Goal: Task Accomplishment & Management: Manage account settings

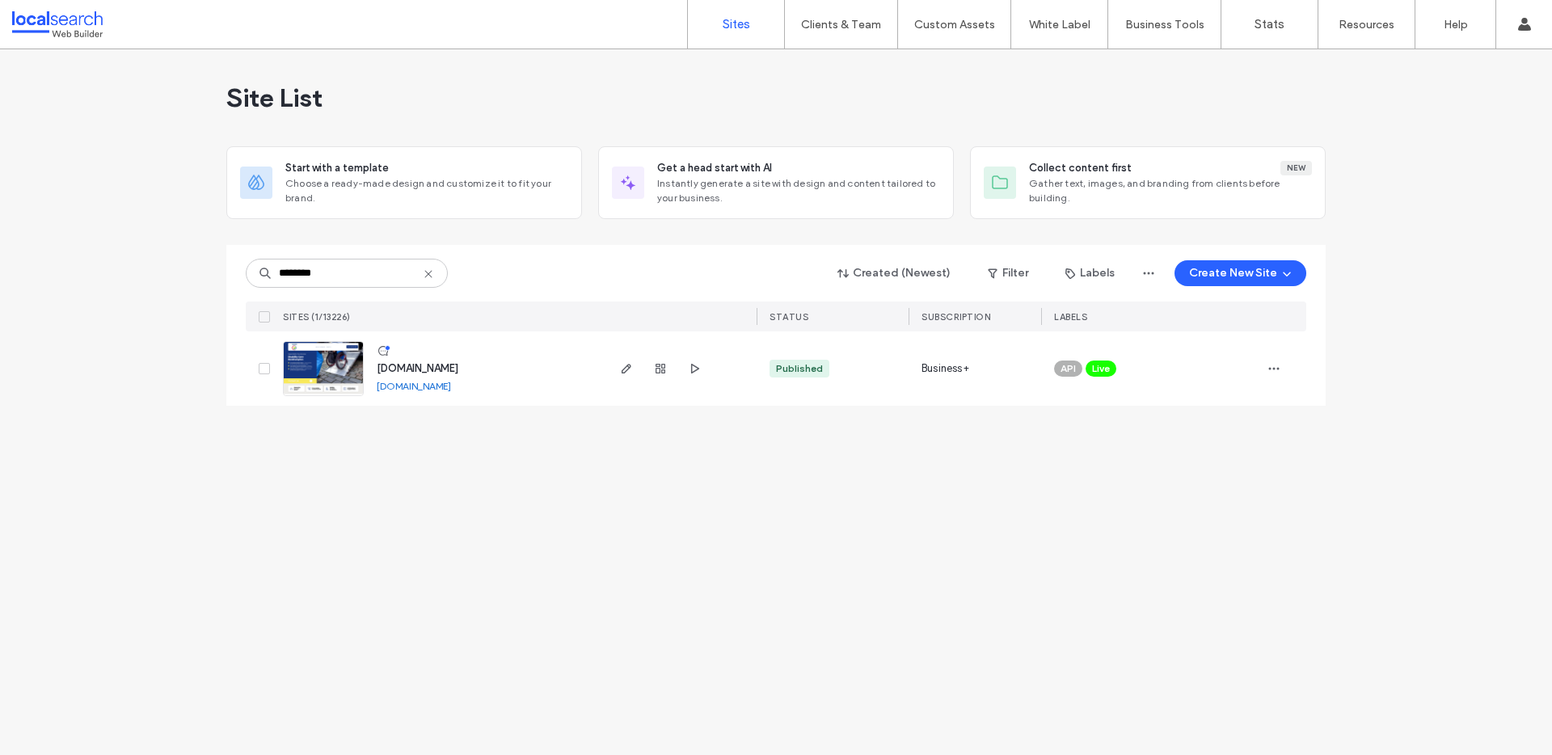
type input "********"
click at [447, 387] on link "www.supportabilitycare.com.au" at bounding box center [414, 386] width 74 height 12
click at [357, 406] on div "Site List Start with a template Choose a ready-made design and customize it to …" at bounding box center [776, 237] width 1100 height 376
click at [347, 386] on img at bounding box center [323, 397] width 79 height 110
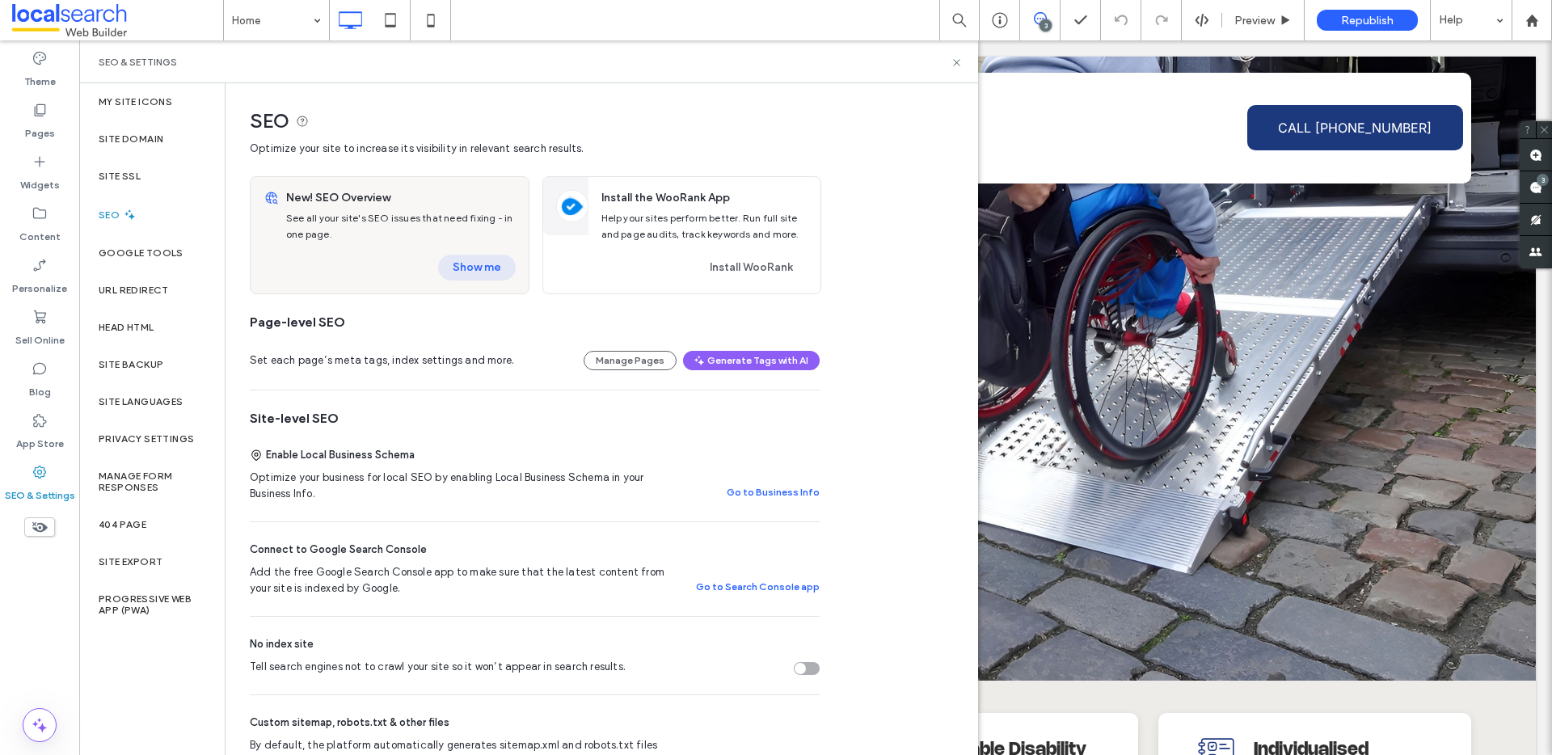
click at [461, 255] on button "Show me" at bounding box center [477, 268] width 78 height 26
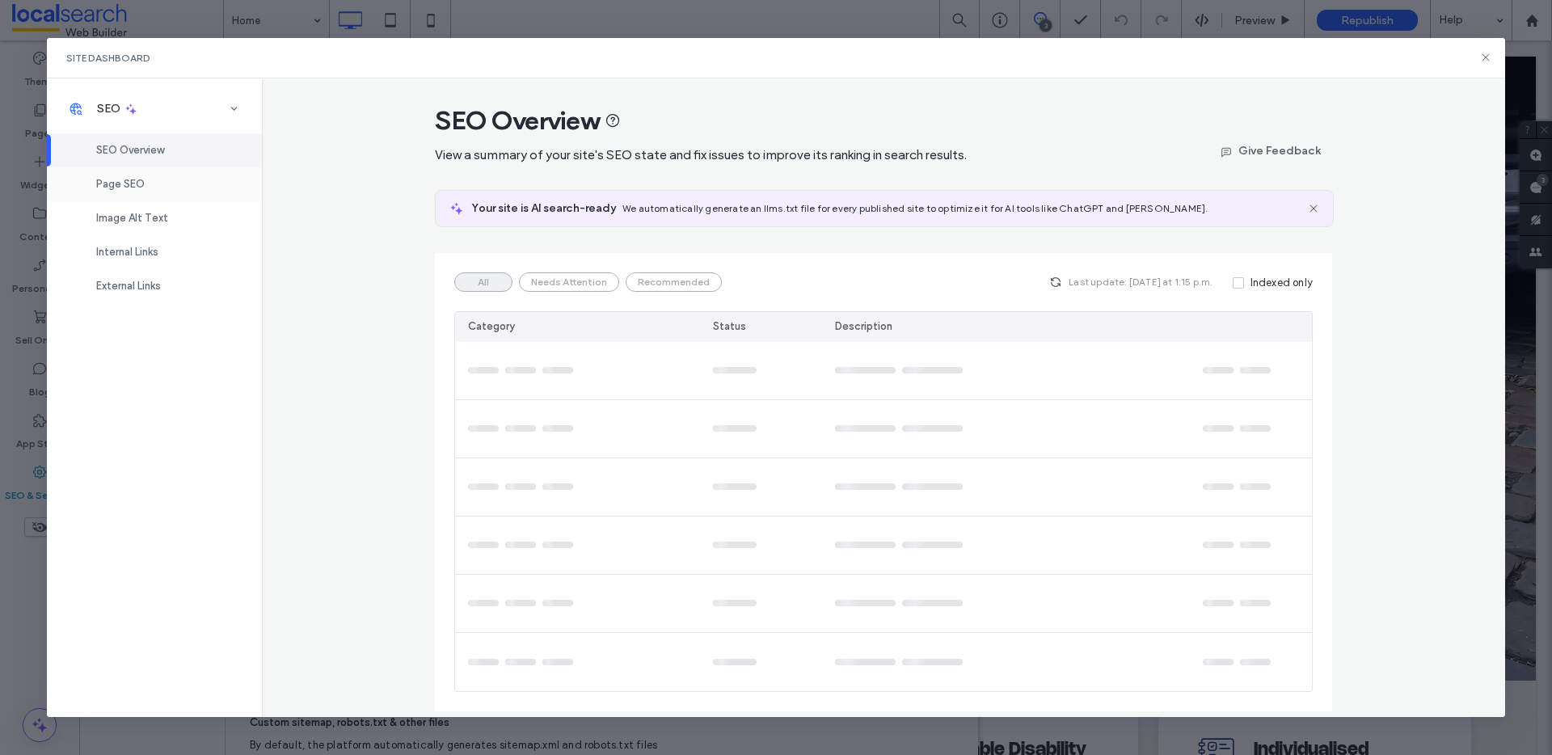
click at [137, 187] on span "Page SEO" at bounding box center [120, 184] width 49 height 12
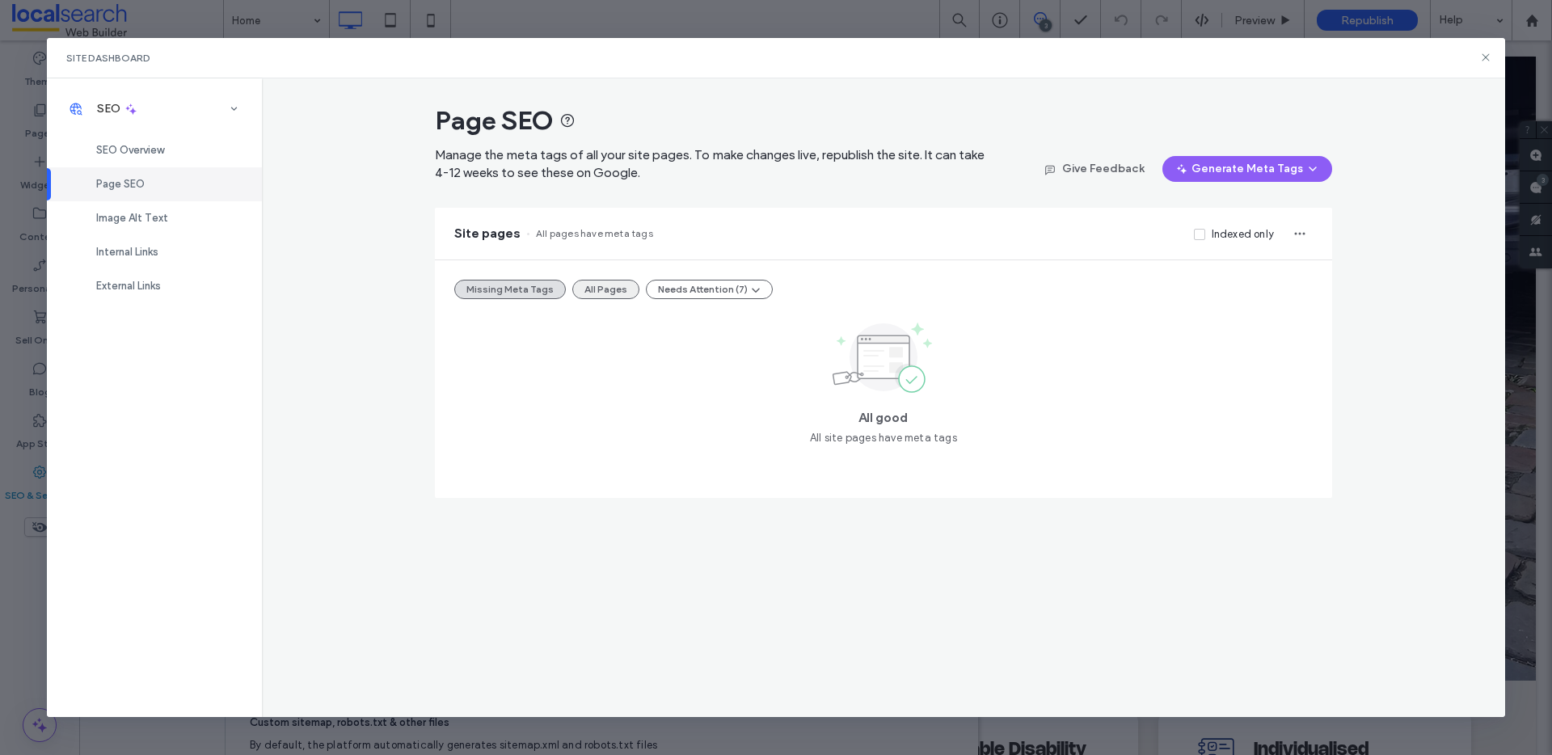
click at [599, 291] on button "All Pages" at bounding box center [605, 289] width 67 height 19
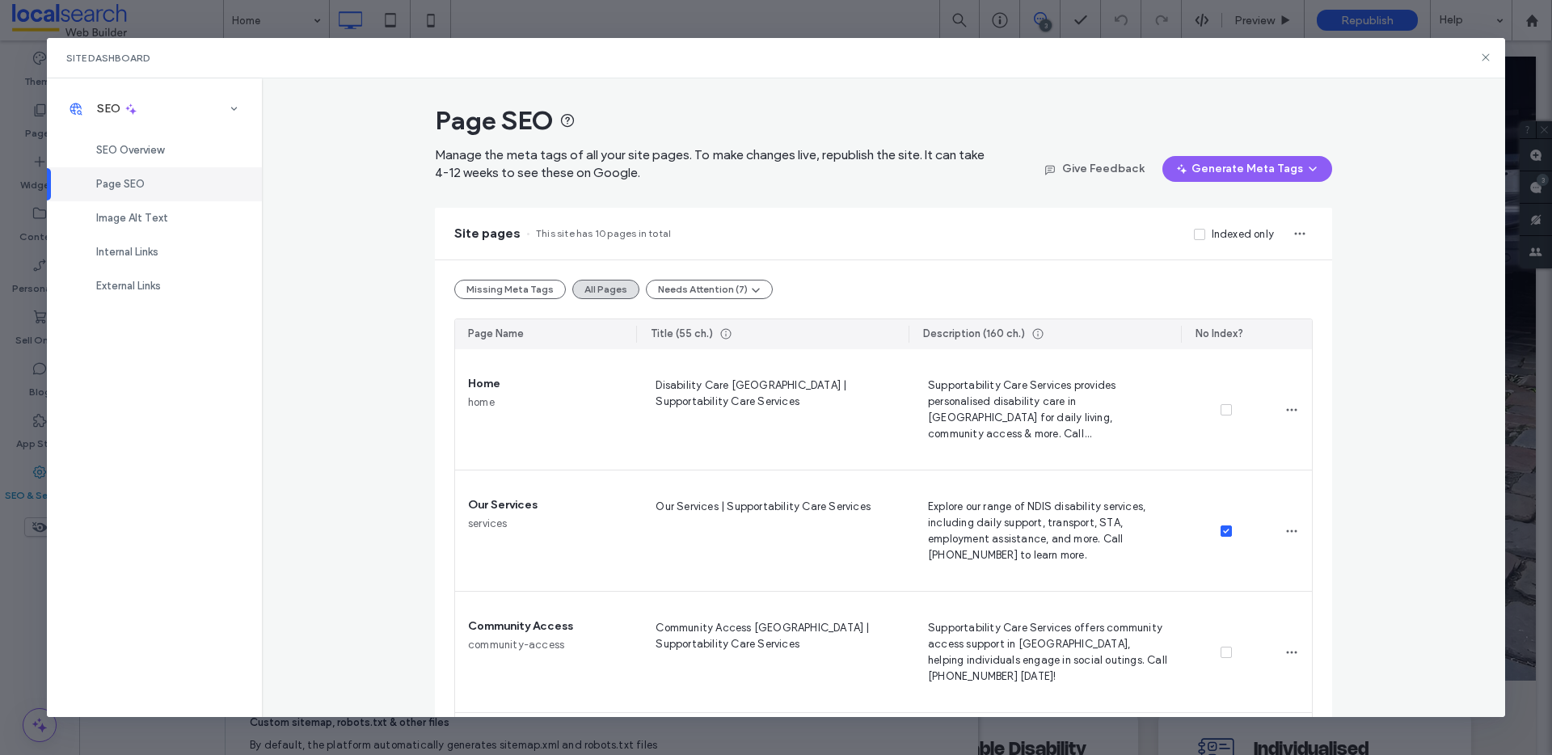
scroll to position [3, 0]
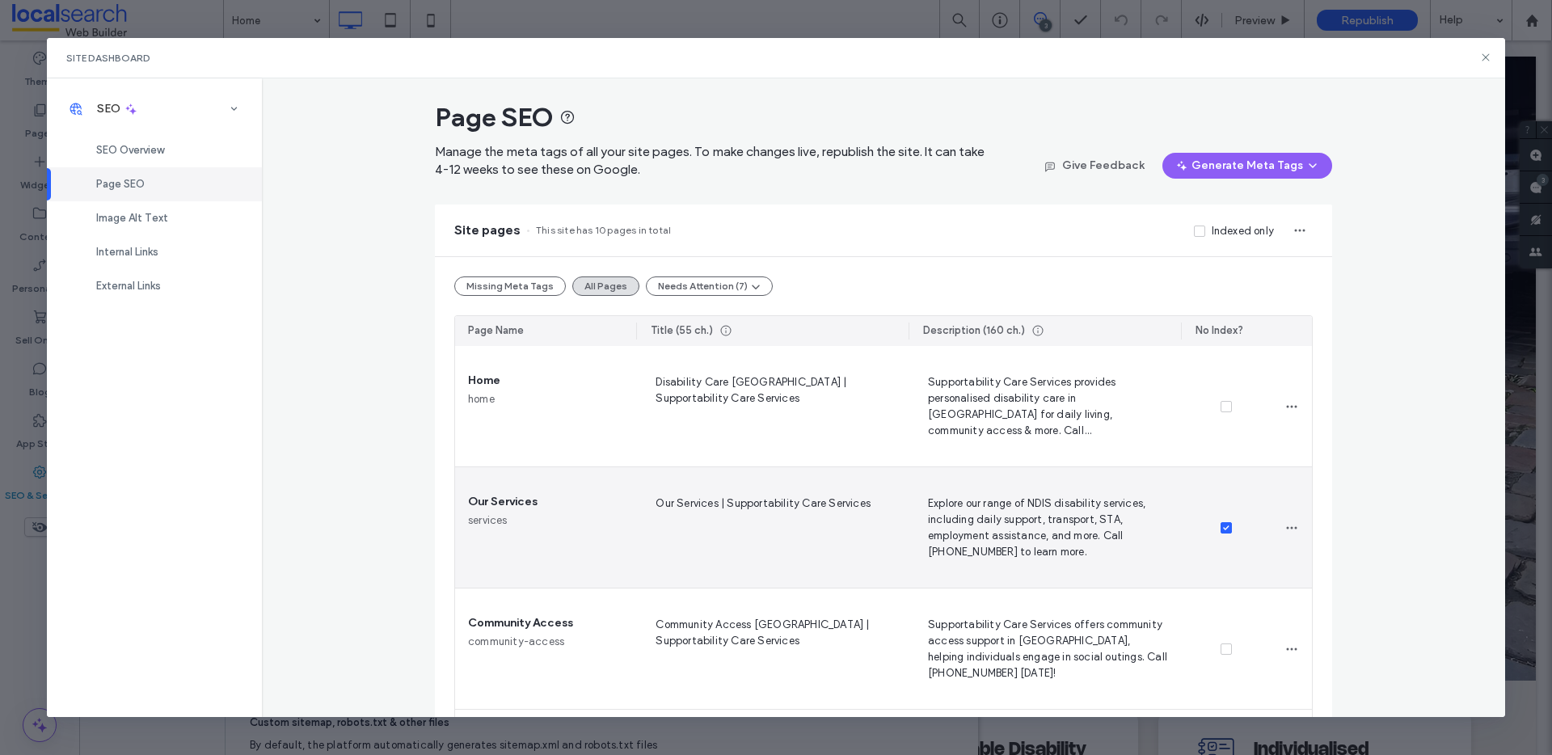
click at [1223, 526] on icon at bounding box center [1226, 528] width 6 height 5
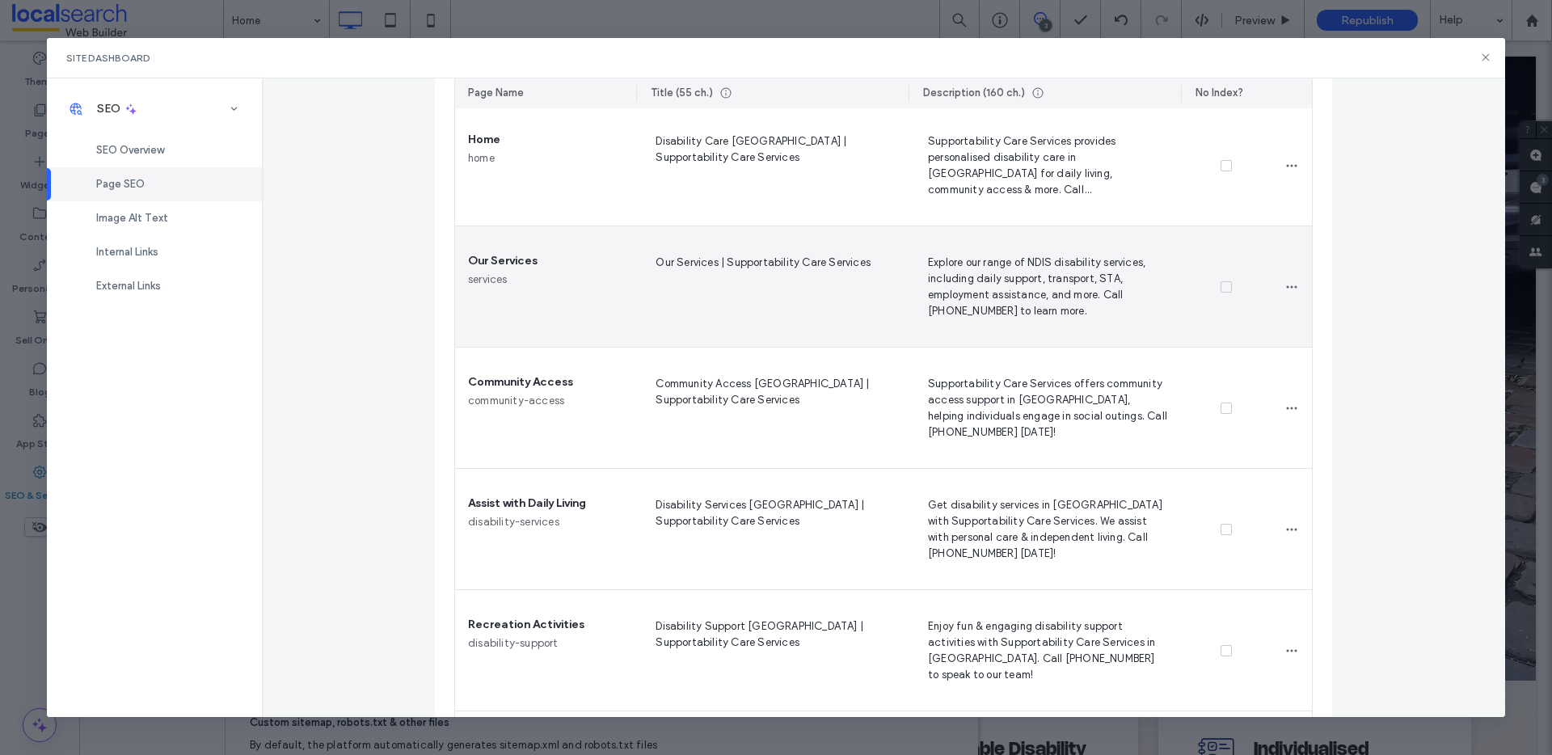
scroll to position [536, 0]
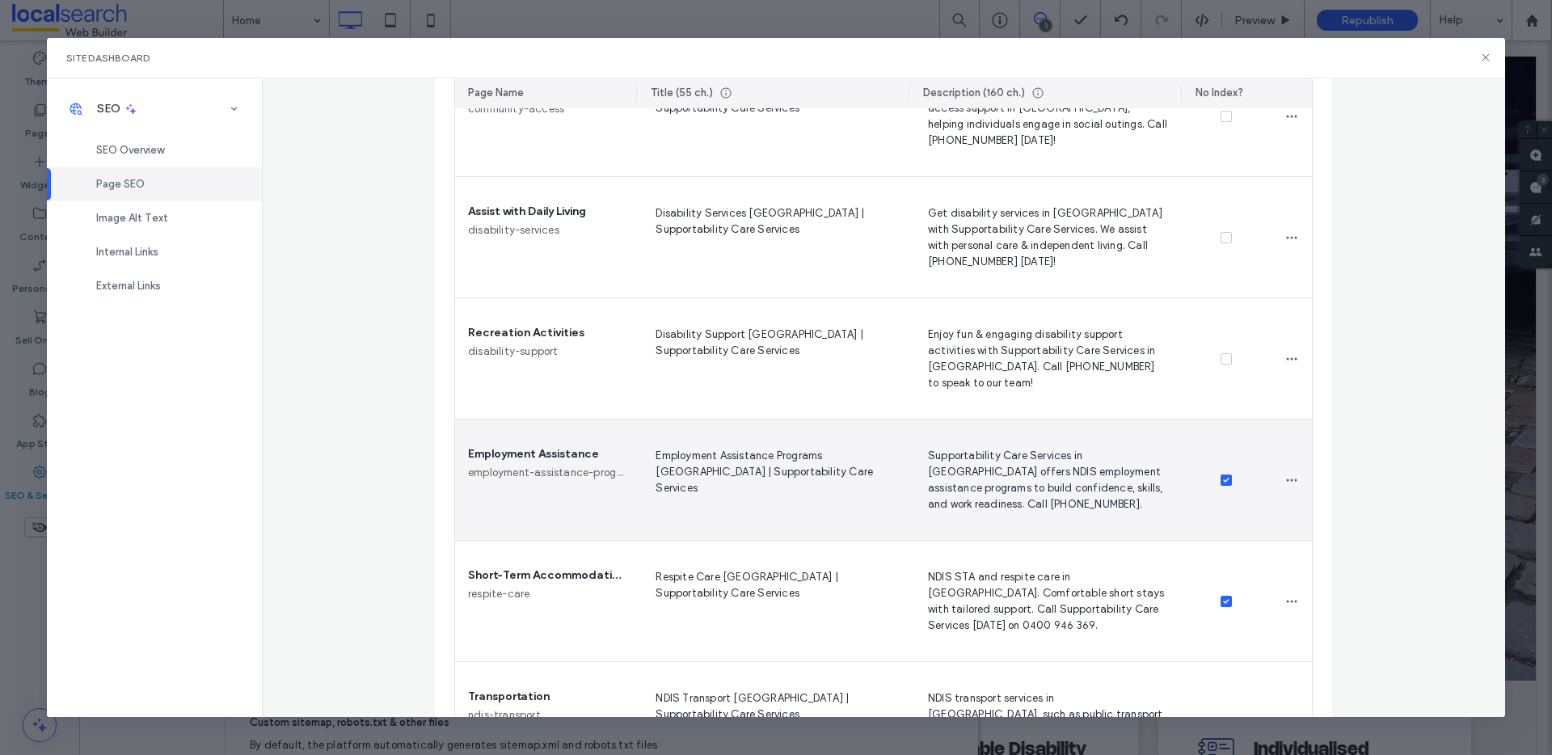
click at [1223, 480] on icon at bounding box center [1226, 480] width 6 height 5
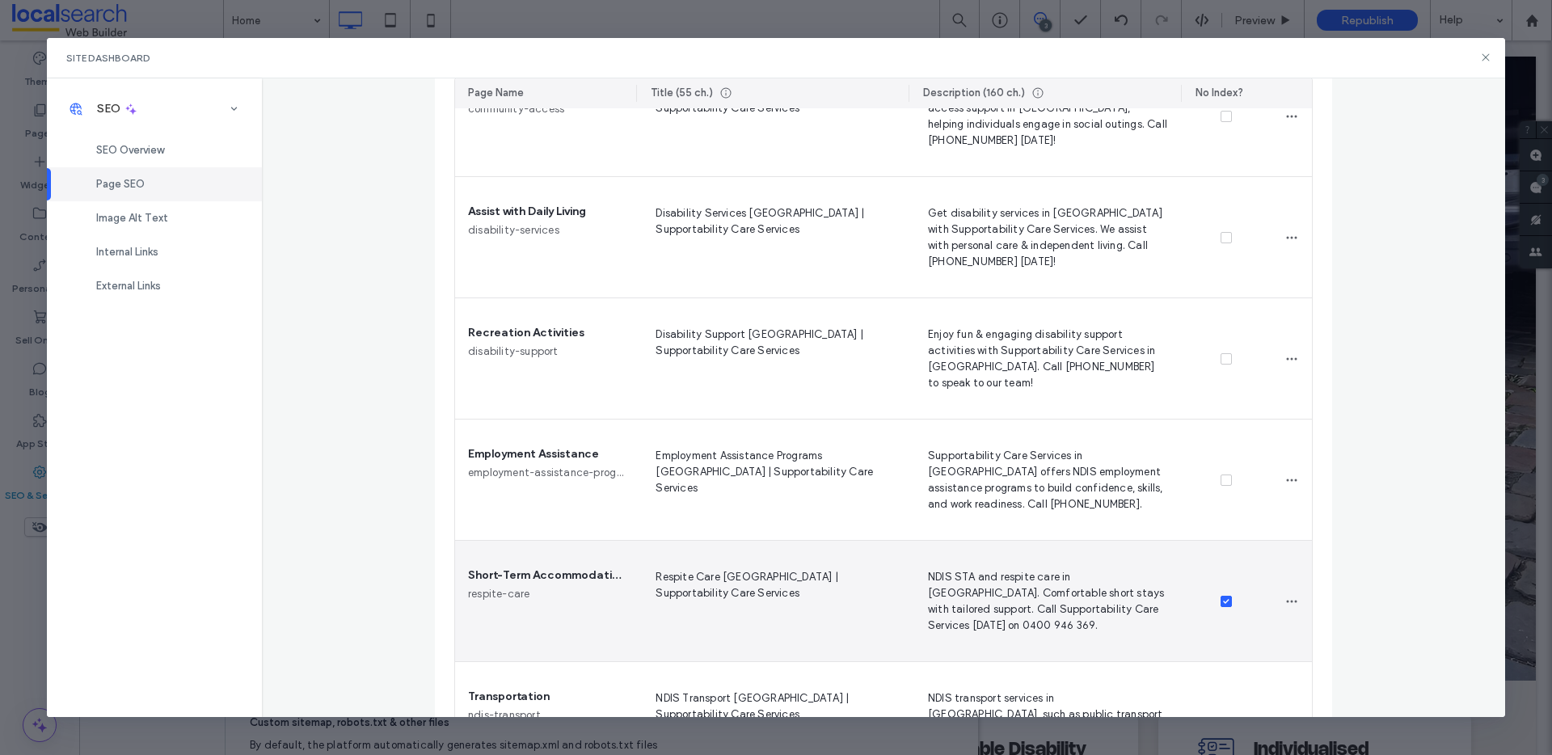
click at [1212, 601] on div at bounding box center [1226, 601] width 91 height 121
click at [1223, 599] on icon at bounding box center [1226, 601] width 6 height 5
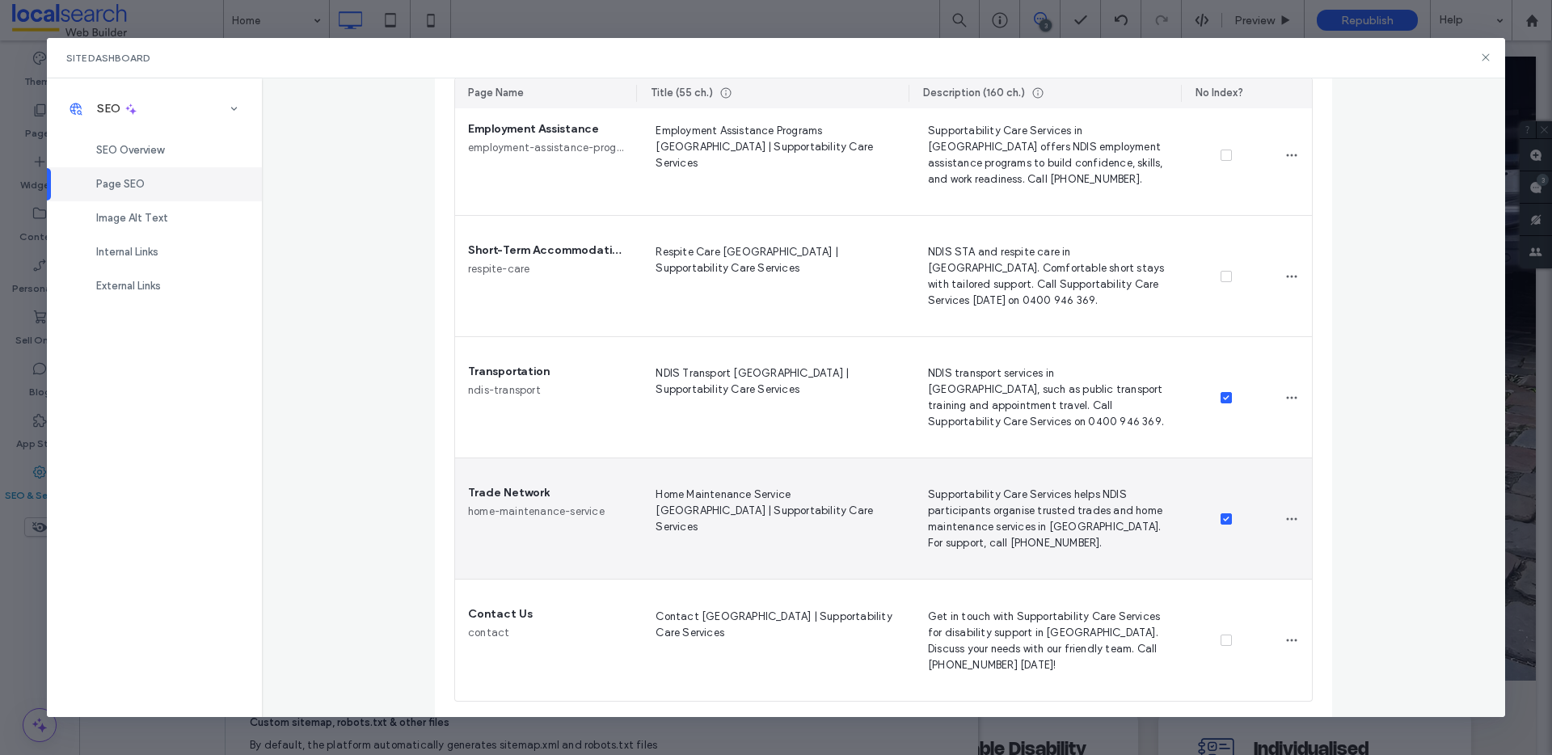
scroll to position [864, 0]
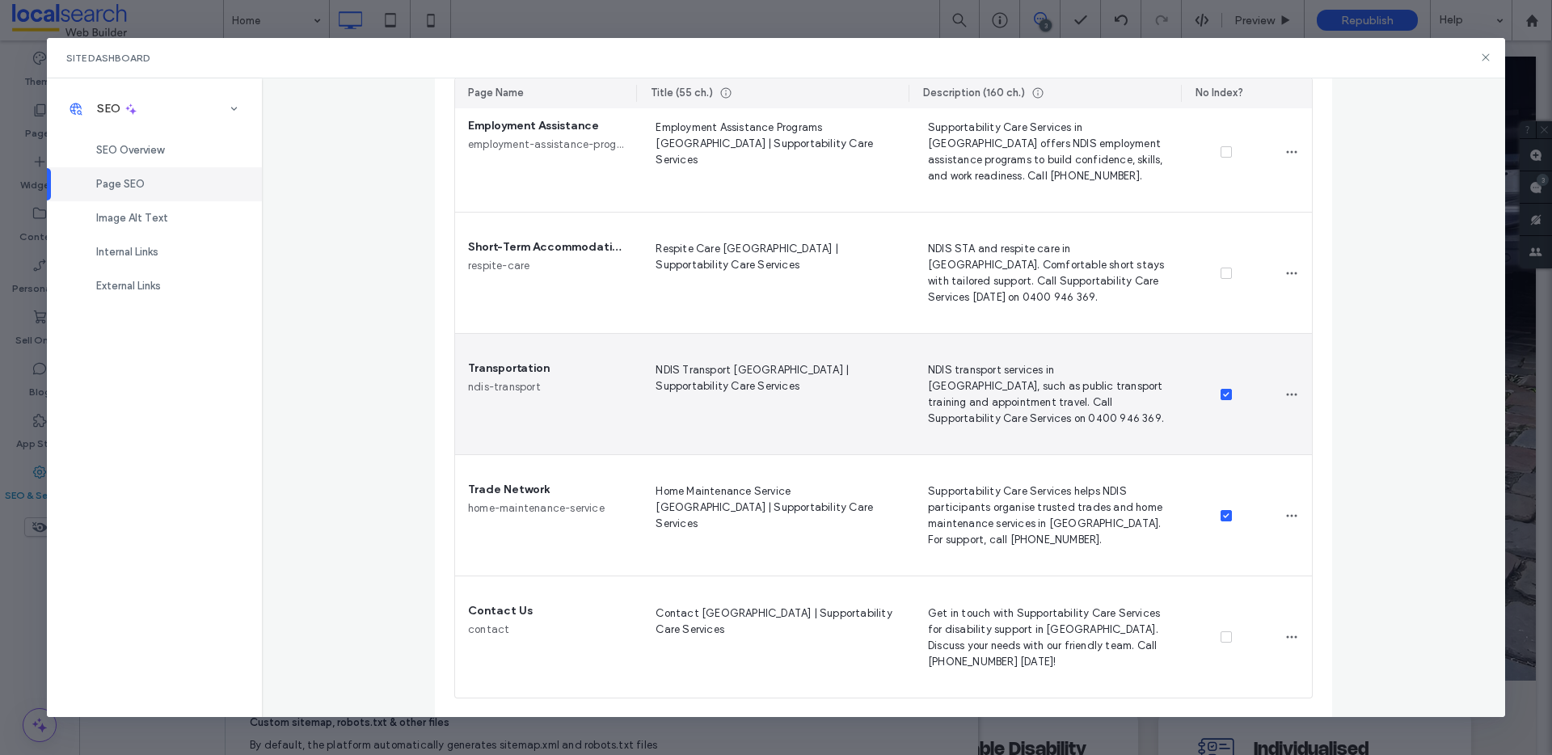
click at [1223, 392] on icon at bounding box center [1226, 394] width 6 height 5
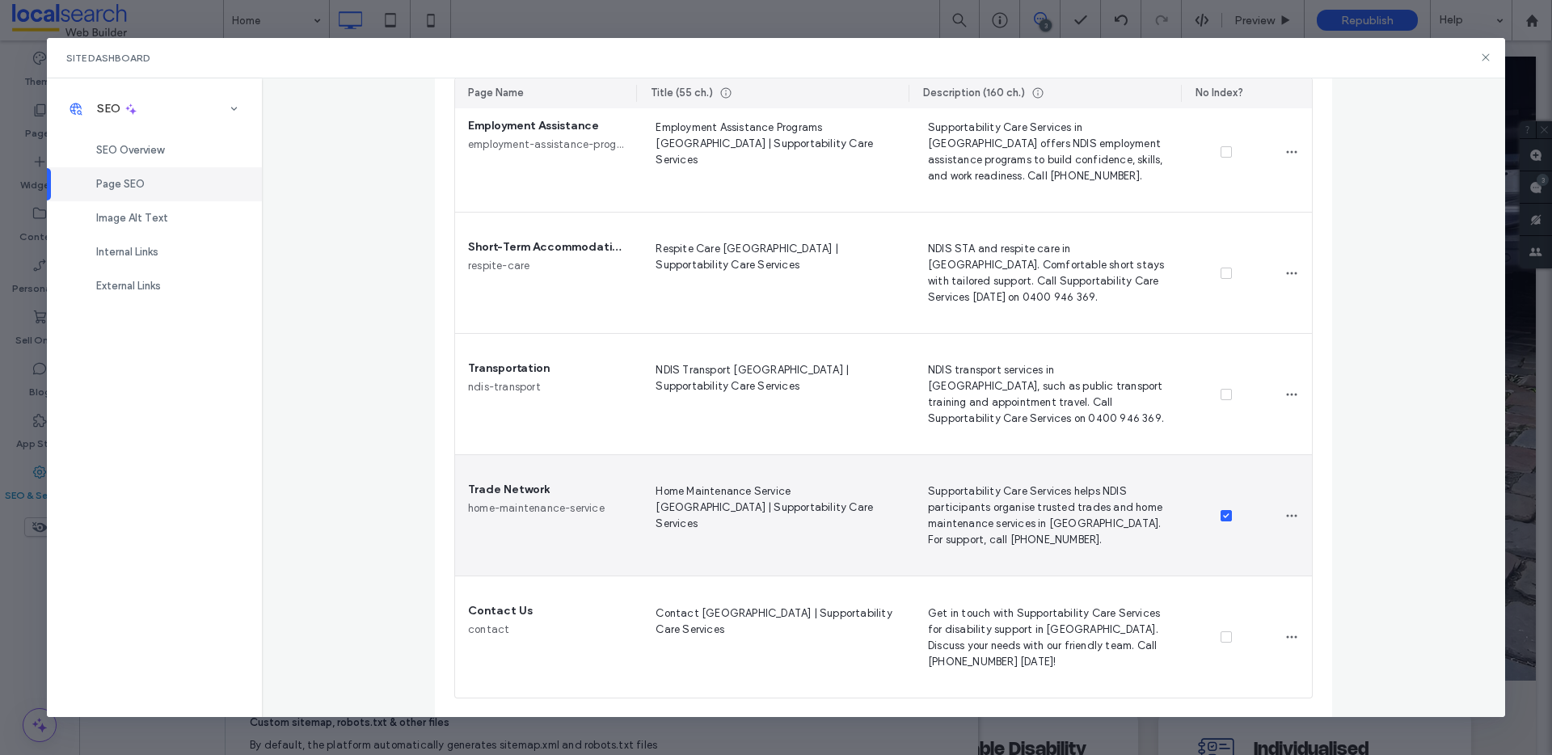
click at [1223, 515] on icon at bounding box center [1226, 515] width 6 height 5
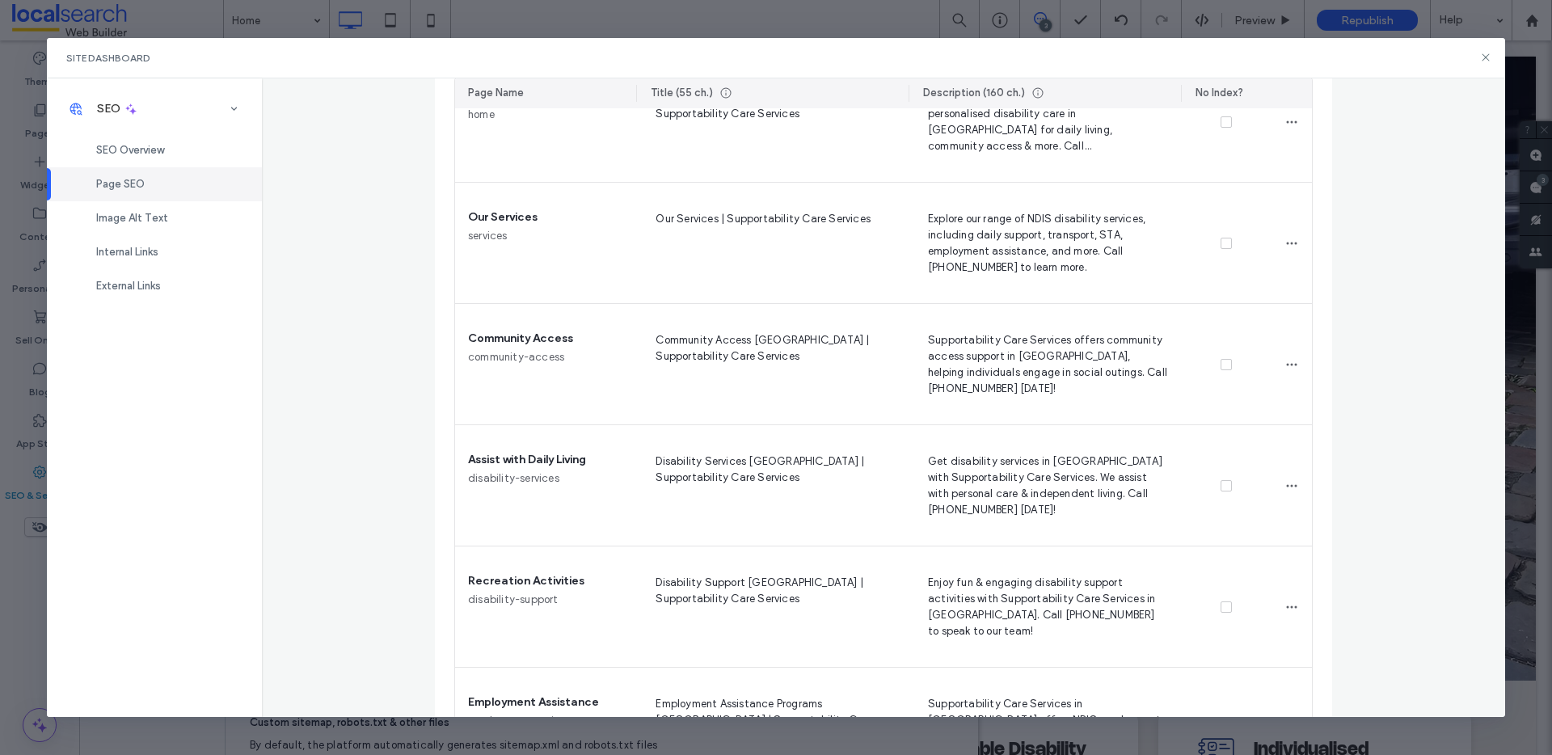
scroll to position [0, 0]
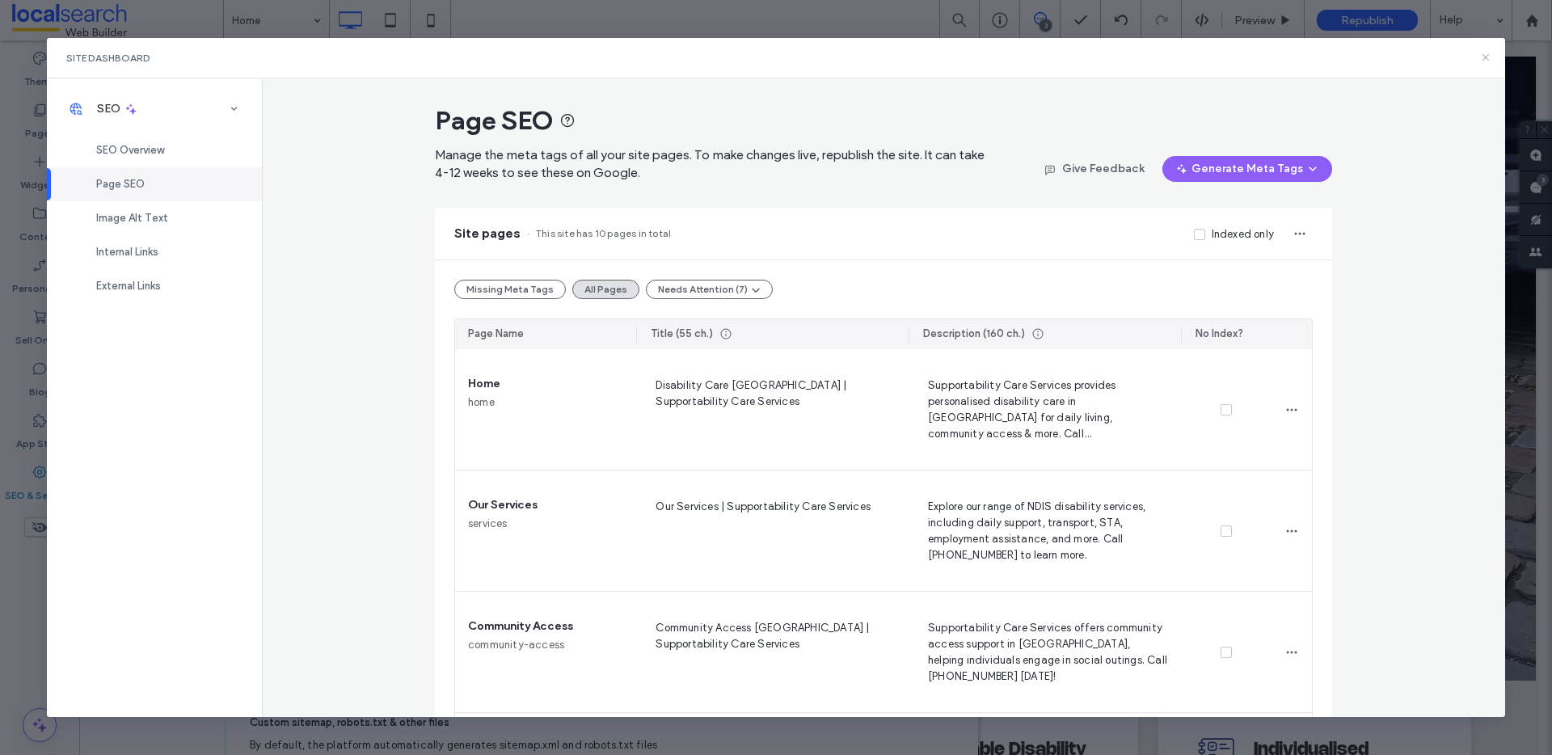
click at [1480, 58] on icon at bounding box center [1486, 57] width 13 height 13
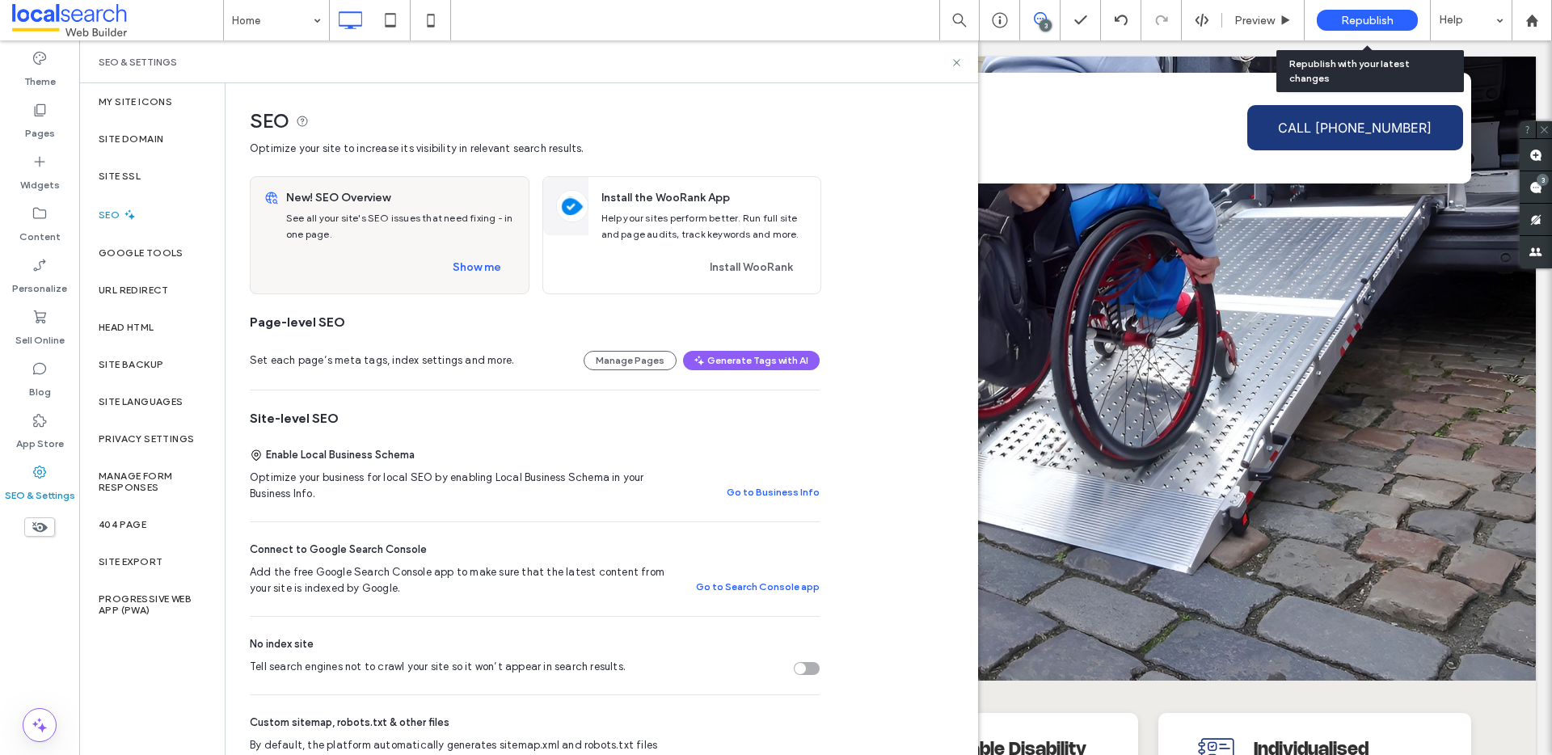
click at [1382, 21] on span "Republish" at bounding box center [1367, 21] width 53 height 14
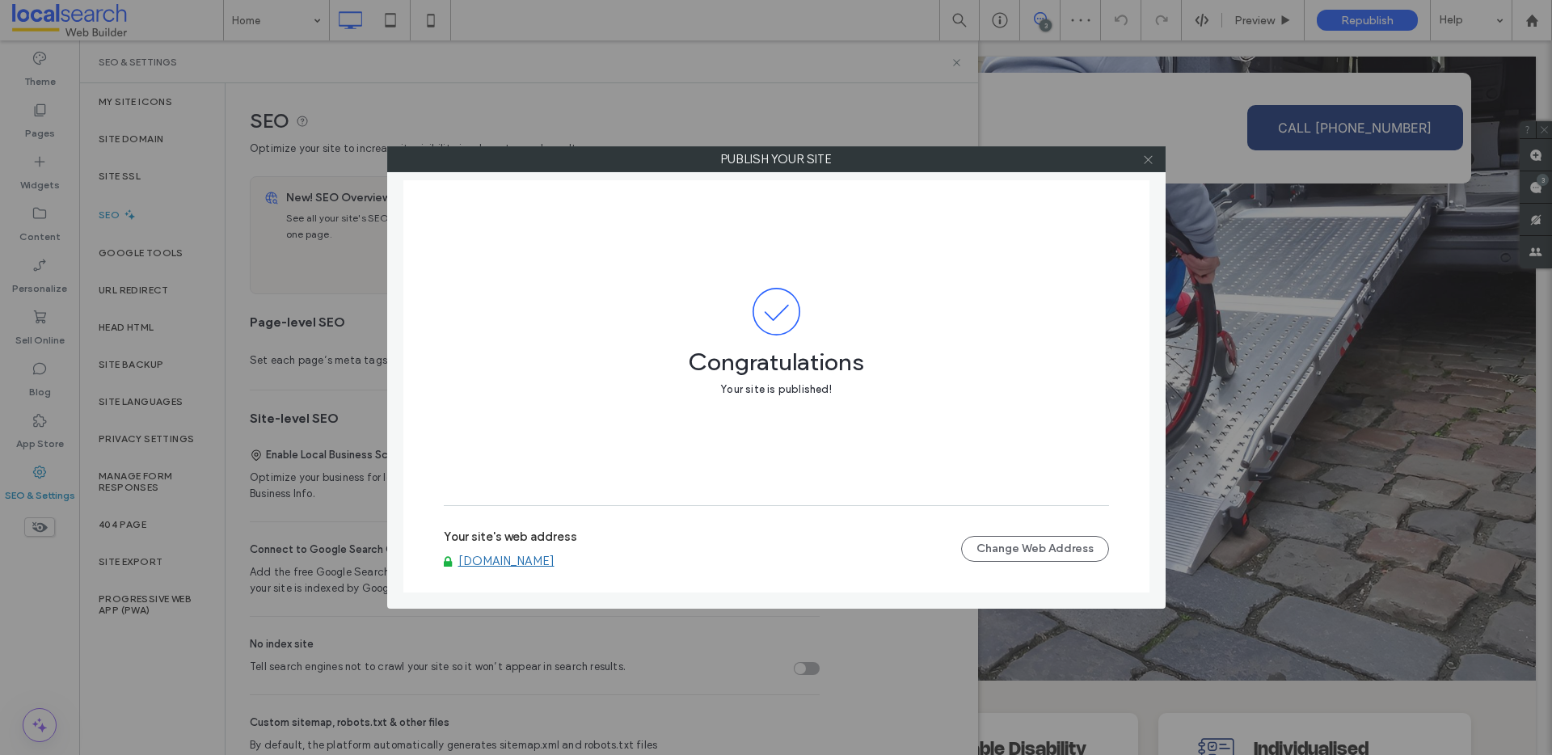
click at [1151, 161] on icon at bounding box center [1148, 160] width 12 height 12
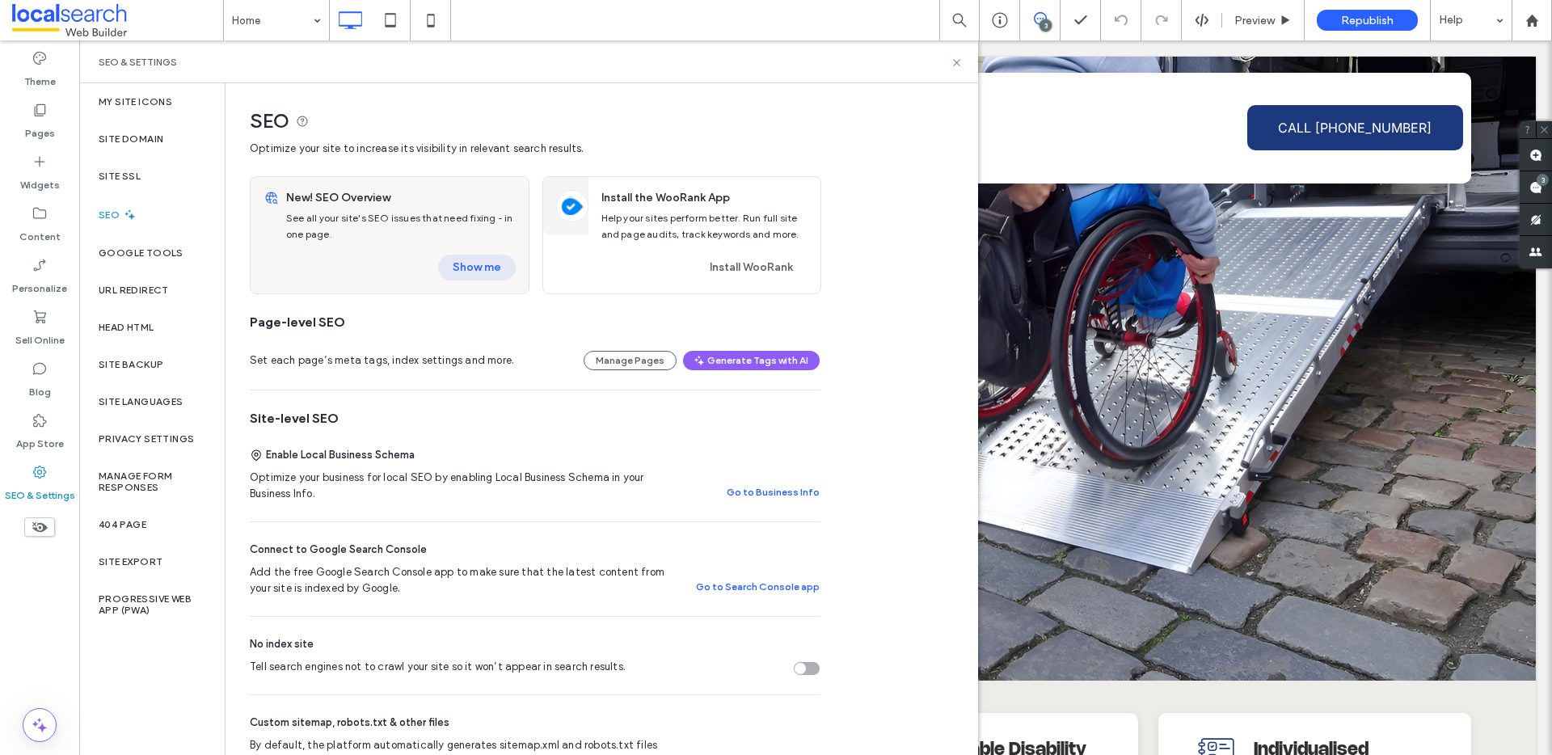
click at [492, 261] on button "Show me" at bounding box center [477, 268] width 78 height 26
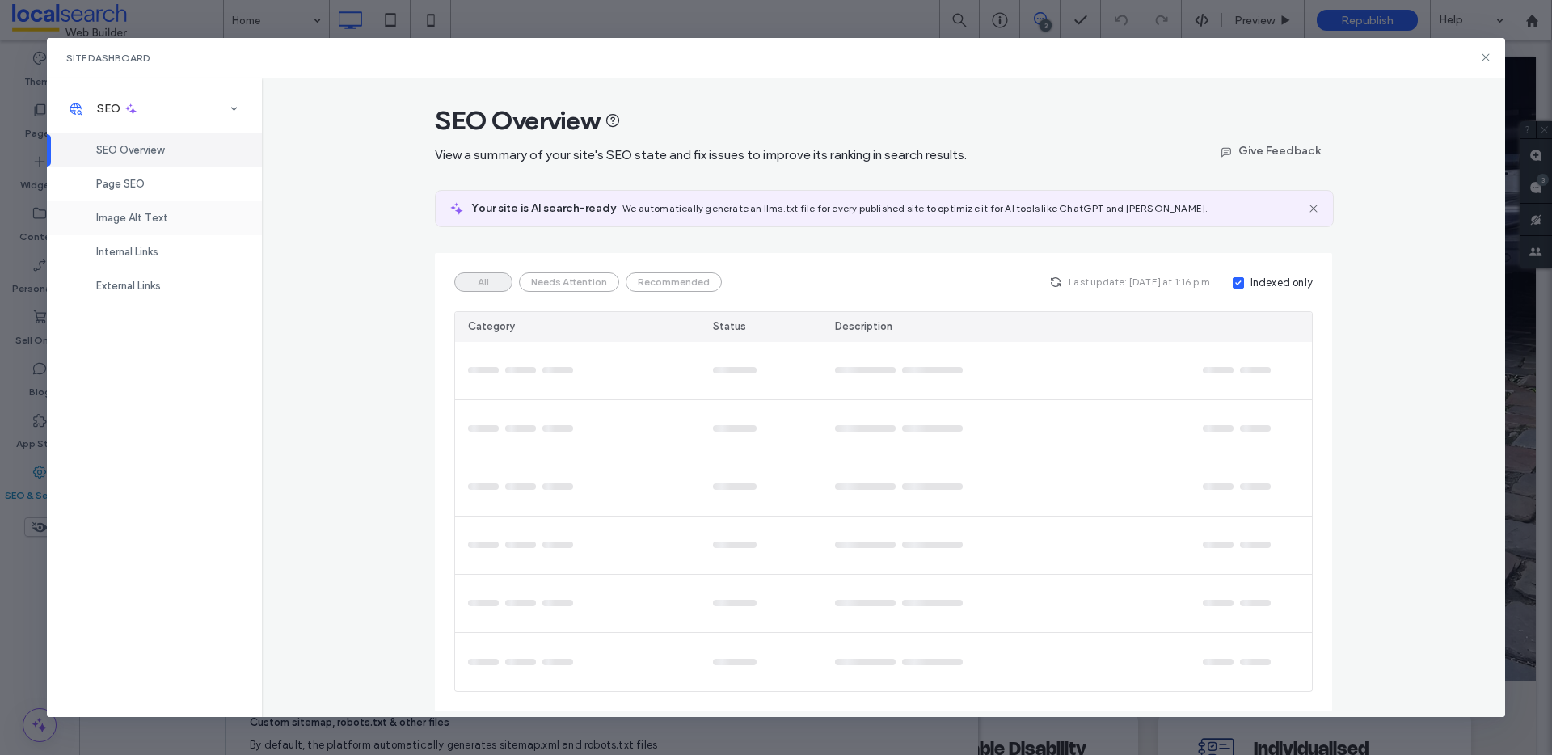
click at [191, 221] on div "Image Alt Text" at bounding box center [154, 218] width 215 height 34
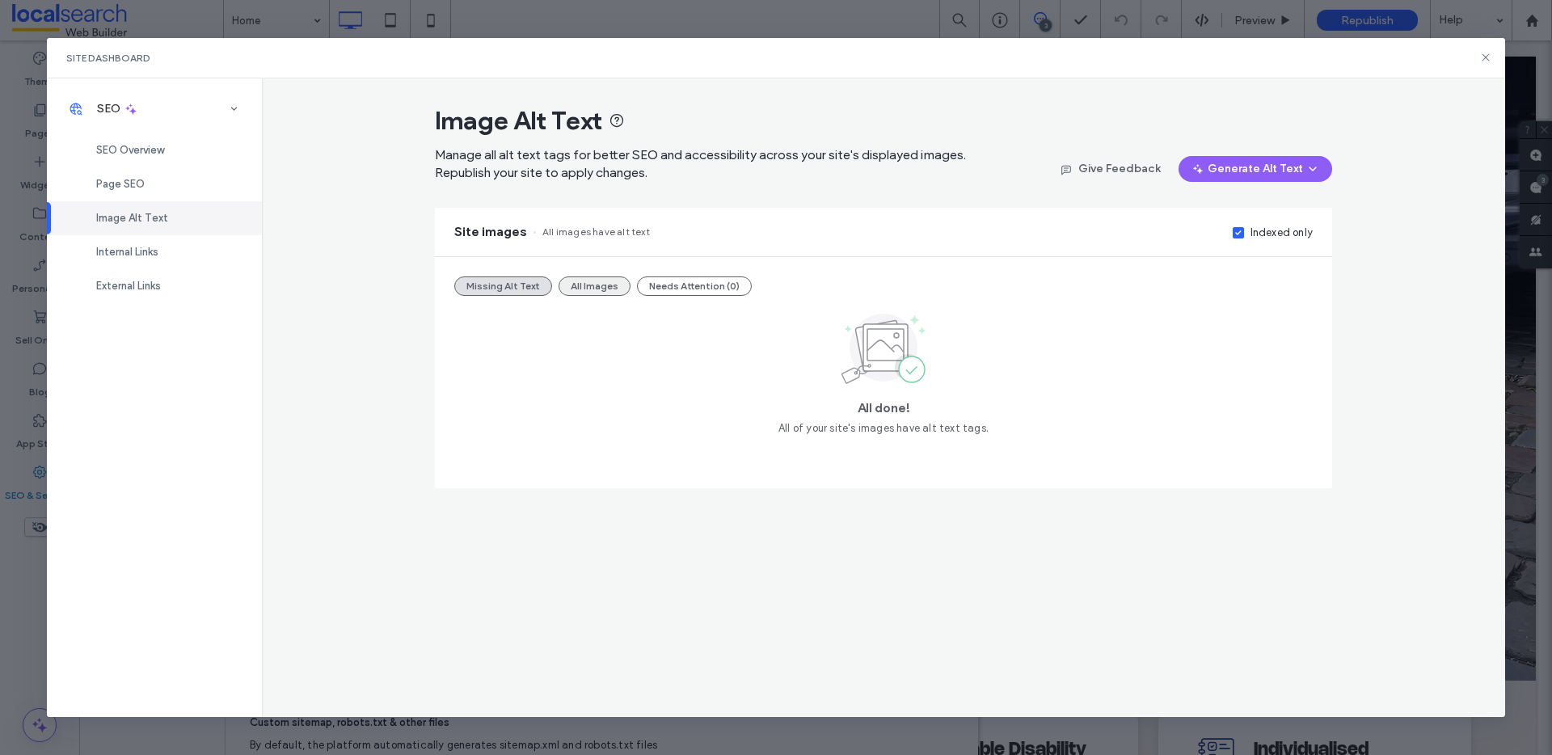
click at [589, 292] on button "All Images" at bounding box center [595, 286] width 72 height 19
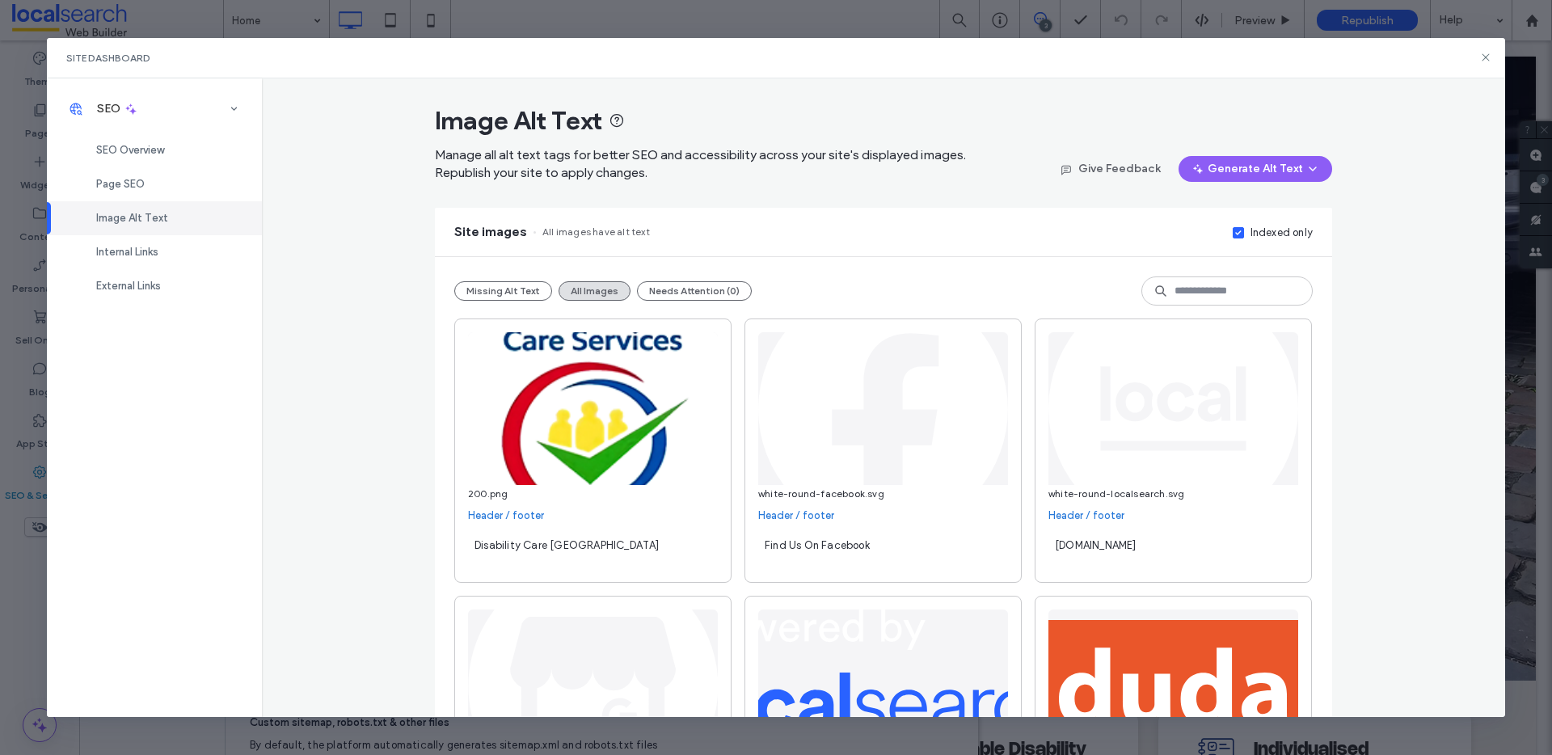
click at [1227, 232] on div "Indexed only" at bounding box center [1270, 232] width 87 height 18
click at [1243, 234] on label "Indexed only" at bounding box center [1273, 233] width 80 height 16
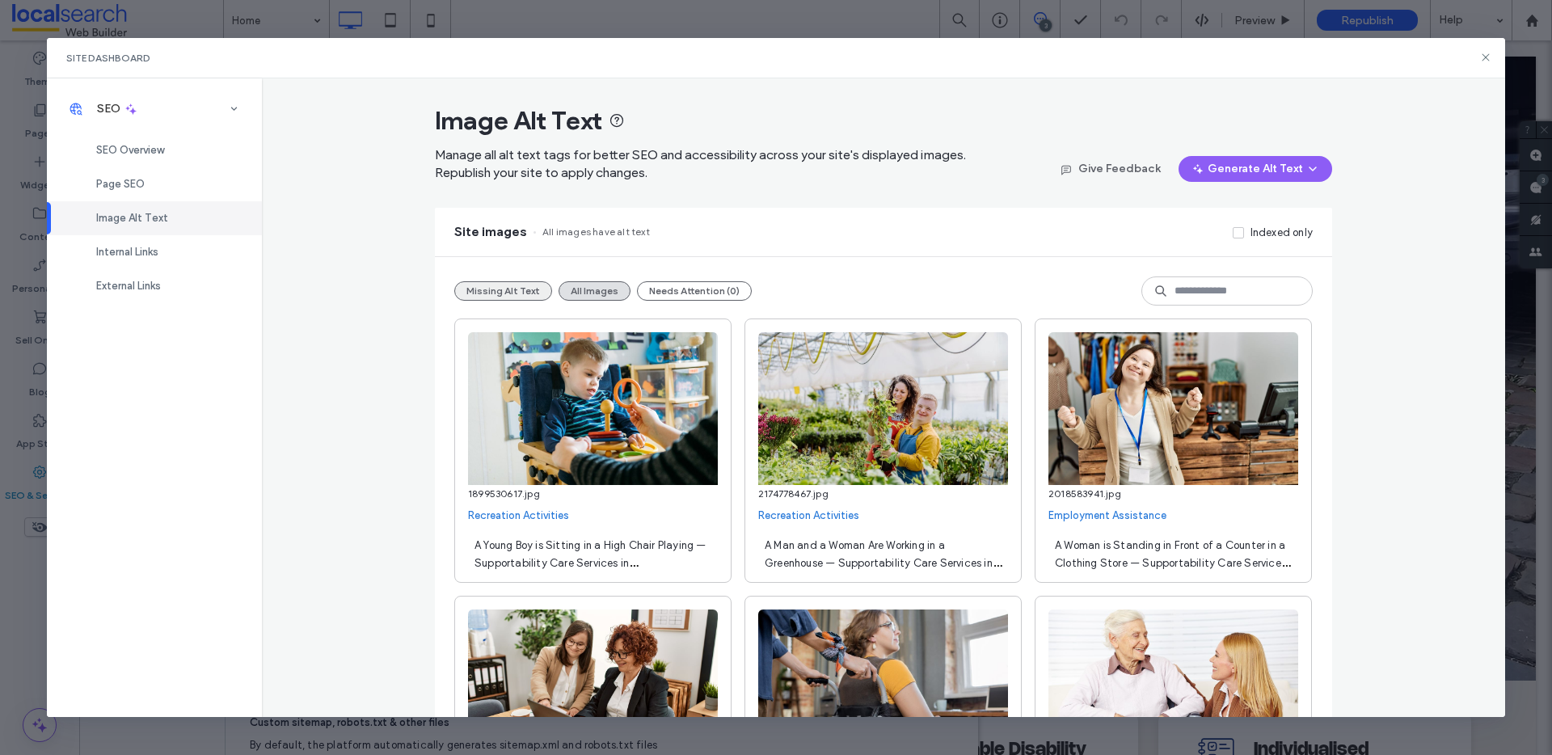
click at [527, 295] on button "Missing Alt Text" at bounding box center [503, 290] width 98 height 19
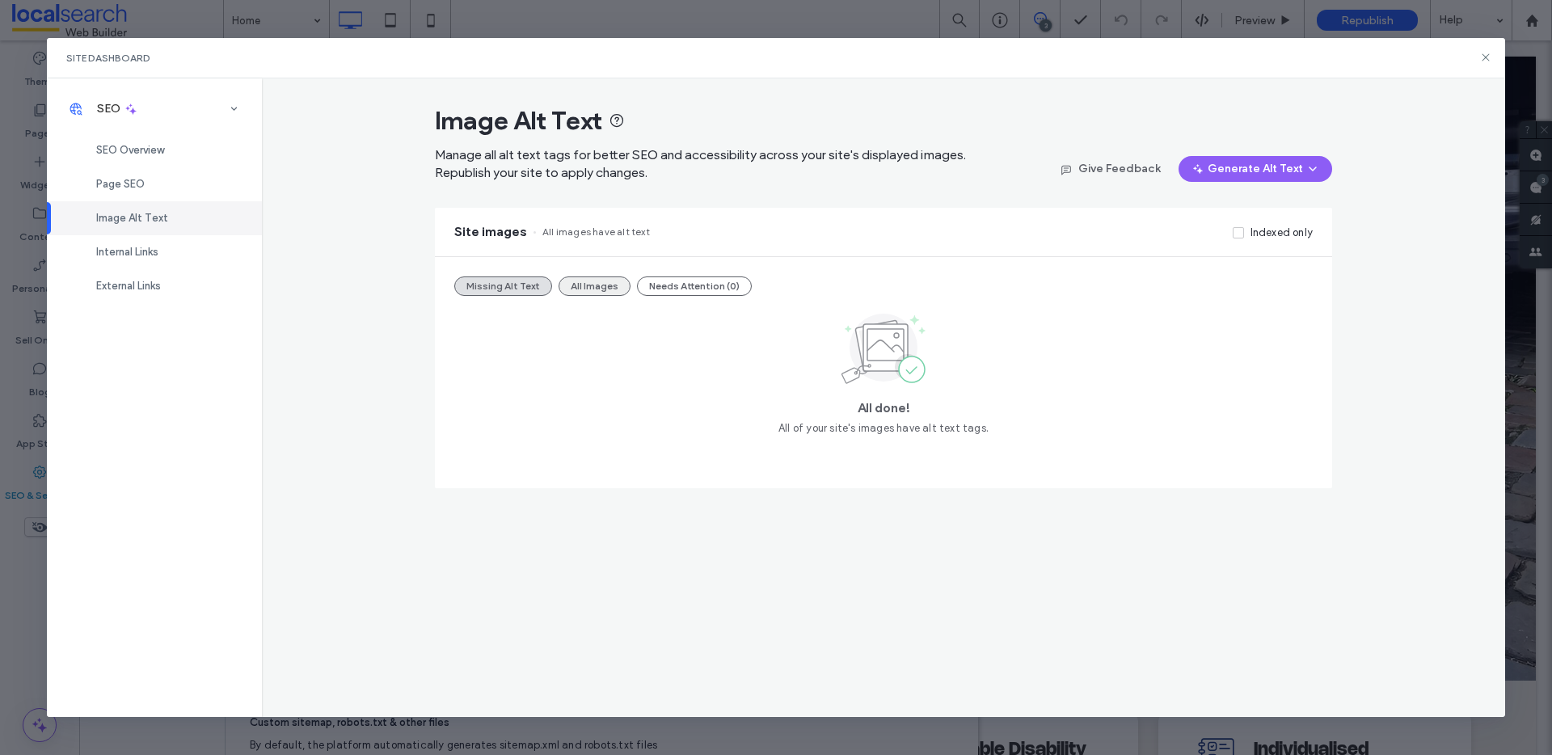
click at [594, 290] on button "All Images" at bounding box center [595, 286] width 72 height 19
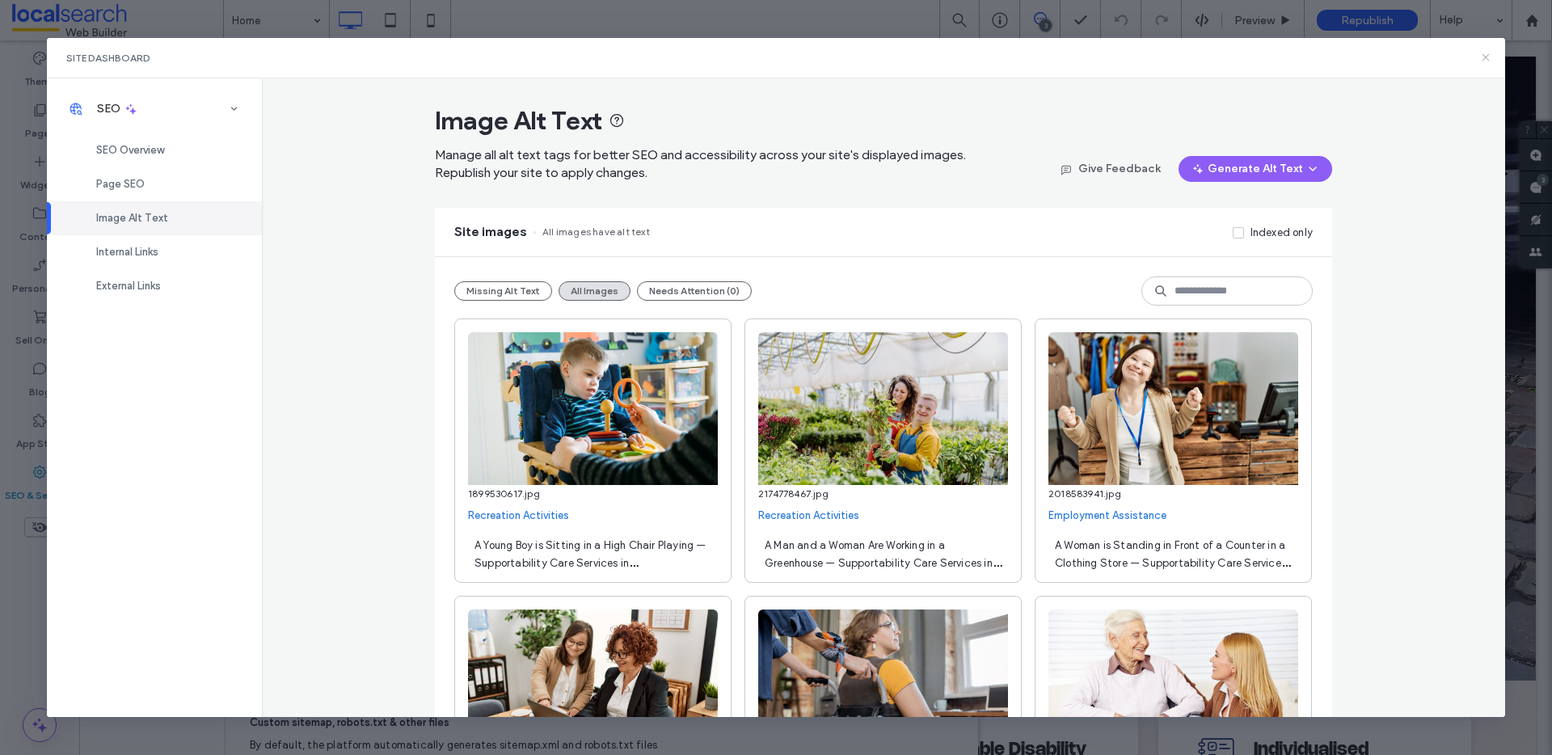
click at [1488, 54] on use at bounding box center [1486, 57] width 7 height 7
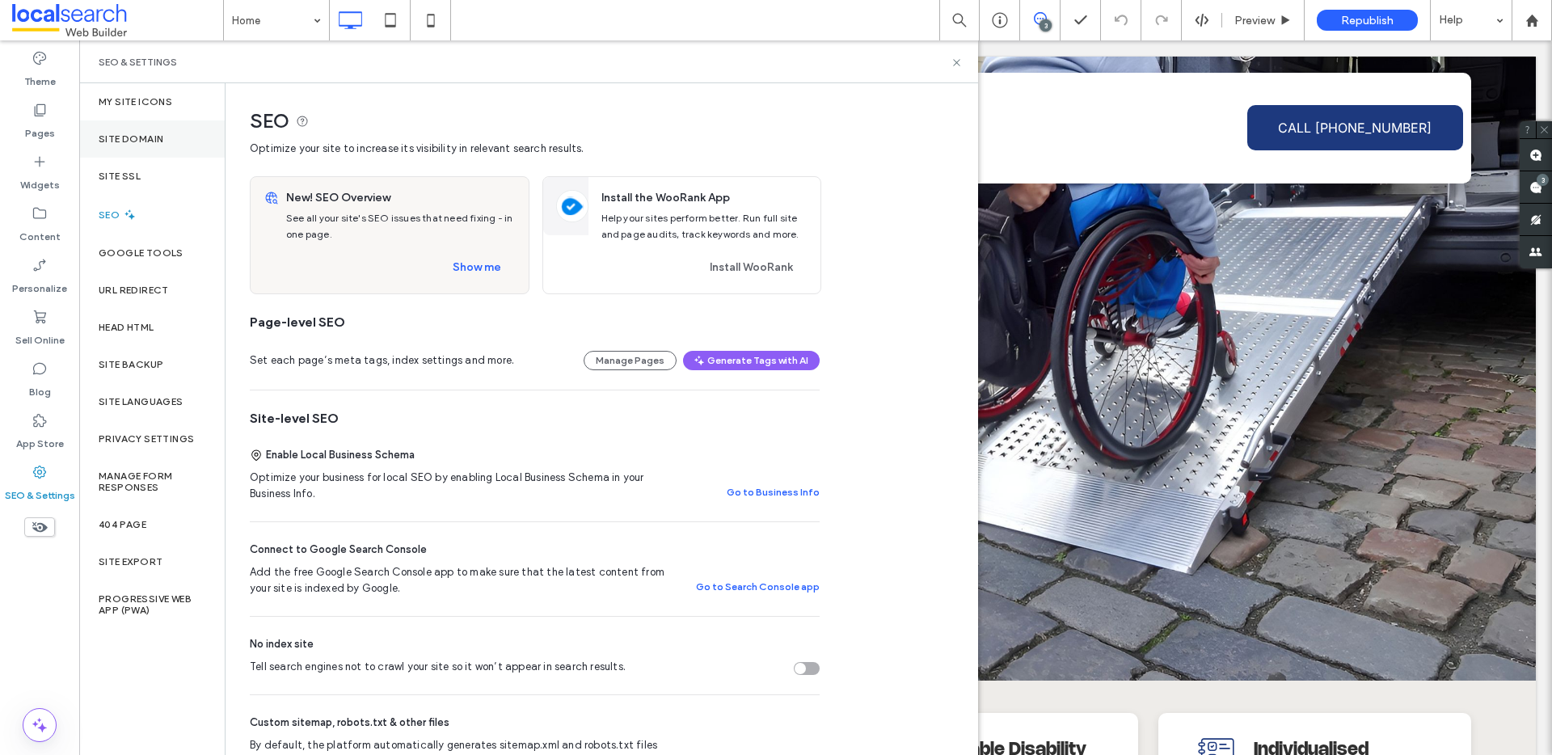
click at [163, 146] on div "Site Domain" at bounding box center [152, 138] width 146 height 37
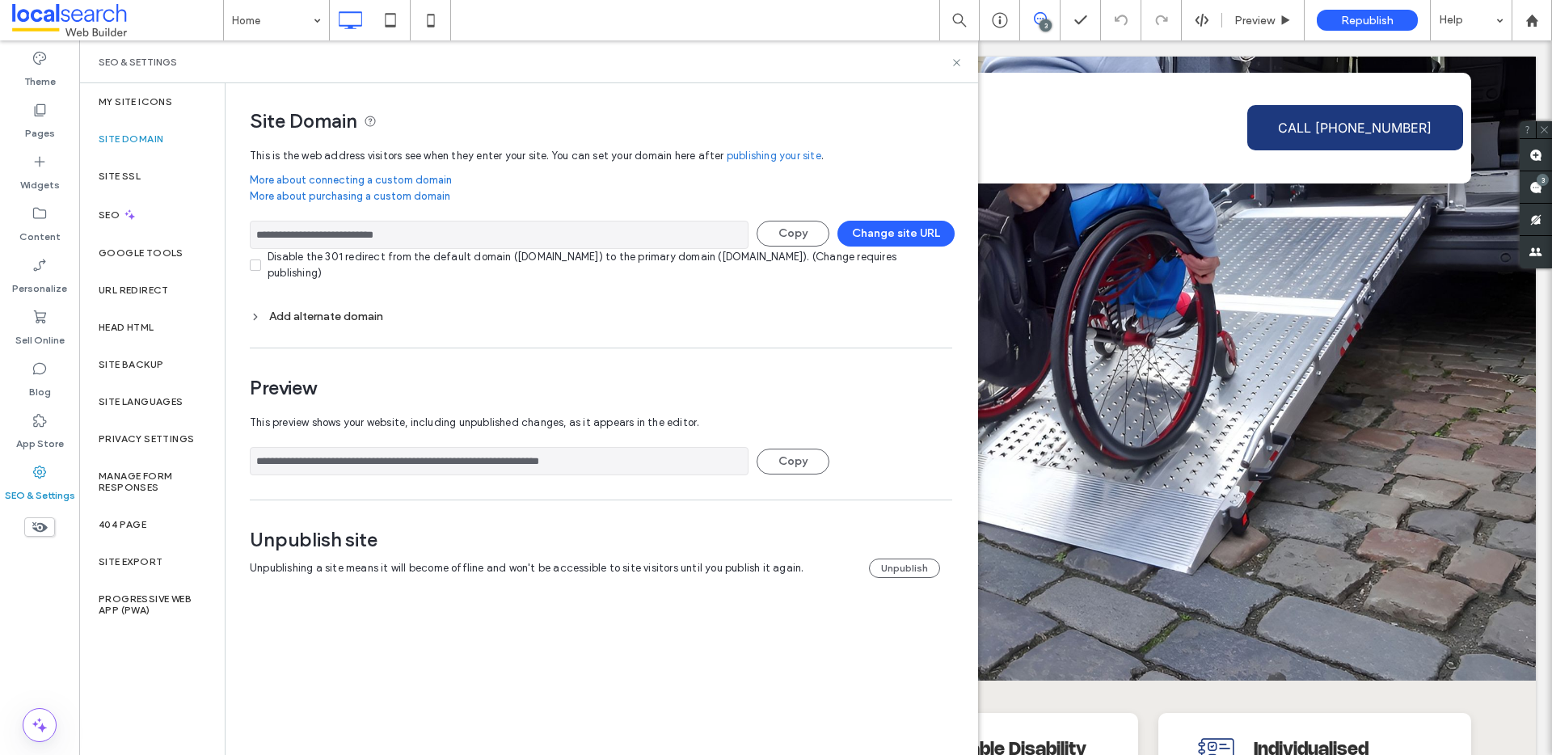
drag, startPoint x: 543, startPoint y: 464, endPoint x: 281, endPoint y: 457, distance: 261.2
click at [239, 459] on div "**********" at bounding box center [595, 346] width 739 height 527
click at [160, 217] on div "SEO" at bounding box center [152, 215] width 146 height 40
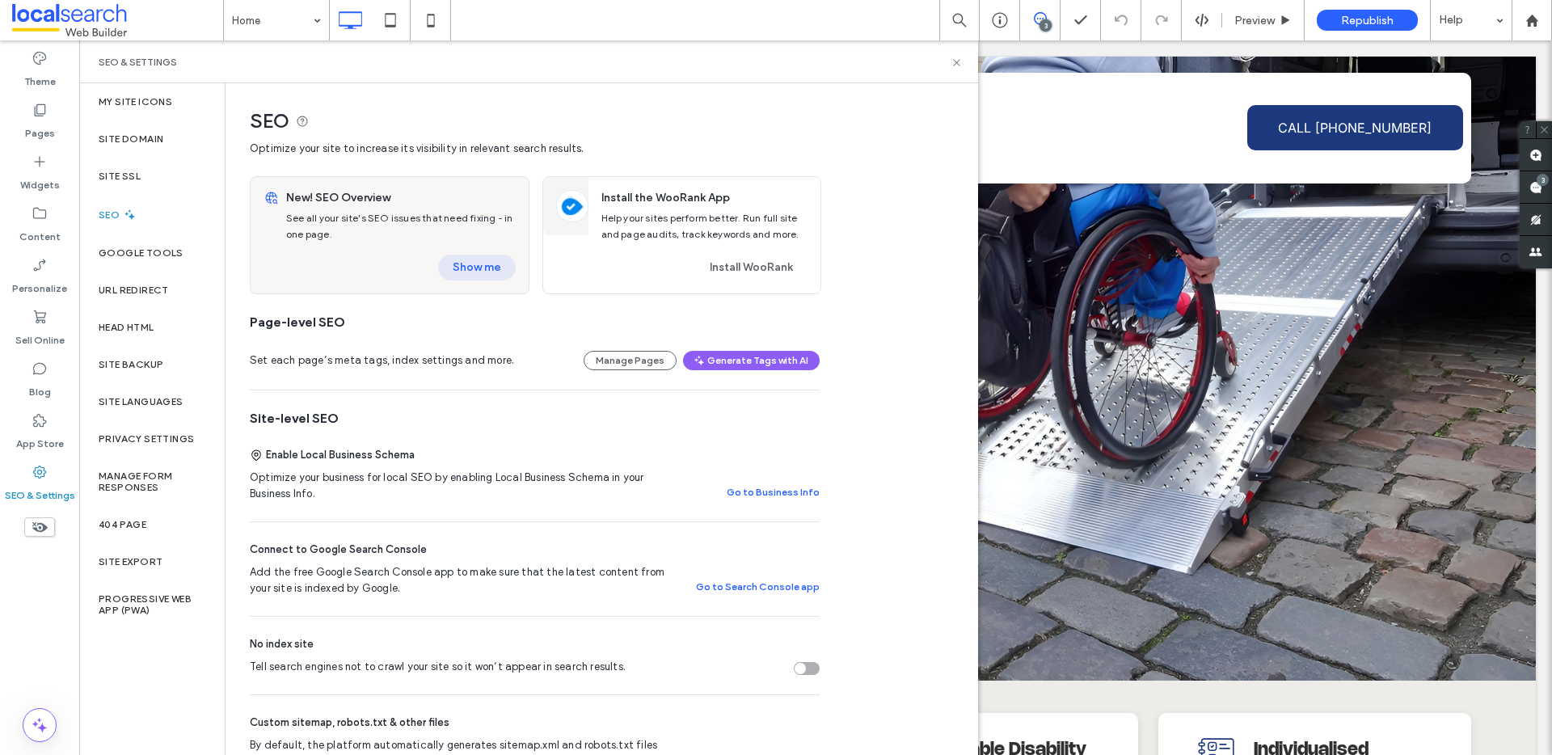
drag, startPoint x: 501, startPoint y: 285, endPoint x: 492, endPoint y: 272, distance: 16.2
click at [500, 283] on div "New! SEO Overview See all your site's SEO issues that need fixing - in one page…" at bounding box center [404, 235] width 249 height 116
click at [491, 271] on button "Show me" at bounding box center [477, 268] width 78 height 26
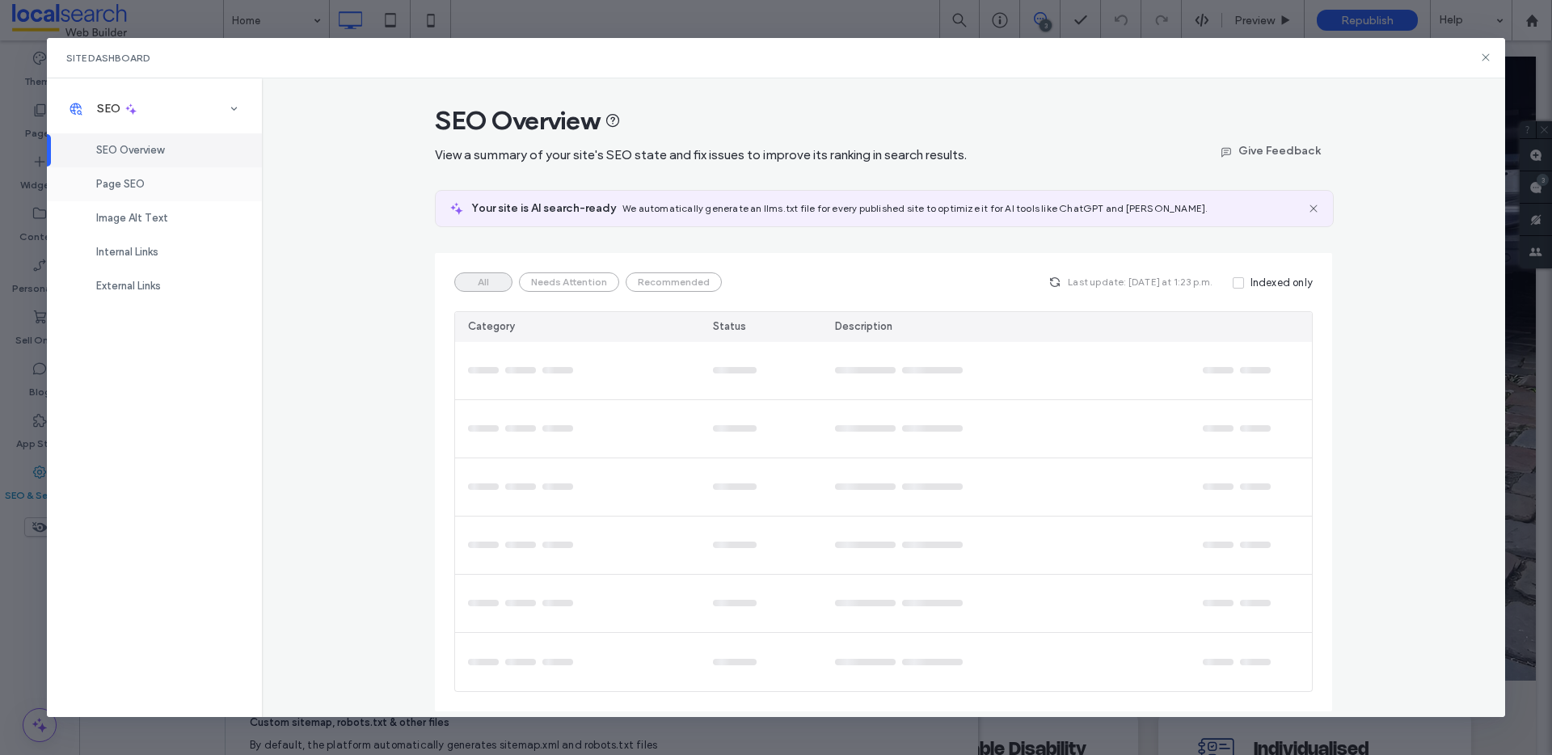
click at [128, 173] on div "Page SEO" at bounding box center [154, 184] width 215 height 34
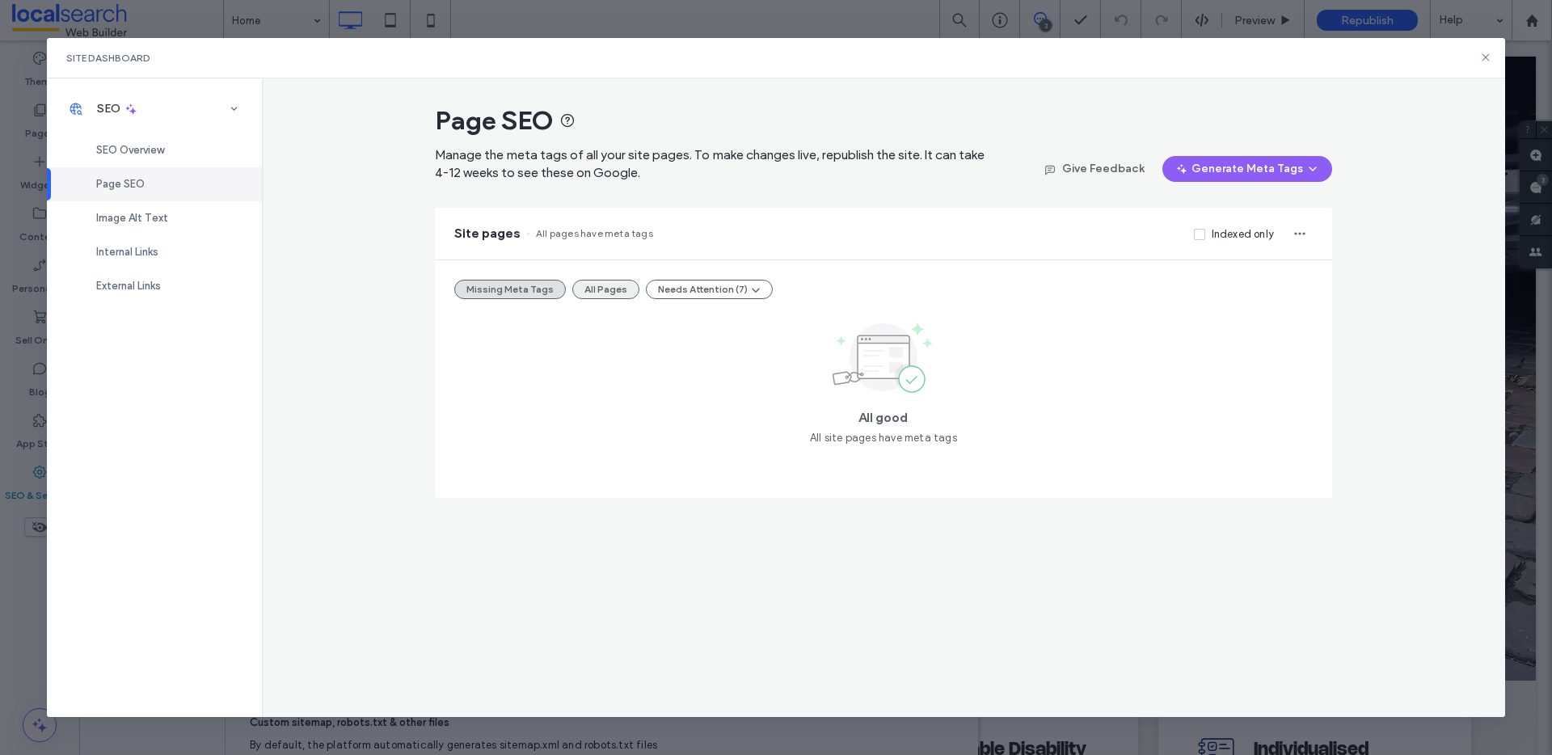
click at [624, 283] on button "All Pages" at bounding box center [605, 289] width 67 height 19
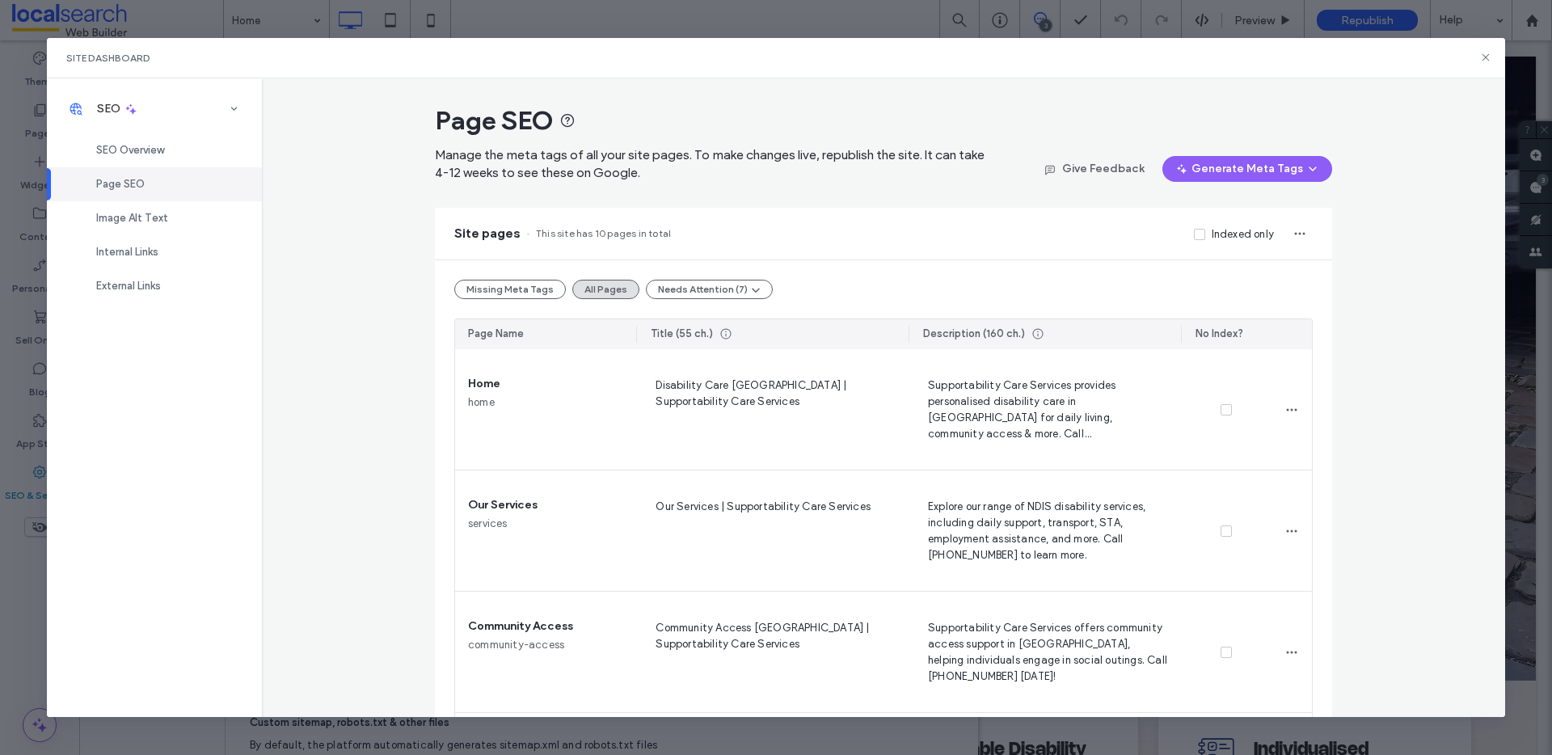
scroll to position [864, 0]
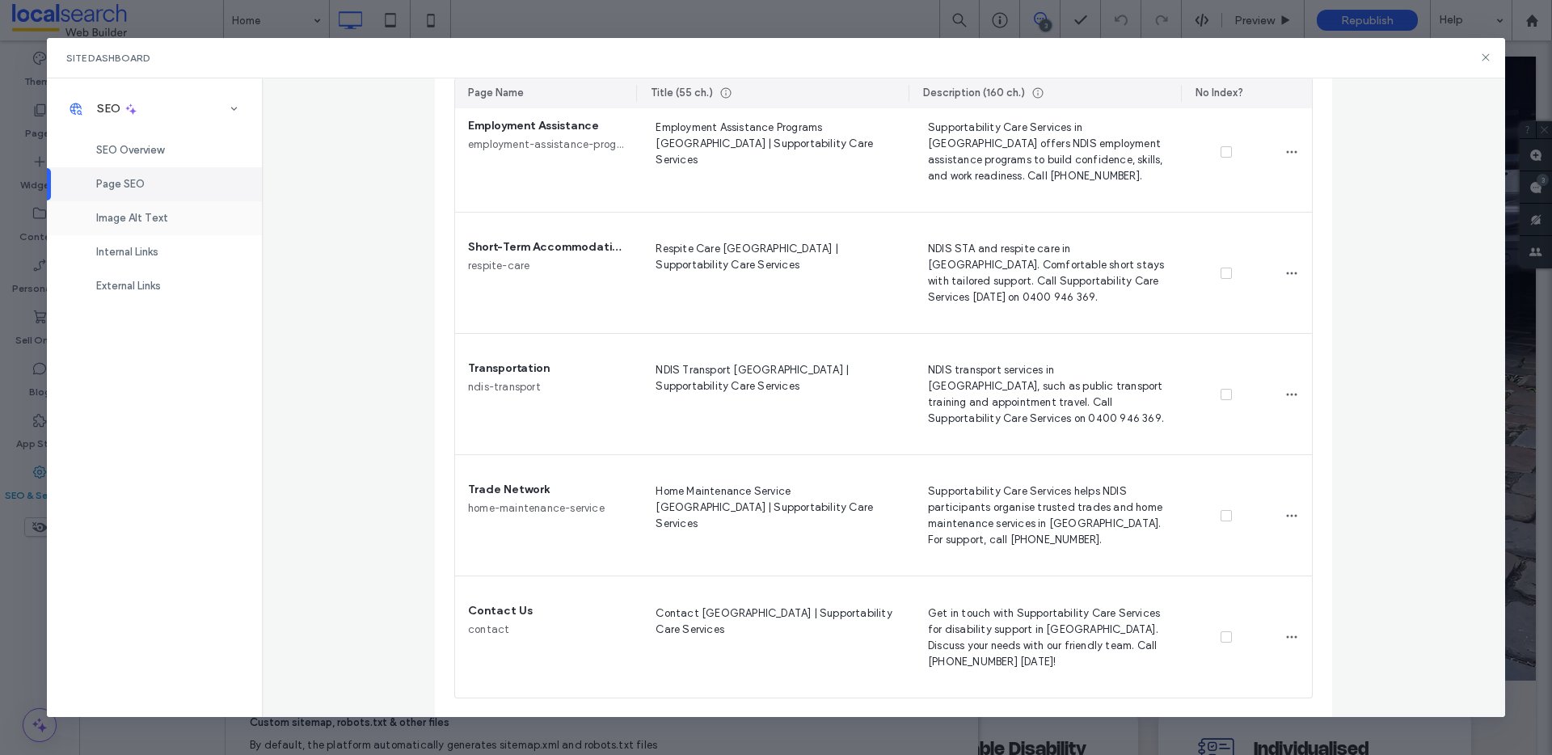
click at [157, 223] on span "Image Alt Text" at bounding box center [132, 218] width 72 height 12
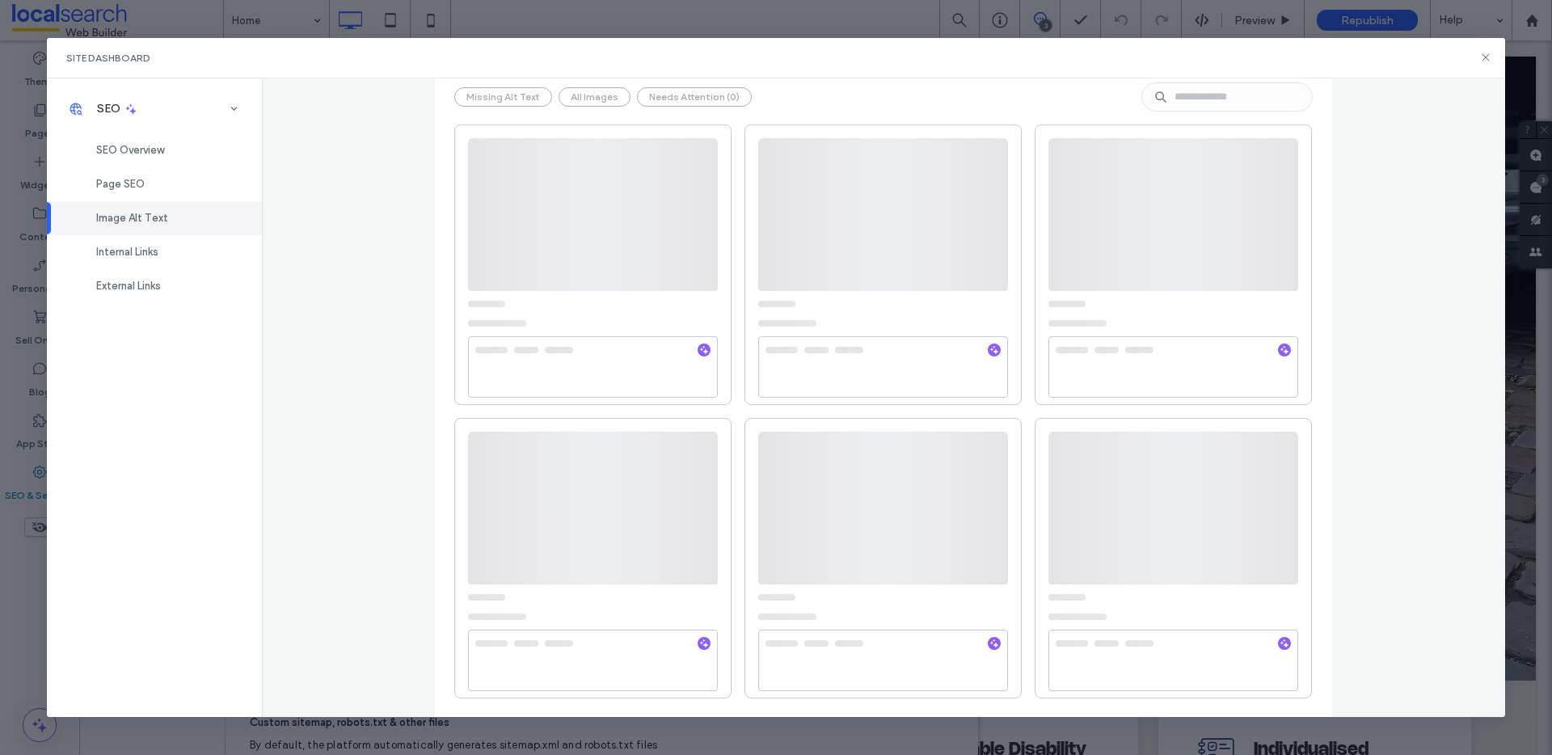
scroll to position [0, 0]
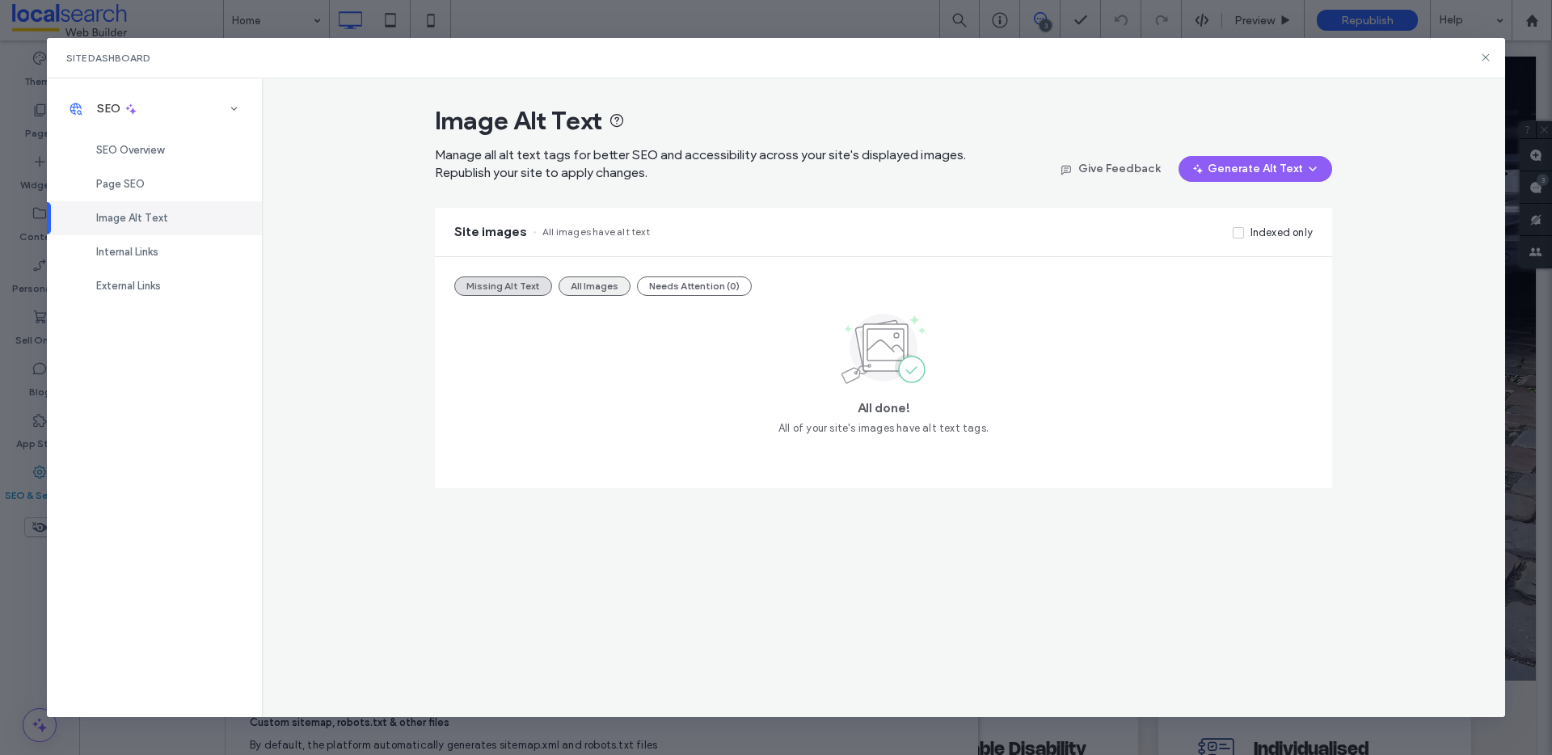
click at [600, 291] on button "All Images" at bounding box center [595, 286] width 72 height 19
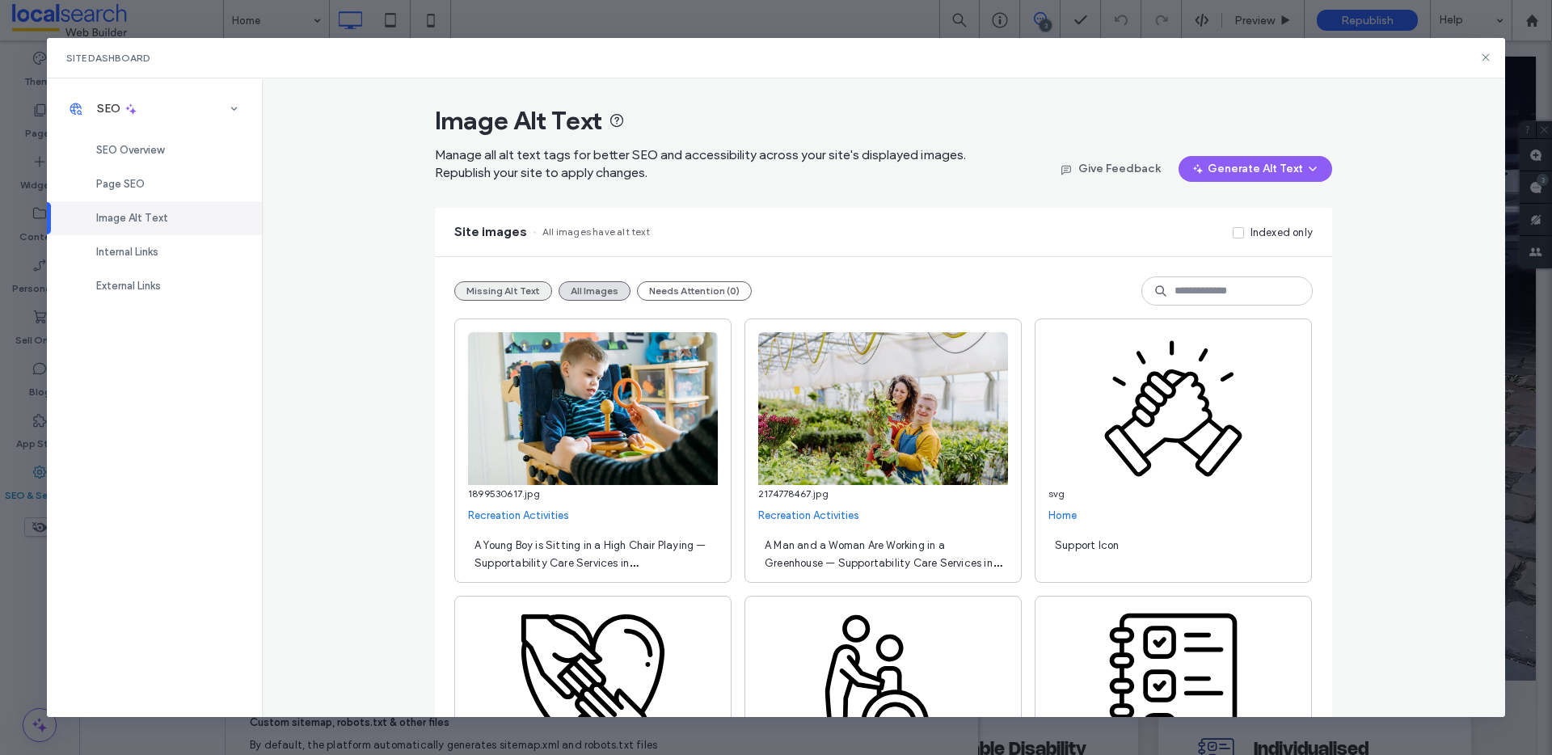
click at [497, 289] on button "Missing Alt Text" at bounding box center [503, 290] width 98 height 19
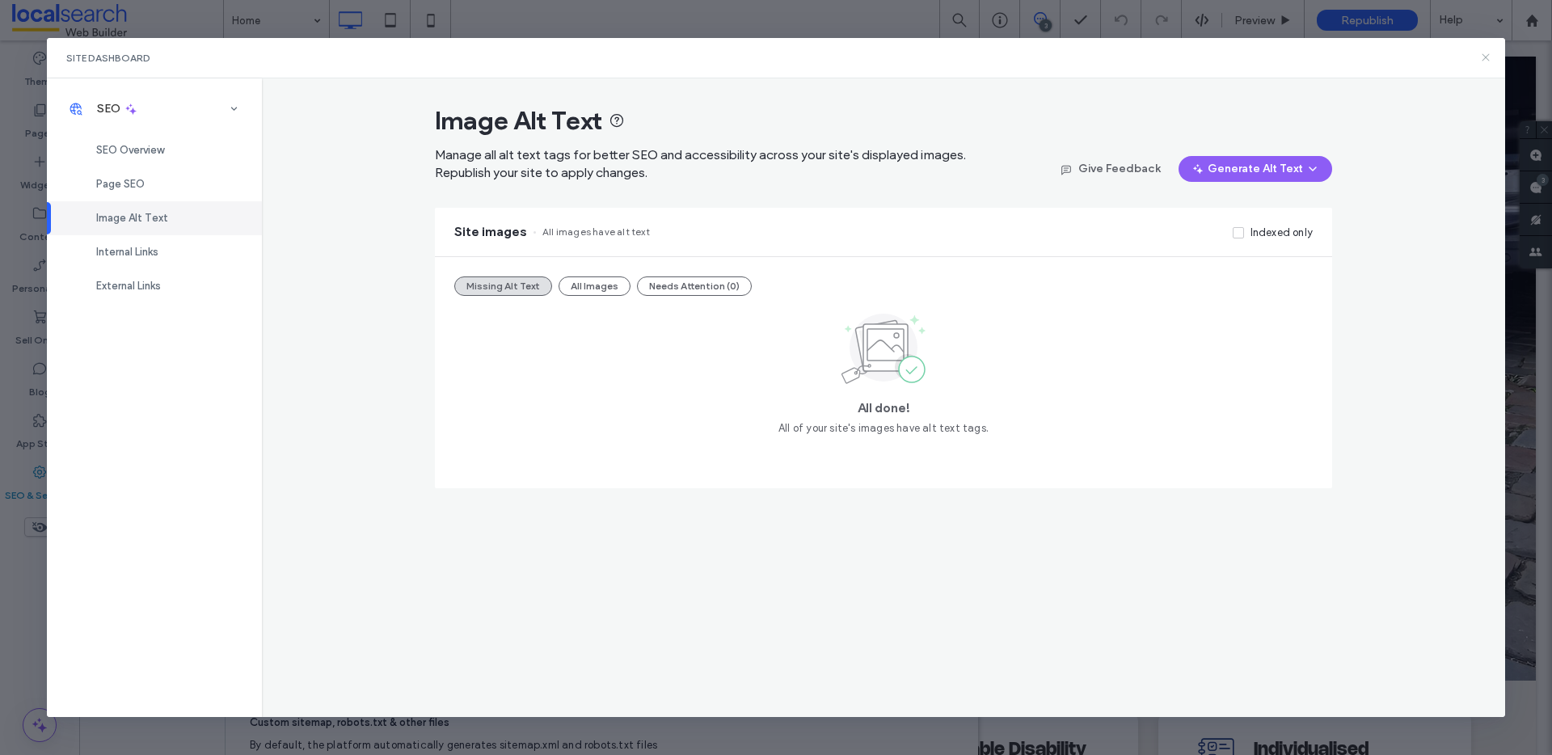
drag, startPoint x: 1482, startPoint y: 57, endPoint x: 1337, endPoint y: 0, distance: 155.7
click at [1482, 57] on icon at bounding box center [1486, 57] width 13 height 13
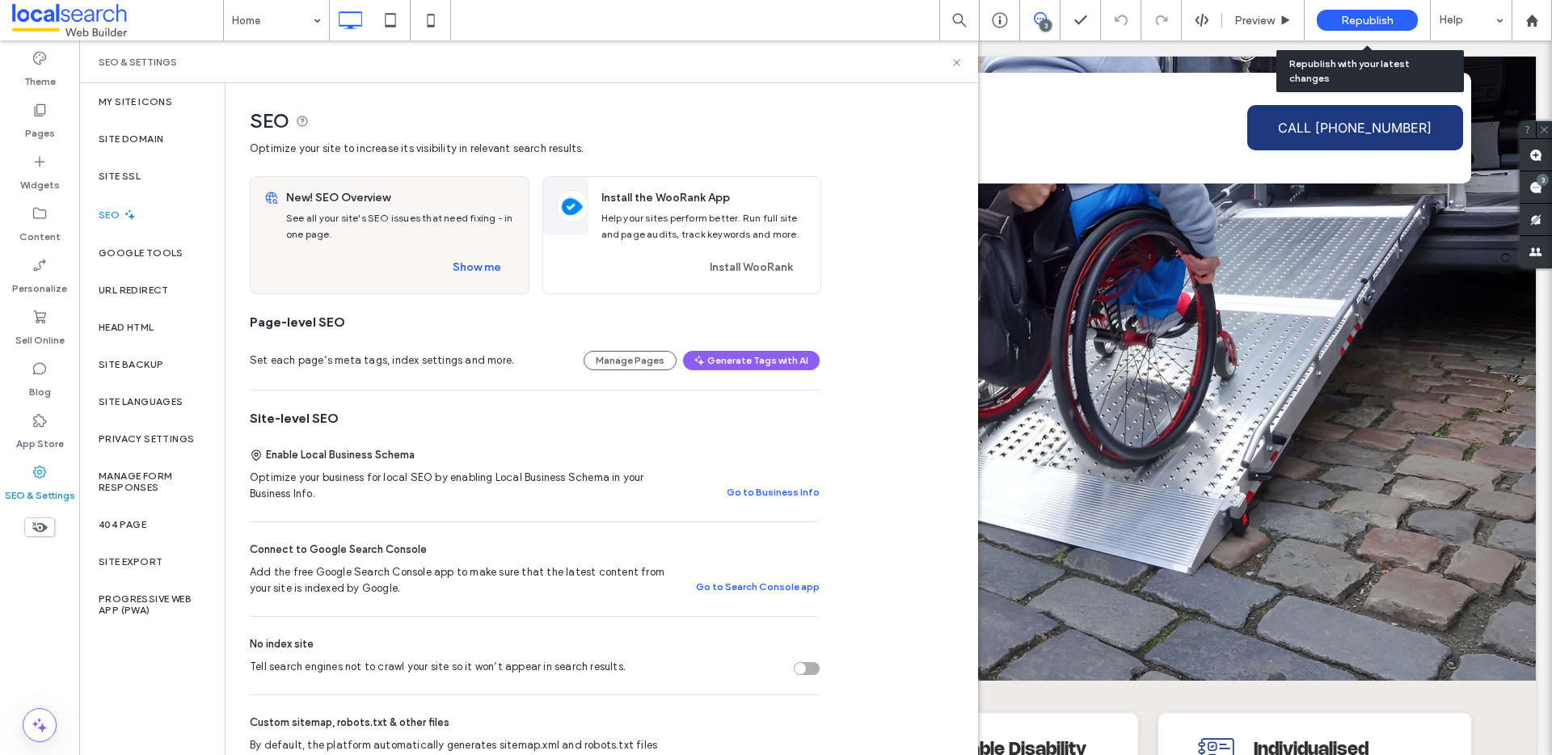
click at [1367, 19] on span "Republish" at bounding box center [1367, 21] width 53 height 14
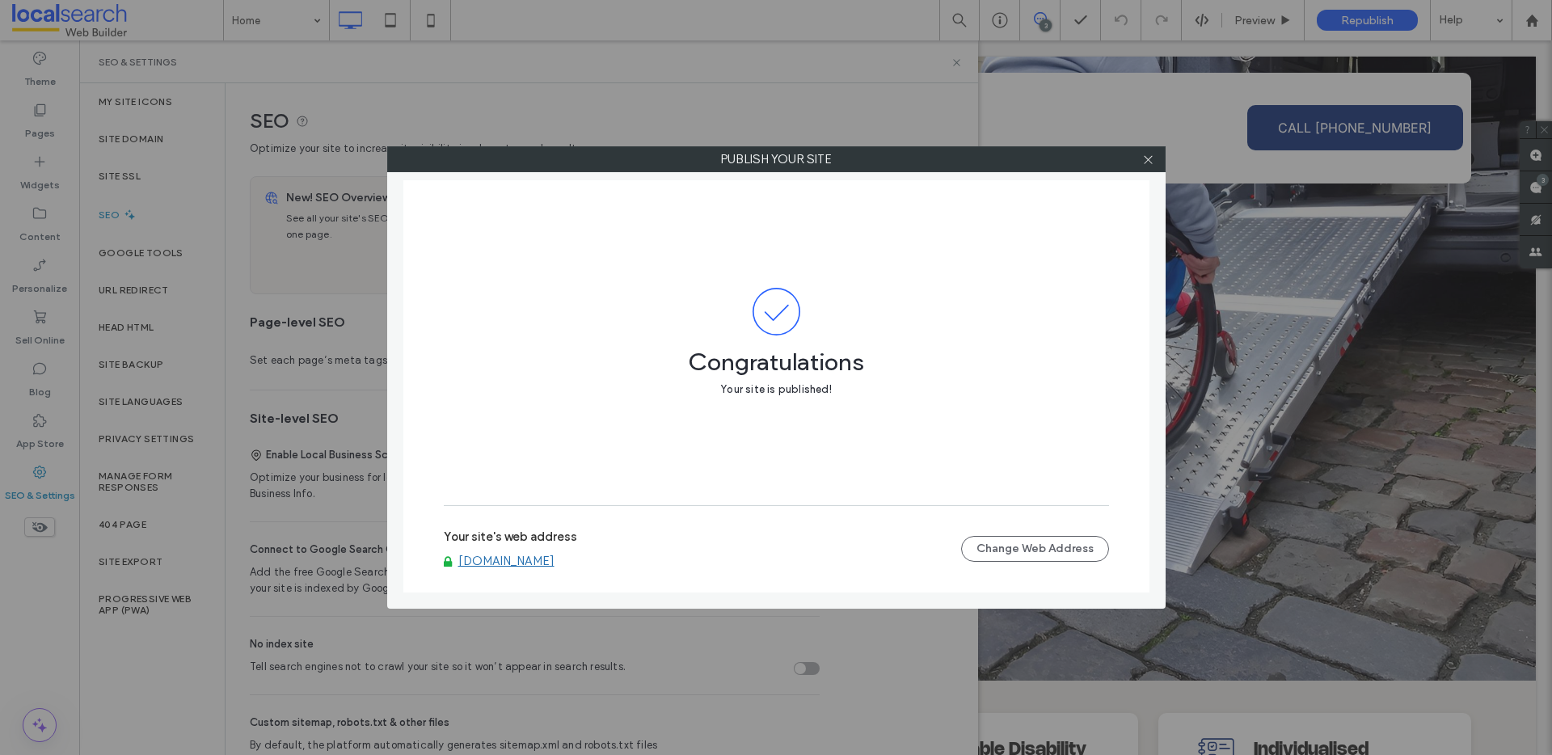
drag, startPoint x: 1153, startPoint y: 158, endPoint x: 1138, endPoint y: 154, distance: 14.9
click at [1151, 157] on icon at bounding box center [1148, 160] width 12 height 12
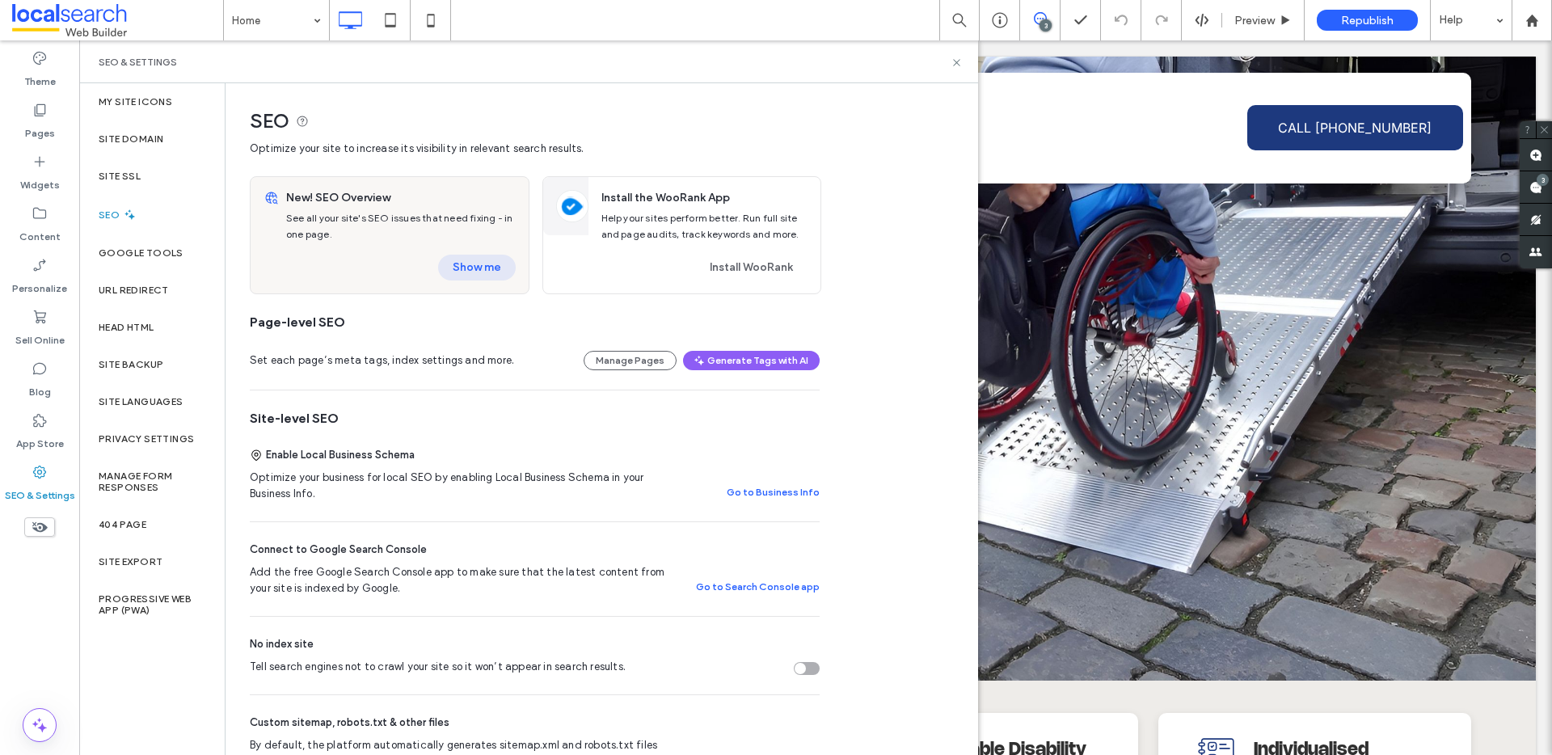
click at [485, 256] on button "Show me" at bounding box center [477, 268] width 78 height 26
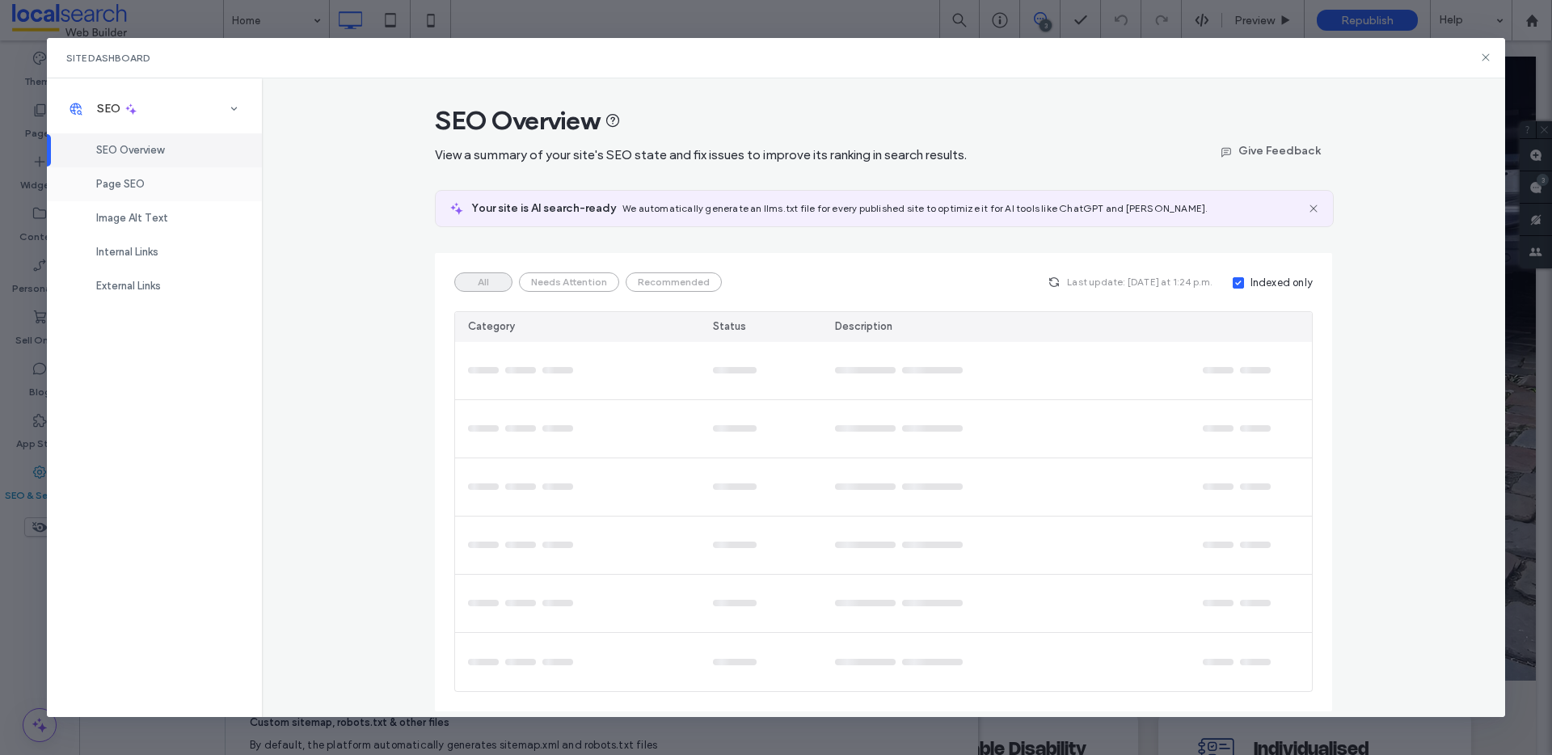
click at [99, 182] on span "Page SEO" at bounding box center [120, 184] width 49 height 12
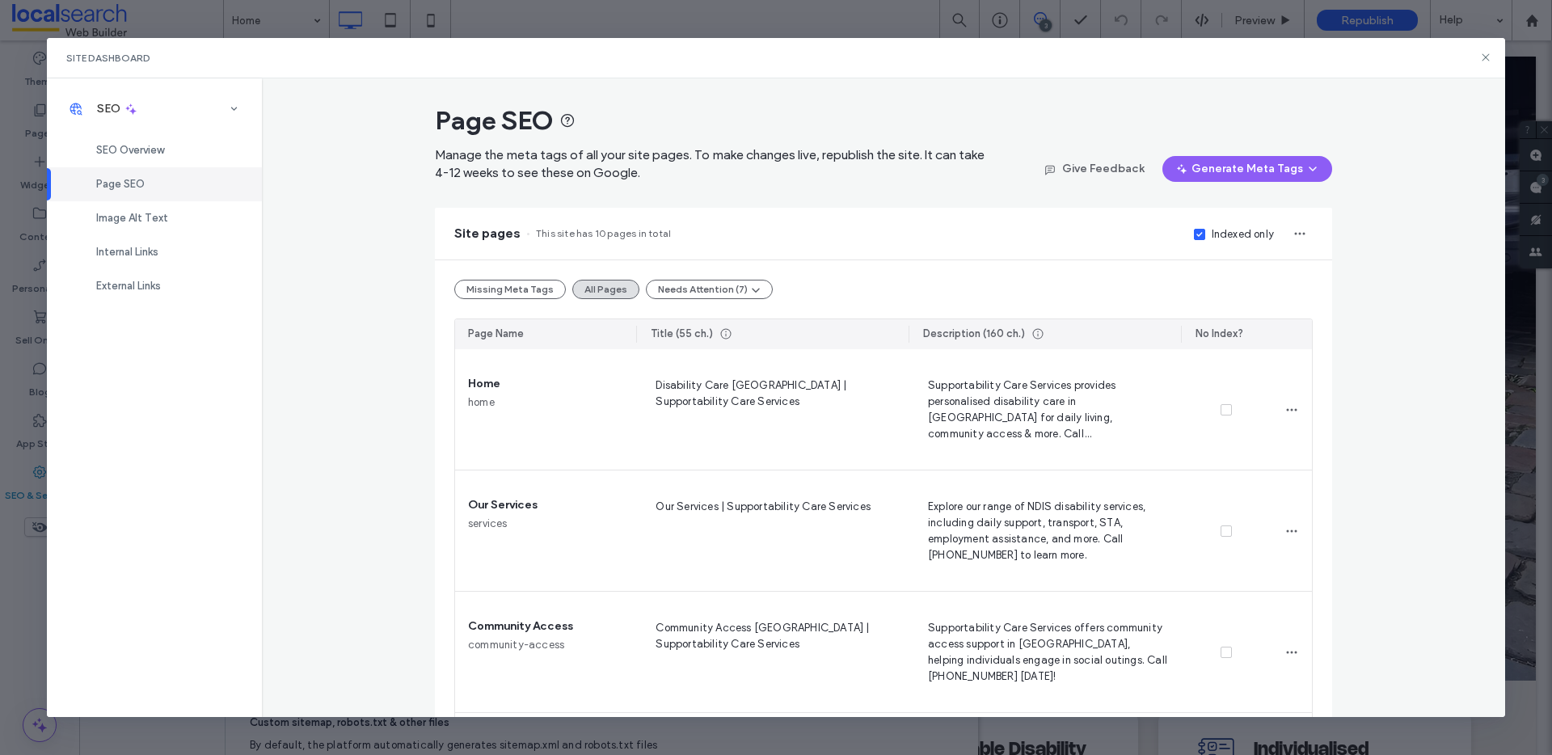
click at [1212, 232] on div "Indexed only" at bounding box center [1243, 234] width 62 height 16
click at [490, 293] on button "Missing Meta Tags" at bounding box center [510, 289] width 112 height 19
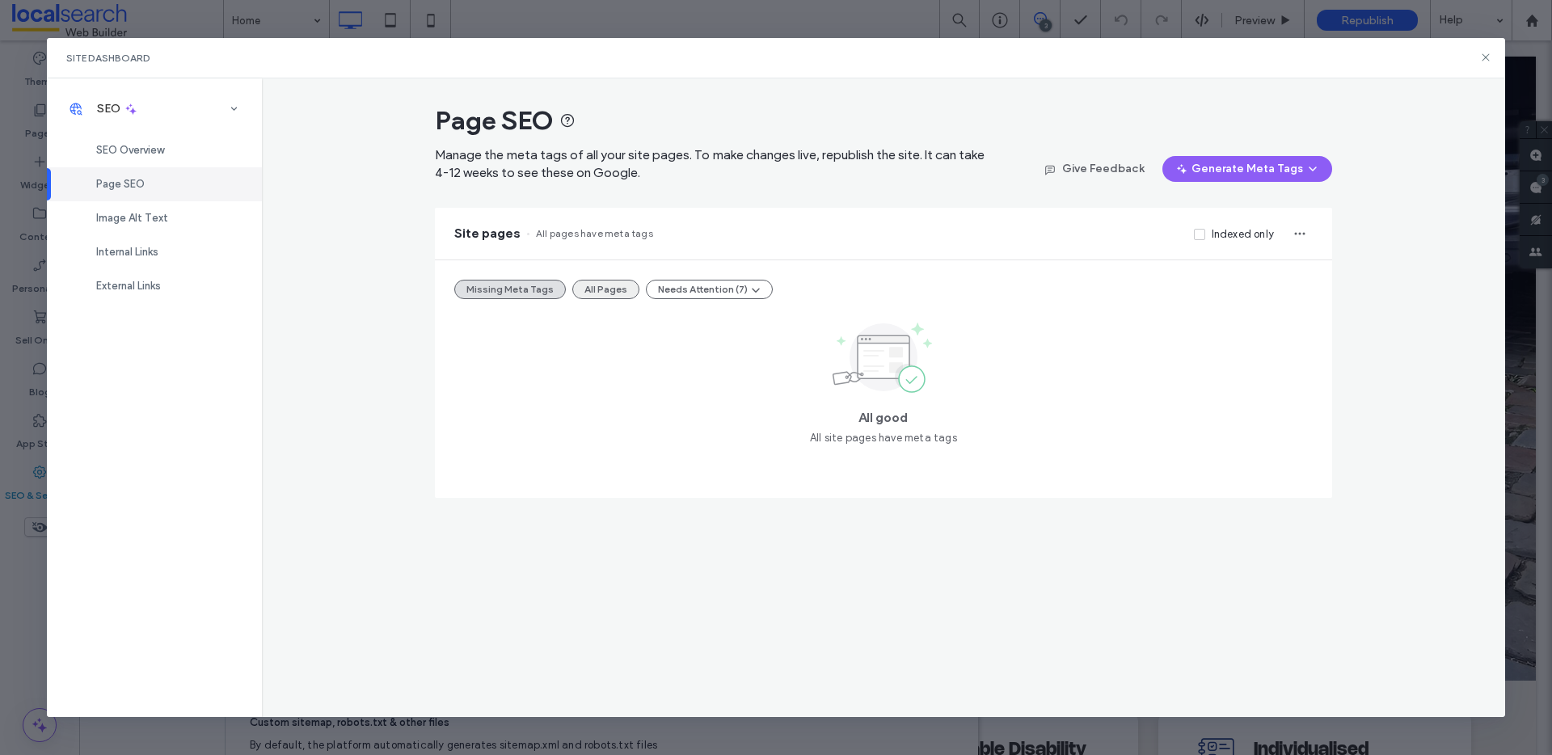
click at [617, 293] on button "All Pages" at bounding box center [605, 289] width 67 height 19
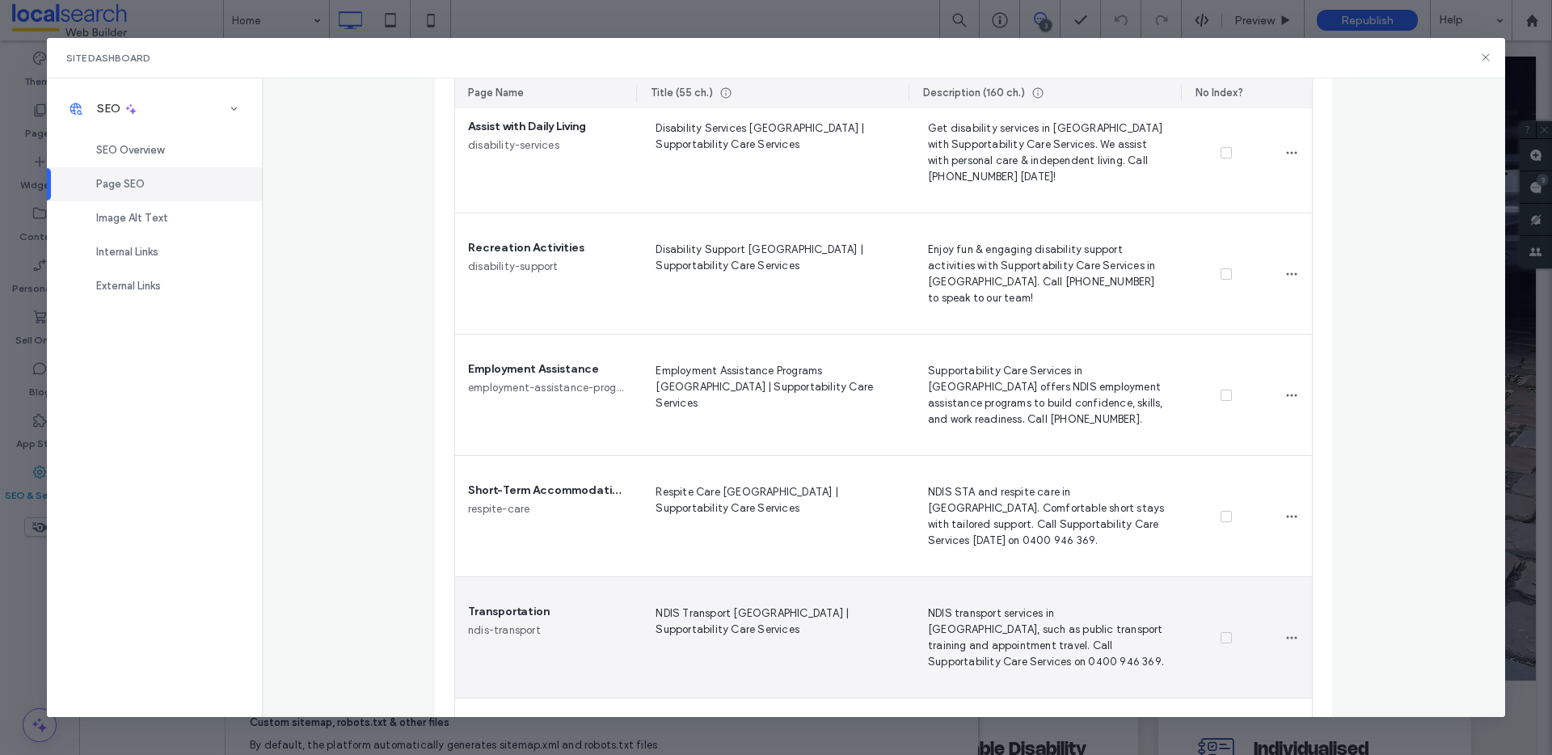
scroll to position [864, 0]
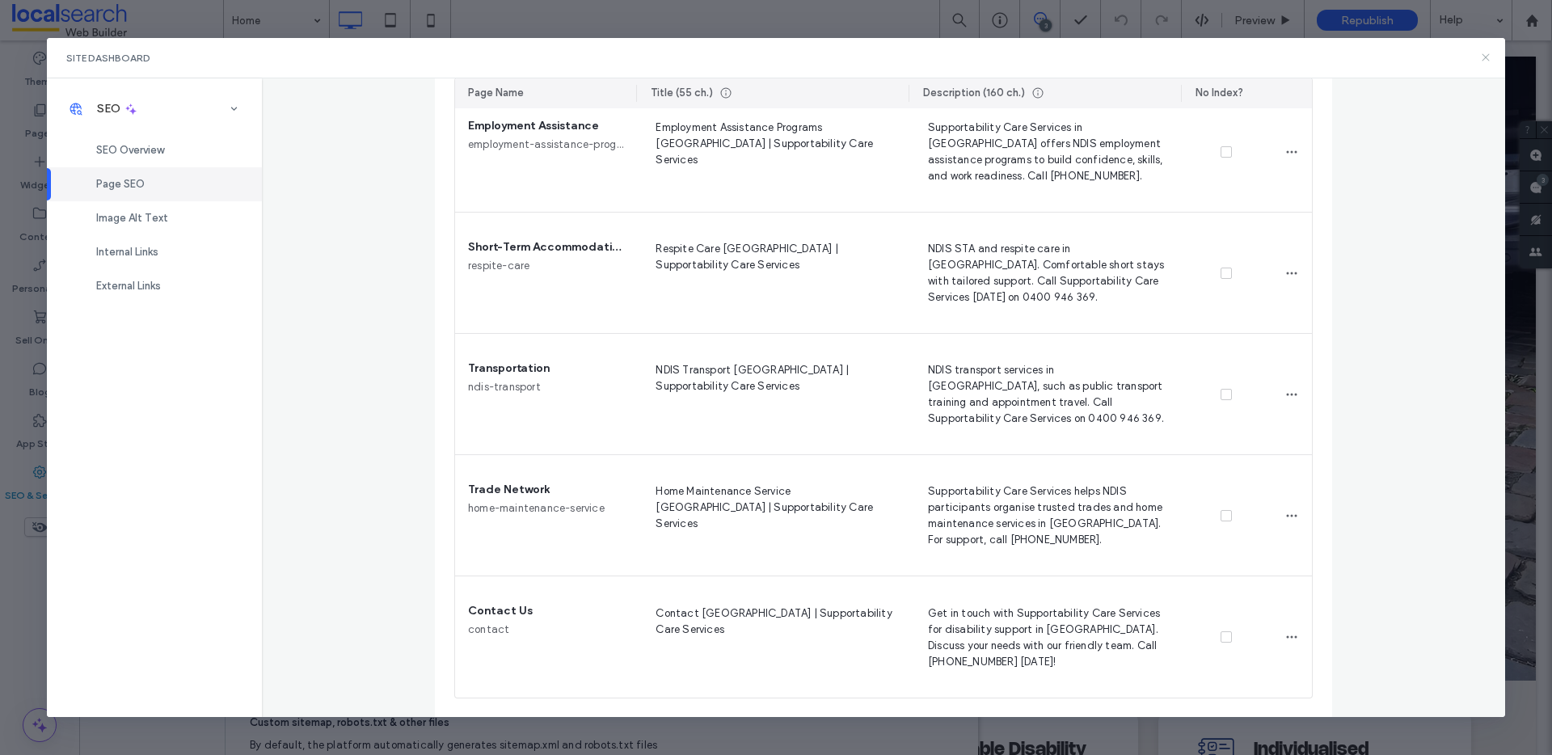
click at [1491, 57] on icon at bounding box center [1486, 57] width 13 height 13
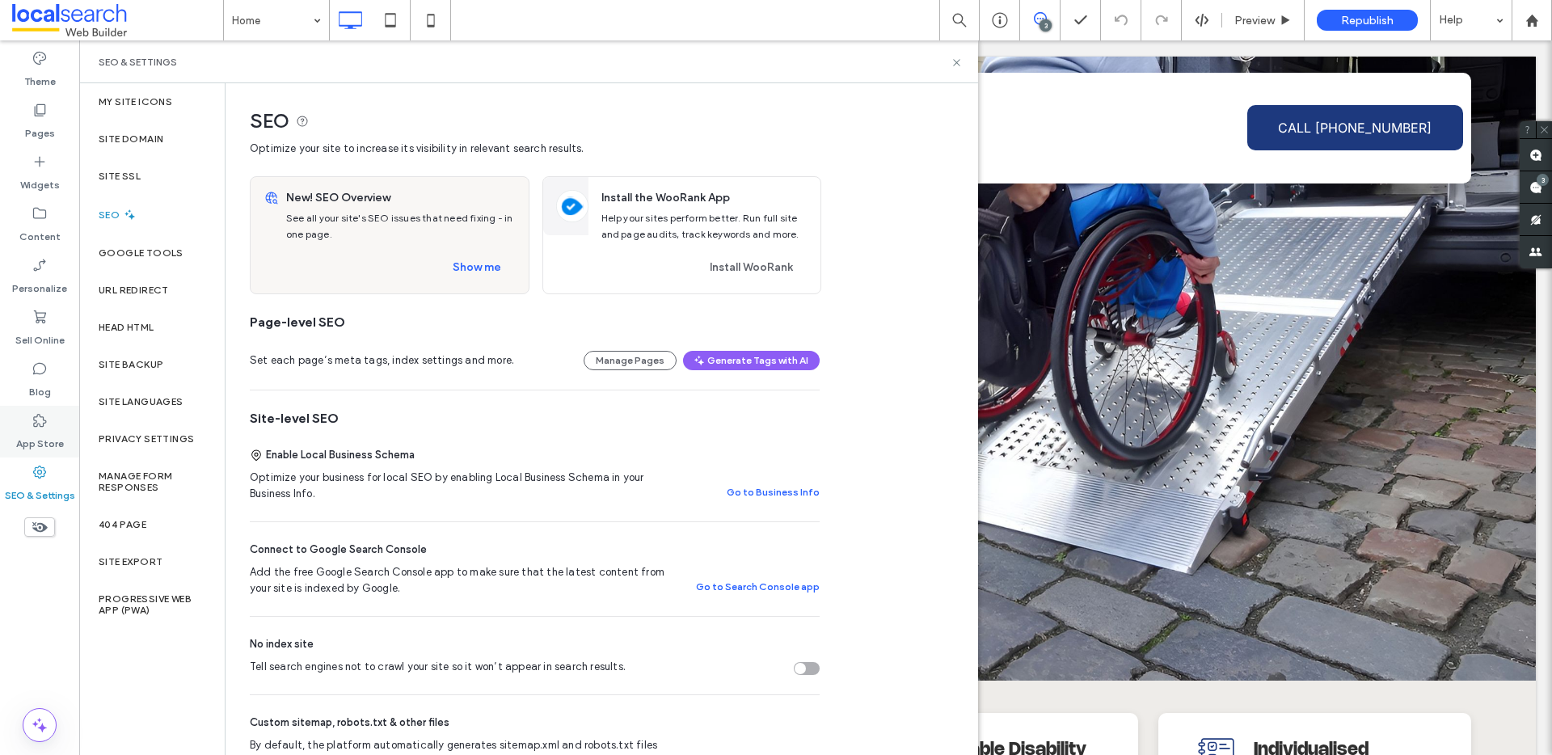
click at [27, 422] on div "App Store" at bounding box center [39, 432] width 79 height 52
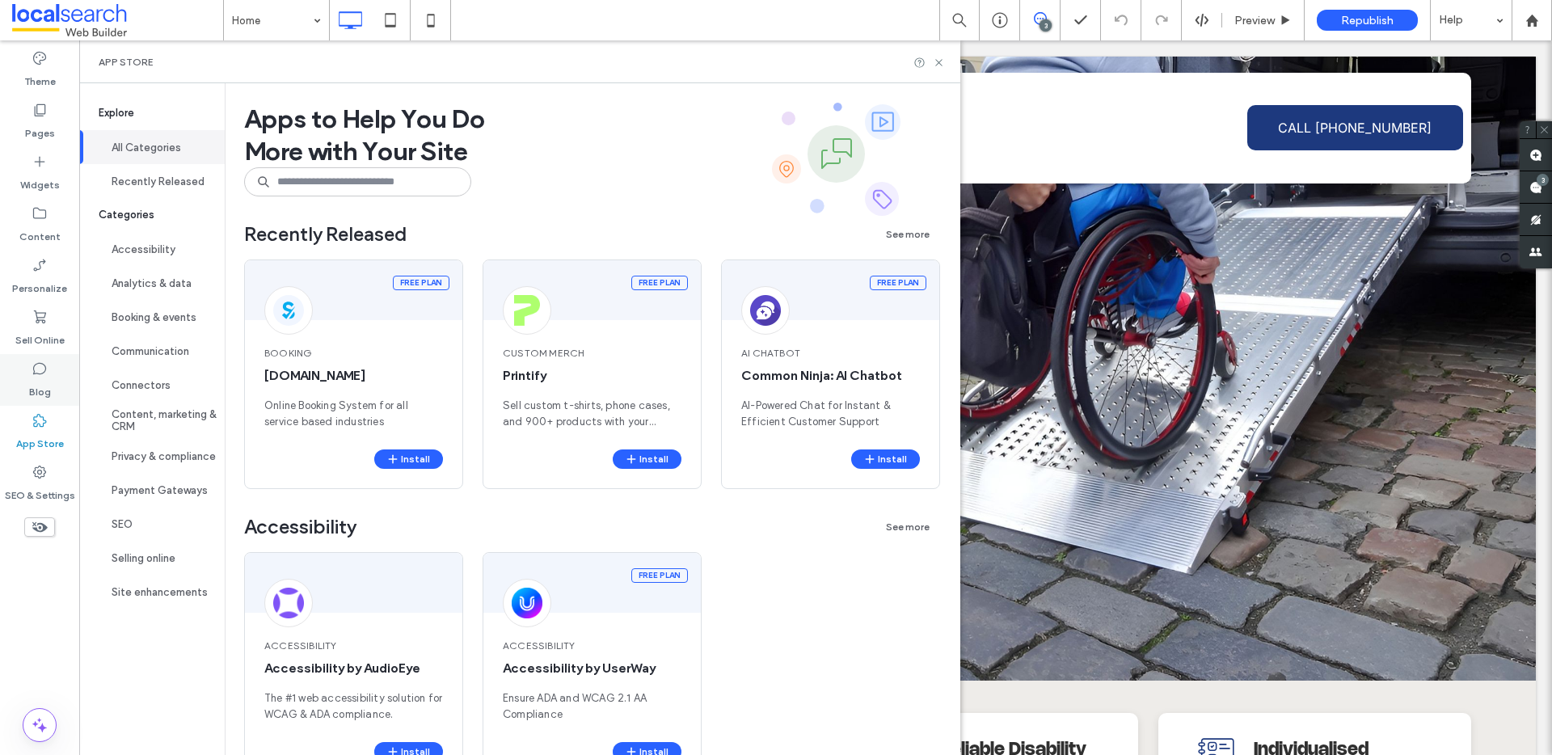
click at [23, 383] on div "Blog" at bounding box center [39, 380] width 79 height 52
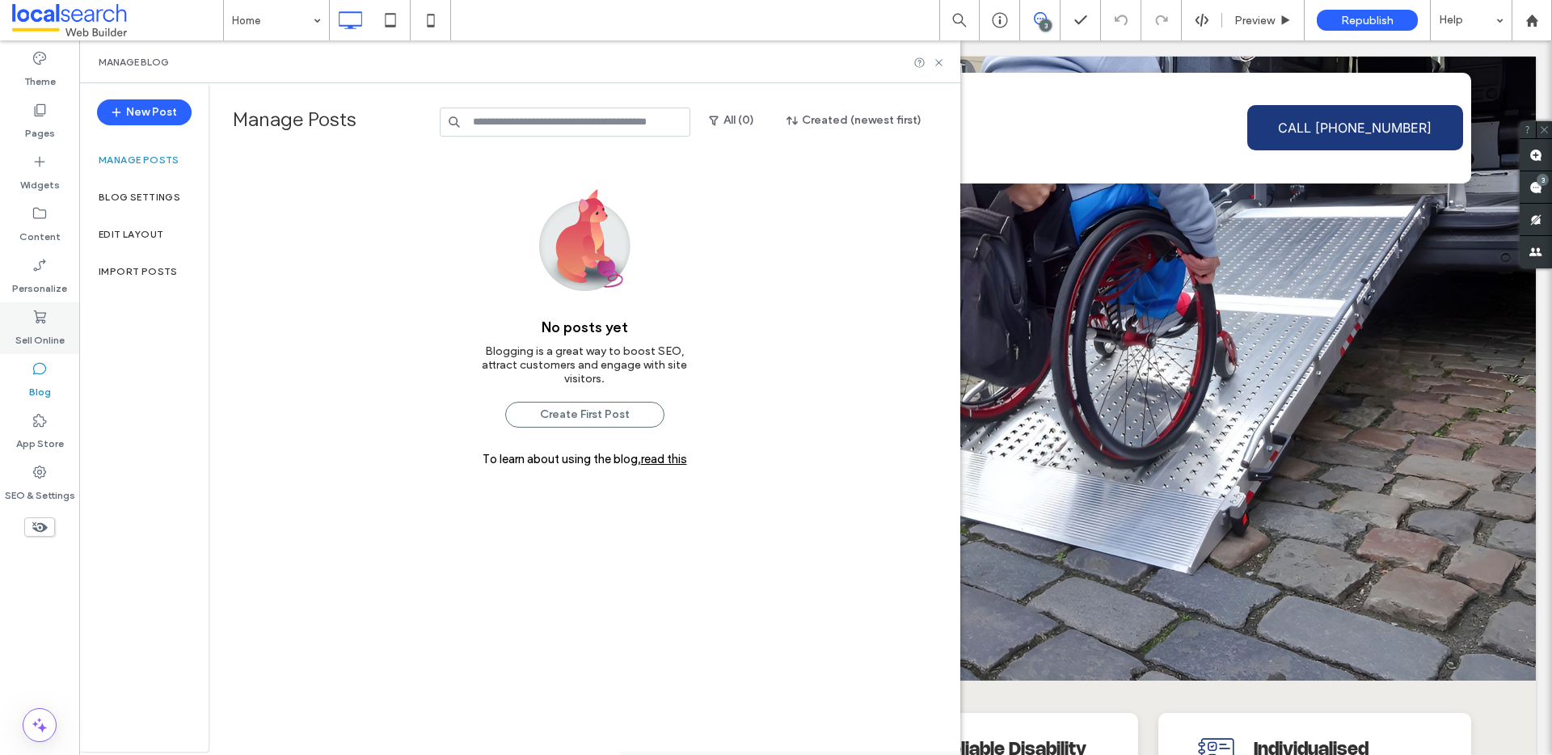
click at [48, 313] on div "Sell Online" at bounding box center [39, 328] width 79 height 52
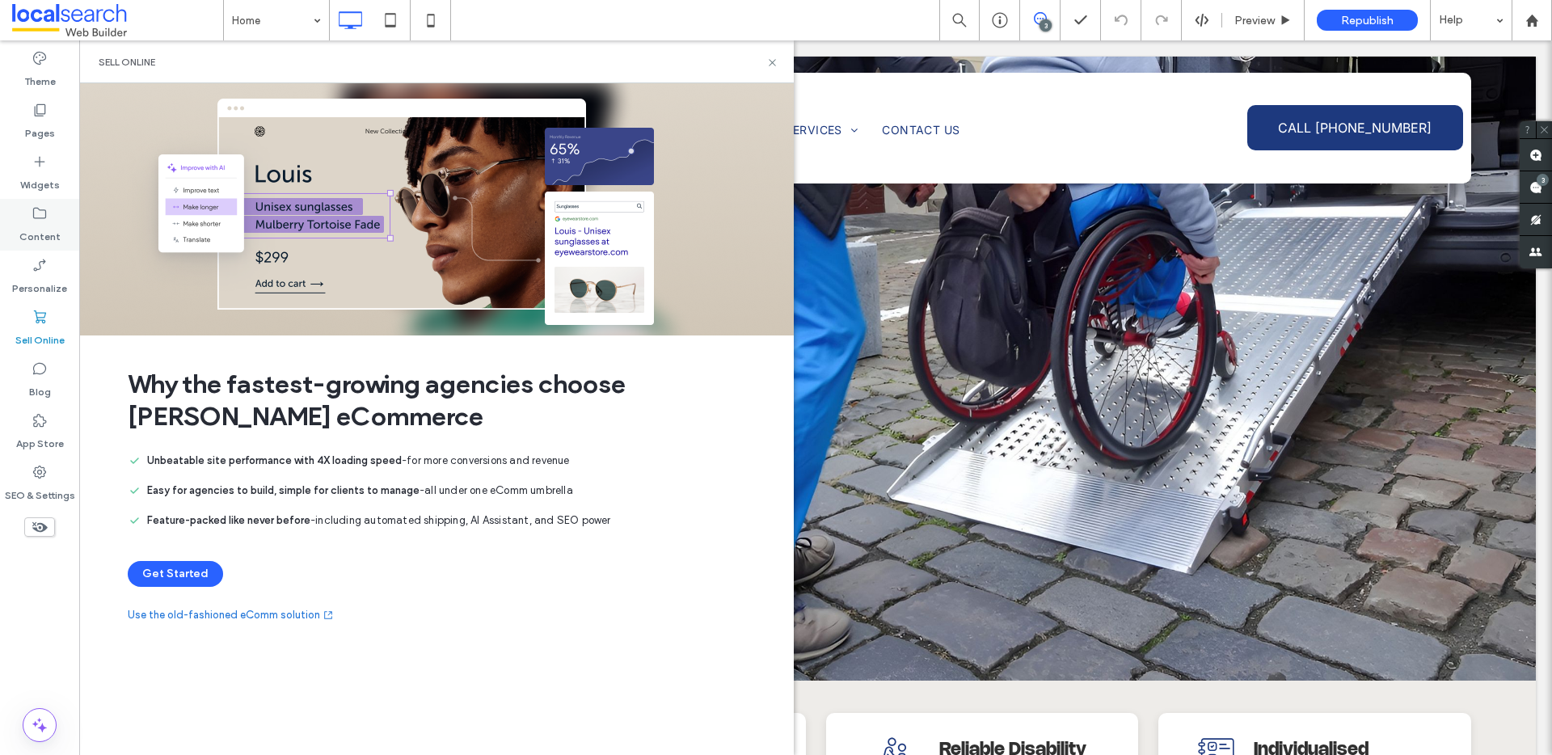
click at [61, 247] on div "Content" at bounding box center [39, 225] width 79 height 52
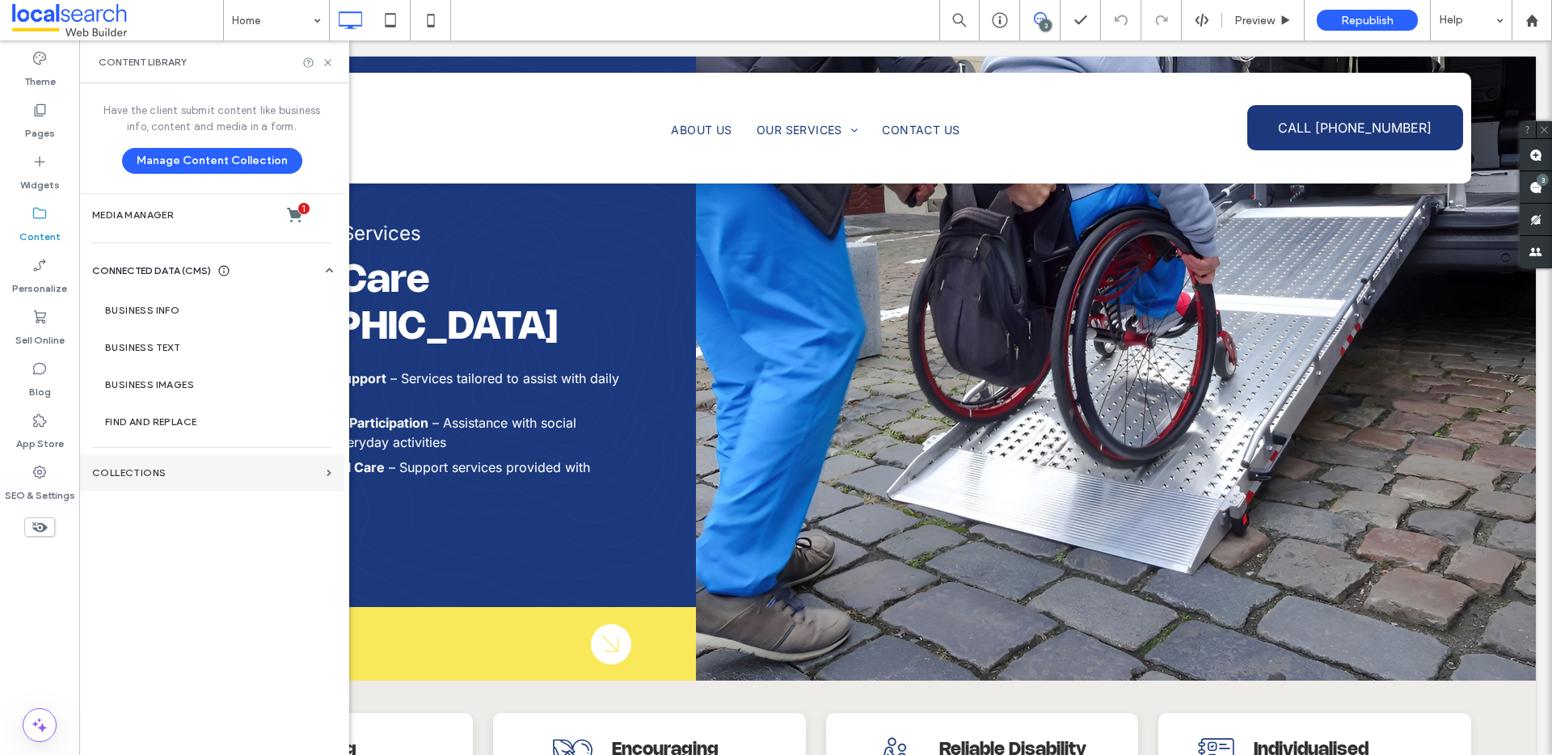
click at [158, 469] on label "Collections" at bounding box center [206, 472] width 228 height 11
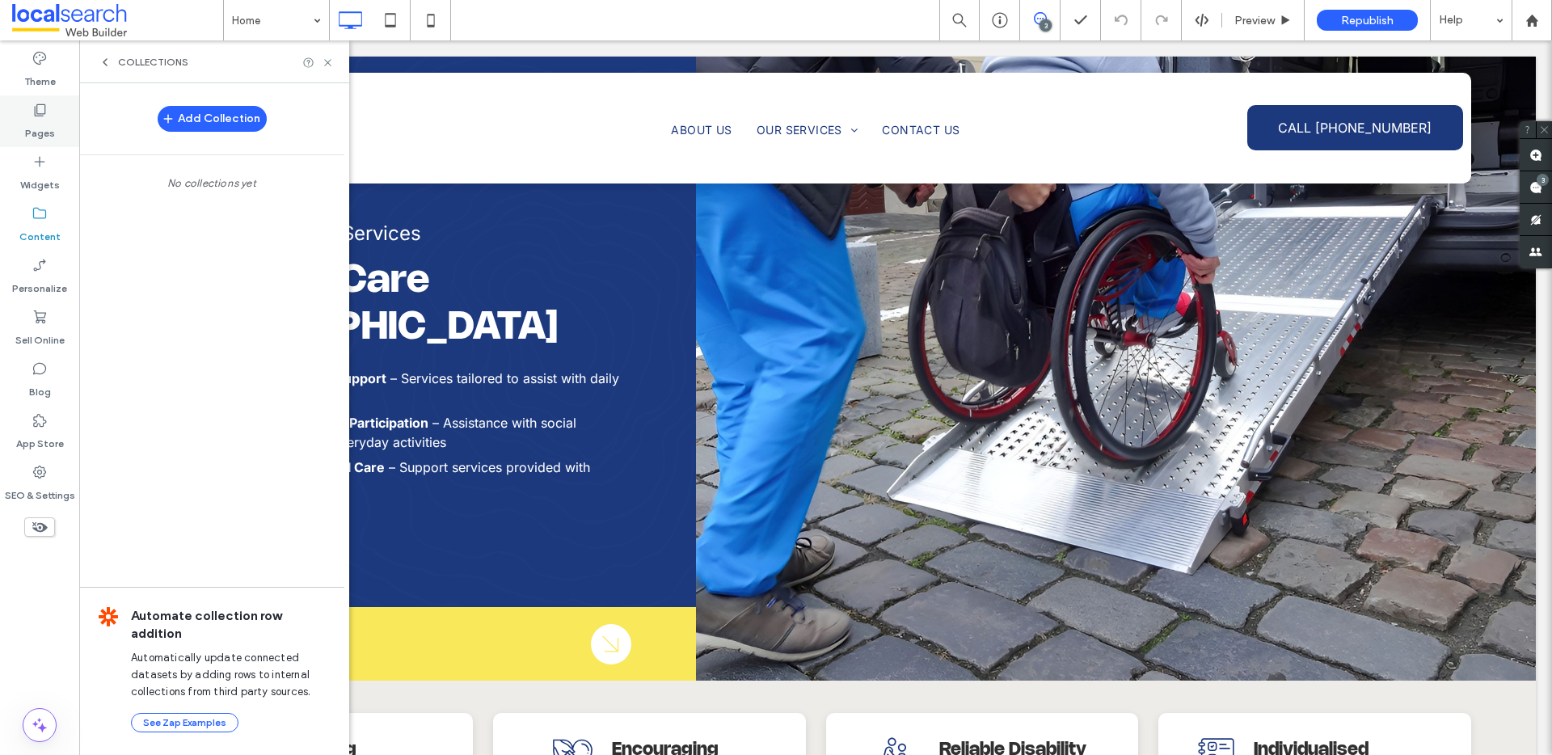
drag, startPoint x: 32, startPoint y: 163, endPoint x: 28, endPoint y: 116, distance: 47.1
click at [32, 163] on icon at bounding box center [40, 162] width 16 height 16
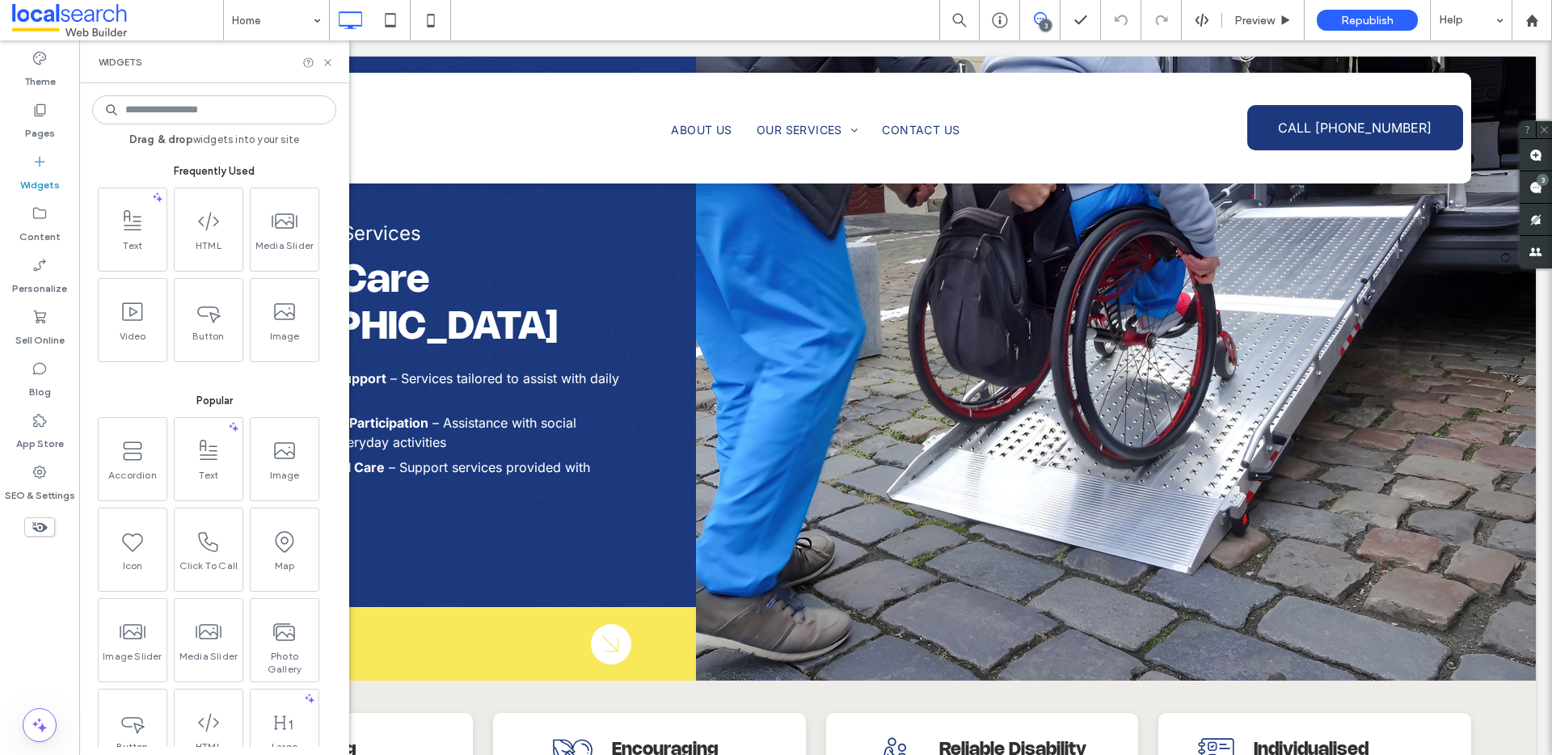
drag, startPoint x: 28, startPoint y: 116, endPoint x: 58, endPoint y: 0, distance: 119.4
click at [29, 116] on div "Pages" at bounding box center [39, 121] width 79 height 52
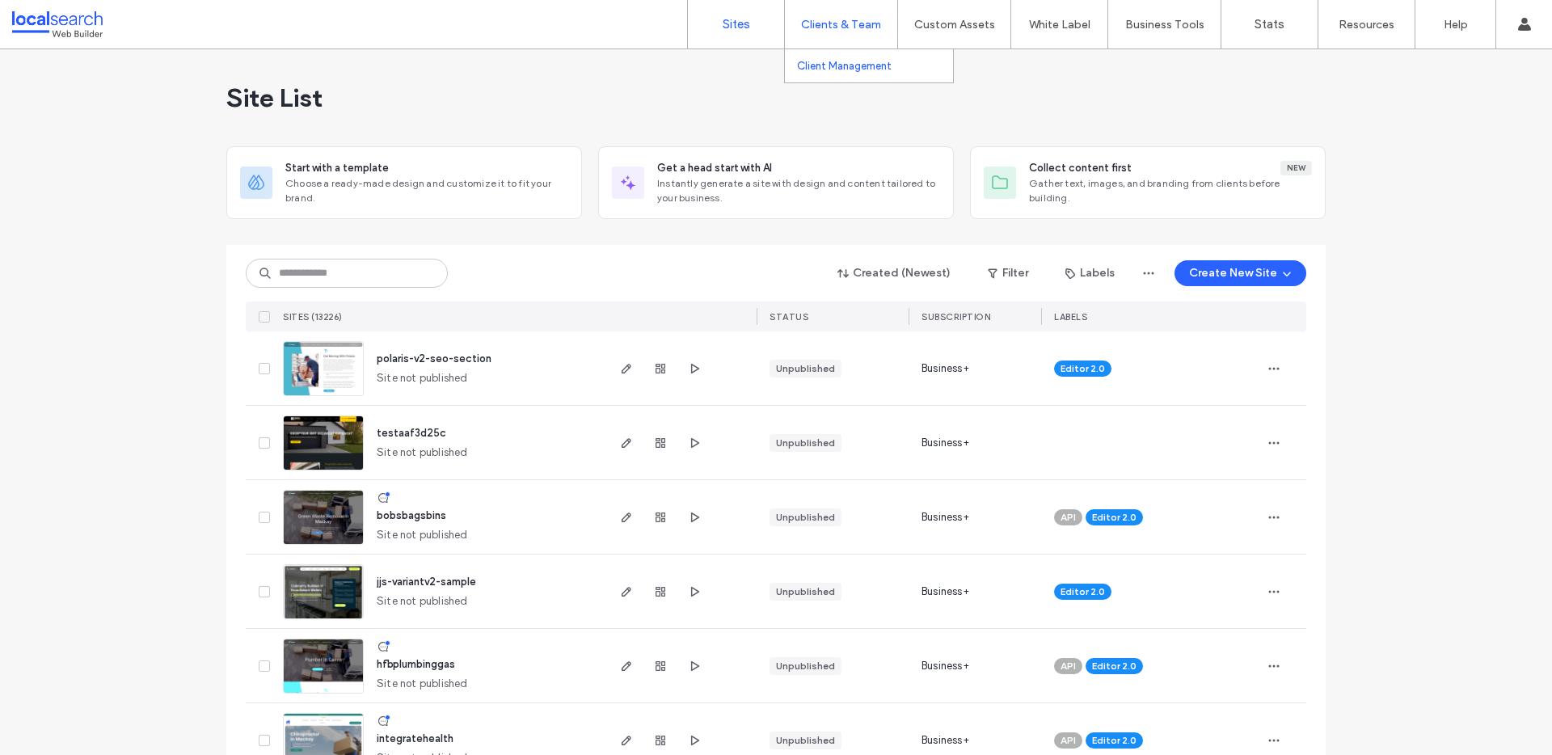
click at [854, 56] on link "Client Management" at bounding box center [875, 65] width 156 height 33
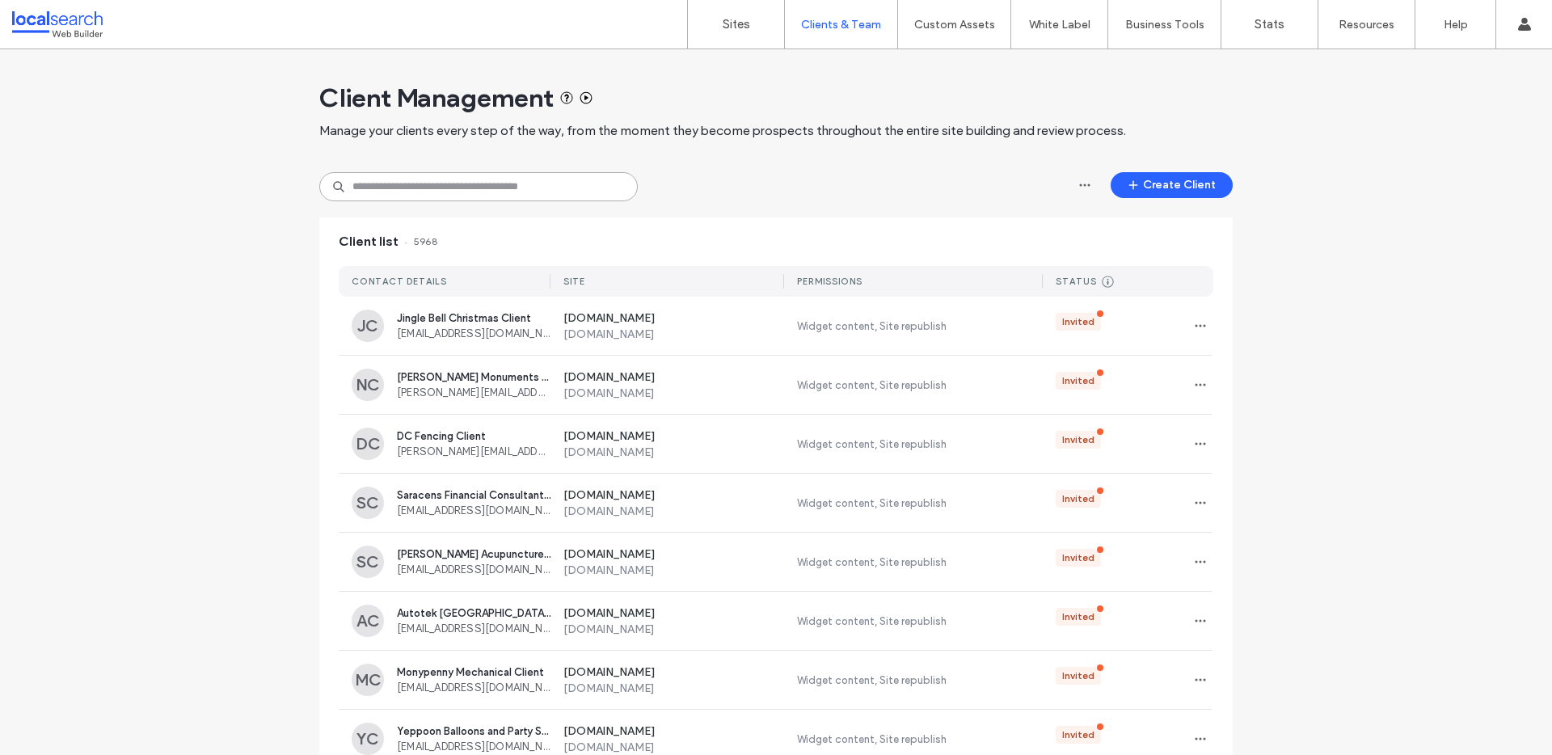
click at [440, 184] on input at bounding box center [478, 186] width 319 height 29
click at [437, 186] on input at bounding box center [478, 186] width 319 height 29
paste input "**********"
type input "**********"
click at [547, 180] on input at bounding box center [478, 186] width 319 height 29
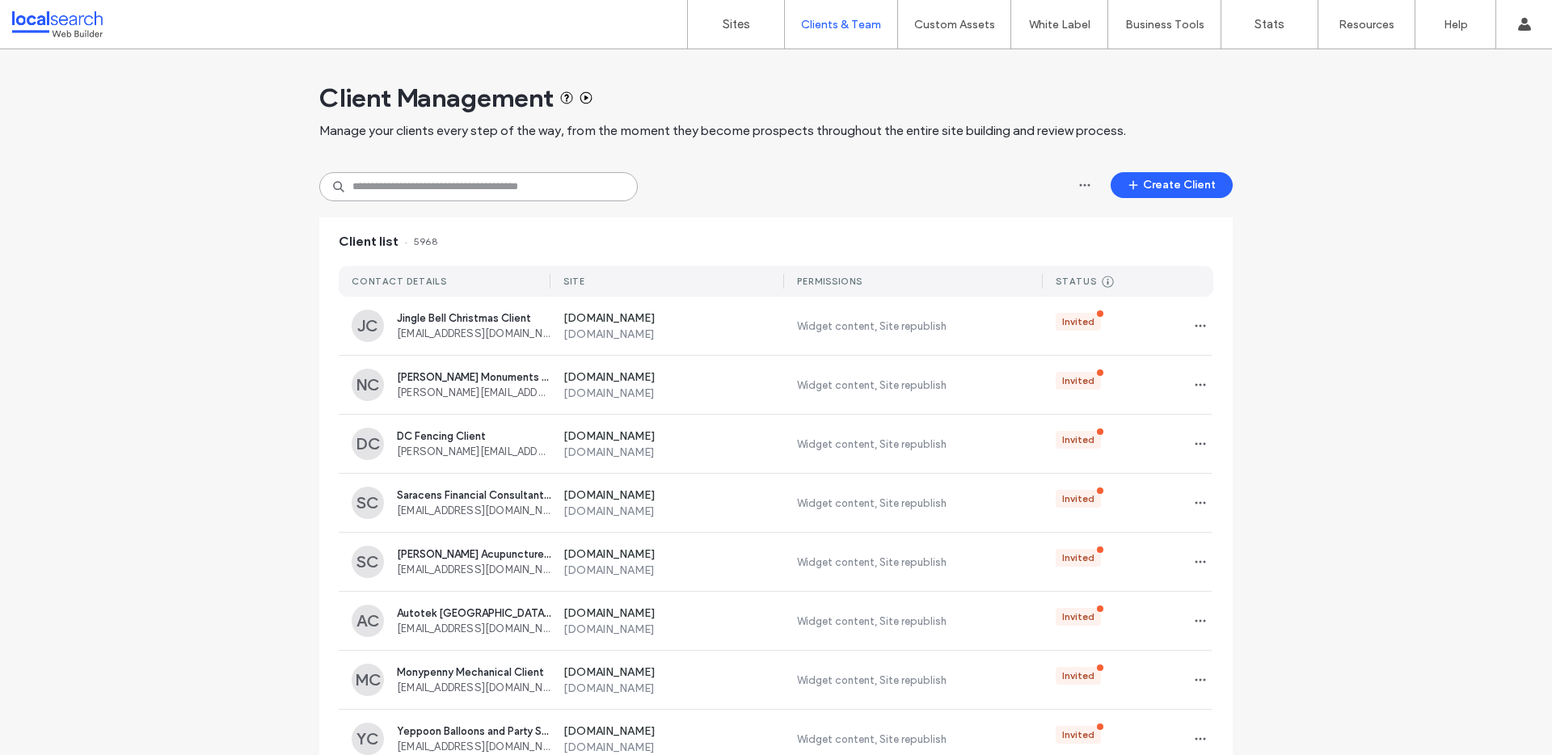
paste input "**********"
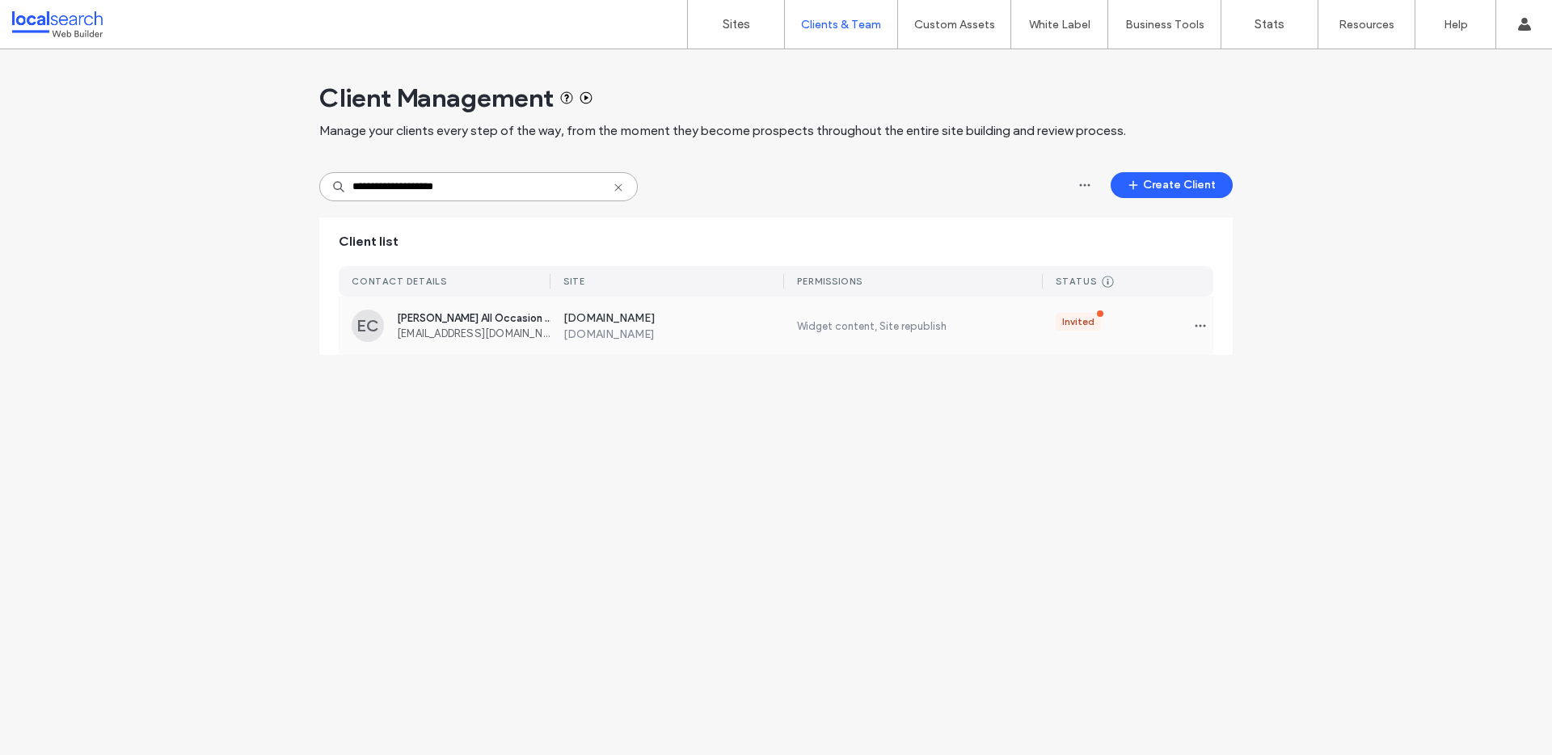
type input "**********"
click at [775, 341] on div "www.erikkasalloccasionbeauty.com.au www.erikkasalloccasionbeauty.com.au Widget …" at bounding box center [882, 326] width 663 height 58
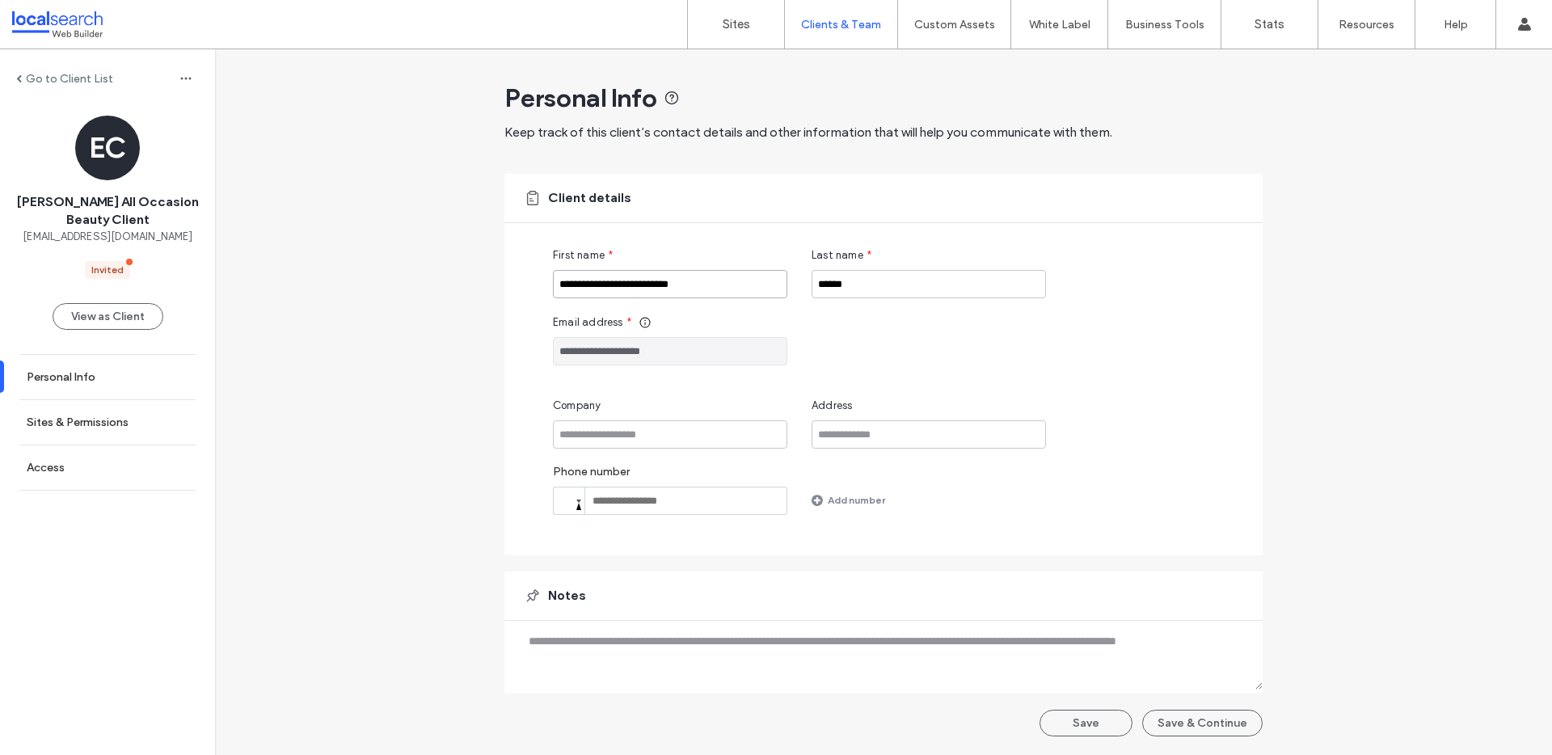
click at [665, 277] on input "**********" at bounding box center [670, 284] width 234 height 28
click at [1218, 719] on button "Save & Continue" at bounding box center [1202, 723] width 120 height 27
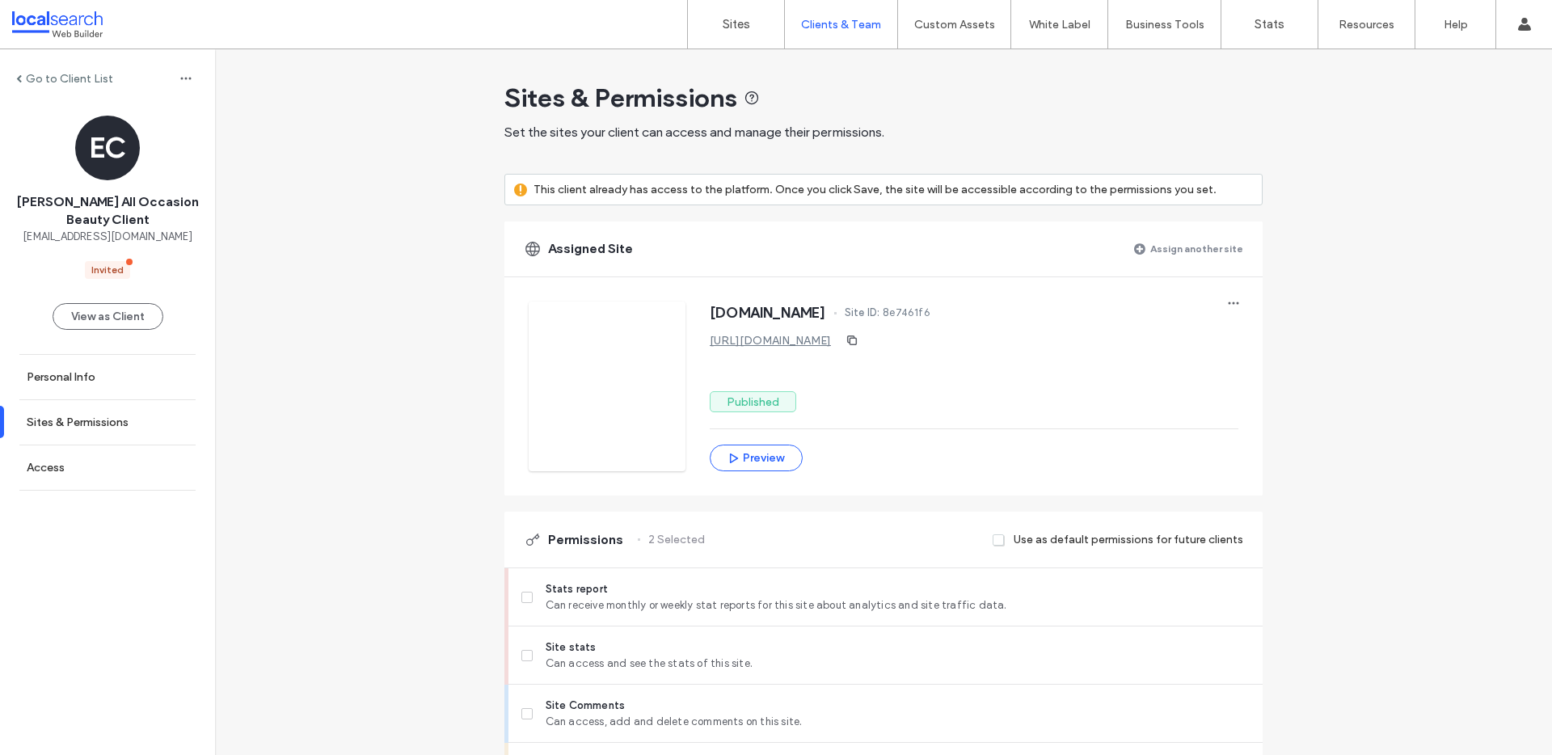
scroll to position [799, 0]
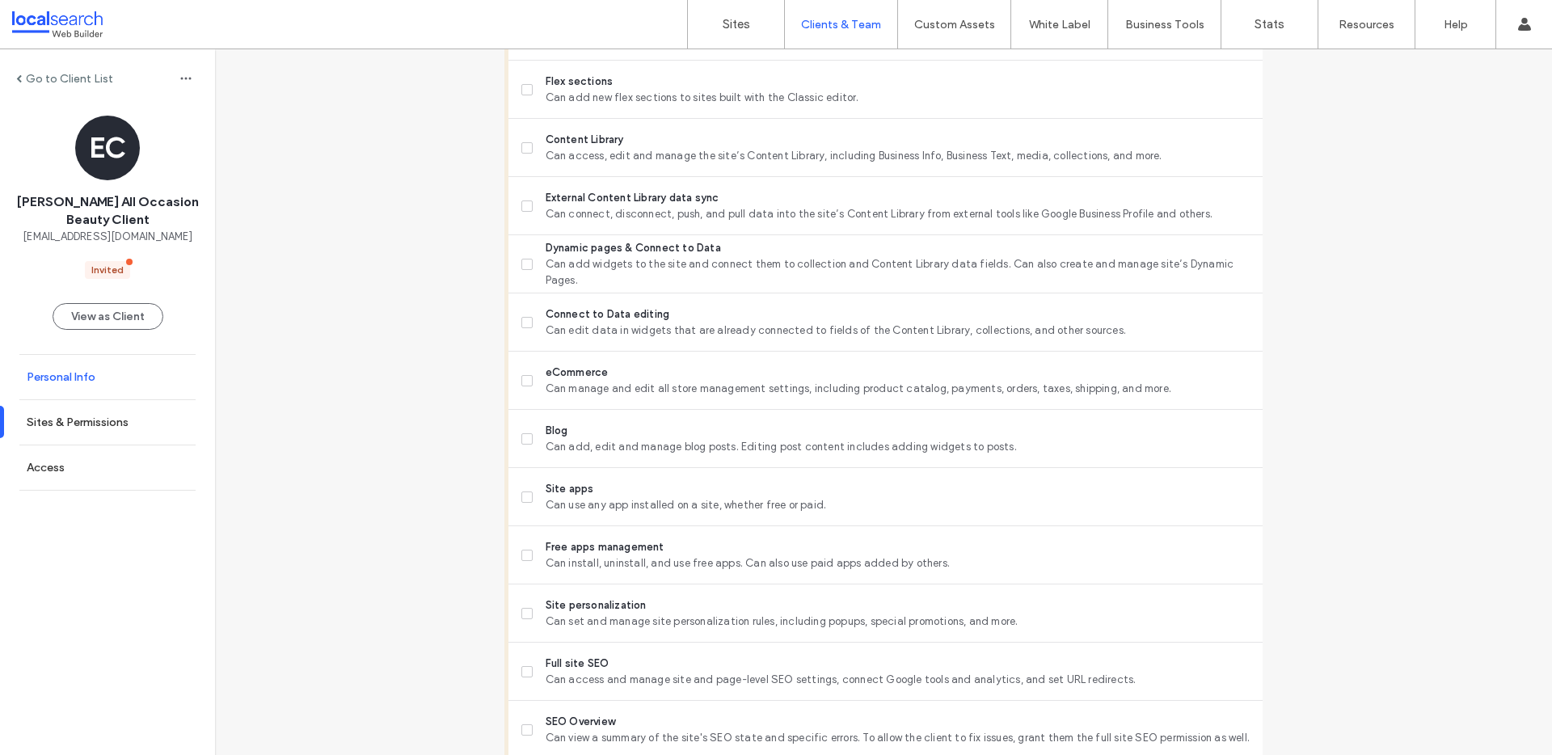
click at [95, 369] on link "Personal Info" at bounding box center [107, 377] width 215 height 44
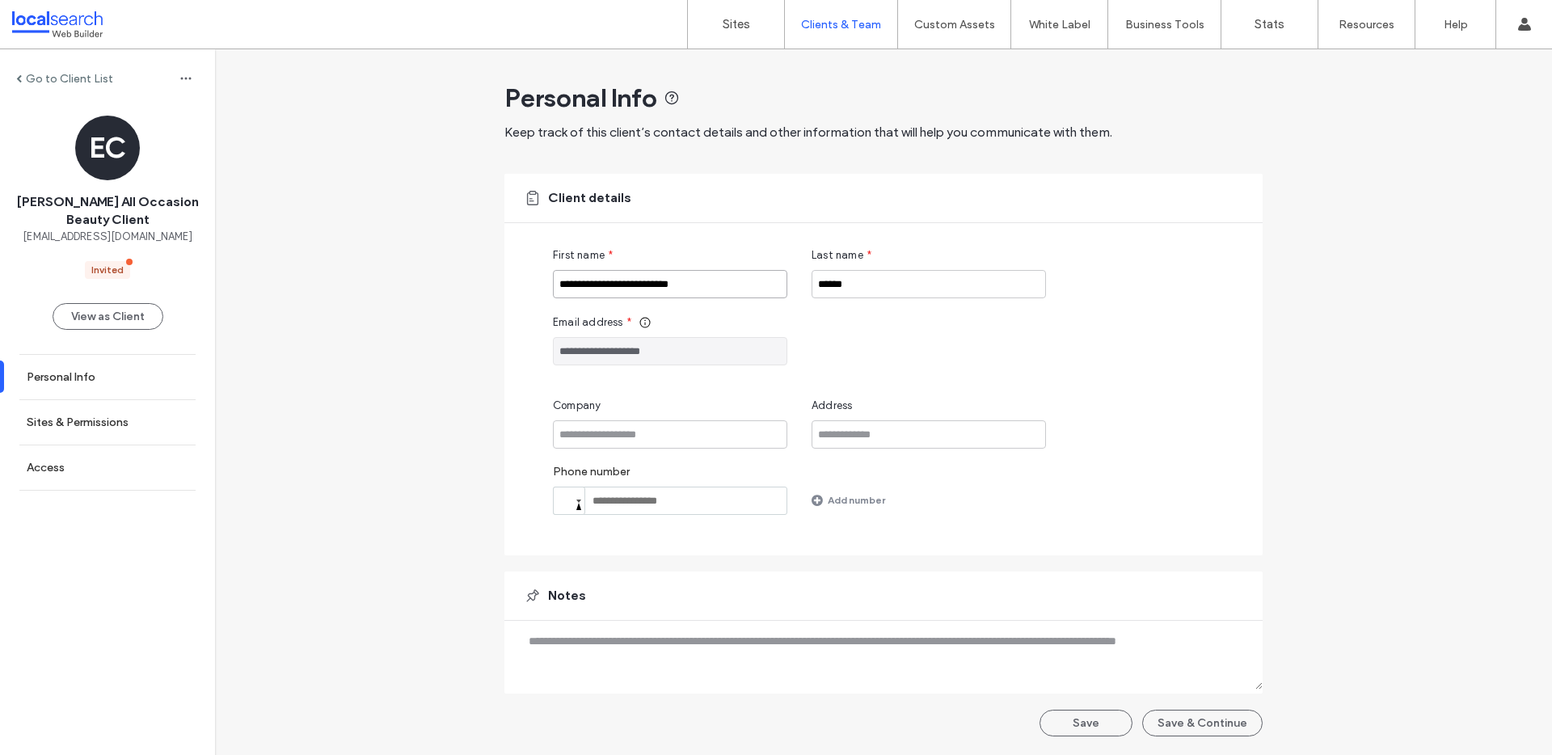
click at [721, 286] on input "**********" at bounding box center [670, 284] width 234 height 28
click at [689, 437] on input "Company" at bounding box center [670, 434] width 234 height 28
paste input "**********"
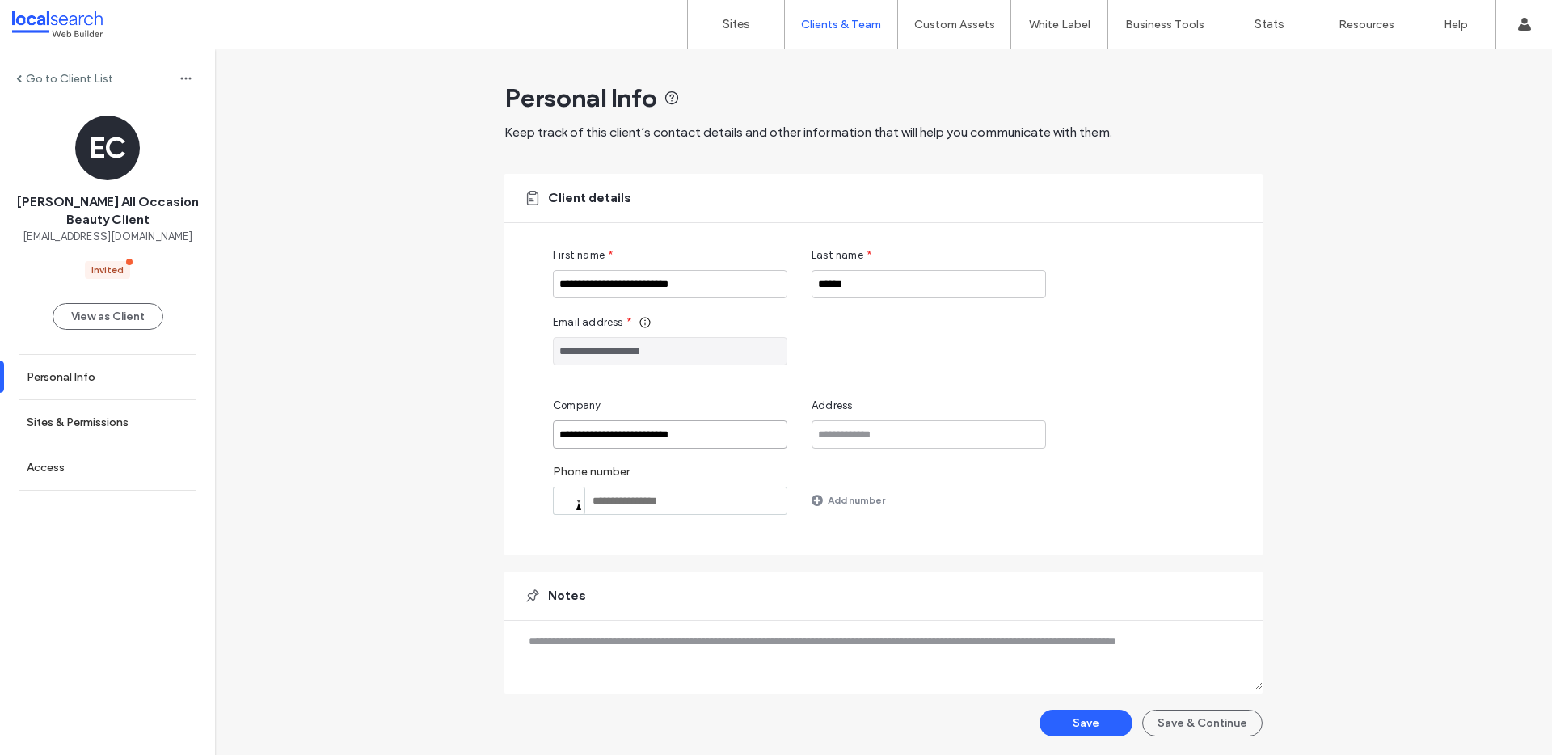
type input "**********"
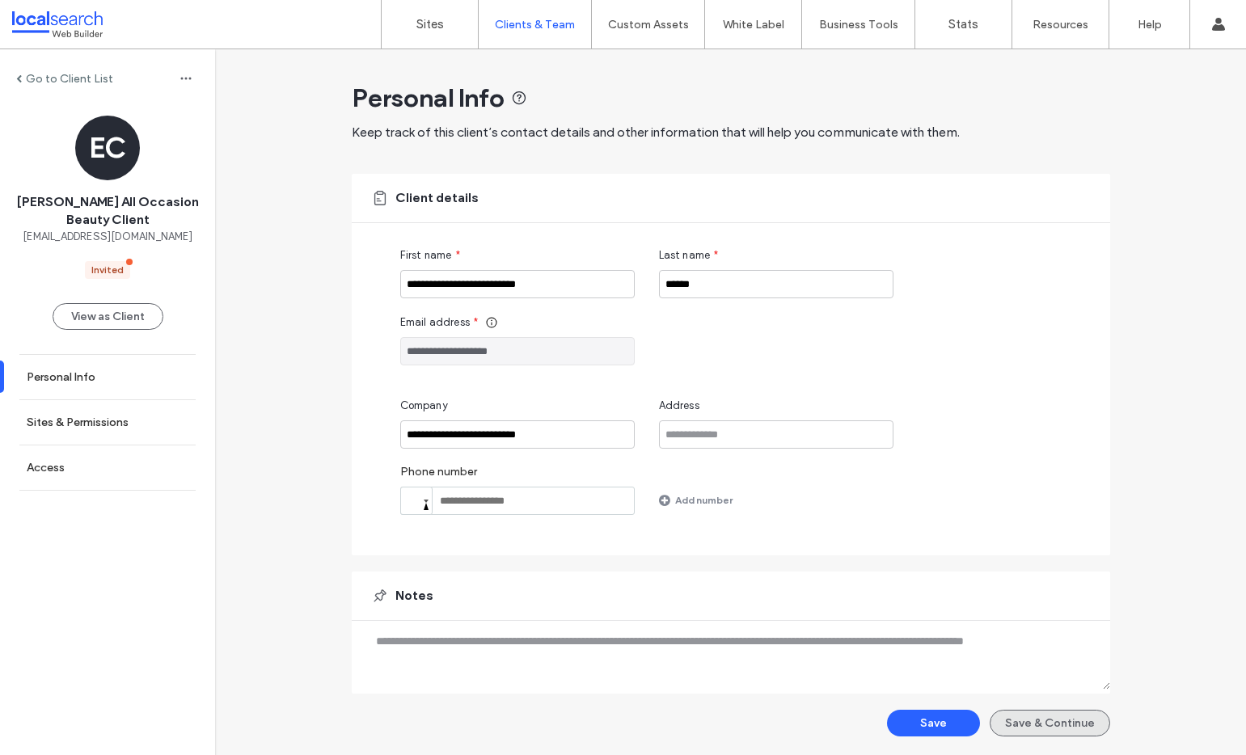
click at [1031, 733] on button "Save & Continue" at bounding box center [1050, 723] width 120 height 27
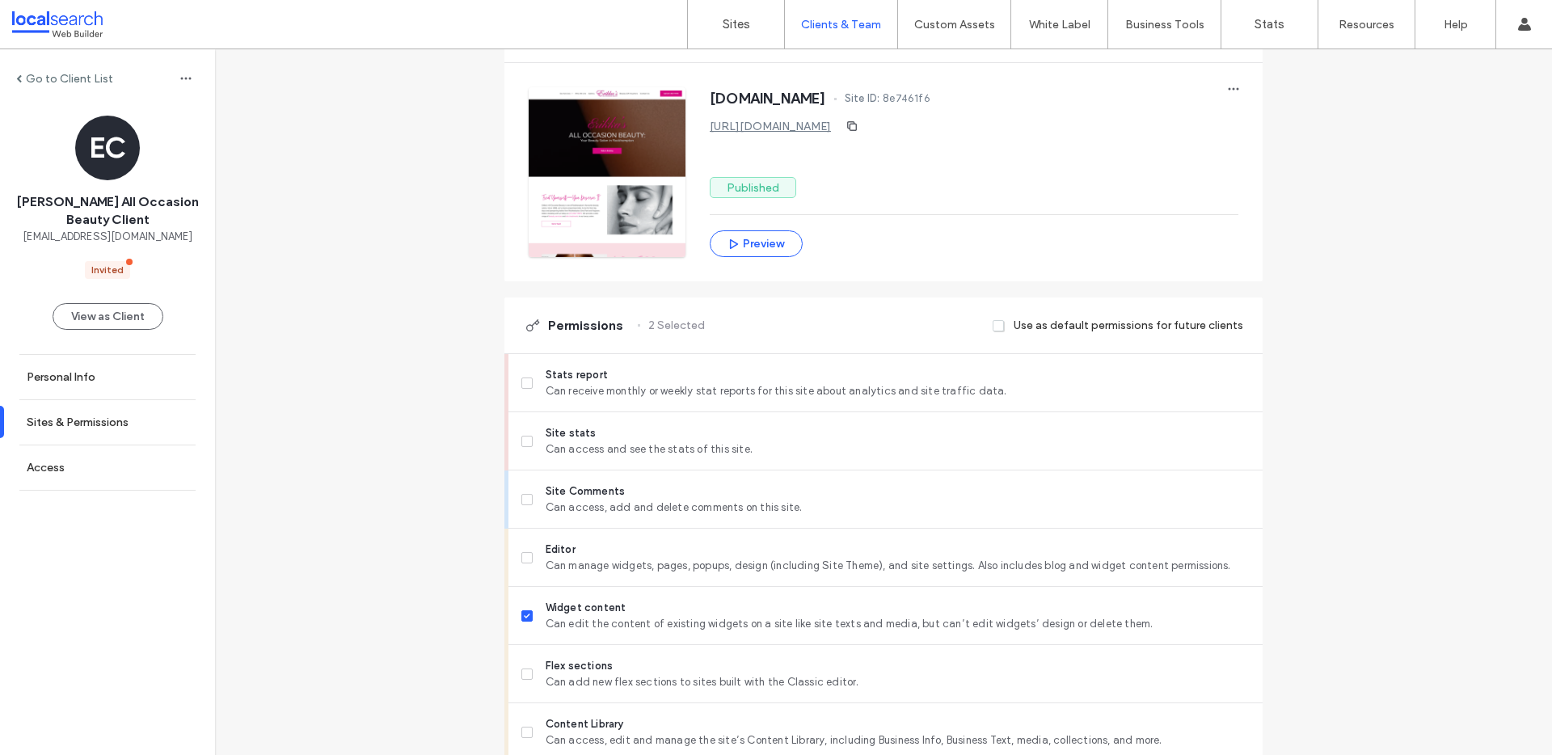
scroll to position [1269, 0]
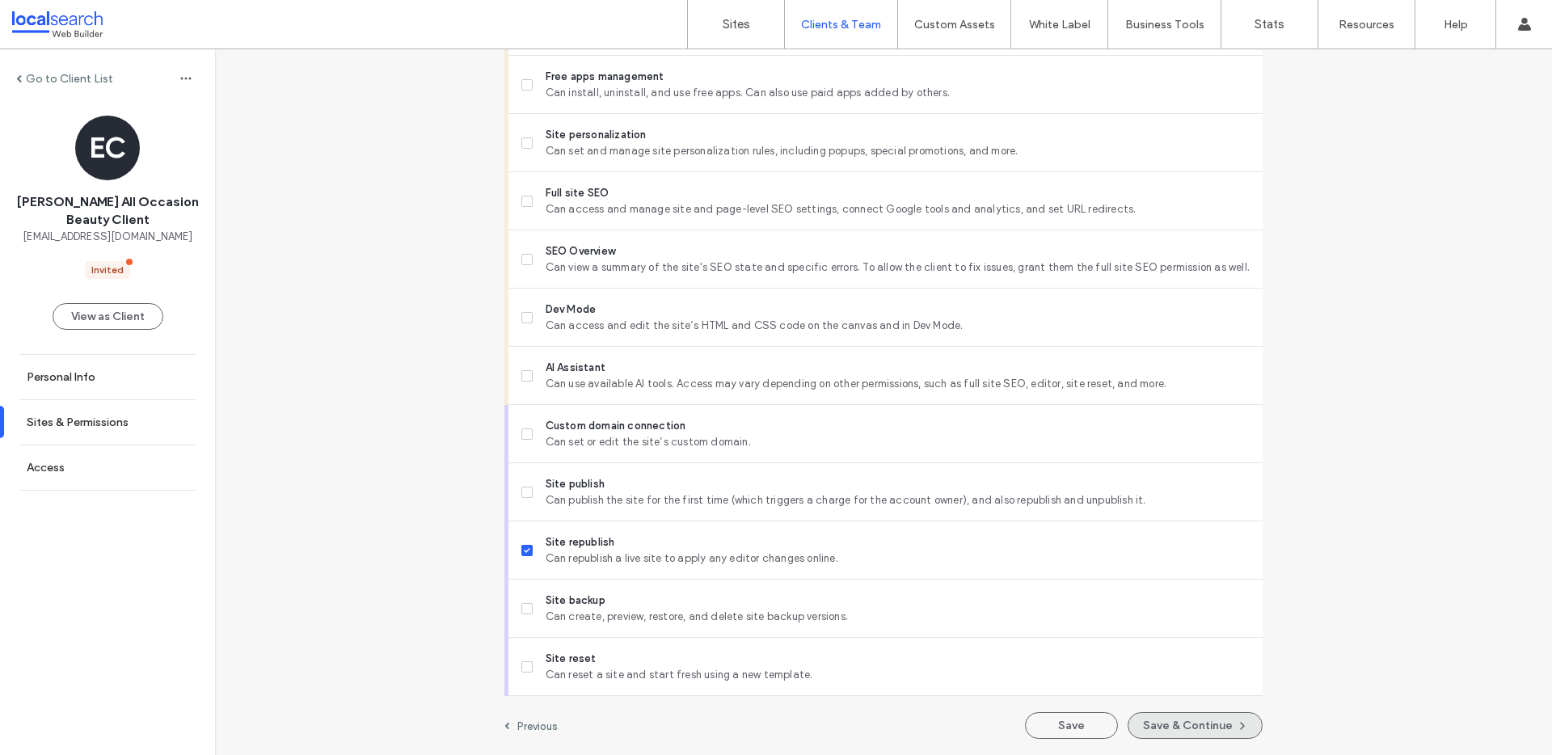
click at [1210, 721] on button "Save & Continue" at bounding box center [1195, 725] width 135 height 27
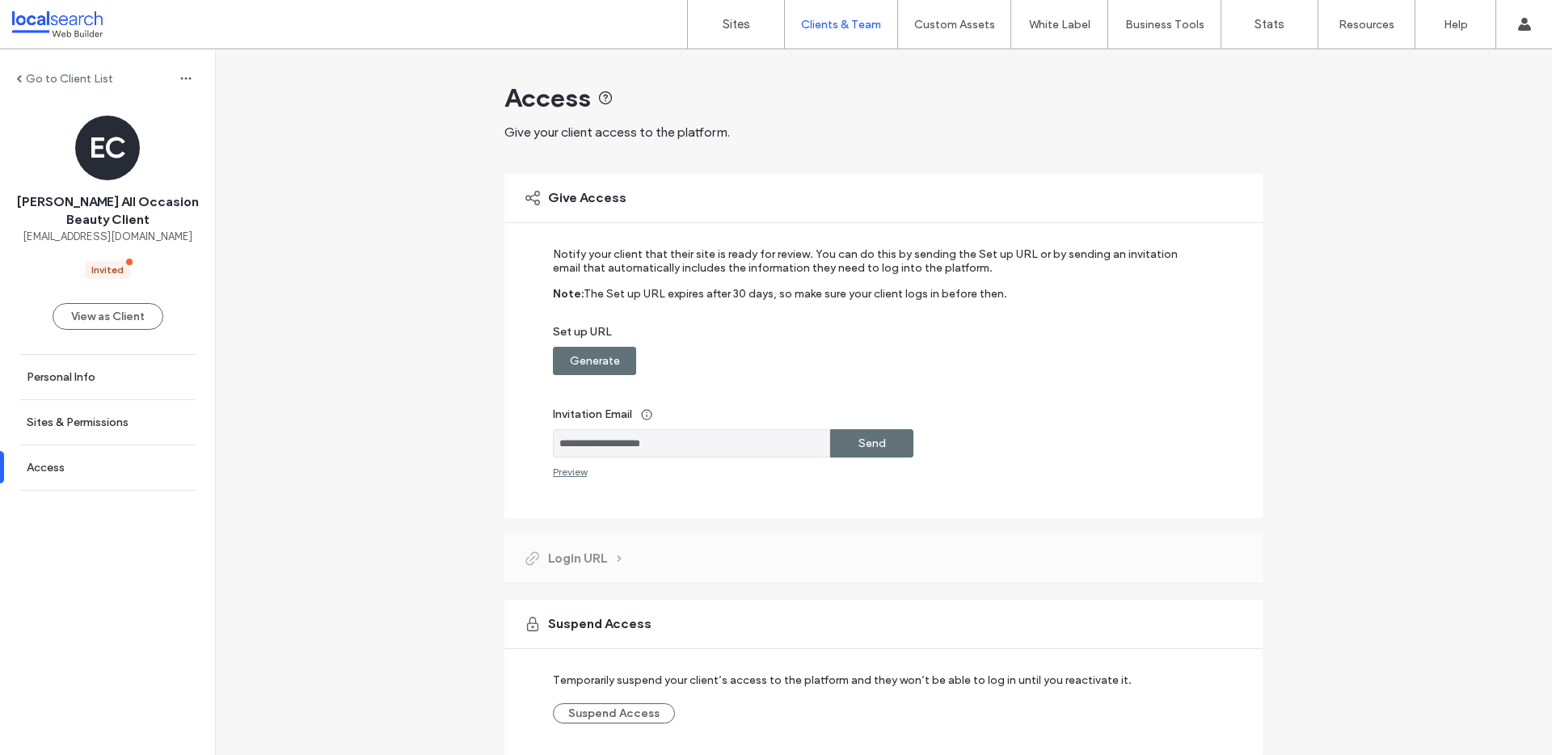
click at [585, 359] on label "Generate" at bounding box center [595, 361] width 50 height 30
click at [870, 358] on label "Copy" at bounding box center [872, 361] width 29 height 30
click at [758, 450] on input "**********" at bounding box center [691, 443] width 277 height 28
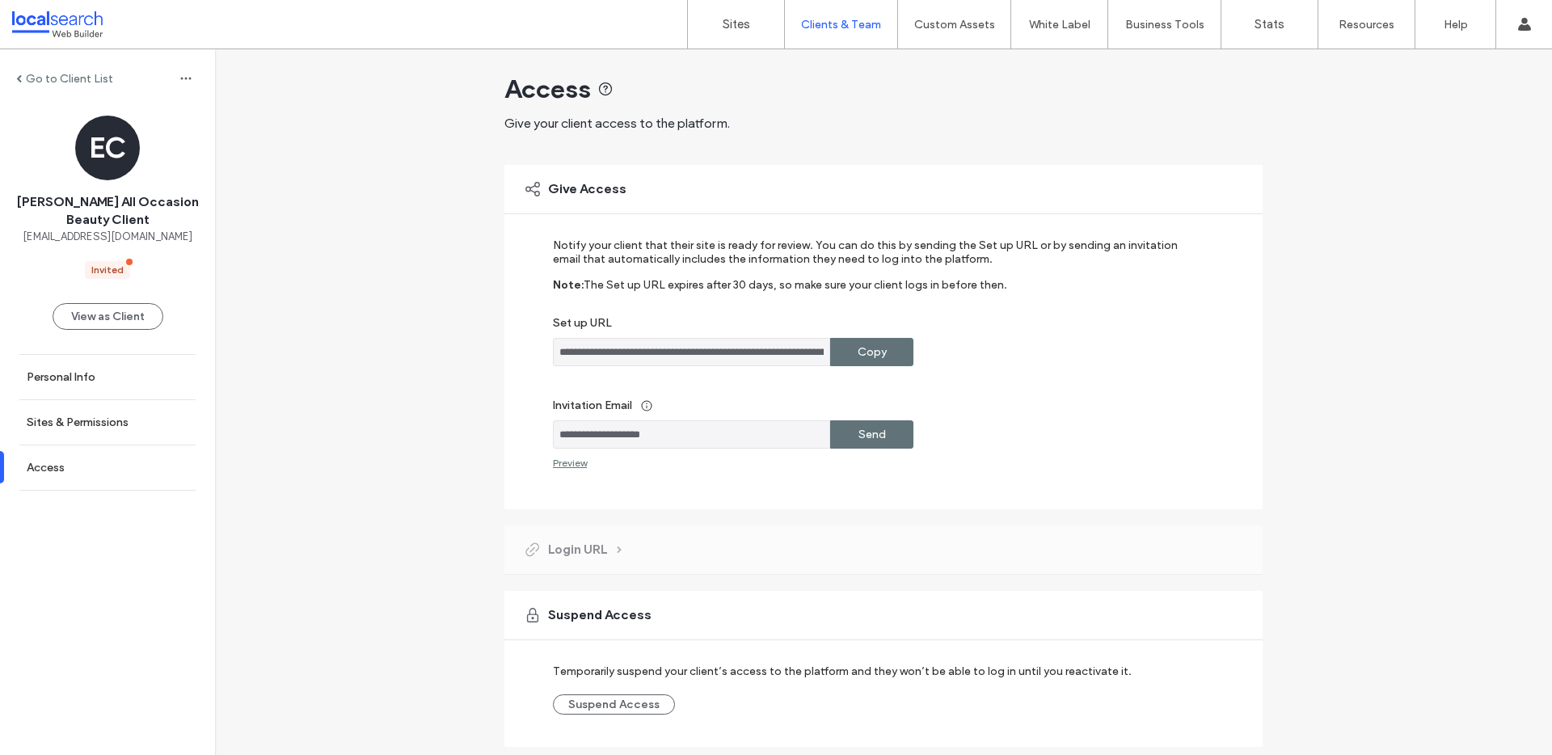
scroll to position [0, 264]
drag, startPoint x: 619, startPoint y: 353, endPoint x: 999, endPoint y: 357, distance: 380.8
click at [999, 357] on div "**********" at bounding box center [873, 352] width 640 height 28
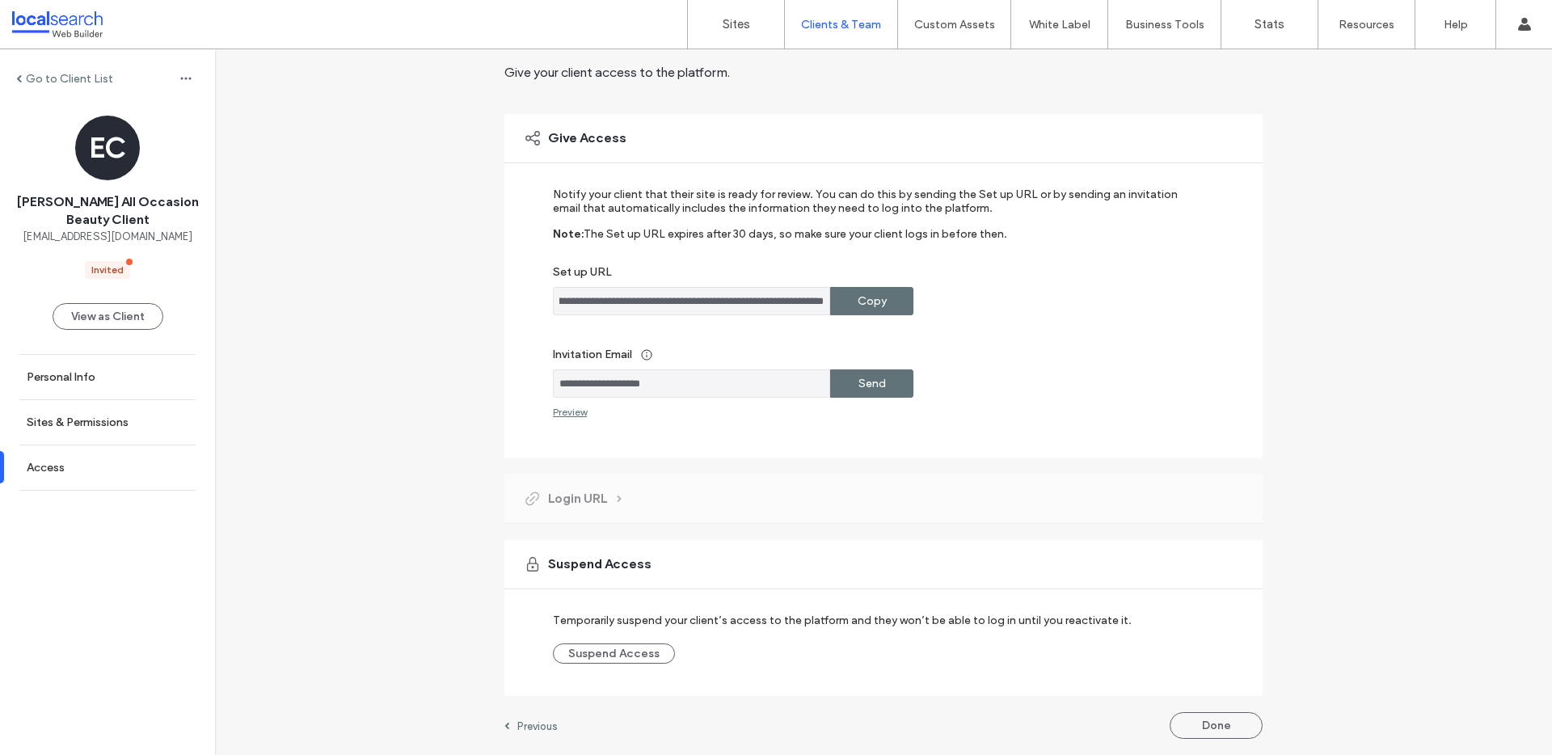
scroll to position [0, 0]
click at [1185, 716] on button "Done" at bounding box center [1216, 725] width 93 height 27
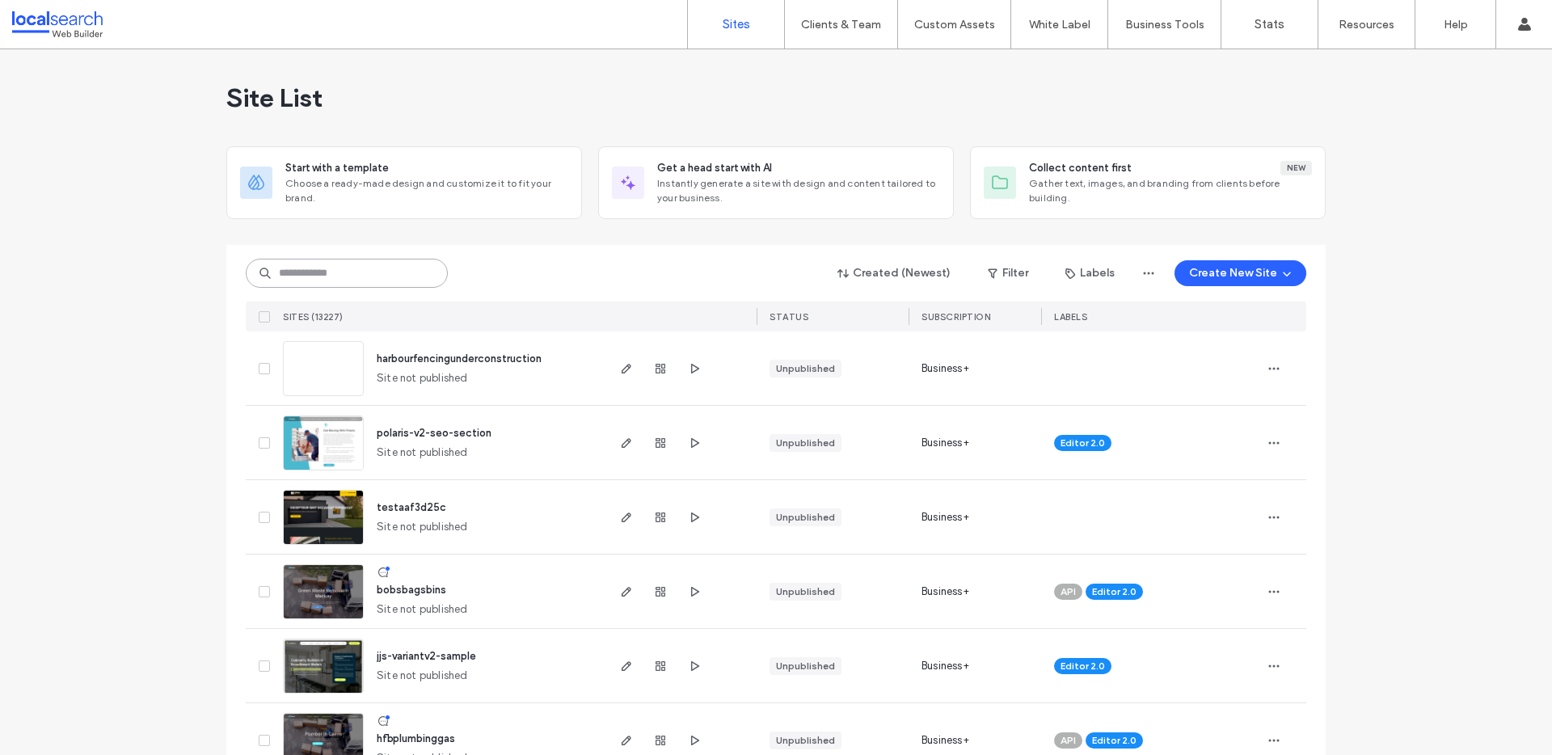
click at [343, 261] on input at bounding box center [347, 273] width 202 height 29
paste input "********"
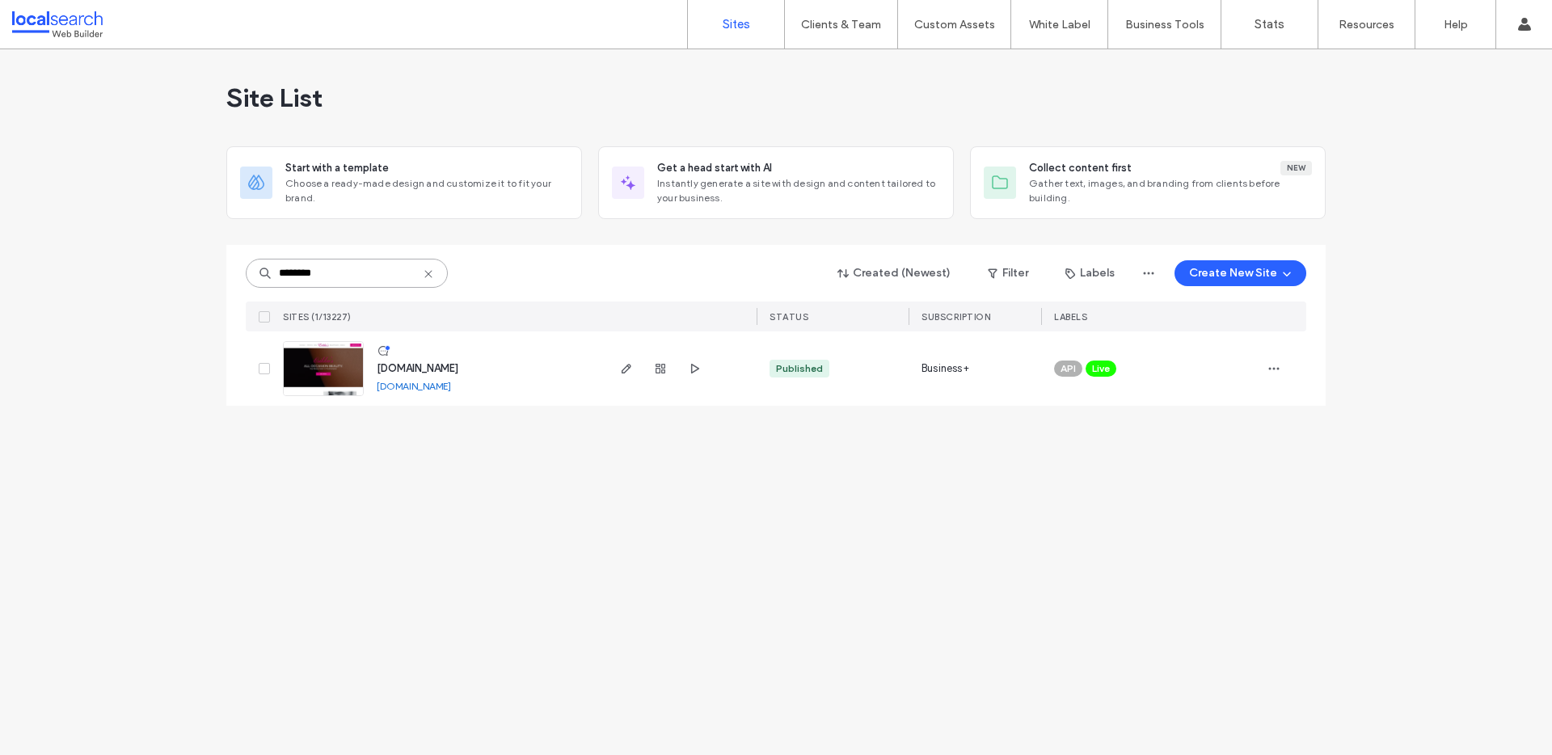
type input "********"
click at [311, 367] on img at bounding box center [323, 397] width 79 height 110
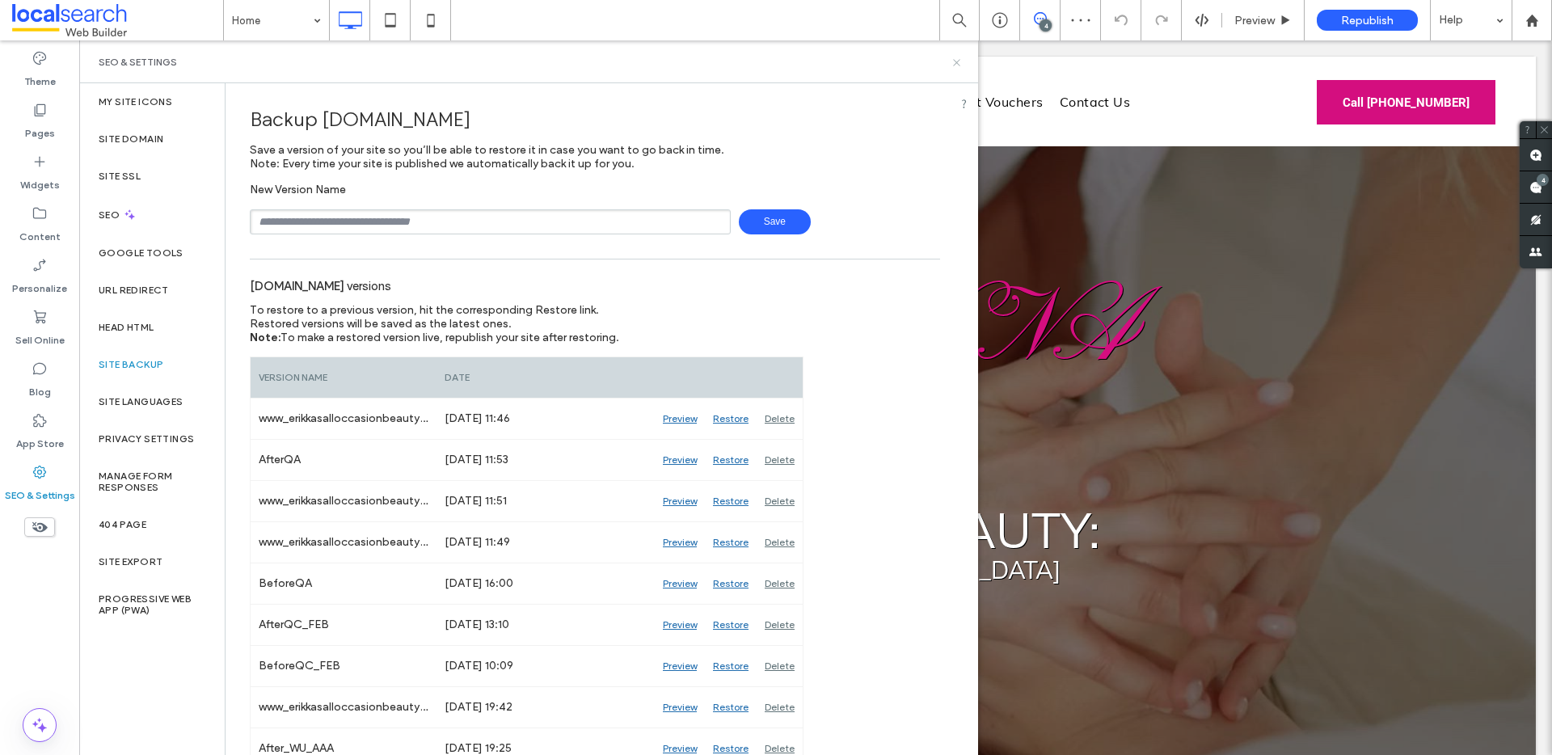
drag, startPoint x: 958, startPoint y: 65, endPoint x: 893, endPoint y: 25, distance: 77.0
click at [958, 65] on icon at bounding box center [957, 63] width 12 height 12
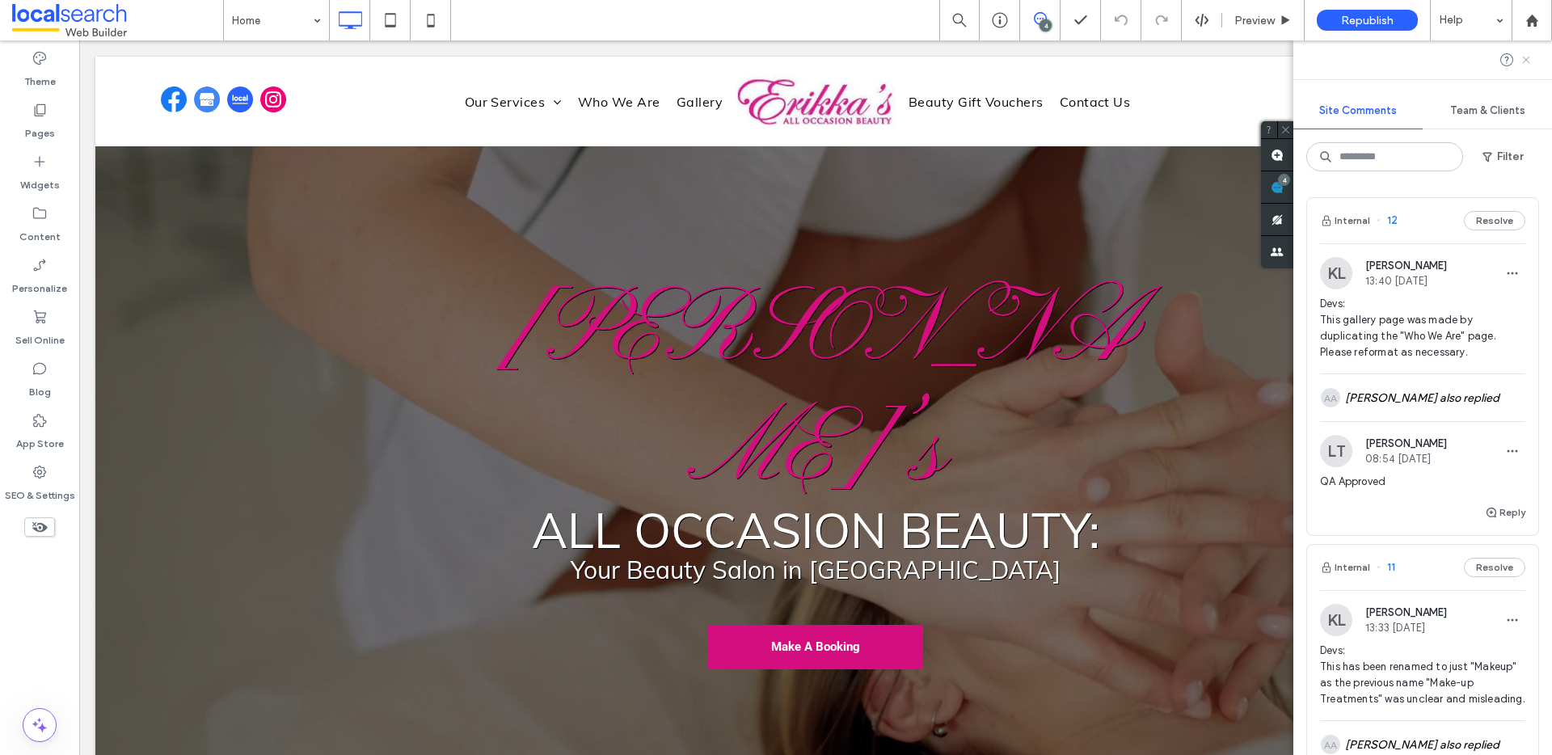
click at [1531, 57] on icon at bounding box center [1526, 59] width 13 height 13
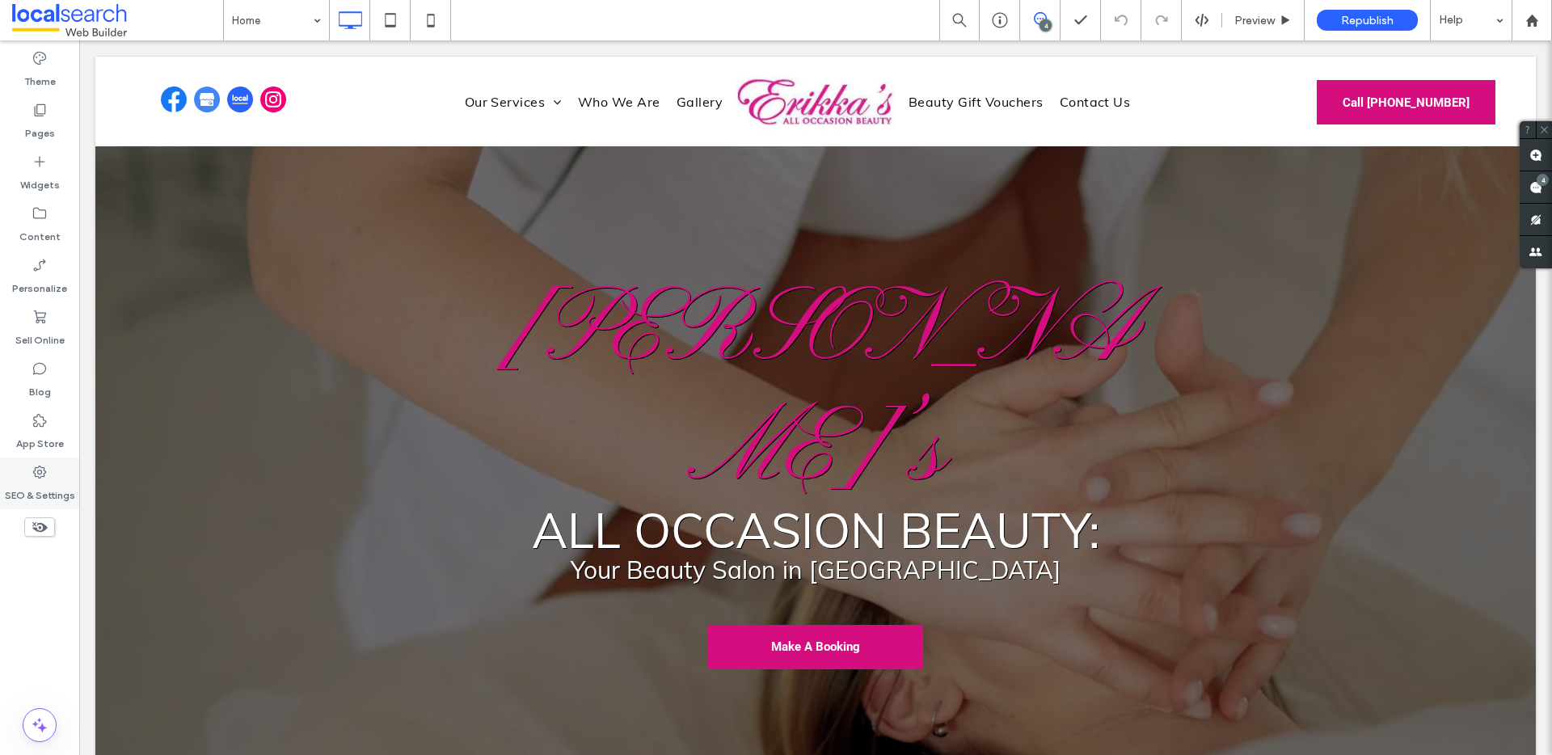
click at [48, 462] on div "SEO & Settings" at bounding box center [39, 484] width 79 height 52
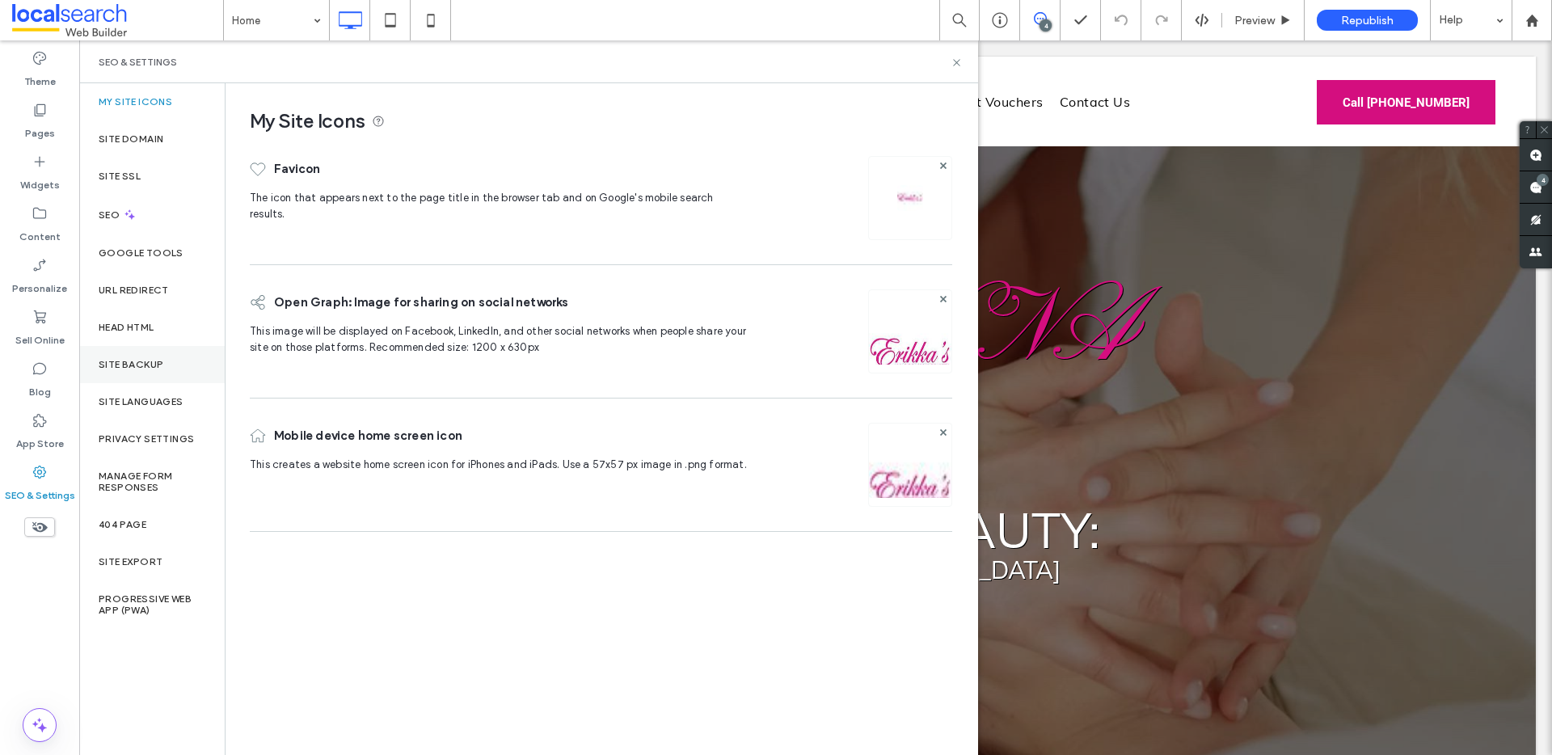
click at [163, 358] on div "Site Backup" at bounding box center [152, 364] width 146 height 37
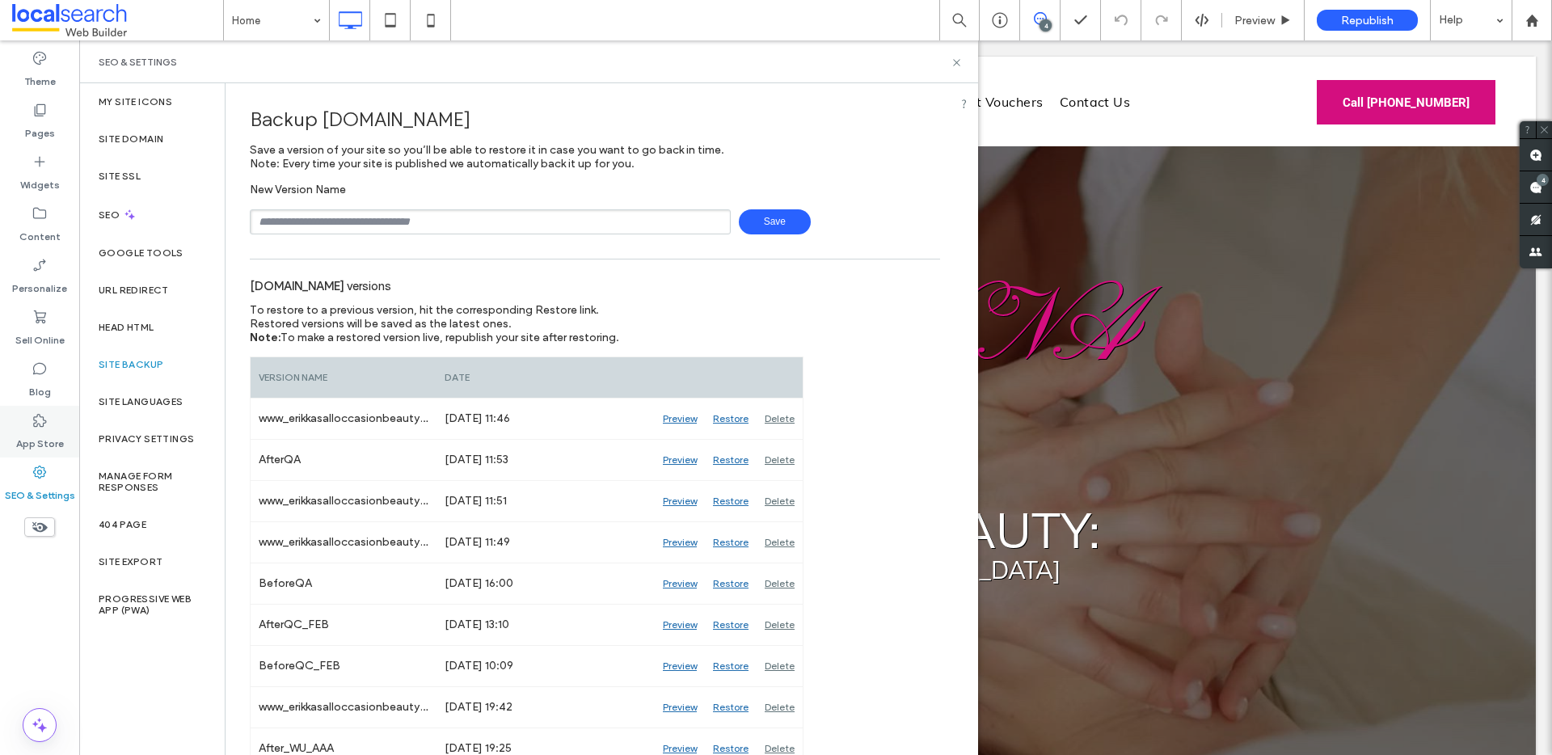
click at [44, 446] on label "App Store" at bounding box center [40, 440] width 48 height 23
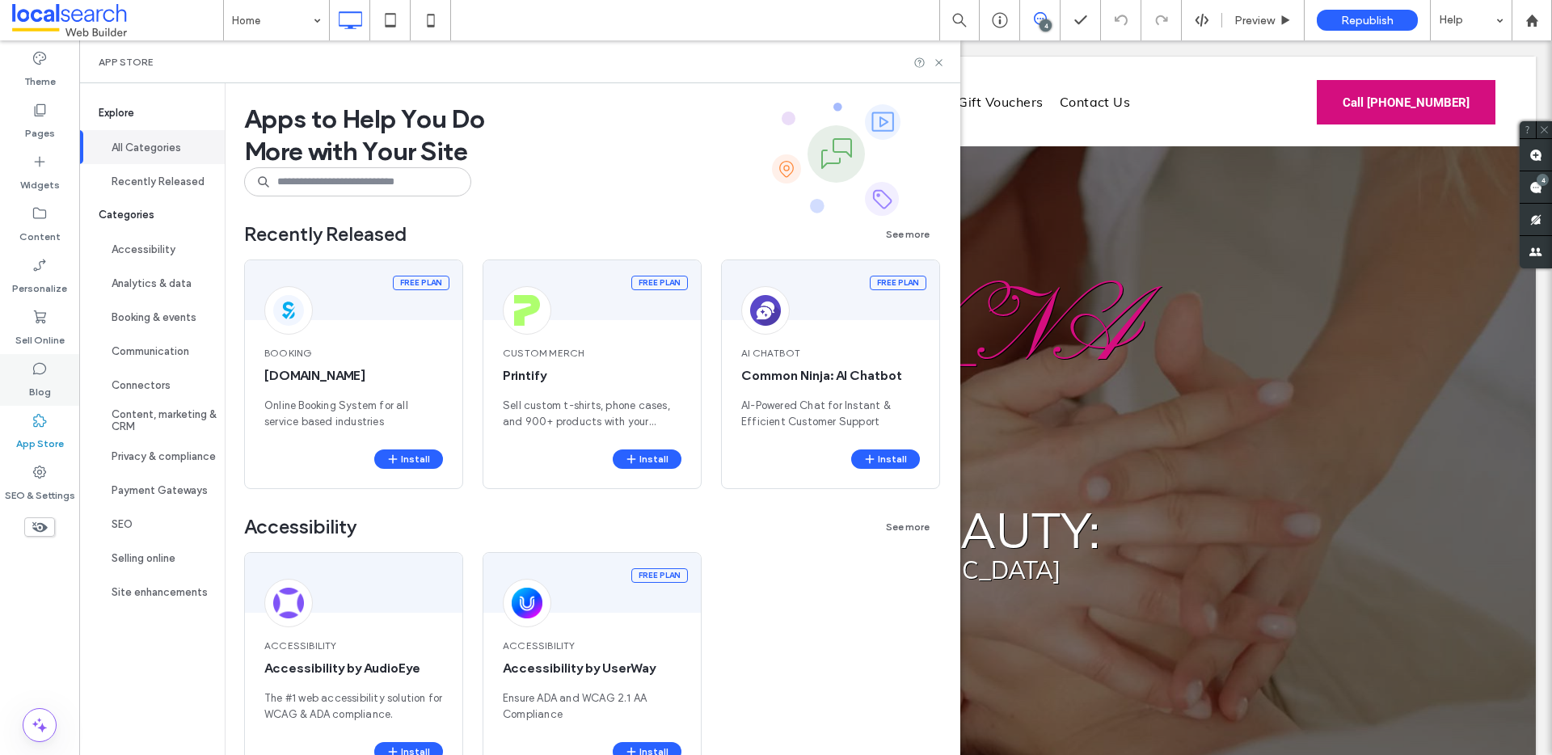
click at [55, 380] on div "Blog" at bounding box center [39, 380] width 79 height 52
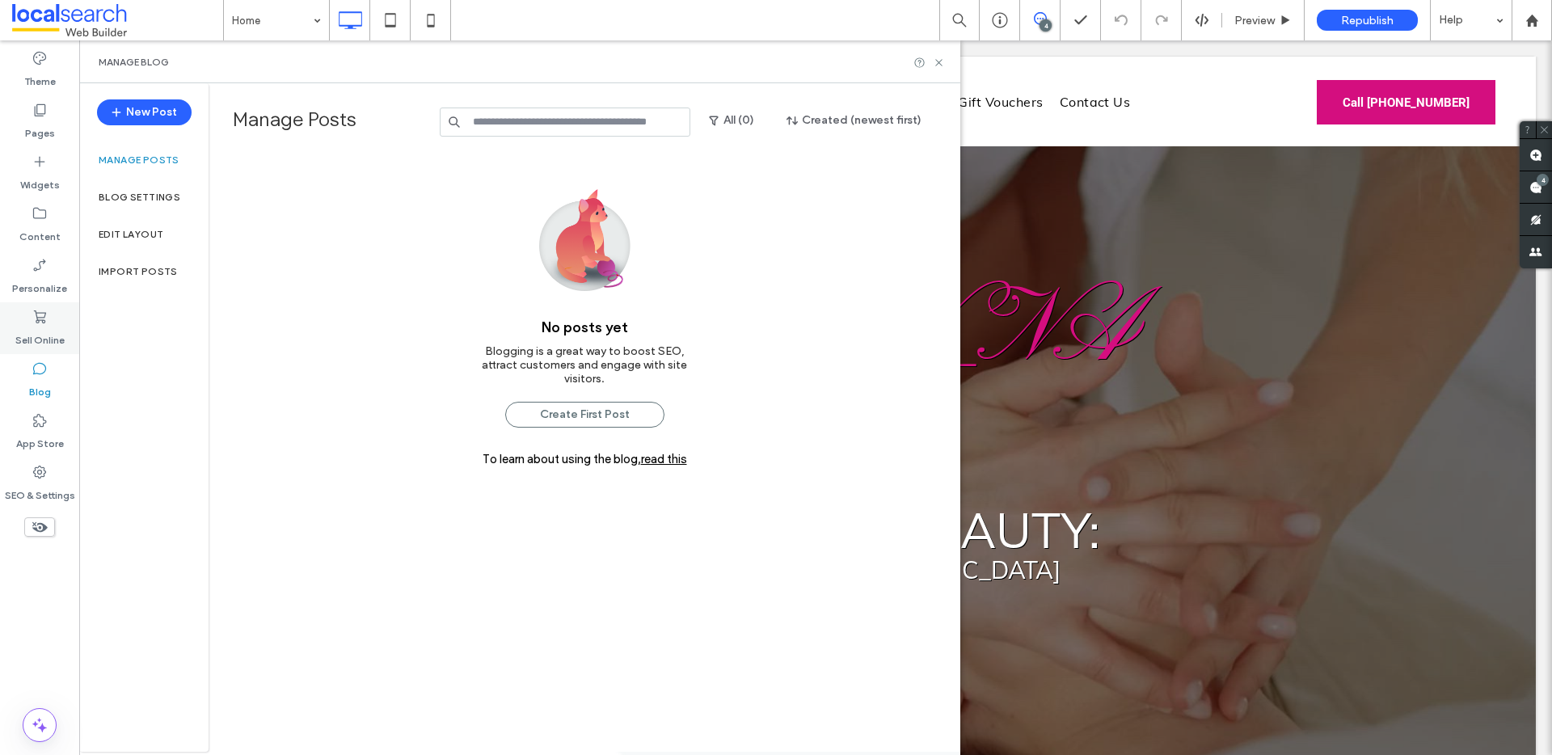
click at [47, 339] on label "Sell Online" at bounding box center [39, 336] width 49 height 23
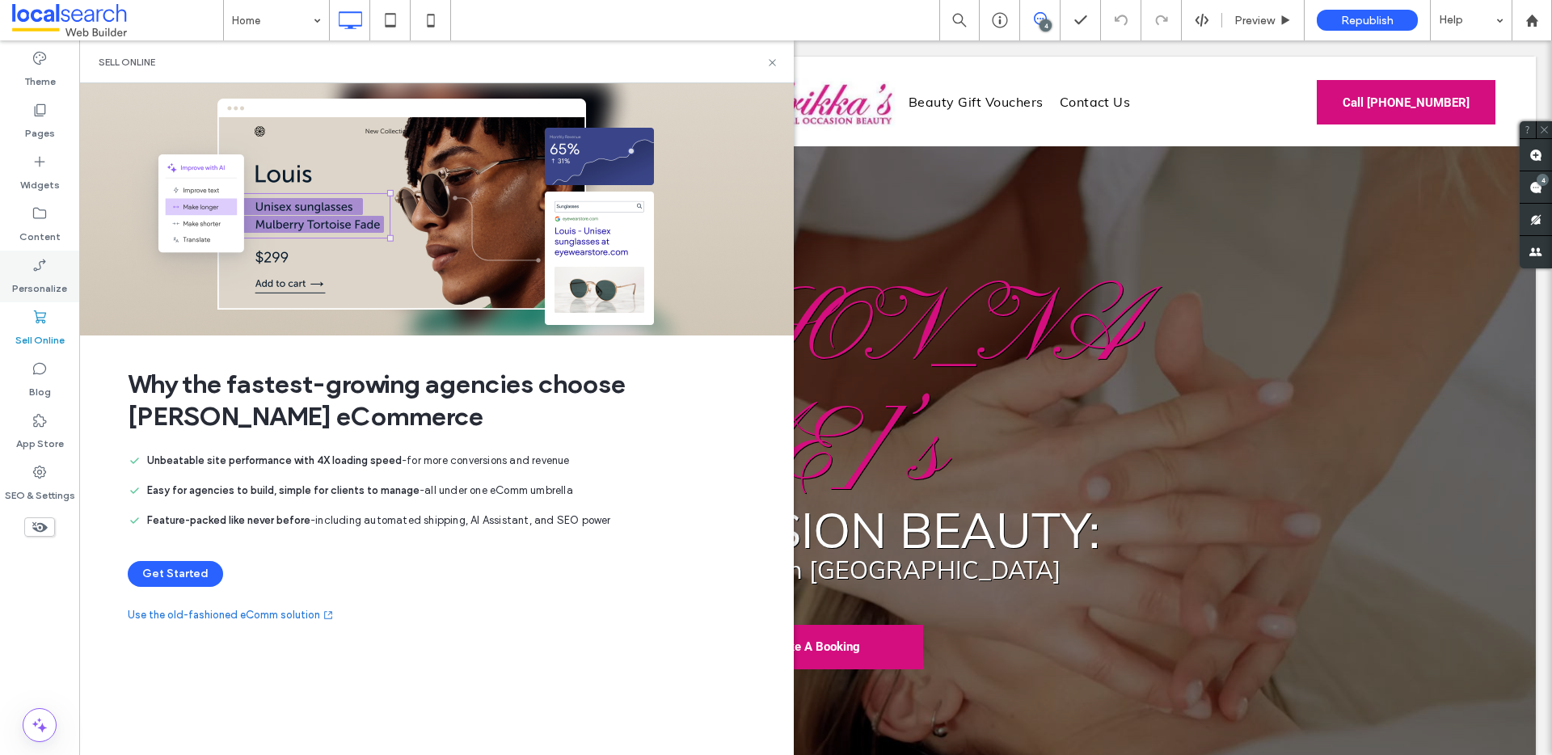
click at [36, 288] on label "Personalize" at bounding box center [39, 284] width 55 height 23
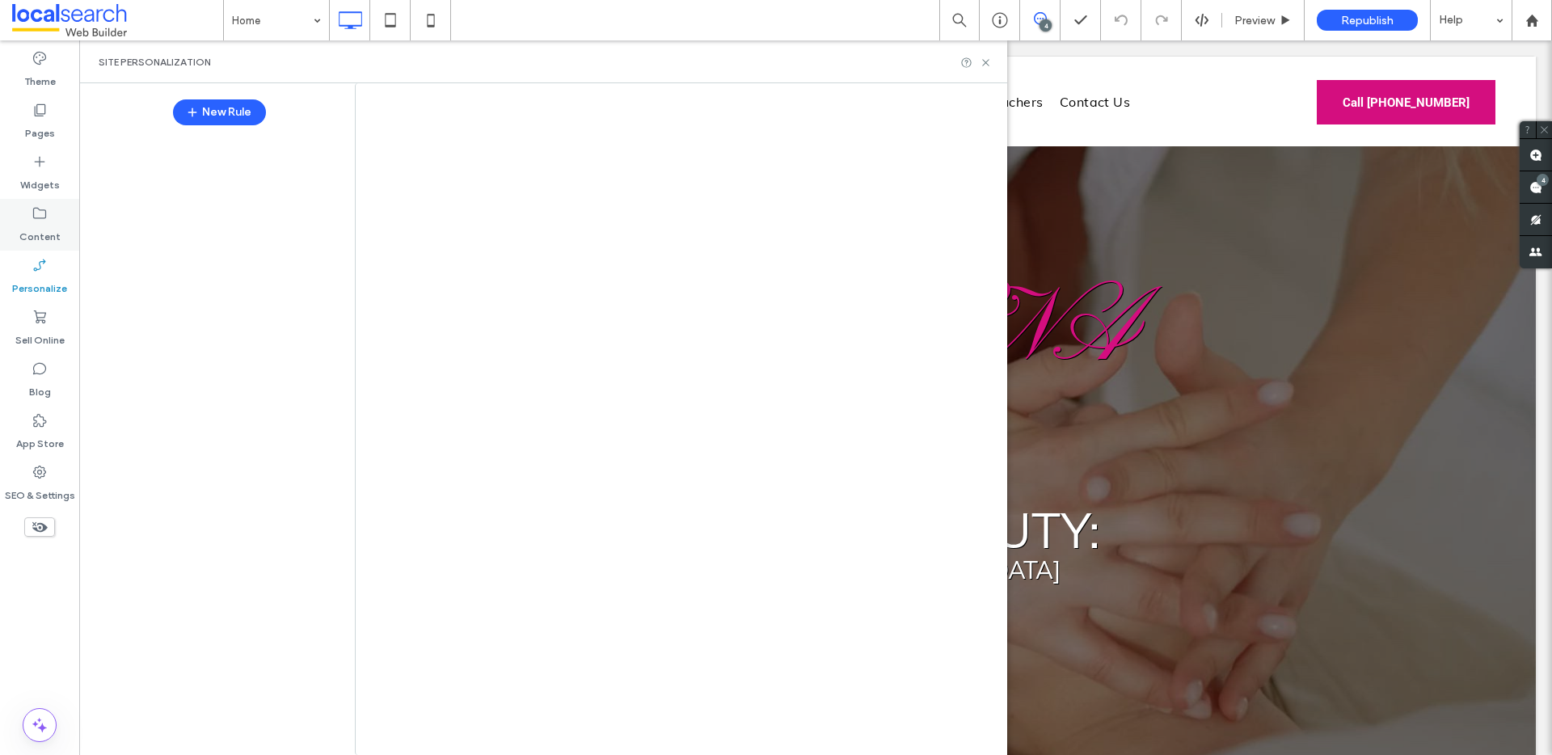
click at [38, 213] on icon at bounding box center [40, 213] width 16 height 16
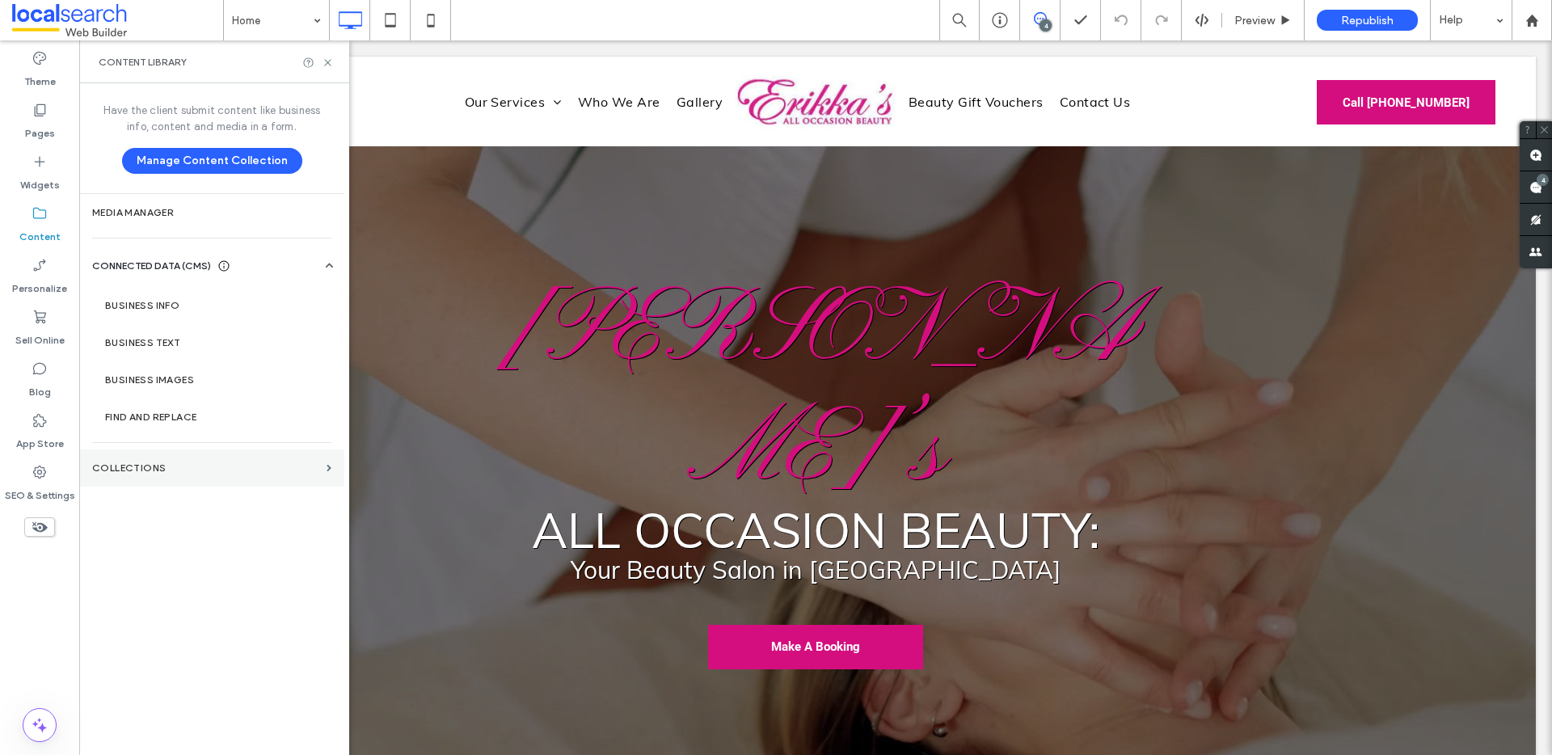
click at [155, 471] on label "Collections" at bounding box center [206, 467] width 228 height 11
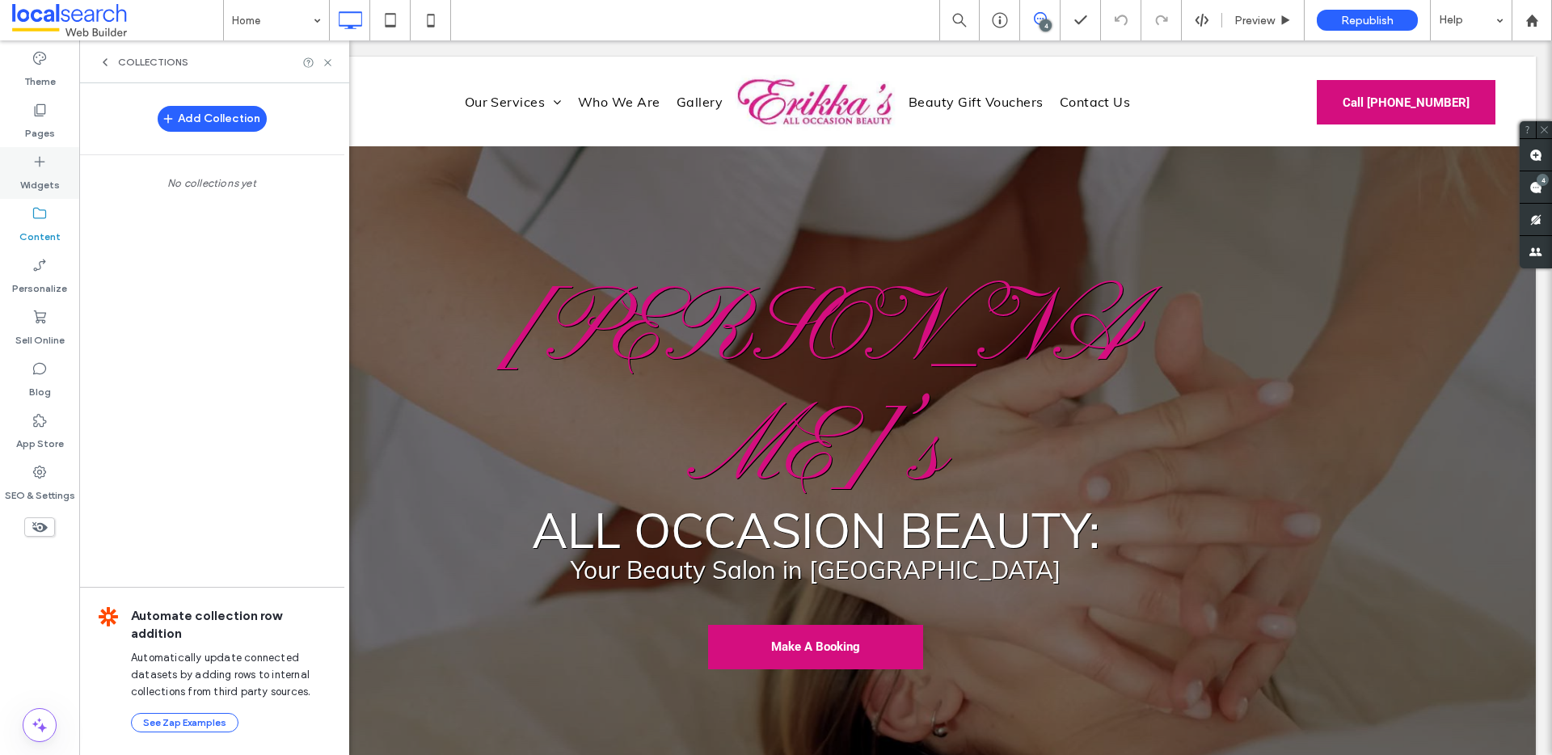
click at [49, 147] on div "Widgets" at bounding box center [39, 173] width 79 height 52
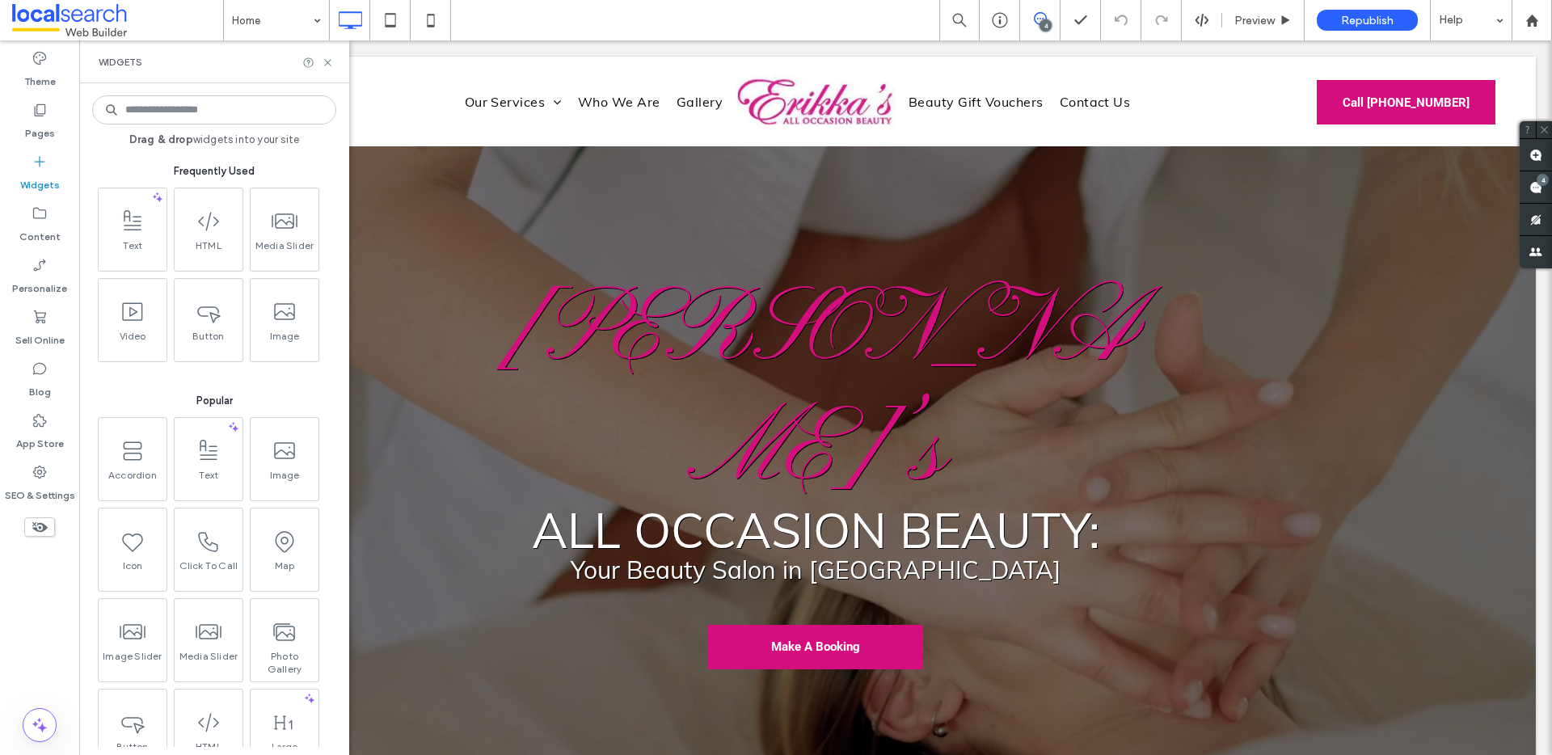
drag, startPoint x: 44, startPoint y: 127, endPoint x: 188, endPoint y: 2, distance: 191.4
click at [44, 127] on label "Pages" at bounding box center [40, 129] width 30 height 23
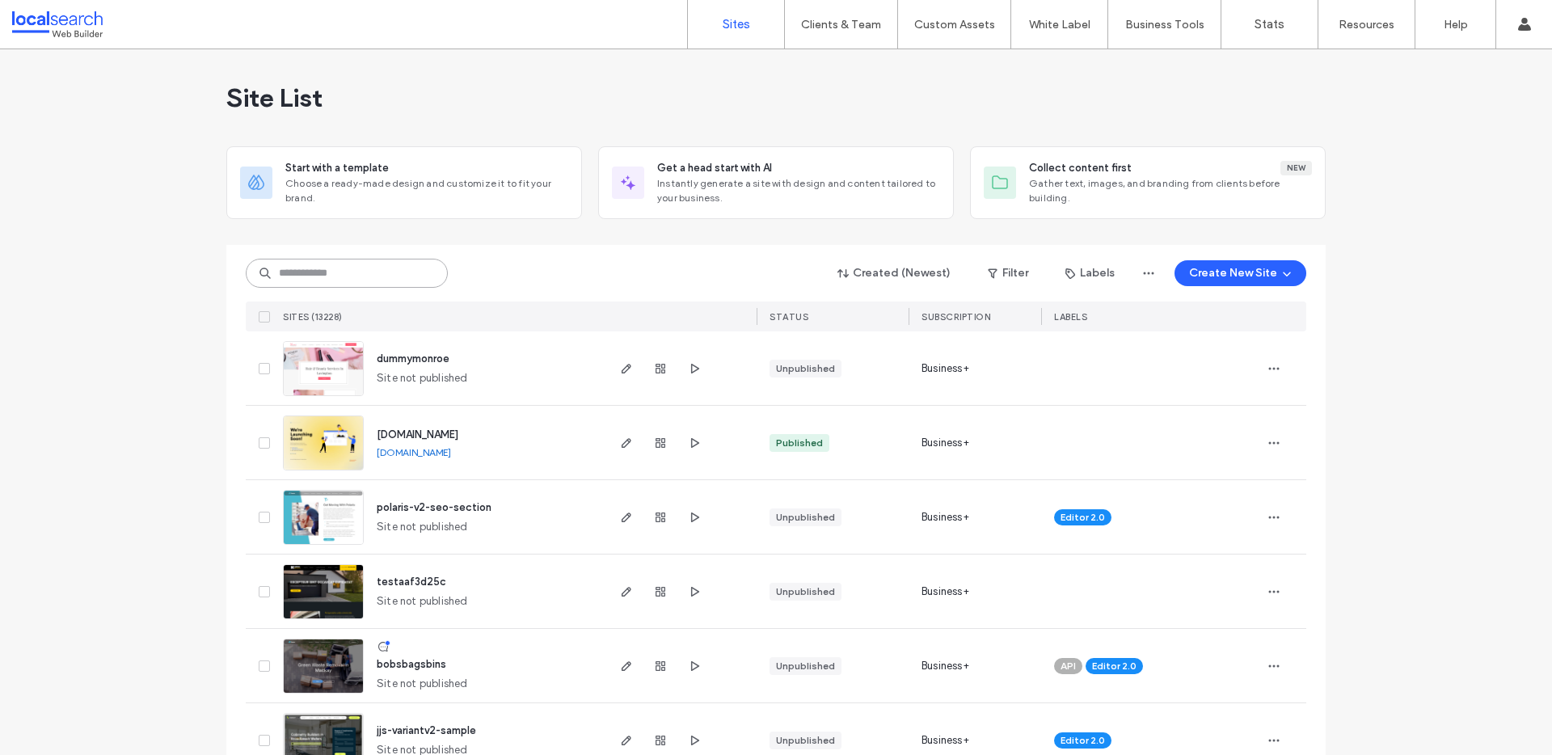
click at [360, 280] on input at bounding box center [347, 273] width 202 height 29
paste input "********"
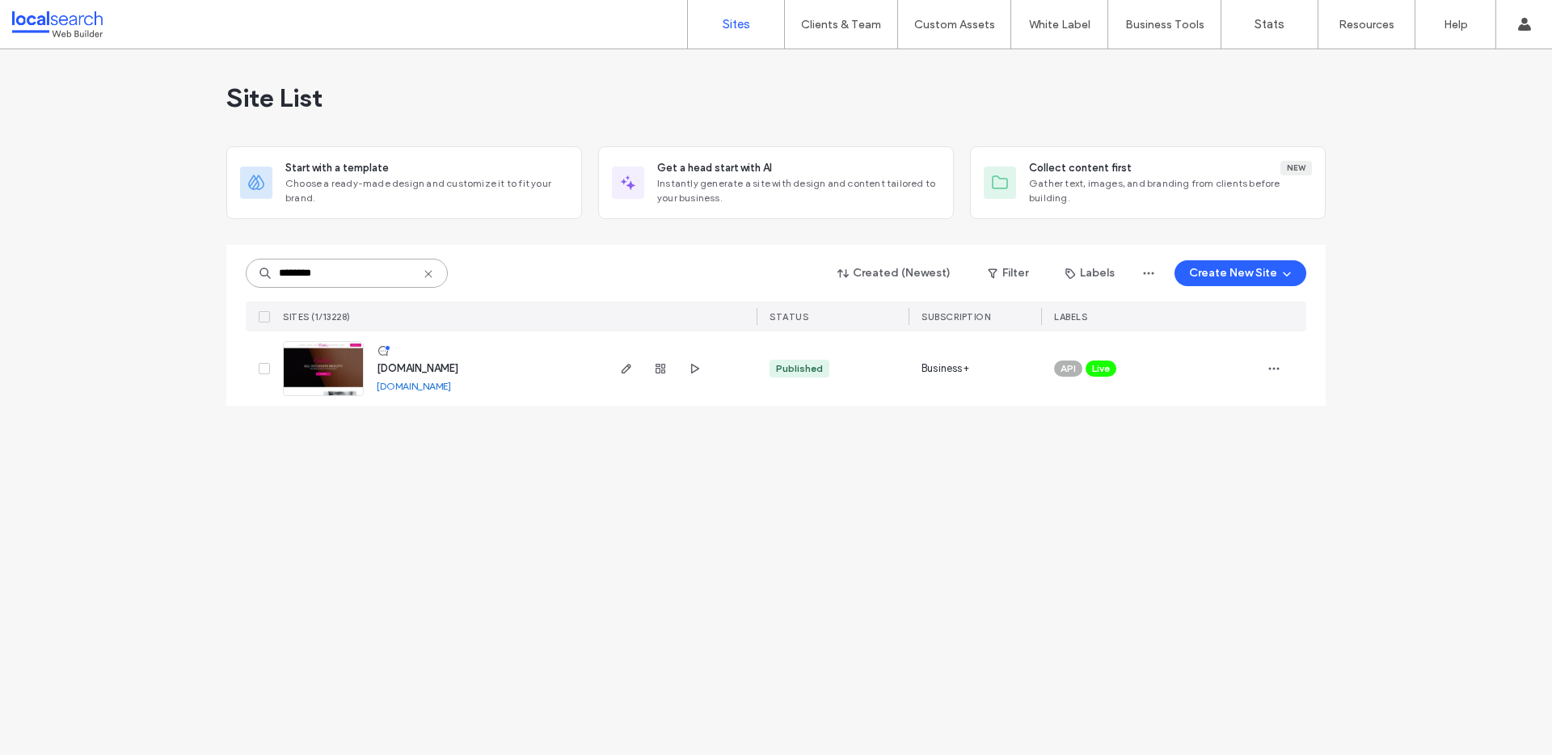
type input "********"
click at [413, 391] on link "[DOMAIN_NAME]" at bounding box center [414, 386] width 74 height 12
click at [323, 372] on img at bounding box center [323, 397] width 79 height 110
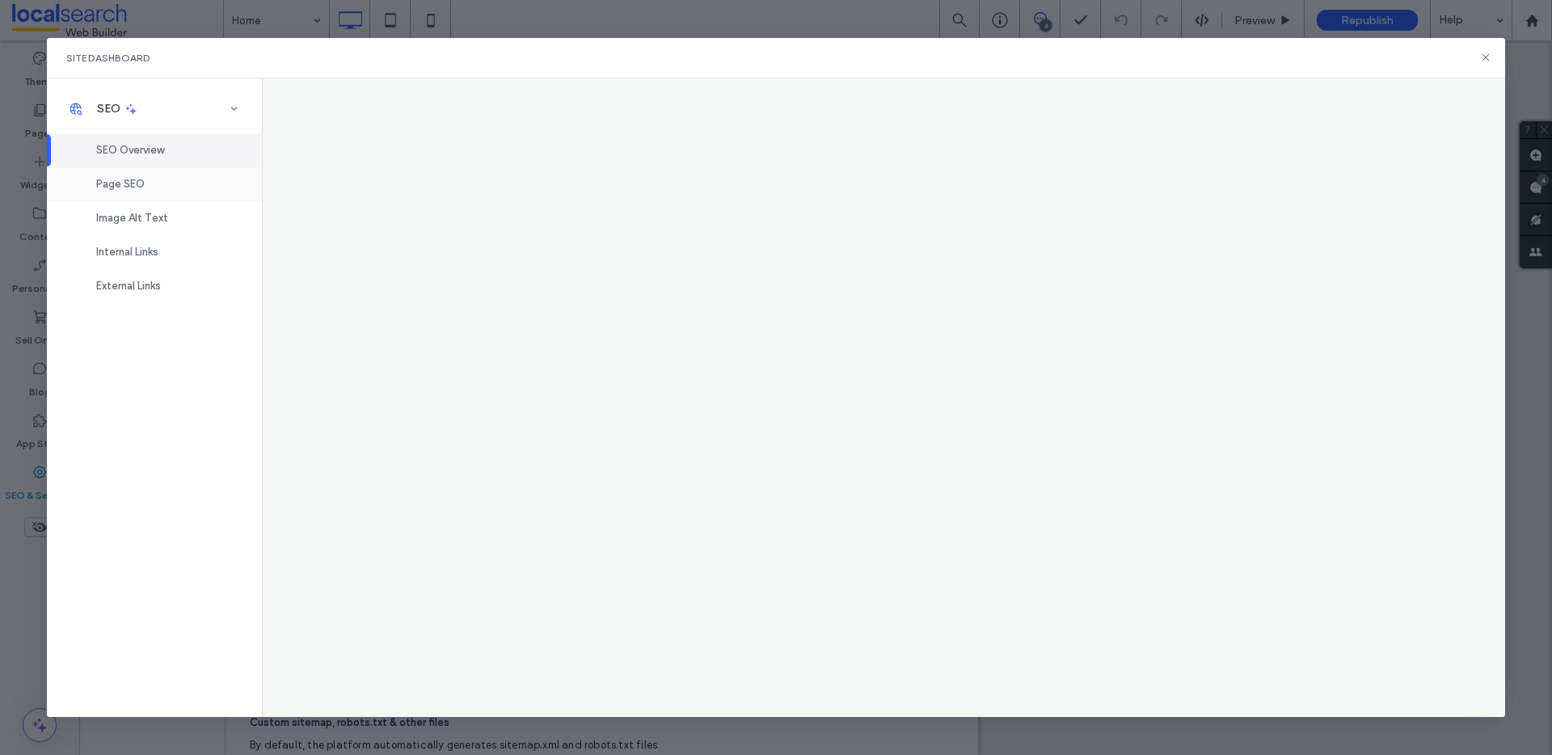
click at [138, 188] on span "Page SEO" at bounding box center [120, 184] width 49 height 12
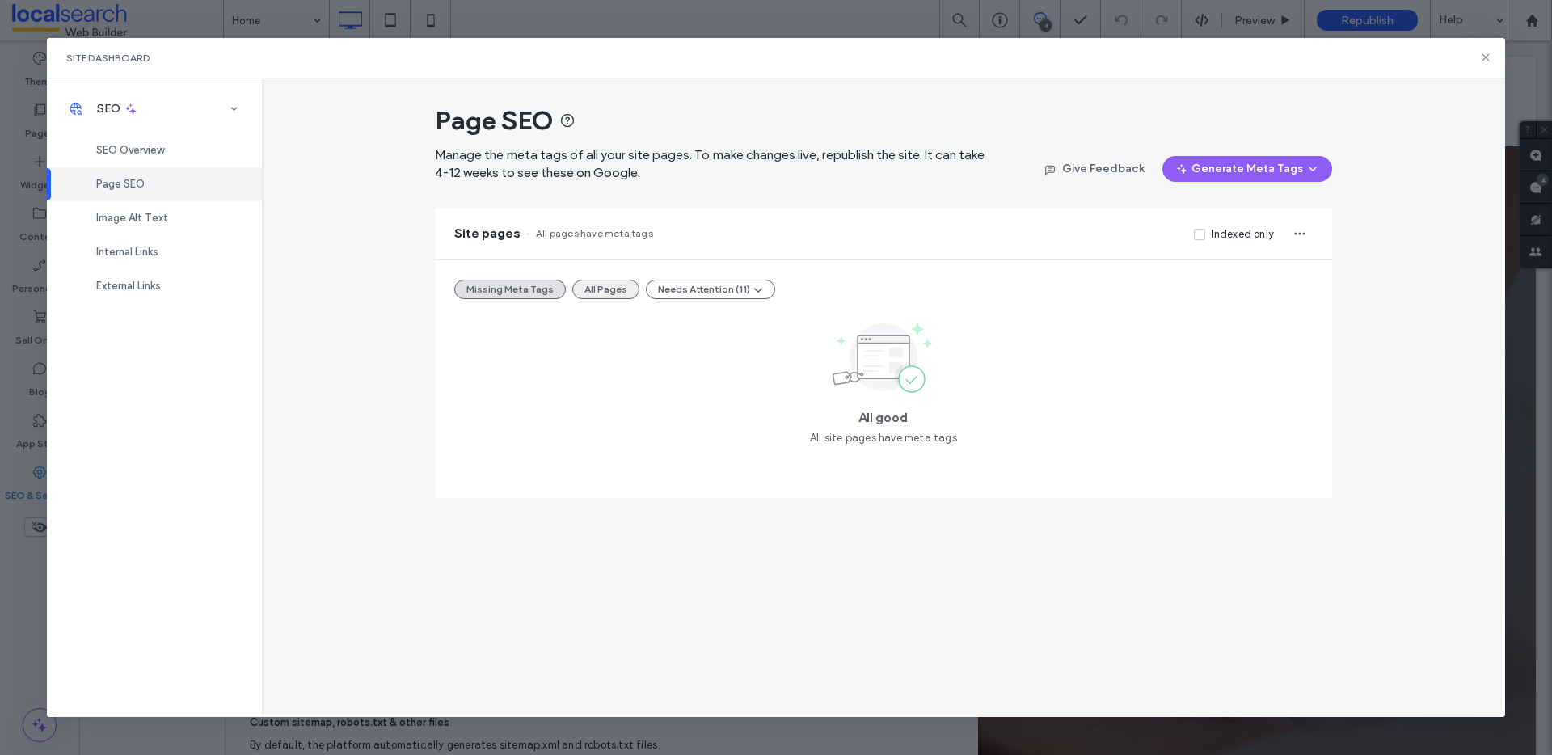
click at [602, 290] on button "All Pages" at bounding box center [605, 289] width 67 height 19
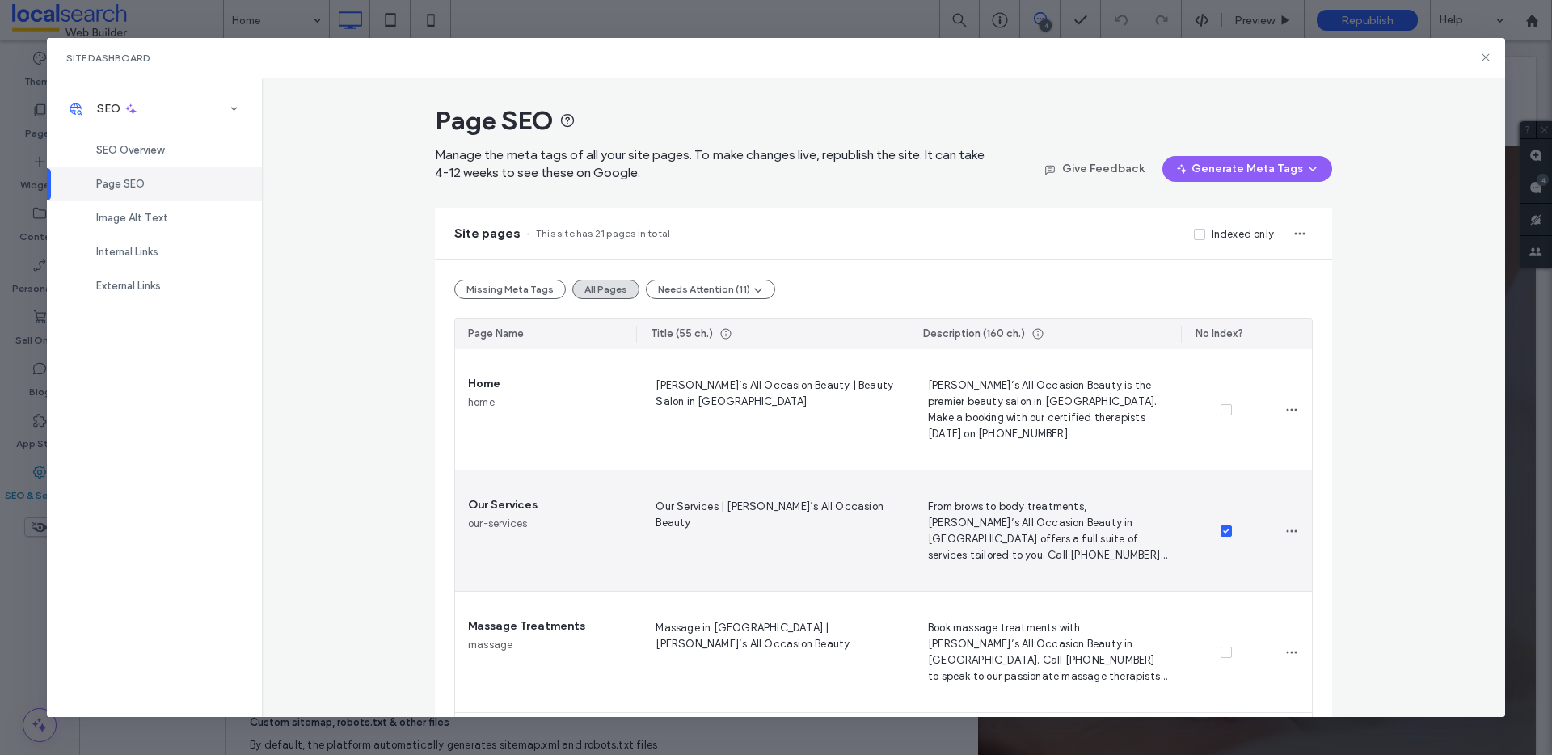
click at [1223, 532] on icon at bounding box center [1226, 531] width 6 height 5
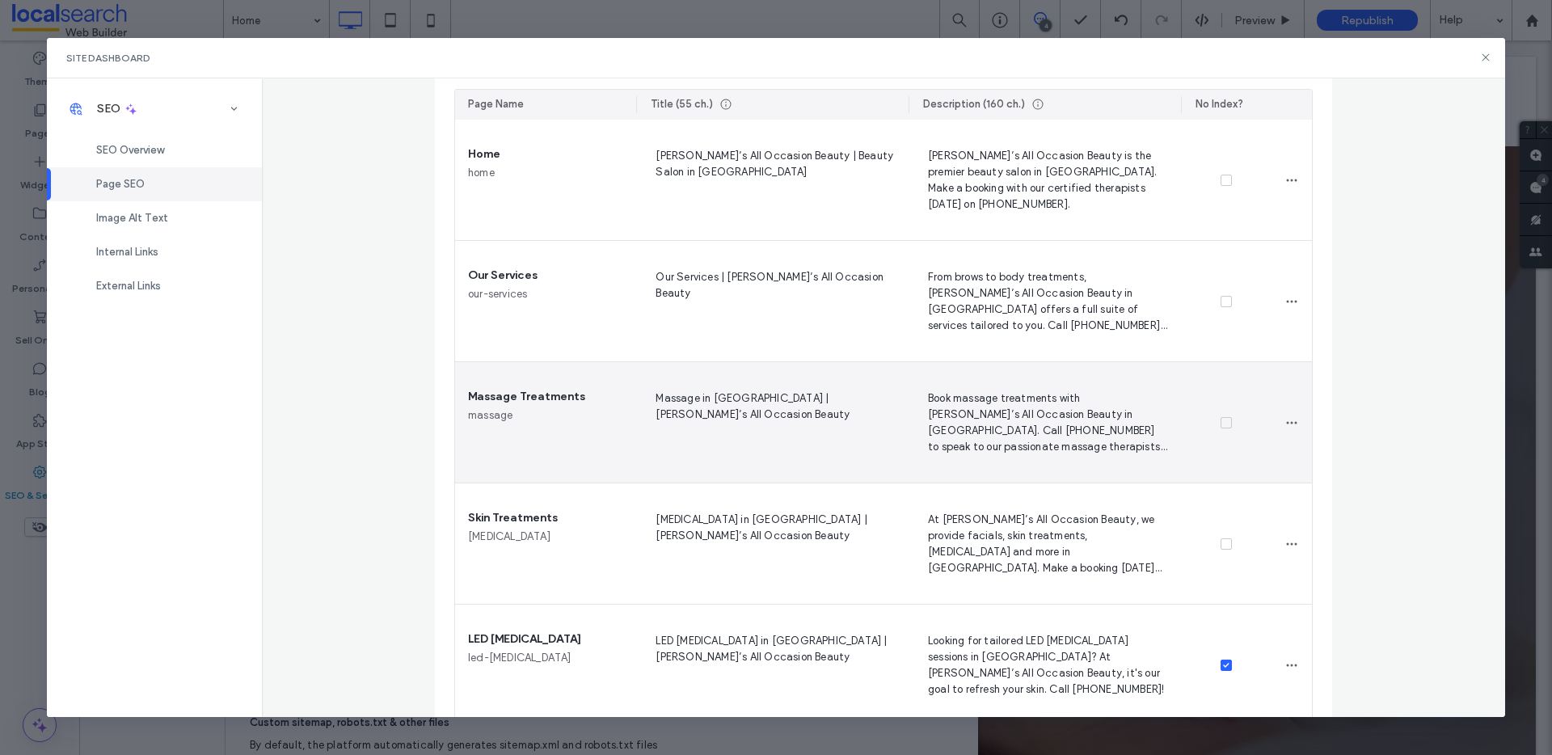
scroll to position [335, 0]
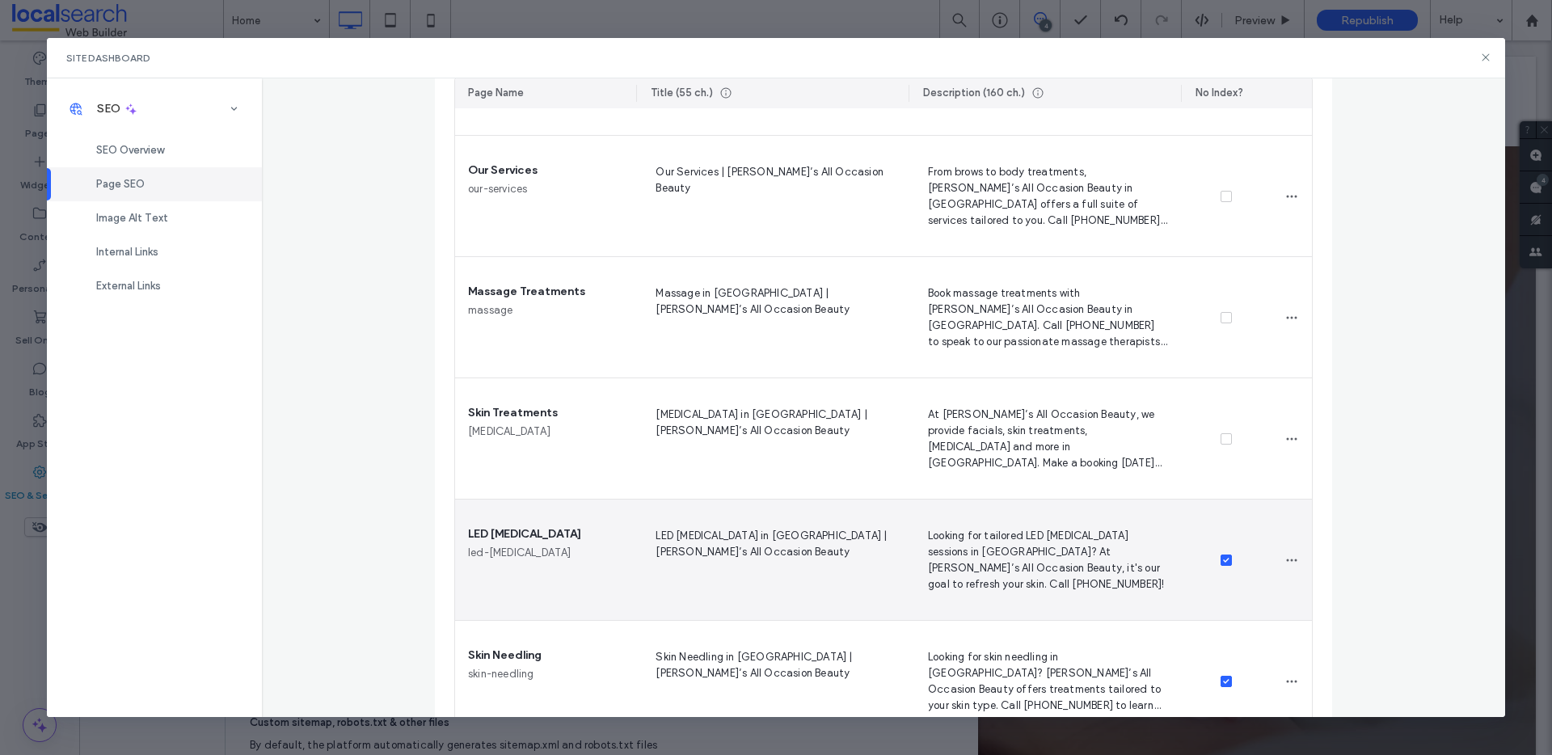
click at [1223, 559] on icon at bounding box center [1226, 560] width 6 height 5
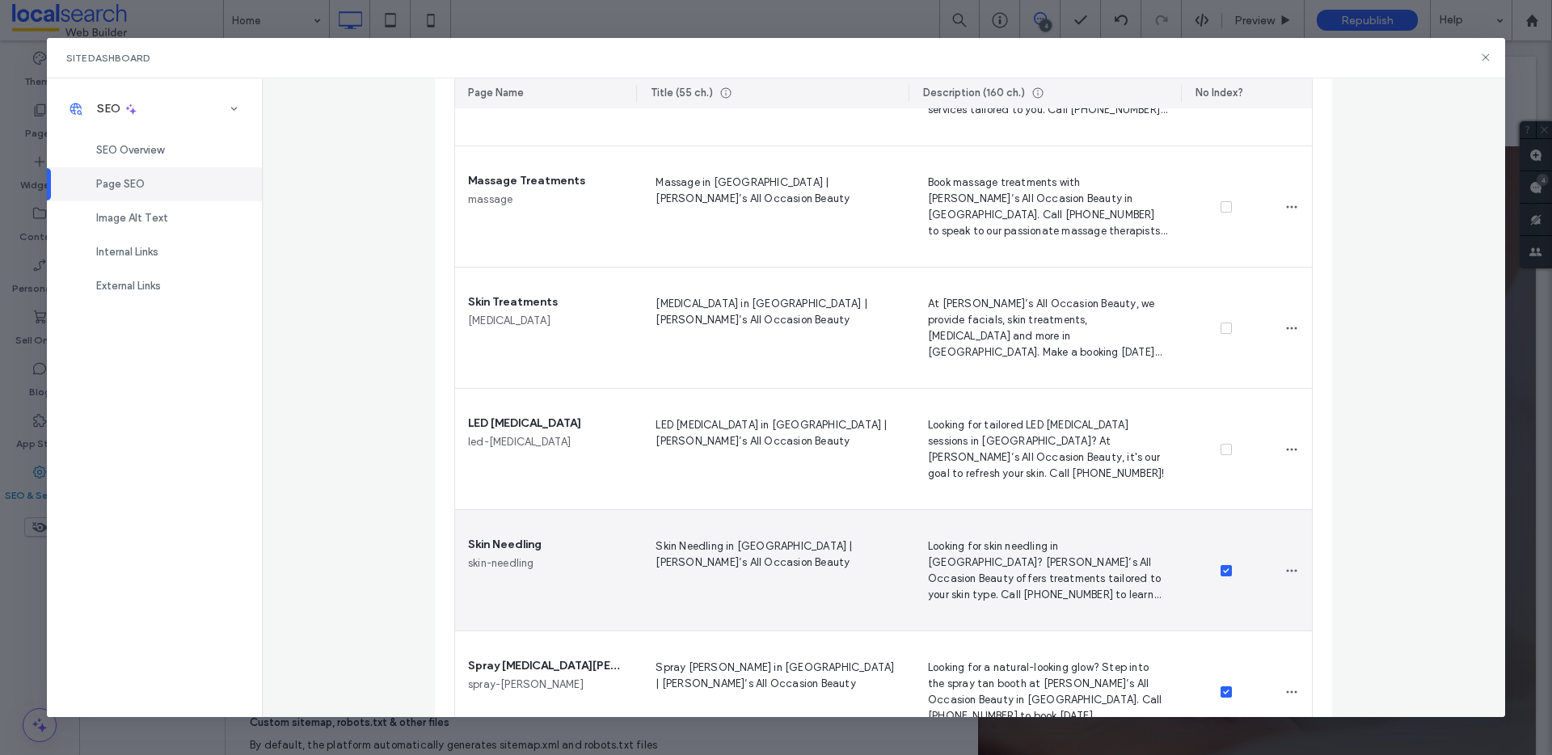
click at [1223, 571] on icon at bounding box center [1226, 570] width 6 height 5
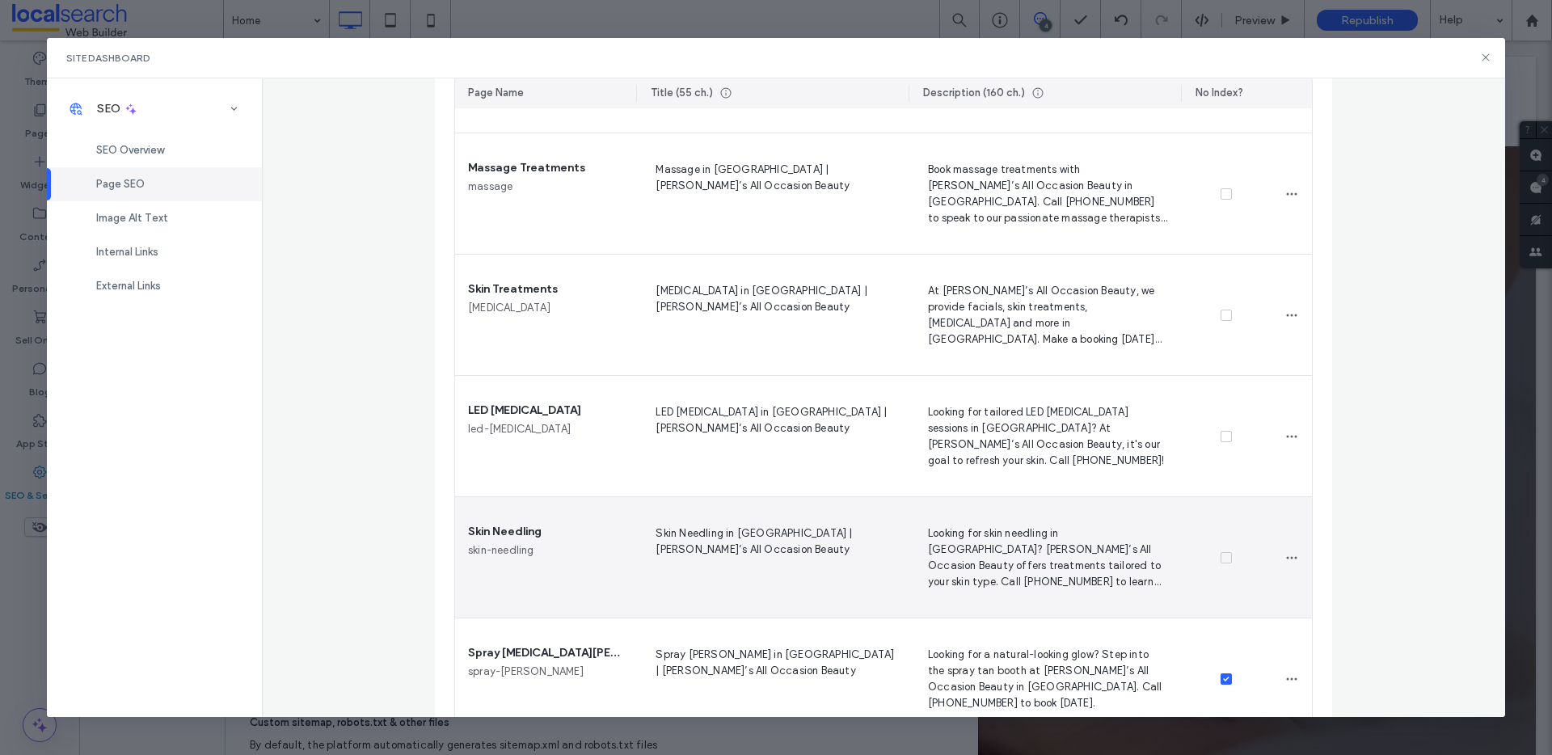
scroll to position [549, 0]
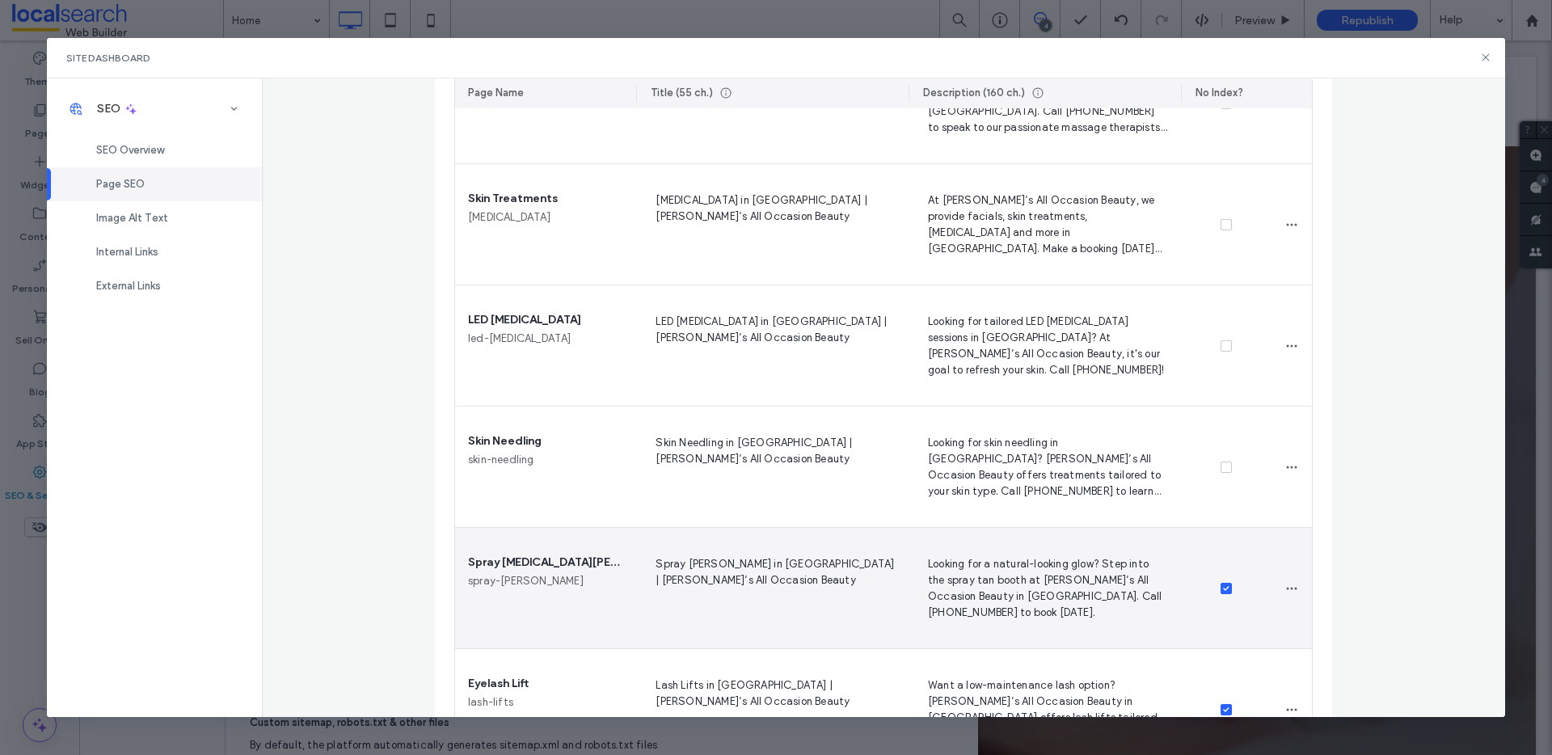
click at [1219, 581] on div at bounding box center [1226, 588] width 91 height 121
click at [1223, 586] on icon at bounding box center [1226, 588] width 6 height 5
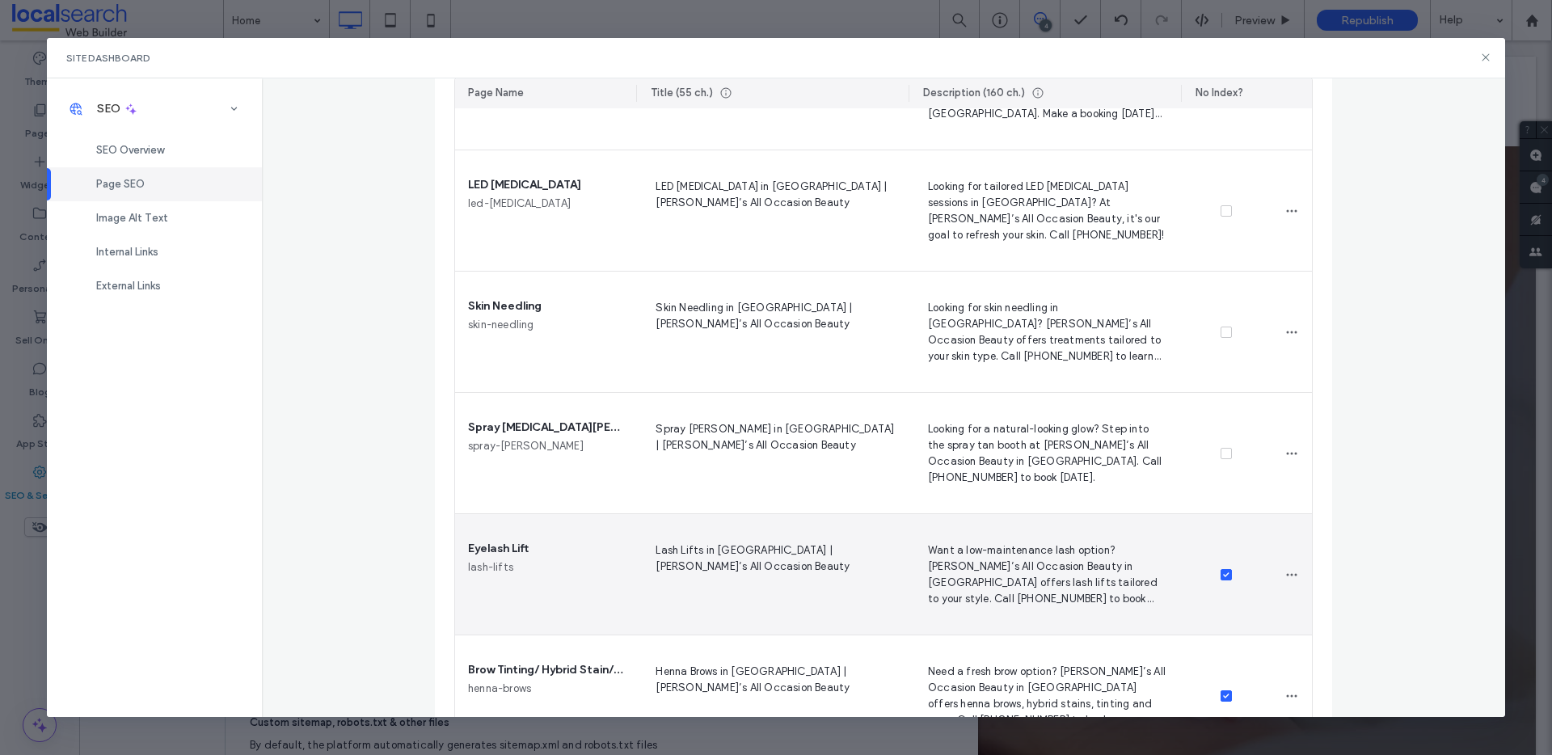
click at [1223, 575] on icon at bounding box center [1226, 574] width 6 height 5
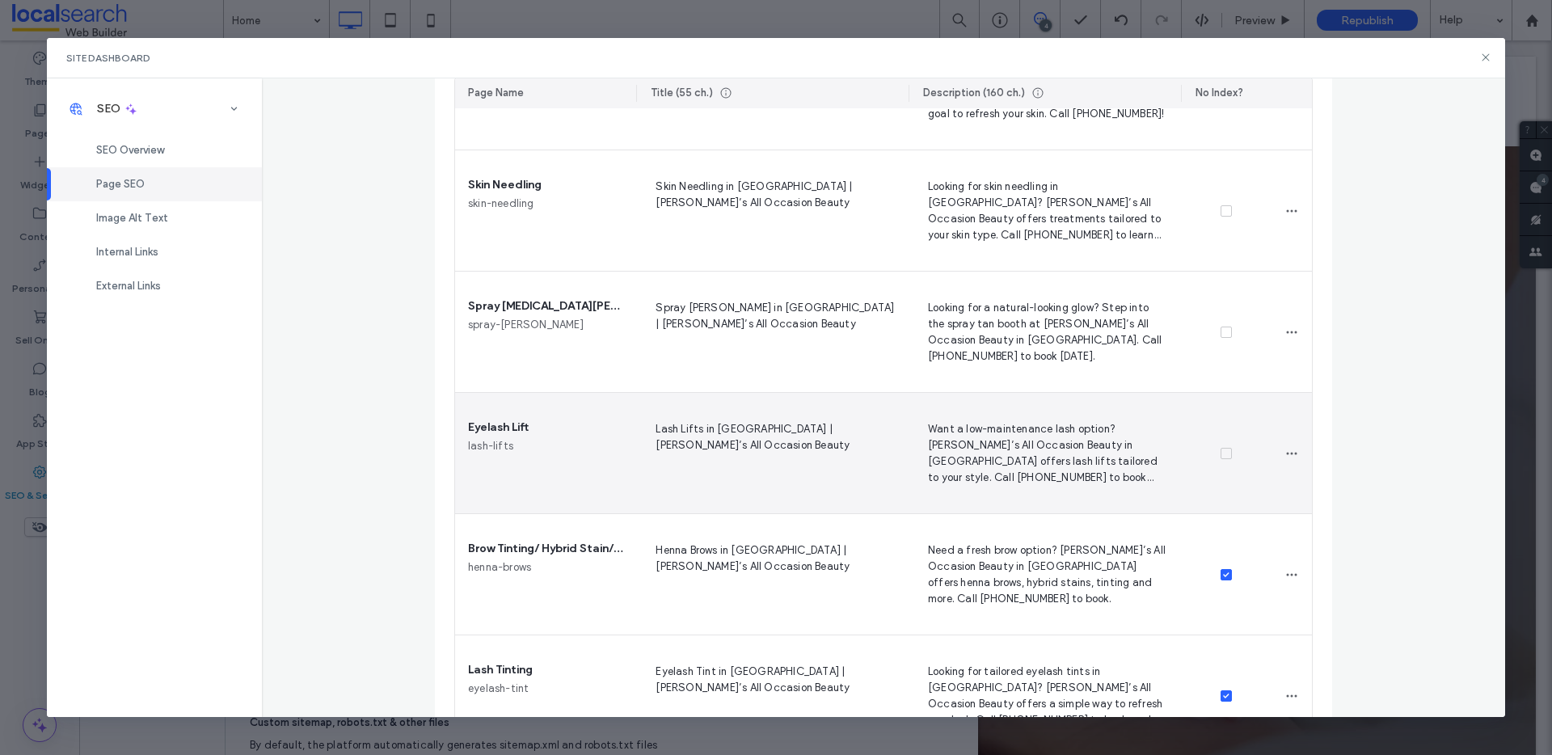
click at [1223, 576] on icon at bounding box center [1226, 574] width 6 height 5
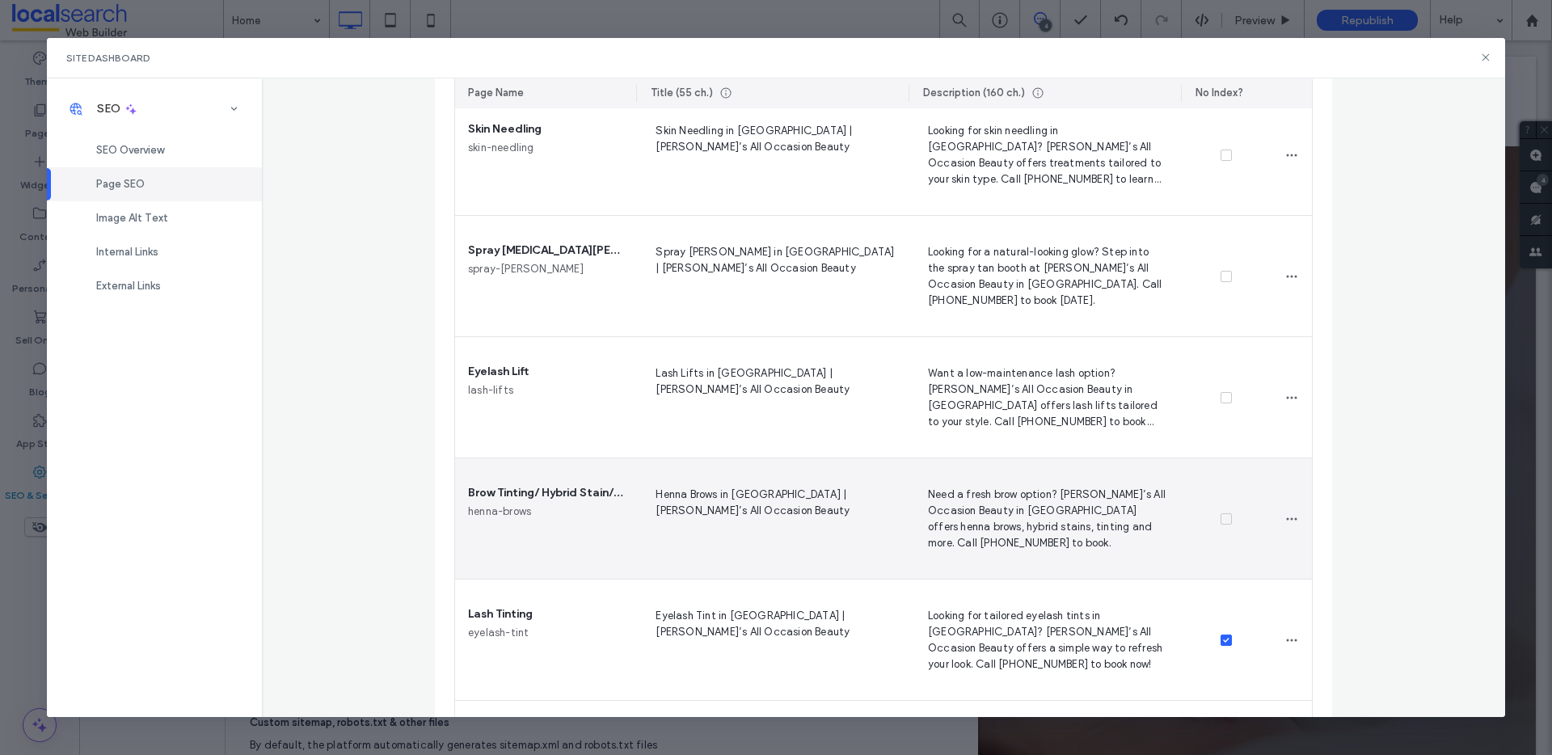
scroll to position [941, 0]
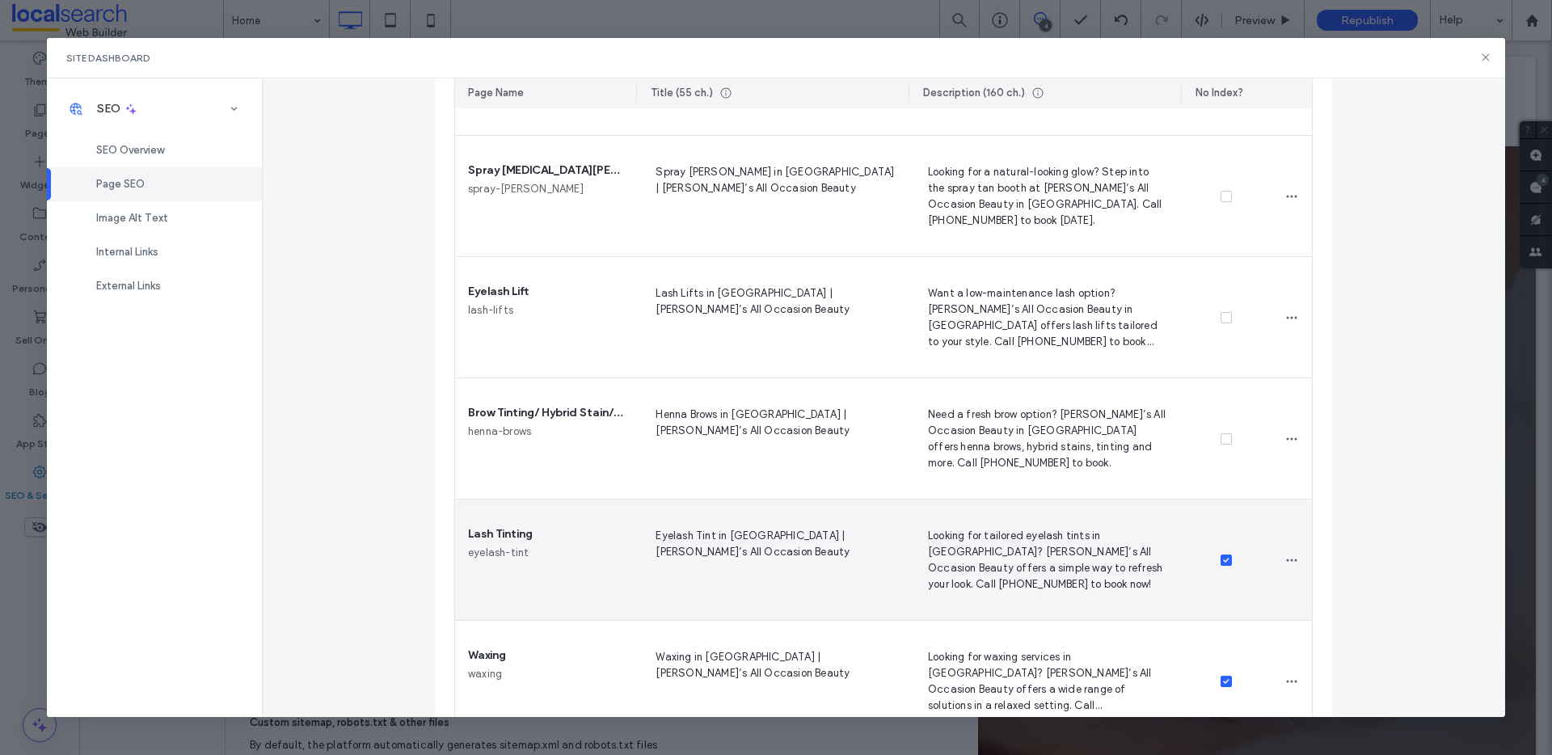
click at [1219, 568] on div at bounding box center [1226, 560] width 91 height 121
click at [1223, 559] on icon at bounding box center [1226, 560] width 6 height 5
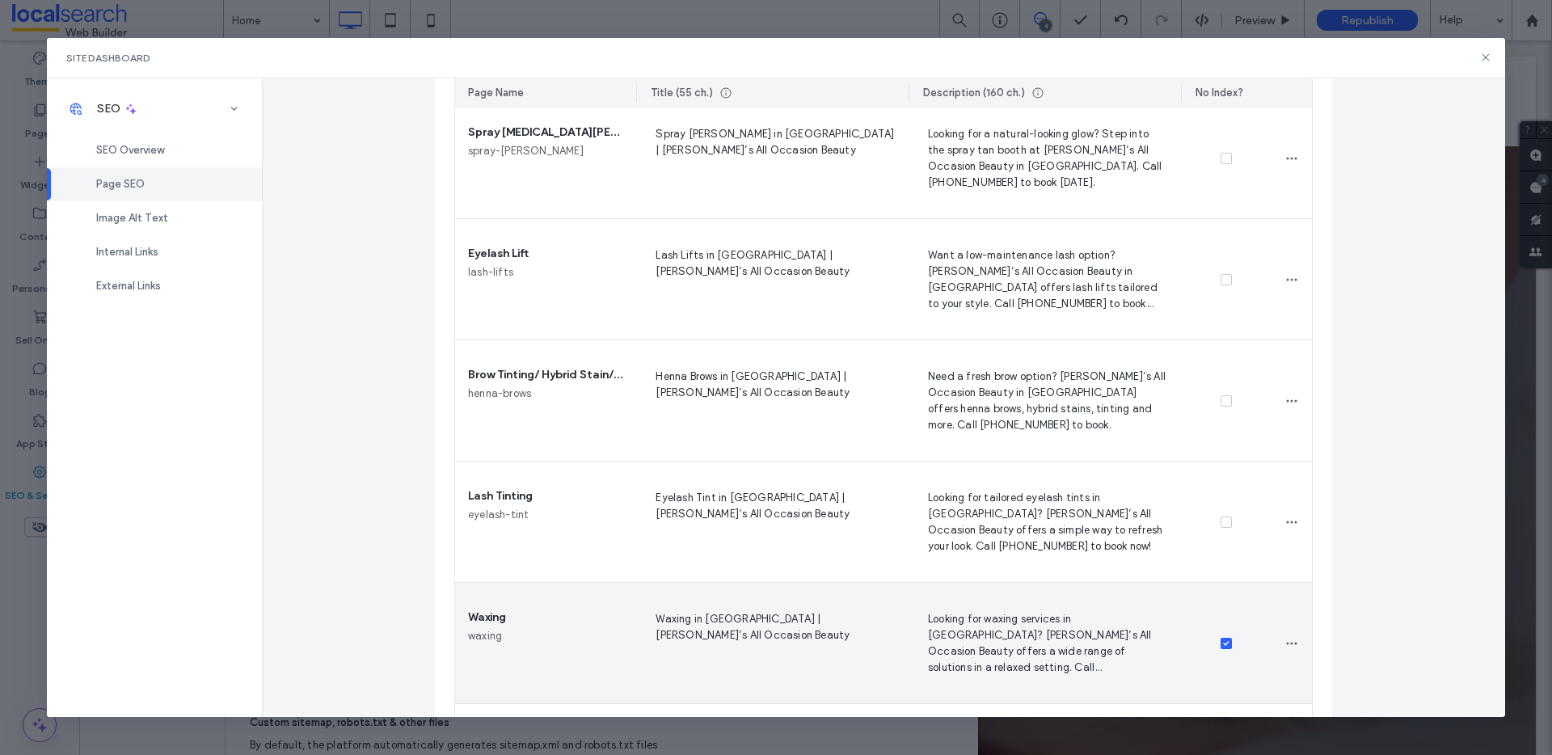
scroll to position [1080, 0]
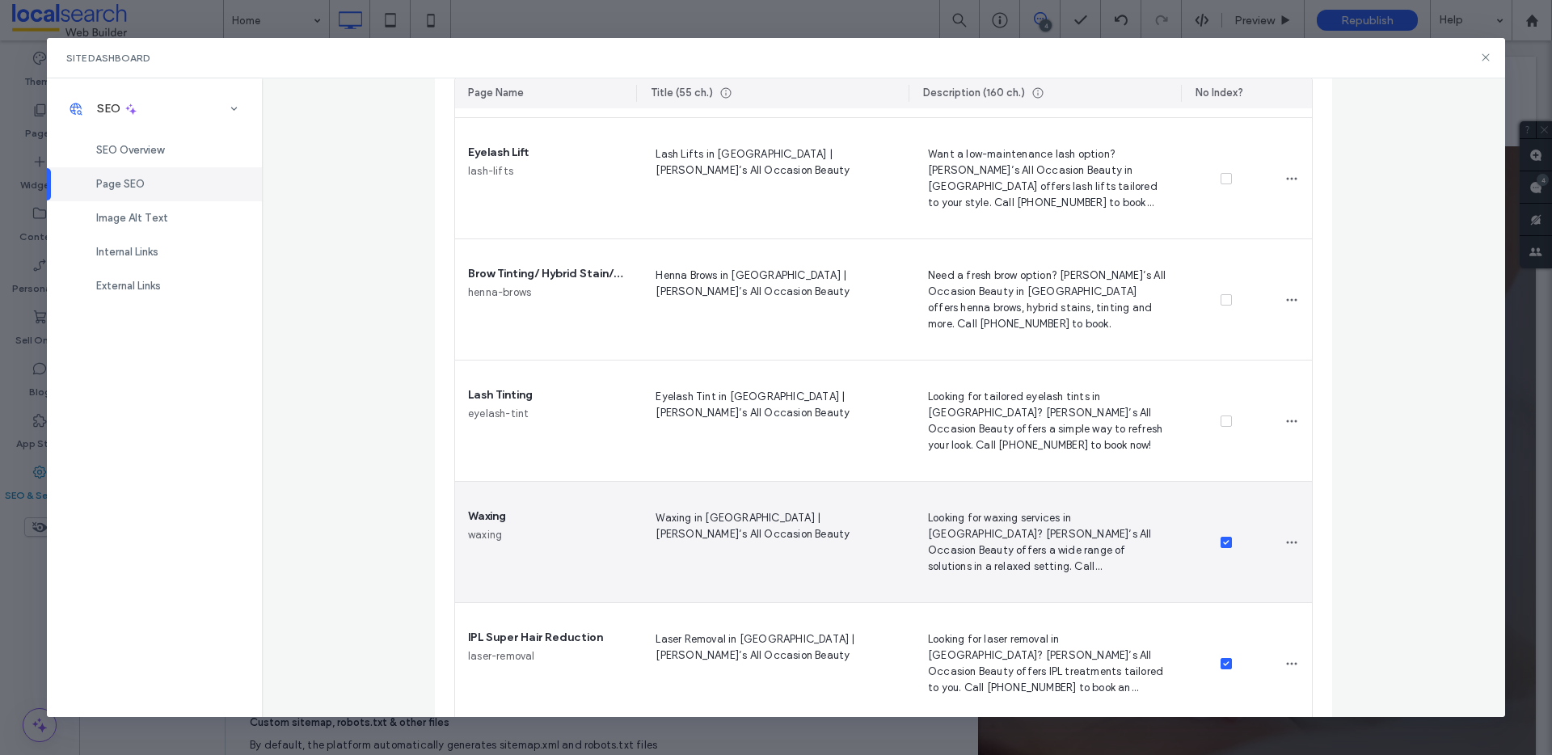
click at [1223, 544] on span at bounding box center [1226, 542] width 11 height 11
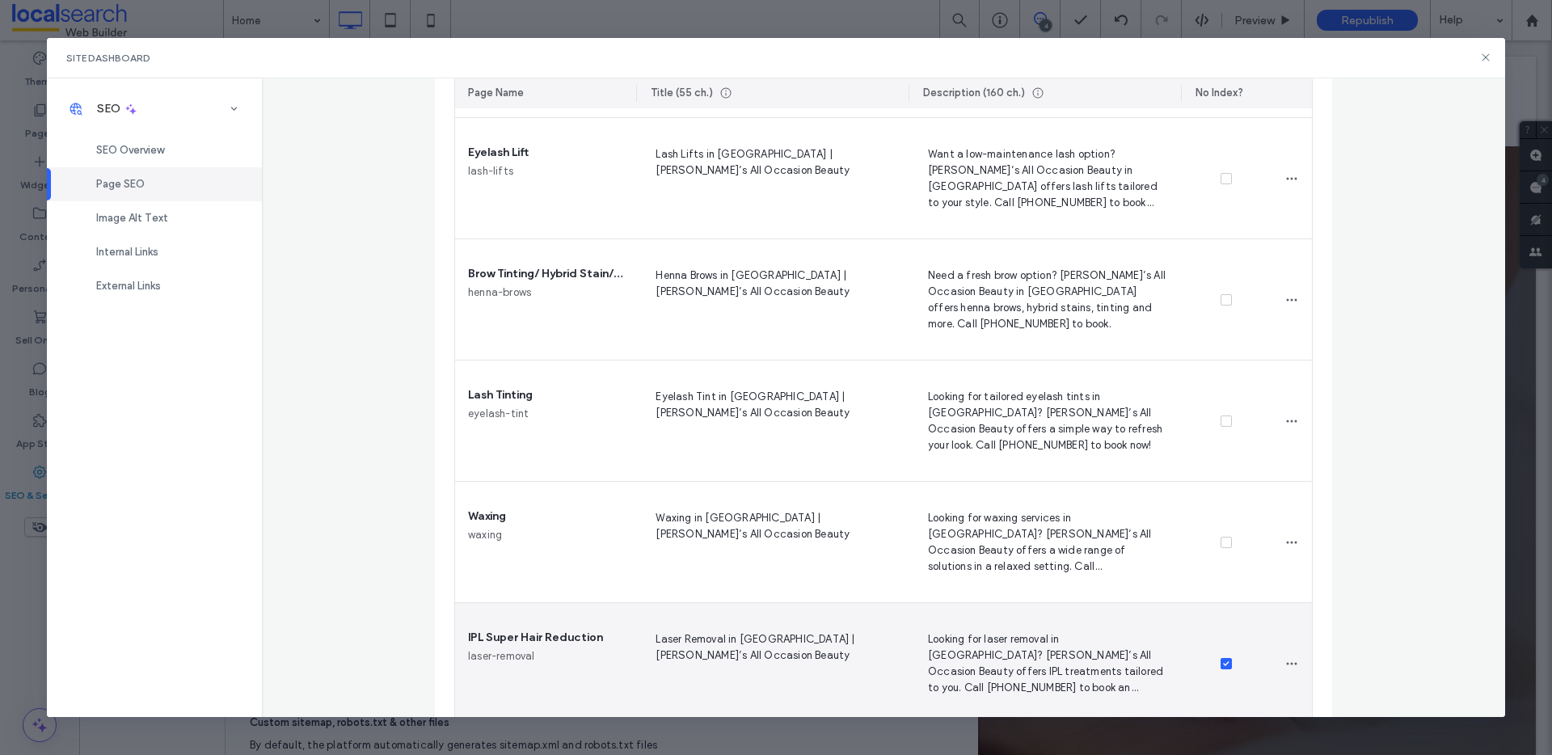
click at [1223, 662] on icon at bounding box center [1226, 663] width 6 height 5
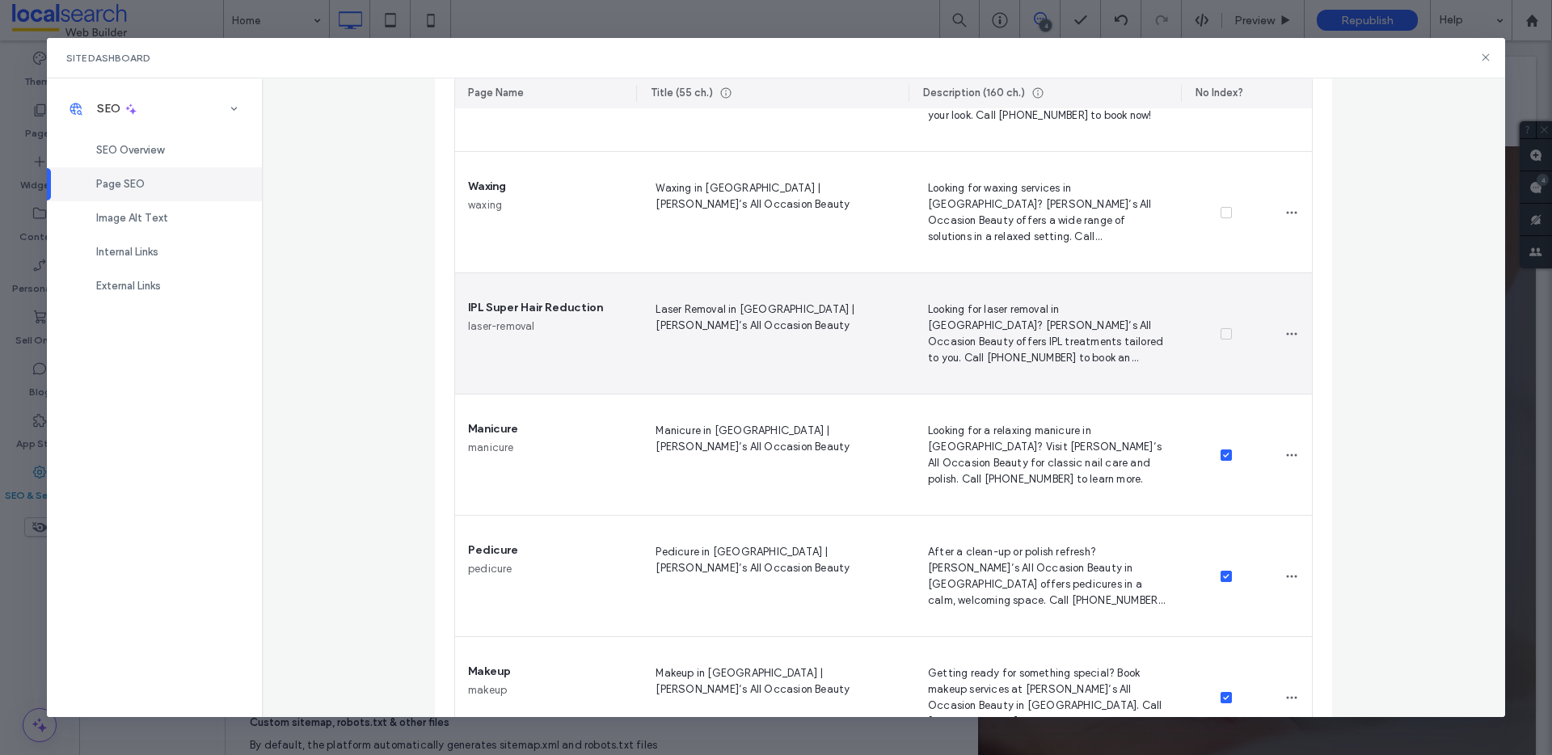
scroll to position [1413, 0]
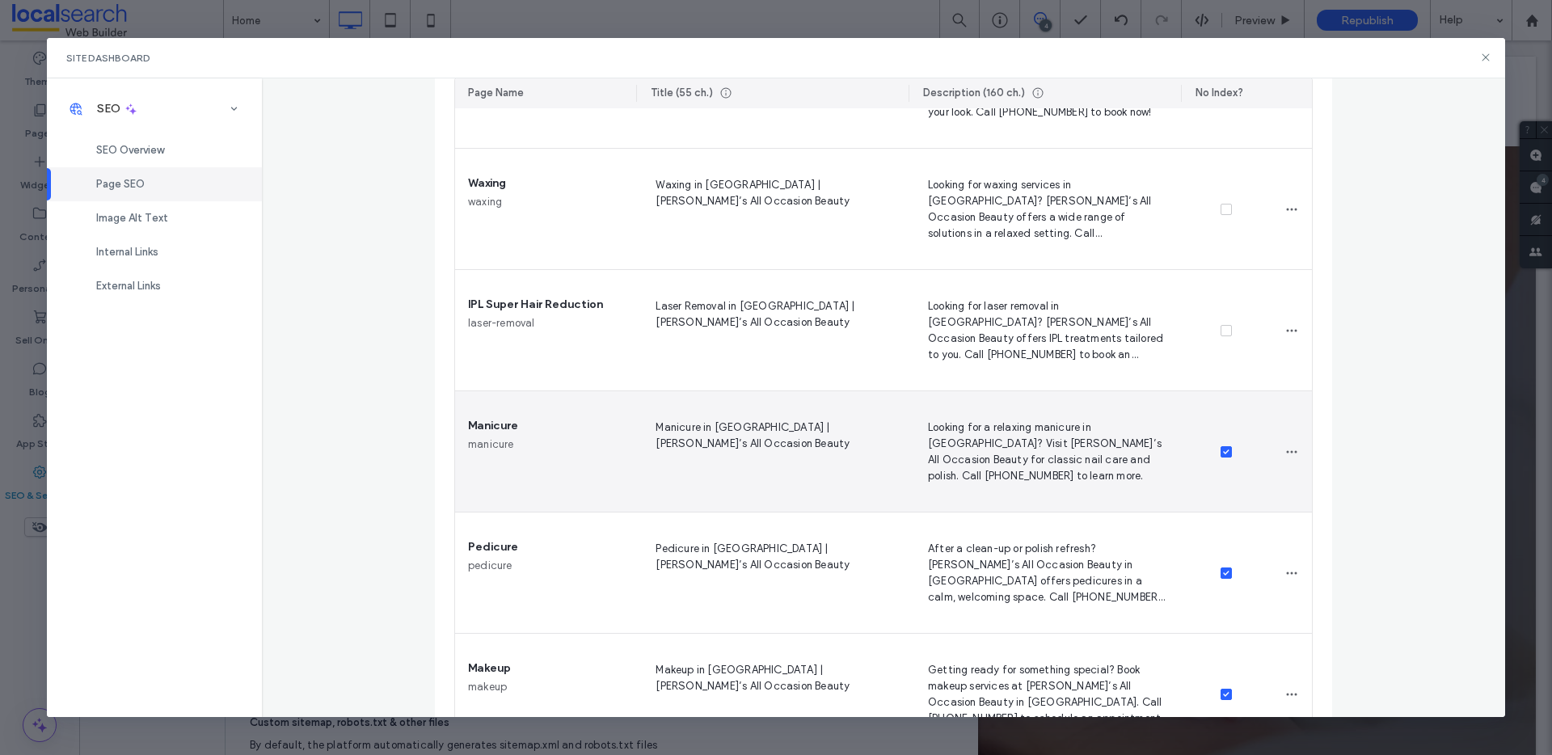
click at [1221, 450] on span at bounding box center [1226, 451] width 11 height 11
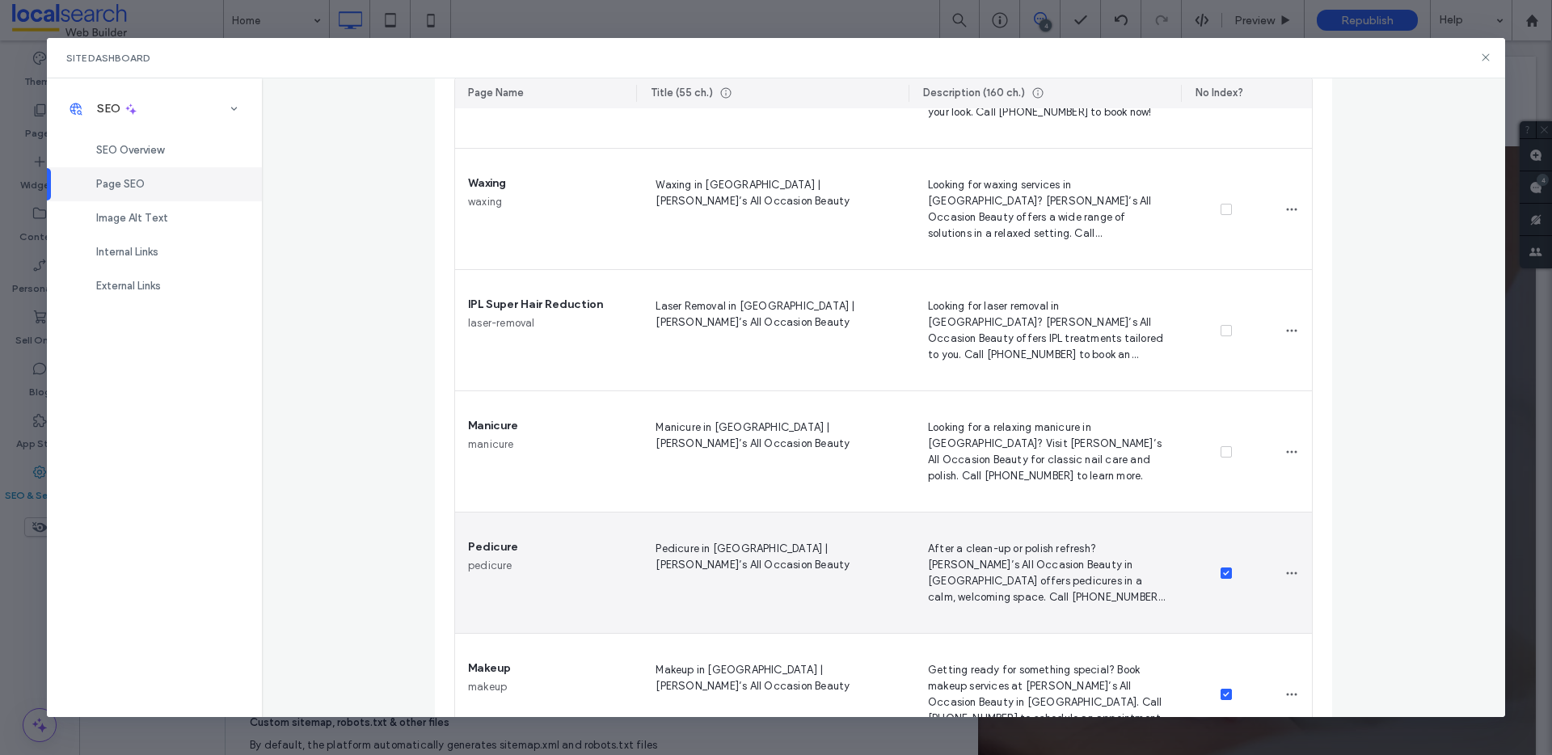
click at [1223, 571] on icon at bounding box center [1226, 573] width 6 height 5
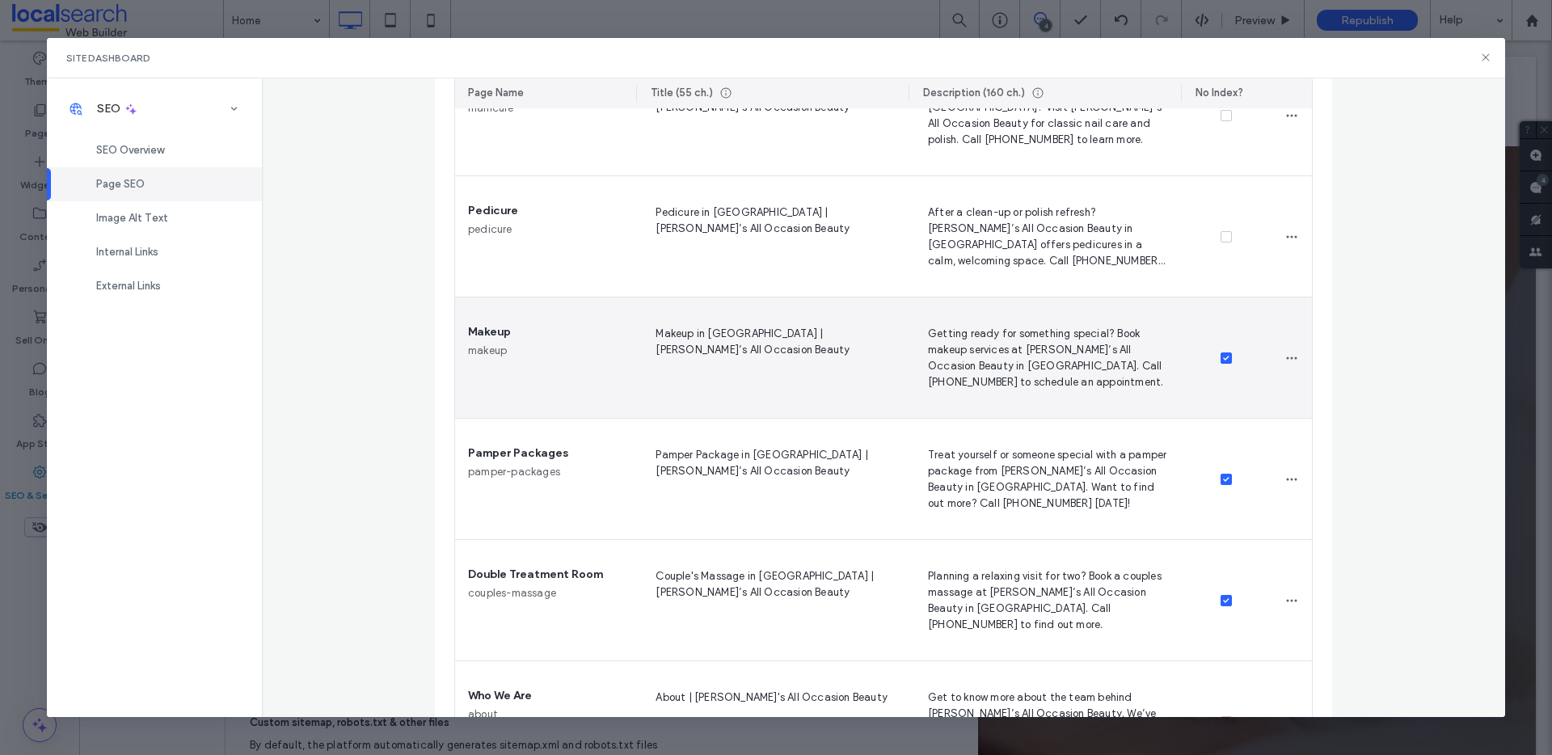
click at [1218, 363] on div at bounding box center [1226, 358] width 91 height 121
drag, startPoint x: 1221, startPoint y: 359, endPoint x: 1218, endPoint y: 445, distance: 85.8
click at [1223, 360] on icon at bounding box center [1226, 358] width 6 height 5
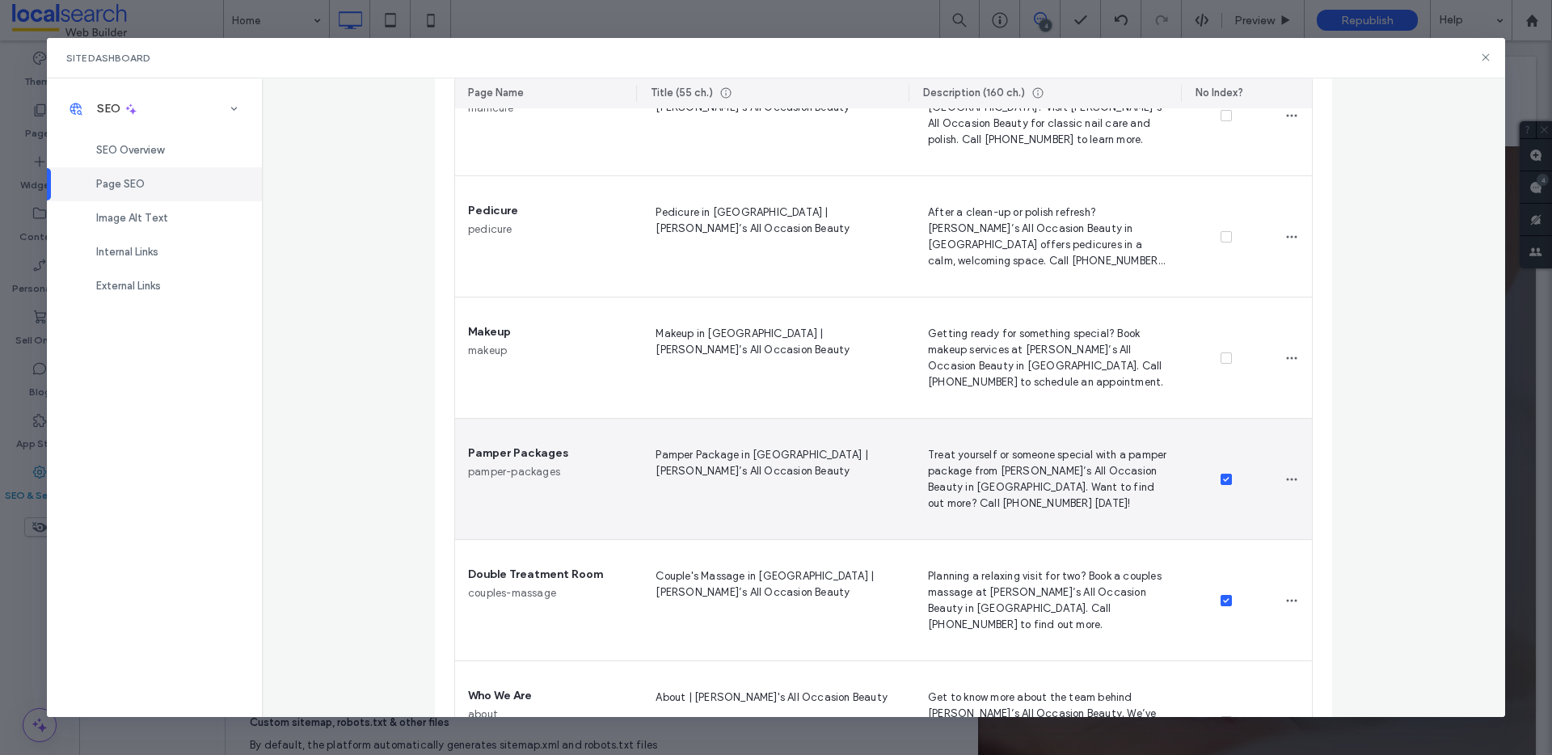
click at [1222, 475] on span at bounding box center [1226, 479] width 11 height 11
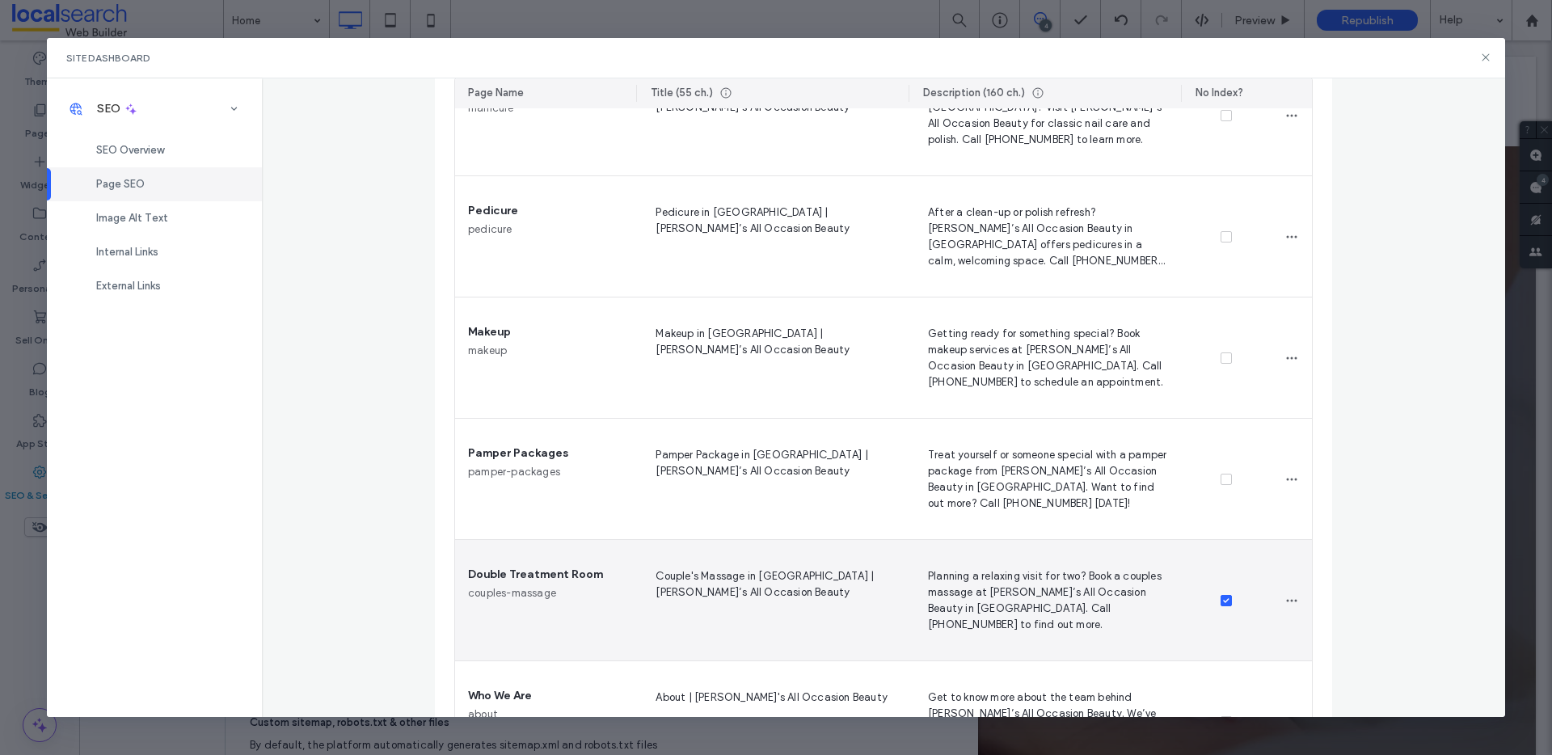
click at [1221, 595] on span at bounding box center [1226, 600] width 11 height 11
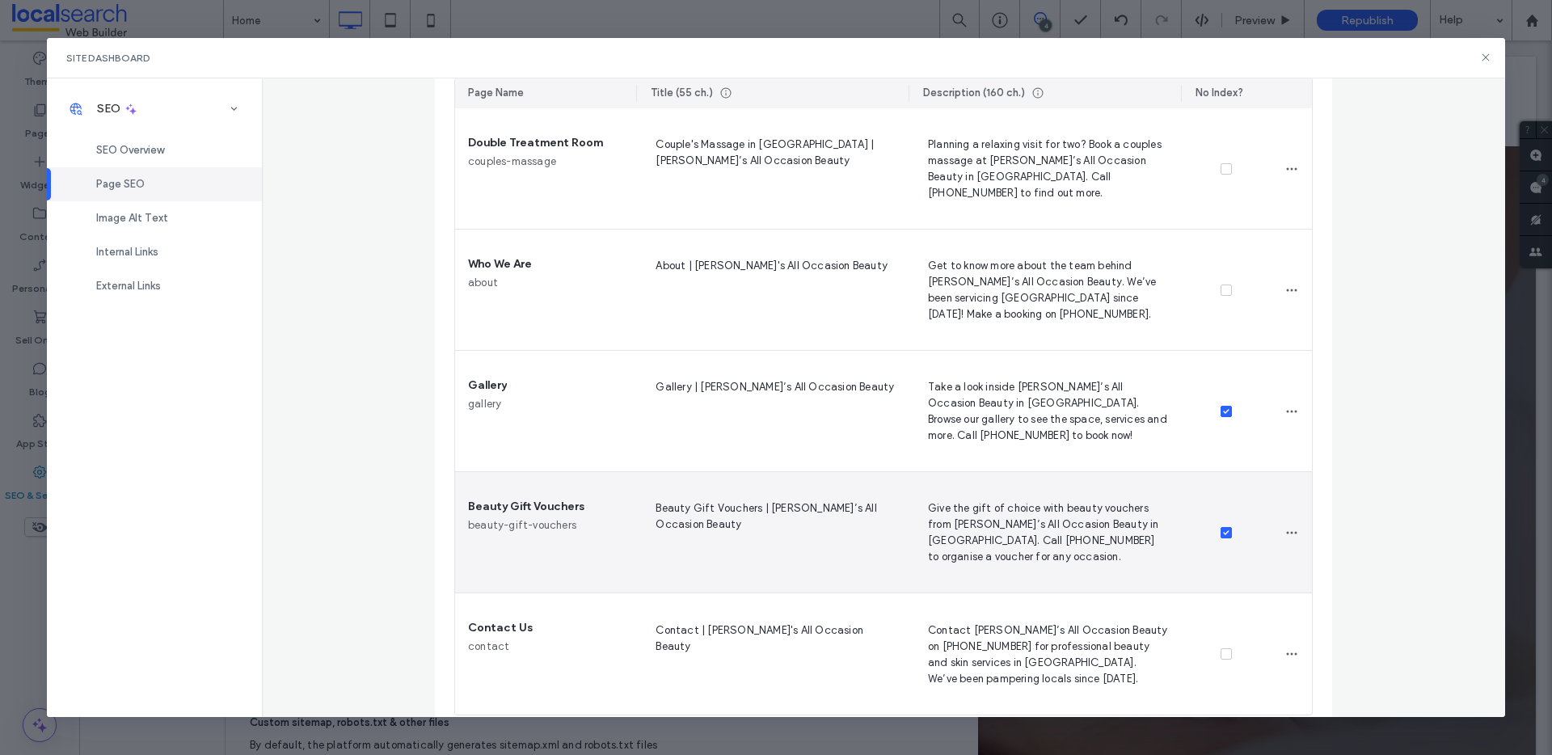
scroll to position [2198, 0]
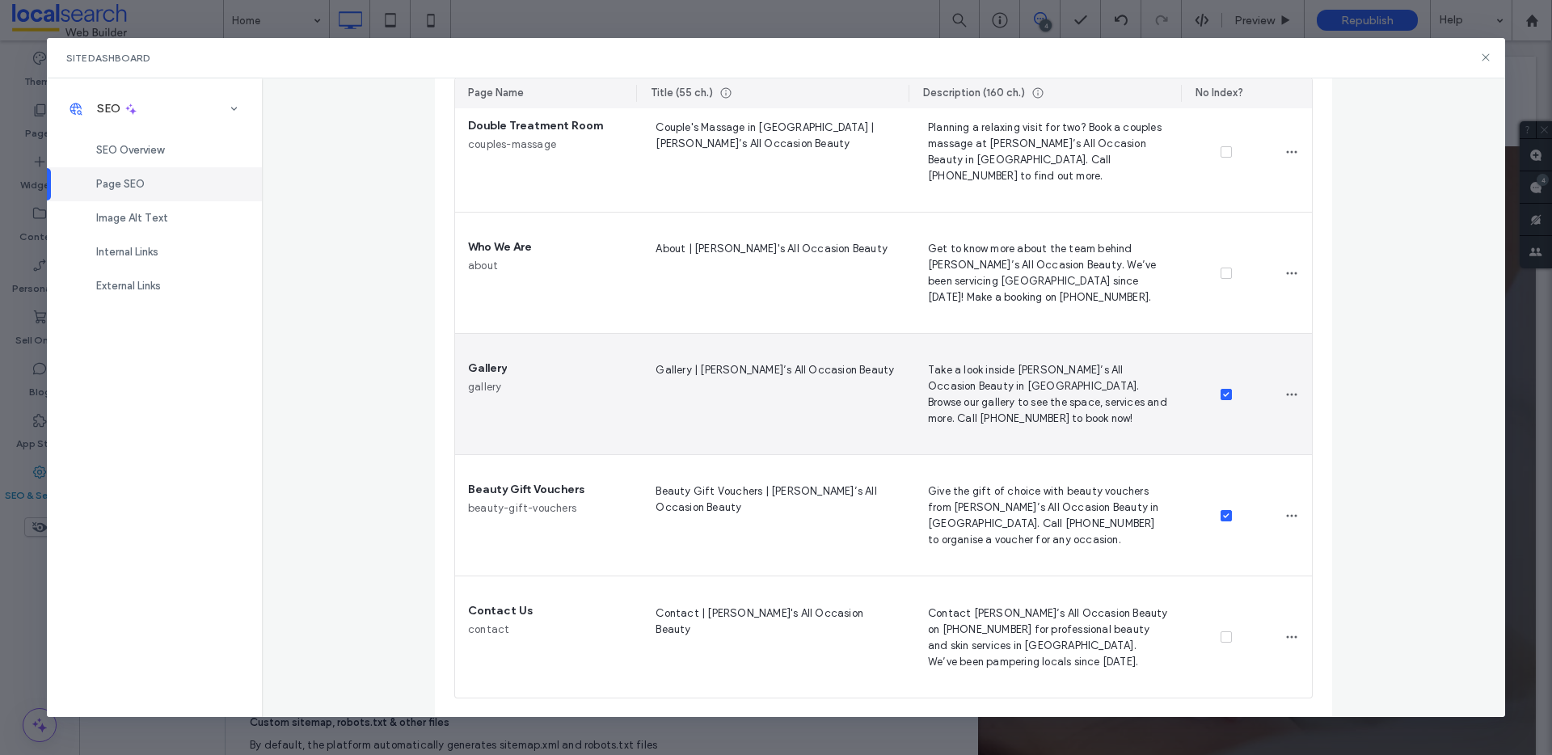
click at [1221, 397] on span at bounding box center [1226, 394] width 11 height 11
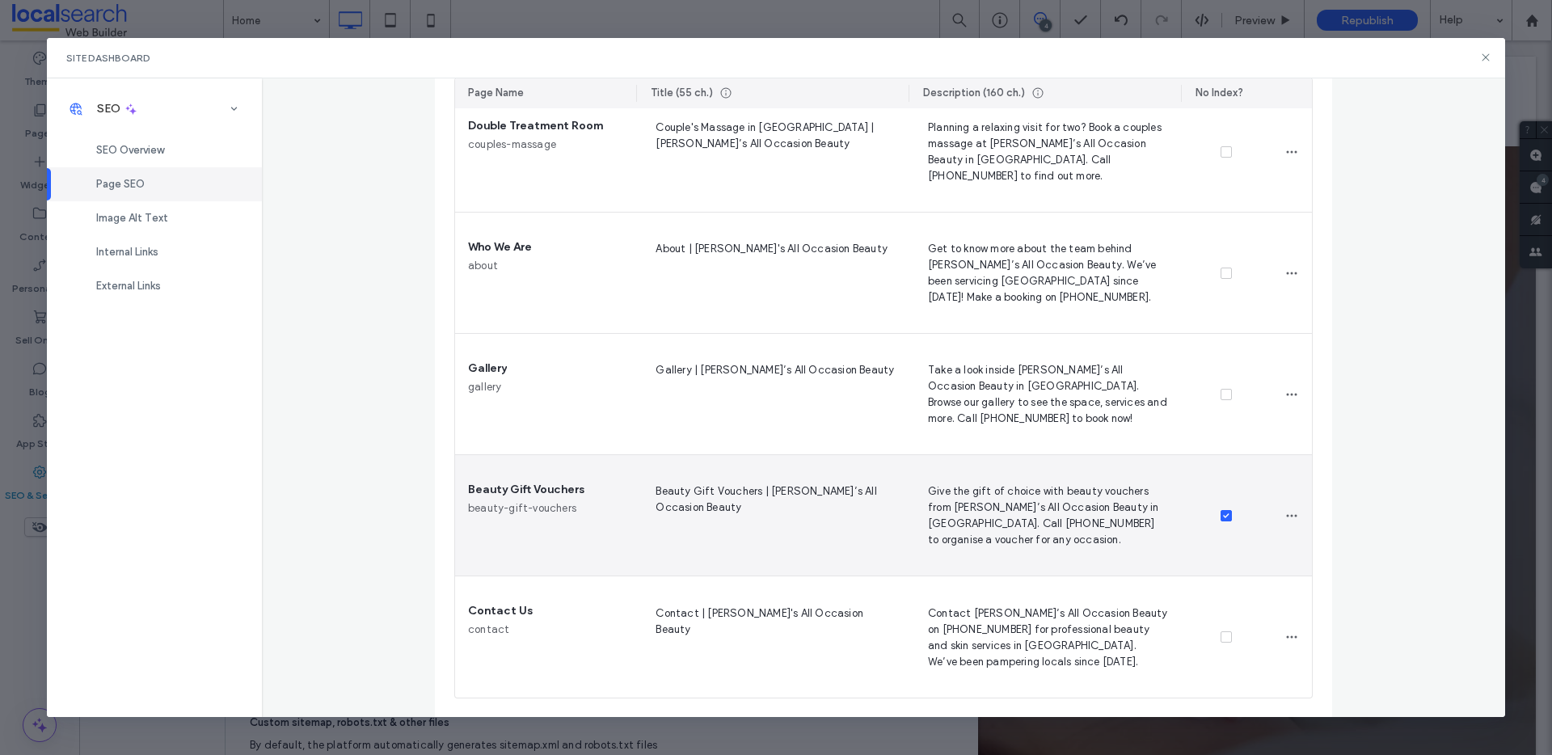
click at [1223, 512] on span at bounding box center [1226, 515] width 11 height 11
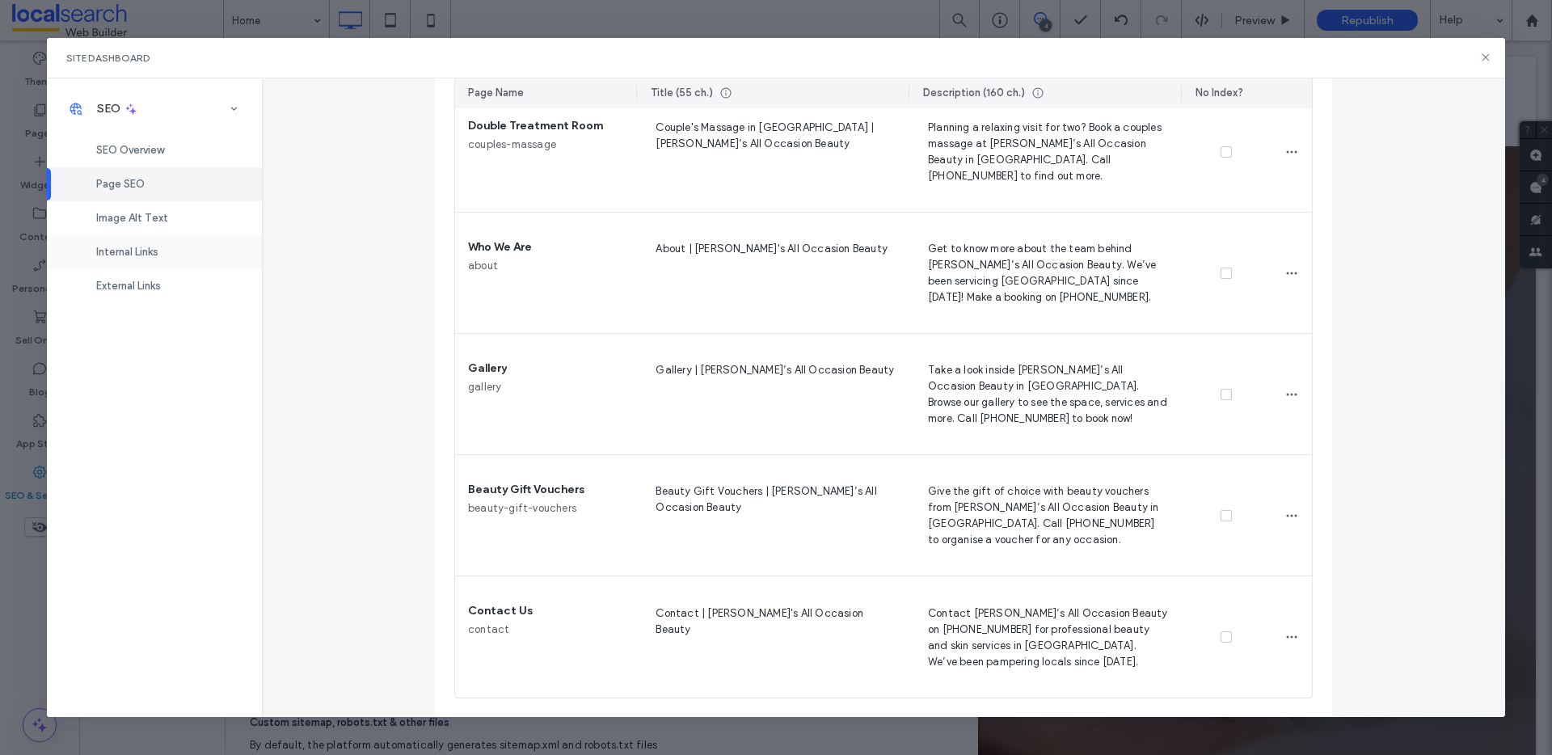
click at [158, 255] on span "Internal Links" at bounding box center [127, 252] width 62 height 12
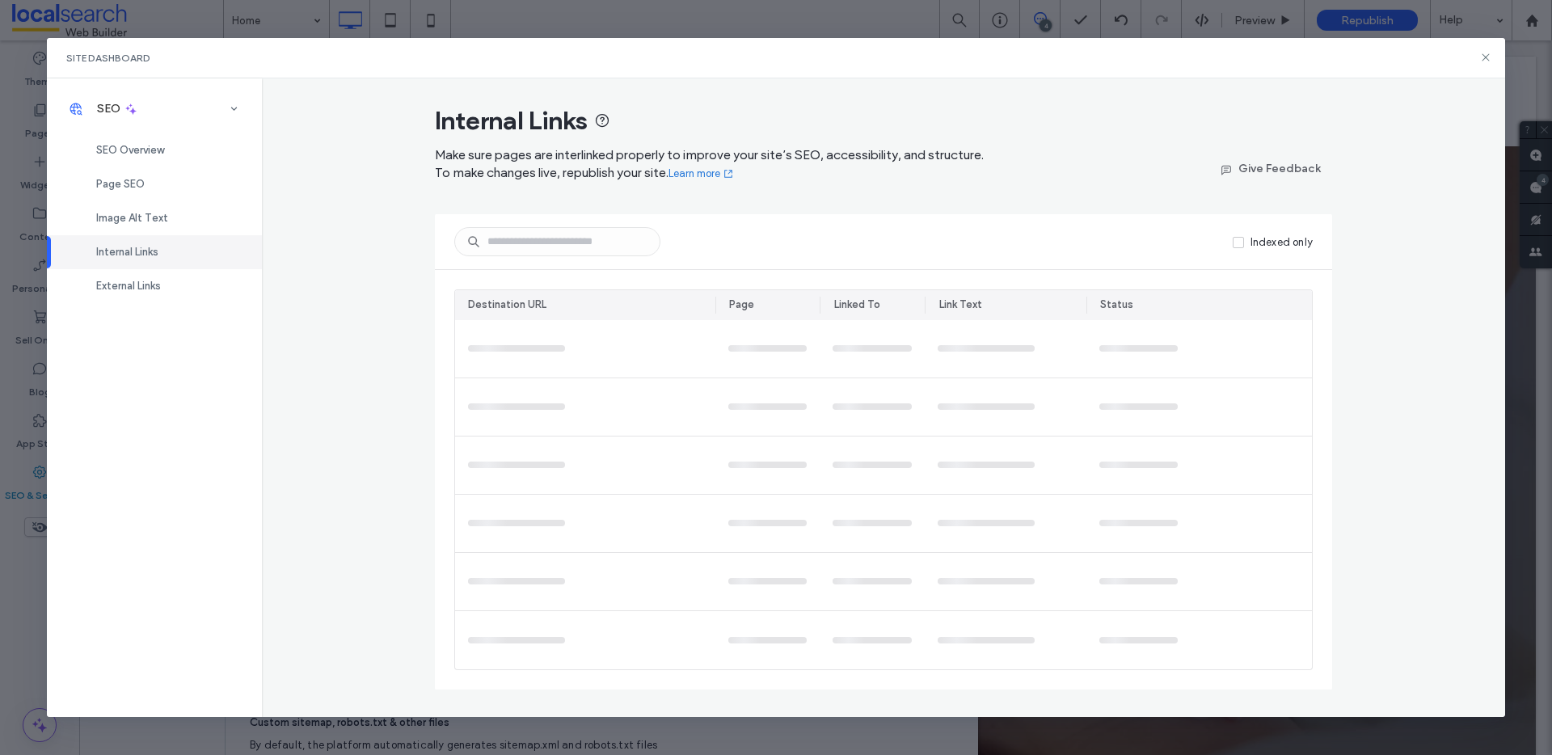
scroll to position [0, 0]
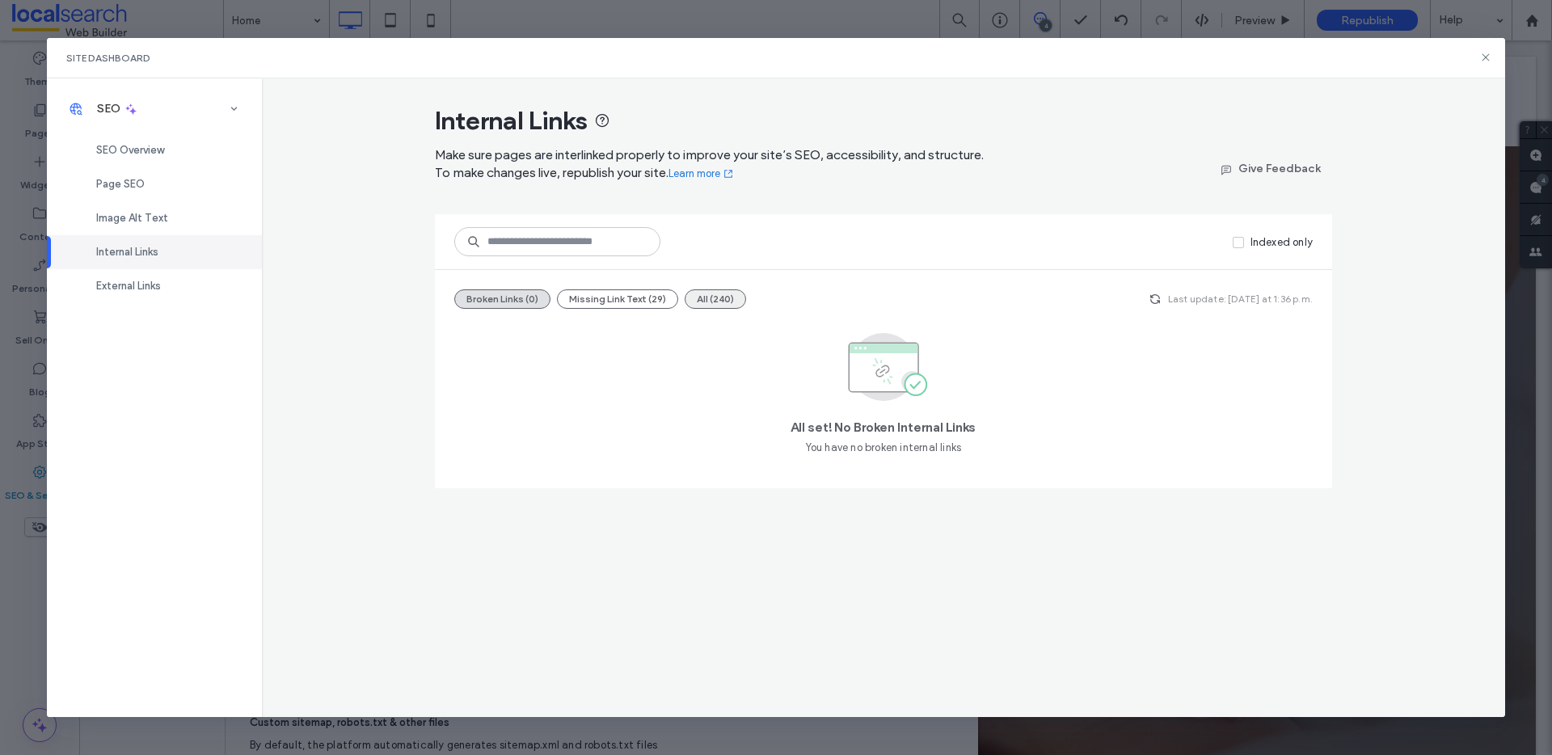
click at [709, 291] on button "All (240)" at bounding box center [715, 298] width 61 height 19
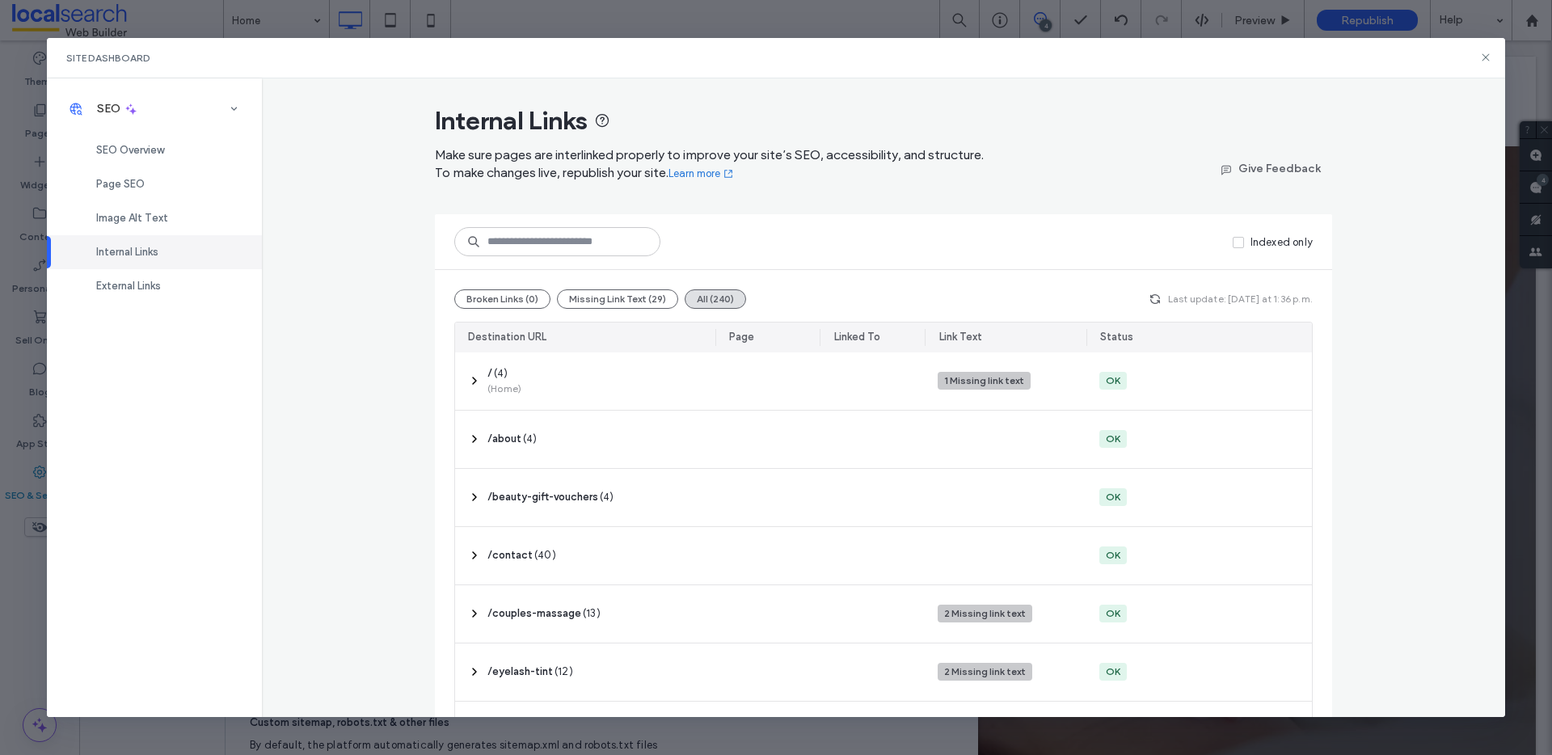
drag, startPoint x: 483, startPoint y: 292, endPoint x: 294, endPoint y: 289, distance: 189.2
click at [483, 292] on button "Broken Links (0)" at bounding box center [502, 298] width 96 height 19
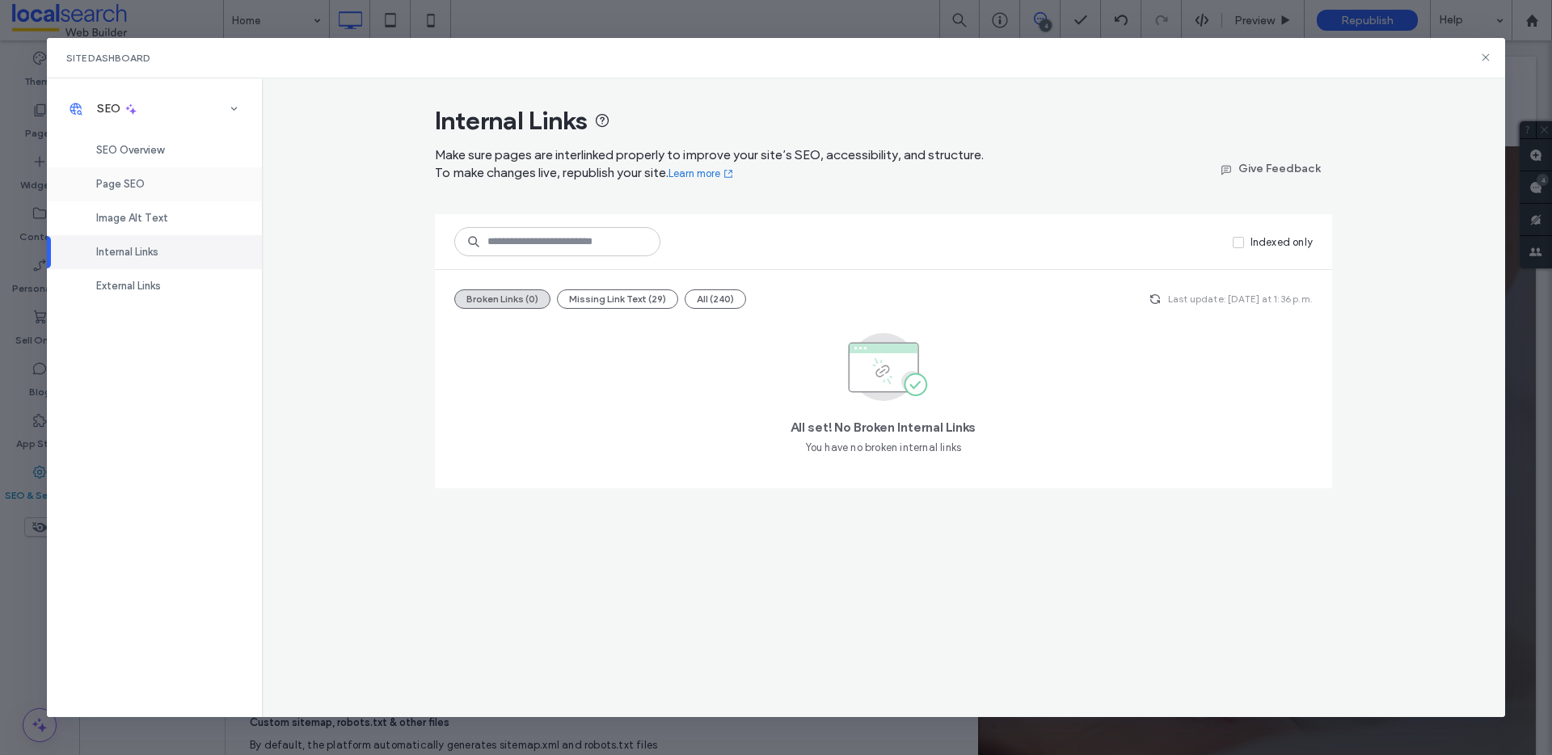
click at [157, 180] on div "Page SEO" at bounding box center [154, 184] width 215 height 34
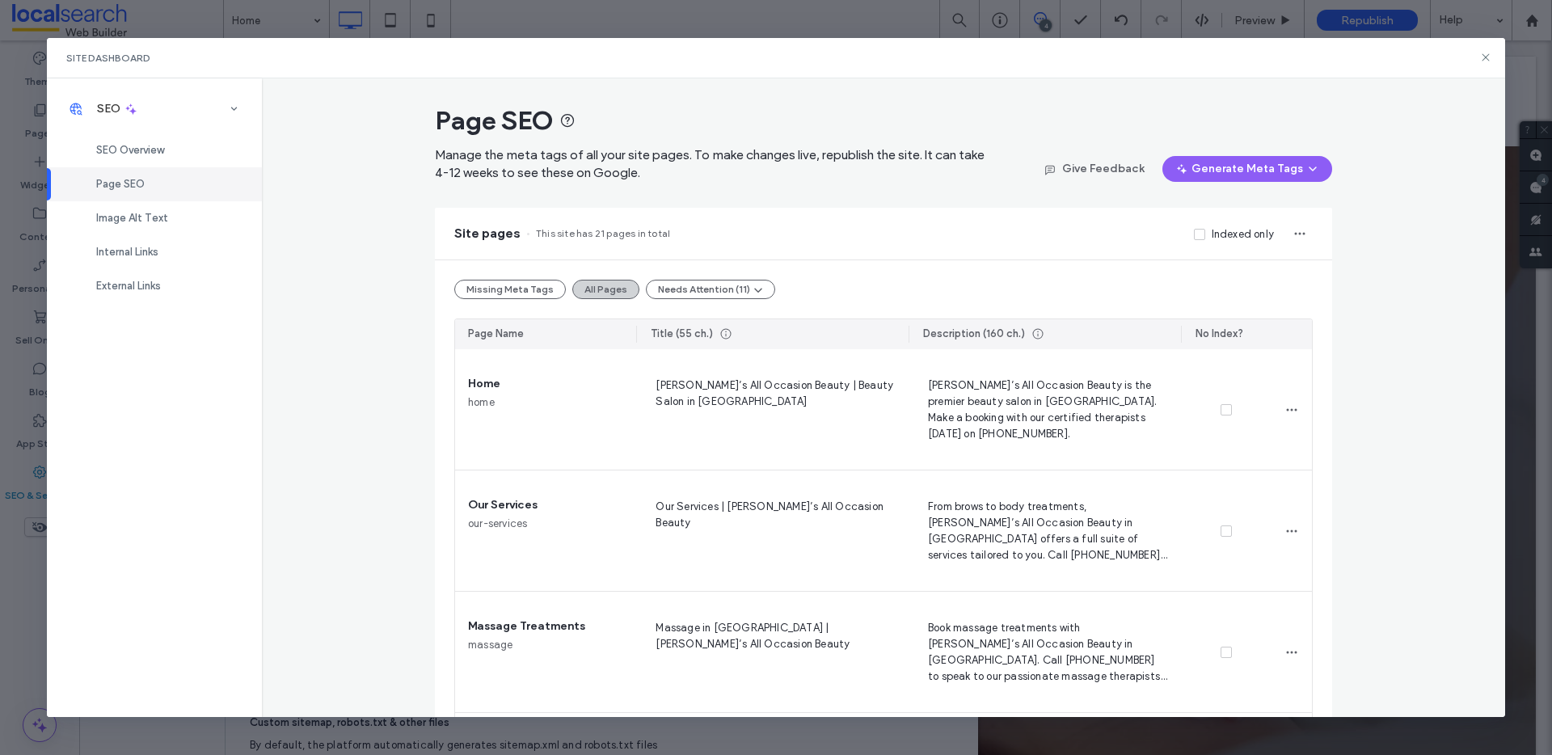
click at [572, 293] on button "All Pages" at bounding box center [605, 289] width 67 height 19
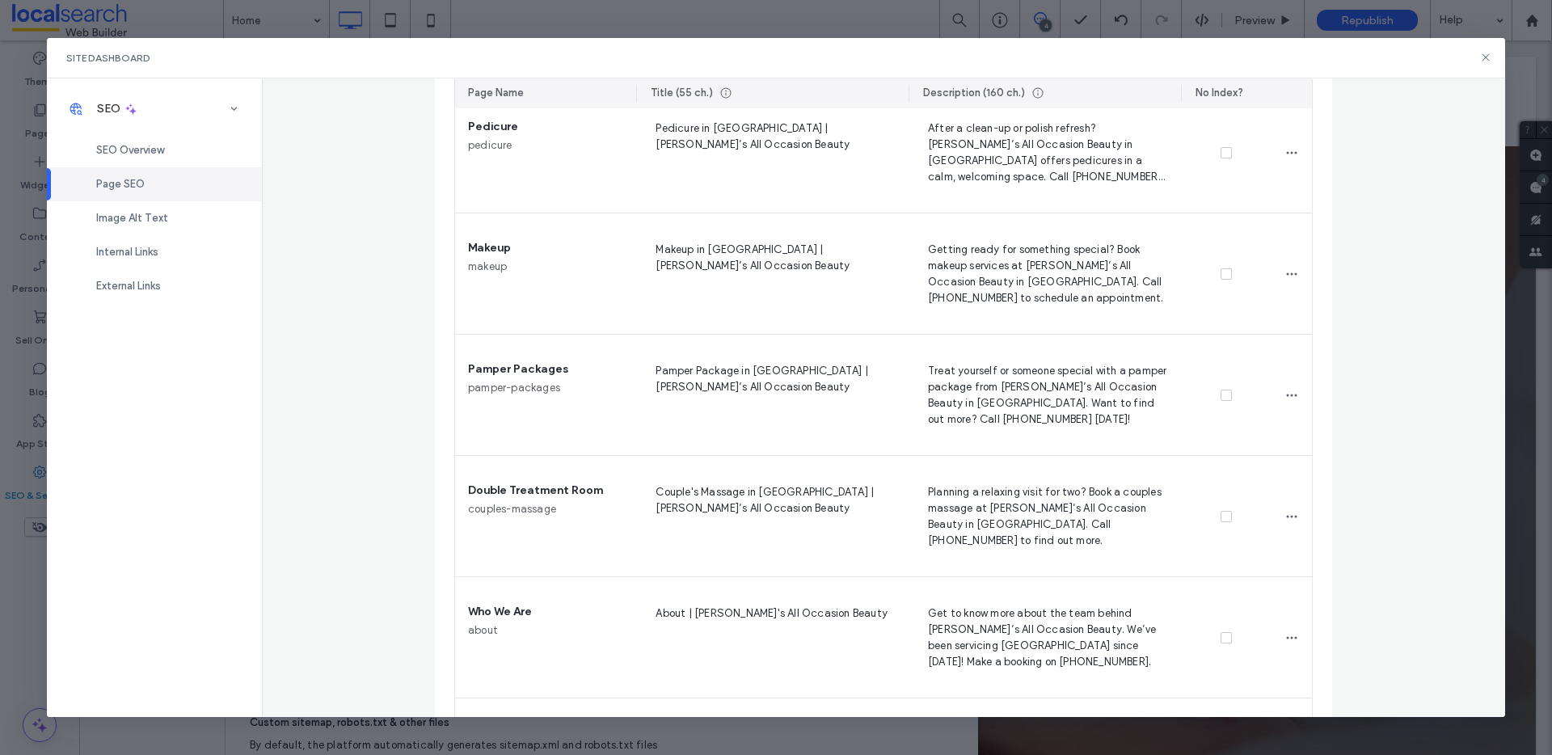
scroll to position [2198, 0]
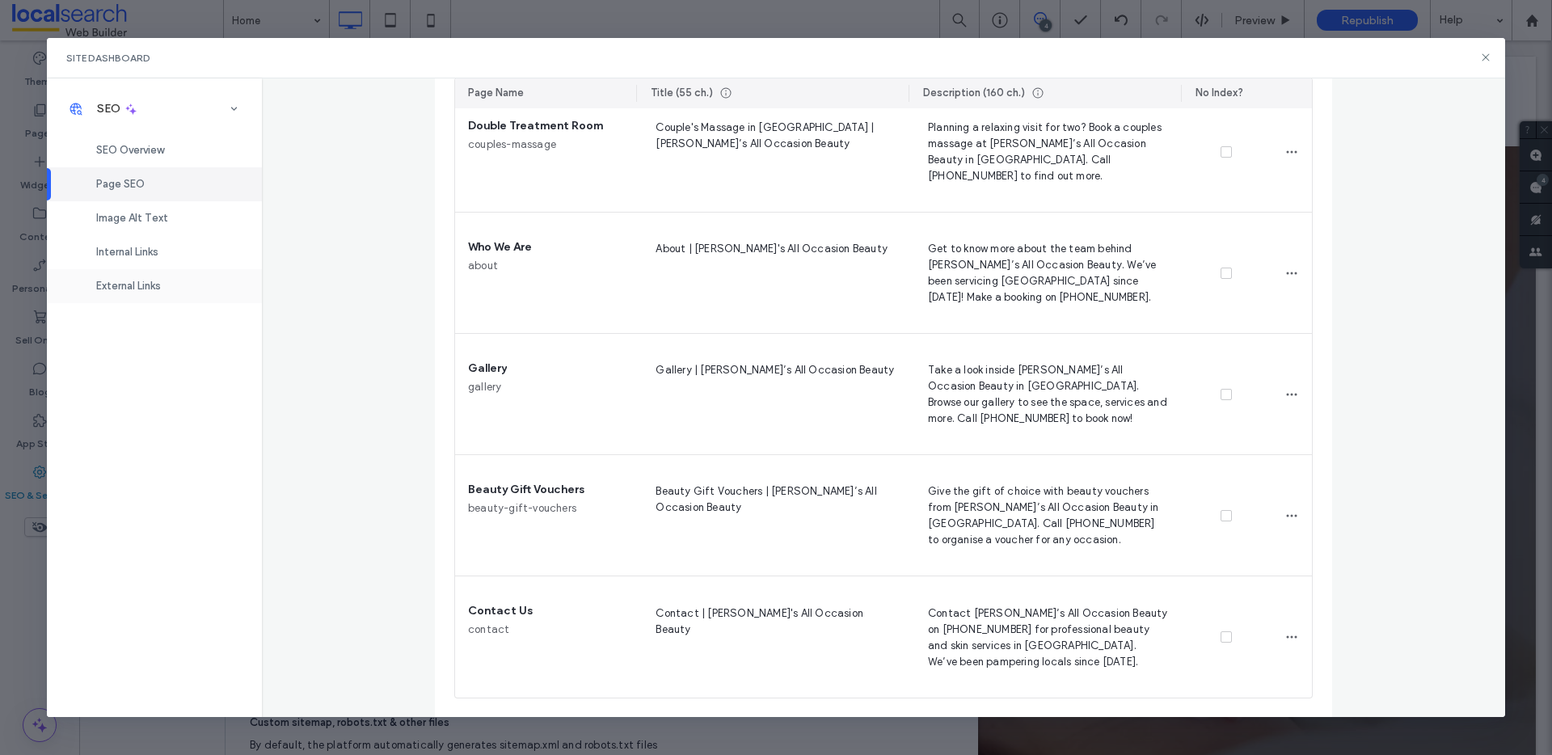
click at [181, 294] on div "External Links" at bounding box center [154, 286] width 215 height 34
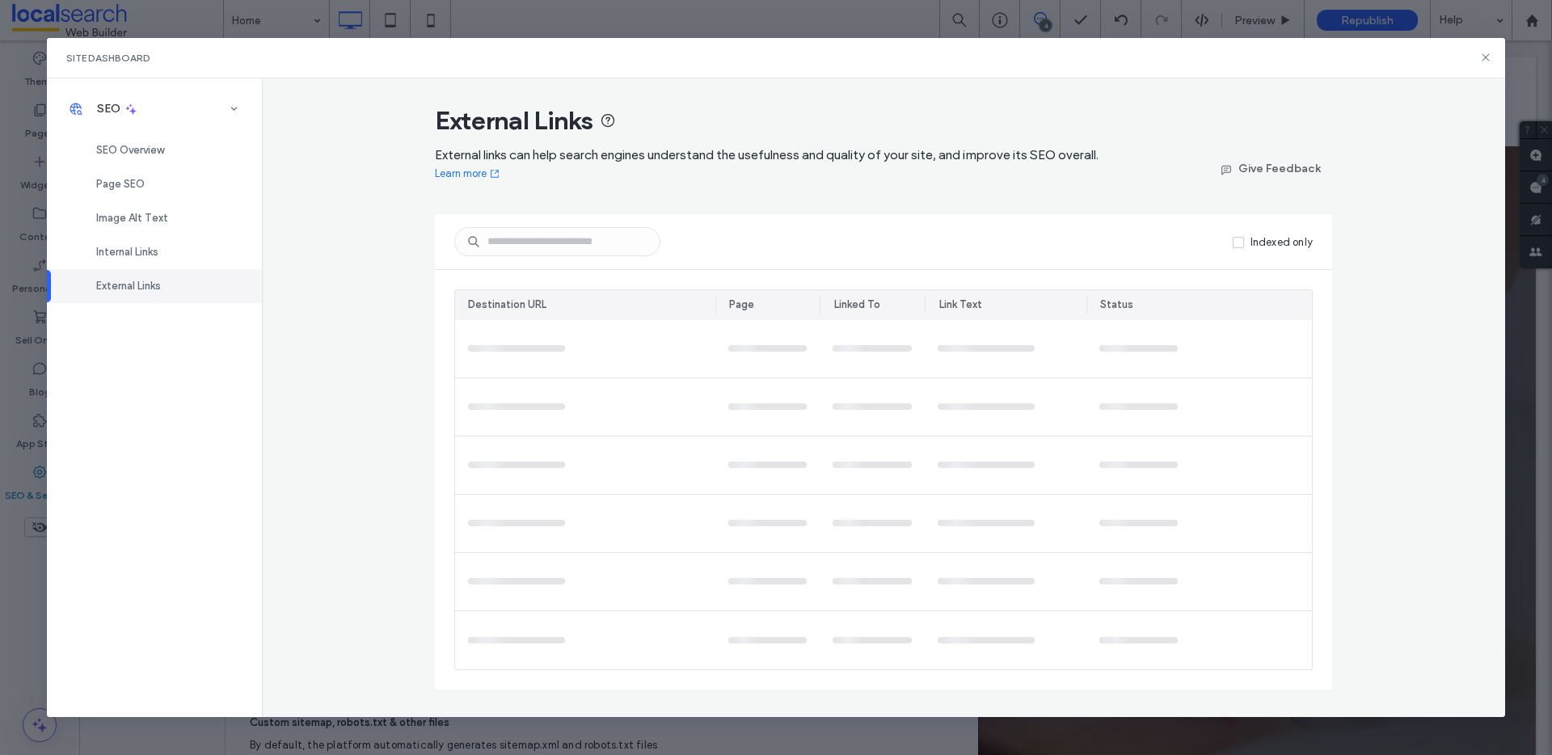
scroll to position [0, 0]
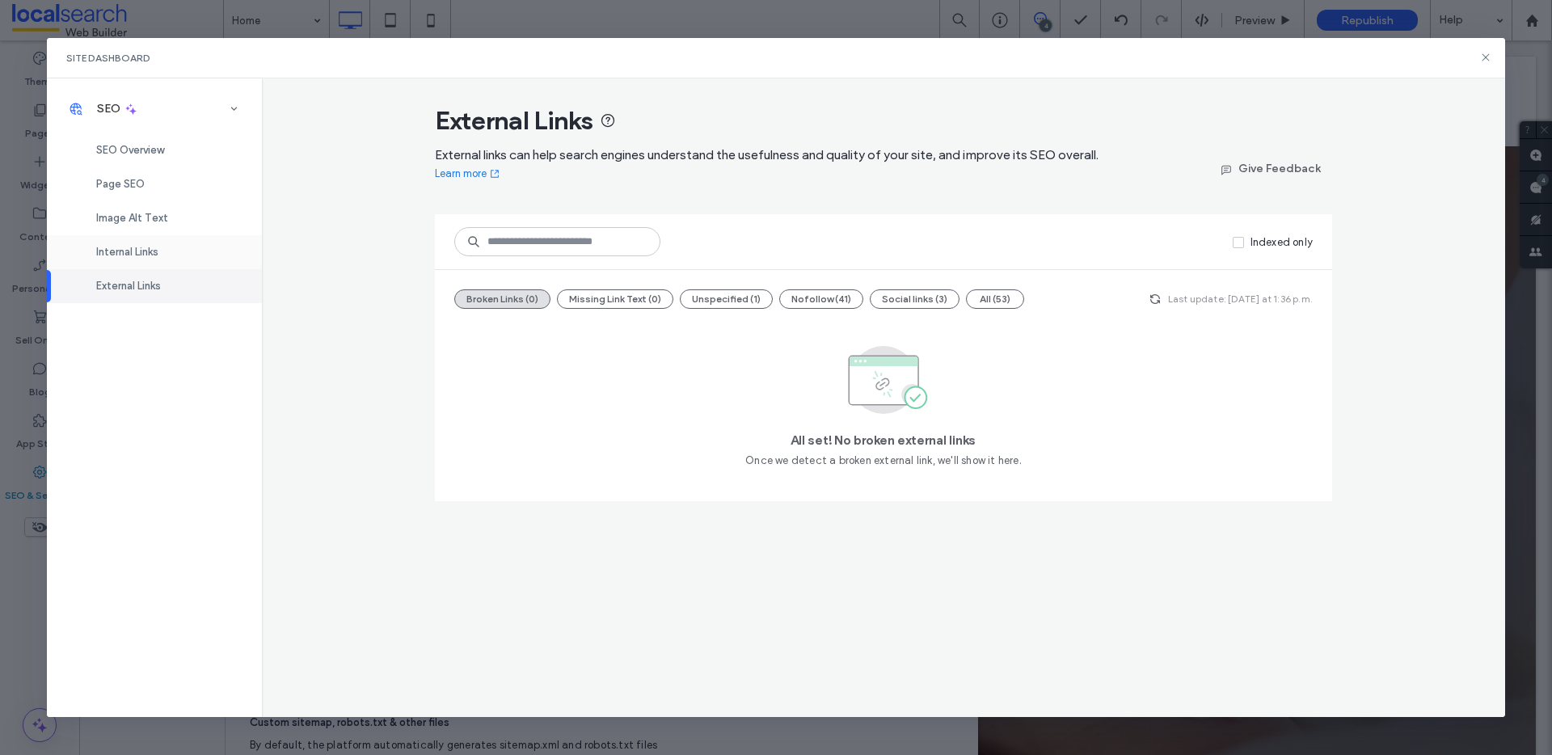
click at [155, 247] on span "Internal Links" at bounding box center [127, 252] width 62 height 12
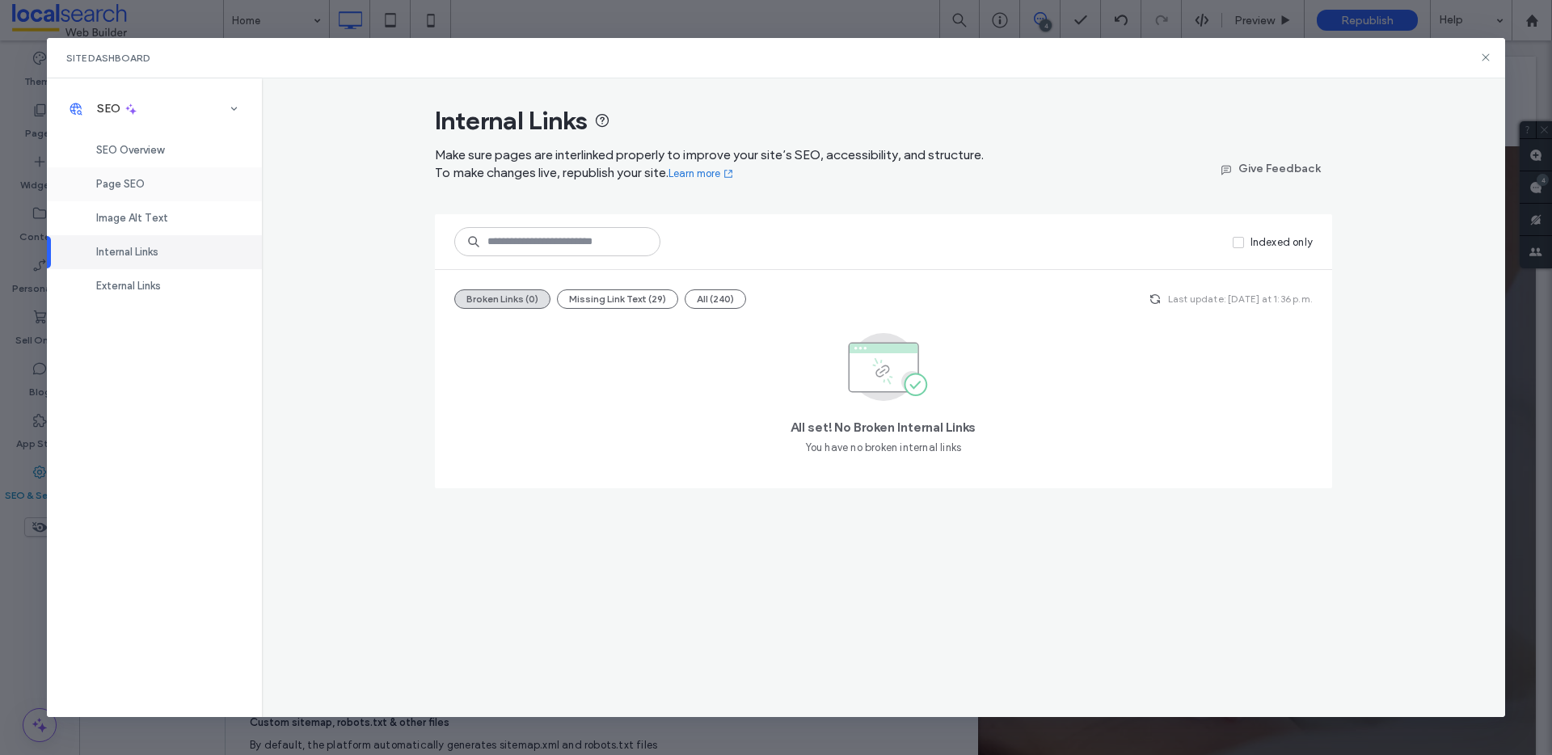
click at [167, 175] on div "Page SEO" at bounding box center [154, 184] width 215 height 34
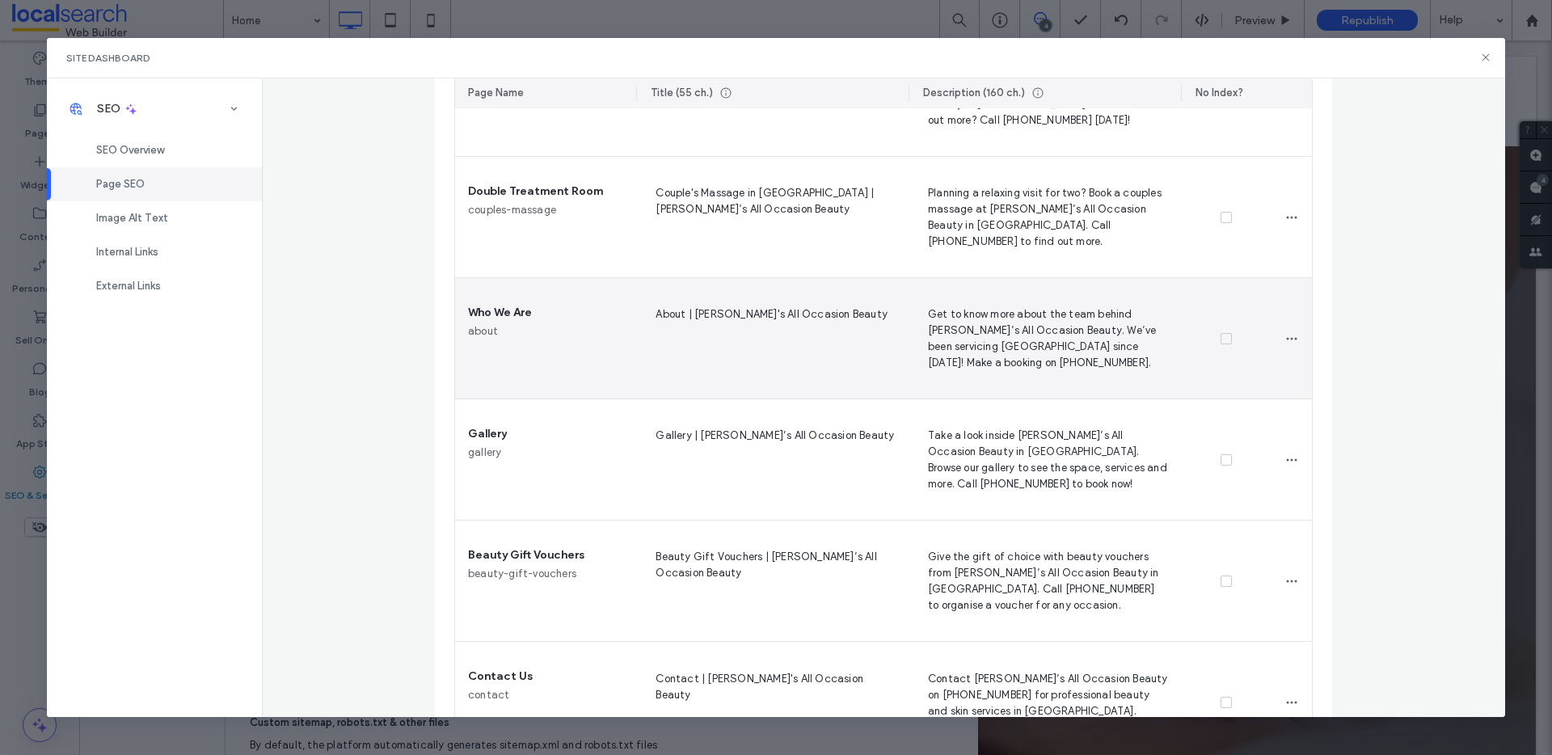
scroll to position [2198, 0]
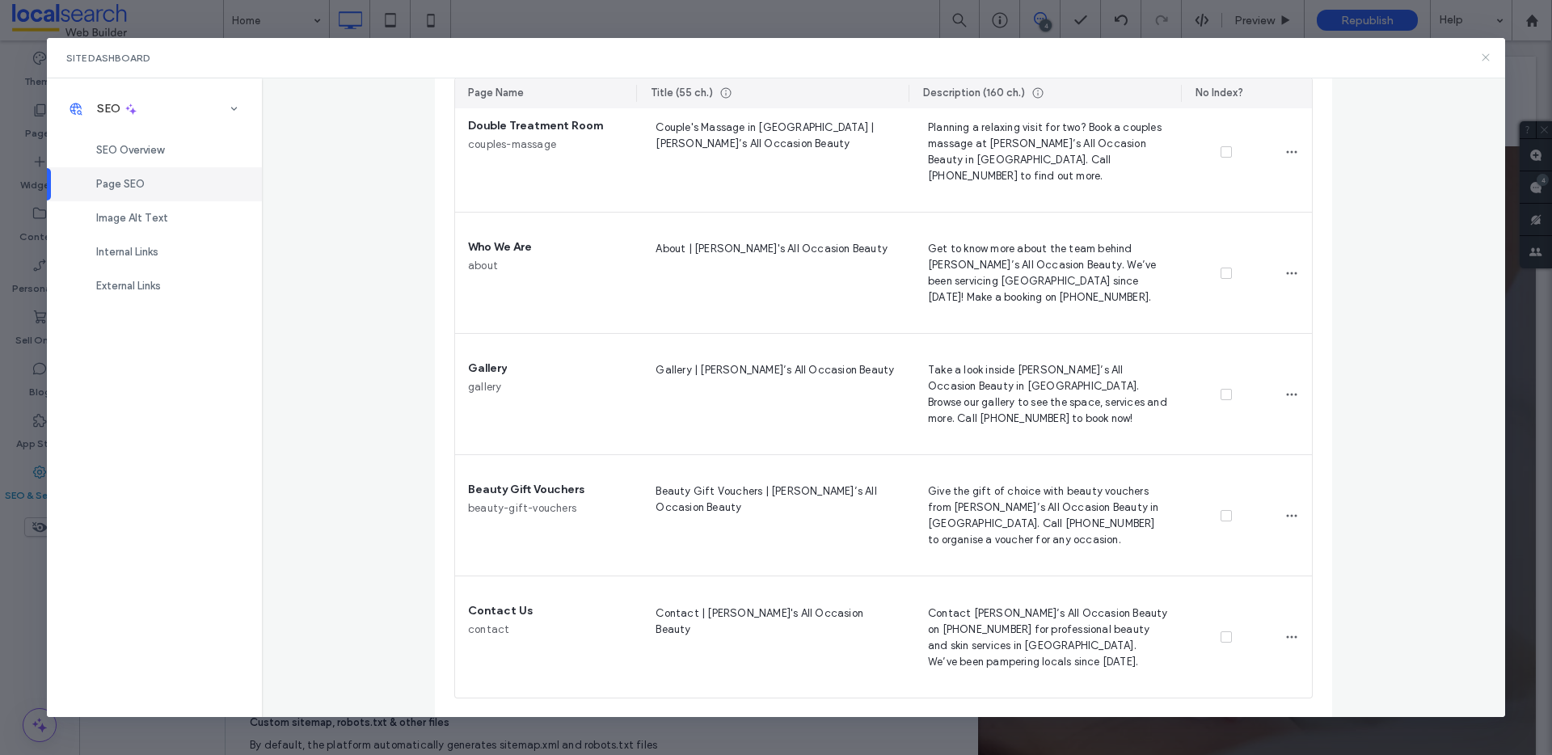
click at [1483, 56] on icon at bounding box center [1486, 57] width 13 height 13
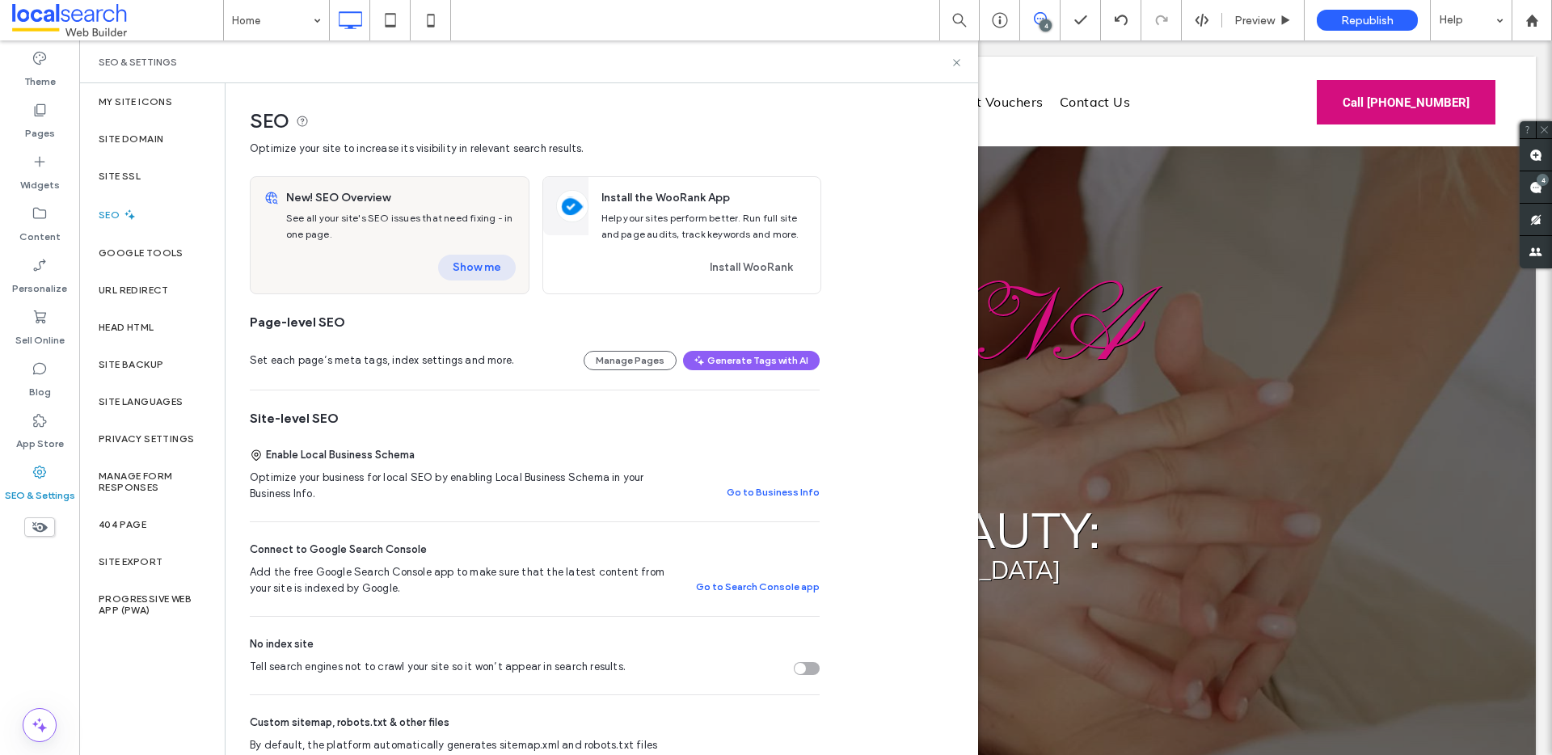
click at [487, 276] on button "Show me" at bounding box center [477, 268] width 78 height 26
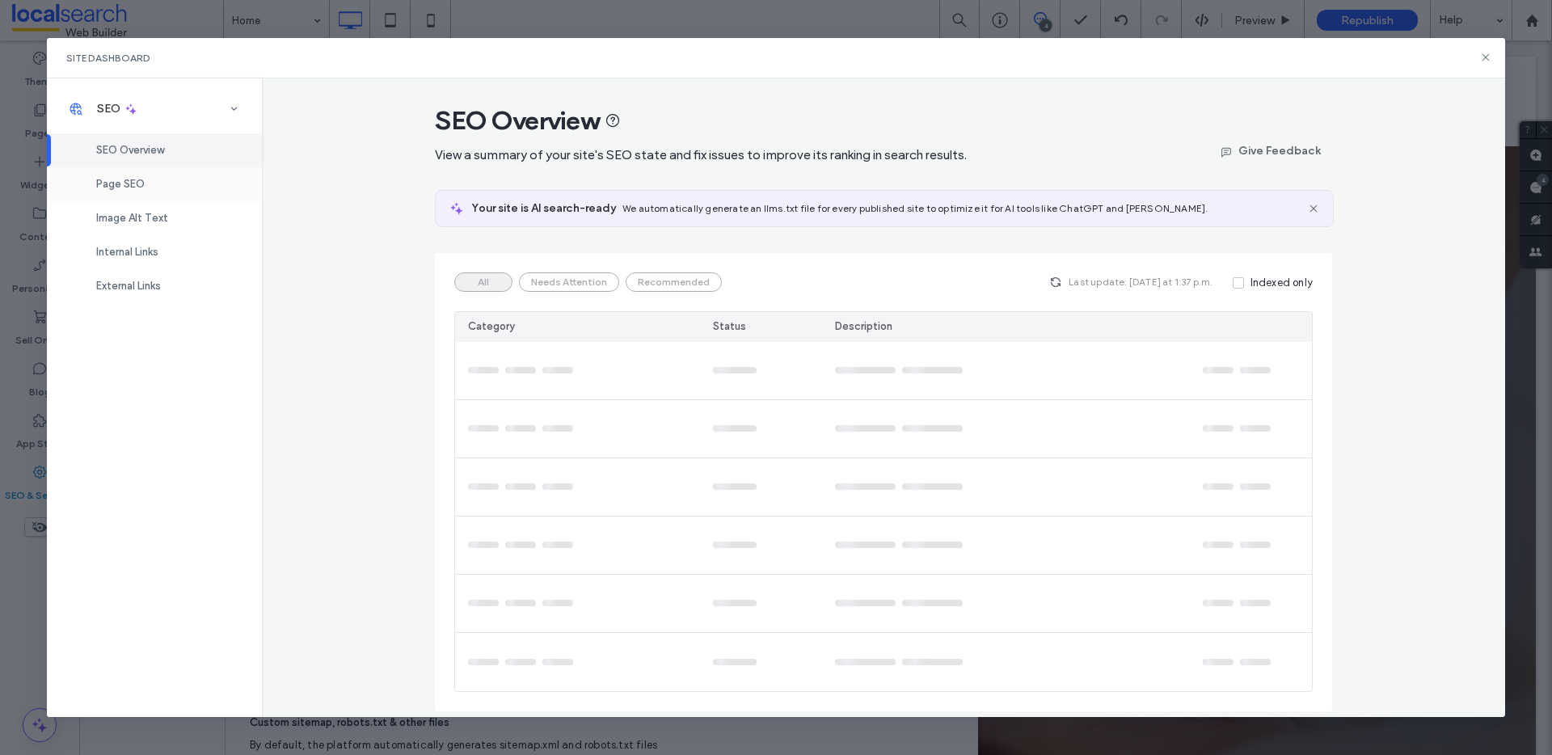
drag, startPoint x: 175, startPoint y: 212, endPoint x: 170, endPoint y: 195, distance: 17.7
click at [174, 209] on div "Image Alt Text" at bounding box center [154, 218] width 215 height 34
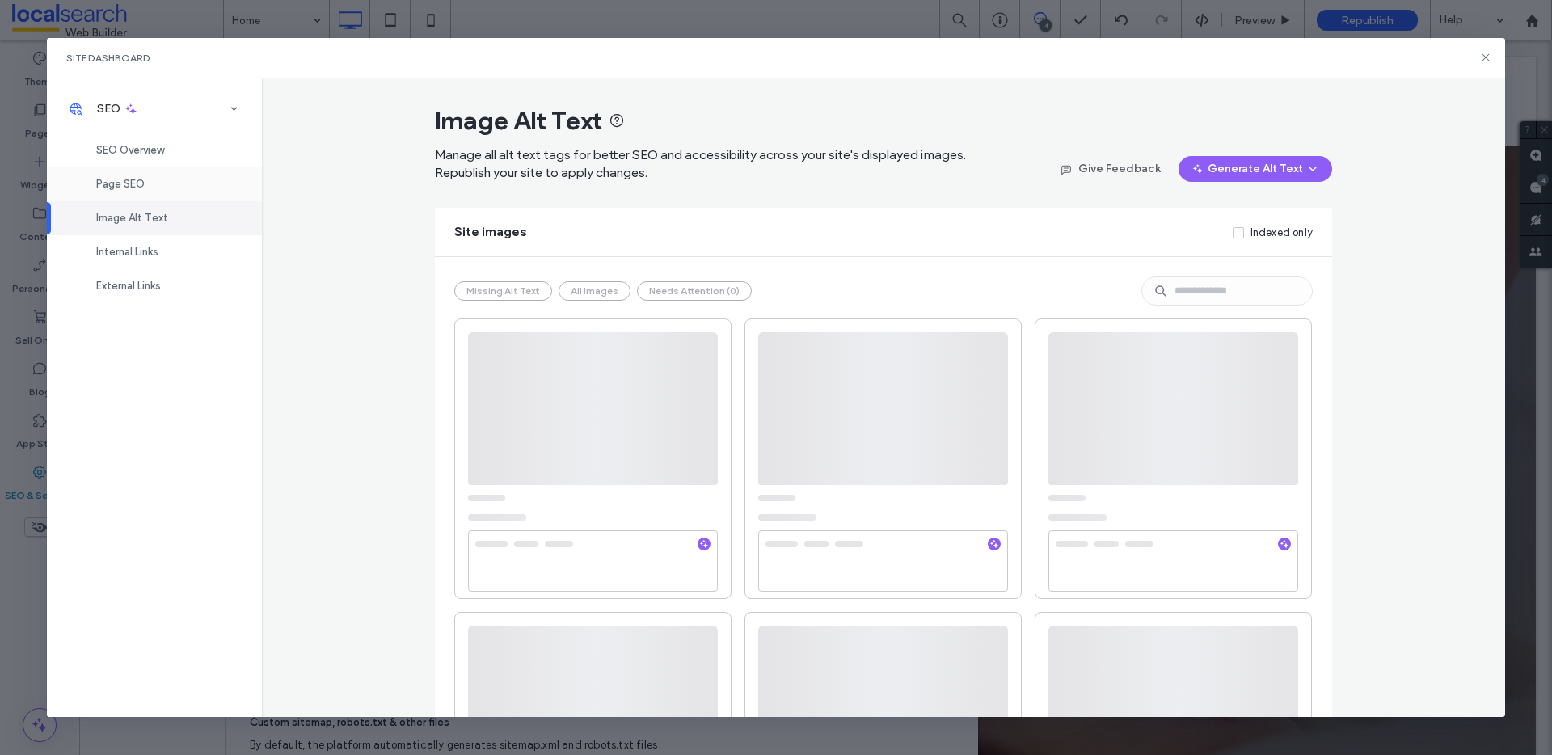
click at [168, 185] on div "Page SEO" at bounding box center [154, 184] width 215 height 34
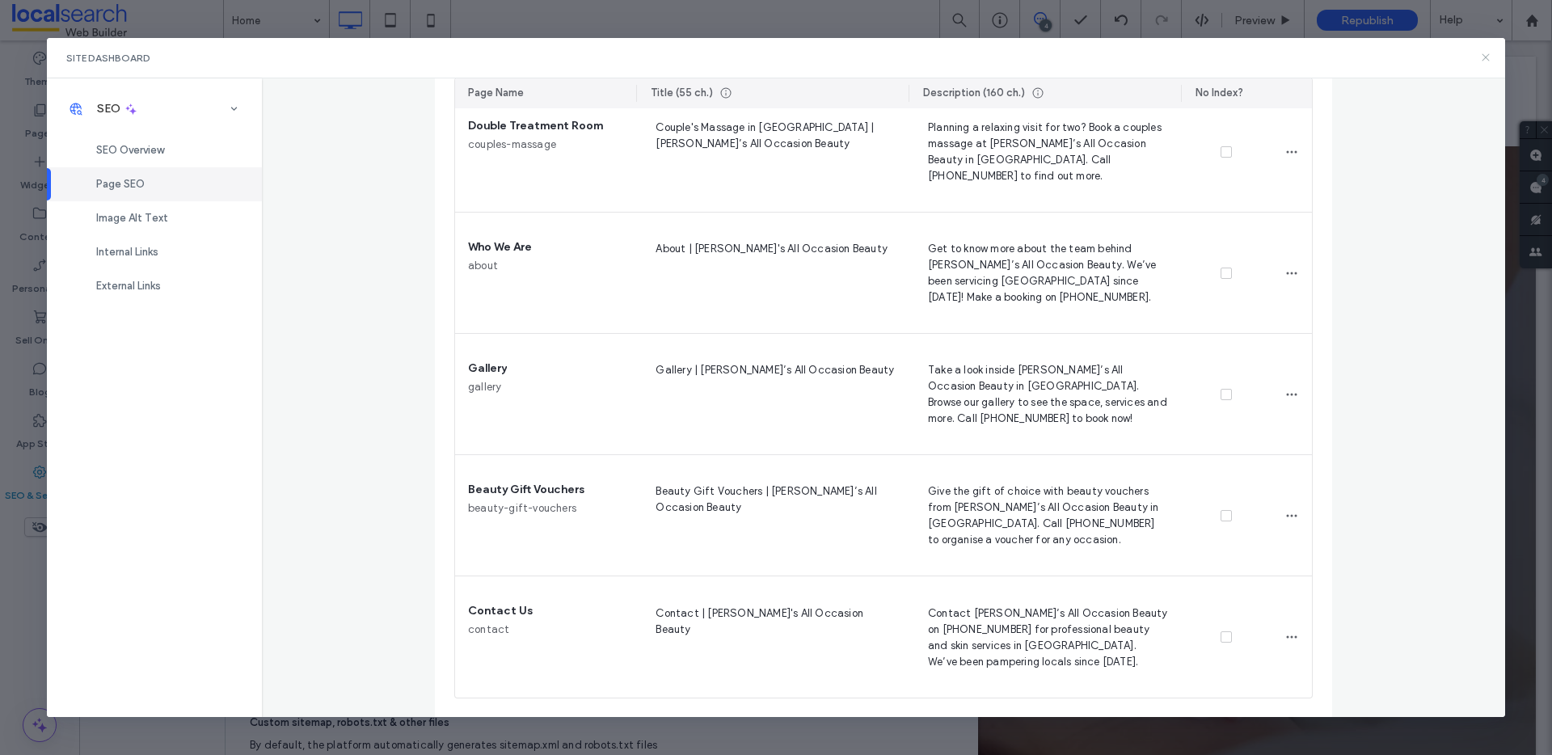
click at [1484, 57] on icon at bounding box center [1486, 57] width 13 height 13
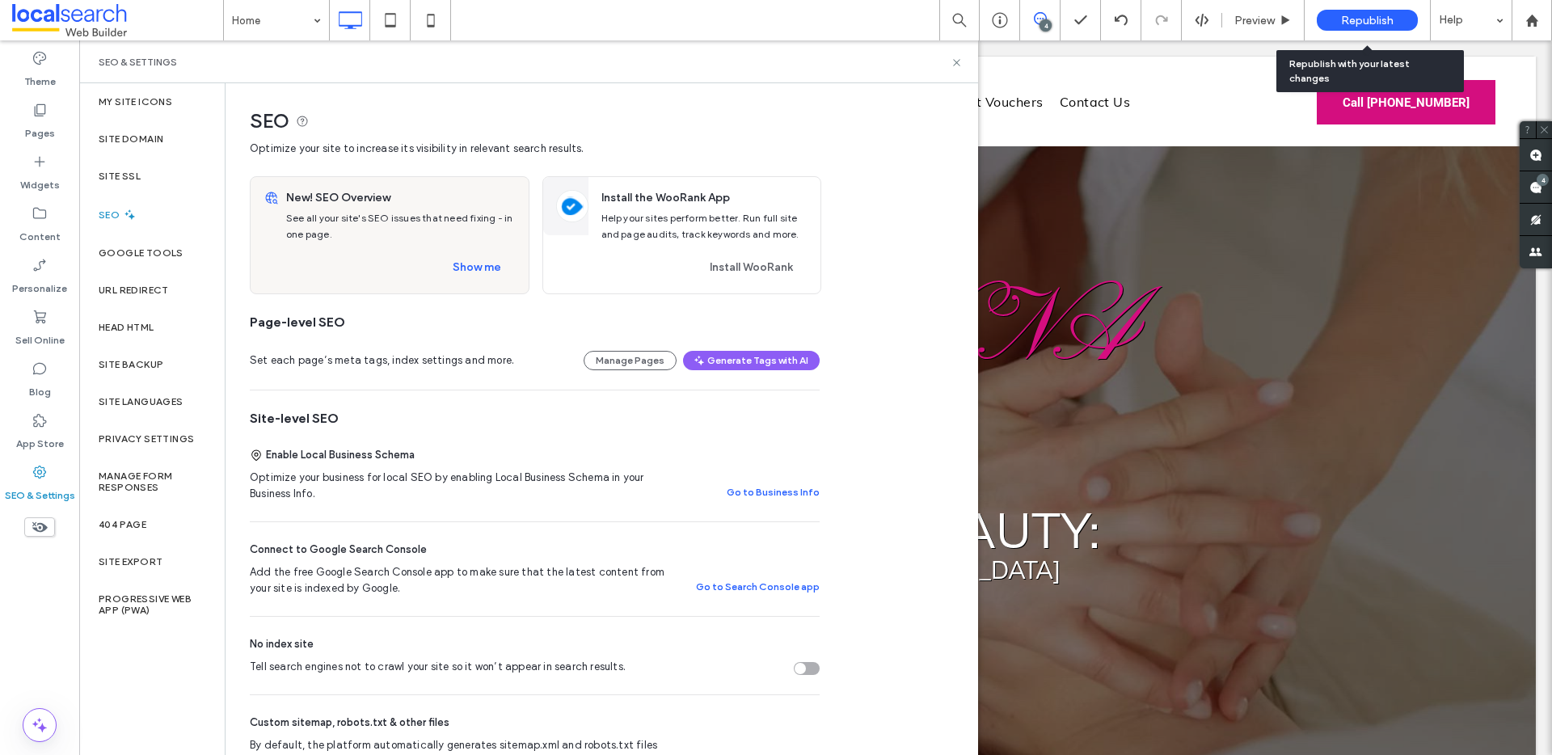
click at [1362, 27] on div "Republish" at bounding box center [1367, 20] width 101 height 21
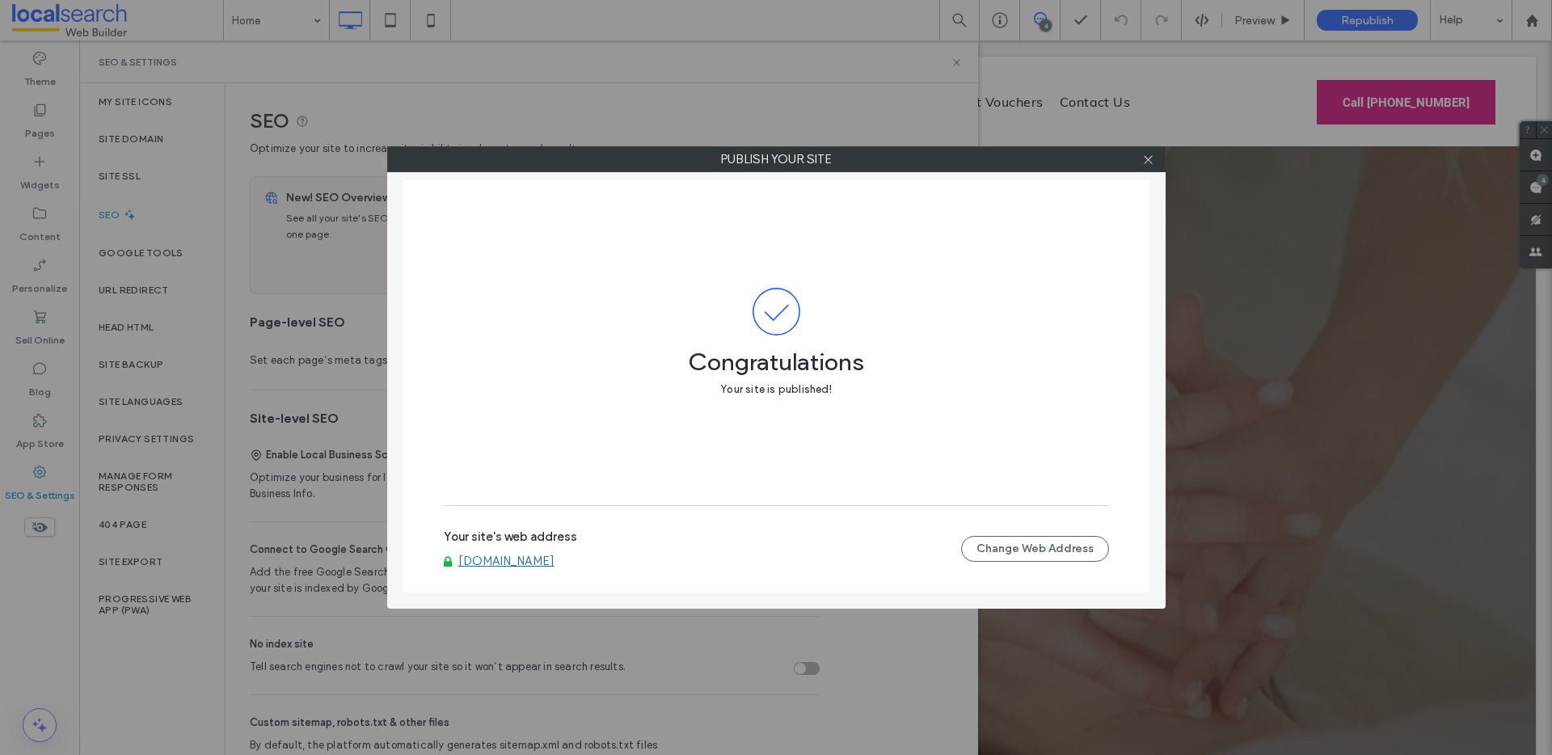
click at [461, 563] on link "[DOMAIN_NAME]" at bounding box center [506, 561] width 96 height 15
click at [1155, 160] on div at bounding box center [1149, 159] width 24 height 24
click at [1153, 160] on icon at bounding box center [1148, 160] width 12 height 12
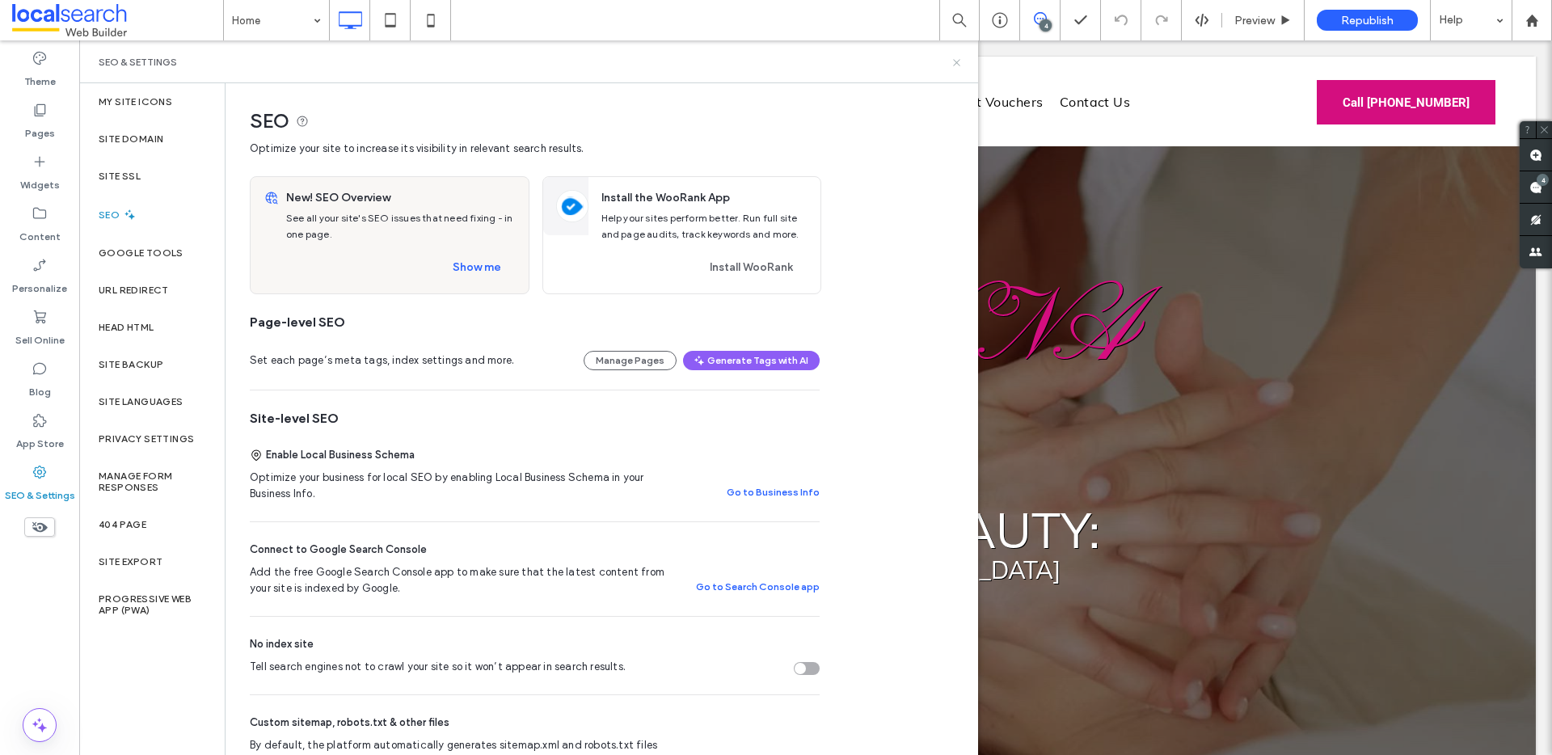
click at [961, 61] on icon at bounding box center [957, 63] width 12 height 12
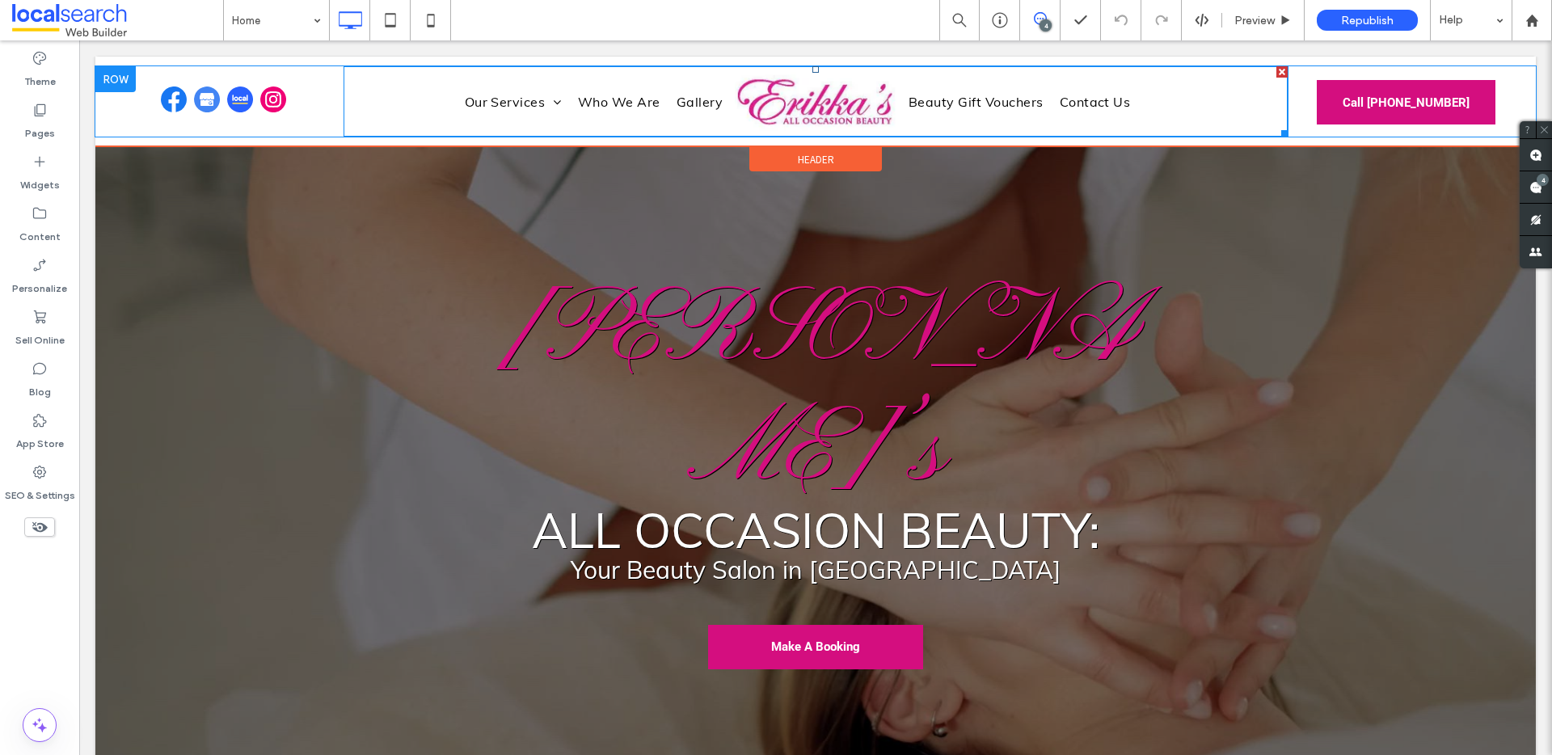
click at [810, 103] on img at bounding box center [816, 101] width 162 height 59
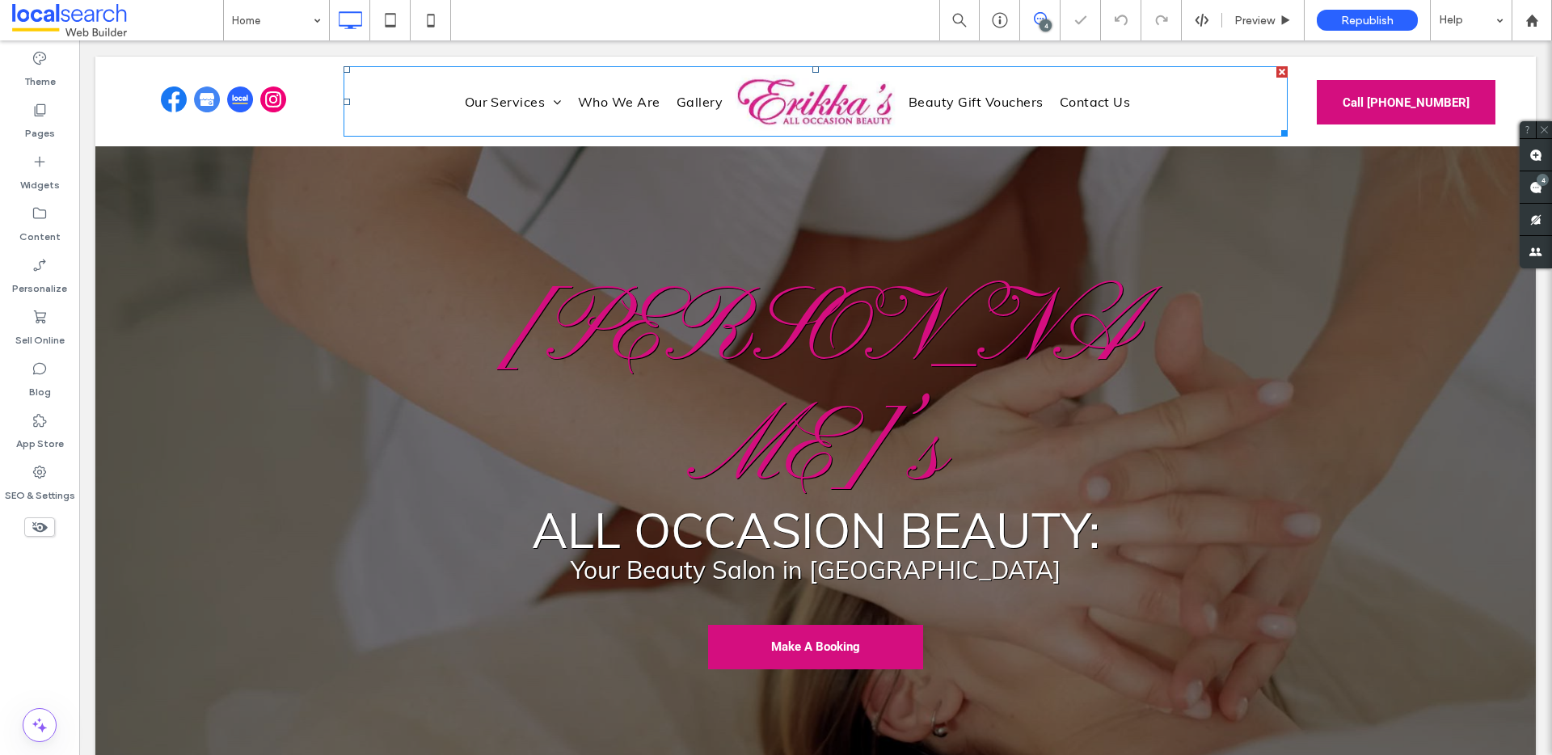
scroll to position [0, 0]
click at [781, 95] on img at bounding box center [816, 101] width 162 height 59
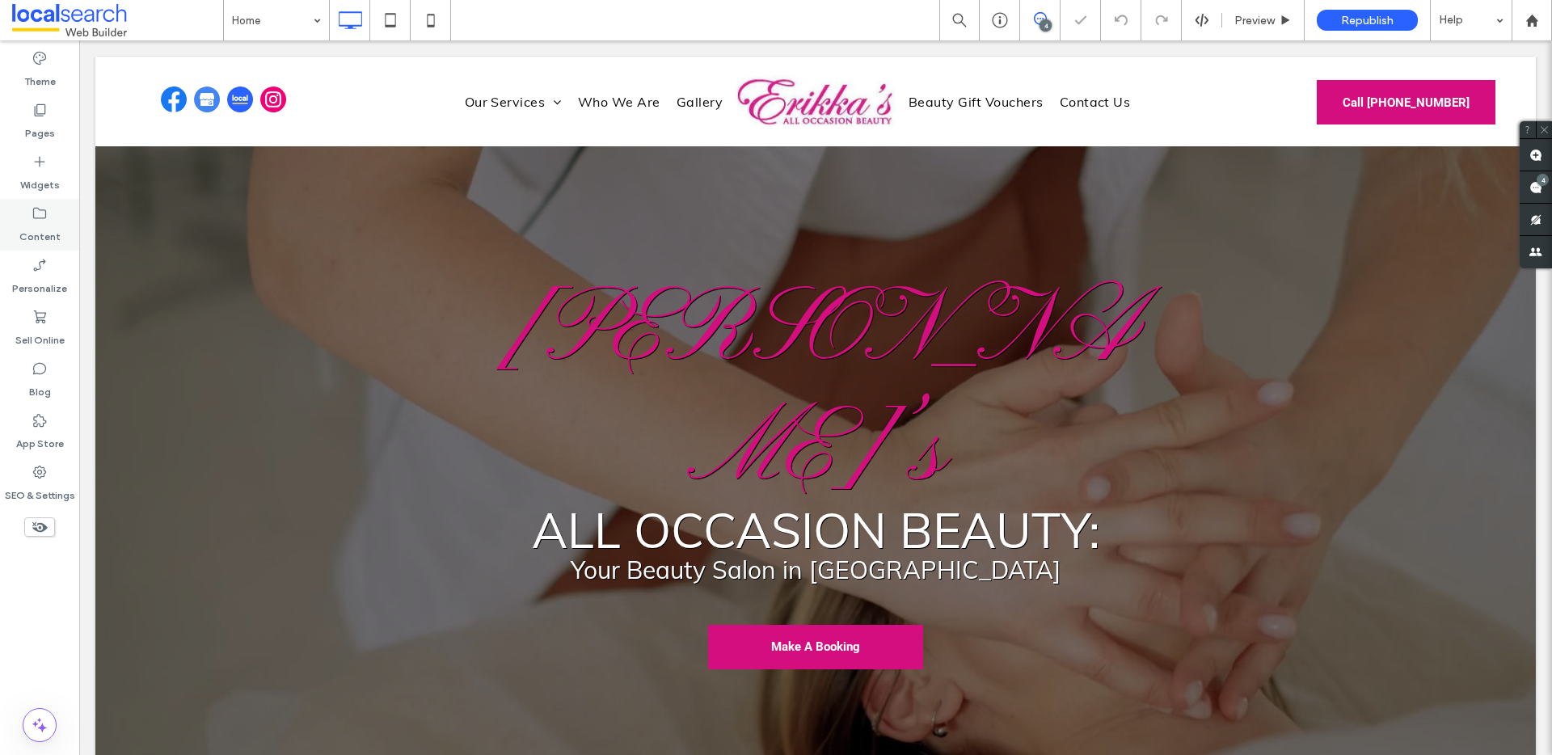
click at [45, 227] on label "Content" at bounding box center [39, 233] width 41 height 23
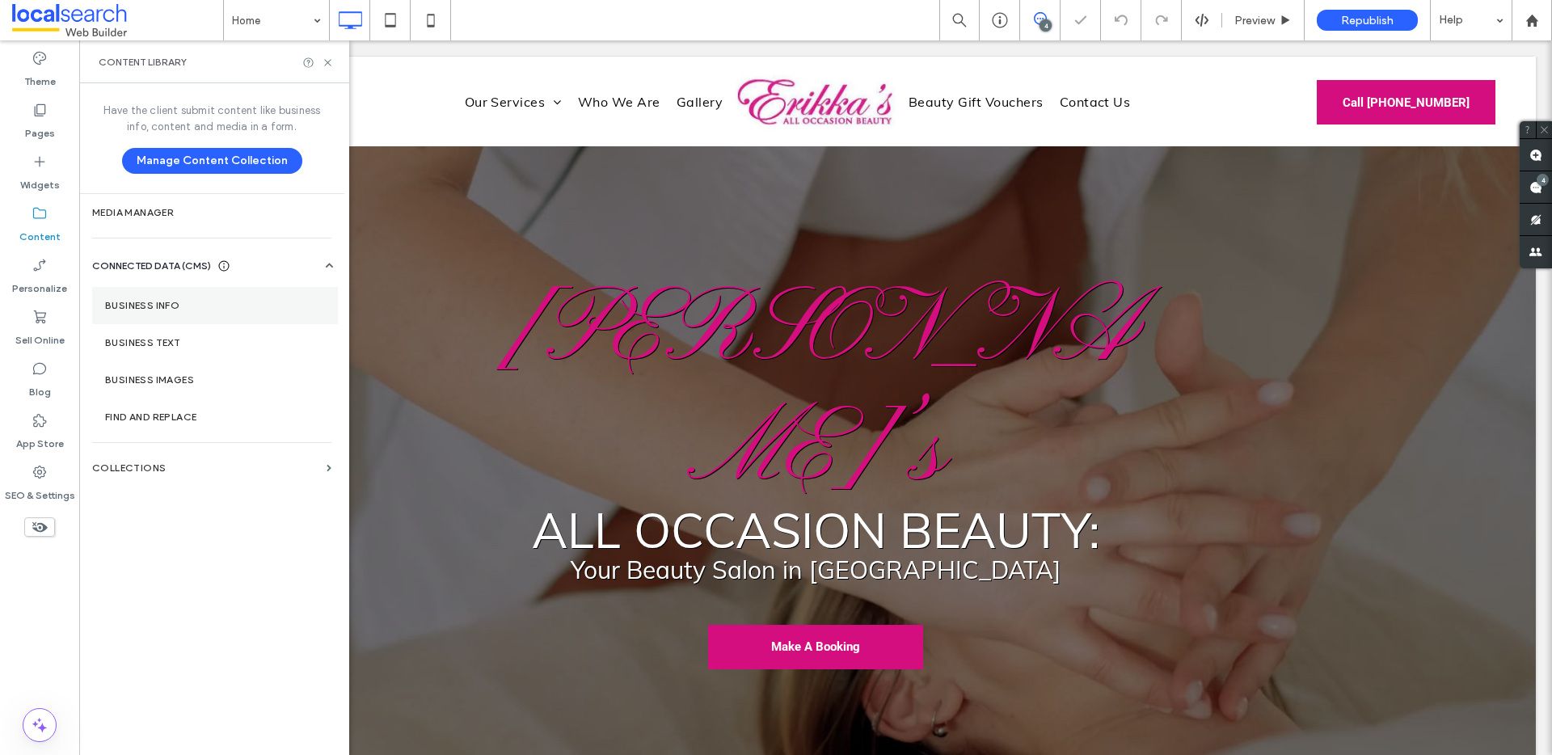
click at [156, 301] on label "Business Info" at bounding box center [215, 305] width 220 height 11
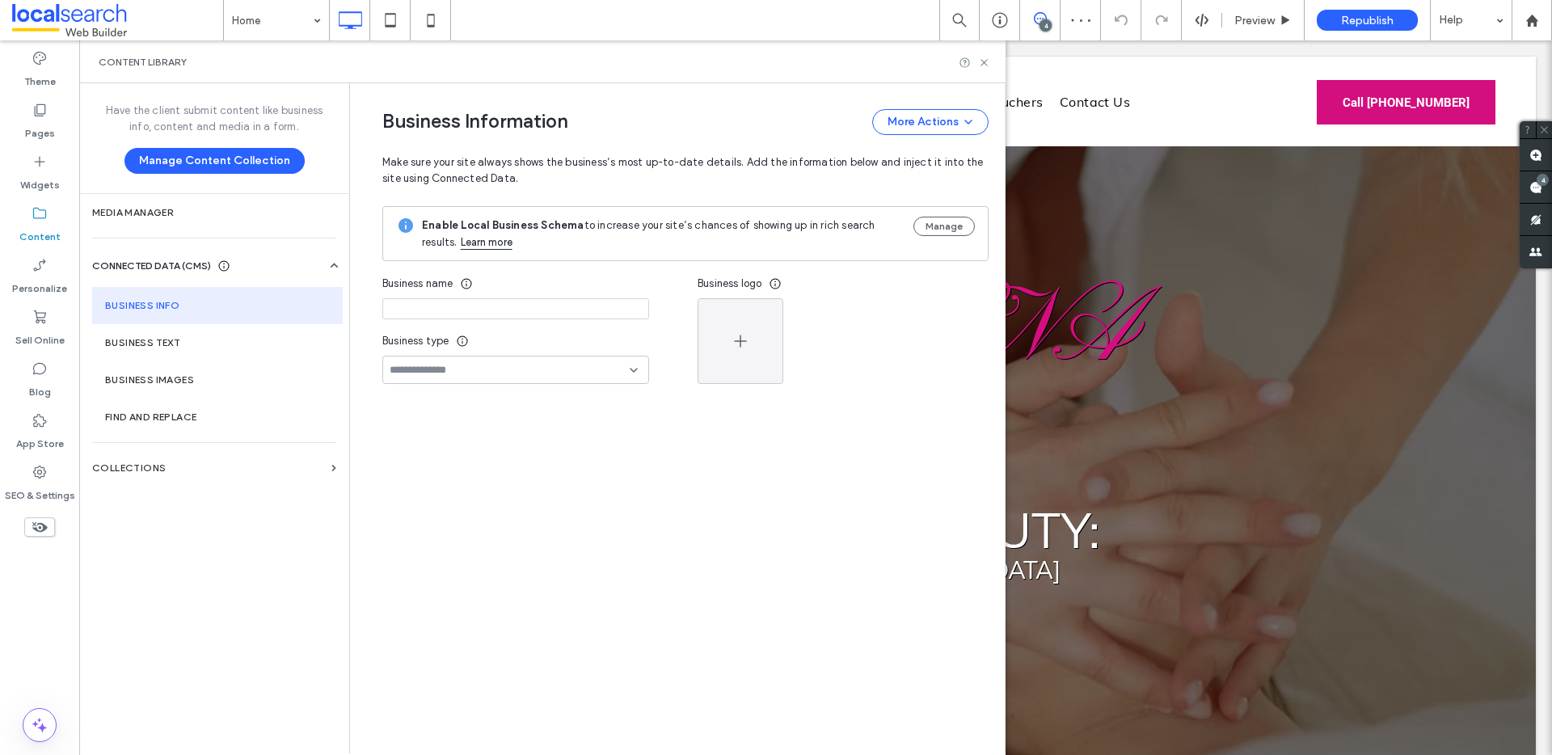
type input "**********"
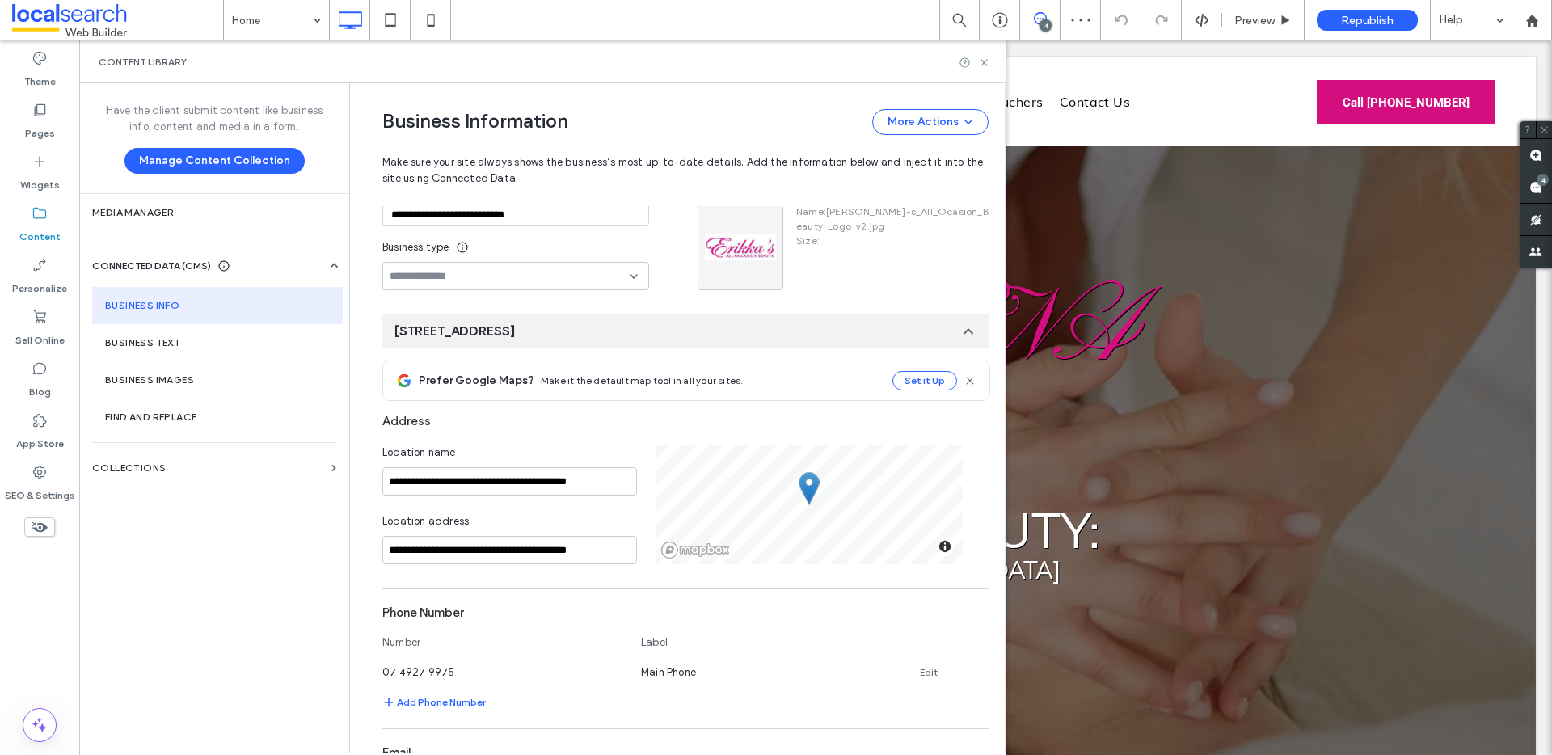
scroll to position [12, 0]
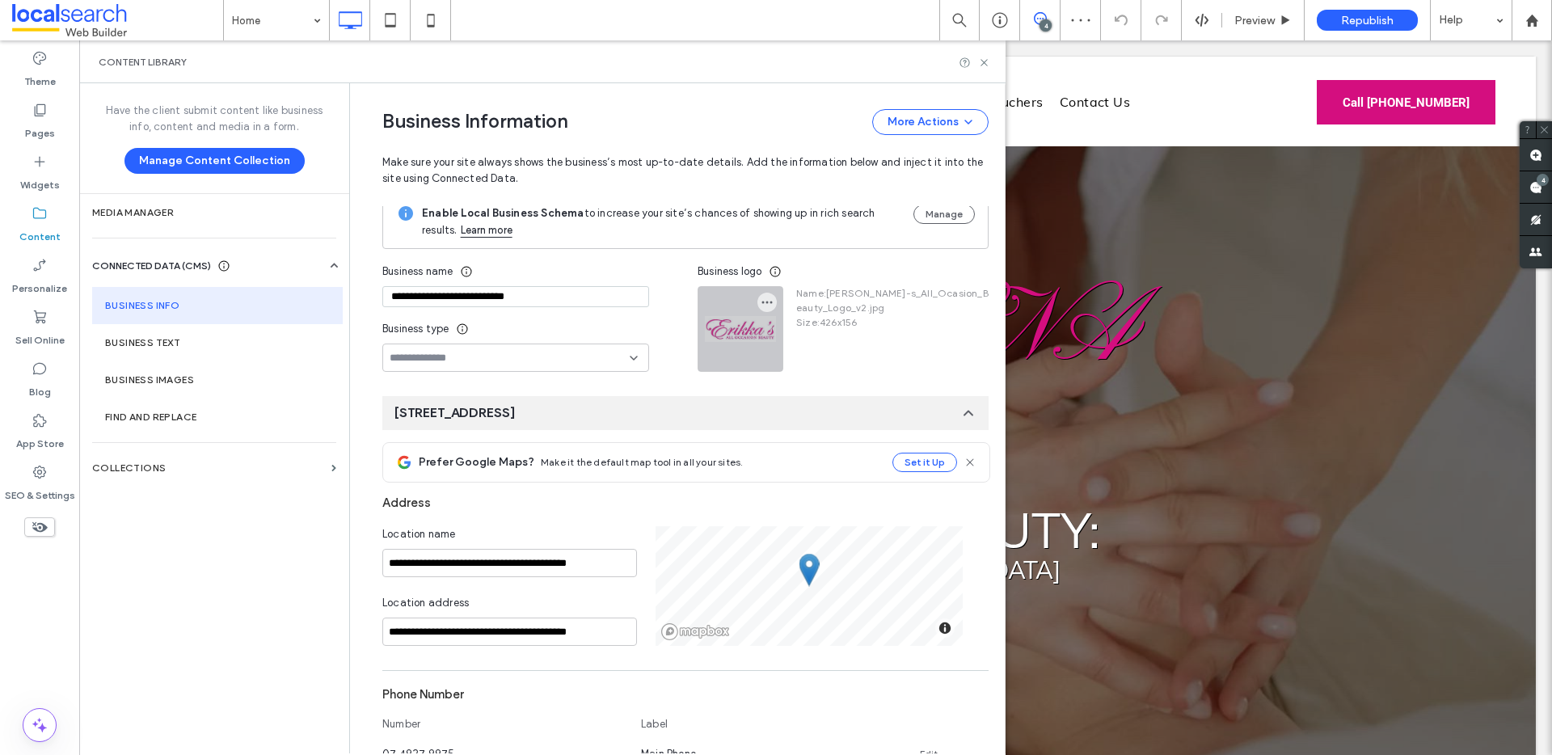
click at [751, 321] on div at bounding box center [741, 329] width 84 height 84
click at [761, 298] on icon "button" at bounding box center [767, 302] width 13 height 13
click at [771, 336] on icon at bounding box center [769, 341] width 13 height 13
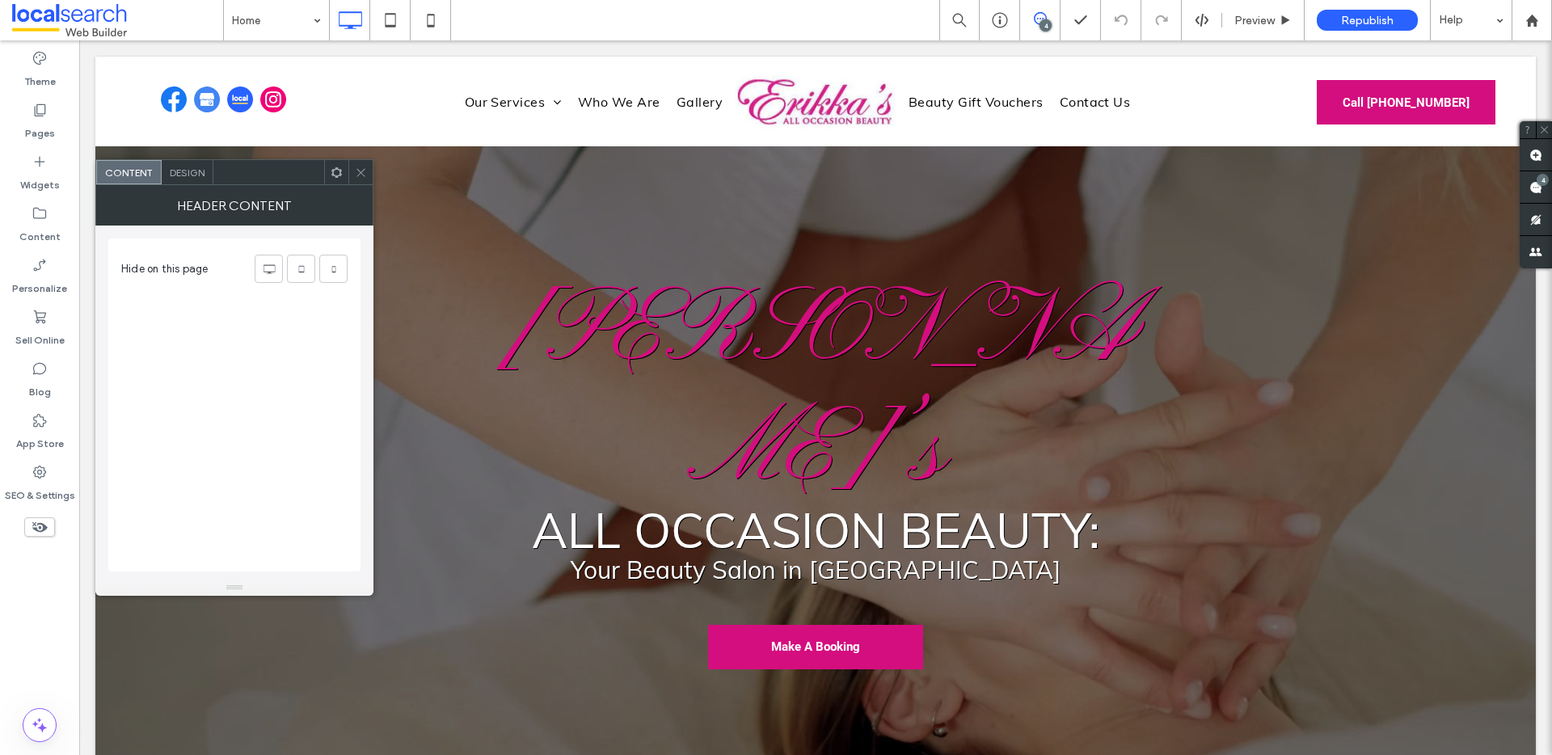
click at [188, 179] on div "Design" at bounding box center [188, 172] width 52 height 24
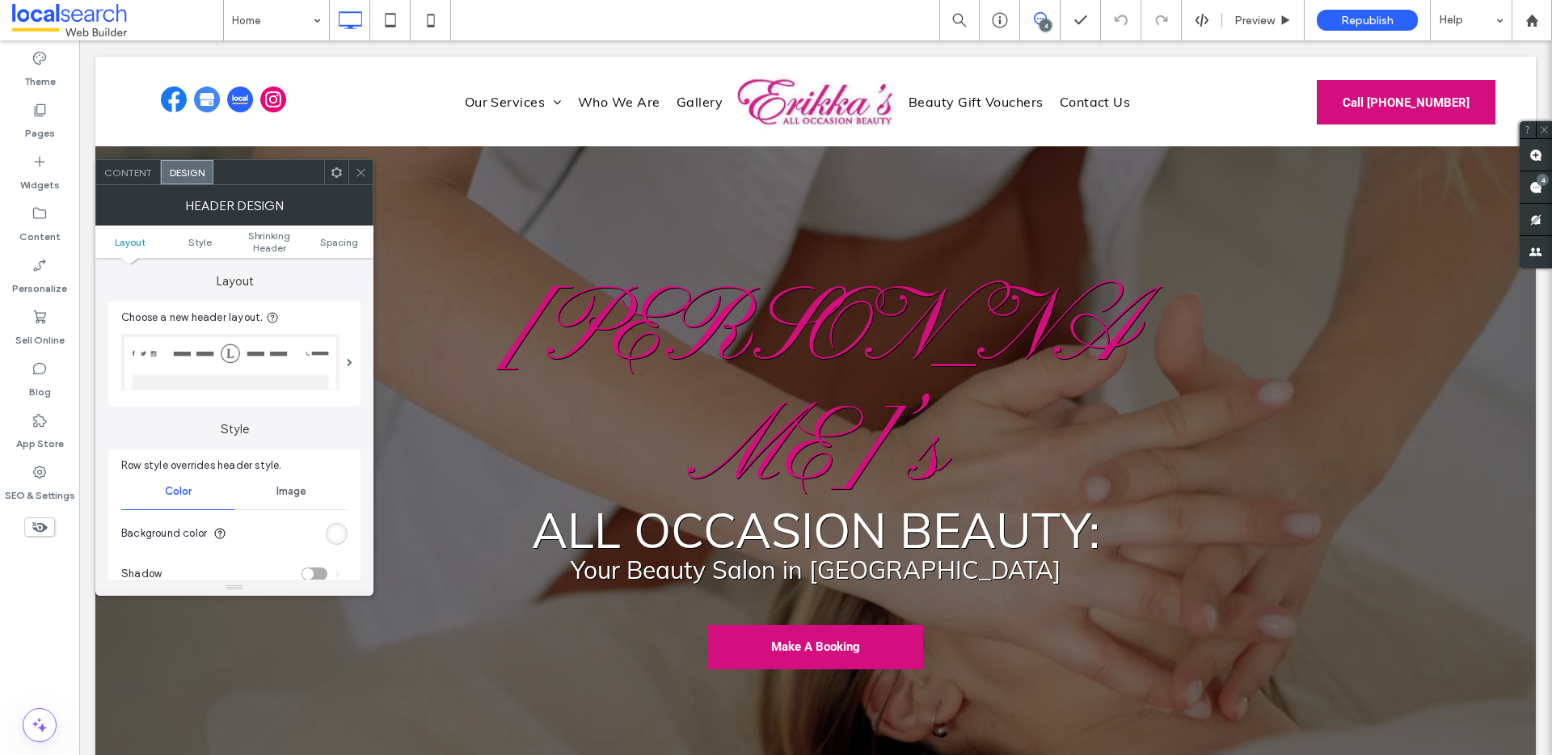
click at [120, 176] on span "Content" at bounding box center [128, 173] width 48 height 12
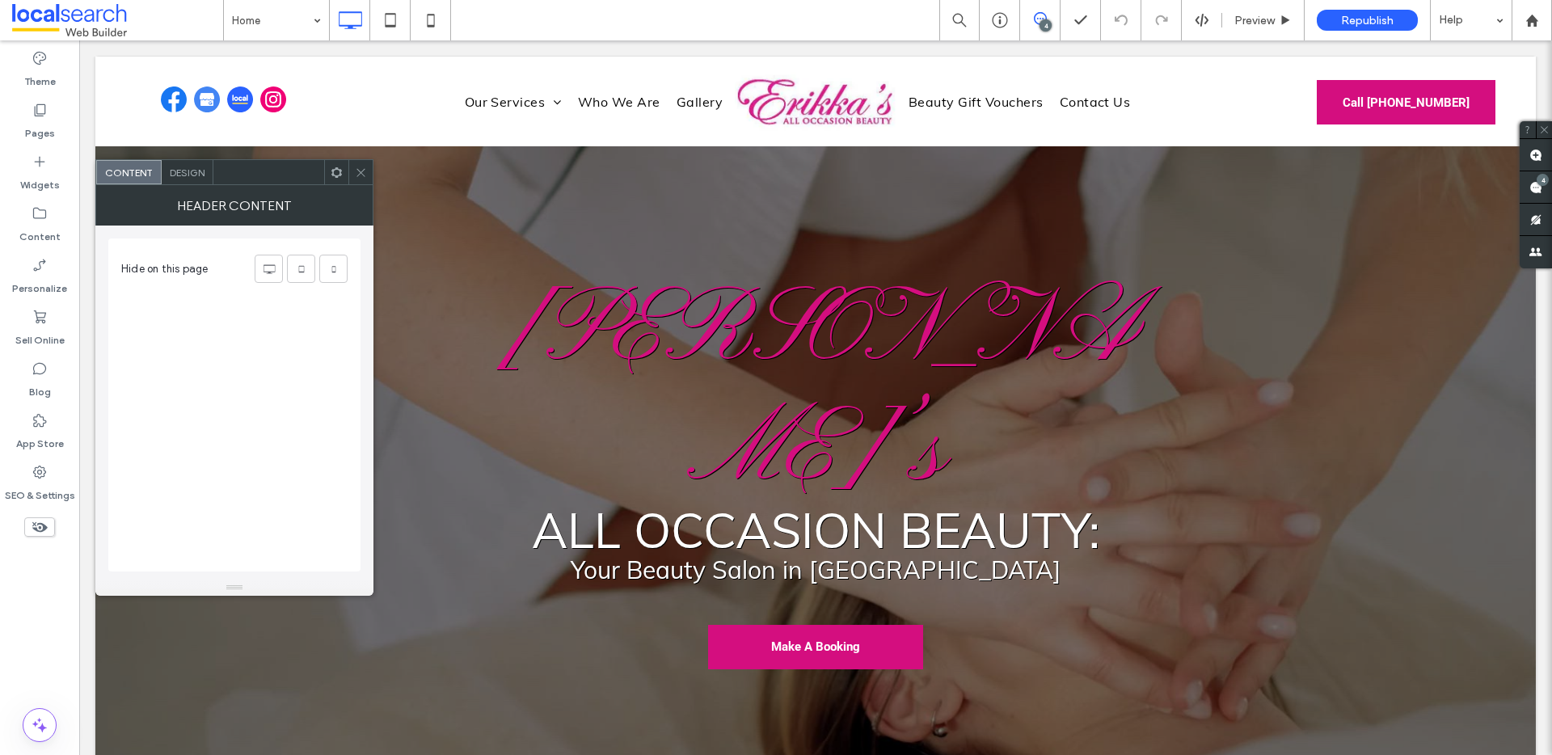
click at [359, 174] on icon at bounding box center [361, 173] width 12 height 12
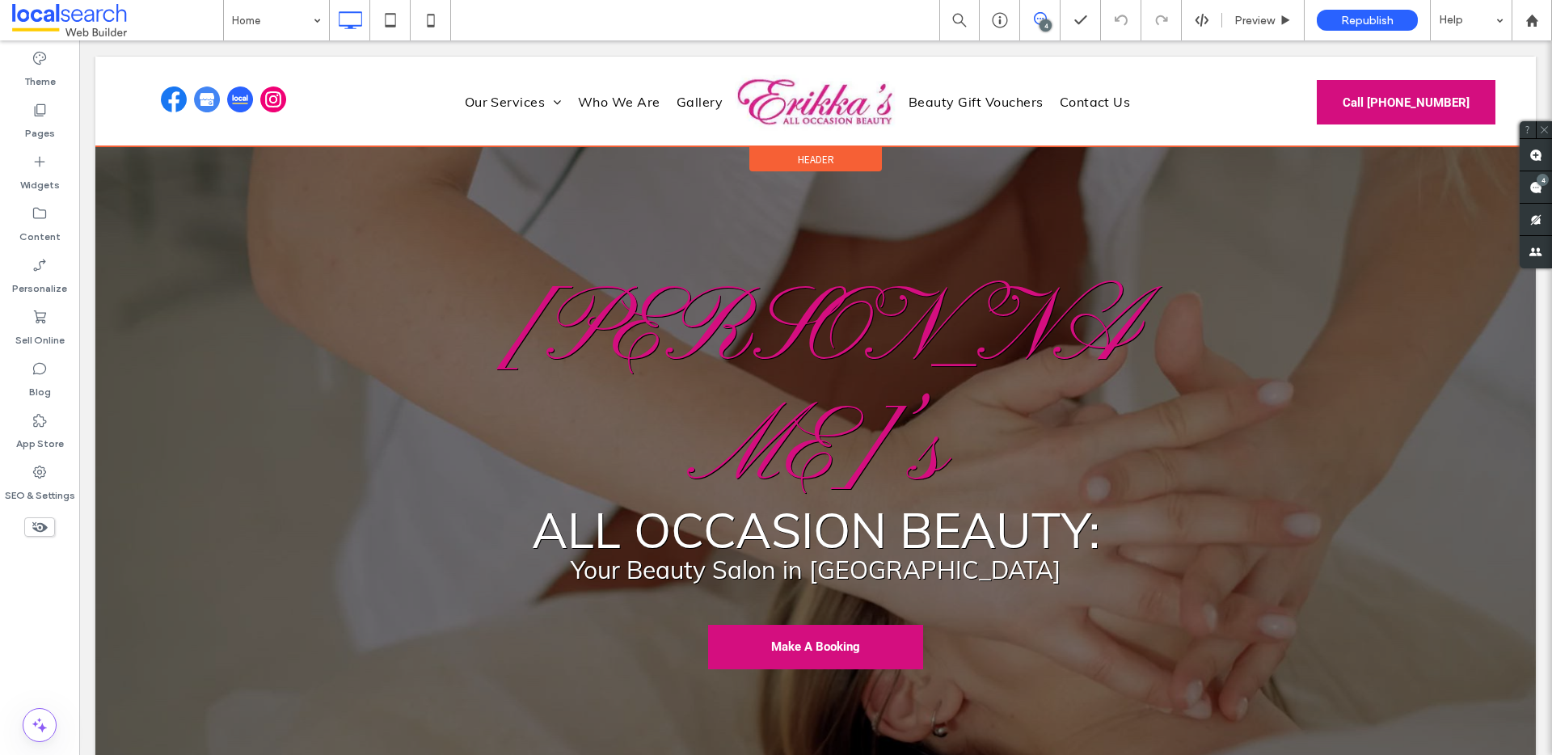
click at [820, 154] on span "Header" at bounding box center [816, 160] width 36 height 14
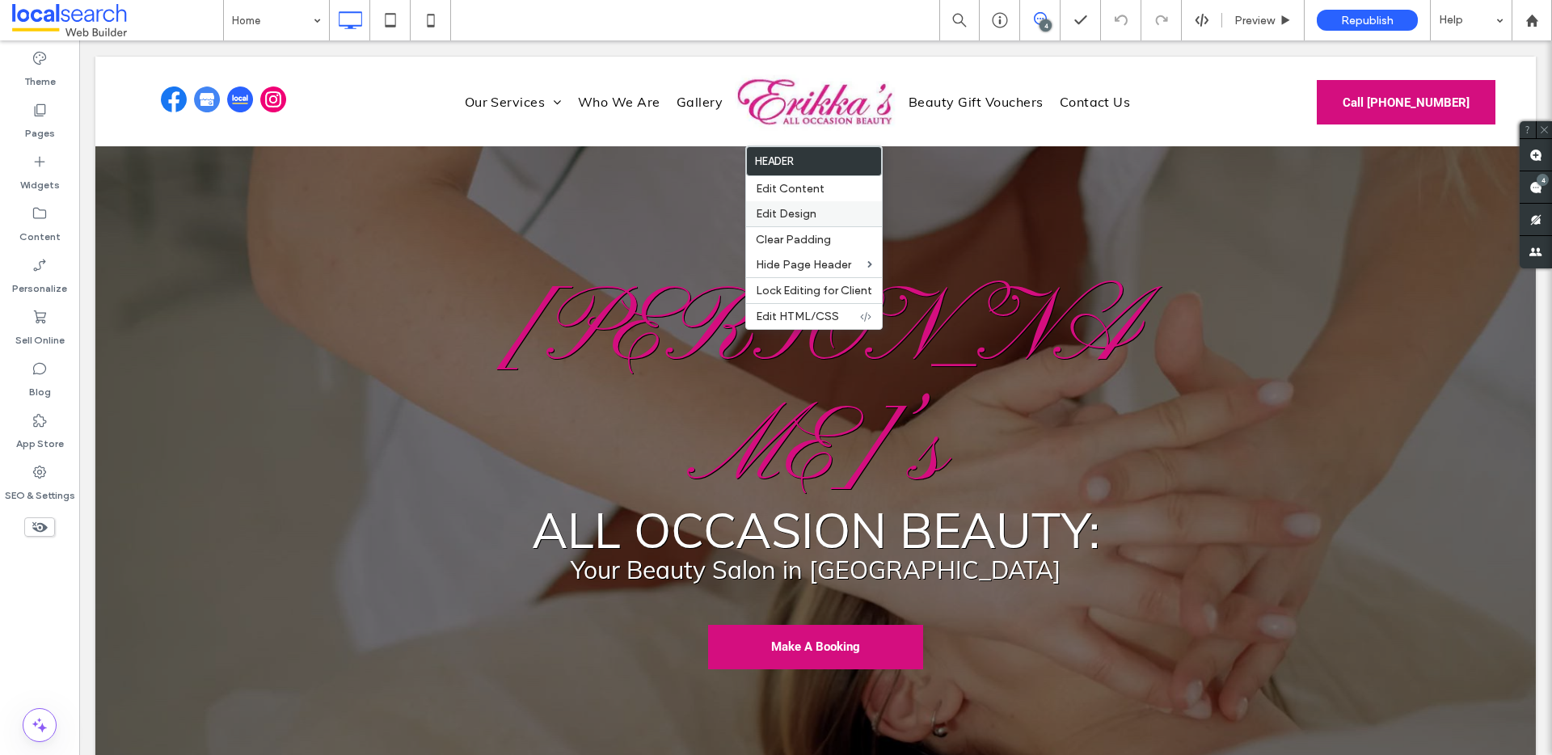
click at [804, 209] on span "Edit Design" at bounding box center [786, 214] width 61 height 14
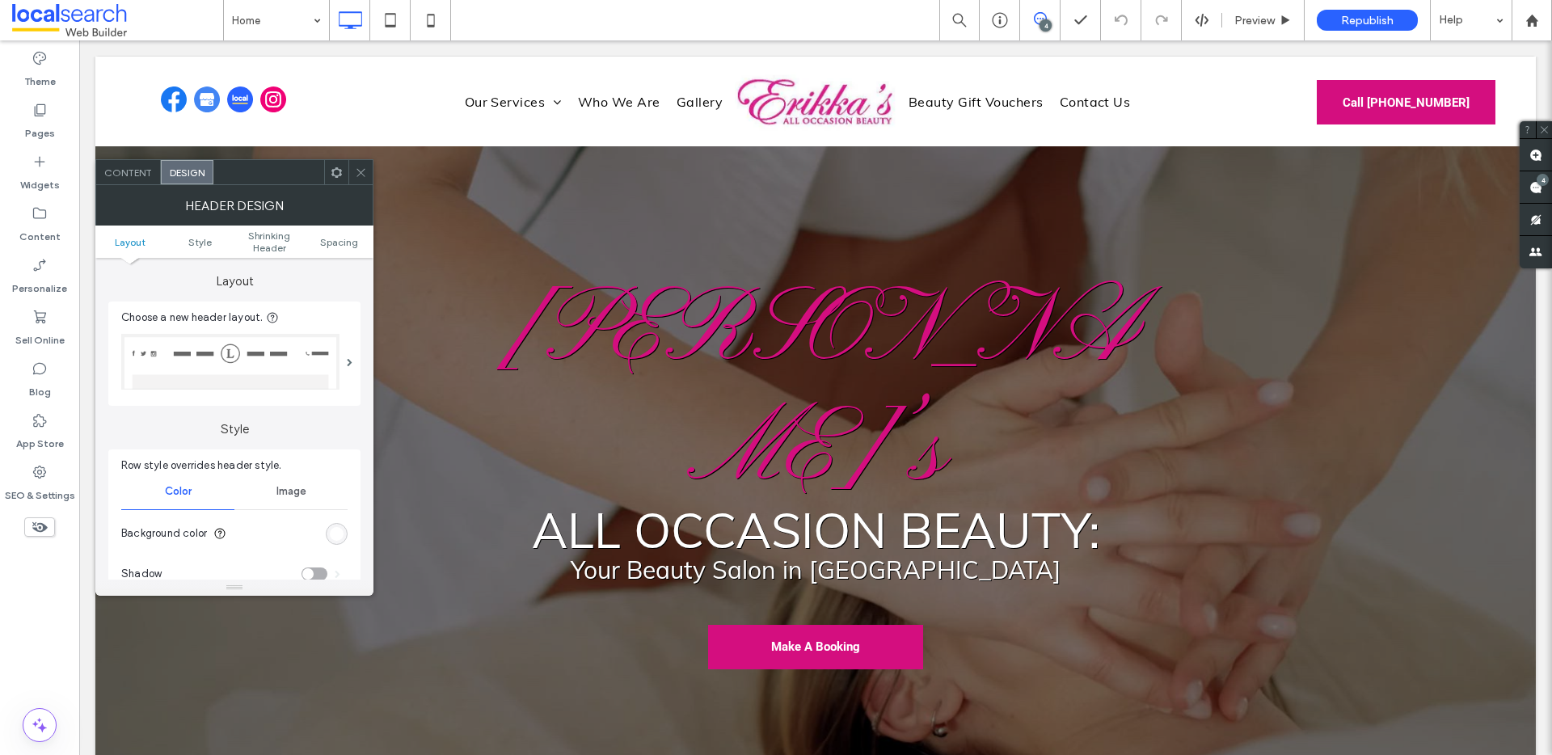
click at [367, 175] on div at bounding box center [360, 172] width 24 height 24
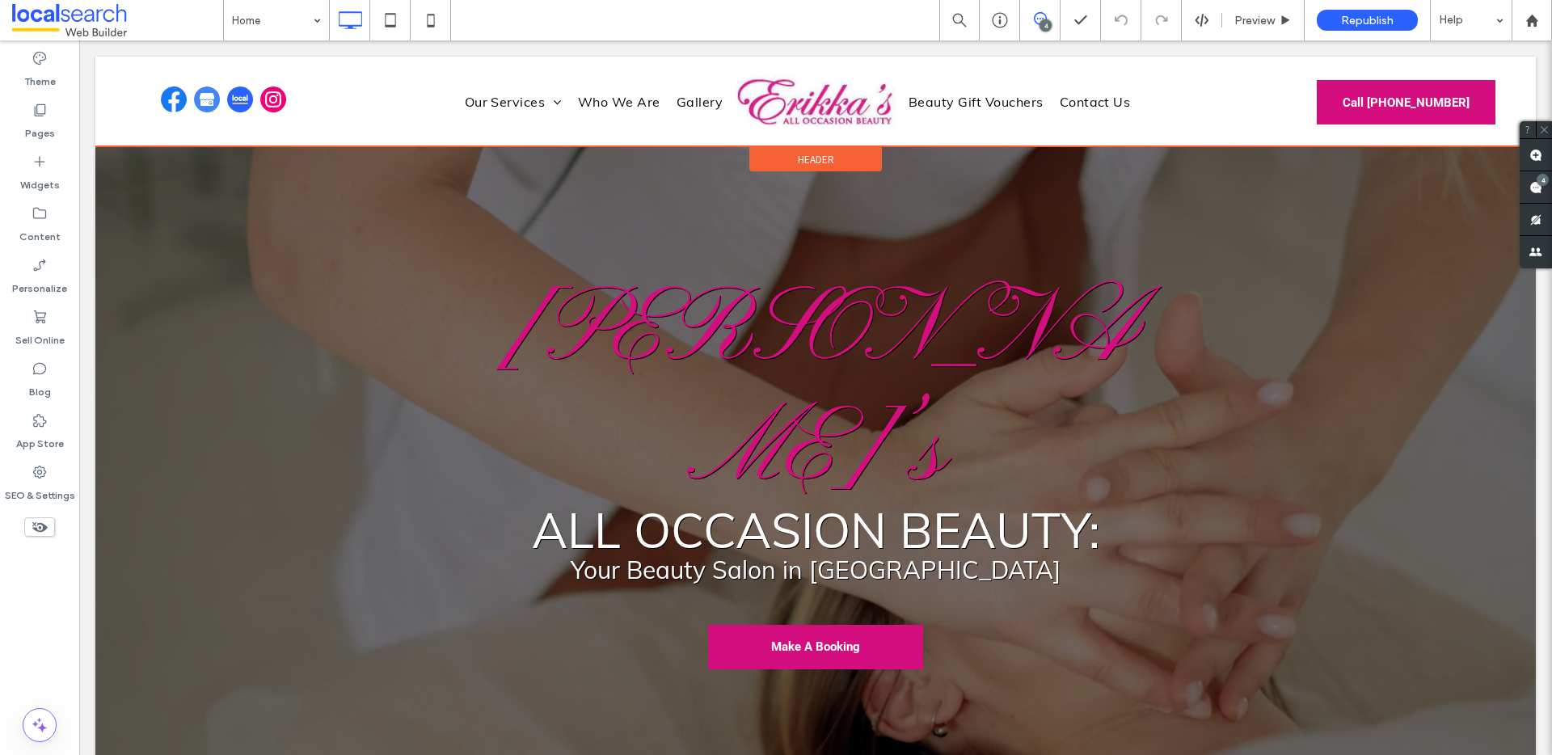
click at [787, 158] on div "Header" at bounding box center [815, 159] width 133 height 24
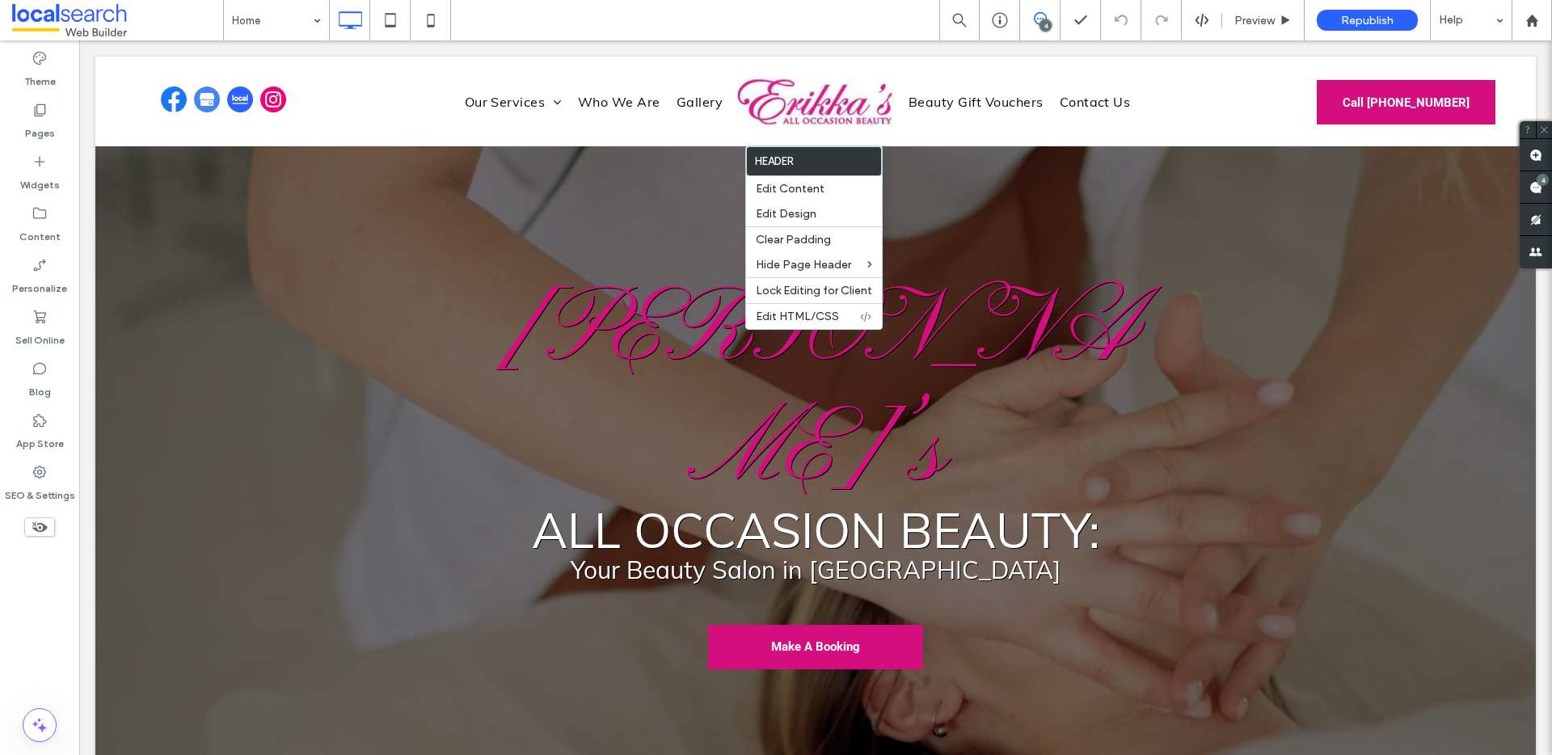
click at [801, 174] on label "Header" at bounding box center [814, 161] width 134 height 28
click at [800, 179] on div "Edit Content" at bounding box center [814, 188] width 136 height 25
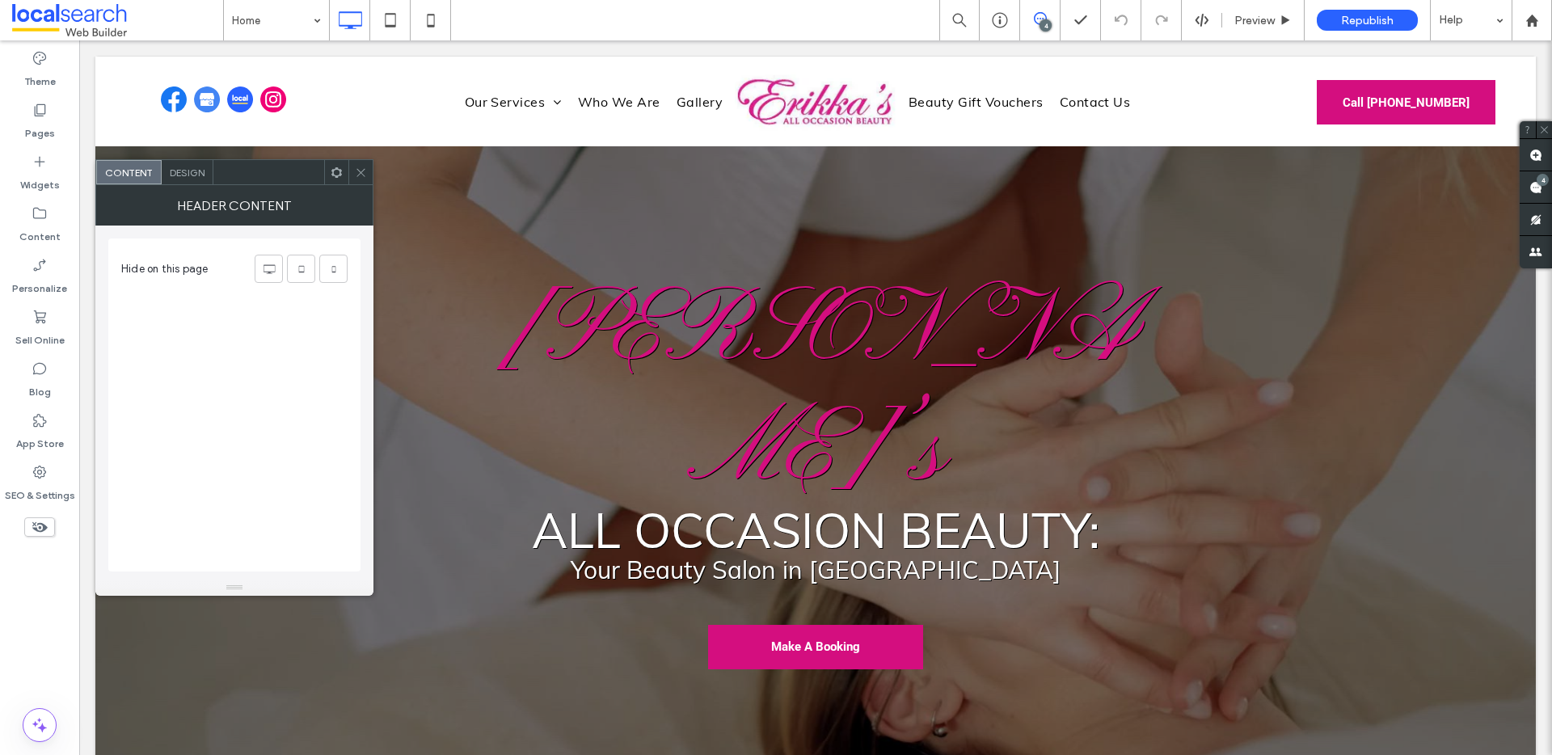
click at [361, 168] on icon at bounding box center [361, 173] width 12 height 12
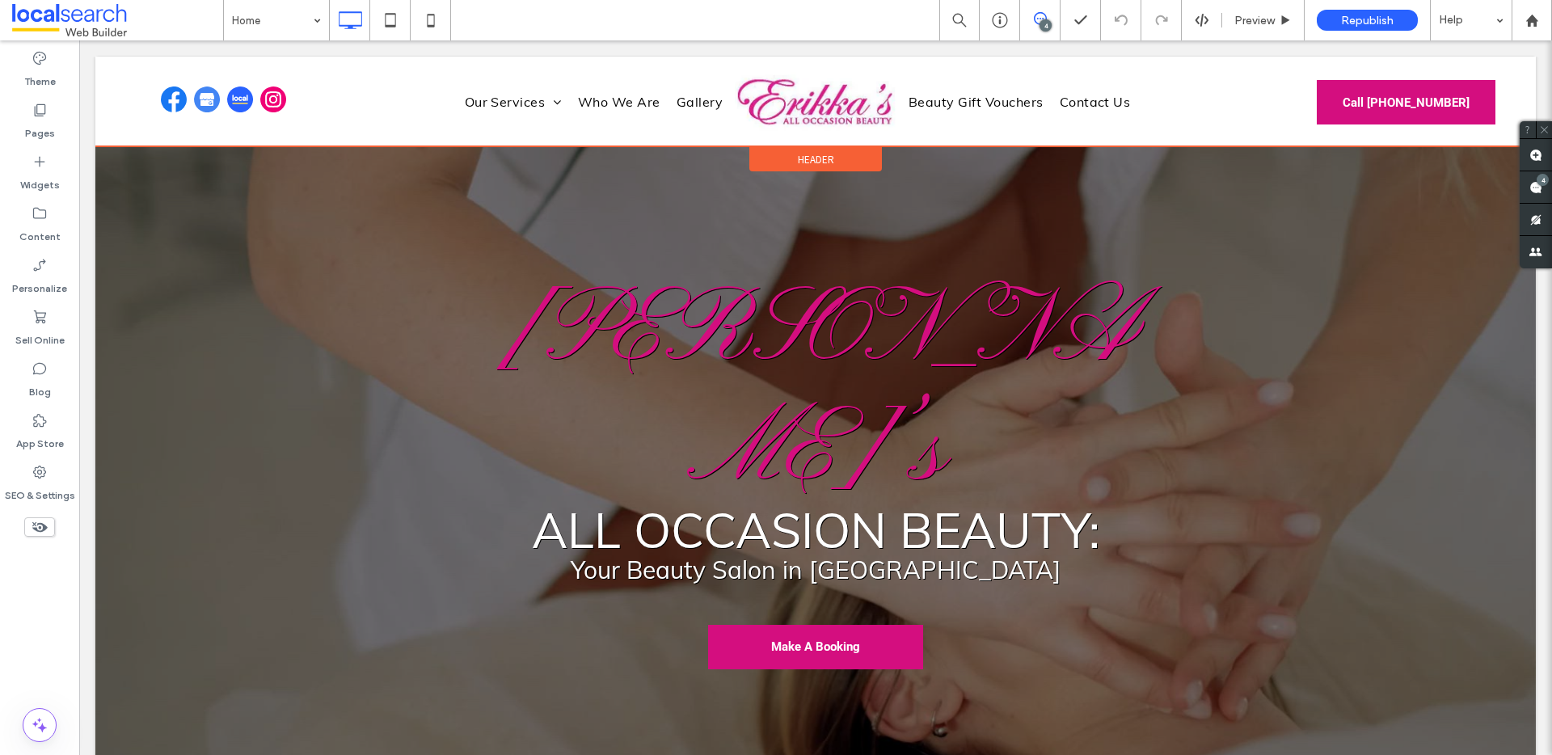
click at [840, 158] on div "Header" at bounding box center [815, 159] width 133 height 24
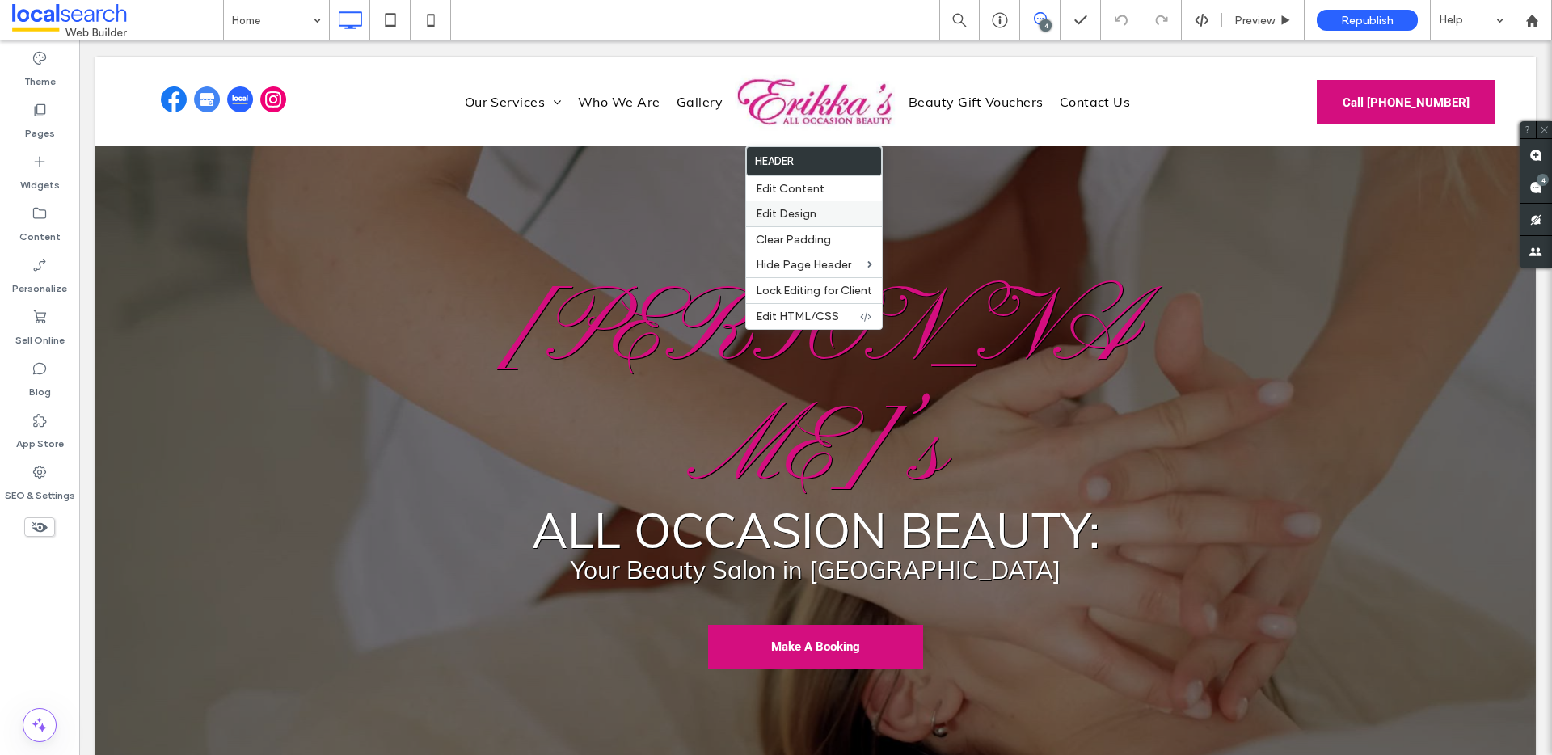
click at [815, 213] on span "Edit Design" at bounding box center [786, 214] width 61 height 14
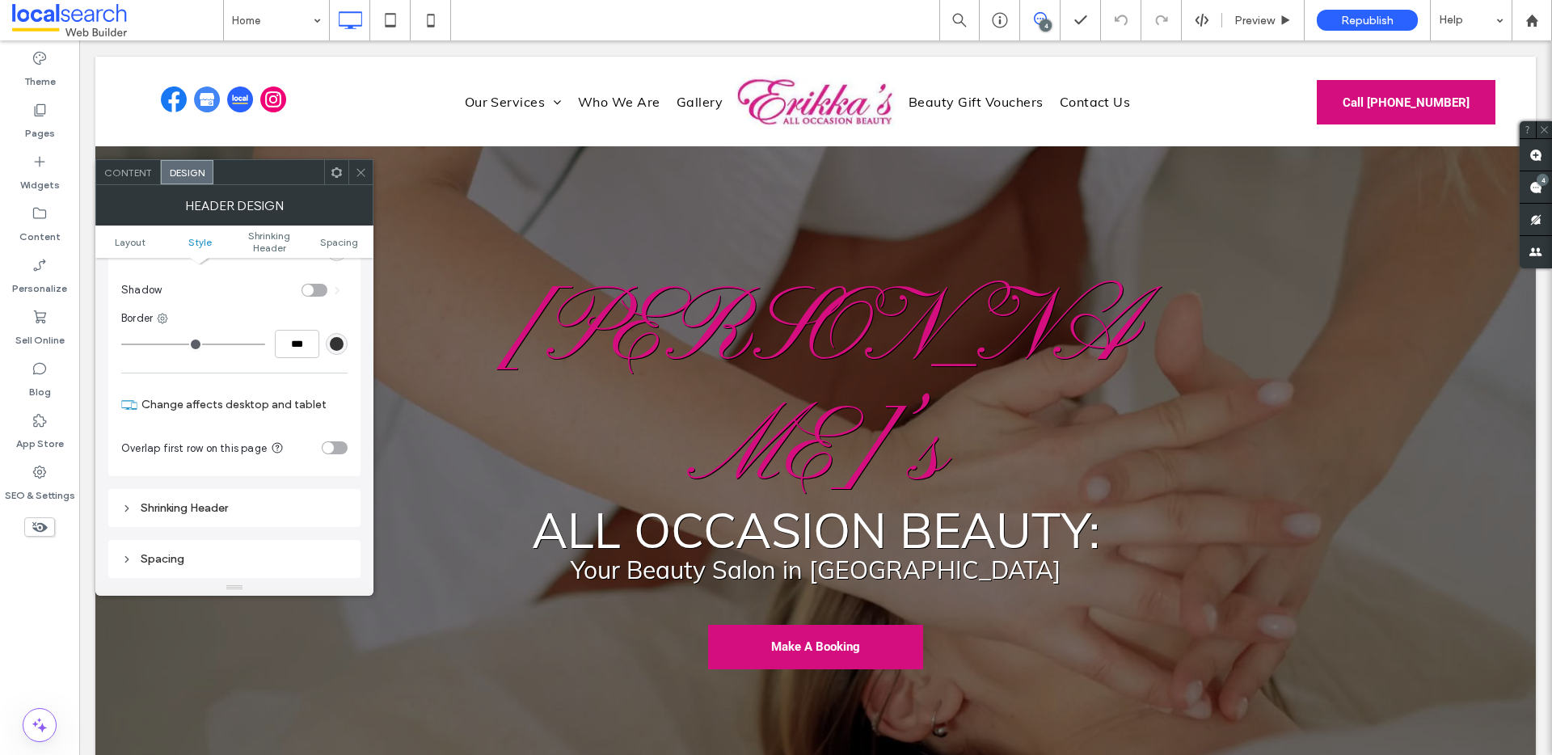
scroll to position [389, 0]
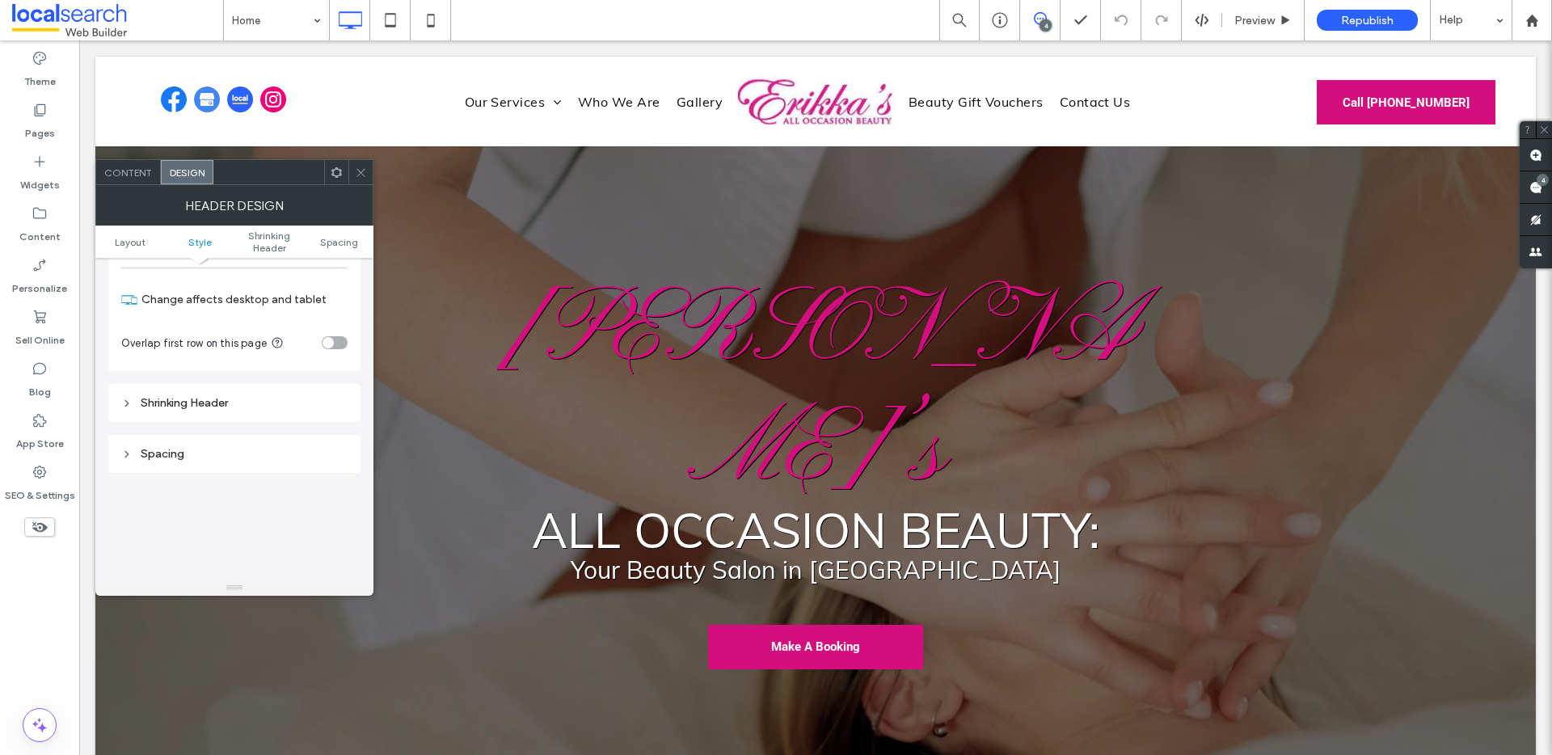
click at [196, 399] on div "Shrinking Header" at bounding box center [234, 403] width 226 height 14
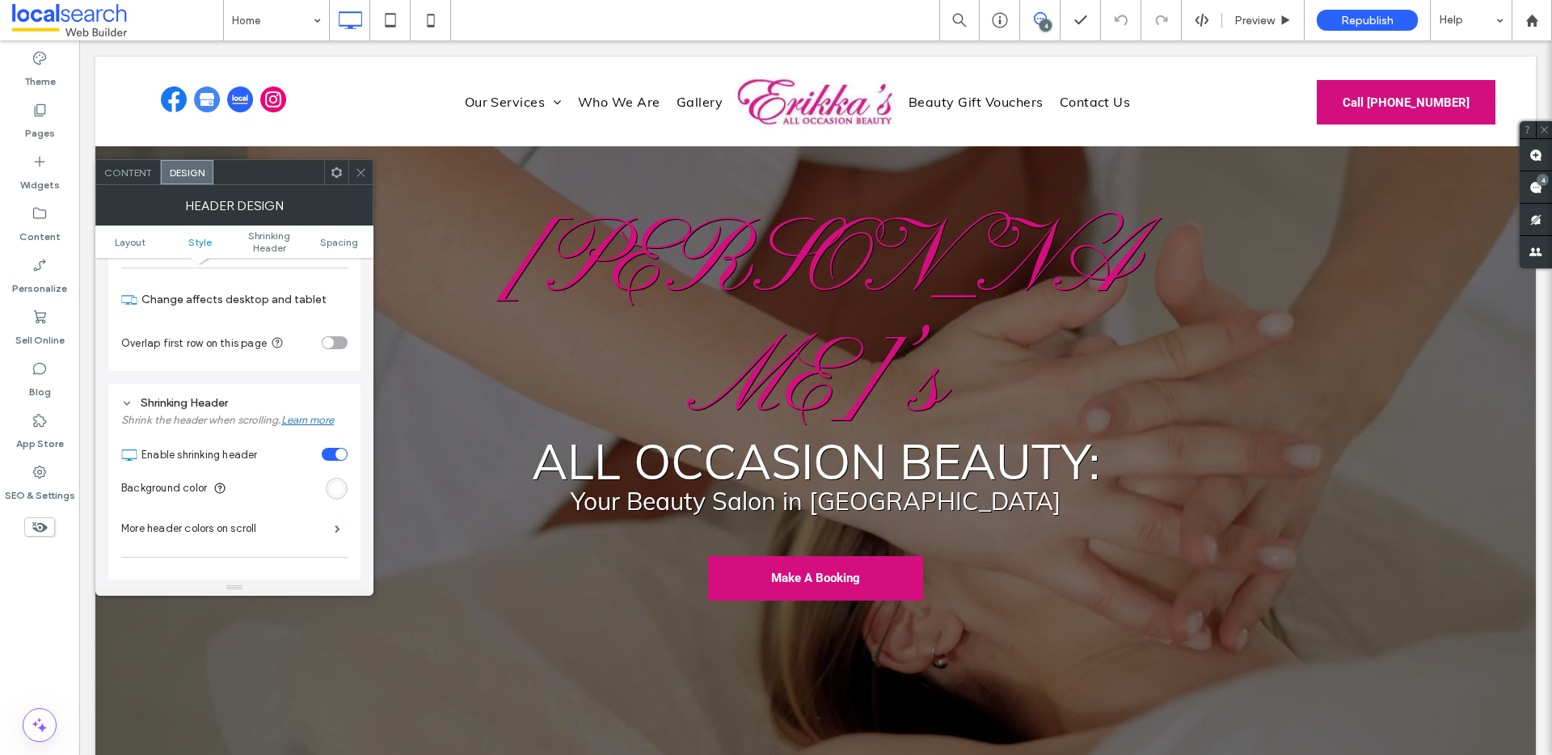
scroll to position [89, 0]
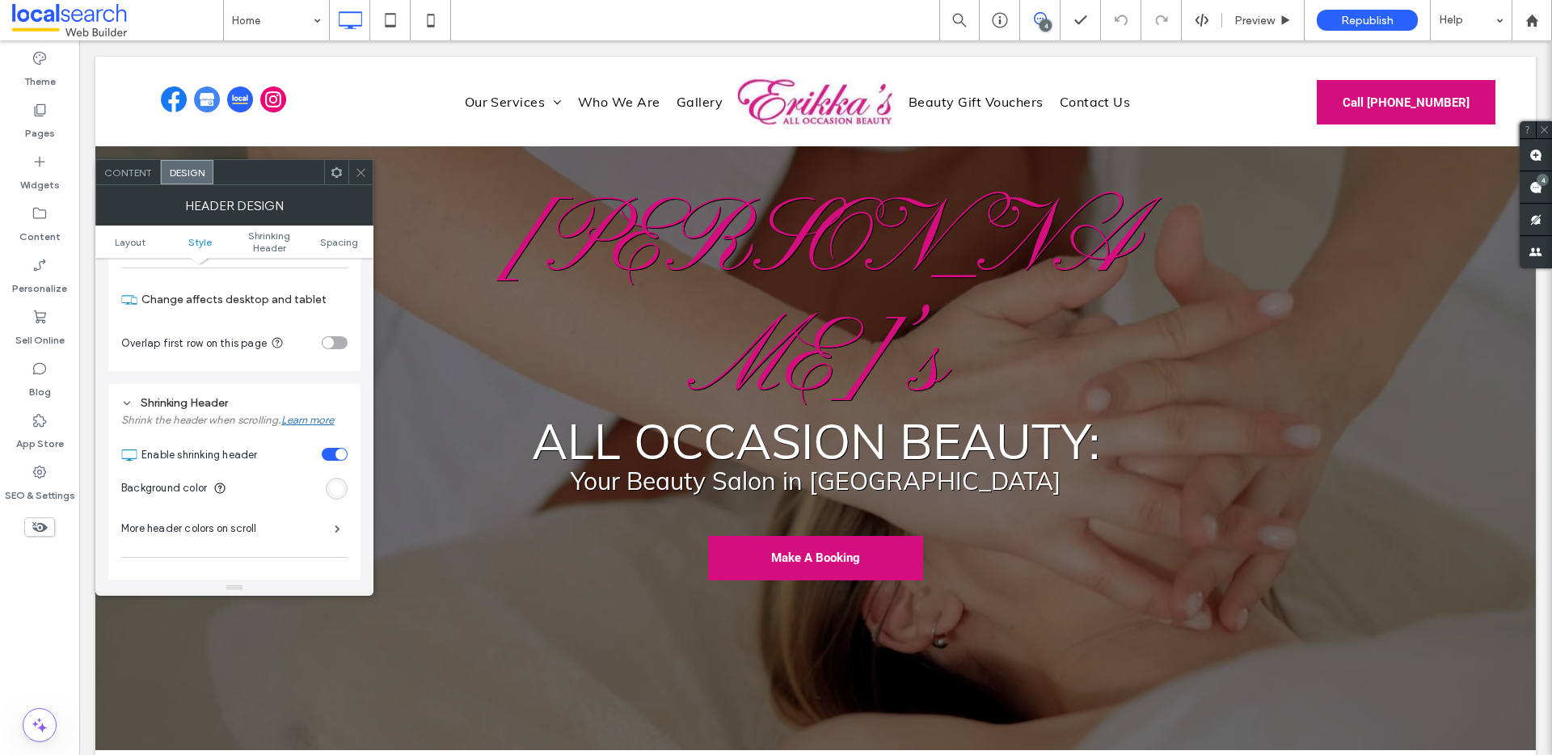
click at [361, 171] on icon at bounding box center [361, 173] width 12 height 12
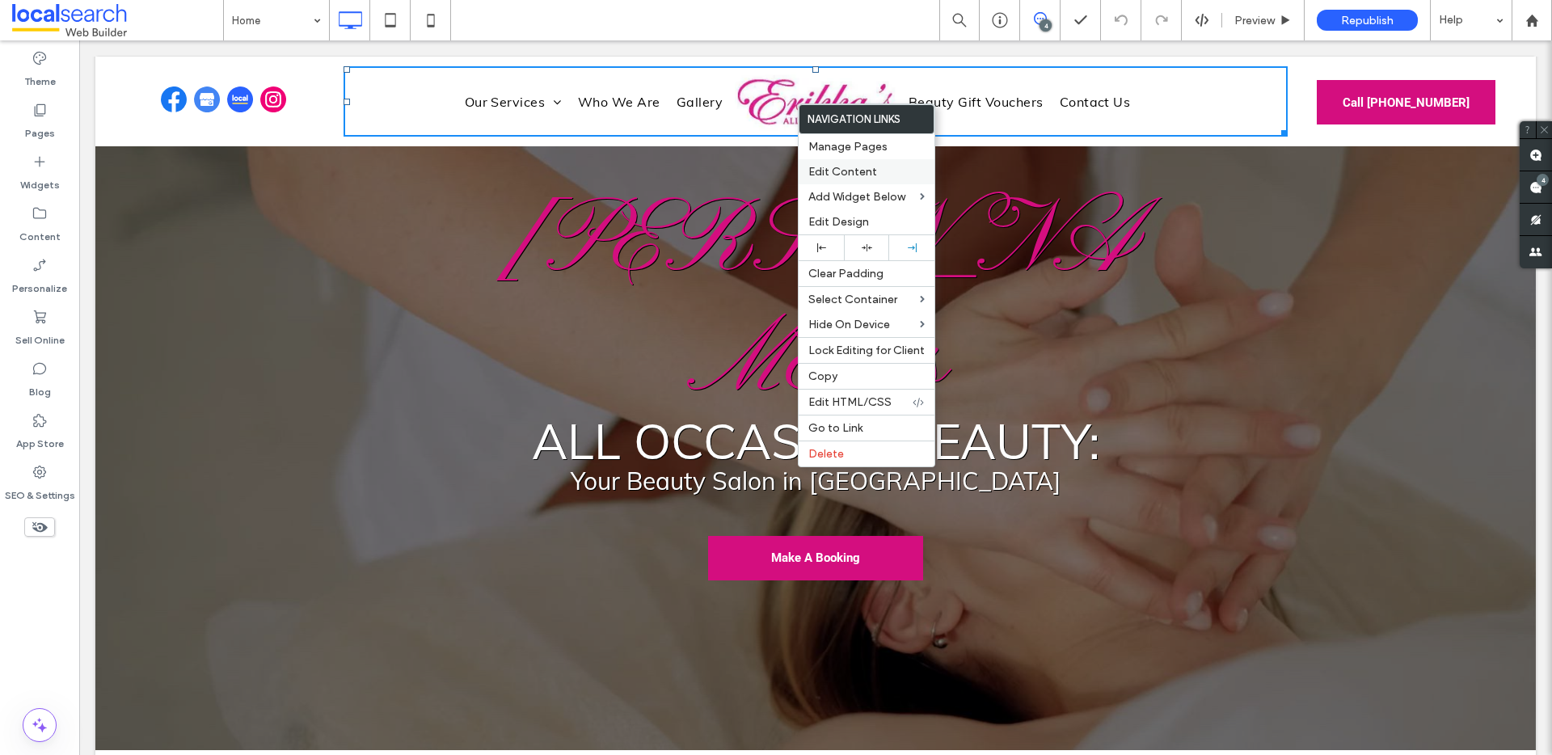
click at [846, 168] on span "Edit Content" at bounding box center [843, 172] width 69 height 14
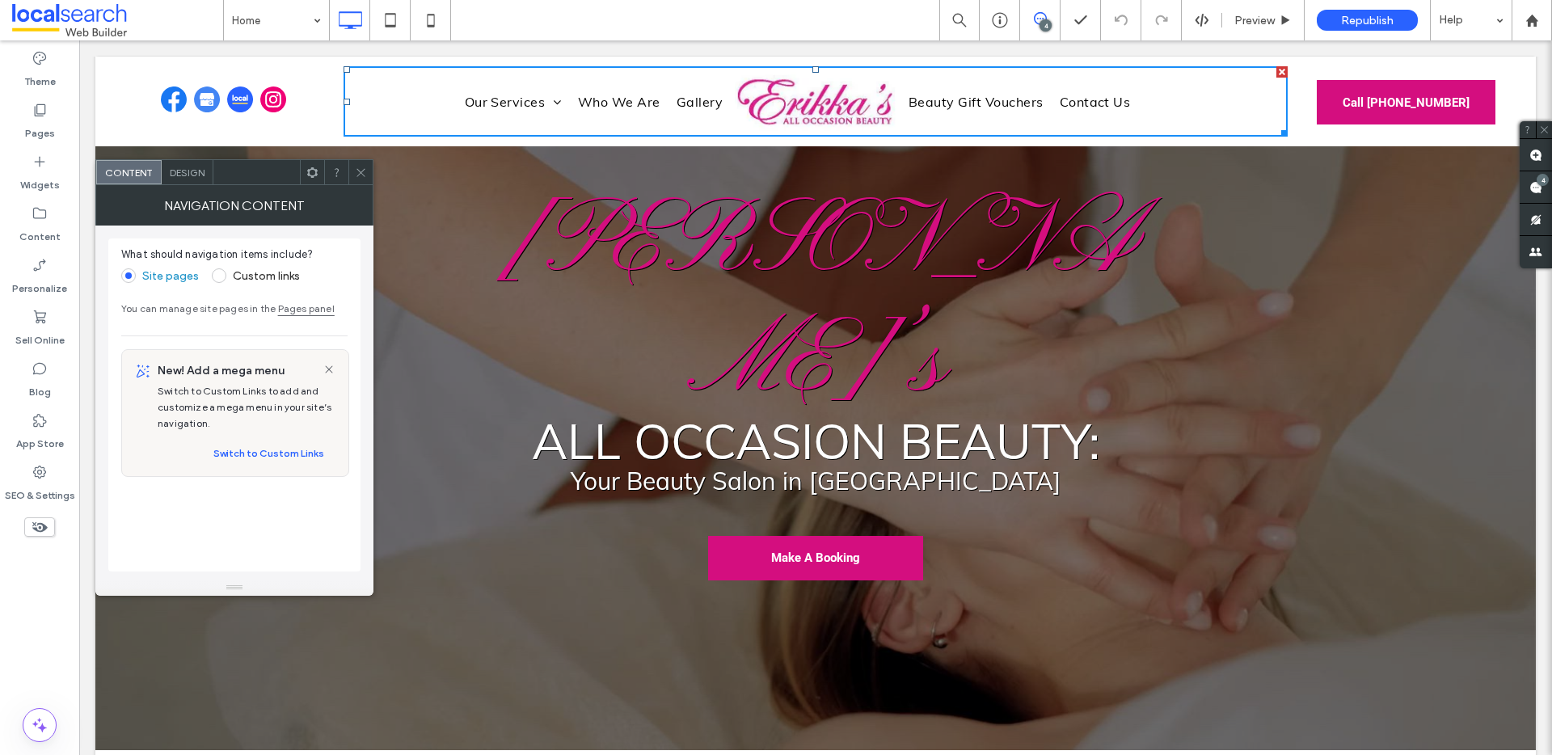
click at [175, 181] on div "Design" at bounding box center [188, 172] width 52 height 24
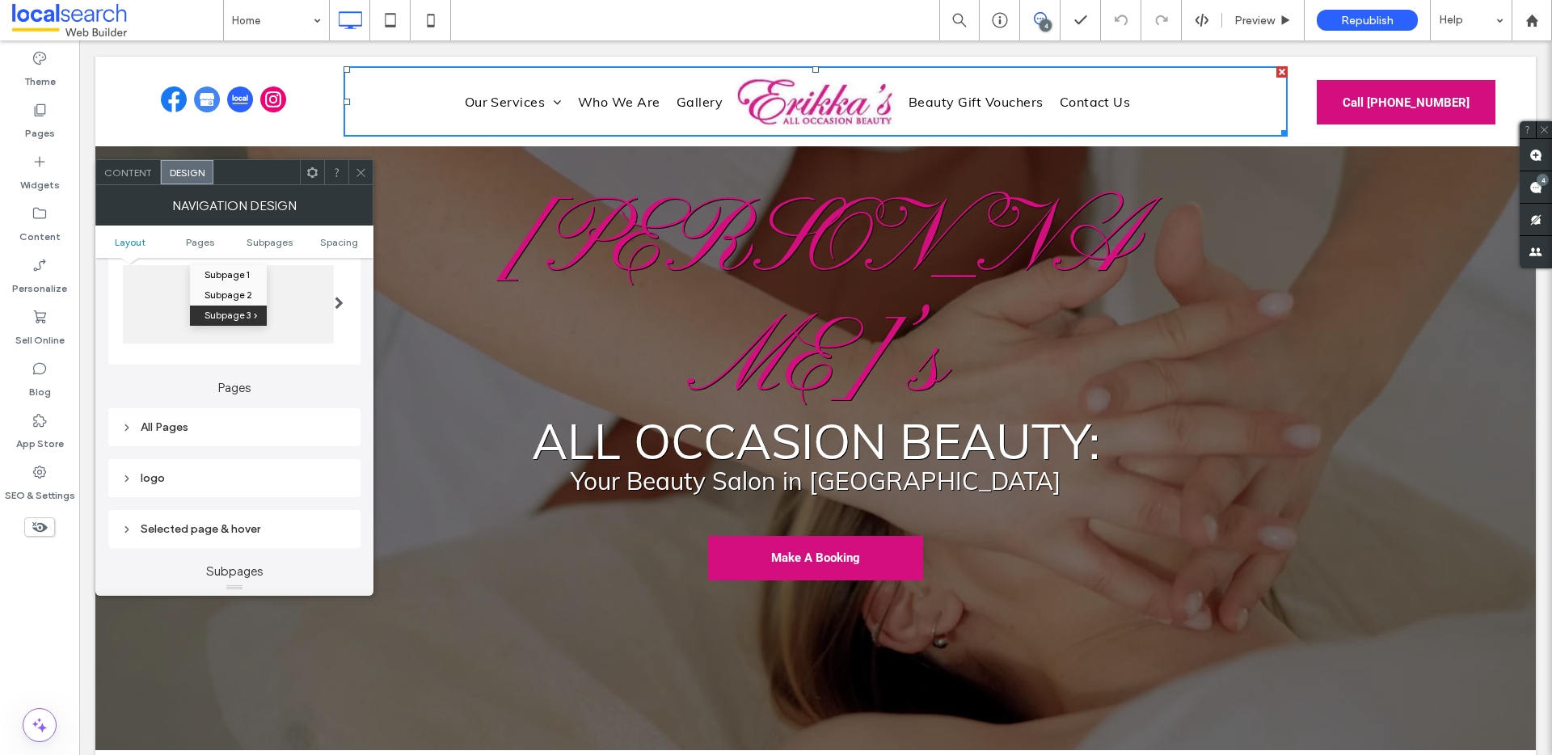
drag, startPoint x: 179, startPoint y: 472, endPoint x: 178, endPoint y: 454, distance: 18.7
click at [179, 471] on div "logo" at bounding box center [234, 478] width 226 height 14
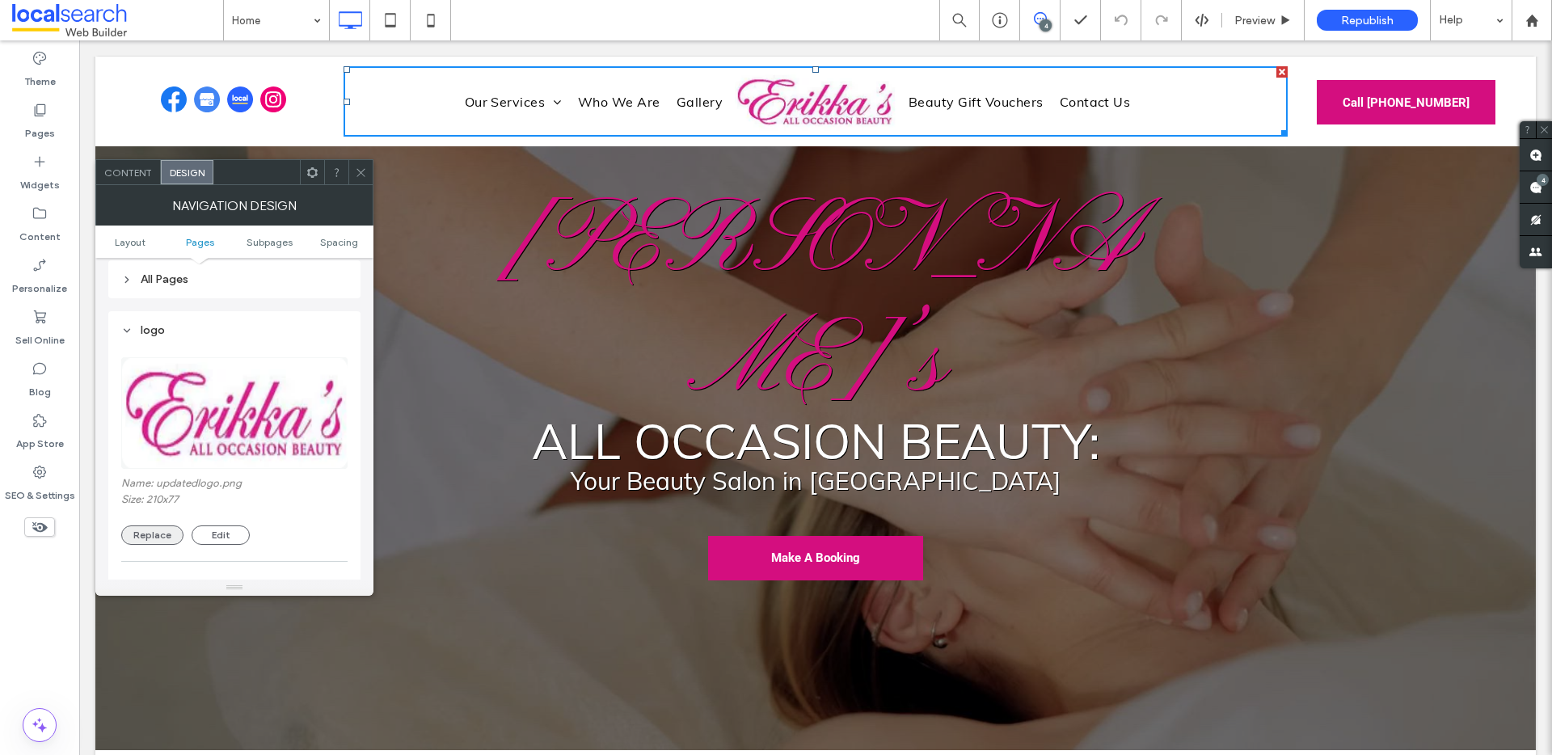
click at [149, 531] on button "Replace" at bounding box center [152, 535] width 62 height 19
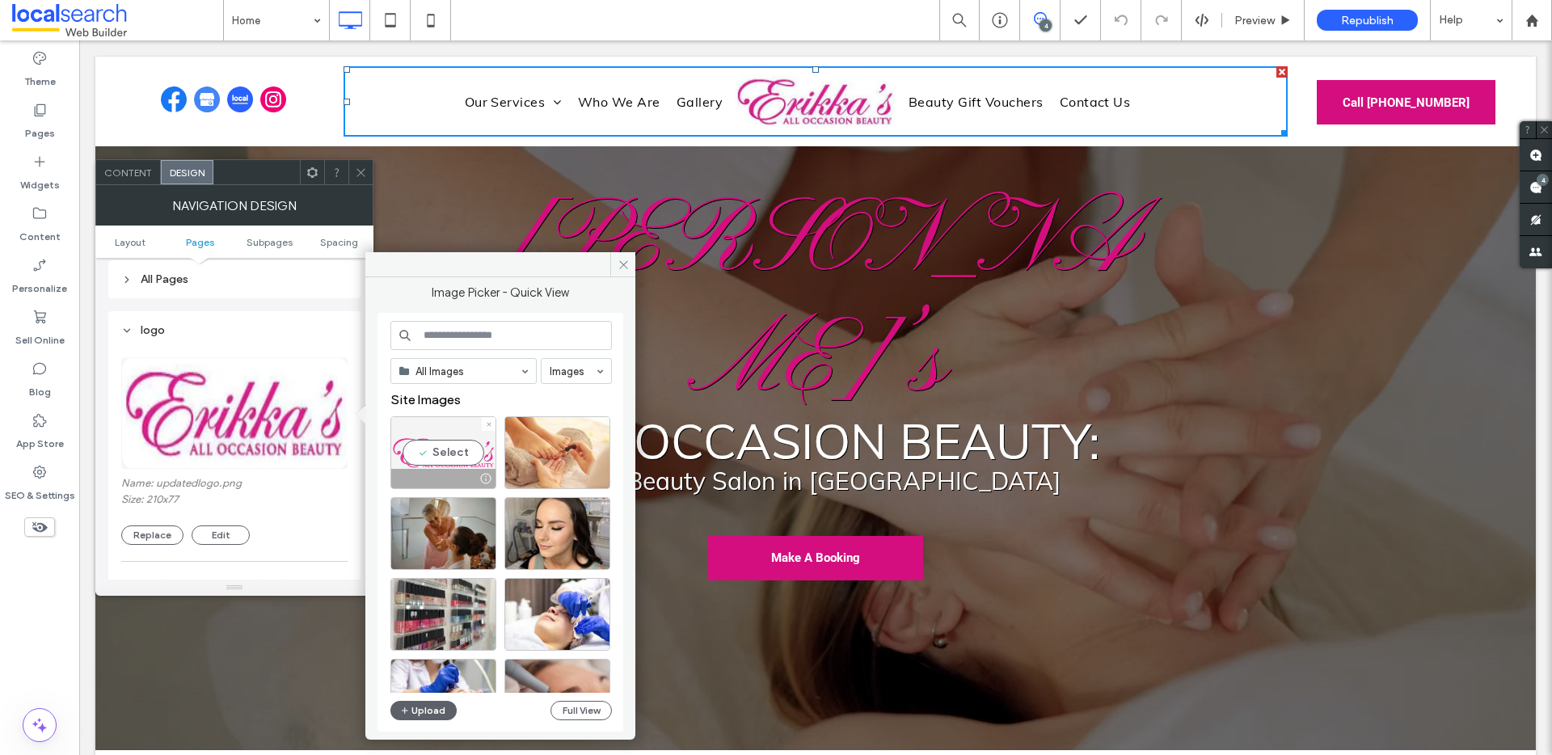
click at [449, 454] on div "Select" at bounding box center [444, 452] width 106 height 73
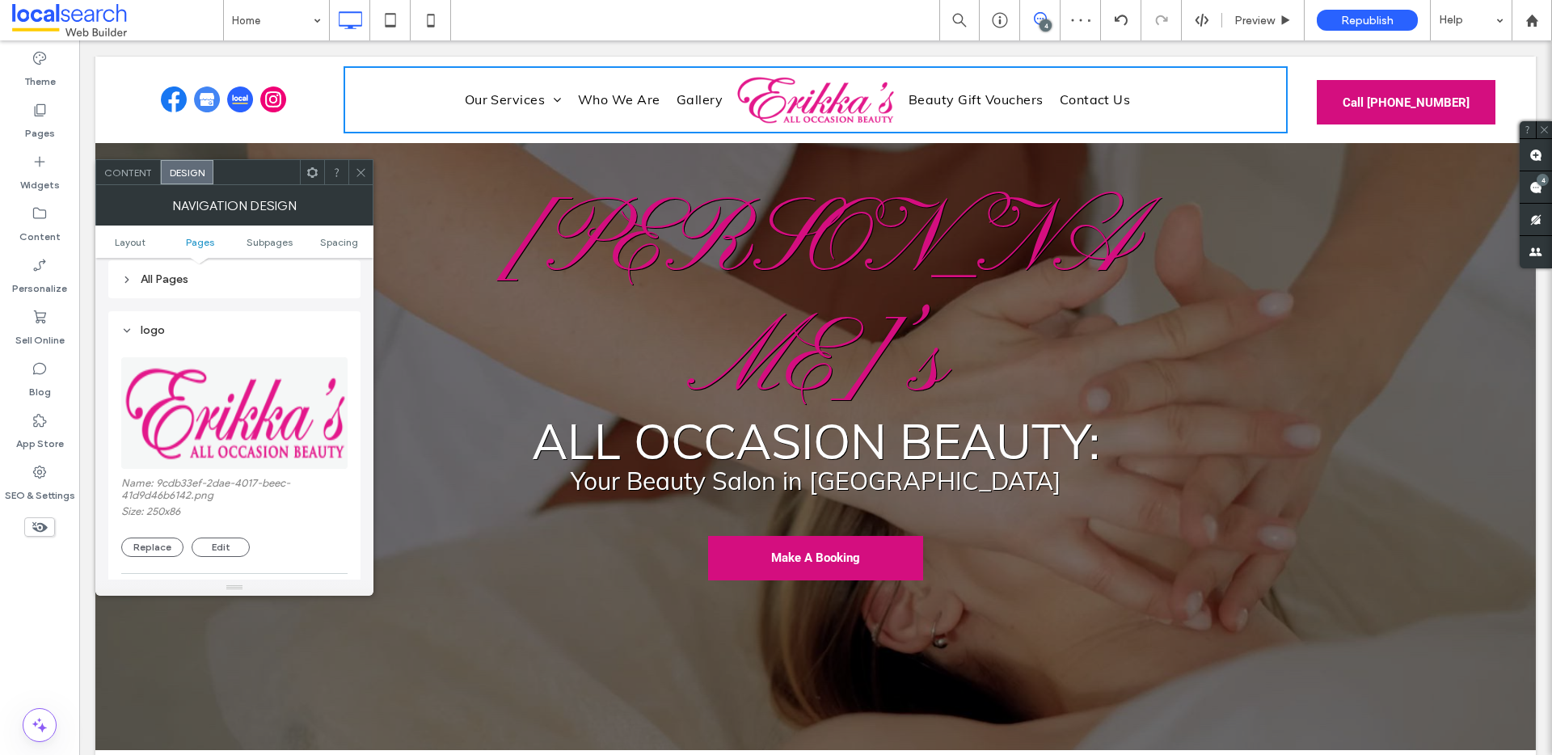
click at [357, 170] on icon at bounding box center [361, 173] width 12 height 12
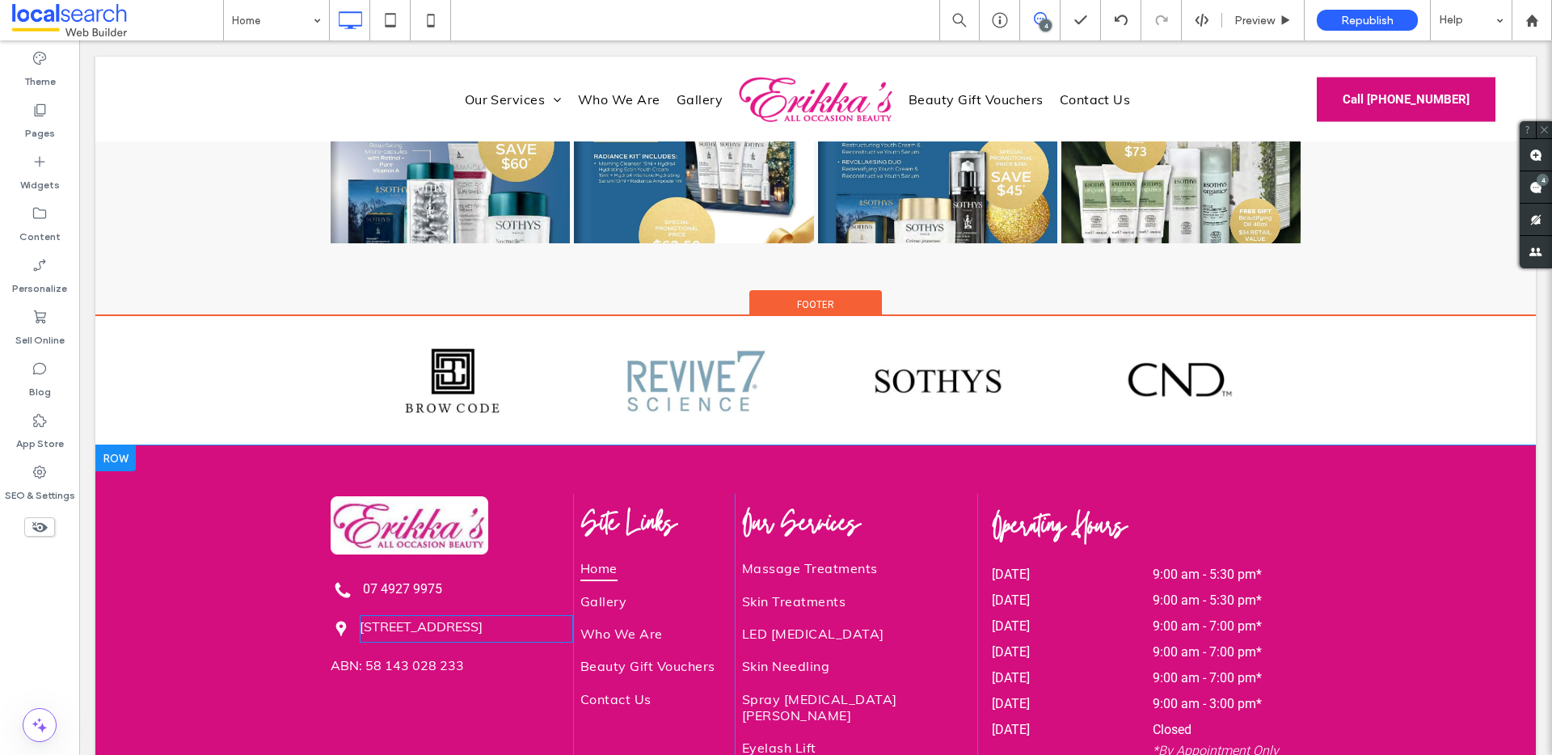
scroll to position [7239, 0]
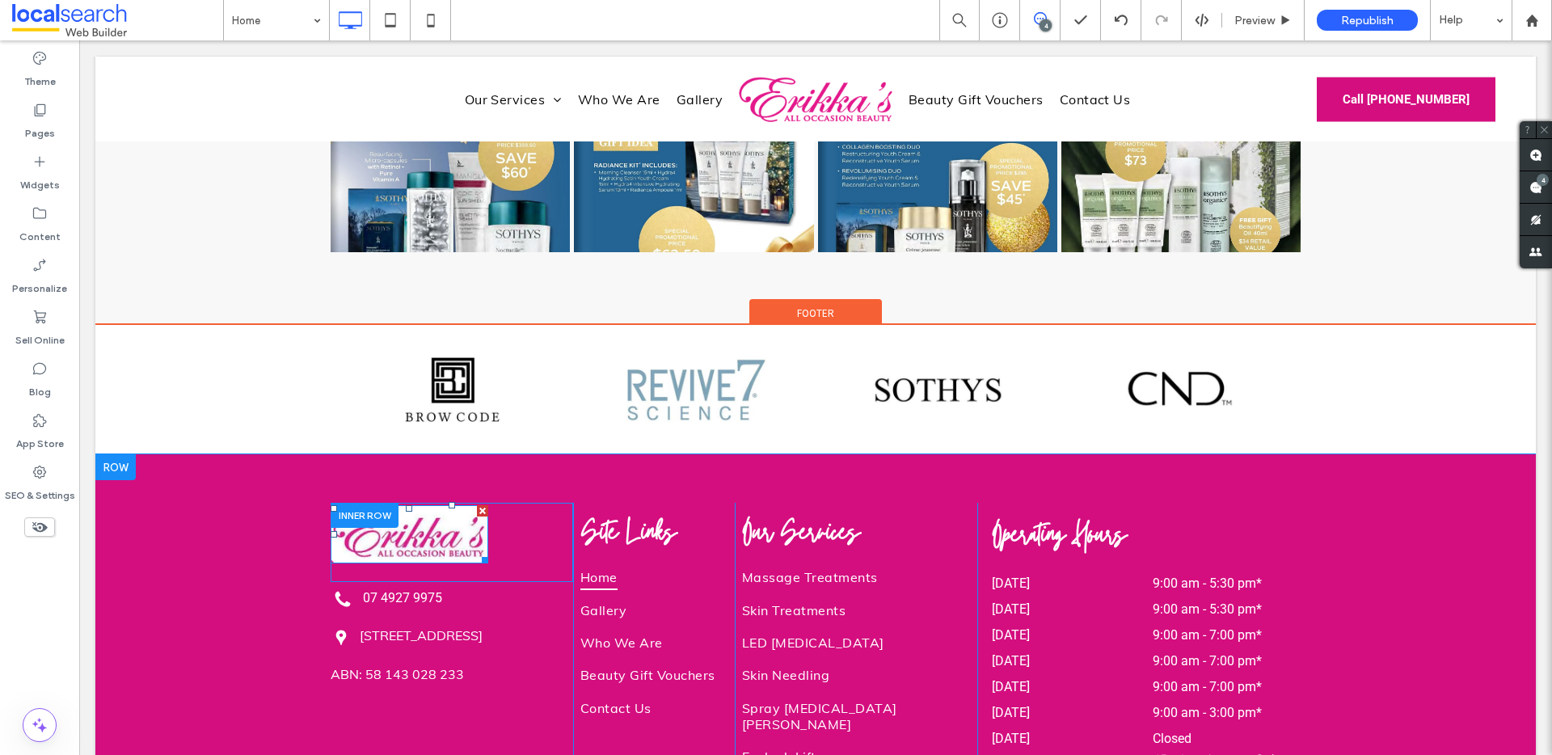
click at [448, 505] on img at bounding box center [410, 533] width 158 height 57
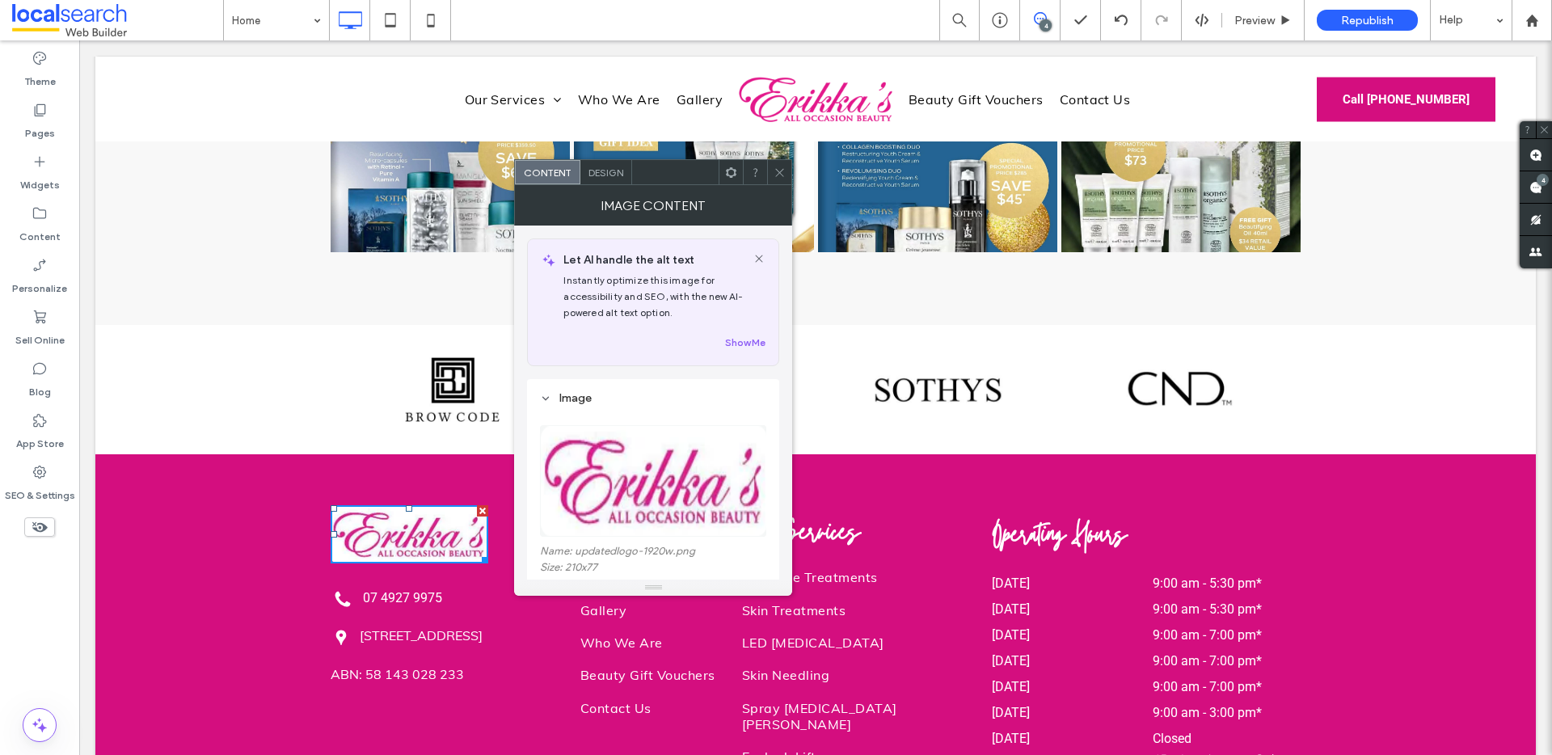
scroll to position [152, 0]
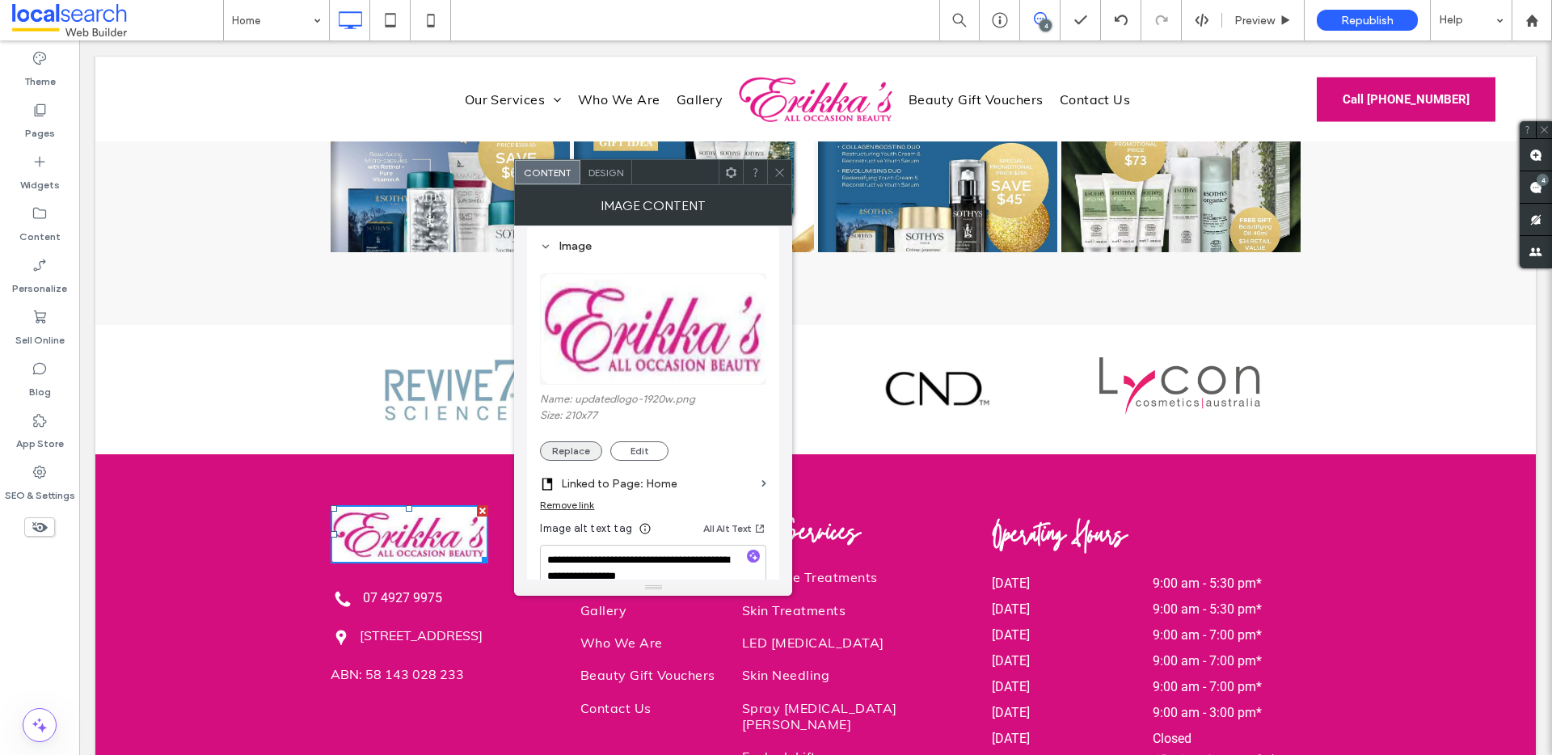
click at [568, 451] on button "Replace" at bounding box center [571, 450] width 62 height 19
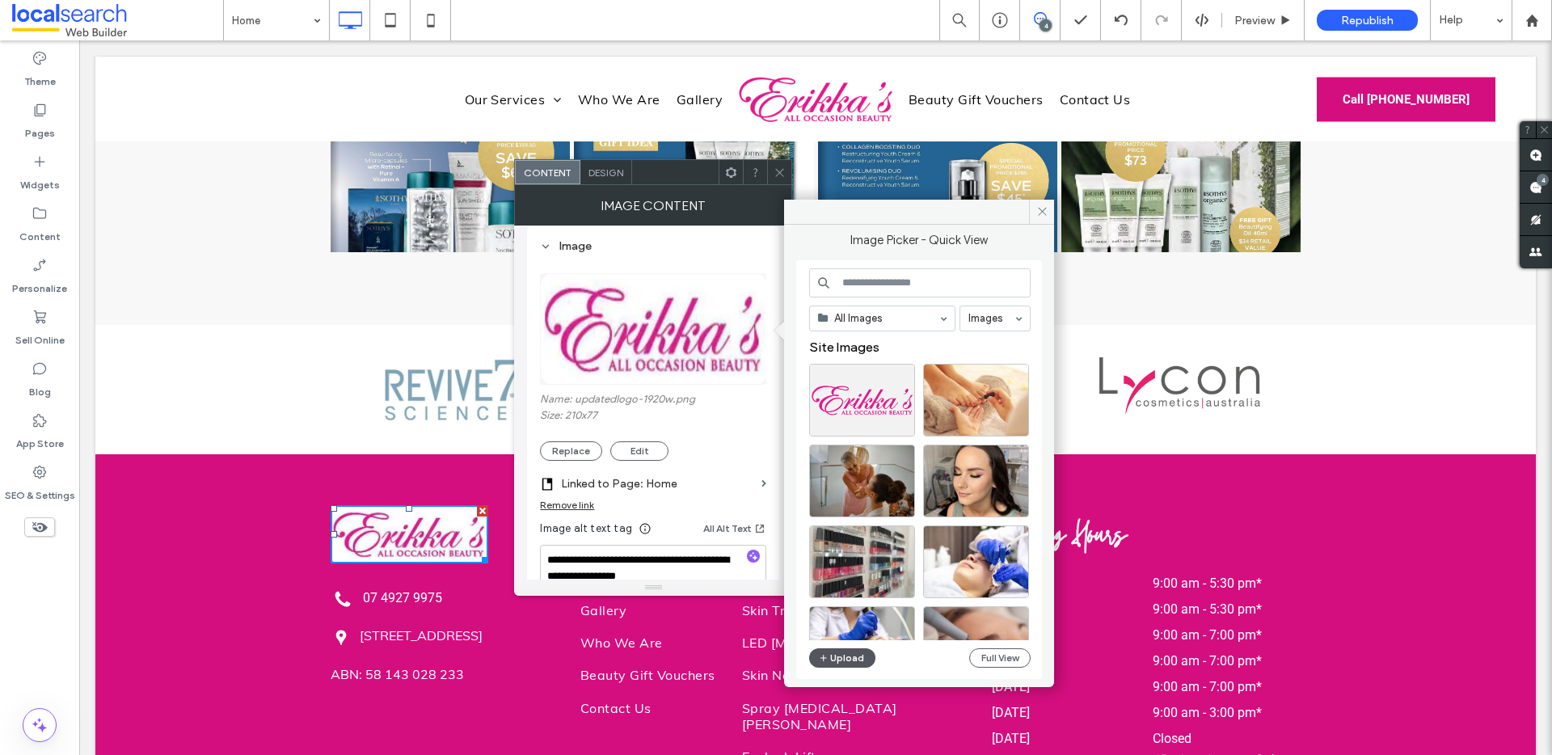
click at [842, 657] on button "Upload" at bounding box center [842, 657] width 66 height 19
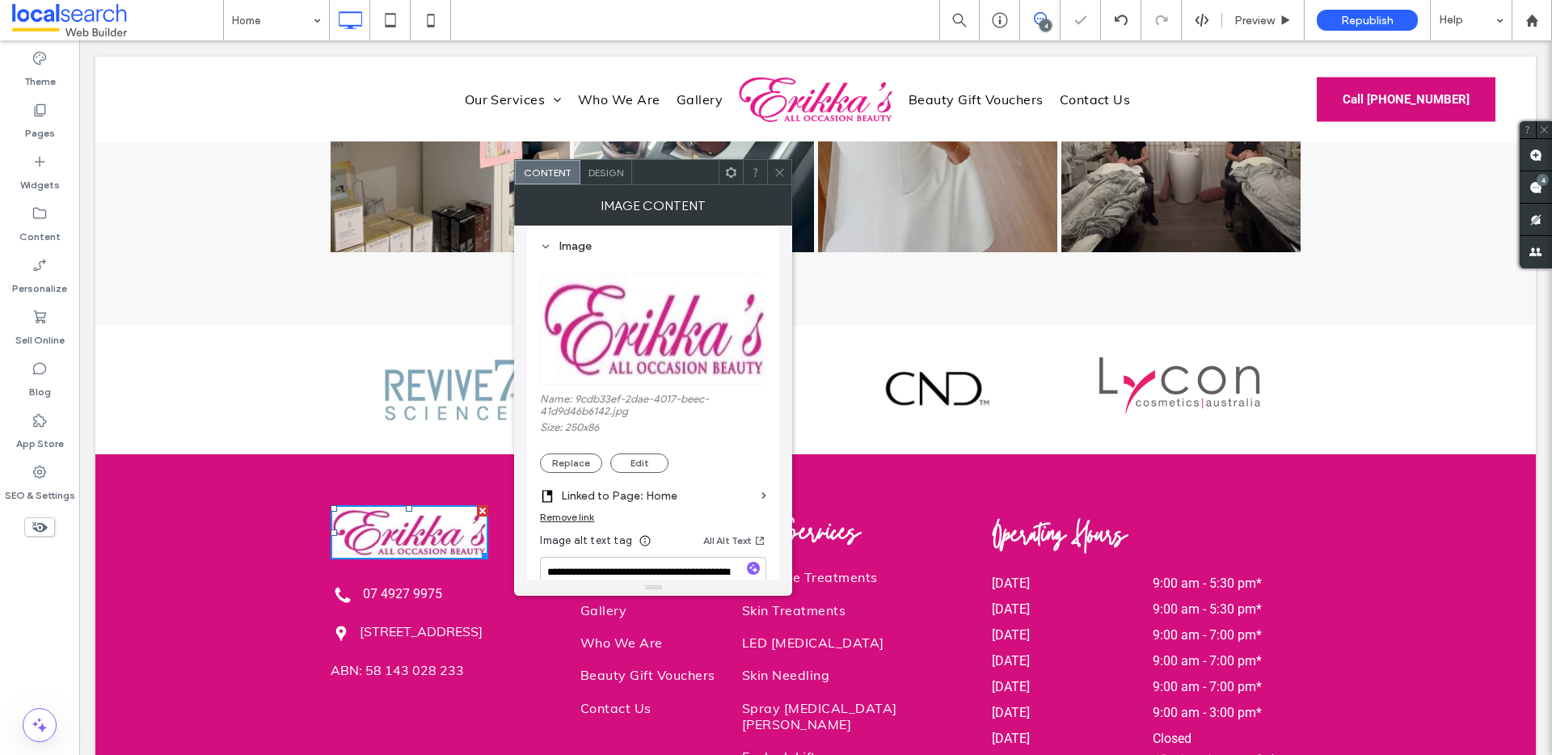
click at [783, 171] on icon at bounding box center [780, 173] width 12 height 12
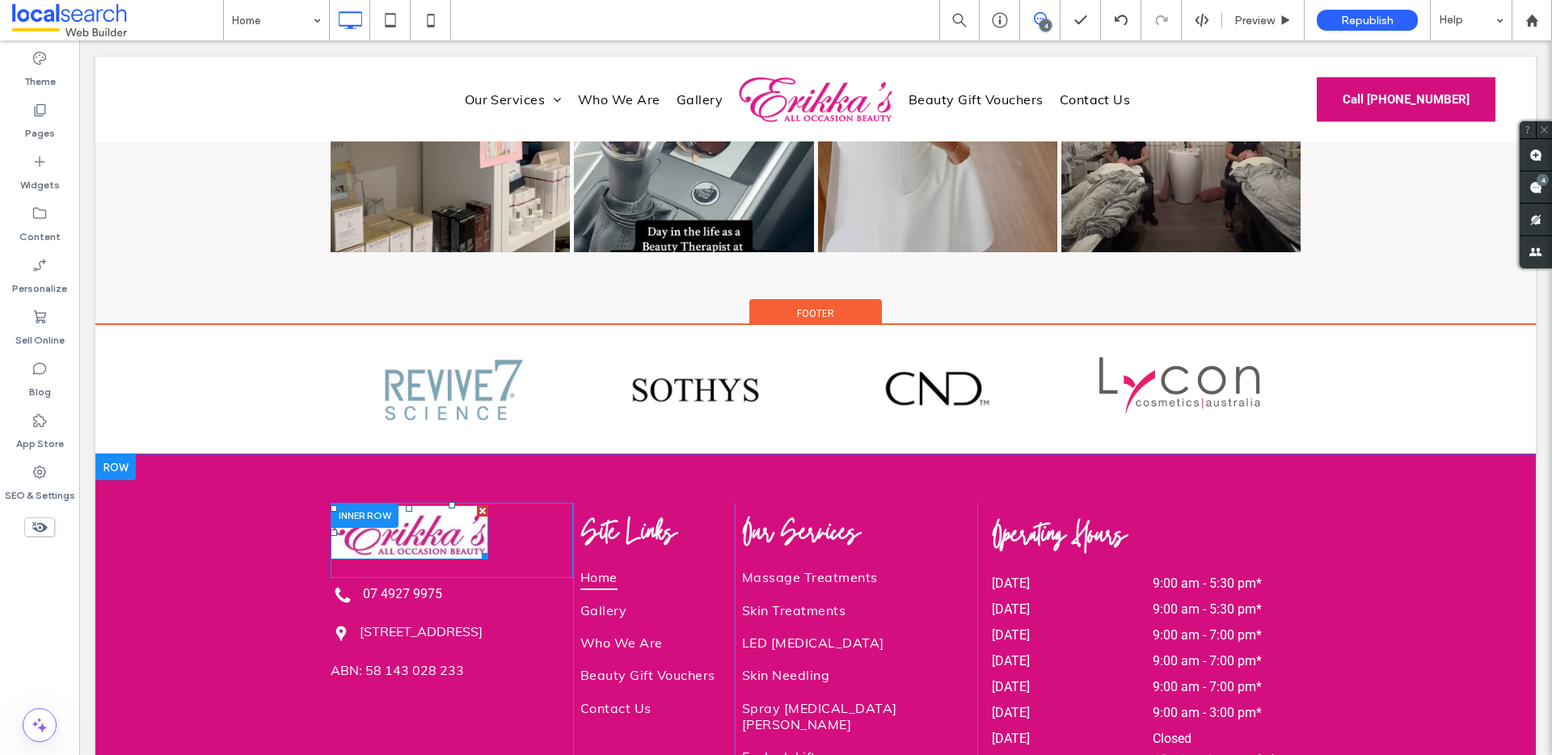
click at [374, 505] on img at bounding box center [410, 532] width 158 height 54
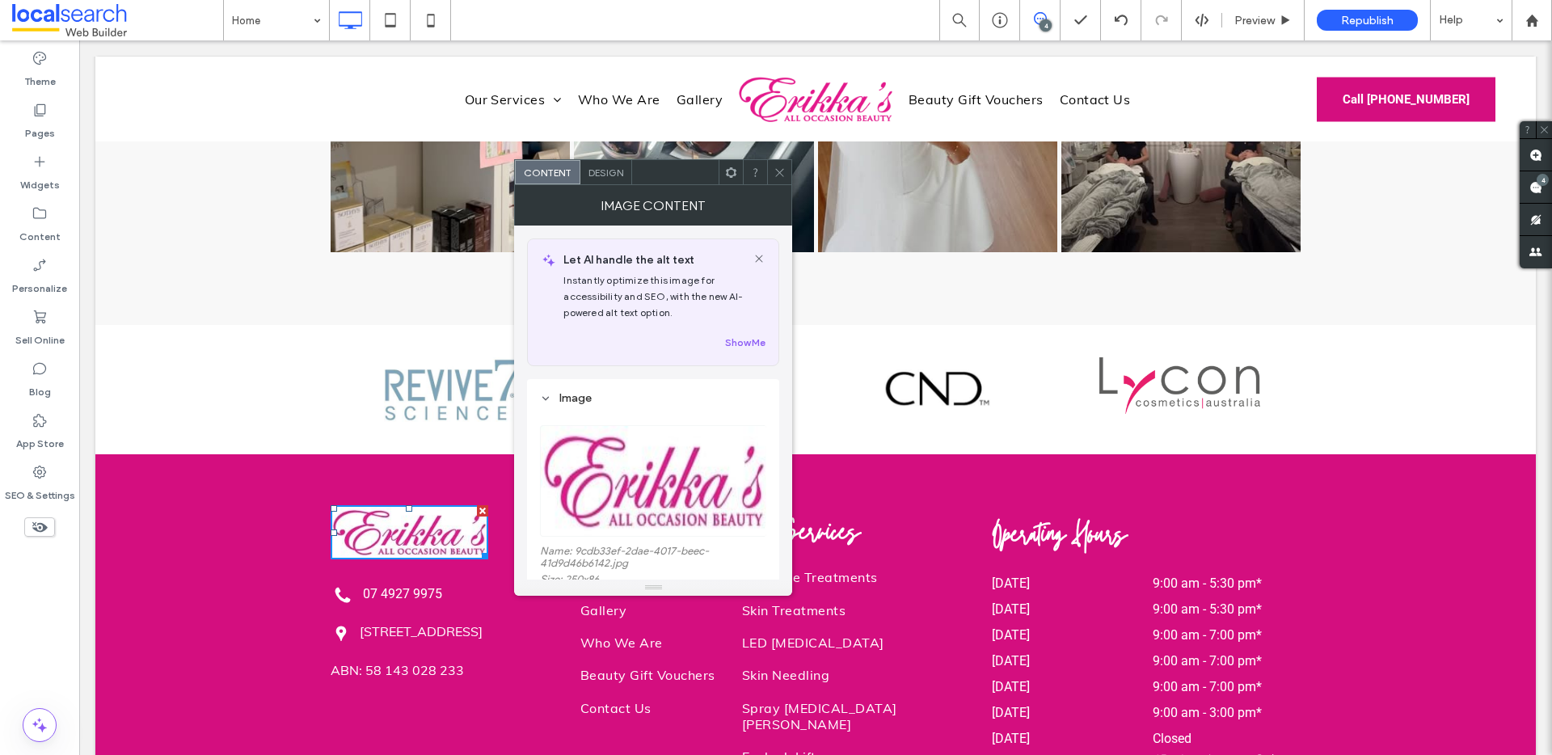
scroll to position [470, 0]
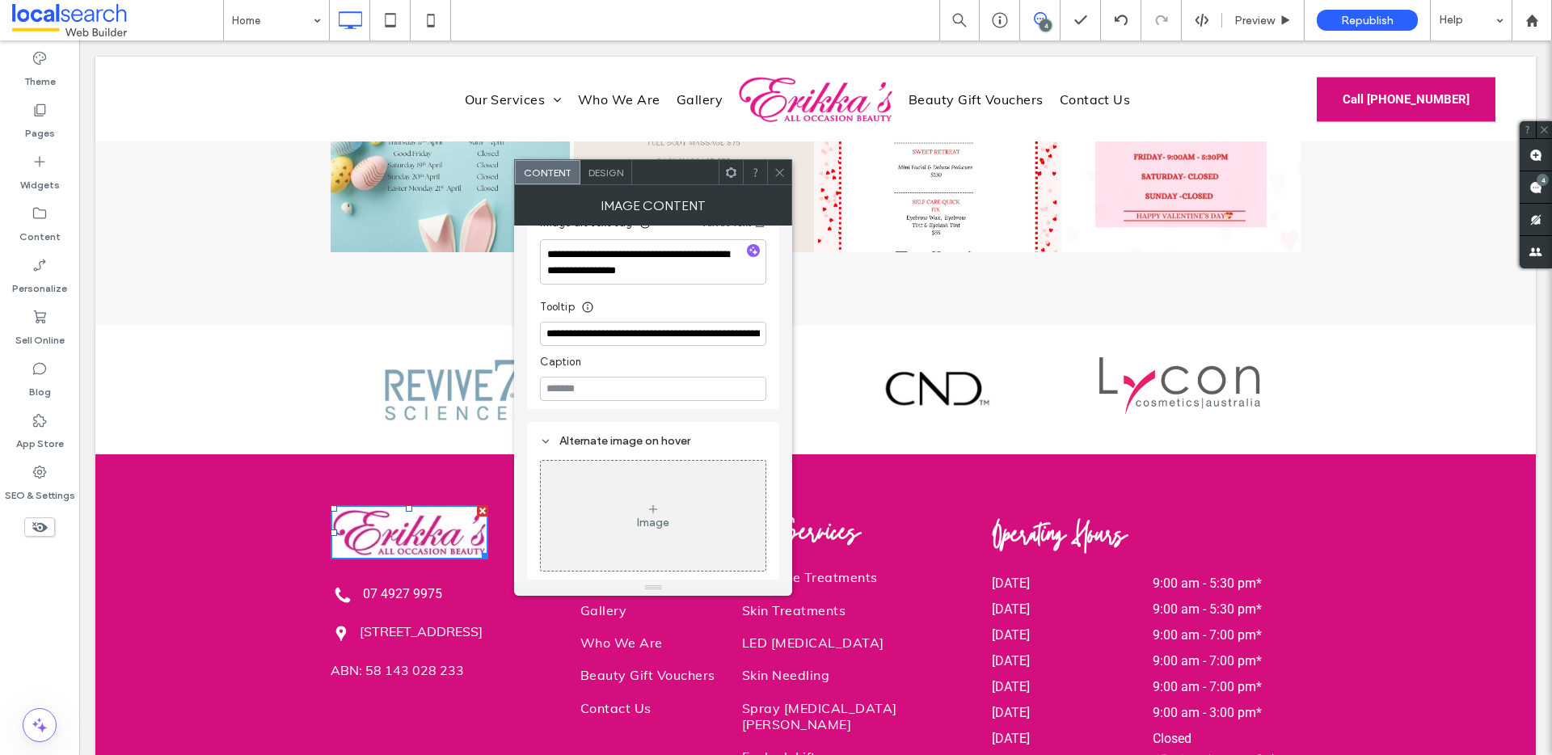
click at [605, 178] on span "Design" at bounding box center [606, 173] width 35 height 12
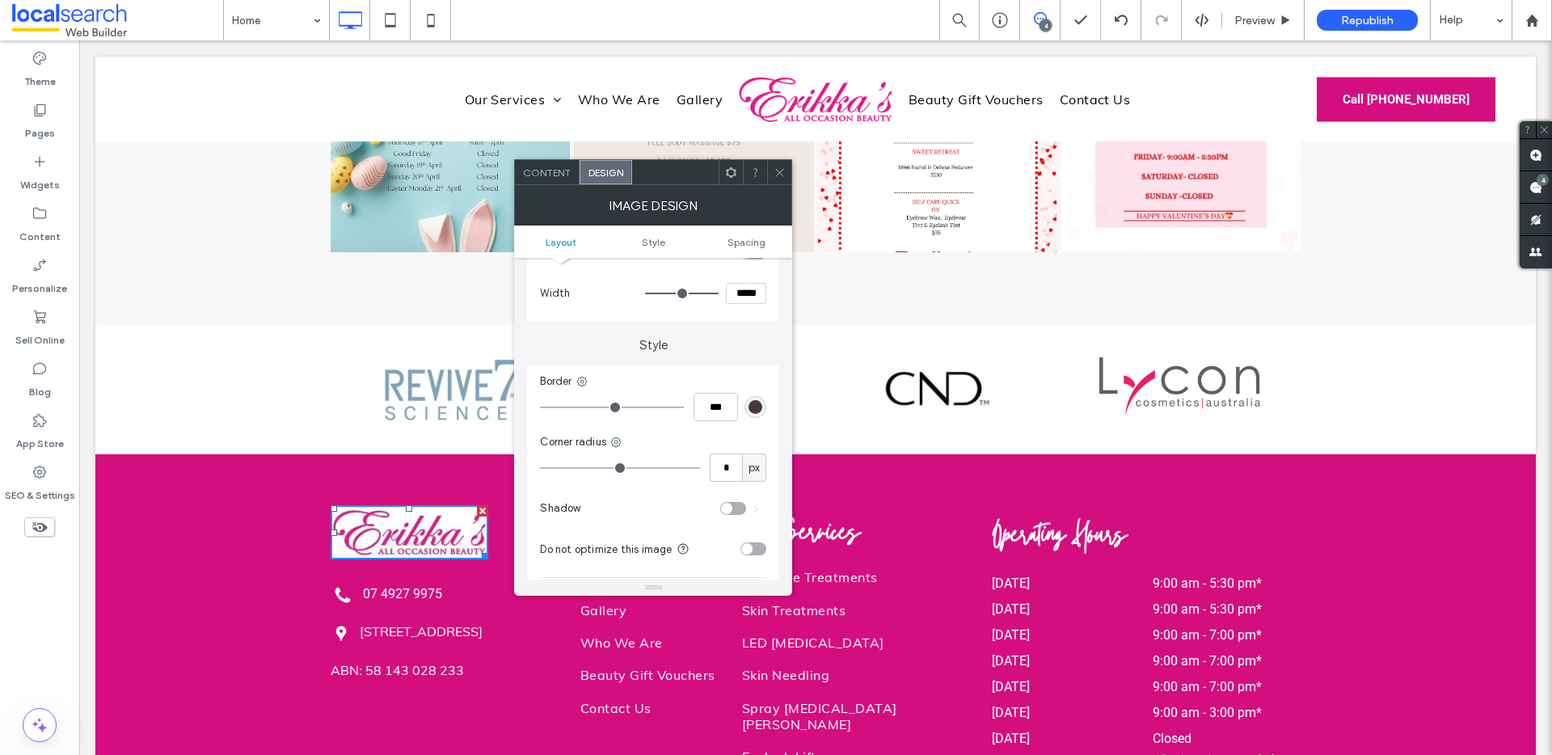
scroll to position [285, 0]
click at [733, 450] on input "*" at bounding box center [726, 458] width 32 height 28
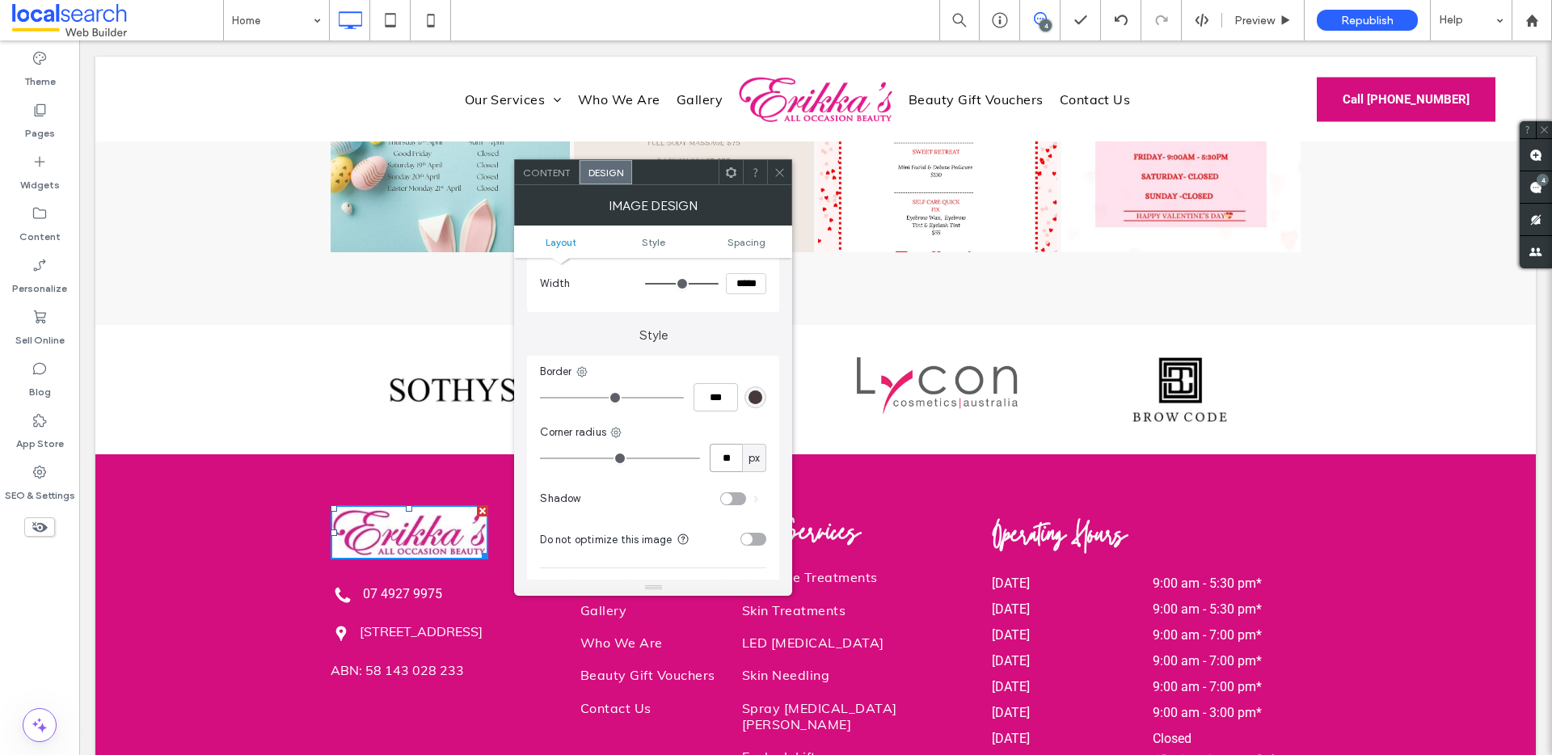
type input "**"
click at [784, 167] on icon at bounding box center [780, 173] width 12 height 12
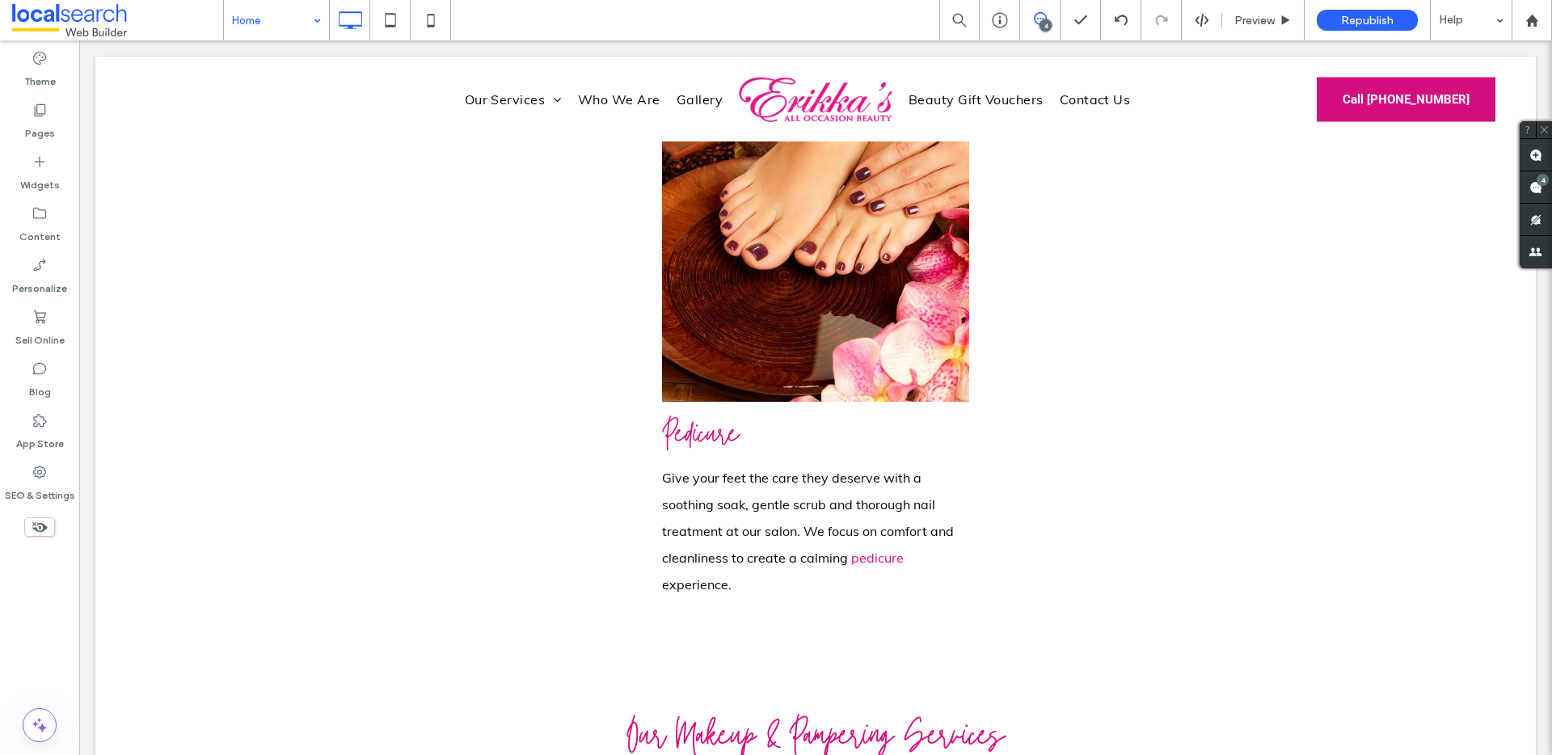
scroll to position [4804, 0]
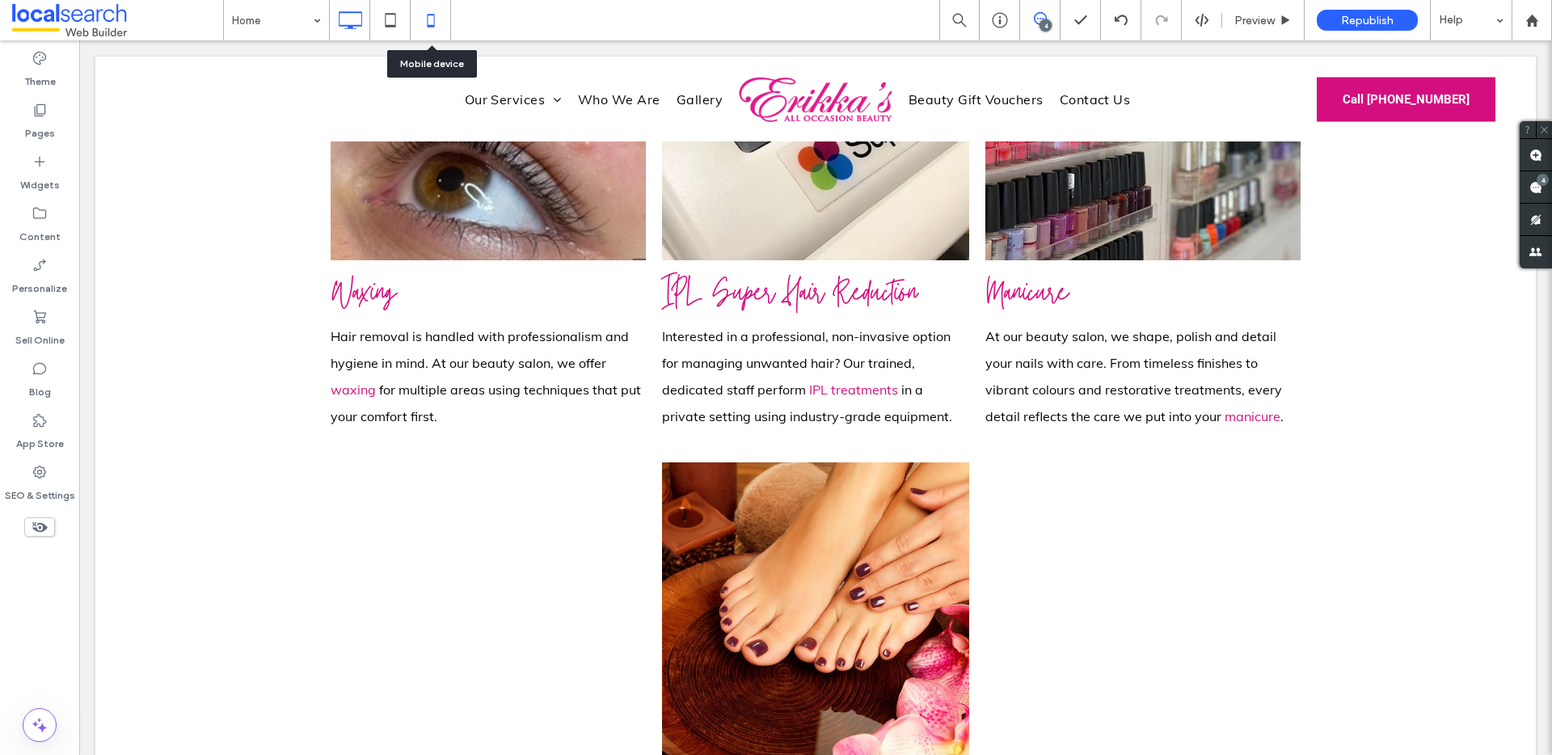
click at [423, 11] on icon at bounding box center [431, 20] width 32 height 32
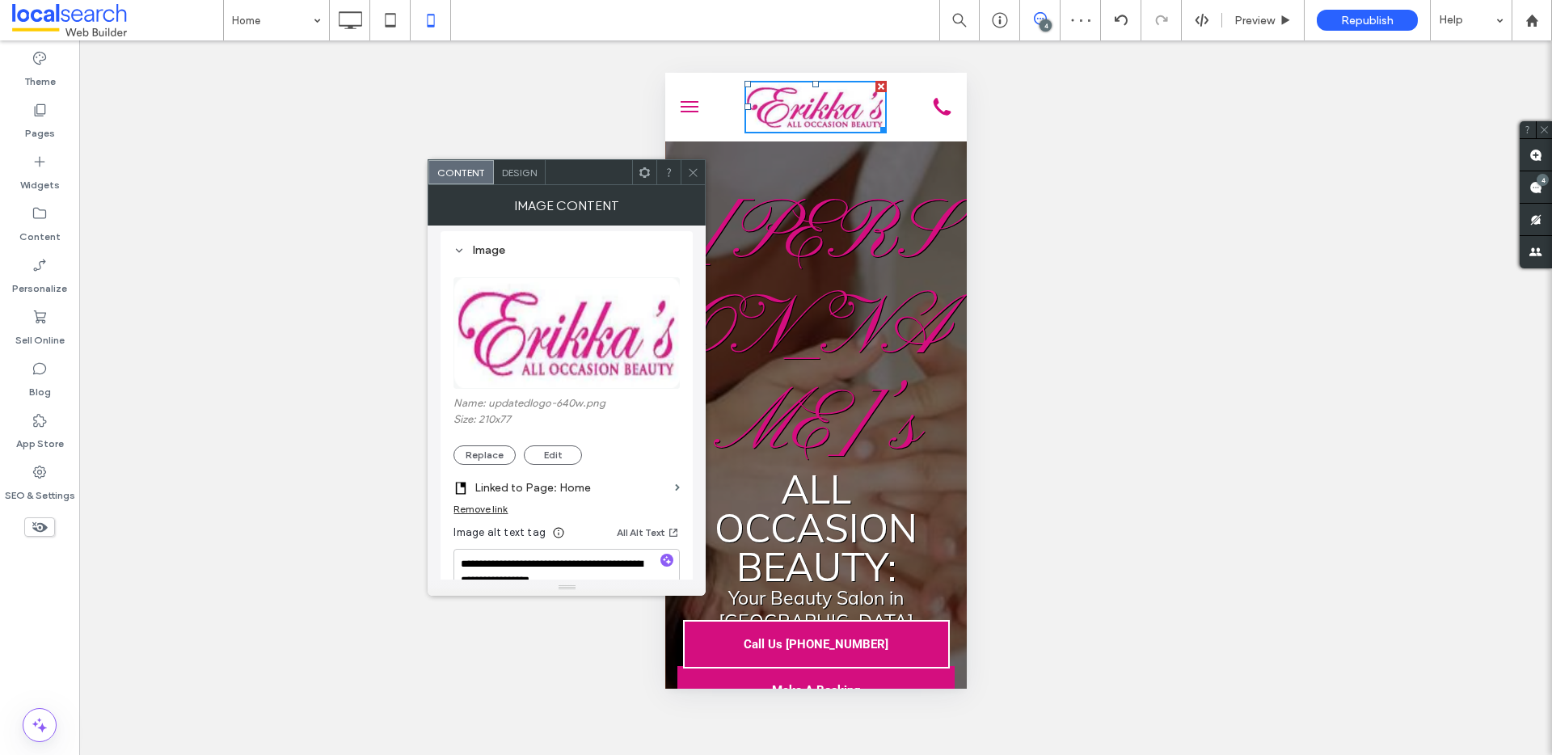
scroll to position [150, 0]
click at [505, 462] on section "Linked to Page: Home" at bounding box center [567, 481] width 226 height 38
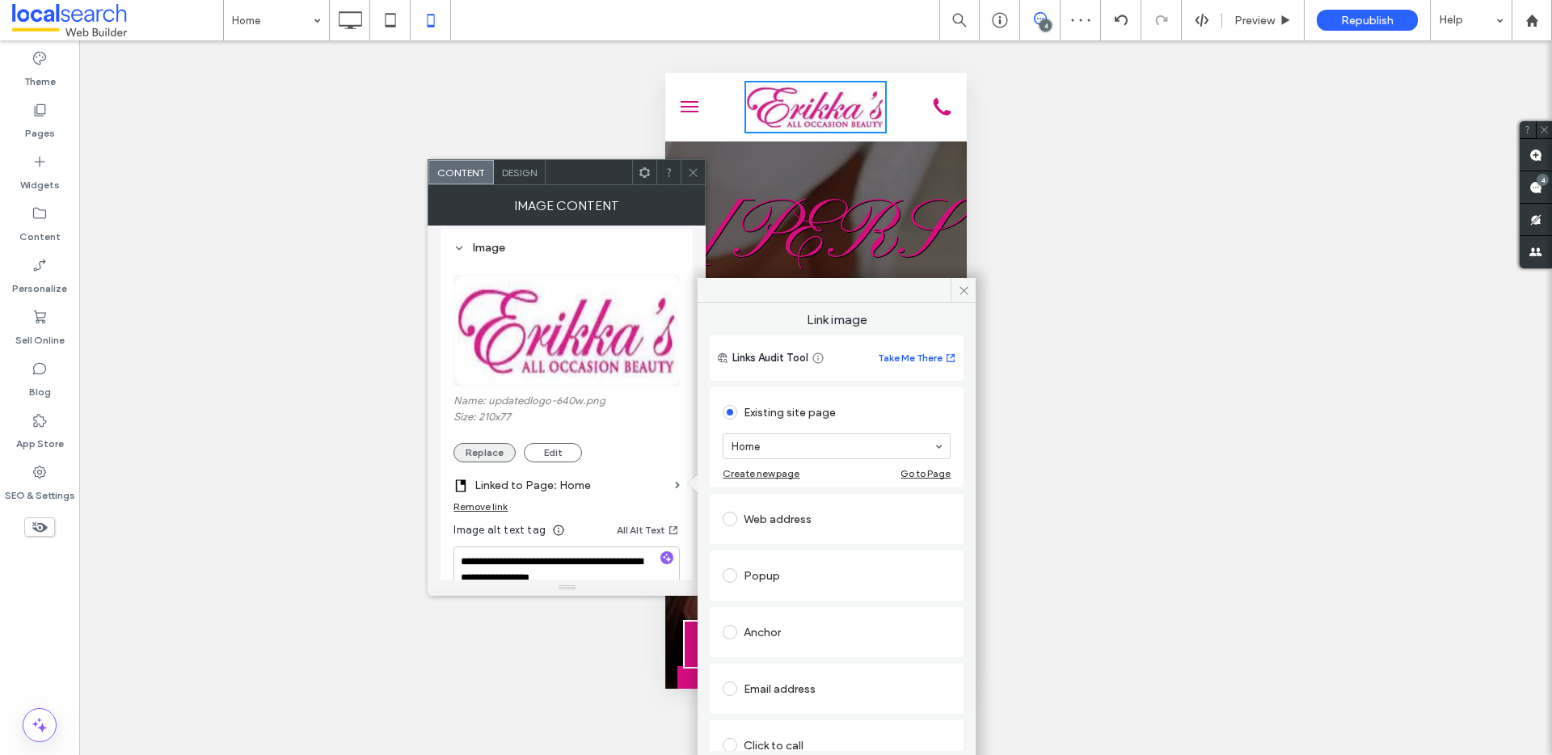
click at [471, 453] on button "Replace" at bounding box center [485, 452] width 62 height 19
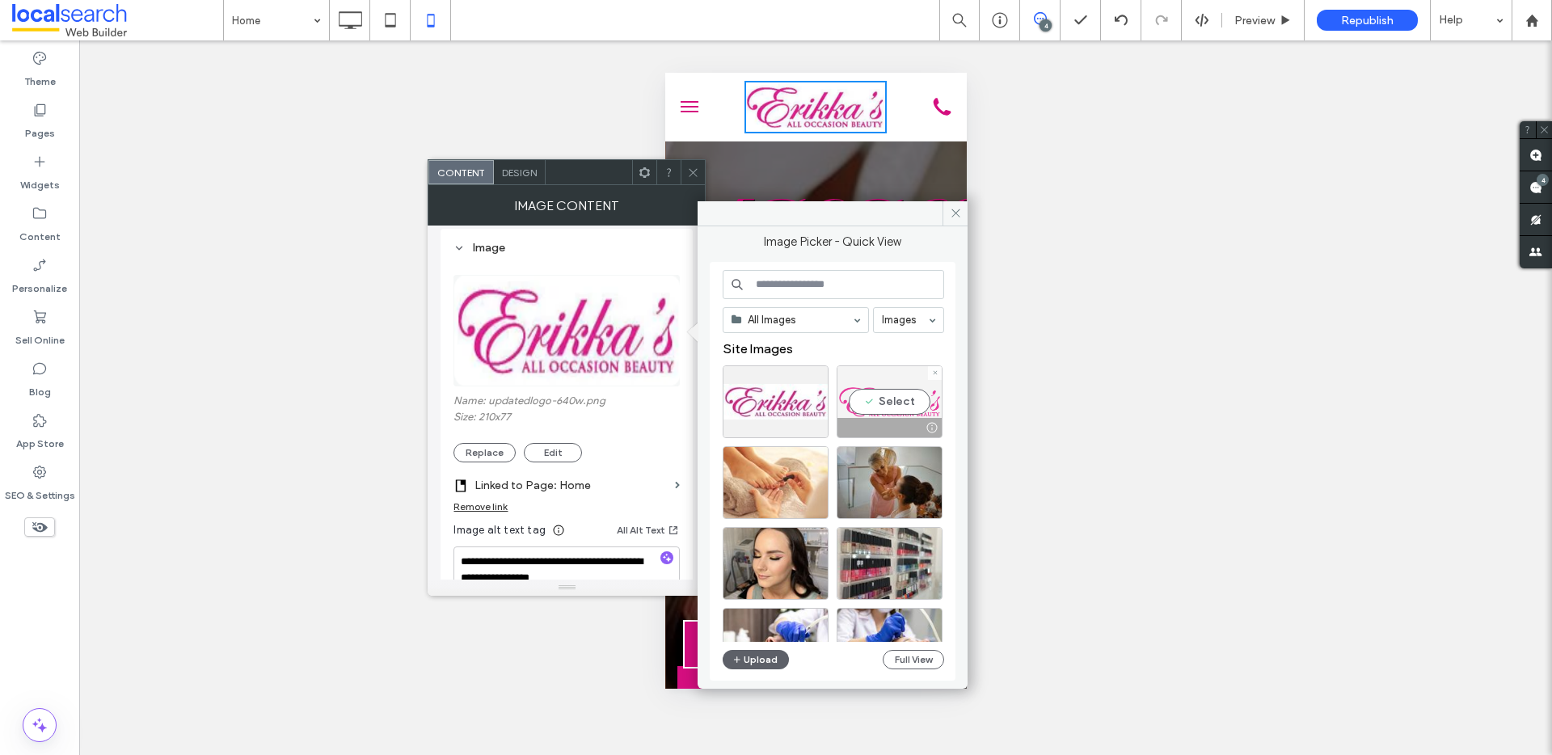
click at [890, 388] on div "Select" at bounding box center [890, 401] width 106 height 73
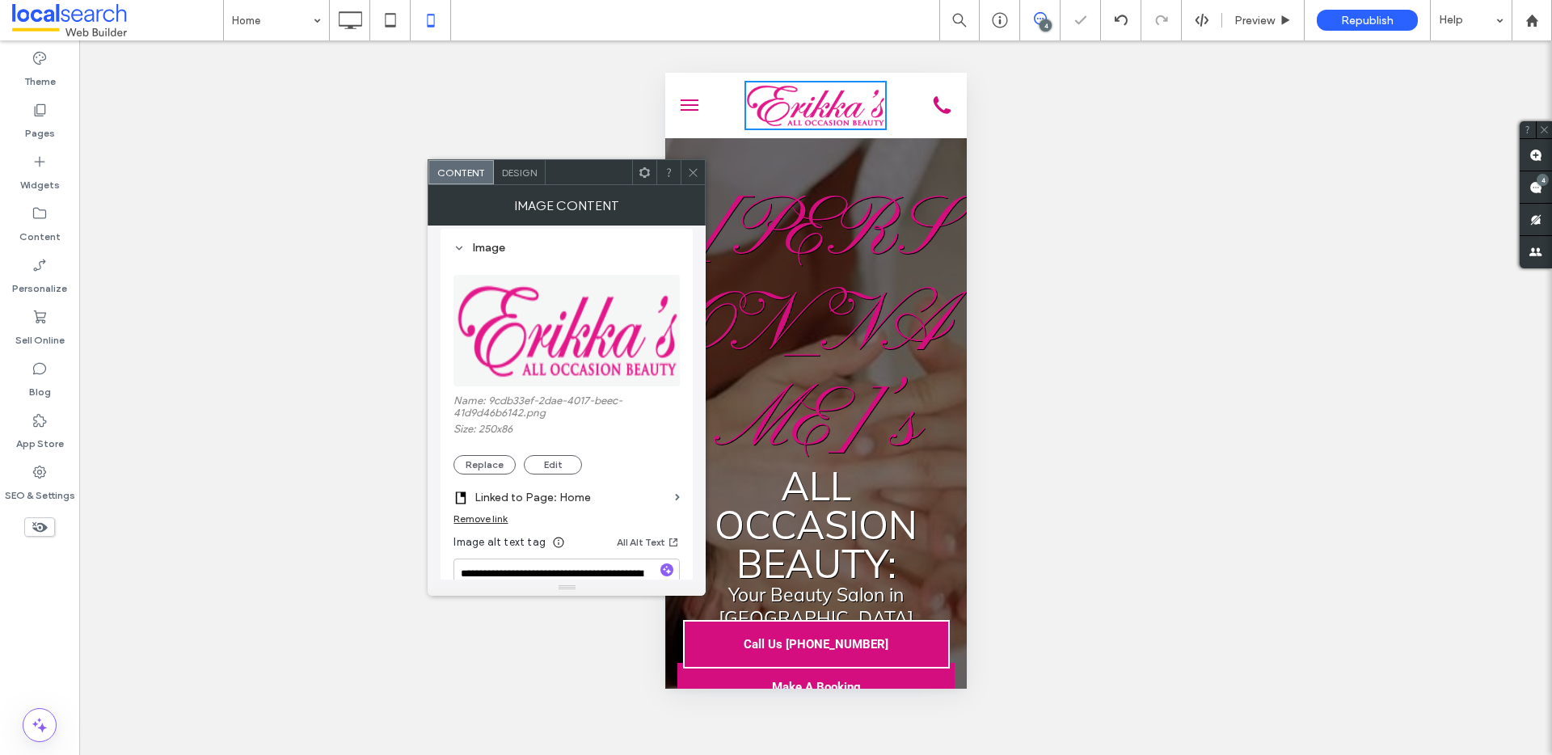
click at [697, 175] on use at bounding box center [694, 172] width 8 height 8
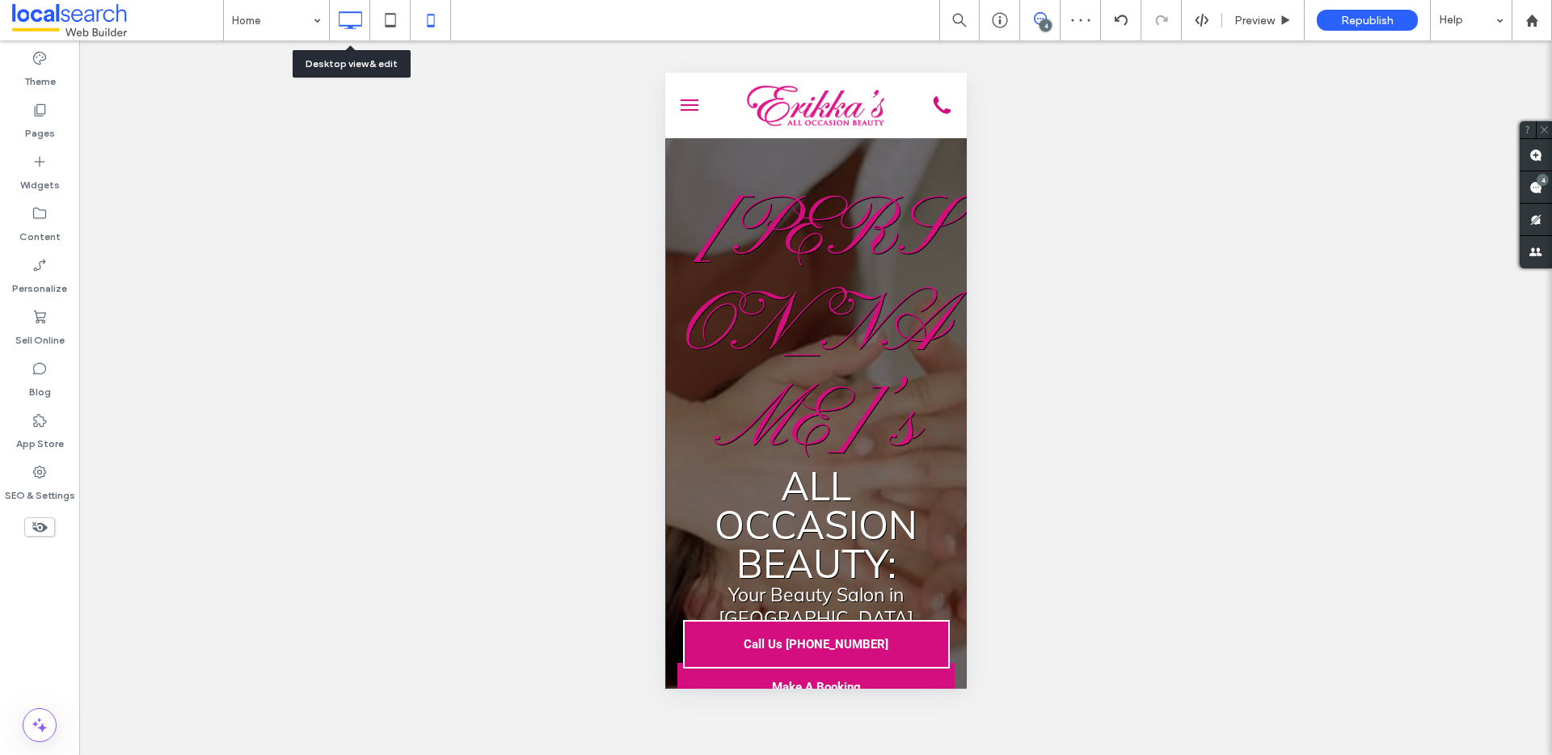
click at [341, 15] on icon at bounding box center [350, 20] width 32 height 32
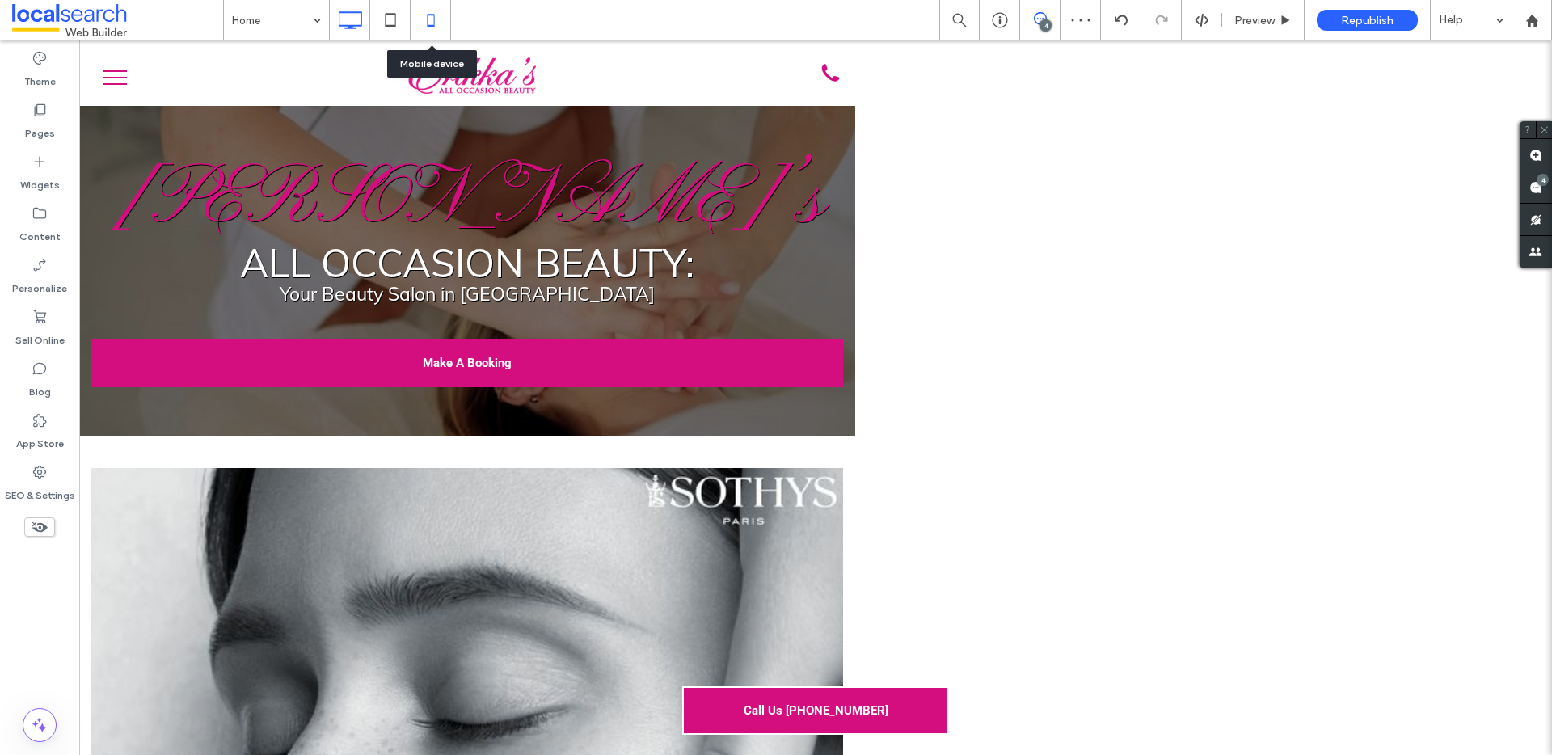
click at [439, 24] on icon at bounding box center [431, 20] width 32 height 32
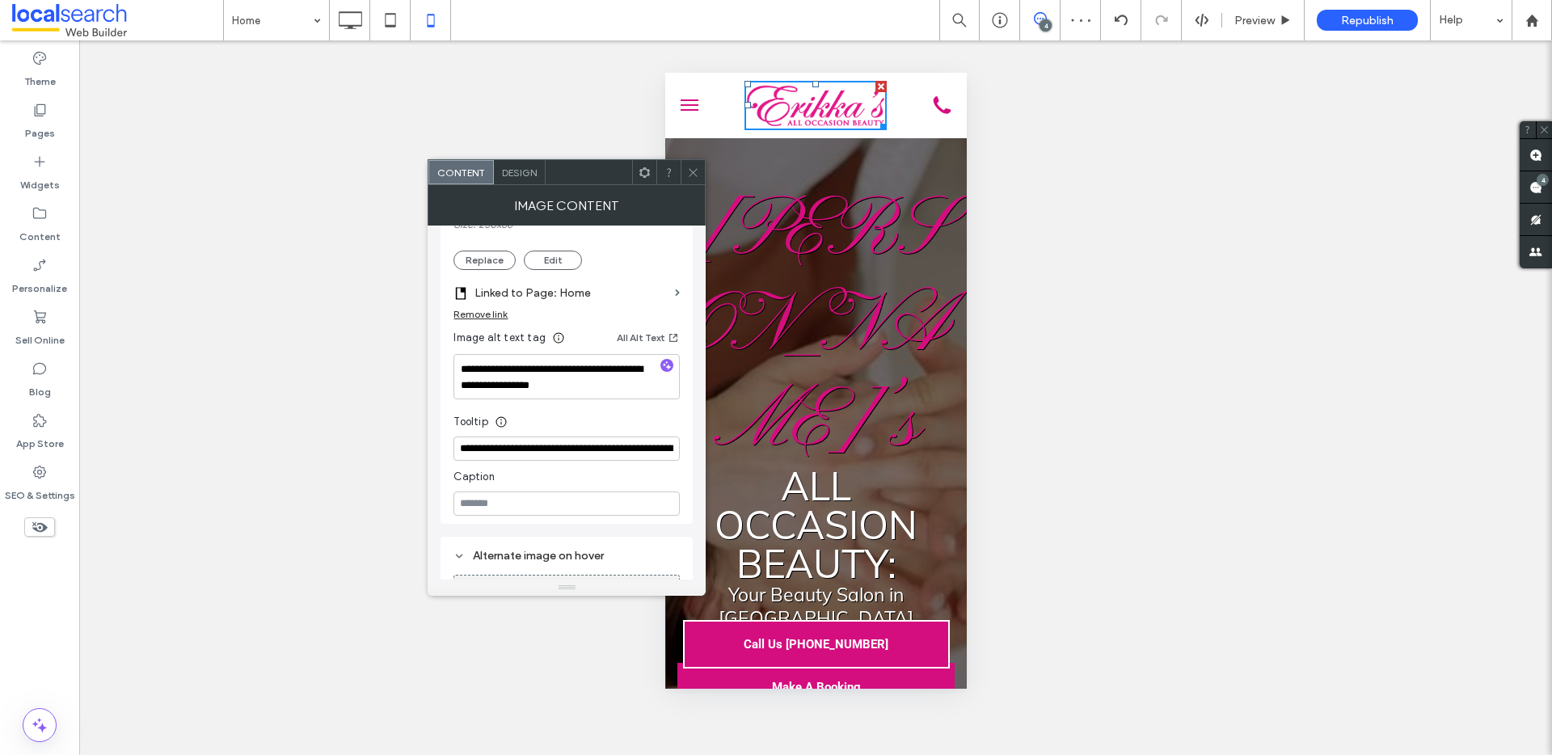
scroll to position [470, 0]
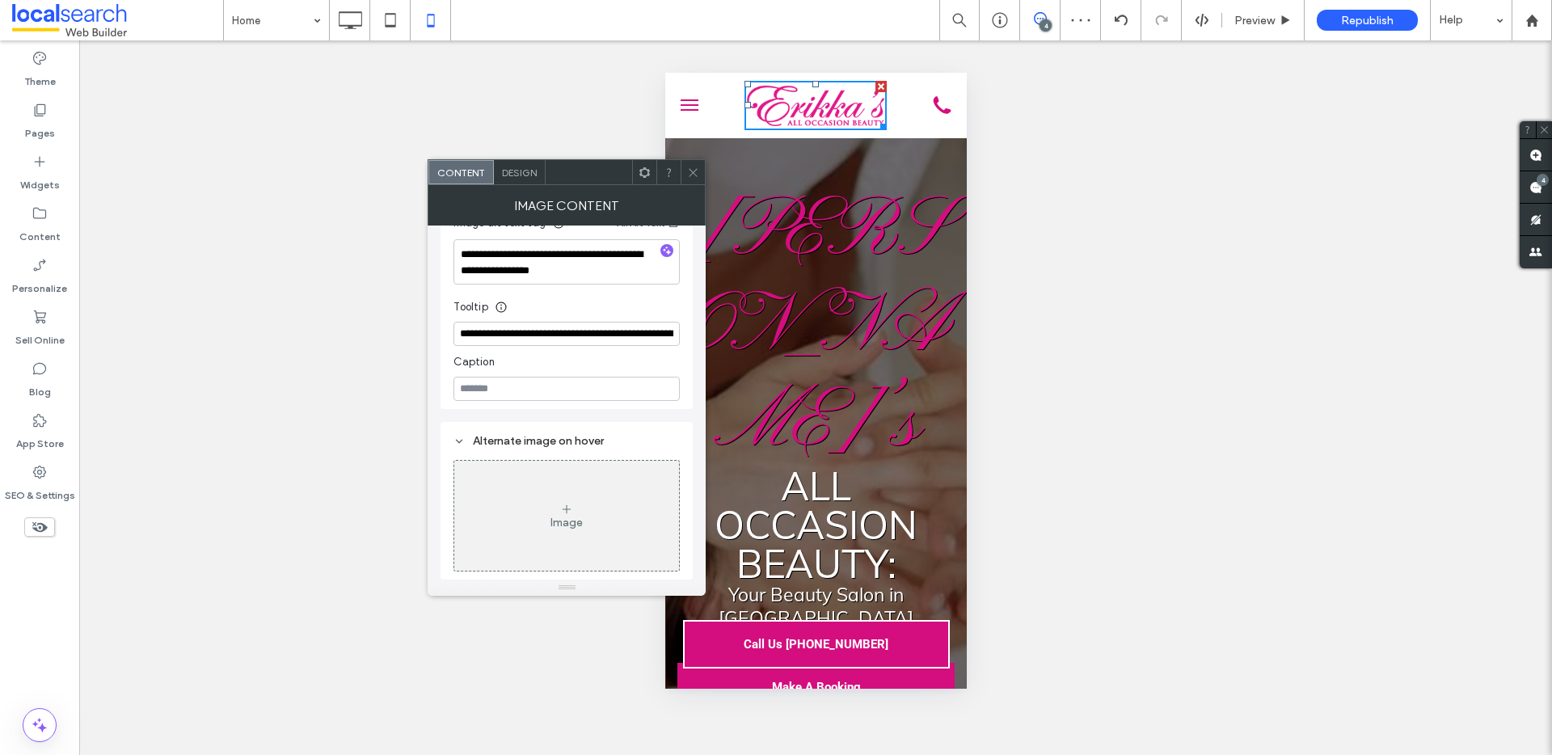
click at [522, 179] on div "Design" at bounding box center [520, 172] width 52 height 24
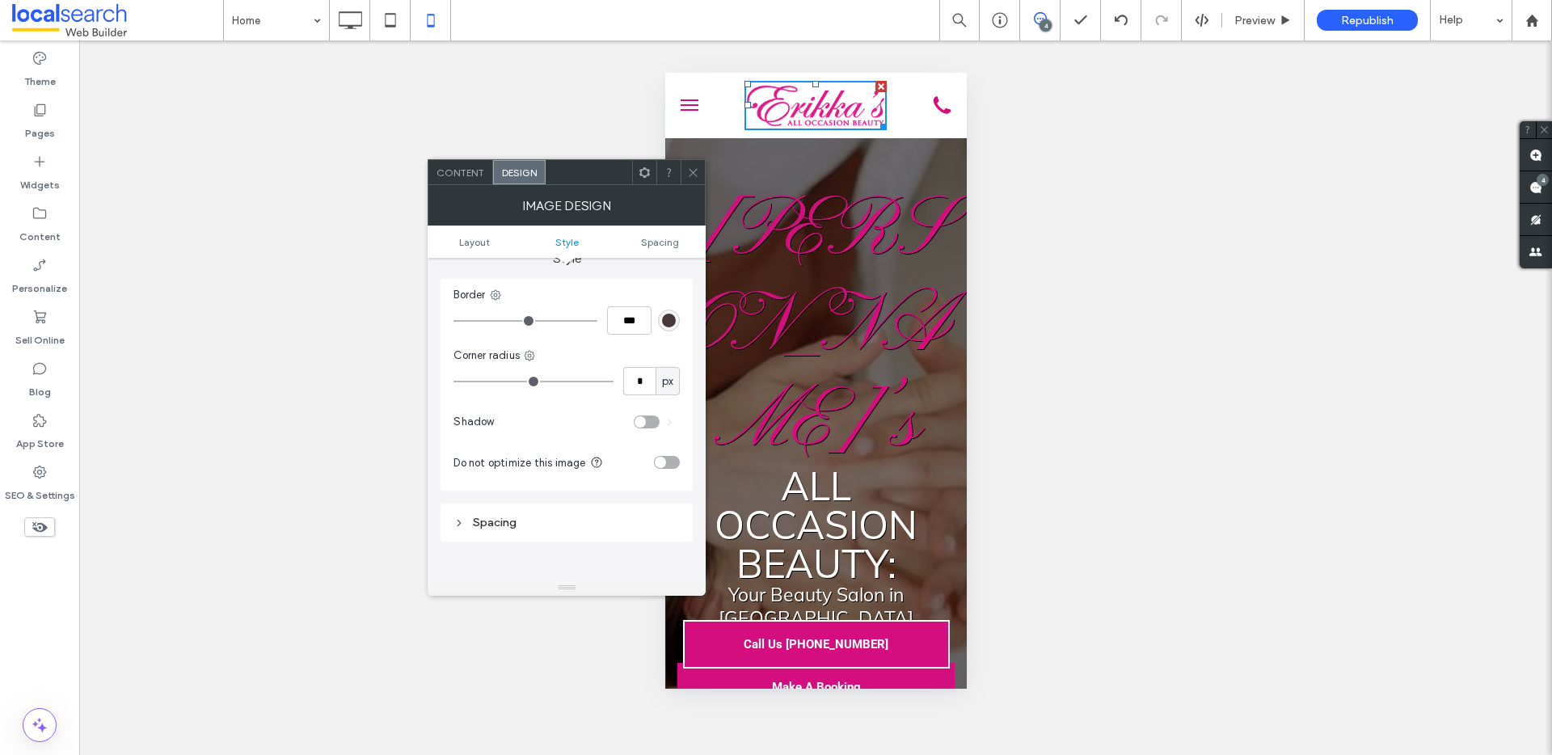
scroll to position [270, 0]
click at [655, 471] on section "Do not optimize this image" at bounding box center [567, 467] width 226 height 40
click at [657, 464] on div "toggle" at bounding box center [660, 467] width 11 height 11
click at [690, 180] on span at bounding box center [693, 172] width 12 height 24
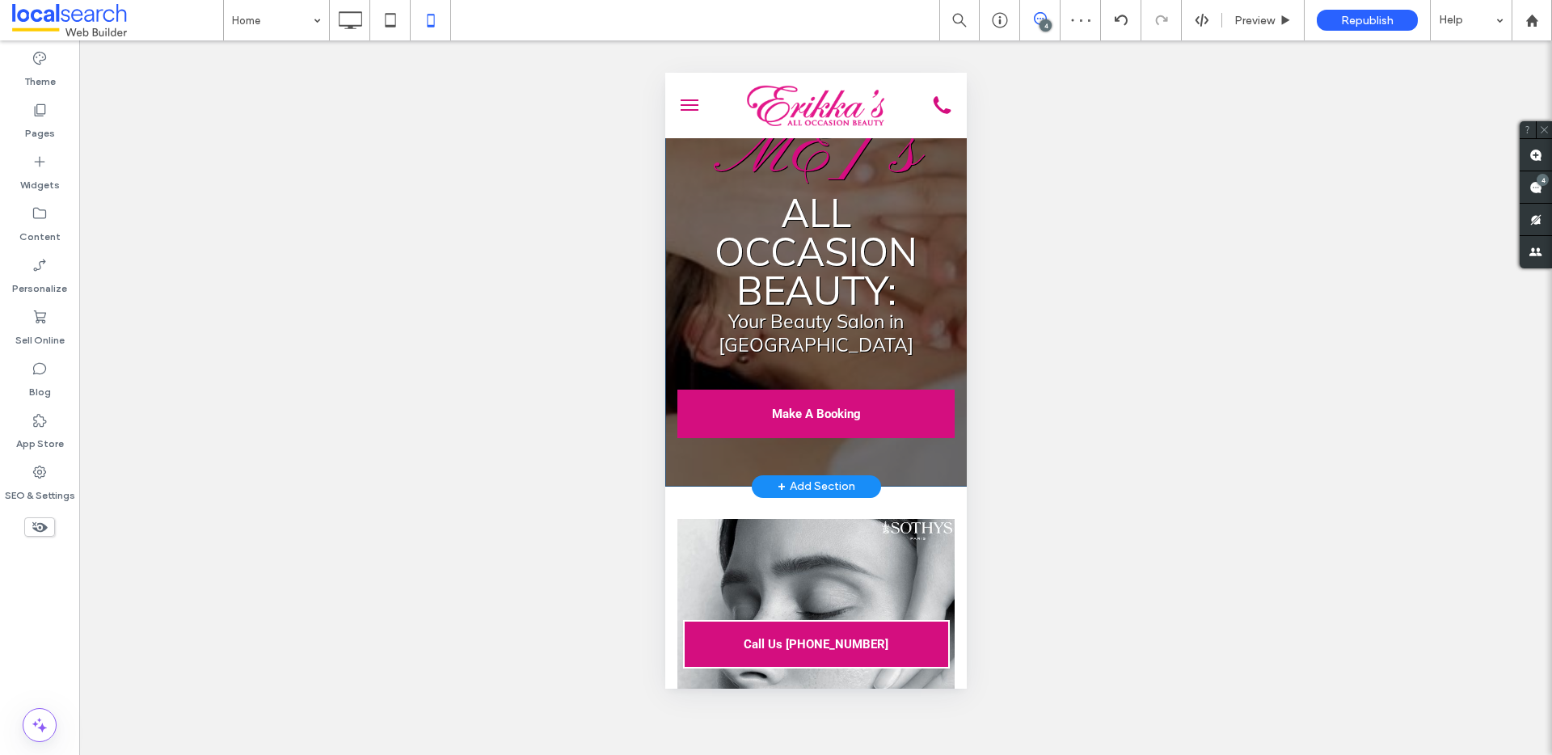
scroll to position [0, 0]
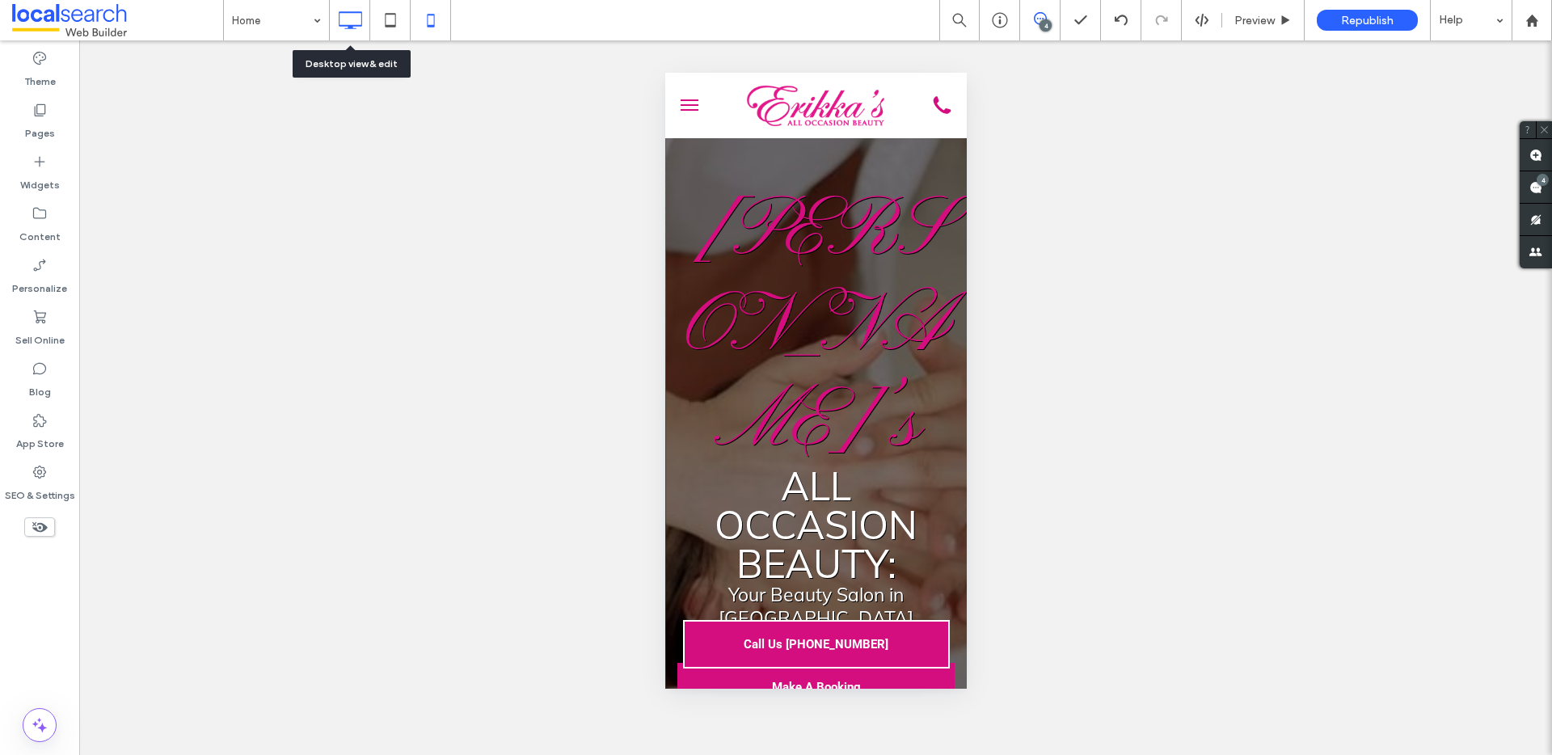
click at [351, 15] on icon at bounding box center [350, 20] width 32 height 32
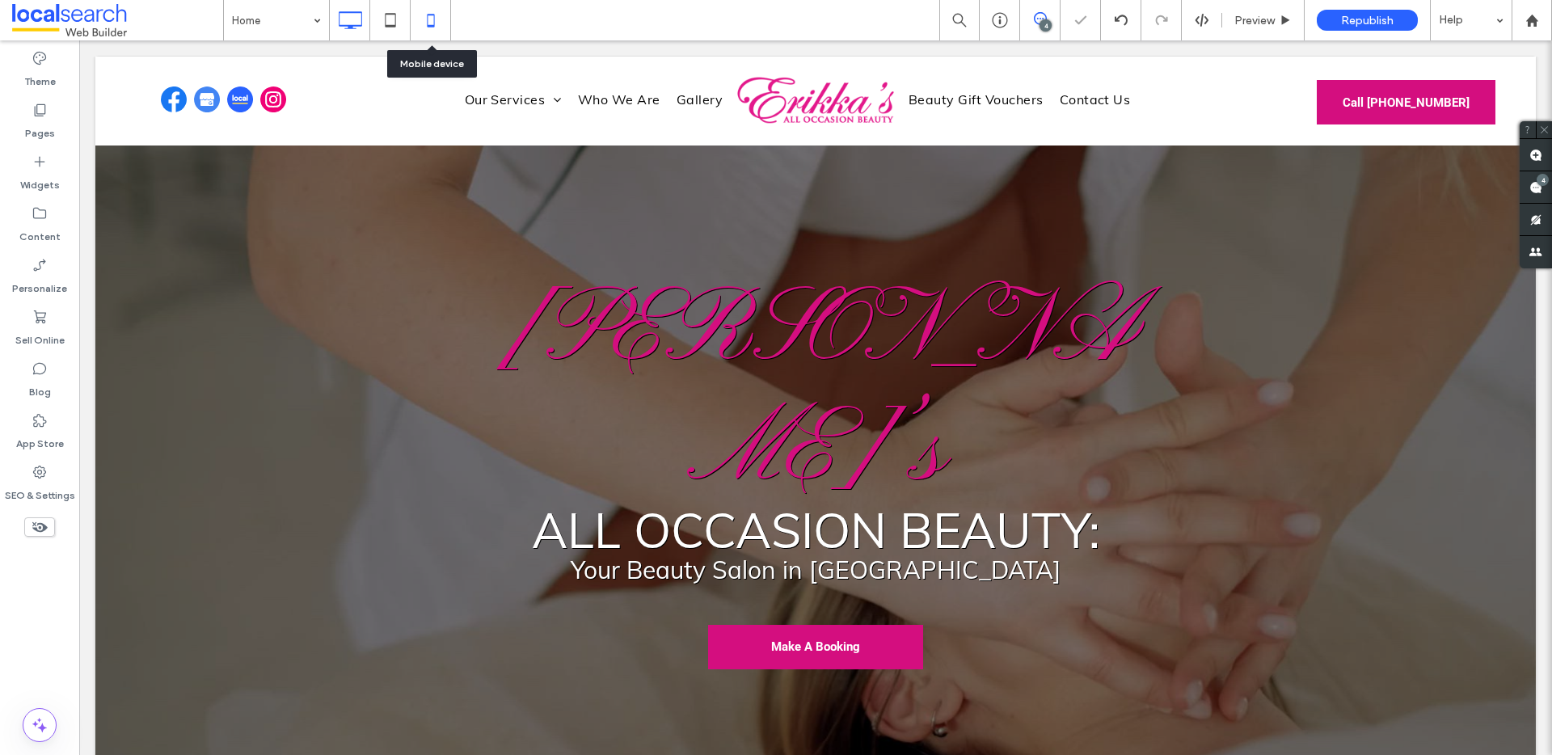
click at [435, 24] on icon at bounding box center [431, 20] width 32 height 32
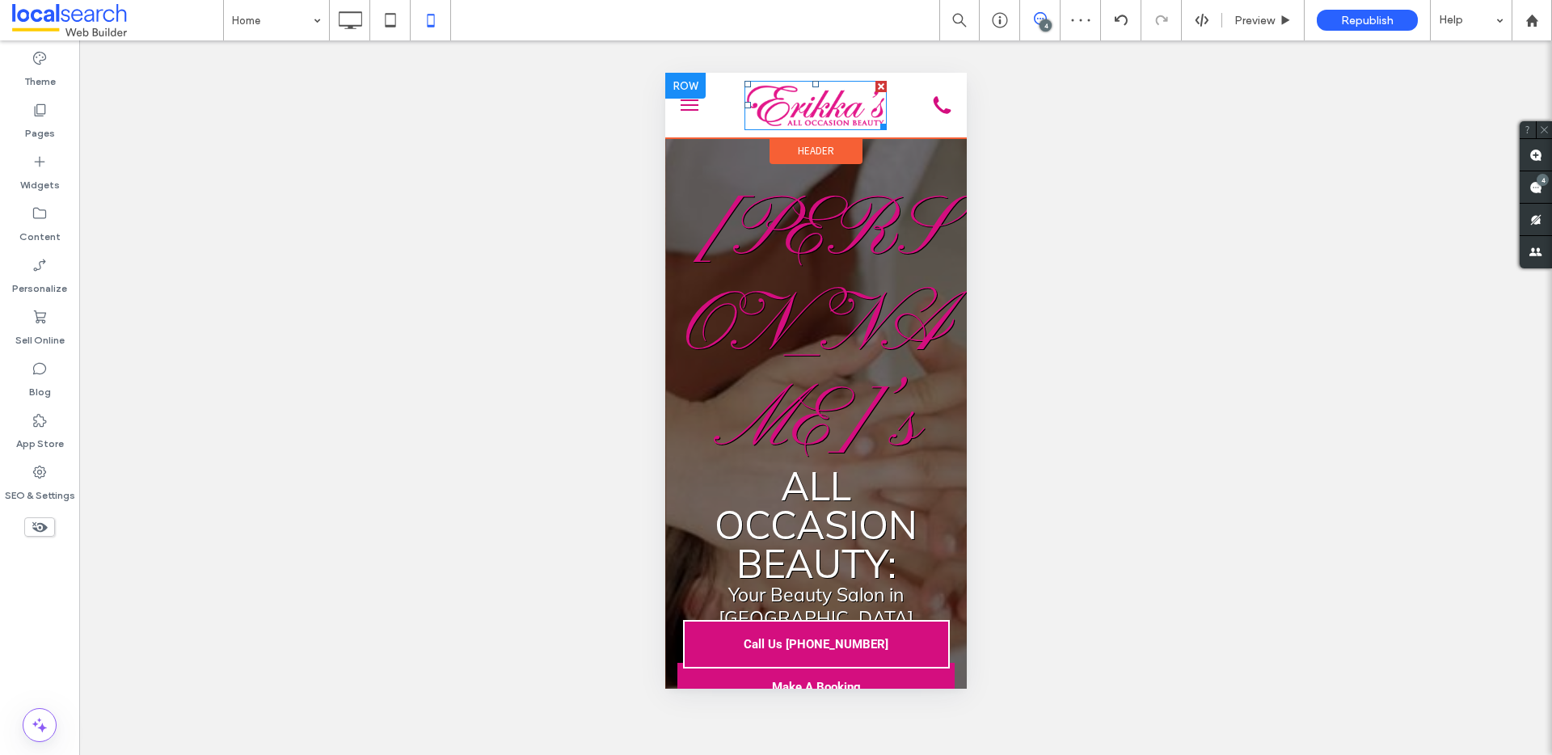
click at [812, 114] on img at bounding box center [815, 105] width 142 height 49
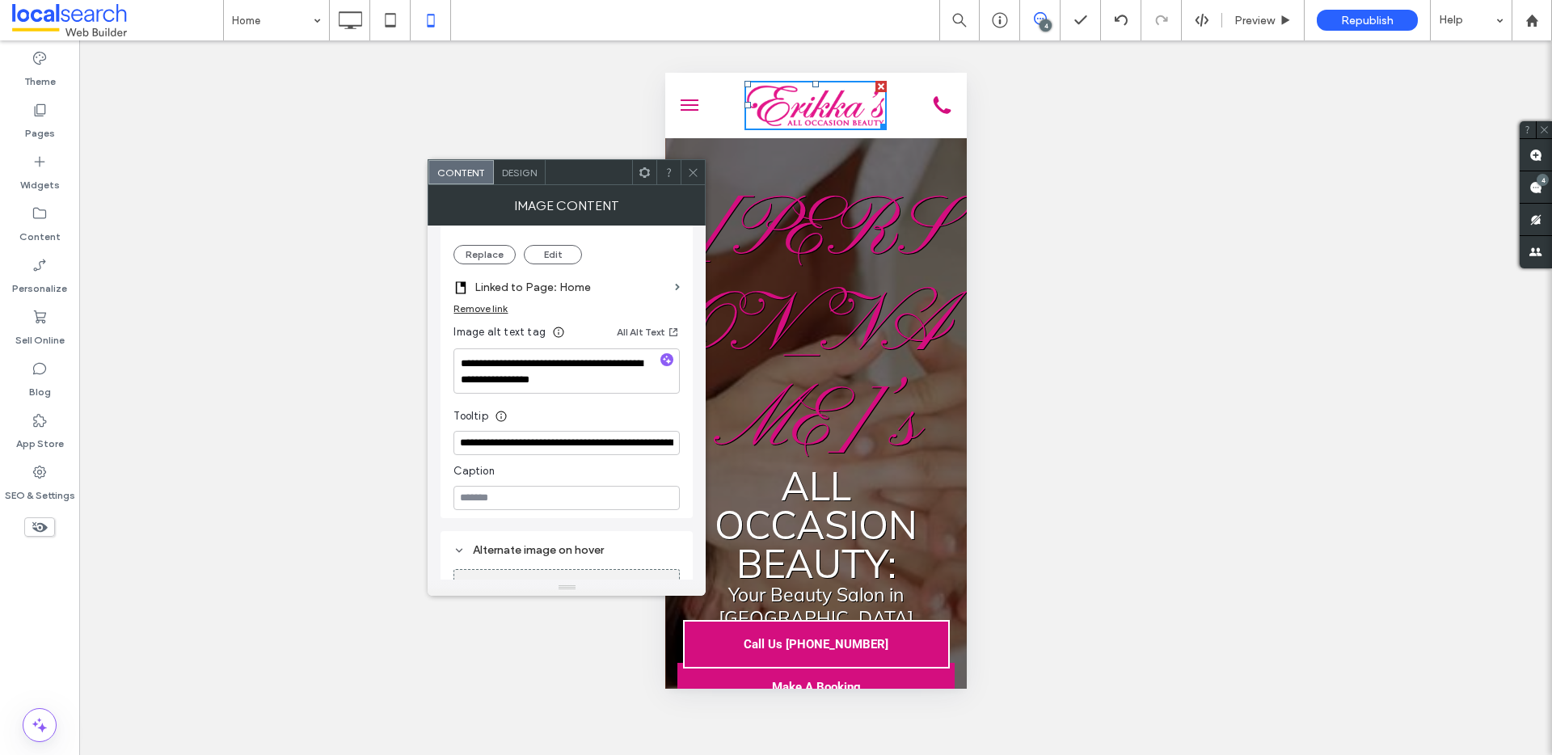
scroll to position [470, 0]
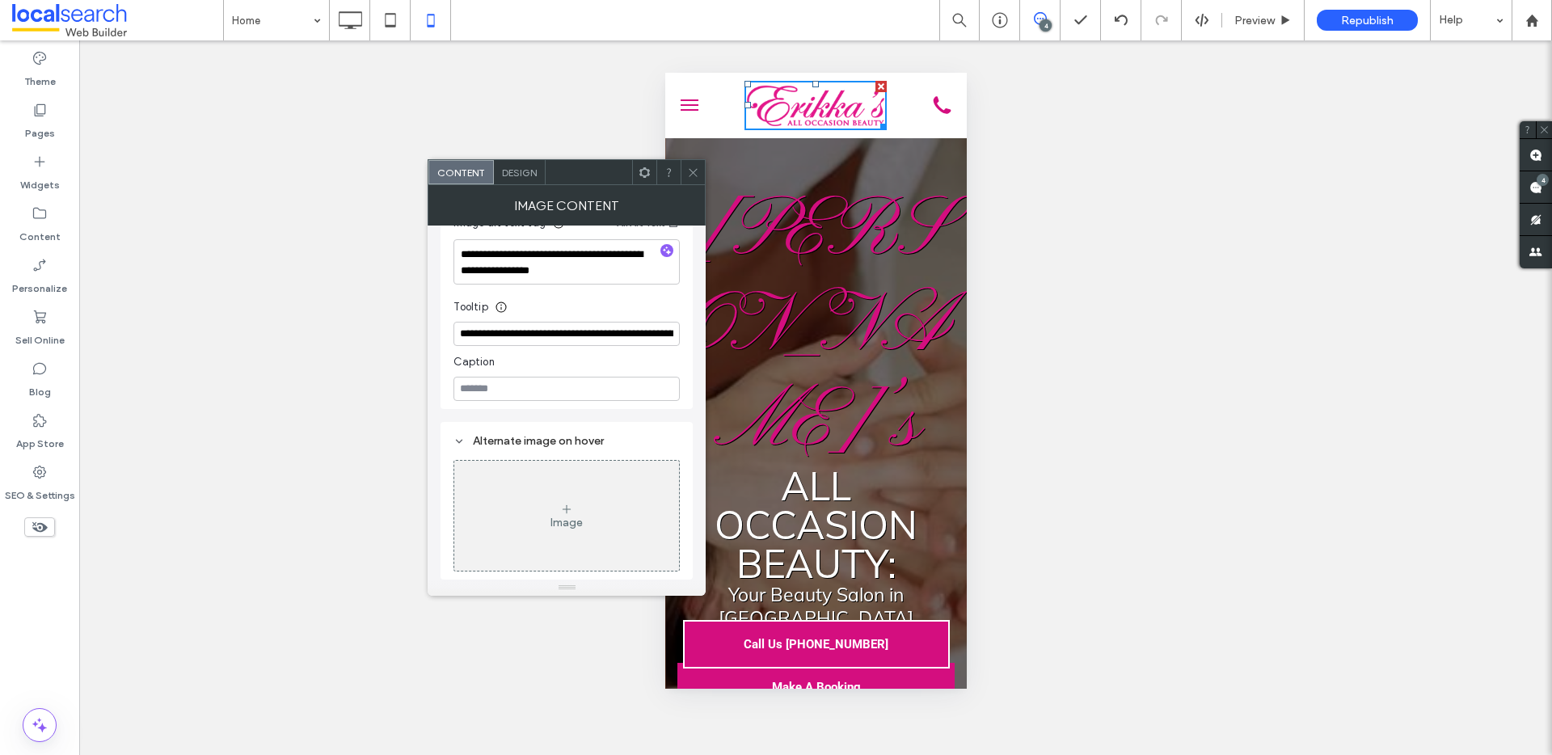
click at [525, 171] on span "Design" at bounding box center [519, 173] width 35 height 12
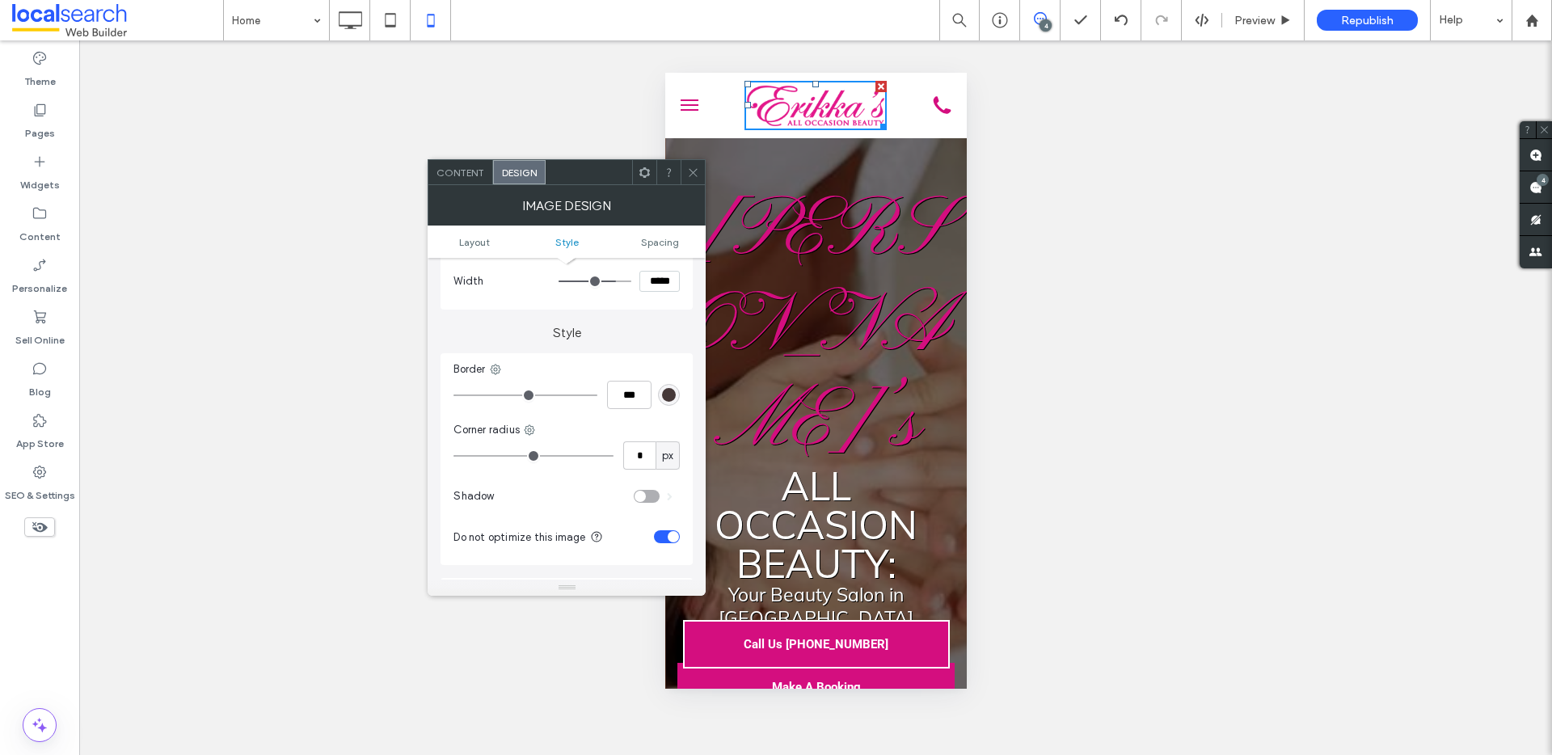
scroll to position [425, 0]
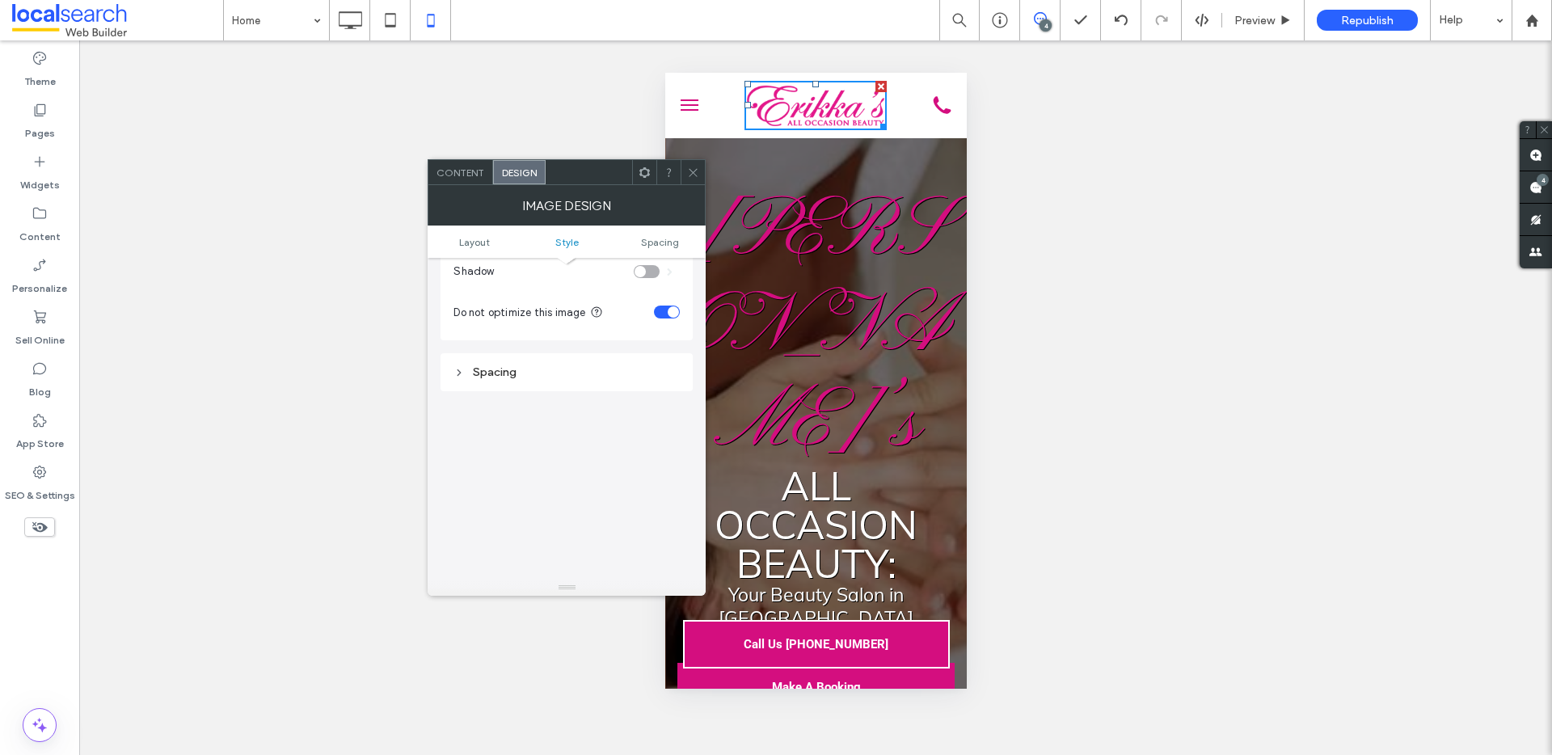
click at [694, 175] on icon at bounding box center [693, 173] width 12 height 12
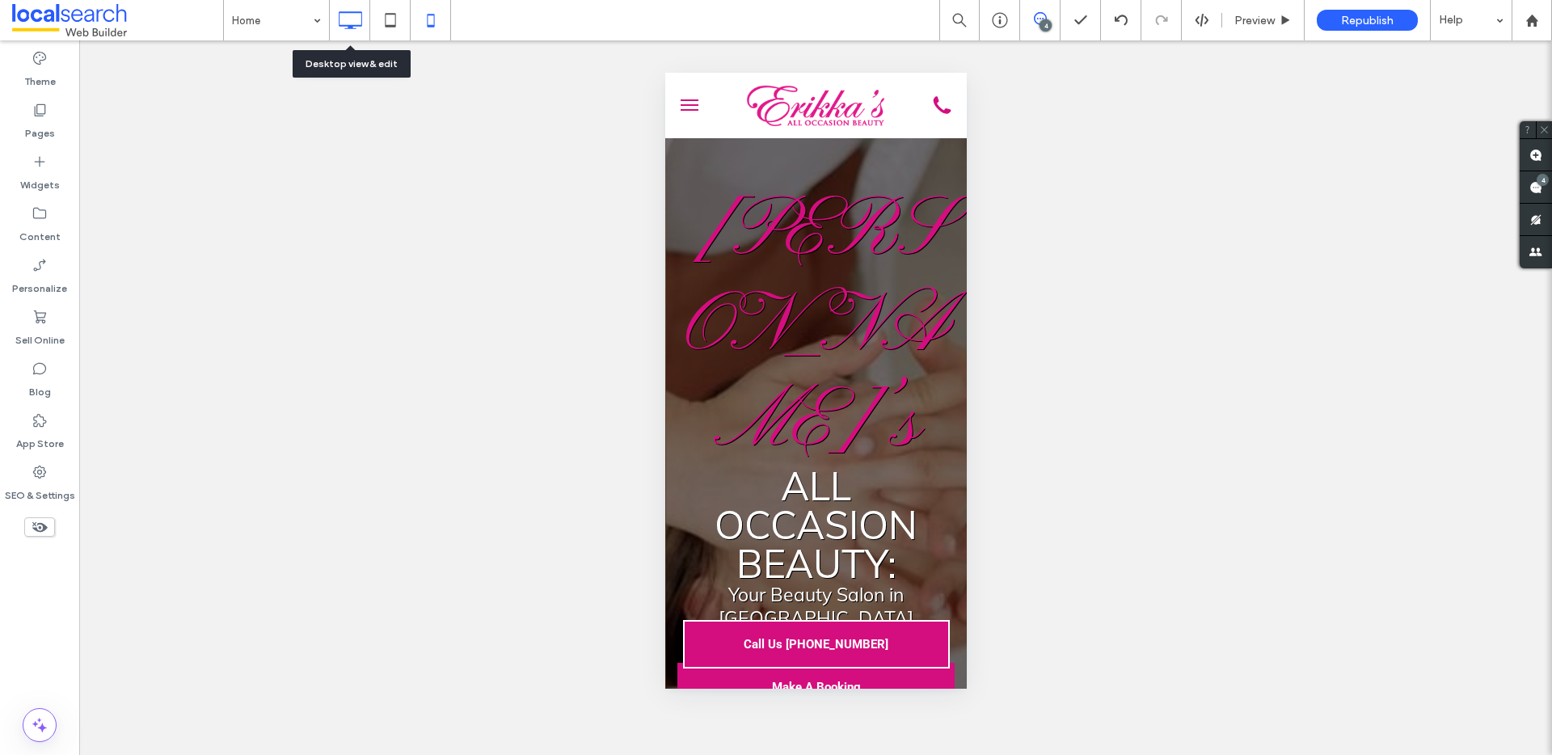
click at [364, 21] on icon at bounding box center [350, 20] width 32 height 32
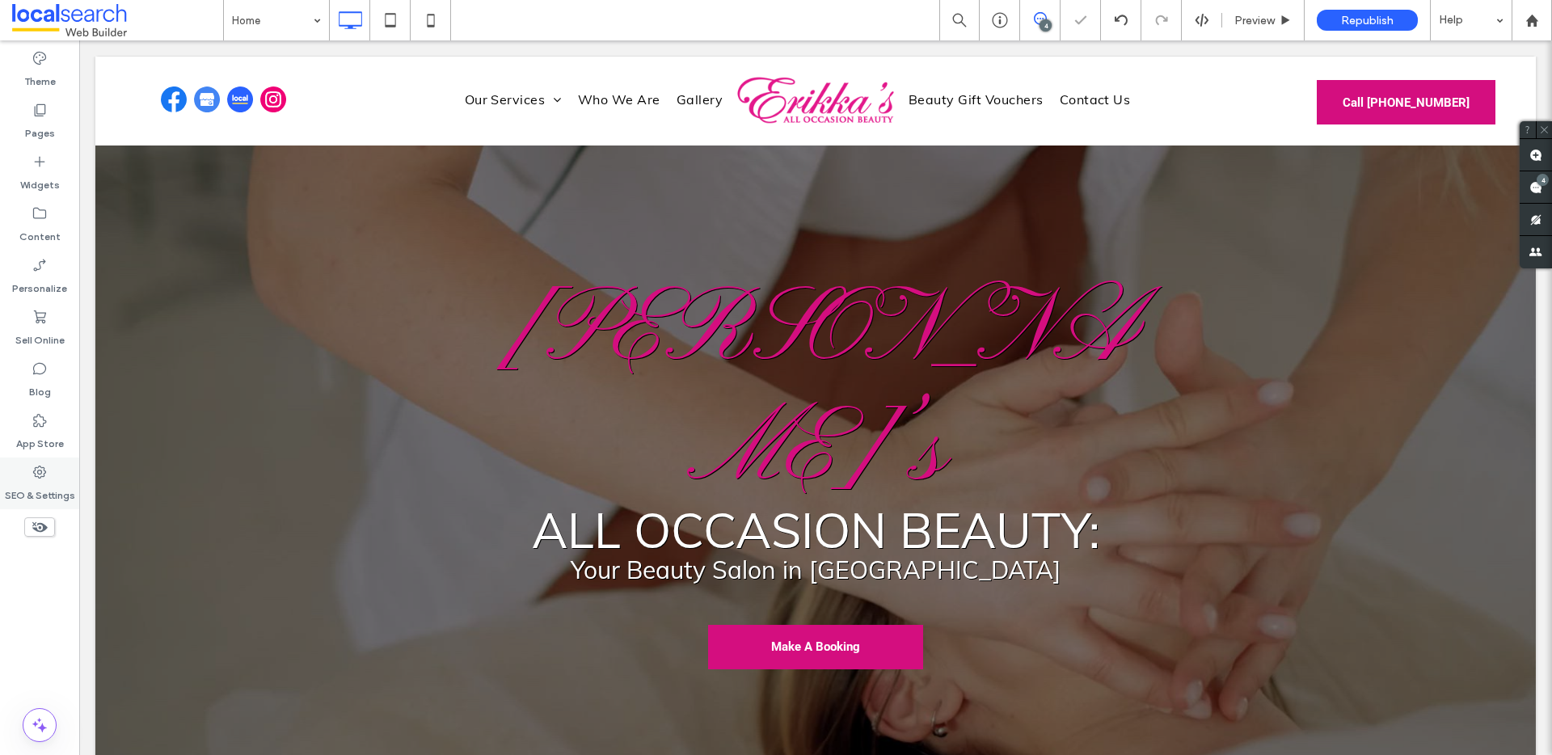
scroll to position [0, 0]
click at [36, 496] on label "SEO & Settings" at bounding box center [40, 491] width 70 height 23
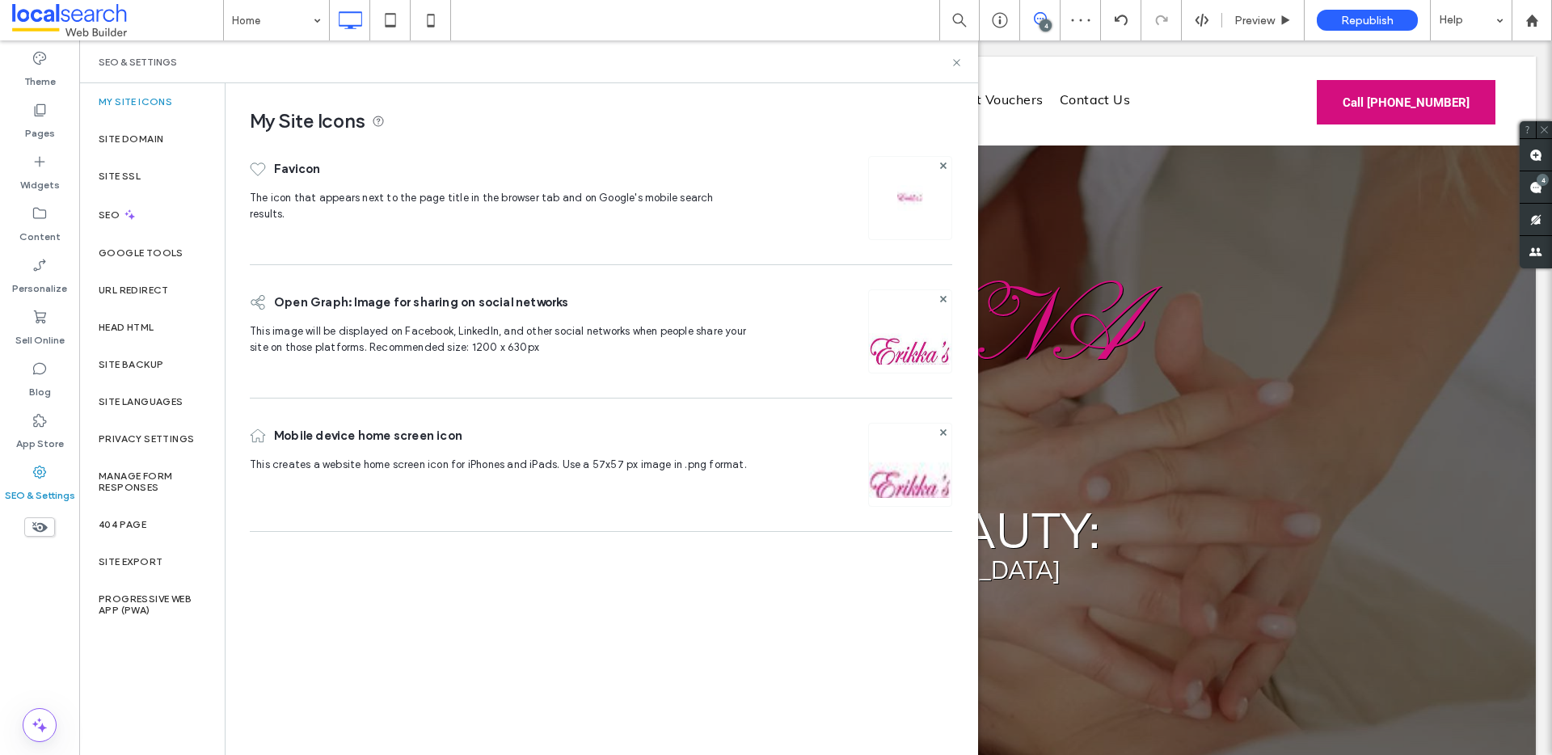
click at [904, 200] on img at bounding box center [910, 198] width 26 height 26
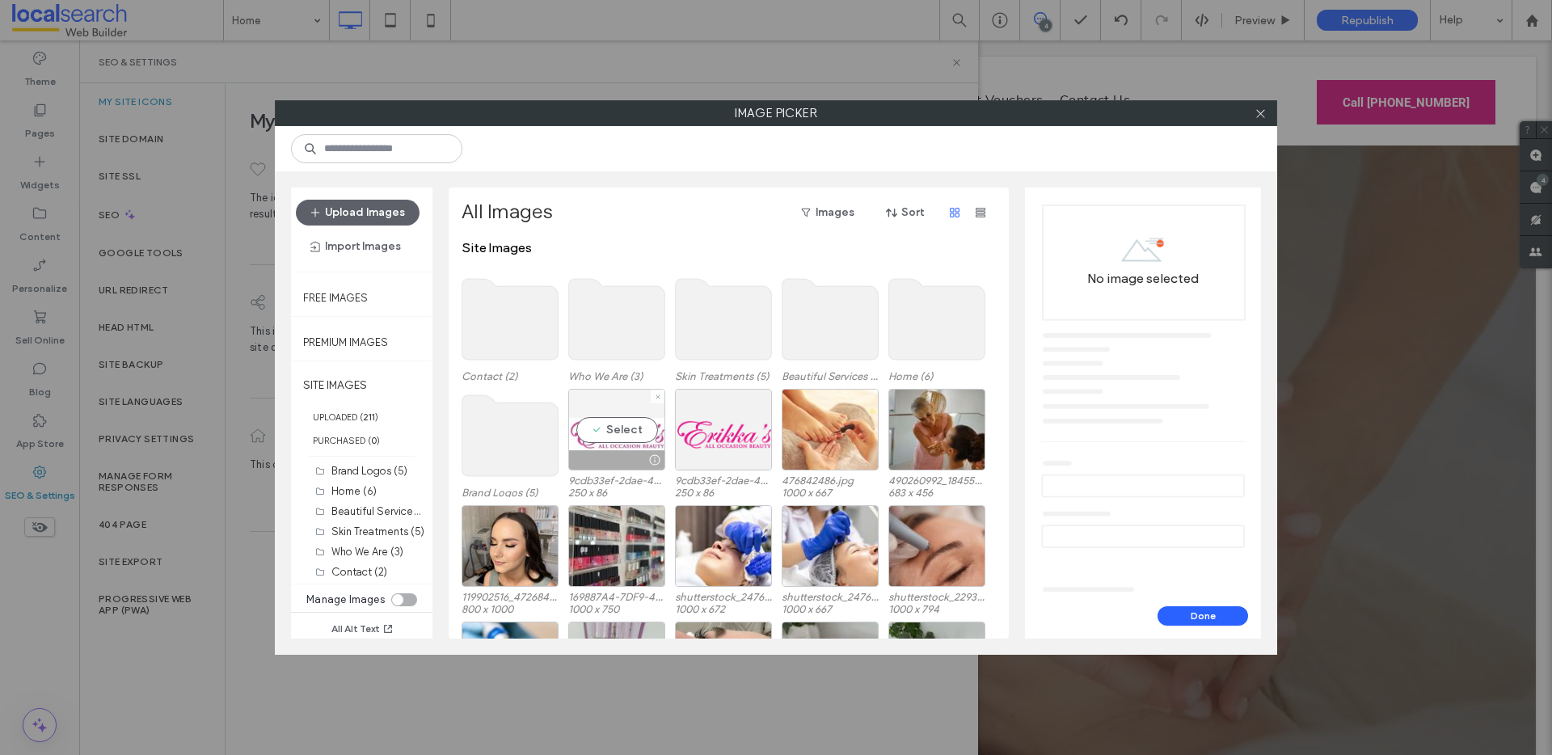
click at [614, 441] on div "Select" at bounding box center [616, 430] width 97 height 82
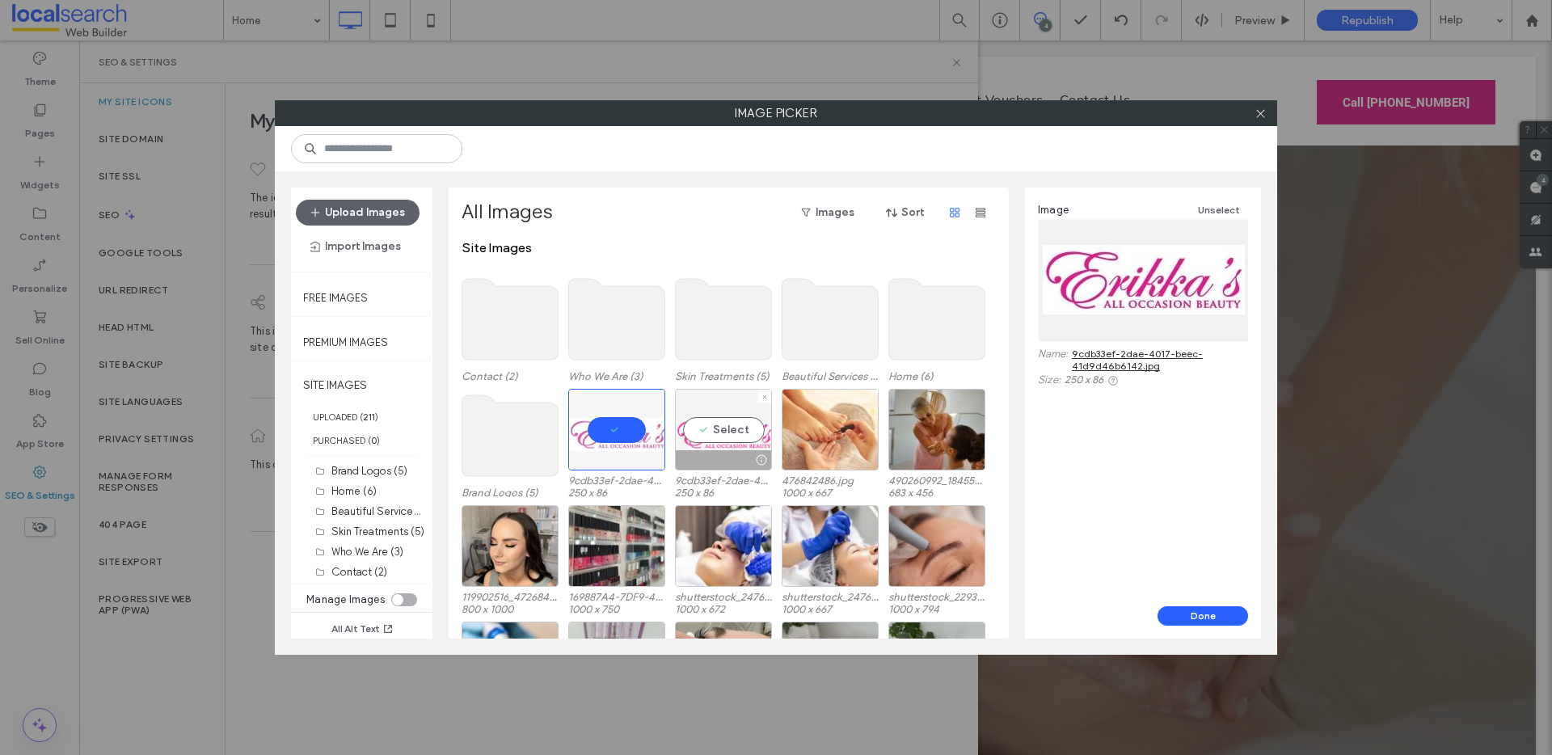
click at [738, 427] on div "Select" at bounding box center [723, 430] width 97 height 82
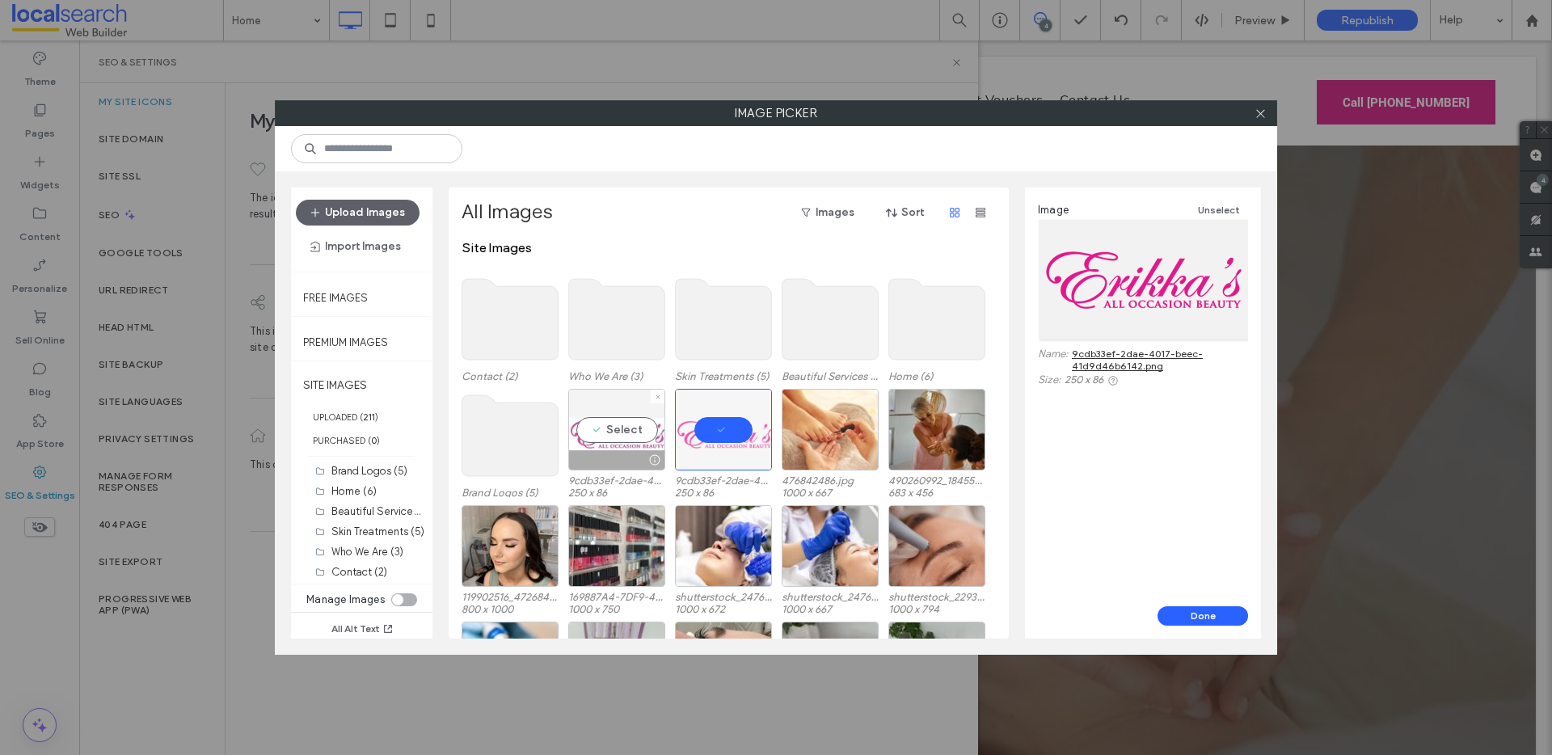
click at [651, 419] on div "Select" at bounding box center [616, 430] width 97 height 82
drag, startPoint x: 1268, startPoint y: 116, endPoint x: 1248, endPoint y: 111, distance: 20.8
click at [1267, 116] on div at bounding box center [1260, 113] width 24 height 24
click at [1245, 111] on label "Image Picker" at bounding box center [776, 113] width 1001 height 24
click at [1258, 119] on span at bounding box center [1261, 113] width 12 height 24
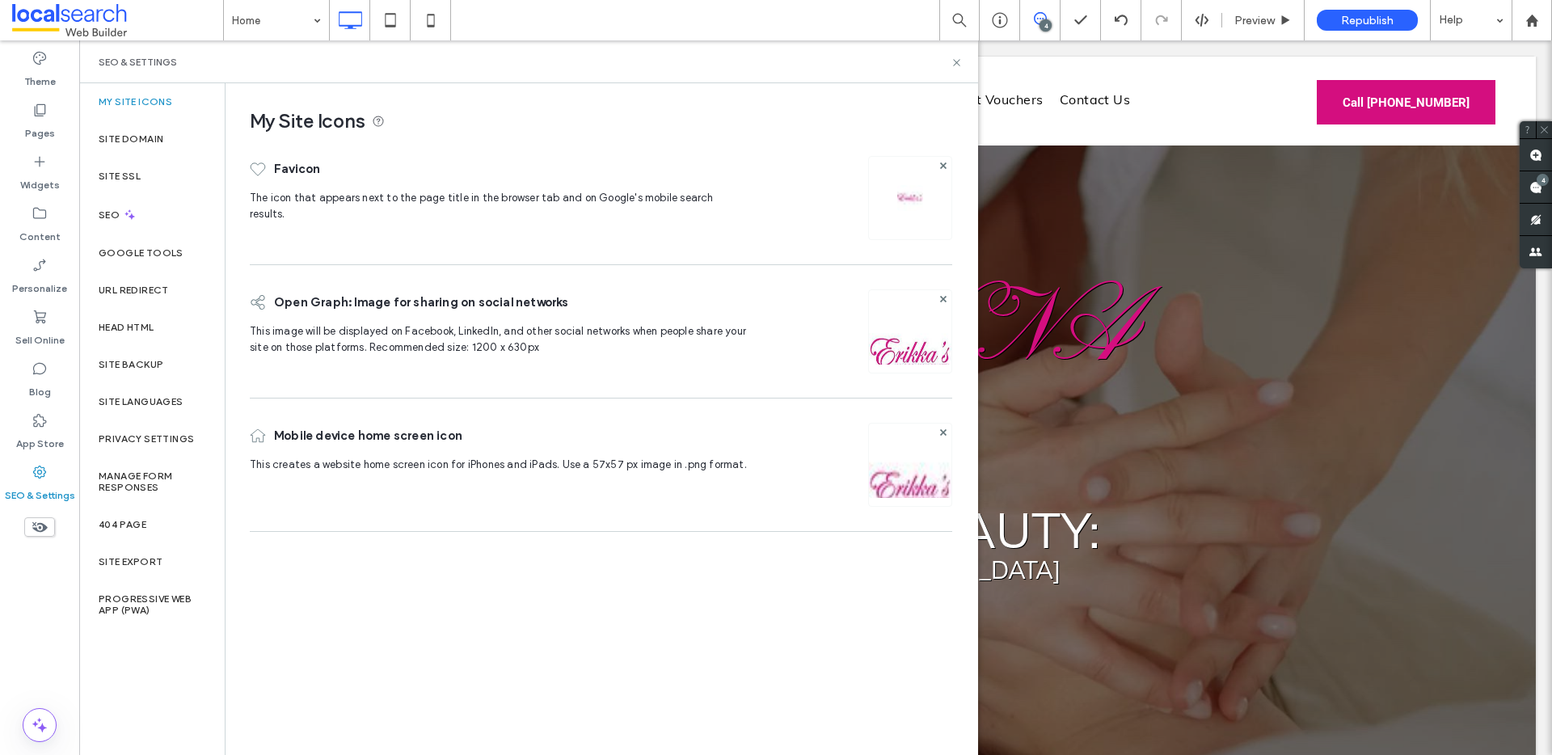
click at [901, 205] on img at bounding box center [910, 198] width 26 height 26
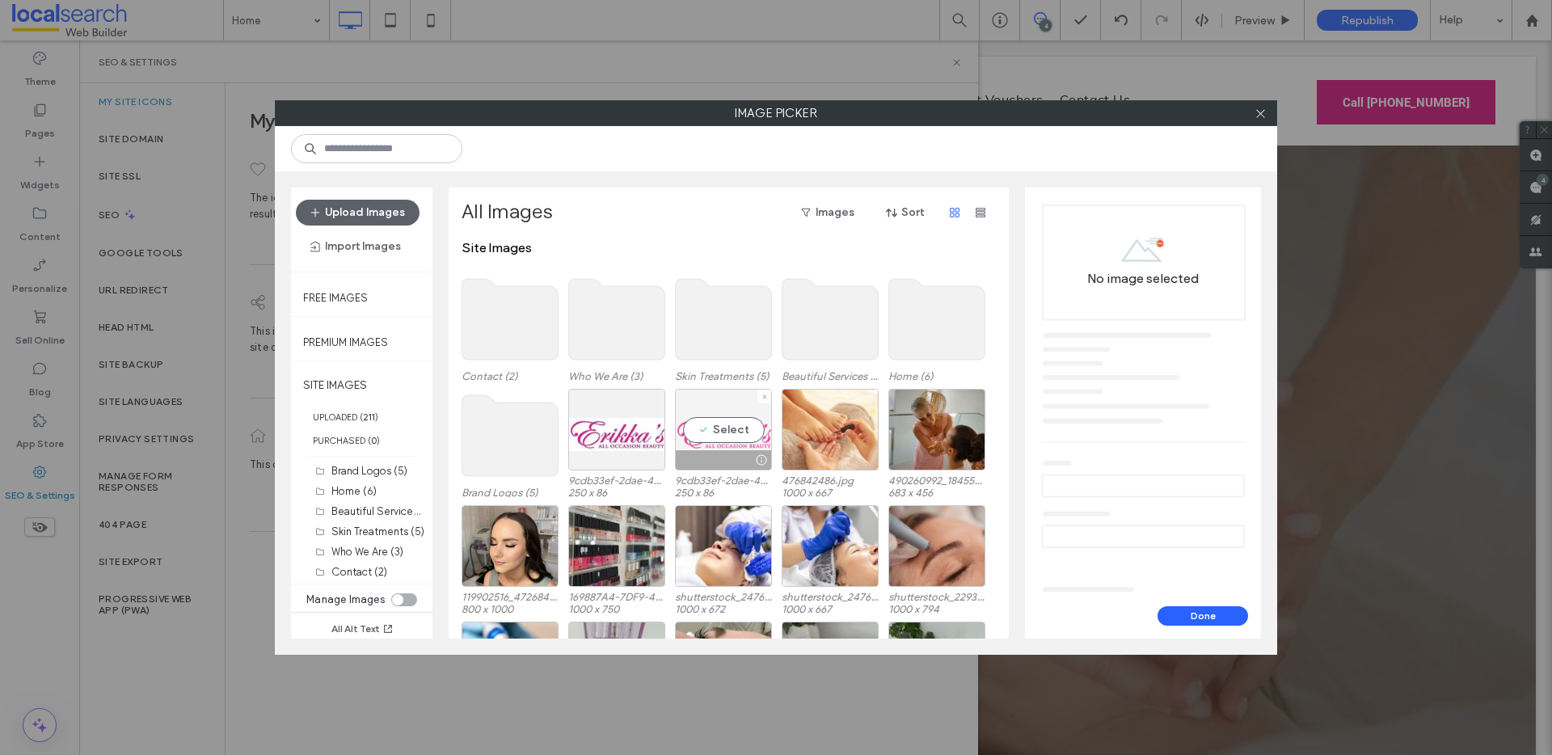
click at [731, 454] on div at bounding box center [723, 459] width 95 height 19
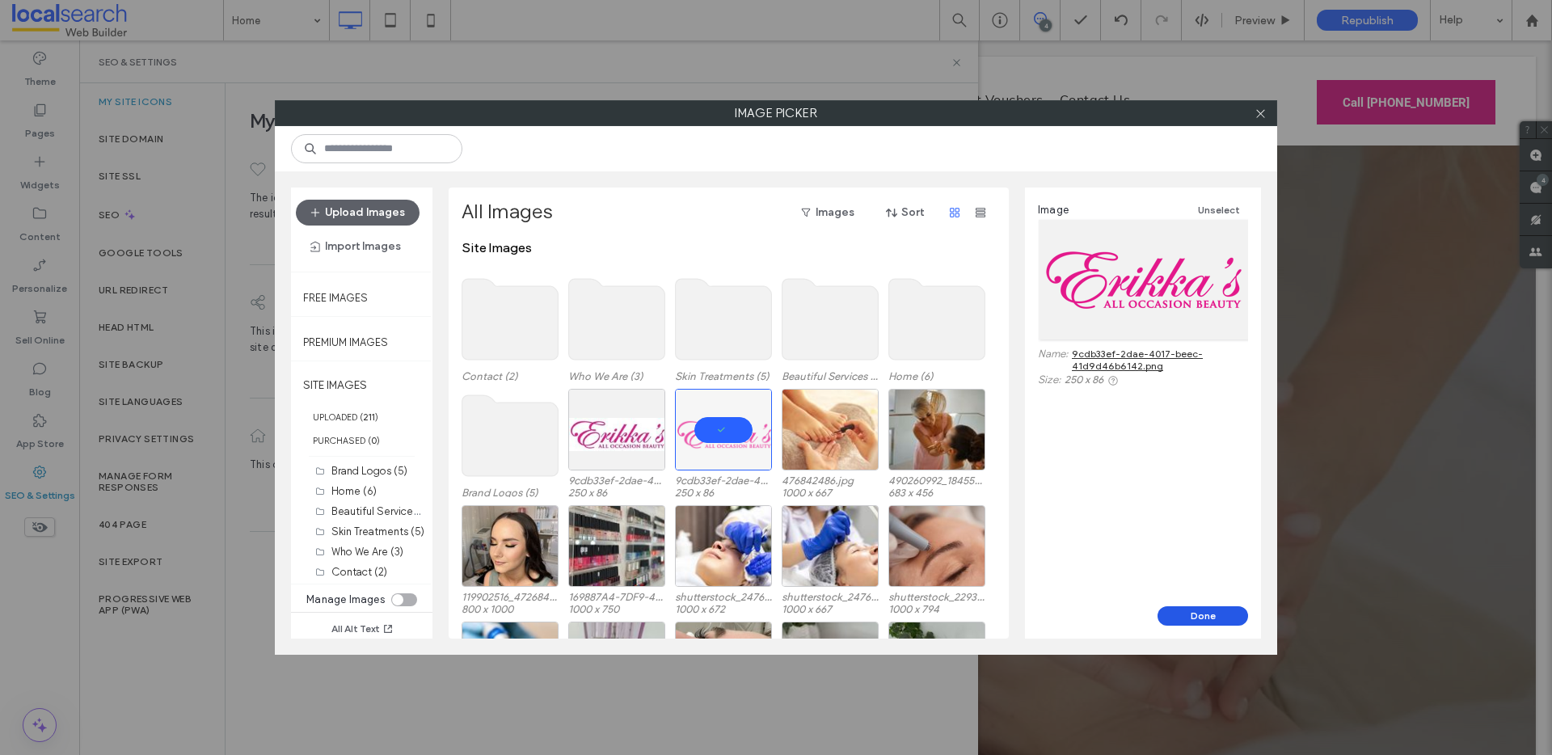
click at [1177, 623] on button "Done" at bounding box center [1203, 615] width 91 height 19
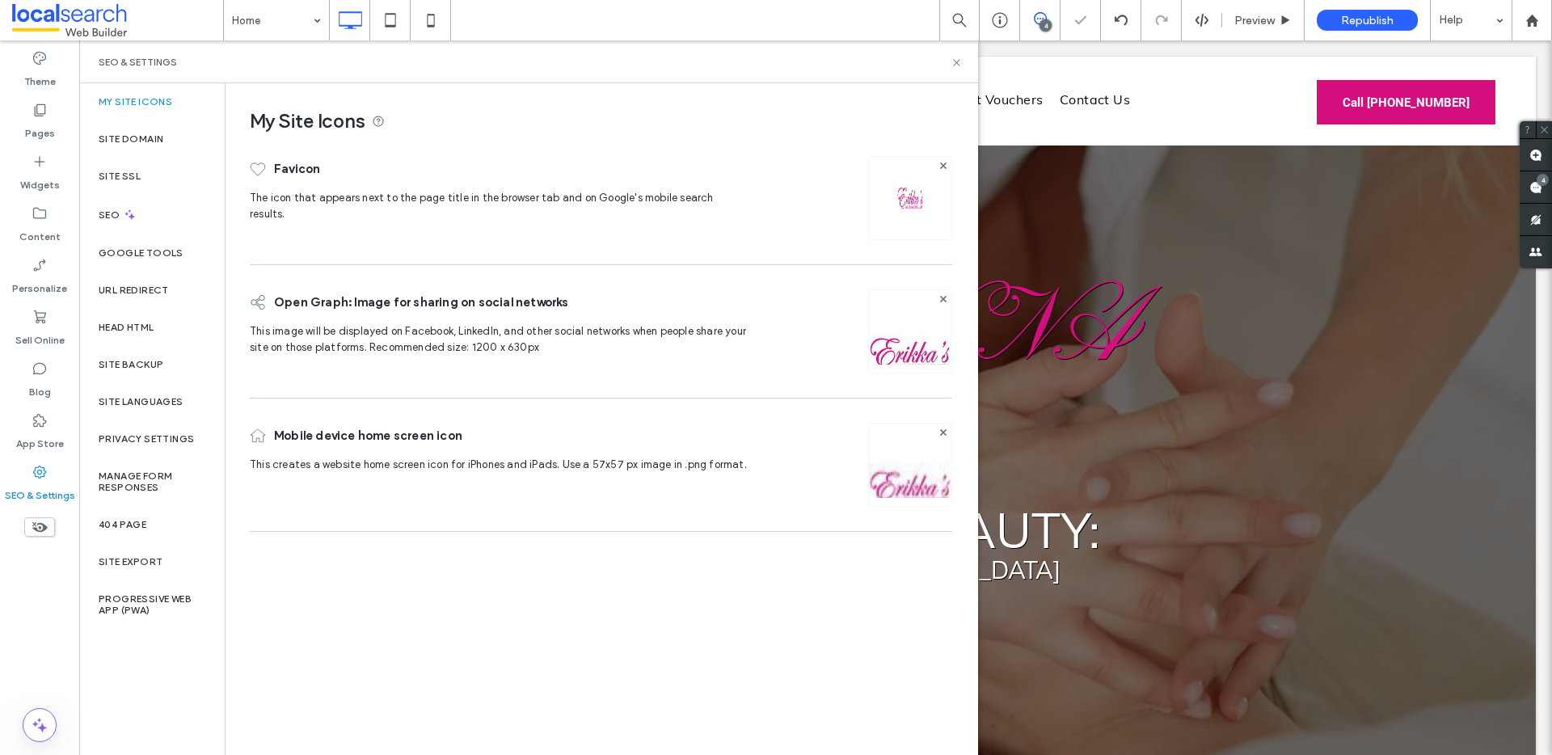
click at [910, 353] on img at bounding box center [910, 353] width 82 height 110
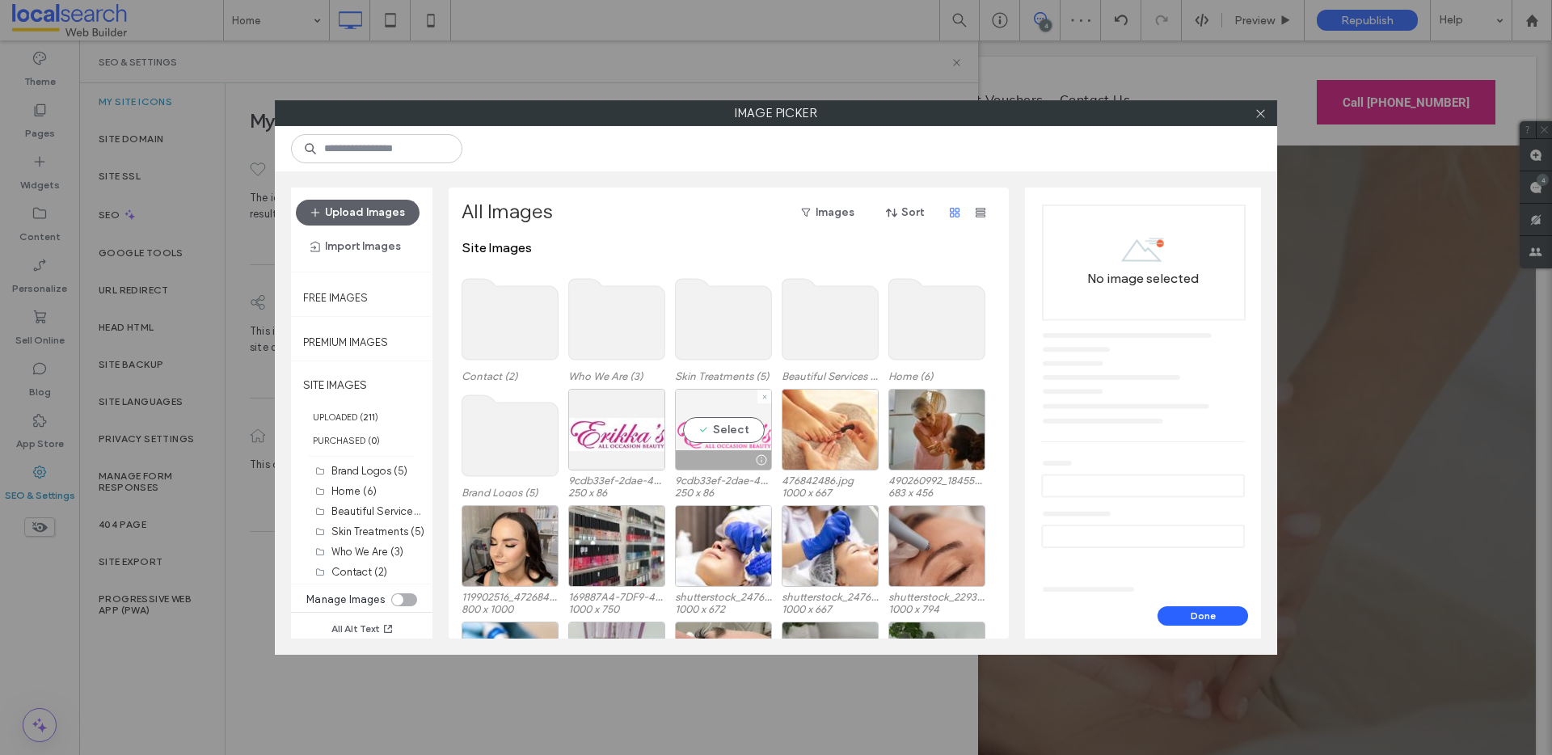
click at [721, 441] on div "Select" at bounding box center [723, 430] width 97 height 82
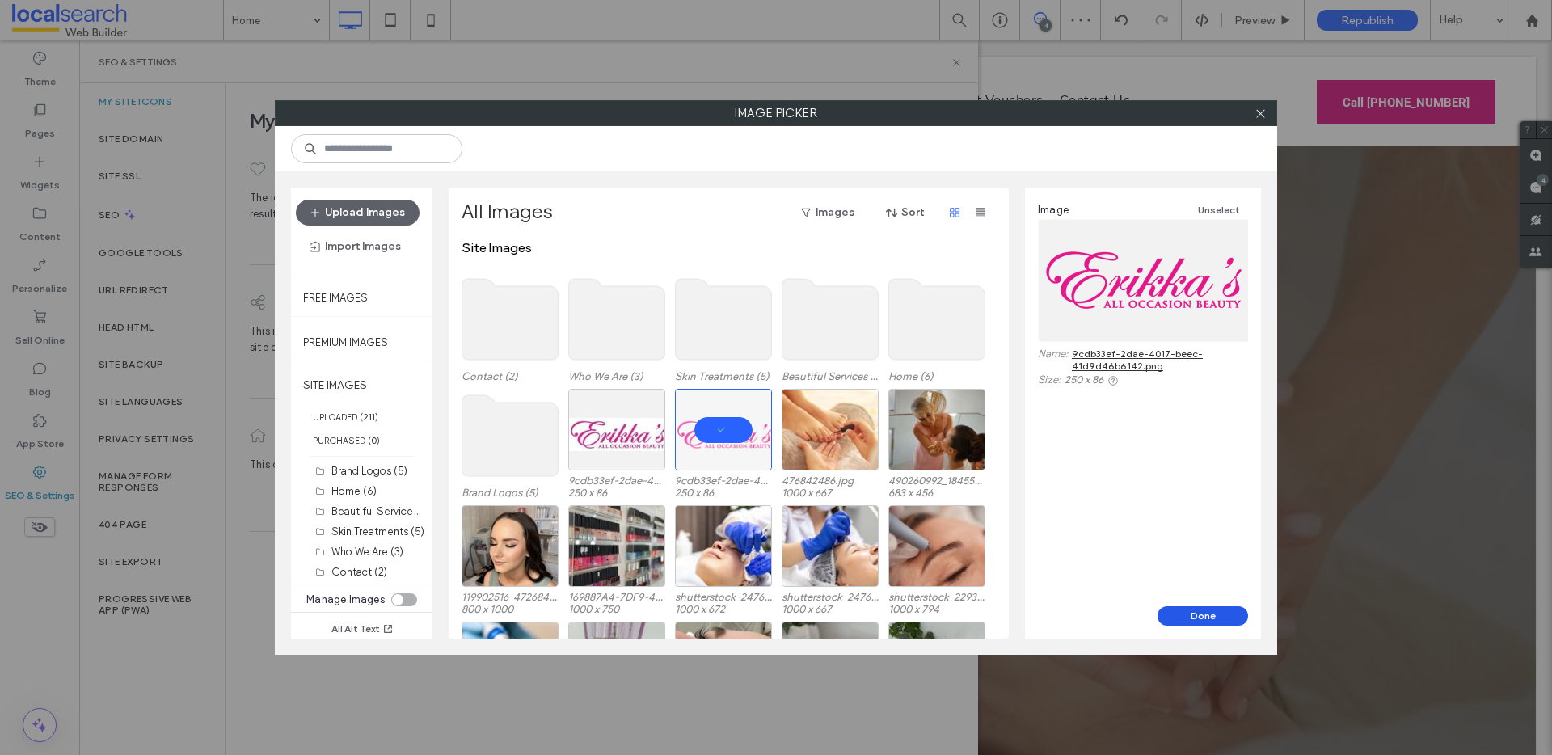
click at [1171, 619] on button "Done" at bounding box center [1203, 615] width 91 height 19
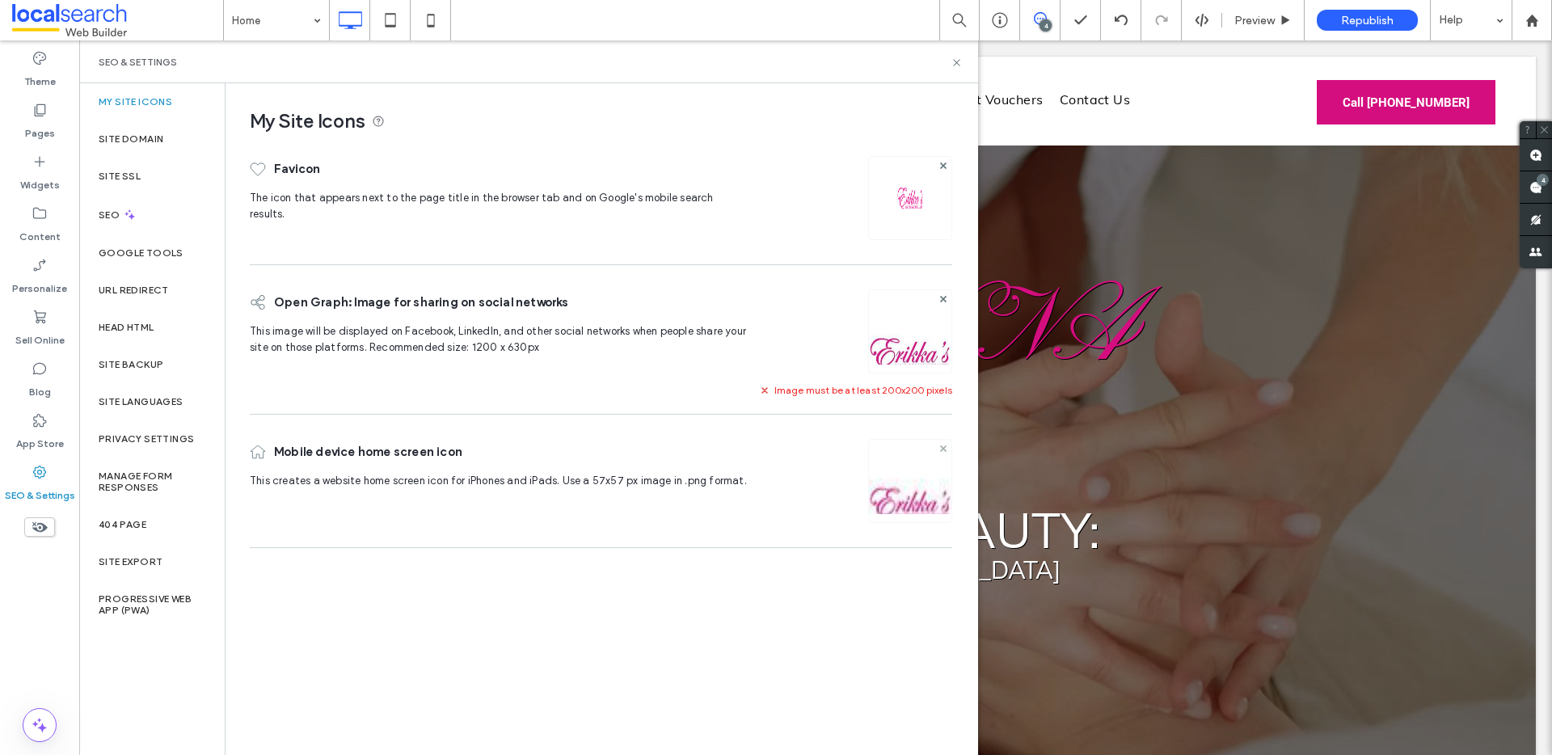
click at [940, 450] on icon at bounding box center [943, 448] width 6 height 6
click at [920, 482] on div "Image" at bounding box center [911, 487] width 32 height 14
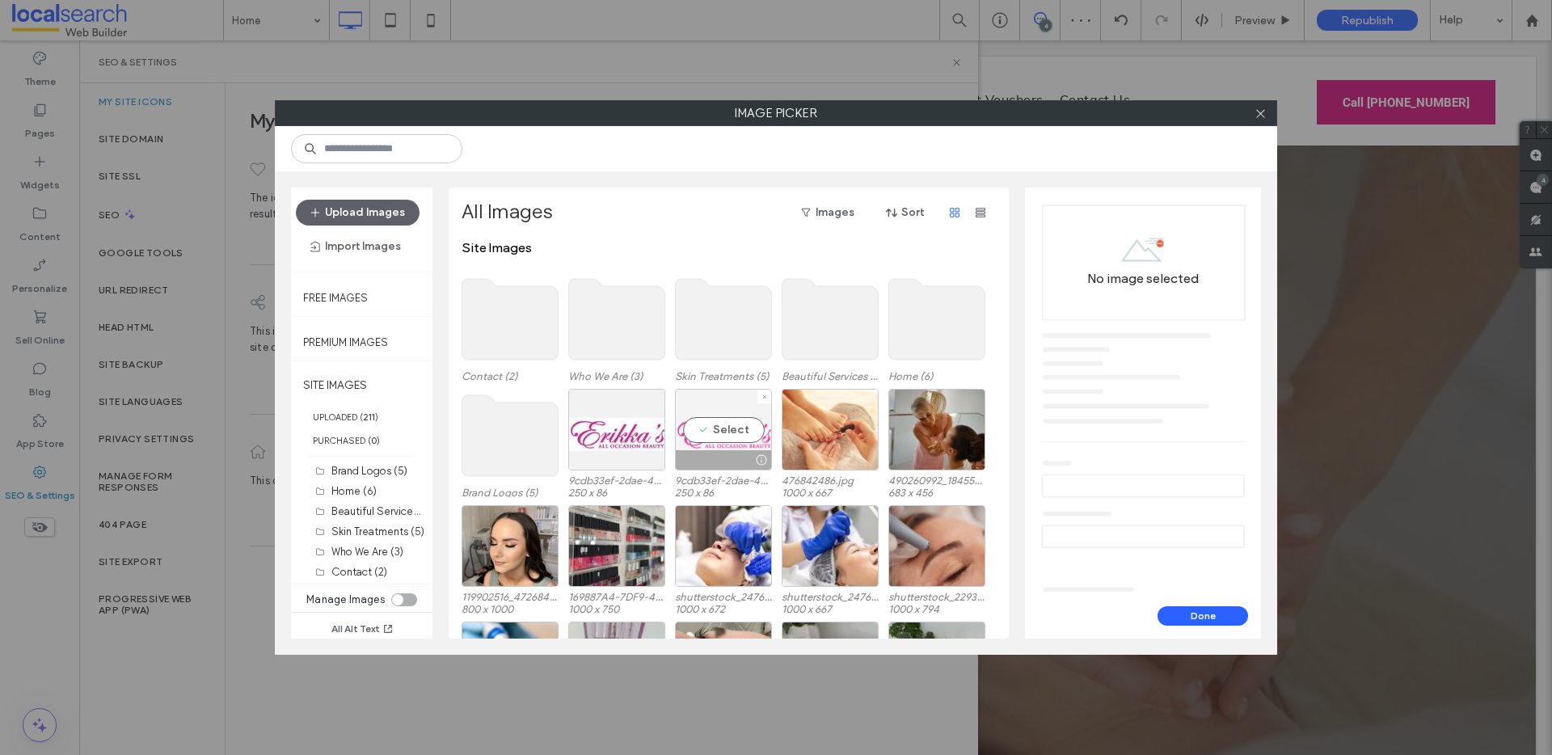
click at [707, 420] on div "Select" at bounding box center [723, 430] width 97 height 82
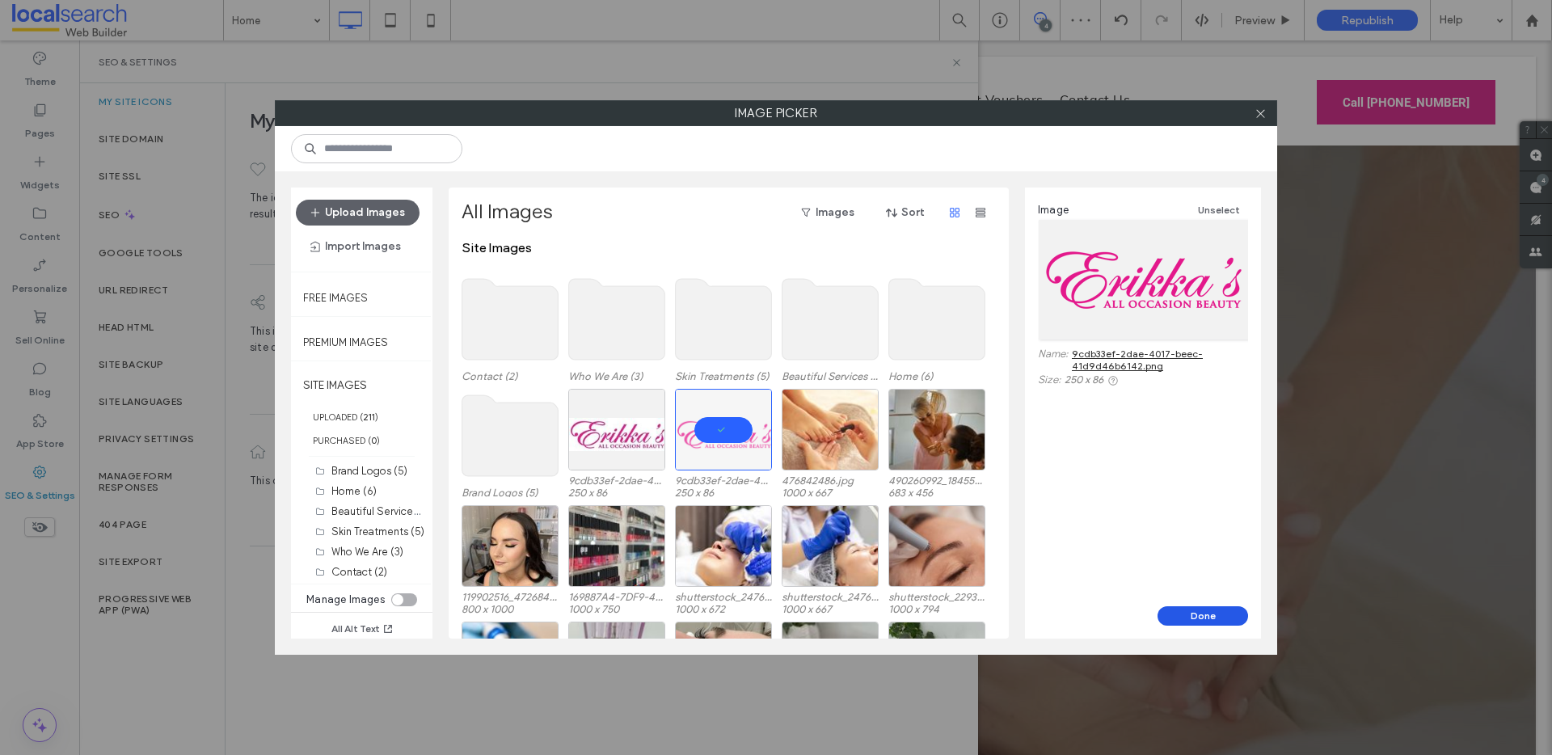
click at [1209, 615] on button "Done" at bounding box center [1203, 615] width 91 height 19
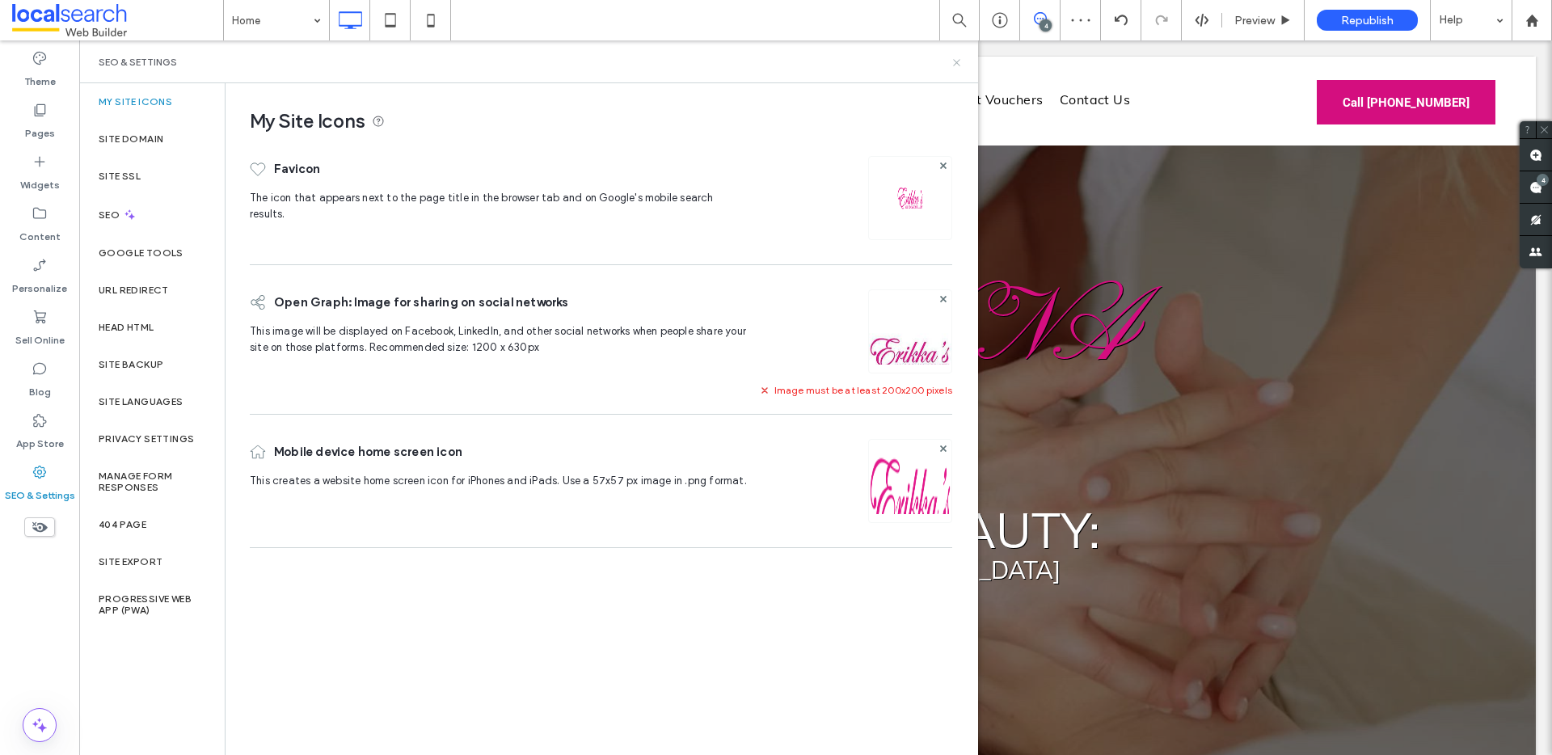
click at [955, 64] on icon at bounding box center [957, 63] width 12 height 12
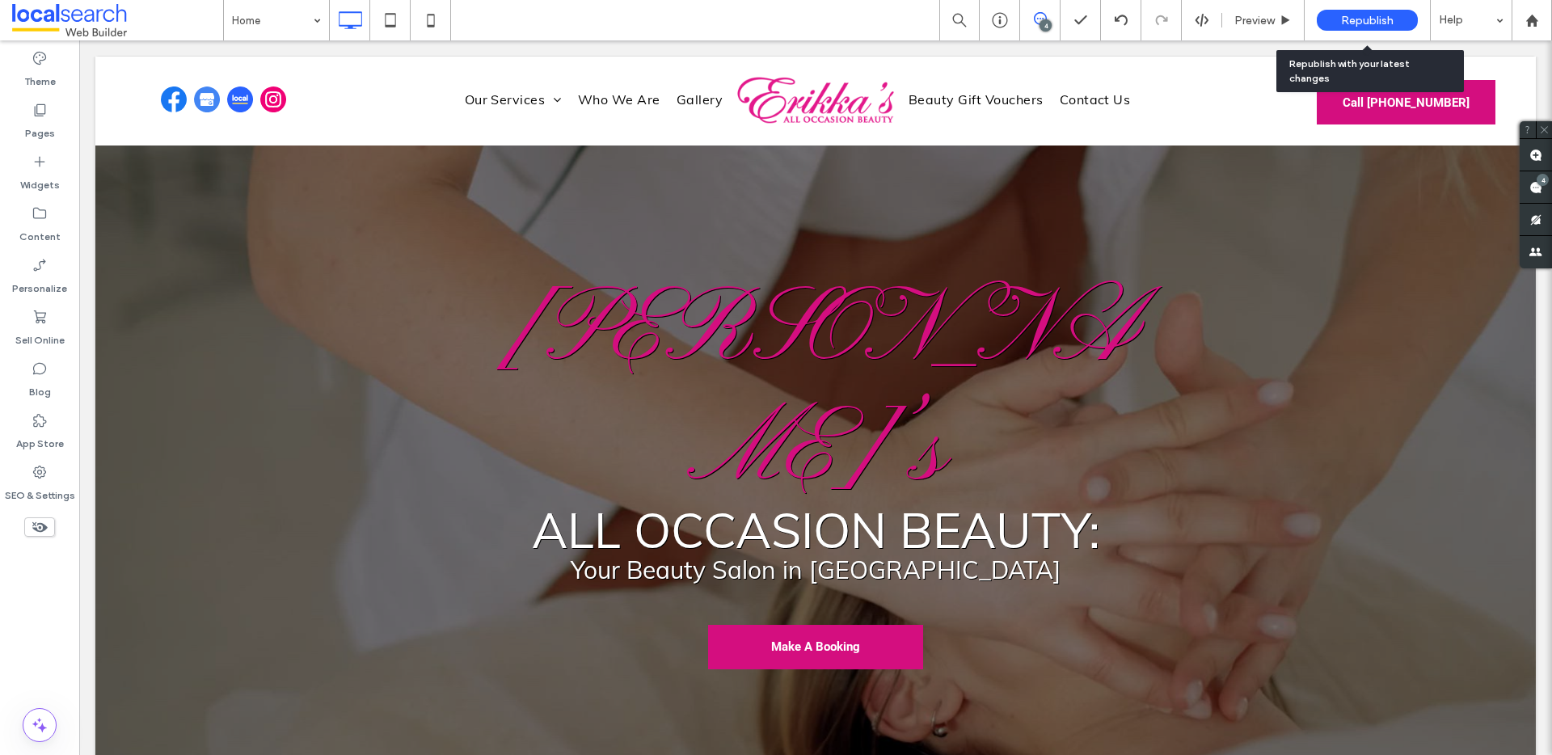
click at [1356, 21] on span "Republish" at bounding box center [1367, 21] width 53 height 14
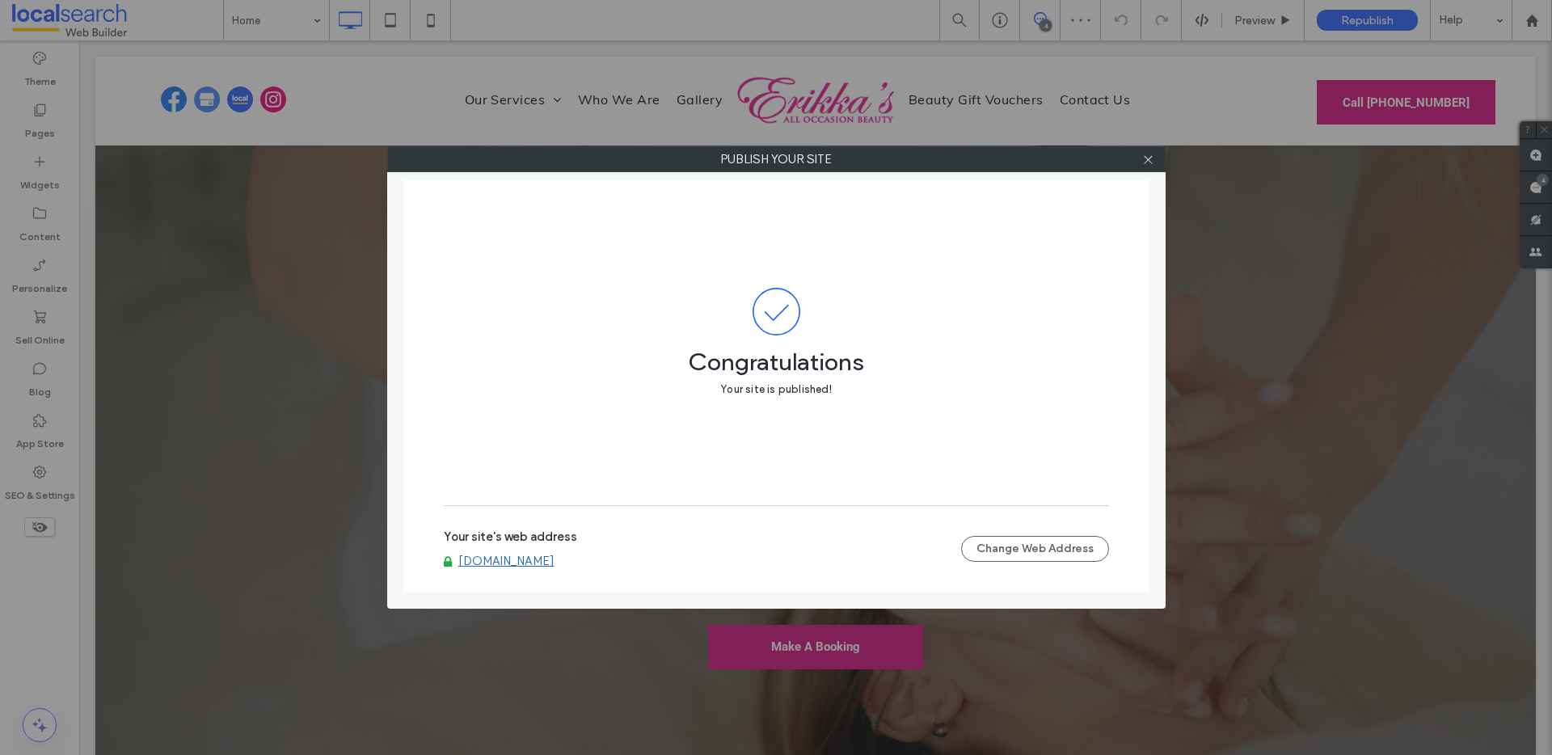
click at [517, 564] on link "www.erikkasalloccasionbeauty.com.au" at bounding box center [506, 561] width 96 height 15
click at [1152, 166] on span at bounding box center [1148, 159] width 12 height 24
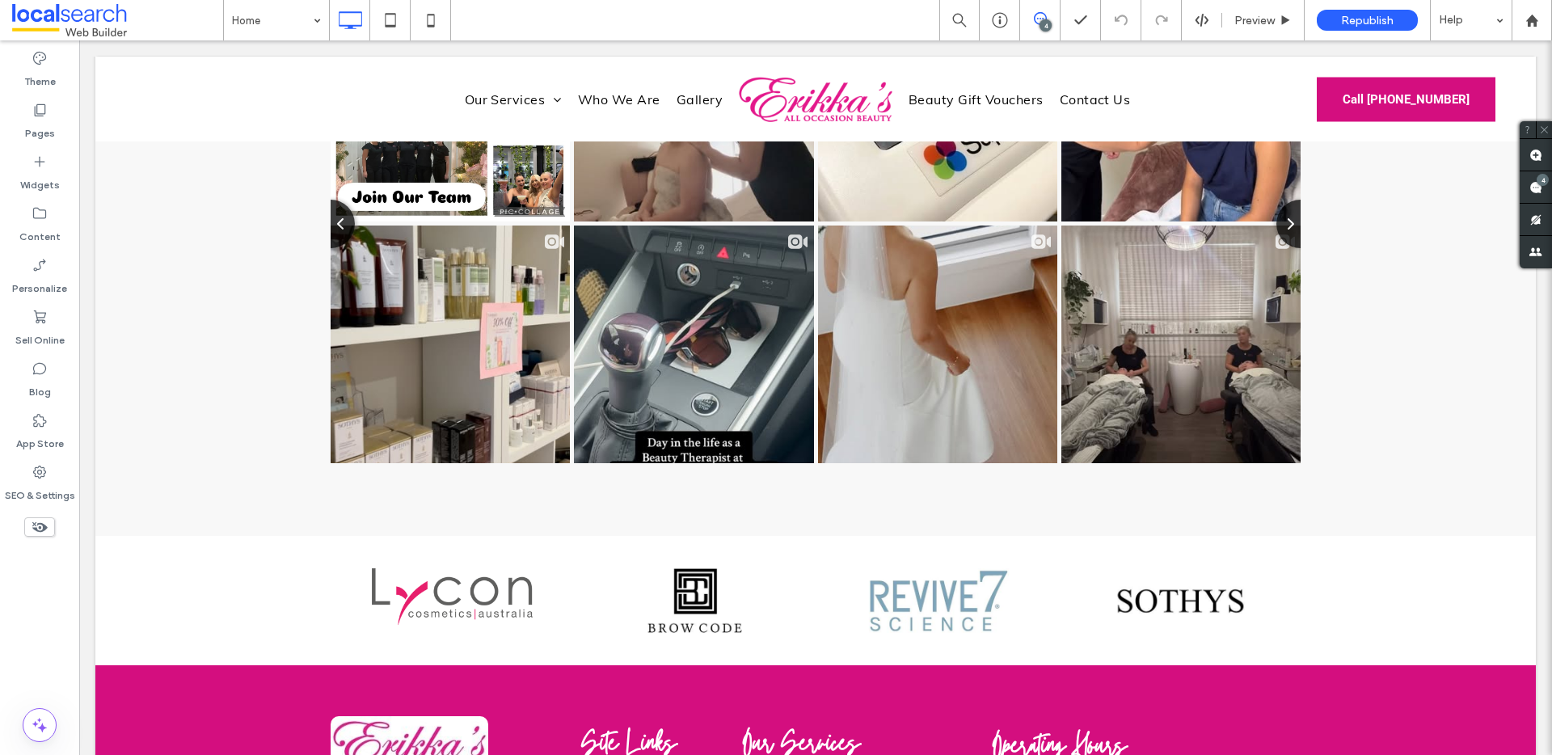
scroll to position [7031, 0]
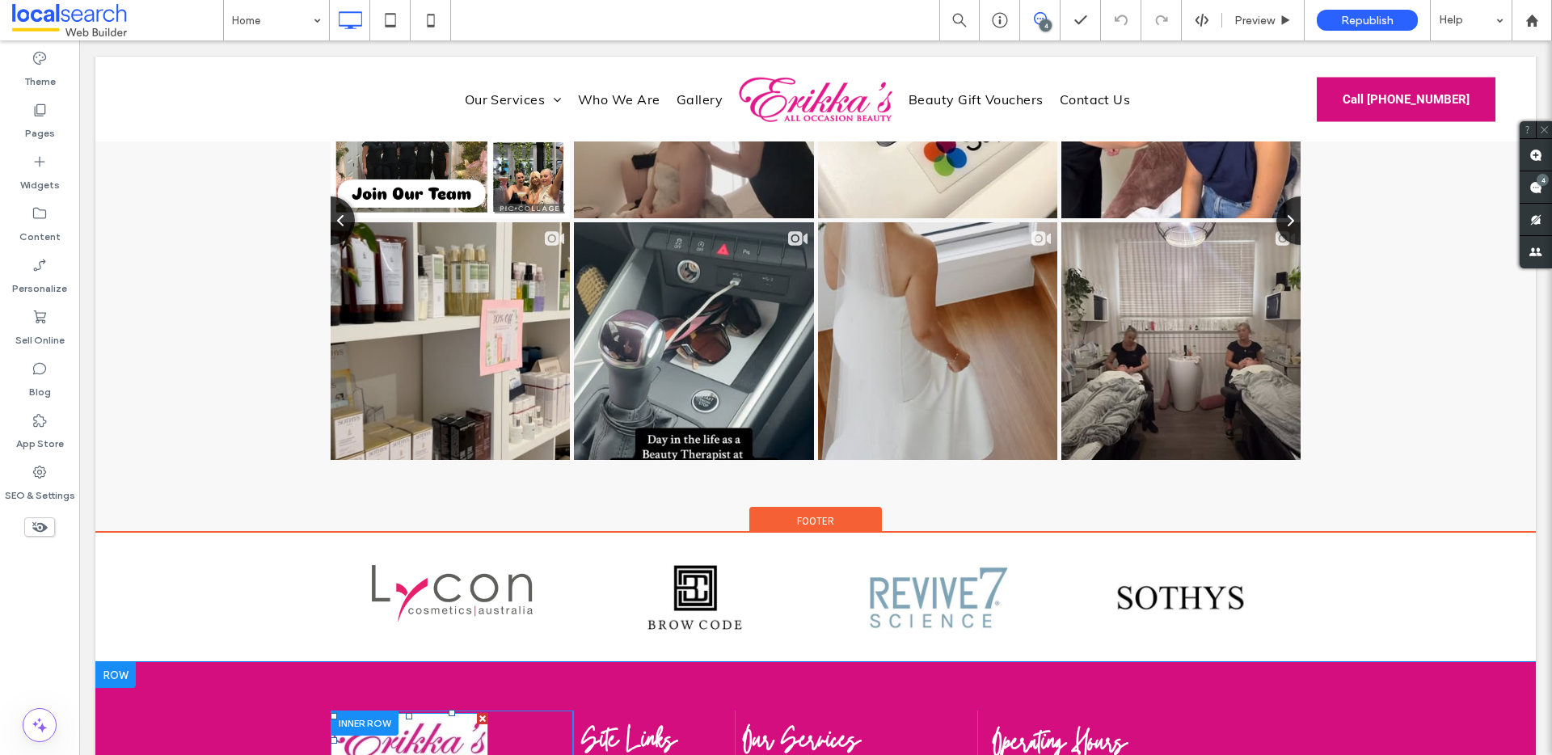
click at [439, 713] on img at bounding box center [410, 740] width 158 height 54
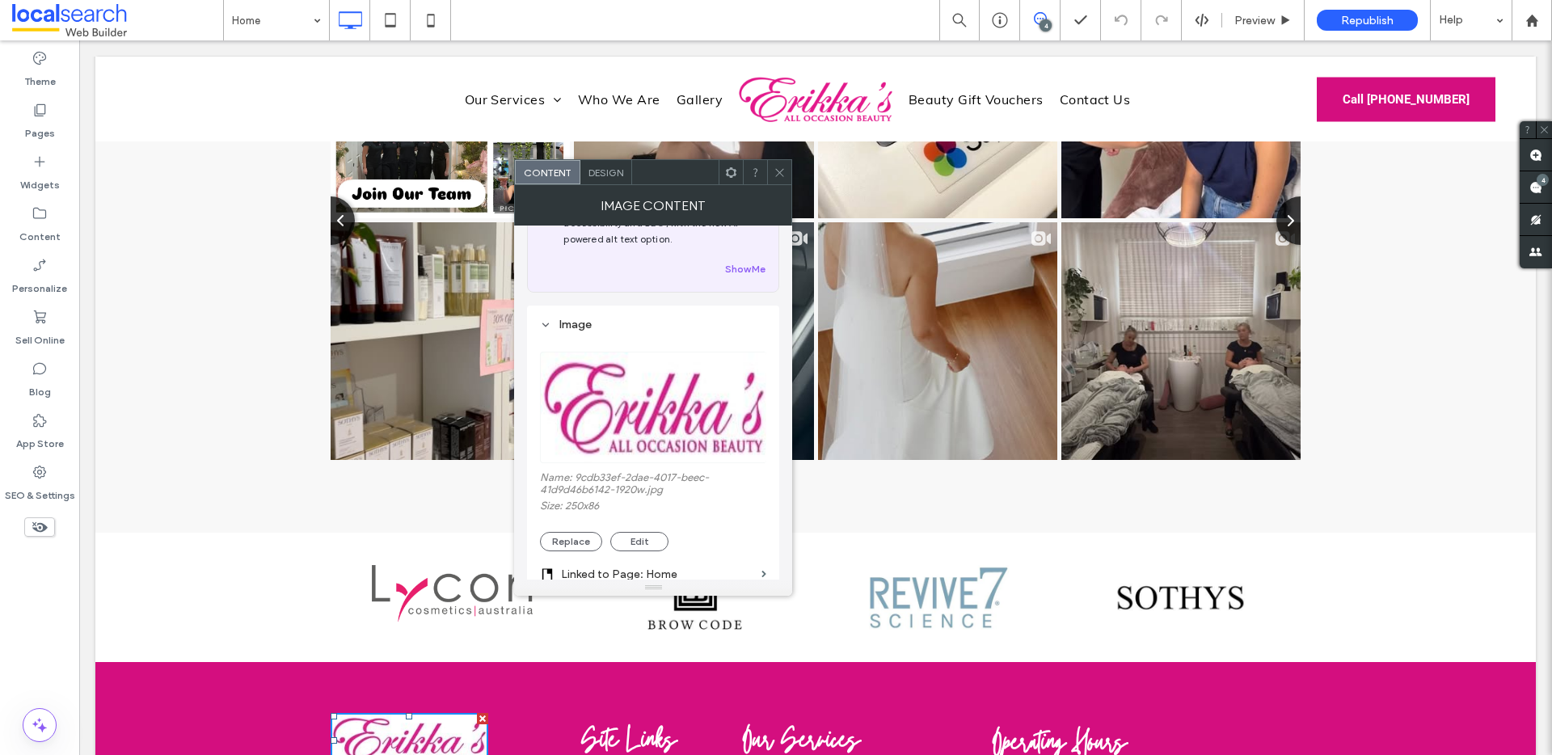
scroll to position [151, 0]
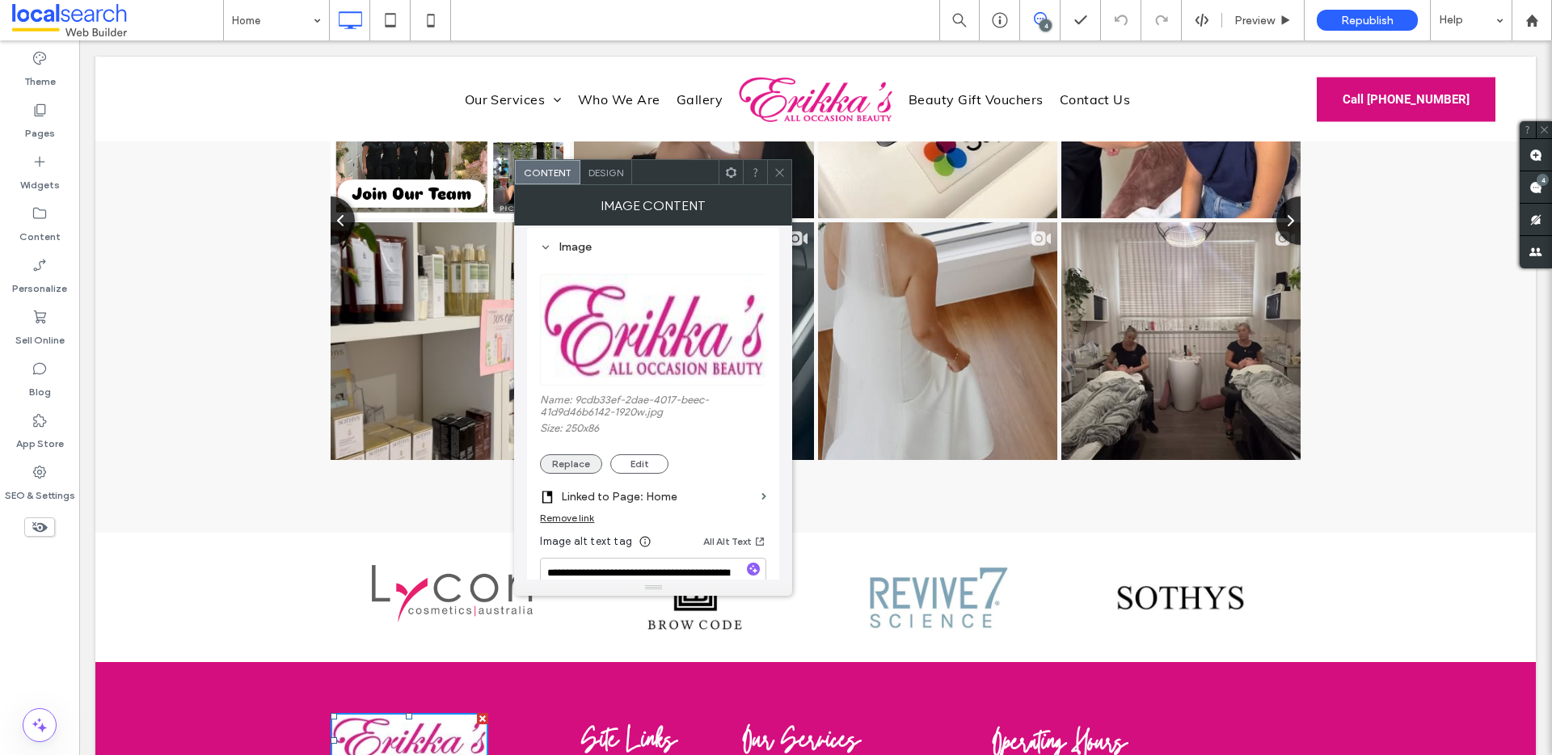
click at [587, 471] on button "Replace" at bounding box center [571, 463] width 62 height 19
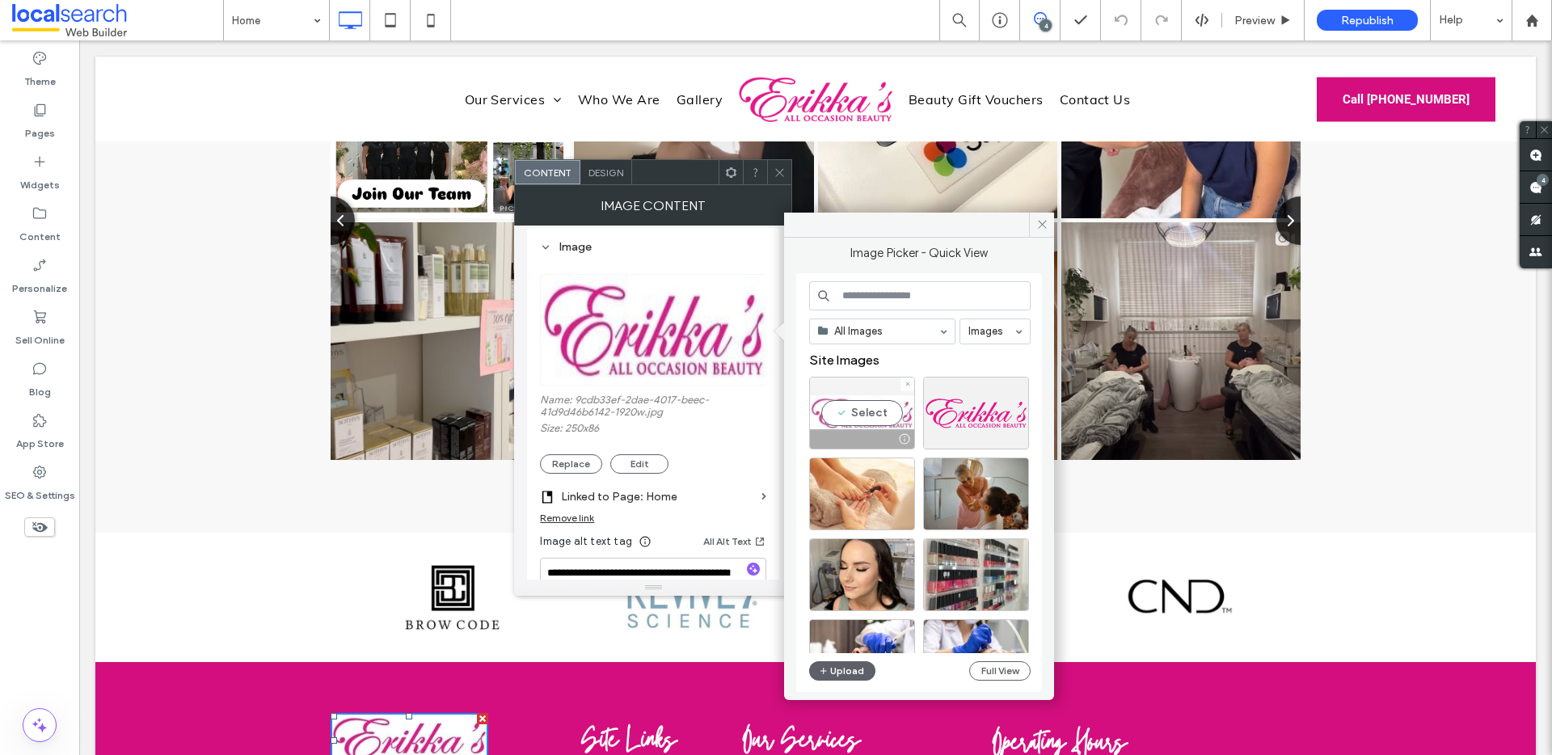
click at [862, 407] on div "Select" at bounding box center [862, 413] width 106 height 73
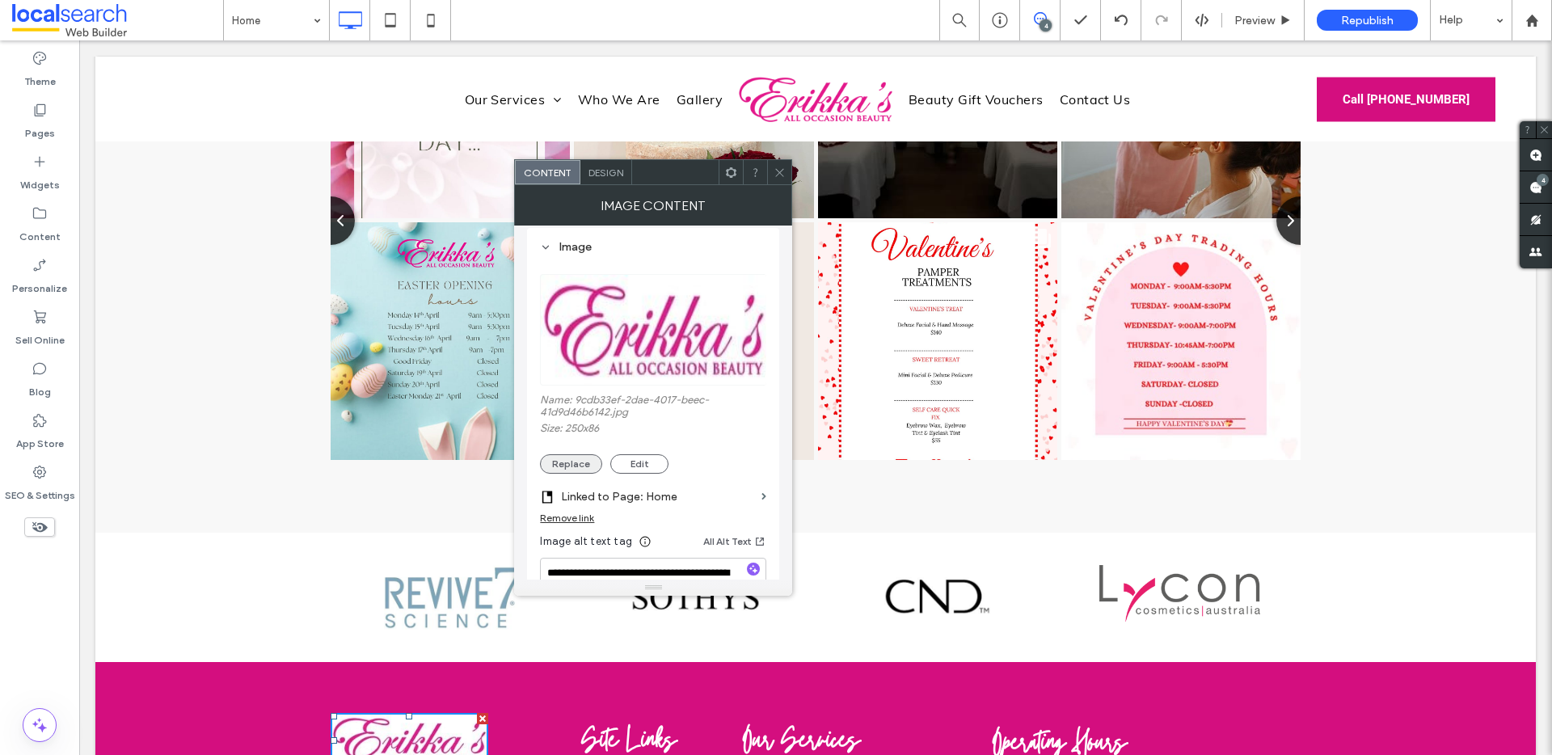
click at [575, 467] on button "Replace" at bounding box center [571, 463] width 62 height 19
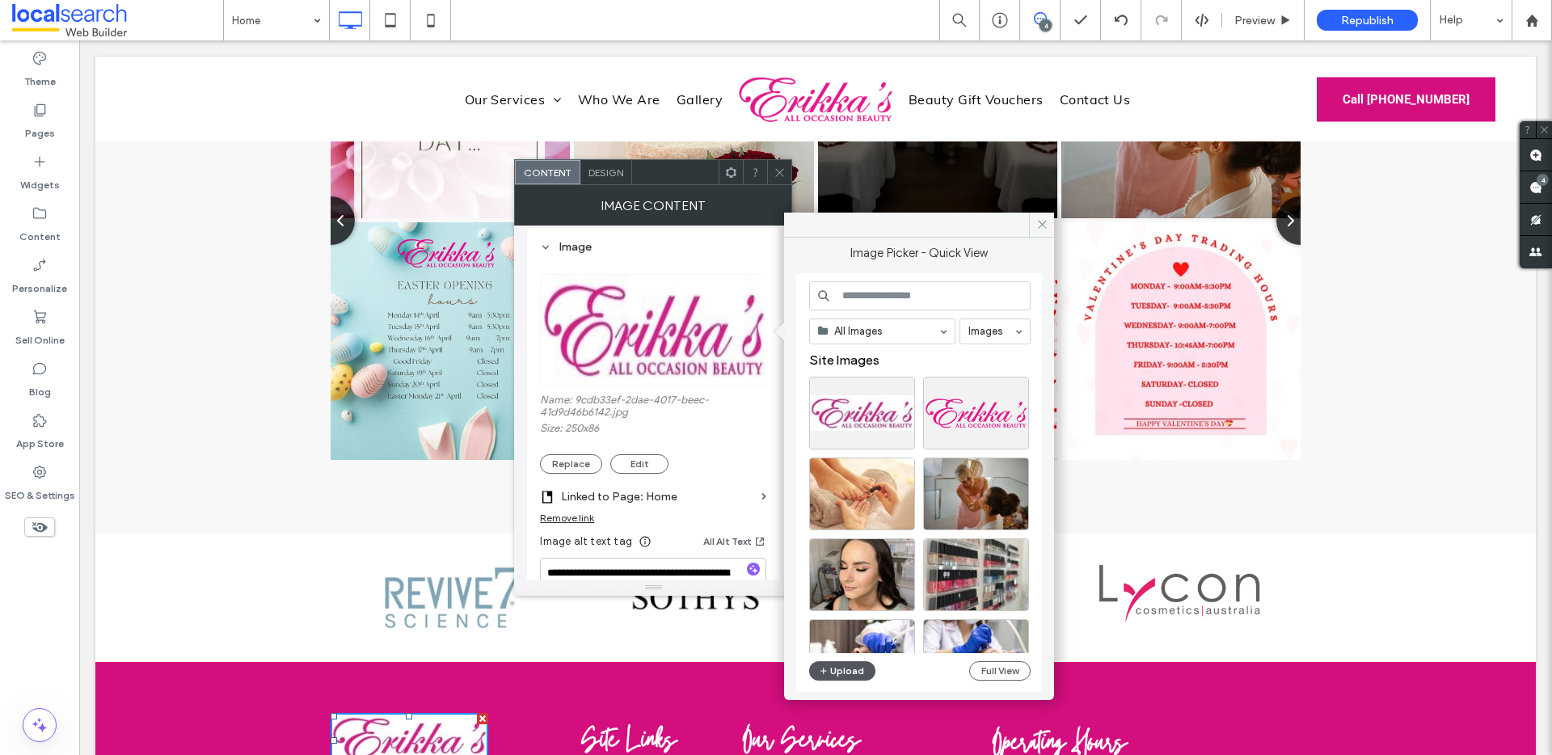
click at [863, 676] on button "Upload" at bounding box center [842, 670] width 66 height 19
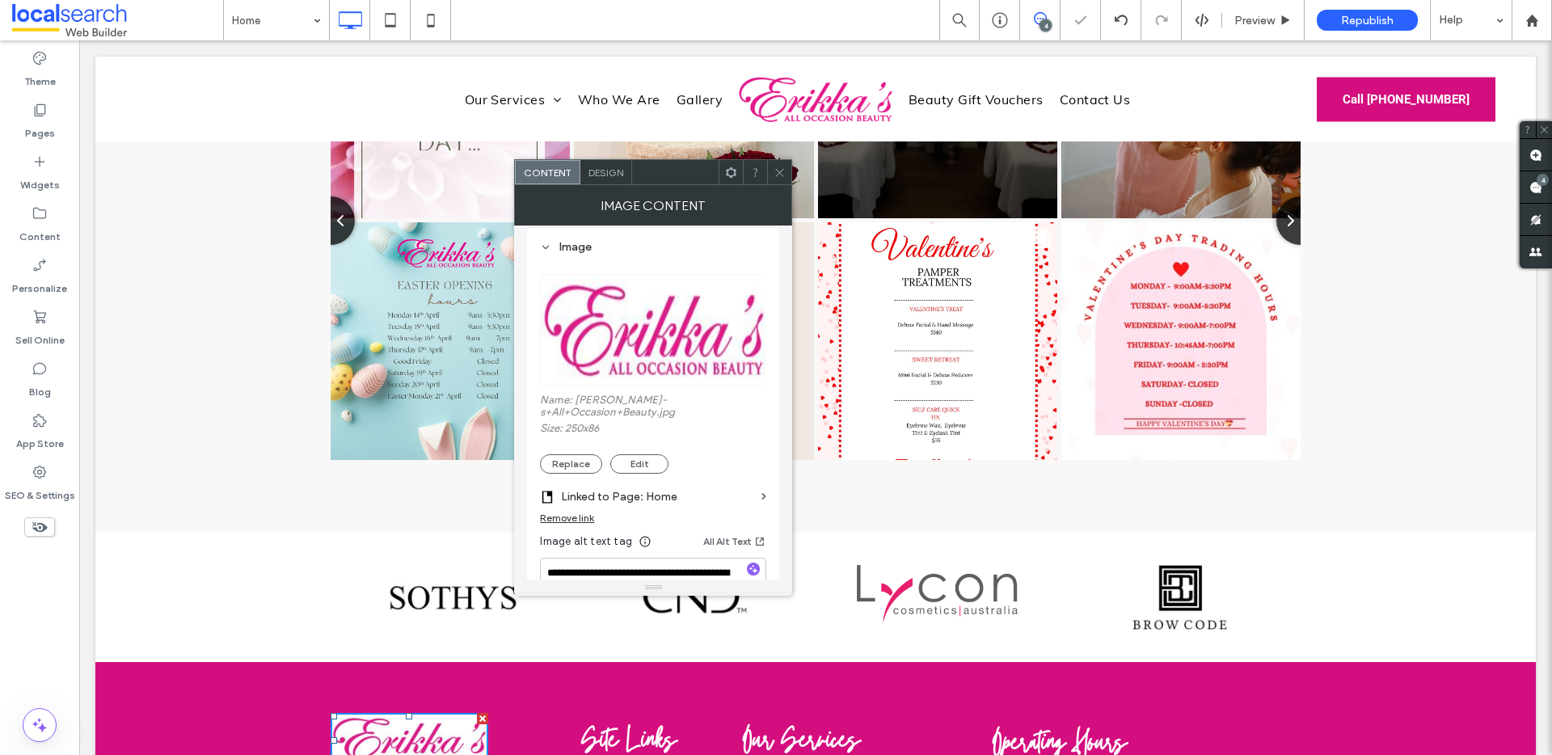
click at [782, 175] on icon at bounding box center [780, 173] width 12 height 12
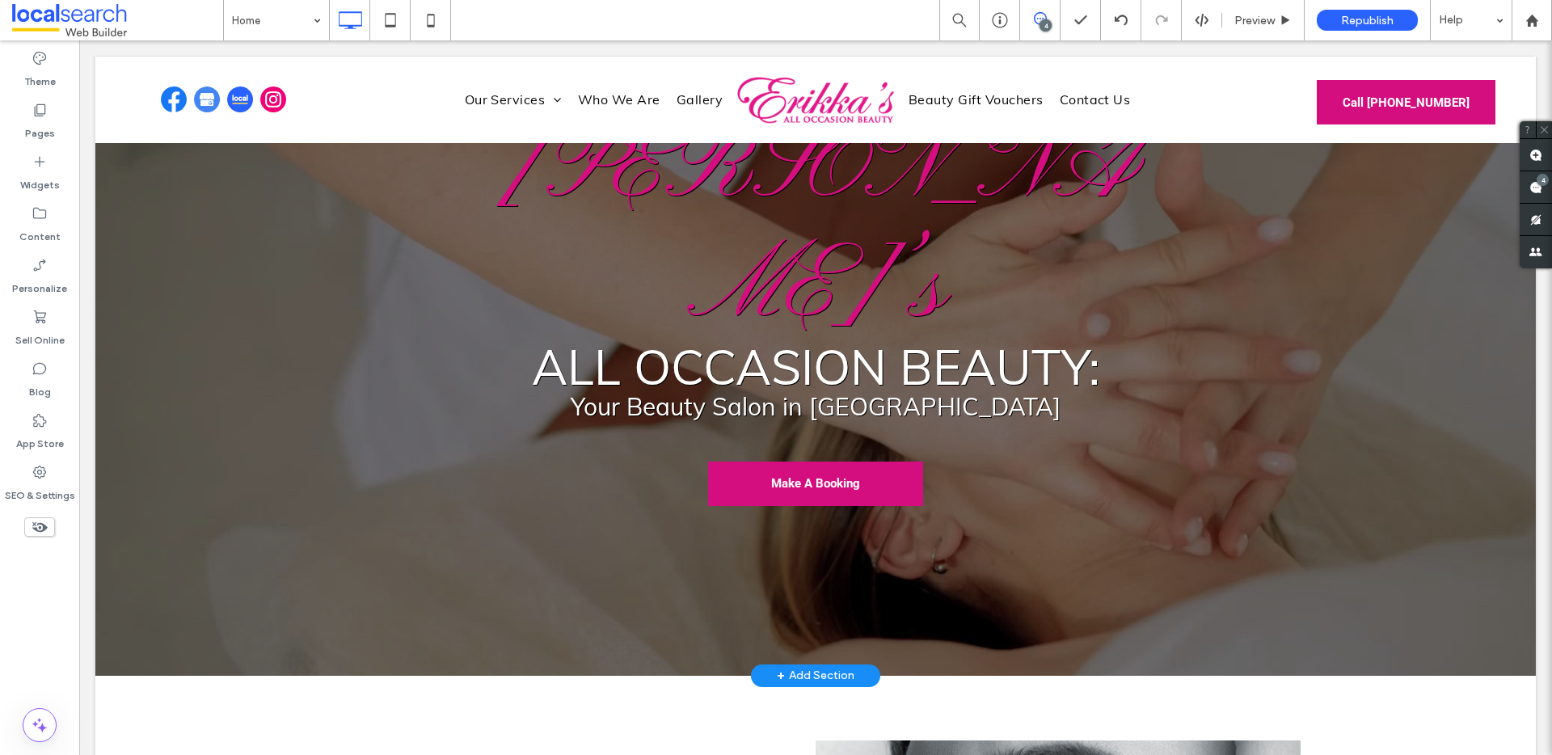
scroll to position [0, 0]
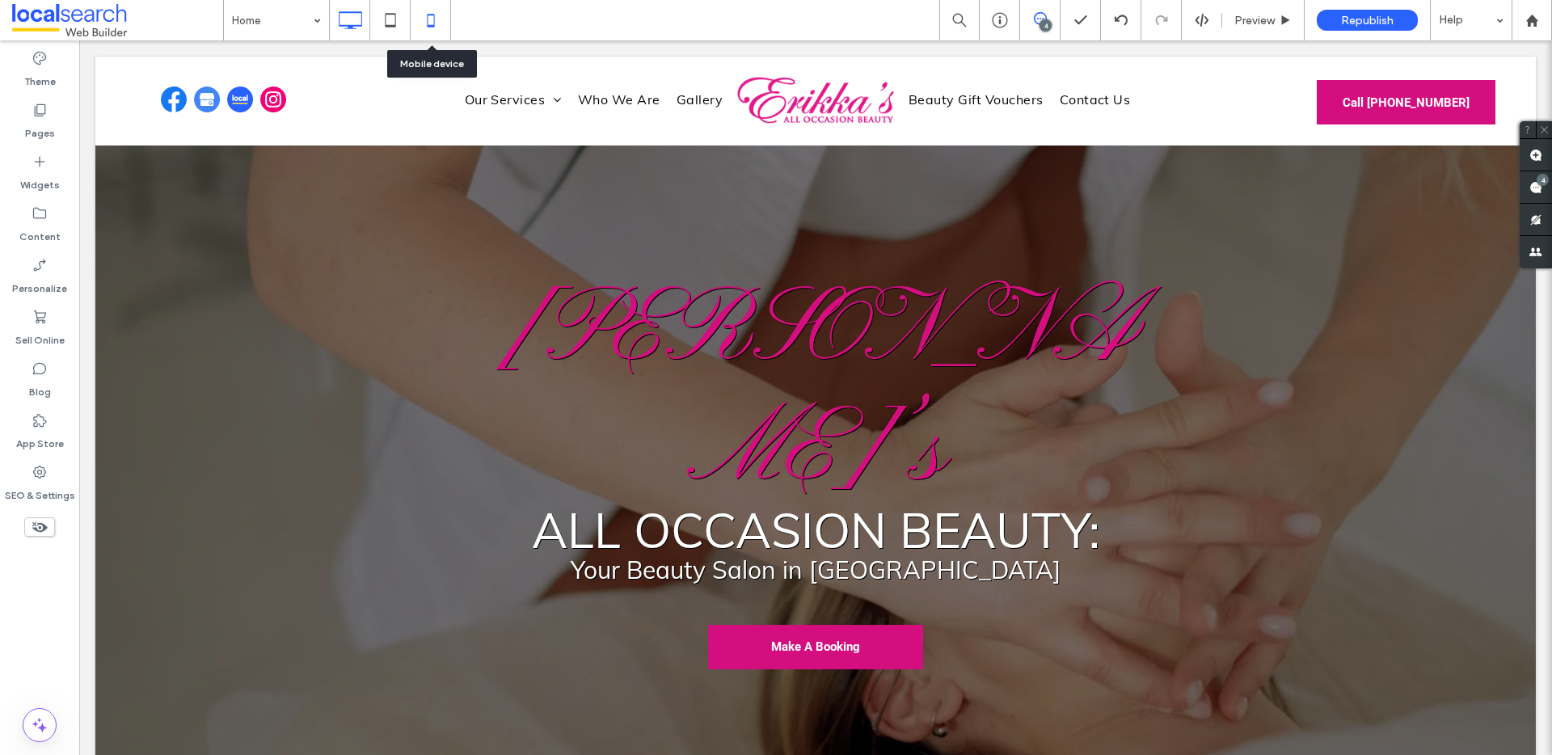
click at [424, 29] on icon at bounding box center [431, 20] width 32 height 32
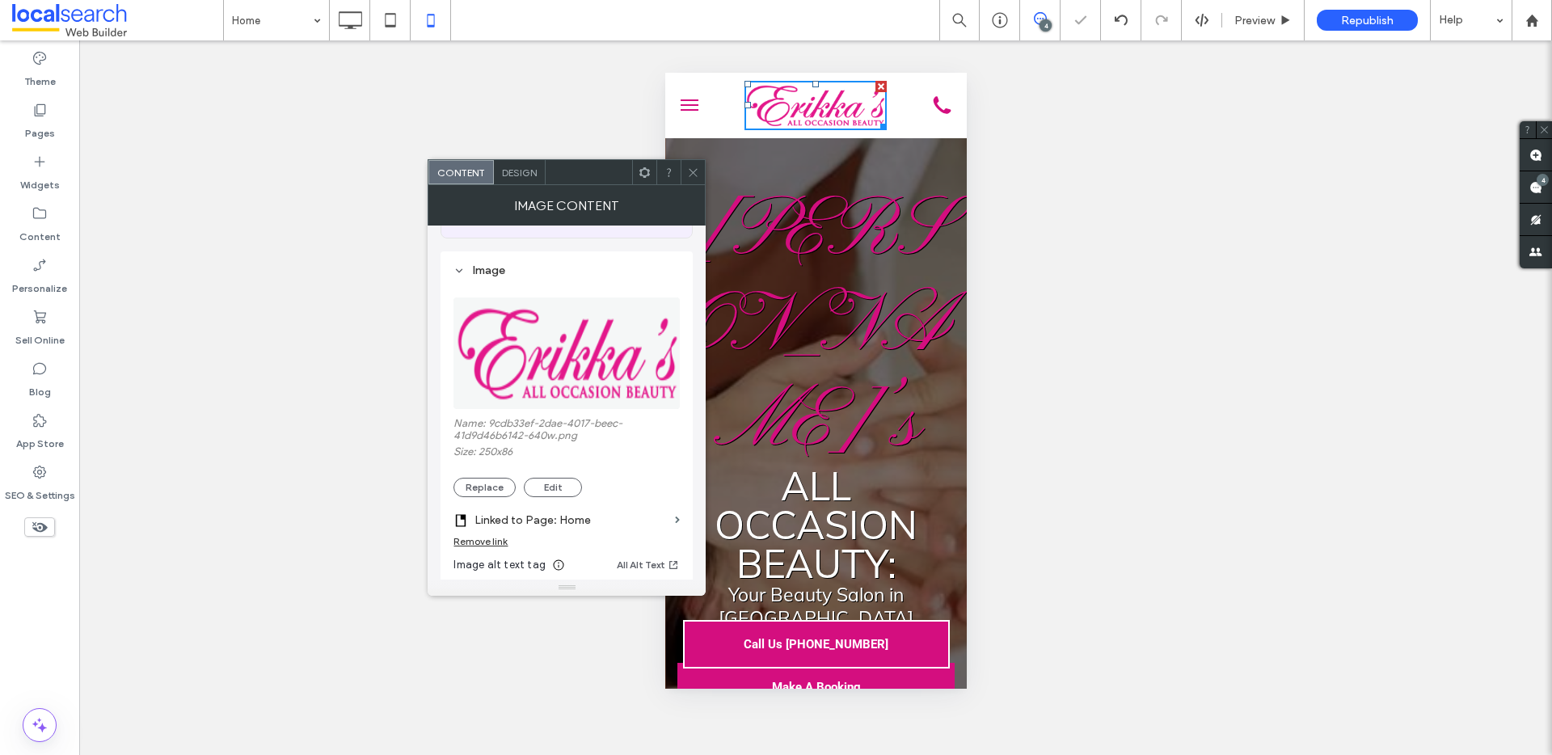
scroll to position [470, 0]
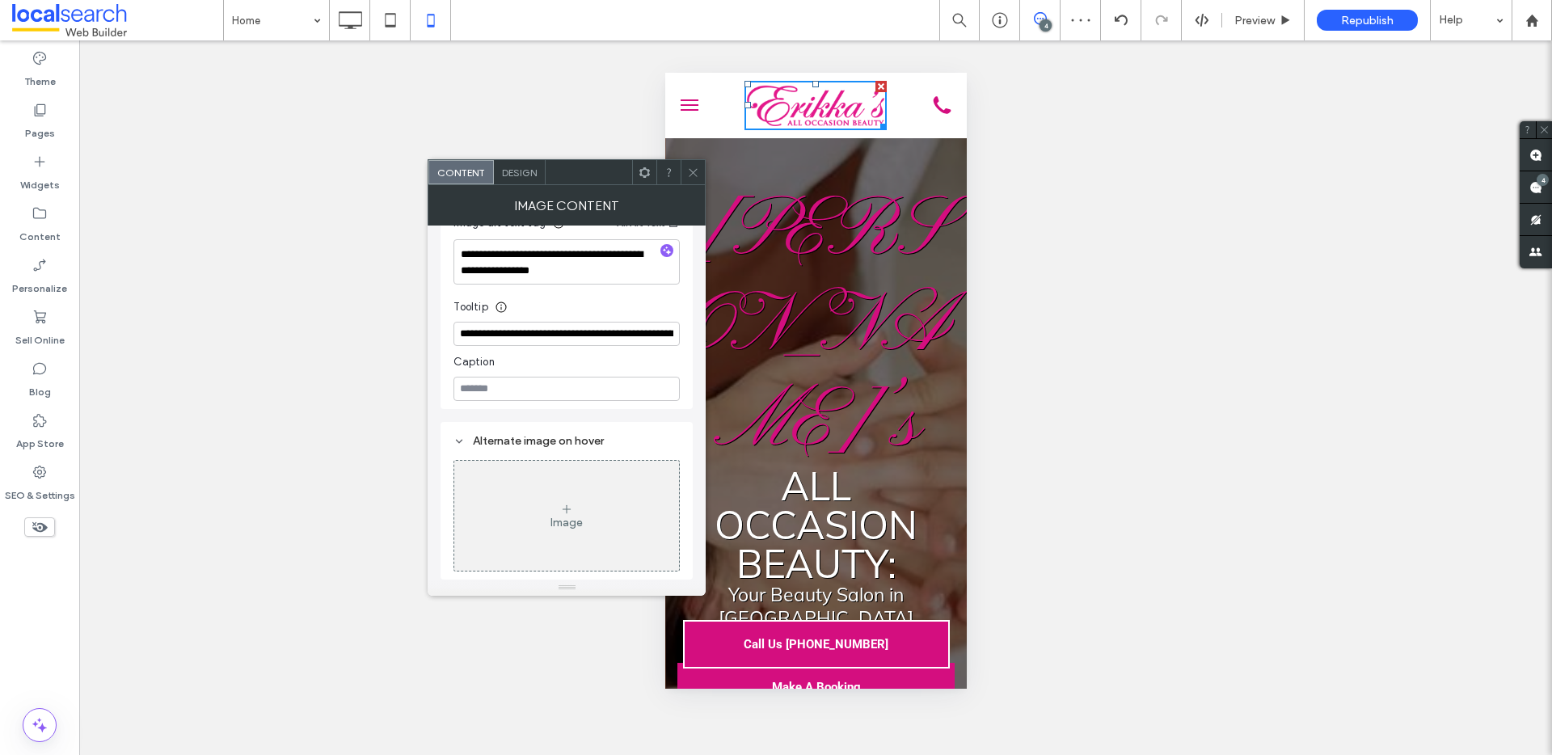
click at [516, 179] on div "Design" at bounding box center [520, 172] width 52 height 24
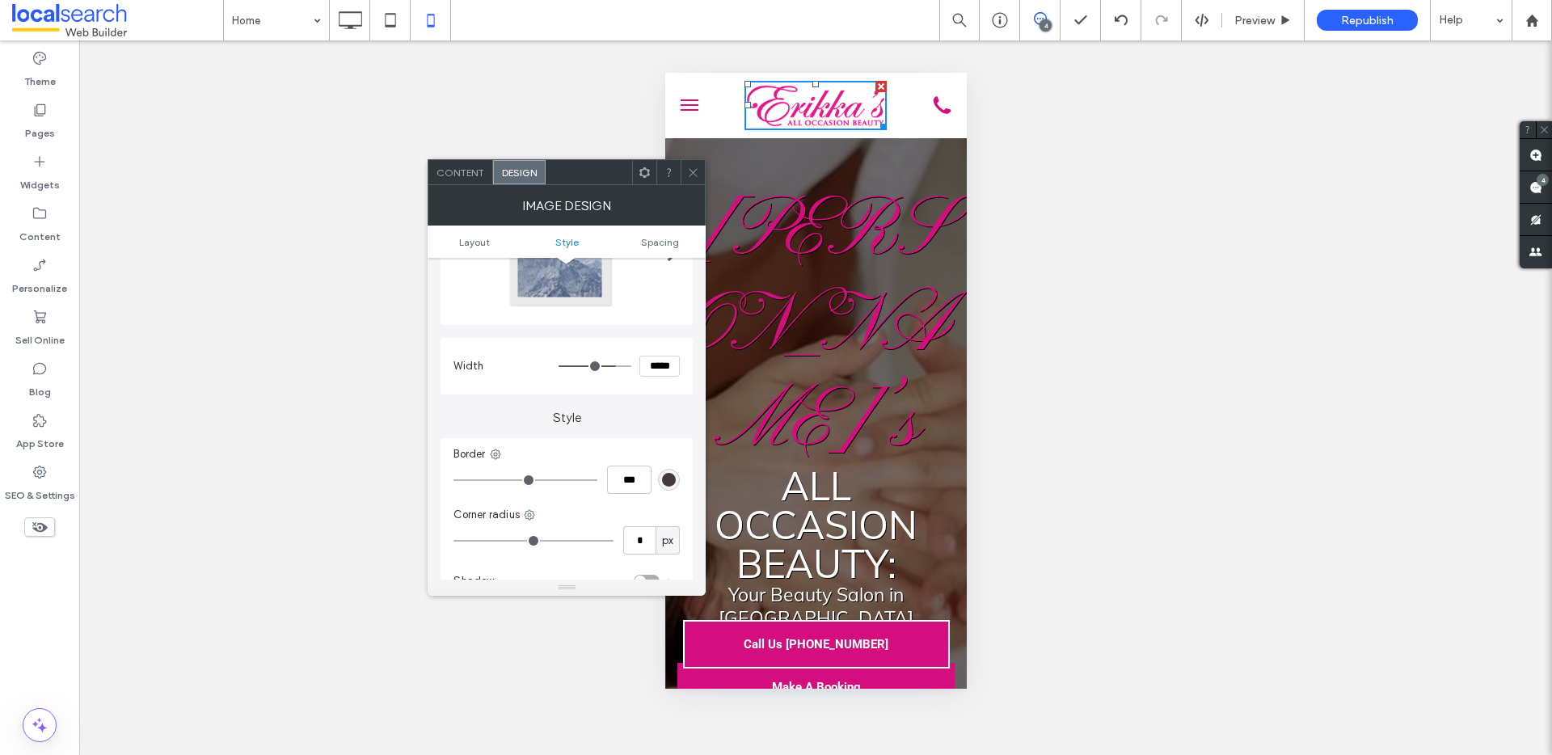
scroll to position [0, 0]
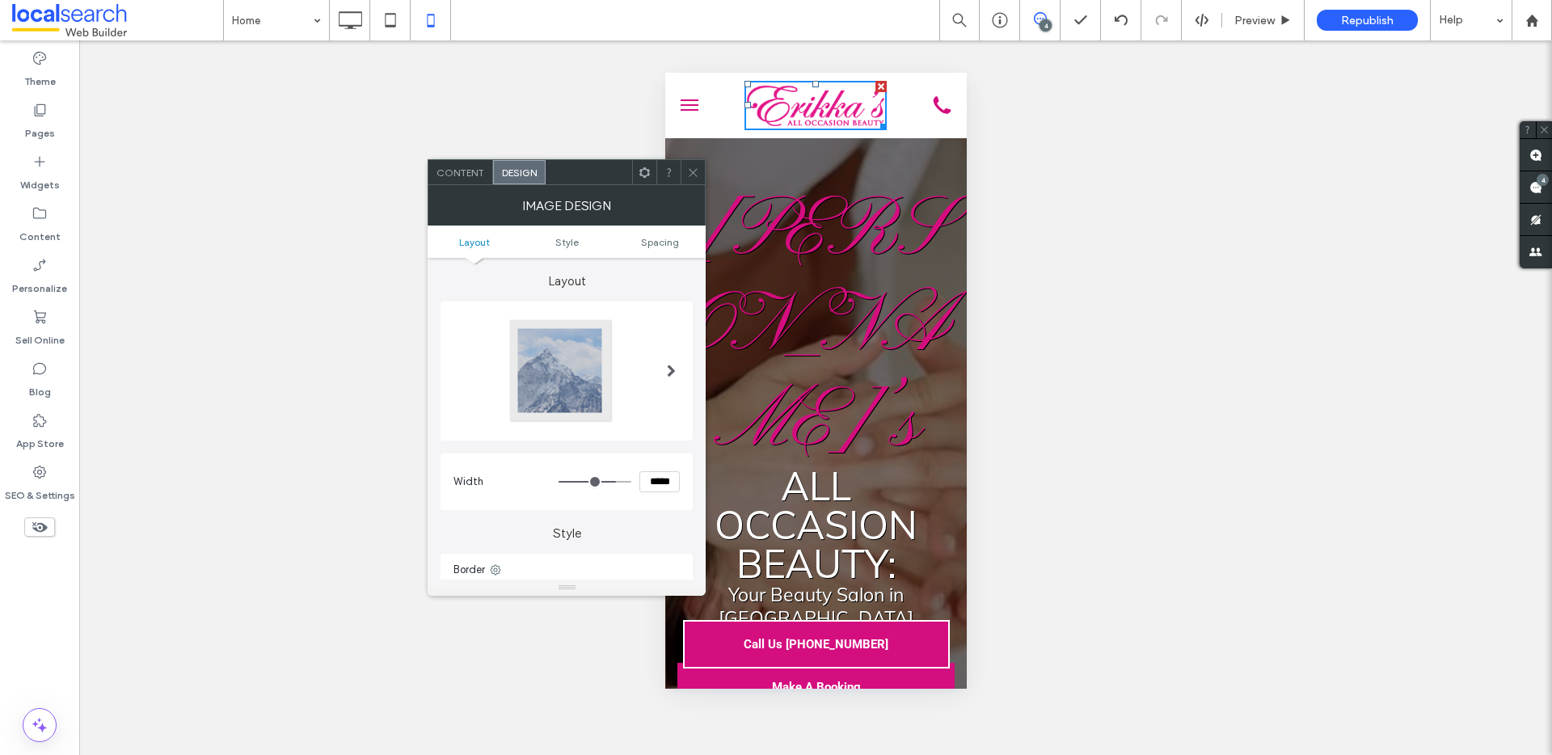
click at [467, 180] on div "Content" at bounding box center [461, 172] width 65 height 24
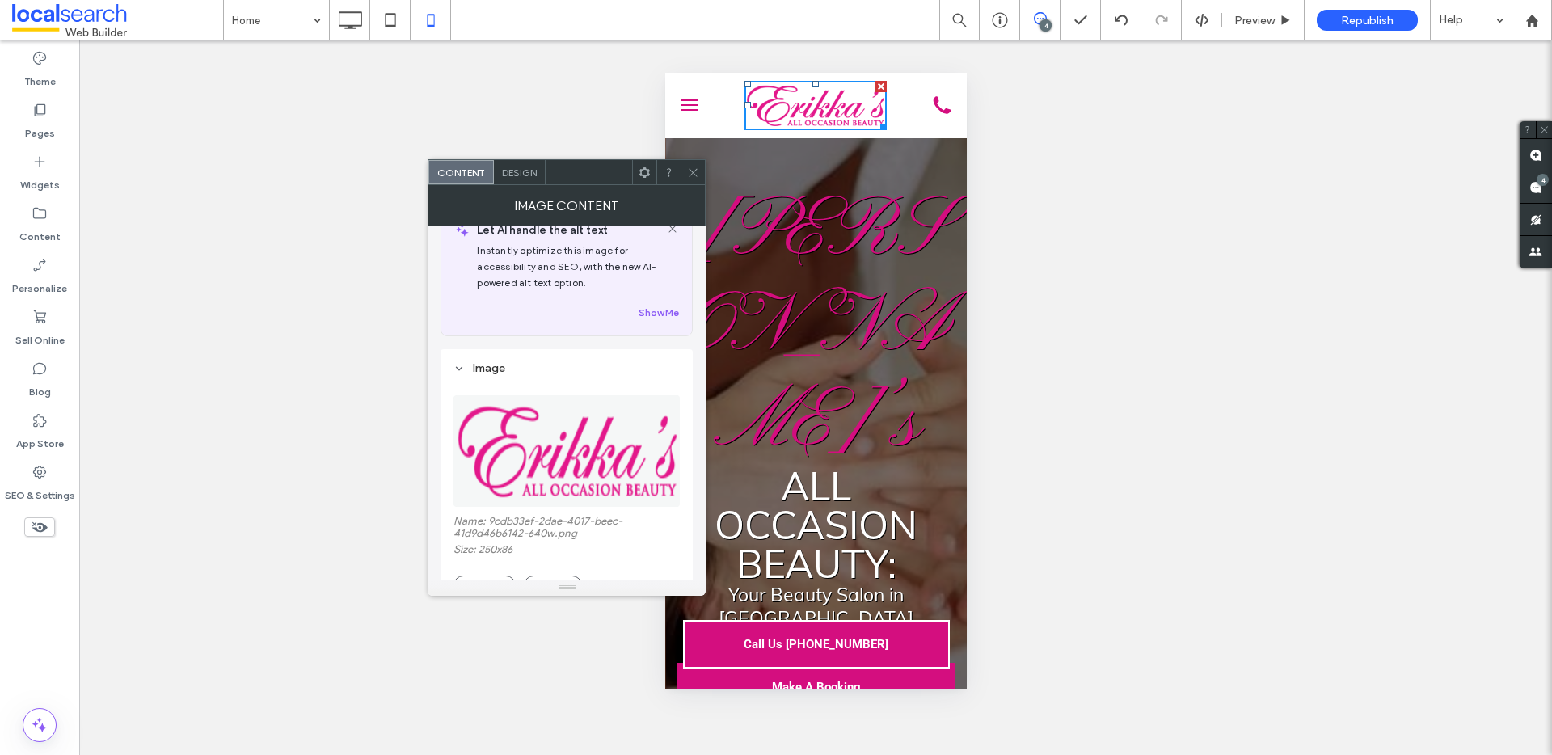
scroll to position [31, 0]
click at [698, 172] on icon at bounding box center [693, 173] width 12 height 12
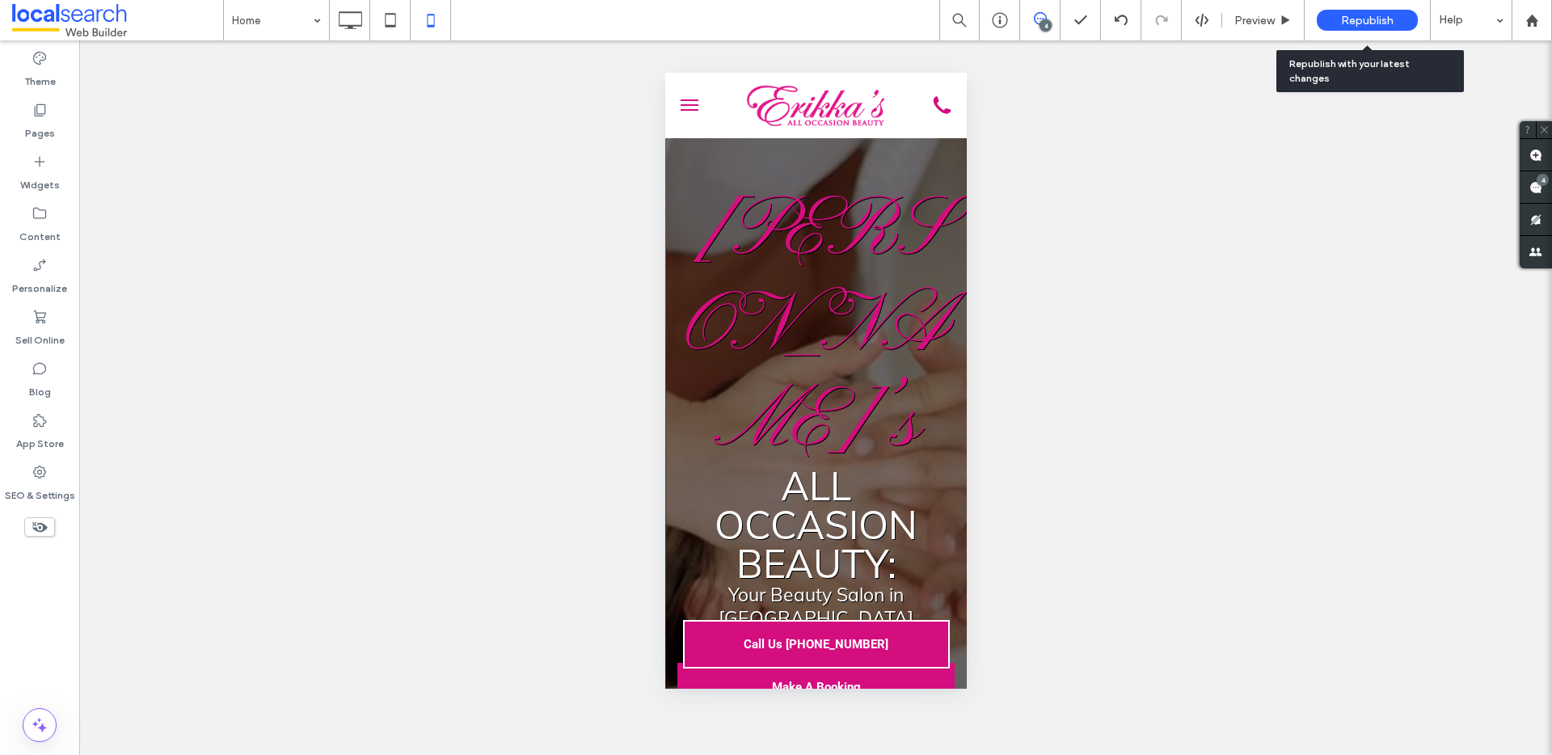
click at [1386, 21] on span "Republish" at bounding box center [1367, 21] width 53 height 14
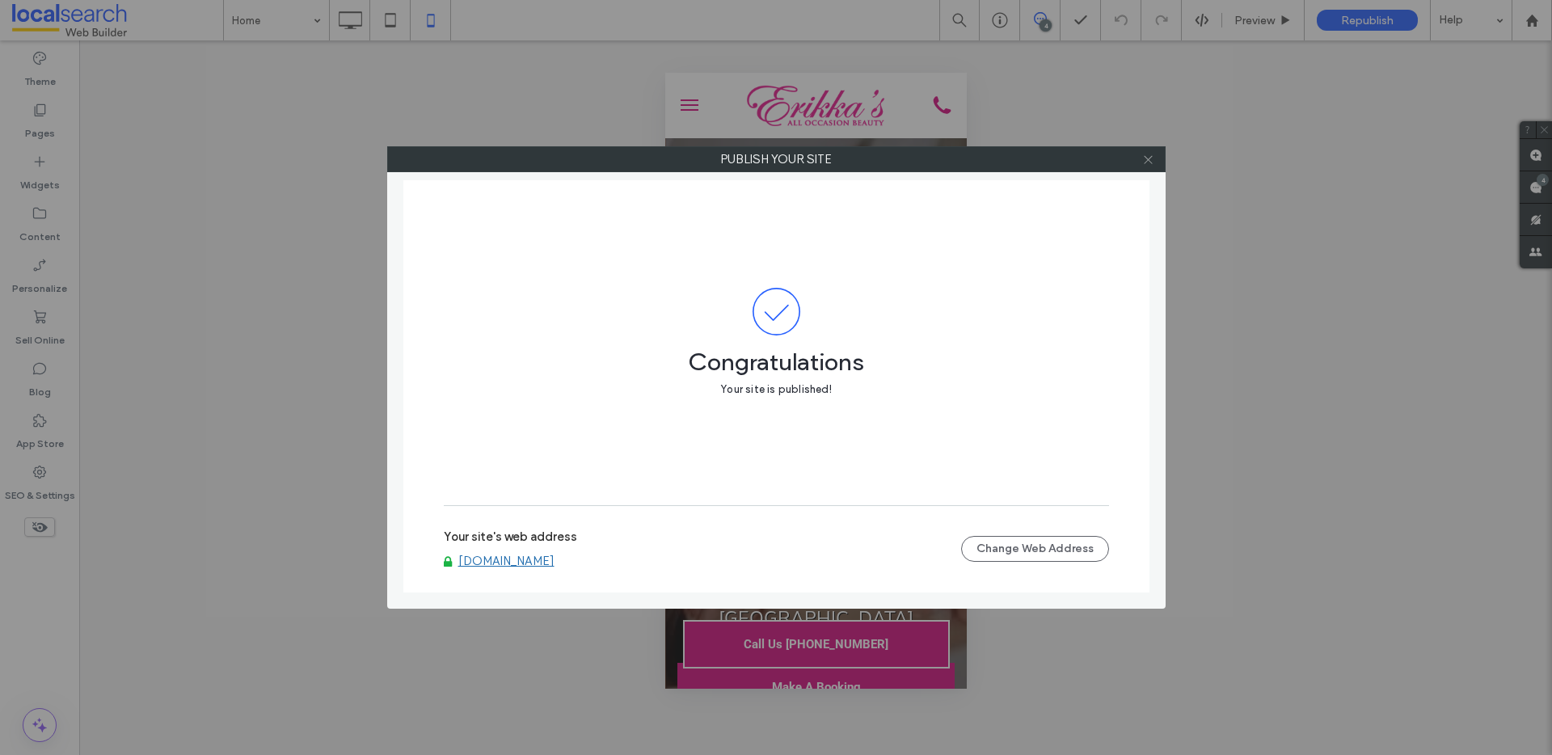
click at [1150, 154] on icon at bounding box center [1148, 160] width 12 height 12
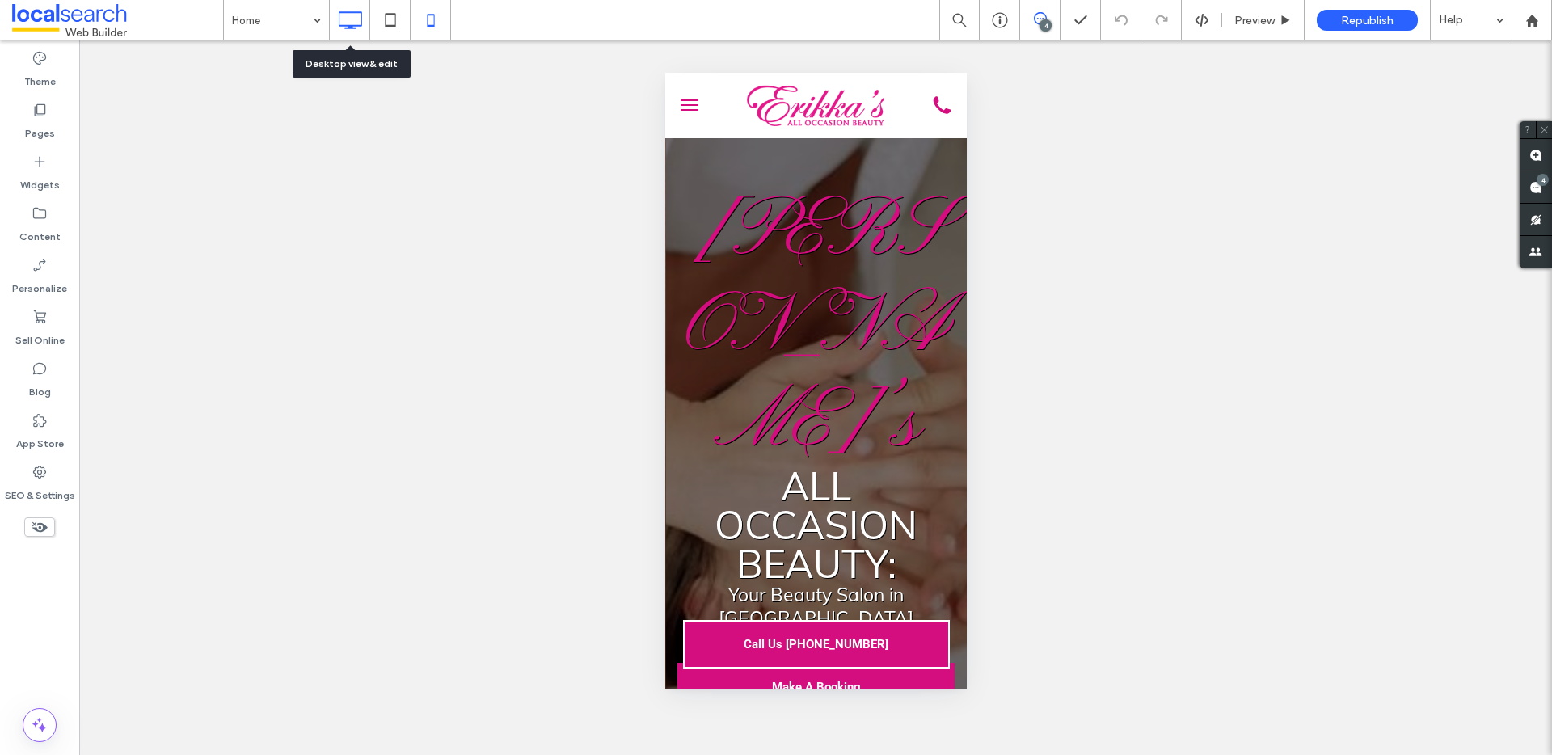
click at [351, 19] on icon at bounding box center [350, 20] width 32 height 32
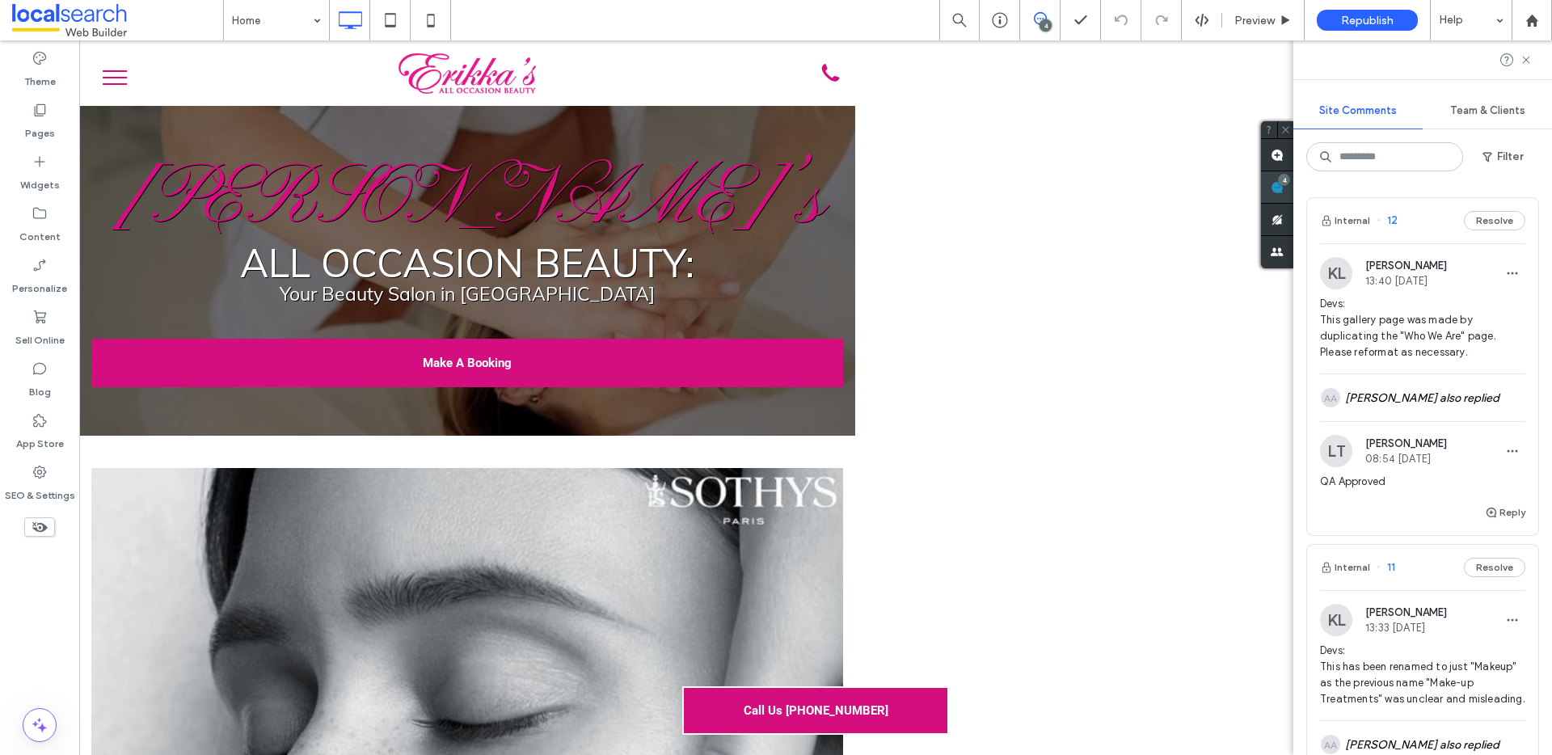
click at [1284, 190] on icon at bounding box center [1277, 187] width 13 height 13
click at [21, 471] on div "SEO & Settings" at bounding box center [39, 484] width 79 height 52
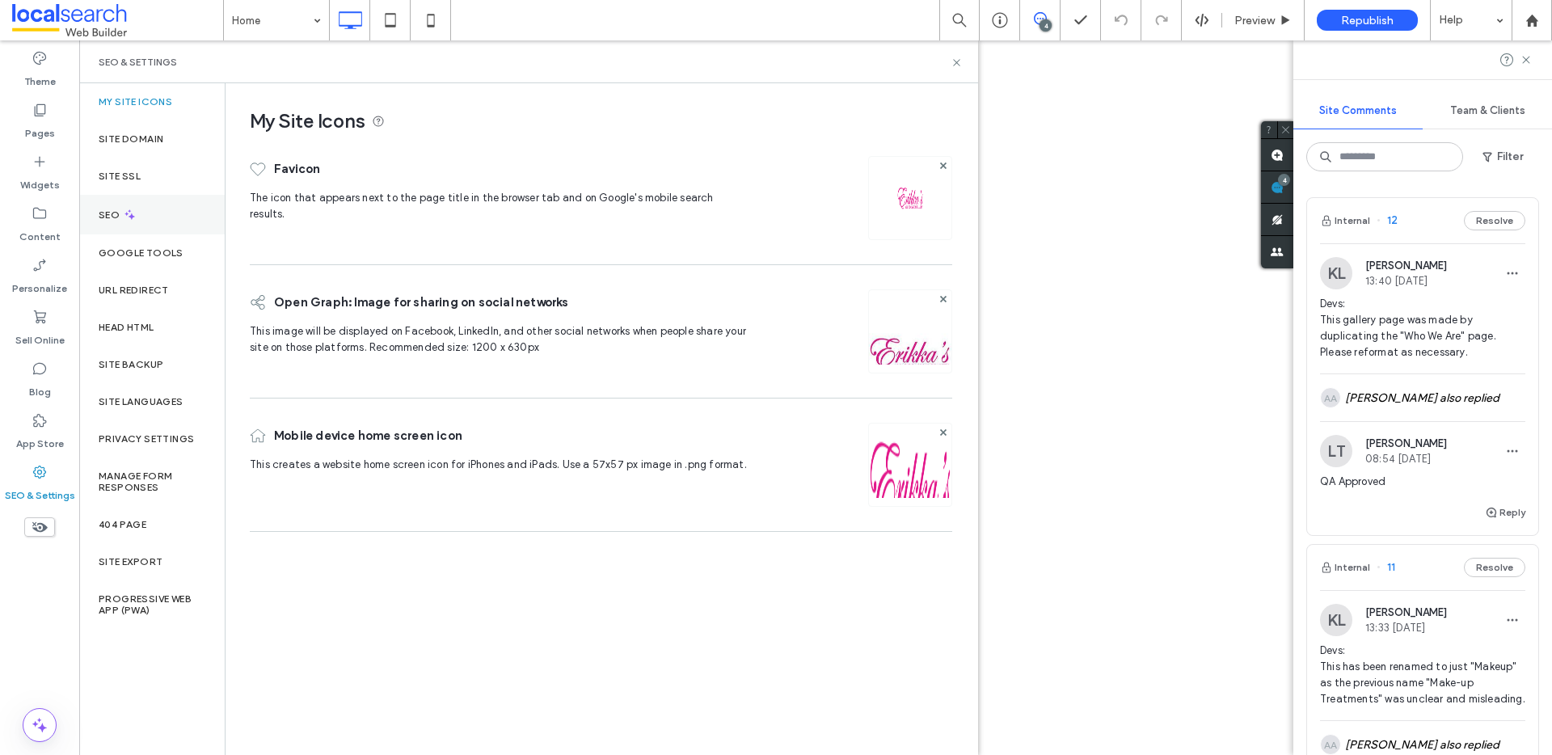
click at [159, 207] on div "SEO" at bounding box center [152, 215] width 146 height 40
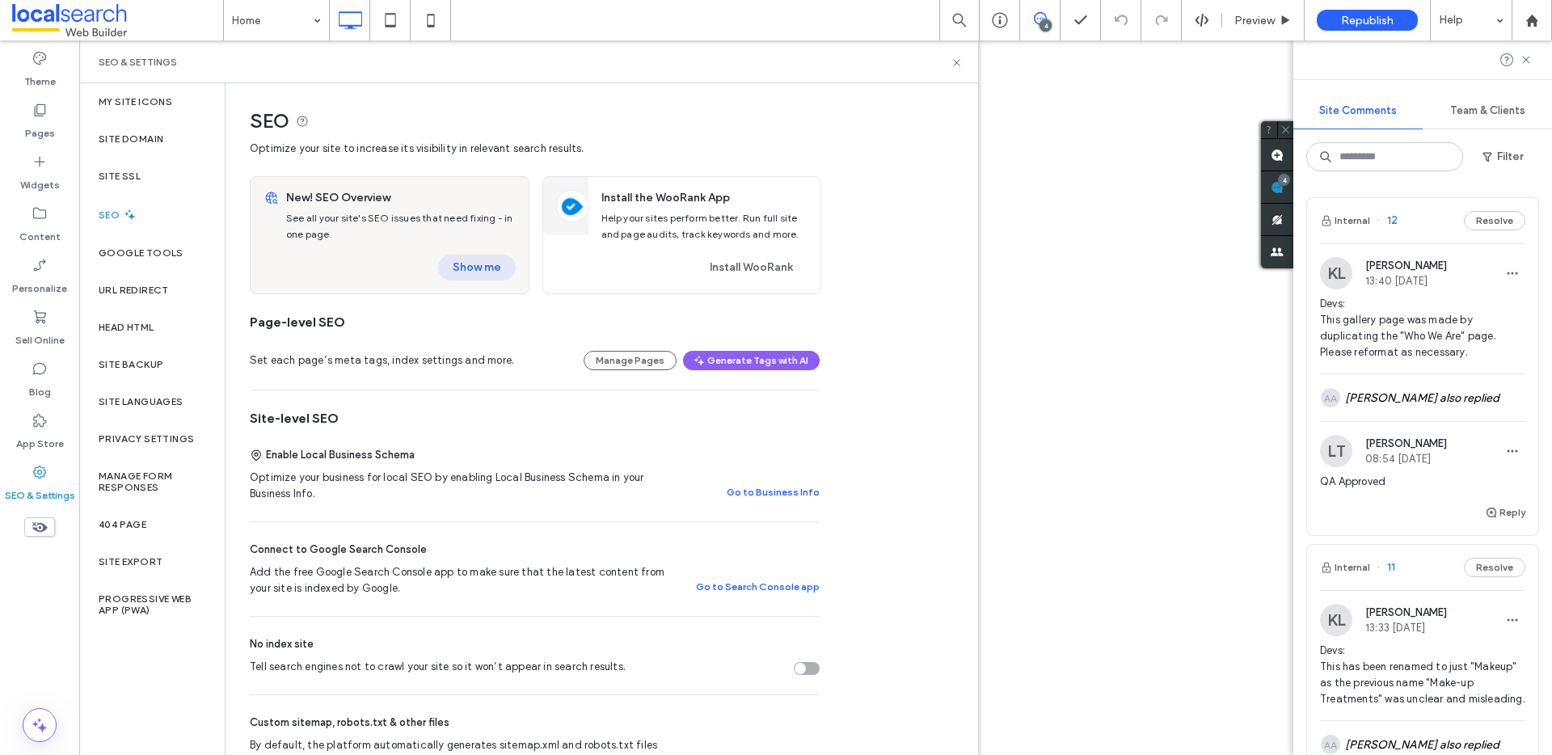
click at [497, 255] on button "Show me" at bounding box center [477, 268] width 78 height 26
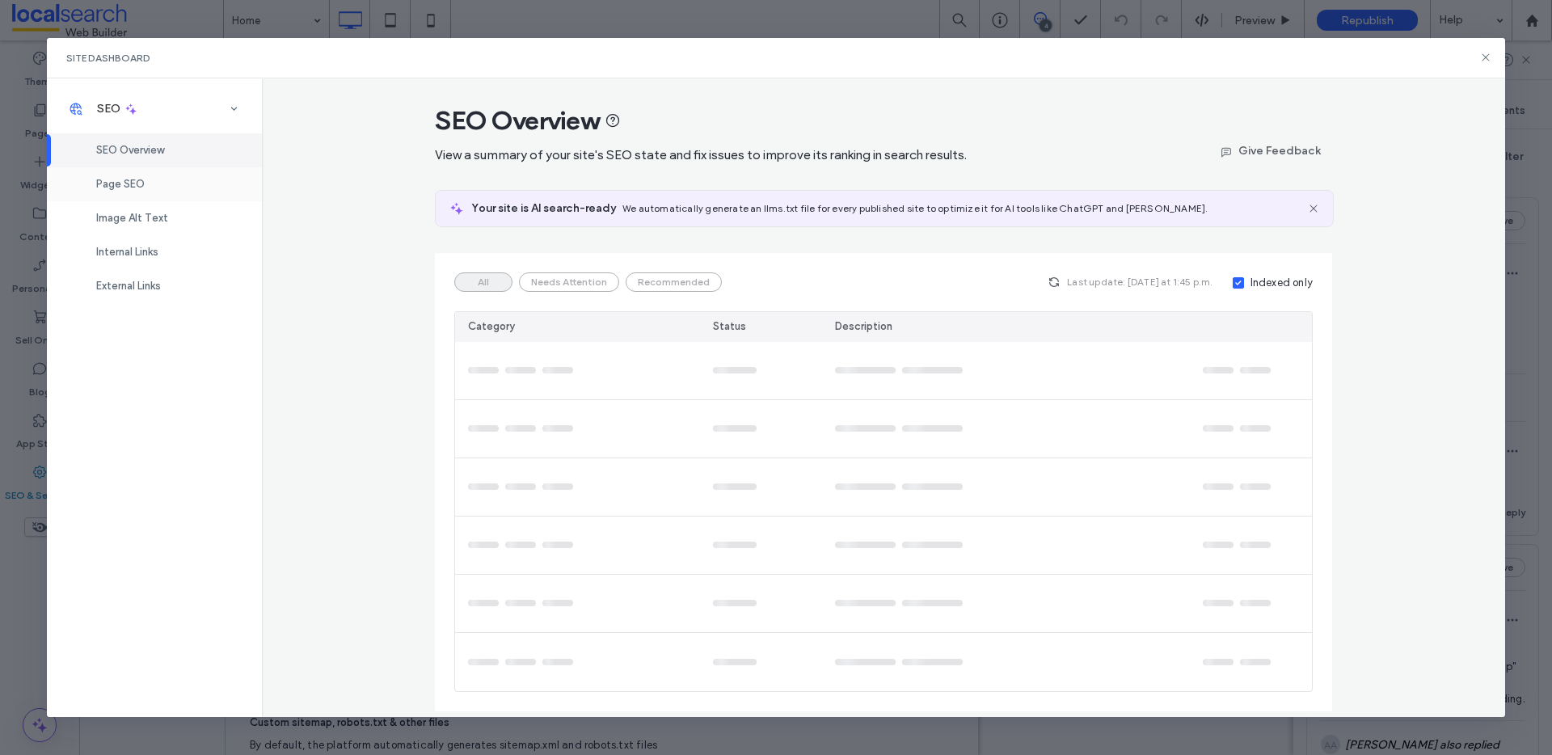
click at [123, 190] on span "Page SEO" at bounding box center [120, 184] width 49 height 12
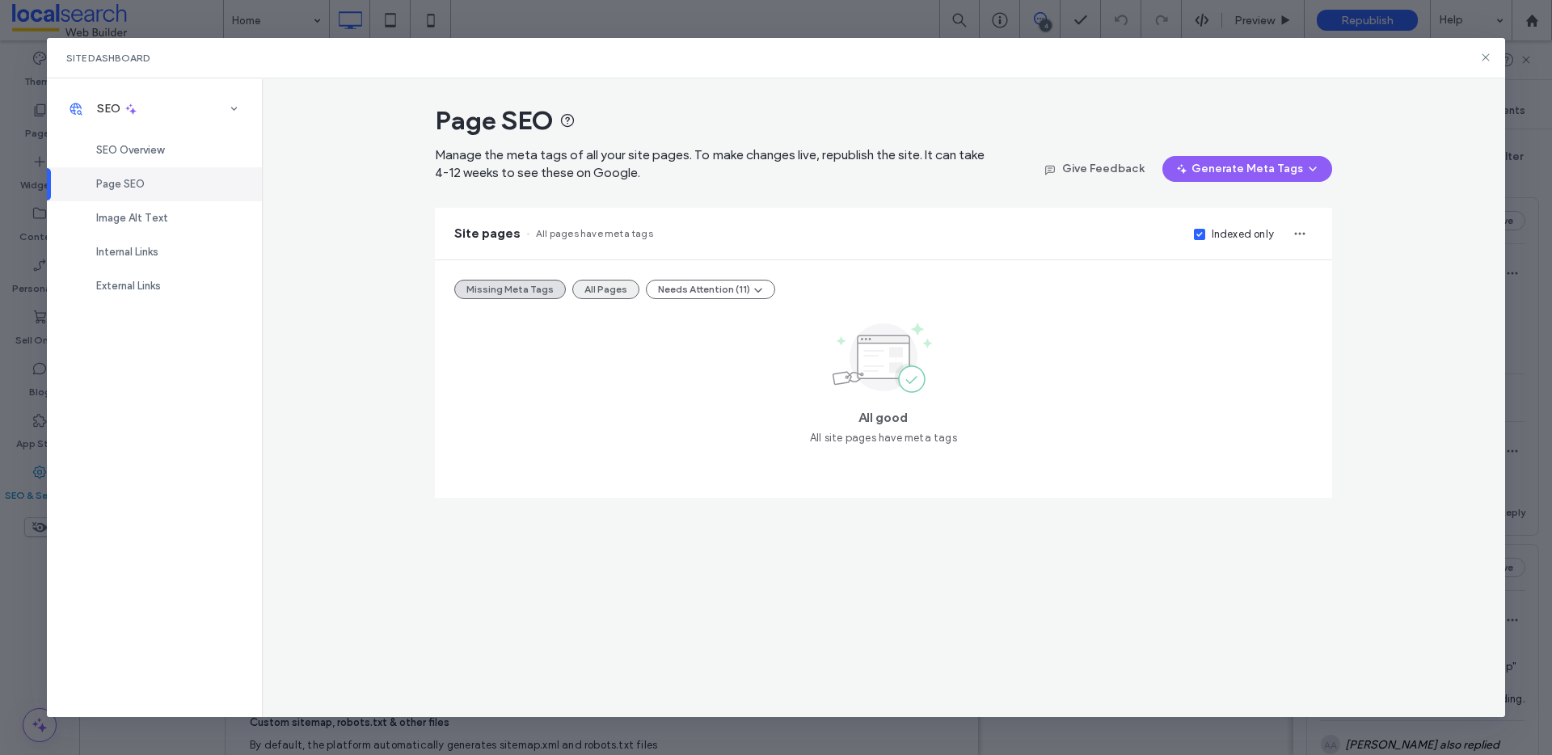
click at [593, 294] on button "All Pages" at bounding box center [605, 289] width 67 height 19
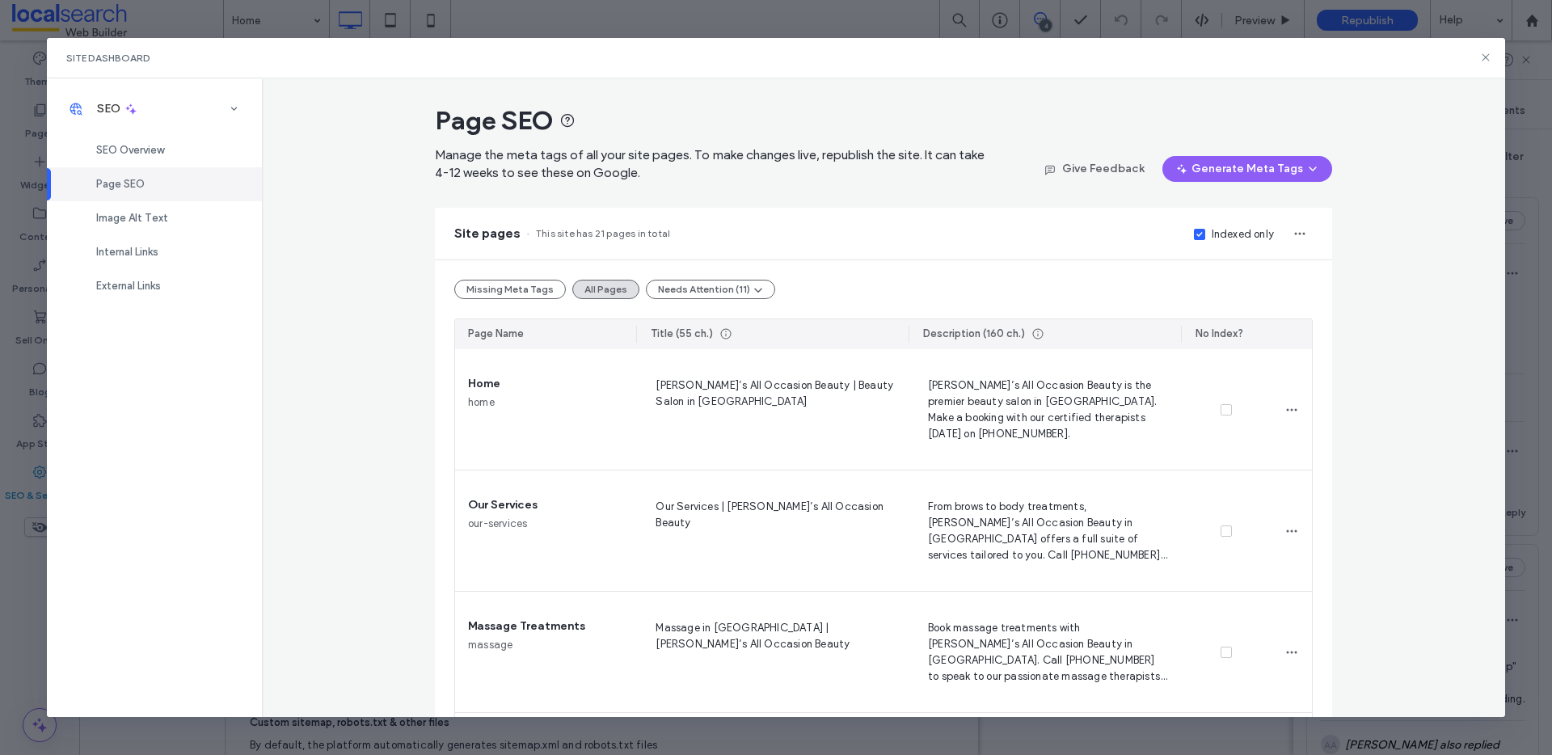
click at [1213, 233] on div "Indexed only" at bounding box center [1243, 234] width 62 height 16
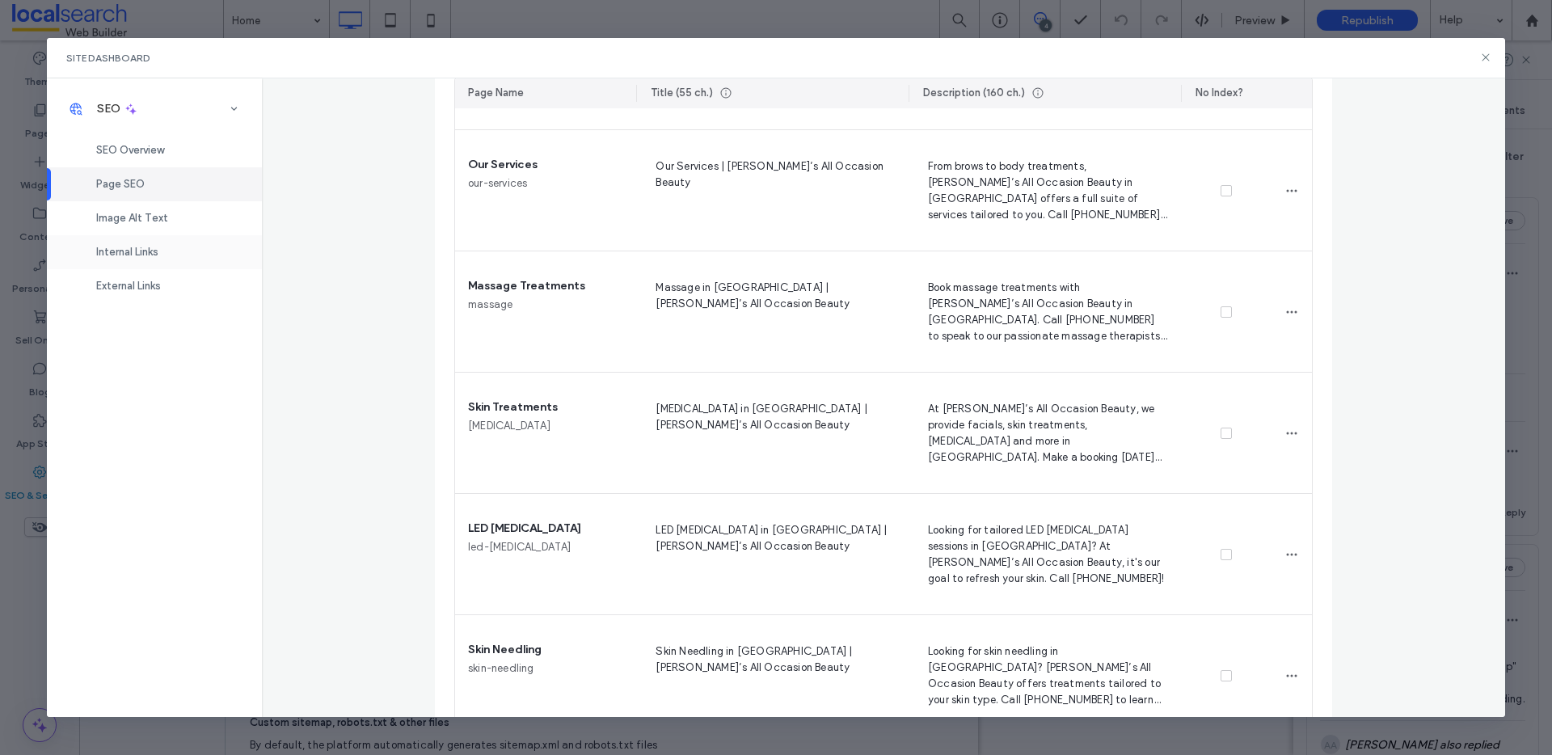
scroll to position [65, 0]
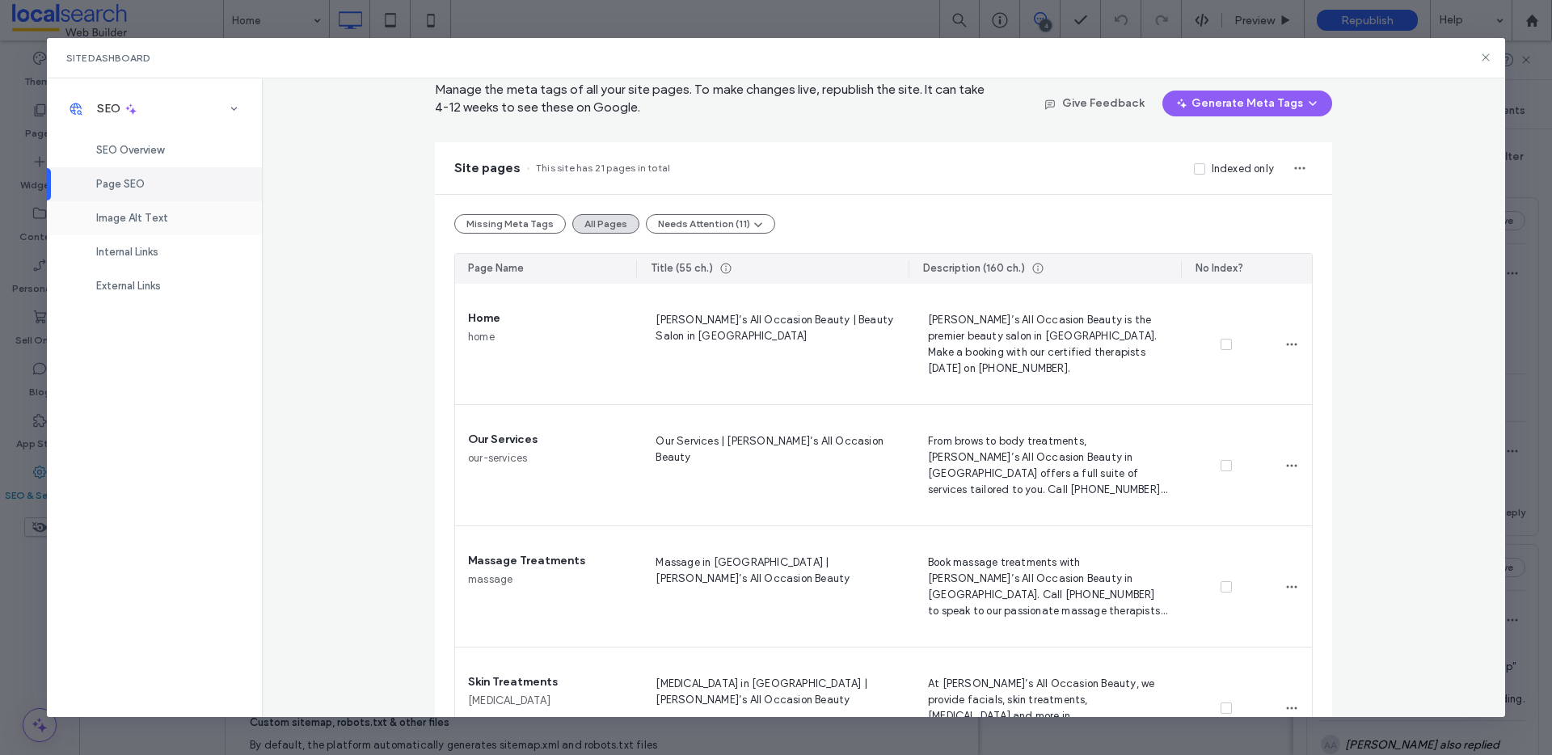
click at [162, 230] on div "Image Alt Text" at bounding box center [154, 218] width 215 height 34
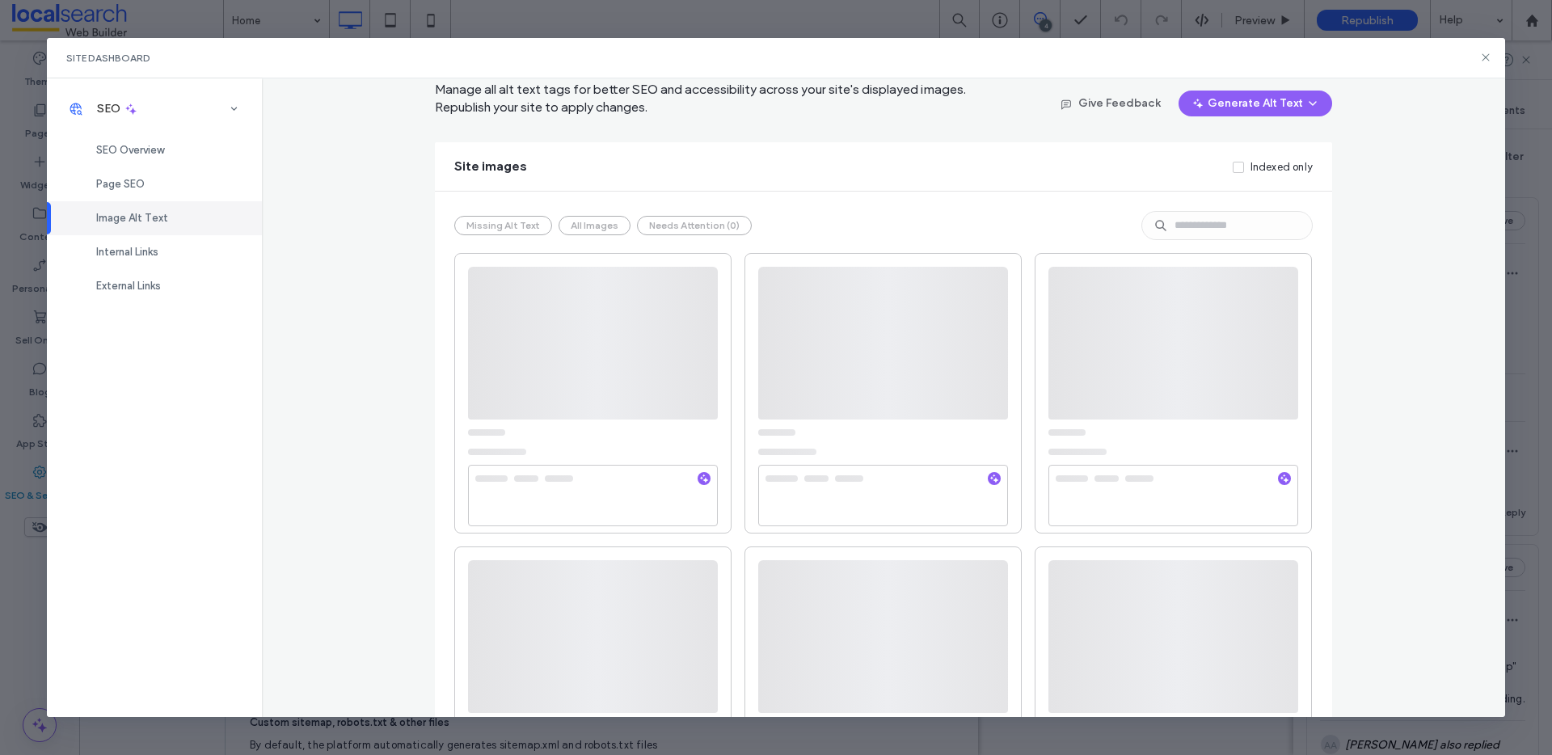
scroll to position [0, 0]
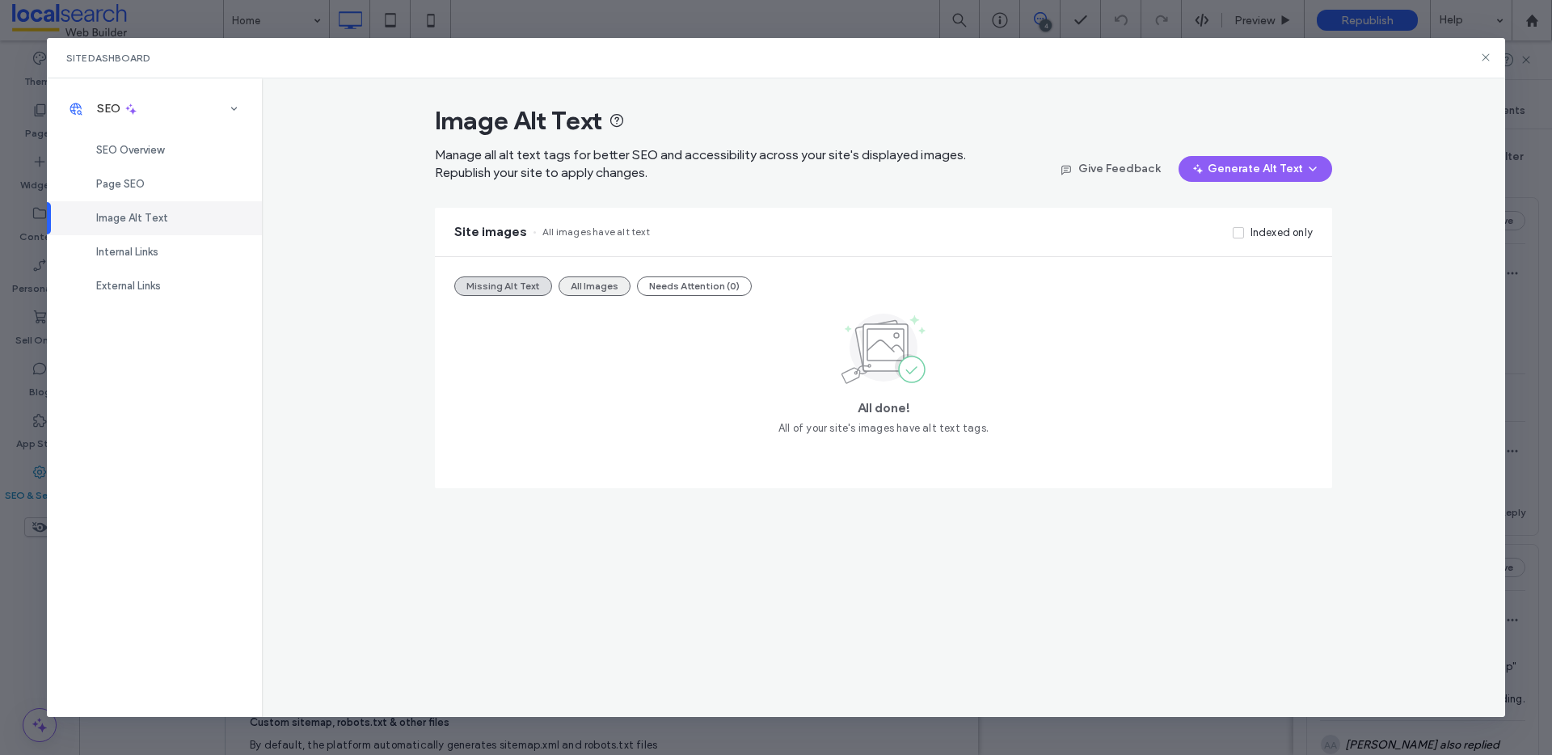
click at [581, 281] on button "All Images" at bounding box center [595, 286] width 72 height 19
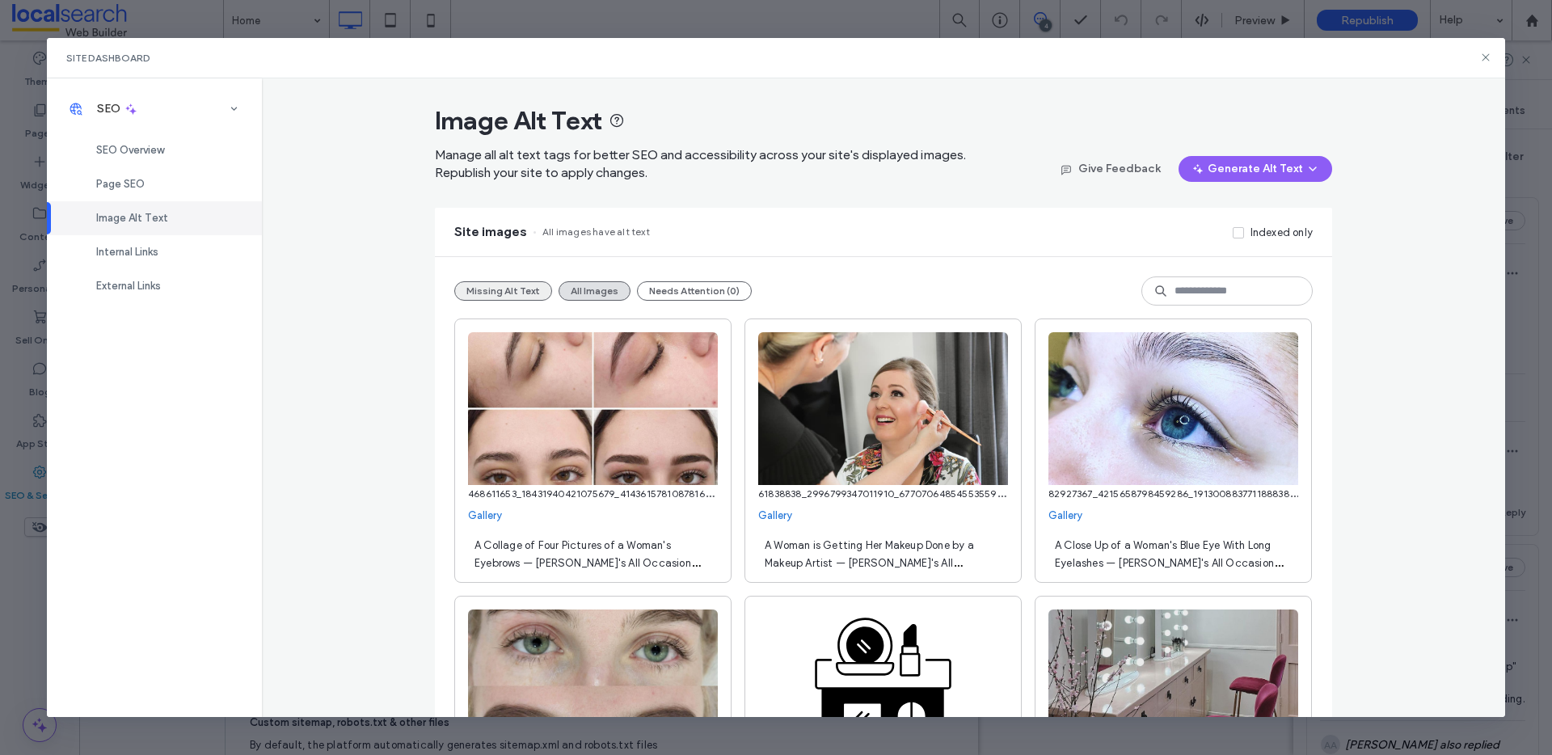
click at [474, 299] on button "Missing Alt Text" at bounding box center [503, 290] width 98 height 19
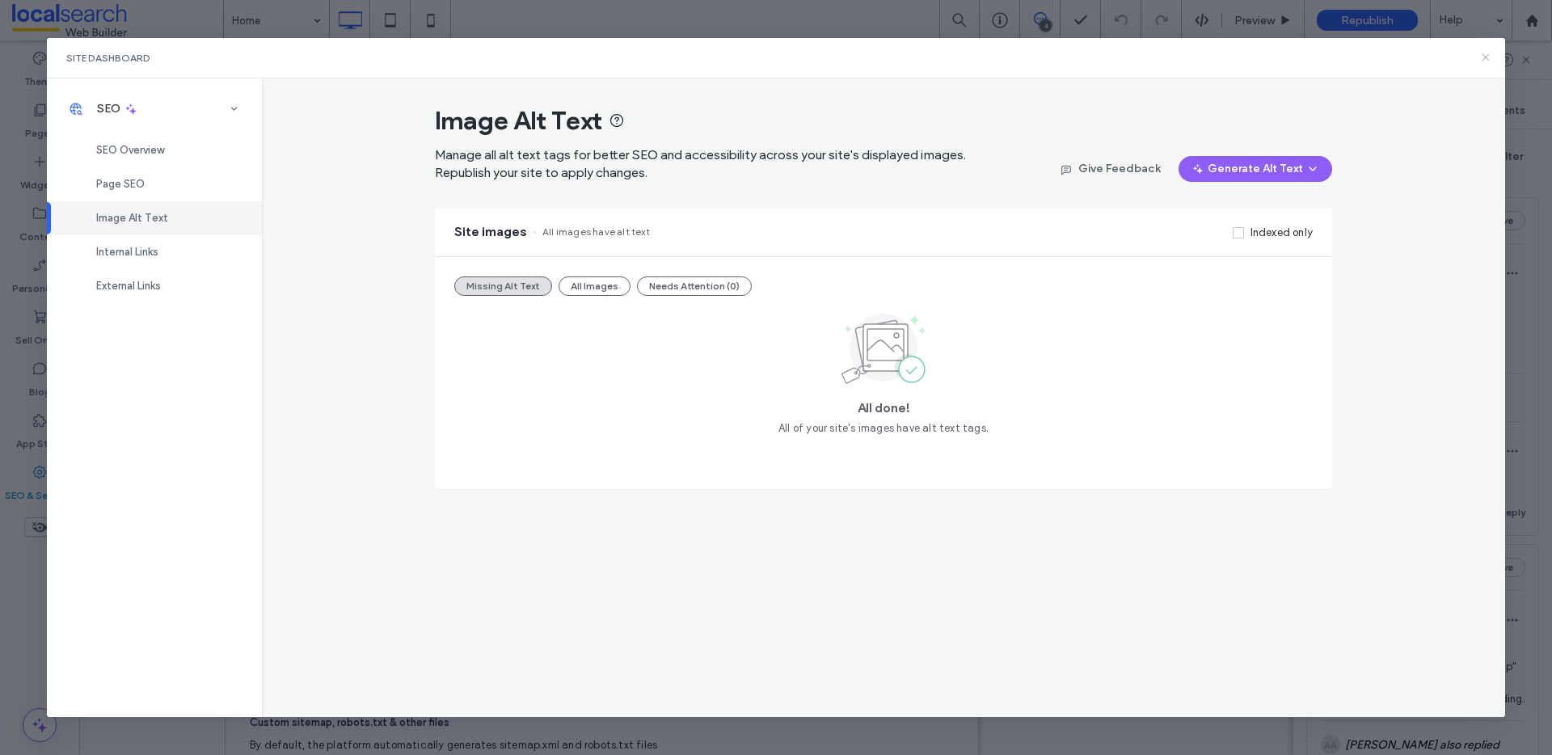
click at [1492, 59] on div "Site Dashboard" at bounding box center [776, 58] width 1459 height 40
click at [1488, 57] on icon at bounding box center [1486, 57] width 13 height 13
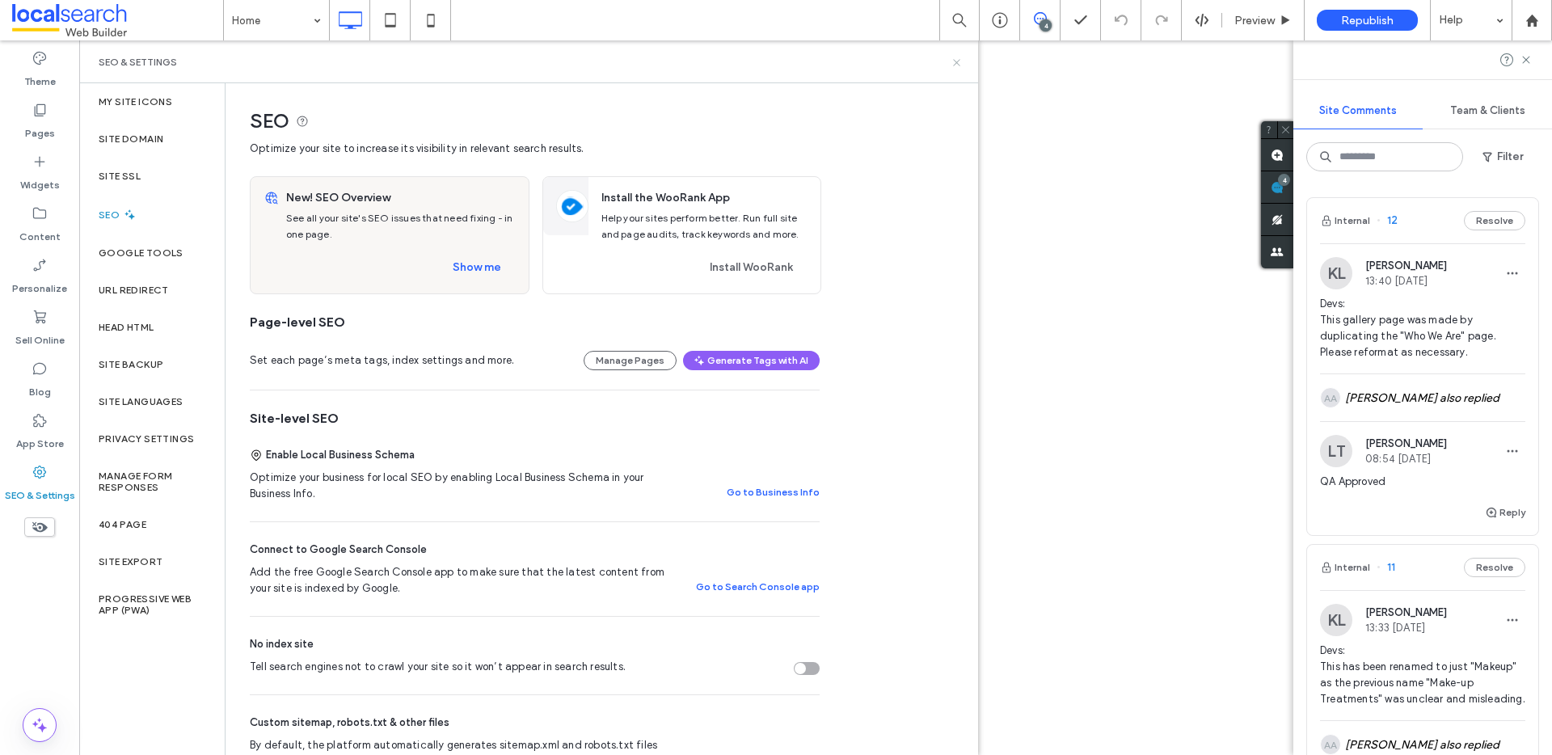
click at [954, 59] on use at bounding box center [956, 62] width 6 height 6
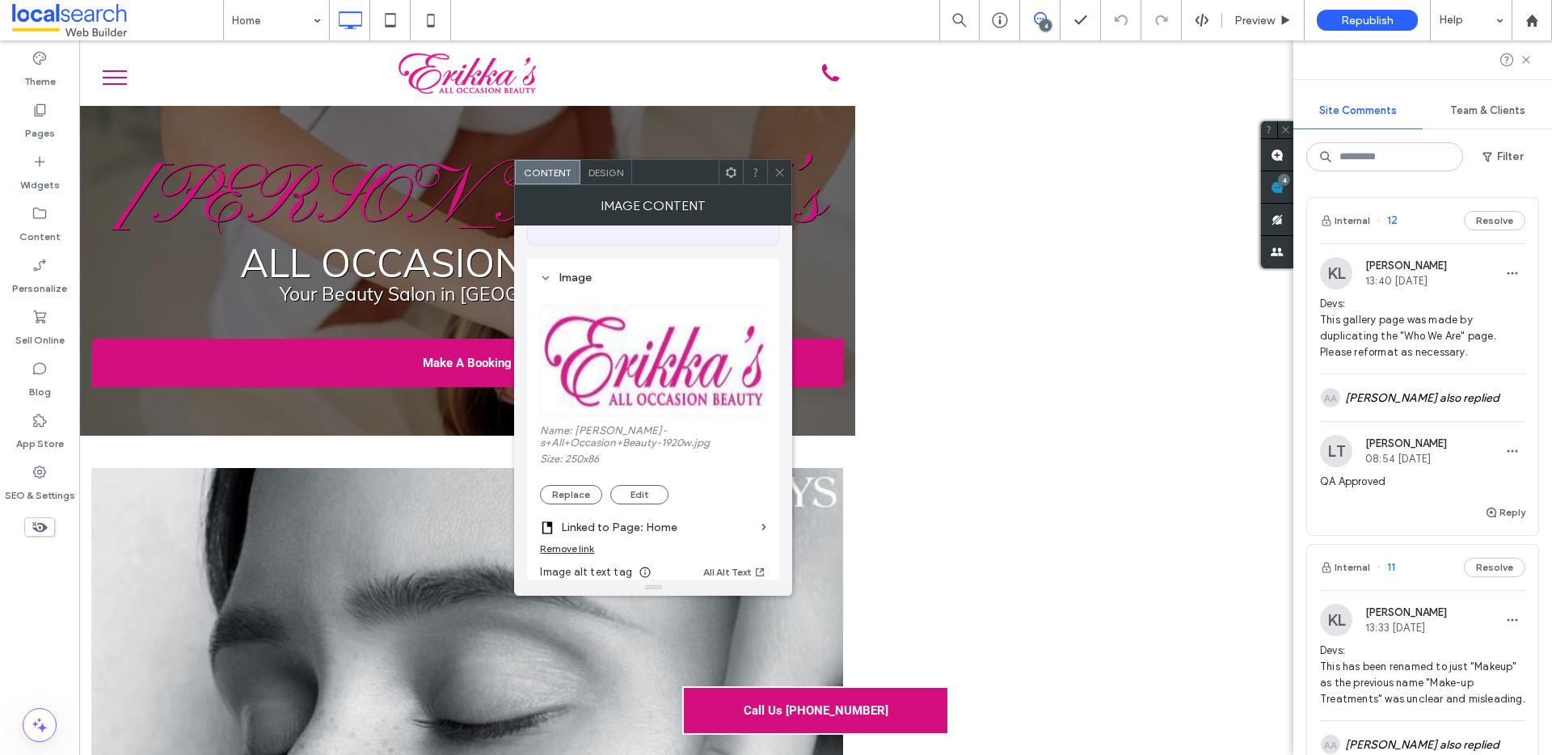
scroll to position [121, 0]
click at [581, 494] on button "Replace" at bounding box center [571, 493] width 62 height 19
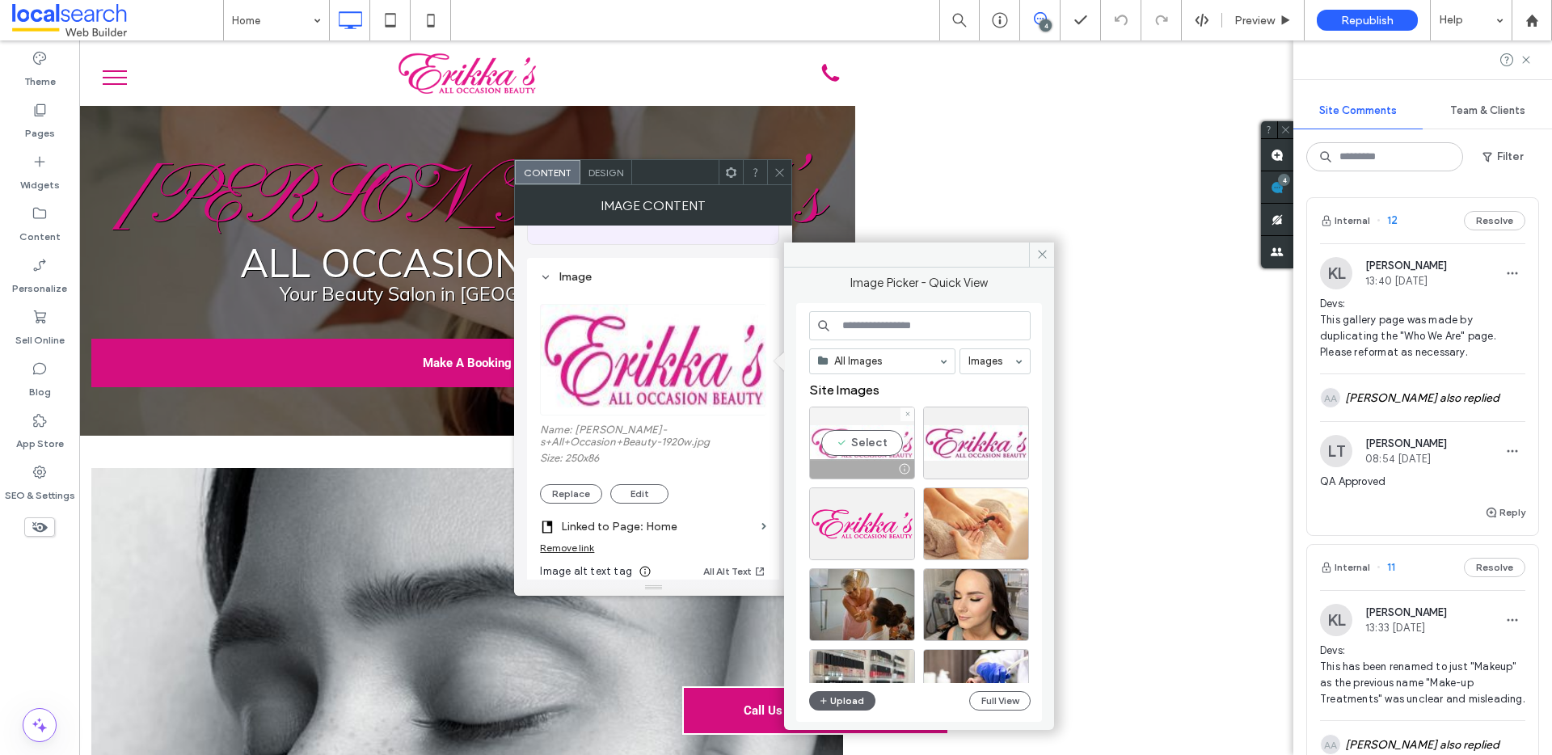
click at [865, 437] on div "Select" at bounding box center [862, 443] width 106 height 73
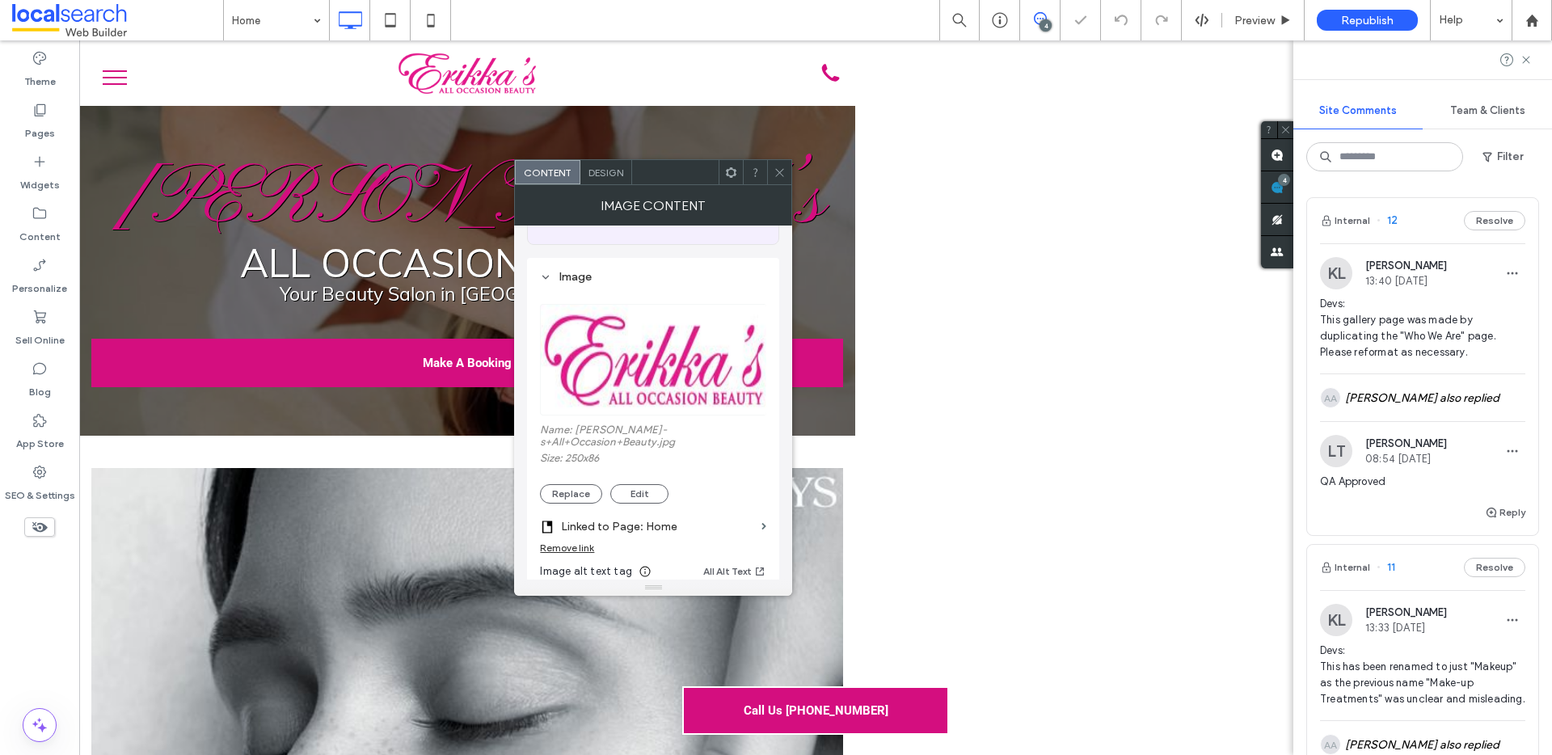
click at [780, 175] on icon at bounding box center [780, 173] width 12 height 12
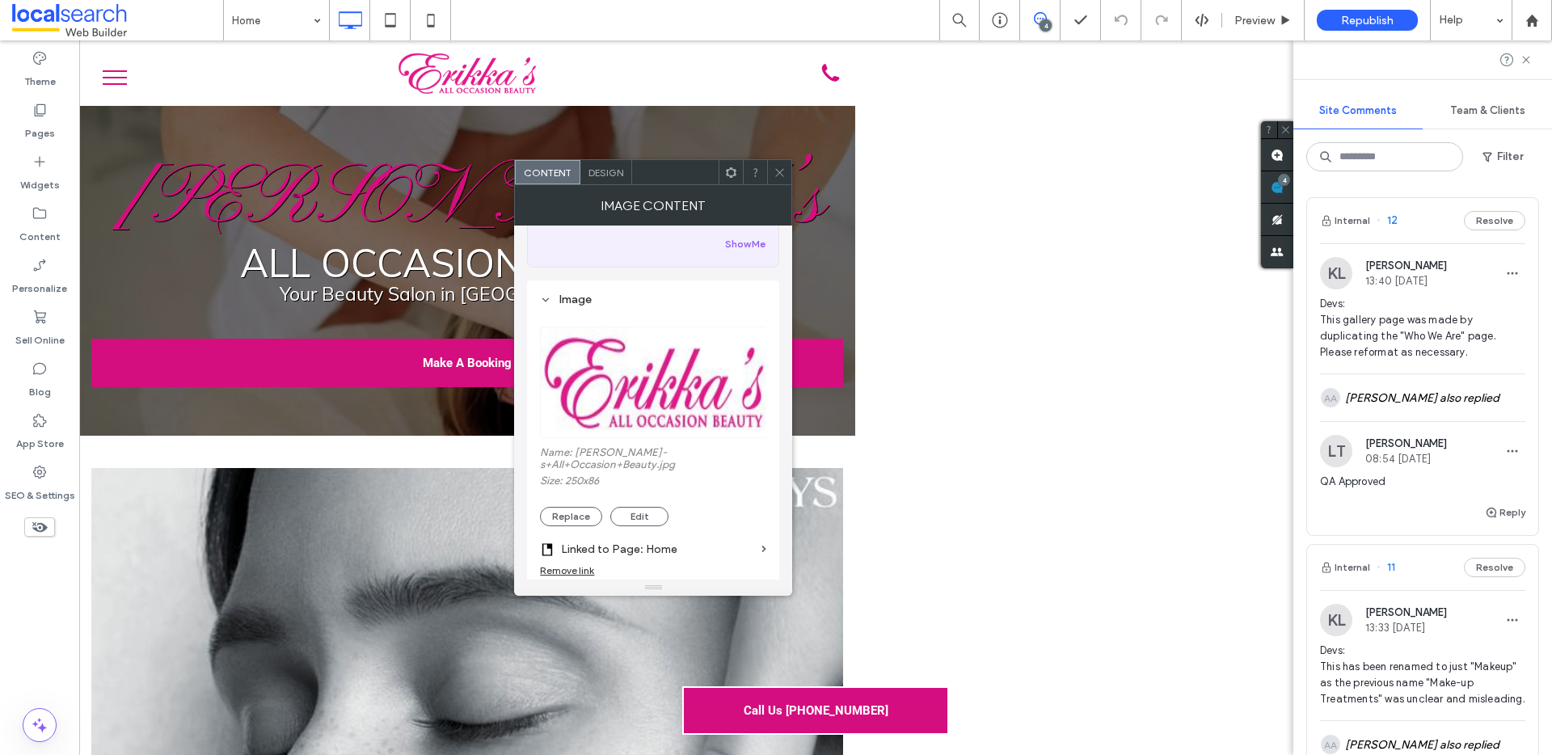
scroll to position [154, 0]
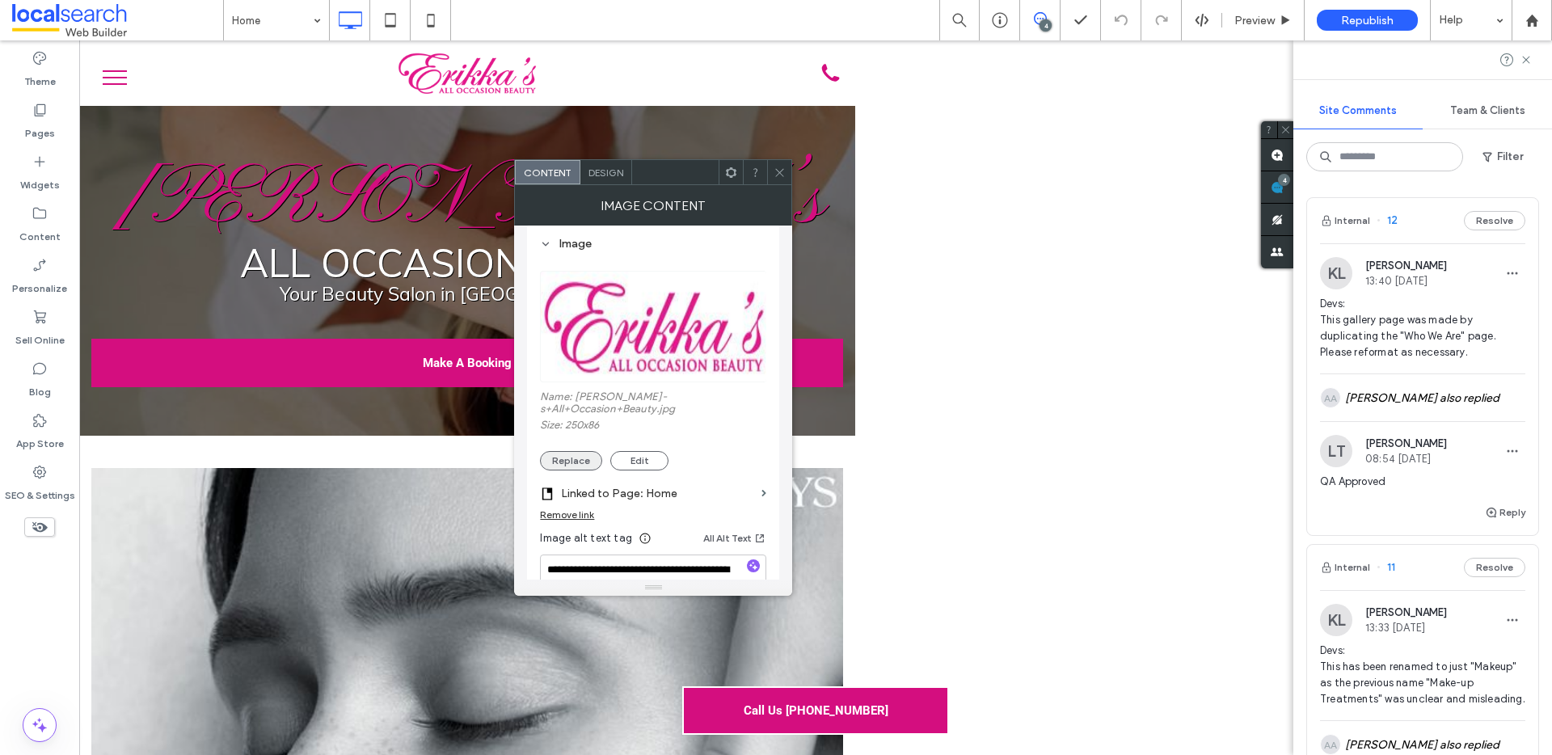
click at [584, 451] on button "Replace" at bounding box center [571, 460] width 62 height 19
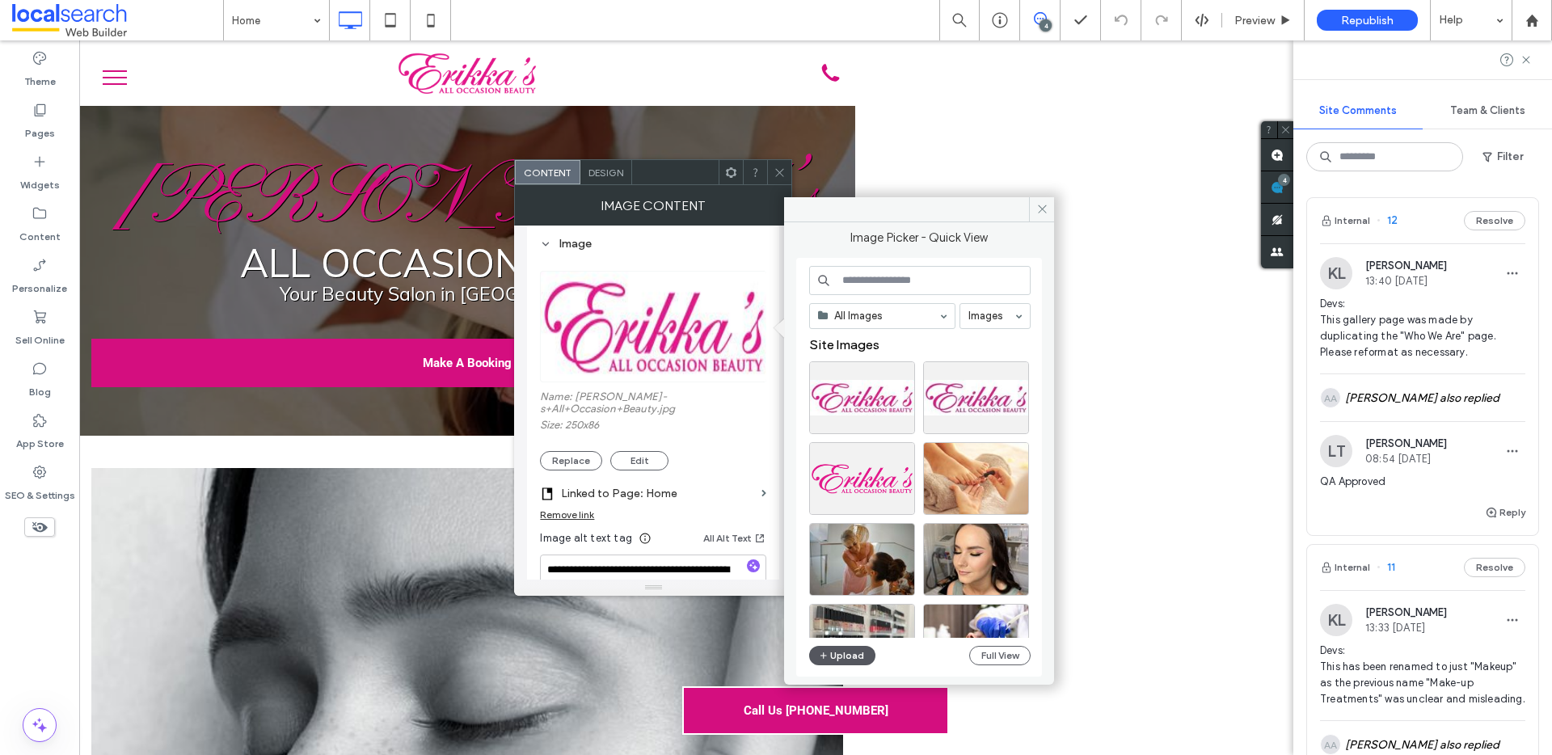
click at [864, 652] on button "Upload" at bounding box center [842, 655] width 66 height 19
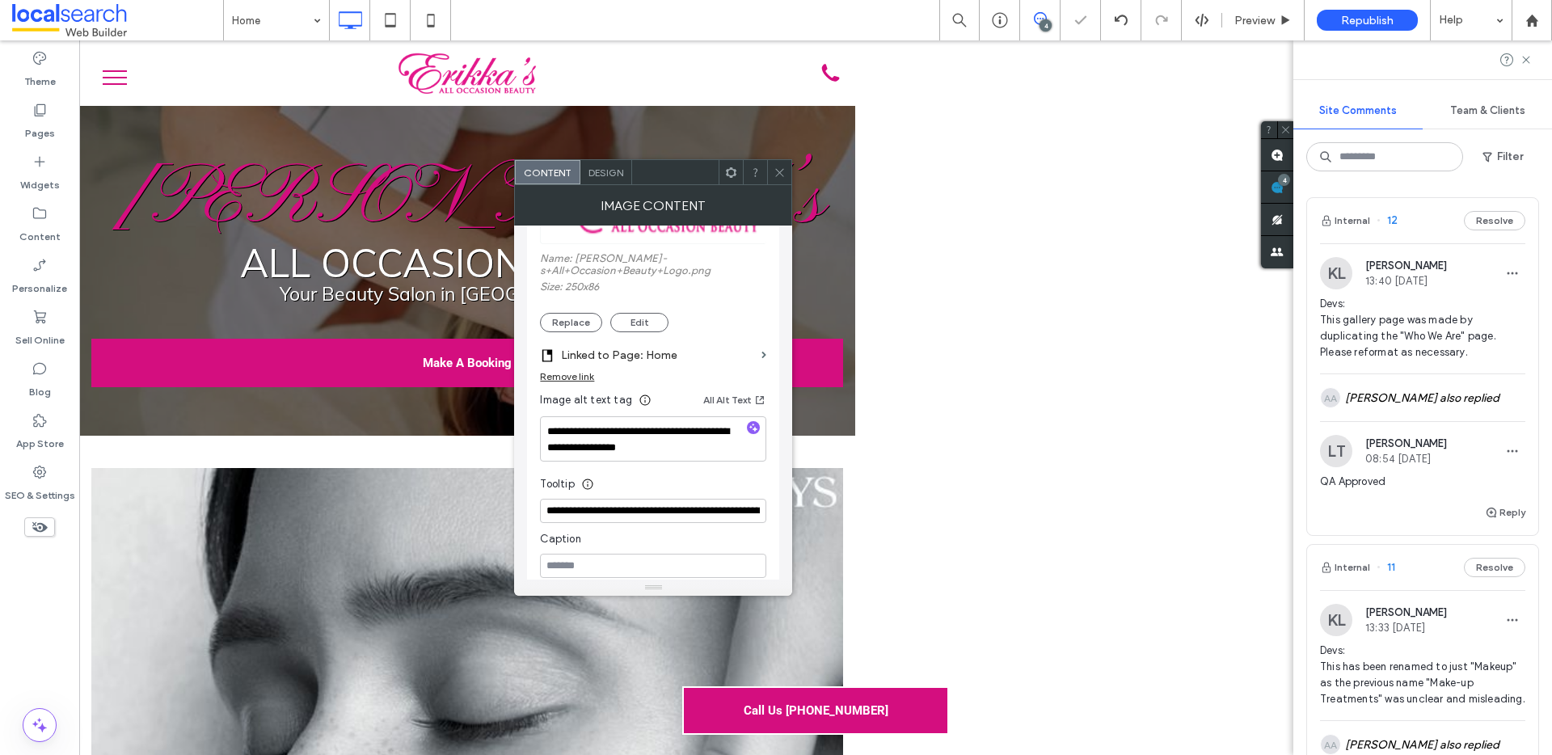
scroll to position [295, 0]
click at [593, 171] on span "Design" at bounding box center [606, 173] width 35 height 12
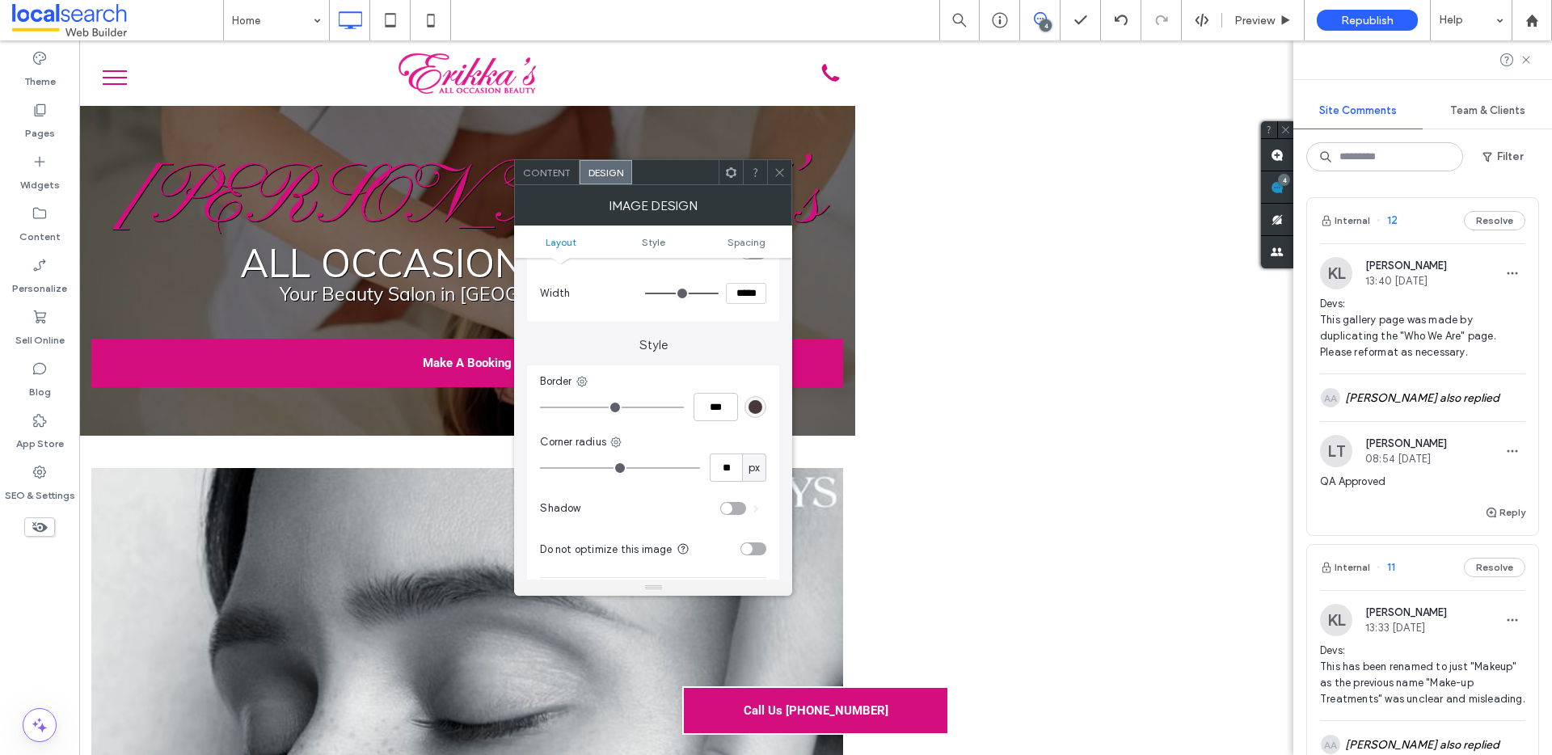
scroll to position [278, 0]
drag, startPoint x: 747, startPoint y: 551, endPoint x: 744, endPoint y: 542, distance: 9.5
click at [747, 549] on div "toggle" at bounding box center [746, 545] width 11 height 11
click at [777, 176] on icon at bounding box center [780, 173] width 12 height 12
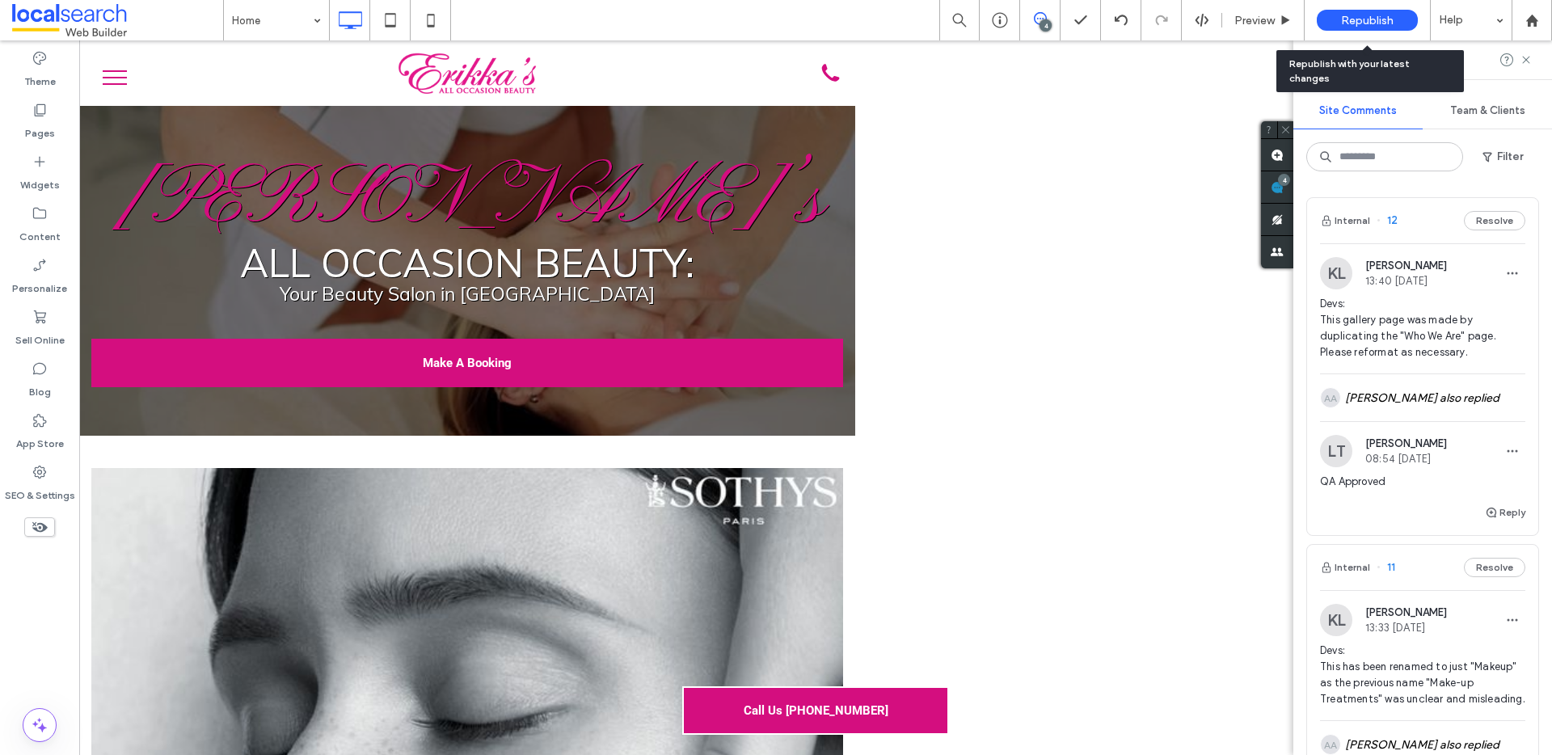
click at [1393, 15] on span "Republish" at bounding box center [1367, 21] width 53 height 14
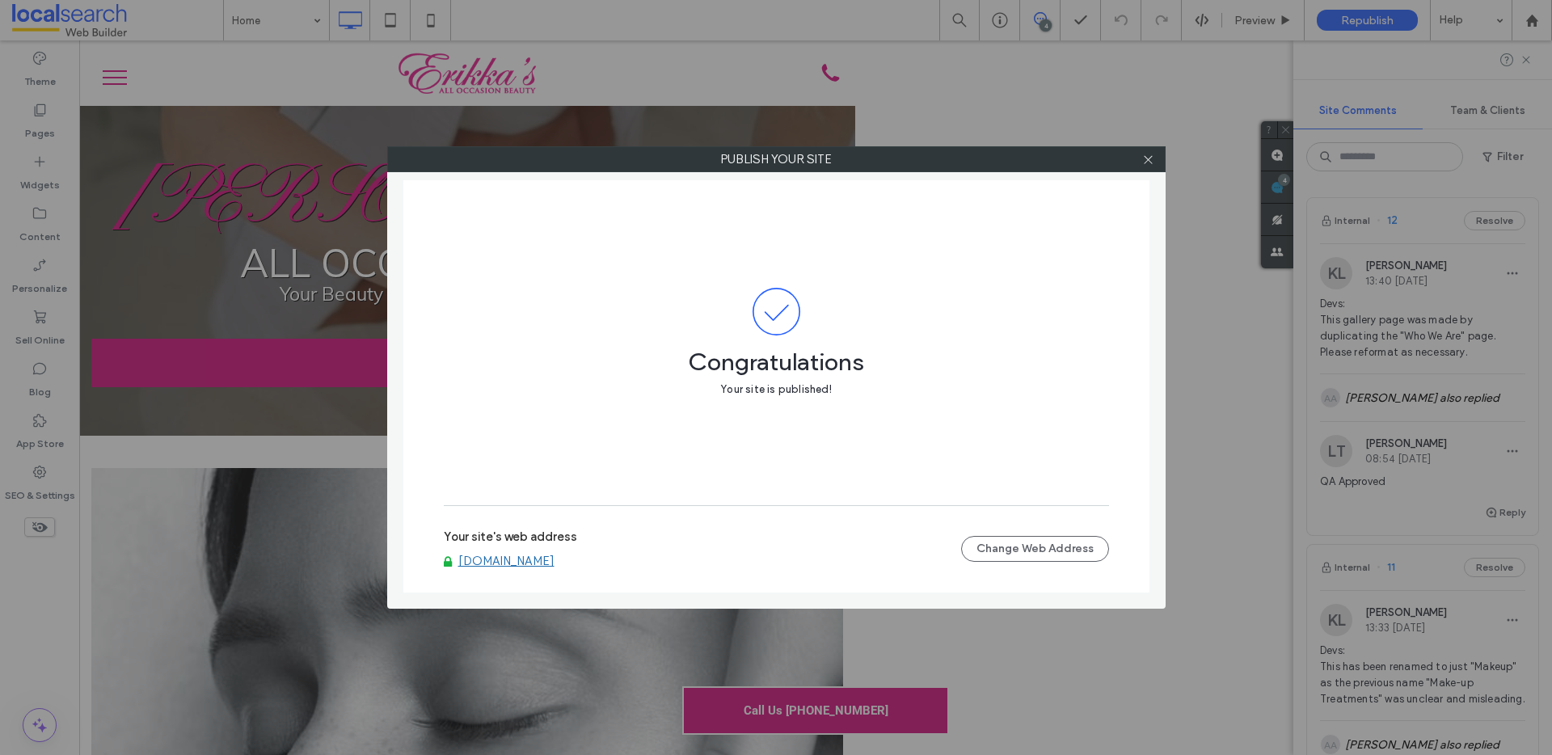
click at [555, 563] on link "[DOMAIN_NAME]" at bounding box center [506, 561] width 96 height 15
click at [1154, 158] on div at bounding box center [1149, 159] width 24 height 24
click at [1147, 167] on span at bounding box center [1148, 159] width 12 height 24
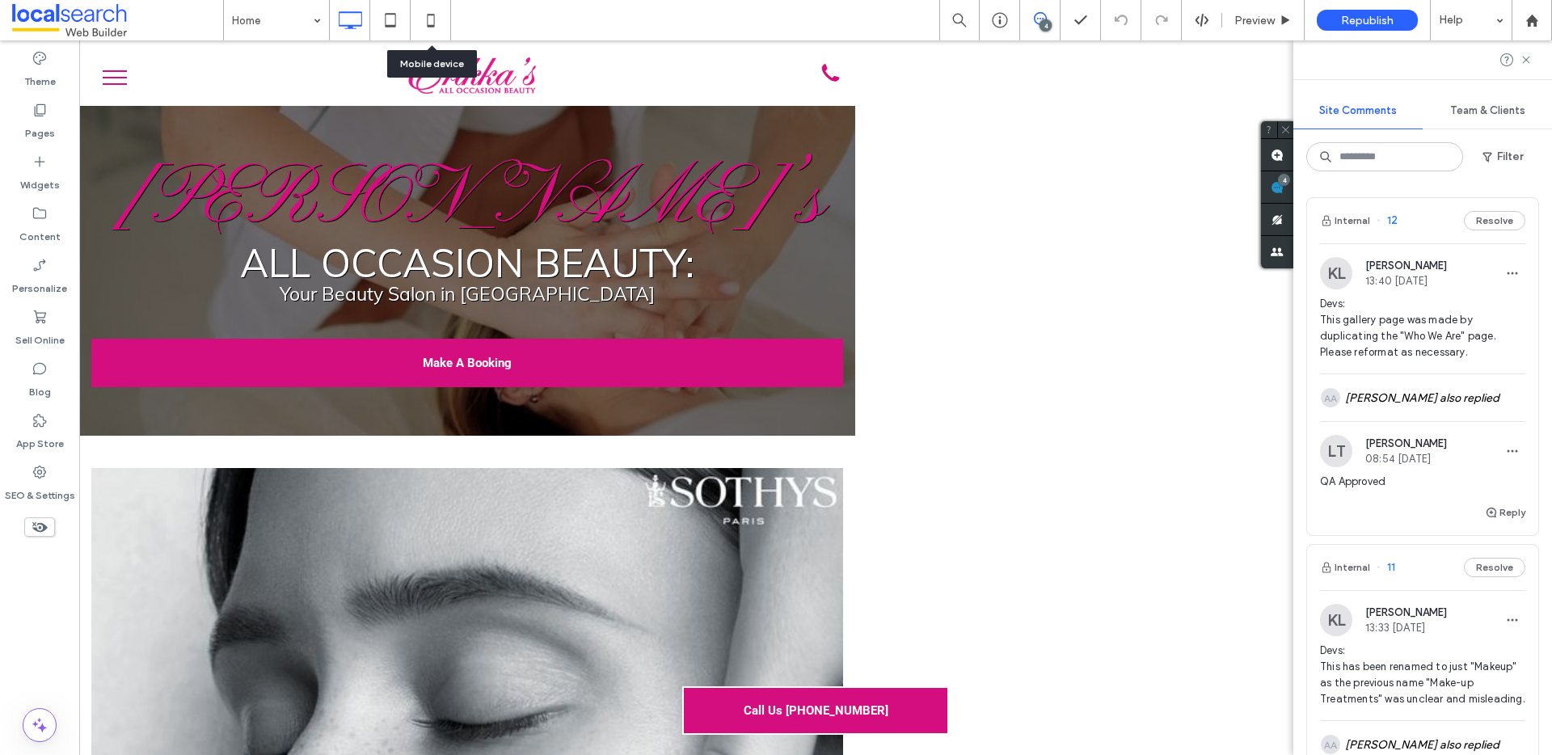
drag, startPoint x: 431, startPoint y: 22, endPoint x: 527, endPoint y: 25, distance: 96.3
click at [431, 22] on icon at bounding box center [431, 20] width 32 height 32
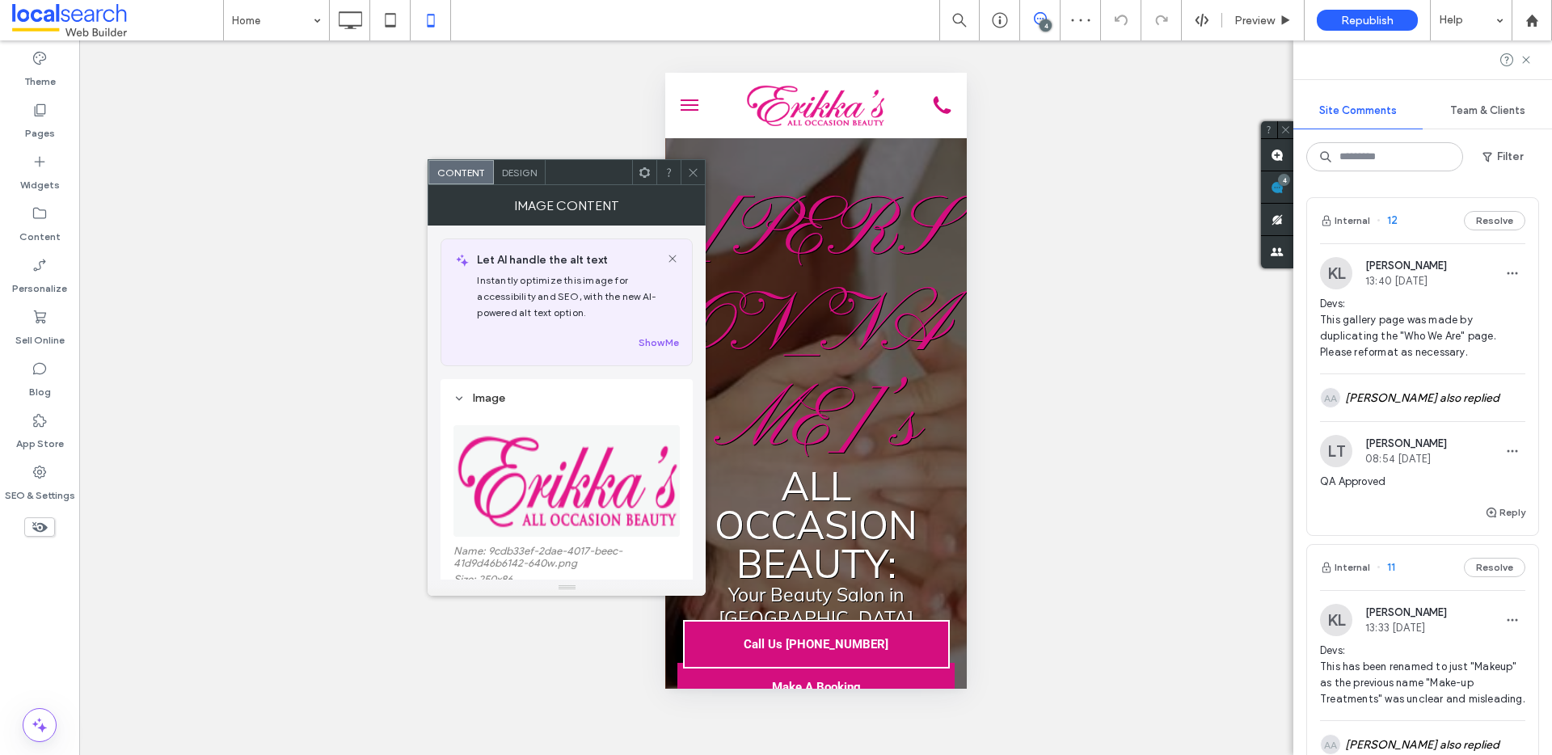
scroll to position [470, 0]
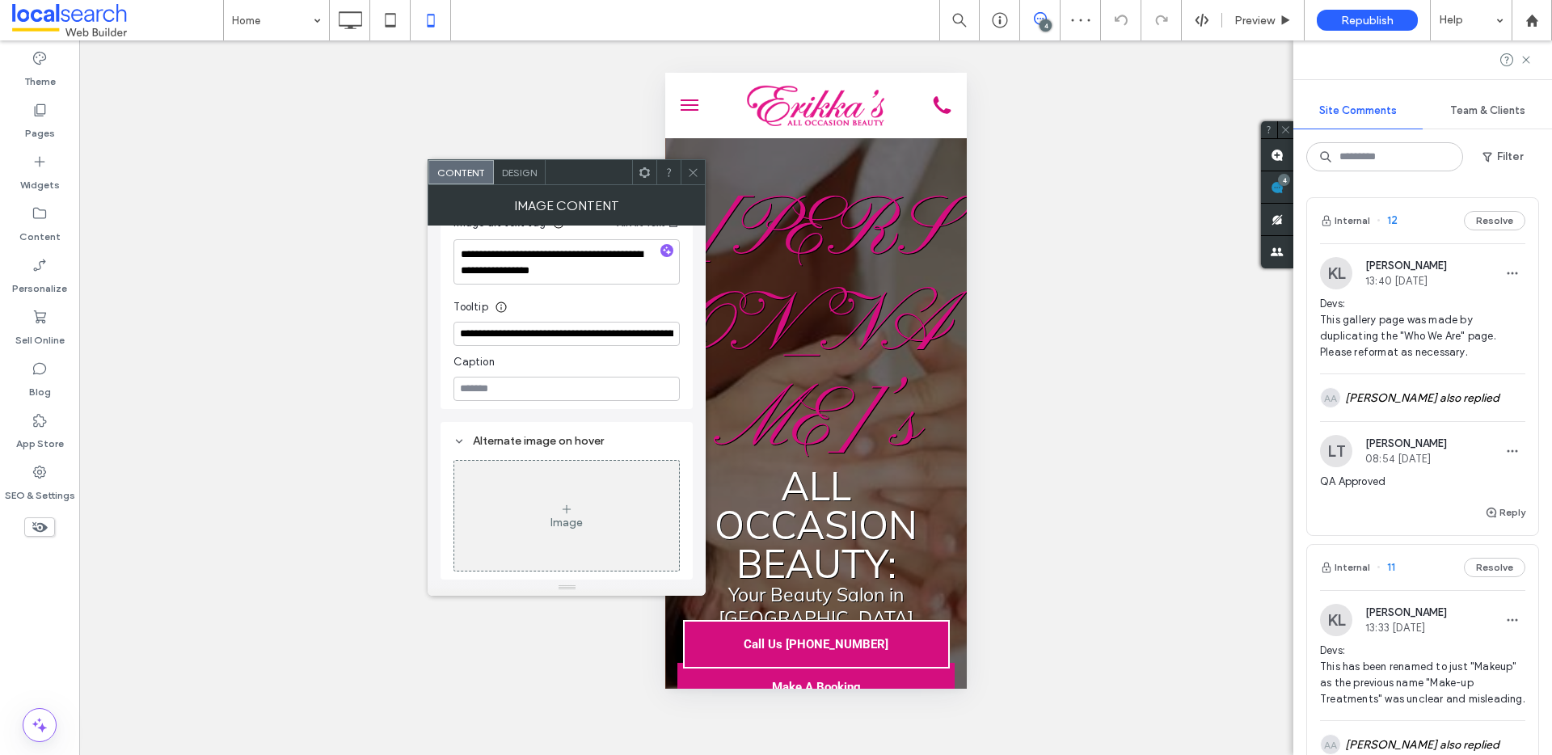
click at [516, 168] on span "Design" at bounding box center [519, 173] width 35 height 12
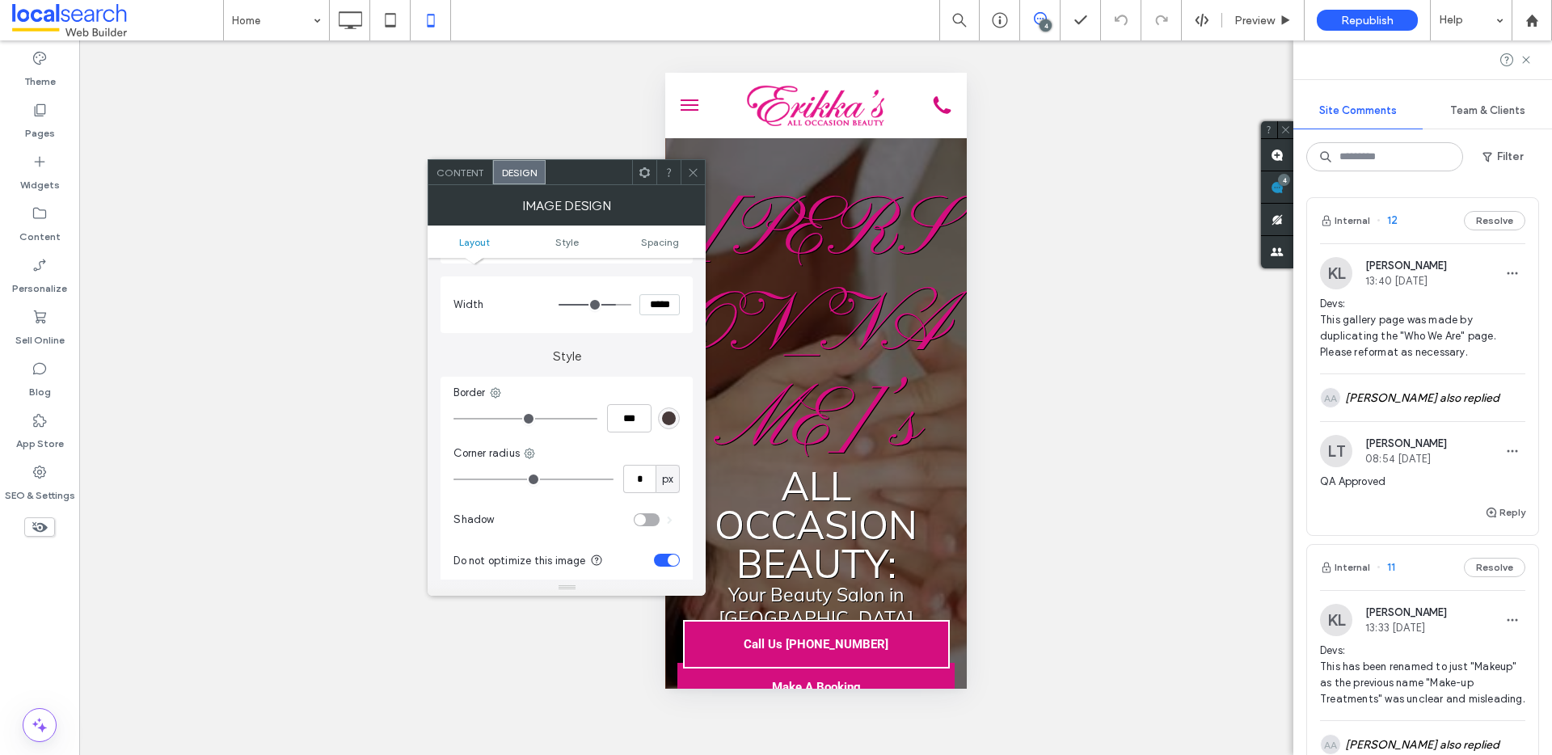
scroll to position [188, 0]
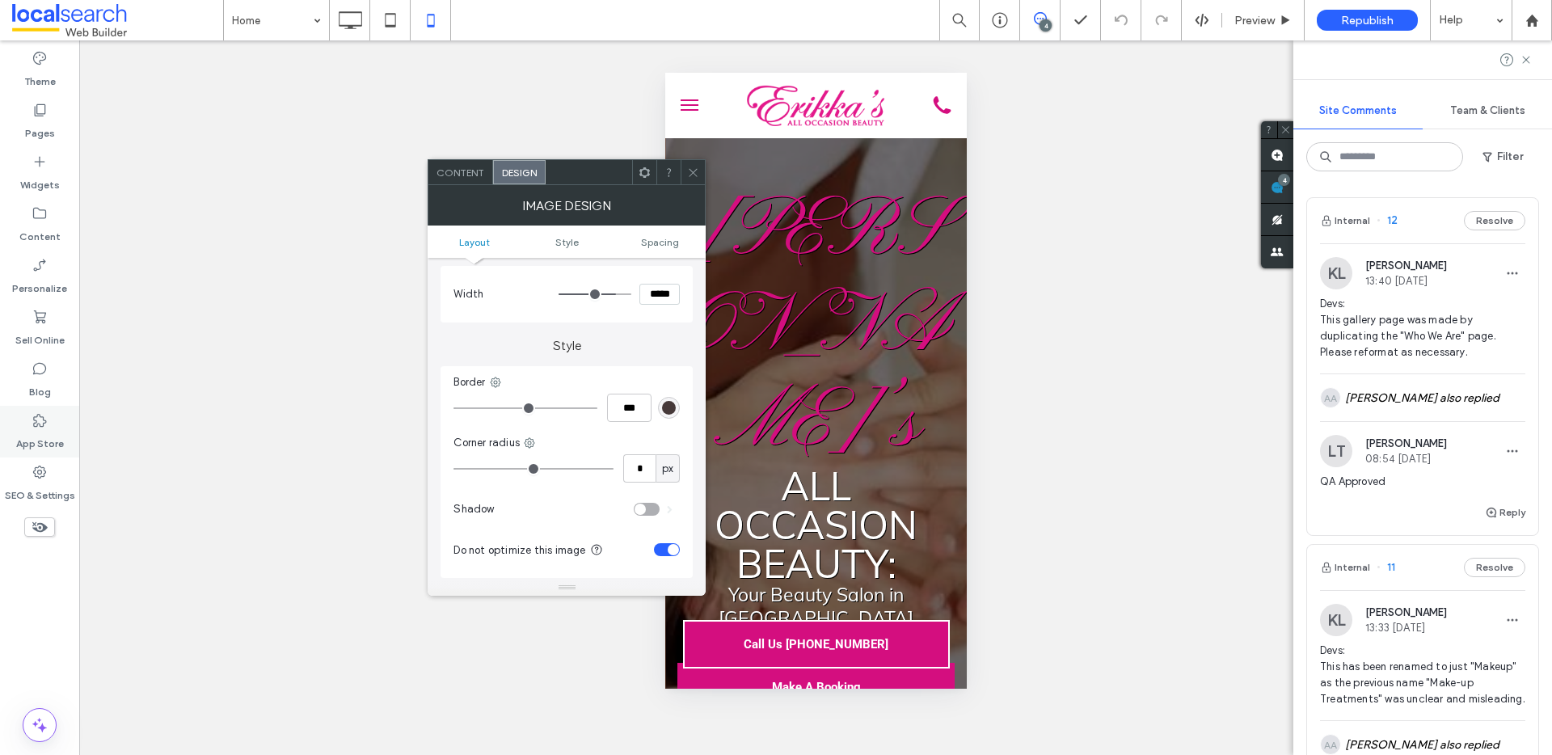
click at [42, 414] on icon at bounding box center [40, 420] width 16 height 16
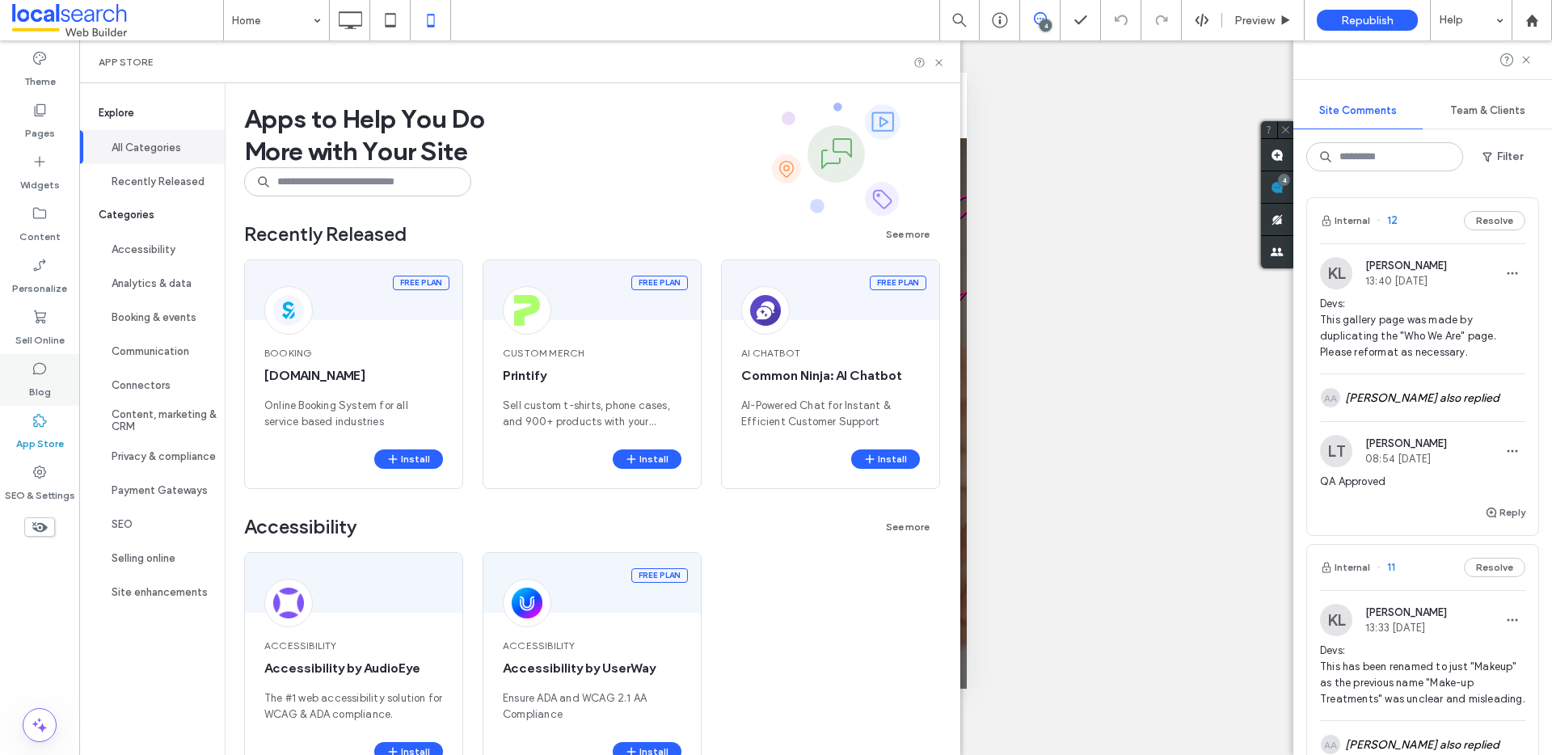
click at [42, 365] on icon at bounding box center [40, 369] width 16 height 16
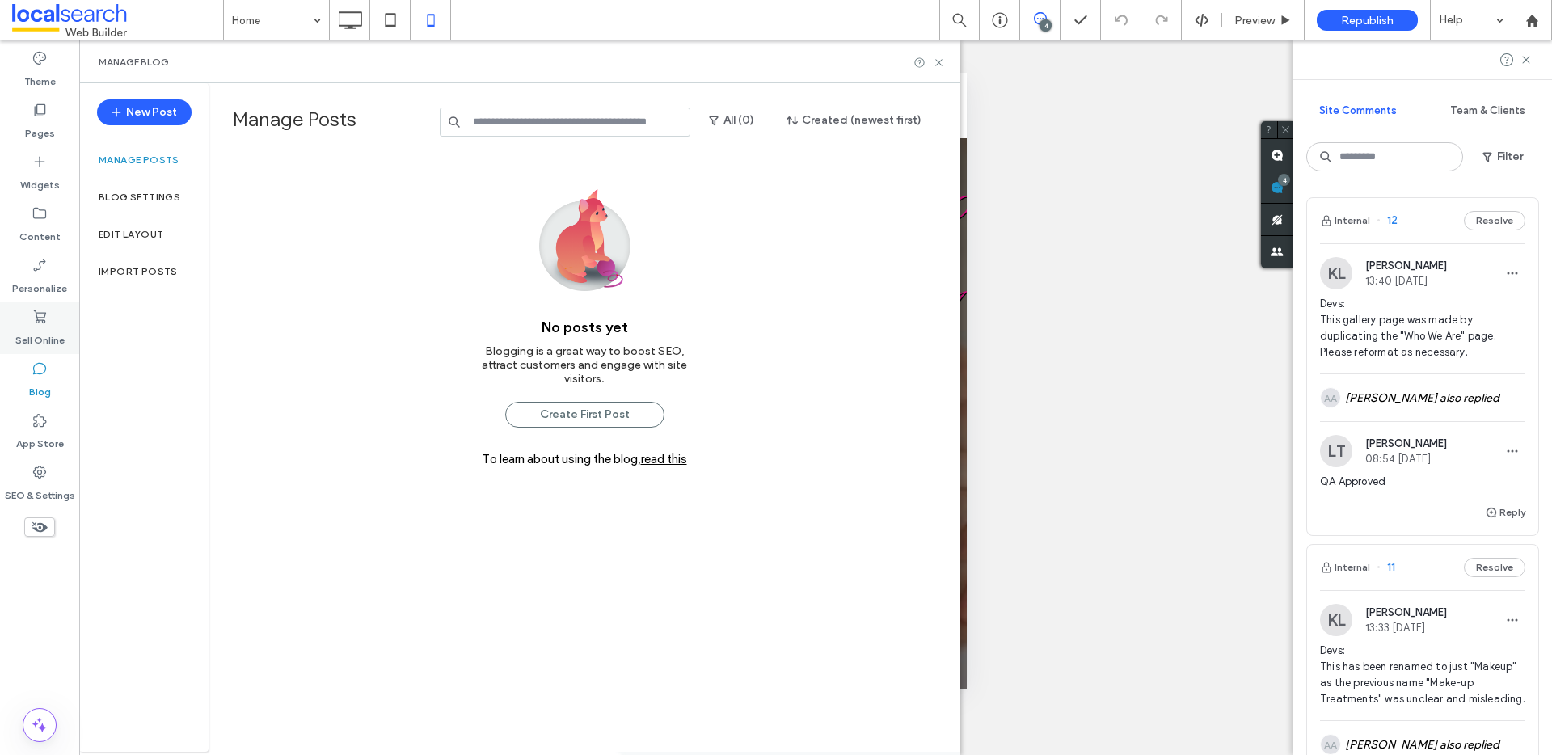
click at [44, 306] on div "Sell Online" at bounding box center [39, 328] width 79 height 52
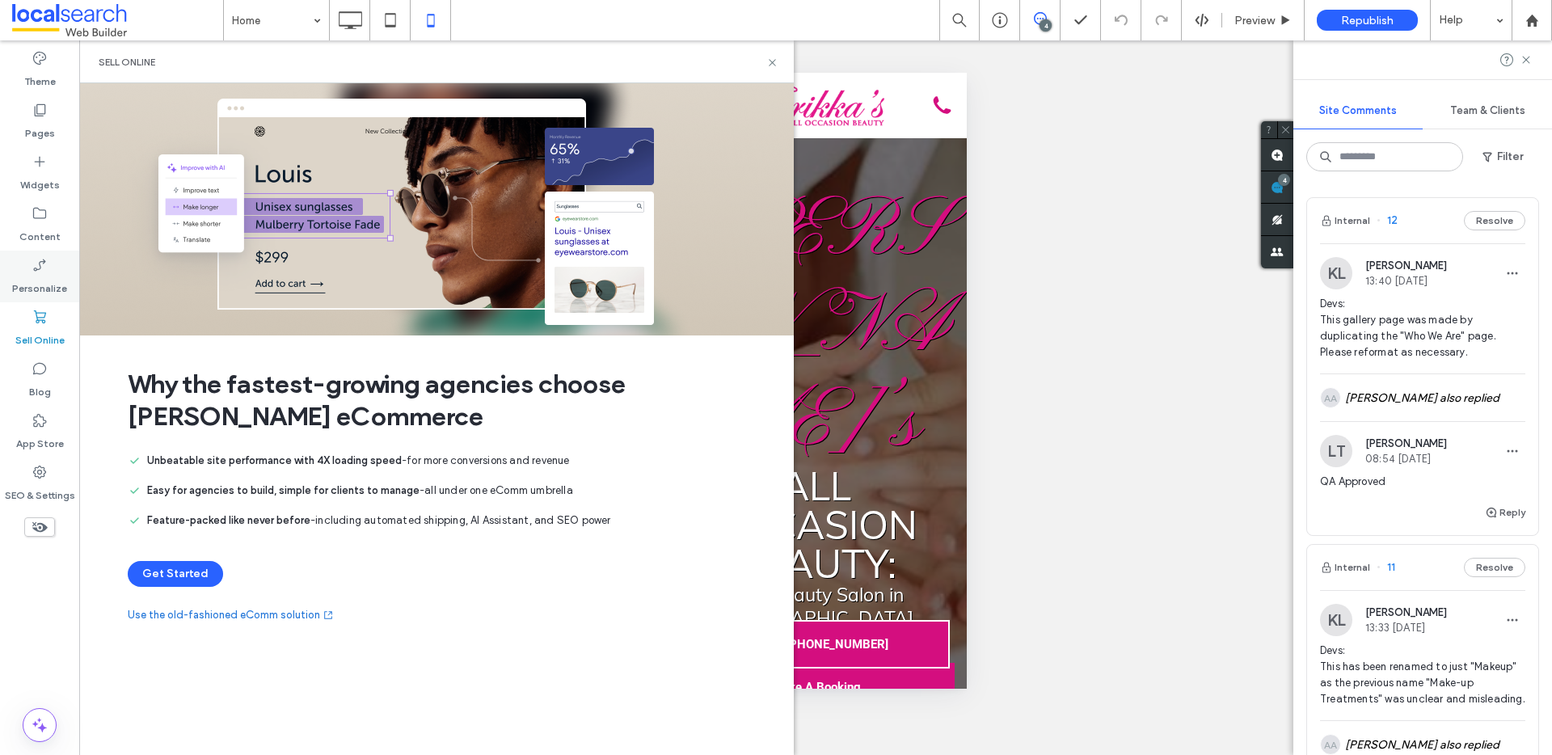
click at [40, 264] on icon at bounding box center [40, 265] width 16 height 16
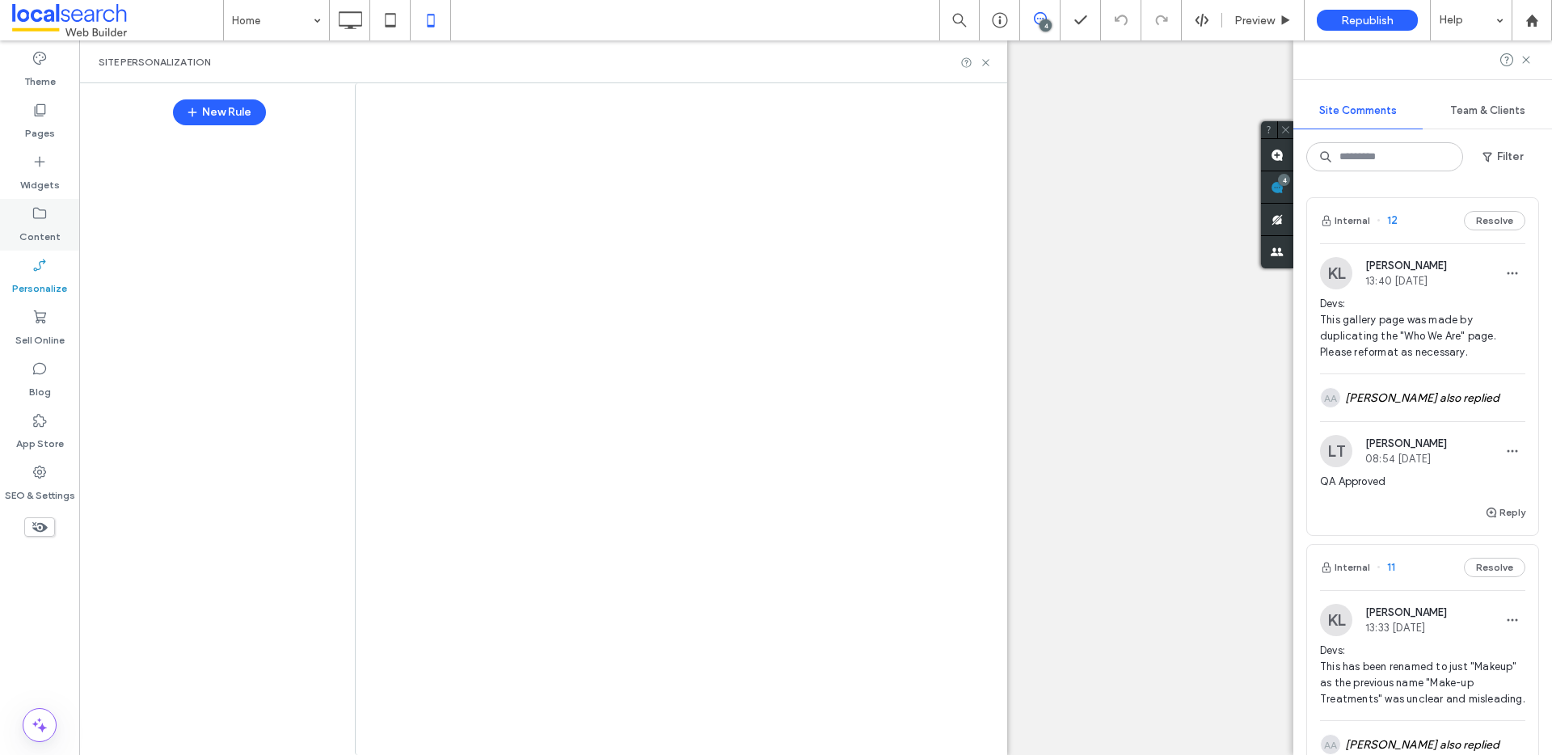
click at [38, 209] on use at bounding box center [39, 213] width 13 height 11
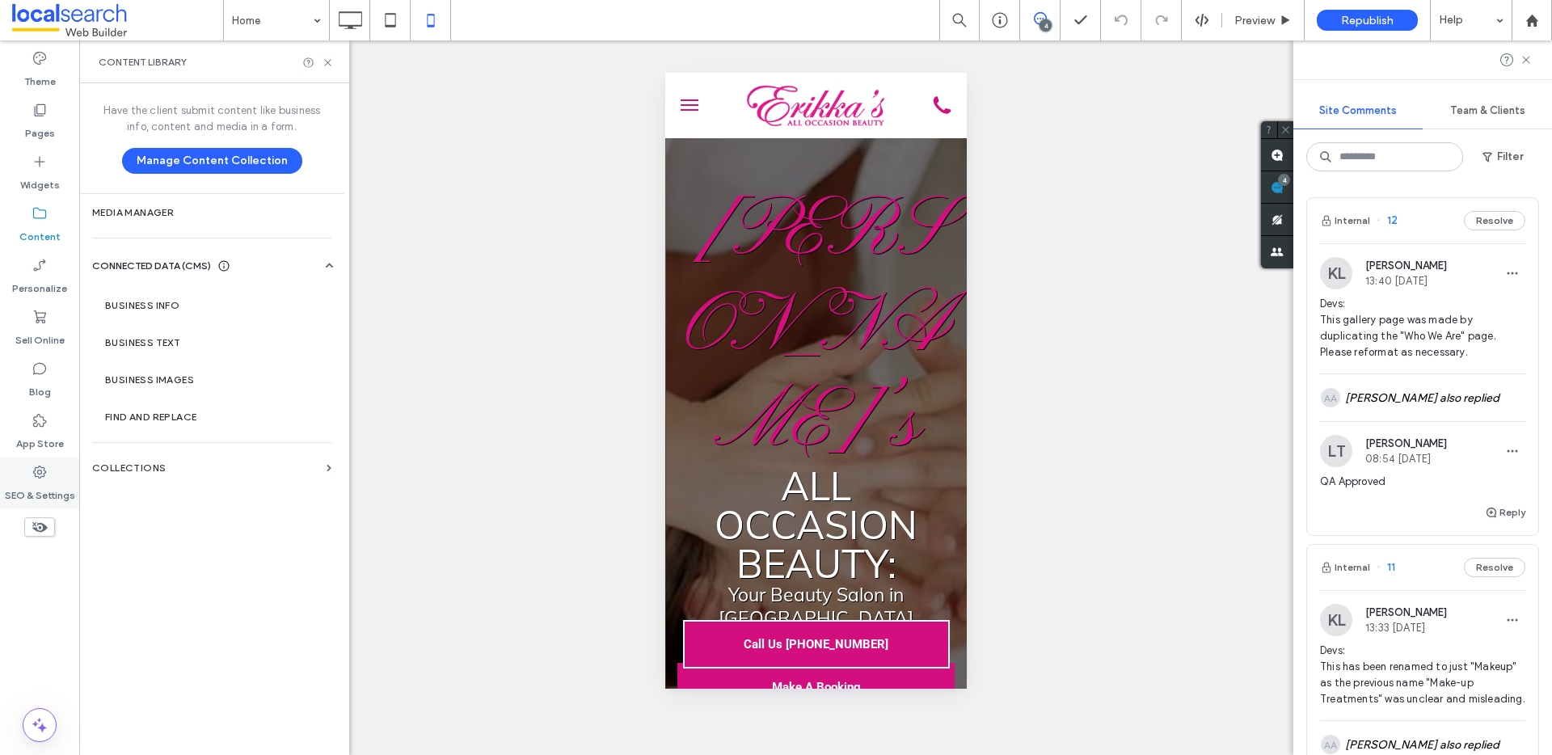
click at [42, 474] on icon at bounding box center [40, 472] width 16 height 16
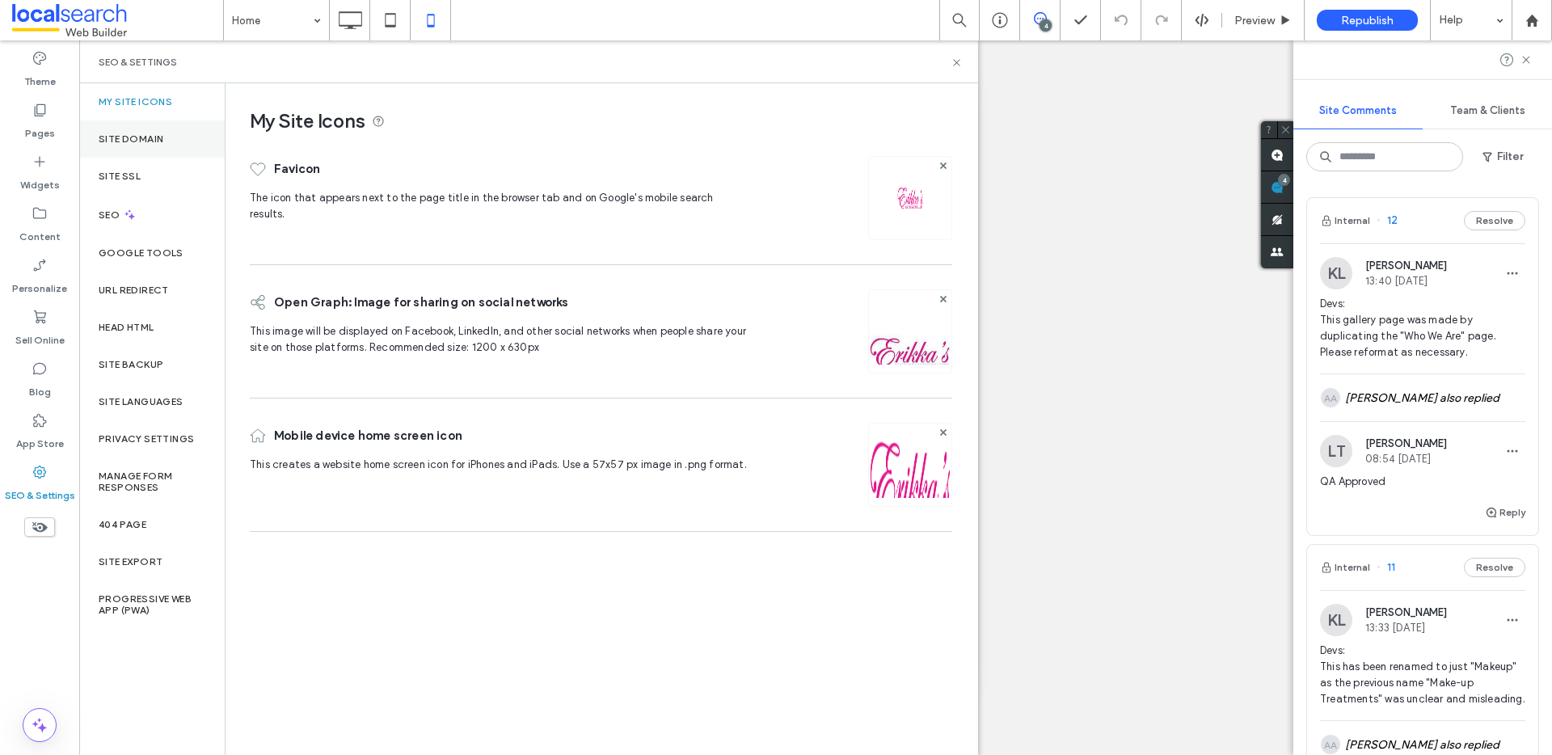
click at [132, 137] on label "Site Domain" at bounding box center [131, 138] width 65 height 11
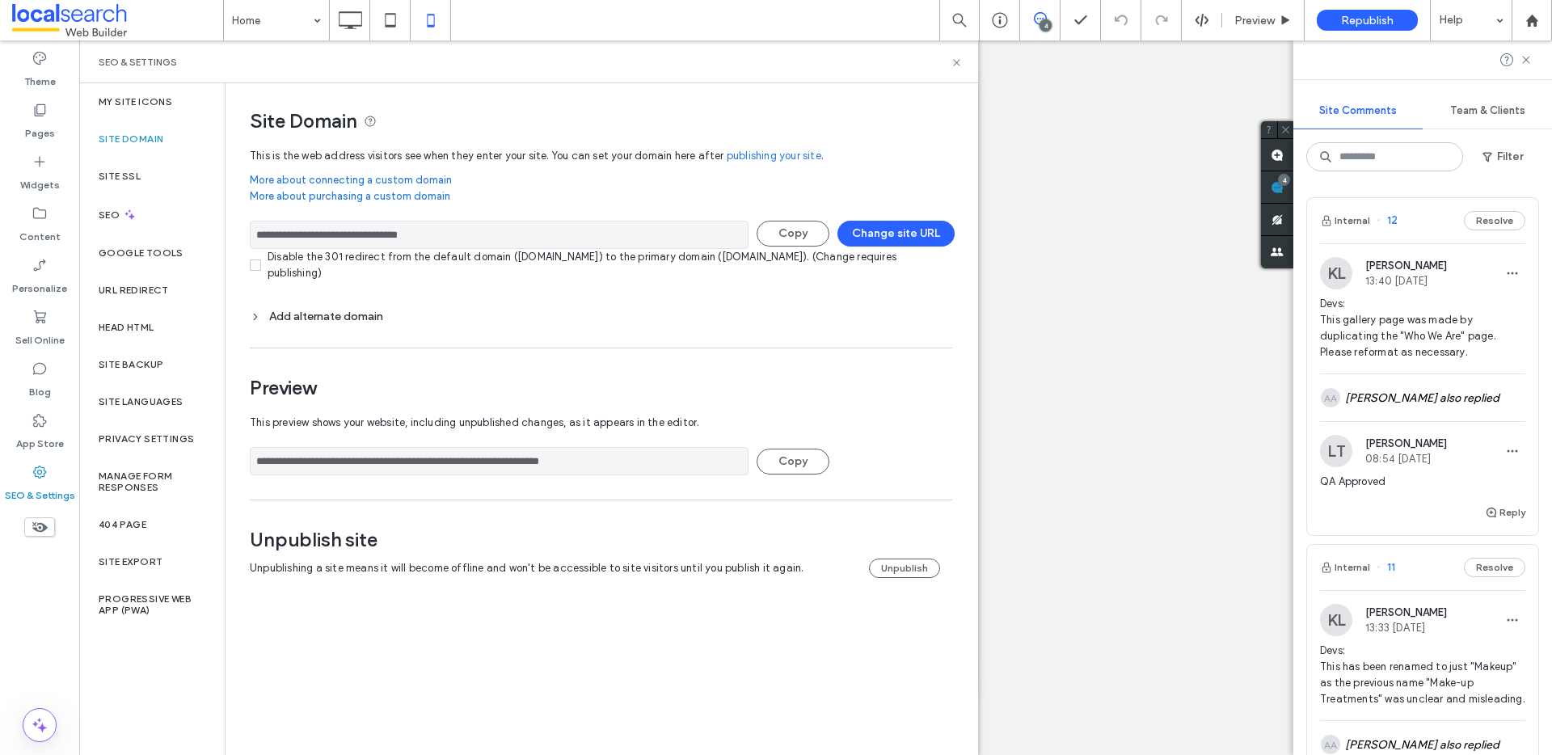
click at [468, 242] on input "**********" at bounding box center [499, 235] width 499 height 28
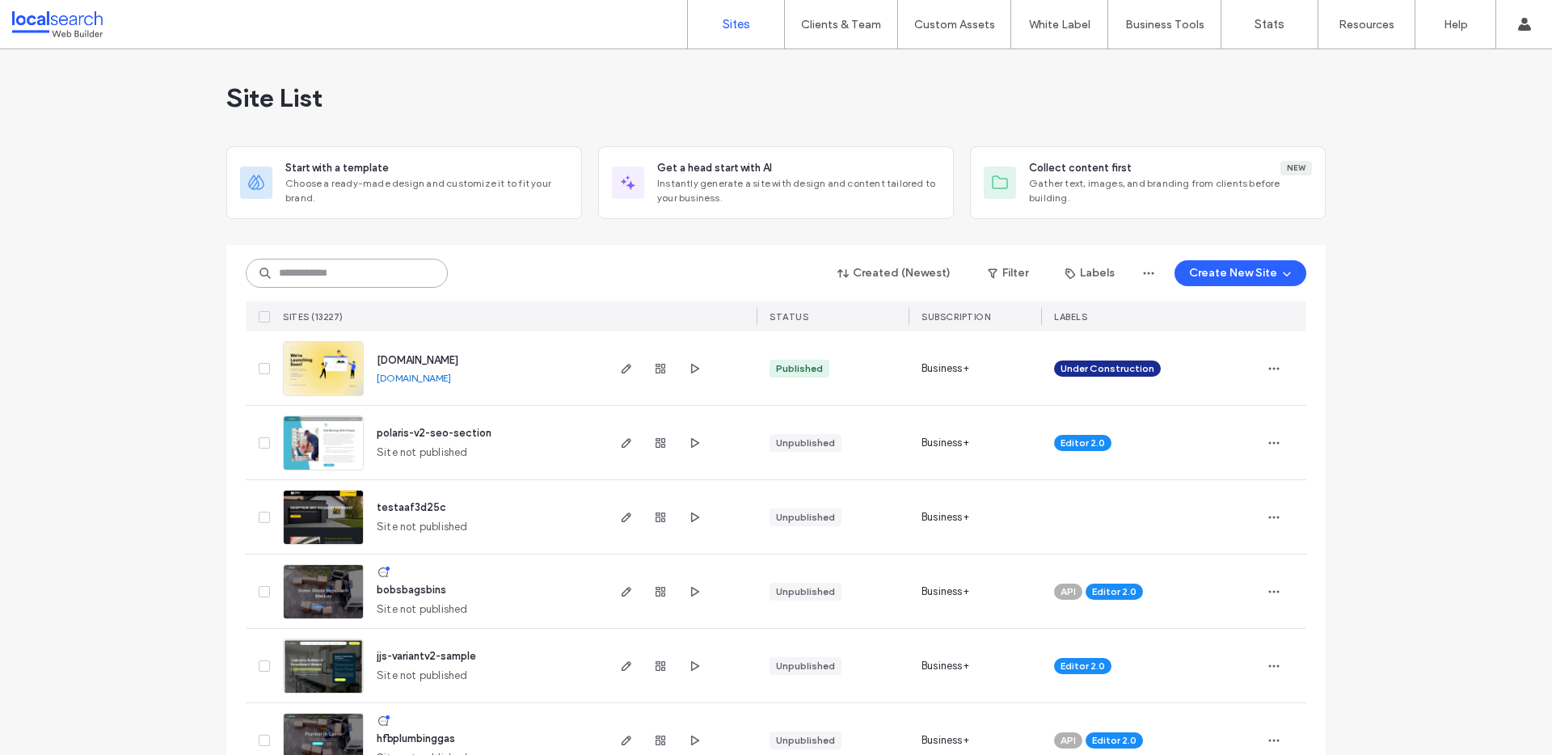
click at [333, 268] on input at bounding box center [347, 273] width 202 height 29
paste input "********"
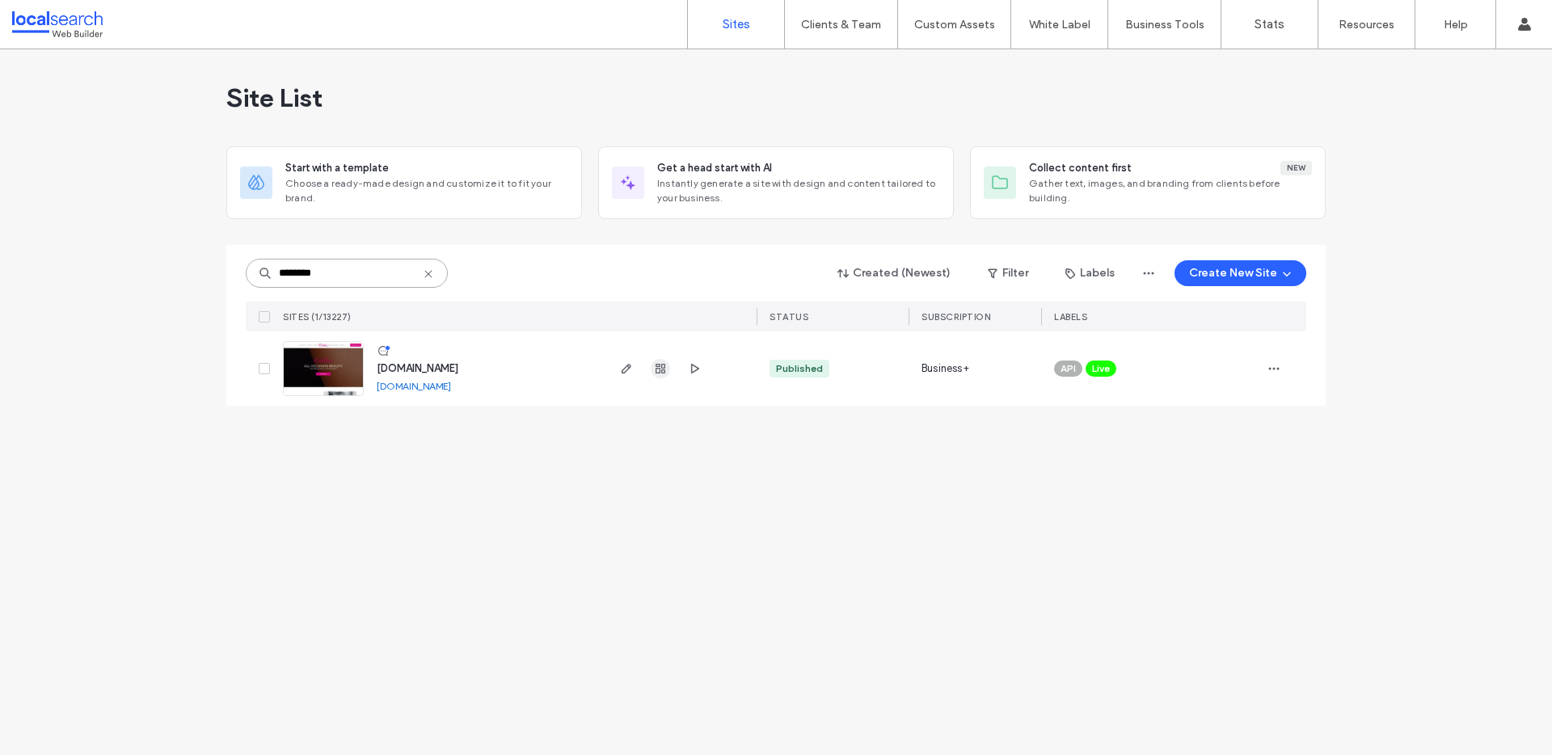
type input "********"
click at [651, 361] on span "button" at bounding box center [660, 368] width 19 height 19
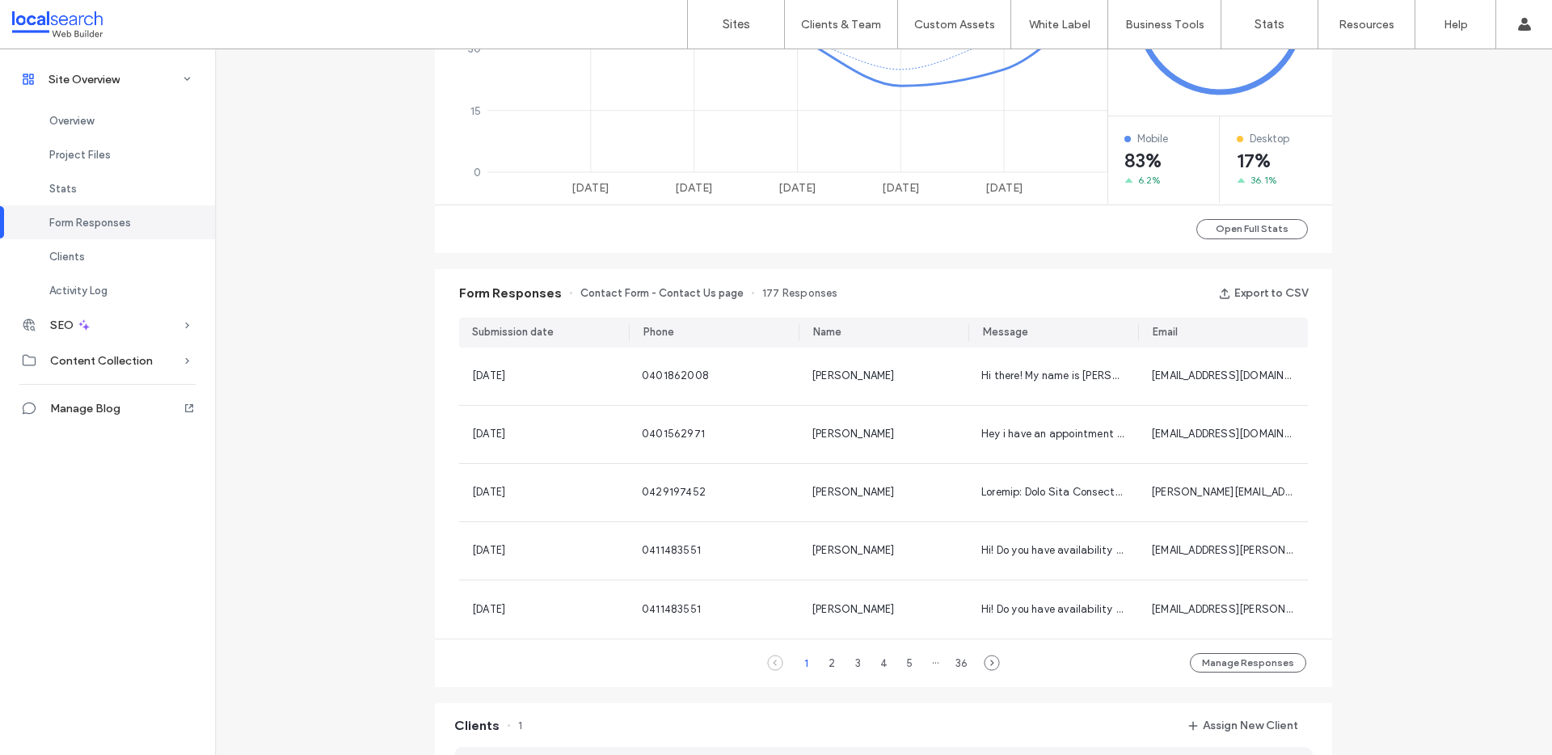
scroll to position [1161, 0]
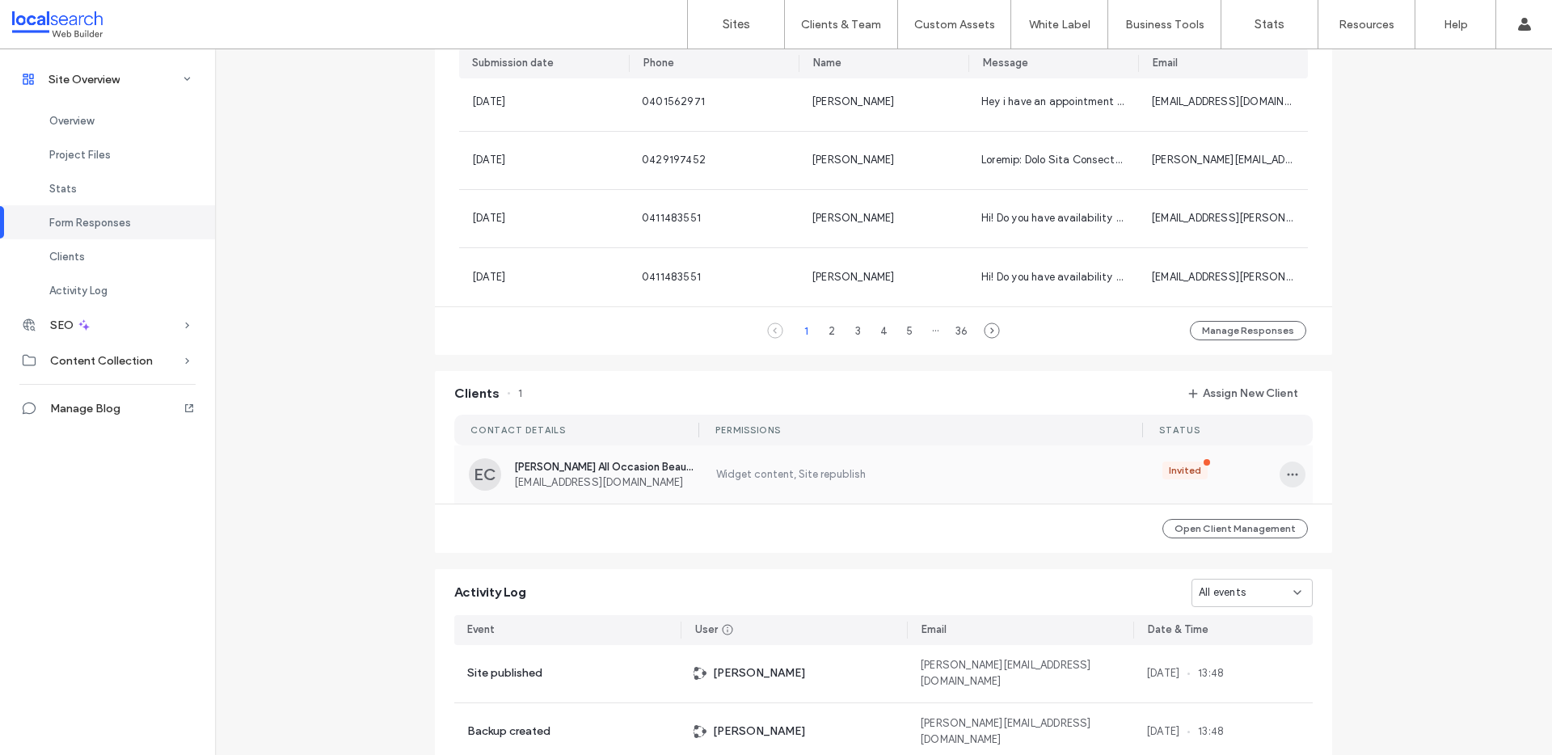
click at [1286, 470] on icon "button" at bounding box center [1292, 474] width 13 height 13
click at [1029, 470] on label "Widget content, Site republish" at bounding box center [919, 475] width 410 height 16
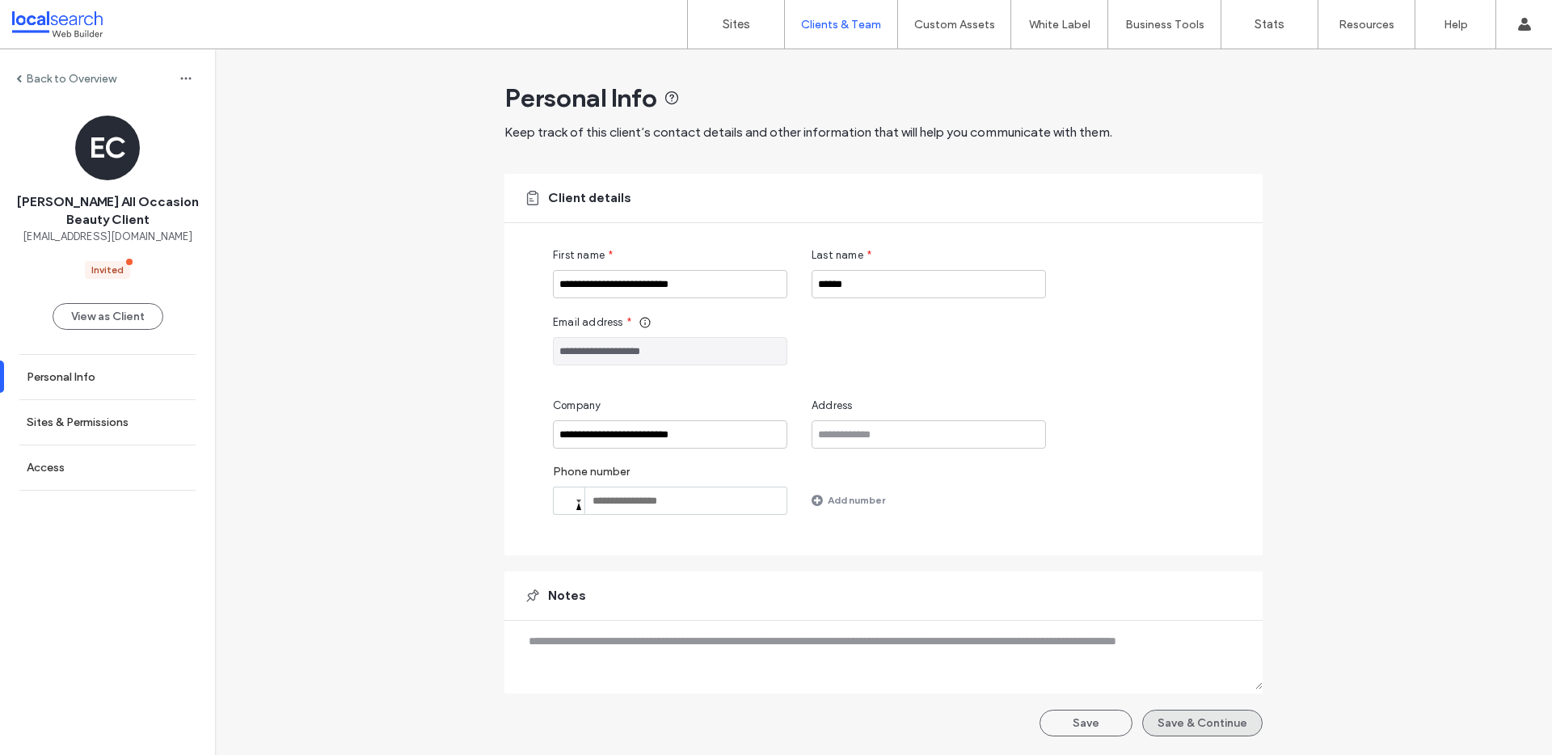
click at [1188, 732] on button "Save & Continue" at bounding box center [1202, 723] width 120 height 27
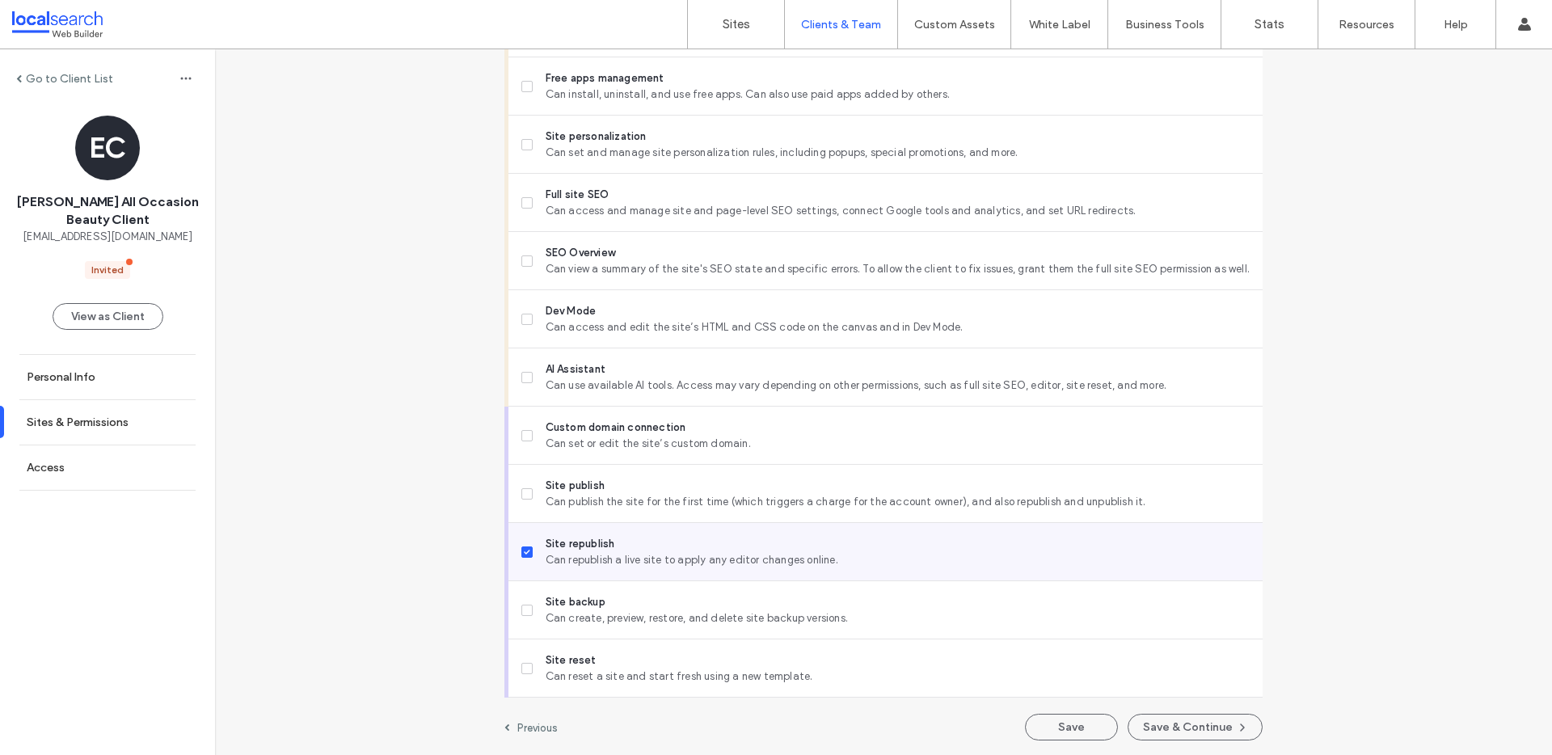
scroll to position [1269, 0]
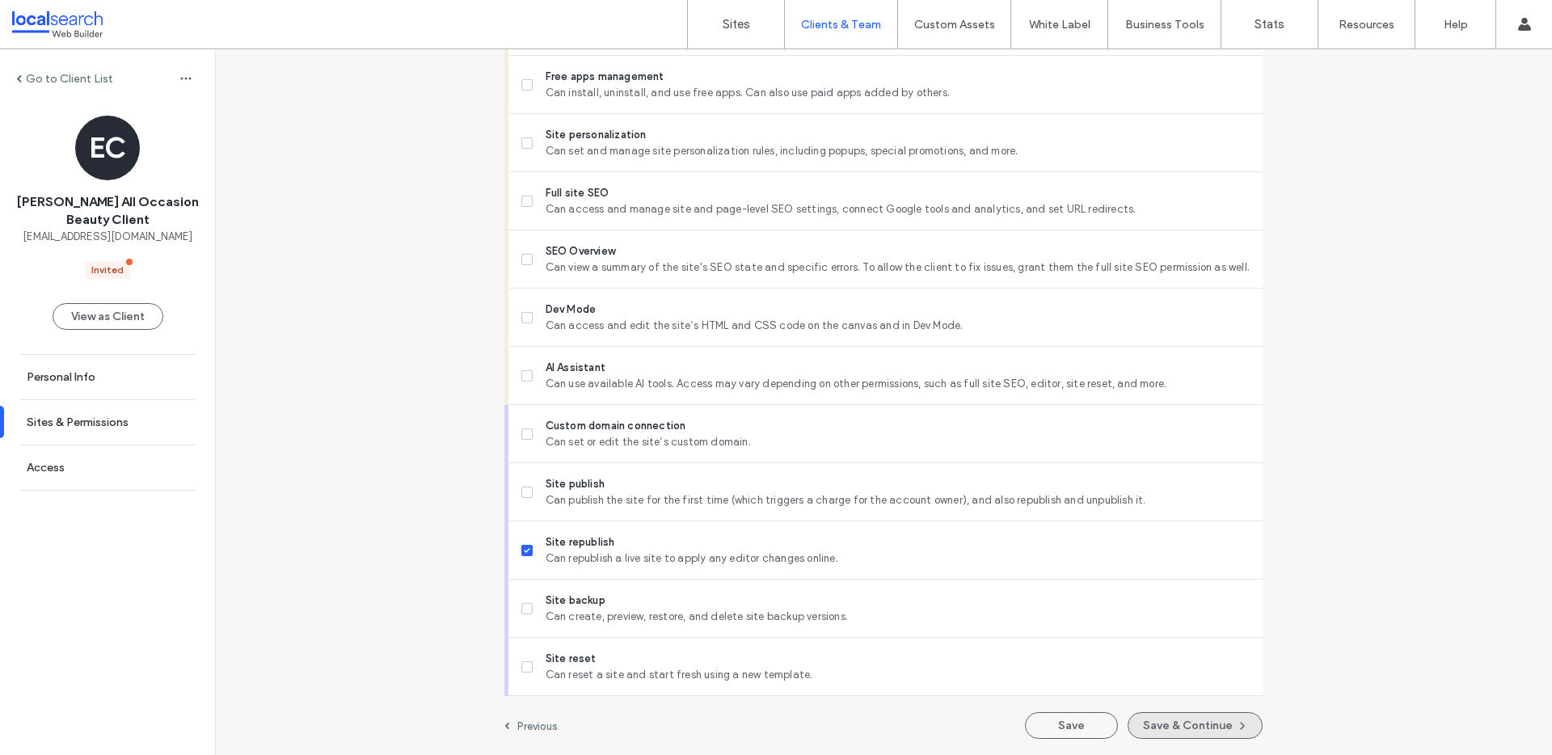
click at [1170, 721] on button "Save & Continue" at bounding box center [1195, 725] width 135 height 27
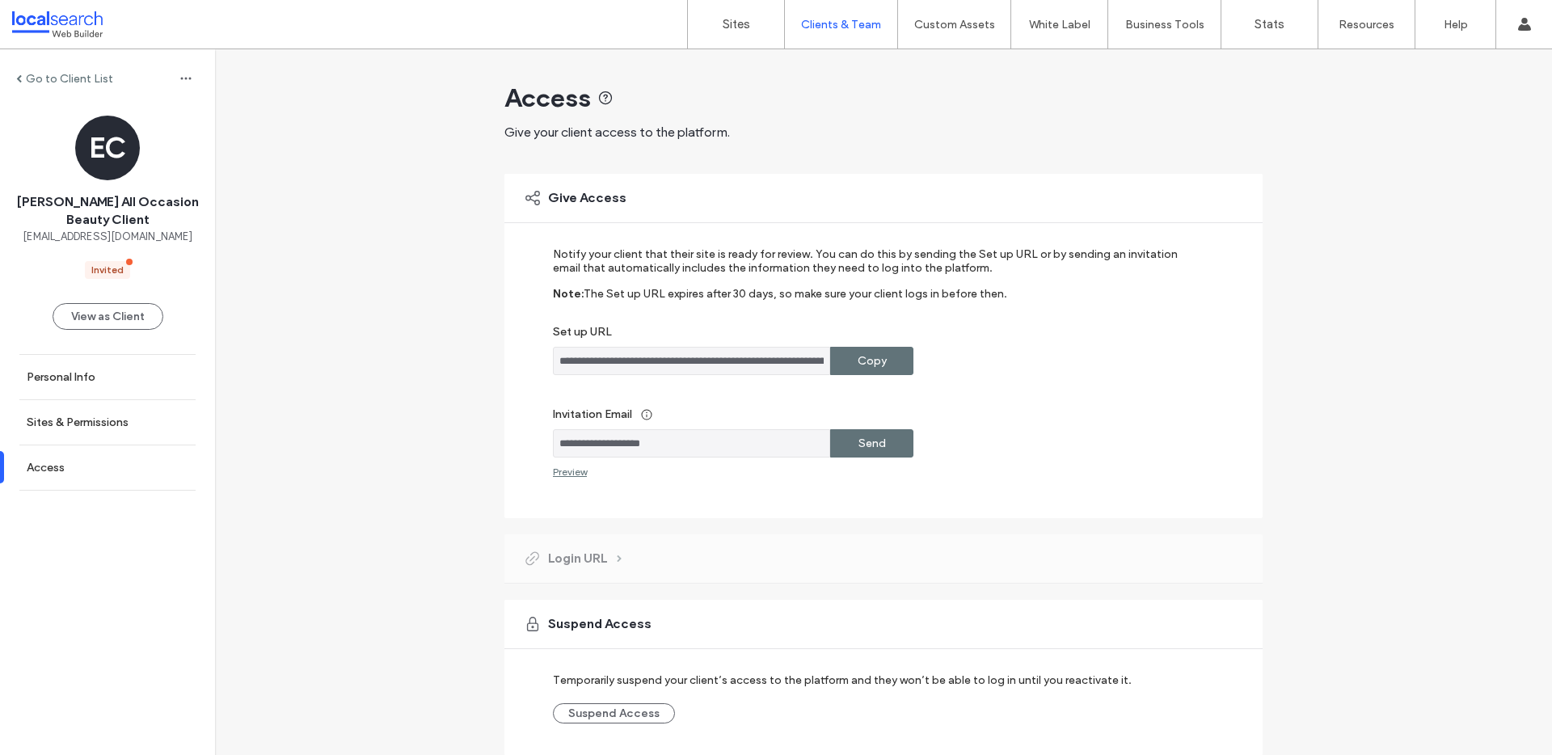
click at [851, 373] on div "Copy" at bounding box center [871, 361] width 83 height 28
click at [677, 446] on input "**********" at bounding box center [691, 443] width 277 height 28
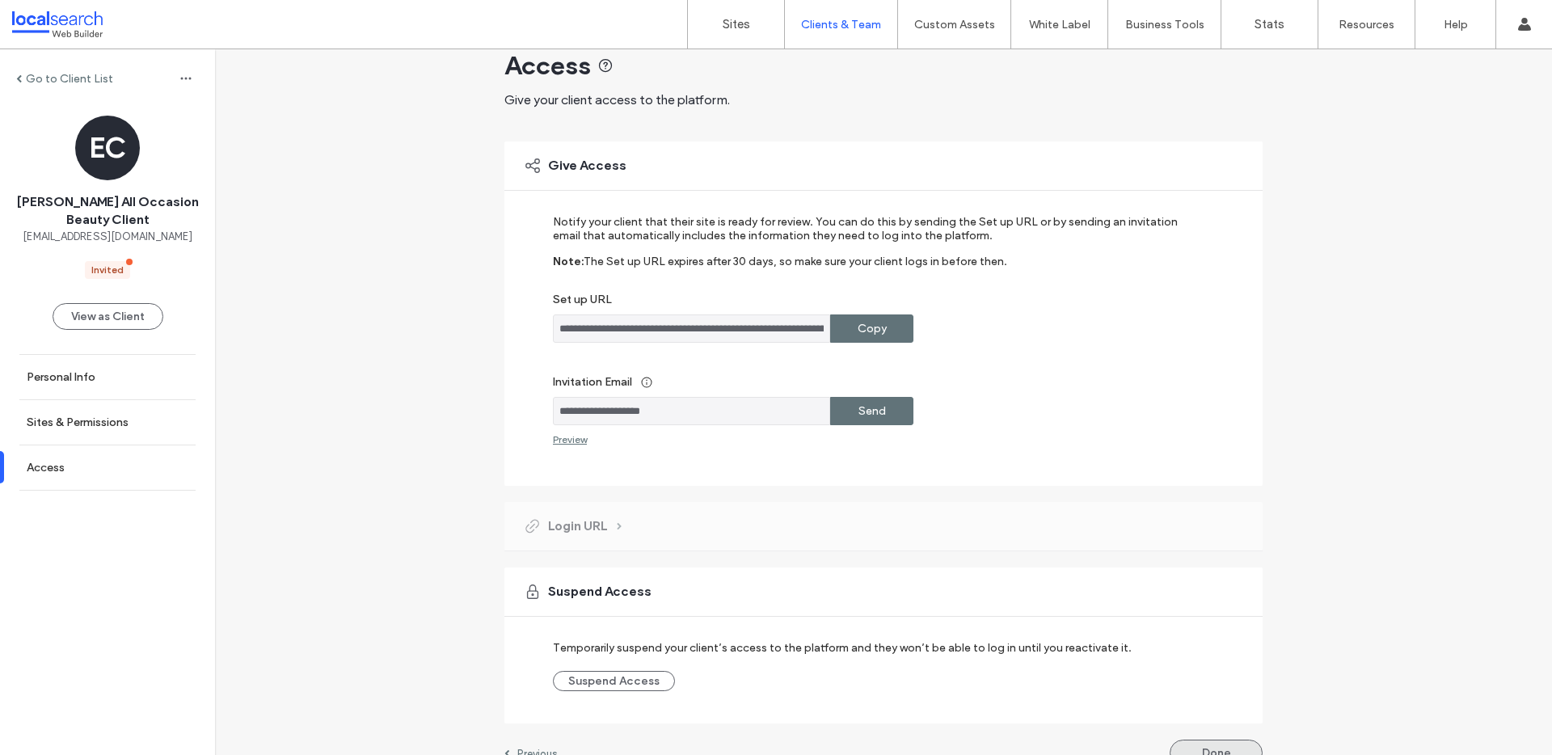
scroll to position [60, 0]
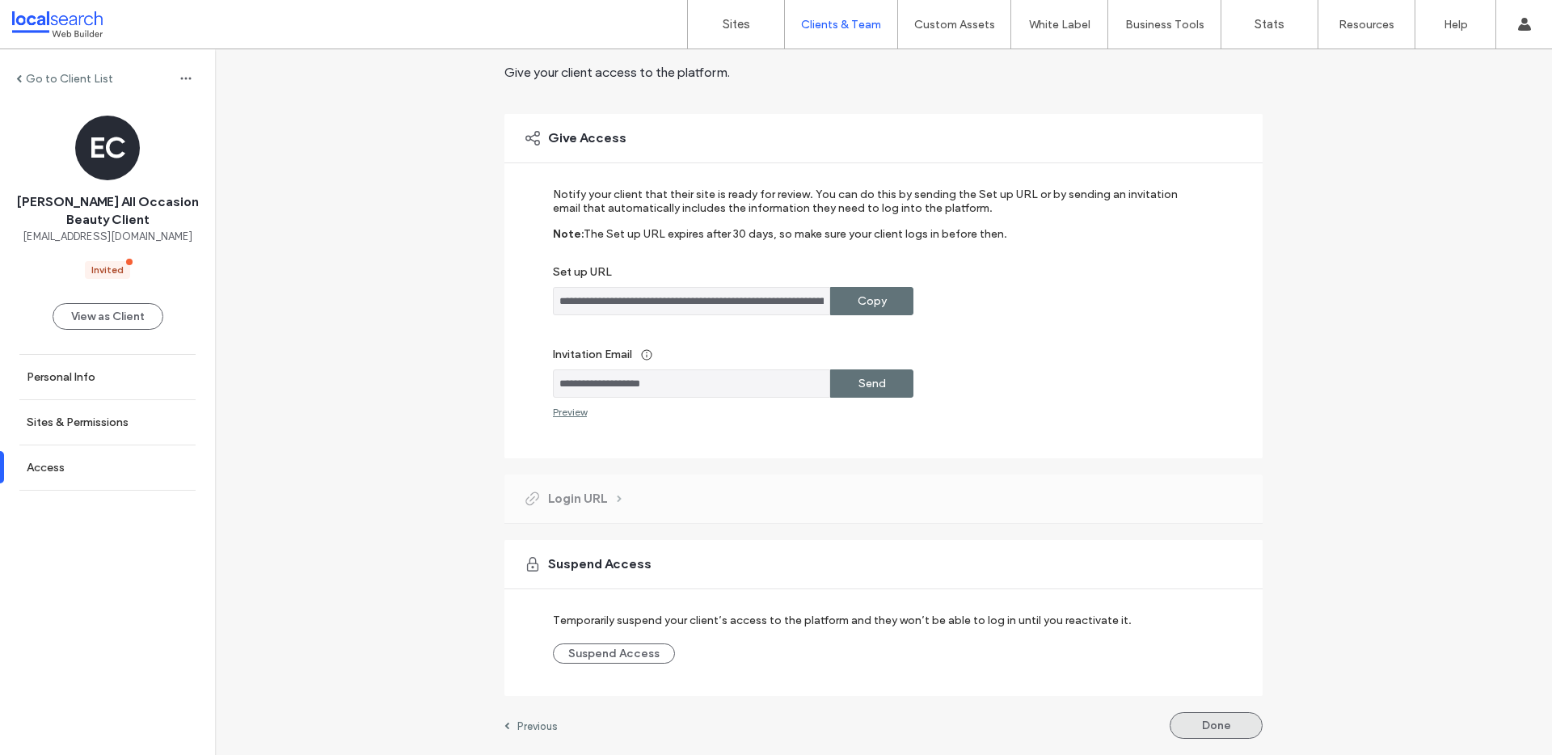
click at [1210, 719] on button "Done" at bounding box center [1216, 725] width 93 height 27
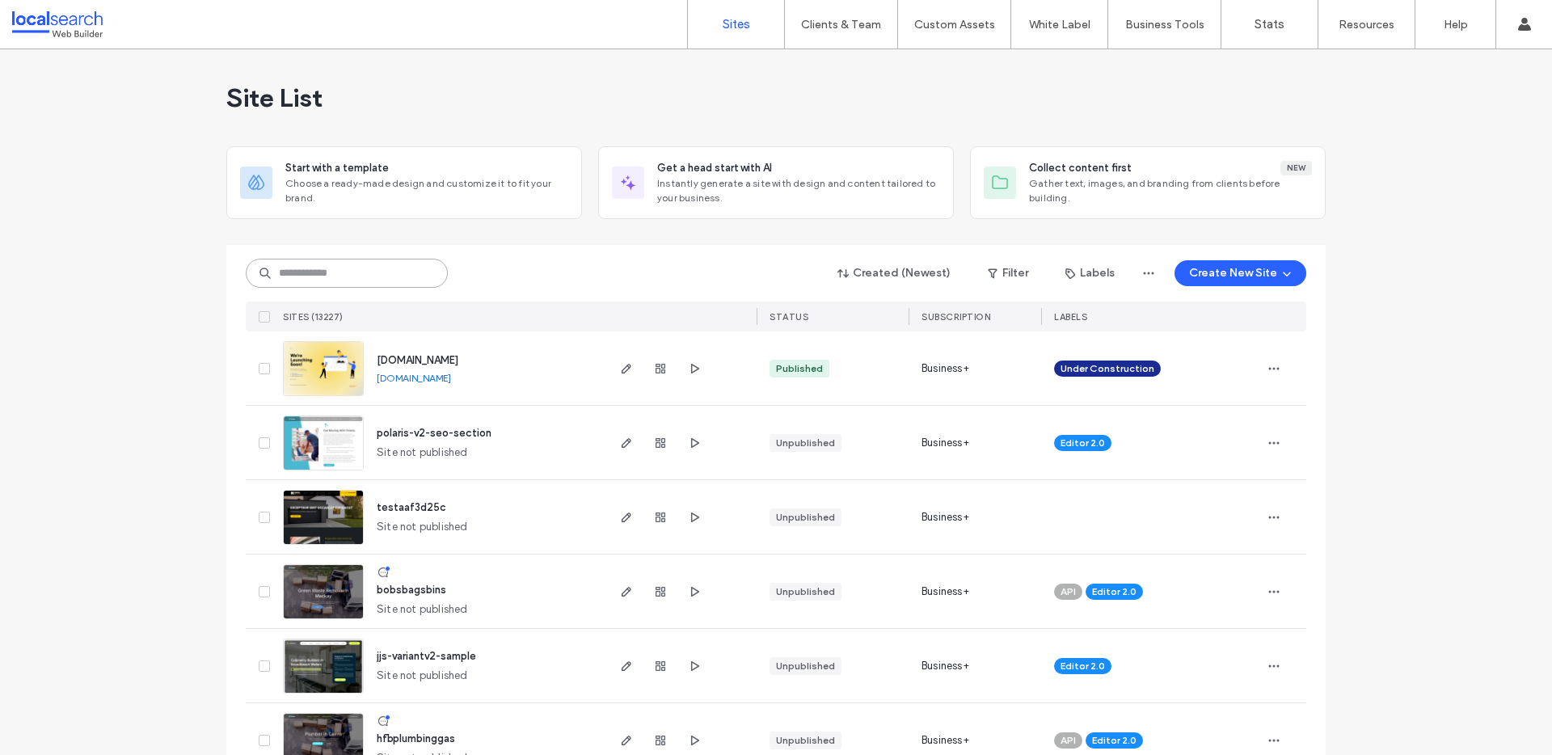
click at [301, 270] on input at bounding box center [347, 273] width 202 height 29
paste input "**********"
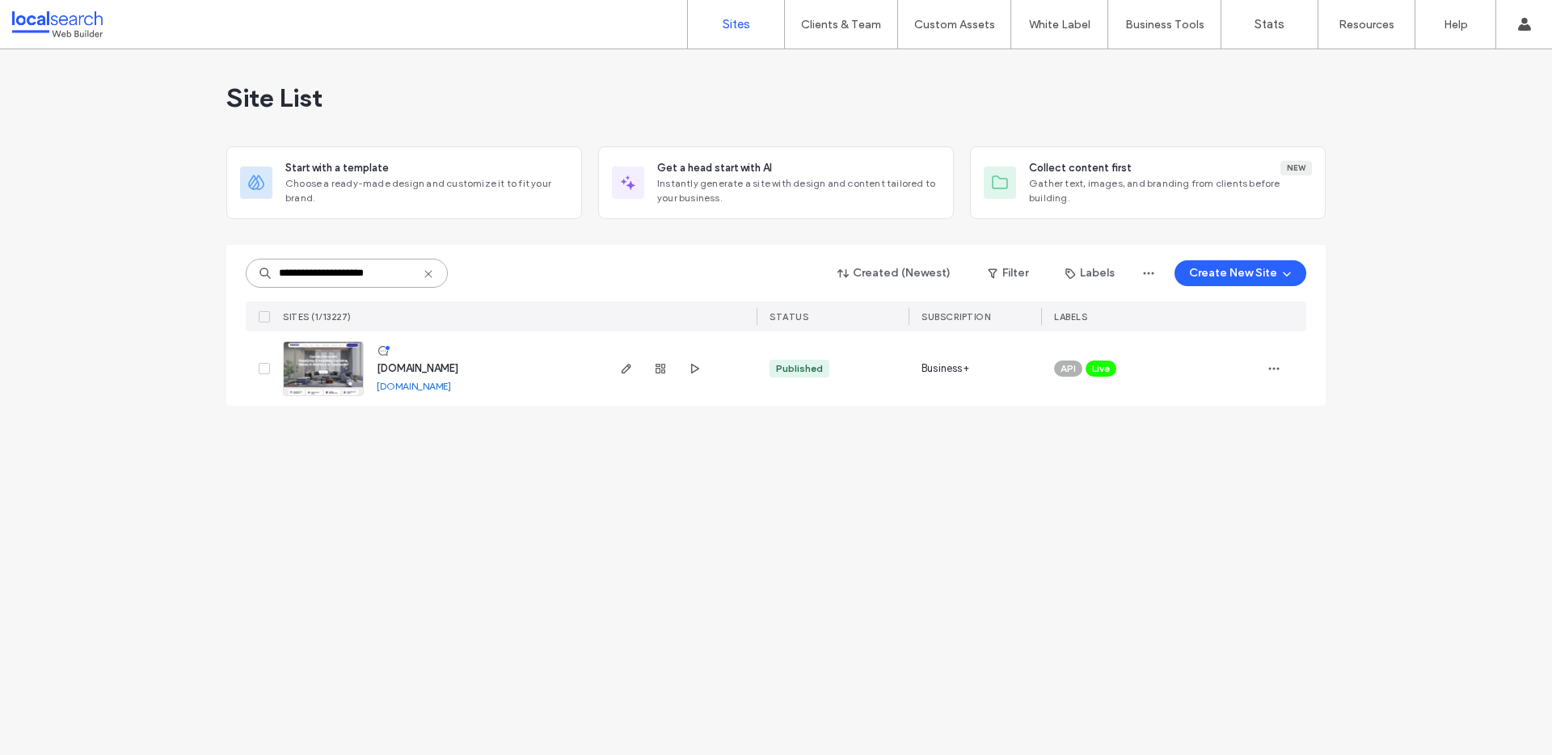
type input "**********"
click at [296, 383] on img at bounding box center [323, 397] width 79 height 110
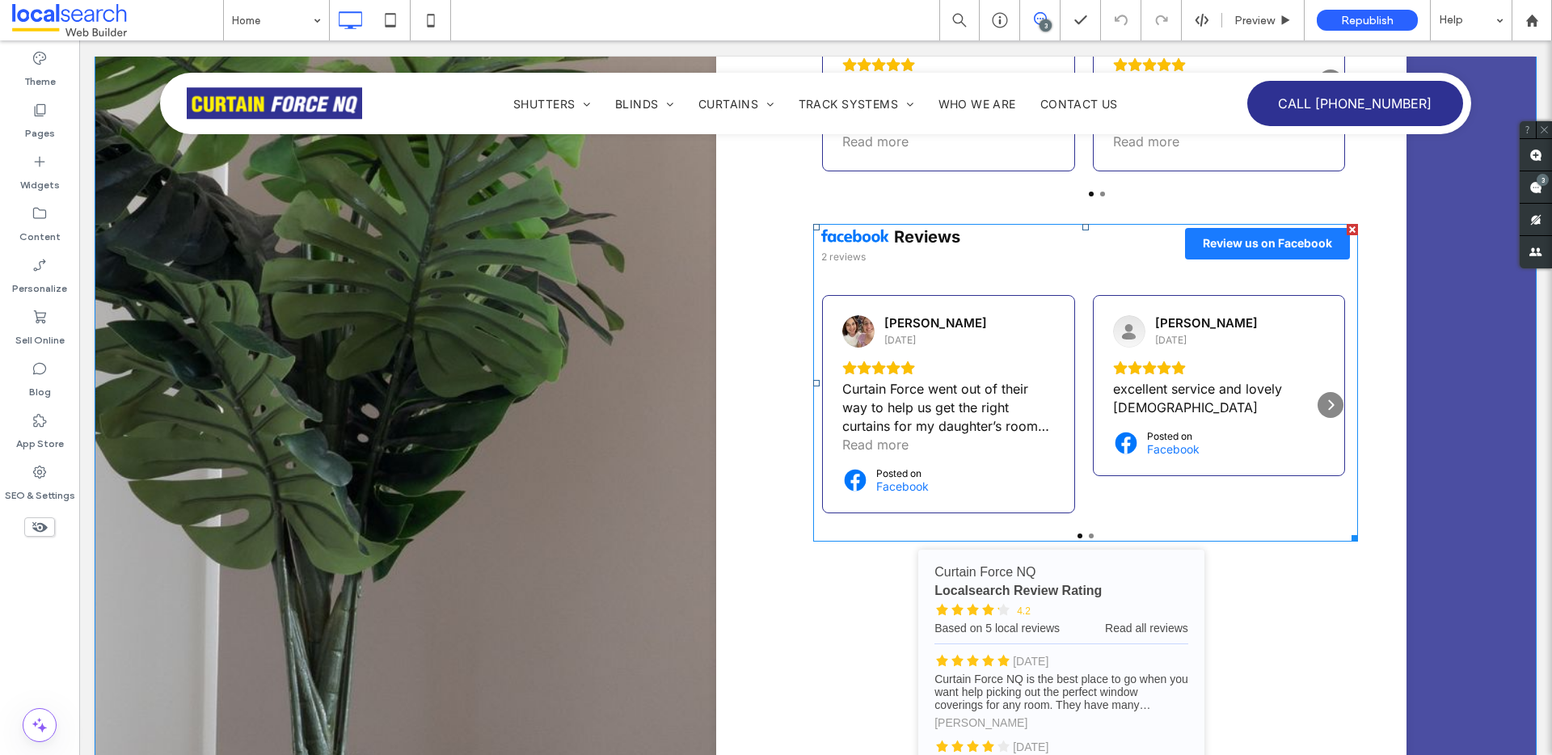
scroll to position [7338, 0]
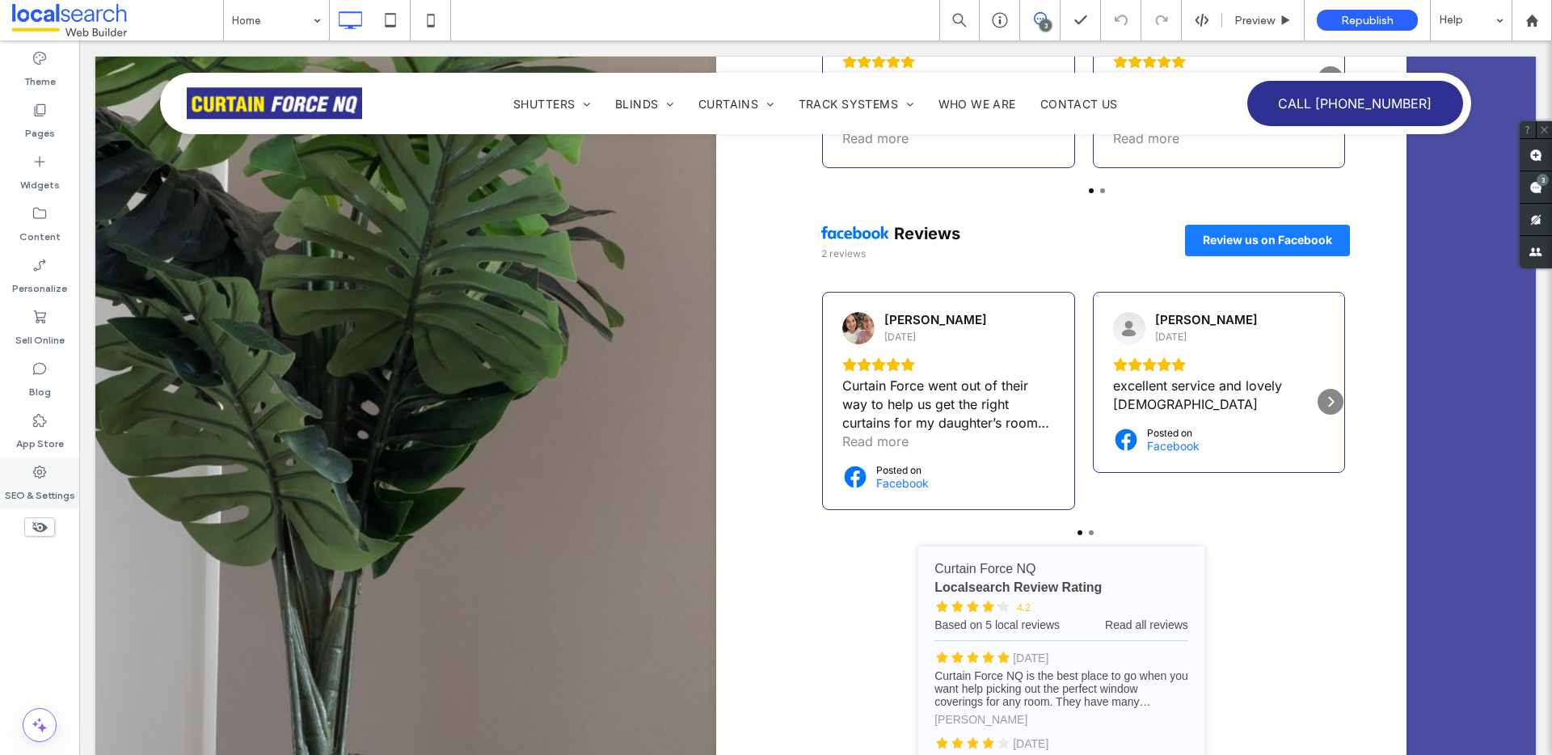
click at [41, 471] on use at bounding box center [39, 472] width 13 height 13
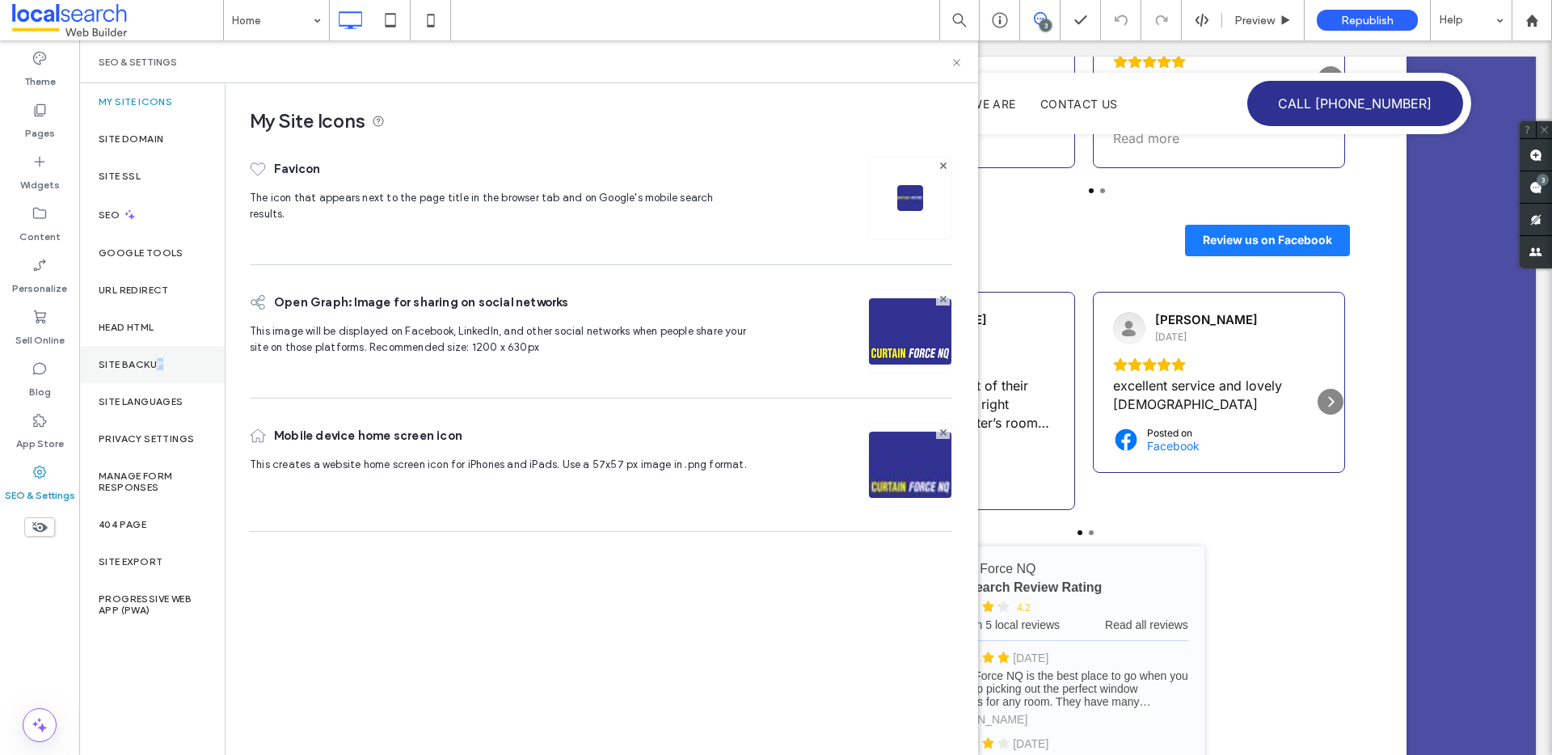
click at [160, 368] on label "Site Backup" at bounding box center [131, 364] width 65 height 11
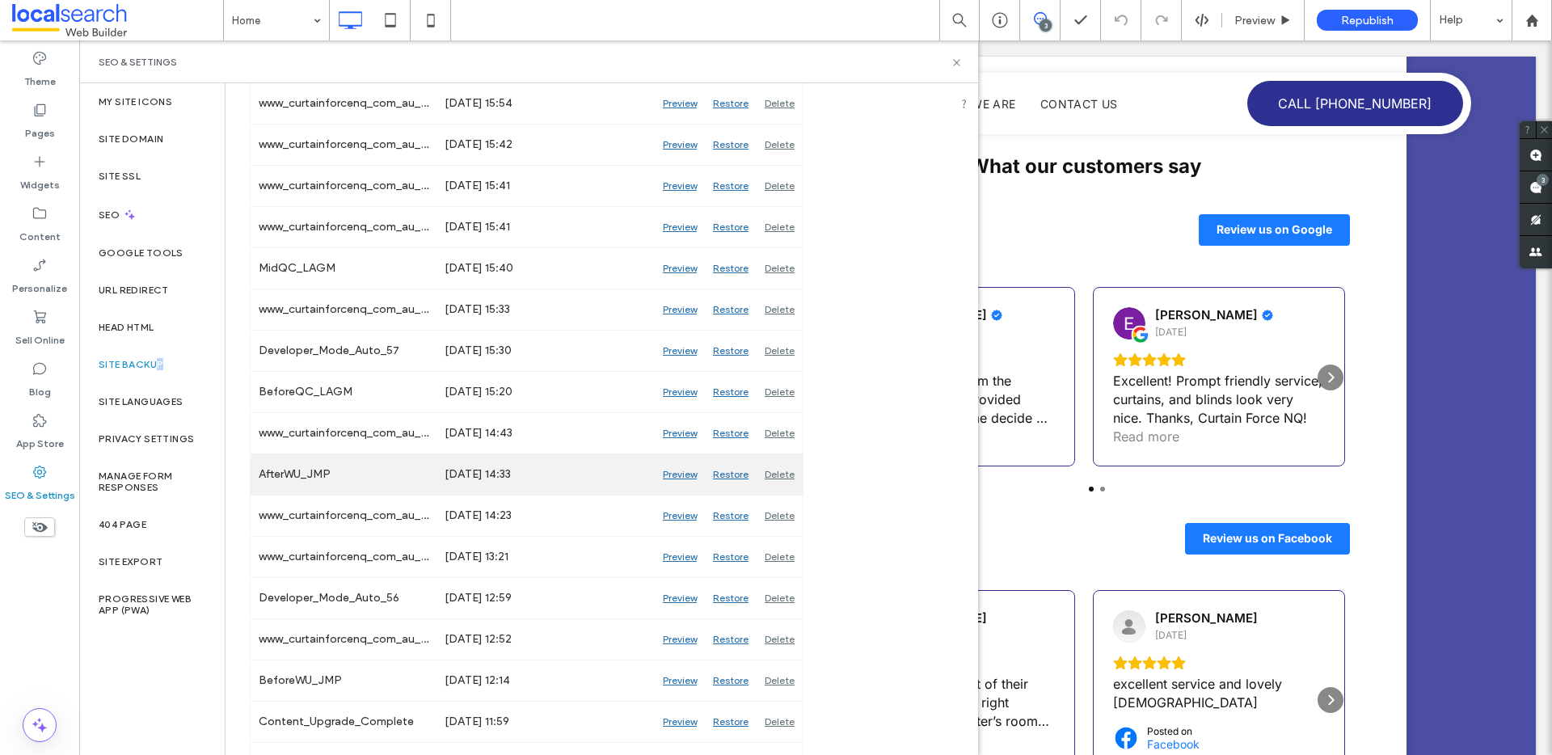
scroll to position [112, 0]
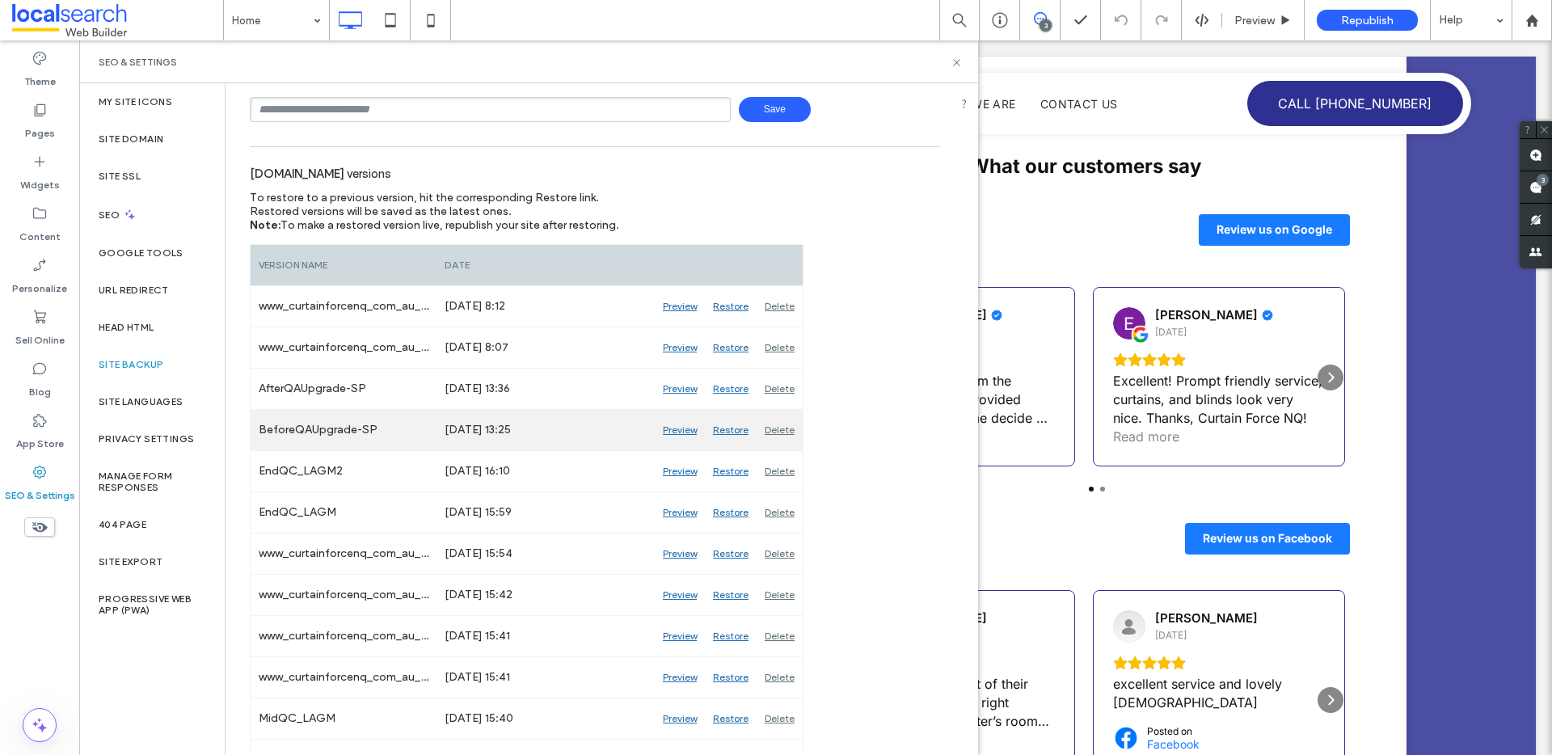
click at [688, 429] on div "Preview" at bounding box center [680, 430] width 50 height 40
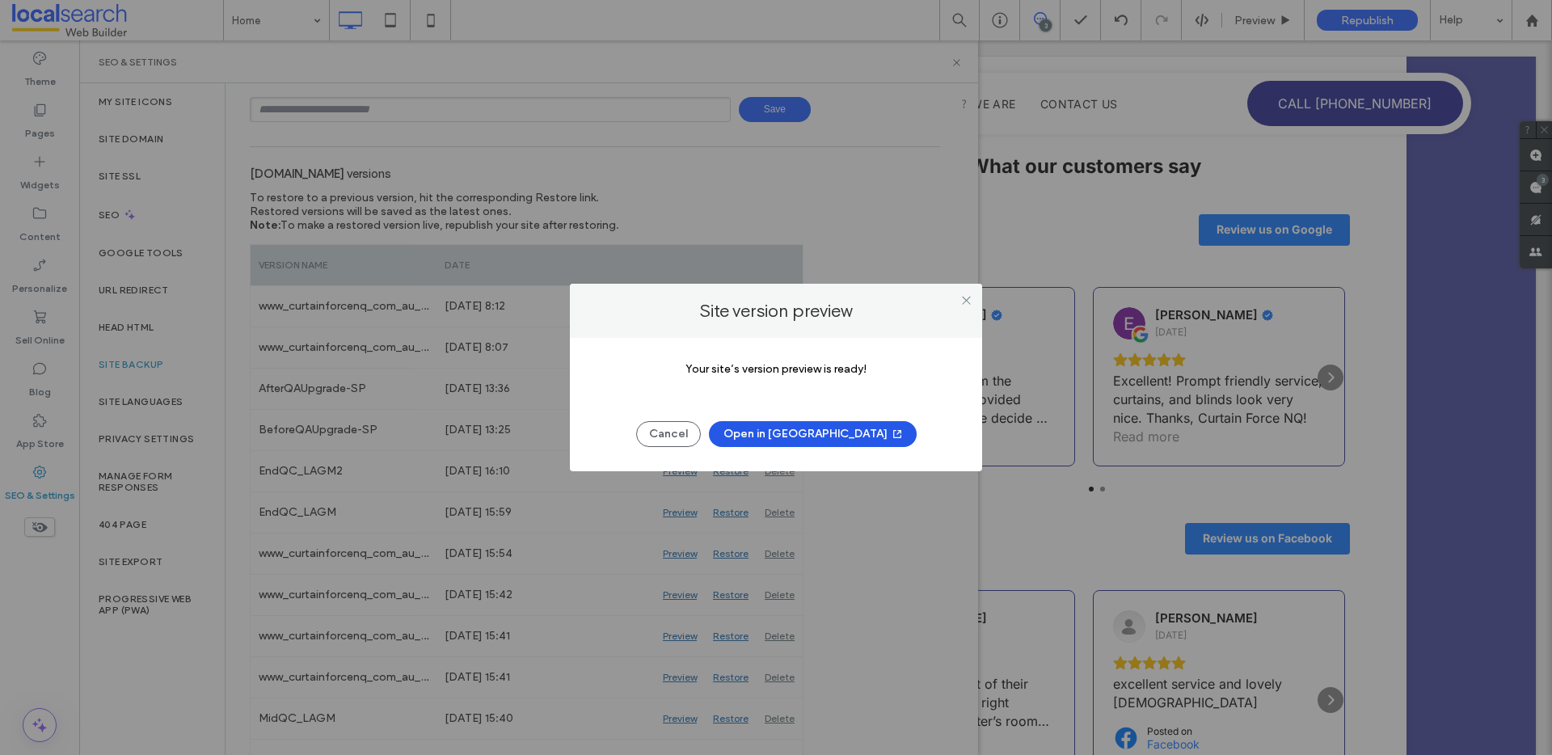
click at [800, 435] on button "Open in [GEOGRAPHIC_DATA]" at bounding box center [813, 434] width 208 height 26
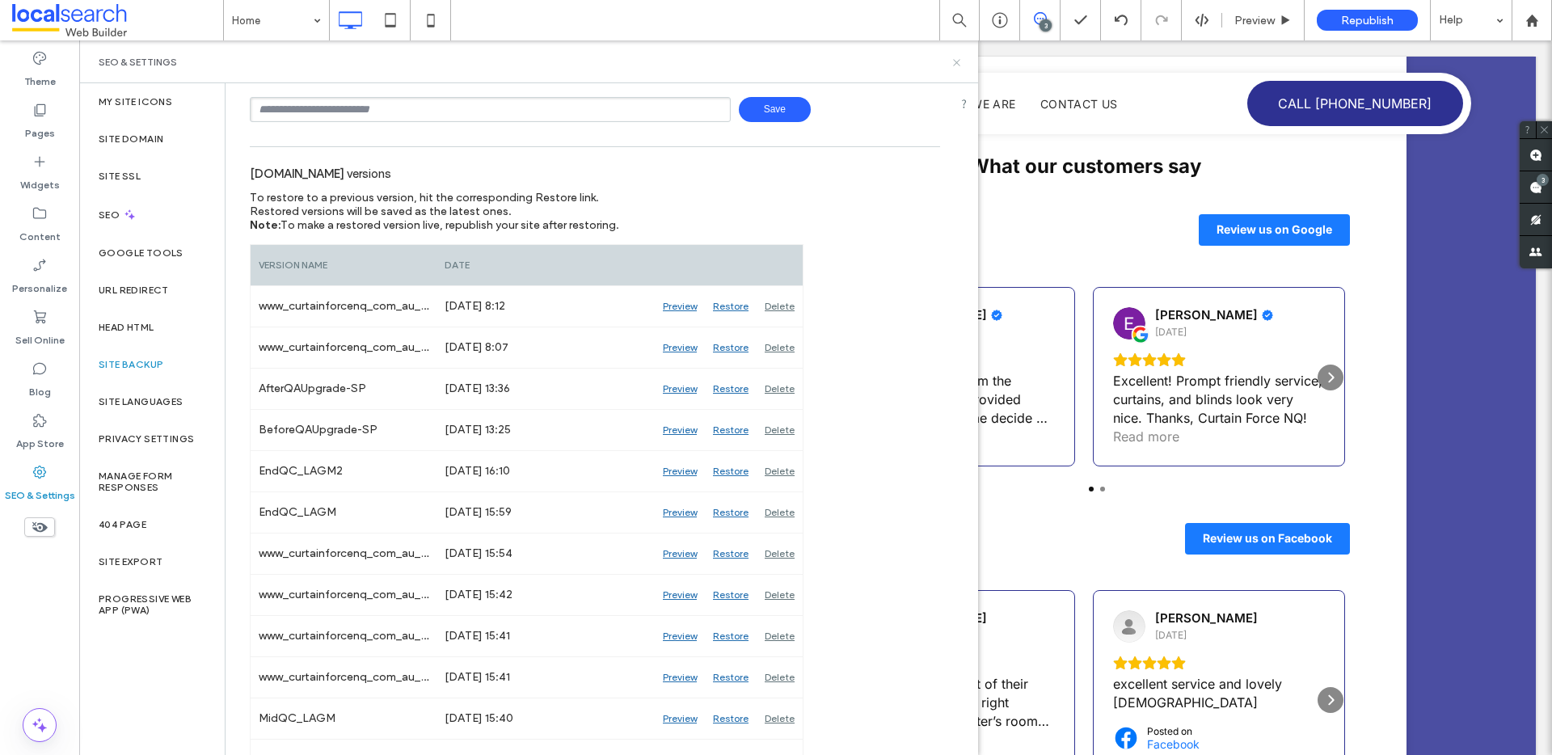
click at [955, 61] on icon at bounding box center [957, 63] width 12 height 12
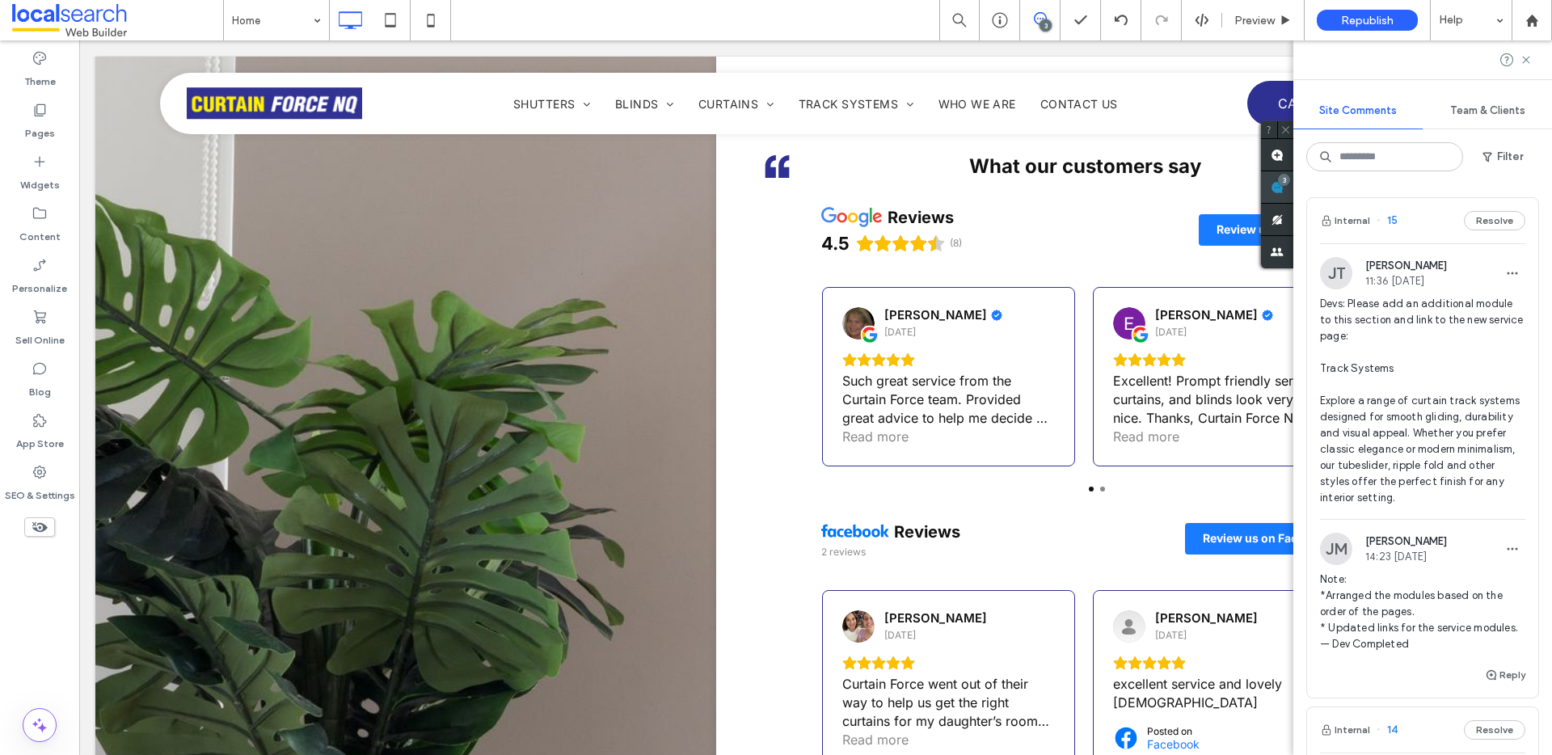
click at [1294, 192] on span at bounding box center [1277, 187] width 32 height 32
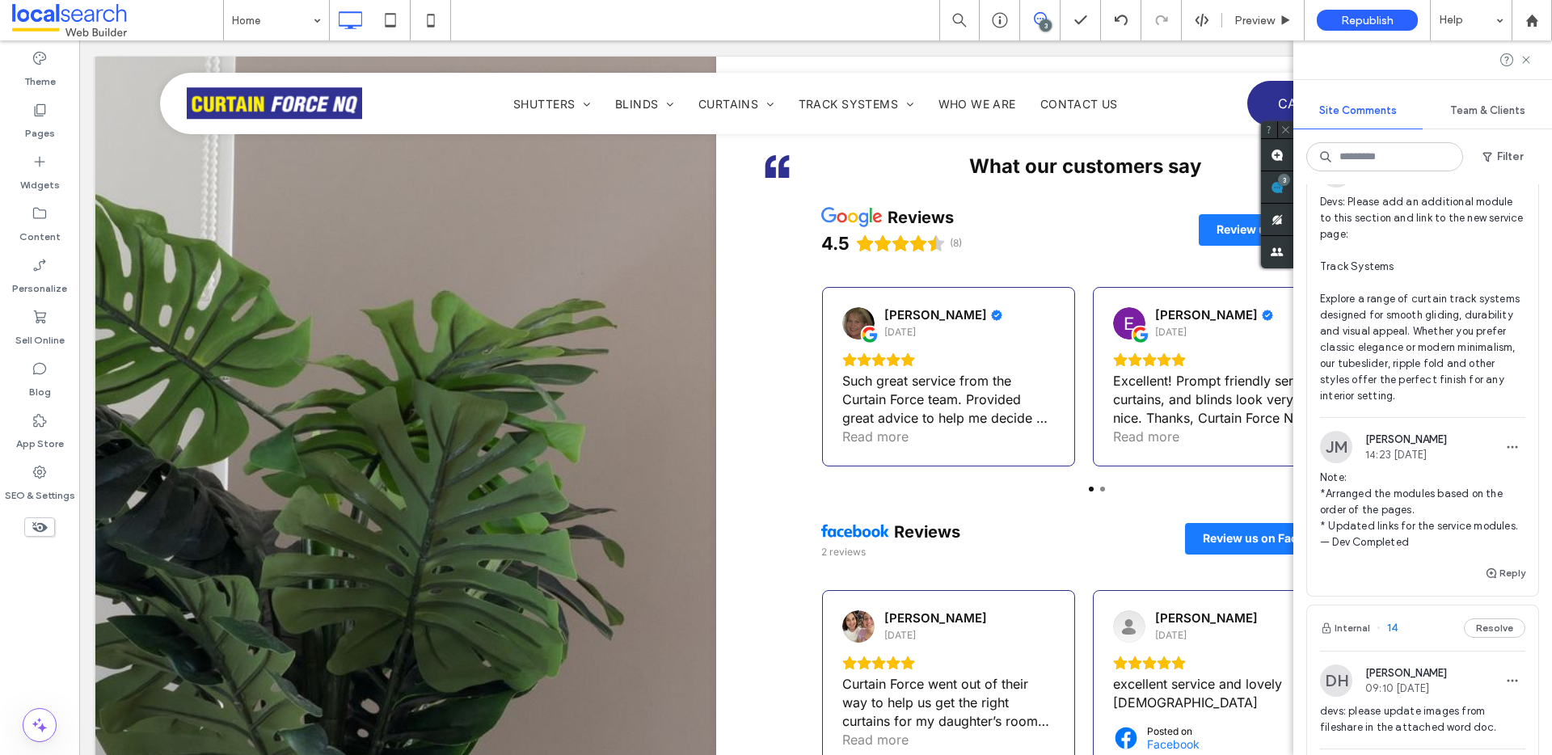
scroll to position [0, 0]
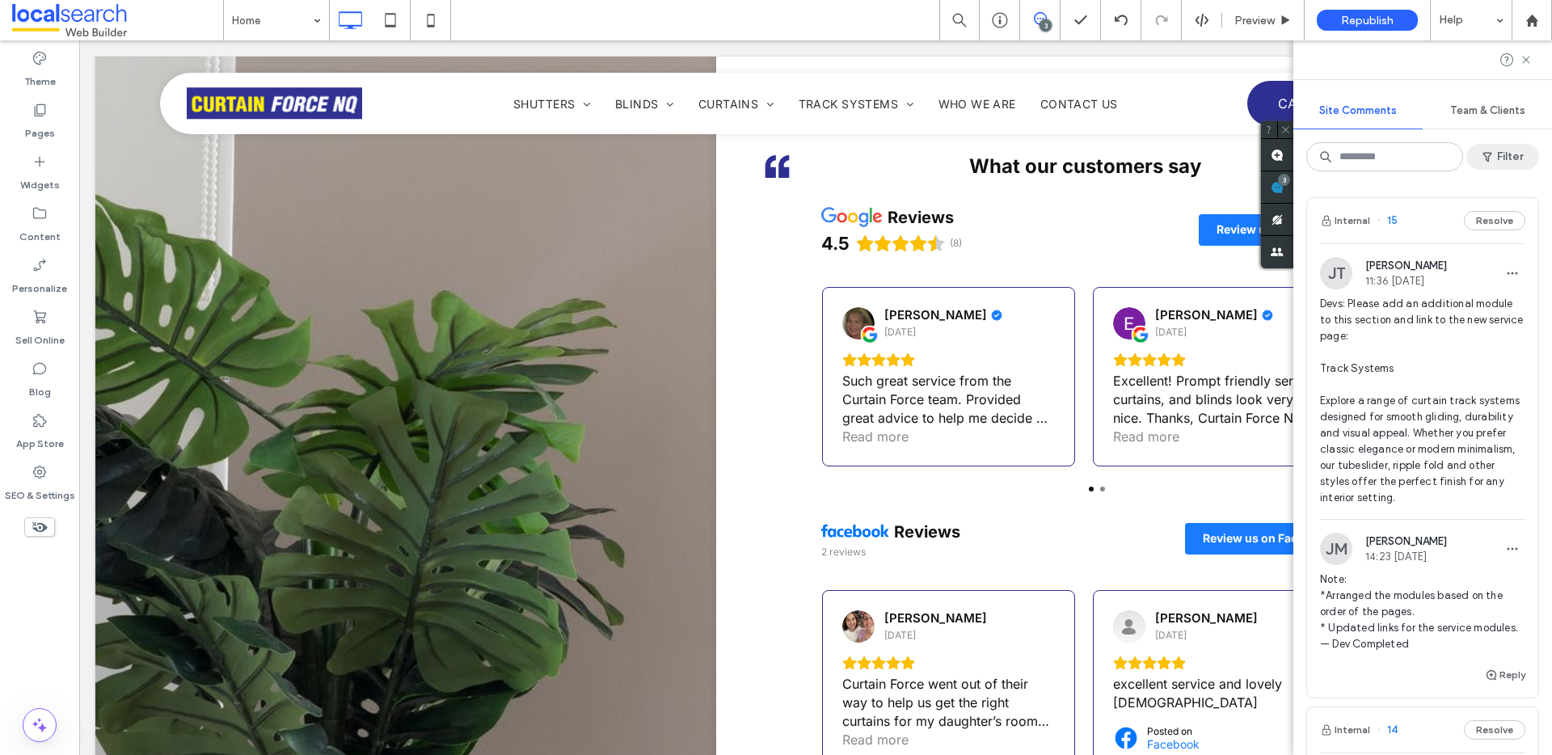
click at [1493, 159] on icon "button" at bounding box center [1487, 156] width 13 height 13
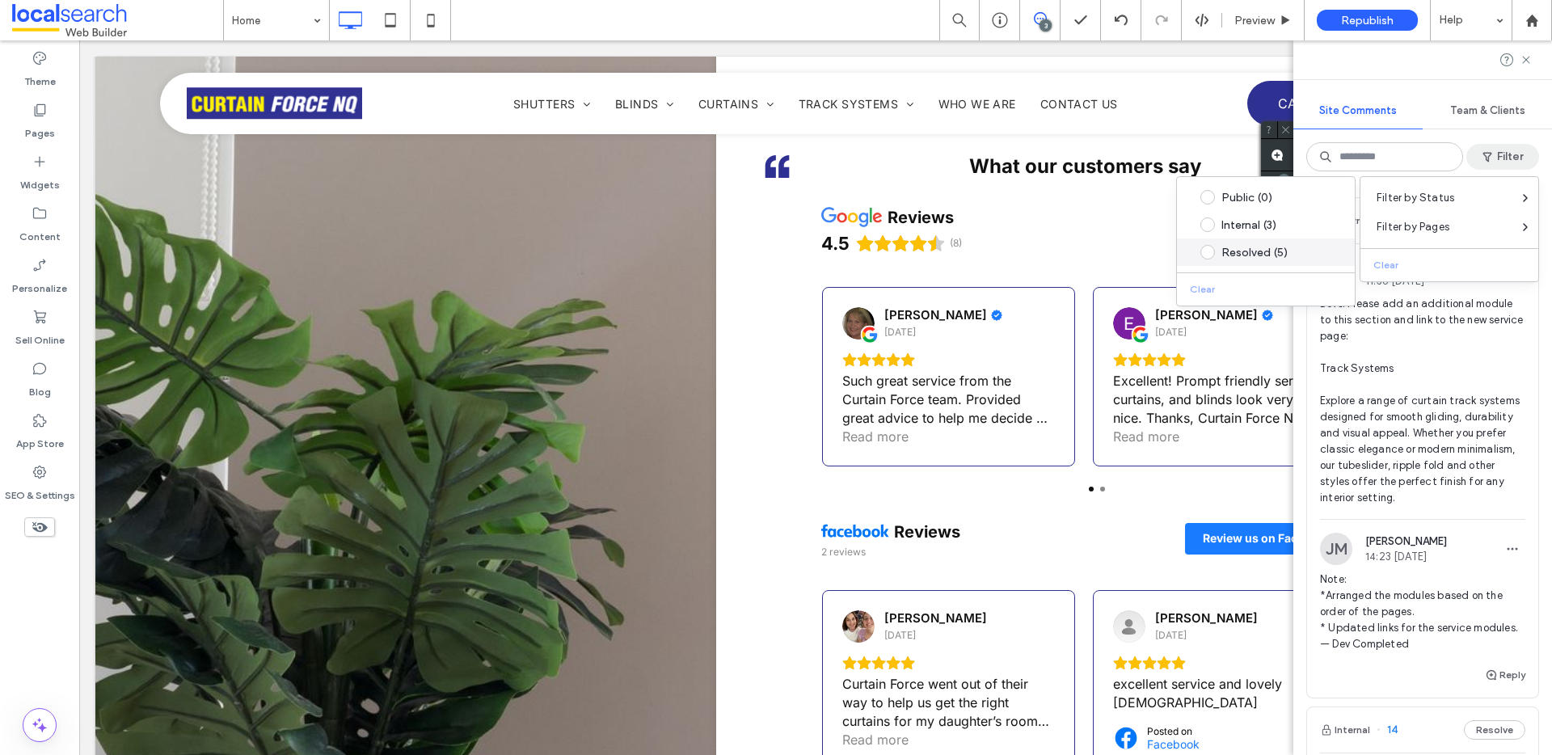
click at [1282, 247] on div "Resolved (5)" at bounding box center [1279, 253] width 114 height 14
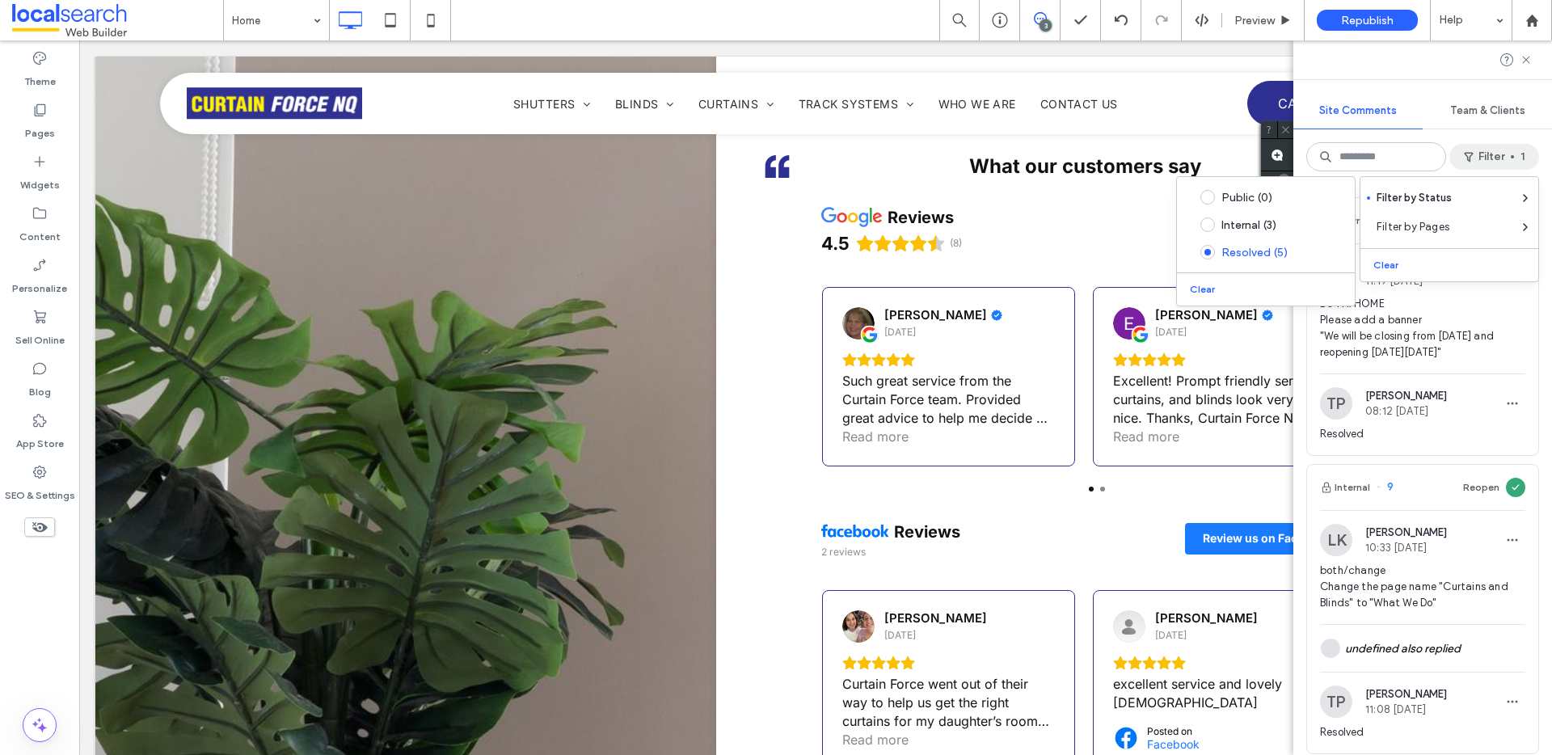
click at [1535, 318] on div "Internal 10 Reopen TP Tina Potter 11:19 Dec 10 2024 BOTH/HOME Please add a bann…" at bounding box center [1423, 469] width 259 height 571
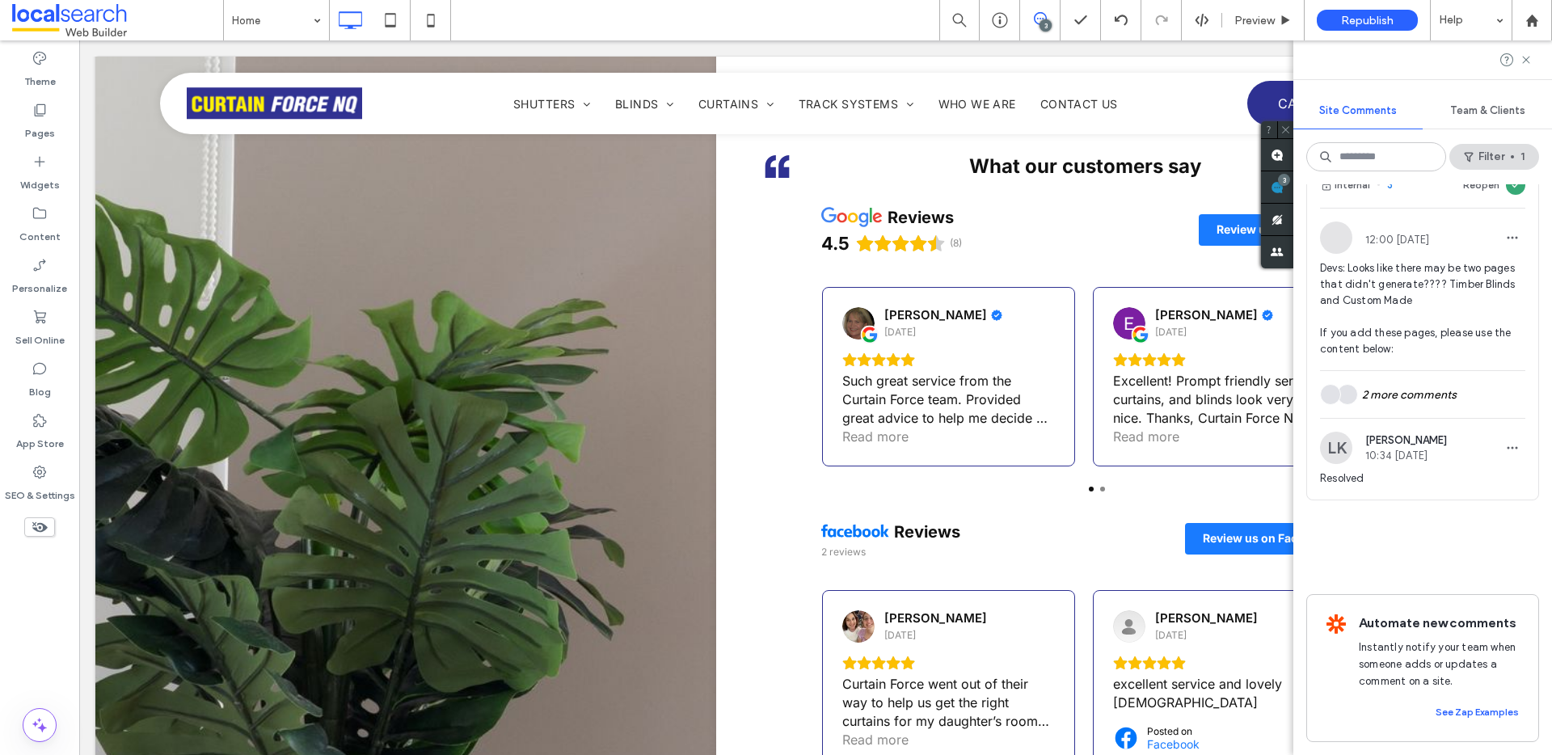
scroll to position [1215, 0]
click at [1526, 56] on icon at bounding box center [1526, 59] width 13 height 13
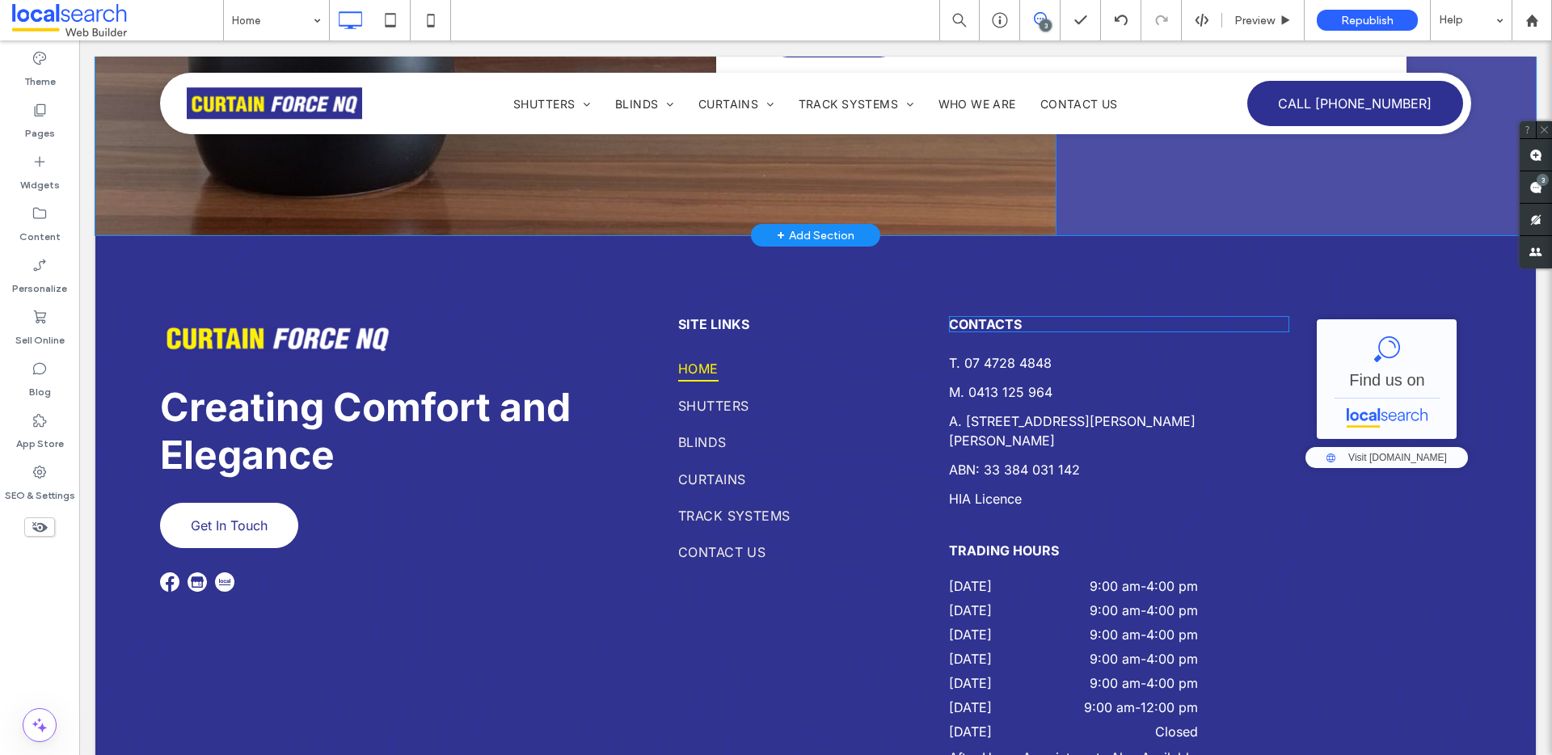
scroll to position [8092, 0]
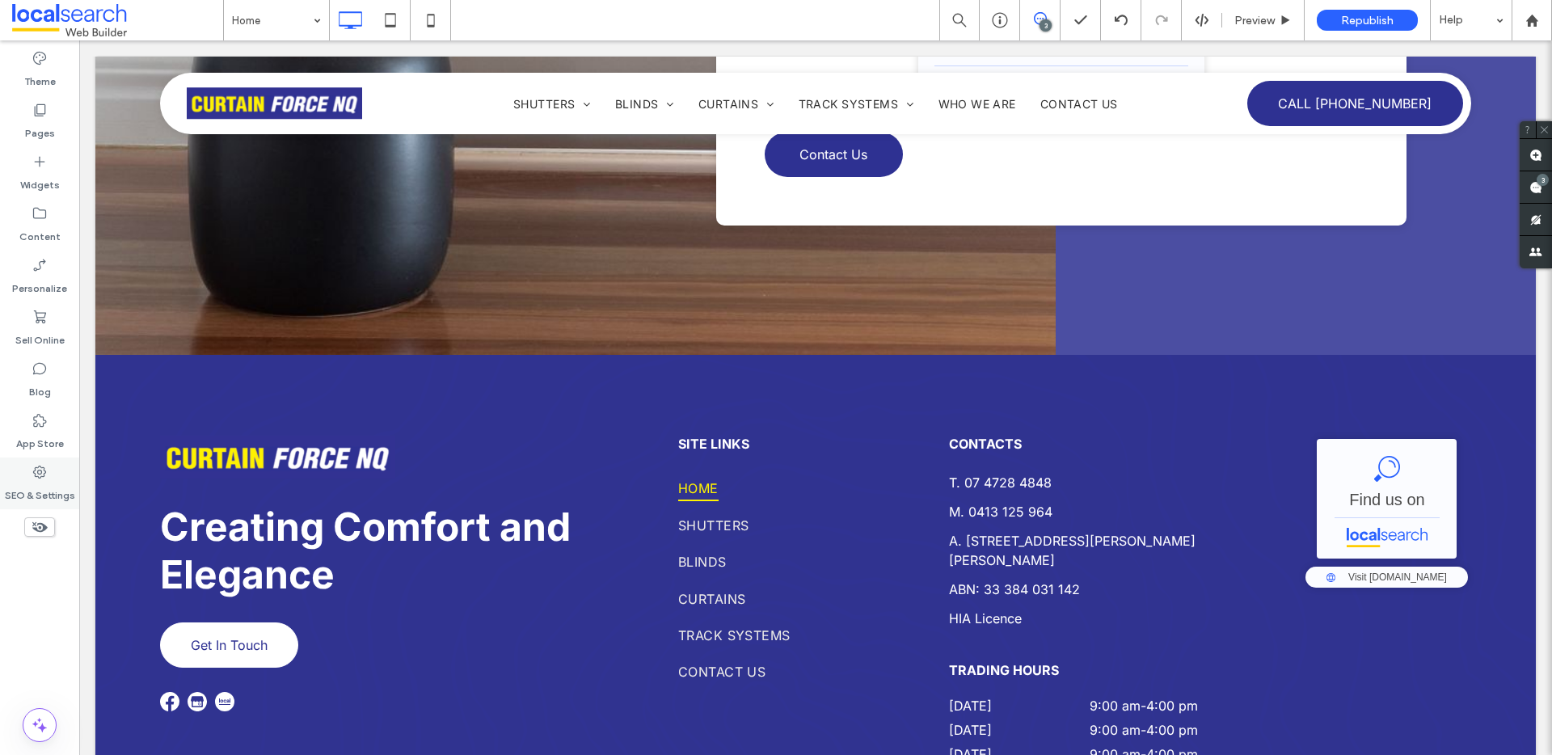
click at [65, 482] on label "SEO & Settings" at bounding box center [40, 491] width 70 height 23
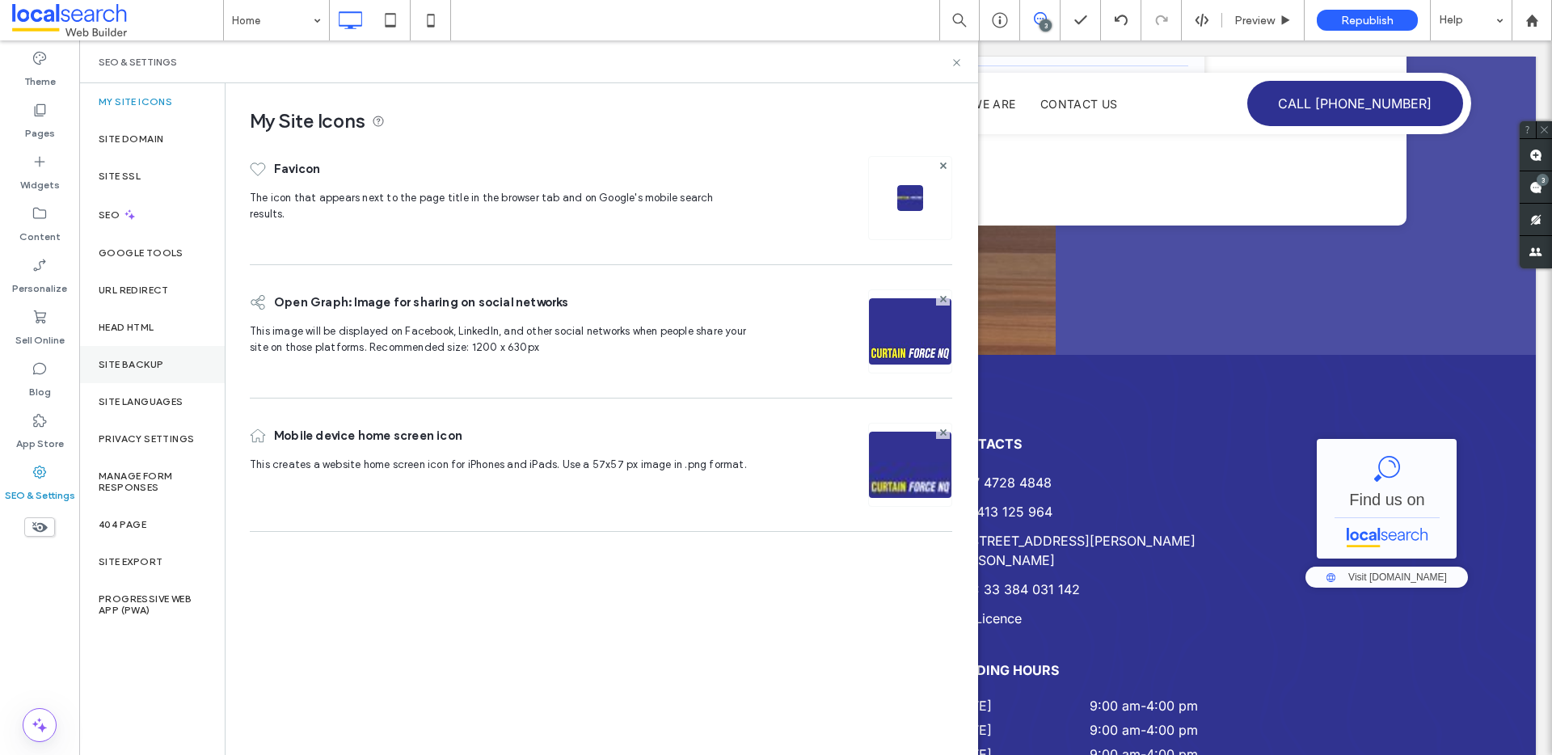
click at [158, 366] on label "Site Backup" at bounding box center [131, 364] width 65 height 11
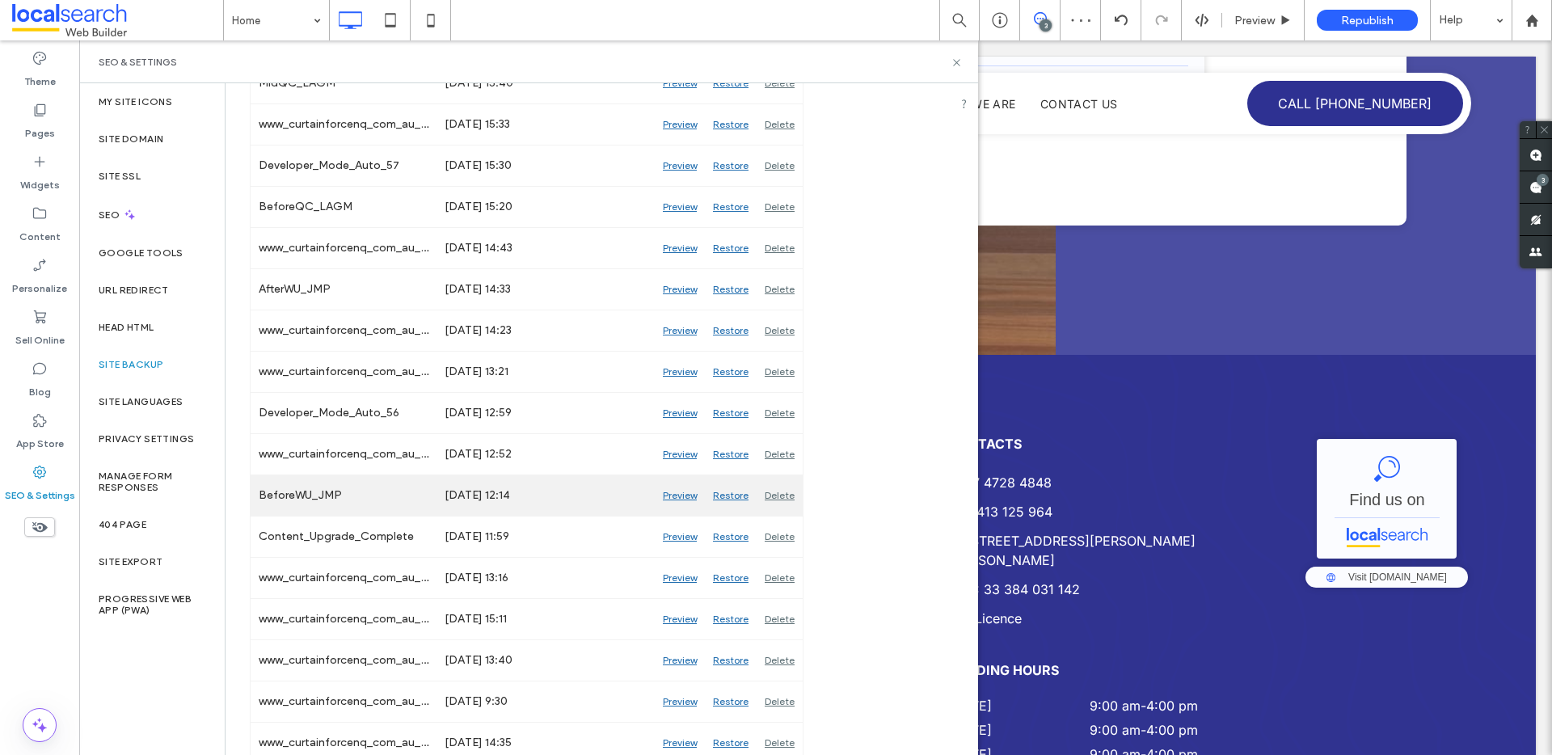
scroll to position [749, 0]
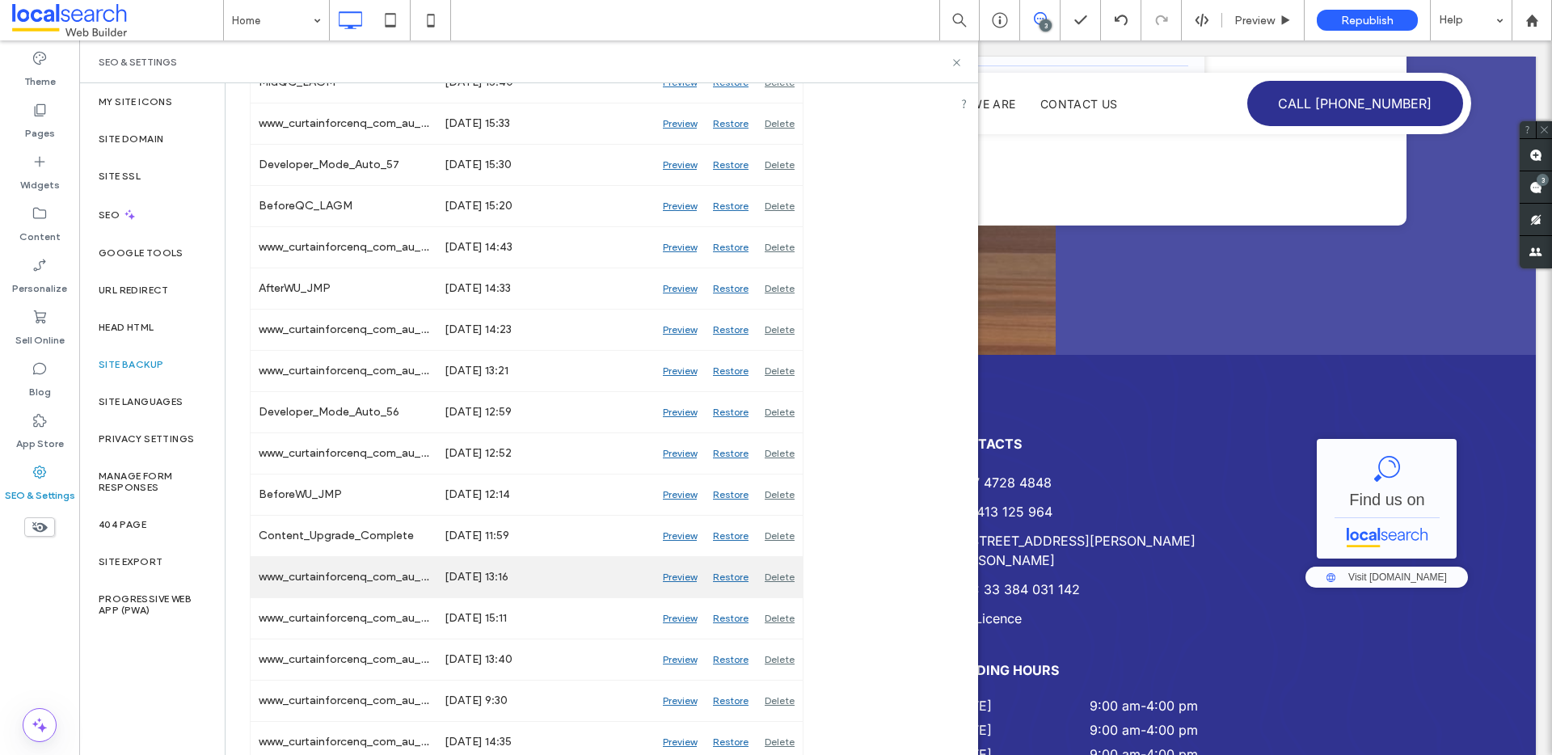
click at [690, 574] on div "Preview" at bounding box center [680, 577] width 50 height 40
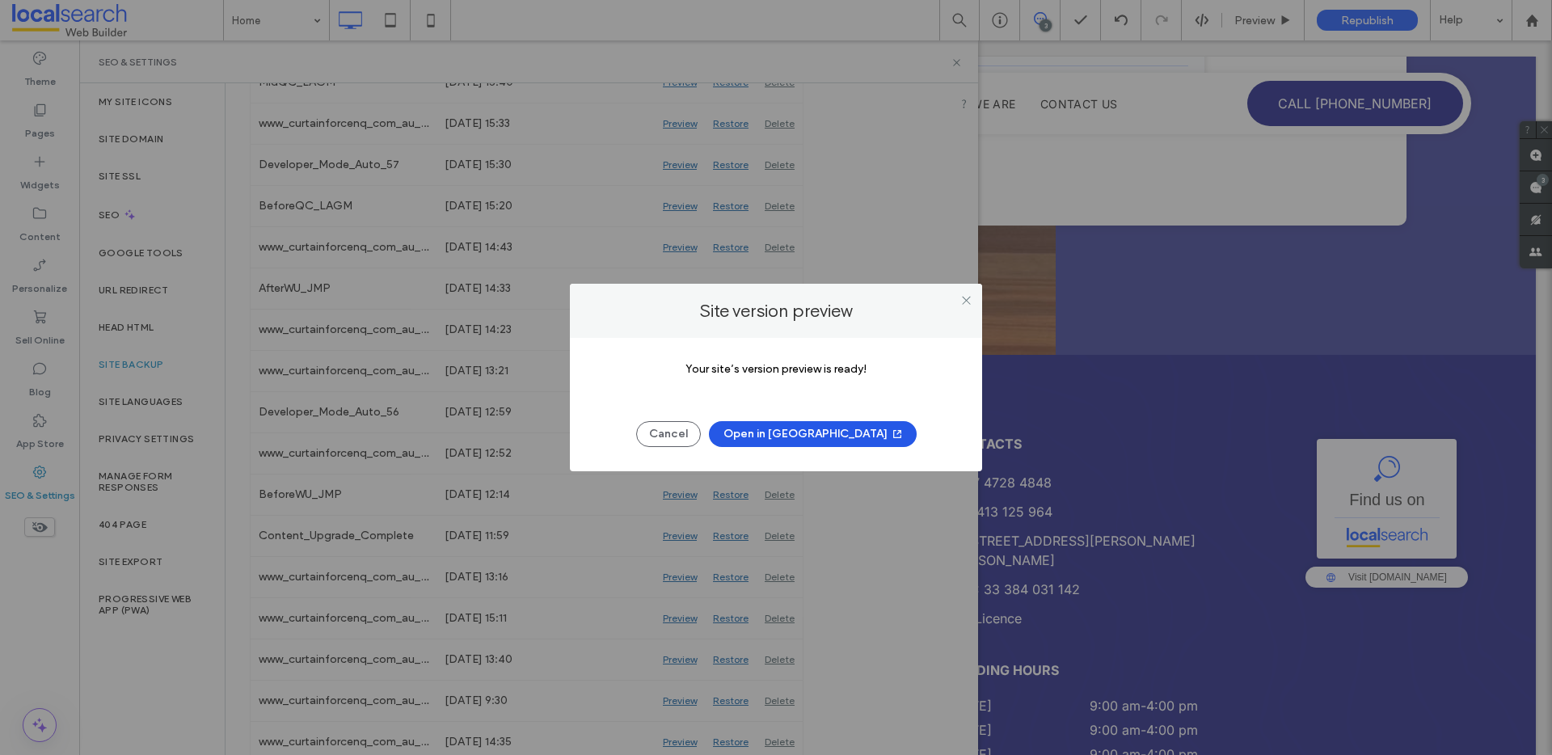
click at [847, 432] on button "Open in New Tab" at bounding box center [813, 434] width 208 height 26
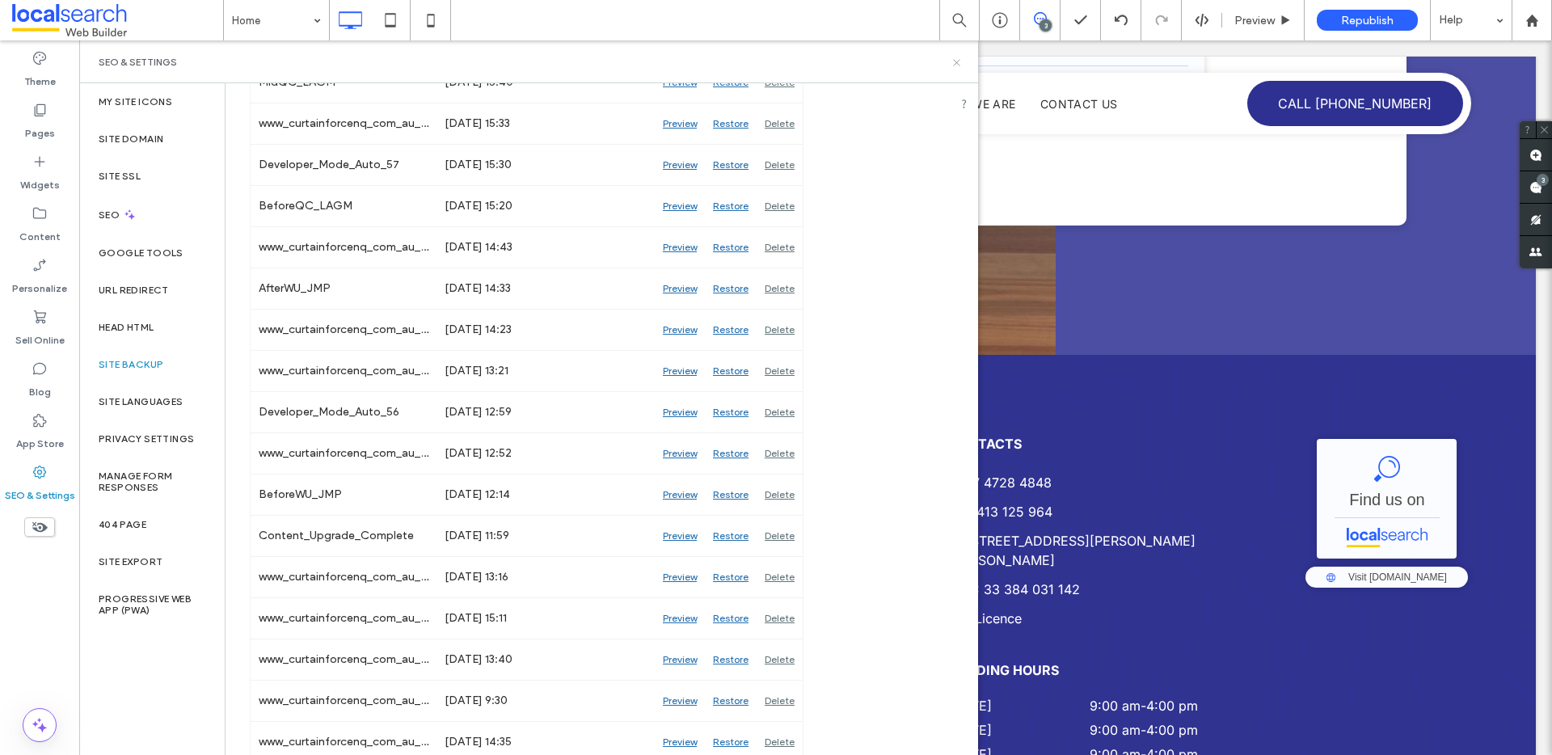
click at [960, 65] on icon at bounding box center [957, 63] width 12 height 12
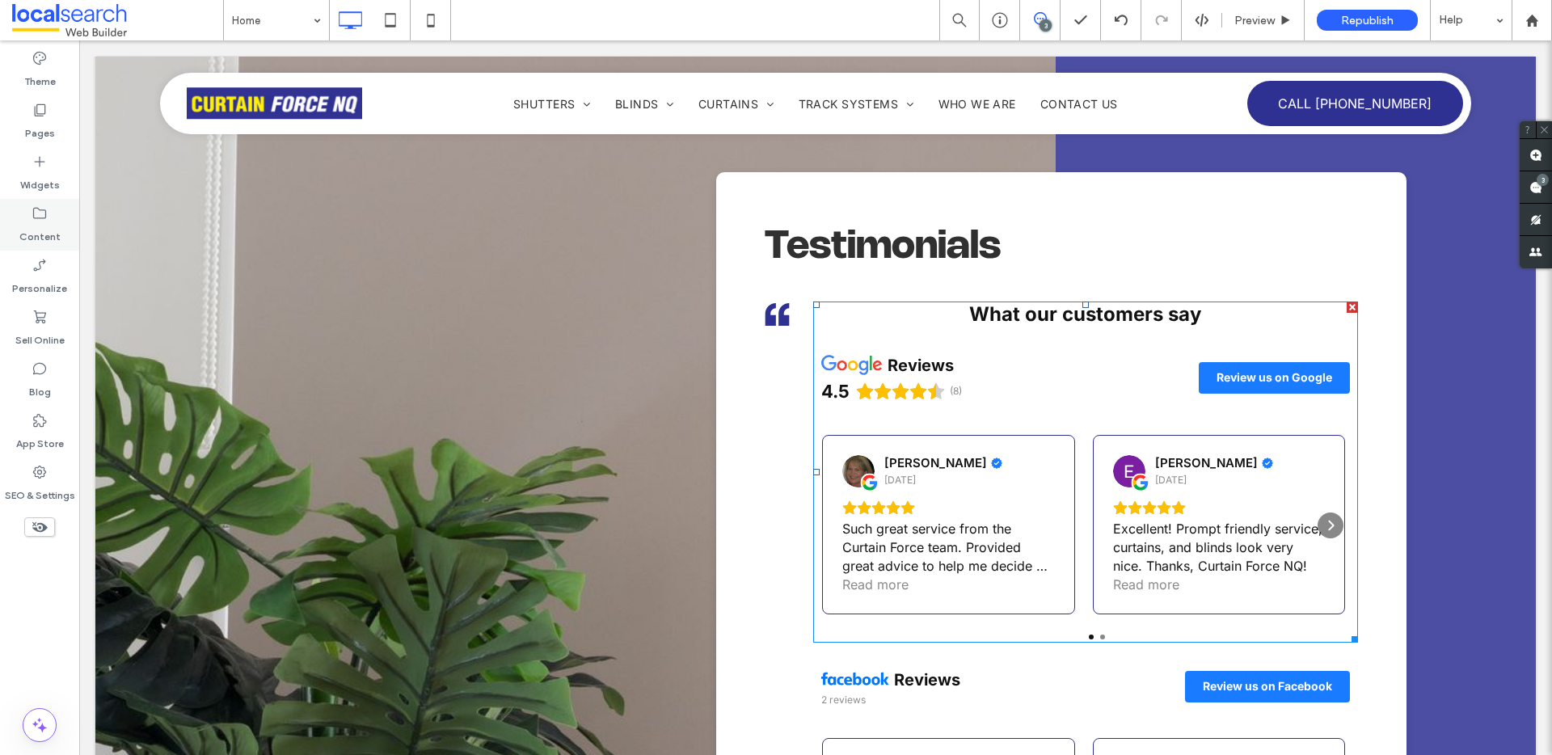
scroll to position [6893, 0]
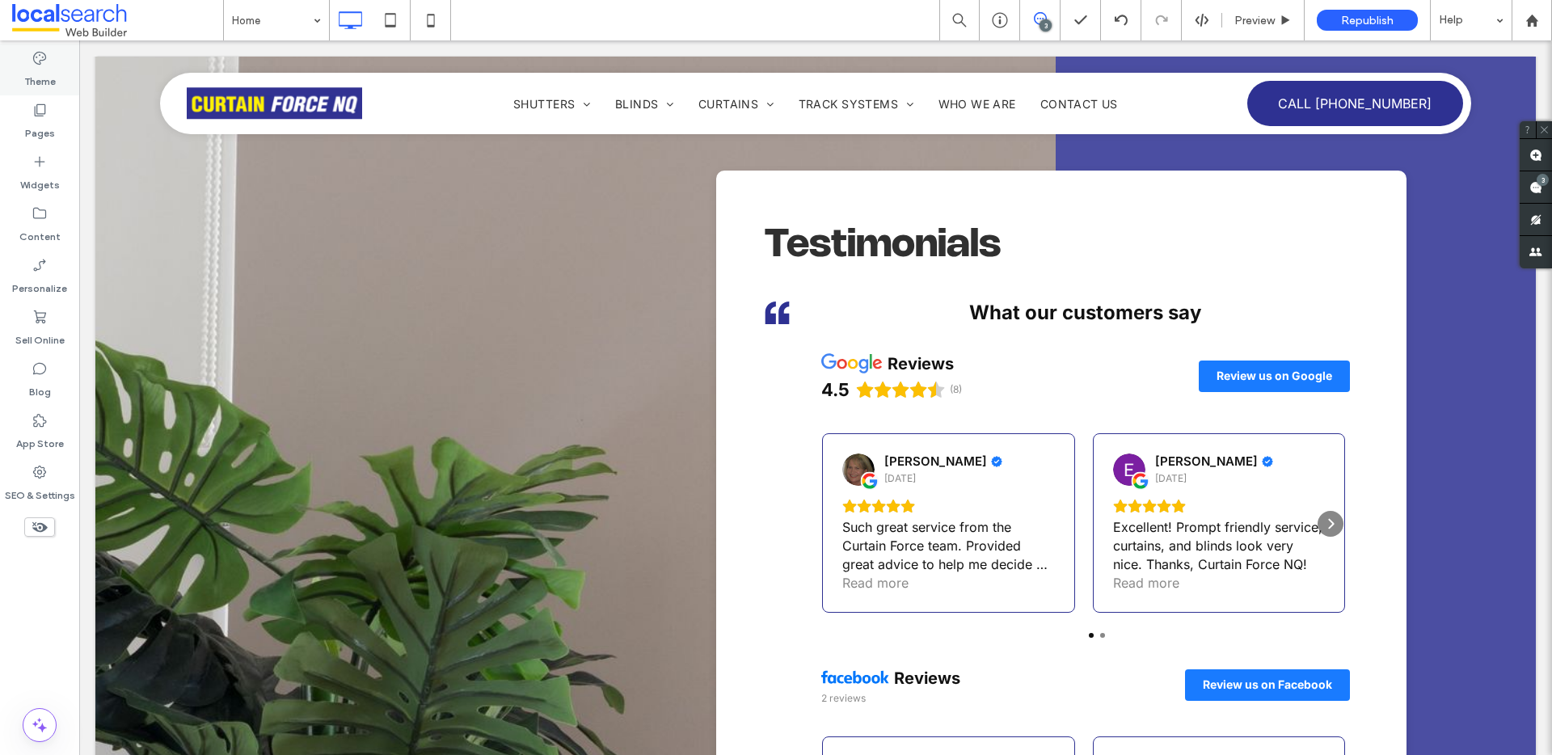
click at [41, 74] on label "Theme" at bounding box center [40, 77] width 32 height 23
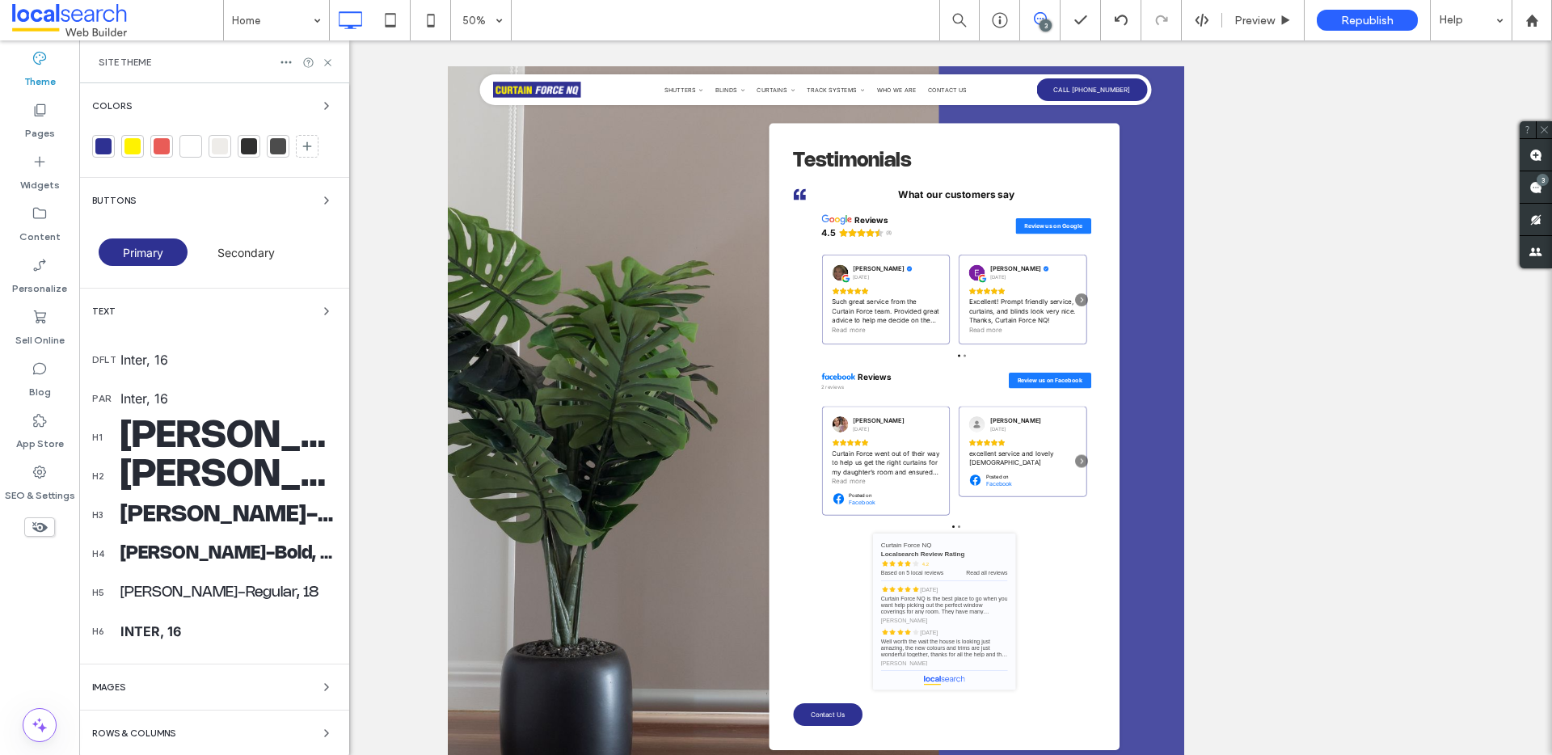
click at [106, 150] on div at bounding box center [103, 146] width 16 height 16
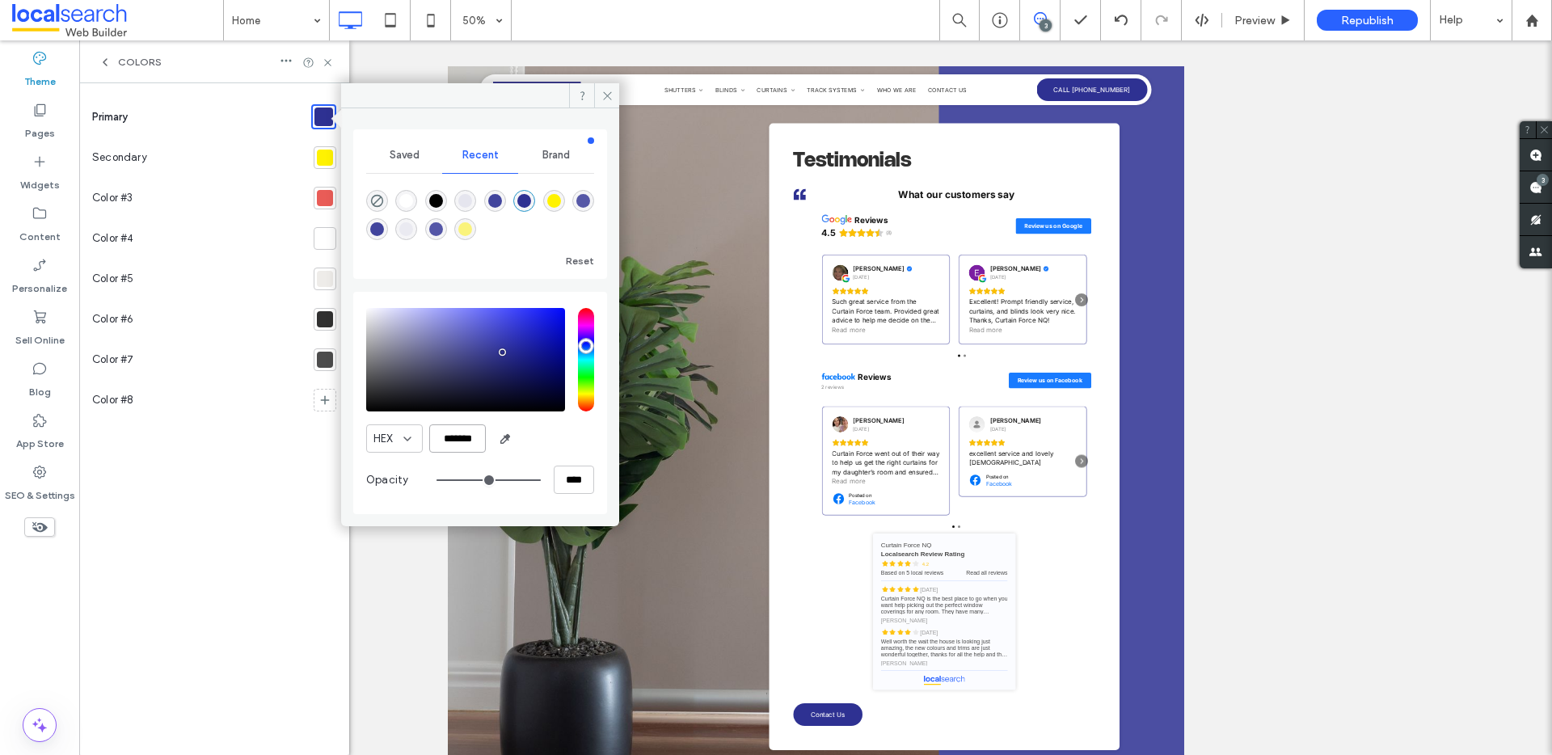
click at [474, 445] on input "*******" at bounding box center [457, 438] width 57 height 28
click at [602, 99] on icon at bounding box center [608, 96] width 12 height 12
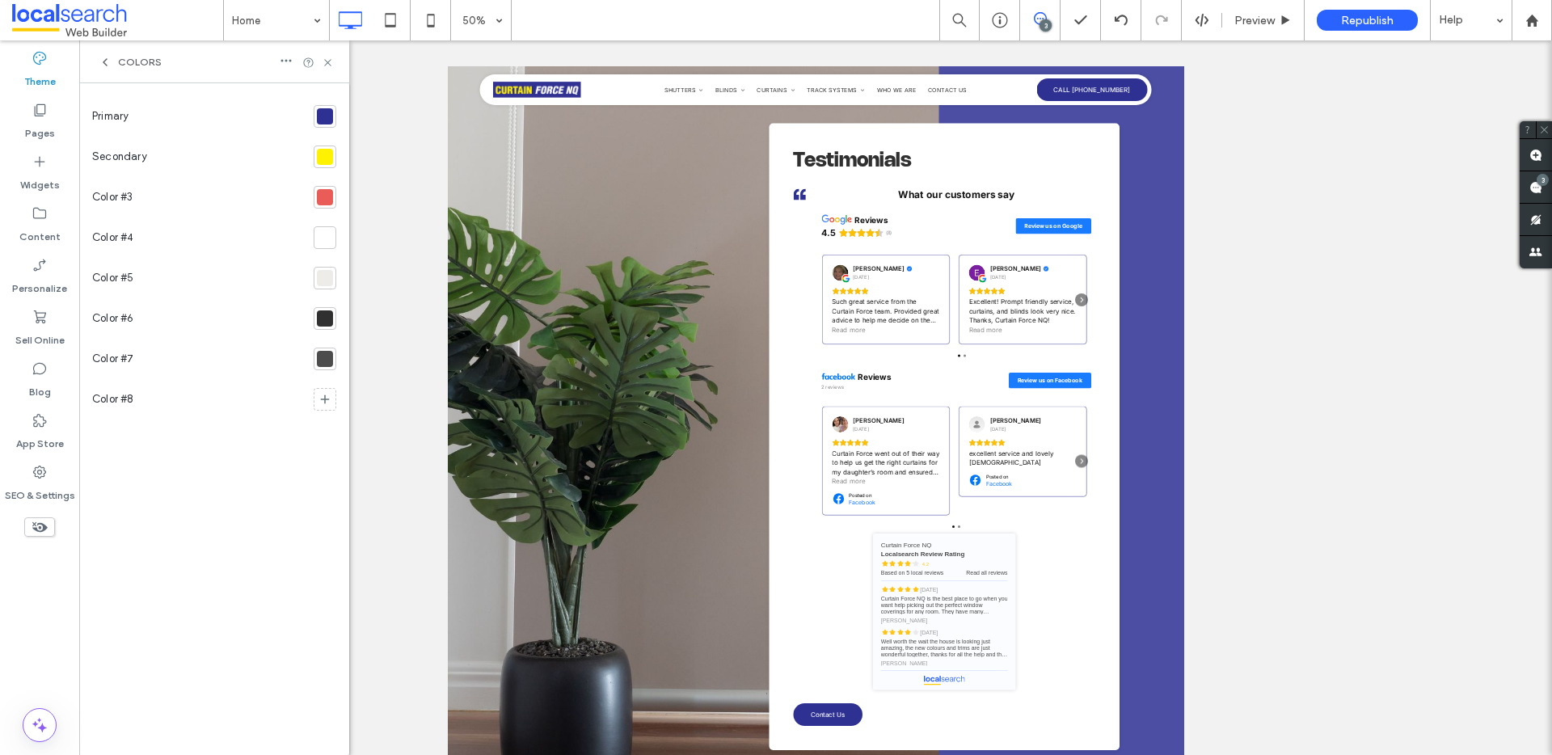
click at [328, 69] on div "Colors" at bounding box center [214, 61] width 270 height 43
drag, startPoint x: 327, startPoint y: 63, endPoint x: 305, endPoint y: 96, distance: 39.7
click at [327, 63] on use at bounding box center [327, 62] width 6 height 6
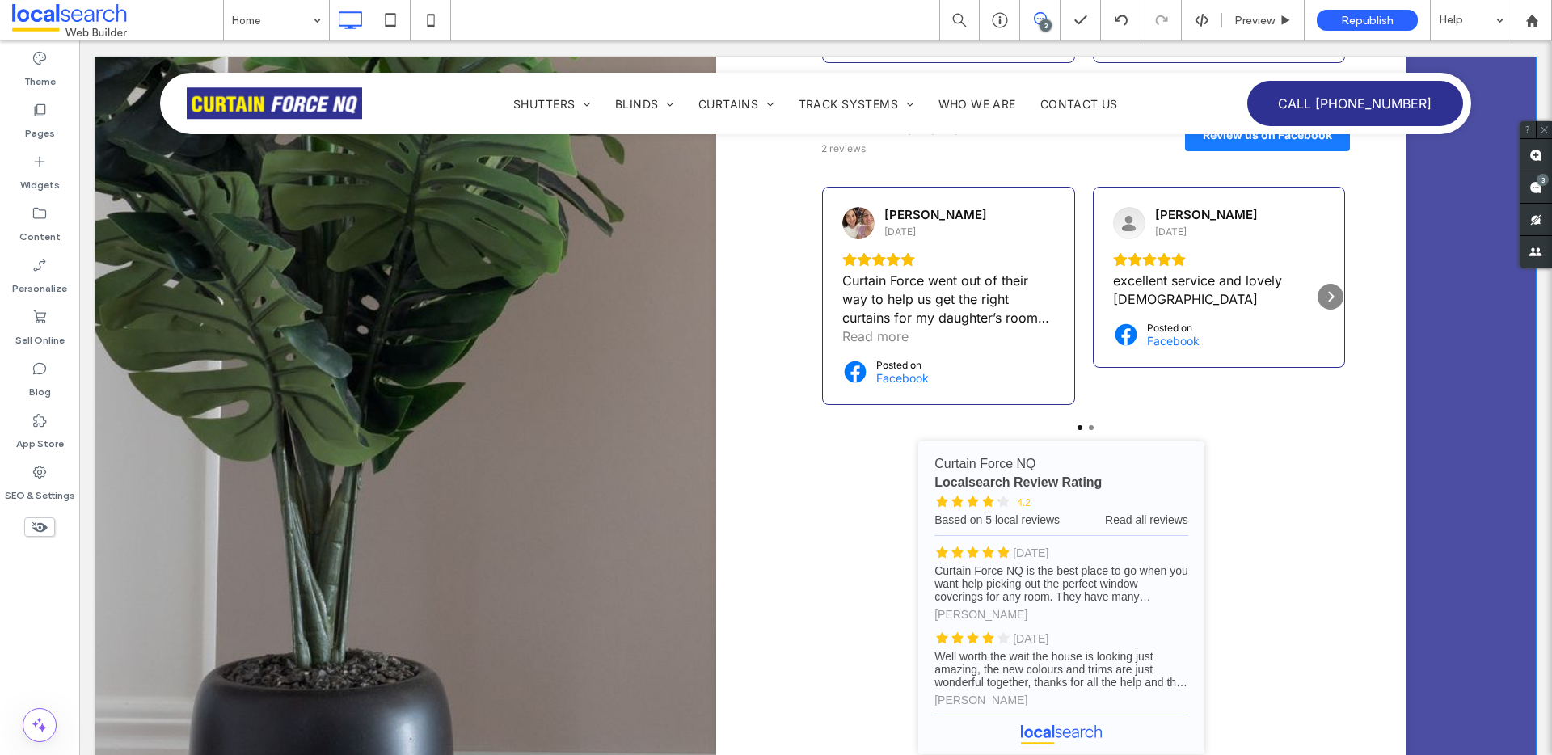
scroll to position [7711, 0]
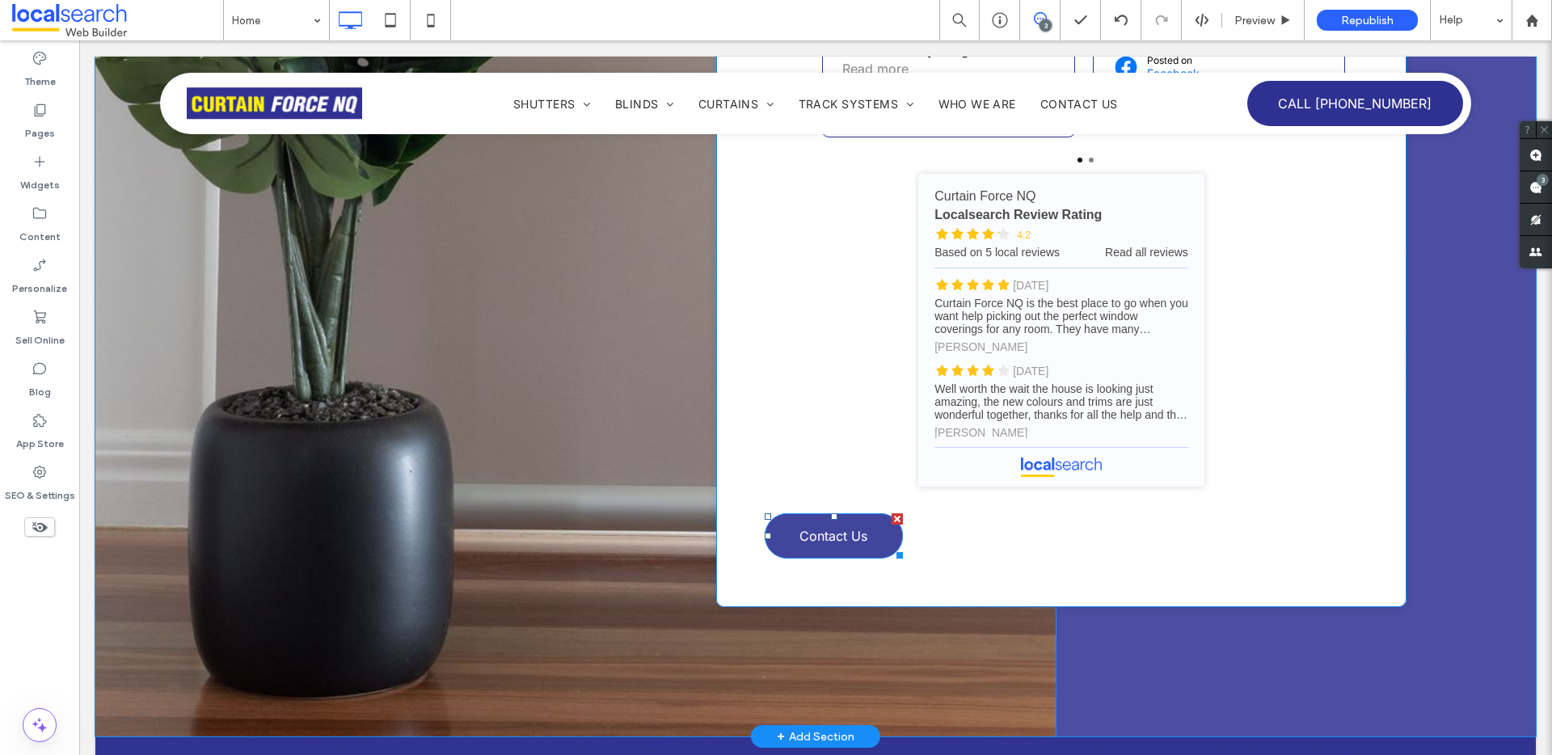
click at [868, 513] on link "Contact Us" at bounding box center [834, 535] width 138 height 45
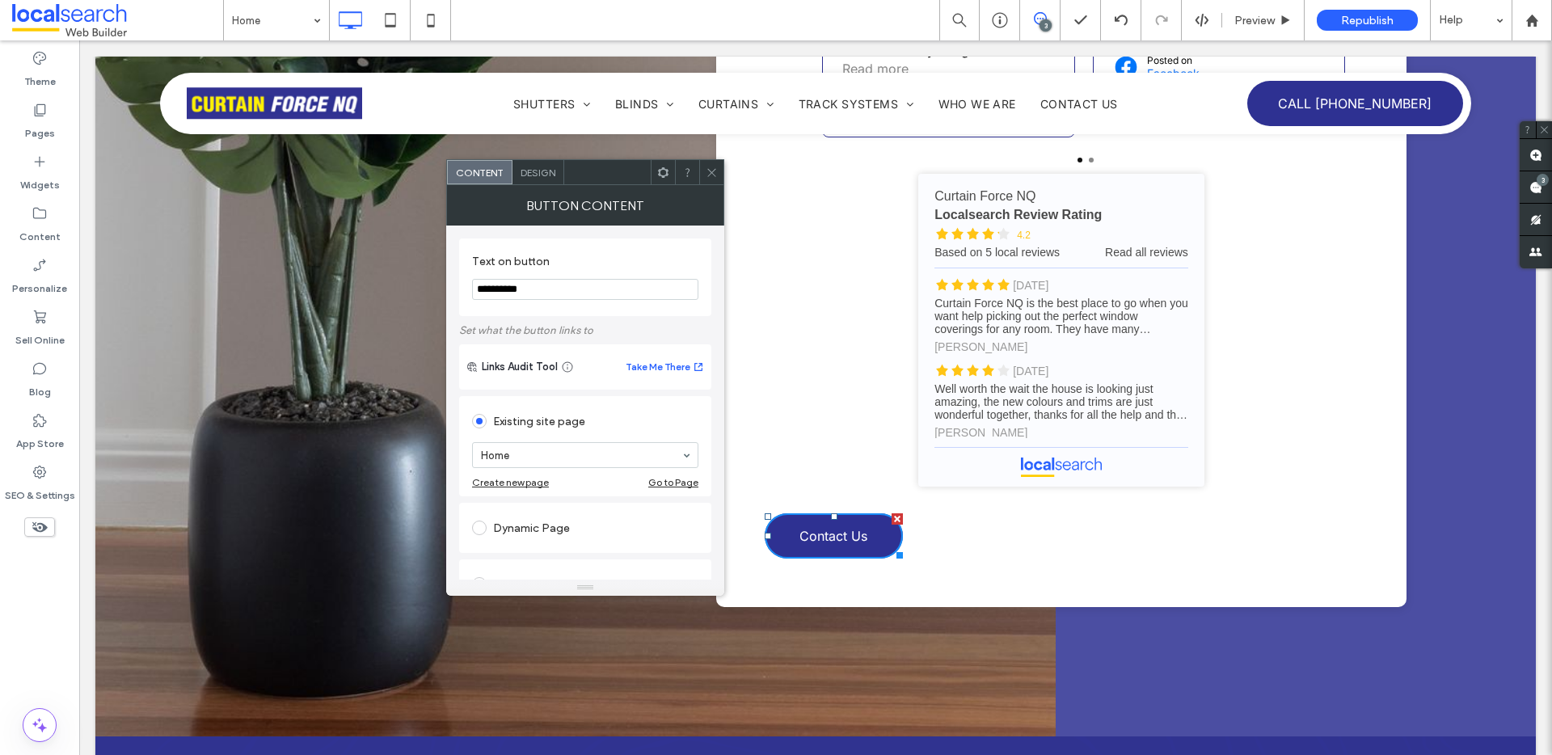
click at [538, 171] on span "Design" at bounding box center [538, 173] width 35 height 12
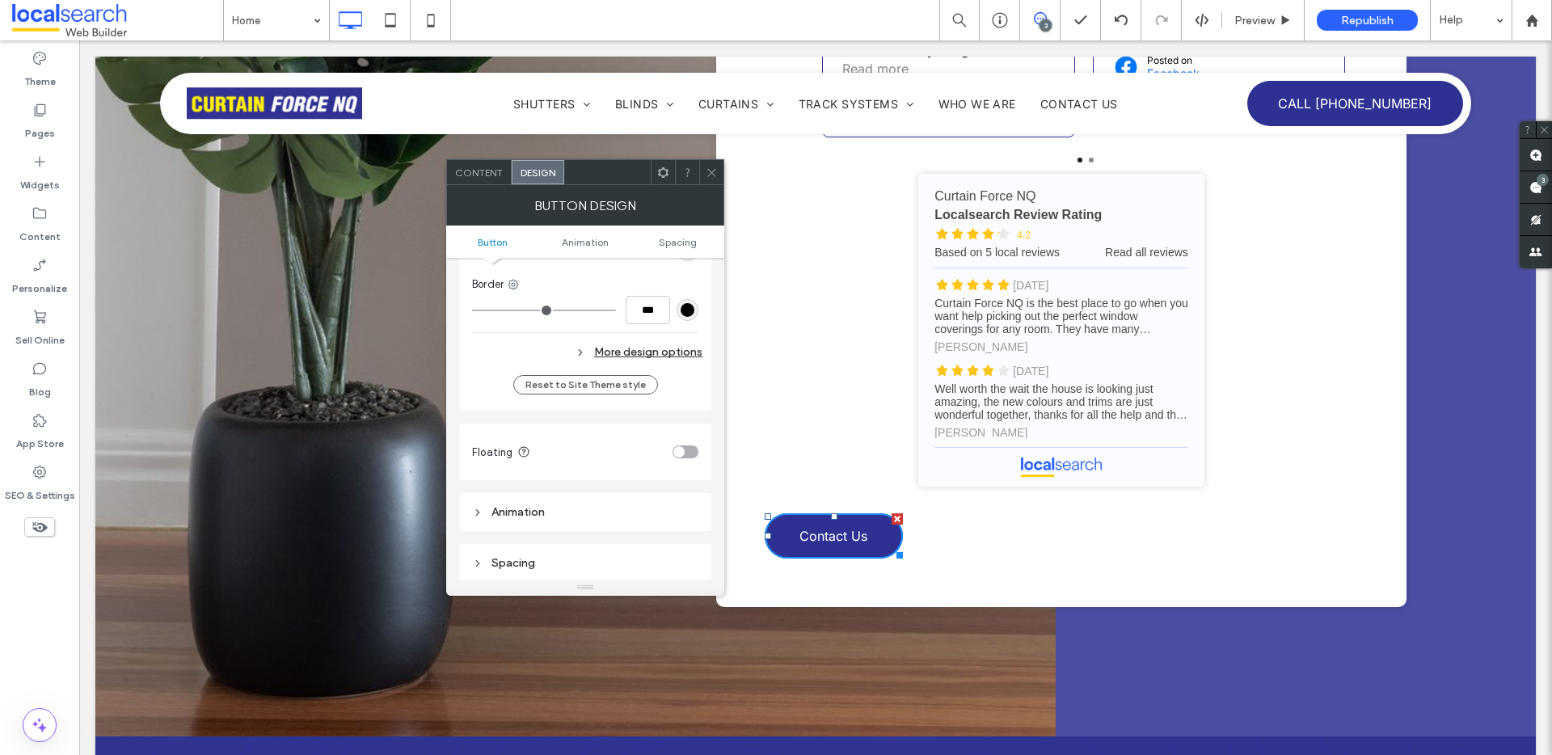
scroll to position [553, 0]
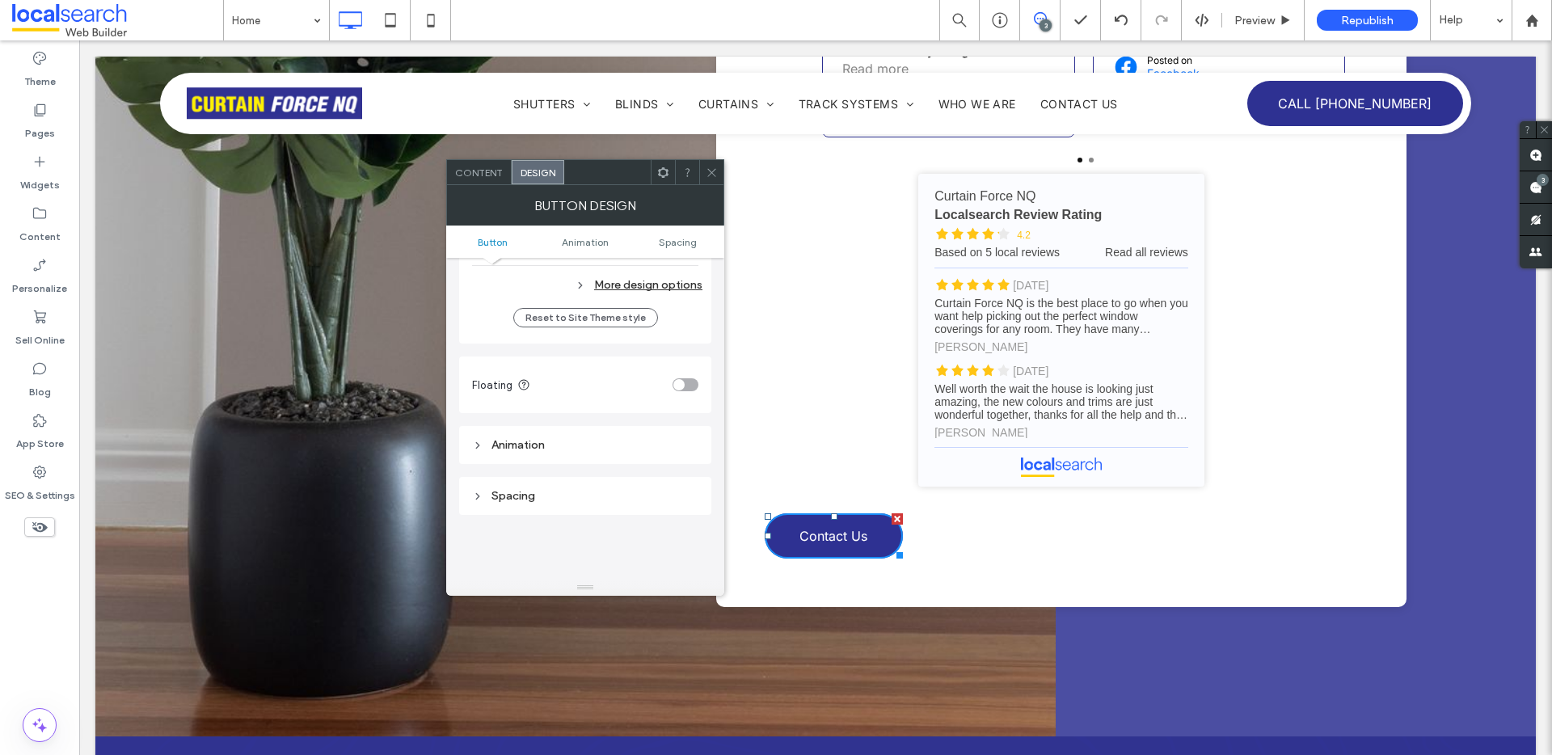
click at [625, 289] on div "More design options" at bounding box center [587, 285] width 230 height 22
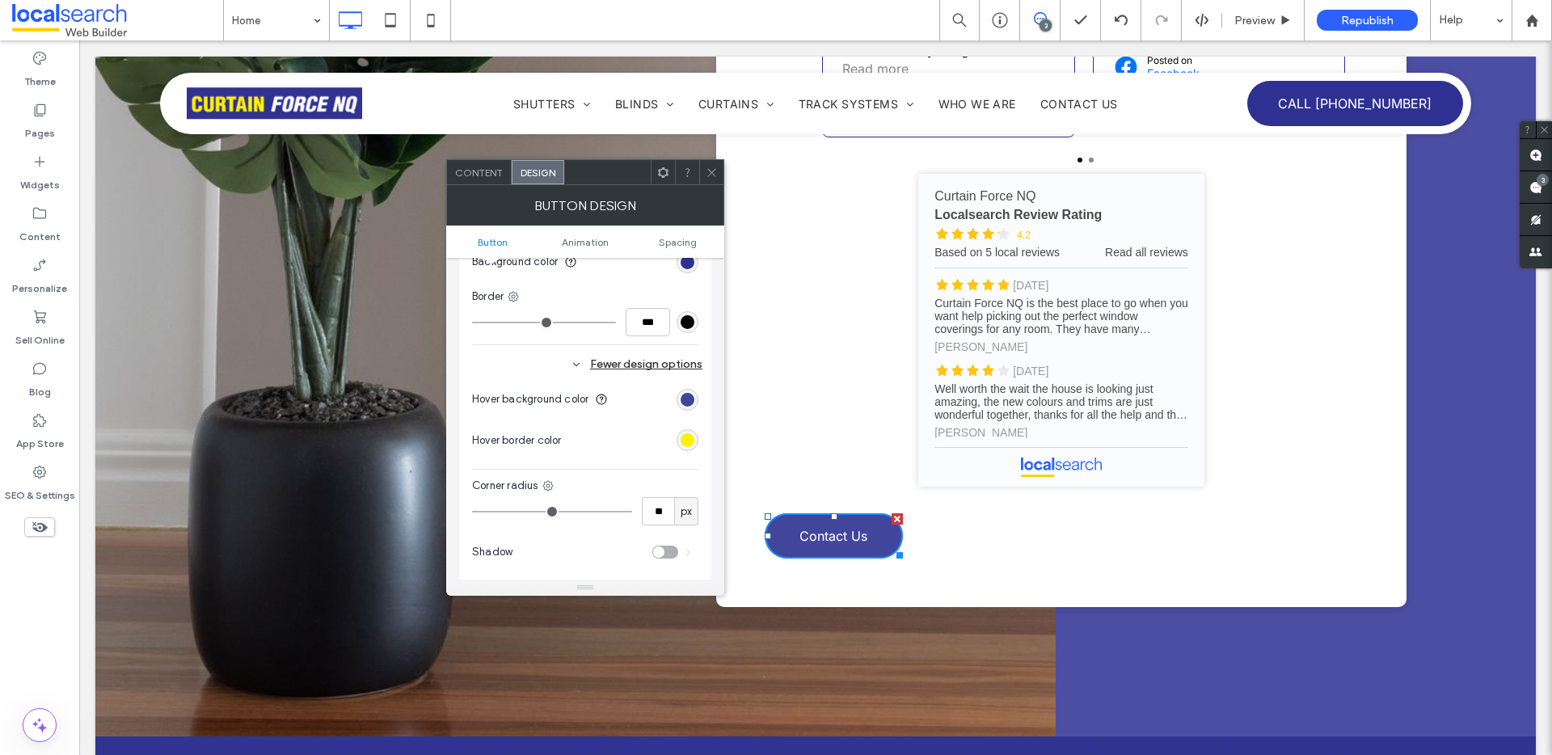
scroll to position [461, 0]
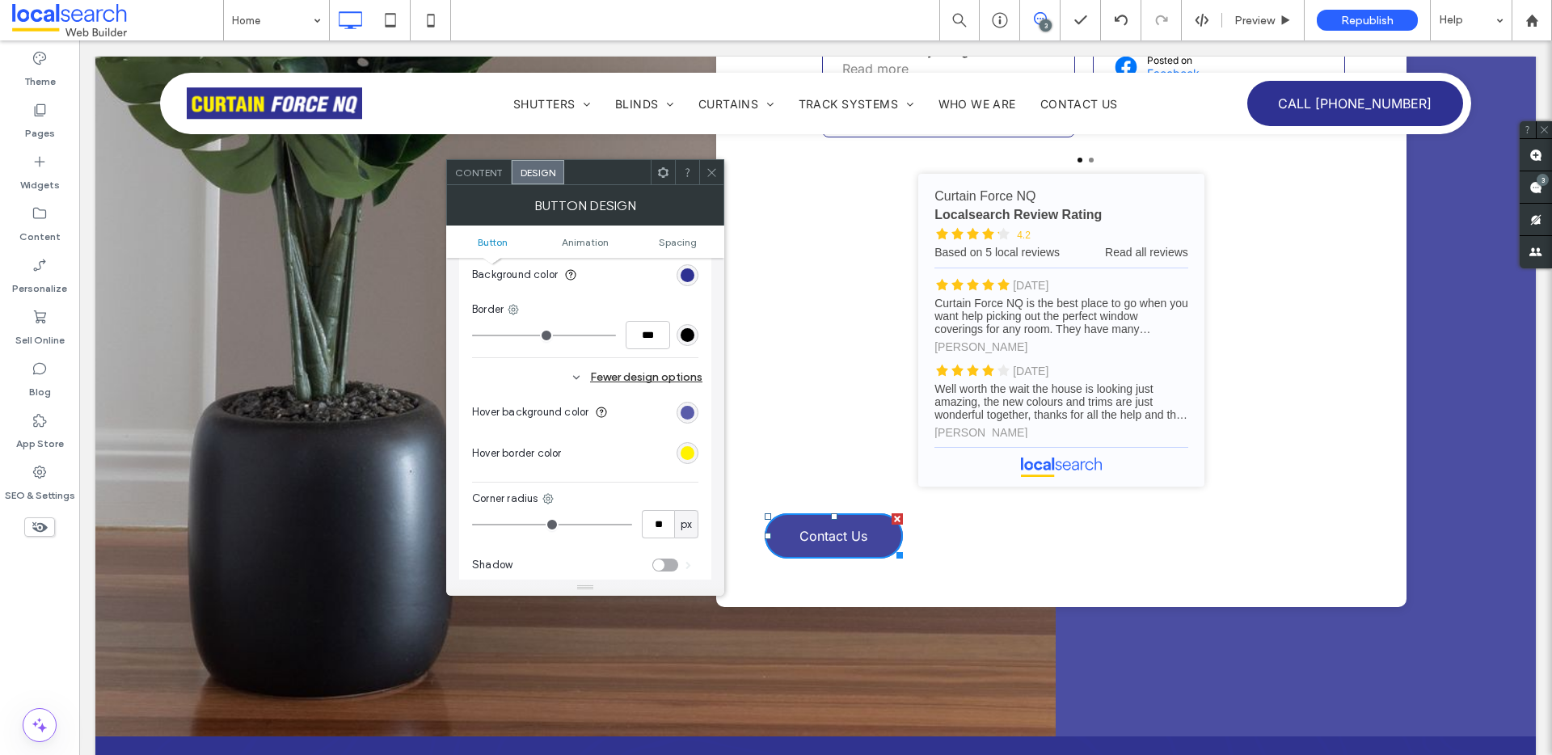
click at [688, 418] on div "rgba(46, 49, 146, 0.9)" at bounding box center [688, 413] width 14 height 14
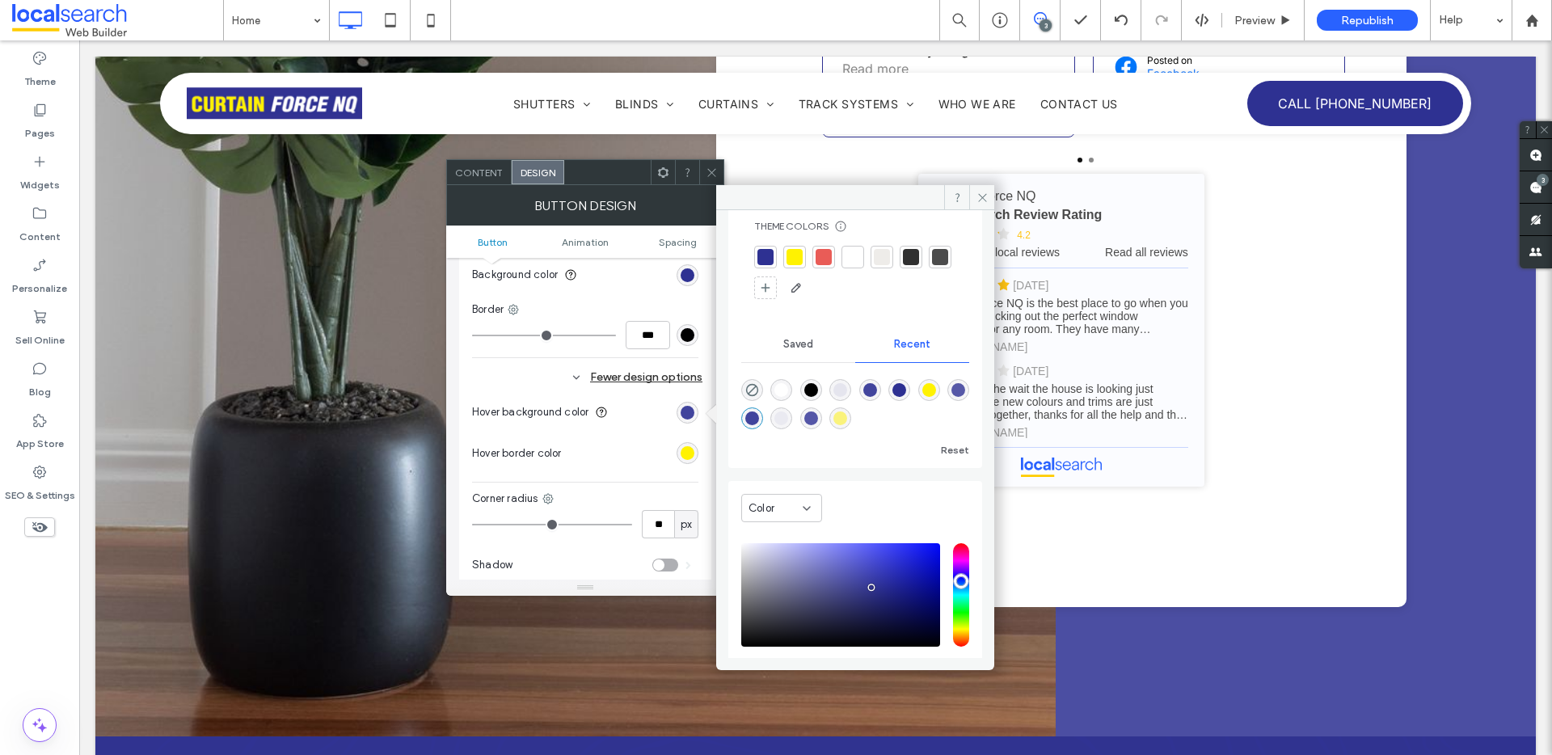
scroll to position [129, 0]
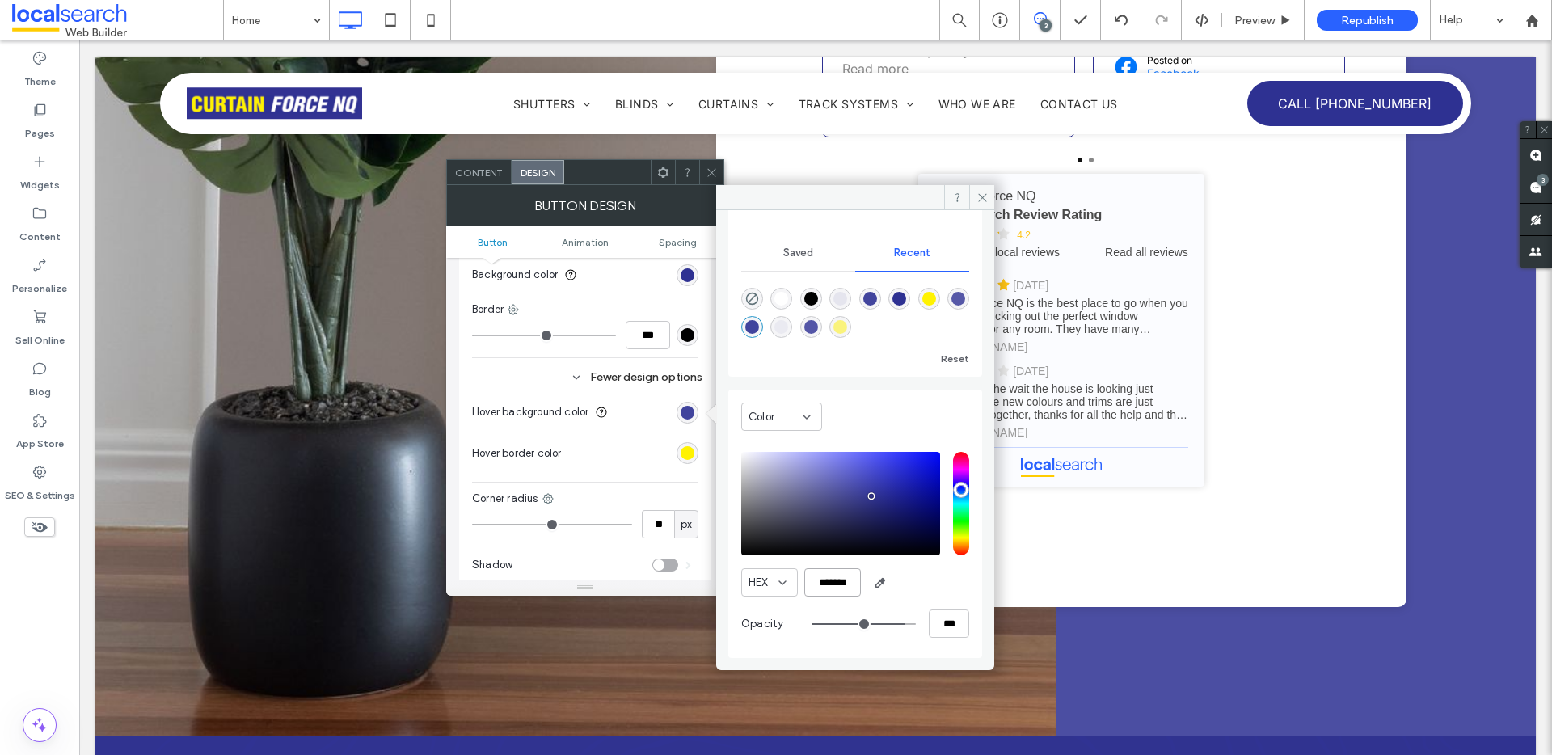
click at [840, 573] on input "*******" at bounding box center [832, 582] width 57 height 28
click at [984, 192] on icon at bounding box center [983, 198] width 12 height 12
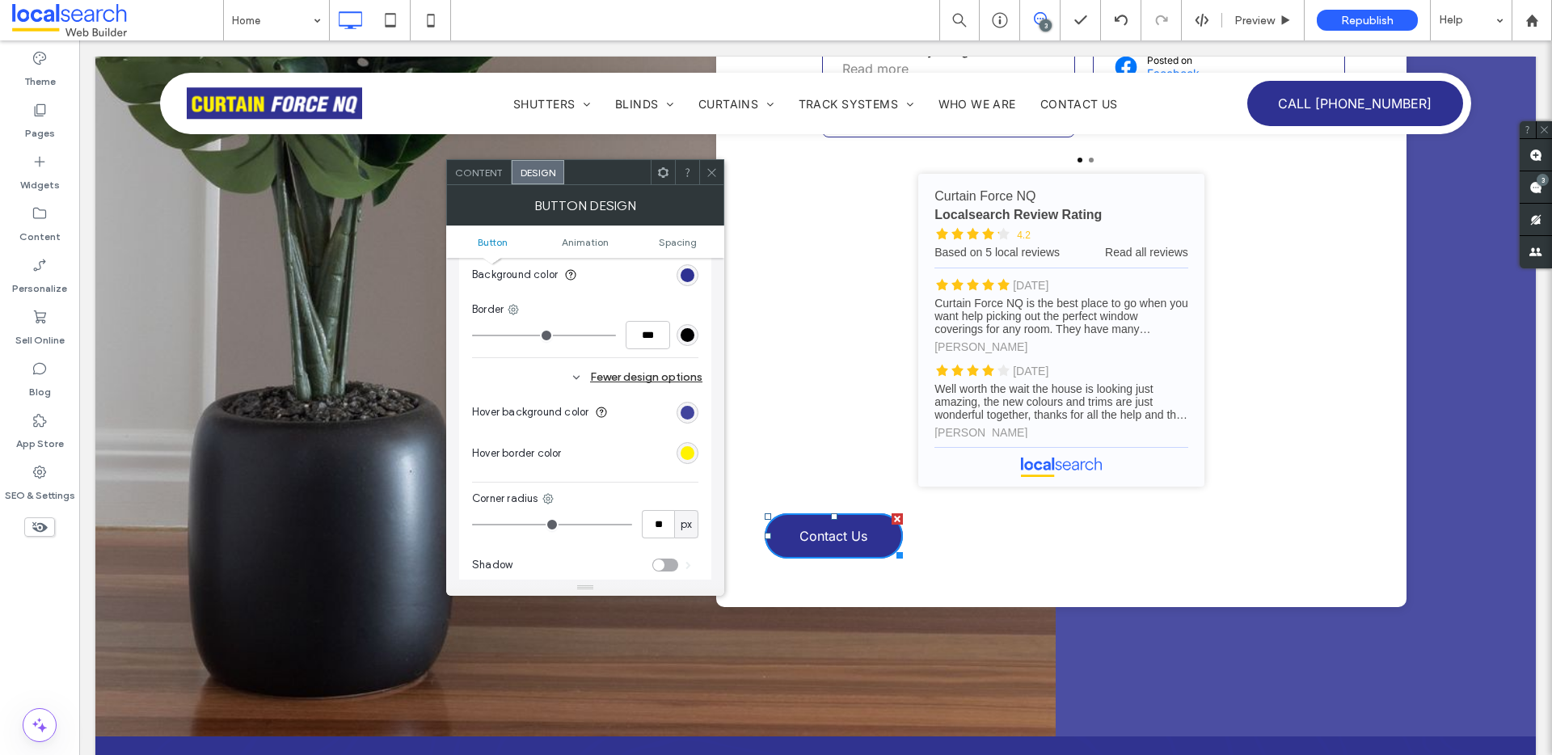
click at [720, 171] on div at bounding box center [711, 172] width 24 height 24
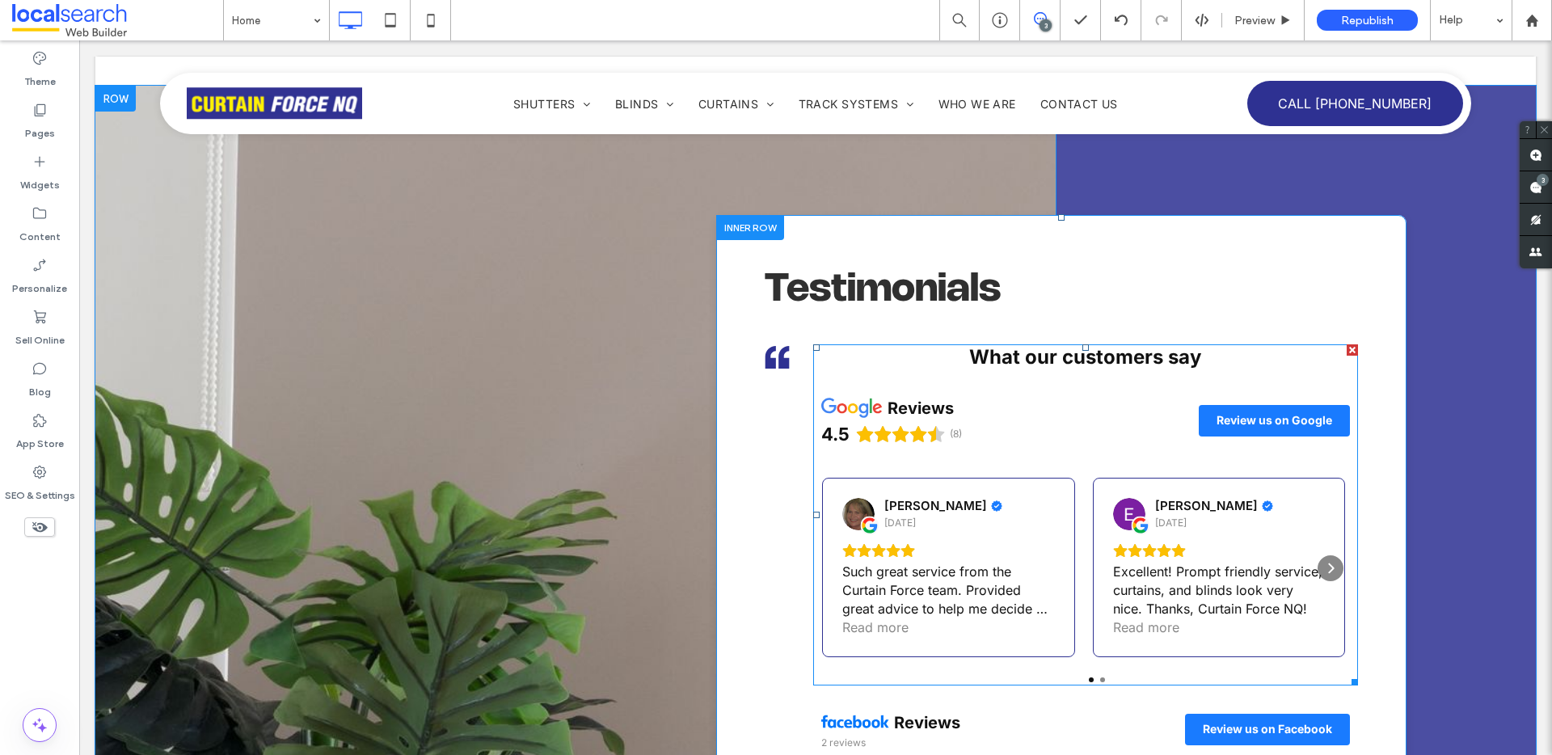
scroll to position [6998, 0]
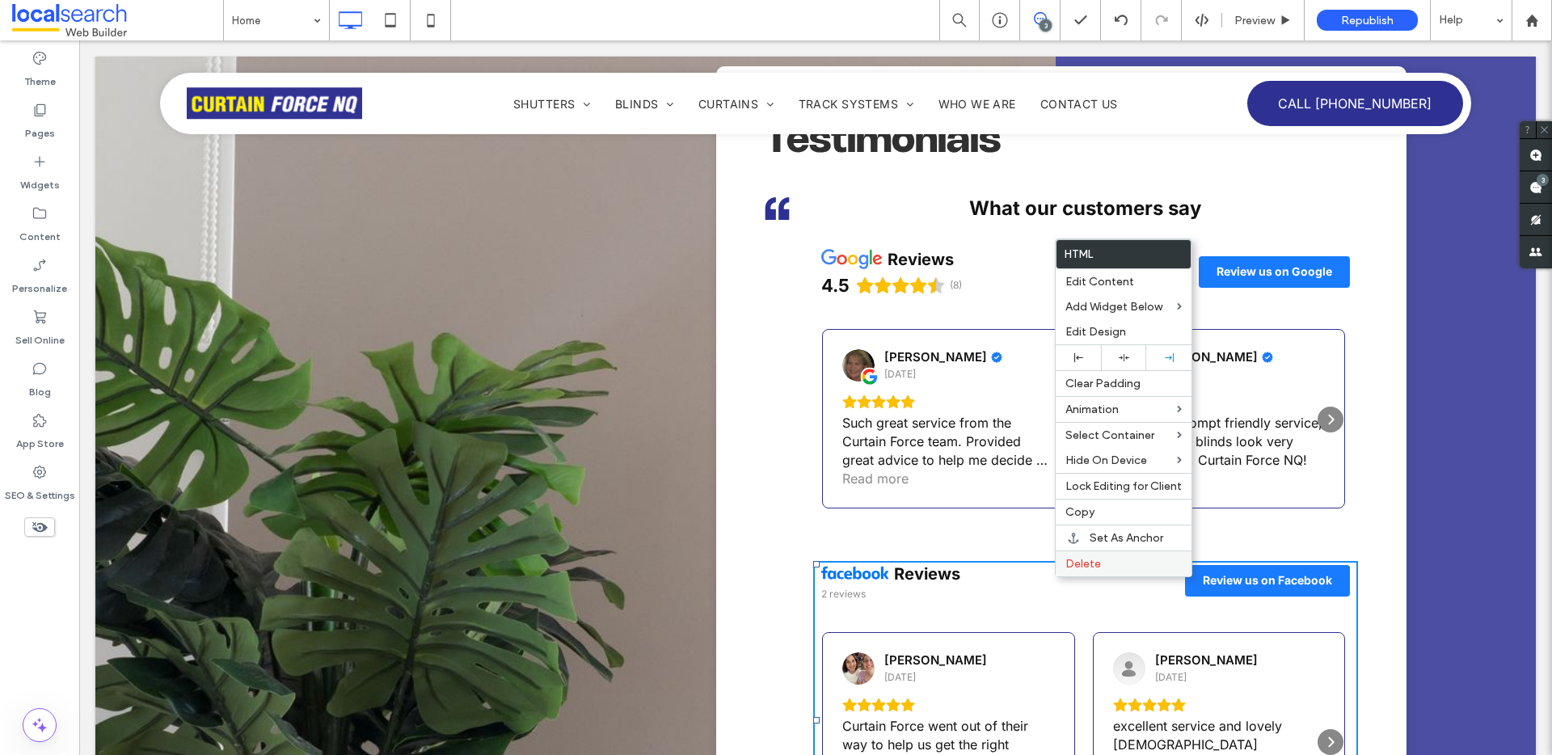
click at [1085, 565] on span "Delete" at bounding box center [1084, 564] width 36 height 14
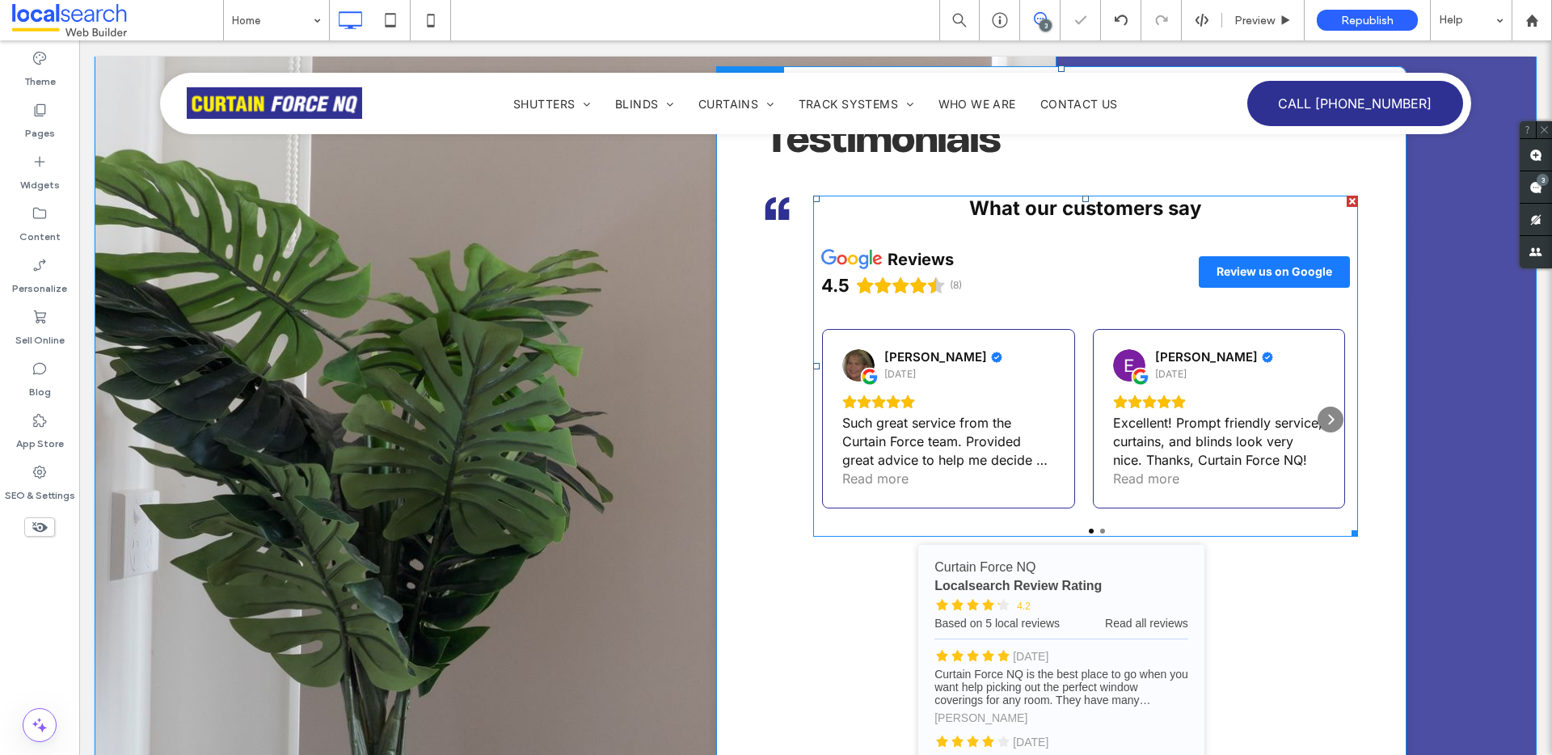
click at [1075, 295] on span at bounding box center [1085, 367] width 545 height 342
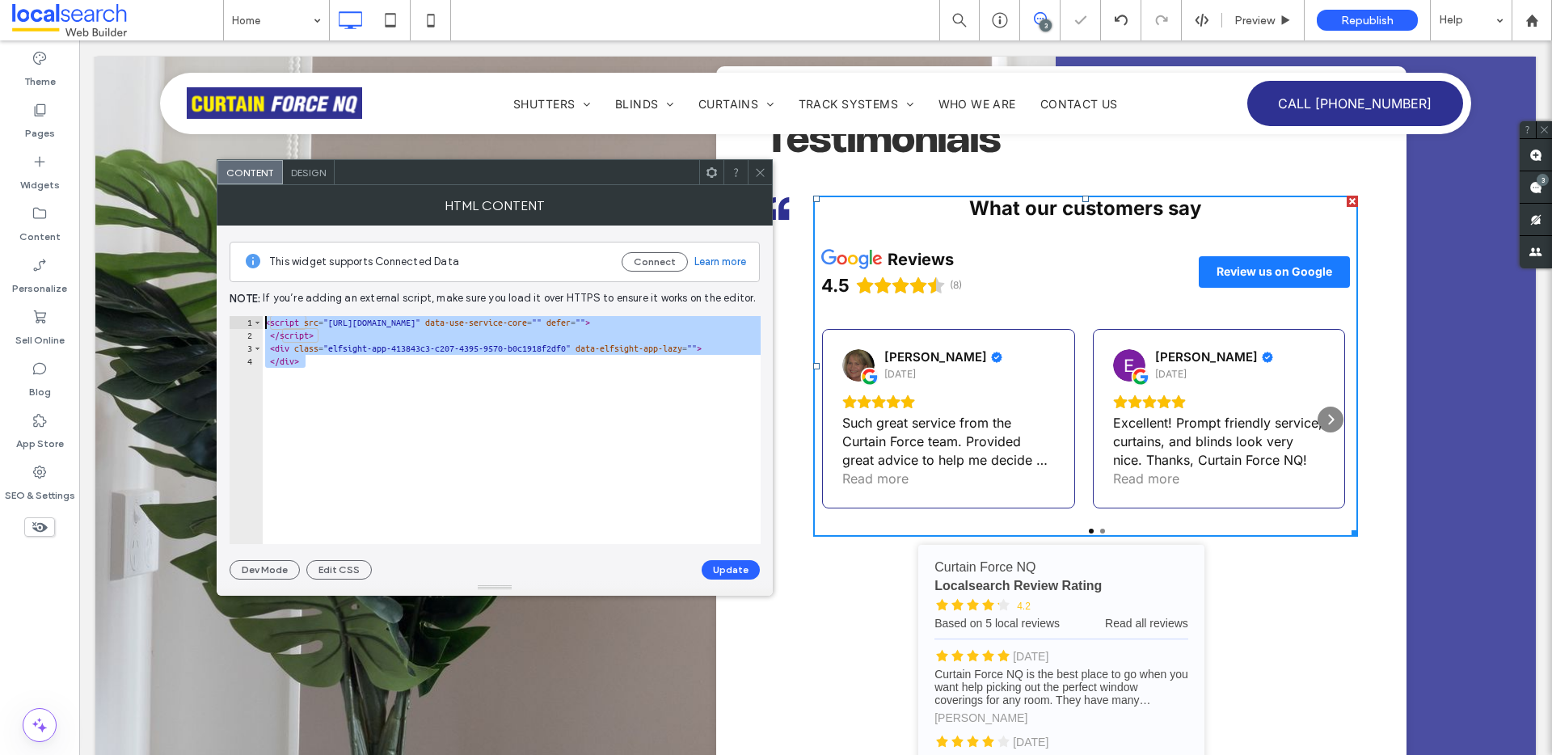
drag, startPoint x: 416, startPoint y: 362, endPoint x: 140, endPoint y: 207, distance: 316.4
paste textarea "**********"
type textarea "**********"
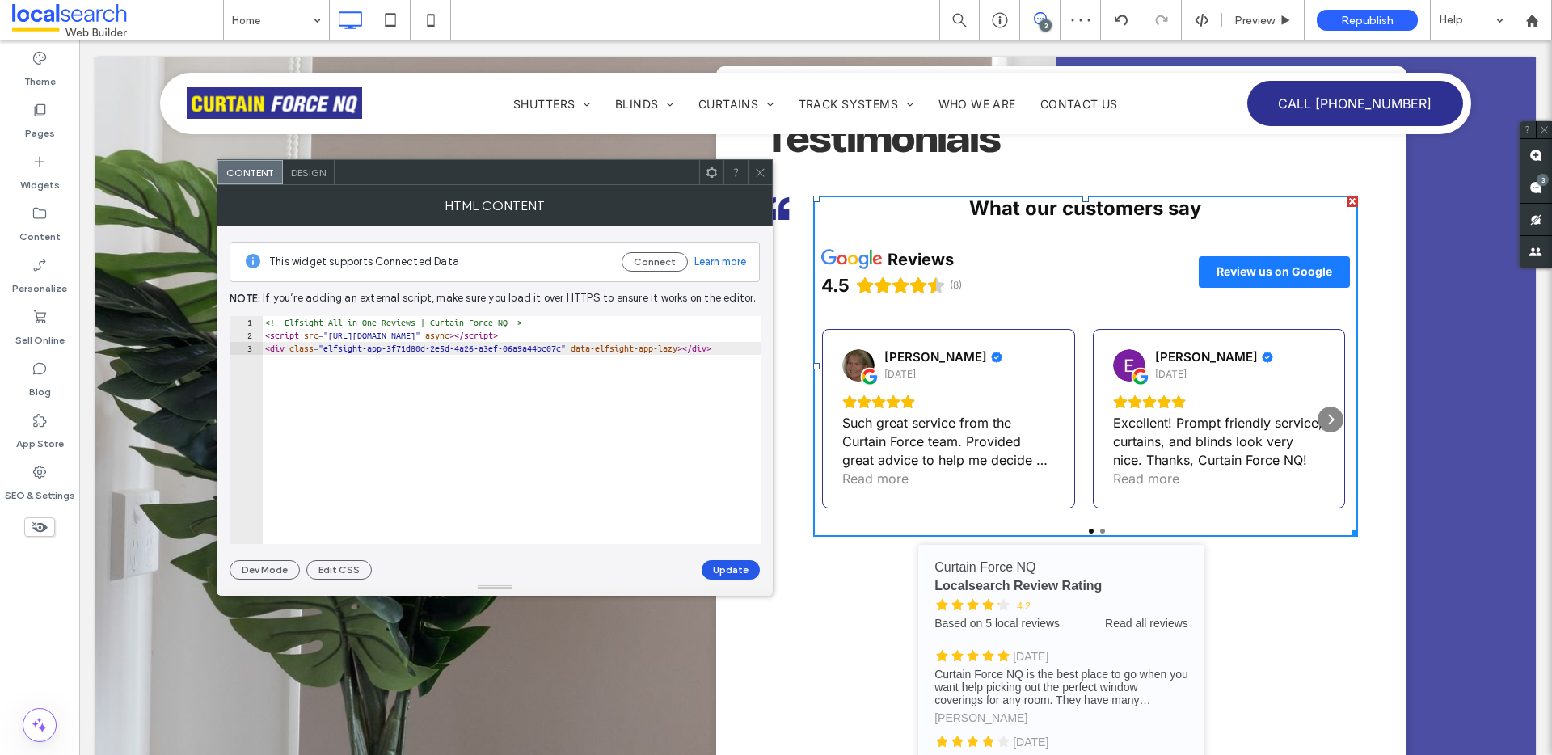
click at [736, 568] on button "Update" at bounding box center [731, 569] width 58 height 19
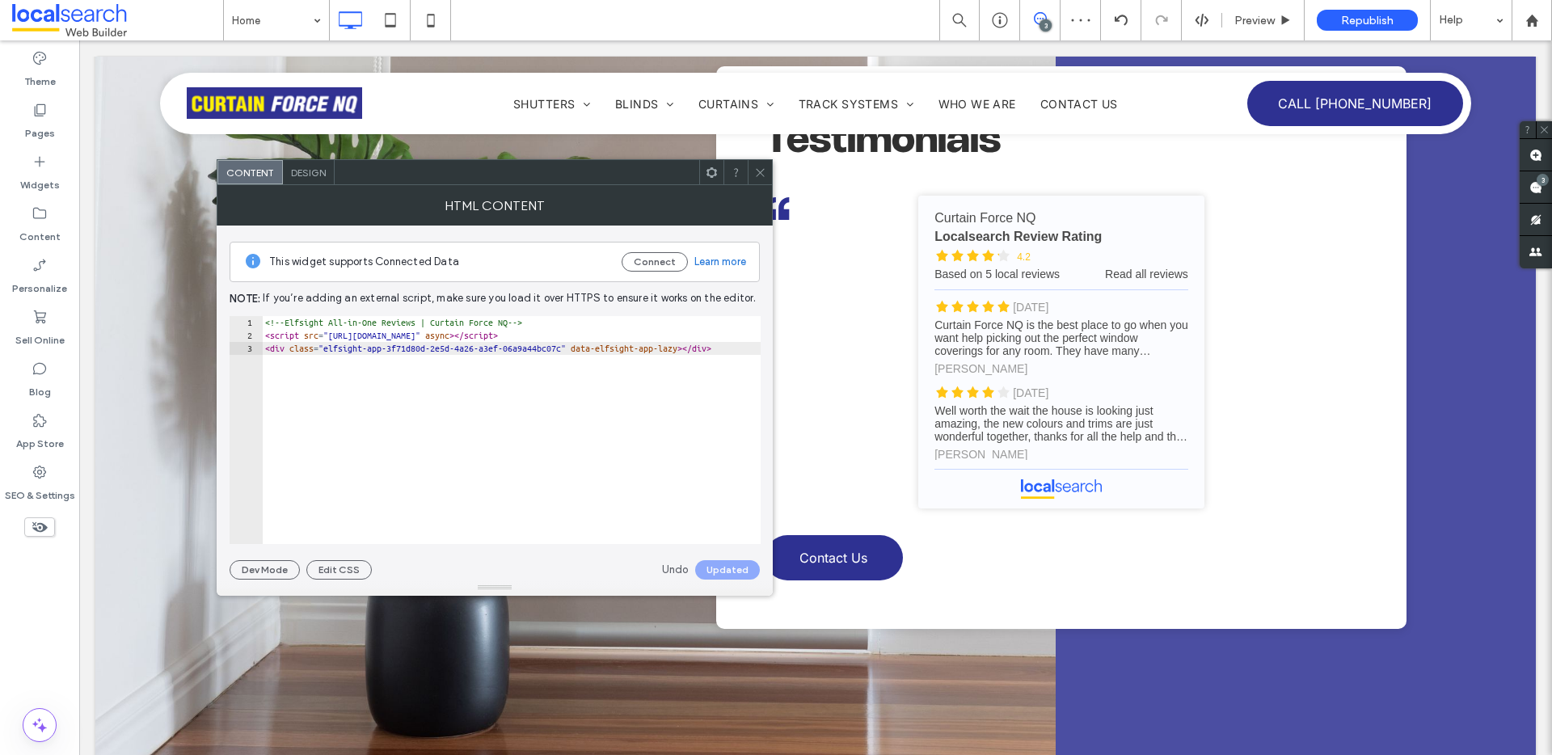
click at [764, 175] on icon at bounding box center [760, 173] width 12 height 12
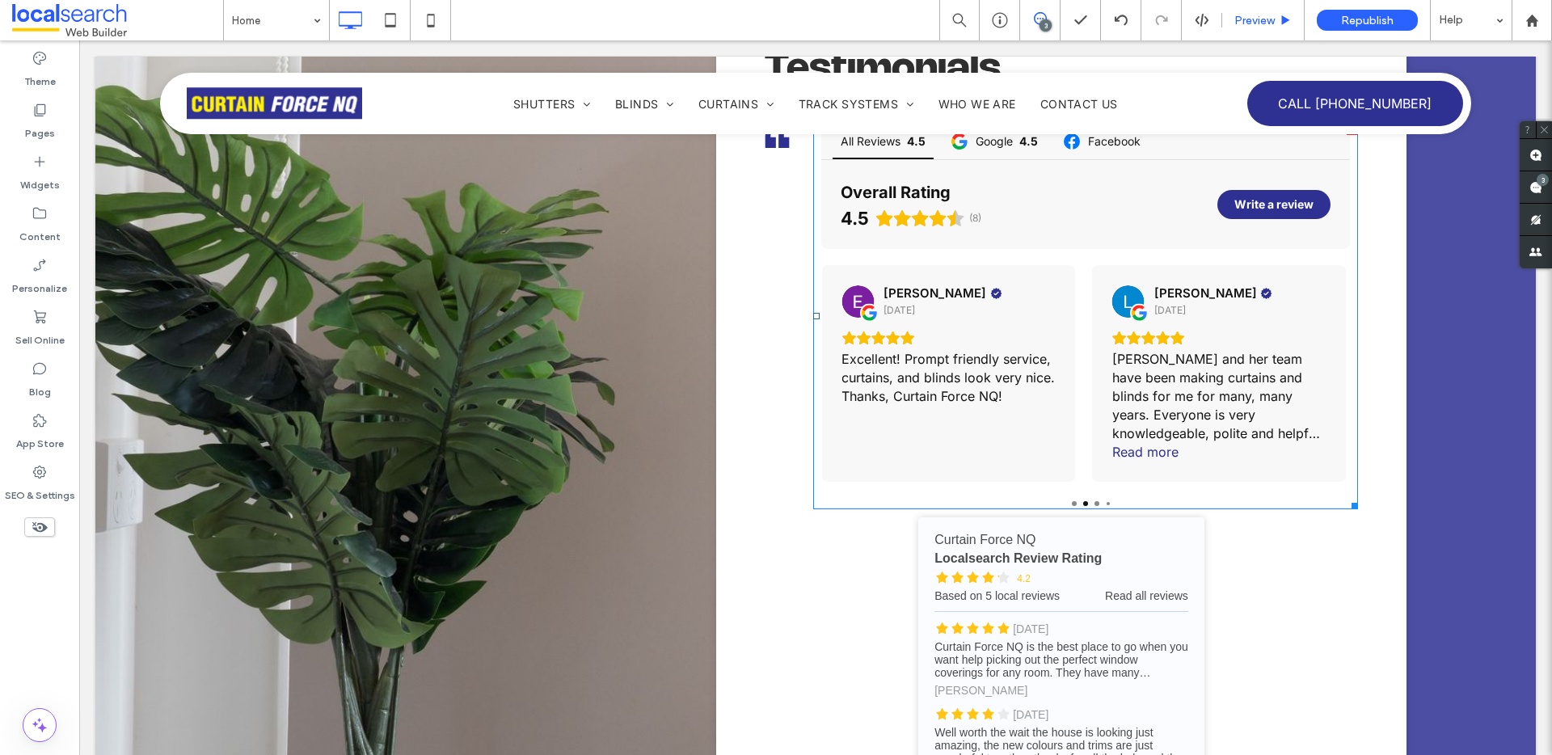
scroll to position [7076, 0]
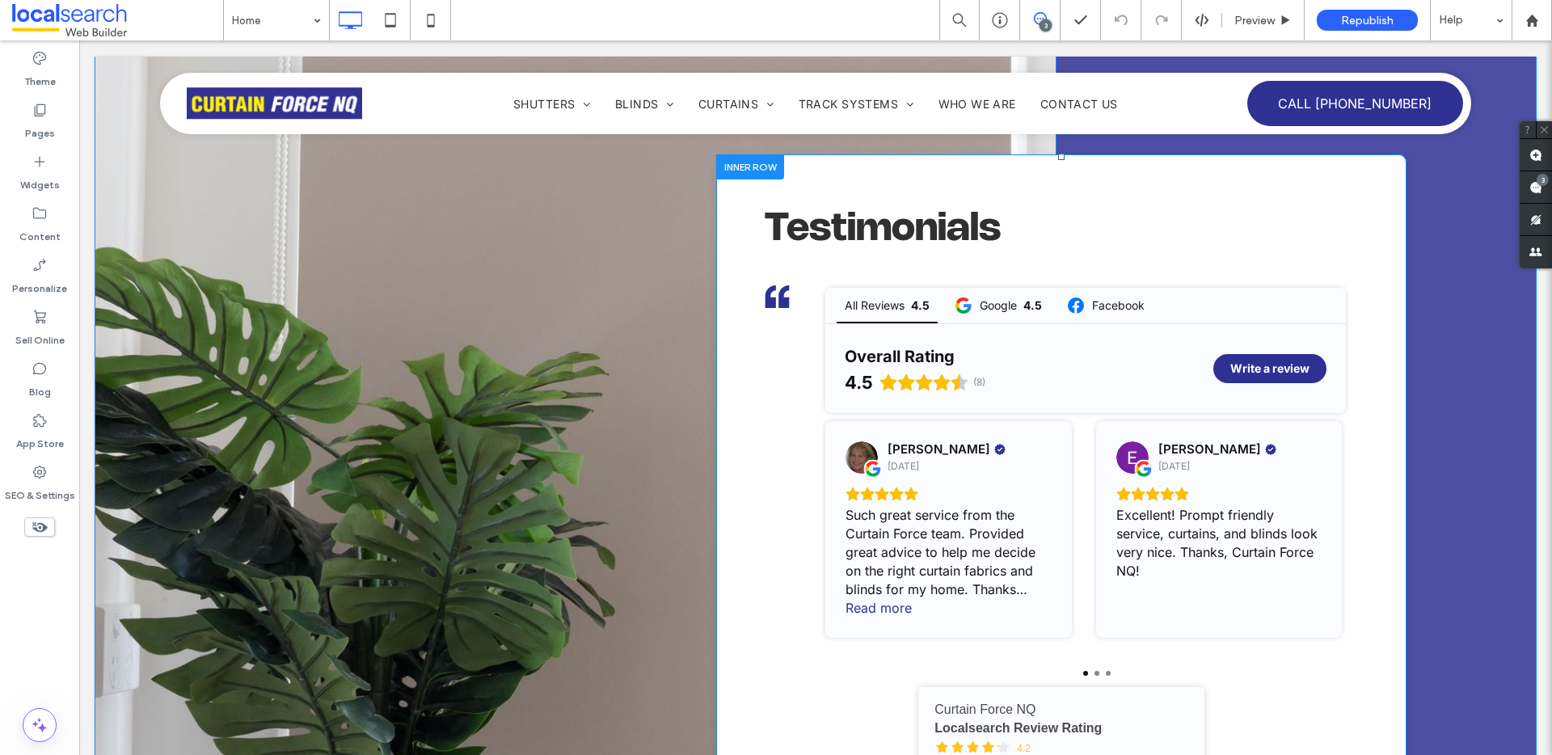
scroll to position [6863, 0]
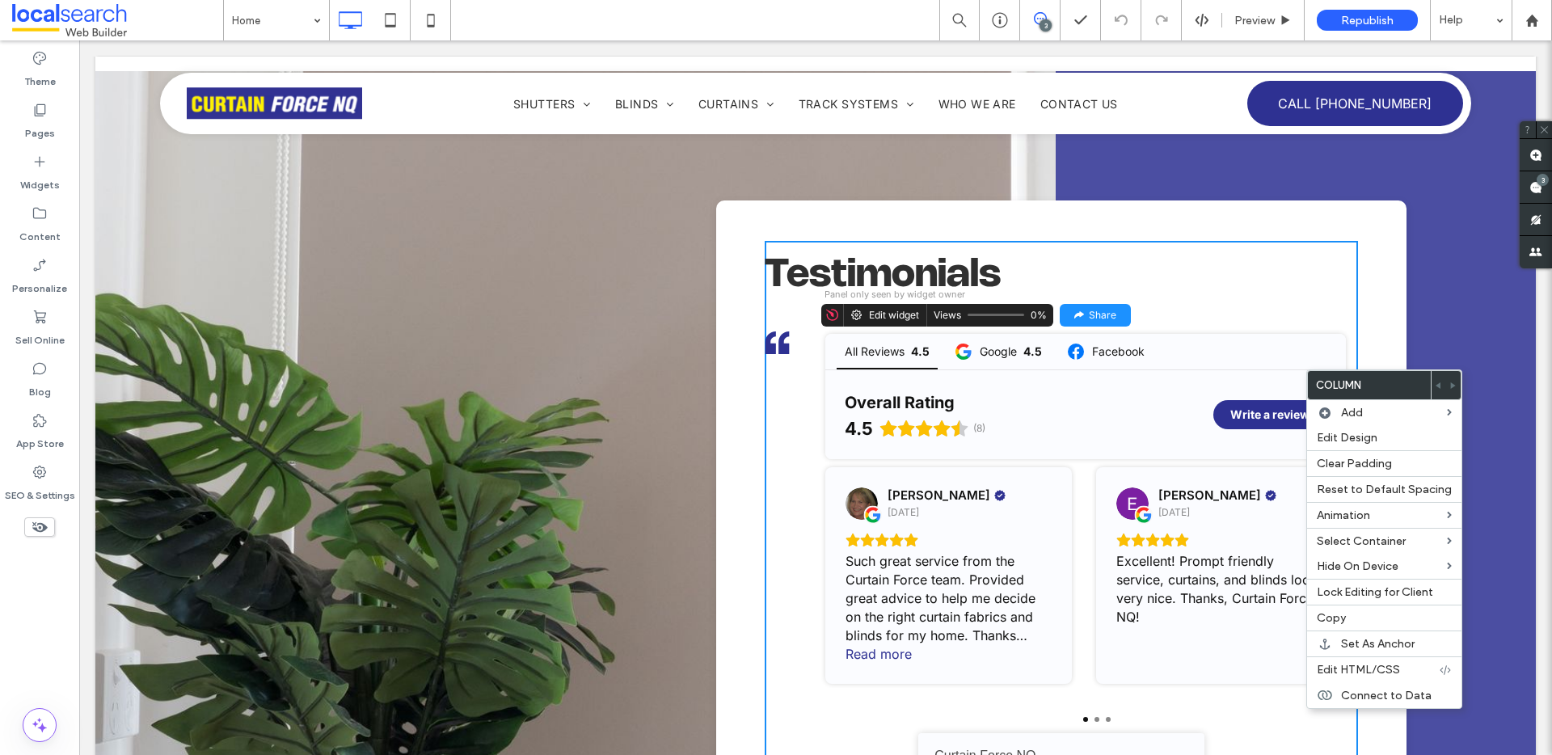
click at [1230, 585] on div "Elda Harrison 2 years ago Excellent! Prompt friendly service, curtains, and bli…" at bounding box center [1219, 575] width 247 height 217
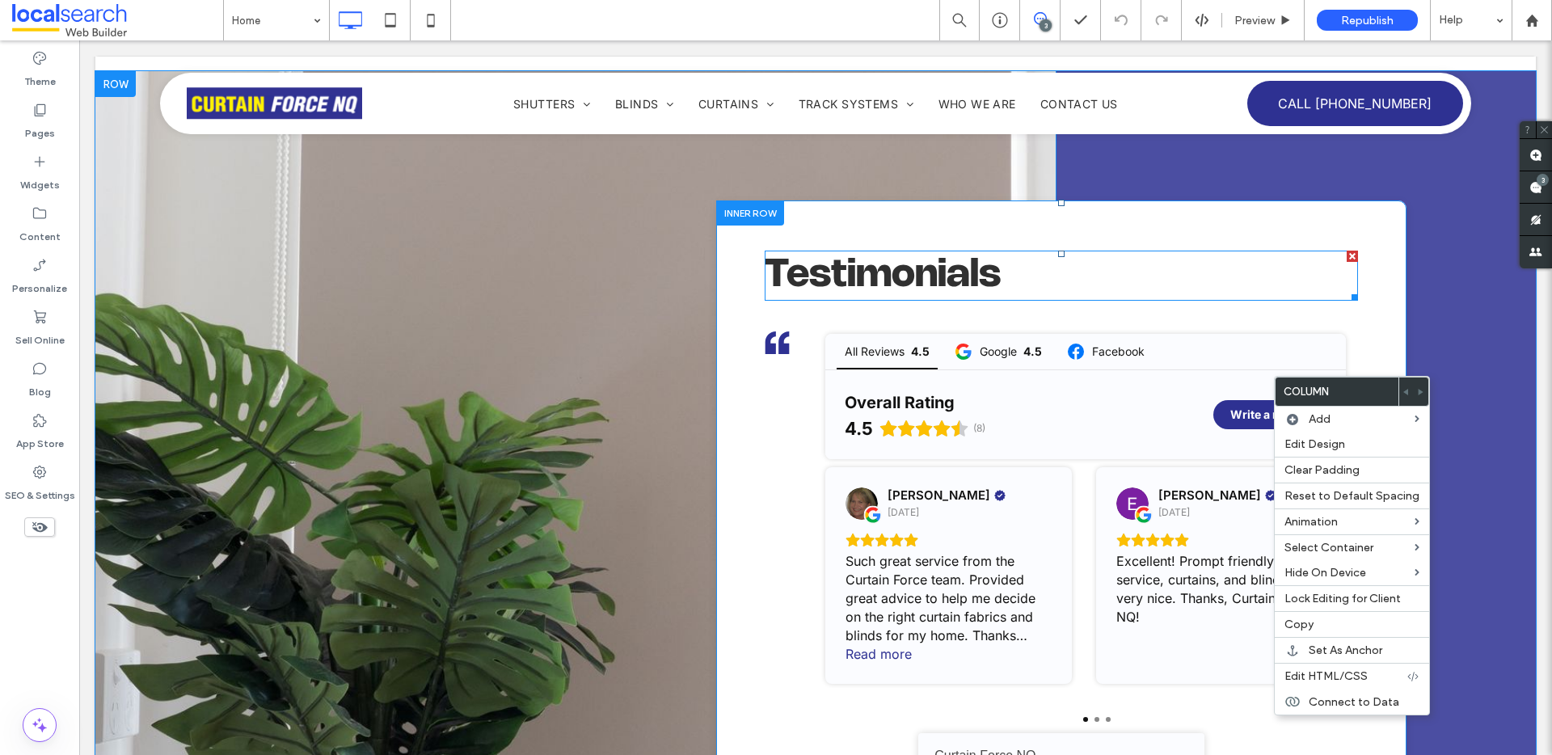
scroll to position [6718, 0]
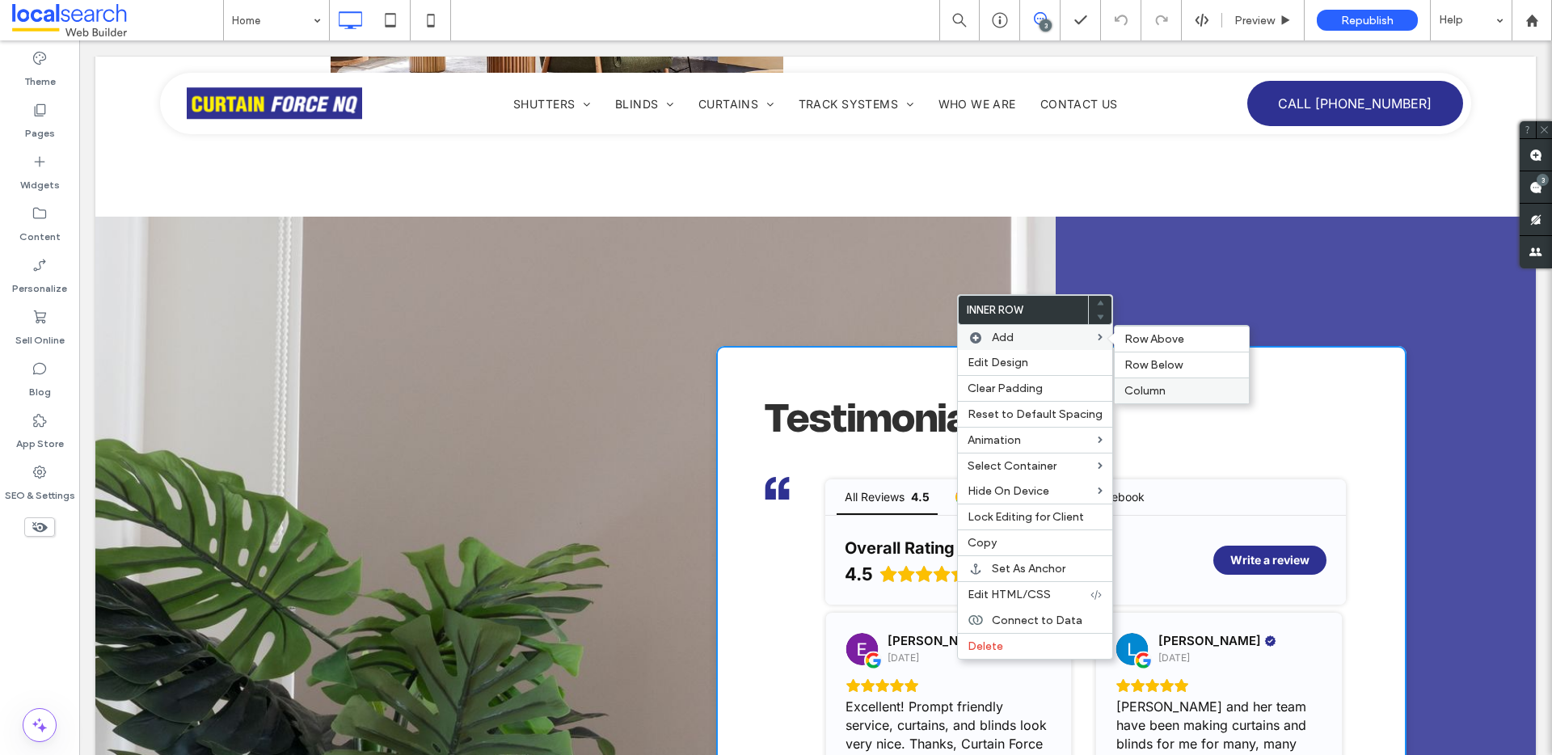
click at [1162, 385] on label "Column" at bounding box center [1182, 391] width 115 height 14
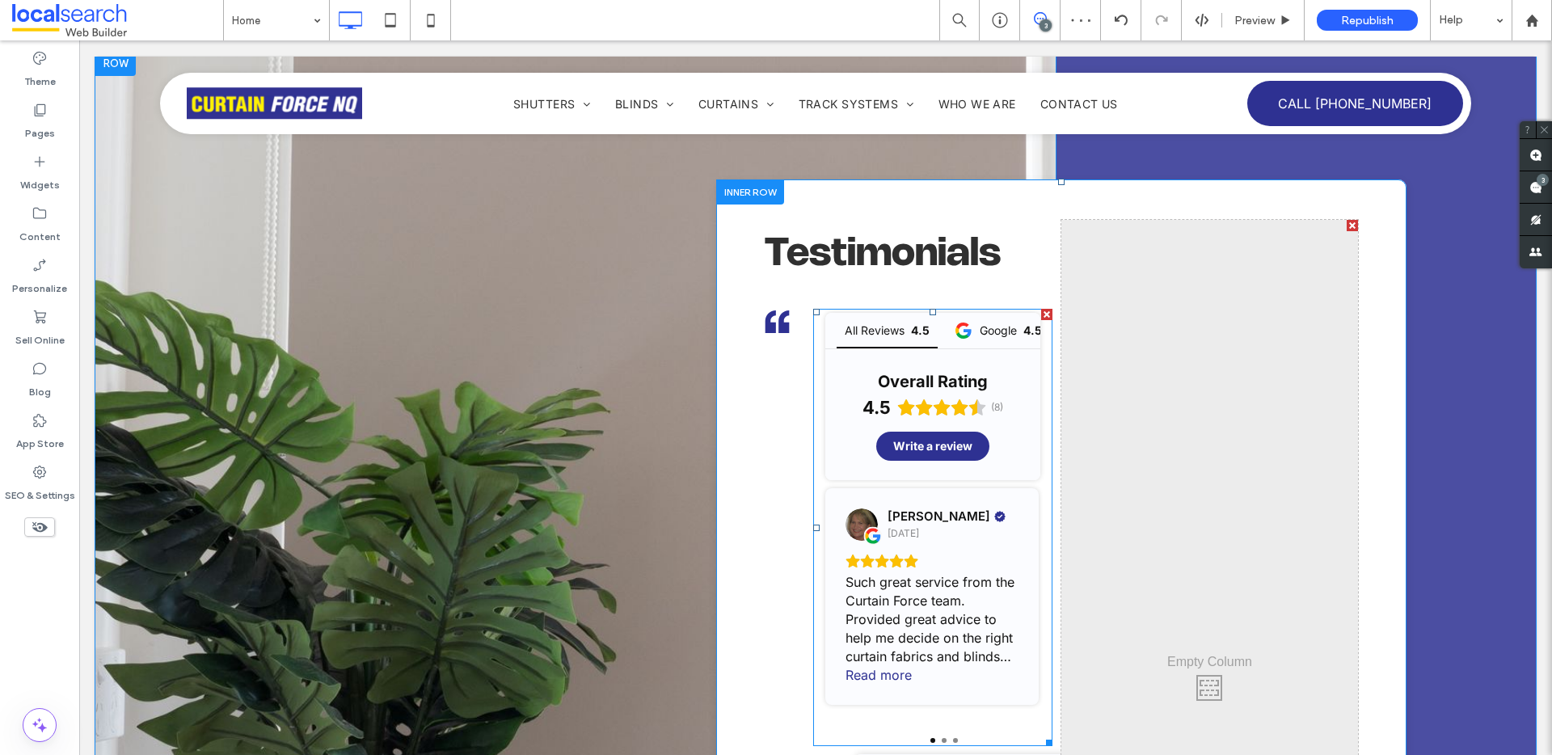
scroll to position [6900, 0]
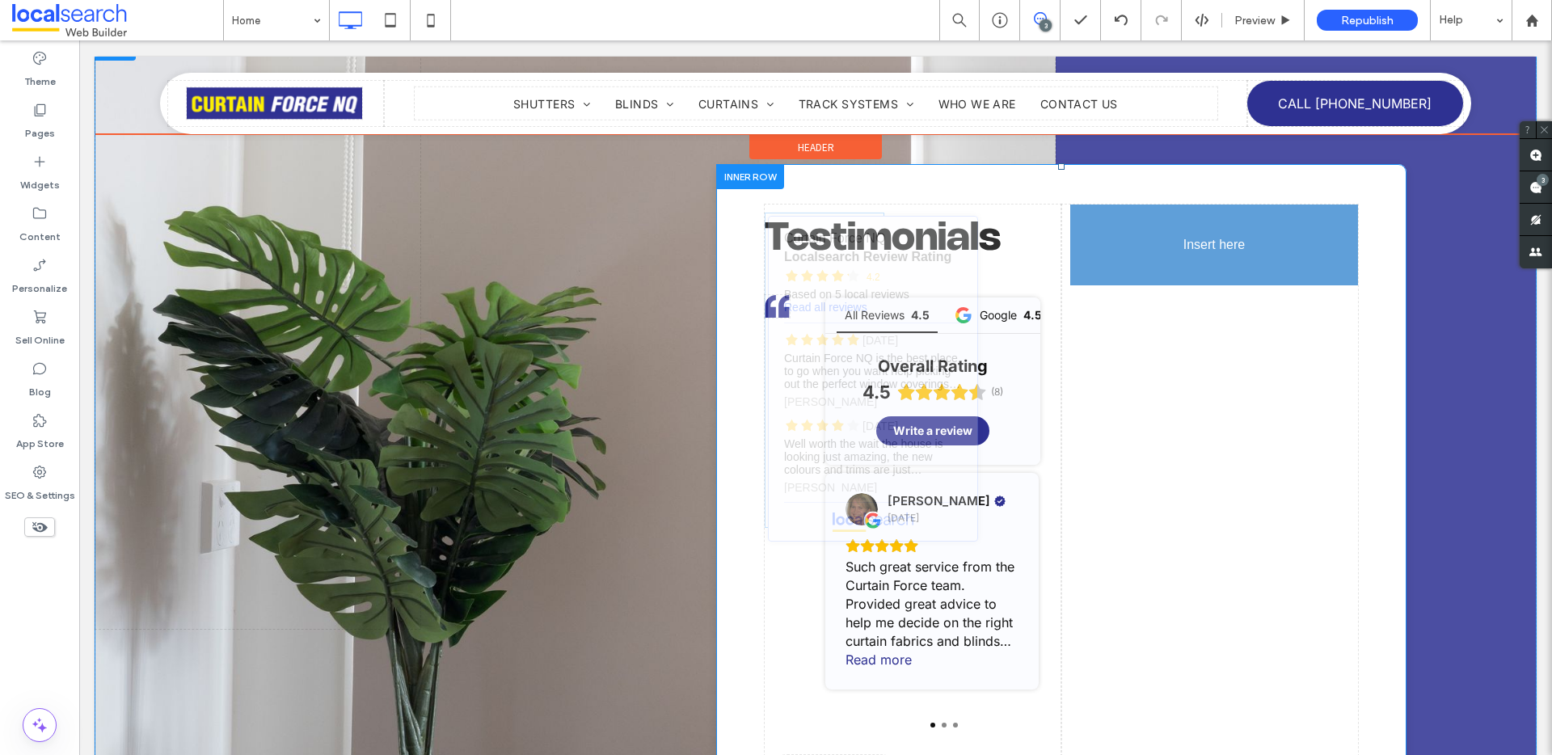
drag, startPoint x: 977, startPoint y: 702, endPoint x: 1211, endPoint y: 386, distance: 392.9
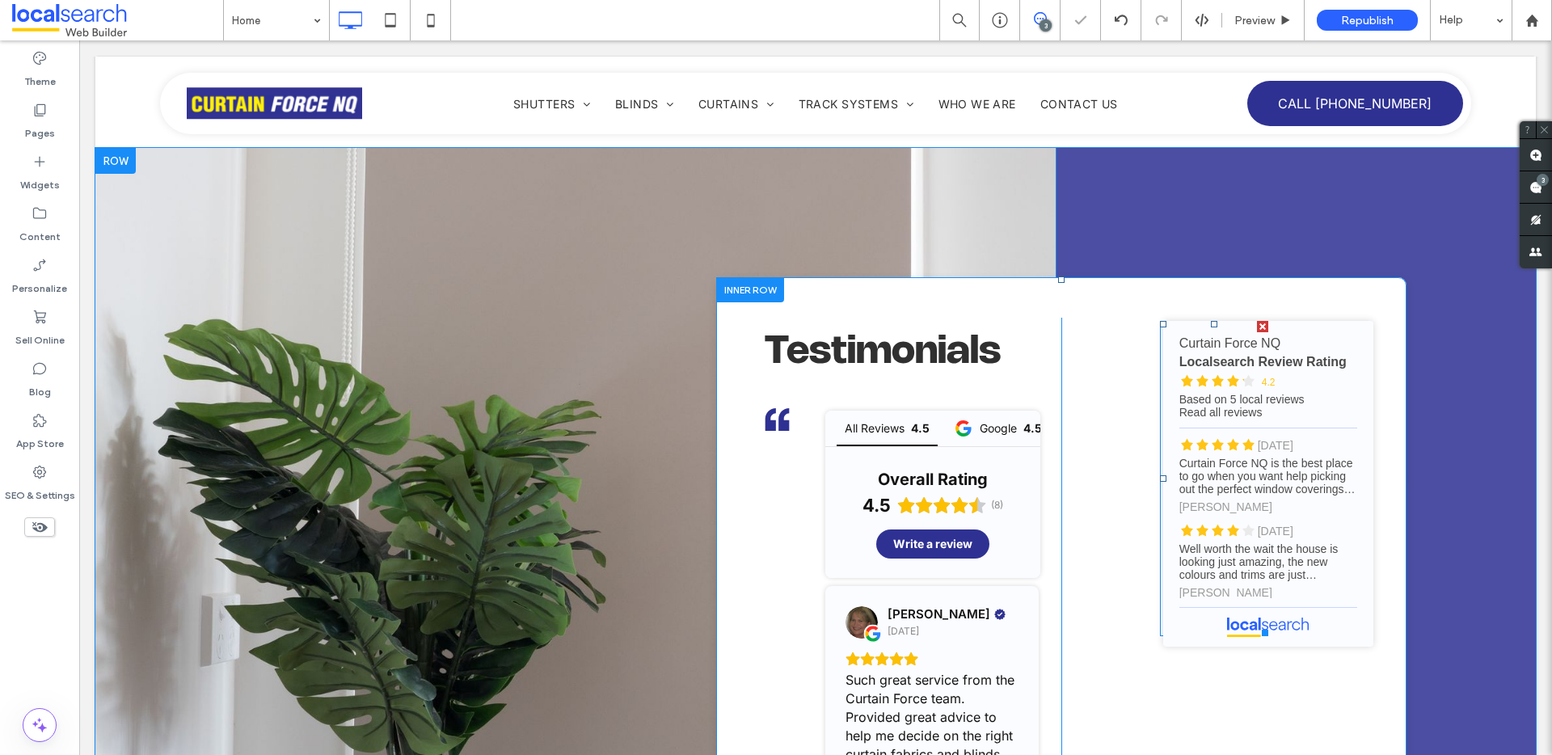
scroll to position [6771, 0]
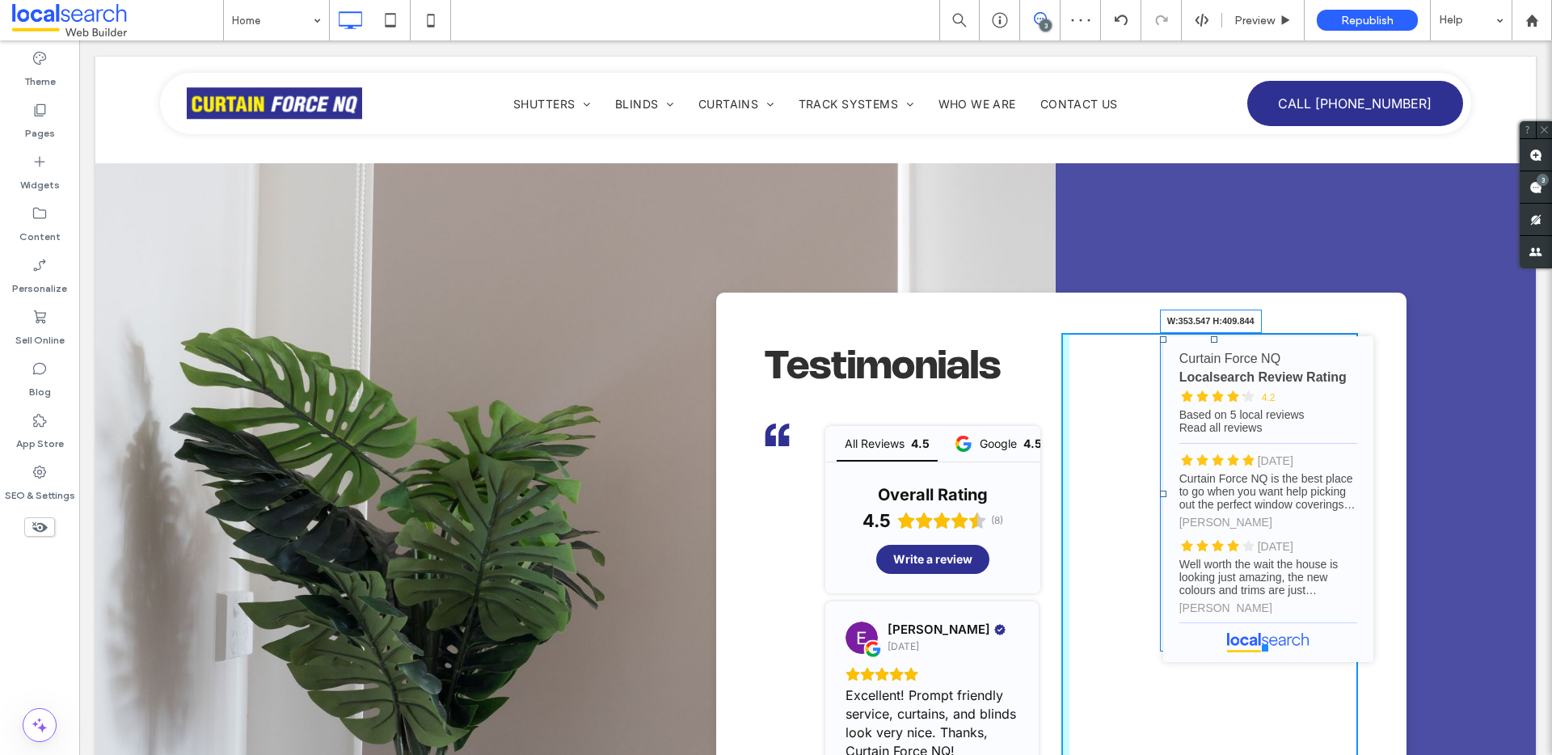
drag, startPoint x: 1250, startPoint y: 572, endPoint x: 1401, endPoint y: 588, distance: 152.1
click at [1401, 588] on div "Testimonials All Reviews 4.5 Google 4.5 Facebook Overall Rating 4.5 (8) Write a…" at bounding box center [1296, 616] width 480 height 906
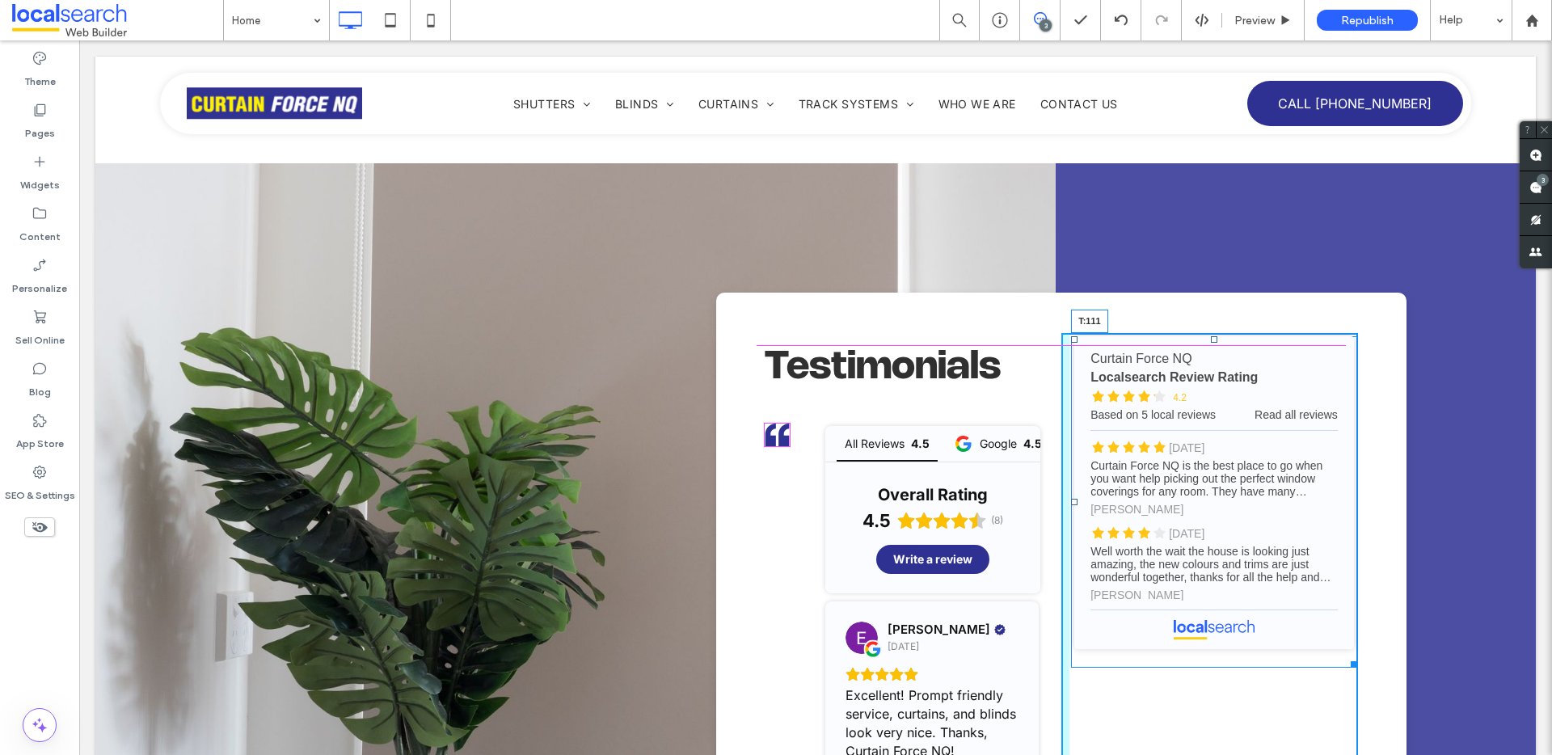
drag, startPoint x: 1205, startPoint y: 277, endPoint x: 1143, endPoint y: 483, distance: 215.1
click at [1211, 343] on div at bounding box center [1214, 339] width 6 height 6
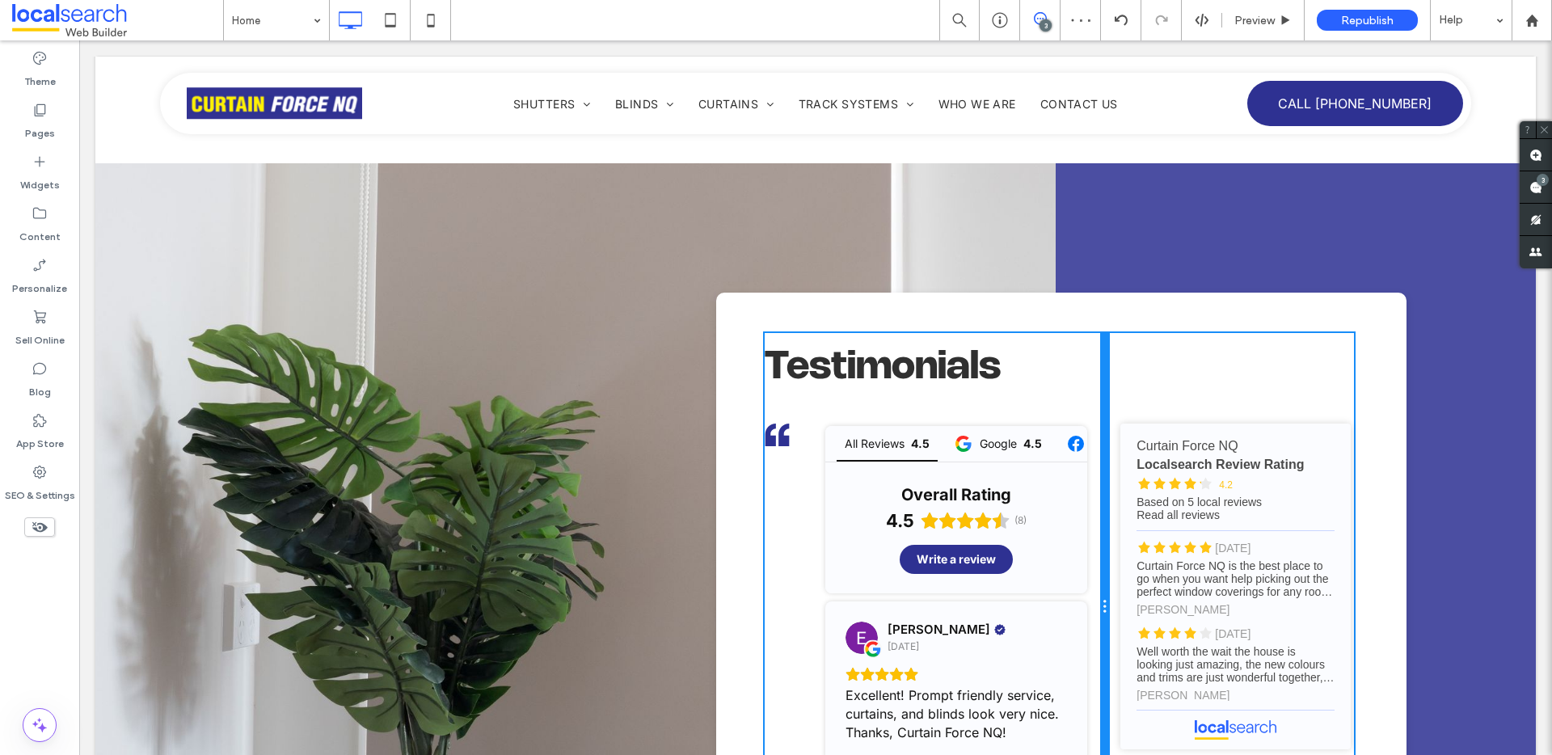
drag, startPoint x: 1048, startPoint y: 509, endPoint x: 1118, endPoint y: 508, distance: 70.4
click at [1118, 508] on div "Testimonials All Reviews 4.5 Google 4.5 Facebook Overall Rating 4.5 (8) Write a…" at bounding box center [1061, 607] width 593 height 548
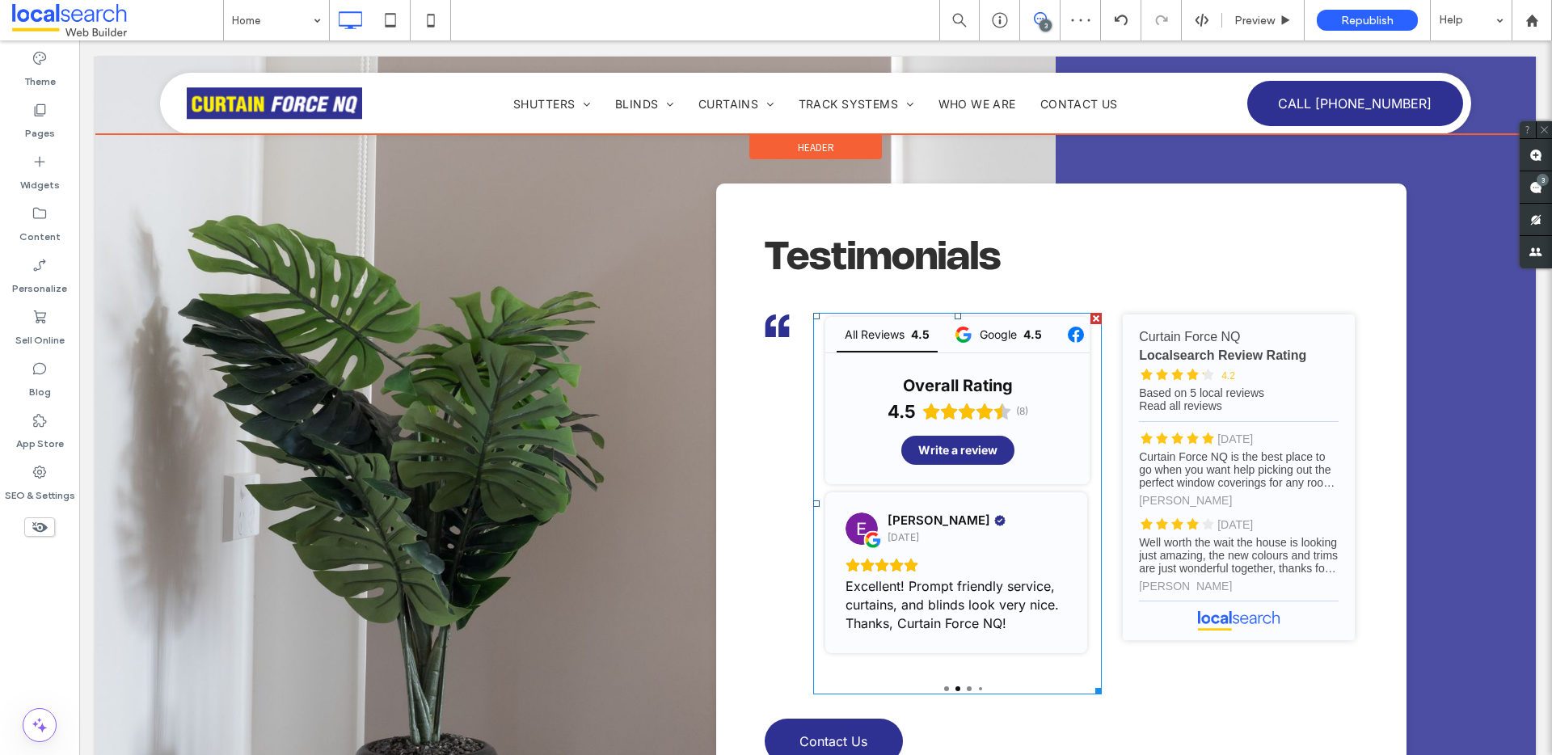
scroll to position [6901, 0]
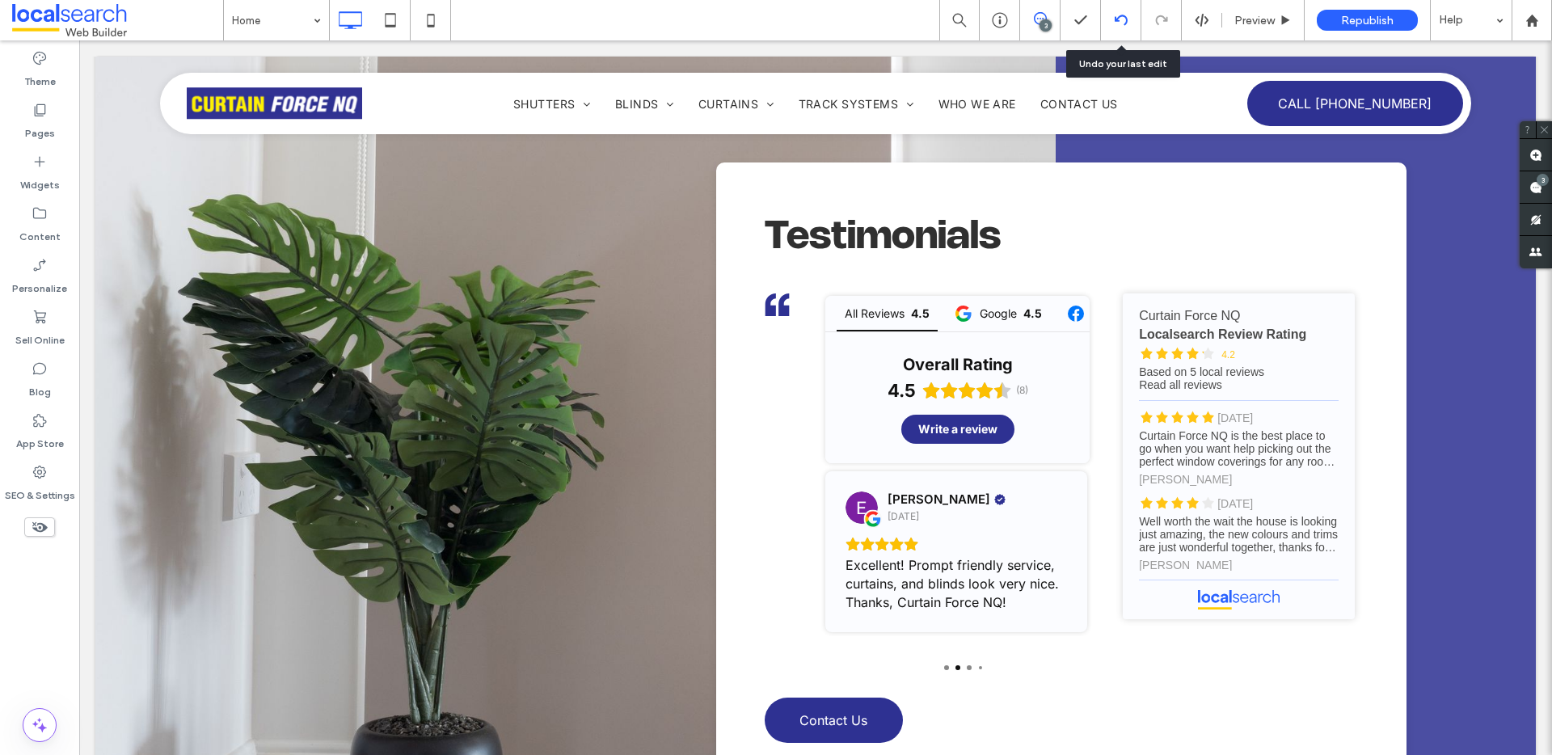
click at [1133, 20] on div at bounding box center [1121, 20] width 40 height 13
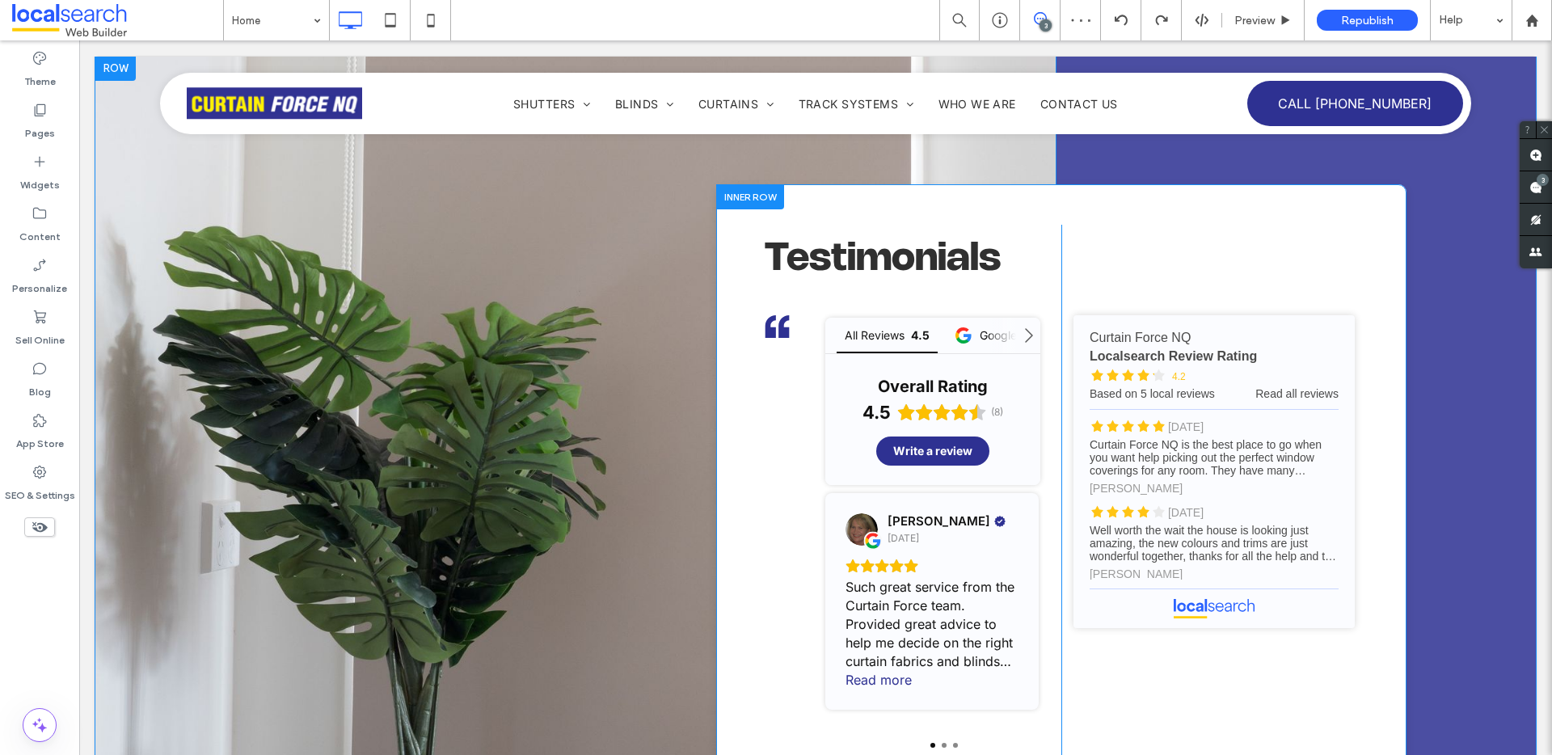
scroll to position [6879, 0]
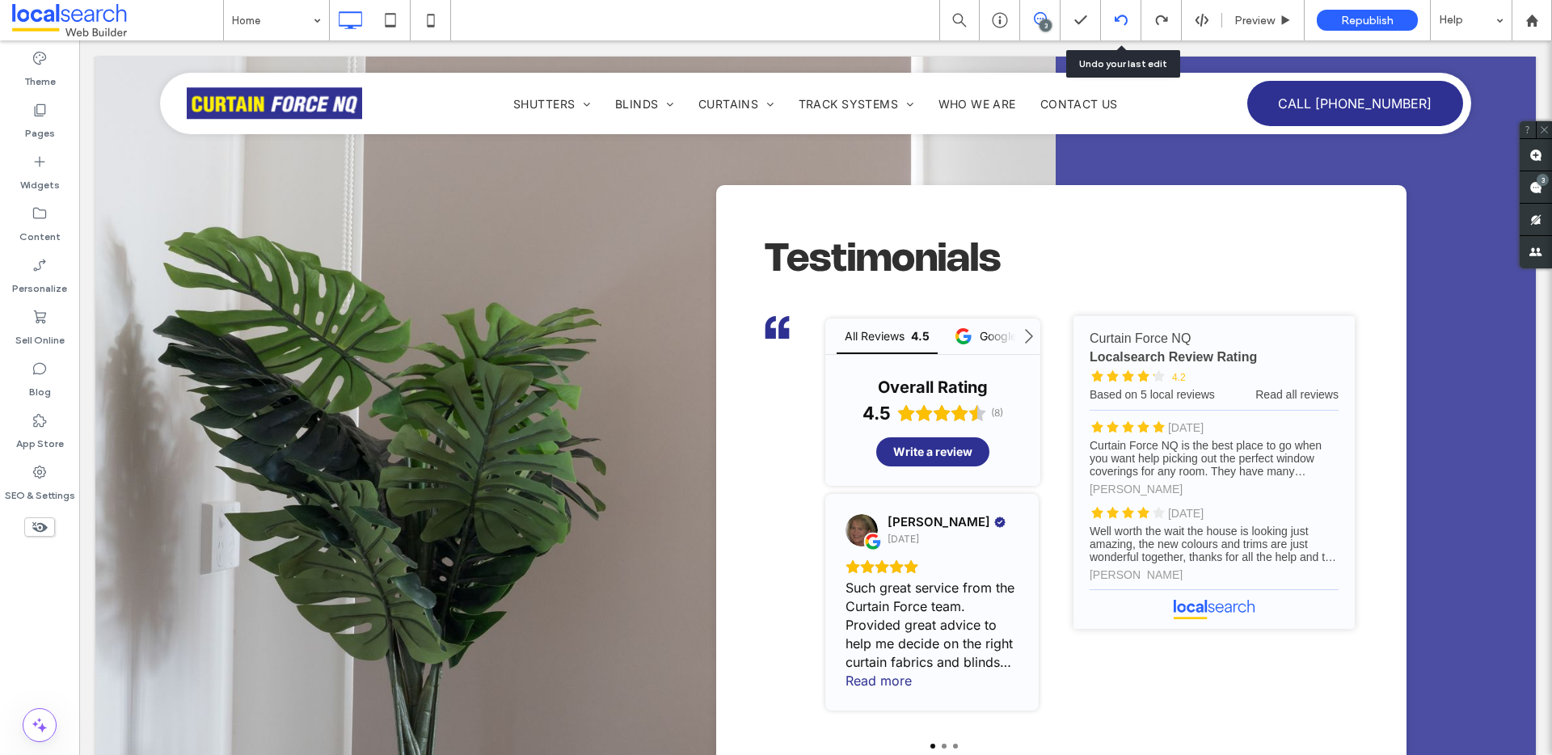
click at [1125, 21] on icon at bounding box center [1121, 20] width 13 height 13
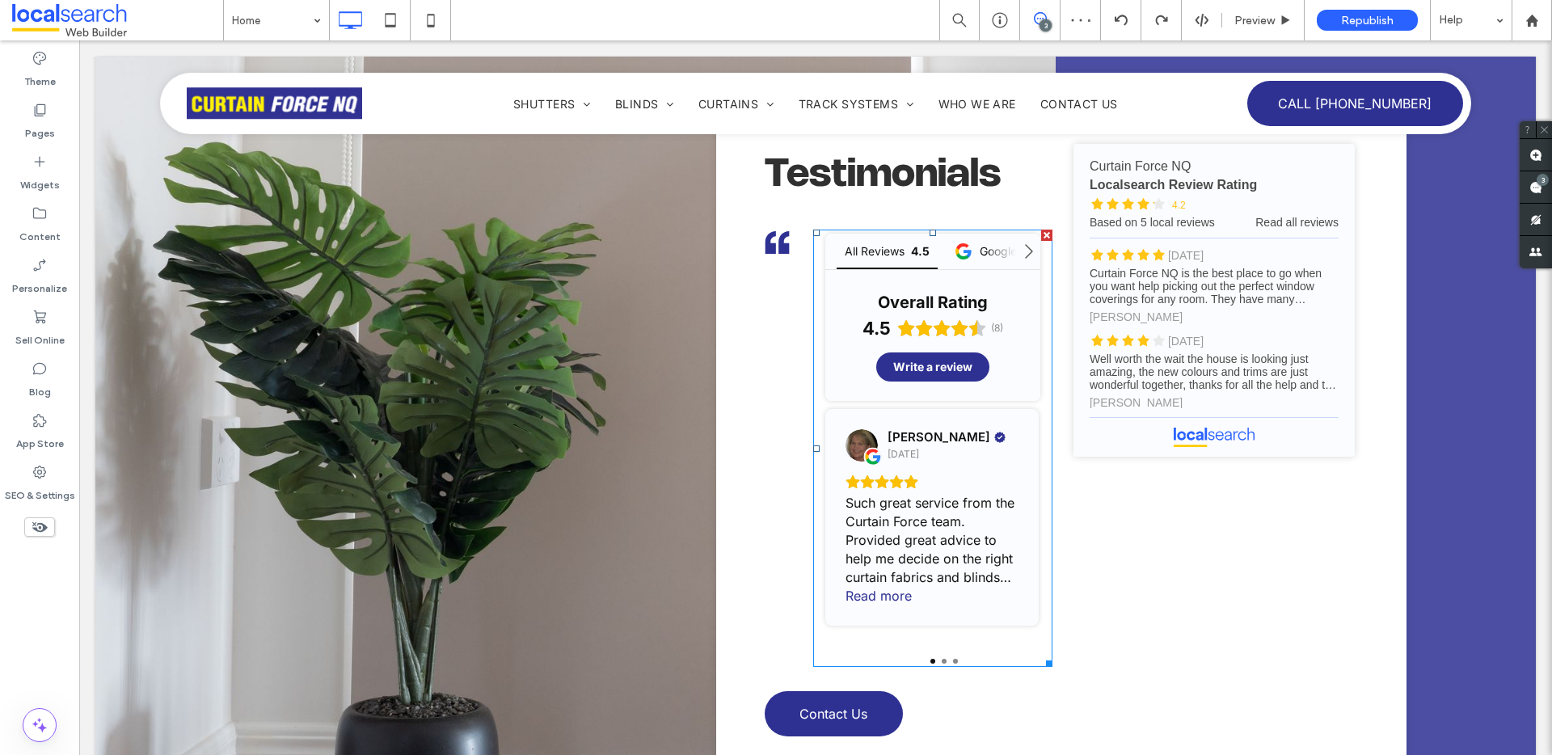
scroll to position [6968, 0]
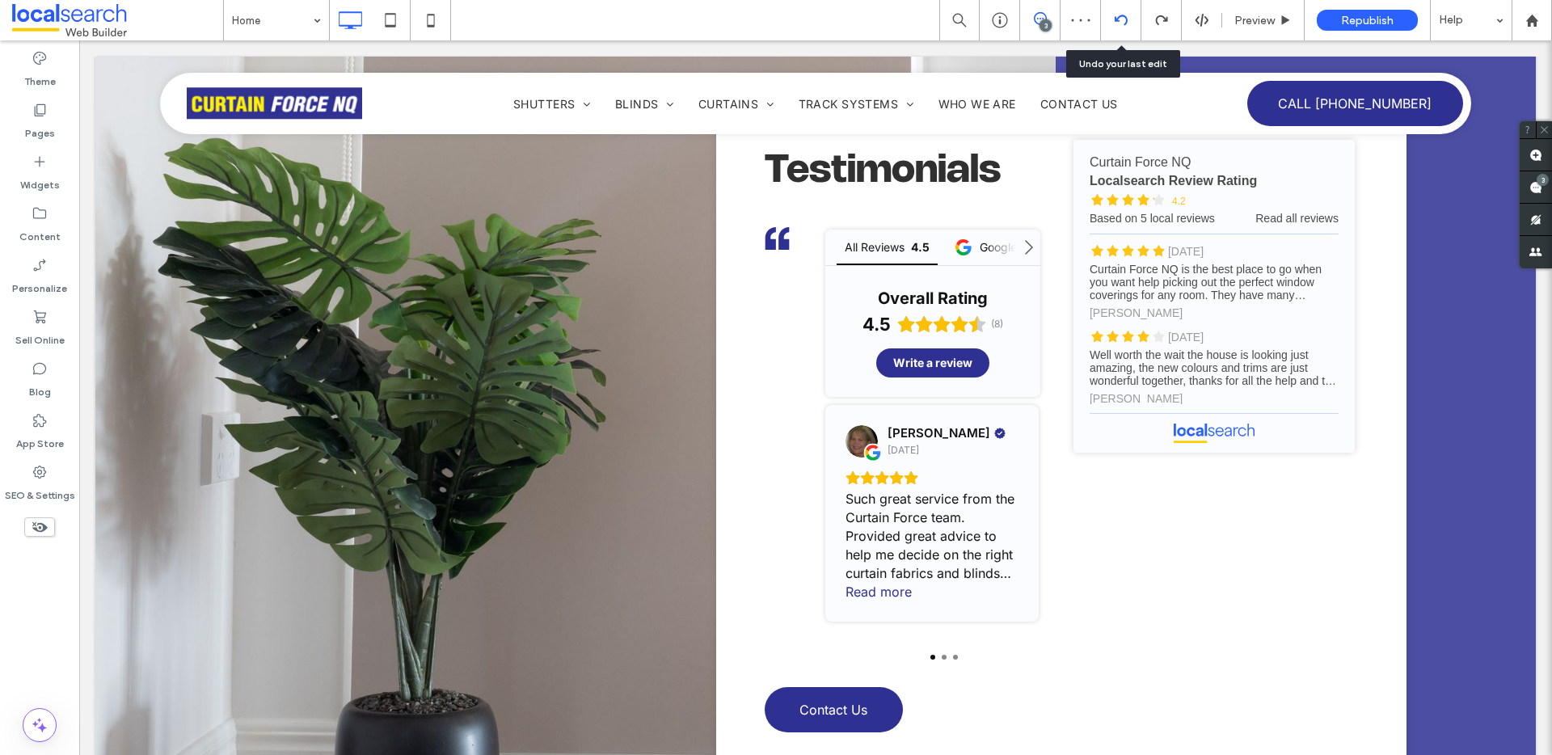
click at [1130, 15] on div at bounding box center [1121, 20] width 40 height 13
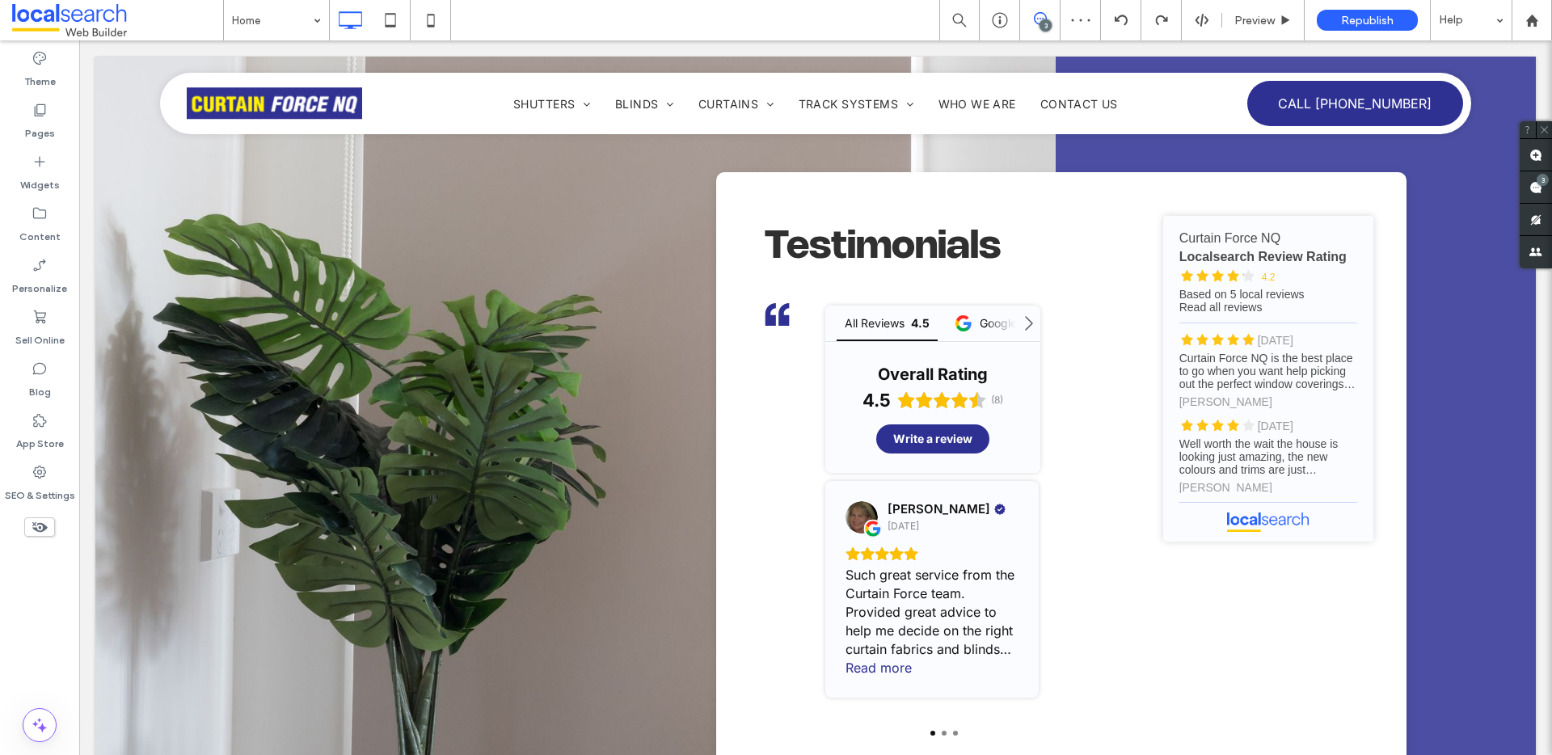
scroll to position [6981, 0]
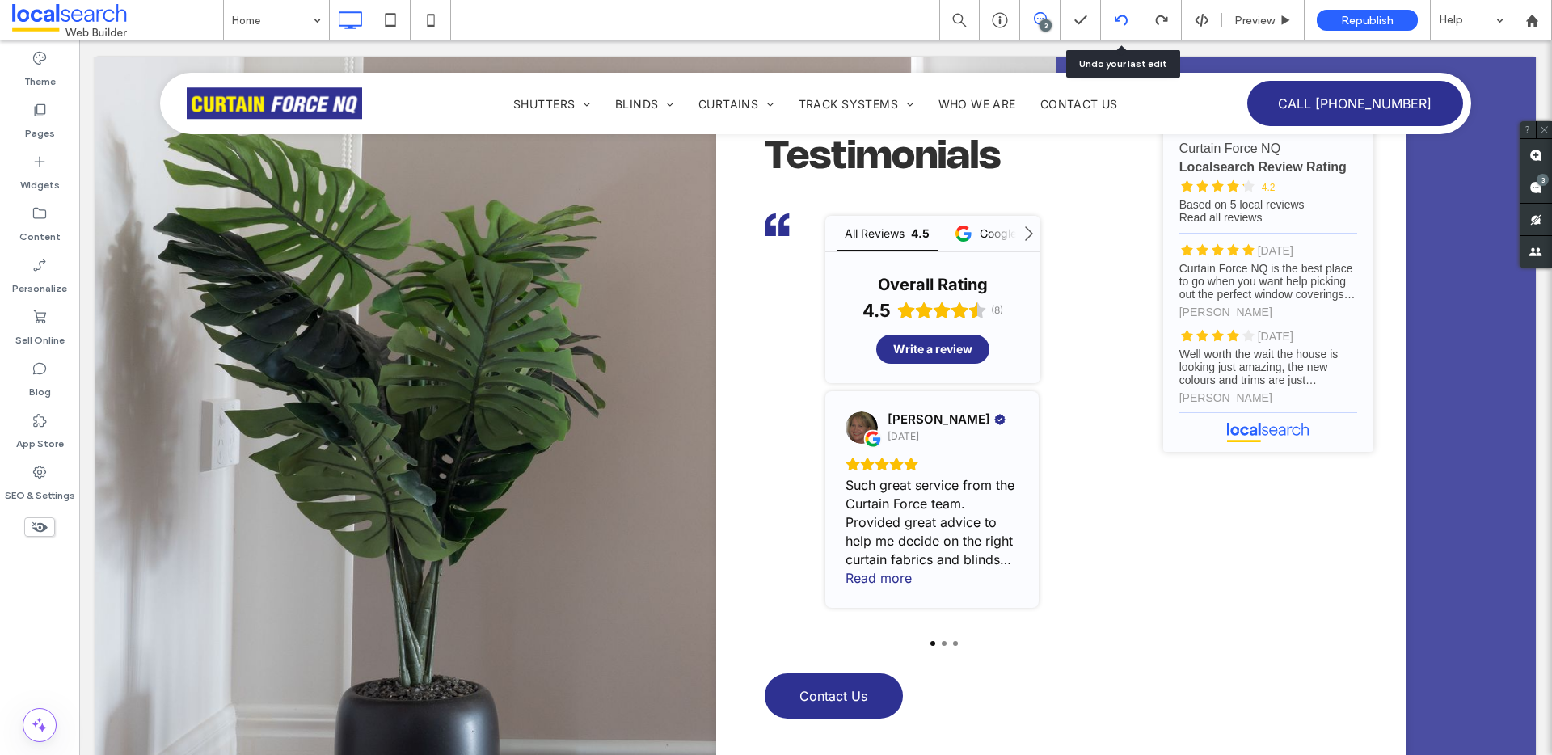
click at [1110, 22] on div at bounding box center [1121, 20] width 40 height 13
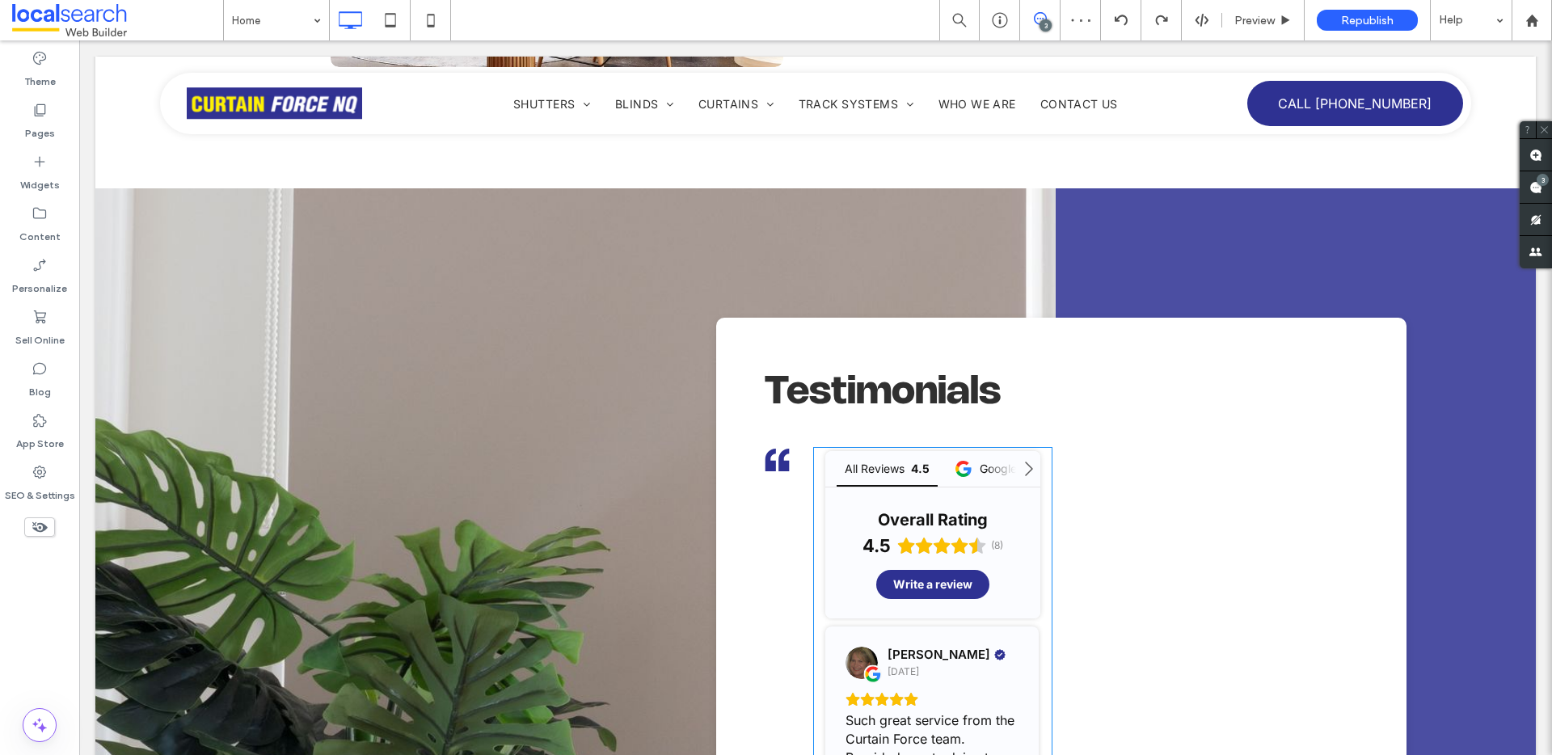
scroll to position [7136, 0]
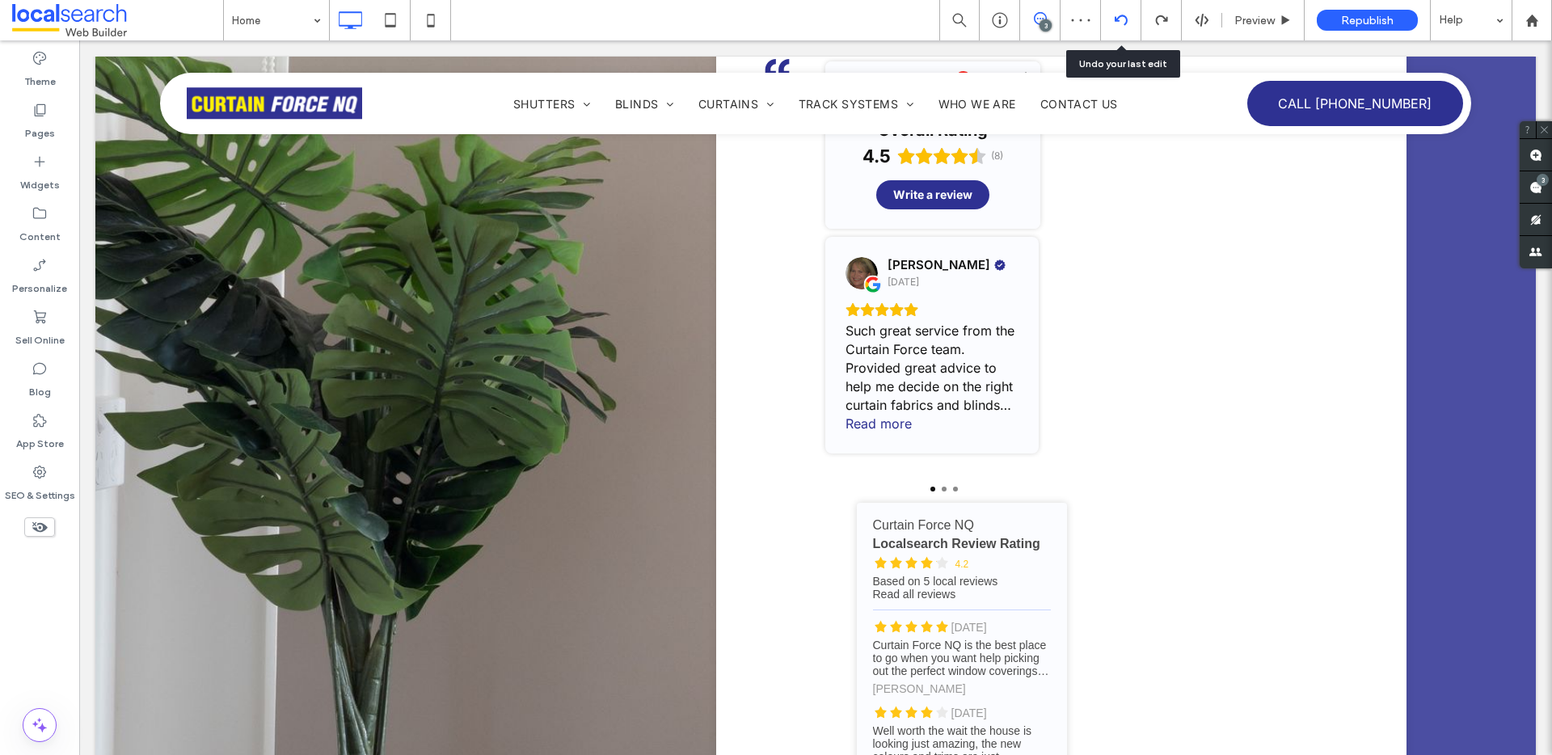
click at [1121, 26] on icon at bounding box center [1121, 20] width 13 height 13
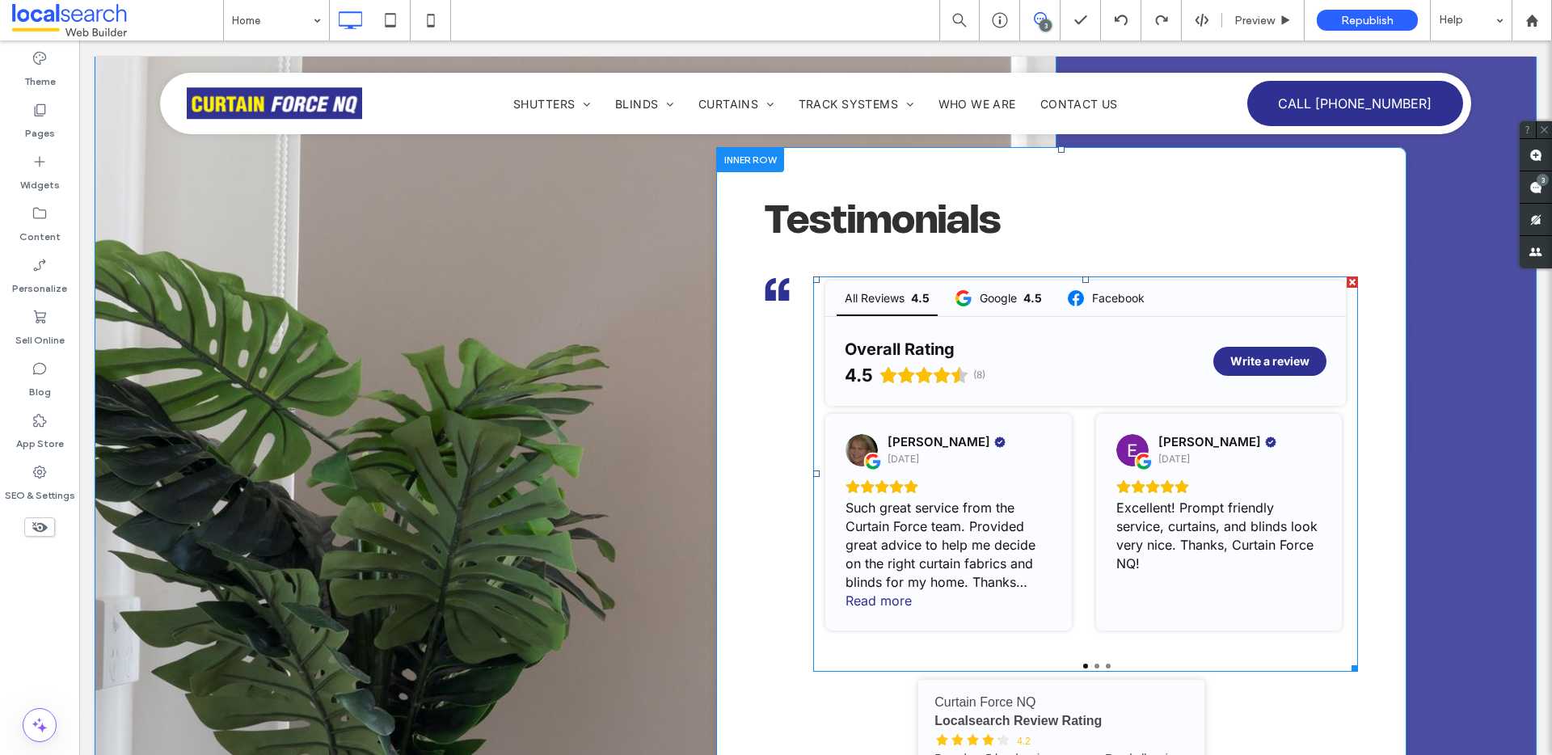
scroll to position [7015, 0]
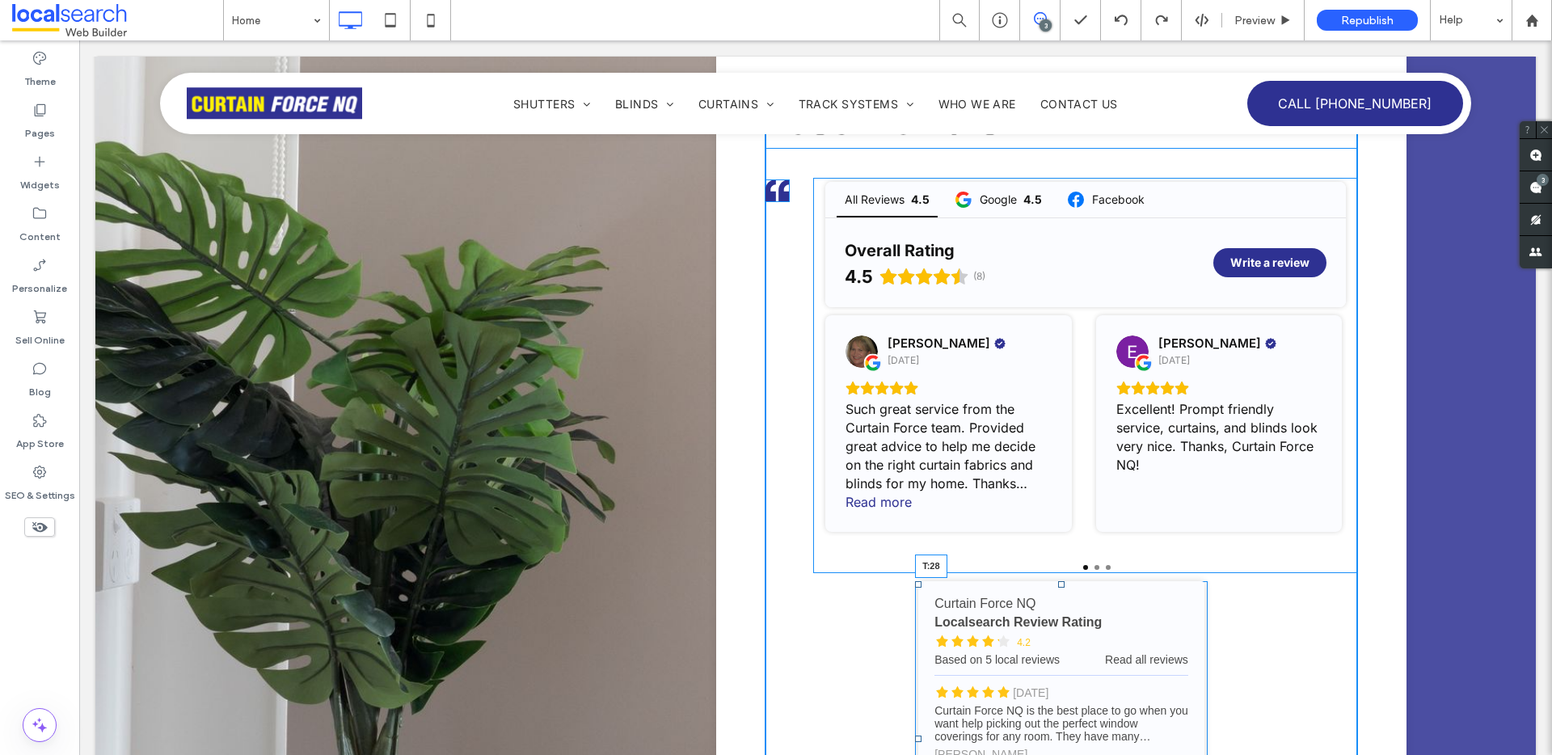
drag, startPoint x: 1050, startPoint y: 505, endPoint x: 1055, endPoint y: 520, distance: 15.3
click at [1055, 581] on div "Curtain Force NQ - Localsearch reviews Curtain Force NQ Localsearch Review Rati…" at bounding box center [1061, 738] width 293 height 315
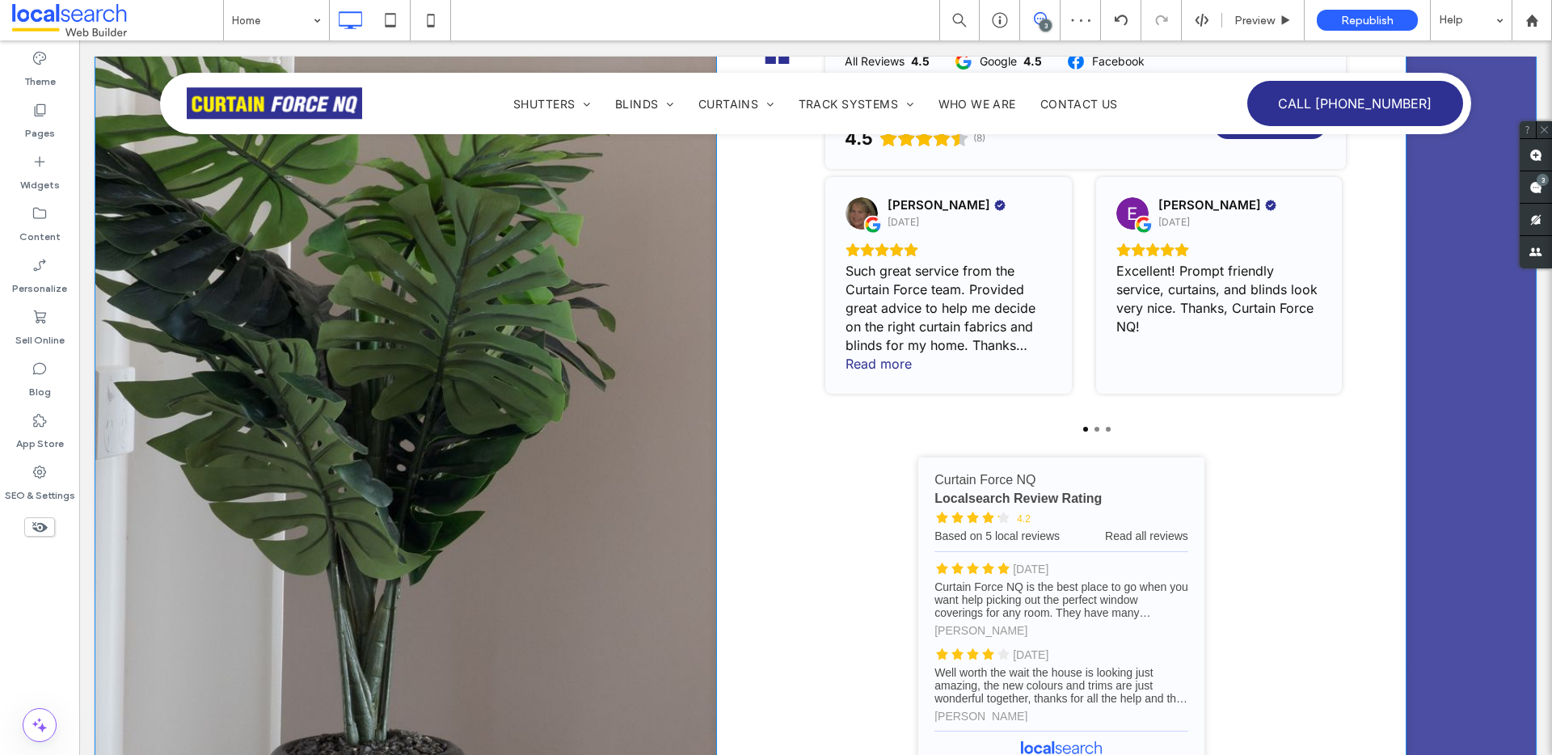
scroll to position [7111, 0]
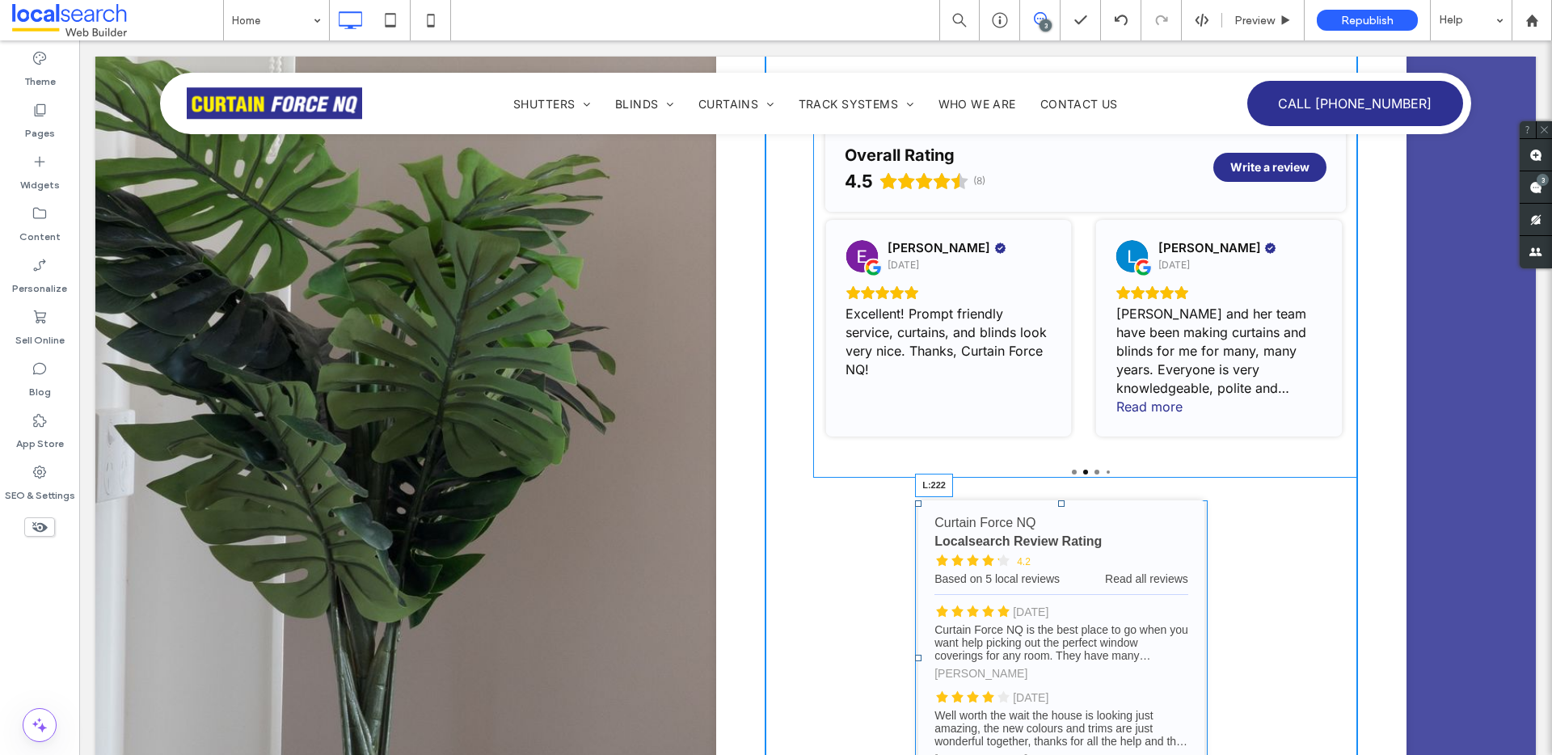
drag, startPoint x: 908, startPoint y: 576, endPoint x: 939, endPoint y: 576, distance: 31.5
click at [922, 655] on div at bounding box center [918, 658] width 6 height 6
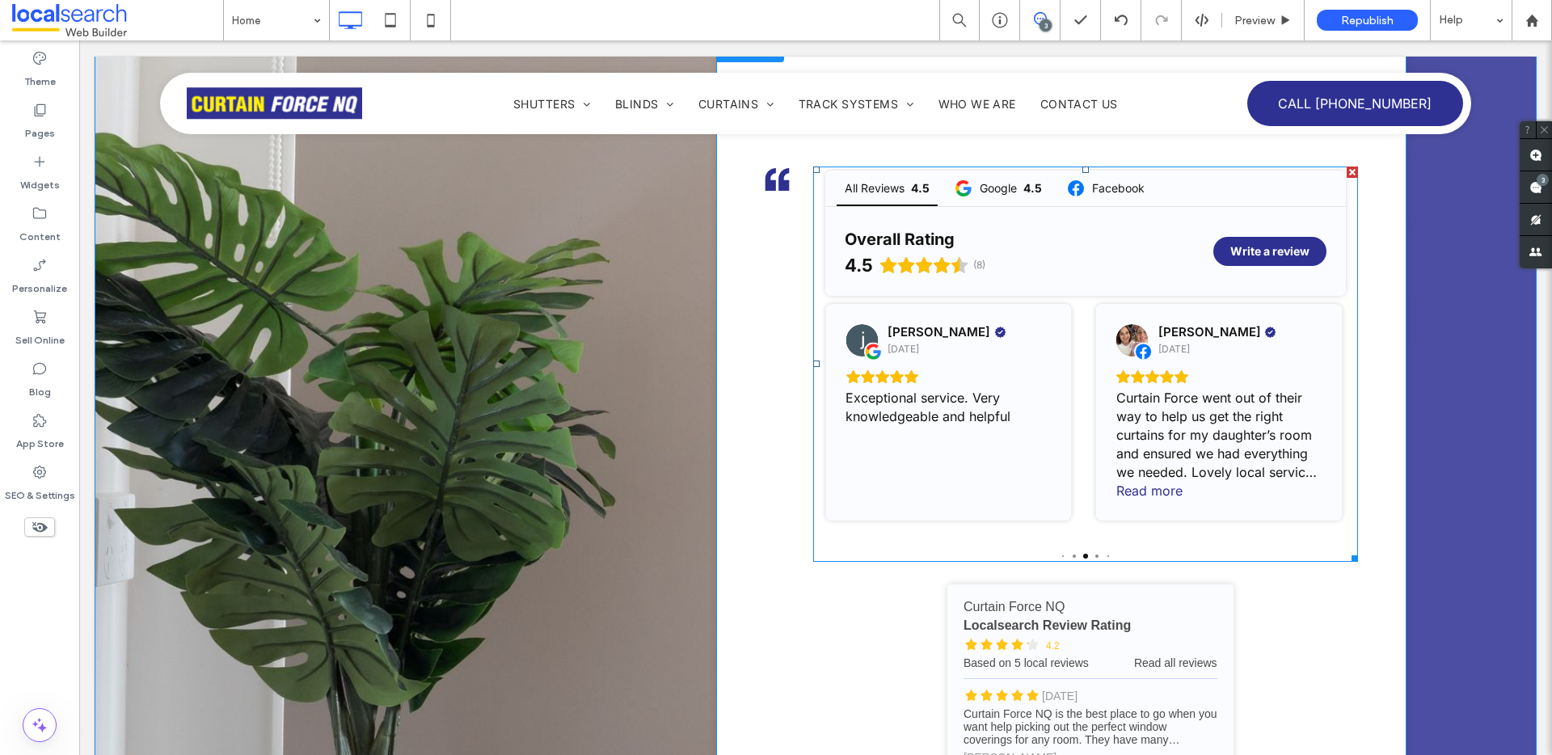
scroll to position [6522, 0]
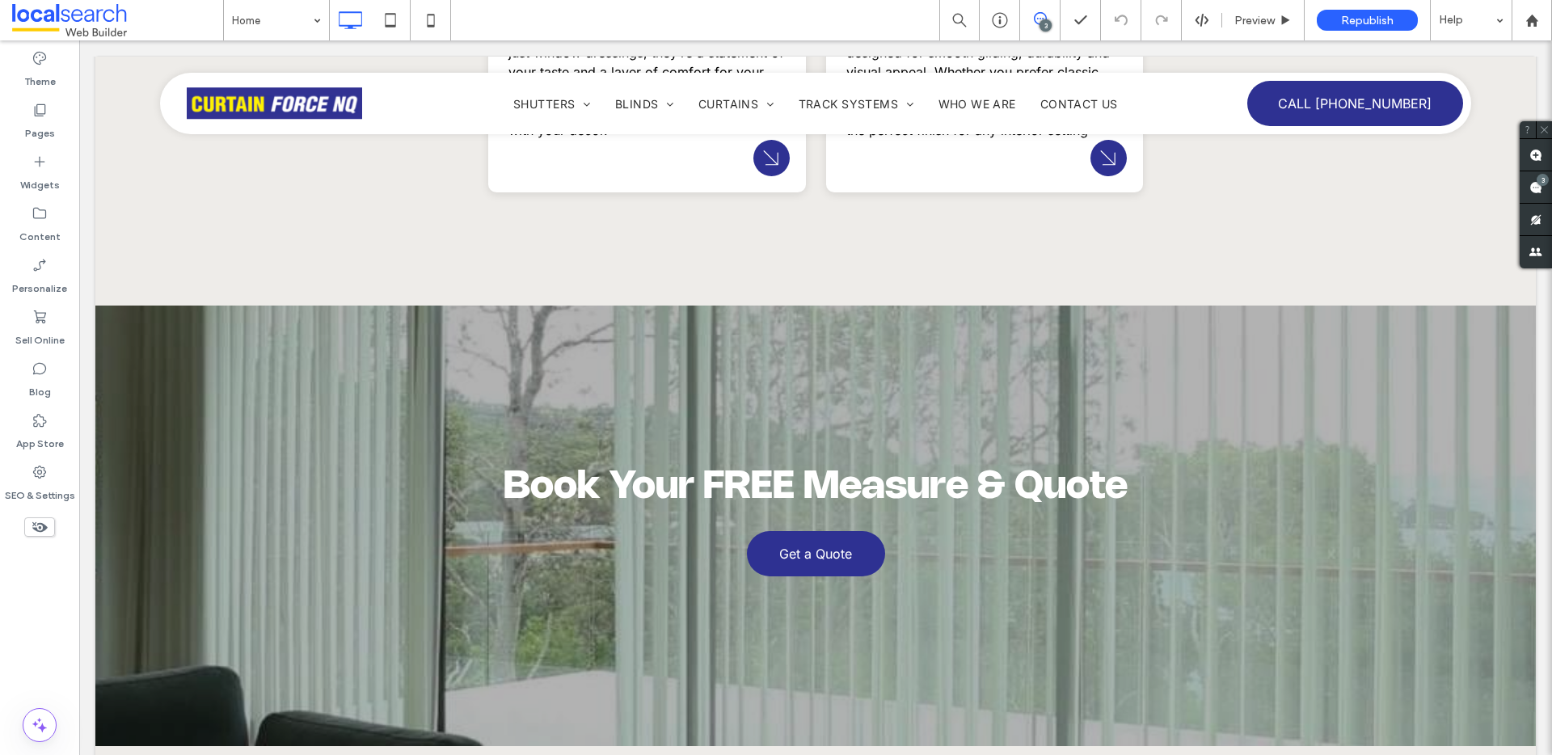
scroll to position [2684, 0]
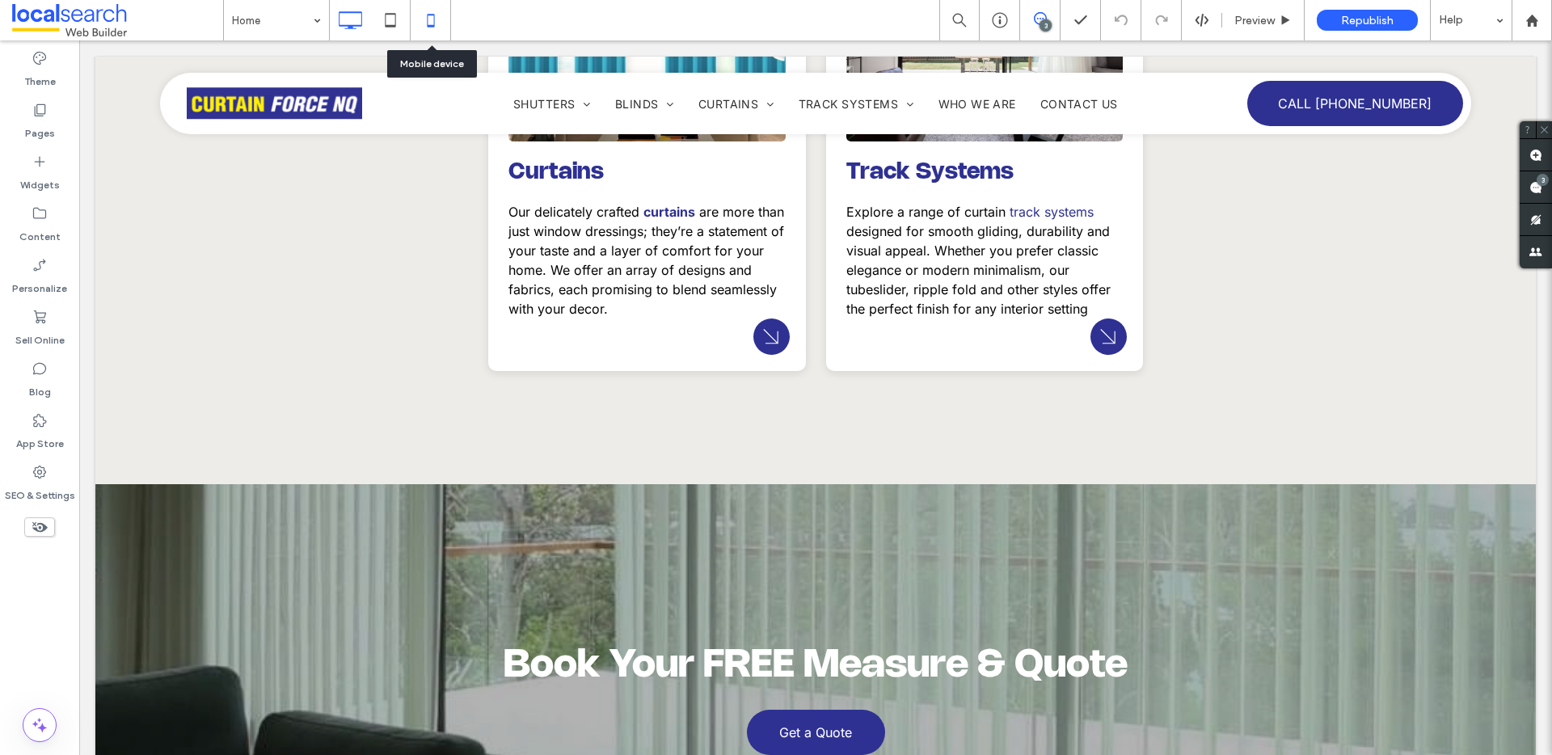
click at [423, 26] on icon at bounding box center [431, 20] width 32 height 32
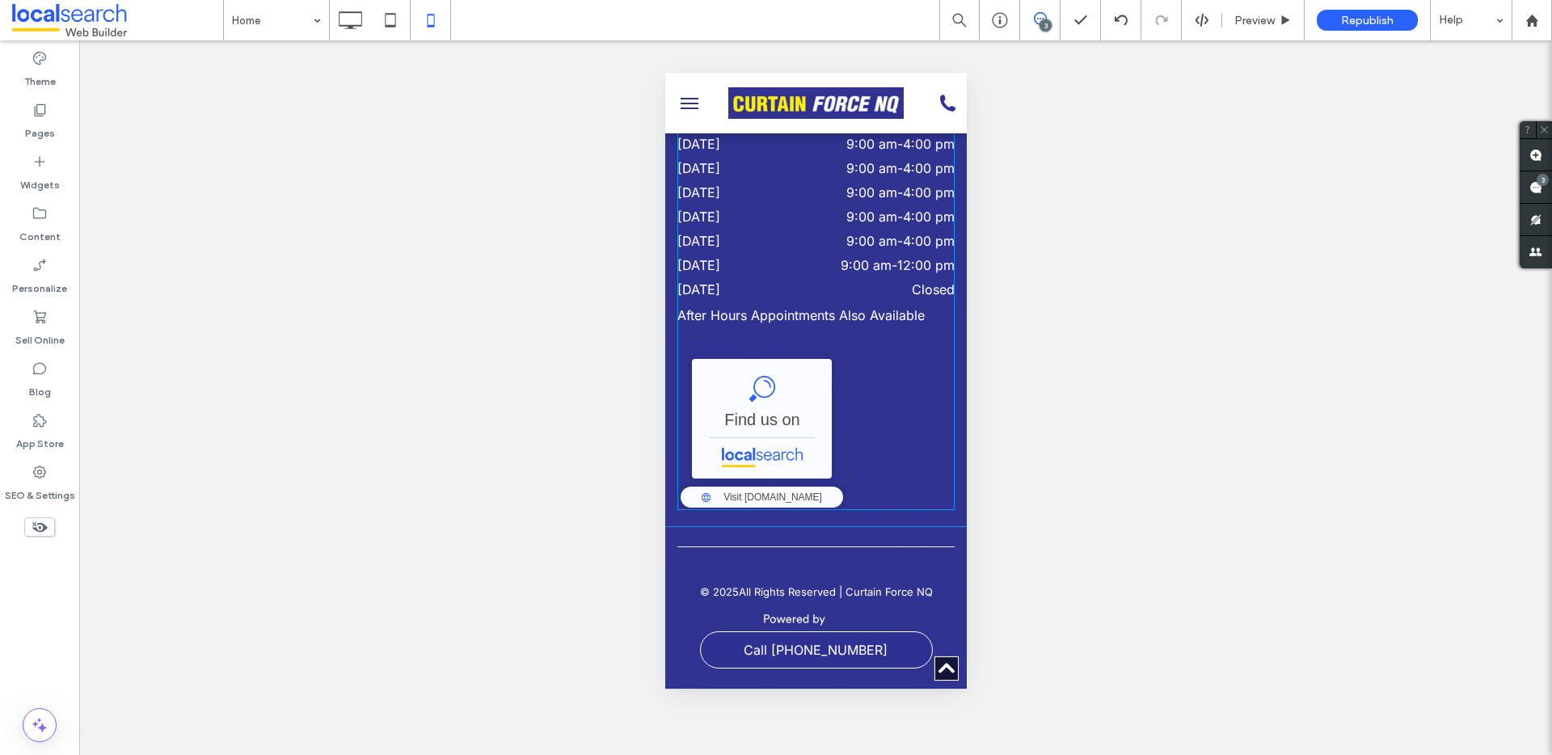
scroll to position [8465, 0]
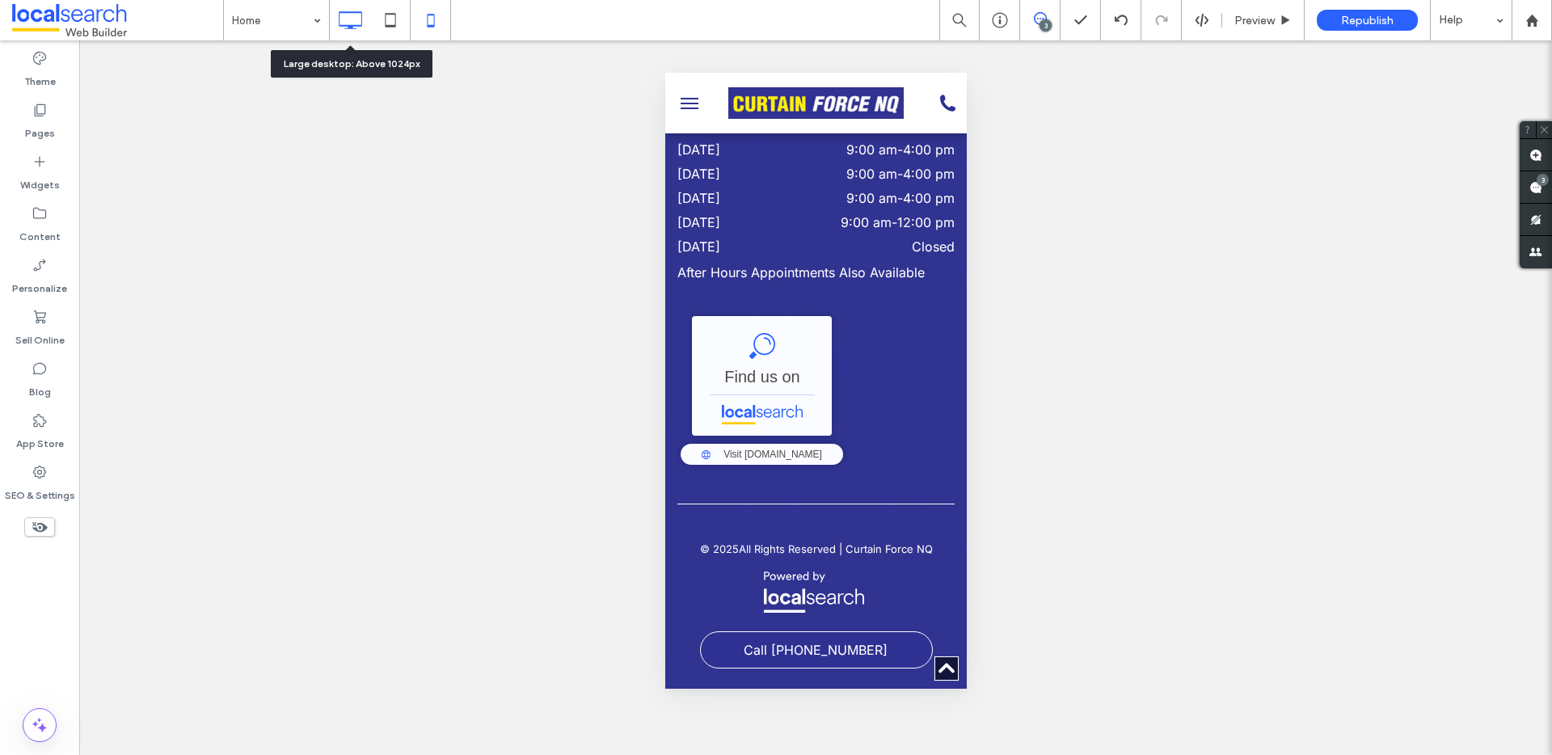
click at [343, 16] on icon at bounding box center [350, 20] width 32 height 32
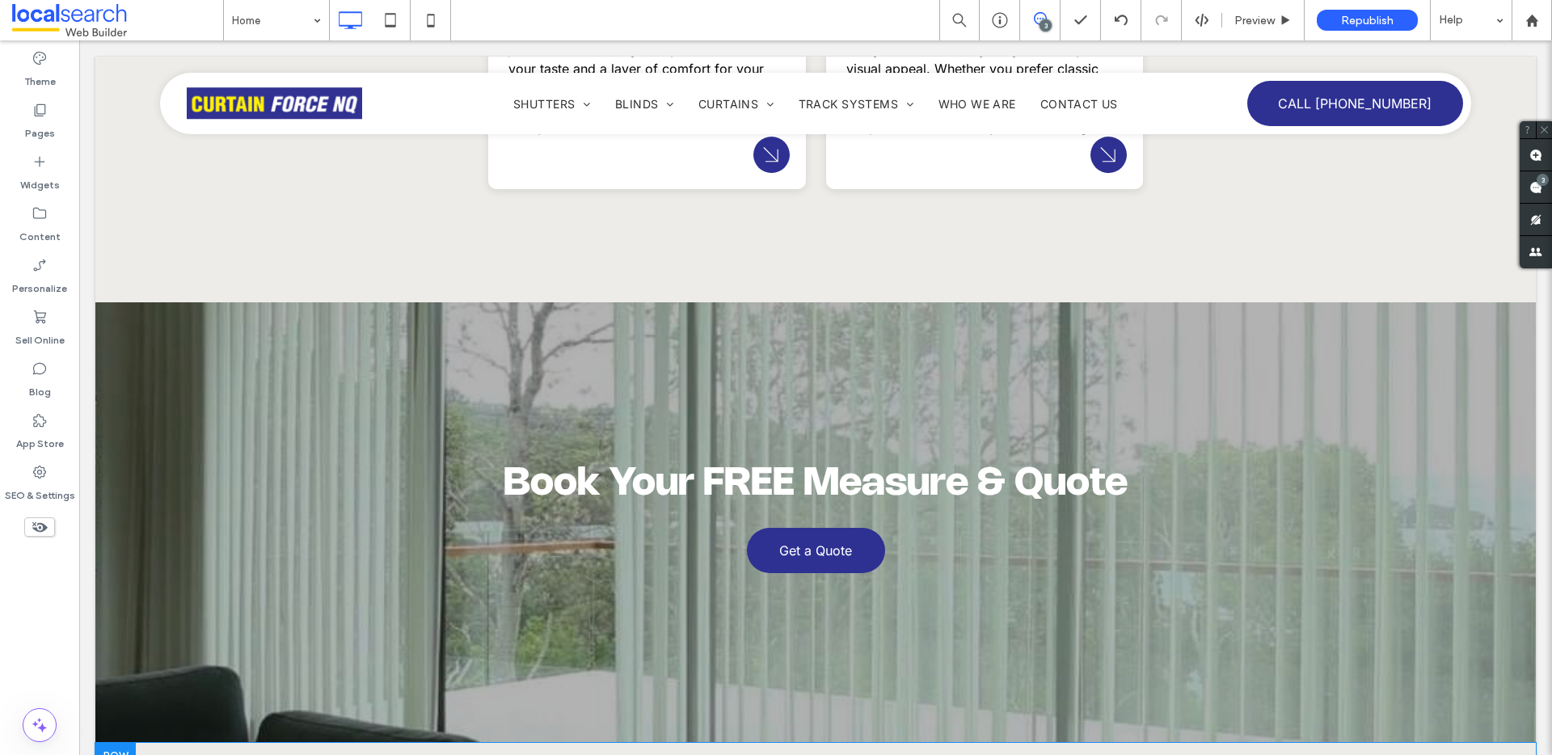
scroll to position [2656, 0]
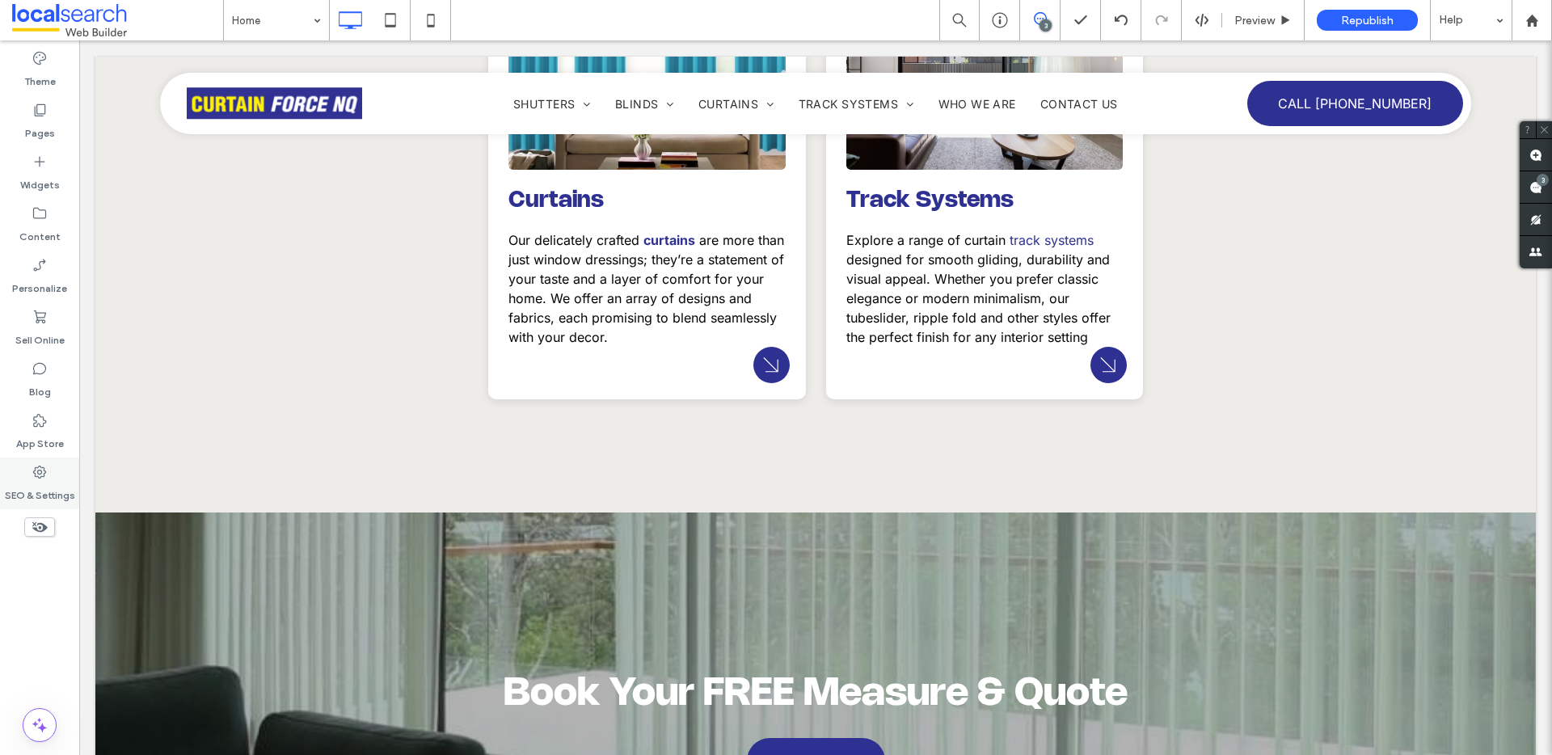
click at [48, 483] on label "SEO & Settings" at bounding box center [40, 491] width 70 height 23
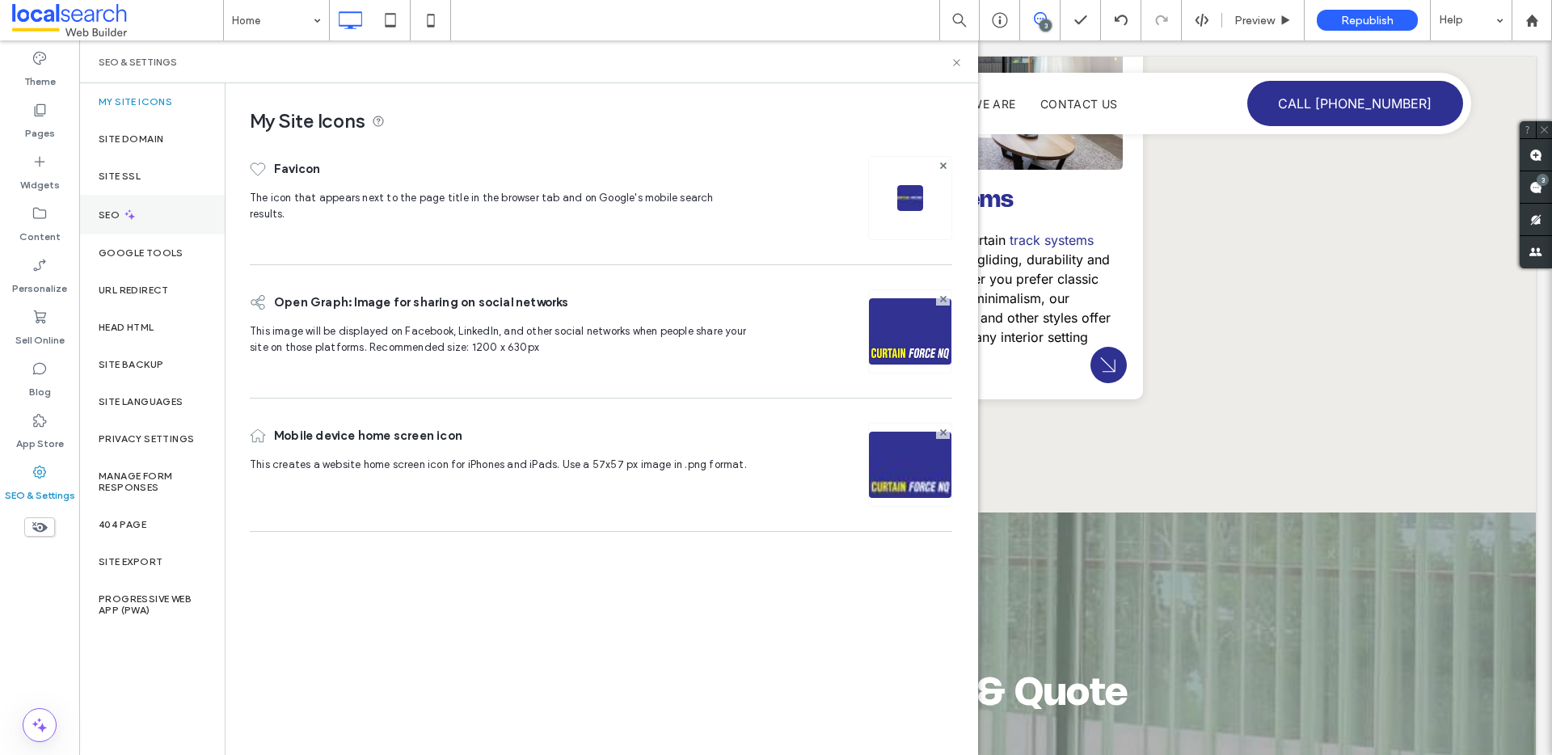
click at [176, 225] on div "SEO" at bounding box center [152, 215] width 146 height 40
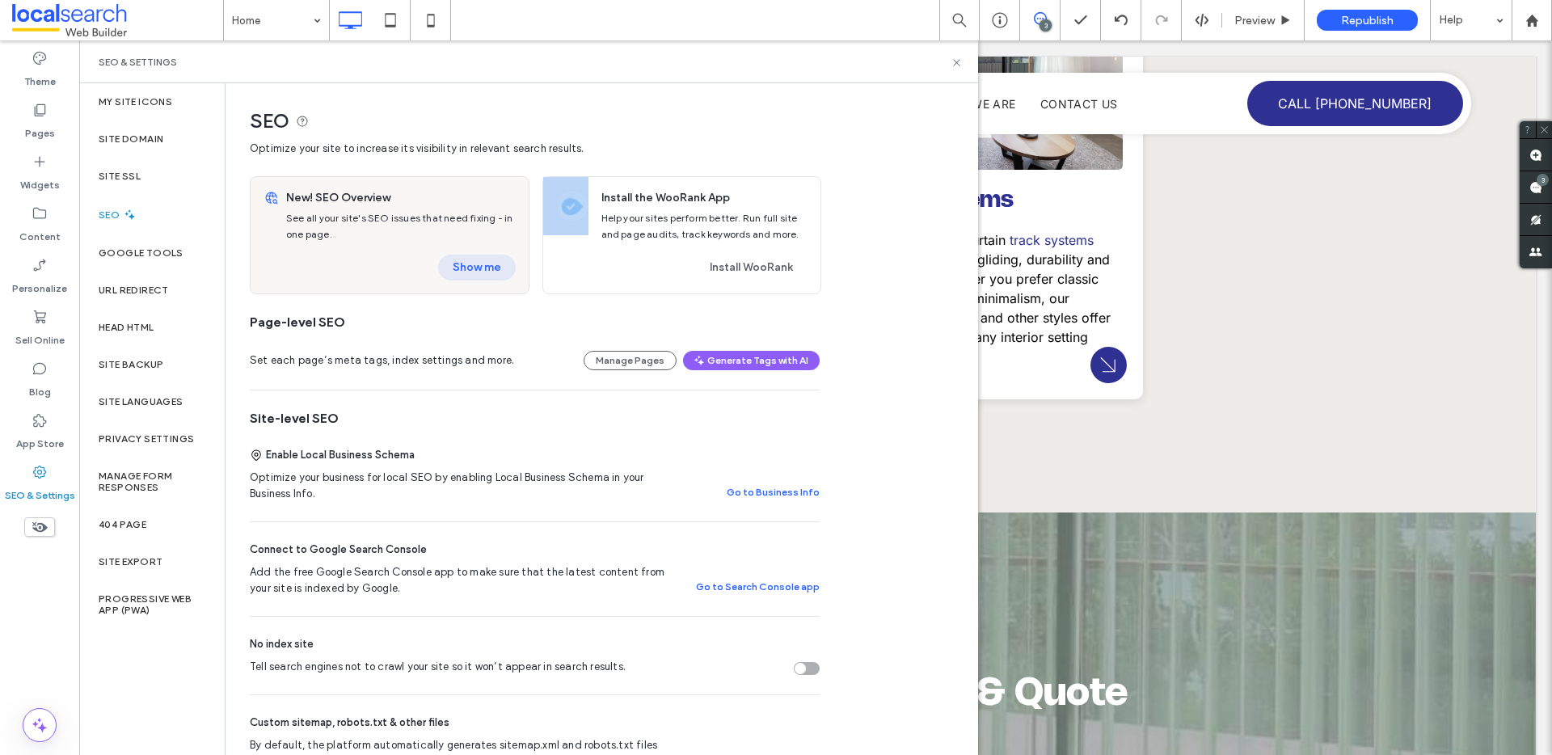
drag, startPoint x: 504, startPoint y: 247, endPoint x: 501, endPoint y: 272, distance: 26.0
click at [505, 251] on div "New! SEO Overview See all your site's SEO issues that need fixing - in one page…" at bounding box center [404, 235] width 249 height 116
click at [501, 273] on button "Show me" at bounding box center [477, 268] width 78 height 26
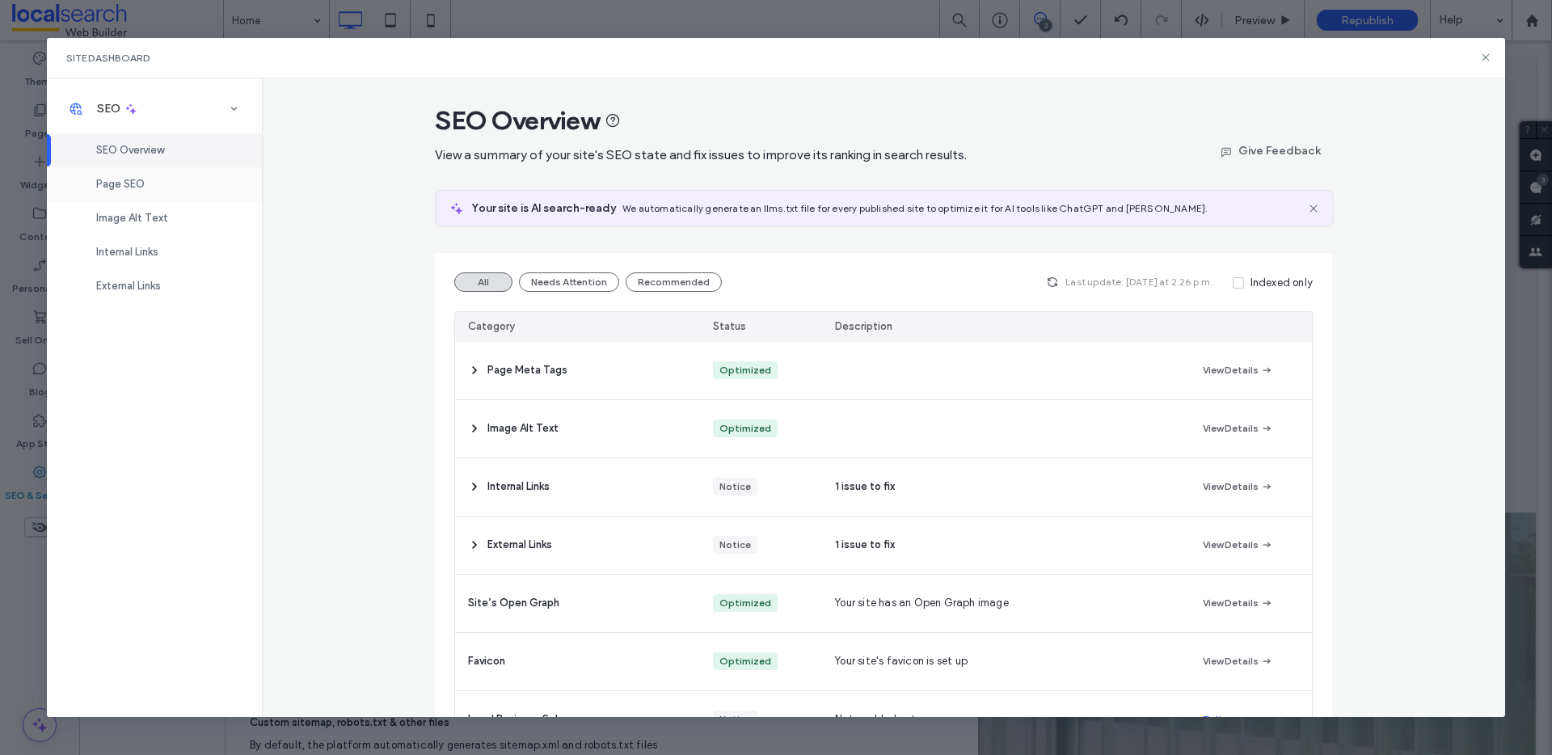
click at [160, 178] on div "Page SEO" at bounding box center [154, 184] width 215 height 34
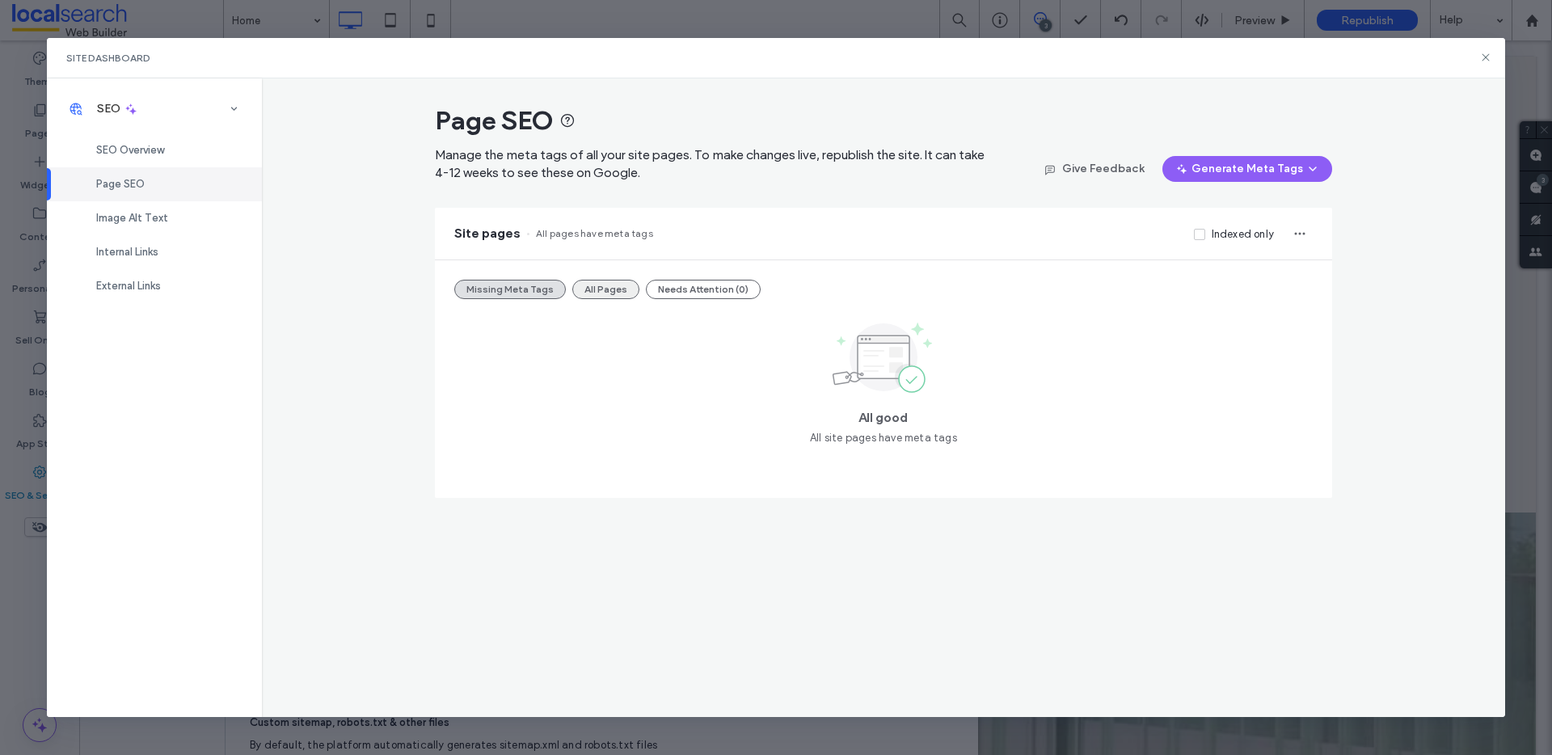
click at [597, 293] on button "All Pages" at bounding box center [605, 289] width 67 height 19
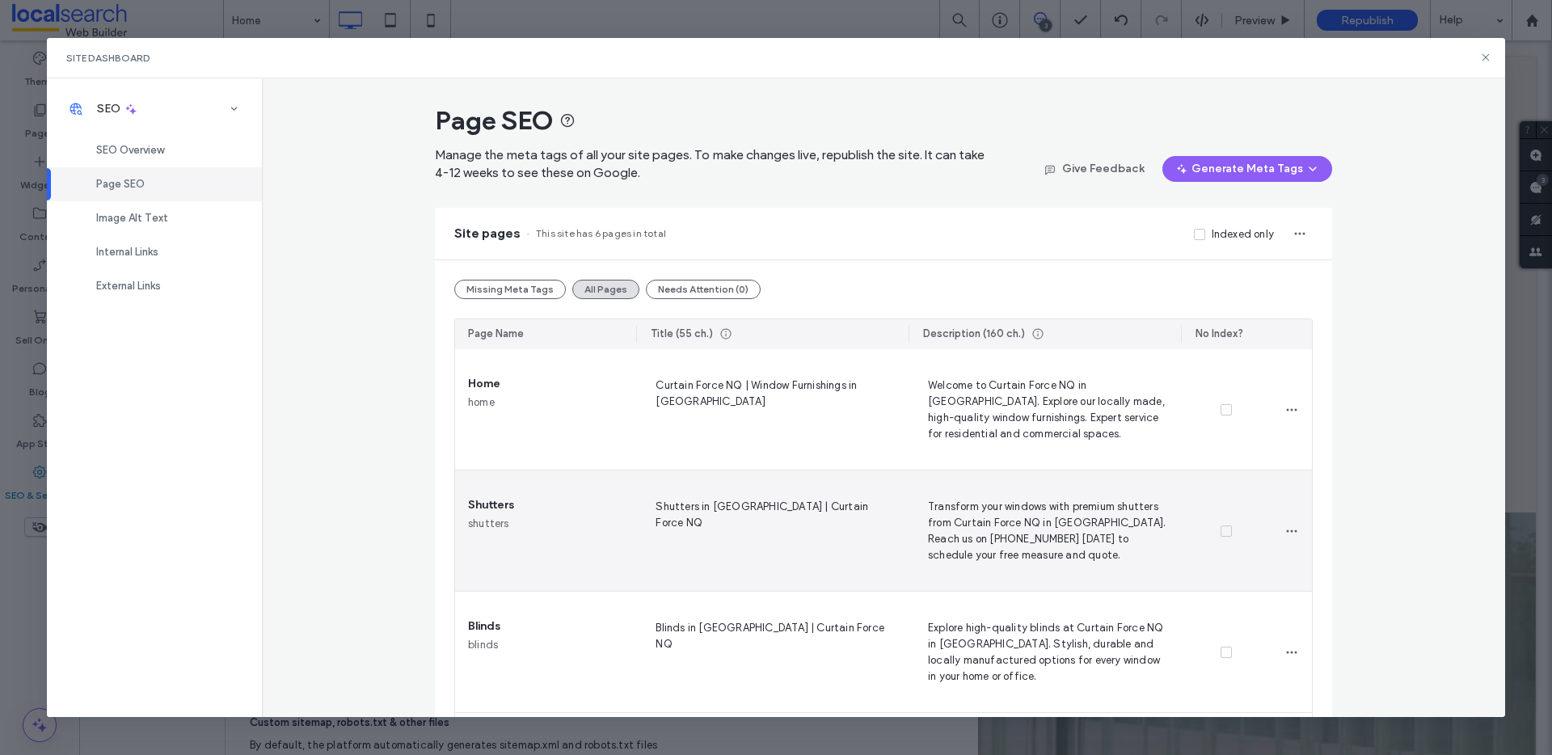
scroll to position [379, 0]
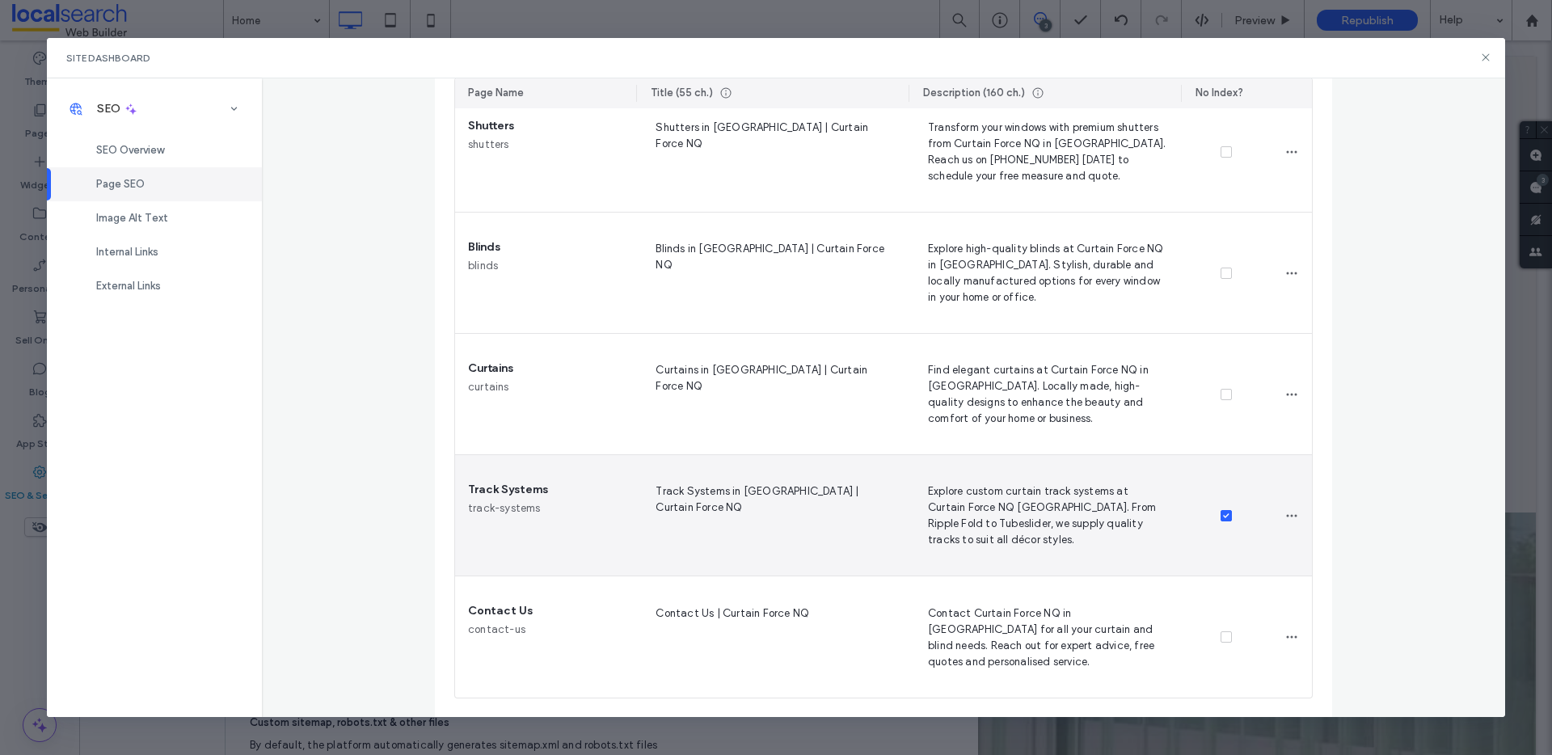
click at [1221, 518] on span at bounding box center [1226, 515] width 11 height 11
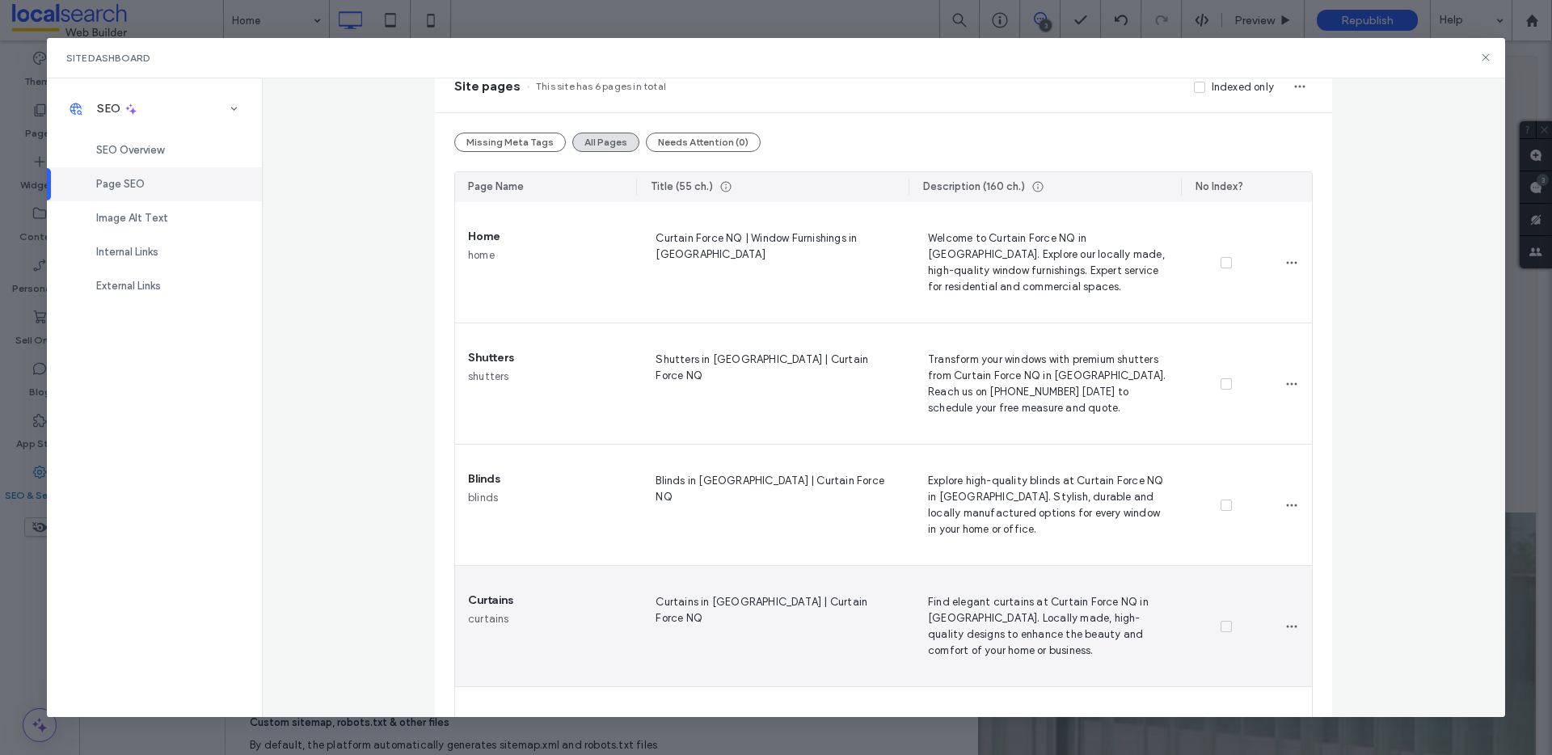
scroll to position [0, 0]
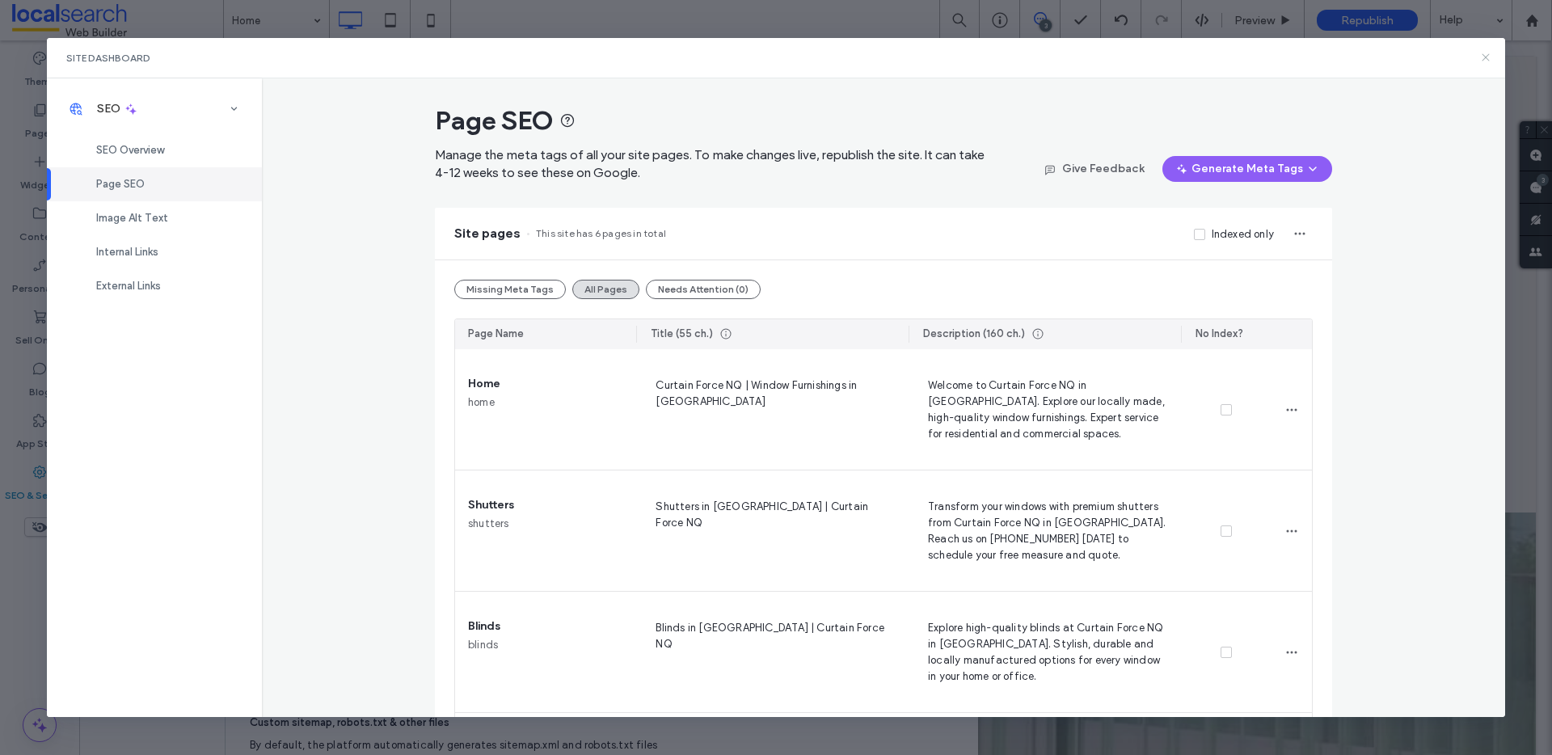
click at [1481, 63] on icon at bounding box center [1486, 57] width 13 height 13
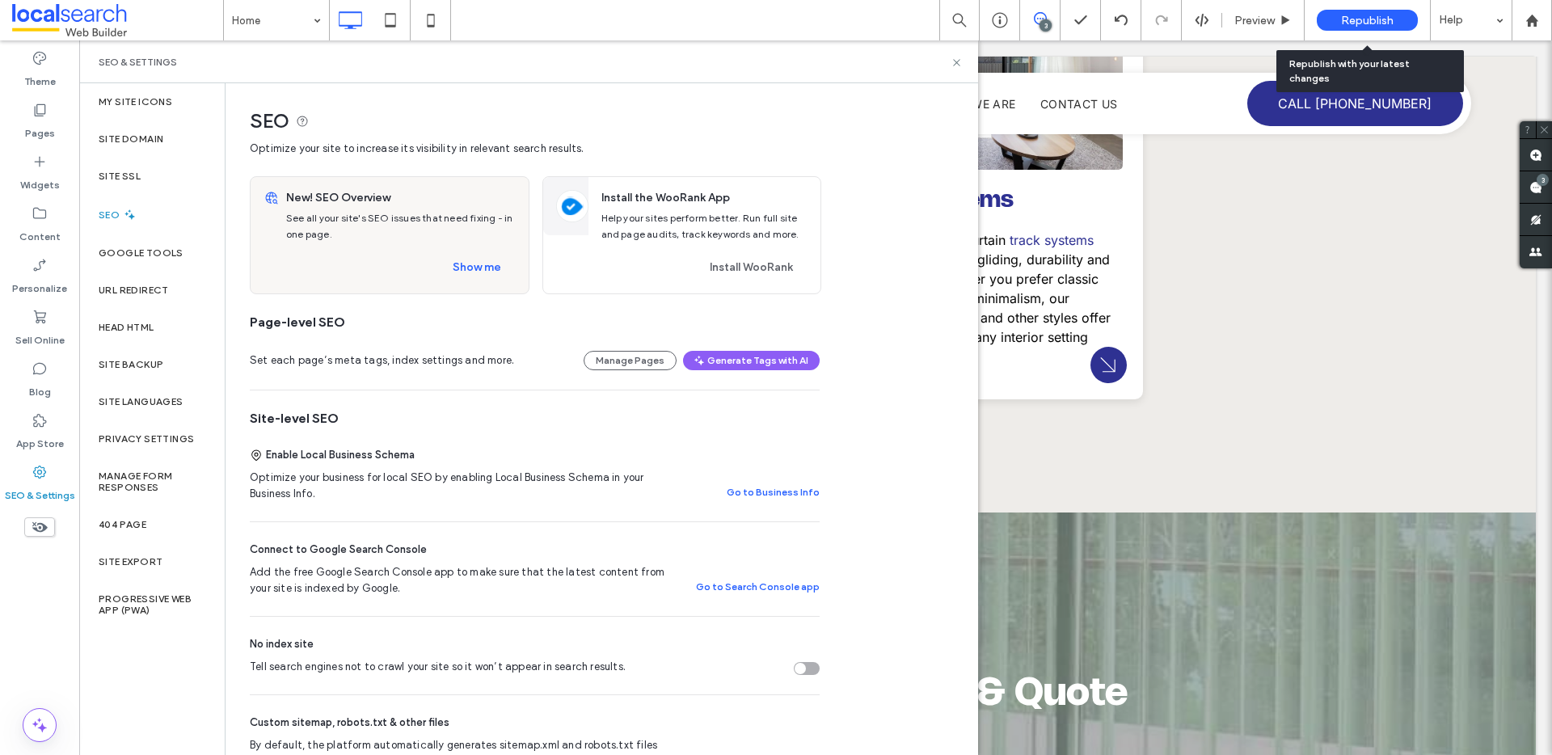
click at [1370, 28] on div "Republish" at bounding box center [1367, 20] width 101 height 21
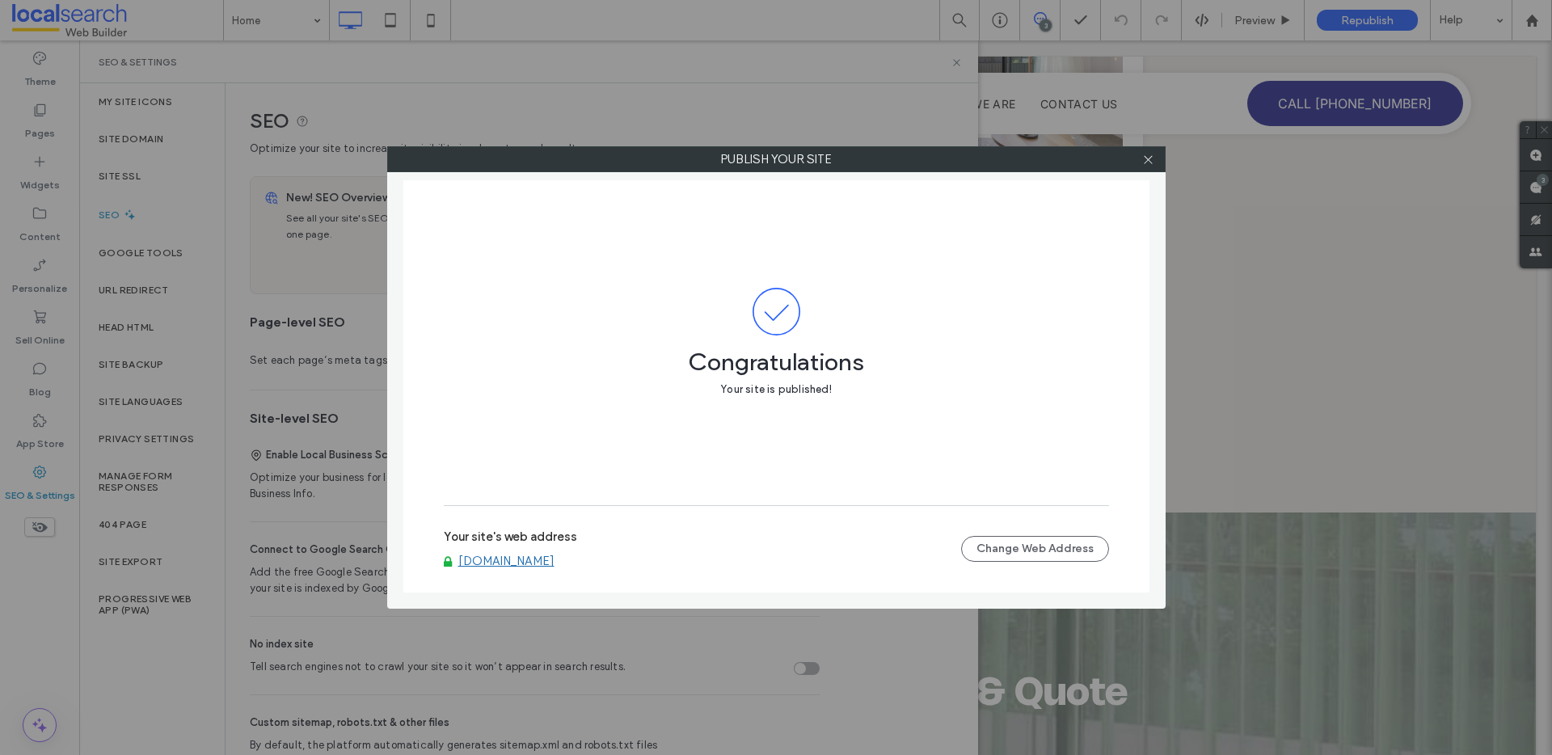
click at [493, 557] on link "www.curtainforcenq.com.au" at bounding box center [506, 561] width 96 height 15
drag, startPoint x: 1147, startPoint y: 156, endPoint x: 833, endPoint y: 239, distance: 325.1
click at [1145, 157] on icon at bounding box center [1148, 160] width 12 height 12
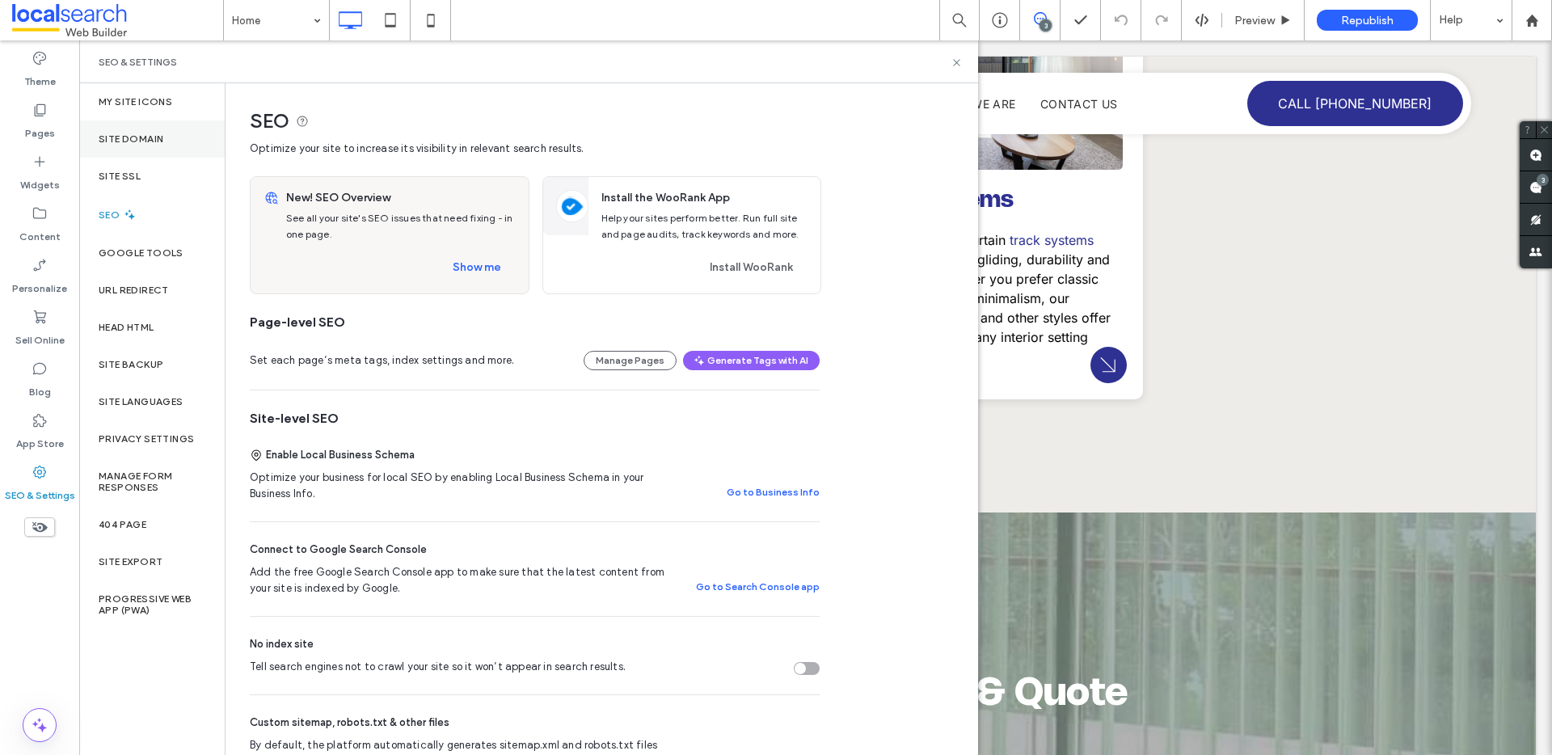
click at [175, 142] on div "Site Domain" at bounding box center [152, 138] width 146 height 37
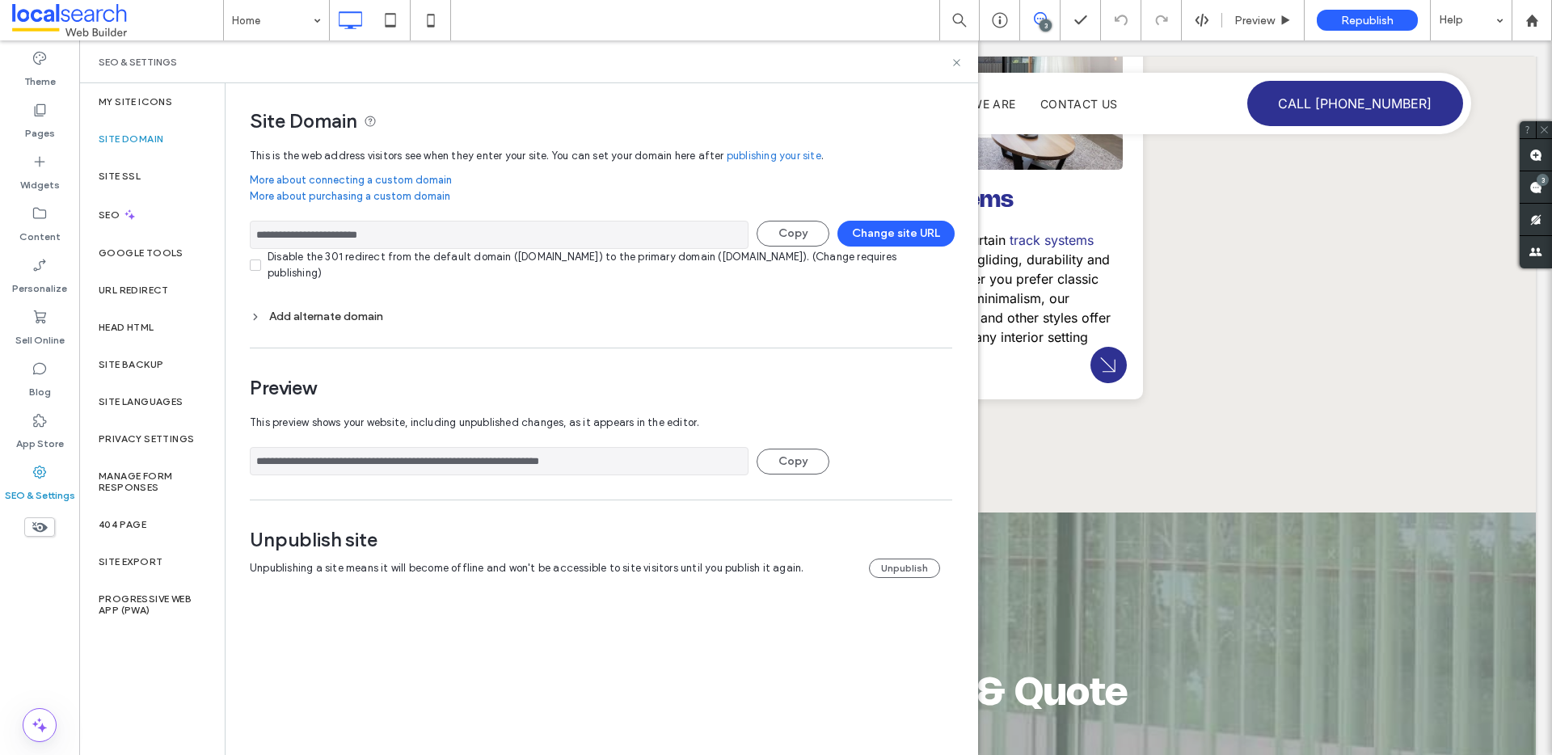
click at [503, 245] on input "**********" at bounding box center [499, 235] width 499 height 28
click at [535, 468] on input "**********" at bounding box center [499, 461] width 499 height 28
click at [532, 462] on input "**********" at bounding box center [499, 461] width 499 height 28
drag, startPoint x: 537, startPoint y: 462, endPoint x: 250, endPoint y: 457, distance: 287.1
click at [250, 457] on input "**********" at bounding box center [499, 461] width 499 height 28
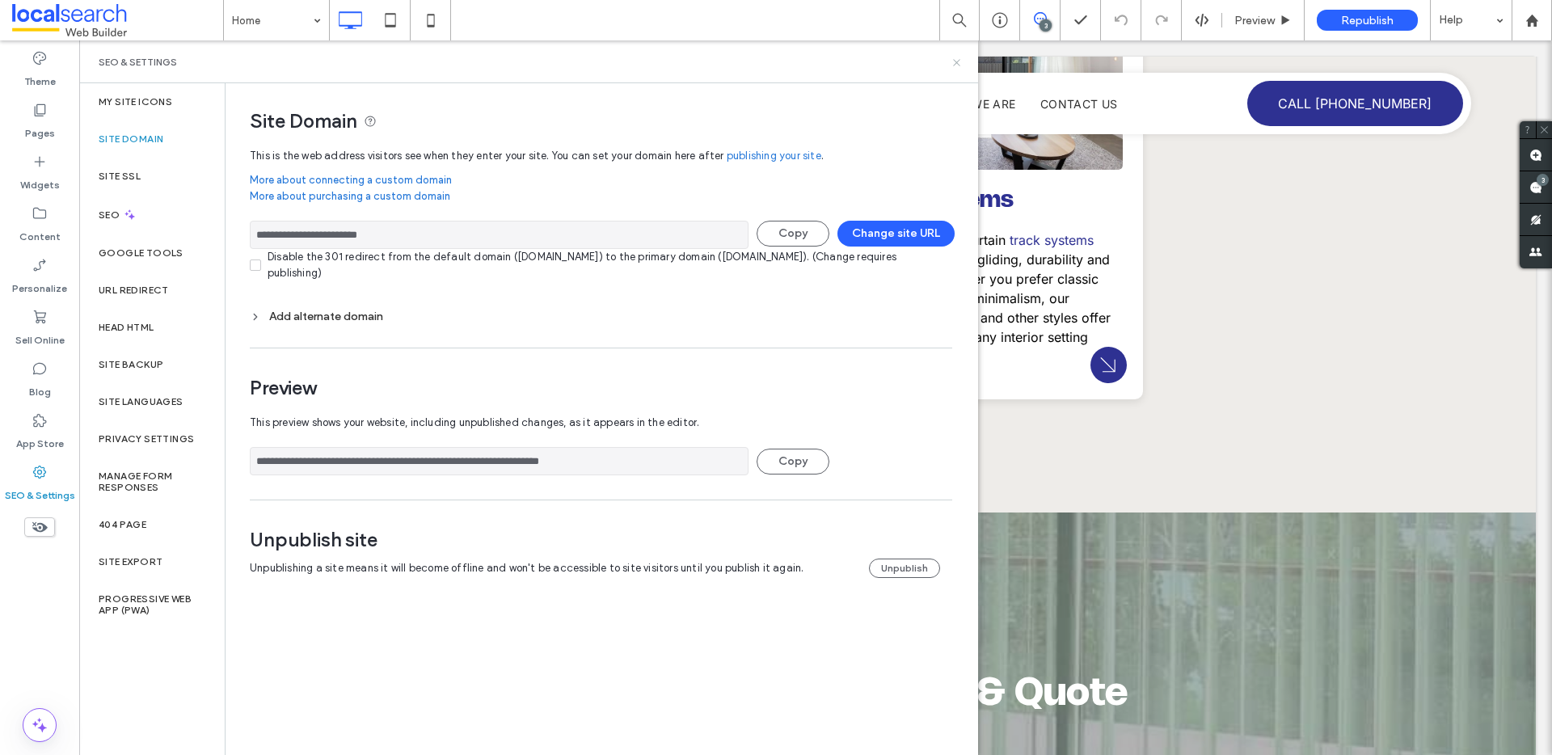
drag, startPoint x: 954, startPoint y: 63, endPoint x: 386, endPoint y: 27, distance: 568.7
click at [954, 63] on icon at bounding box center [957, 63] width 12 height 12
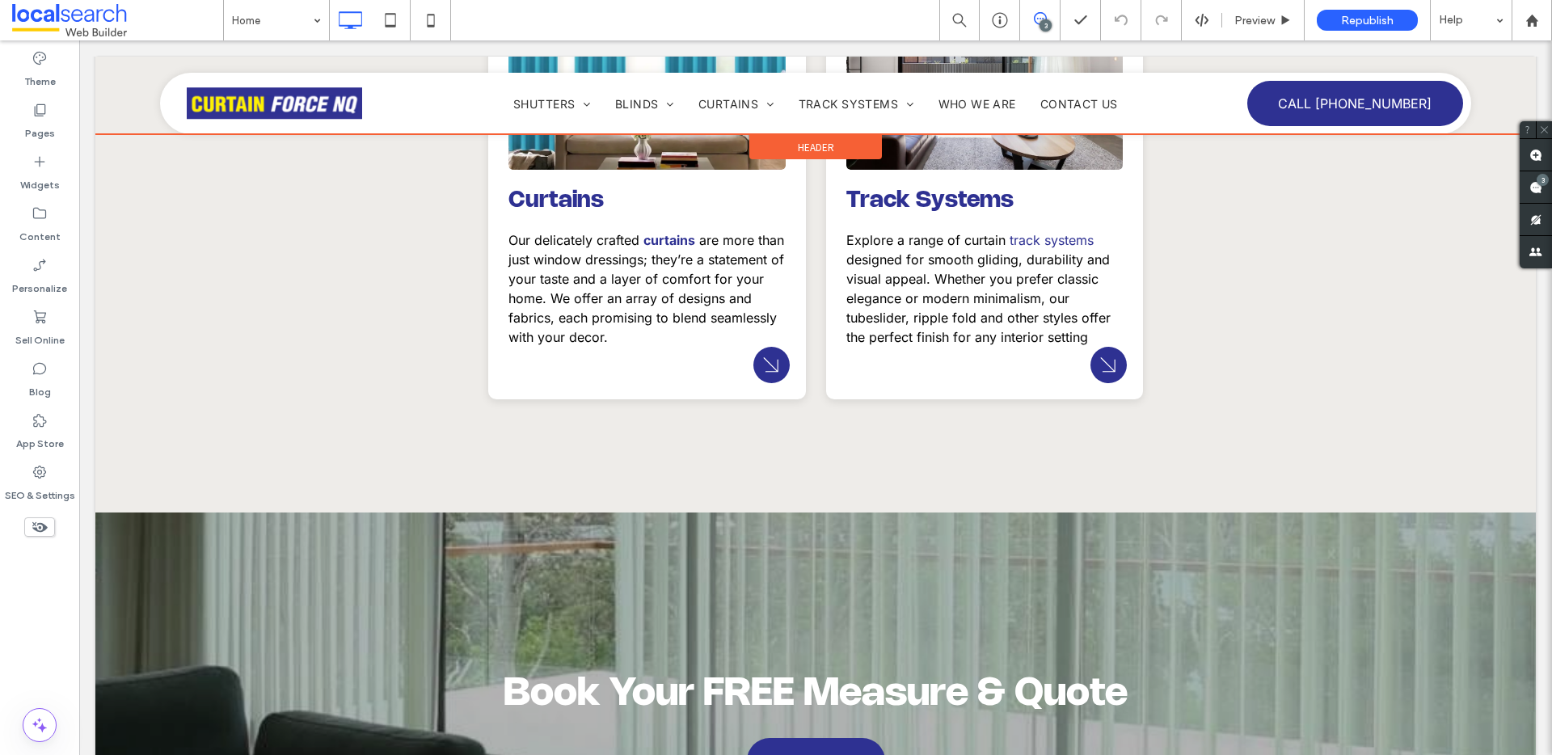
click at [317, 103] on div at bounding box center [815, 103] width 1441 height 61
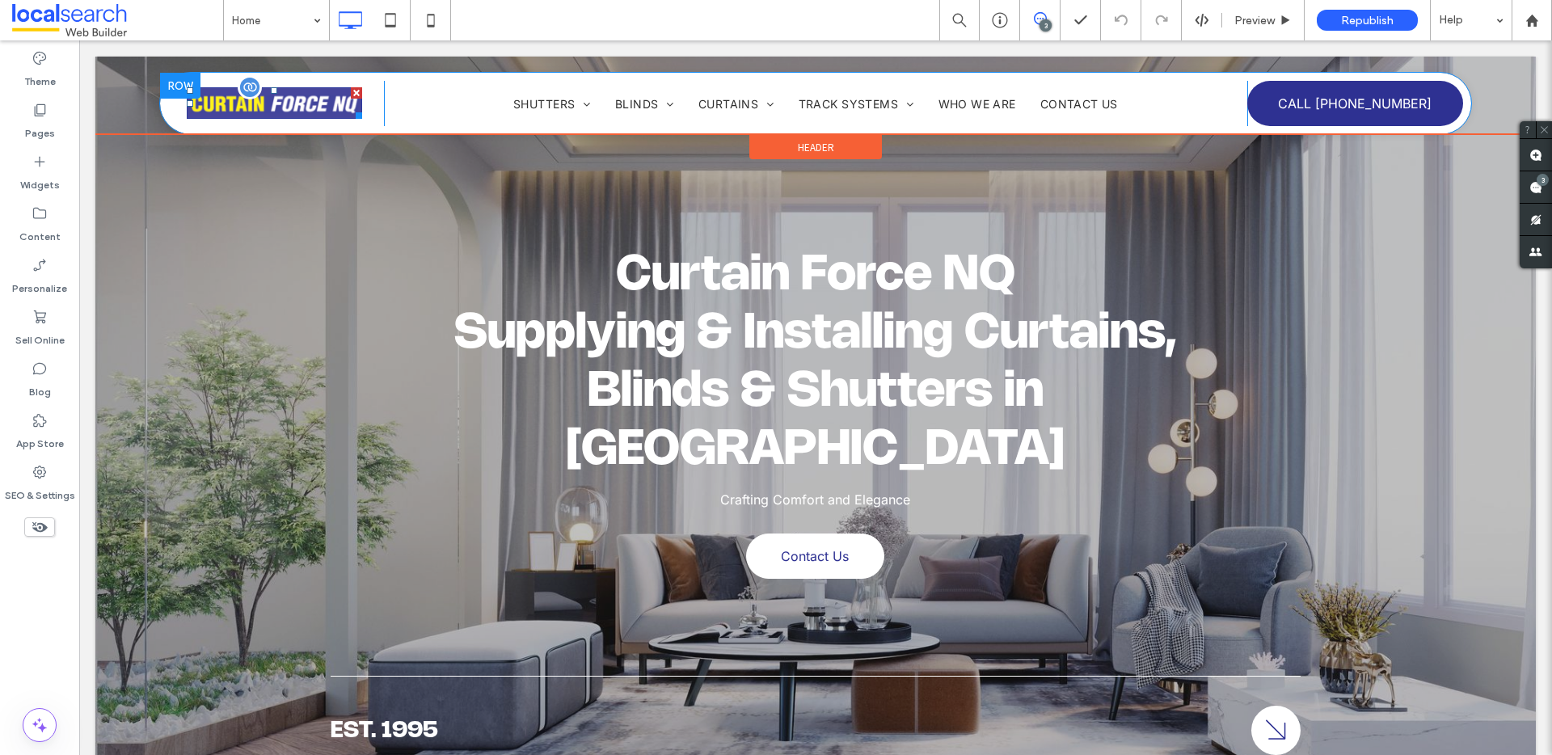
click at [311, 112] on img at bounding box center [274, 103] width 175 height 32
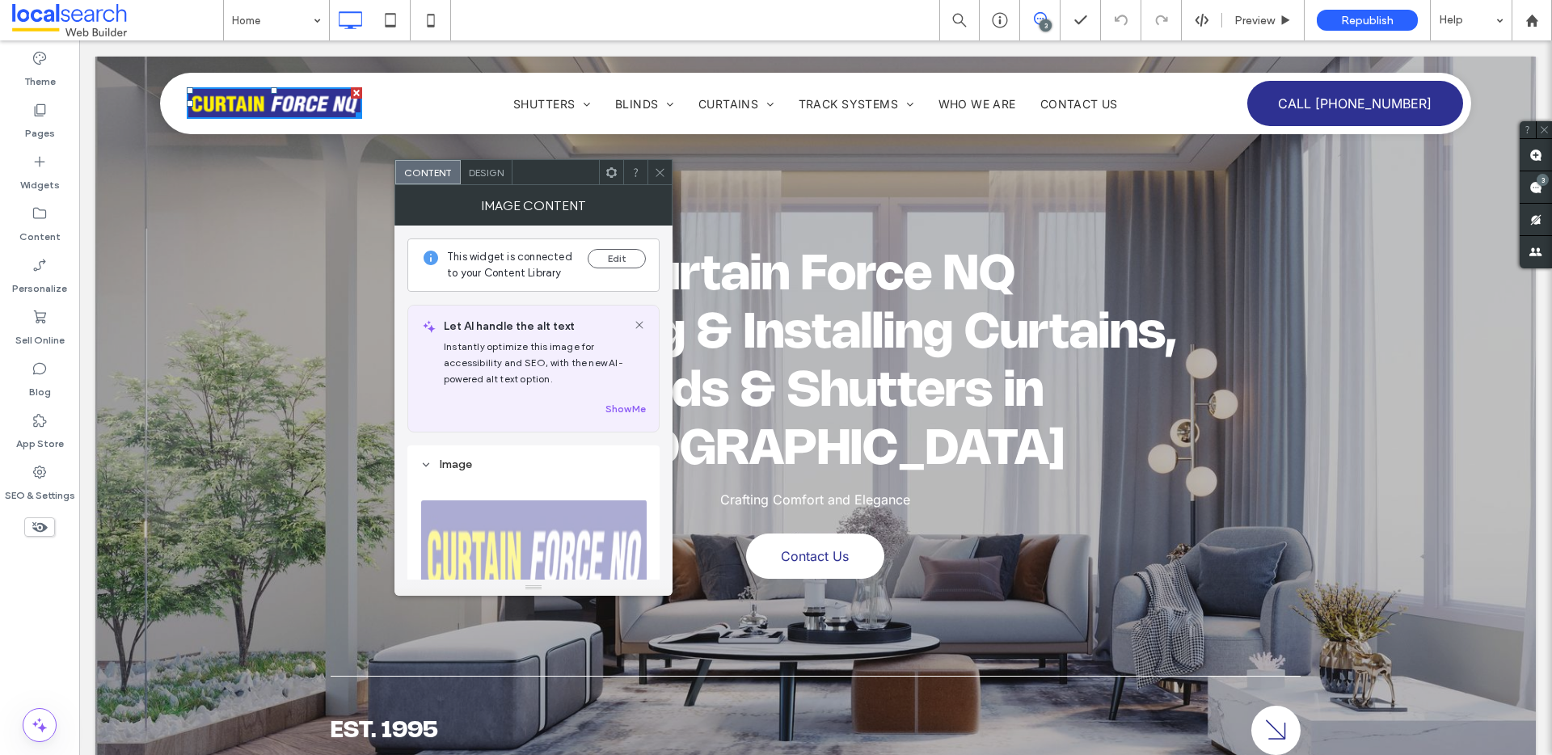
drag, startPoint x: 492, startPoint y: 171, endPoint x: 403, endPoint y: 96, distance: 115.9
click at [492, 171] on span "Design" at bounding box center [486, 173] width 35 height 12
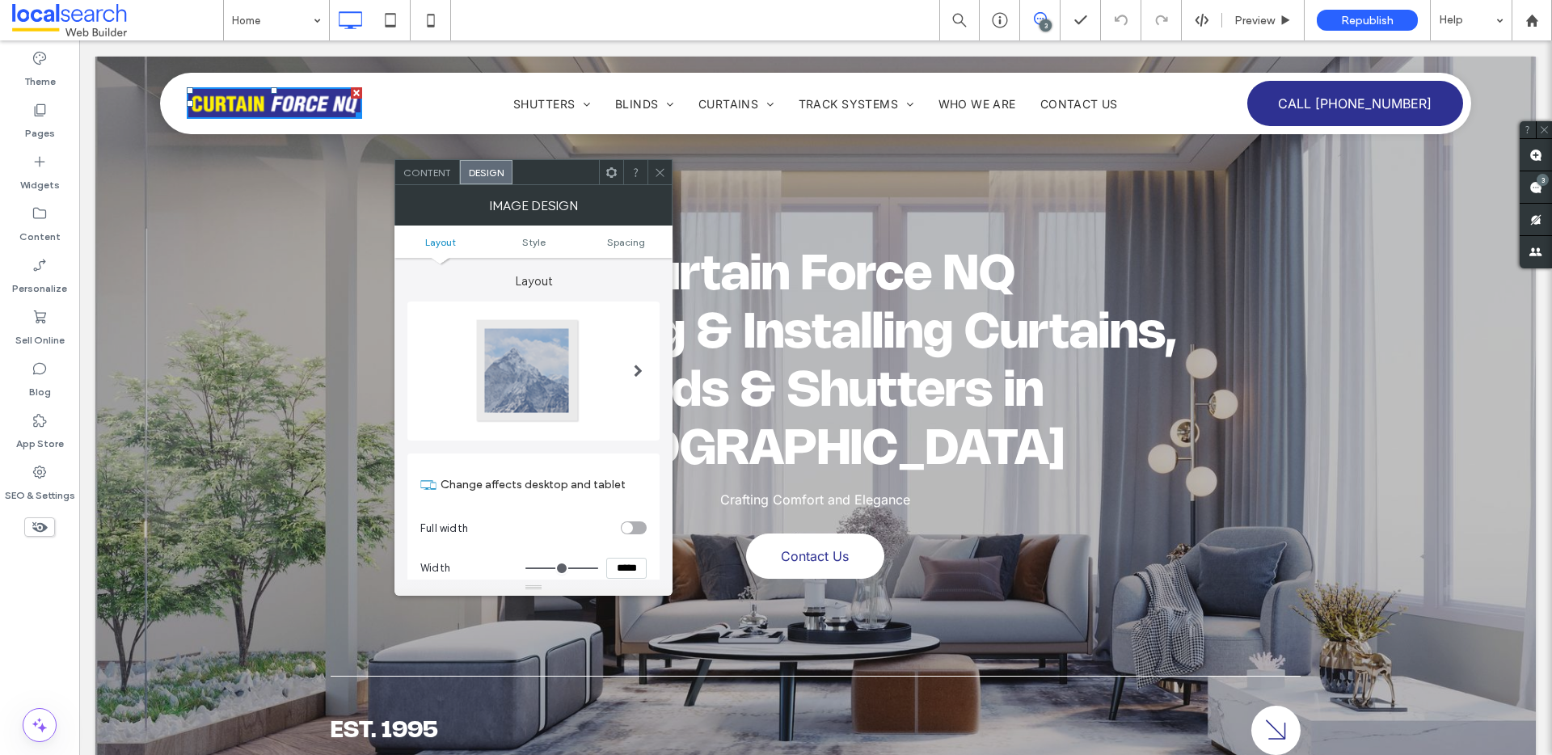
click at [413, 171] on span "Content" at bounding box center [427, 173] width 48 height 12
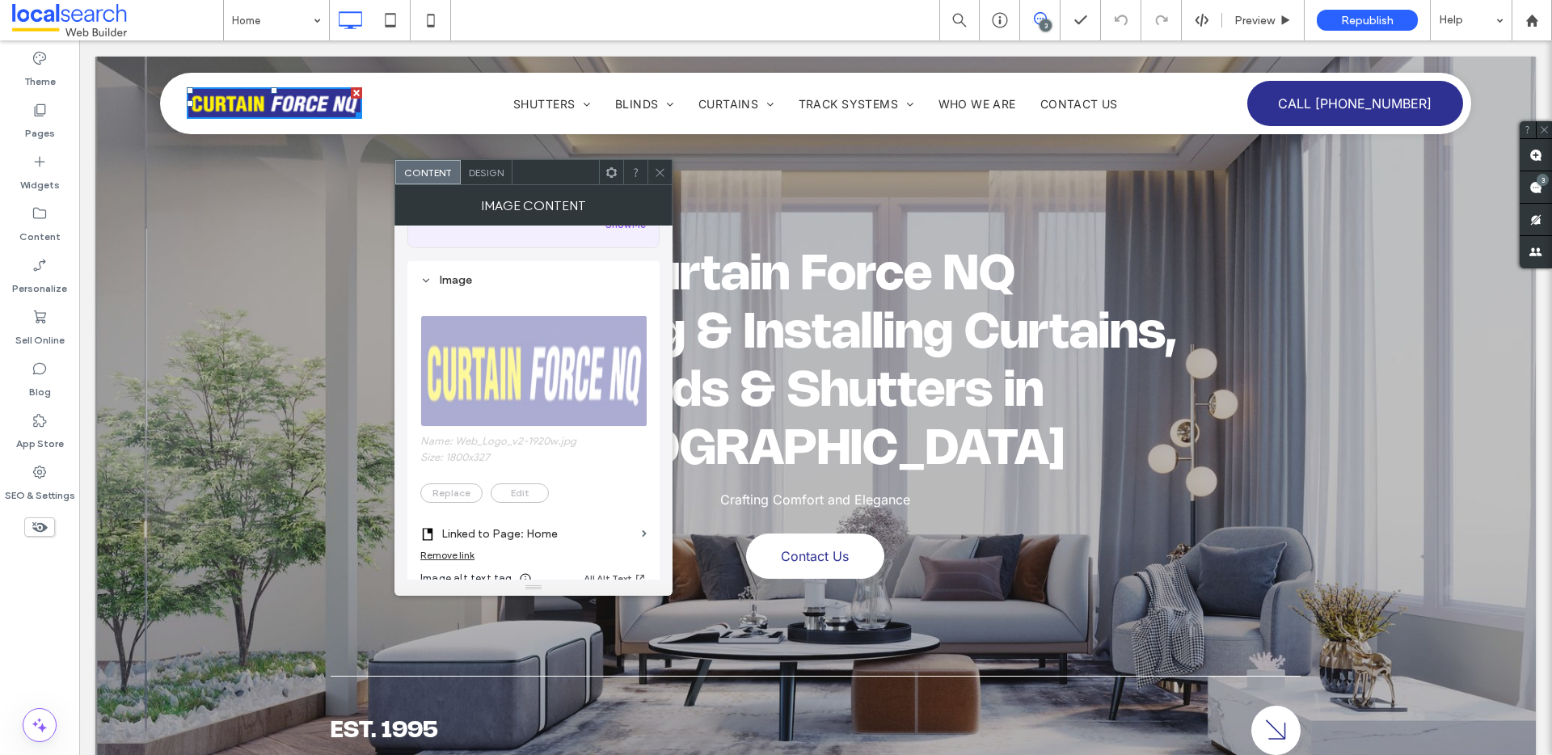
scroll to position [338, 0]
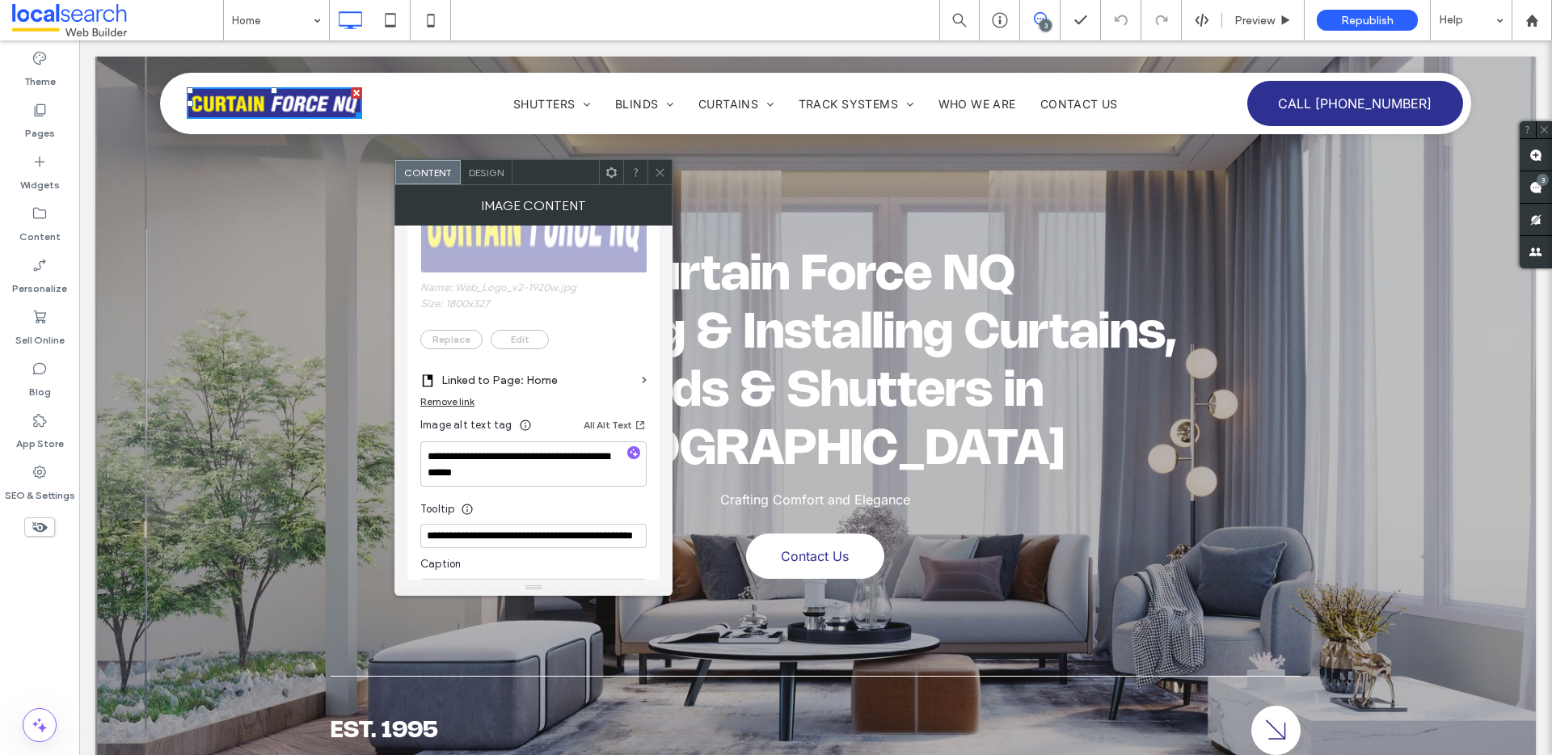
click at [481, 256] on span "Name: Web_Logo_v2-1920w.jpg Size: 1800x327 Replace Edit" at bounding box center [533, 247] width 226 height 220
click at [657, 177] on icon at bounding box center [660, 173] width 12 height 12
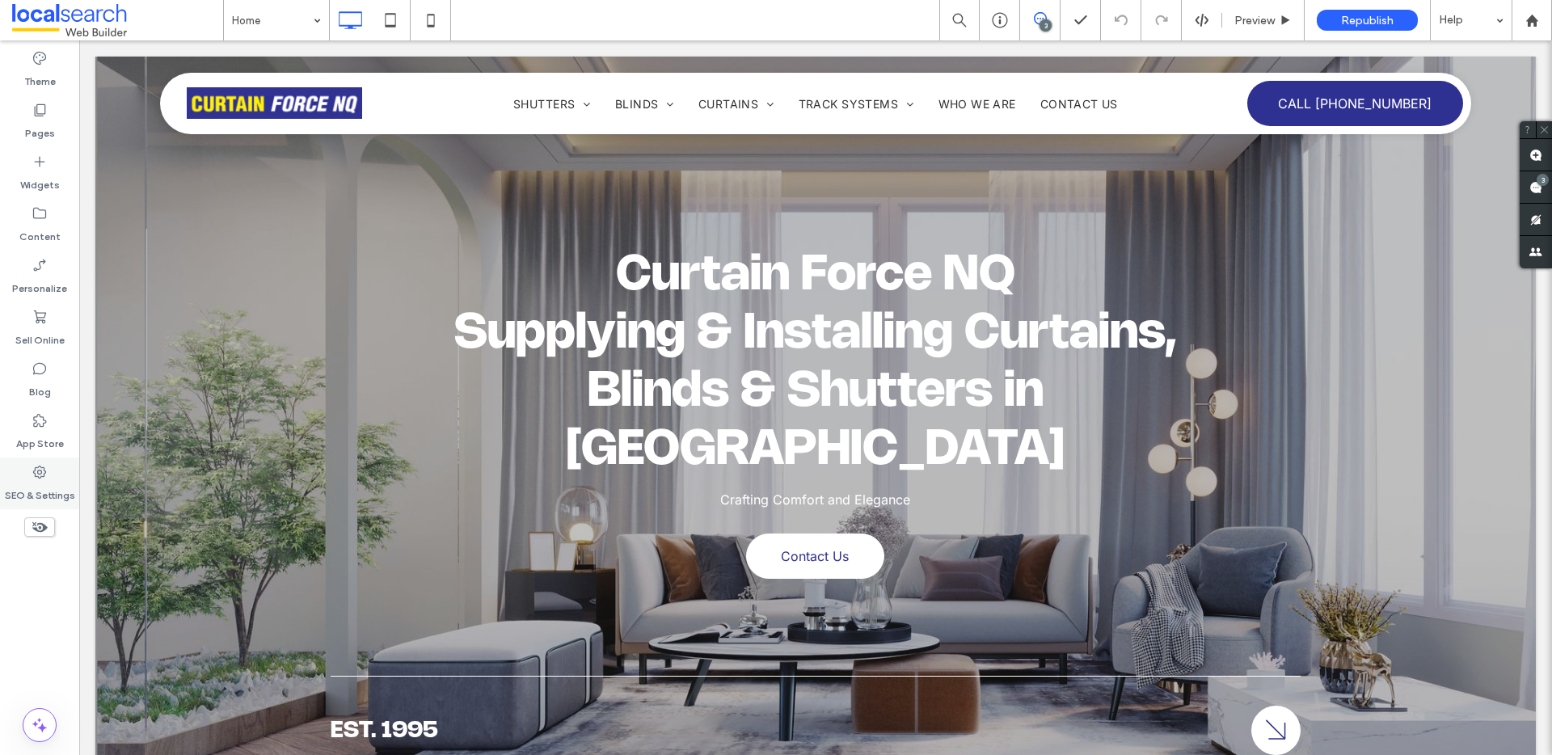
click at [29, 487] on label "SEO & Settings" at bounding box center [40, 491] width 70 height 23
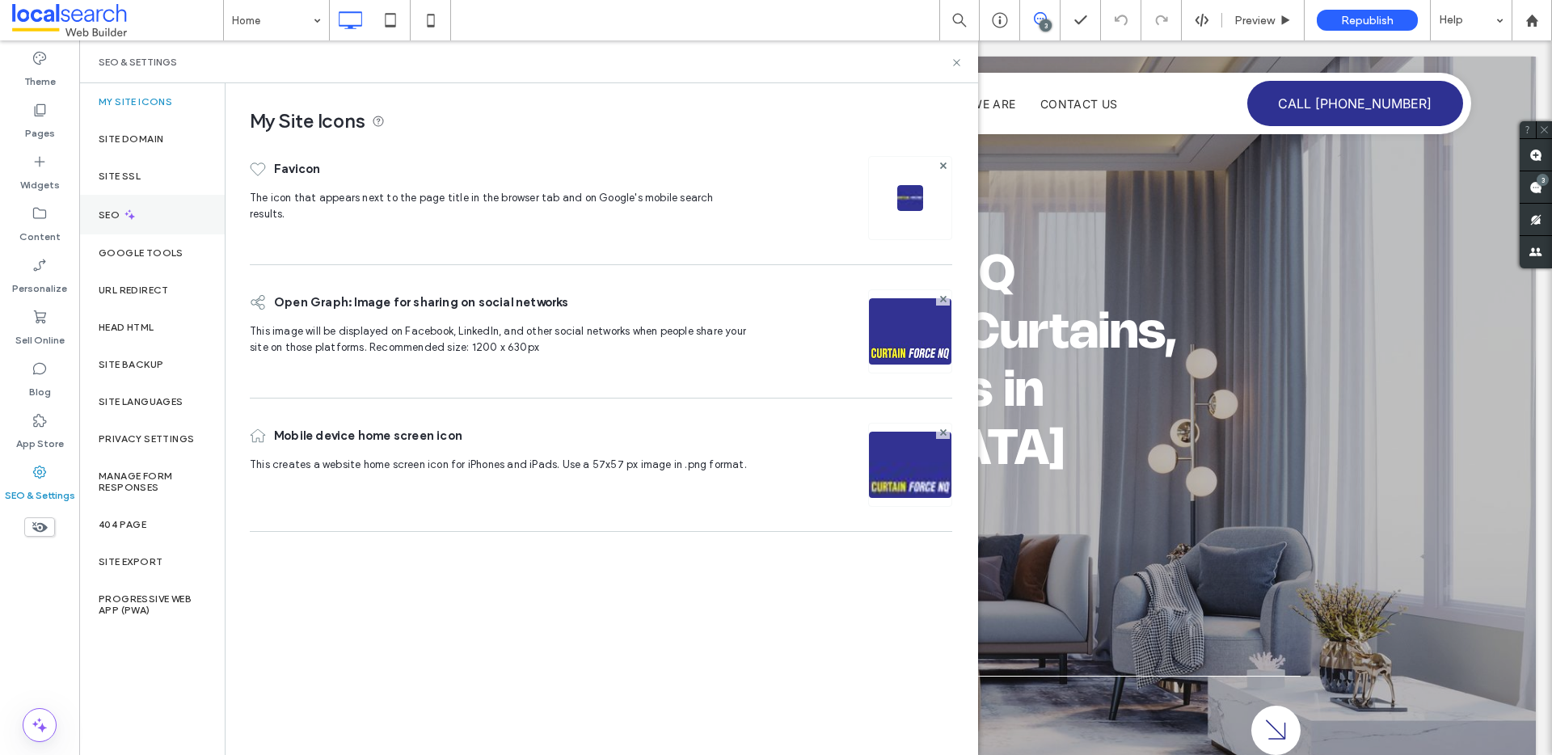
click at [151, 216] on div "SEO" at bounding box center [152, 215] width 146 height 40
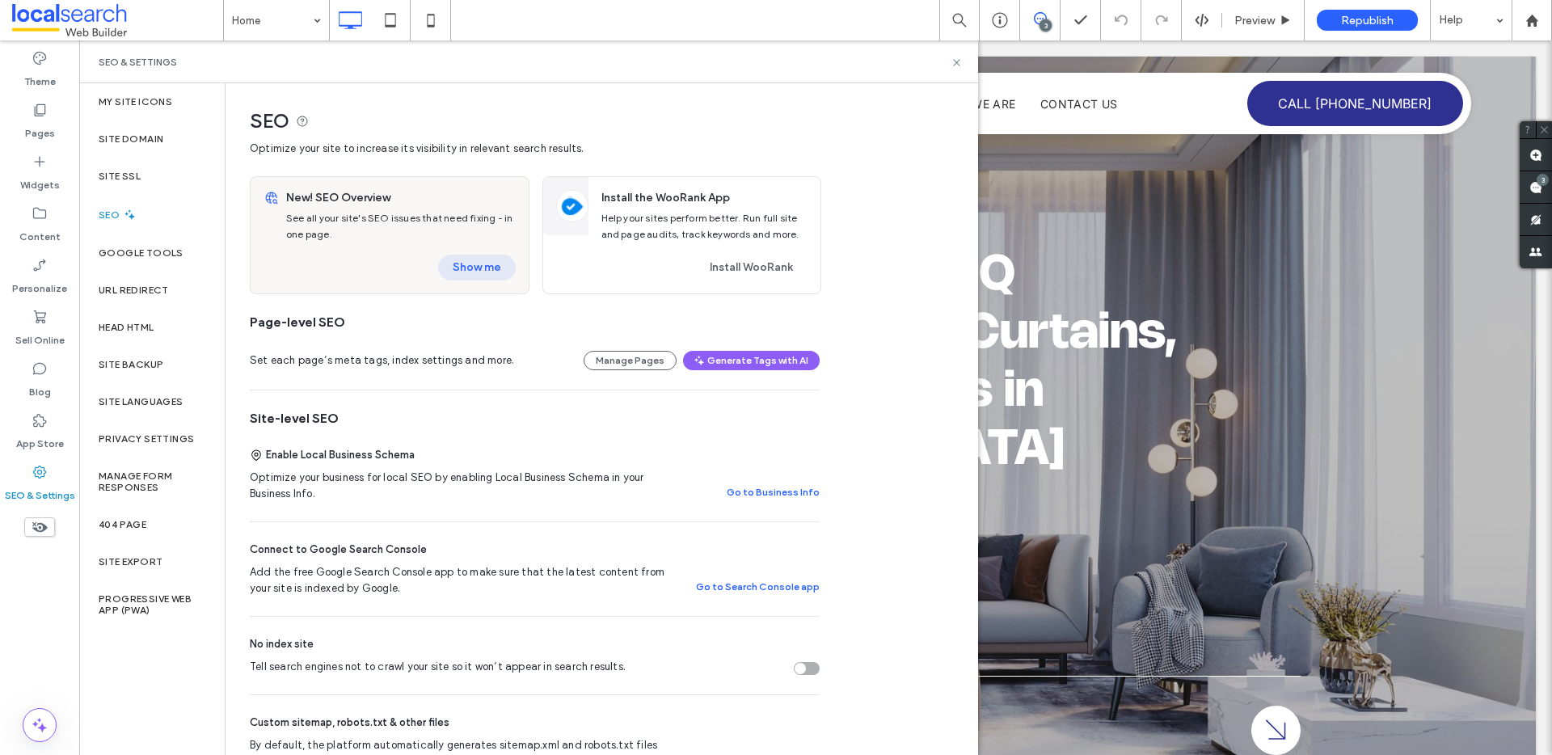
click at [458, 257] on button "Show me" at bounding box center [477, 268] width 78 height 26
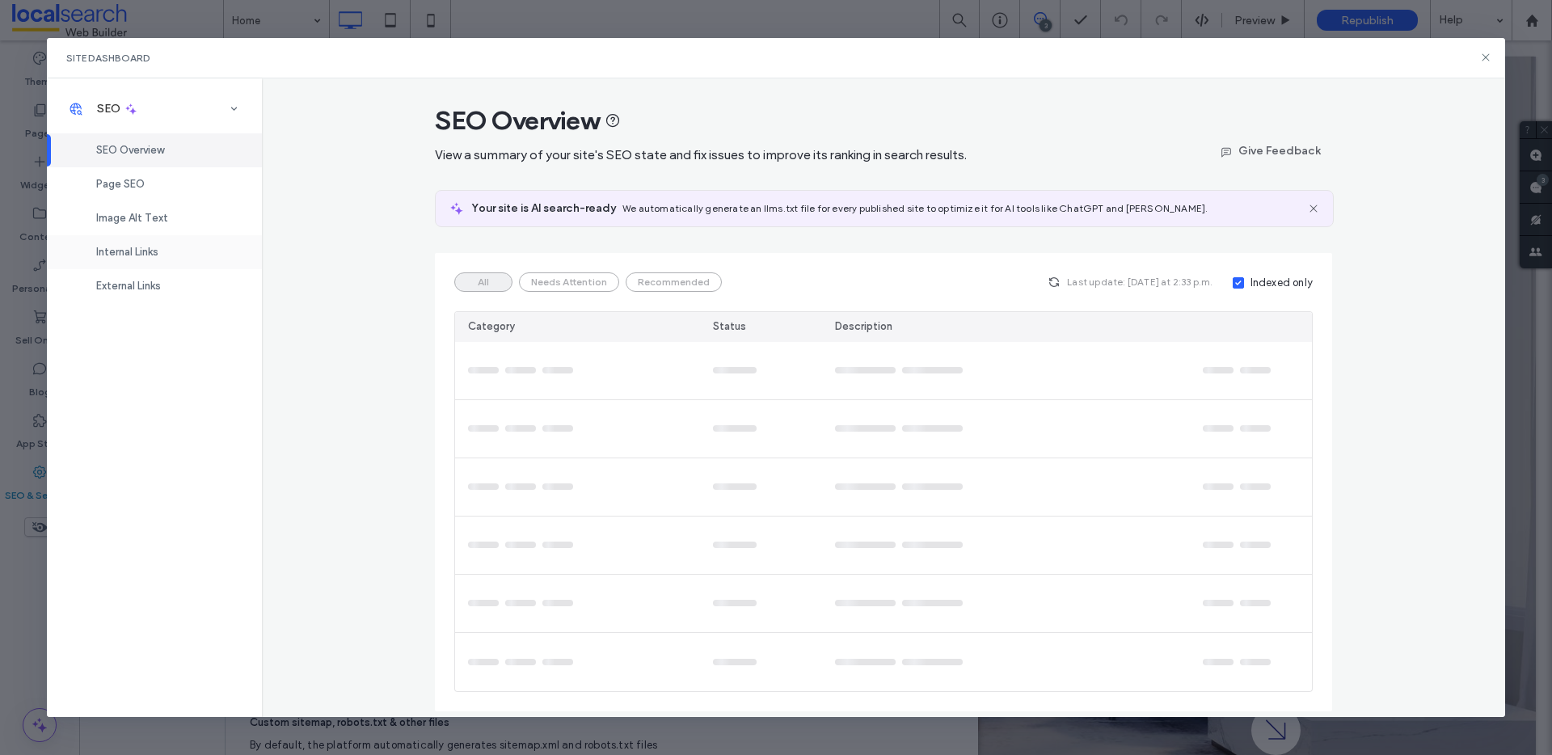
click at [126, 249] on span "Internal Links" at bounding box center [127, 252] width 62 height 12
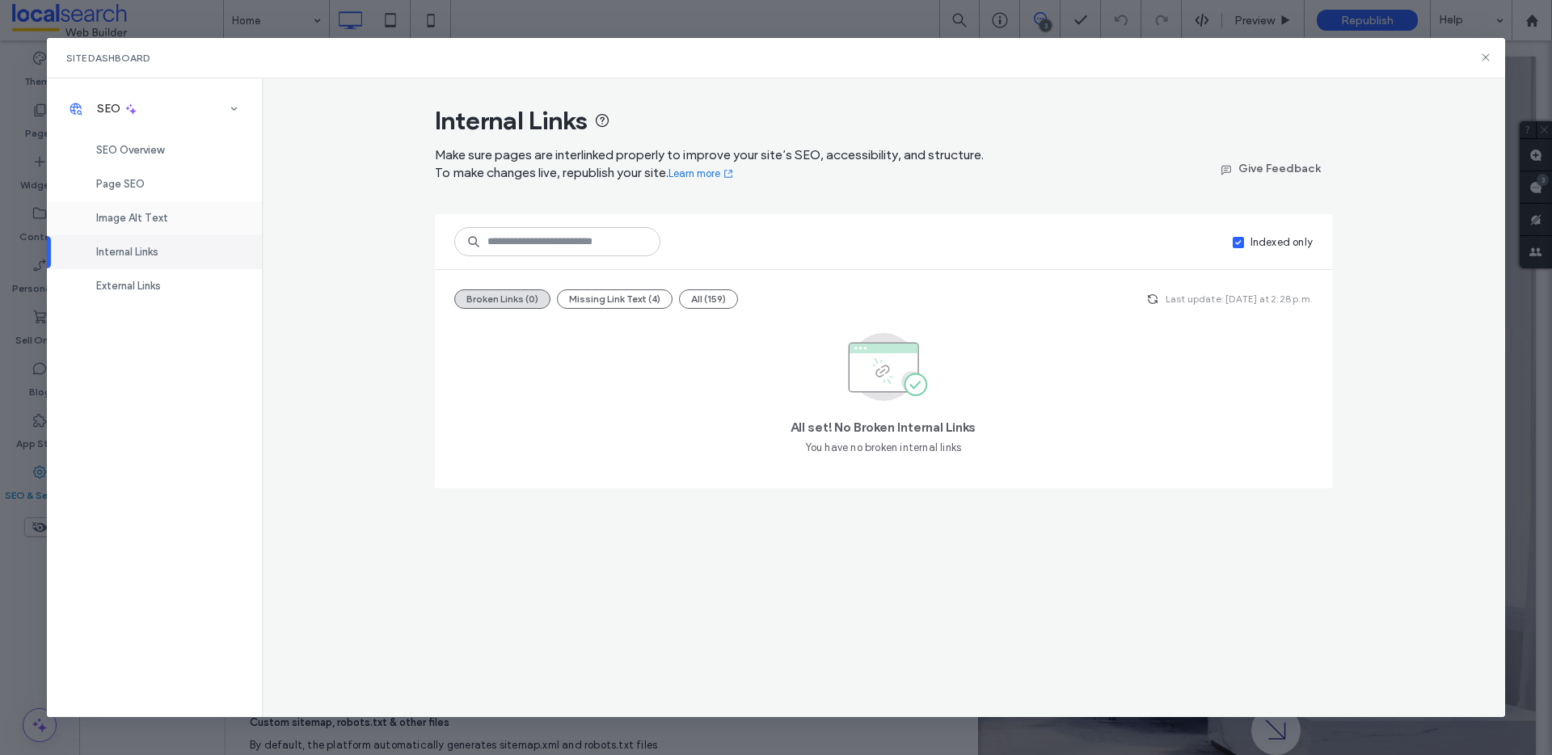
click at [138, 222] on span "Image Alt Text" at bounding box center [132, 218] width 72 height 12
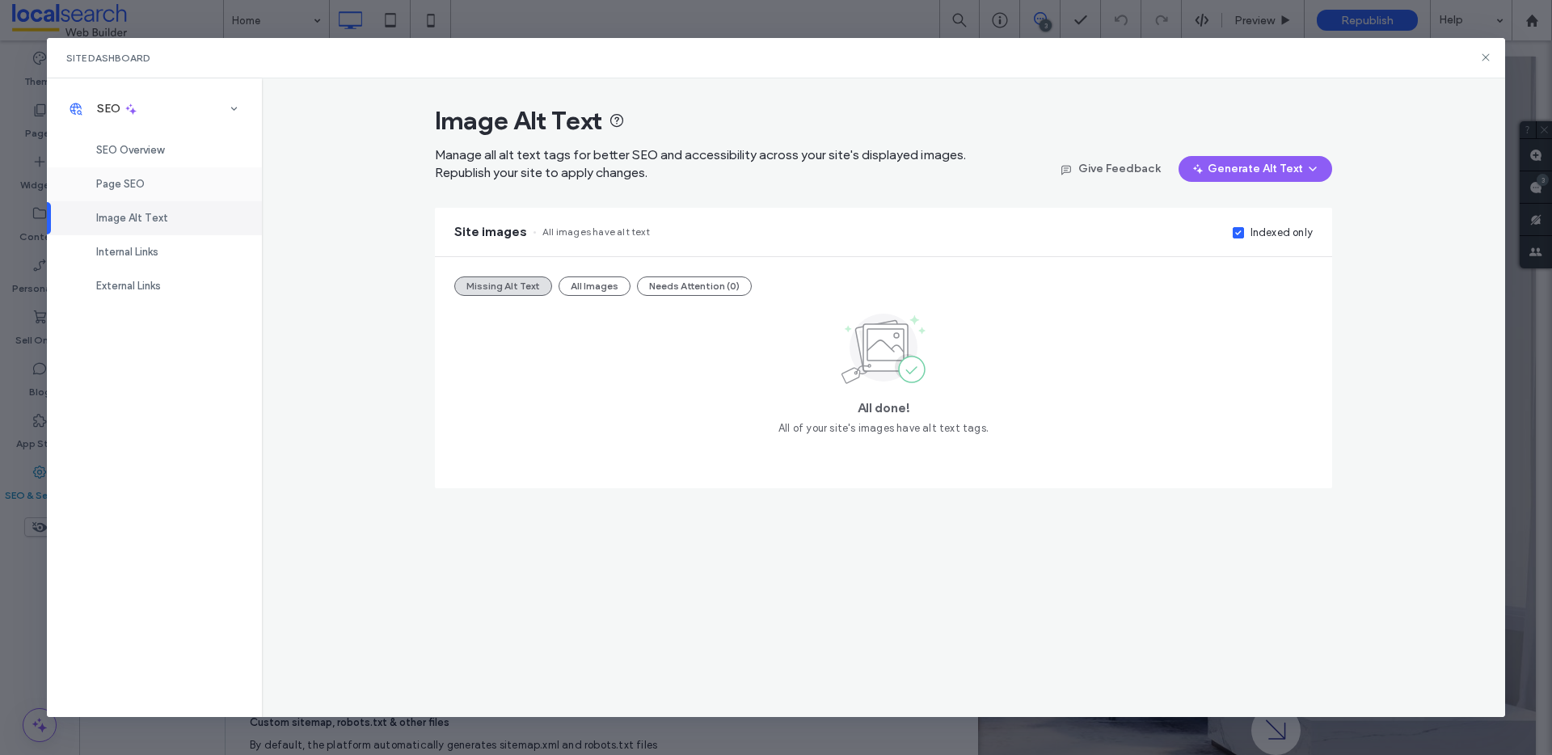
click at [141, 185] on span "Page SEO" at bounding box center [120, 184] width 49 height 12
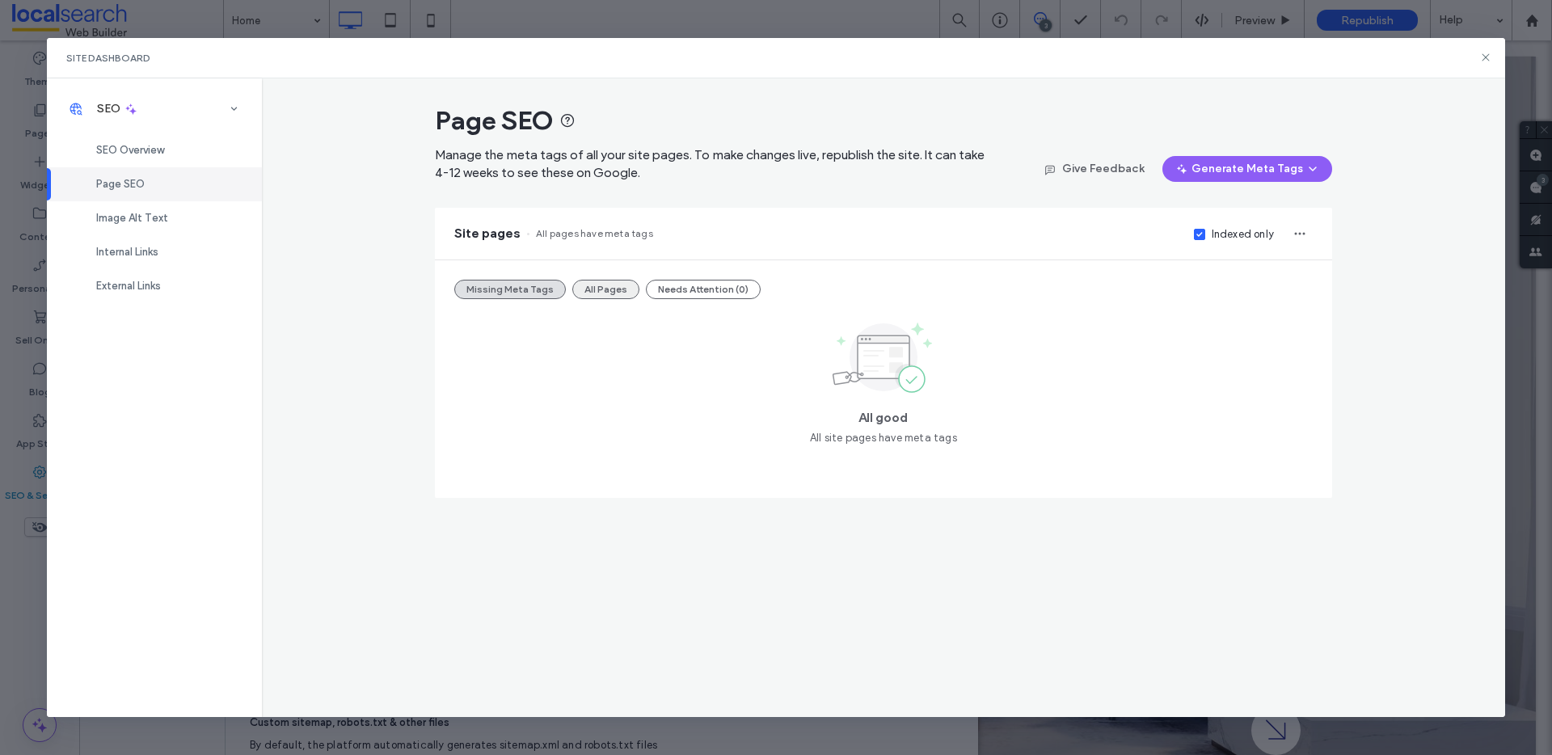
click at [602, 285] on button "All Pages" at bounding box center [605, 289] width 67 height 19
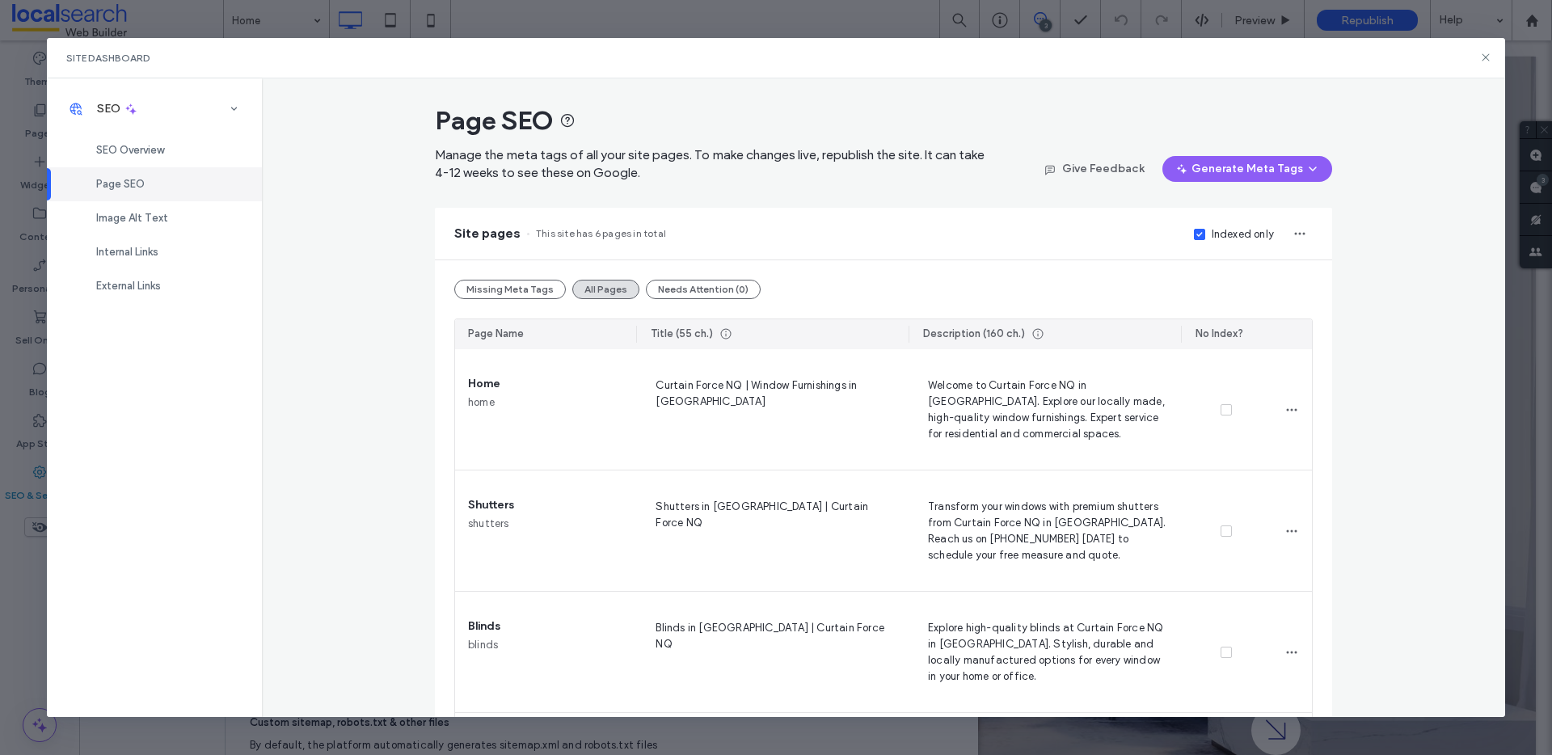
click at [1217, 240] on div "Indexed only" at bounding box center [1243, 234] width 62 height 16
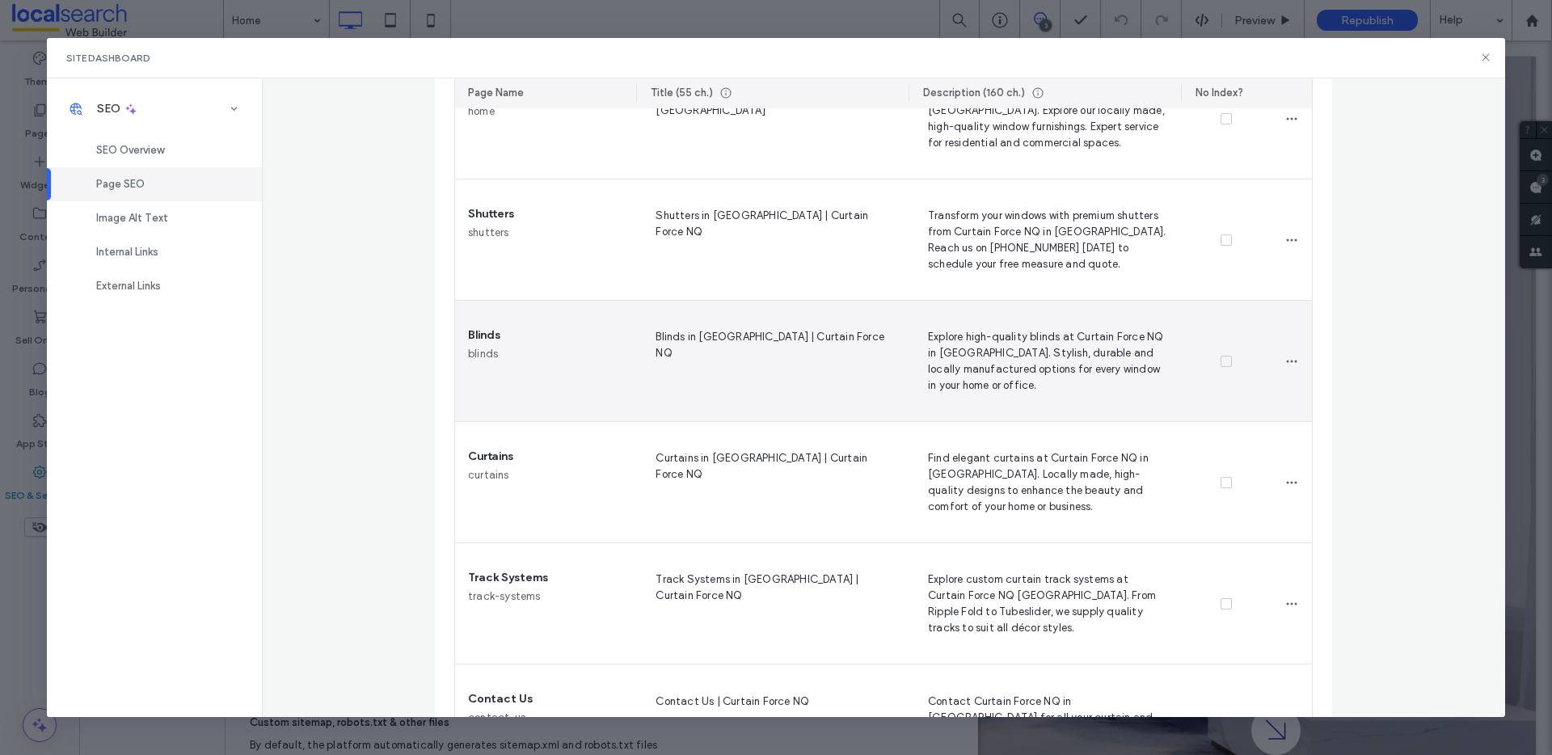
scroll to position [379, 0]
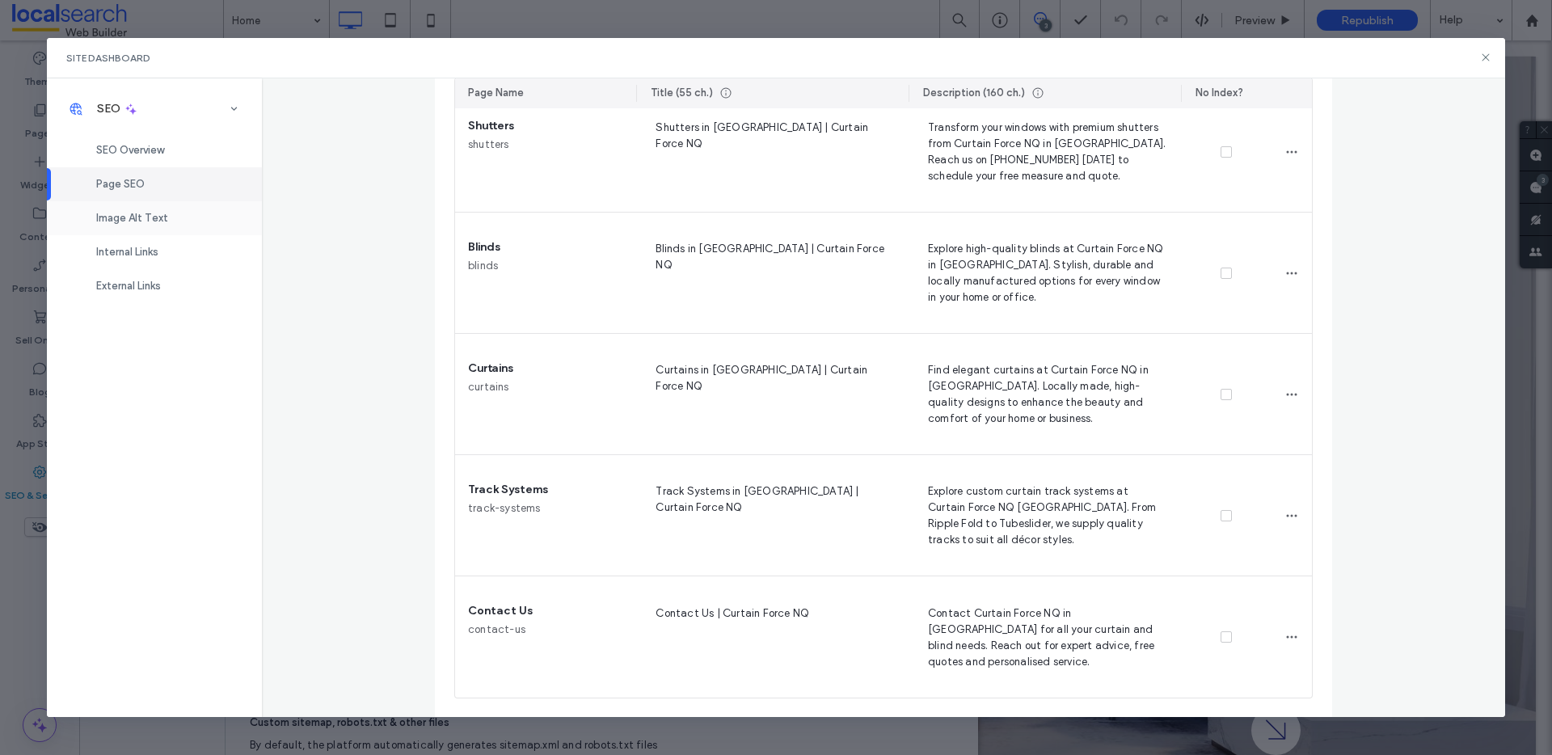
click at [227, 222] on div "Image Alt Text" at bounding box center [154, 218] width 215 height 34
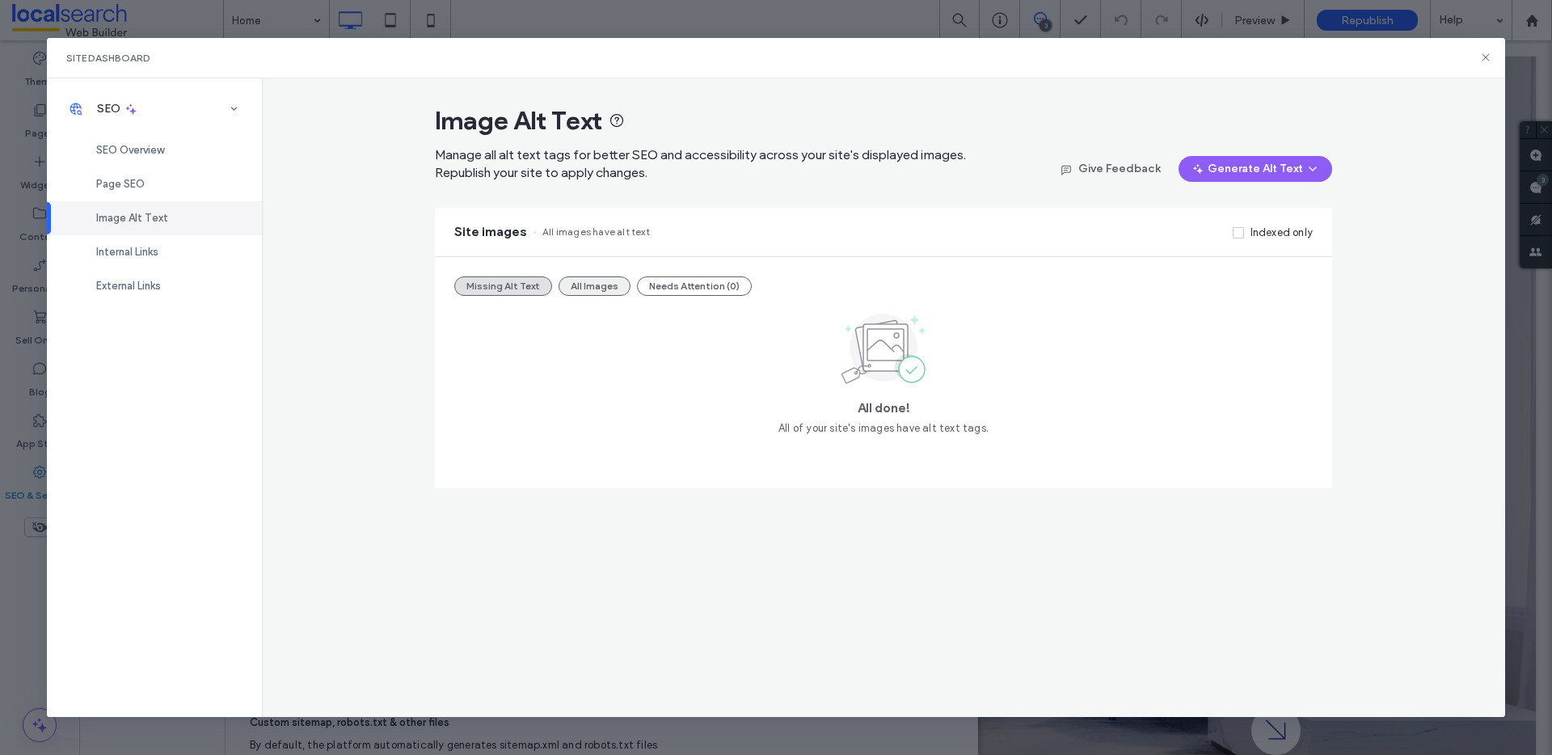
click at [574, 281] on button "All Images" at bounding box center [595, 286] width 72 height 19
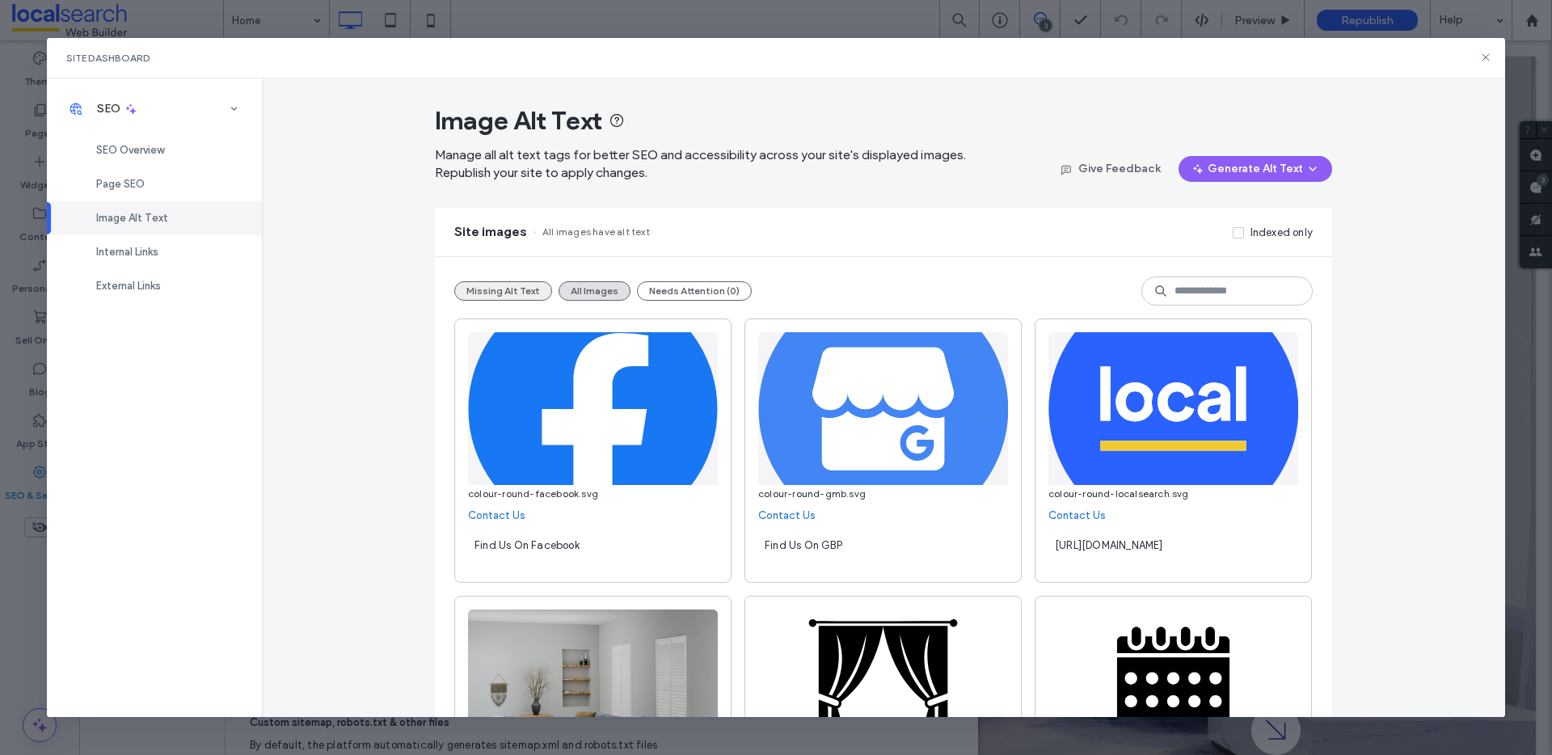
click at [492, 286] on button "Missing Alt Text" at bounding box center [503, 290] width 98 height 19
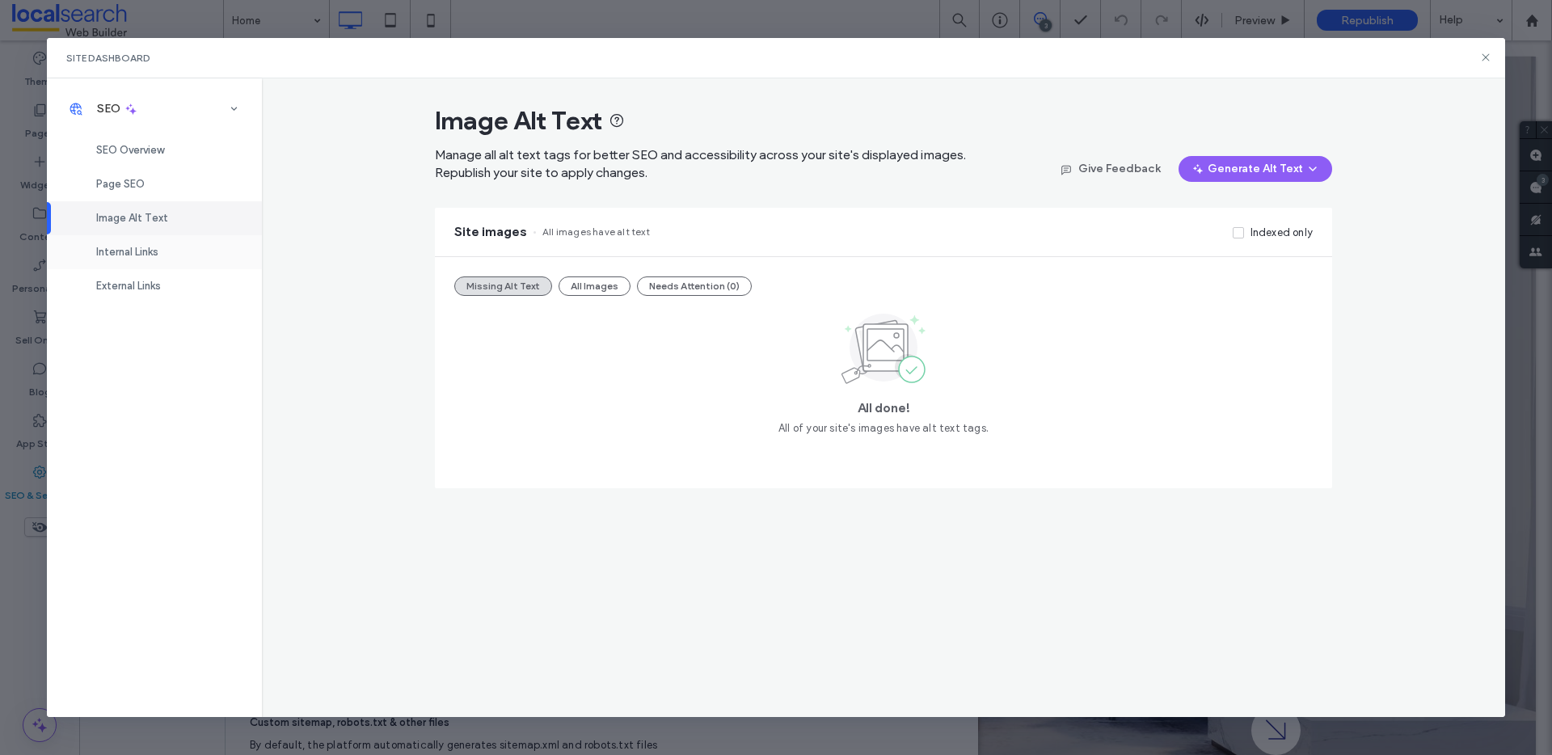
click at [178, 238] on div "Internal Links" at bounding box center [154, 252] width 215 height 34
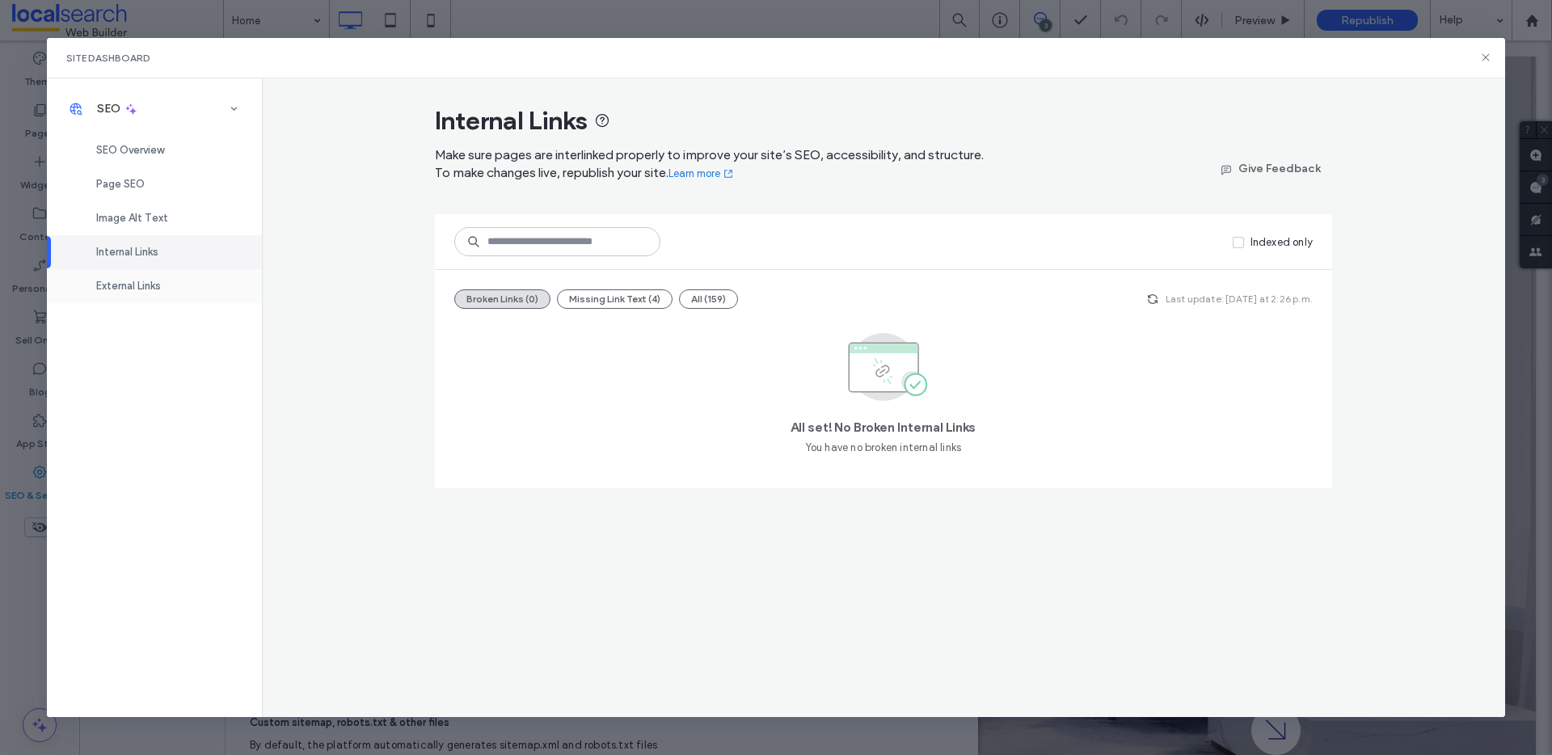
click at [188, 290] on div "External Links" at bounding box center [154, 286] width 215 height 34
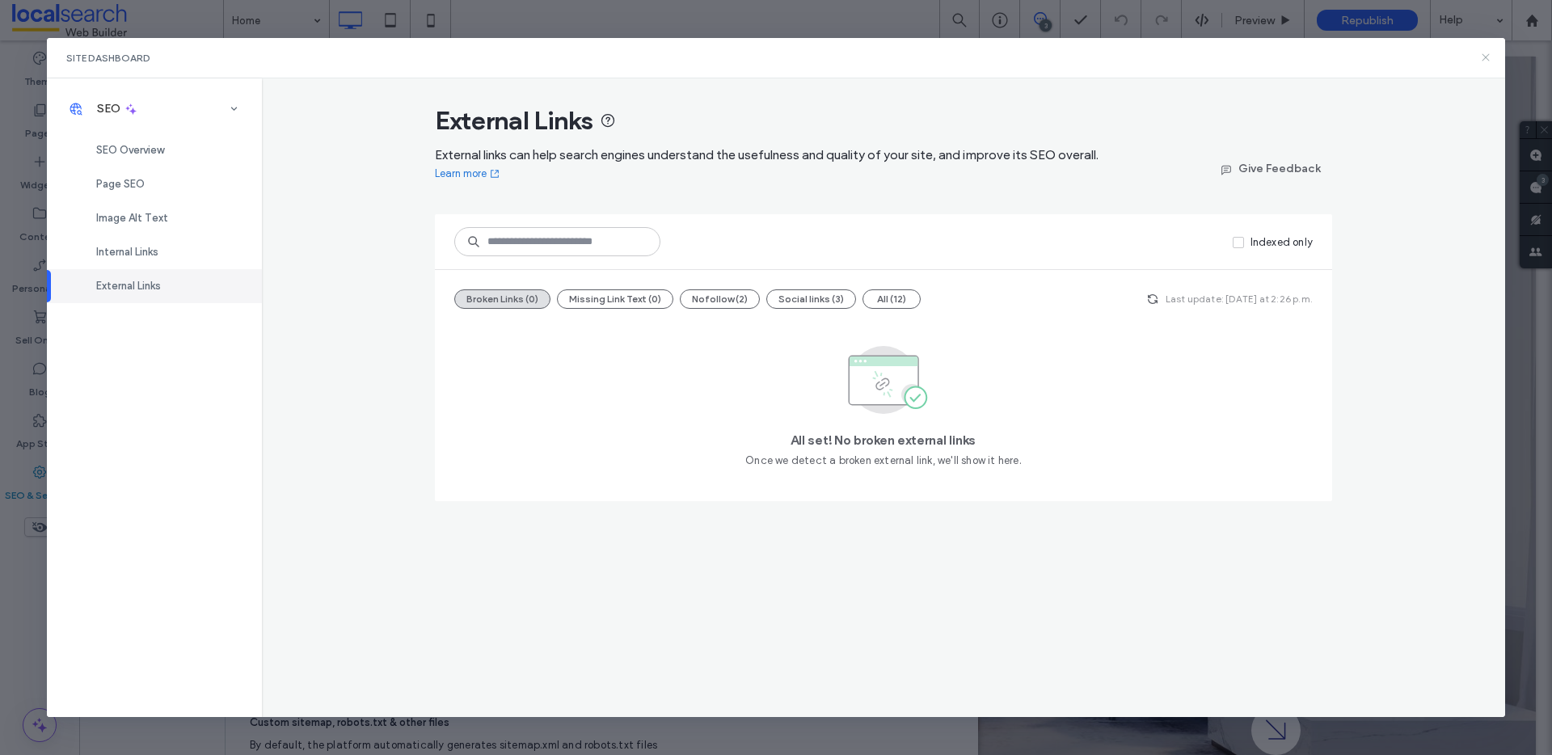
click at [1484, 56] on icon at bounding box center [1486, 57] width 13 height 13
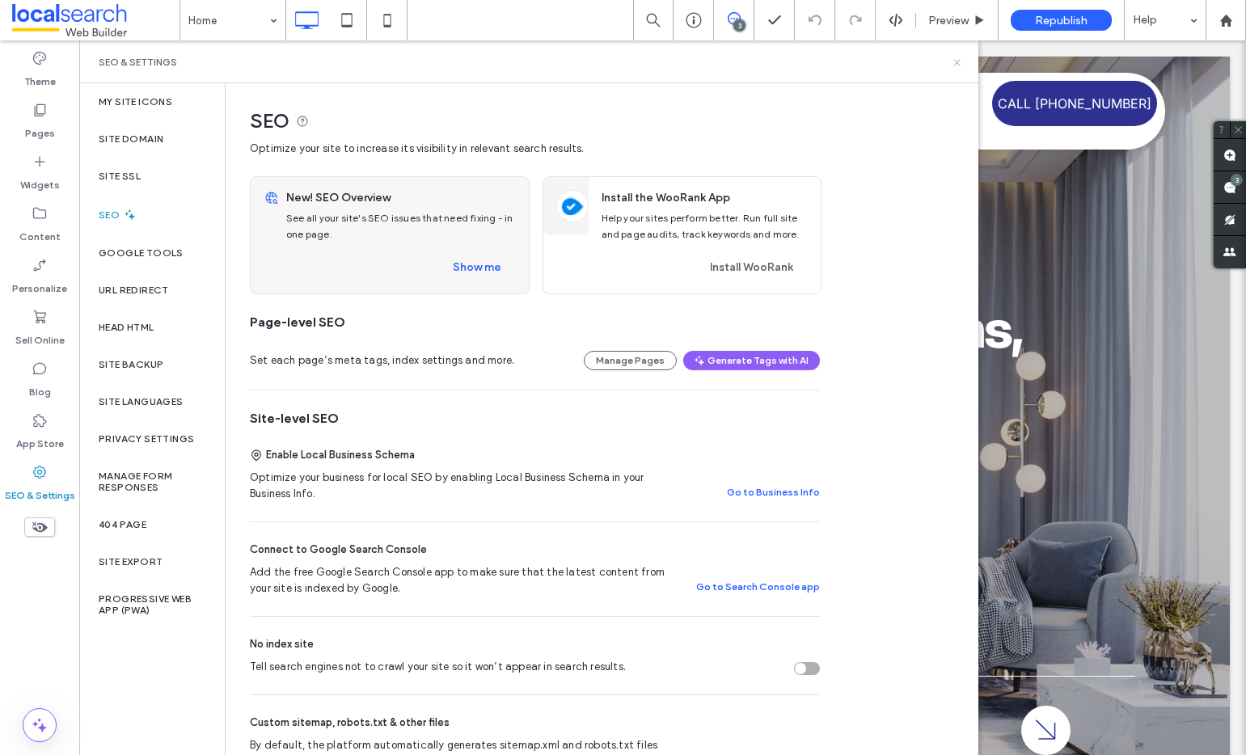
click at [957, 64] on icon at bounding box center [957, 63] width 12 height 12
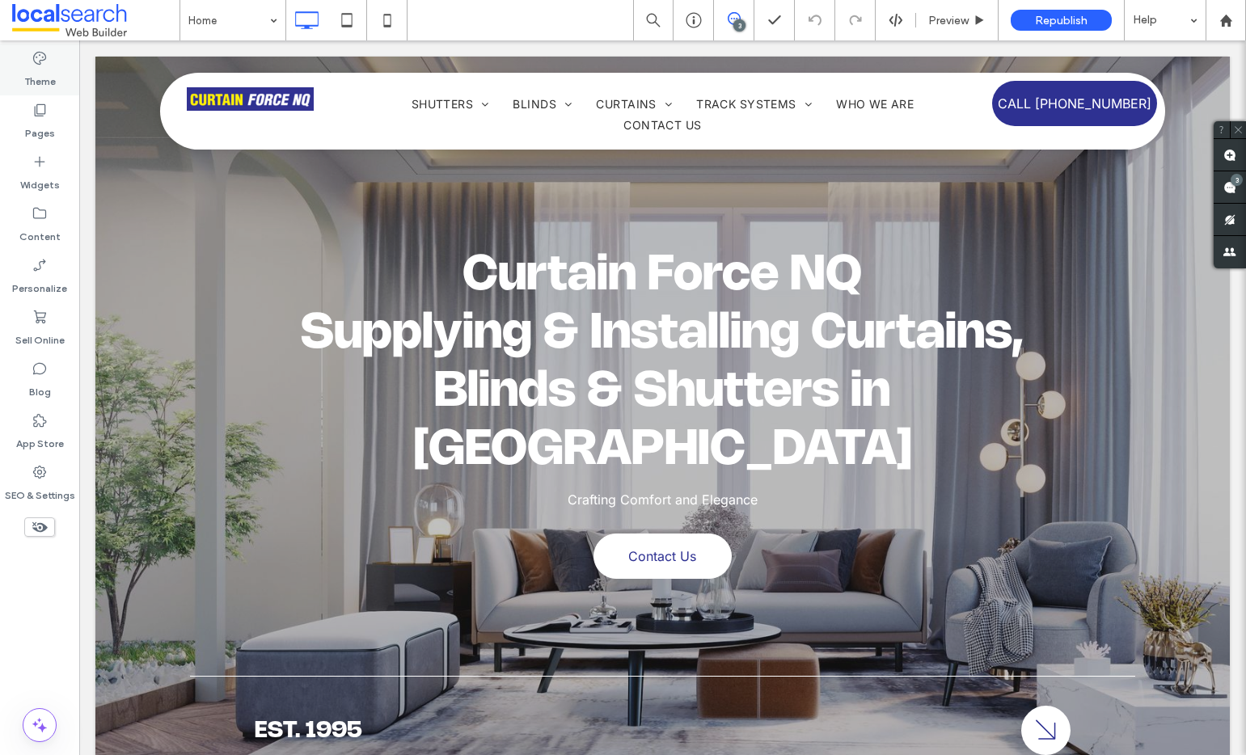
click at [53, 68] on label "Theme" at bounding box center [40, 77] width 32 height 23
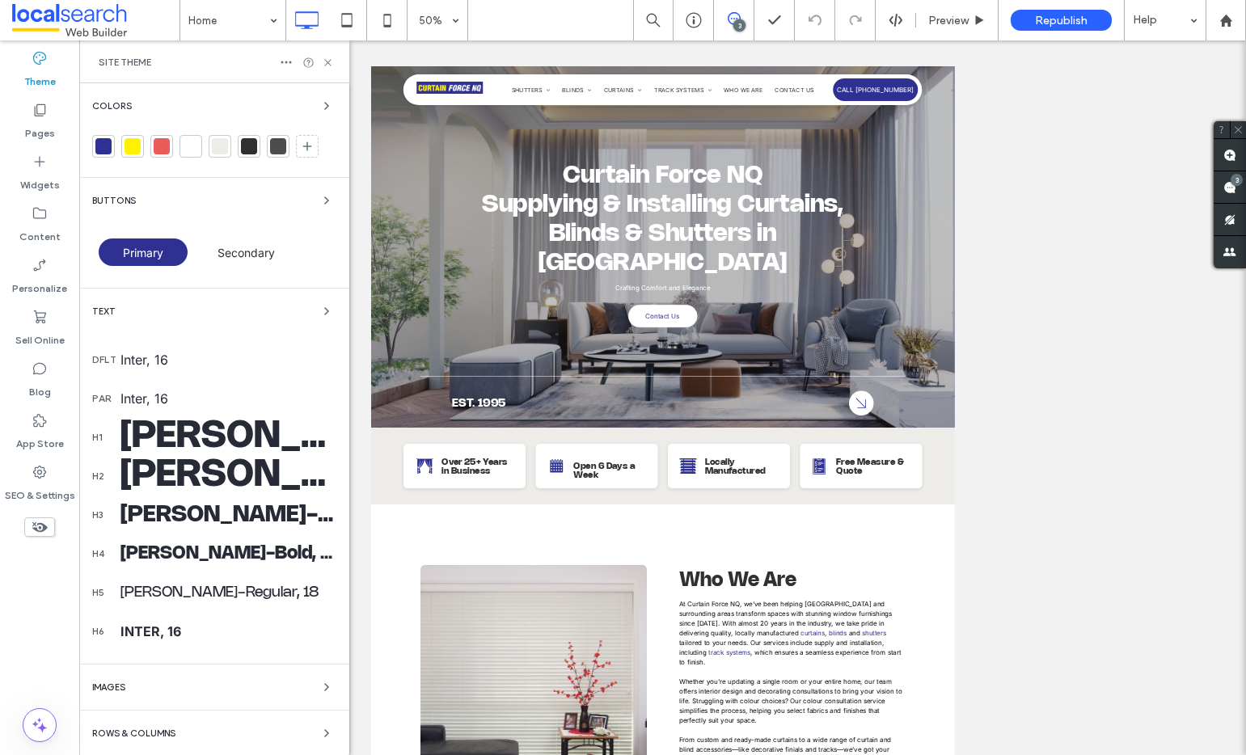
click at [102, 148] on div at bounding box center [103, 146] width 16 height 16
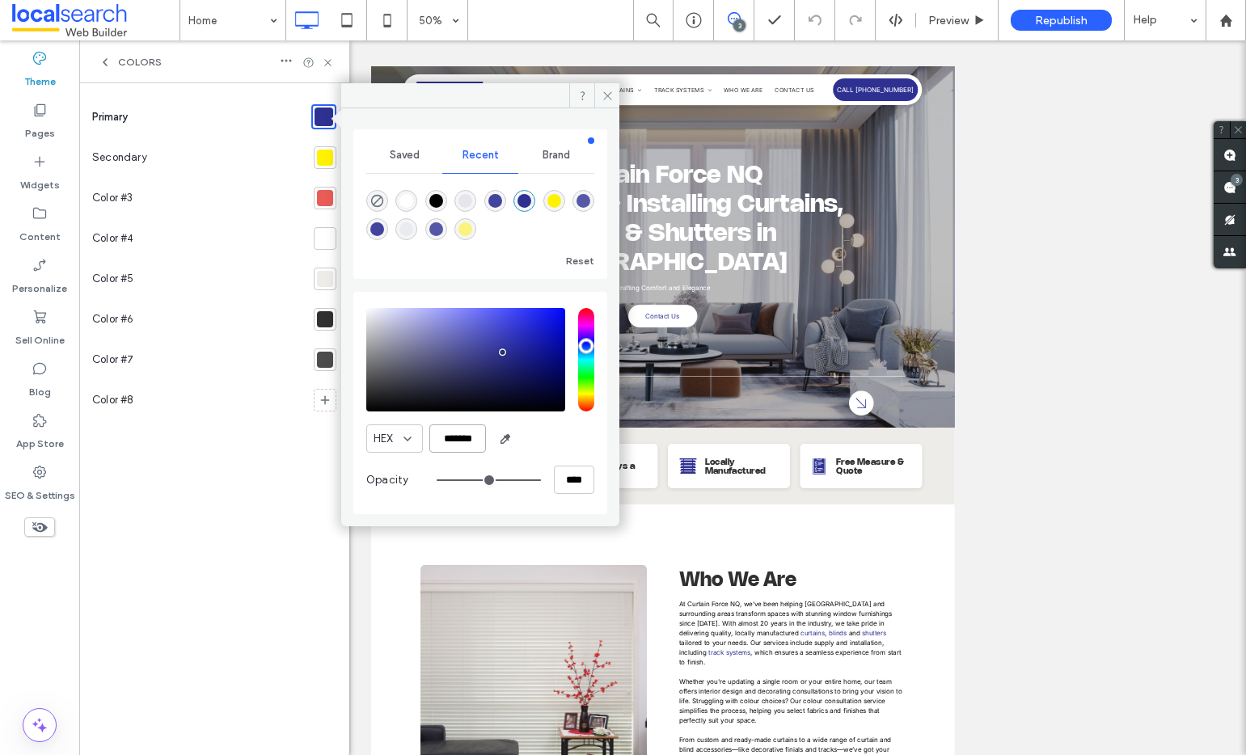
click at [466, 436] on input "*******" at bounding box center [457, 438] width 57 height 28
click at [608, 95] on icon at bounding box center [608, 96] width 12 height 12
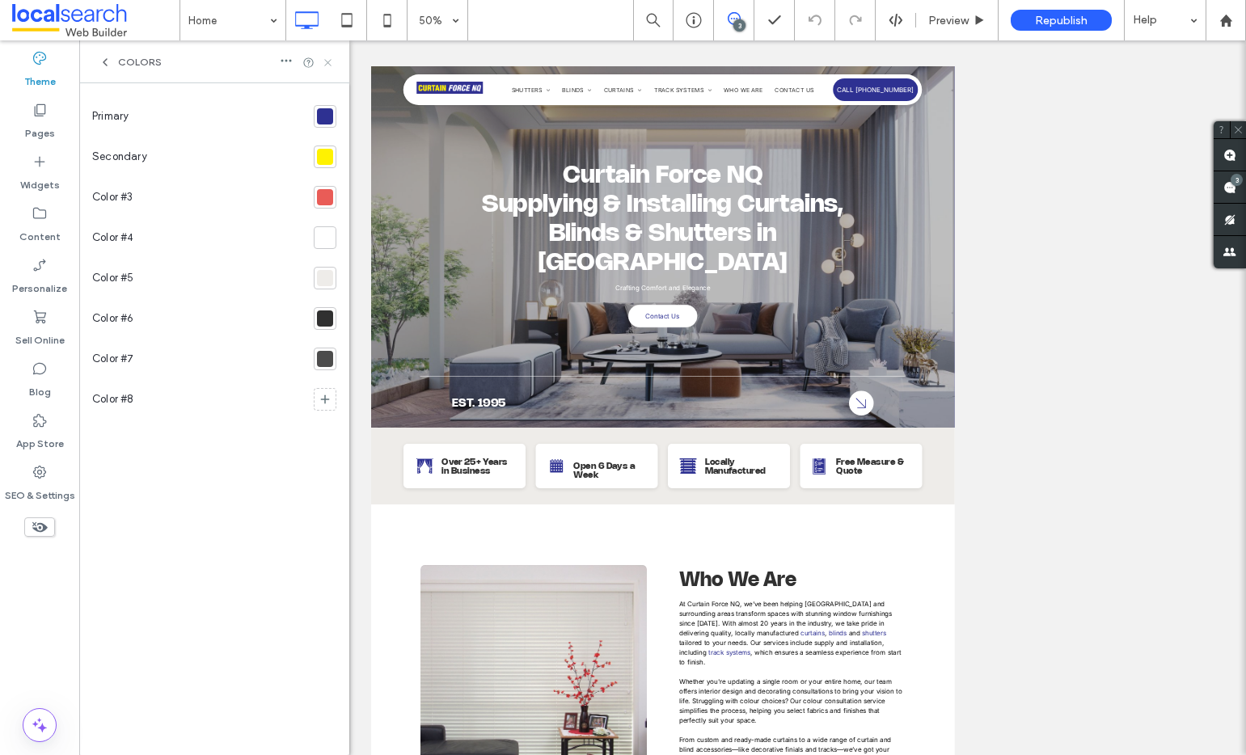
click at [325, 61] on icon at bounding box center [328, 63] width 12 height 12
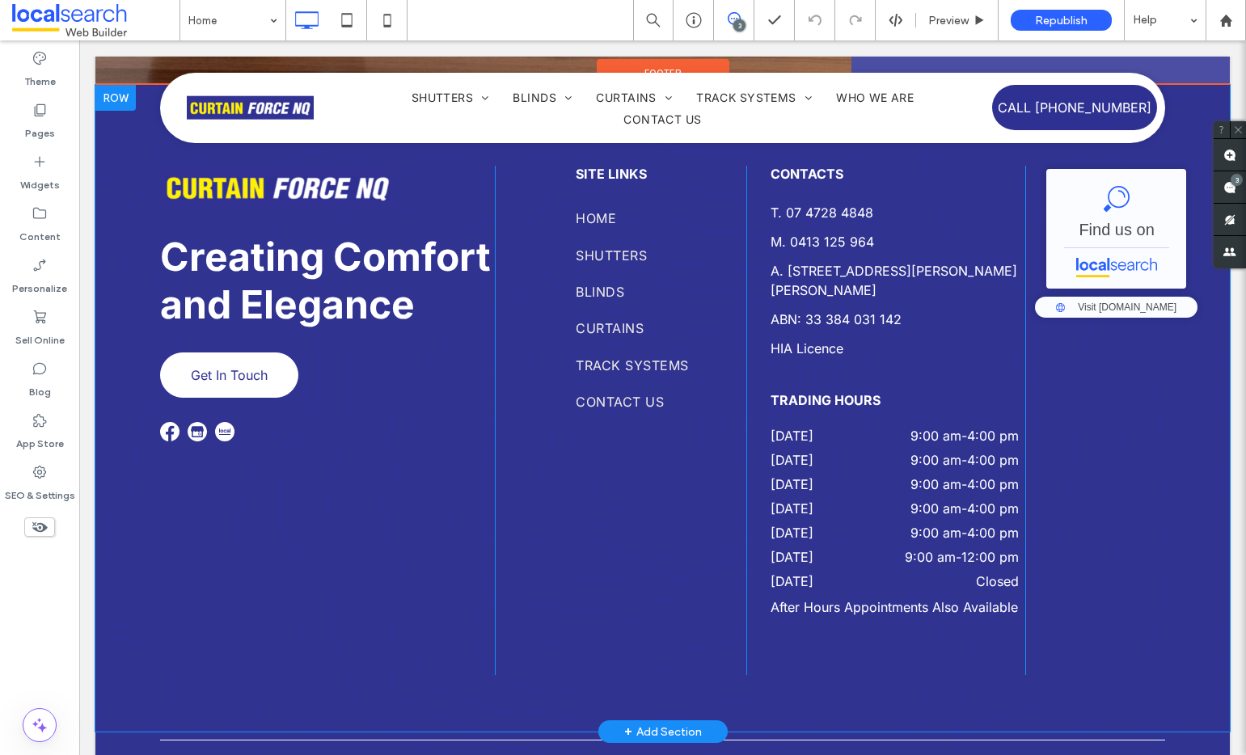
scroll to position [7606, 0]
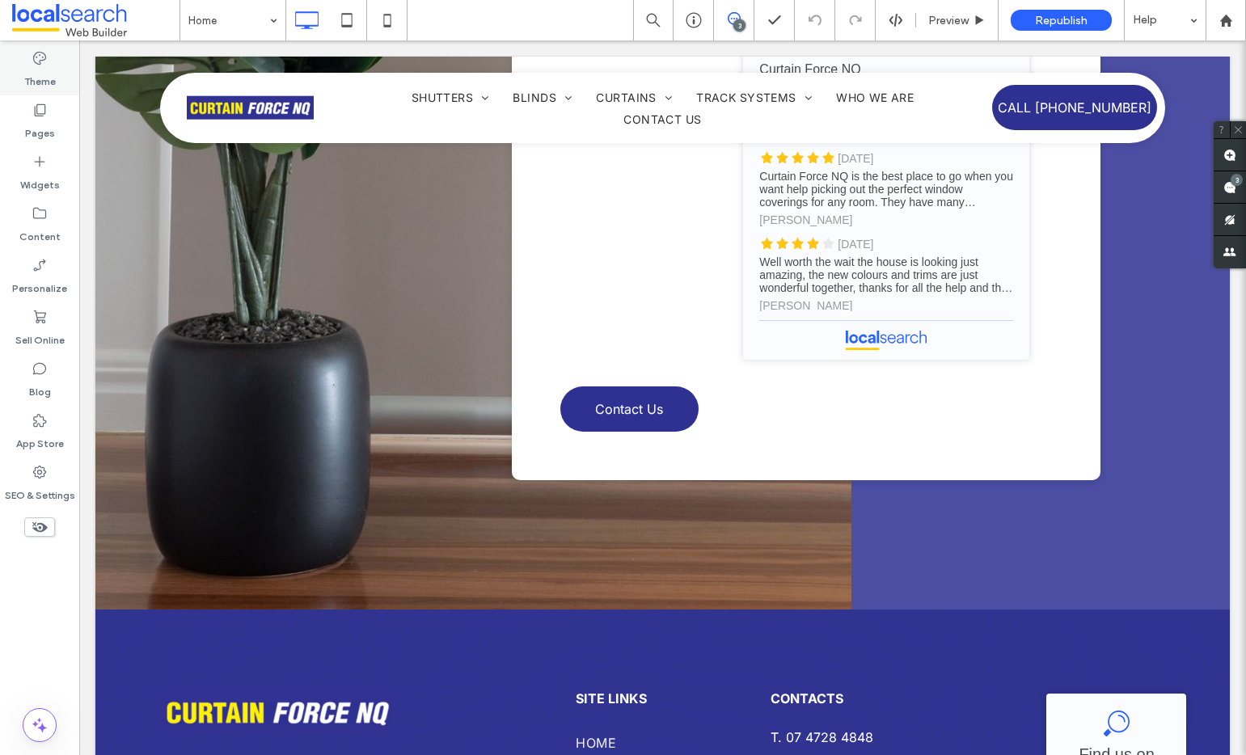
click at [39, 59] on icon at bounding box center [40, 58] width 16 height 16
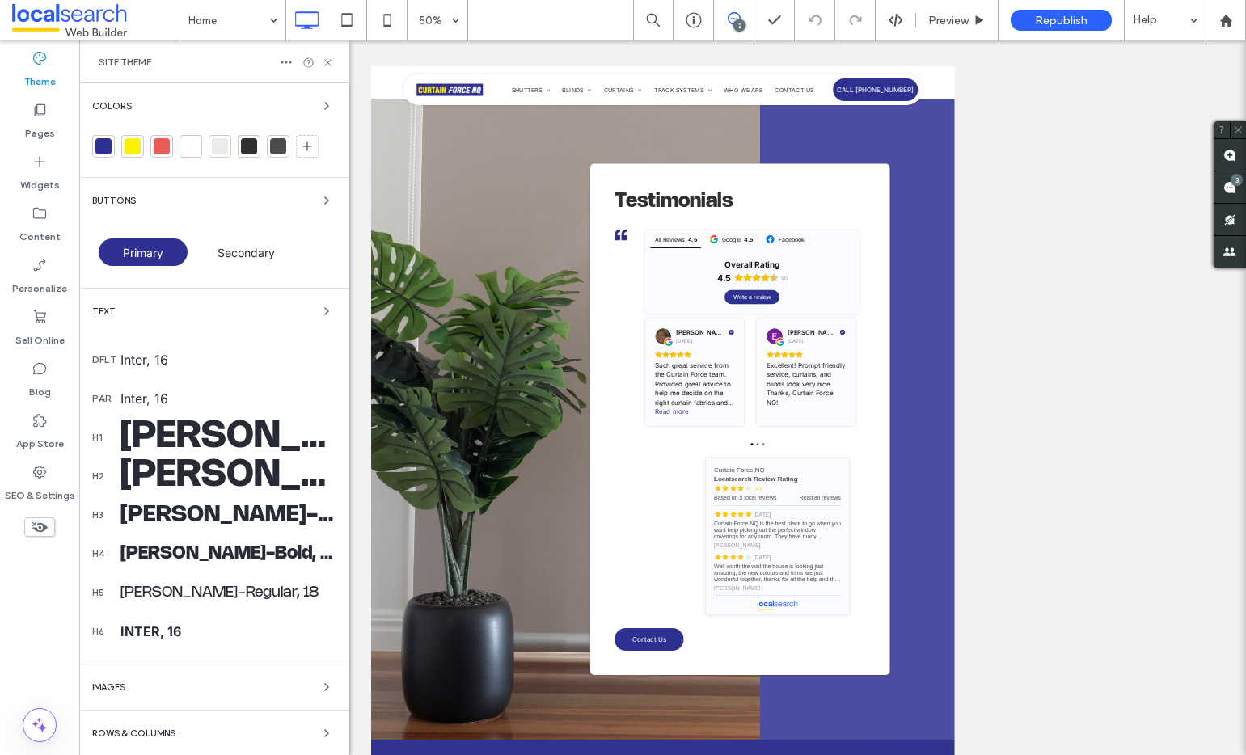
scroll to position [6715, 0]
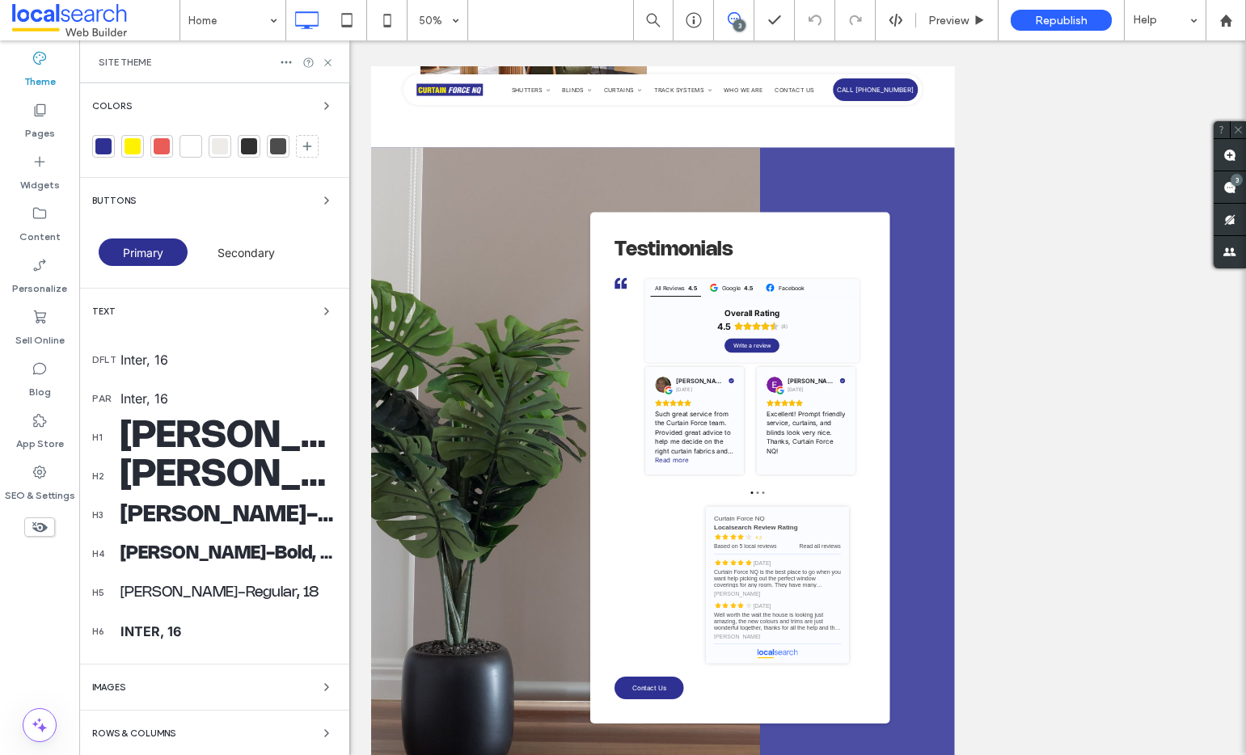
click at [106, 150] on div at bounding box center [103, 146] width 16 height 16
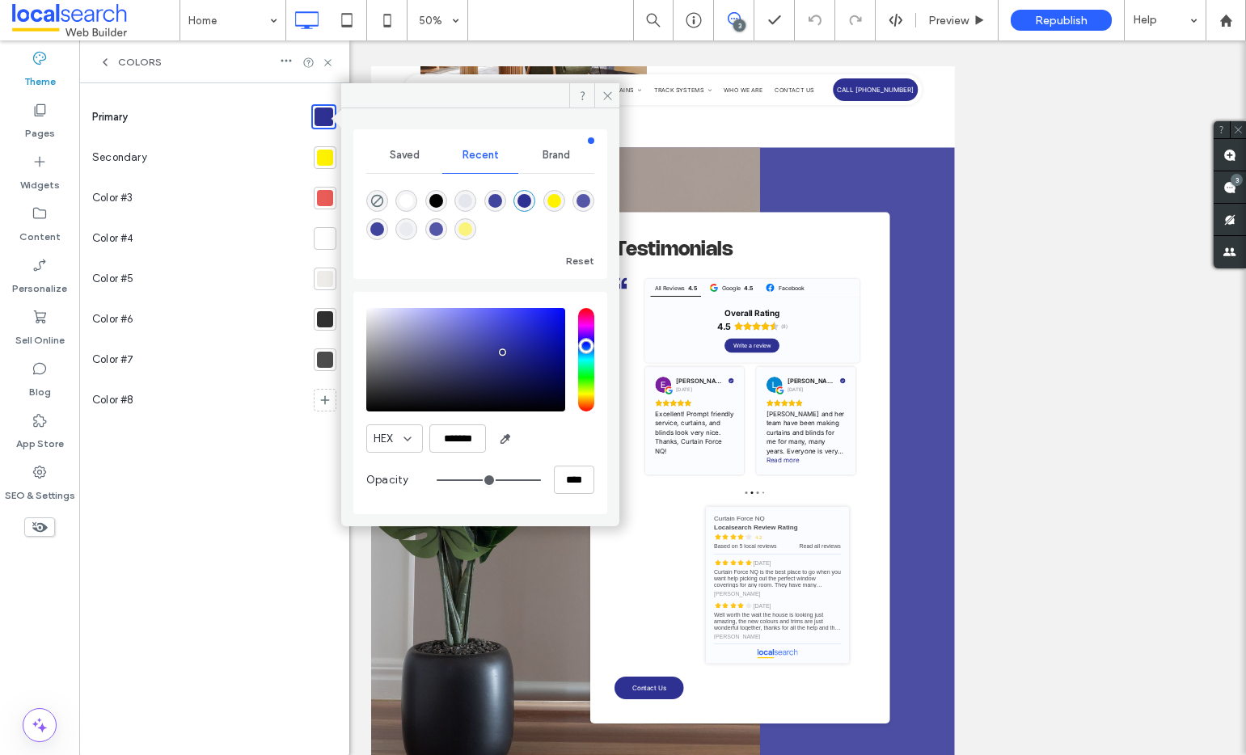
click at [323, 158] on div at bounding box center [325, 158] width 16 height 16
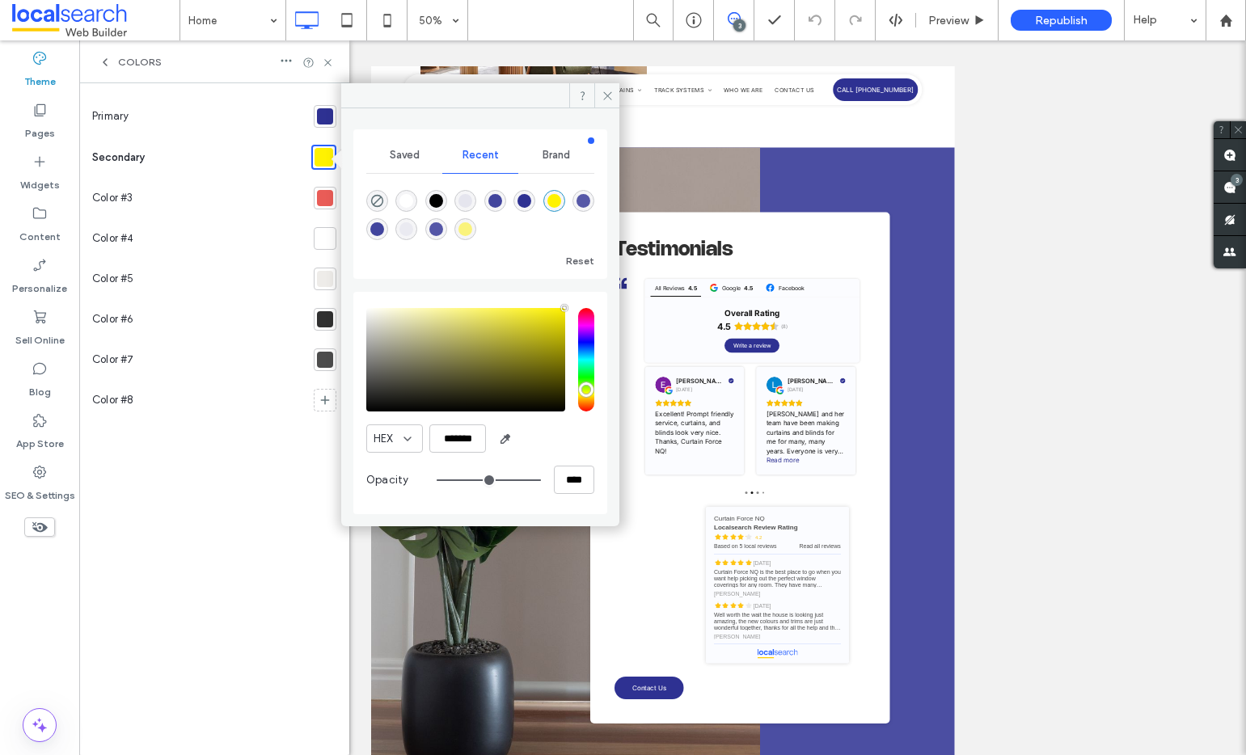
click at [326, 116] on div at bounding box center [325, 116] width 16 height 16
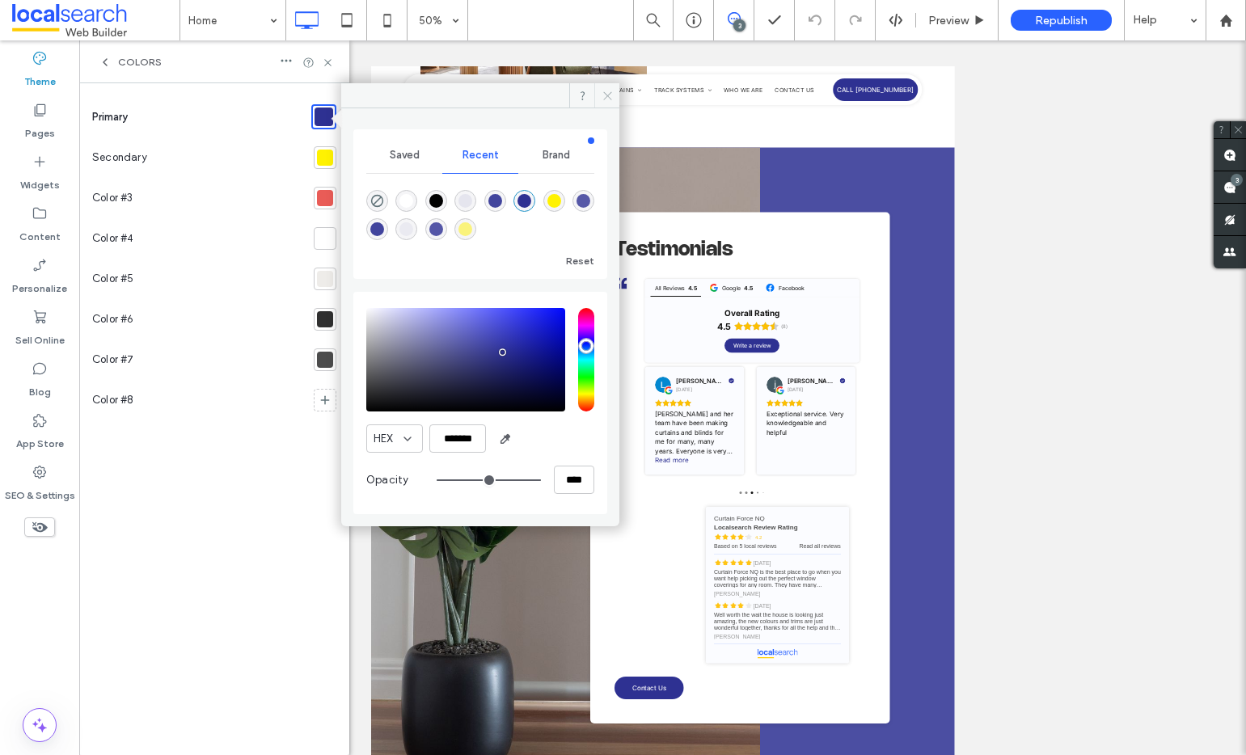
click at [596, 94] on span at bounding box center [606, 95] width 25 height 24
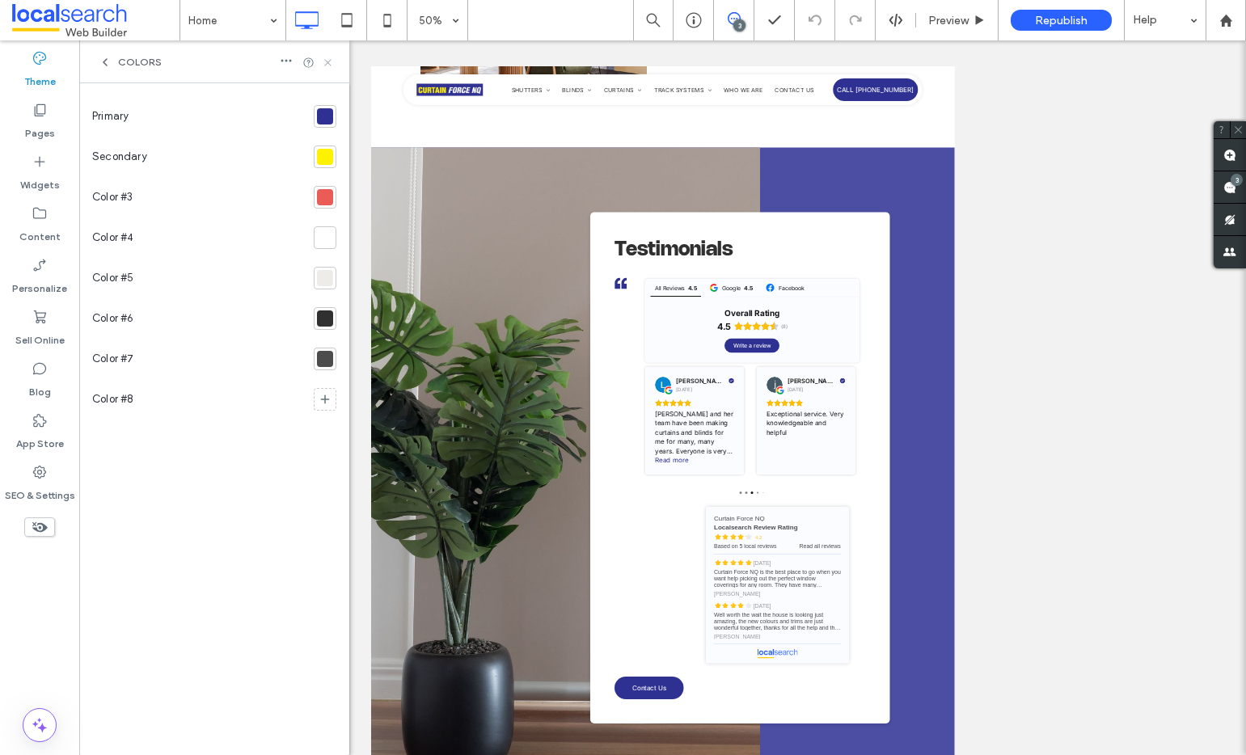
click at [333, 65] on icon at bounding box center [328, 63] width 12 height 12
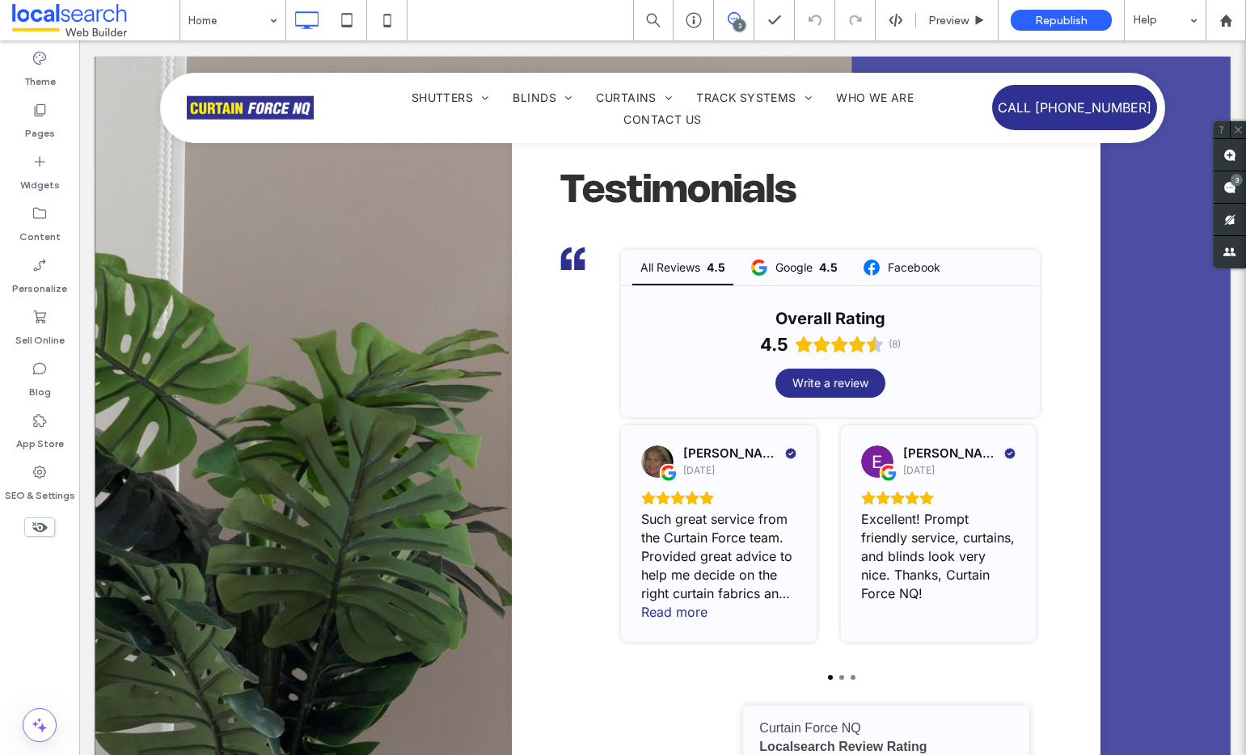
scroll to position [7266, 0]
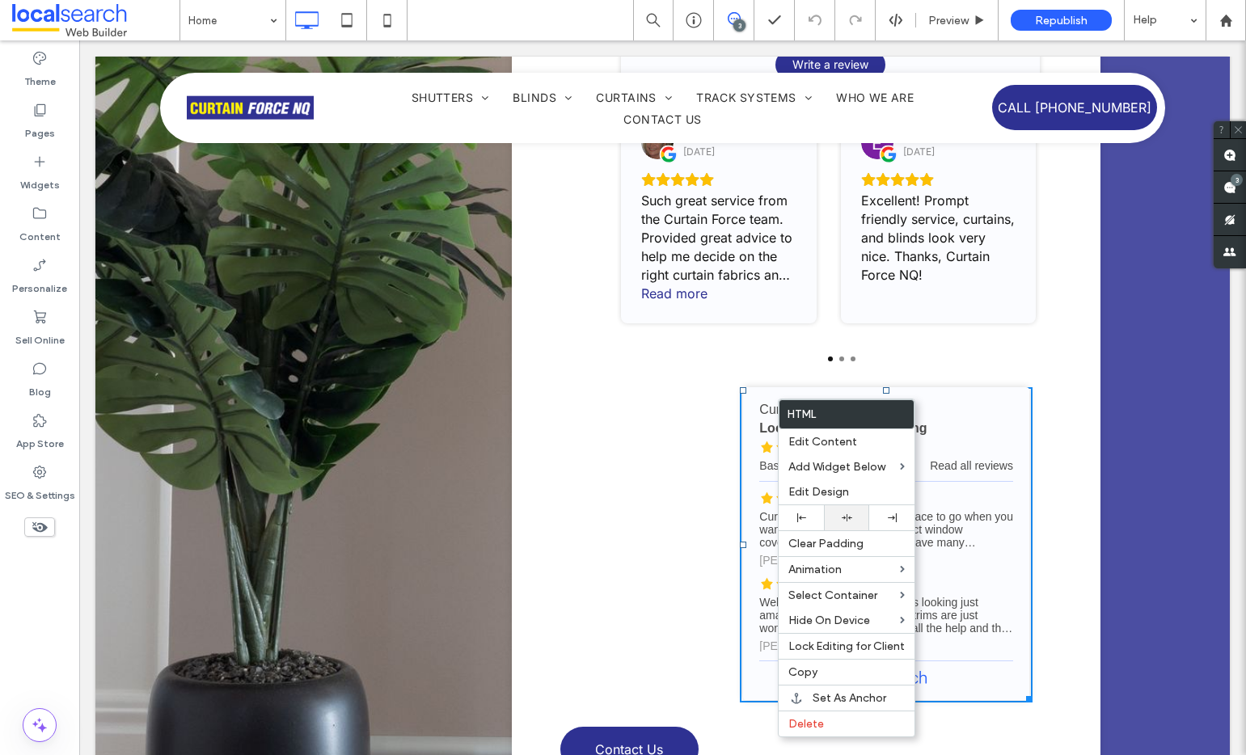
click at [839, 521] on div at bounding box center [846, 518] width 29 height 11
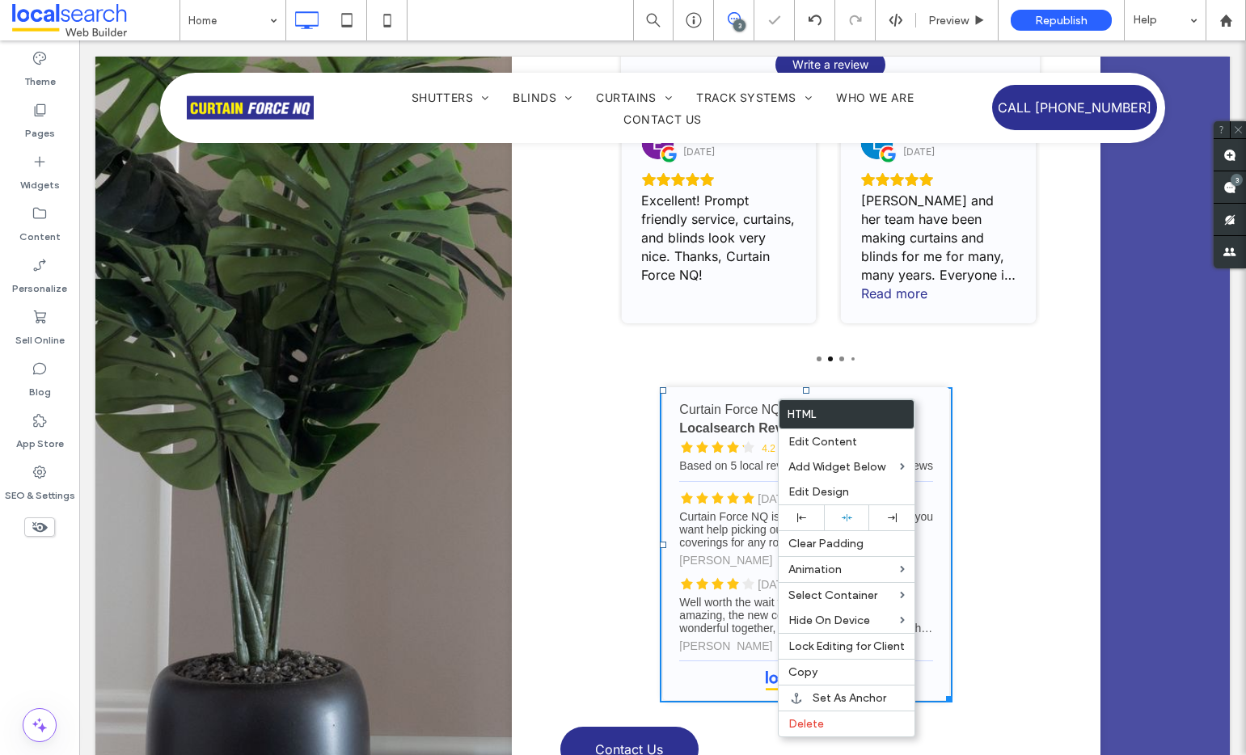
click at [1012, 404] on div "Testimonials All Reviews 4.5 Google 4.5 Facebook Overall Rating 4.5 (8) Write a…" at bounding box center [806, 309] width 492 height 942
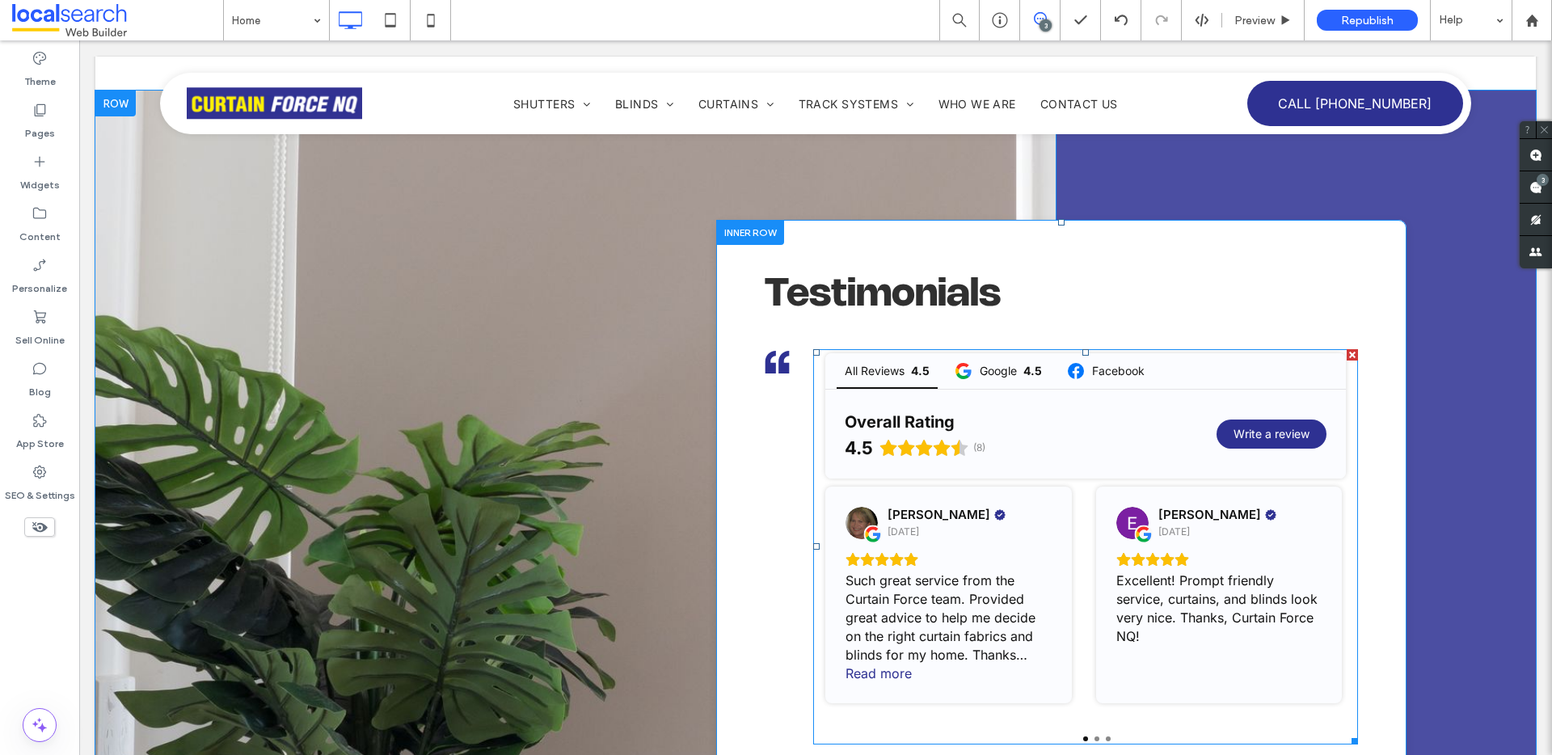
scroll to position [6853, 0]
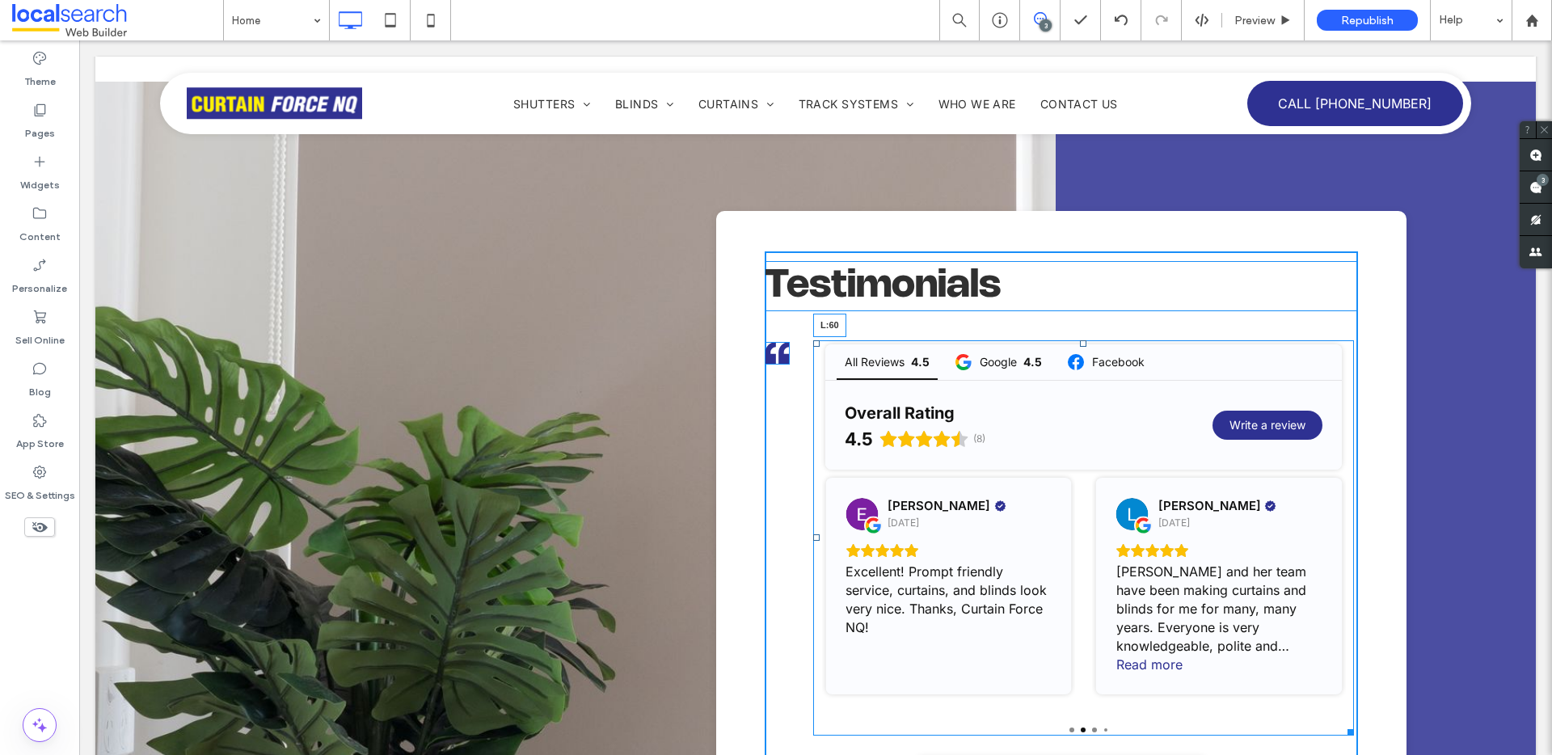
drag, startPoint x: 811, startPoint y: 457, endPoint x: 841, endPoint y: 442, distance: 33.3
click at [841, 442] on div "All Reviews 4.5 Google 4.5 Facebook Overall Rating 4.5 (8) Write a review Debra…" at bounding box center [1083, 537] width 541 height 395
drag, startPoint x: 1066, startPoint y: 265, endPoint x: 1042, endPoint y: 412, distance: 149.1
click at [1072, 340] on div at bounding box center [1075, 343] width 6 height 6
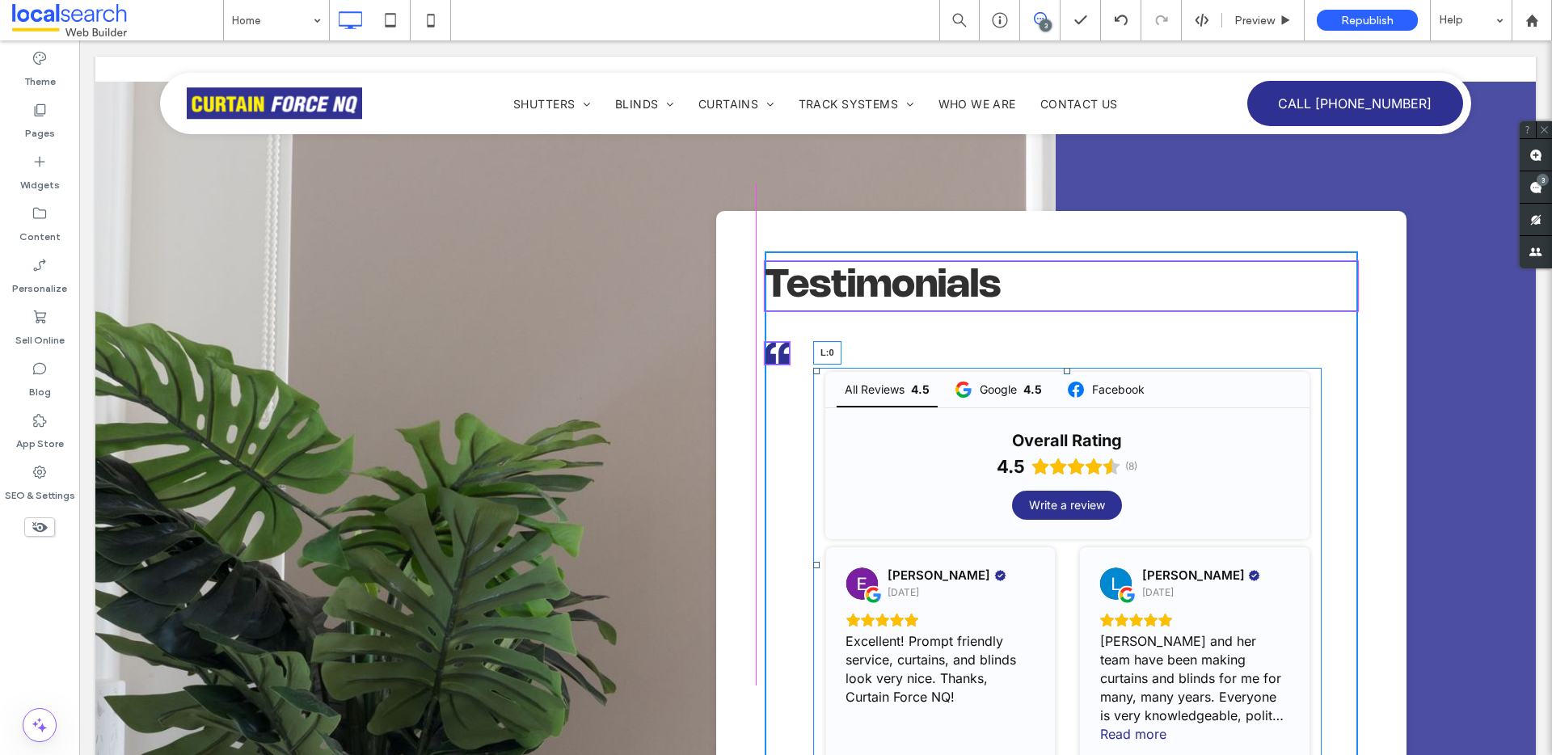
drag, startPoint x: 810, startPoint y: 486, endPoint x: 761, endPoint y: 485, distance: 49.3
click at [813, 562] on div at bounding box center [816, 565] width 6 height 6
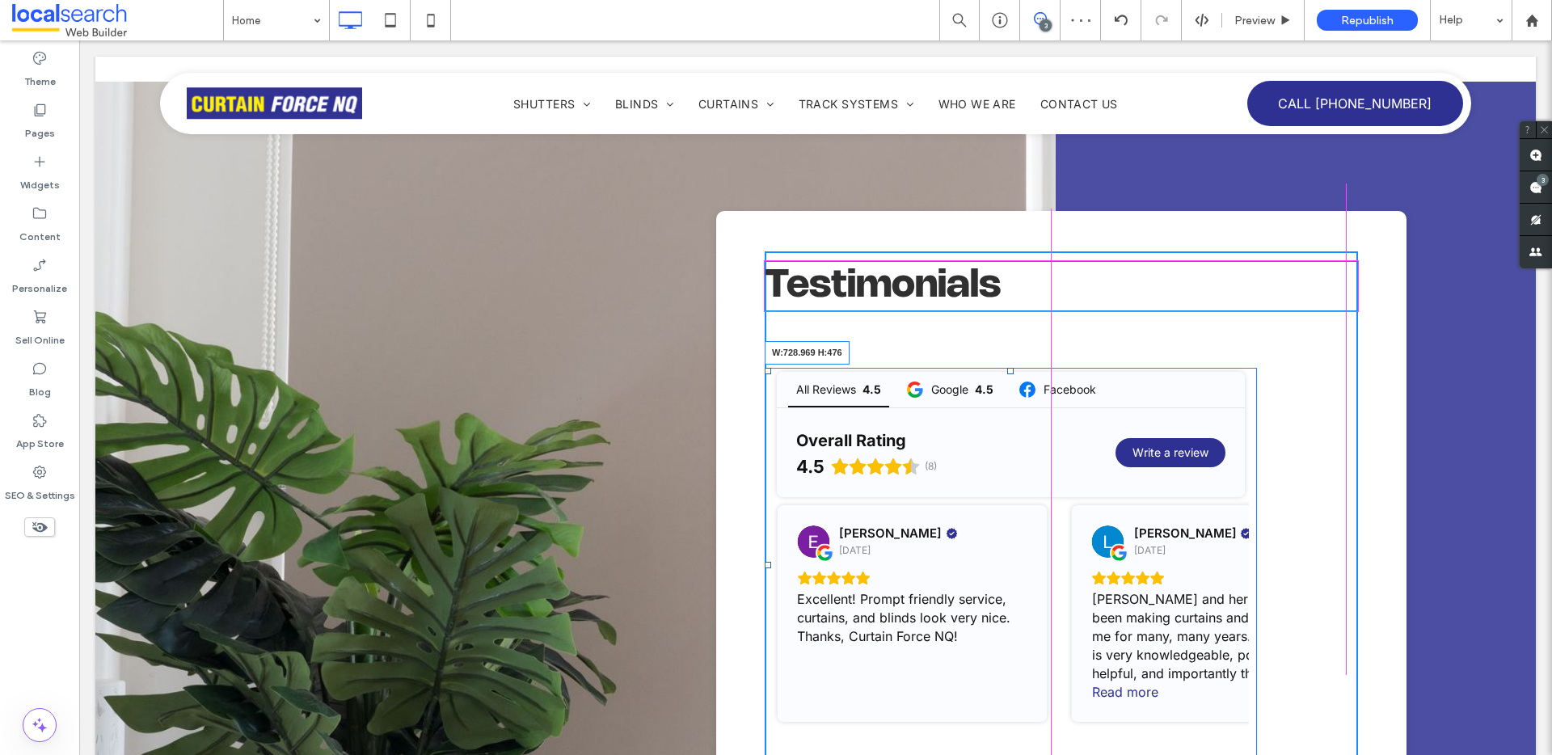
drag, startPoint x: 1243, startPoint y: 679, endPoint x: 1421, endPoint y: 699, distance: 179.7
click at [1354, 669] on div "Testimonials All Reviews 4.5 Google 4.5 Facebook Overall Rating 4.5 (8) Write a…" at bounding box center [1061, 714] width 690 height 1007
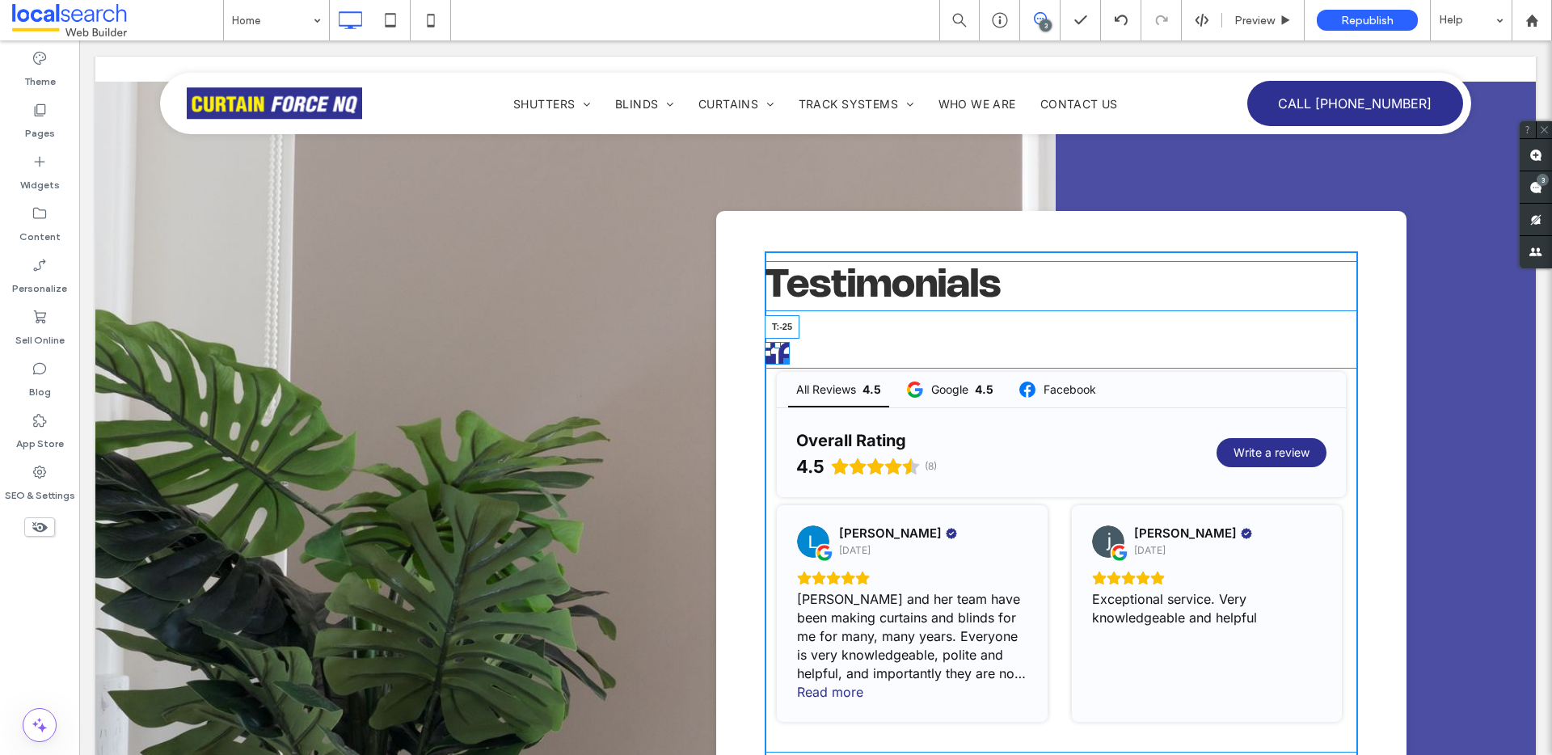
drag, startPoint x: 769, startPoint y: 268, endPoint x: 916, endPoint y: 280, distance: 147.6
click at [772, 251] on div "Testimonials T:-25 All Reviews 4.5 Google 4.5 Facebook Overall Rating 4.5 (8) W…" at bounding box center [1061, 709] width 593 height 916
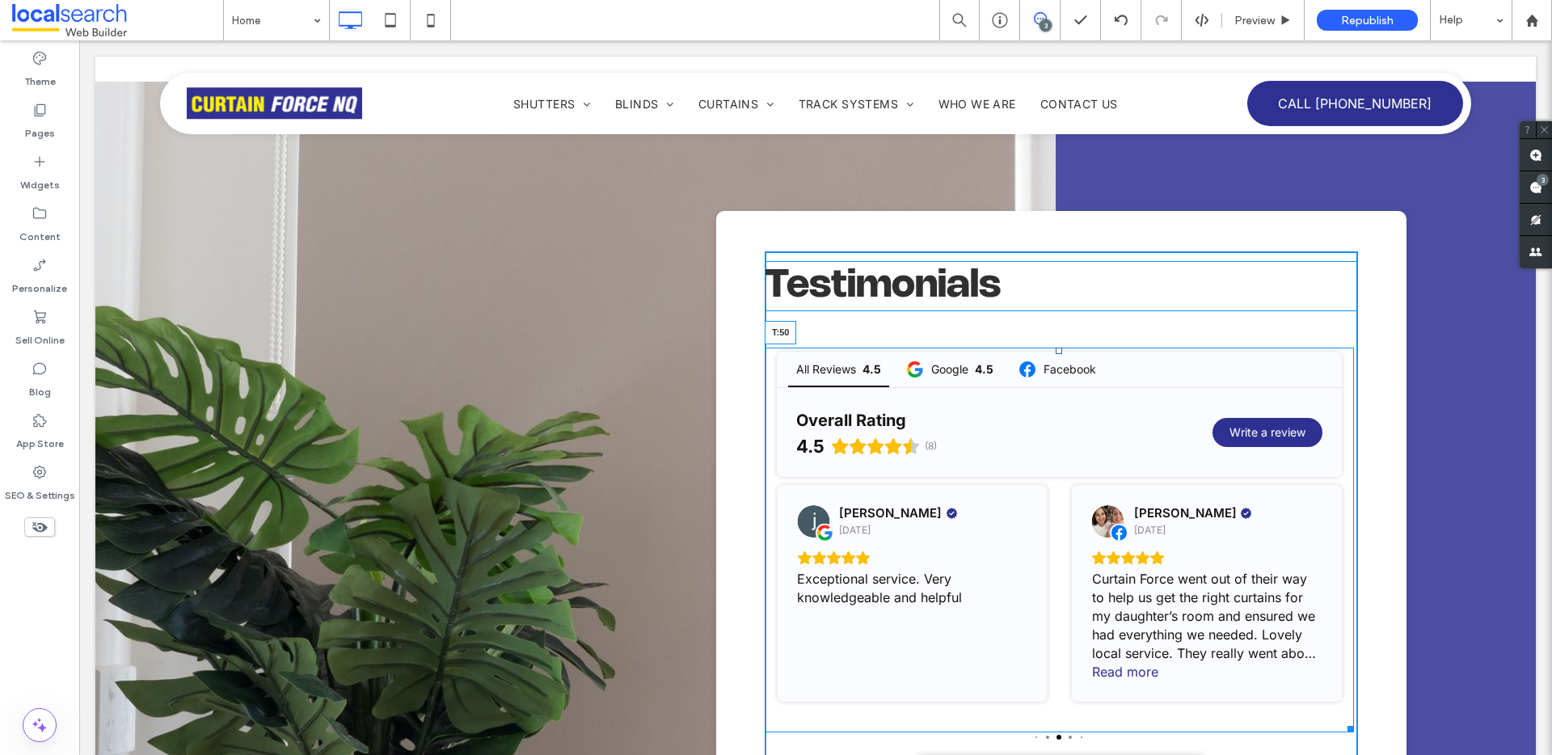
drag, startPoint x: 1053, startPoint y: 274, endPoint x: 1150, endPoint y: 318, distance: 106.4
click at [1056, 348] on div at bounding box center [1059, 351] width 6 height 6
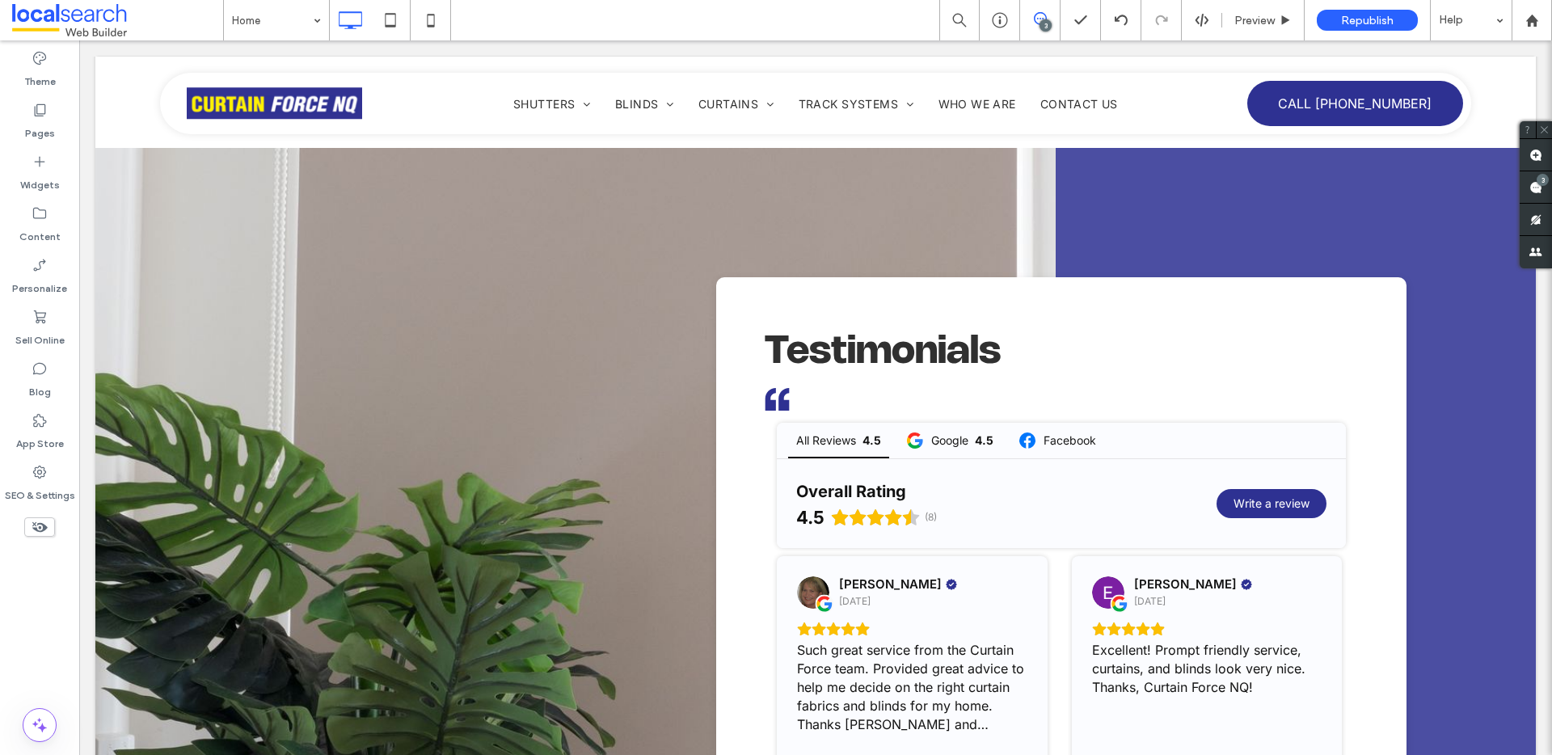
scroll to position [6783, 0]
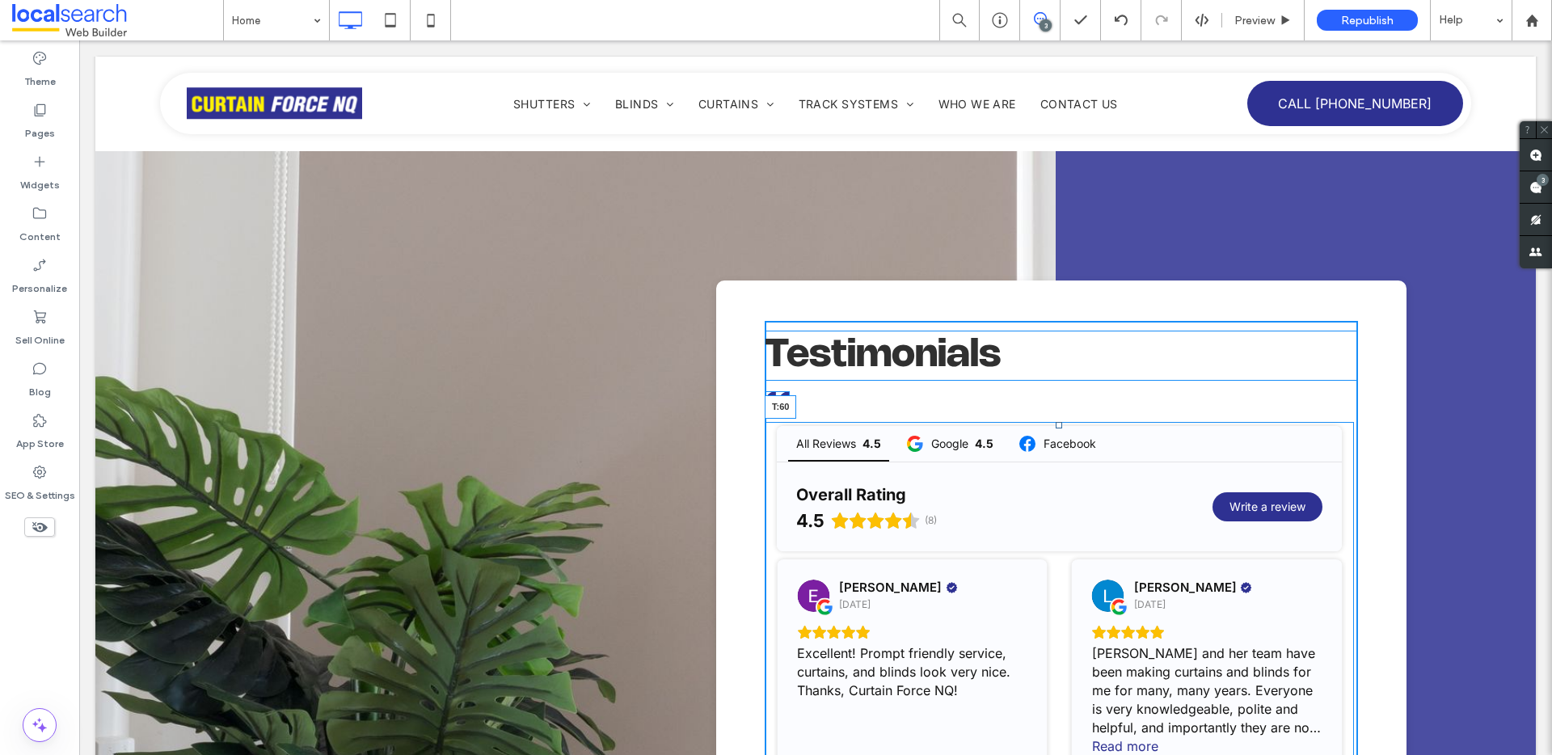
drag, startPoint x: 1050, startPoint y: 348, endPoint x: 1053, endPoint y: 356, distance: 8.4
click at [1056, 422] on div at bounding box center [1059, 425] width 6 height 6
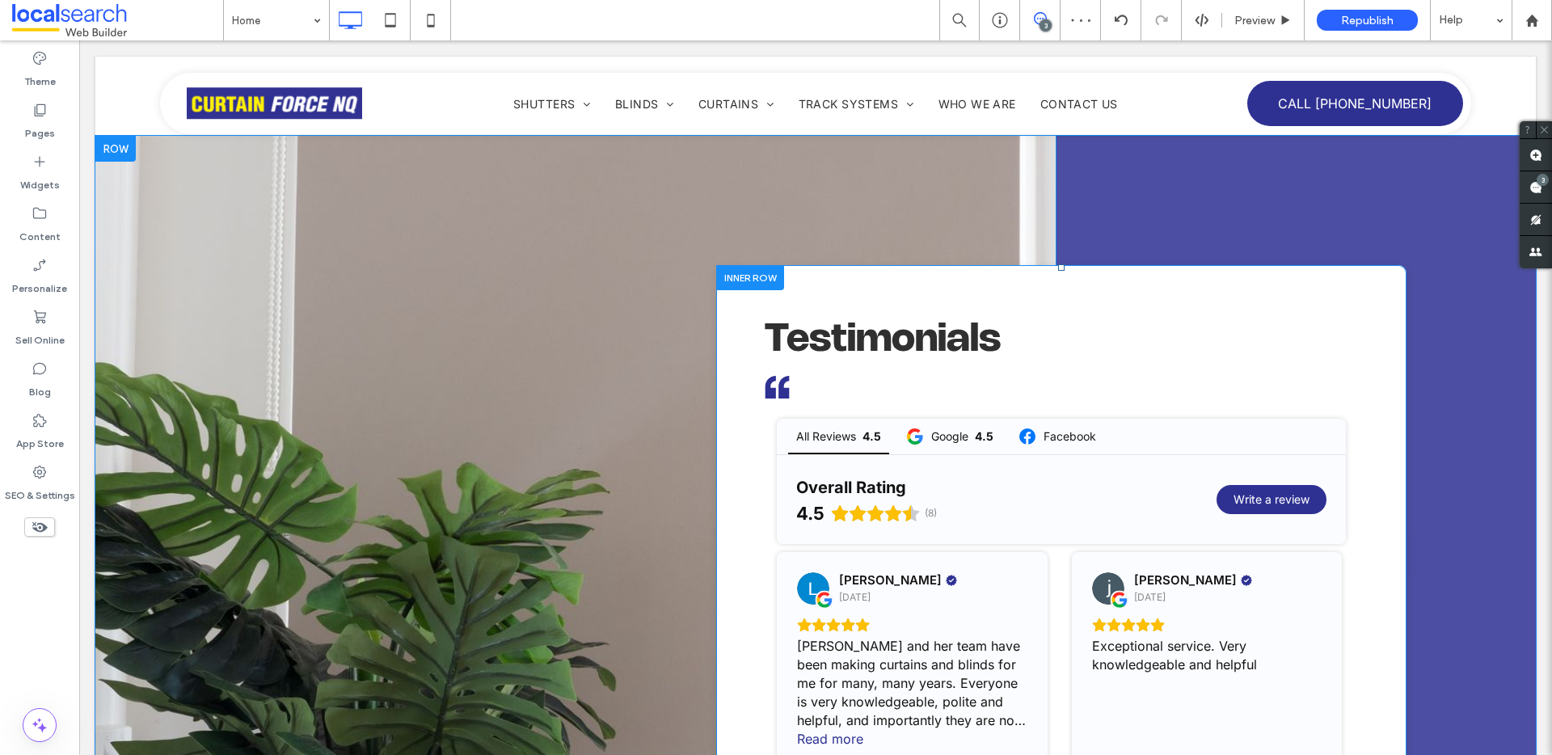
scroll to position [6812, 0]
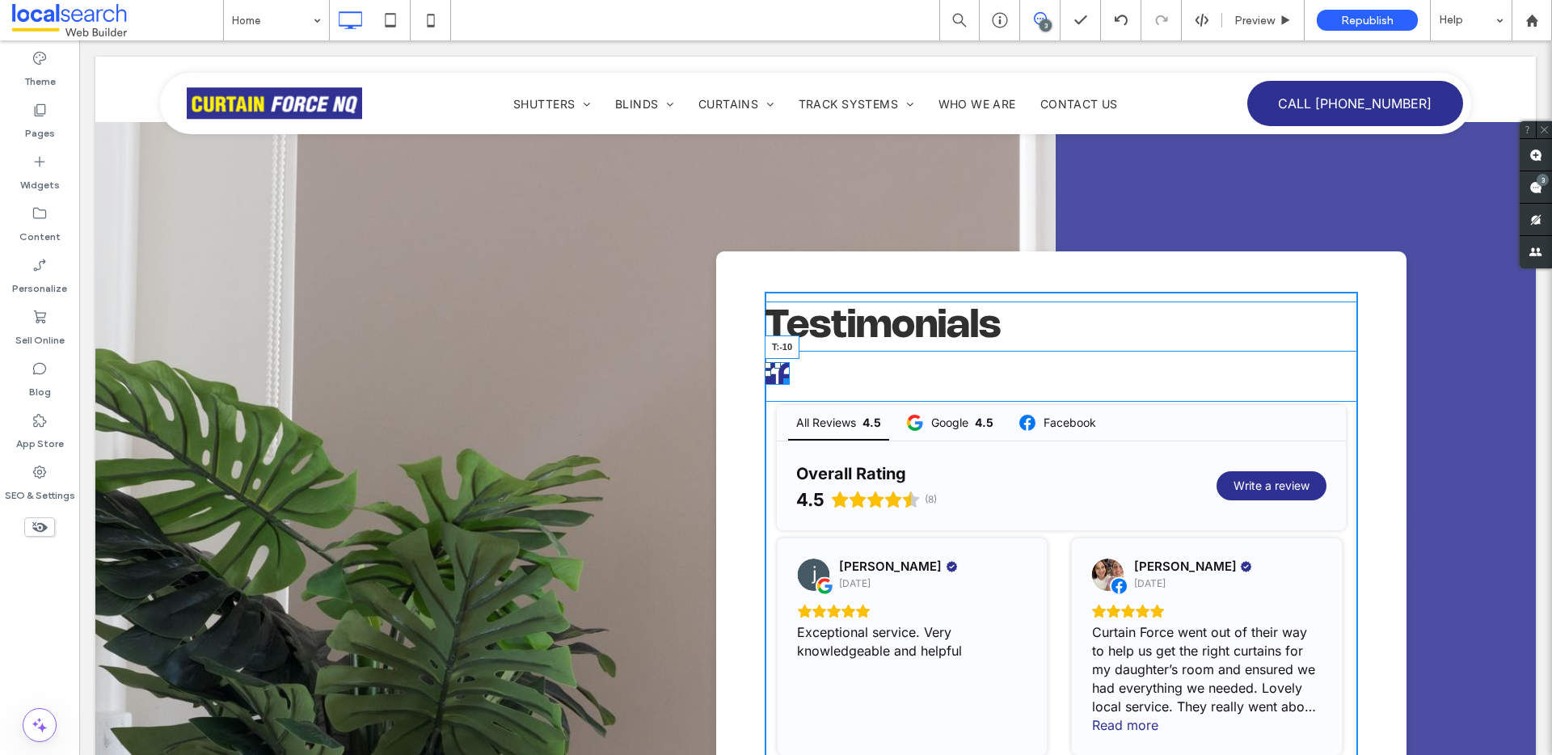
drag, startPoint x: 770, startPoint y: 285, endPoint x: 768, endPoint y: 297, distance: 11.4
click at [775, 362] on div at bounding box center [778, 365] width 6 height 6
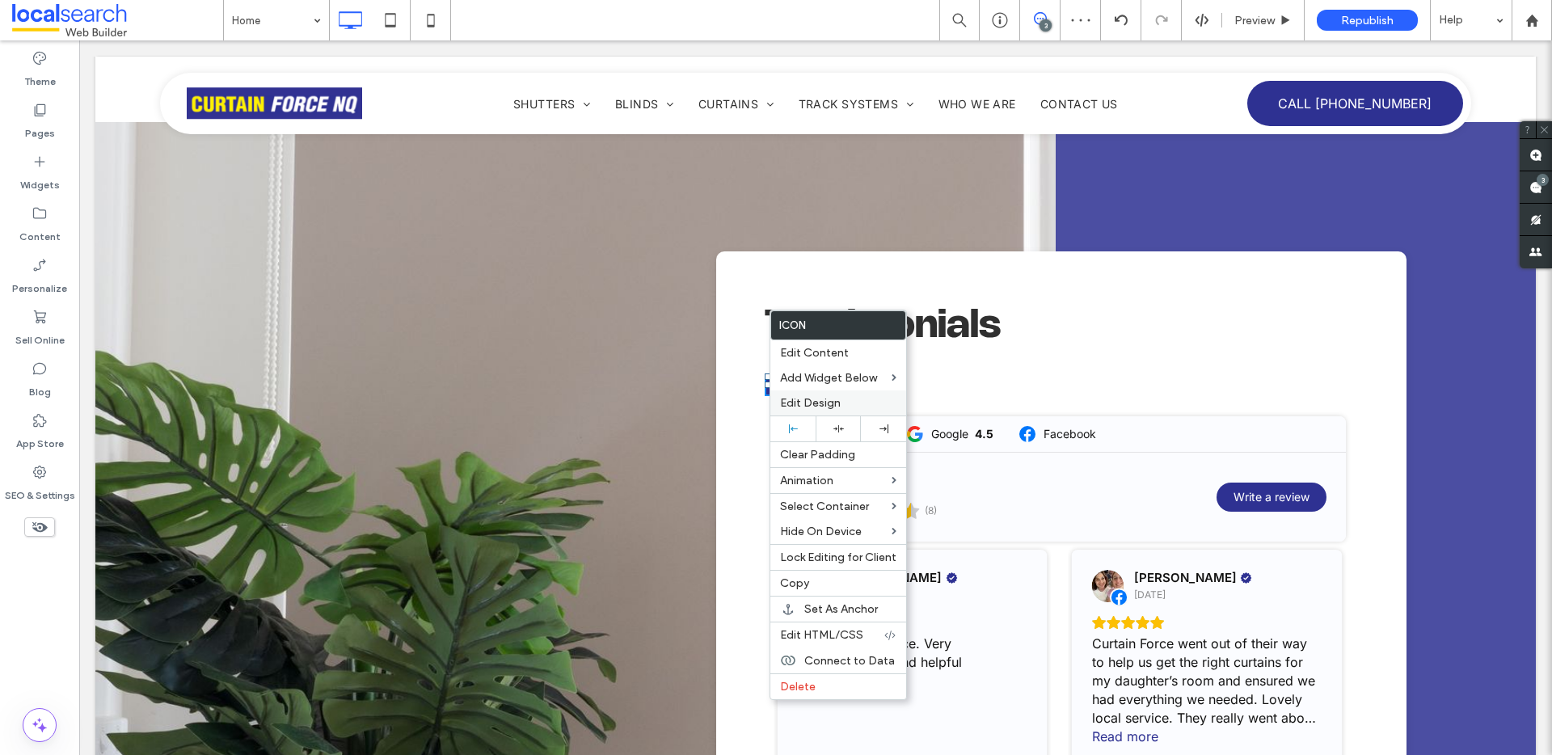
click at [809, 405] on span "Edit Design" at bounding box center [810, 403] width 61 height 14
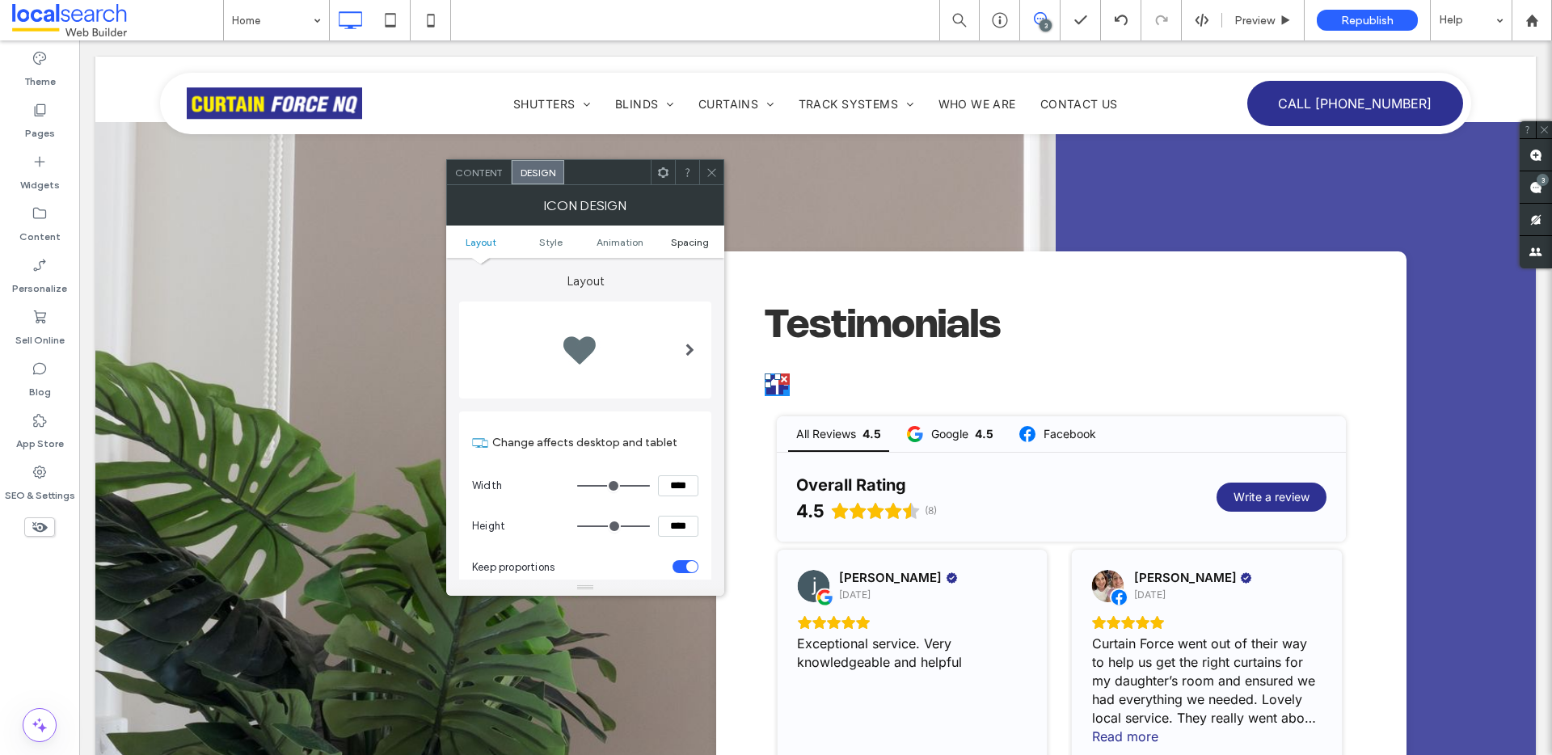
click at [698, 244] on span "Spacing" at bounding box center [690, 242] width 38 height 12
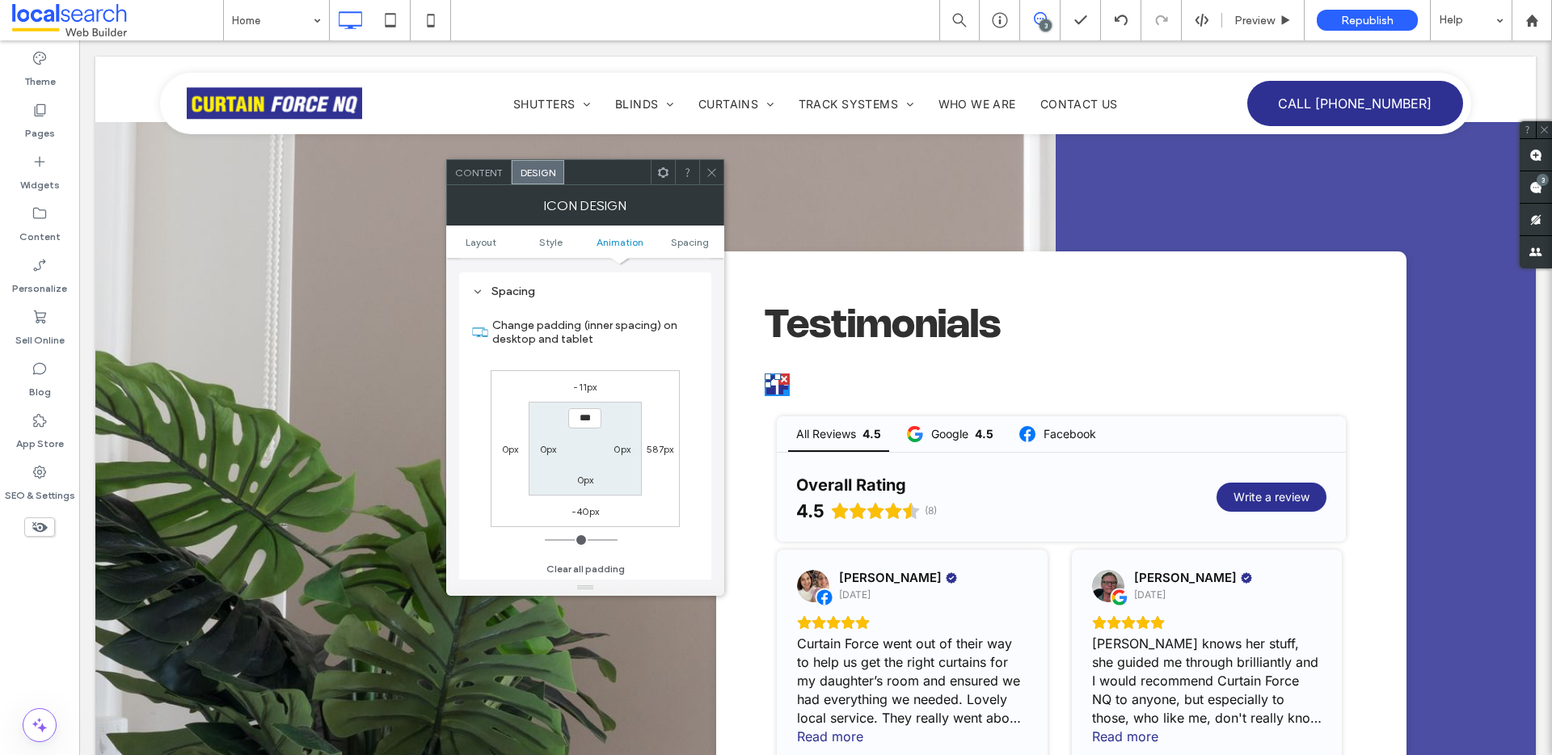
scroll to position [912, 0]
click at [508, 446] on label "0px" at bounding box center [510, 447] width 17 height 12
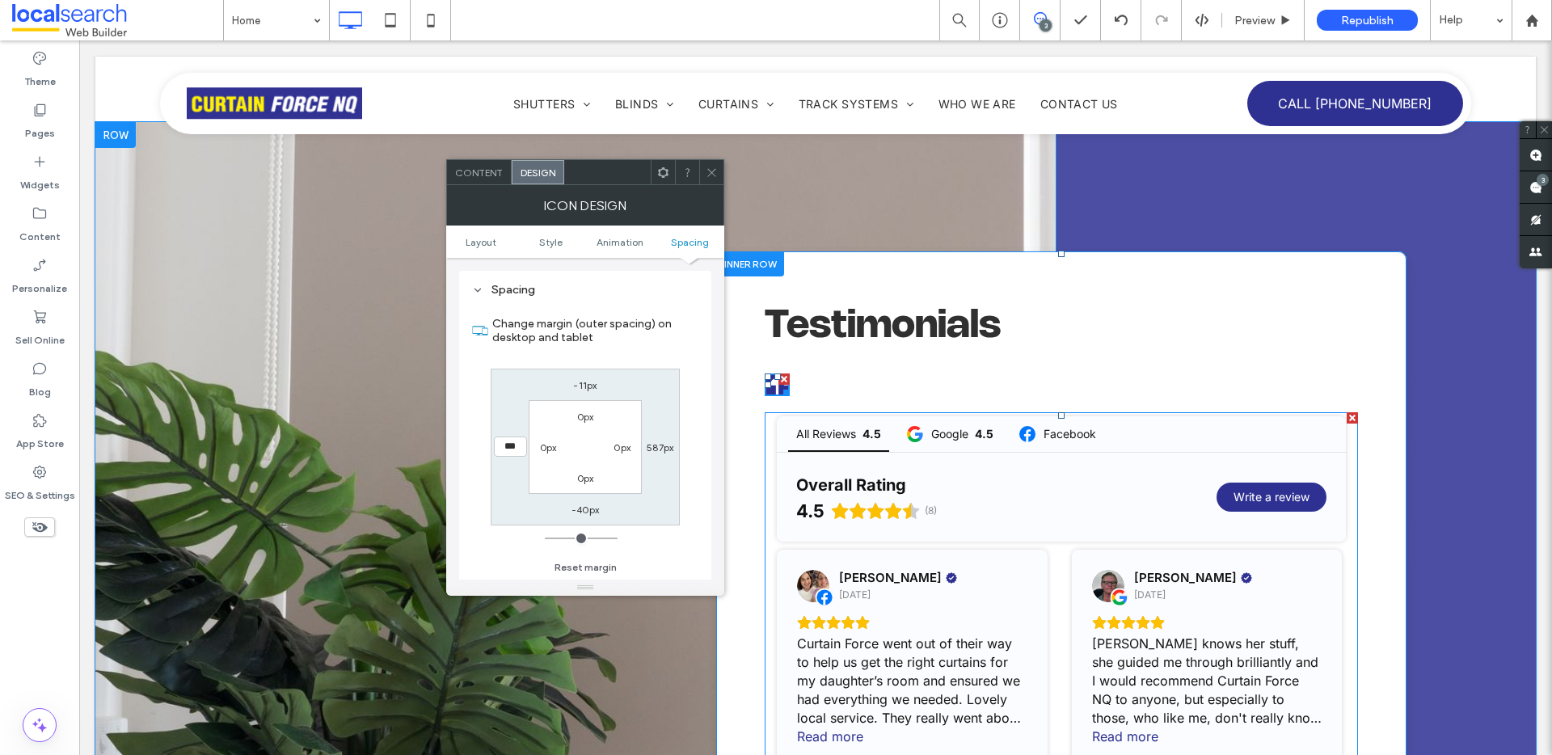
type input "***"
type input "*"
type input "*****"
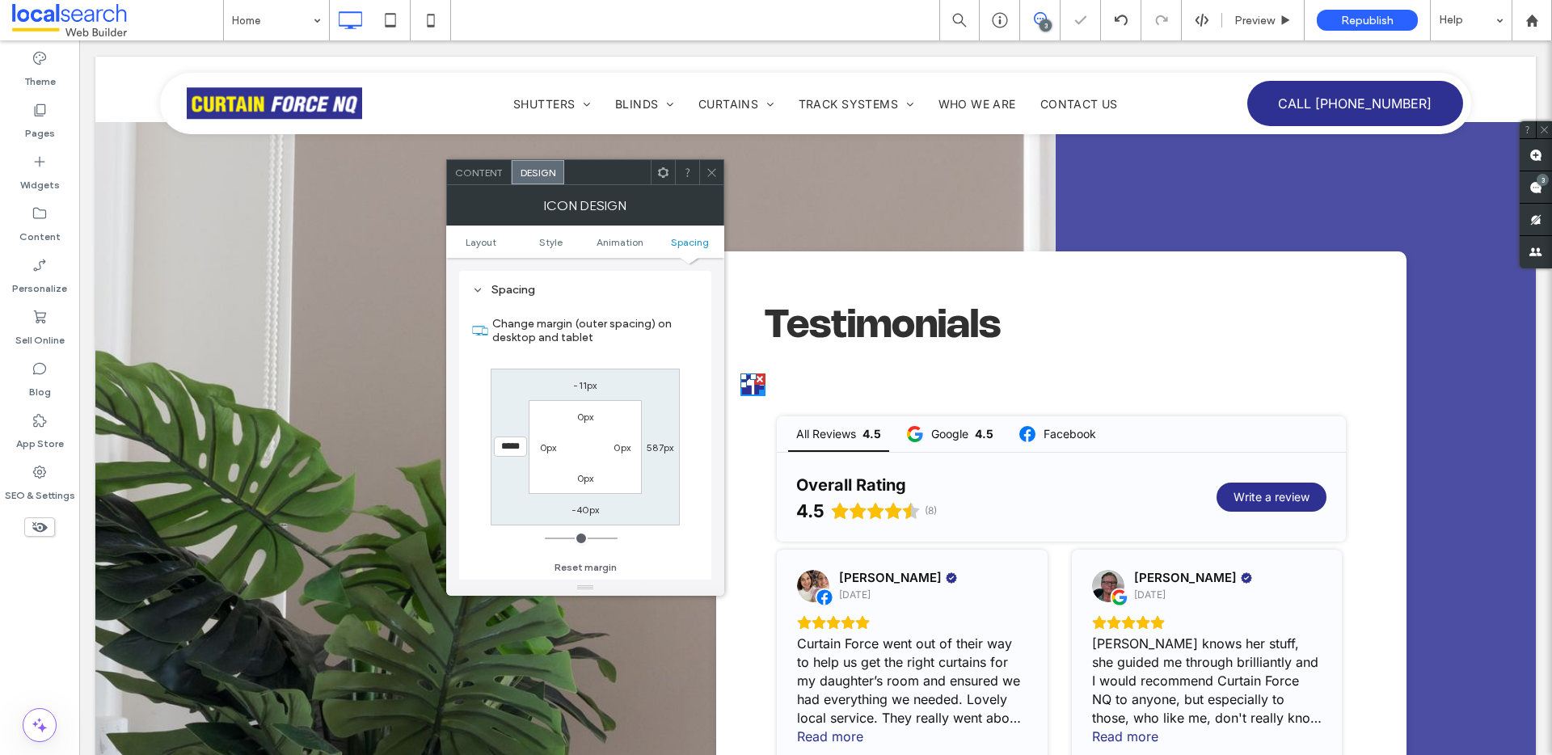
drag, startPoint x: 711, startPoint y: 167, endPoint x: 677, endPoint y: 162, distance: 35.2
click at [711, 167] on icon at bounding box center [712, 173] width 12 height 12
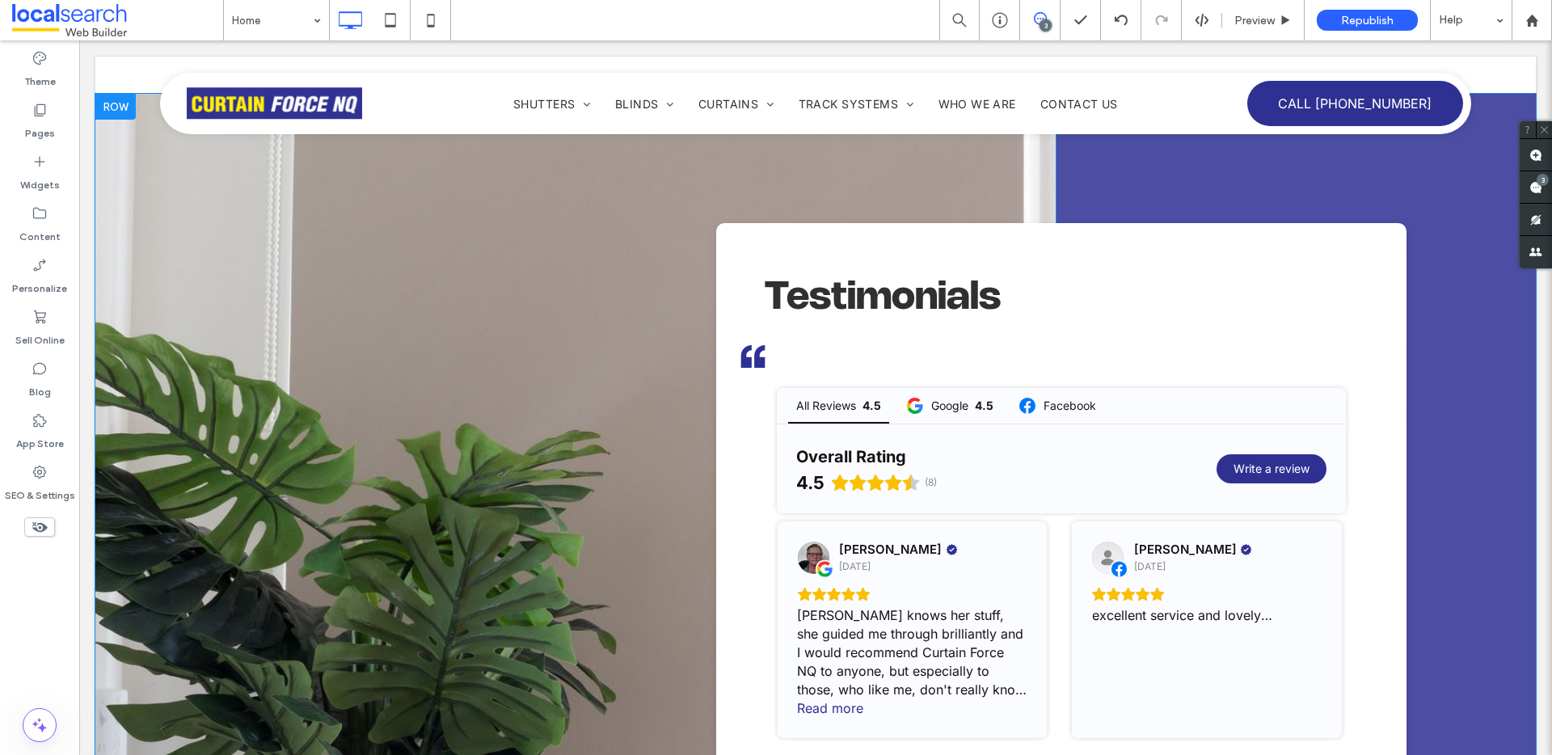
scroll to position [6874, 0]
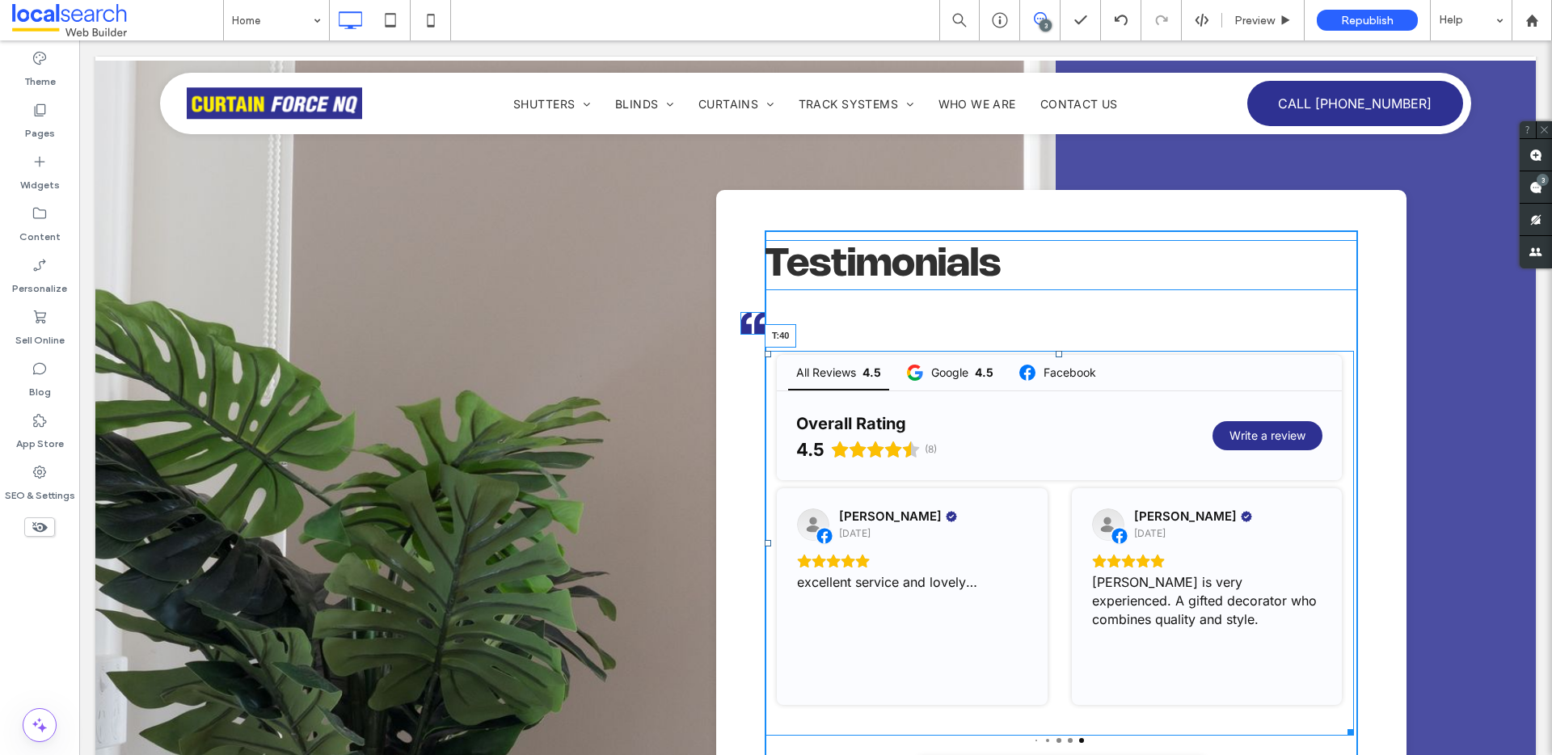
drag, startPoint x: 1050, startPoint y: 276, endPoint x: 1051, endPoint y: 239, distance: 37.2
click at [1051, 239] on div "Testimonials All Reviews 4.5 Google 4.5 Facebook Overall Rating 4.5 (8) Write a…" at bounding box center [1061, 690] width 593 height 920
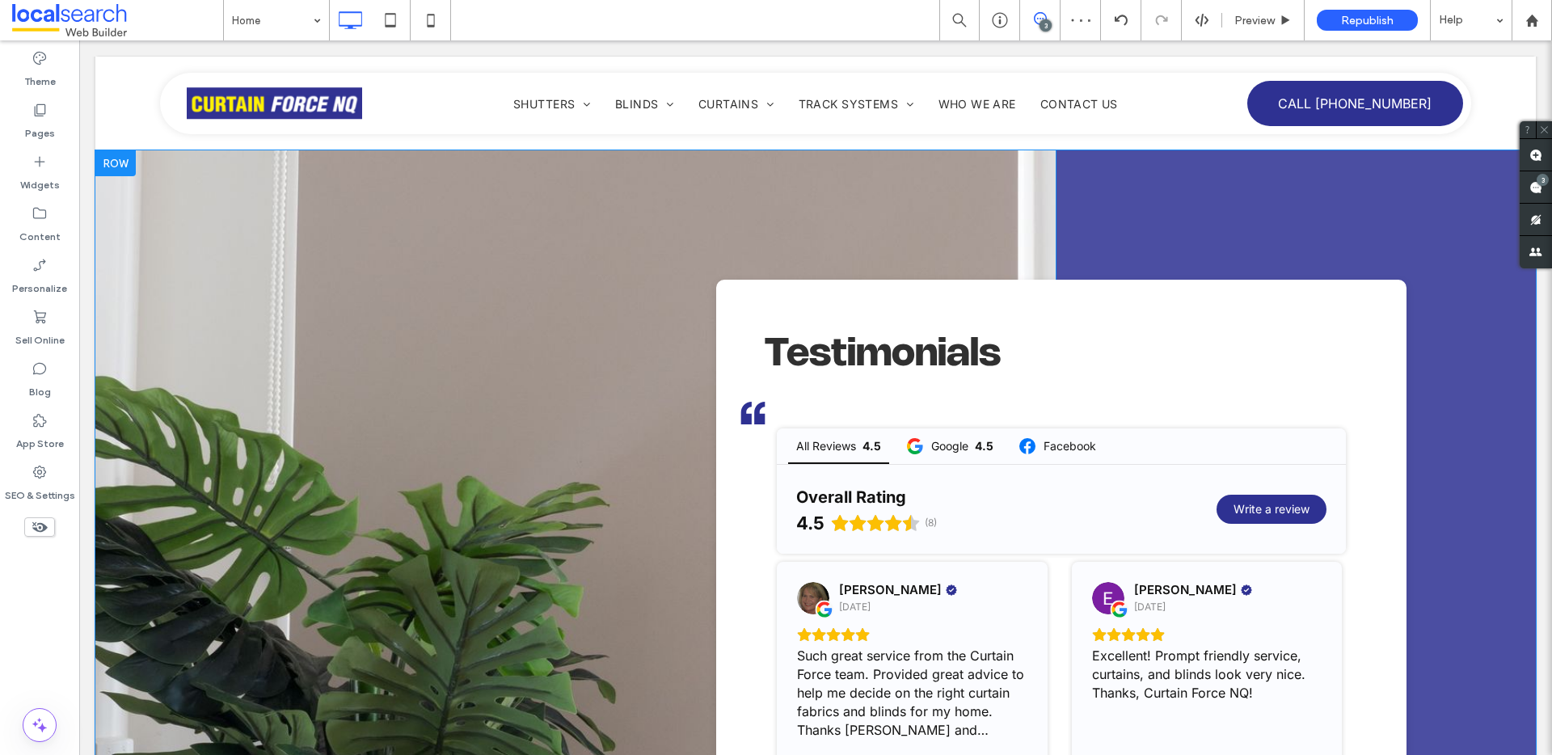
scroll to position [6775, 0]
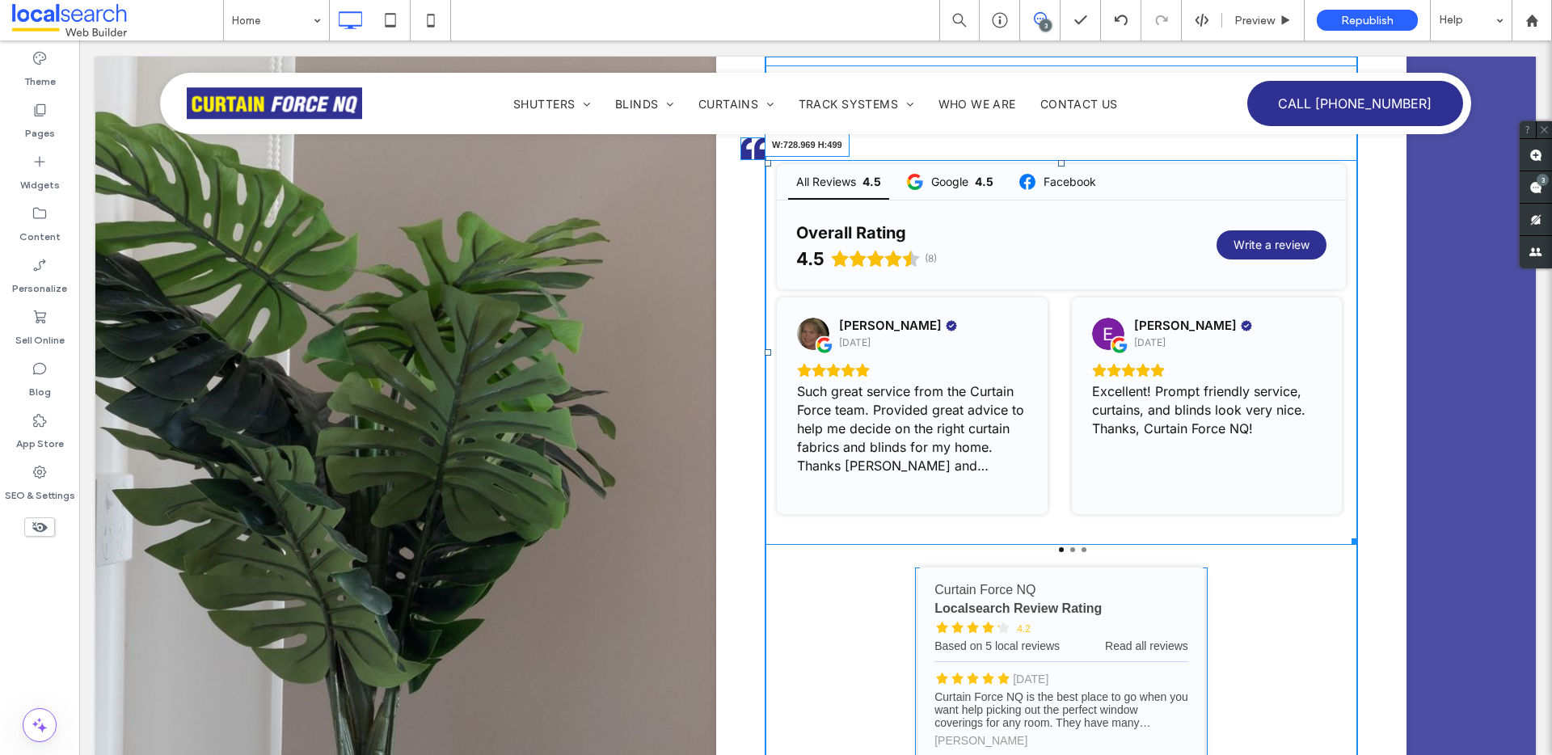
drag, startPoint x: 1344, startPoint y: 462, endPoint x: 1406, endPoint y: 480, distance: 65.0
click at [1406, 480] on div "Testimonials All Reviews 4.5 Google 4.5 Facebook Overall Rating 4.5 (8) Write a…" at bounding box center [1296, 507] width 480 height 1243
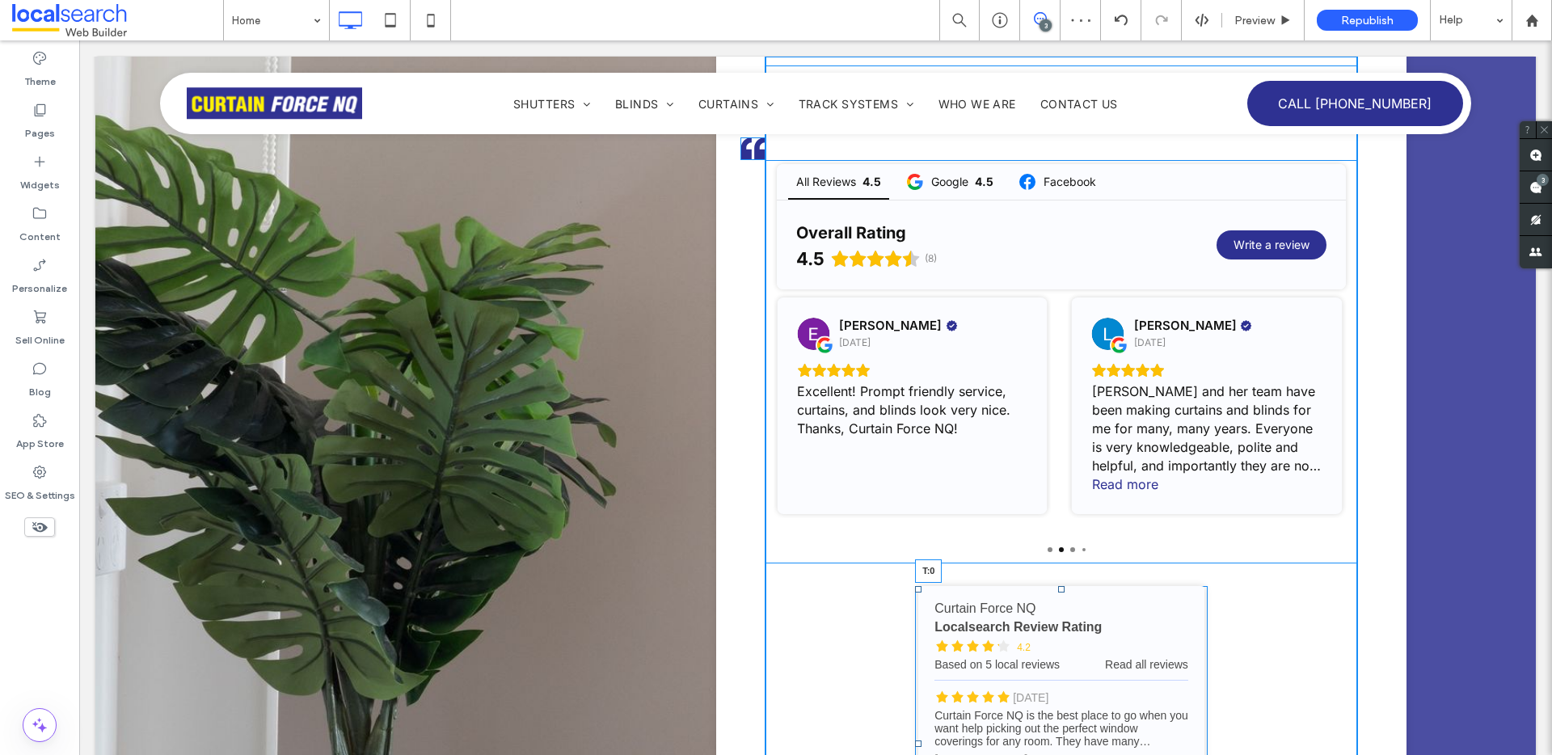
drag, startPoint x: 1052, startPoint y: 511, endPoint x: 1212, endPoint y: 514, distance: 160.1
click at [1051, 487] on div "Testimonials All Reviews 4.5 Google 4.5 Facebook Overall Rating 4.5 (8) Write a…" at bounding box center [1061, 517] width 593 height 923
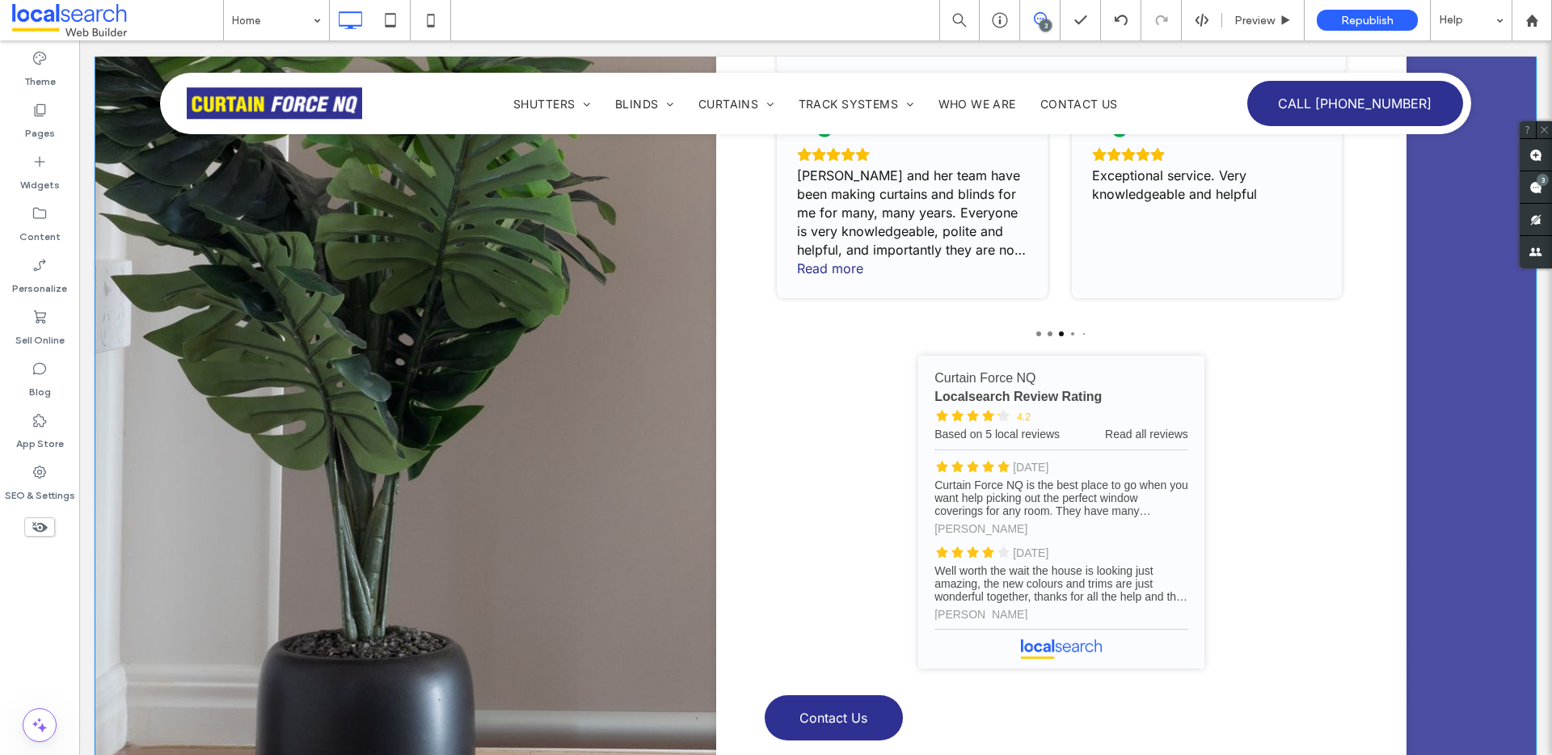
scroll to position [7250, 0]
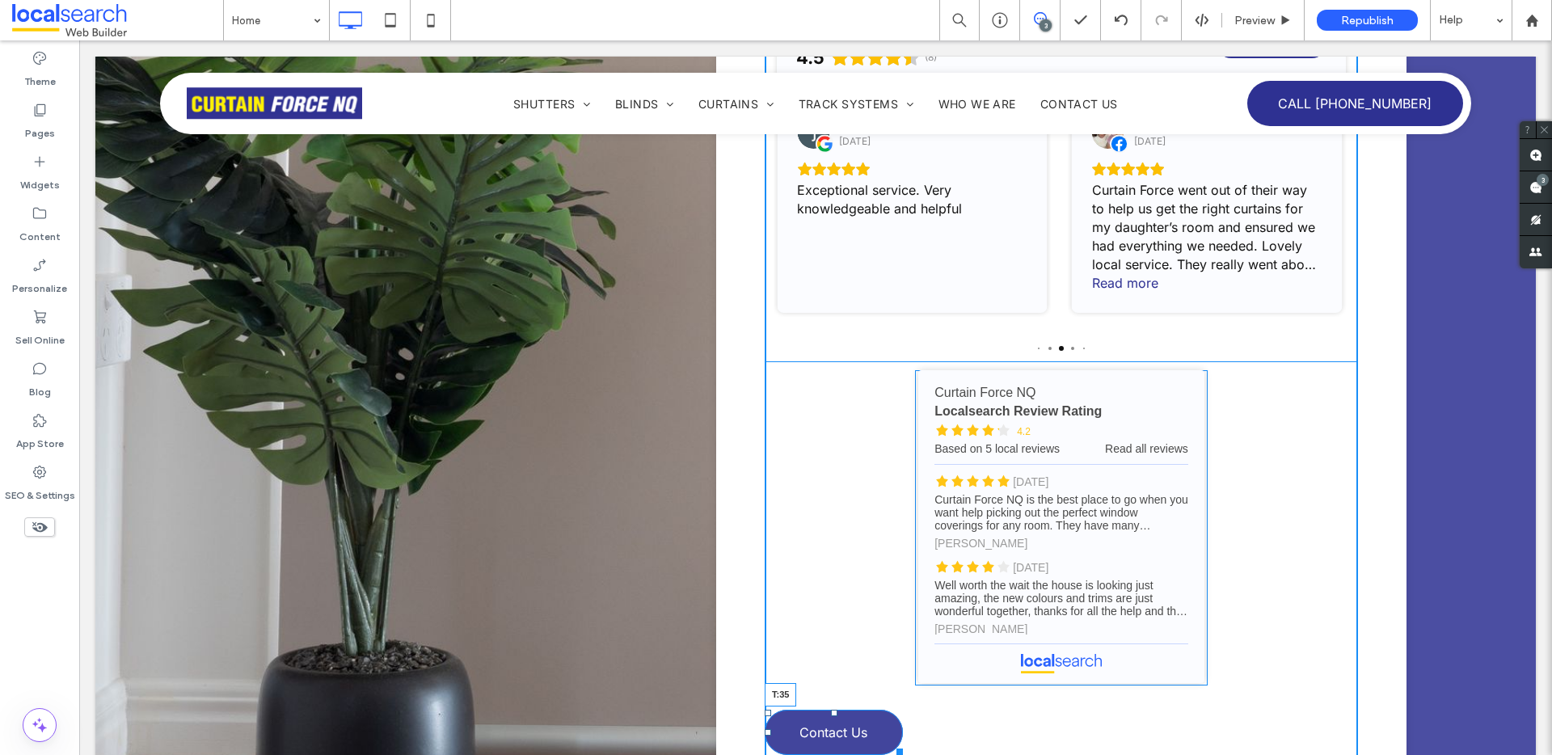
drag, startPoint x: 825, startPoint y: 633, endPoint x: 895, endPoint y: 656, distance: 73.1
click at [830, 637] on div "Testimonials All Reviews 4.5 Google 4.5 Facebook Overall Rating 4.5 (8) Write a…" at bounding box center [1061, 308] width 593 height 908
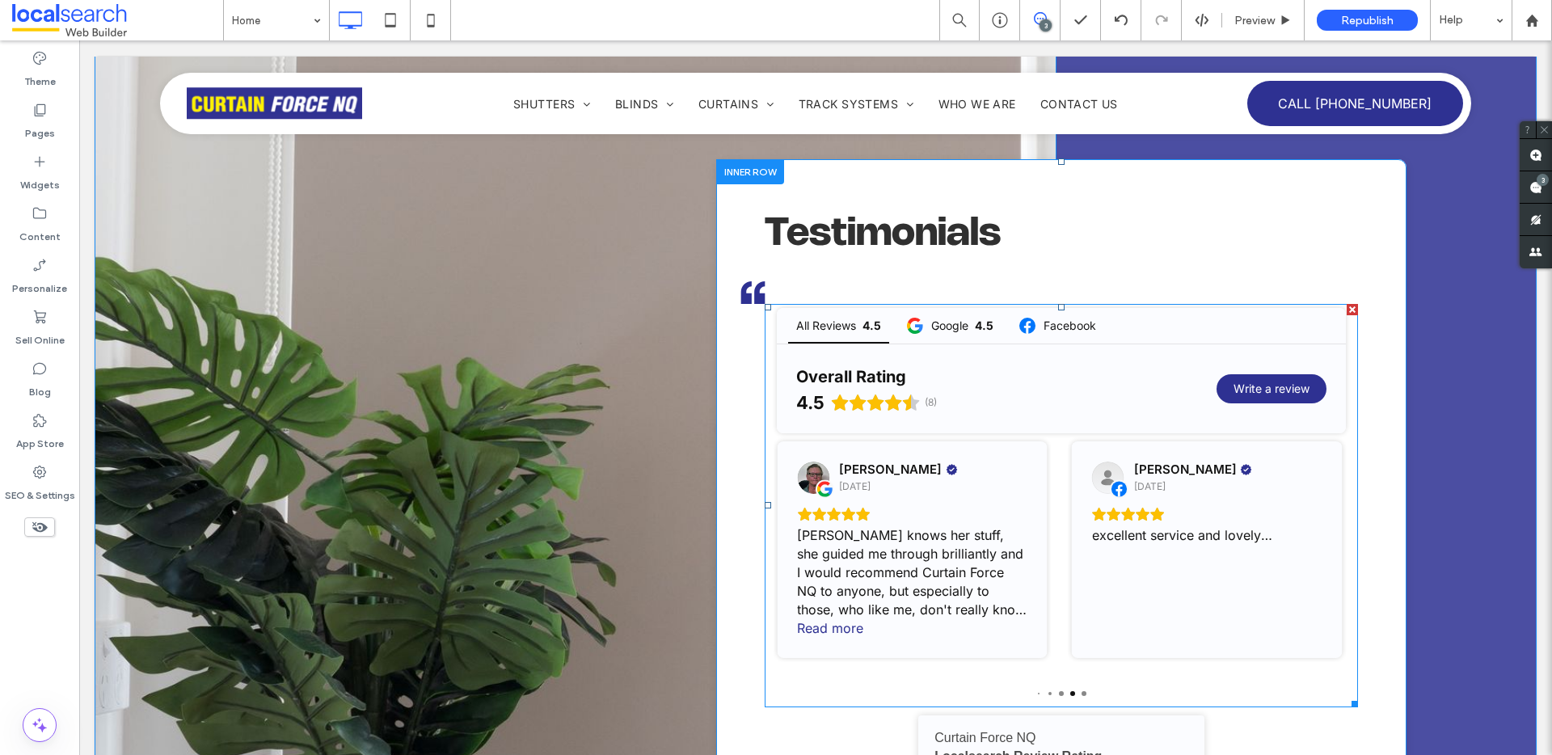
scroll to position [6903, 0]
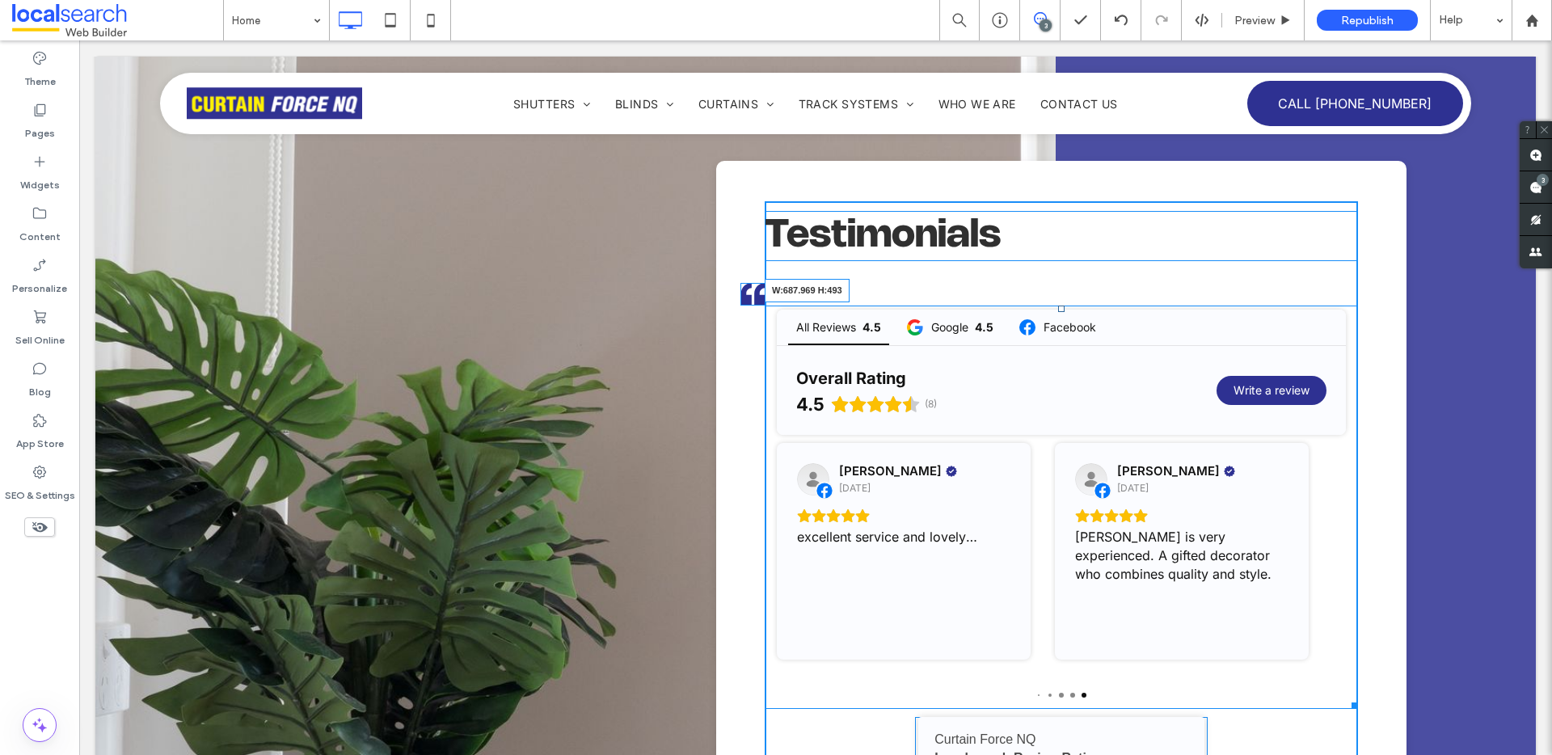
drag, startPoint x: 1338, startPoint y: 627, endPoint x: 1172, endPoint y: 555, distance: 181.4
click at [1346, 697] on div at bounding box center [1352, 703] width 12 height 12
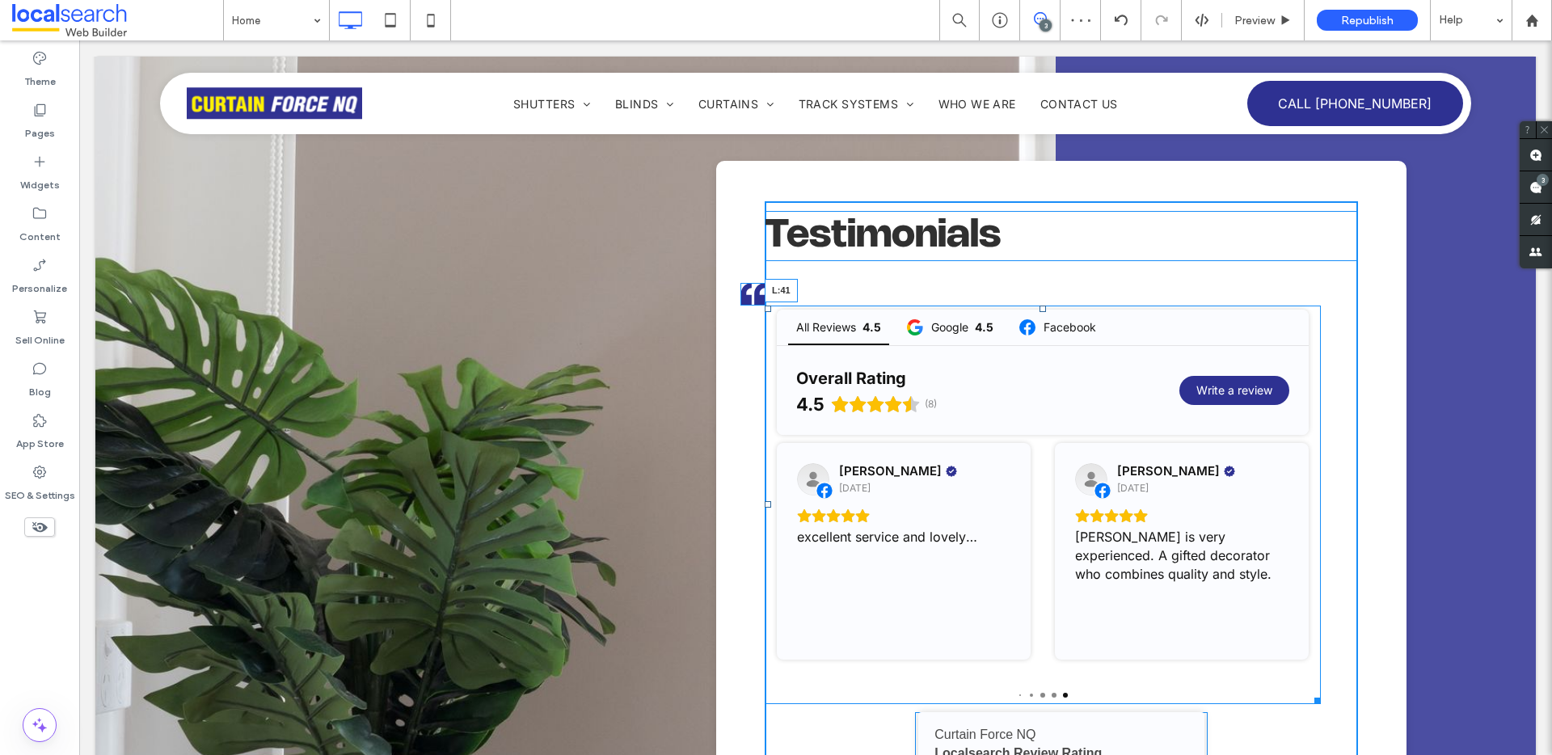
drag, startPoint x: 760, startPoint y: 424, endPoint x: 857, endPoint y: 425, distance: 97.0
click at [817, 427] on div "All Reviews 4.5 Google 4.5 Facebook Overall Rating 4.5 (8) Write a review Paula…" at bounding box center [1043, 505] width 556 height 399
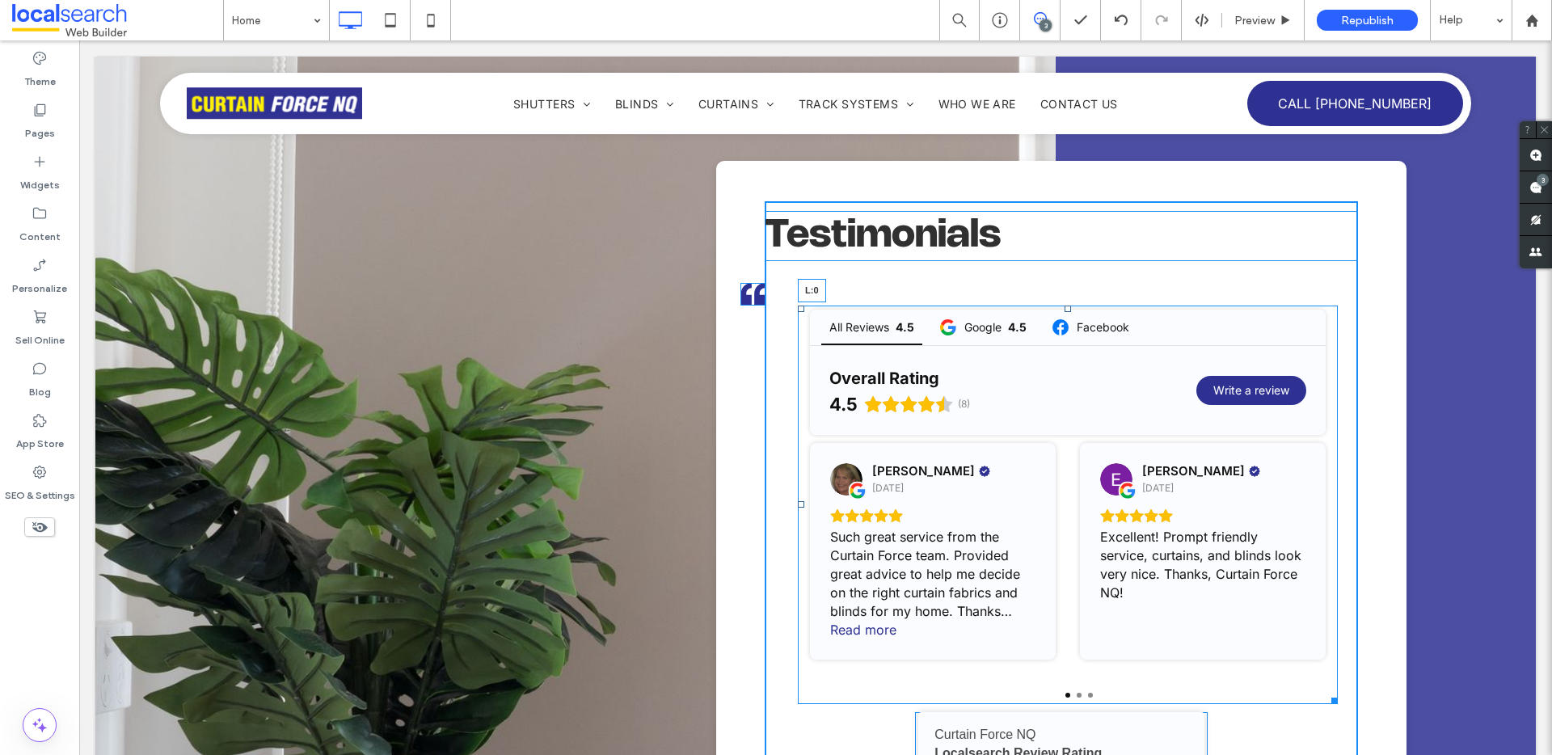
drag, startPoint x: 790, startPoint y: 427, endPoint x: 1297, endPoint y: 572, distance: 527.4
click at [745, 428] on div "Testimonials All Reviews 4.5 Google 4.5 Facebook Overall Rating 4.5 (8) Write a…" at bounding box center [1061, 655] width 690 height 988
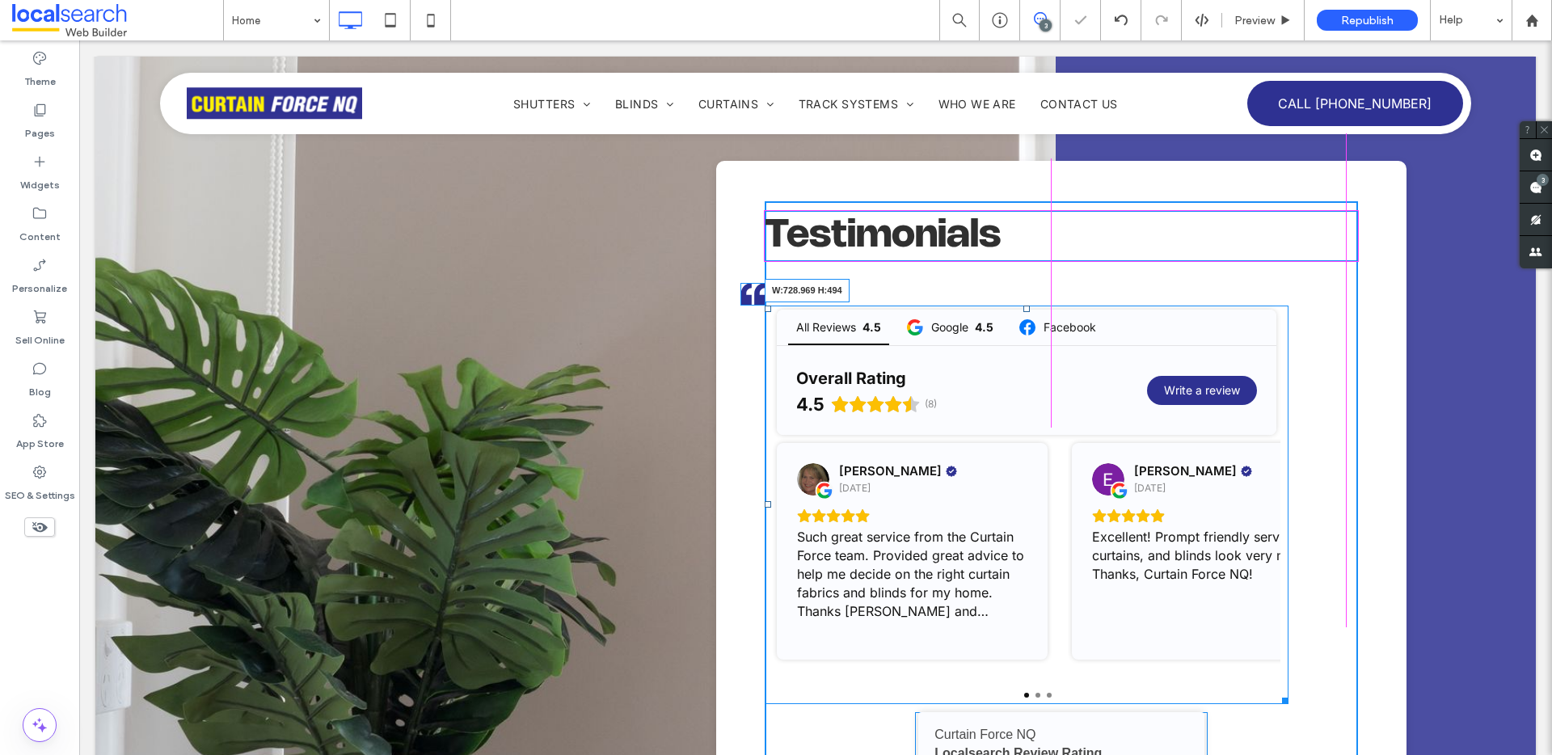
drag, startPoint x: 1274, startPoint y: 620, endPoint x: 1354, endPoint y: 622, distance: 80.1
click at [1354, 622] on div "Testimonials All Reviews 4.5 Google 4.5 Facebook Overall Rating 4.5 (8) Write a…" at bounding box center [1061, 655] width 690 height 988
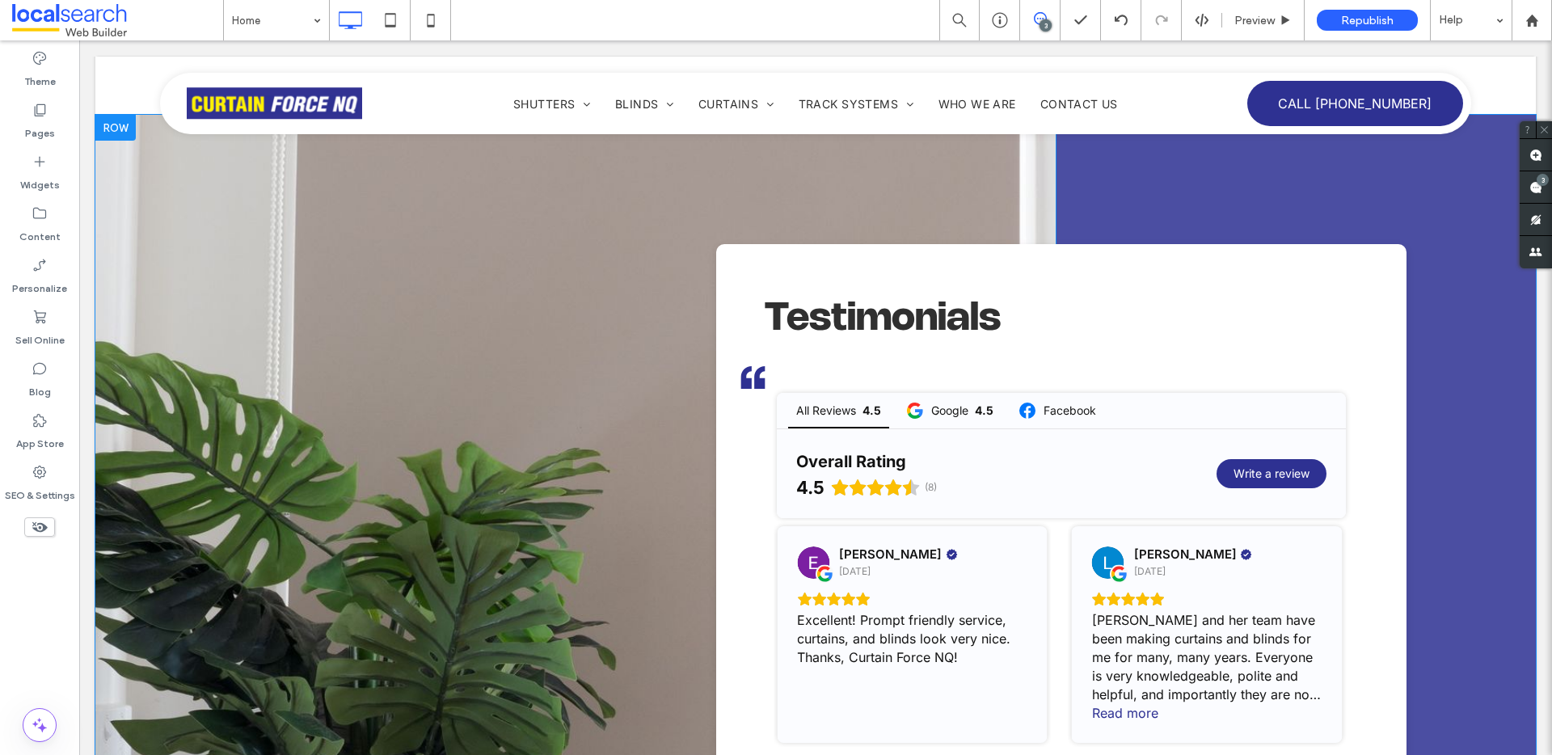
scroll to position [6855, 0]
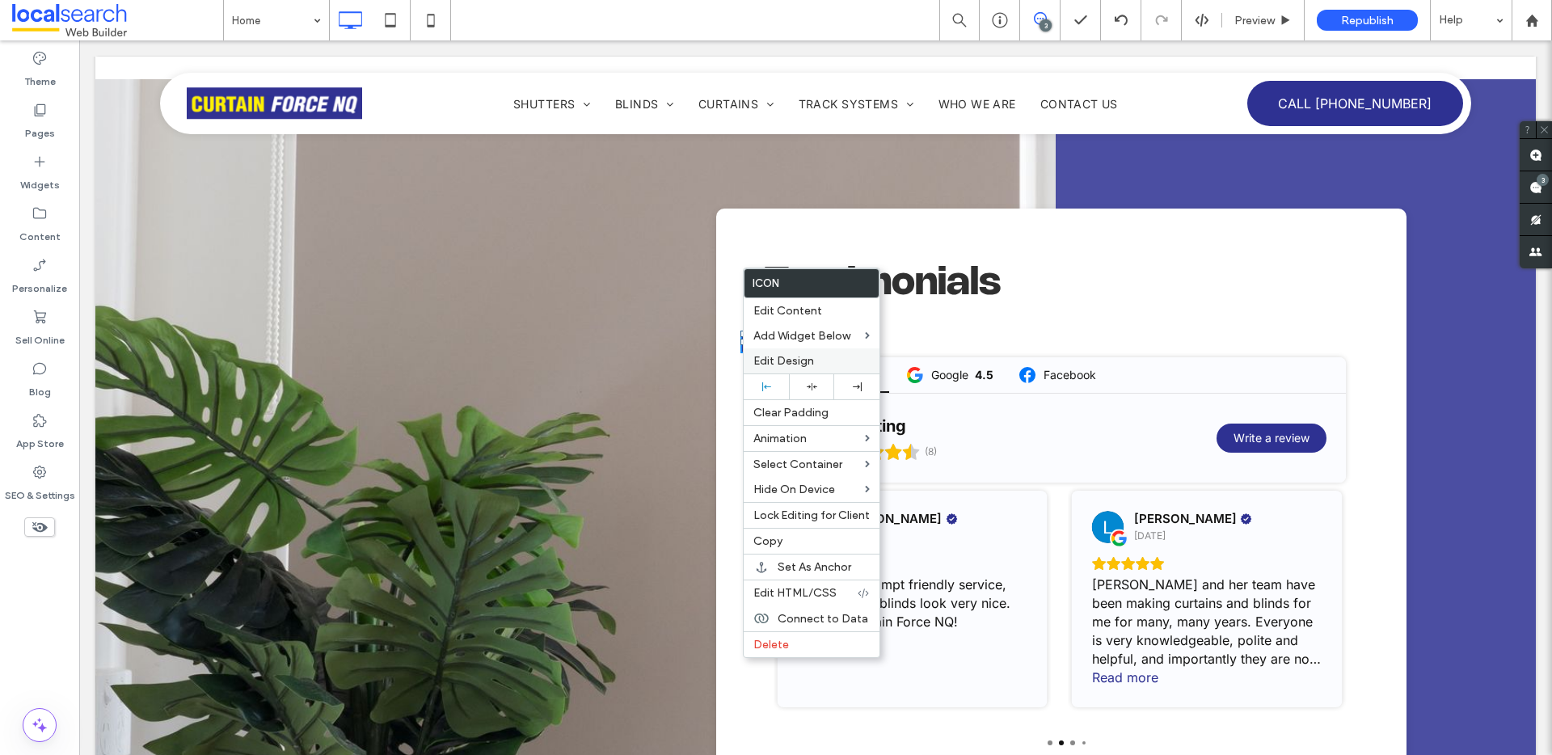
click at [792, 365] on span "Edit Design" at bounding box center [784, 361] width 61 height 14
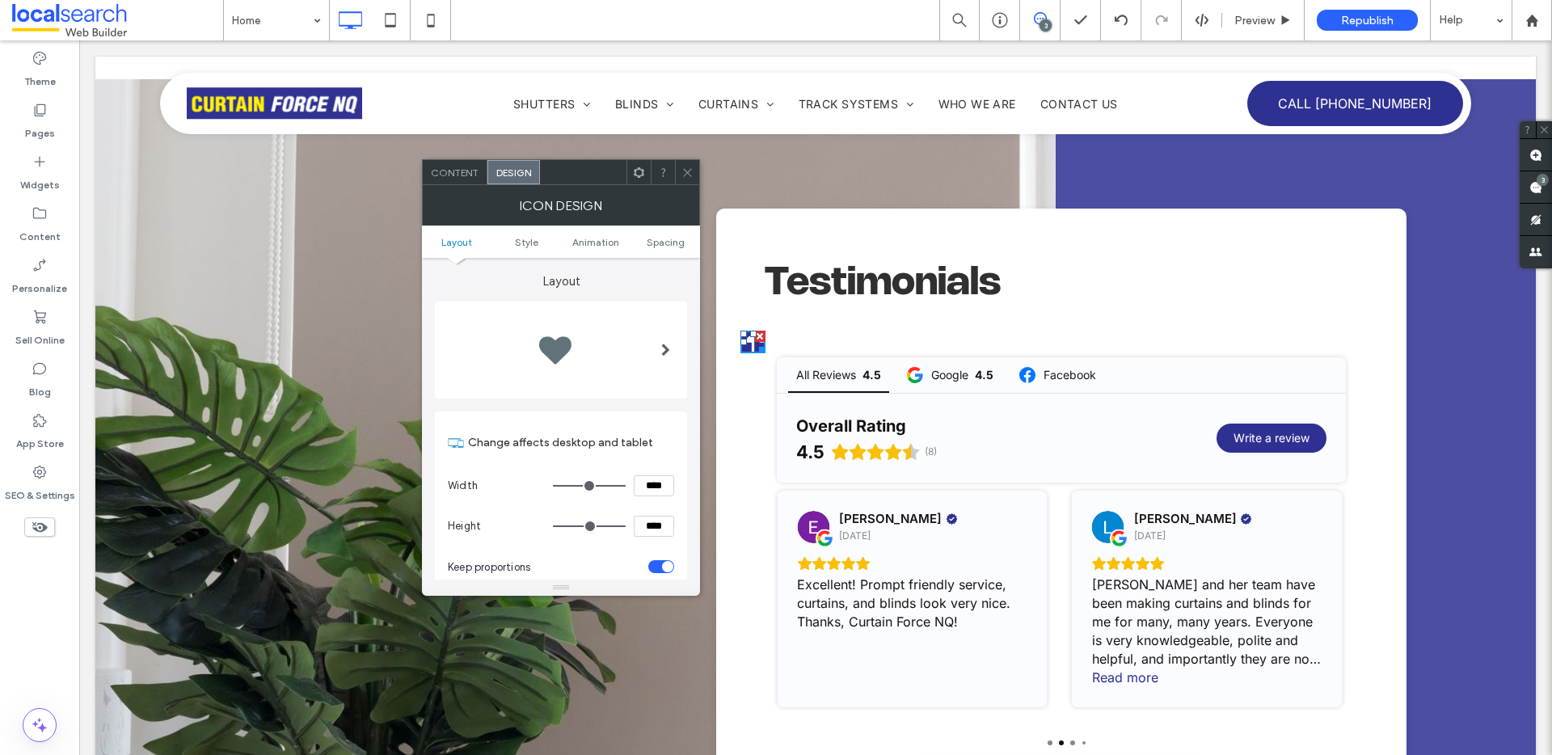
drag, startPoint x: 595, startPoint y: 116, endPoint x: 688, endPoint y: 167, distance: 105.6
click at [688, 167] on icon at bounding box center [688, 173] width 12 height 12
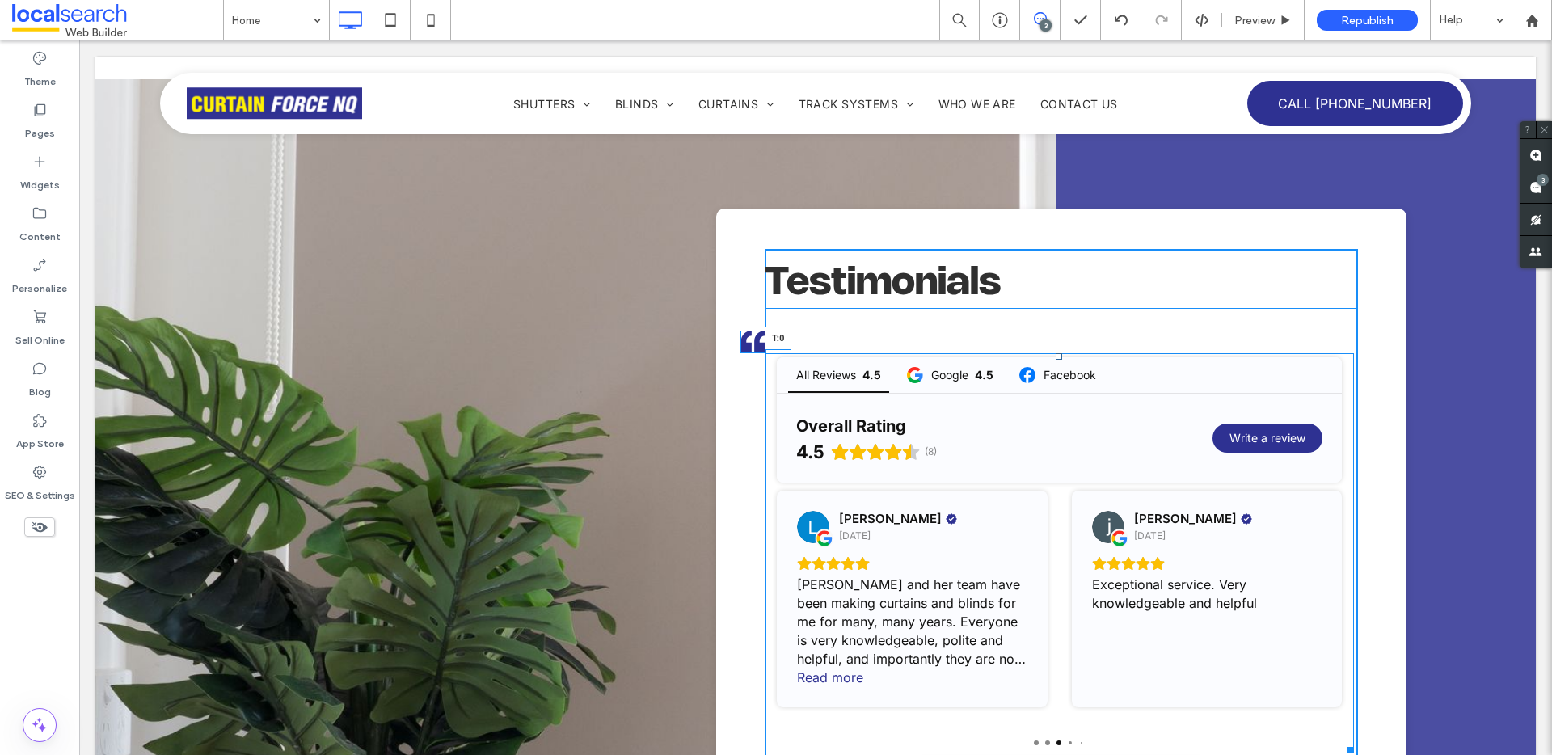
drag, startPoint x: 1050, startPoint y: 280, endPoint x: 1049, endPoint y: 245, distance: 34.8
click at [1056, 353] on div at bounding box center [1059, 356] width 6 height 6
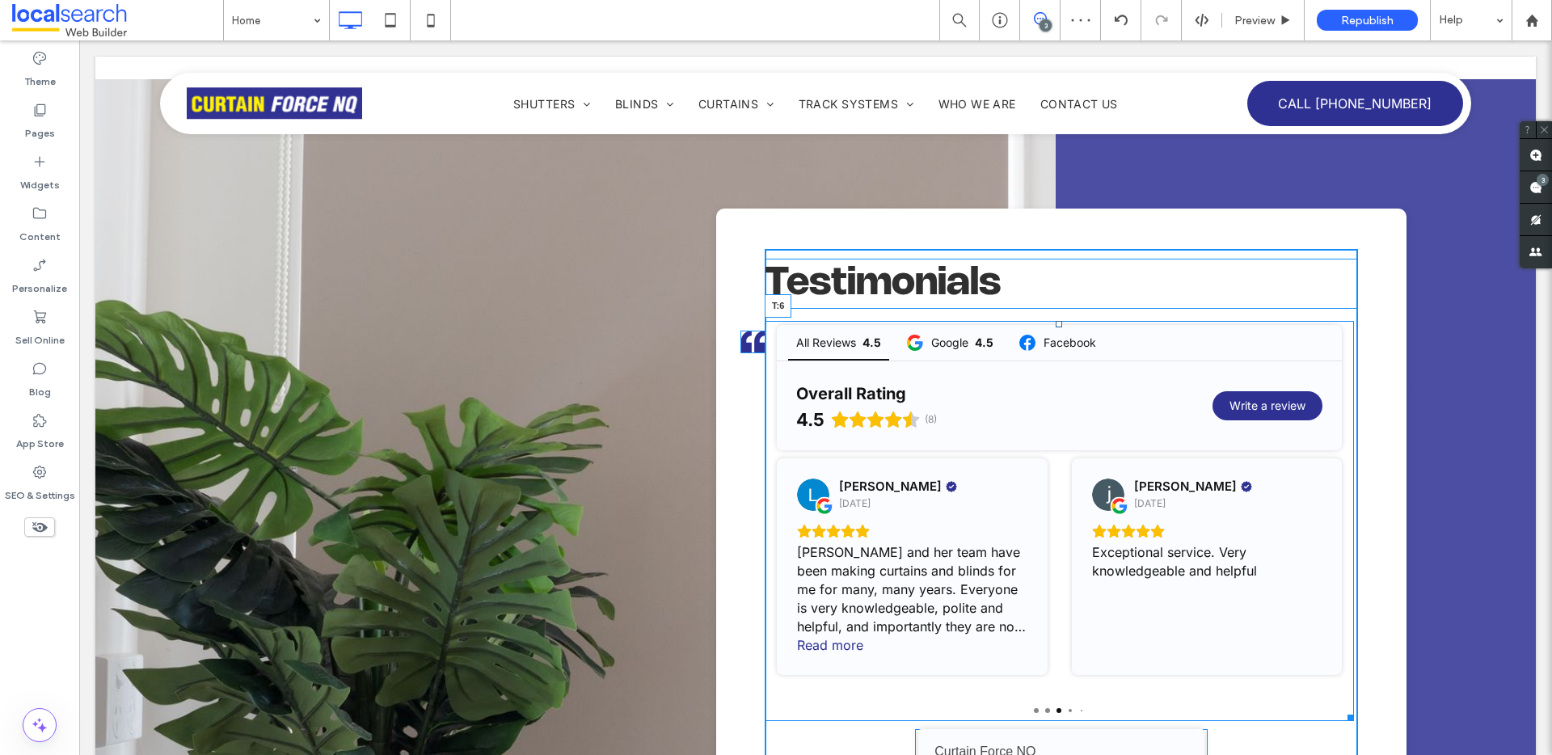
drag, startPoint x: 1052, startPoint y: 247, endPoint x: 1121, endPoint y: 292, distance: 82.3
click at [1056, 321] on div at bounding box center [1059, 324] width 6 height 6
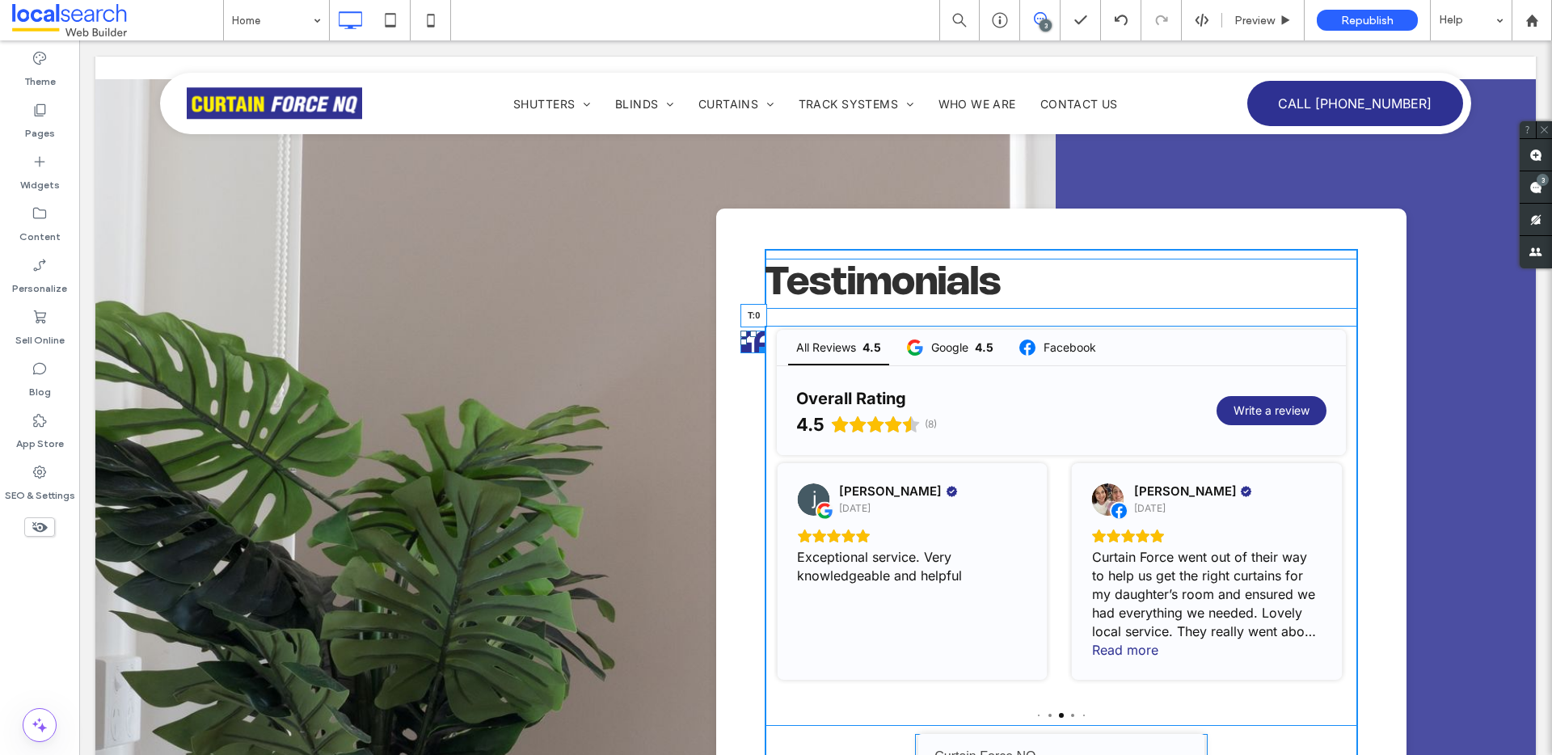
drag, startPoint x: 745, startPoint y: 255, endPoint x: 964, endPoint y: 261, distance: 218.4
click at [749, 331] on div "T:0" at bounding box center [753, 342] width 25 height 23
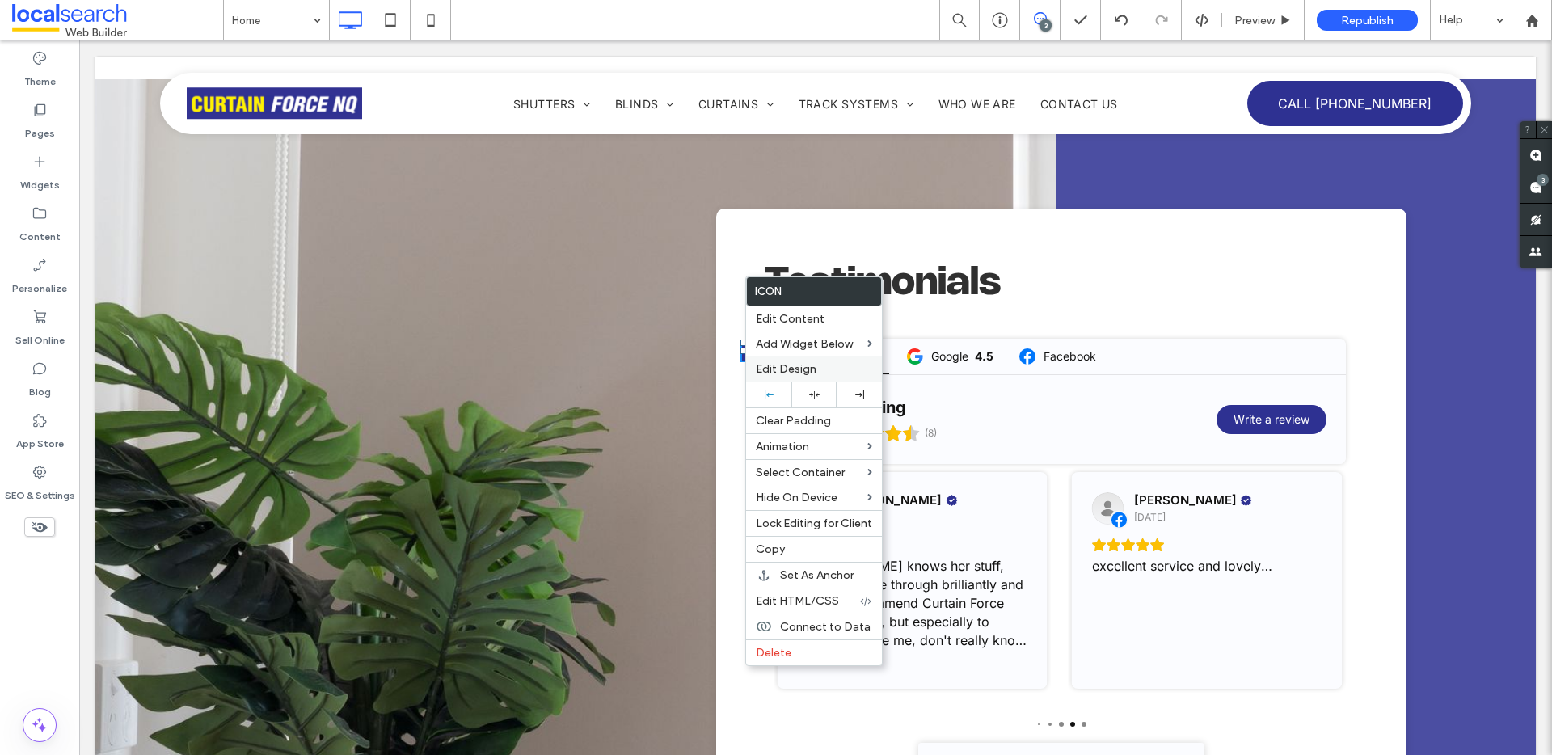
click at [770, 375] on span "Edit Design" at bounding box center [786, 369] width 61 height 14
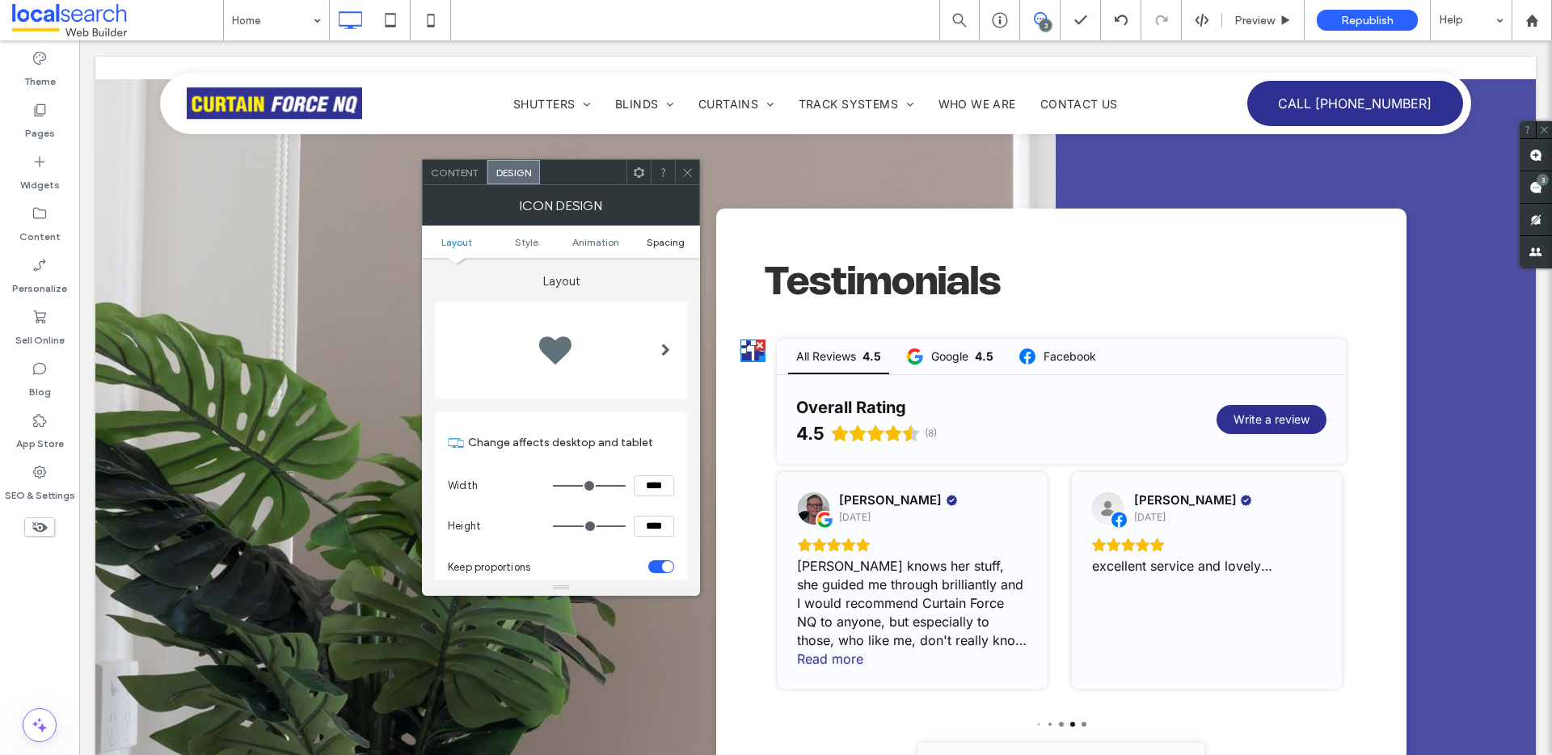
click at [662, 238] on span "Spacing" at bounding box center [666, 242] width 38 height 12
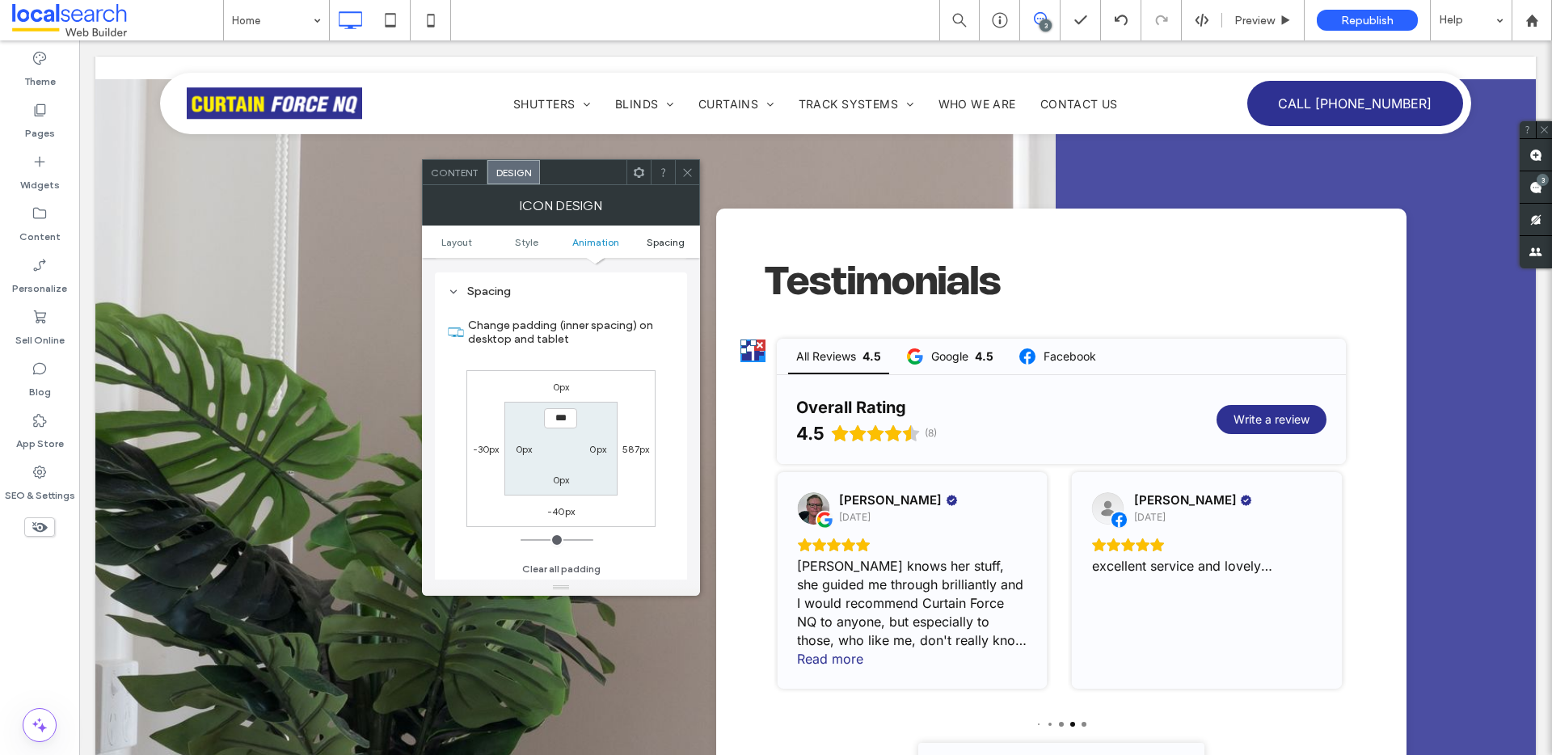
scroll to position [912, 0]
click at [483, 450] on label "-30px" at bounding box center [486, 447] width 27 height 12
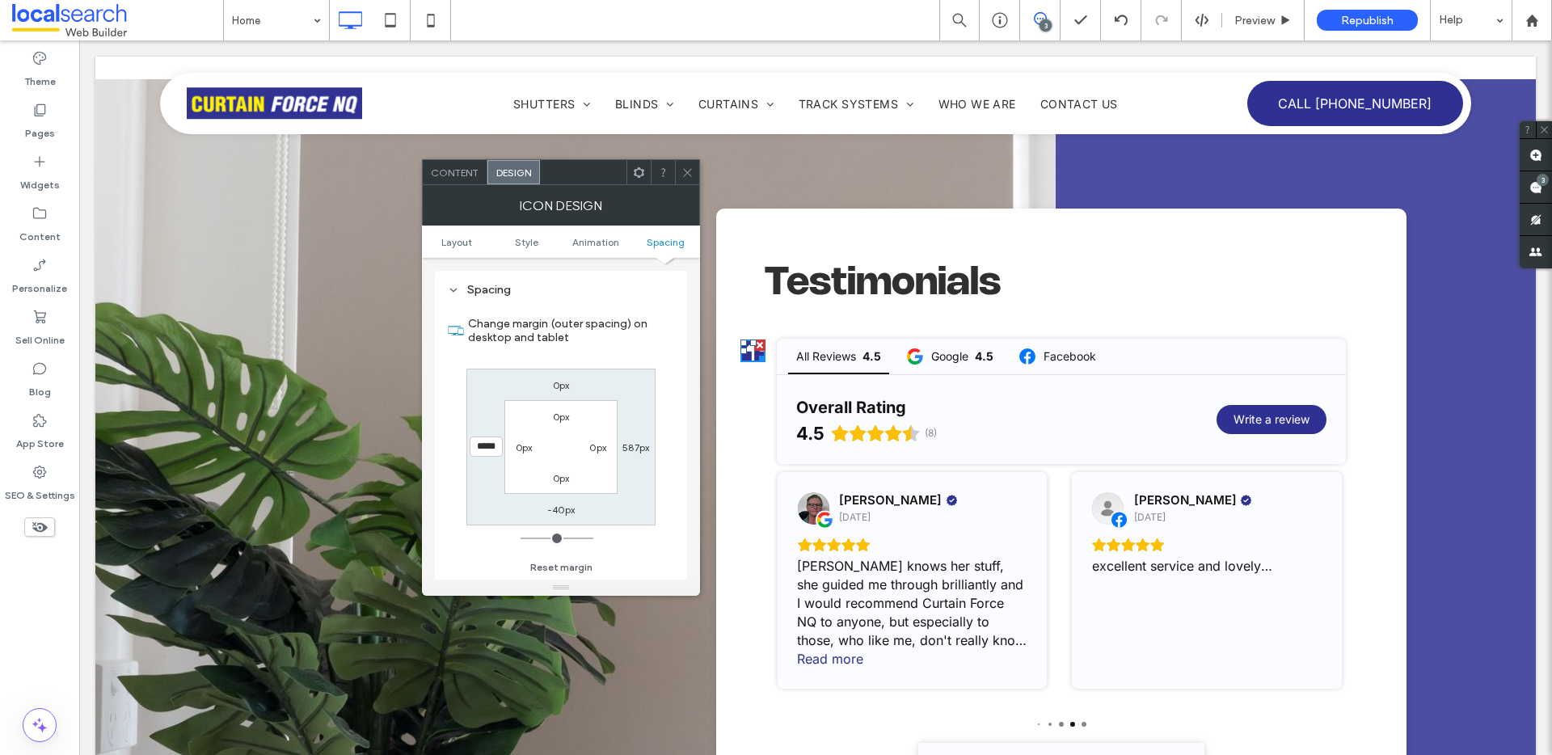
type input "*"
type input "***"
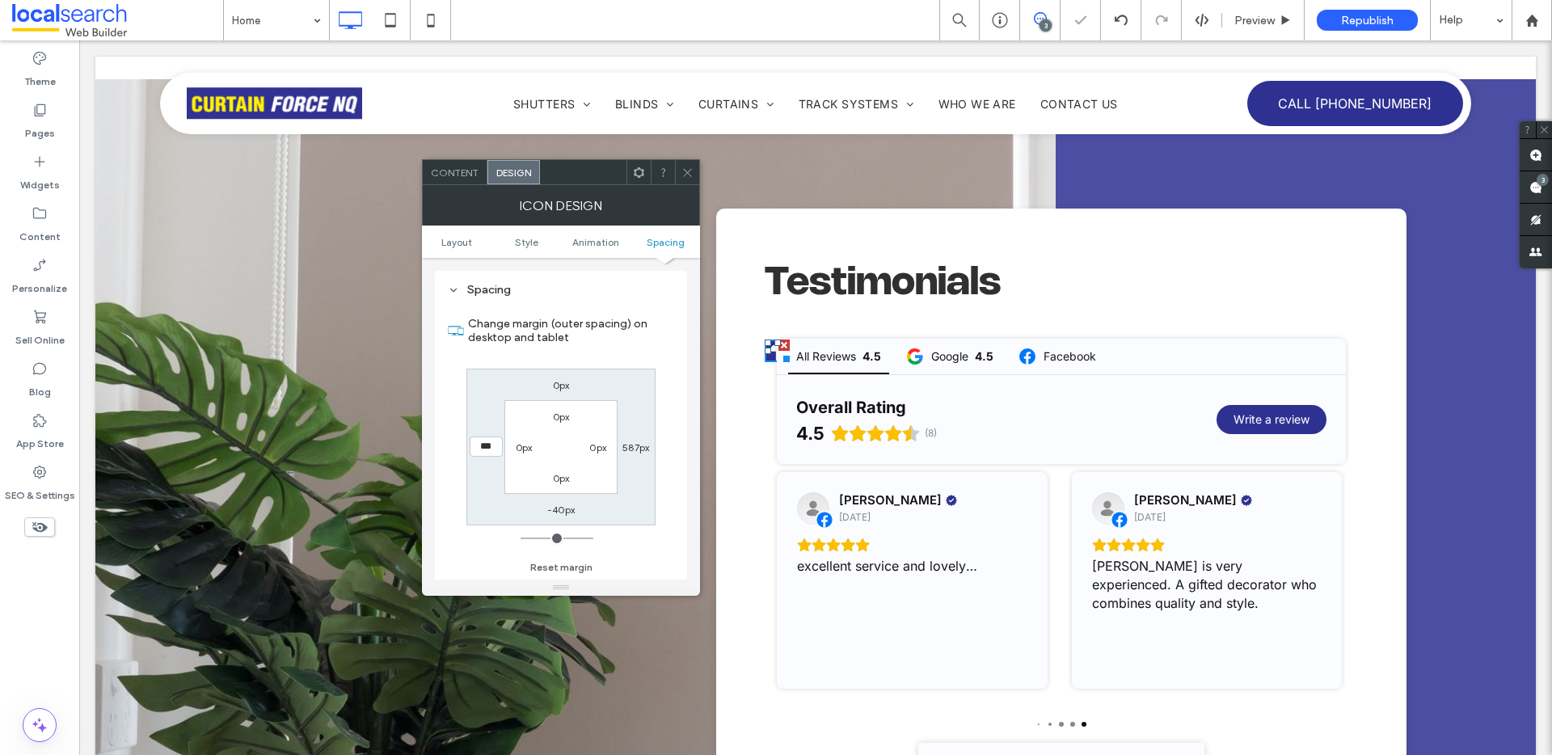
click at [691, 174] on icon at bounding box center [688, 173] width 12 height 12
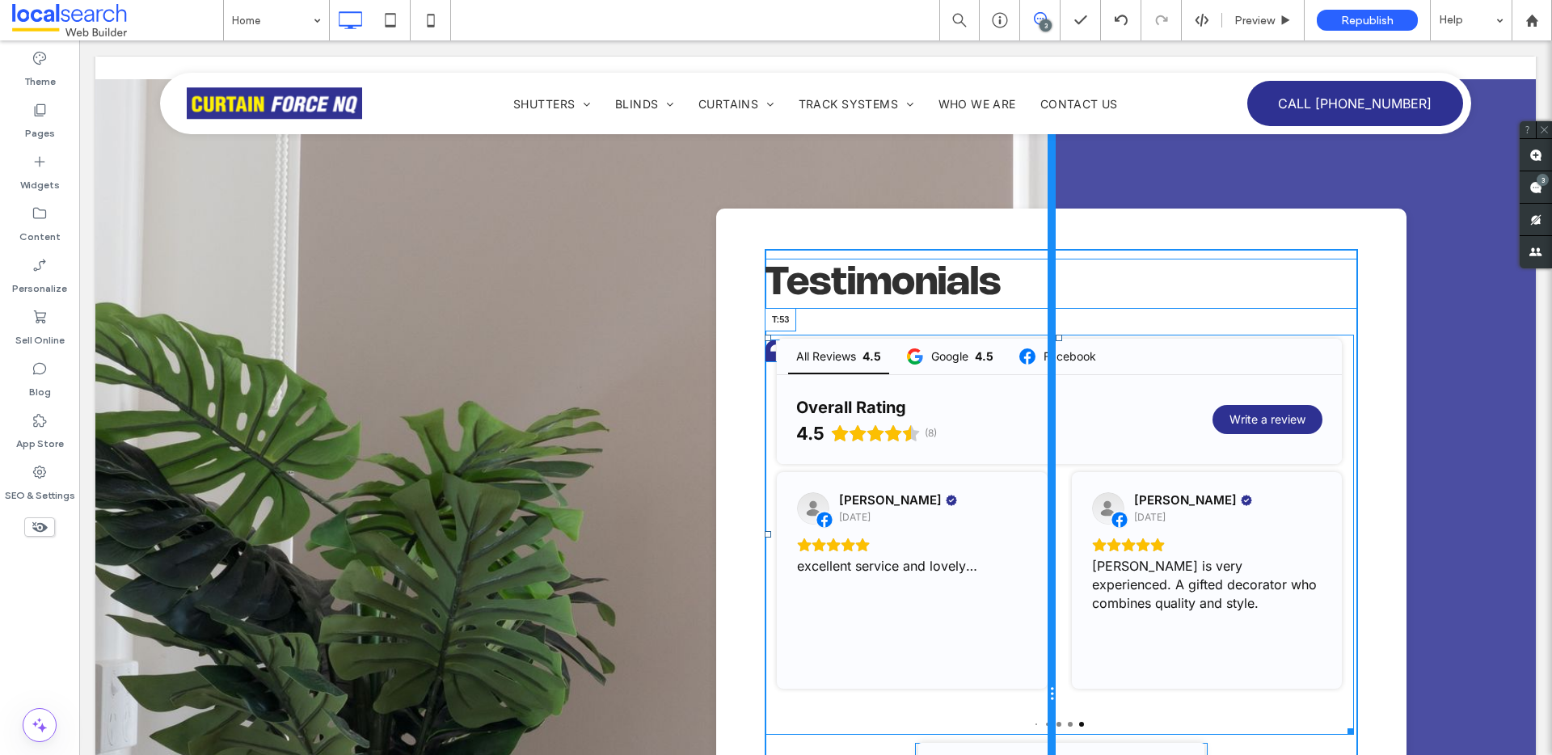
drag, startPoint x: 1050, startPoint y: 274, endPoint x: 1094, endPoint y: 344, distance: 82.8
click at [1046, 297] on div "Click To Paste Testimonials All Reviews 4.5 Google 4.5 Facebook Overall Rating …" at bounding box center [815, 694] width 1441 height 1230
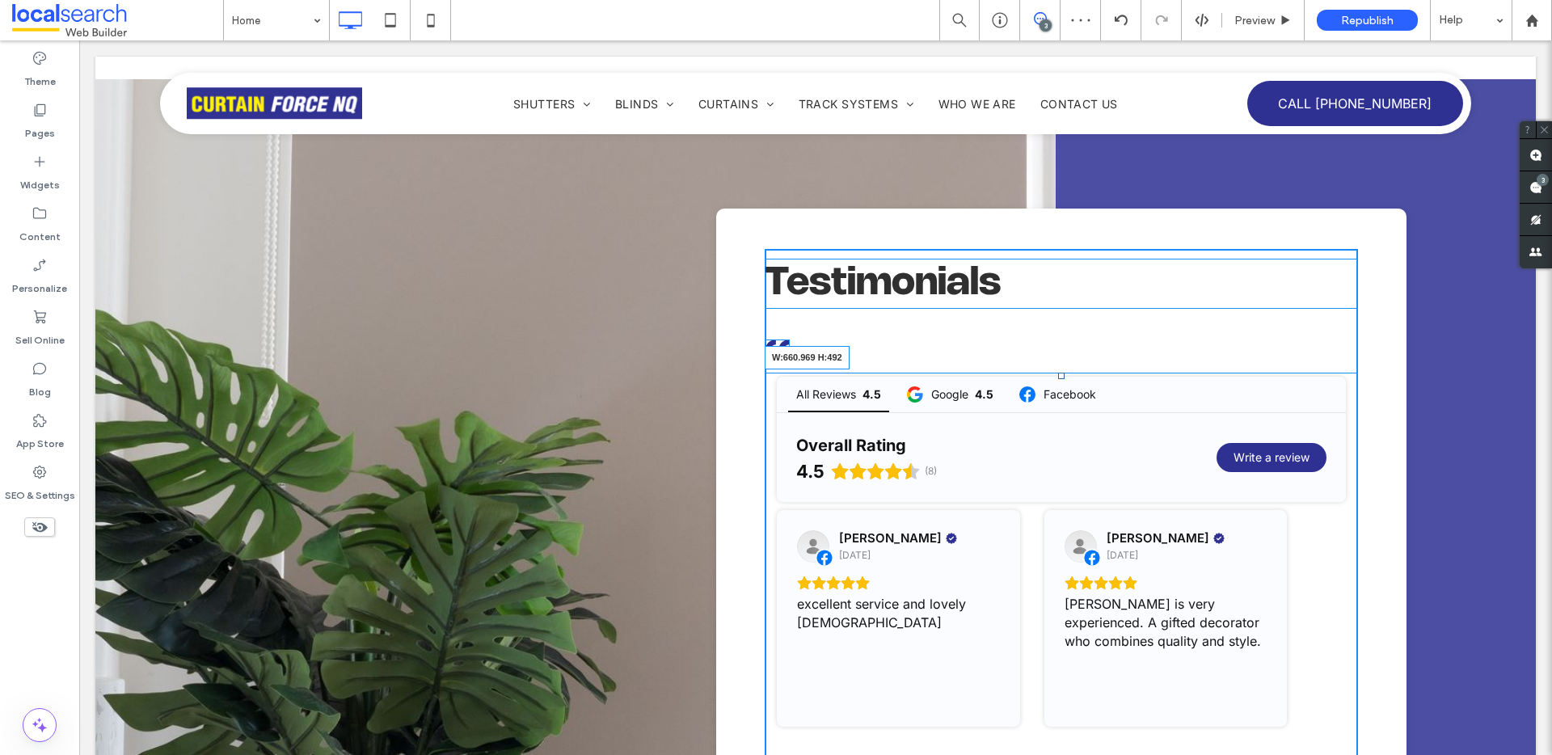
drag, startPoint x: 1336, startPoint y: 687, endPoint x: 1278, endPoint y: 684, distance: 57.5
click at [1346, 754] on div at bounding box center [1352, 767] width 12 height 12
drag, startPoint x: 758, startPoint y: 492, endPoint x: 781, endPoint y: 486, distance: 24.1
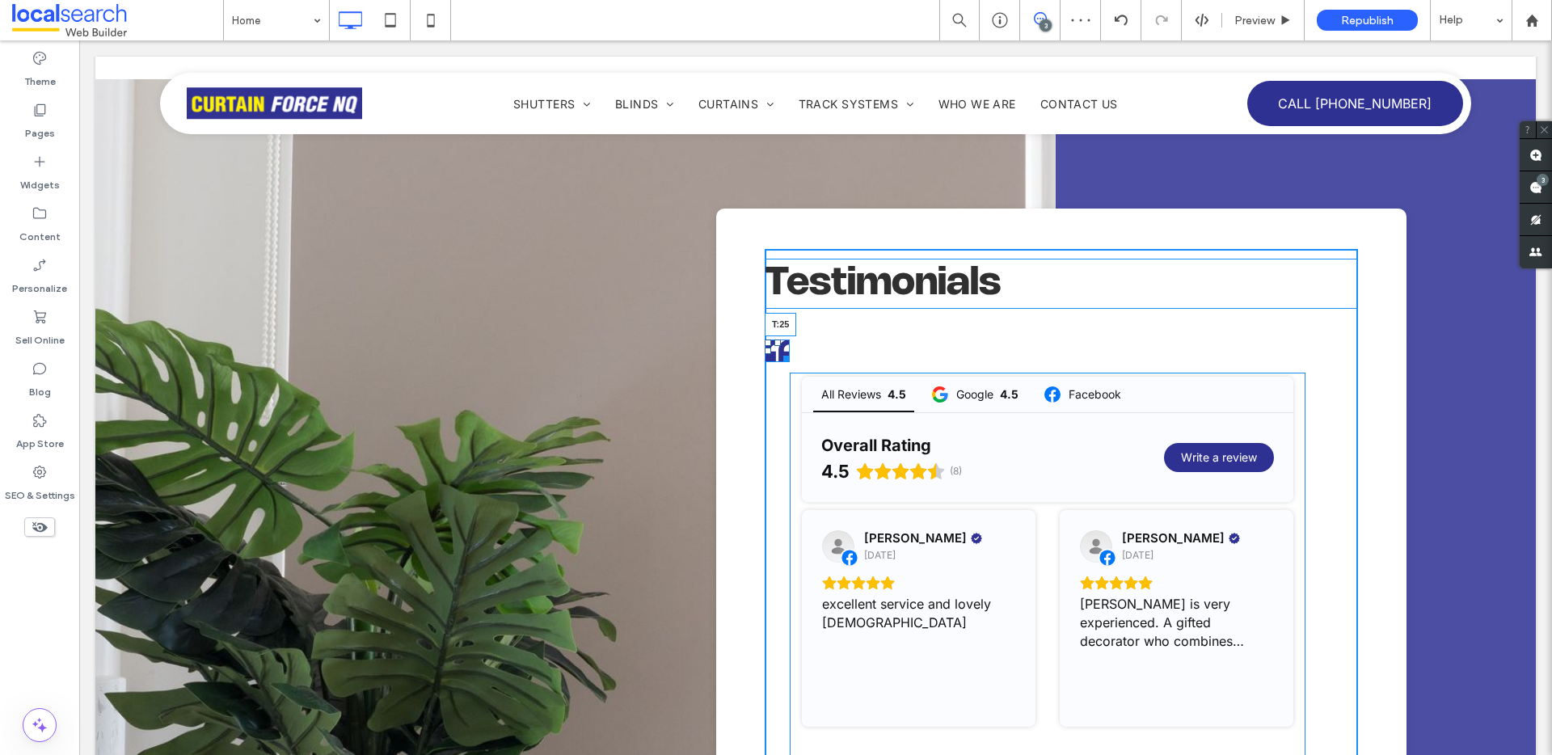
drag, startPoint x: 771, startPoint y: 263, endPoint x: 1033, endPoint y: 327, distance: 270.4
click at [779, 340] on div "T:25" at bounding box center [777, 351] width 25 height 23
drag, startPoint x: 1036, startPoint y: 299, endPoint x: 1064, endPoint y: 358, distance: 65.5
click at [1032, 261] on div "Testimonials All Reviews 4.5 Google 4.5 Facebook Overall Rating 4.5 (8) Write a…" at bounding box center [1061, 711] width 593 height 925
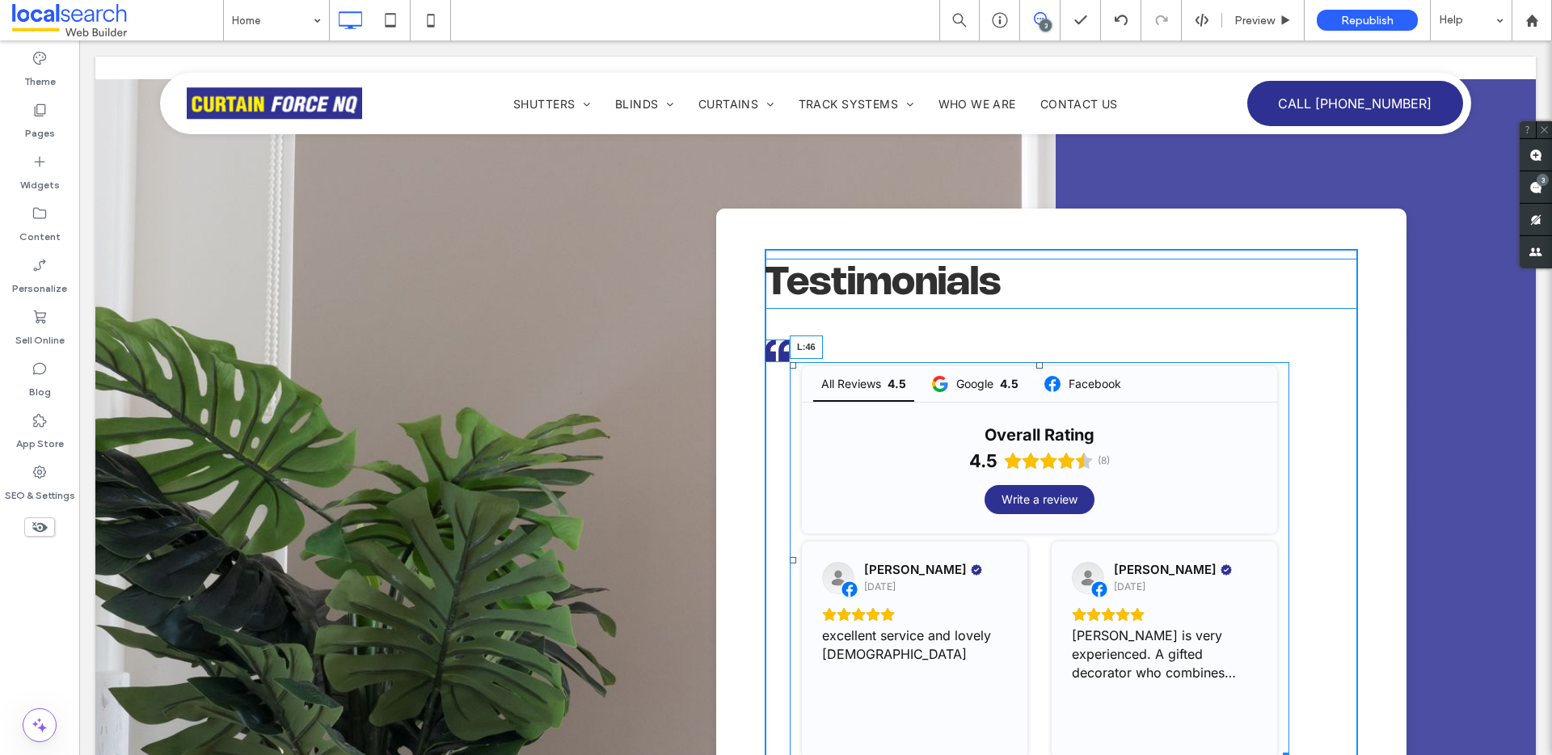
drag, startPoint x: 783, startPoint y: 479, endPoint x: 794, endPoint y: 478, distance: 10.6
click at [794, 478] on div "All Reviews 4.5 Google 4.5 Facebook Overall Rating 4.5 (8) Write a review Paula…" at bounding box center [1040, 560] width 500 height 397
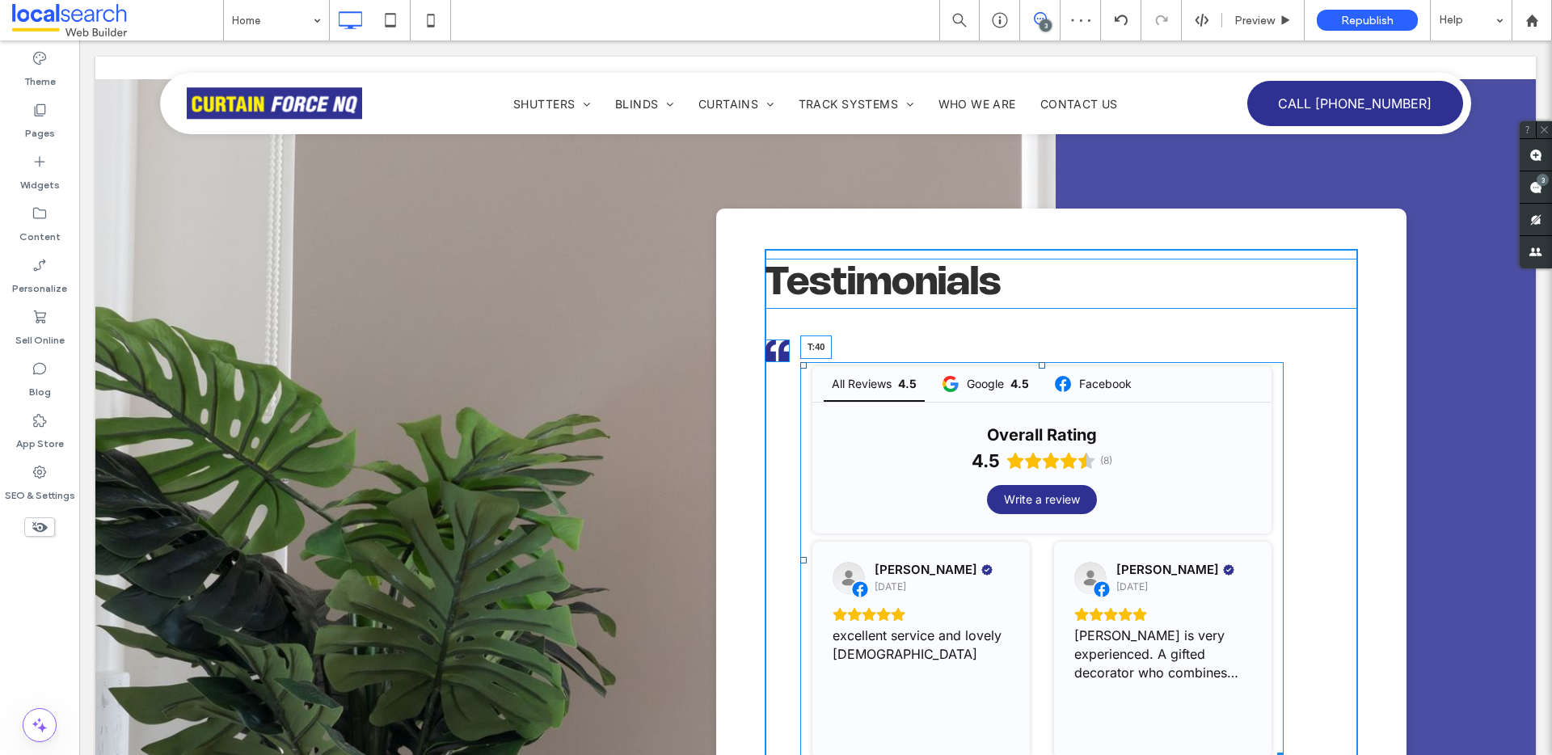
drag, startPoint x: 1032, startPoint y: 286, endPoint x: 1104, endPoint y: 236, distance: 87.0
click at [1037, 249] on div "Testimonials All Reviews 4.5 Google 4.5 Facebook Overall Rating 4.5 (8) Write a…" at bounding box center [1061, 706] width 593 height 914
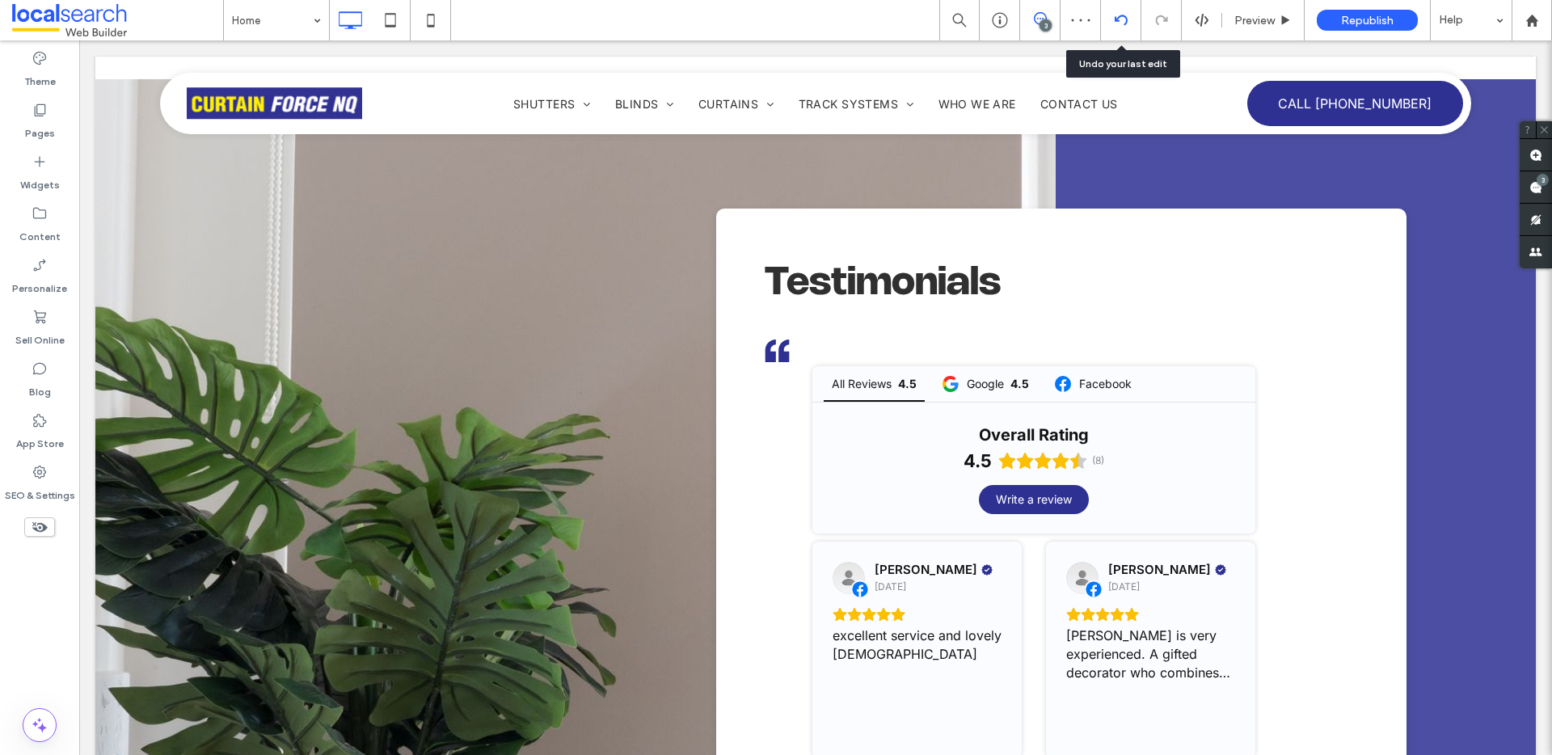
click at [1120, 23] on icon at bounding box center [1121, 20] width 13 height 13
click at [1120, 23] on div "Home 3 Preview Republish Help Site Comments Team & Clients Automate new comment…" at bounding box center [776, 377] width 1552 height 755
click at [1120, 23] on icon at bounding box center [1121, 20] width 13 height 13
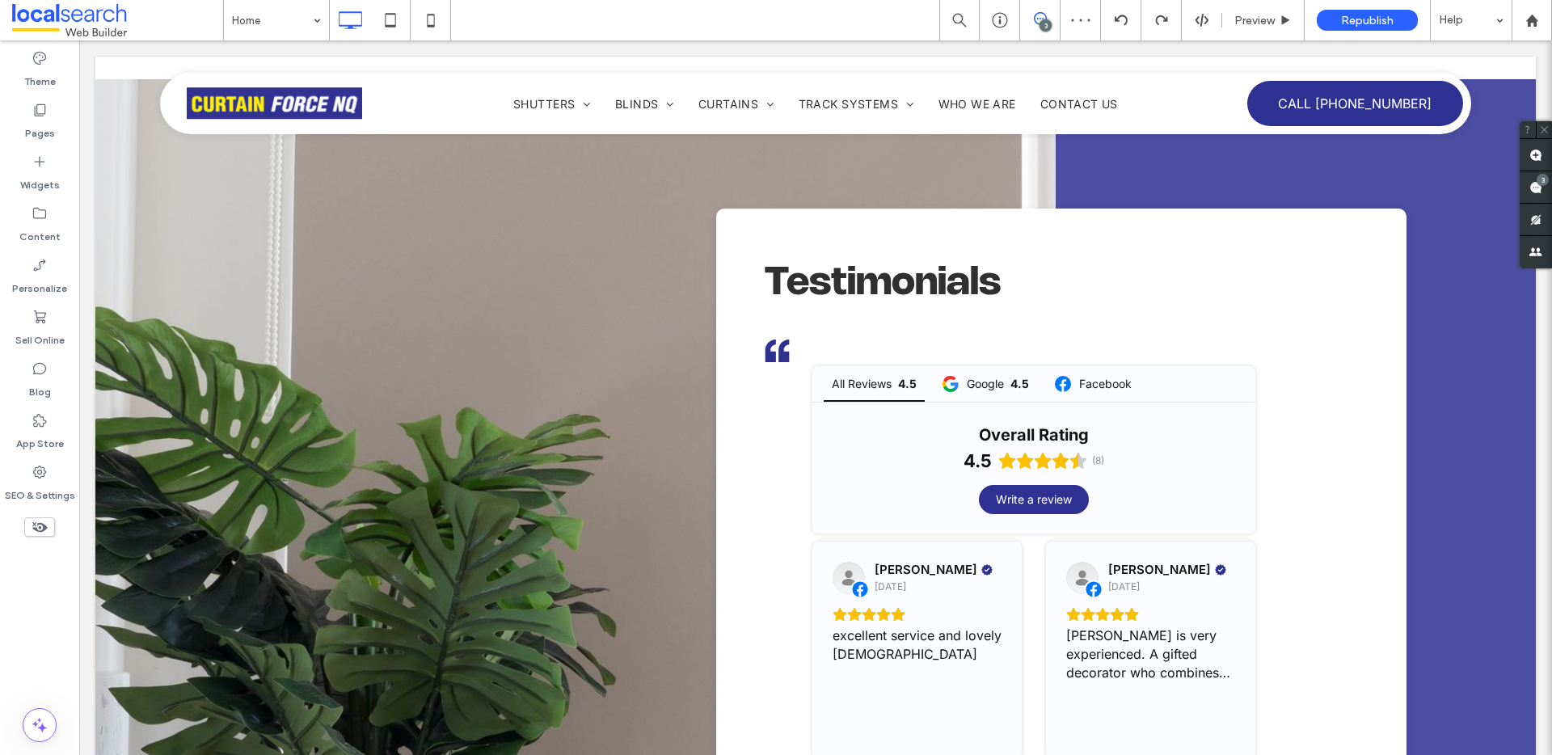
click at [1126, 20] on use at bounding box center [1120, 20] width 13 height 11
click at [1117, 19] on use at bounding box center [1120, 20] width 13 height 11
click at [1126, 19] on use at bounding box center [1120, 20] width 13 height 11
click at [1116, 19] on use at bounding box center [1120, 20] width 13 height 11
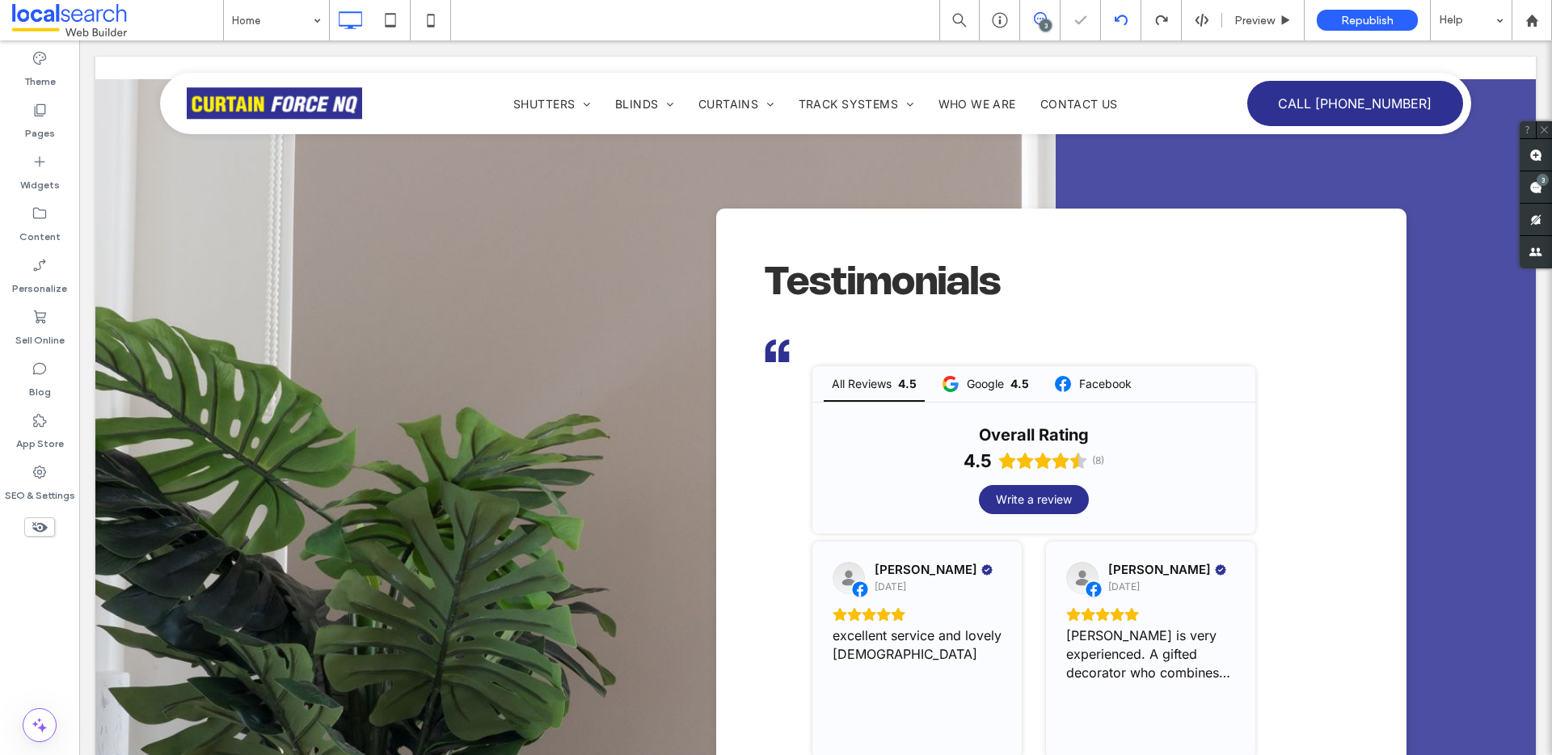
click at [1125, 9] on div at bounding box center [1121, 20] width 40 height 40
click at [1121, 20] on icon at bounding box center [1121, 20] width 13 height 13
click at [1118, 19] on icon at bounding box center [1121, 20] width 13 height 13
drag, startPoint x: 1116, startPoint y: 13, endPoint x: 1129, endPoint y: 82, distance: 69.9
click at [1116, 14] on icon at bounding box center [1121, 20] width 13 height 13
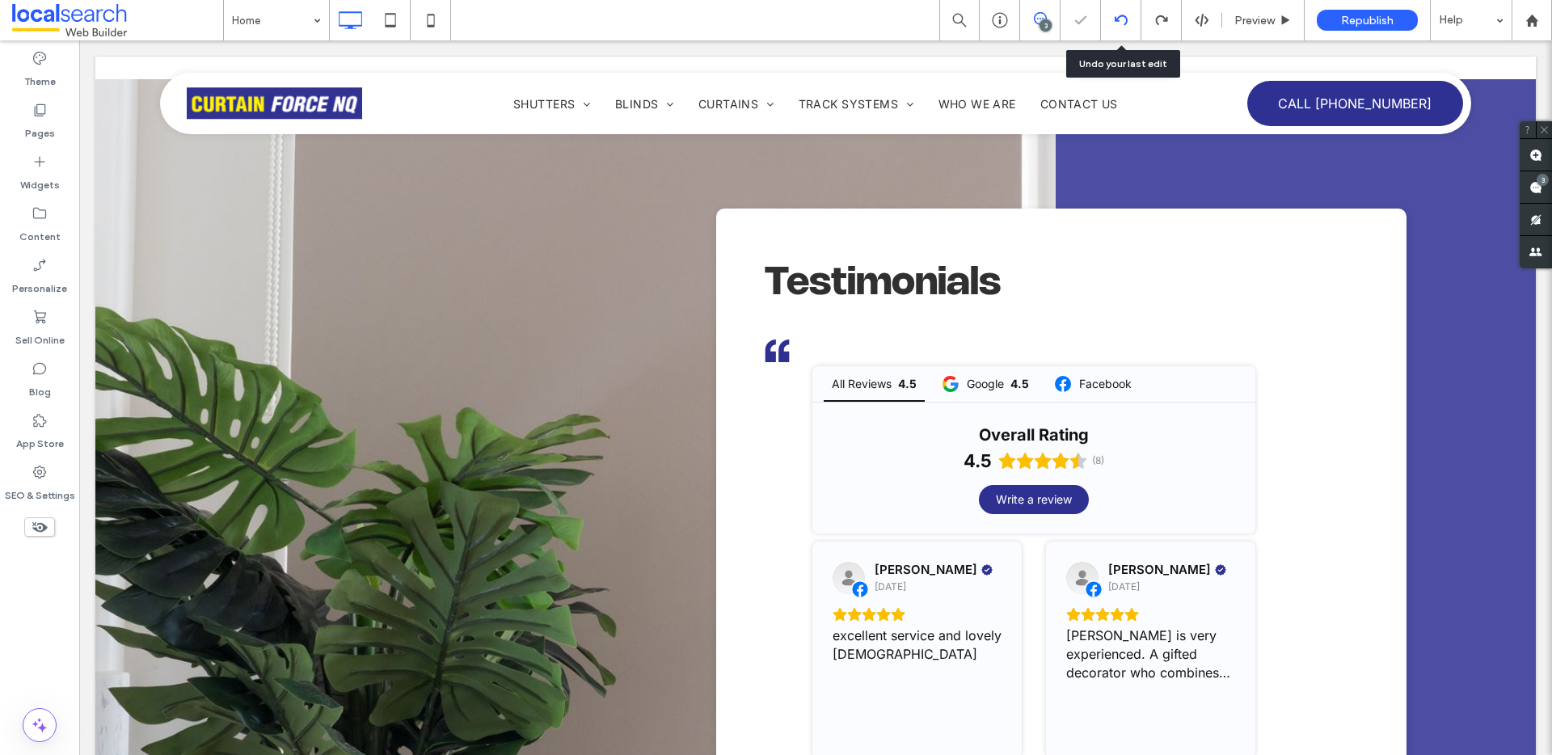
click at [1118, 18] on icon at bounding box center [1121, 20] width 13 height 13
click at [1117, 23] on icon at bounding box center [1121, 20] width 13 height 13
drag, startPoint x: 1113, startPoint y: 11, endPoint x: 1102, endPoint y: 65, distance: 54.5
click at [1112, 19] on div at bounding box center [1121, 20] width 40 height 40
click at [1121, 19] on icon at bounding box center [1121, 20] width 13 height 13
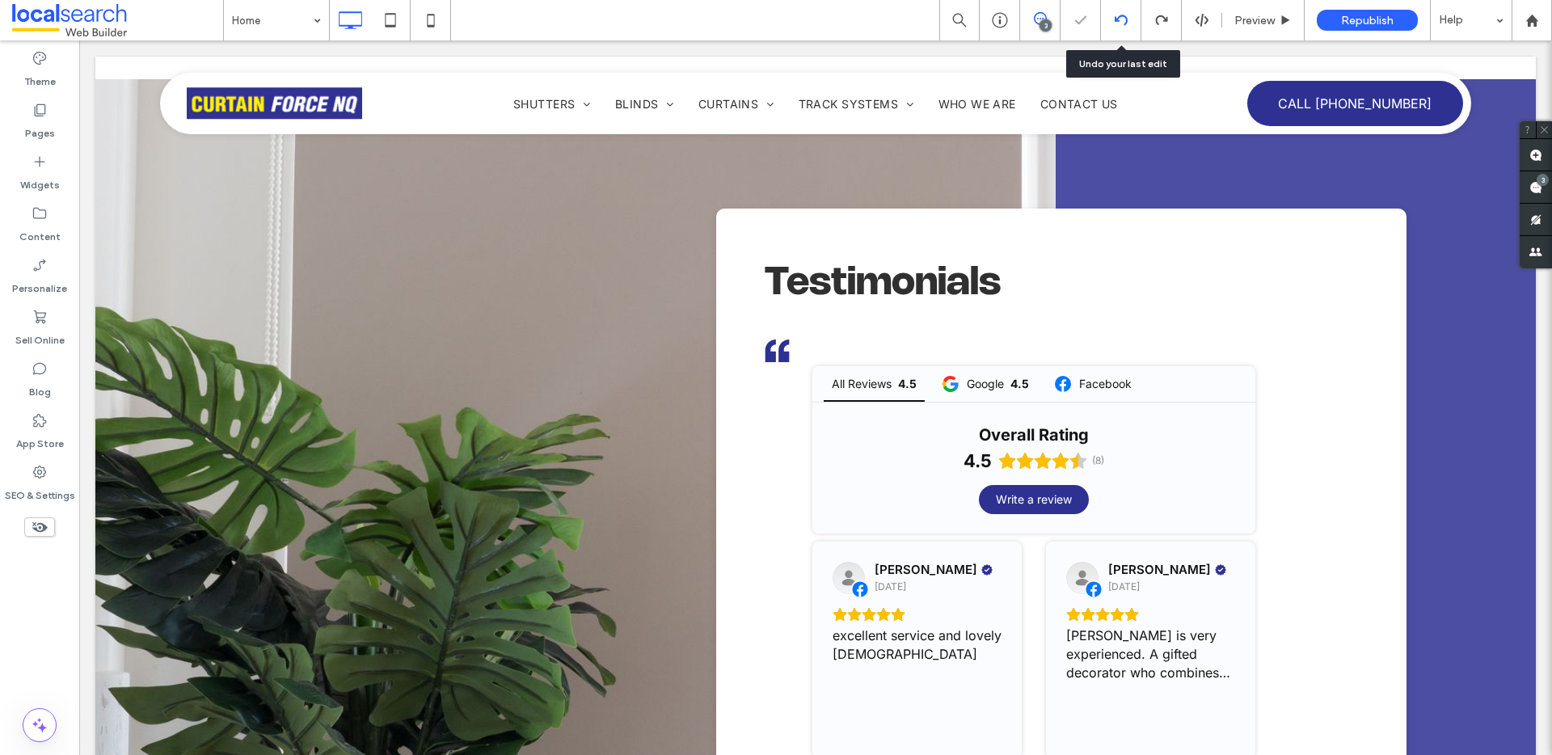
click at [1115, 20] on icon at bounding box center [1121, 20] width 13 height 13
click at [1121, 30] on div at bounding box center [1121, 20] width 40 height 40
click at [1127, 15] on div at bounding box center [1121, 20] width 40 height 13
click at [1118, 19] on use at bounding box center [1120, 20] width 13 height 11
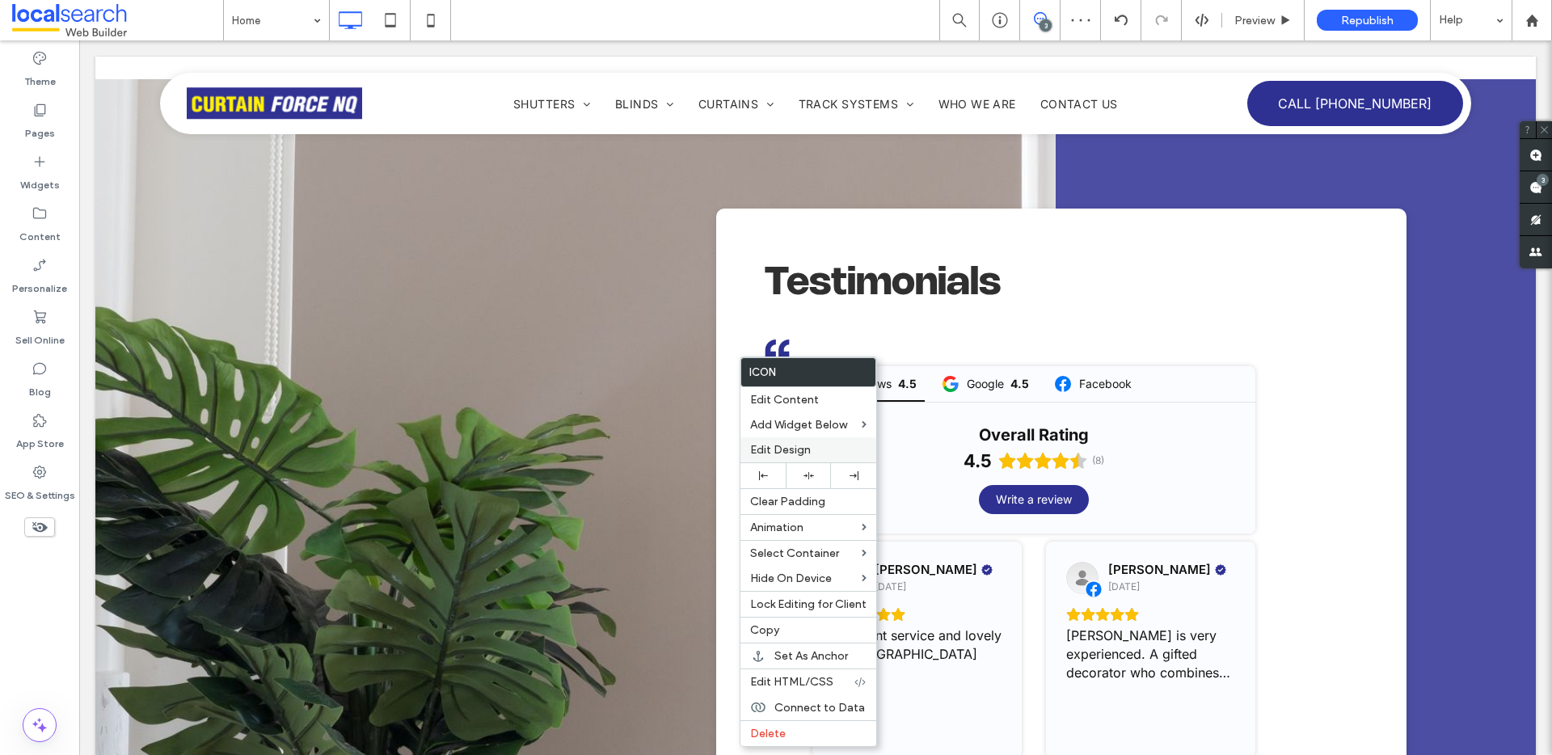
click at [786, 452] on span "Edit Design" at bounding box center [780, 450] width 61 height 14
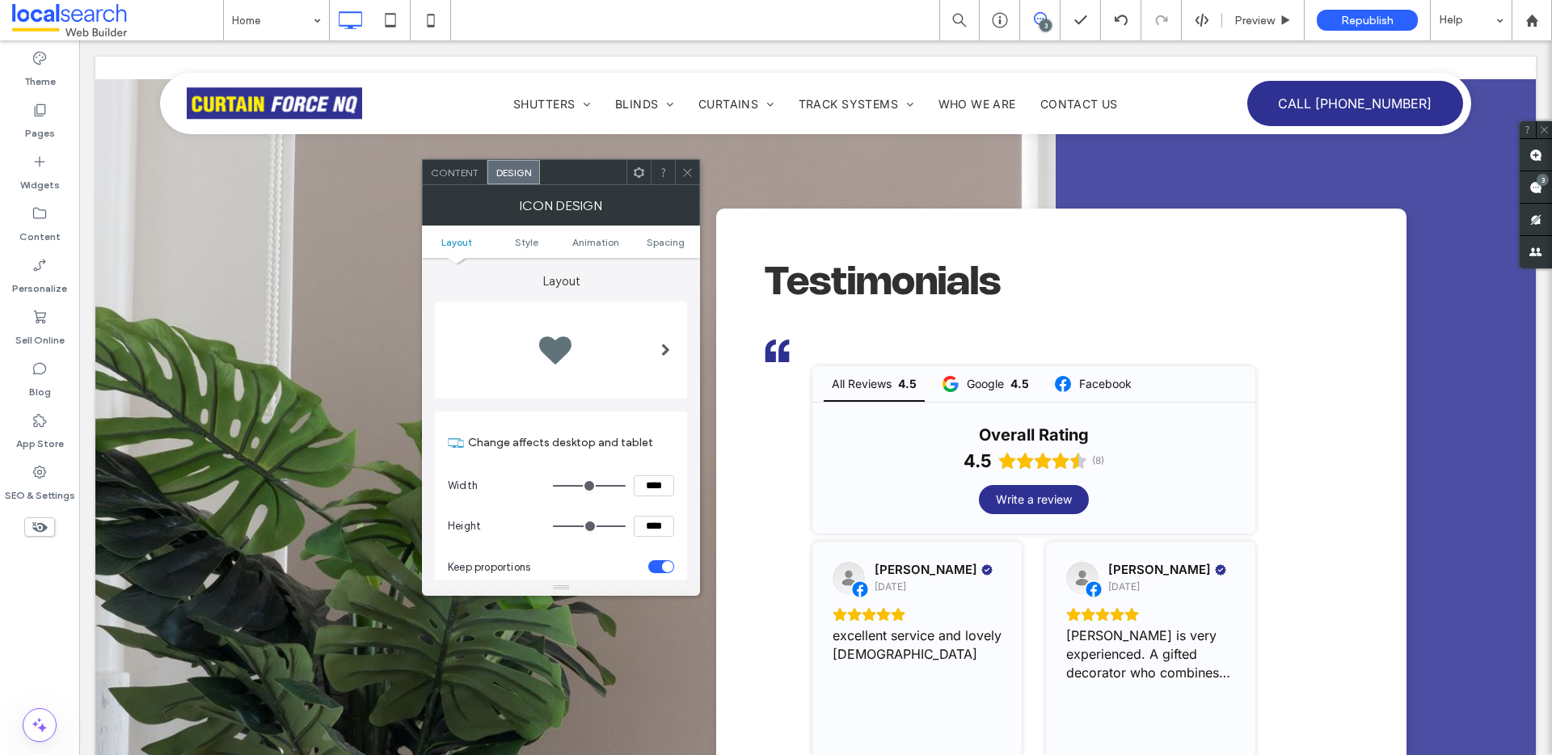
click at [682, 247] on ul "Layout Style Animation Spacing" at bounding box center [561, 242] width 278 height 32
click at [673, 245] on span "Spacing" at bounding box center [666, 242] width 38 height 12
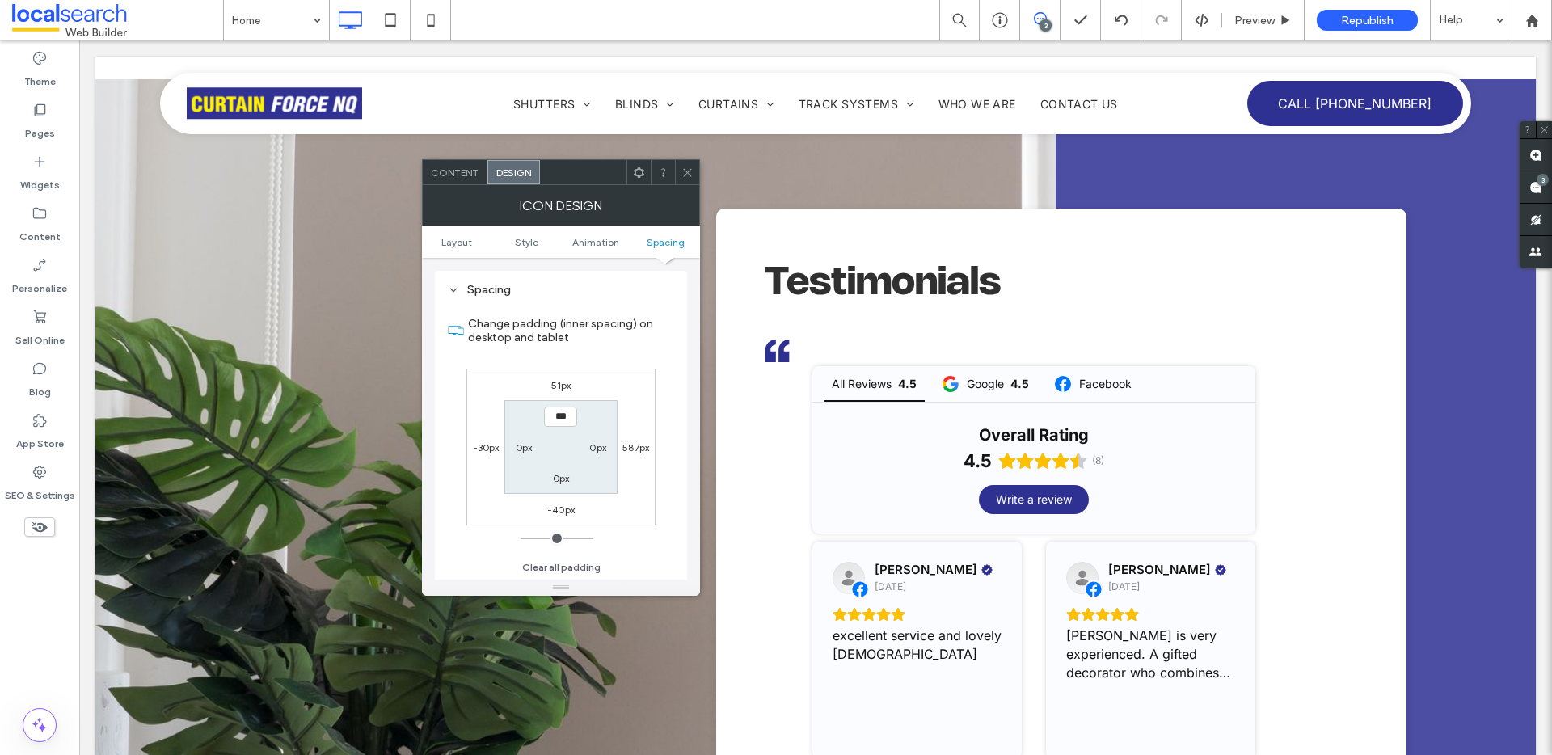
click at [490, 450] on label "-30px" at bounding box center [486, 447] width 27 height 12
type input "*"
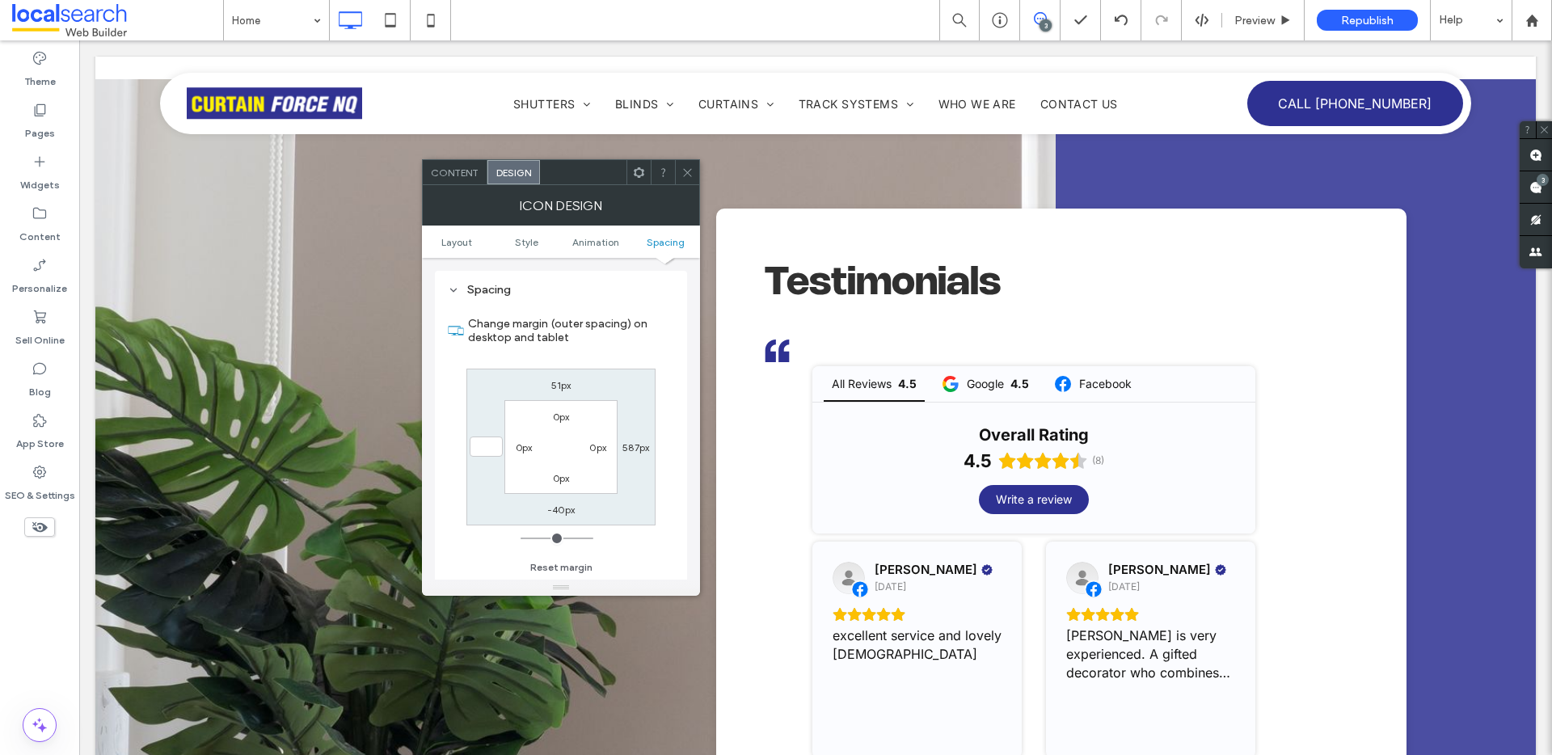
type input "*"
type input "***"
click at [686, 171] on use at bounding box center [687, 172] width 8 height 8
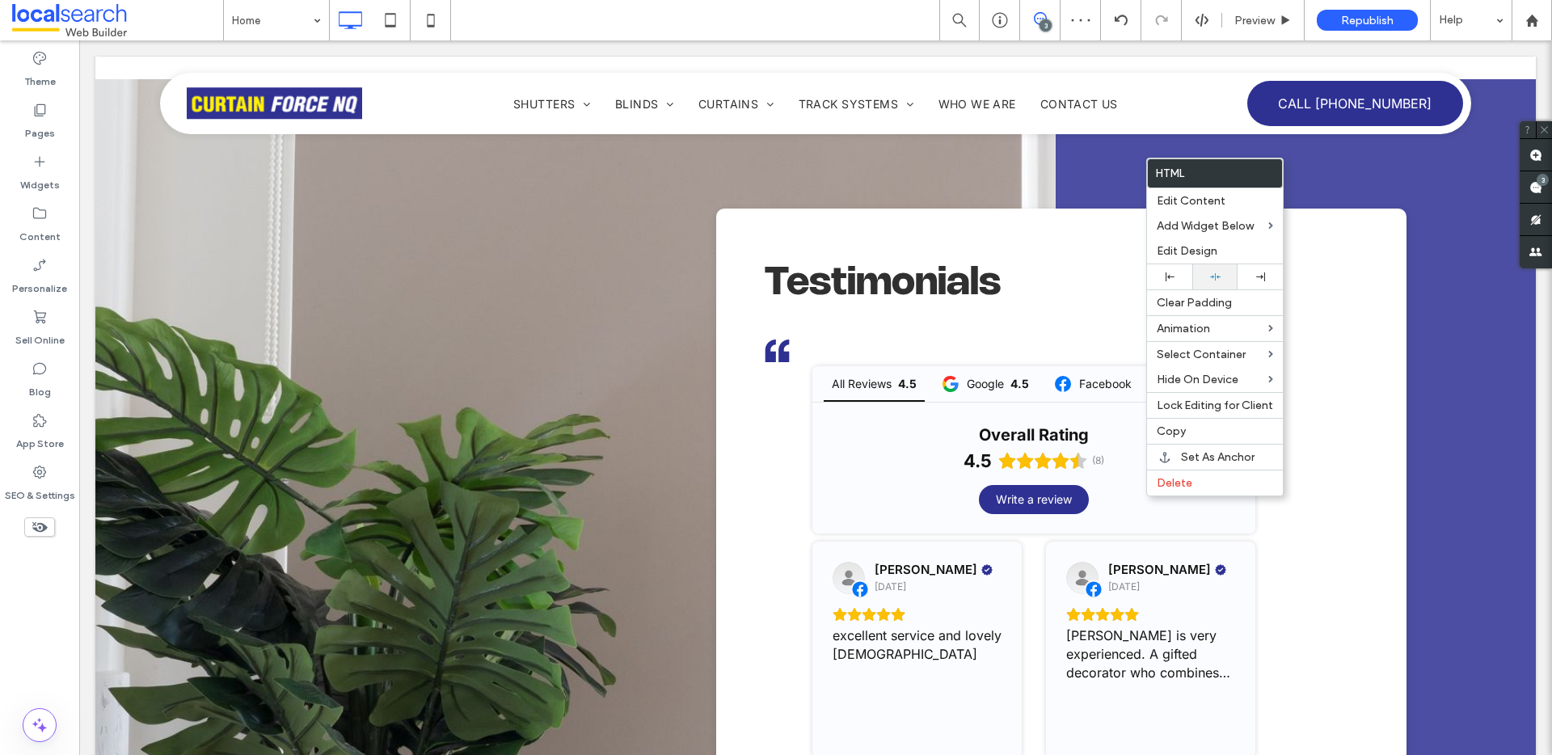
click at [1218, 277] on icon at bounding box center [1215, 277] width 11 height 11
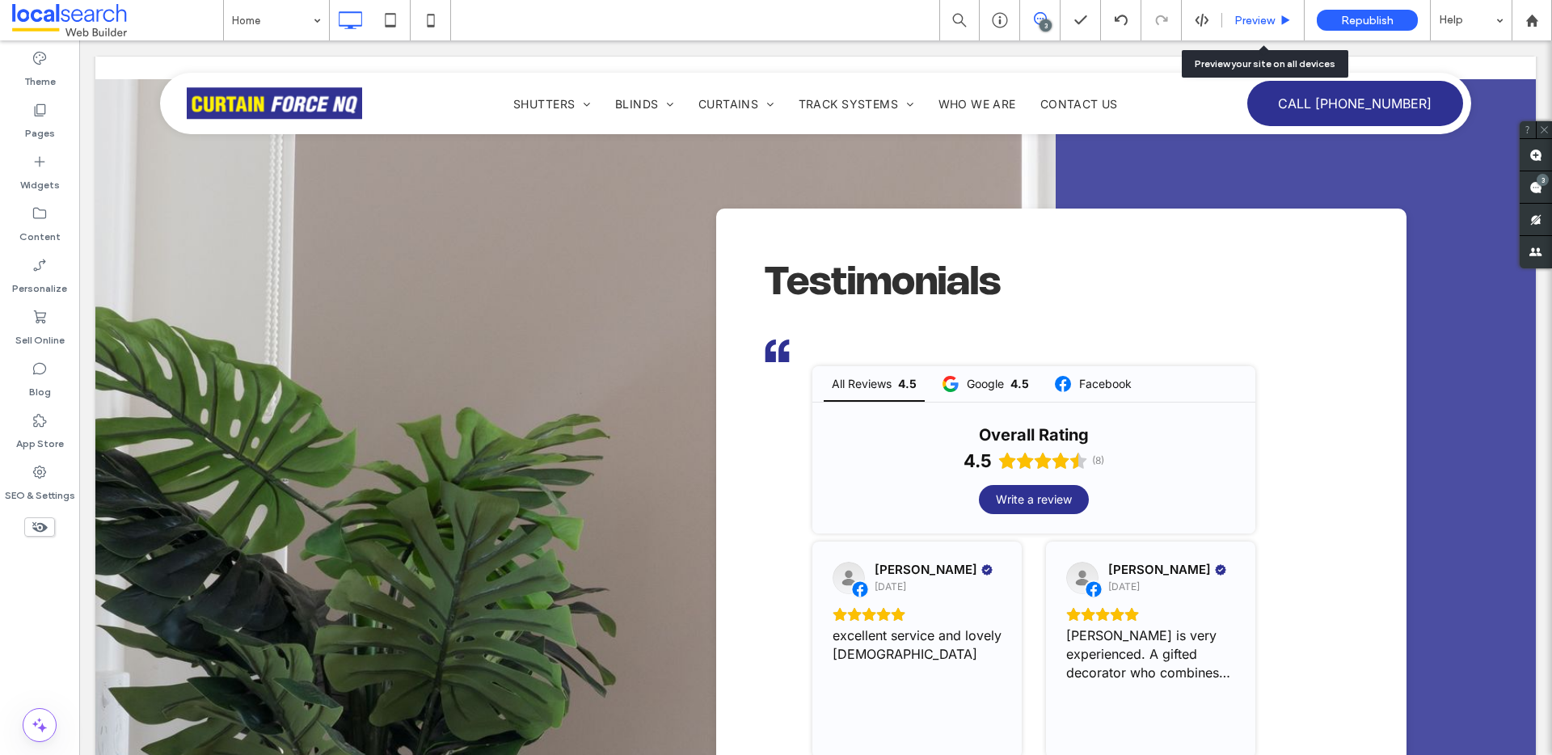
click at [1245, 15] on span "Preview" at bounding box center [1255, 21] width 40 height 14
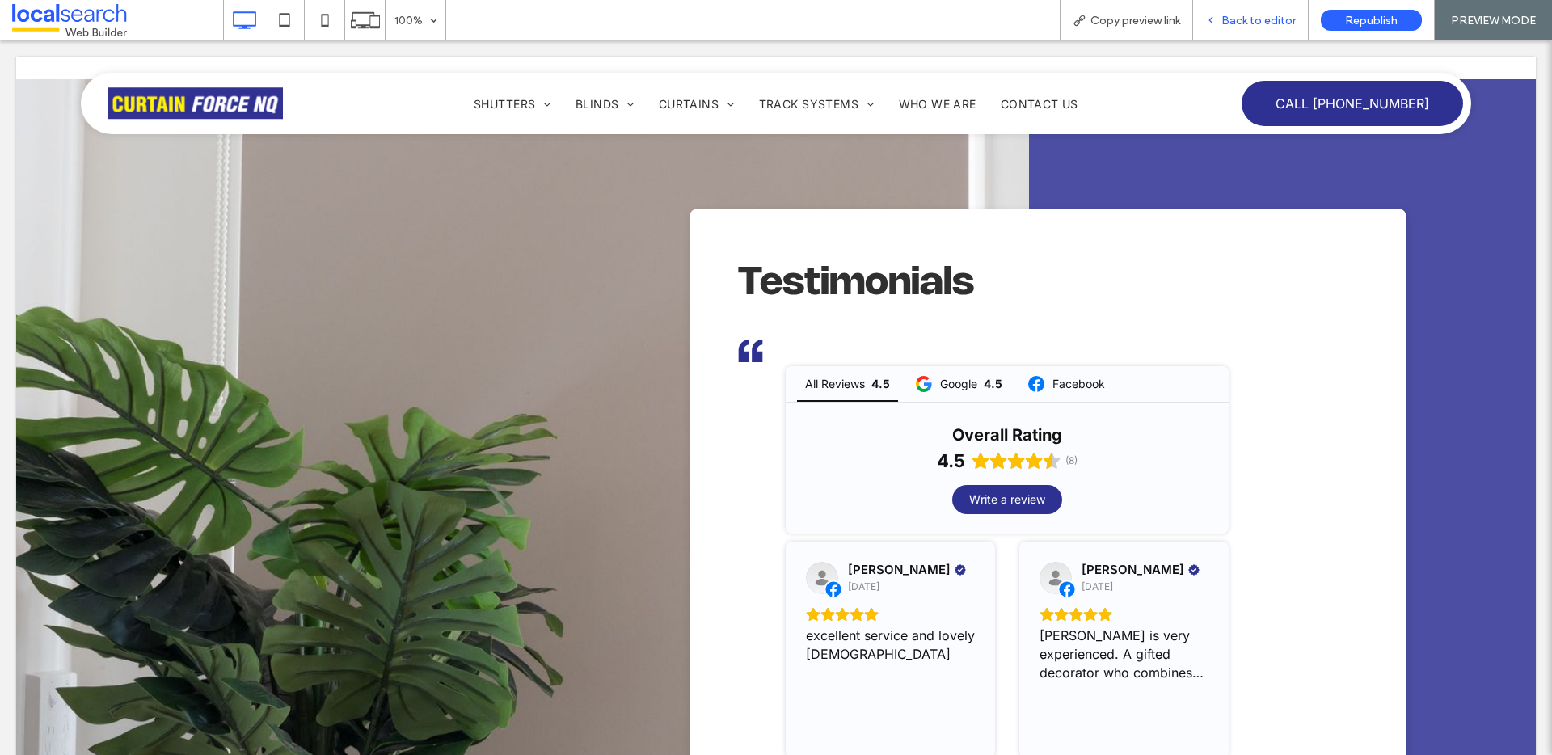
click at [1259, 24] on span "Back to editor" at bounding box center [1259, 21] width 74 height 14
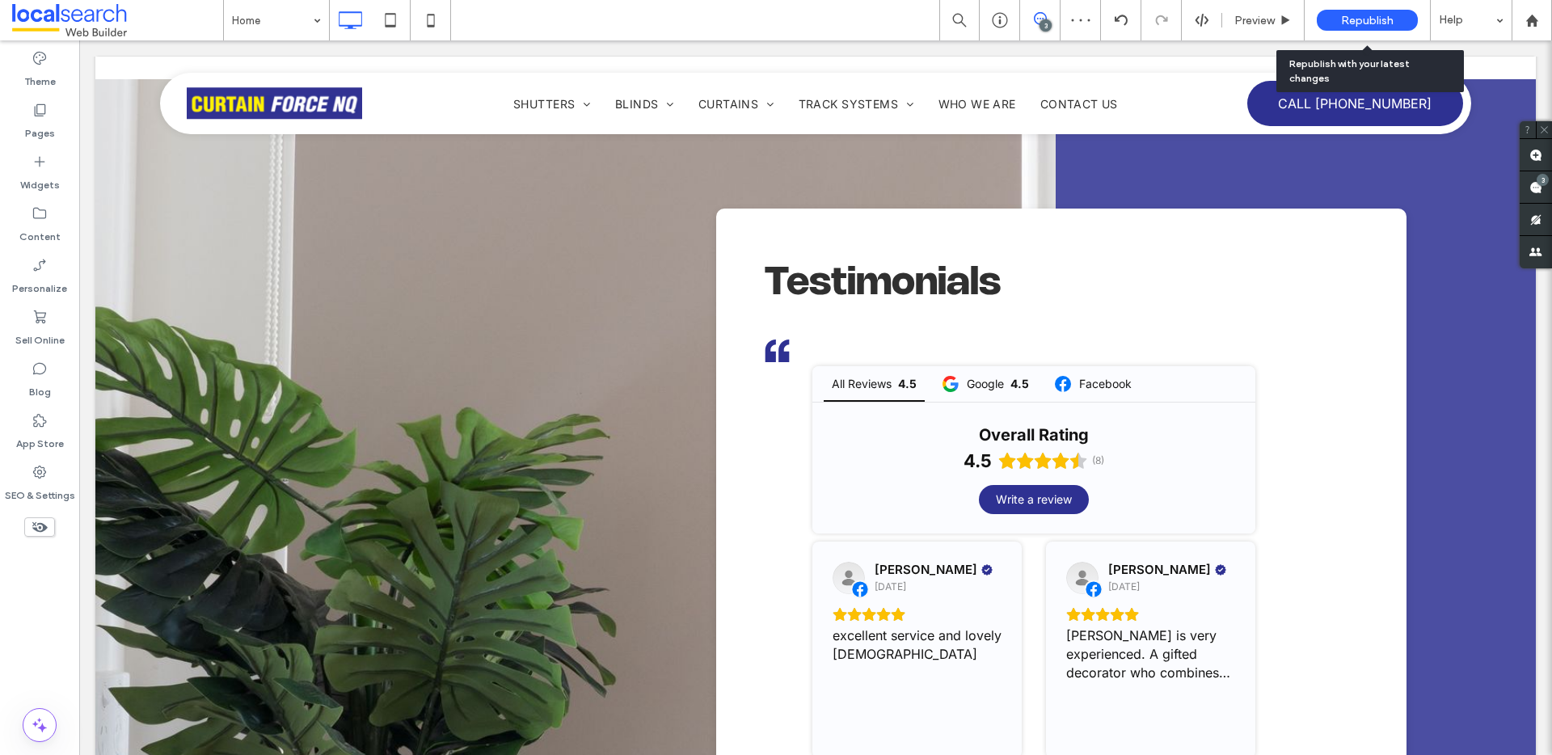
click at [1370, 23] on span "Republish" at bounding box center [1367, 21] width 53 height 14
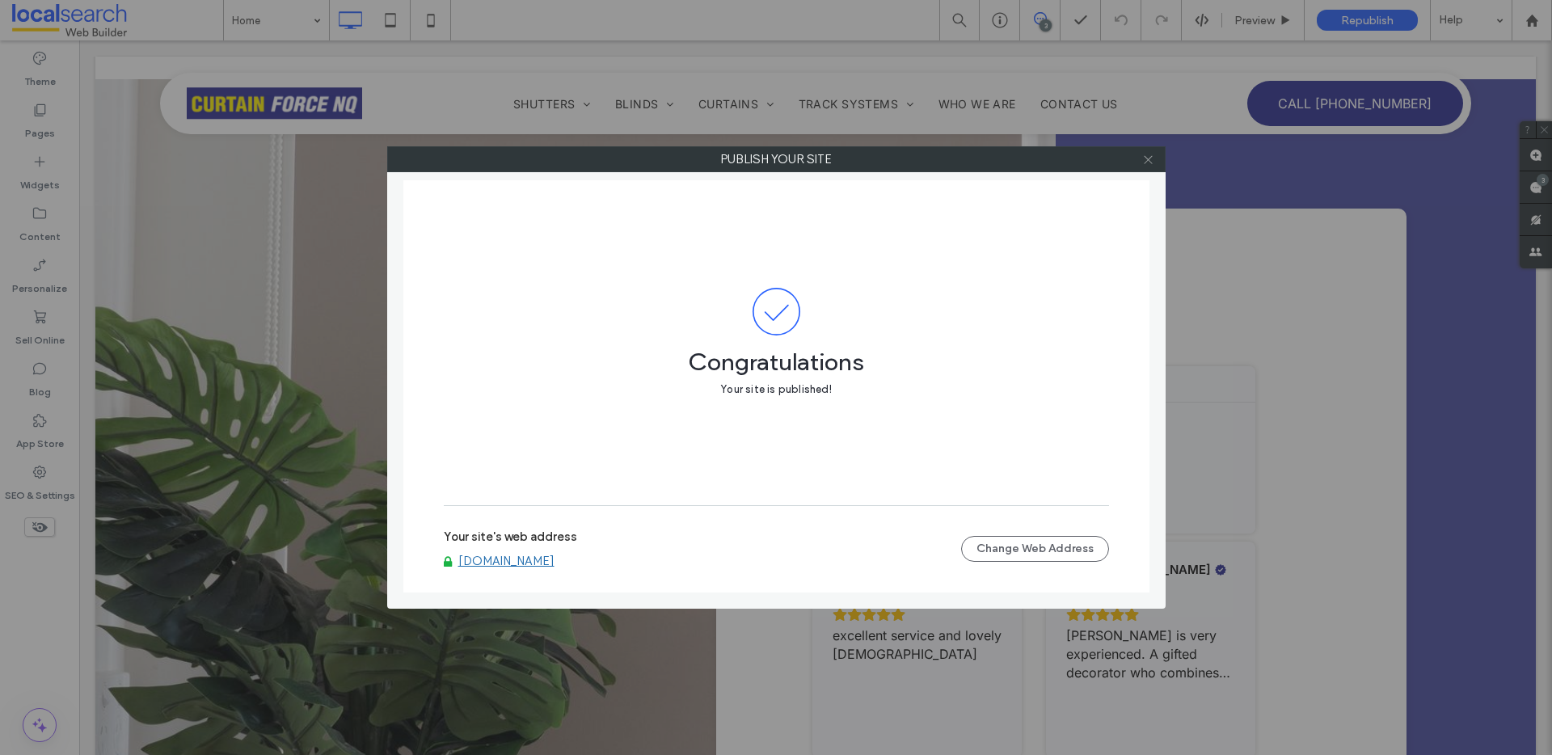
click at [1149, 157] on icon at bounding box center [1148, 160] width 12 height 12
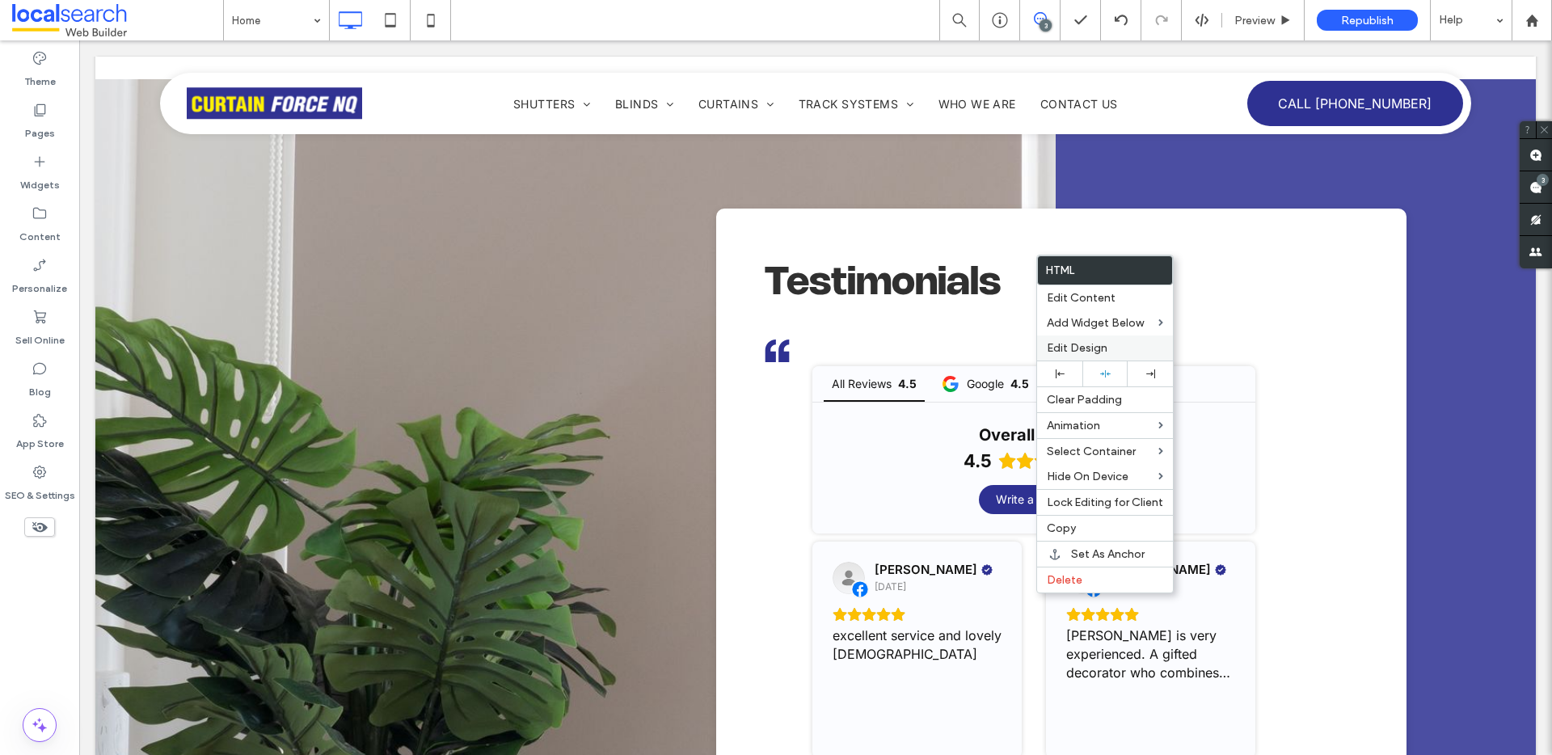
click at [1079, 348] on span "Edit Design" at bounding box center [1077, 348] width 61 height 14
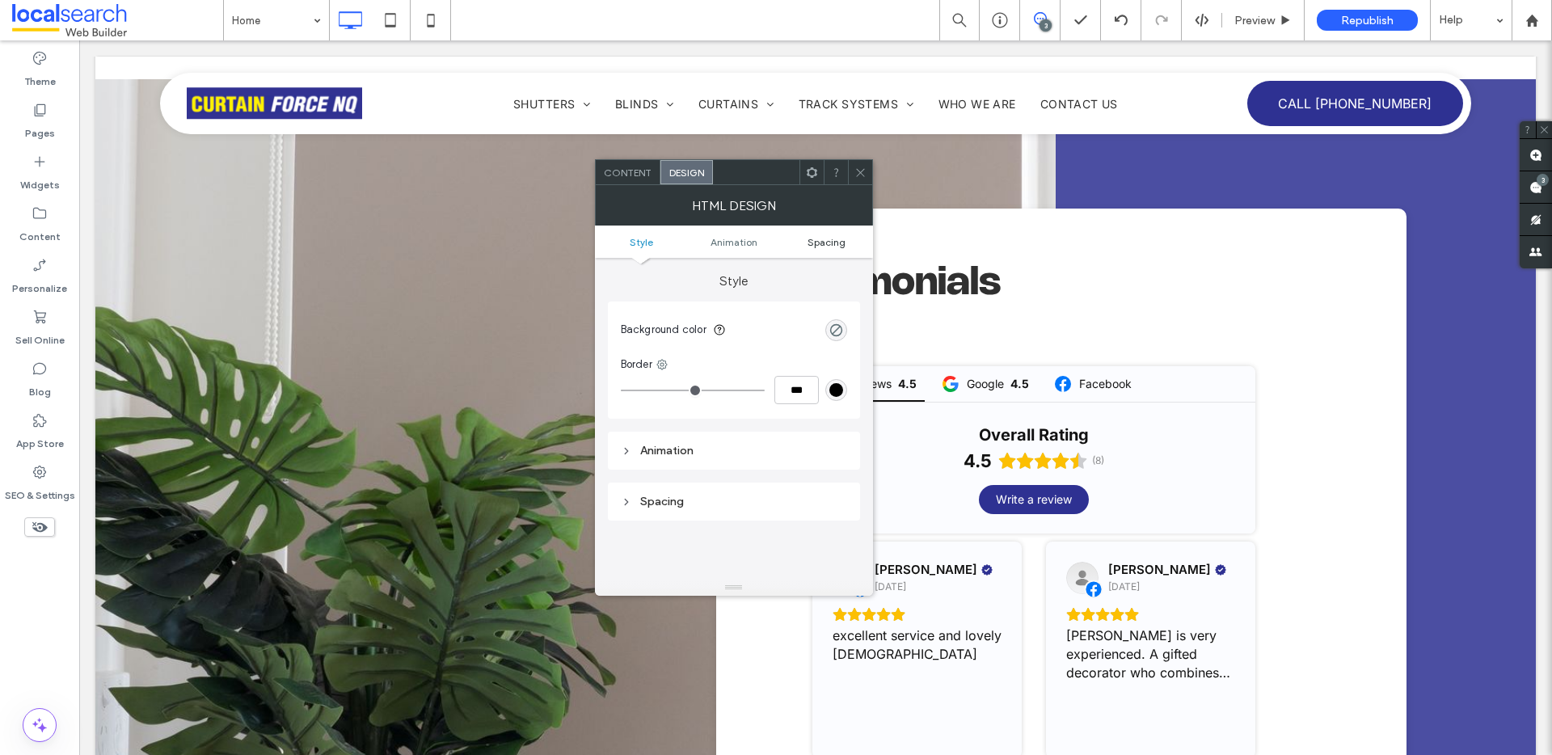
click at [839, 237] on span "Spacing" at bounding box center [827, 242] width 38 height 12
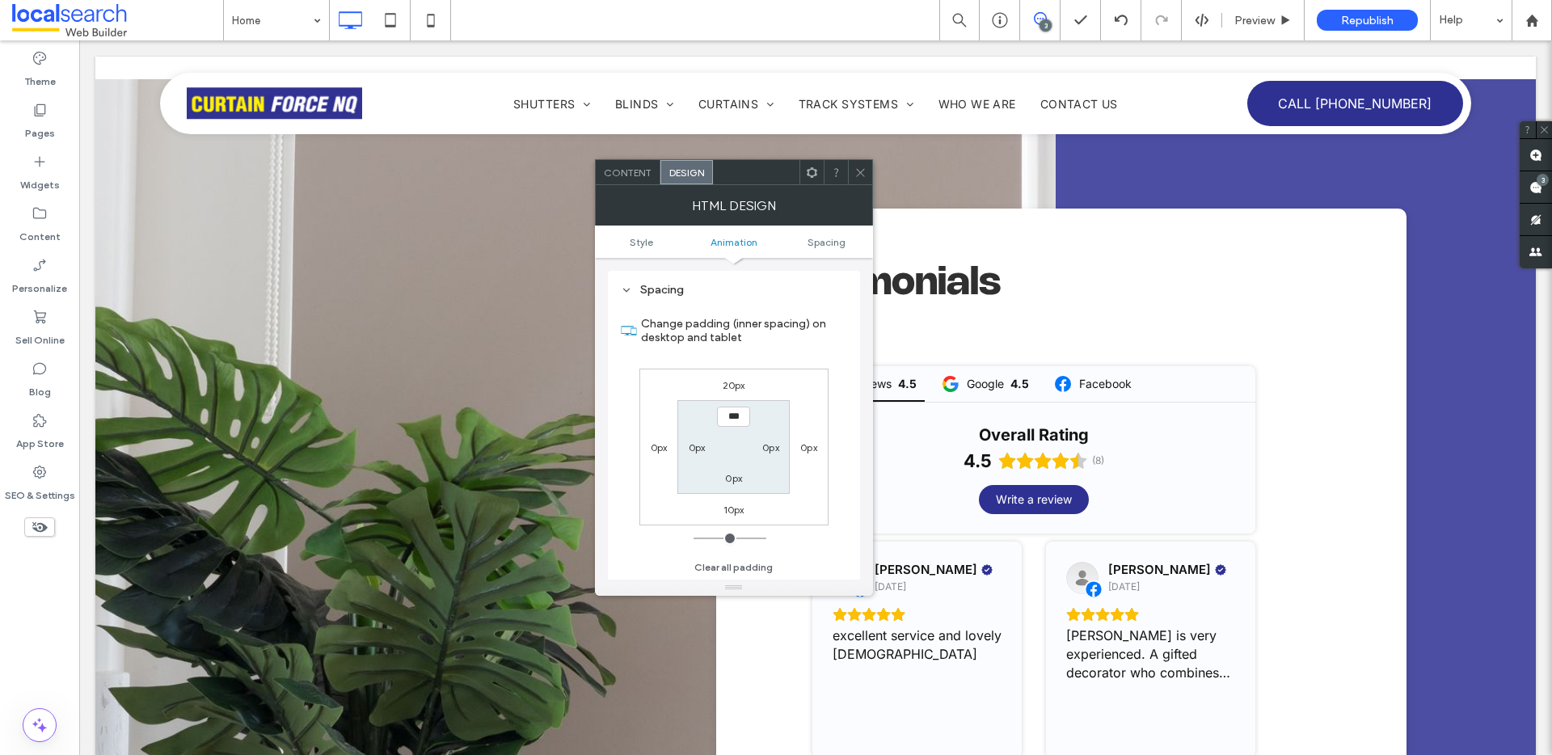
scroll to position [212, 0]
click at [854, 168] on div at bounding box center [860, 172] width 24 height 24
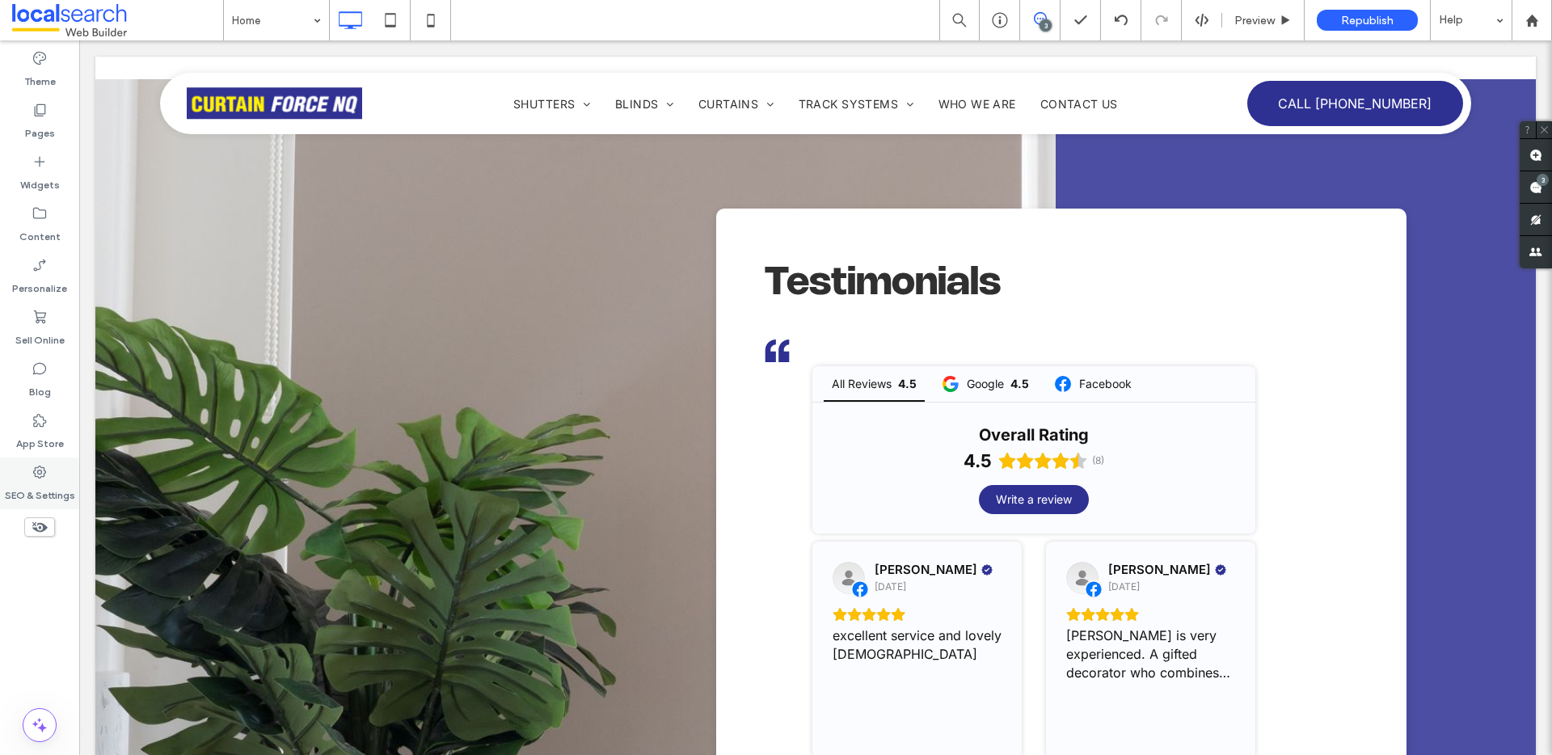
click at [35, 469] on use at bounding box center [39, 472] width 13 height 13
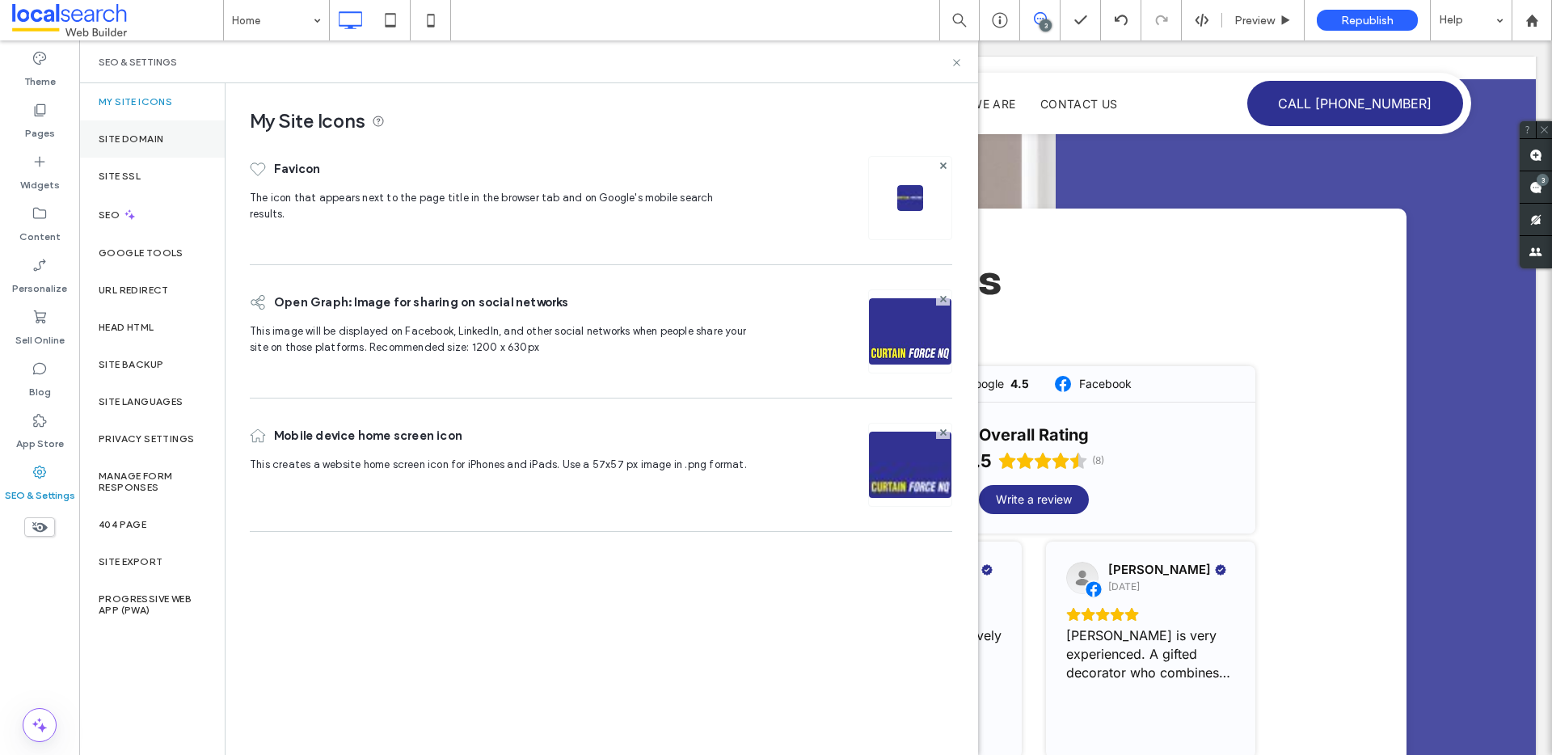
click at [158, 129] on div "Site Domain" at bounding box center [152, 138] width 146 height 37
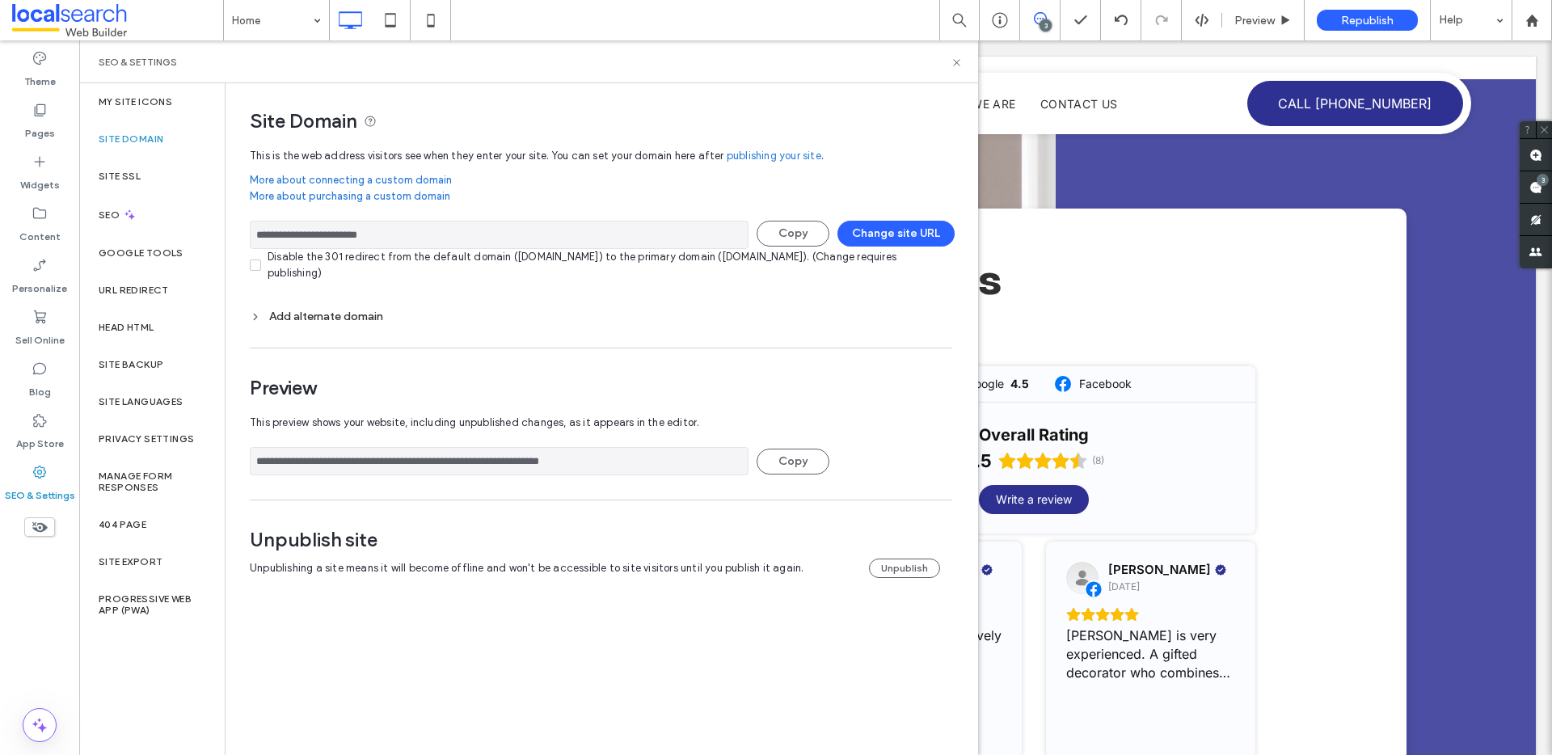
click at [449, 424] on span "This preview shows your website, including unpublished changes, as it appears i…" at bounding box center [595, 423] width 690 height 32
click at [447, 467] on input "**********" at bounding box center [499, 461] width 499 height 28
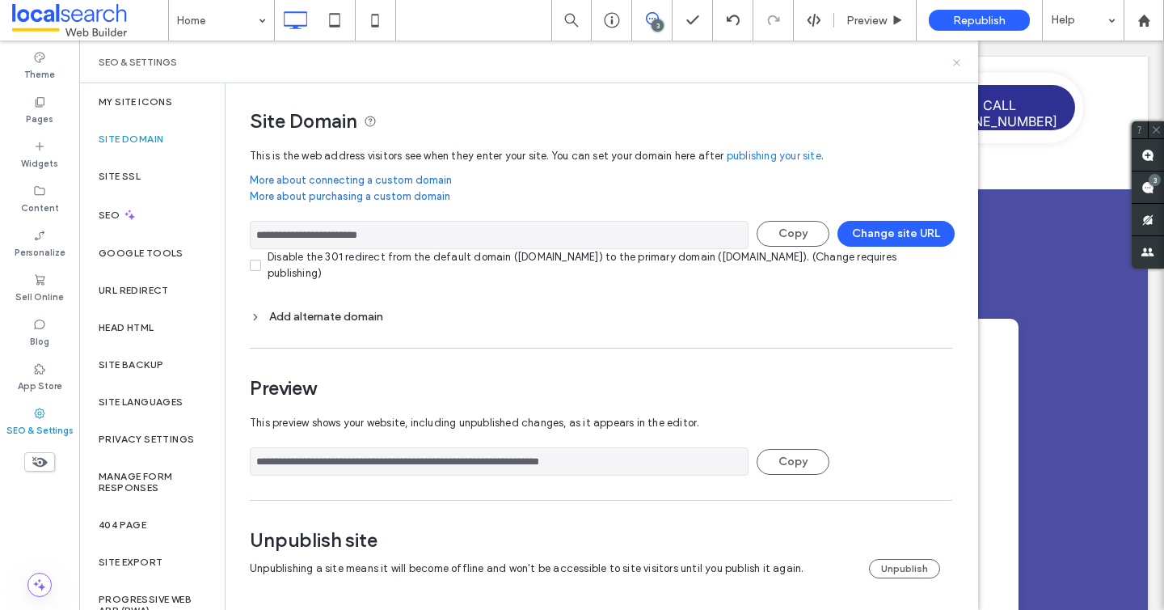
click at [960, 58] on icon at bounding box center [957, 63] width 12 height 12
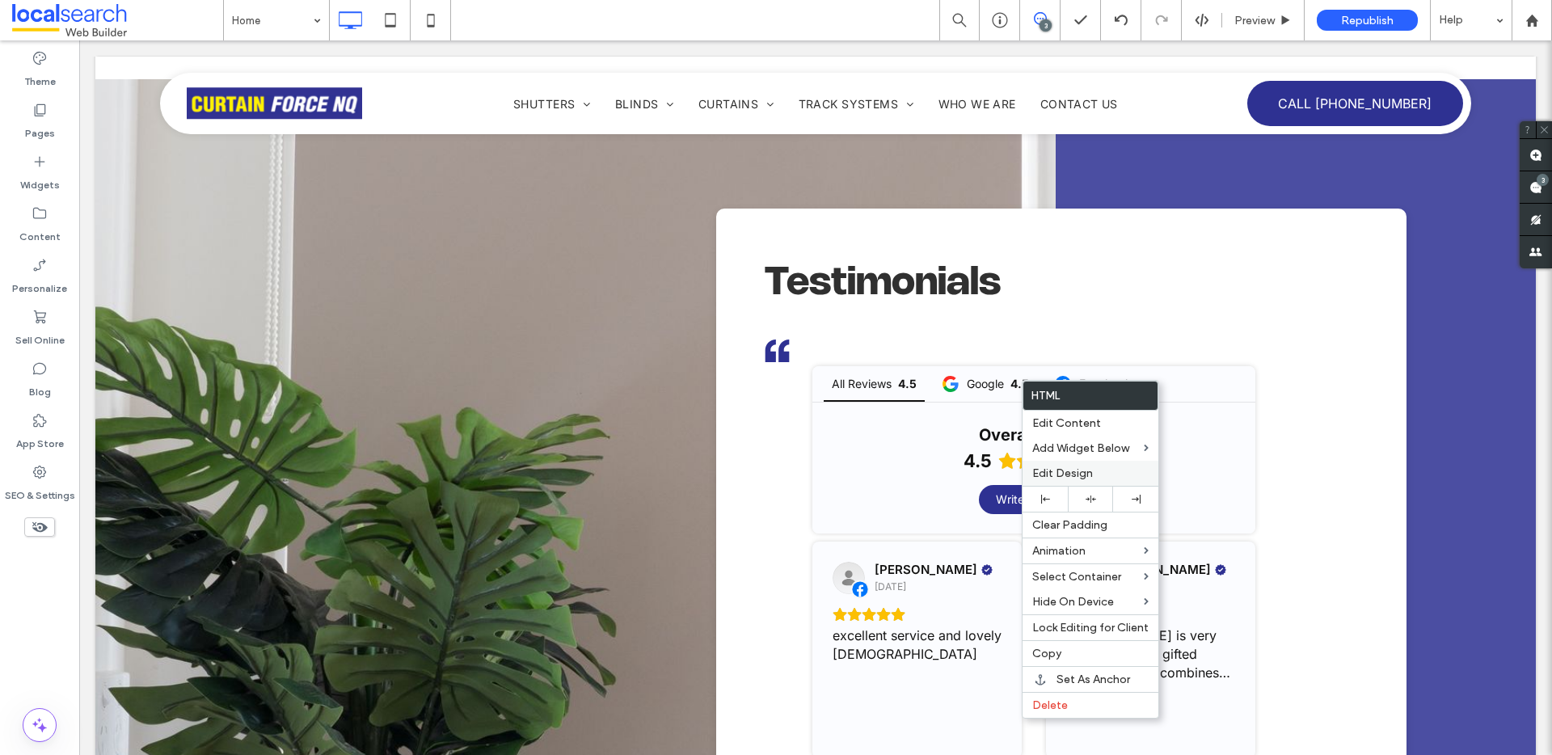
click at [1070, 467] on span "Edit Design" at bounding box center [1062, 474] width 61 height 14
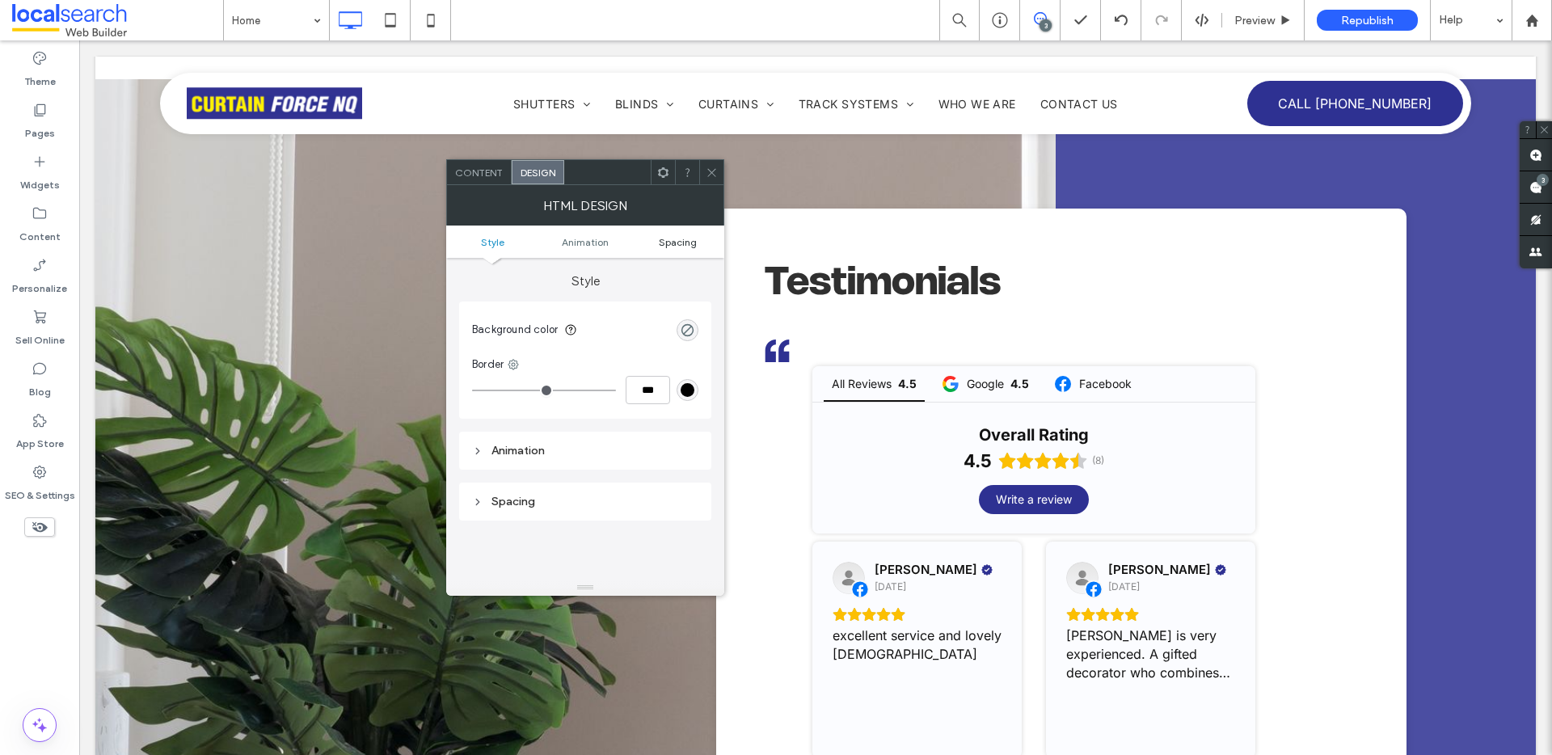
click at [682, 243] on span "Spacing" at bounding box center [678, 242] width 38 height 12
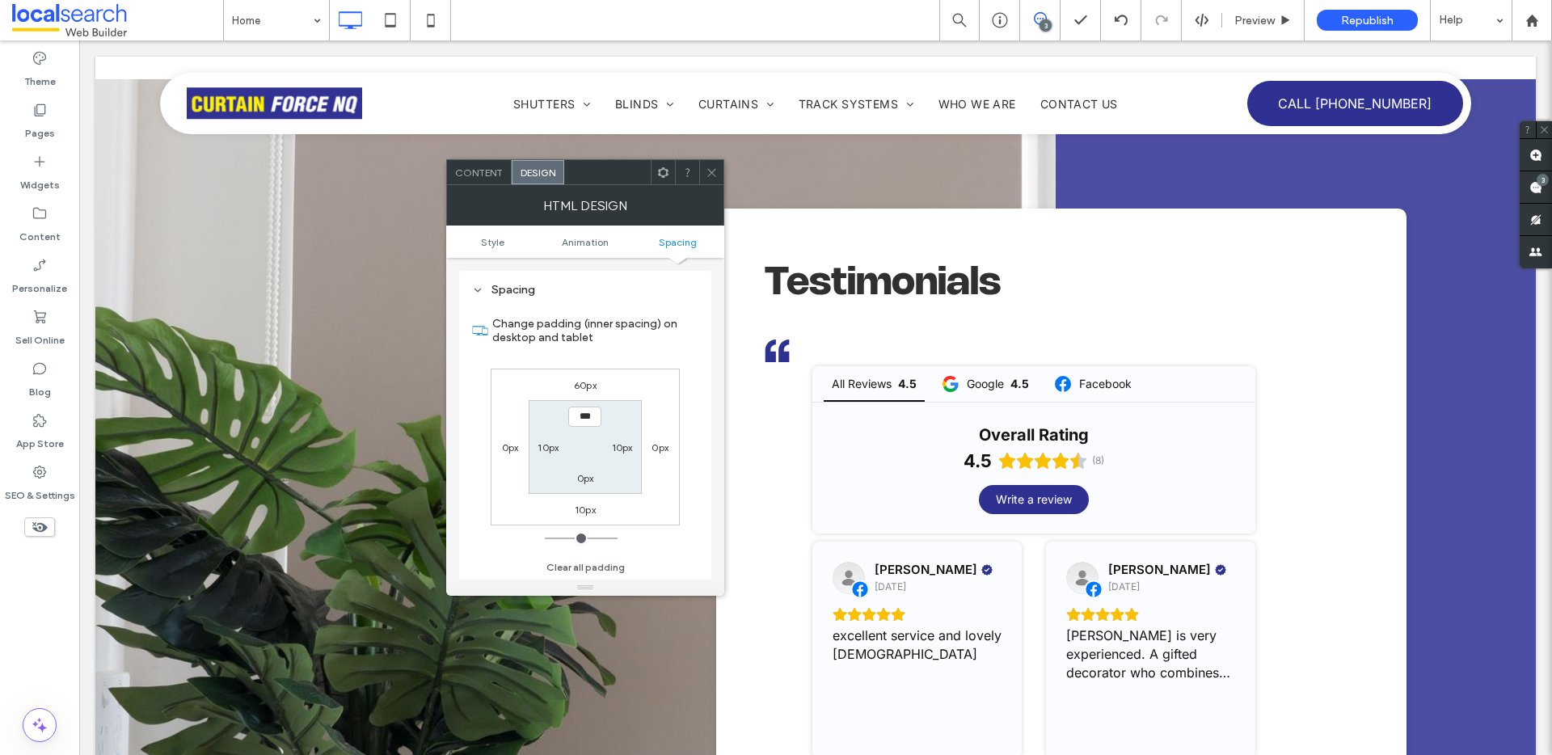
click at [711, 167] on icon at bounding box center [712, 173] width 12 height 12
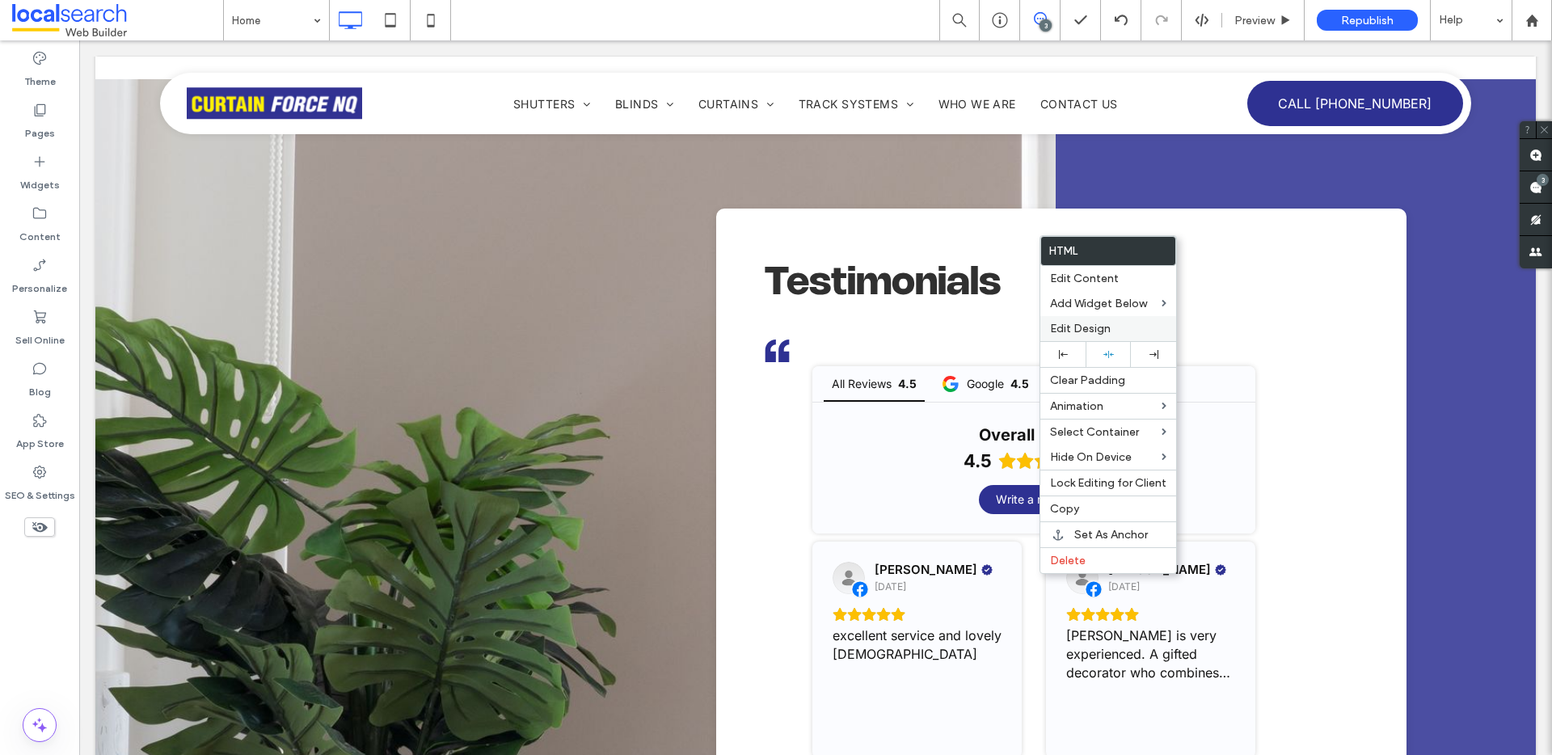
click at [1069, 334] on span "Edit Design" at bounding box center [1080, 329] width 61 height 14
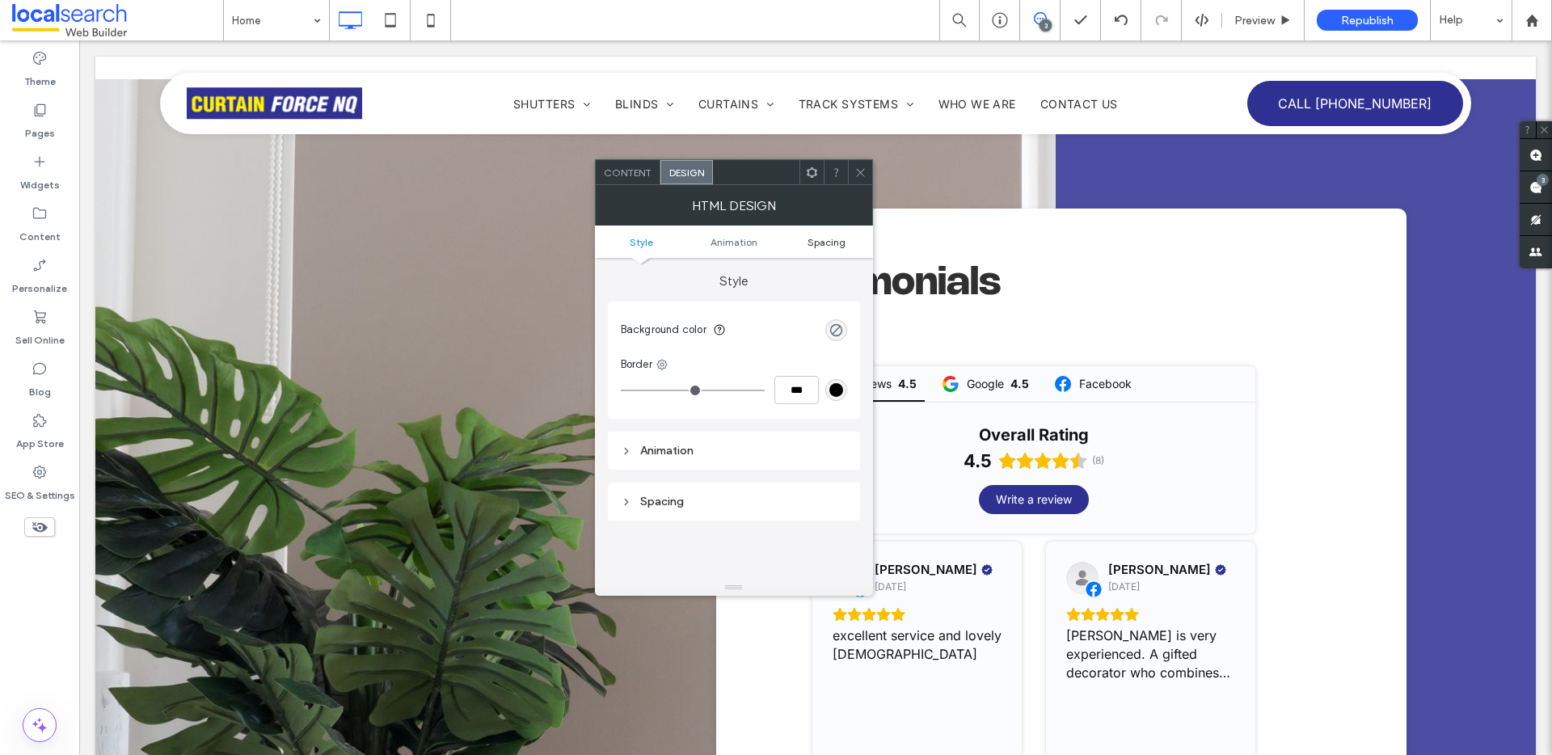
click at [818, 244] on span "Spacing" at bounding box center [827, 242] width 38 height 12
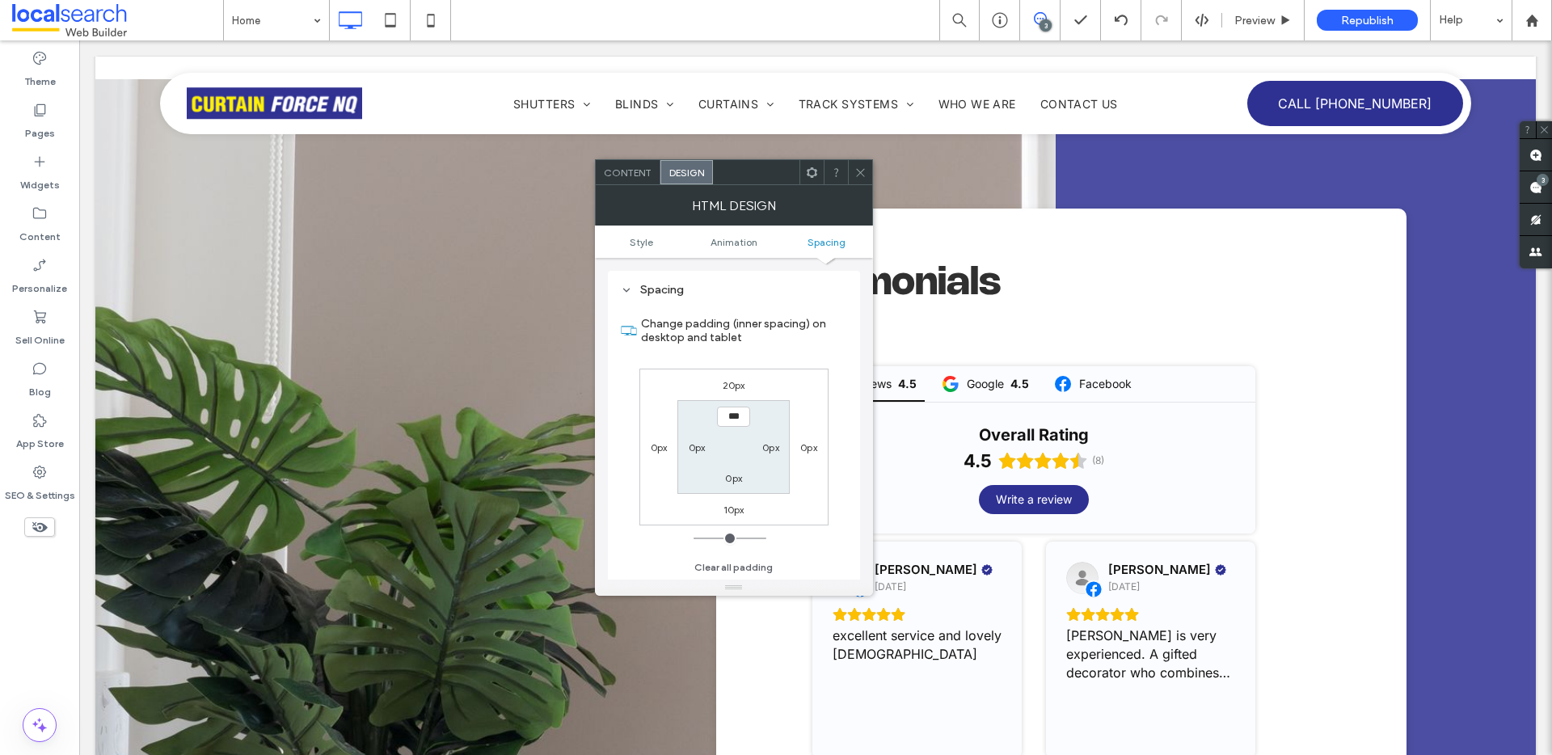
click at [861, 179] on span at bounding box center [861, 172] width 12 height 24
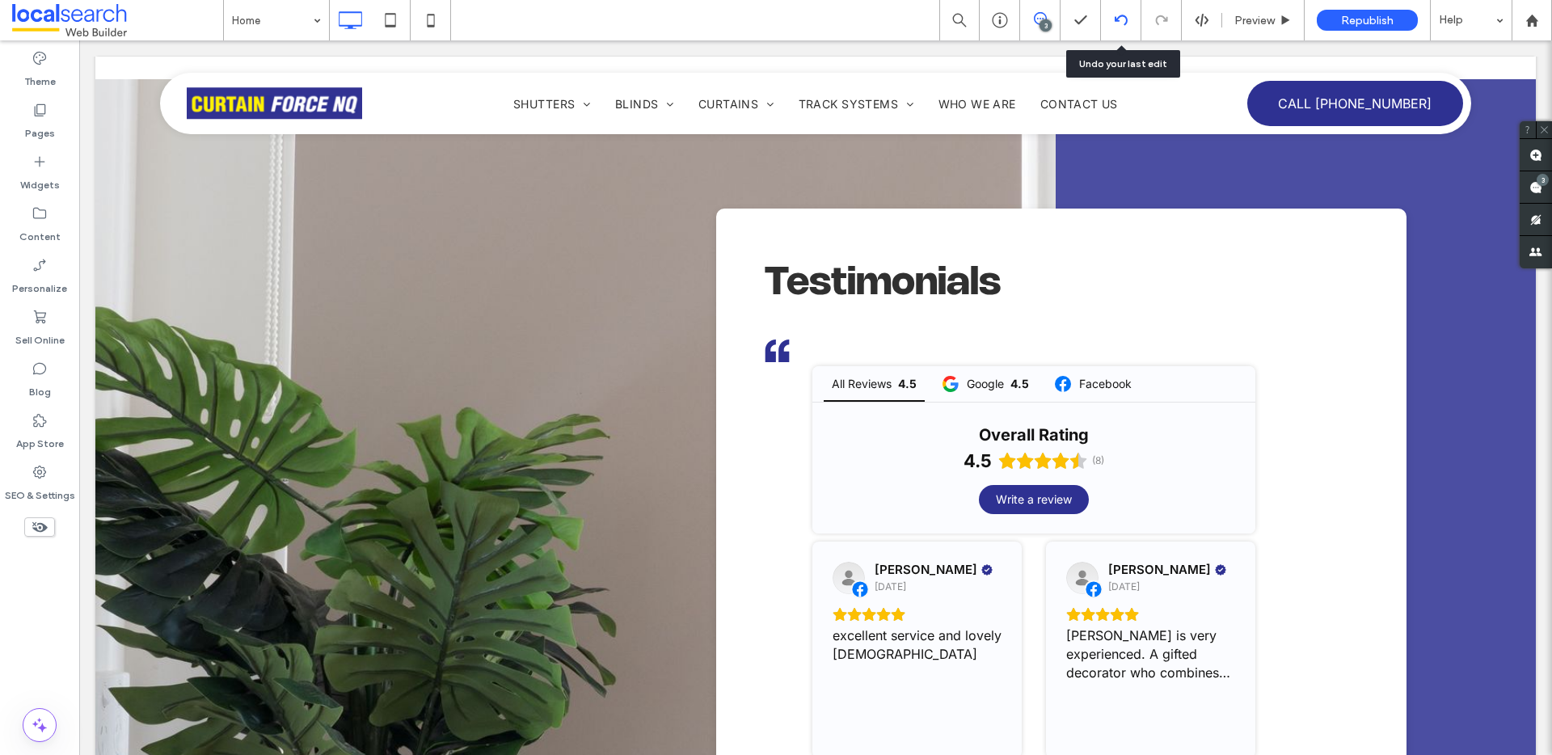
click at [1120, 22] on icon at bounding box center [1121, 20] width 13 height 13
click at [1161, 19] on icon at bounding box center [1161, 20] width 13 height 13
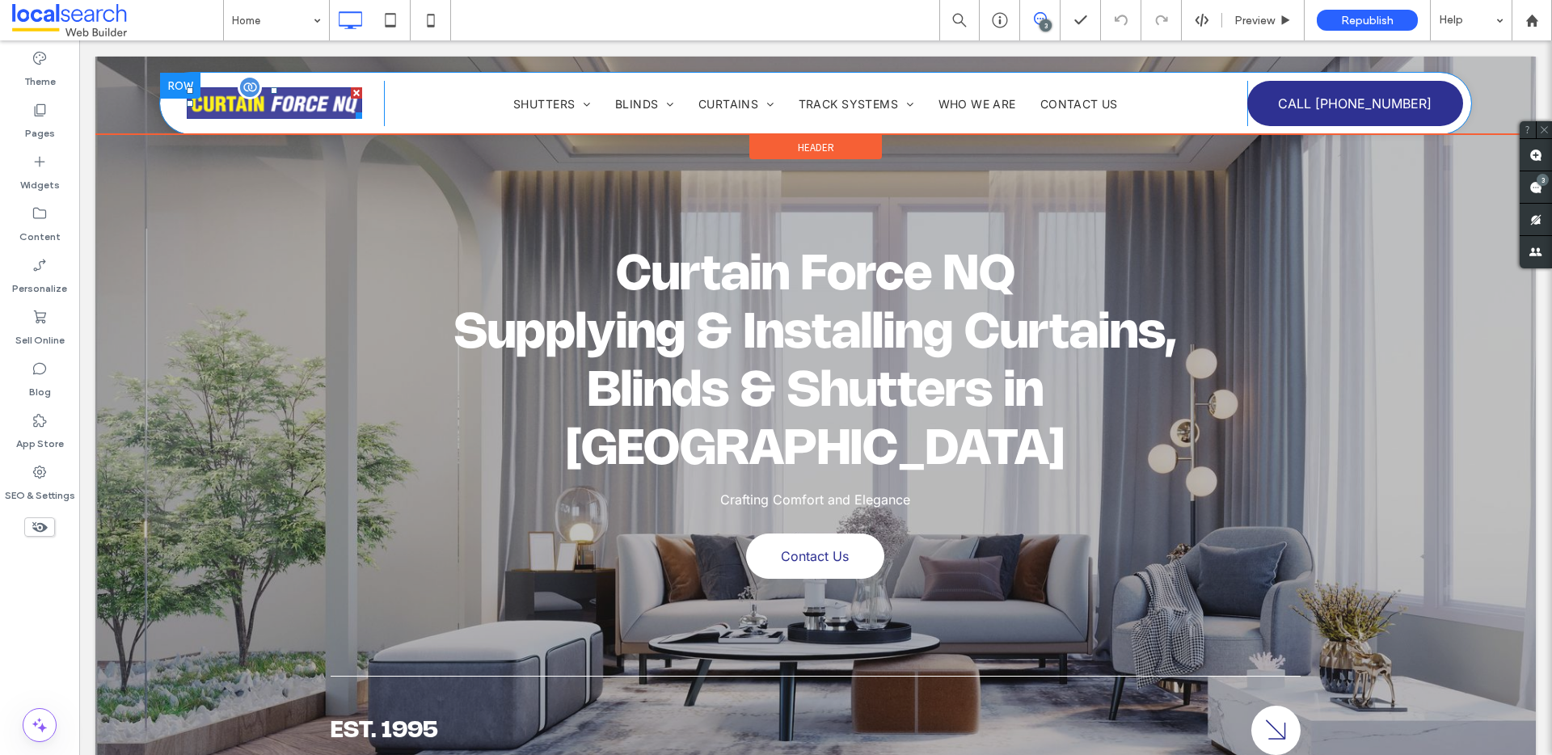
click at [290, 101] on img at bounding box center [274, 103] width 175 height 32
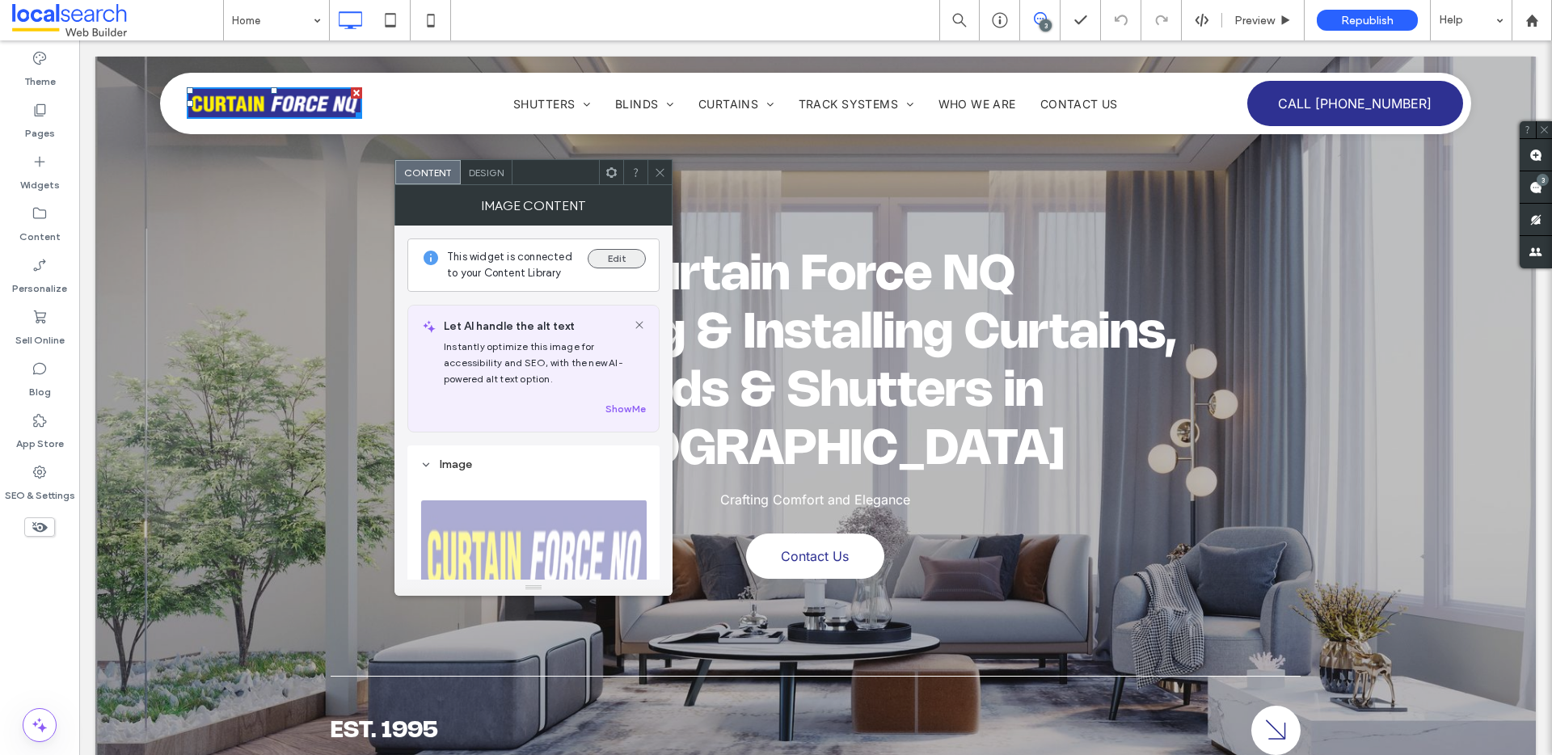
click at [623, 264] on button "Edit" at bounding box center [617, 258] width 58 height 19
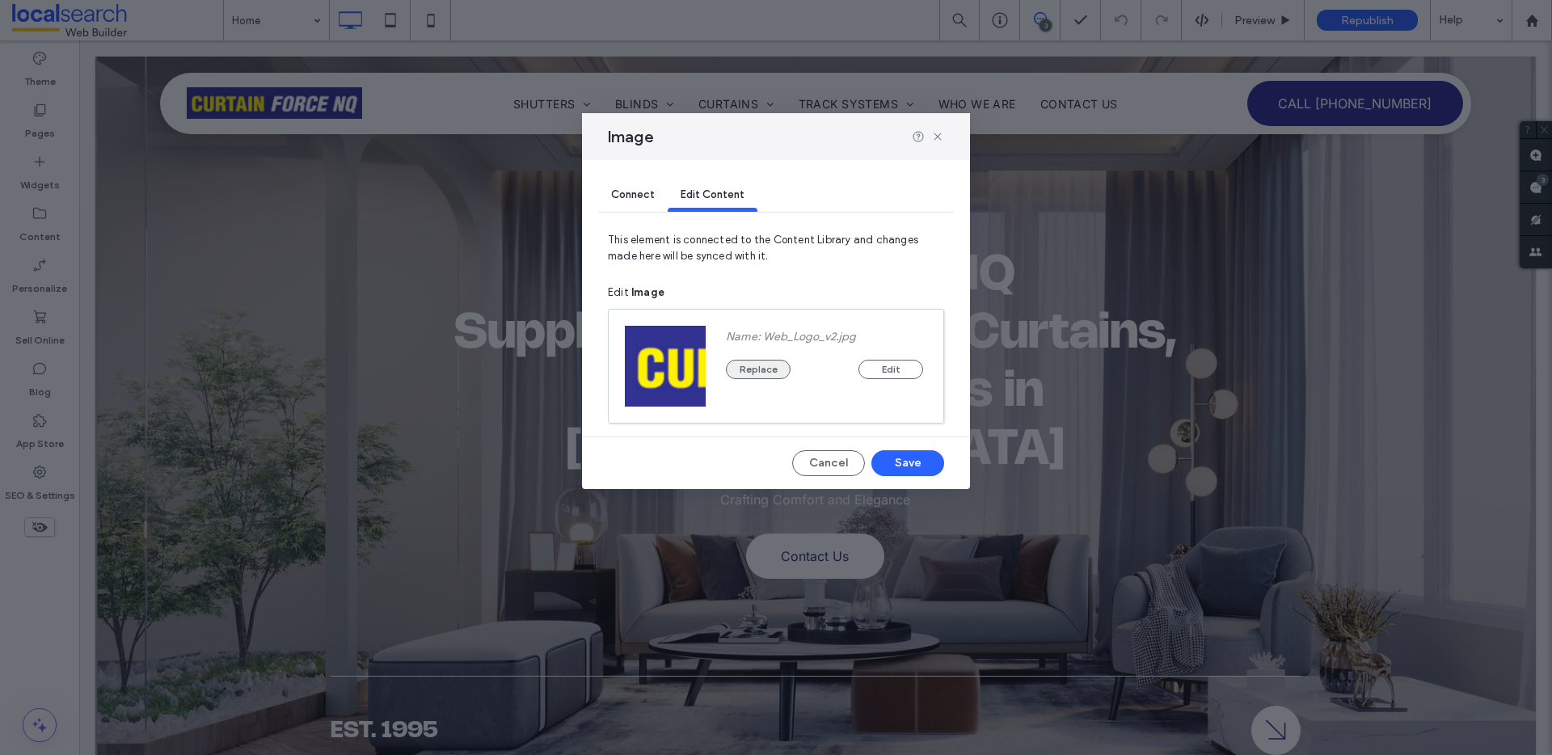
click at [764, 364] on button "Replace" at bounding box center [758, 369] width 65 height 19
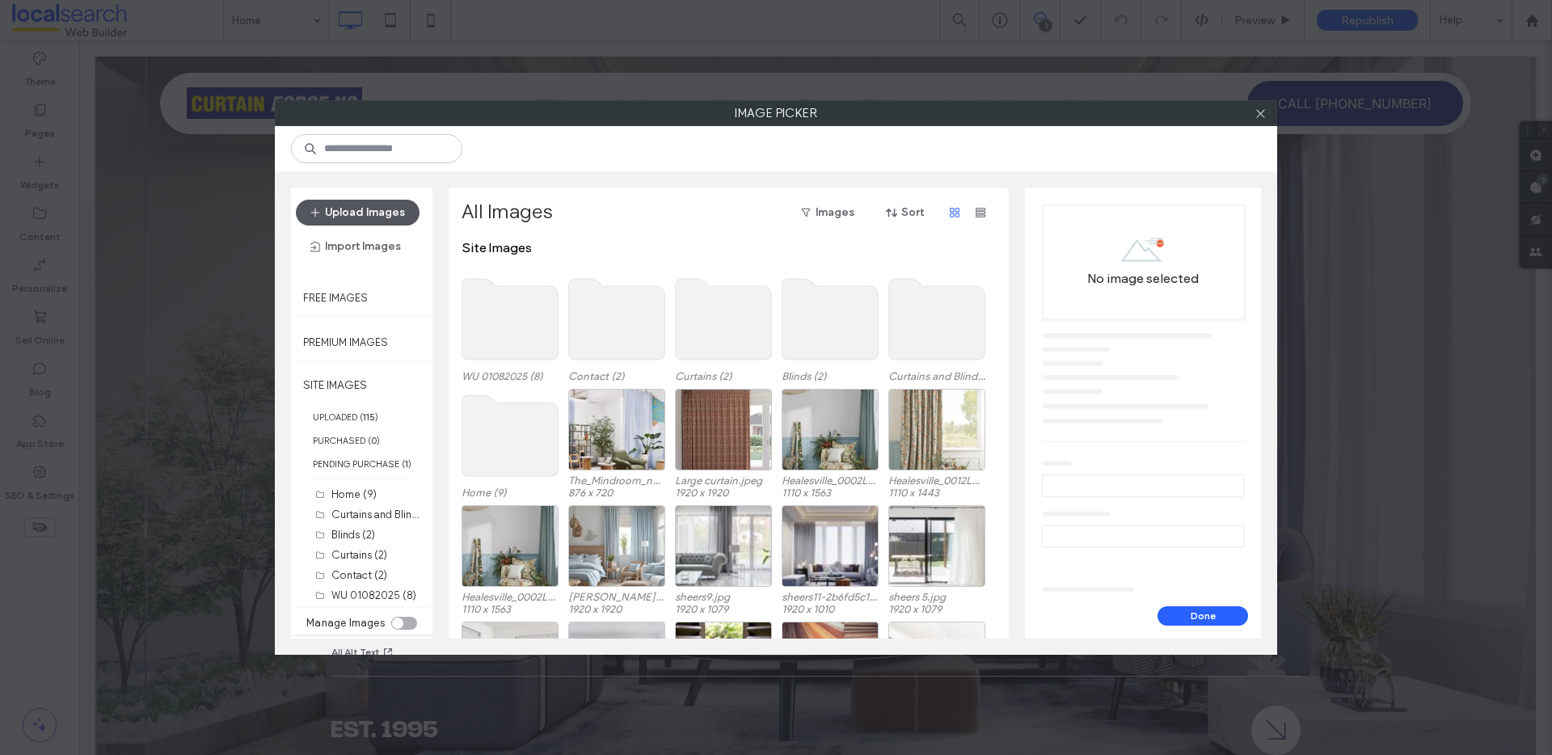
click at [369, 213] on button "Upload Images" at bounding box center [358, 213] width 124 height 26
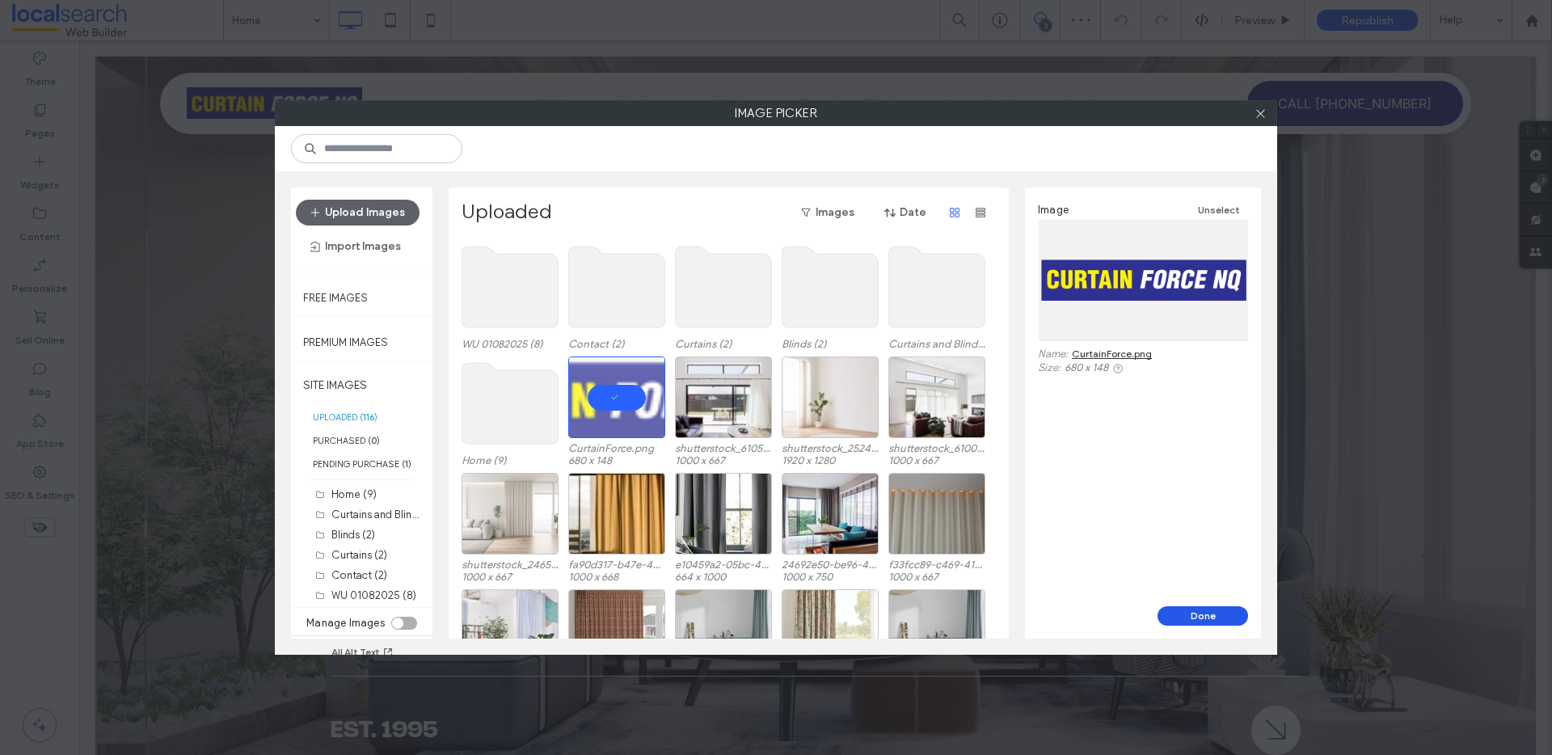
click at [1163, 609] on button "Done" at bounding box center [1203, 615] width 91 height 19
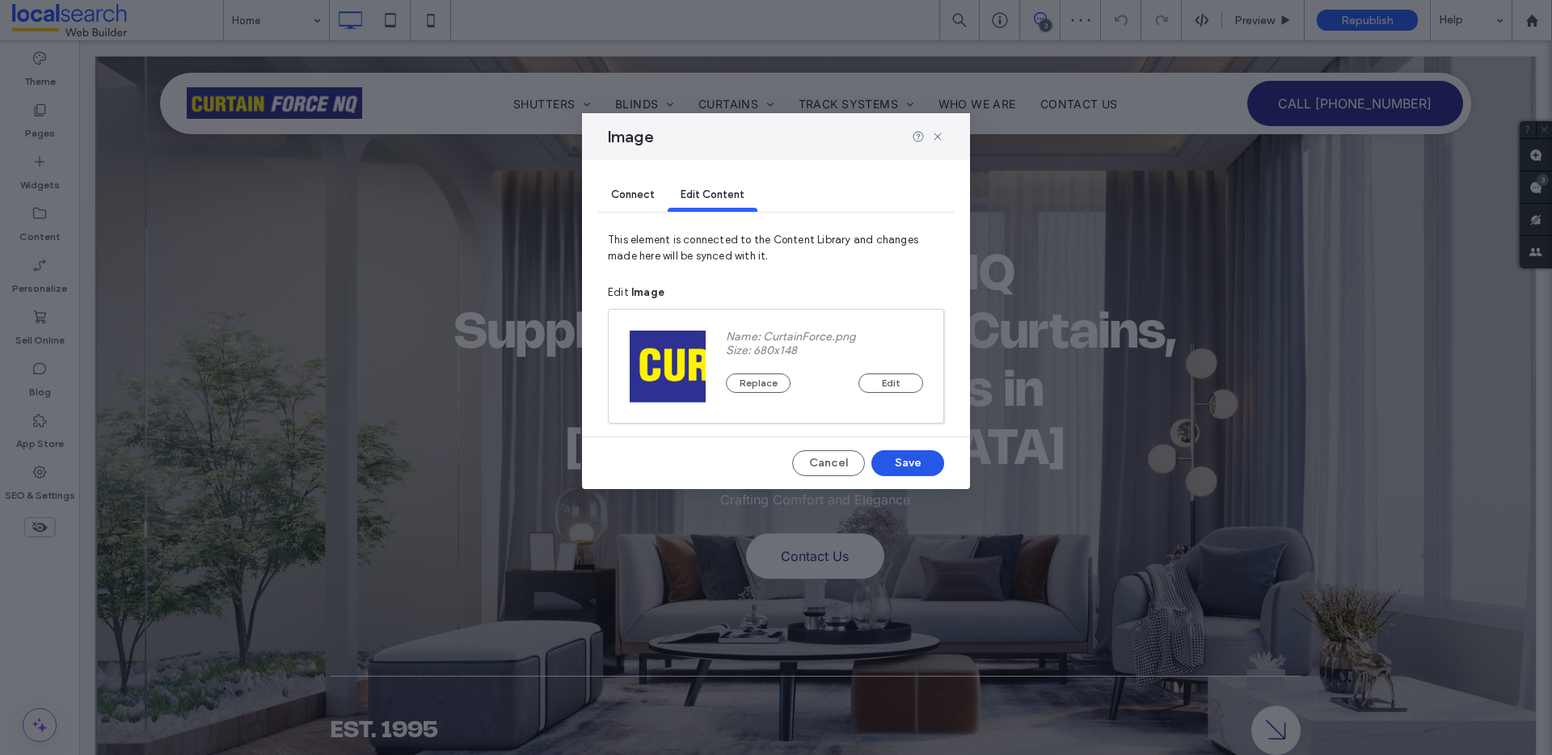
click at [921, 459] on button "Save" at bounding box center [908, 463] width 73 height 26
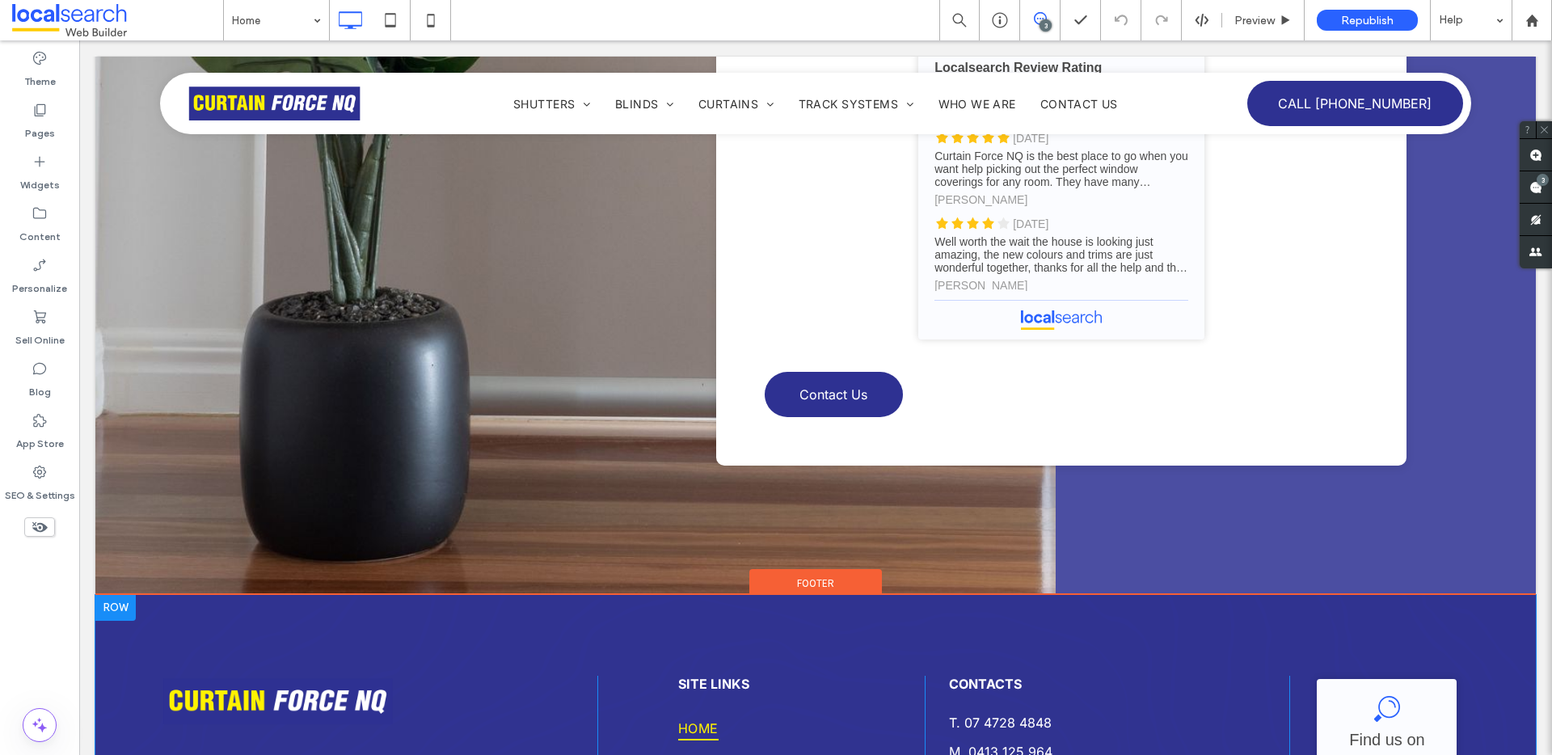
scroll to position [7674, 0]
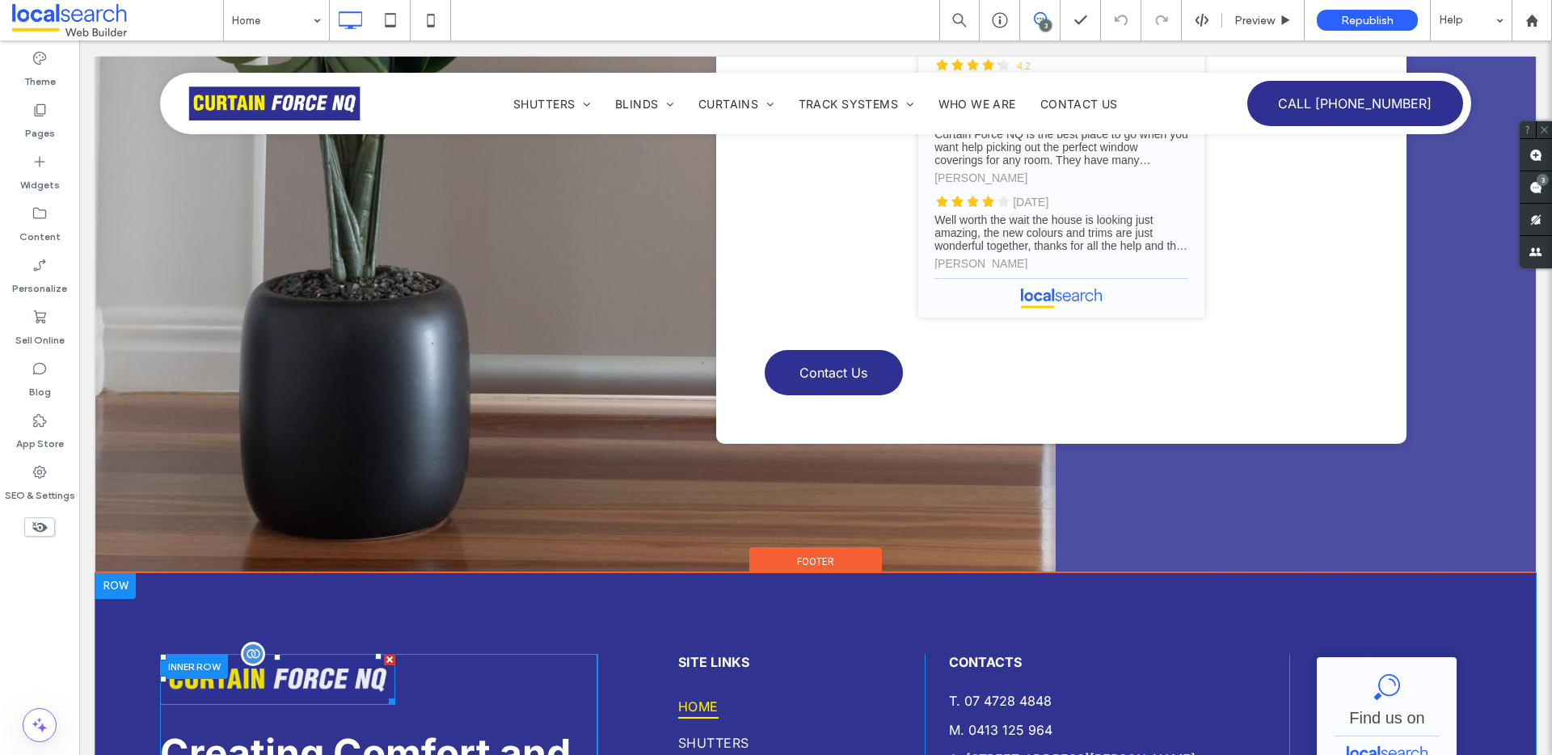
click at [230, 654] on img at bounding box center [277, 679] width 235 height 51
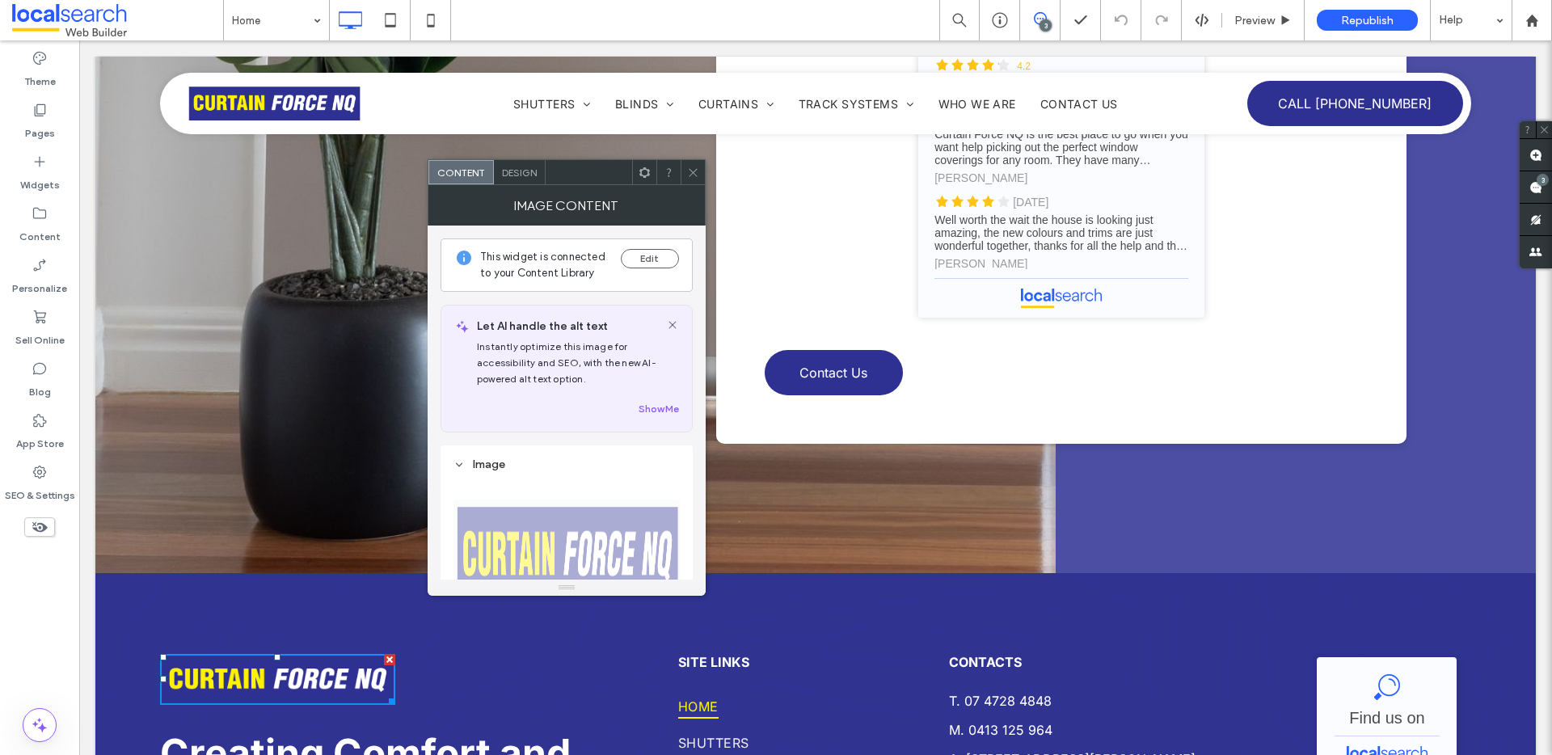
click at [697, 172] on icon at bounding box center [693, 173] width 12 height 12
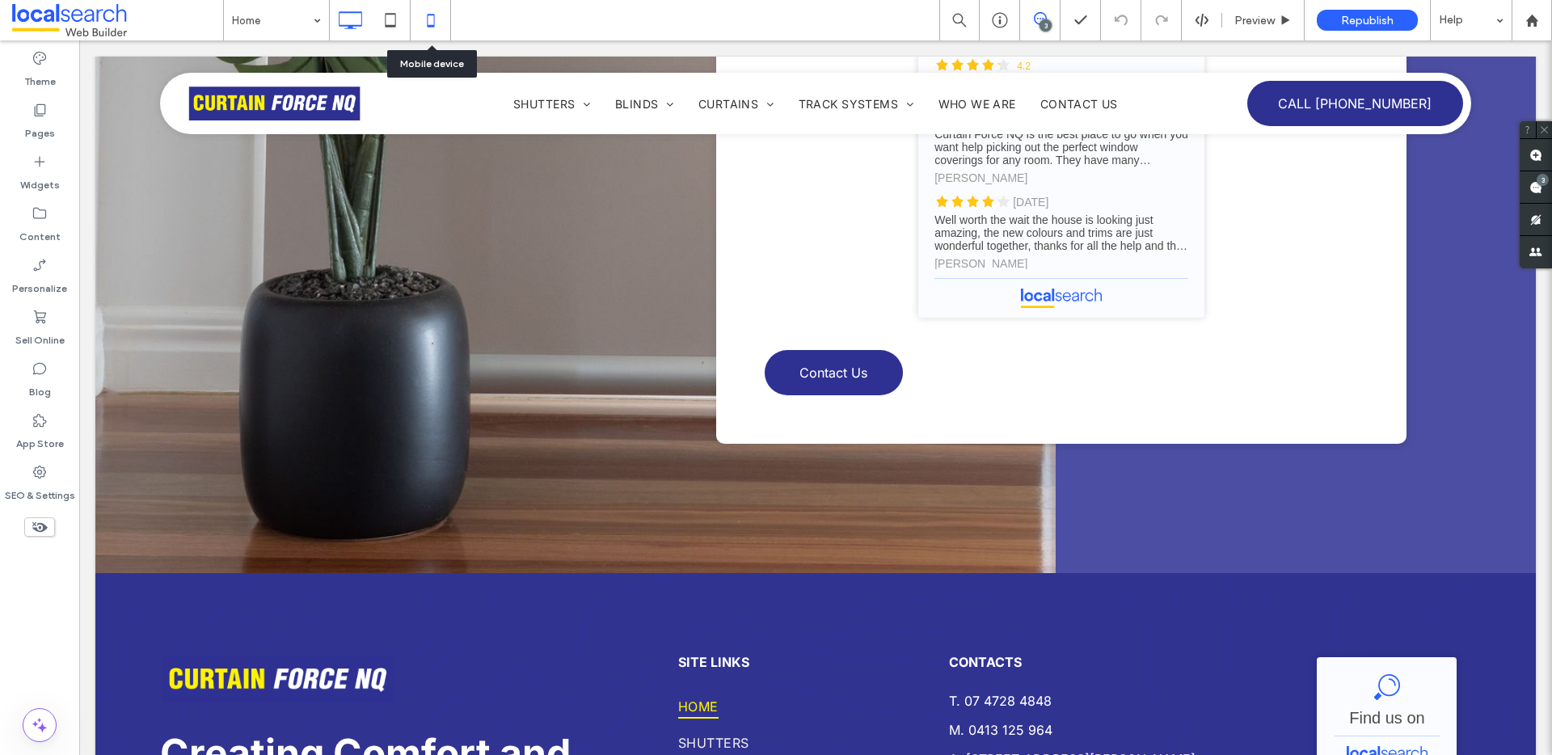
click at [433, 7] on icon at bounding box center [431, 20] width 32 height 32
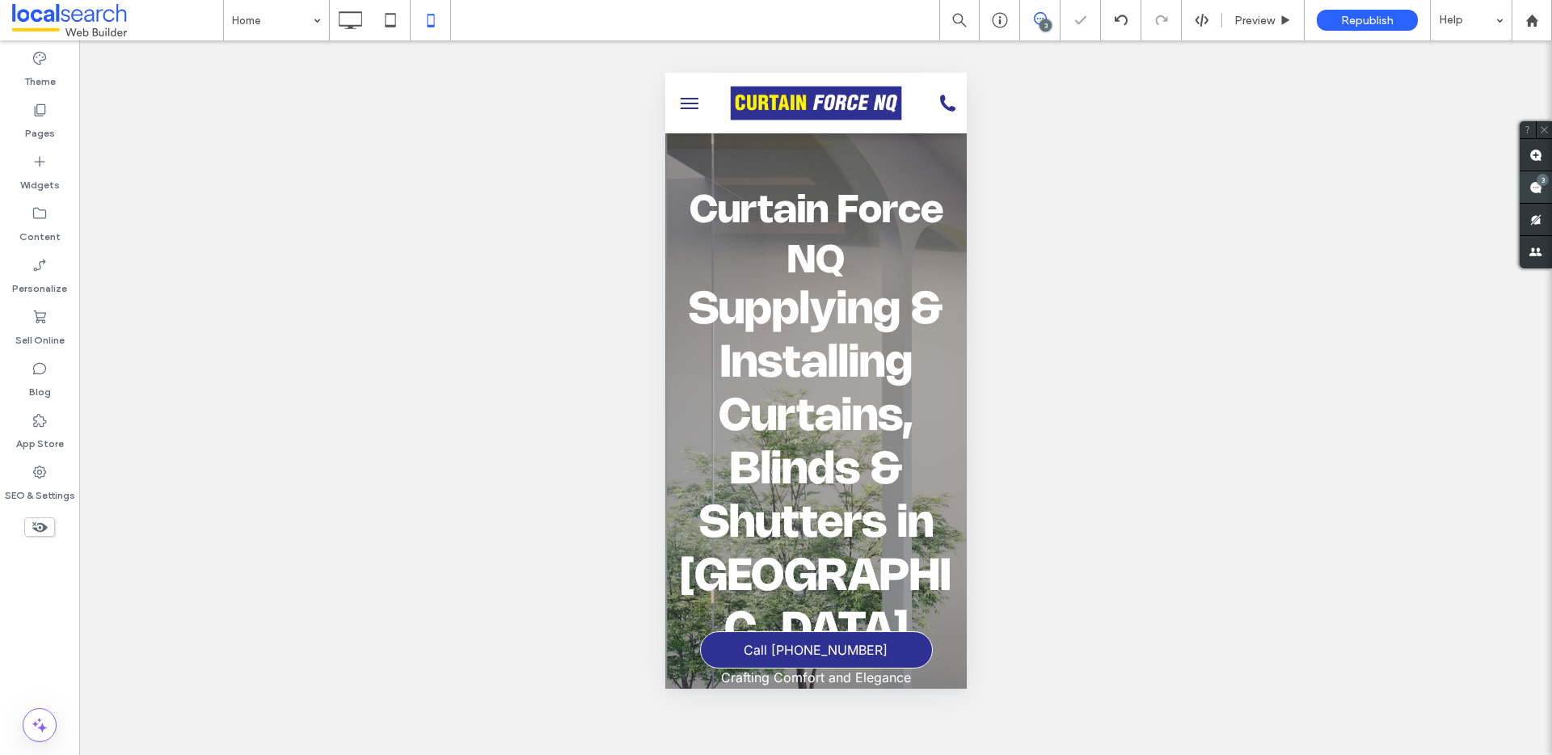
scroll to position [0, 0]
click at [864, 103] on img at bounding box center [815, 103] width 175 height 38
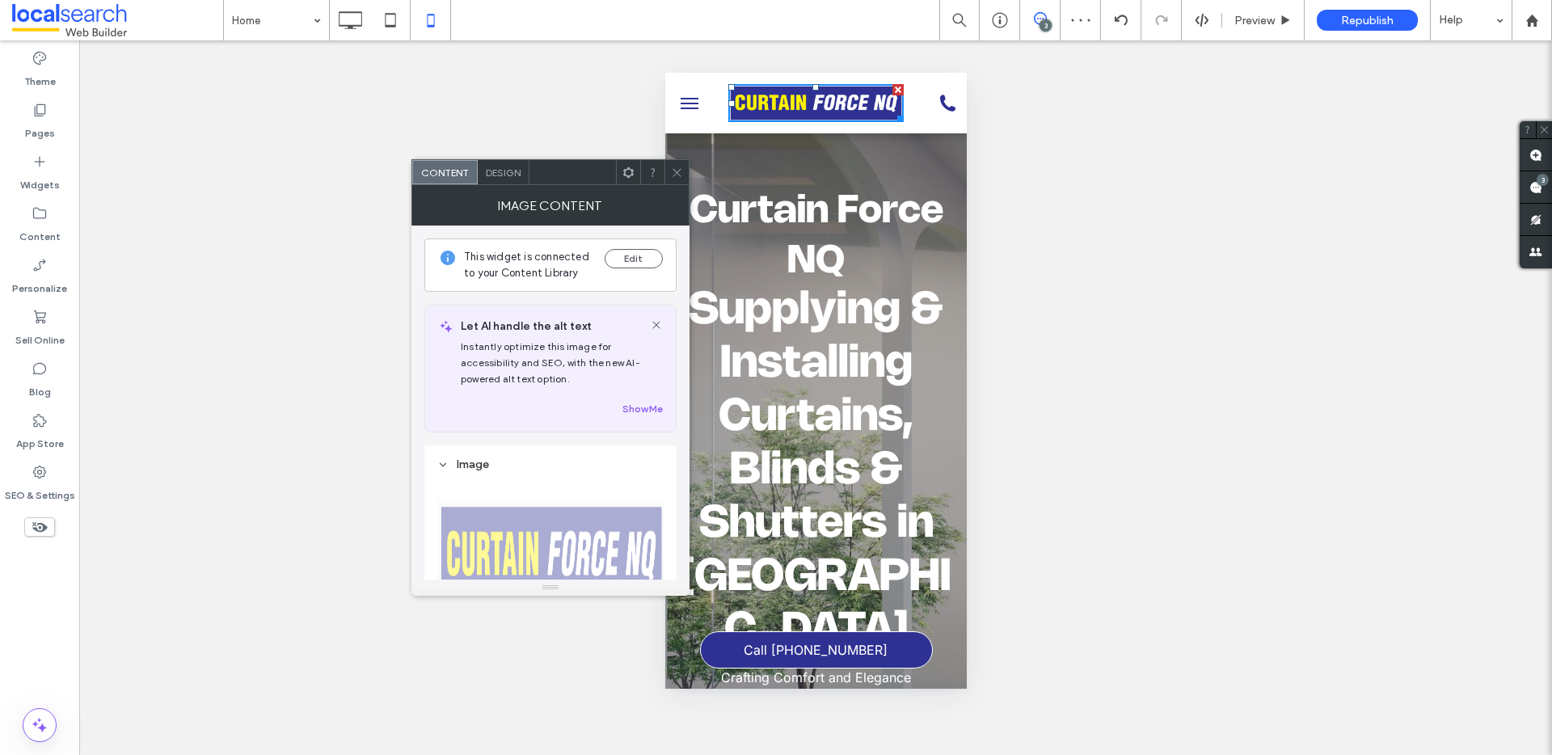
click at [497, 172] on span "Design" at bounding box center [503, 173] width 35 height 12
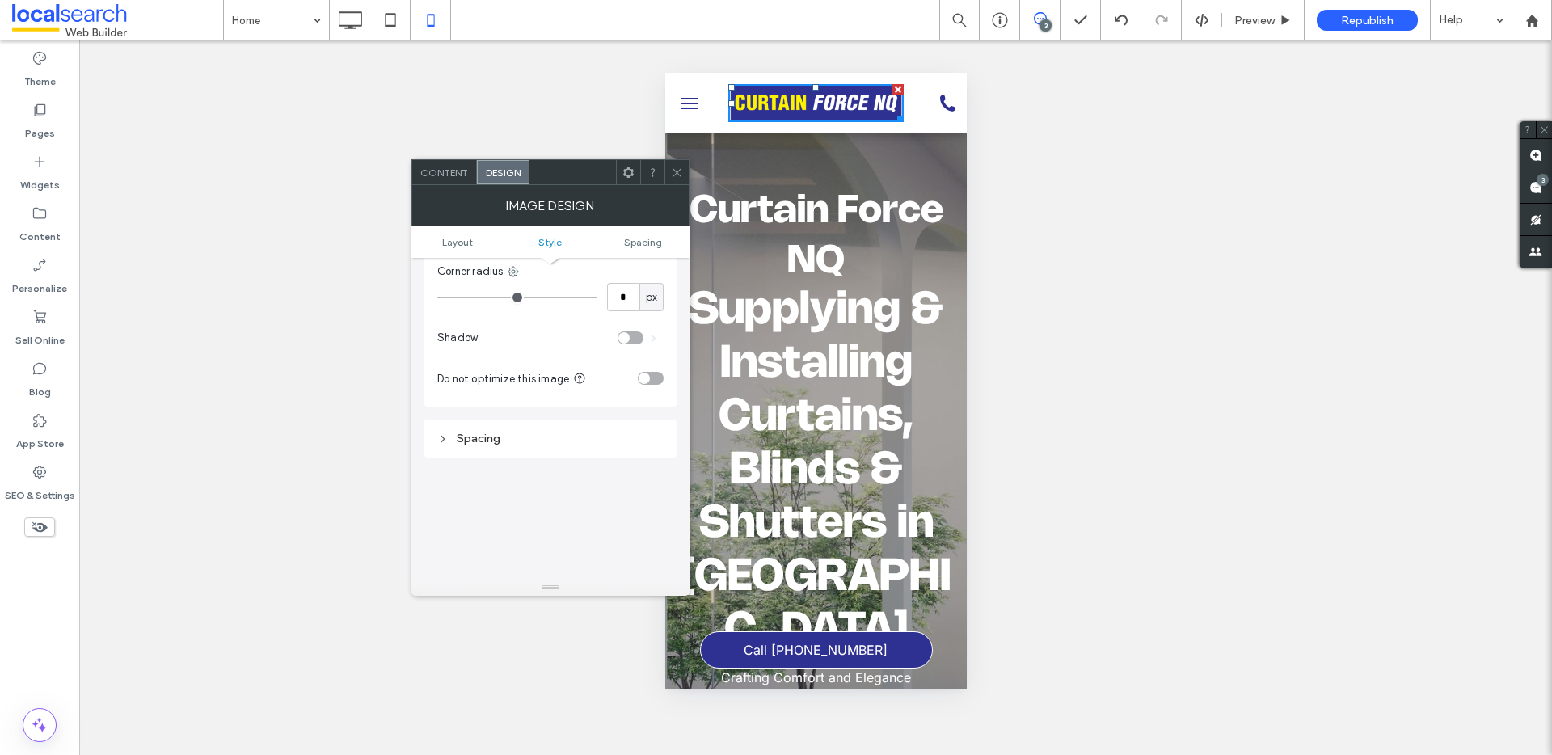
click at [645, 384] on div "toggle" at bounding box center [651, 378] width 26 height 13
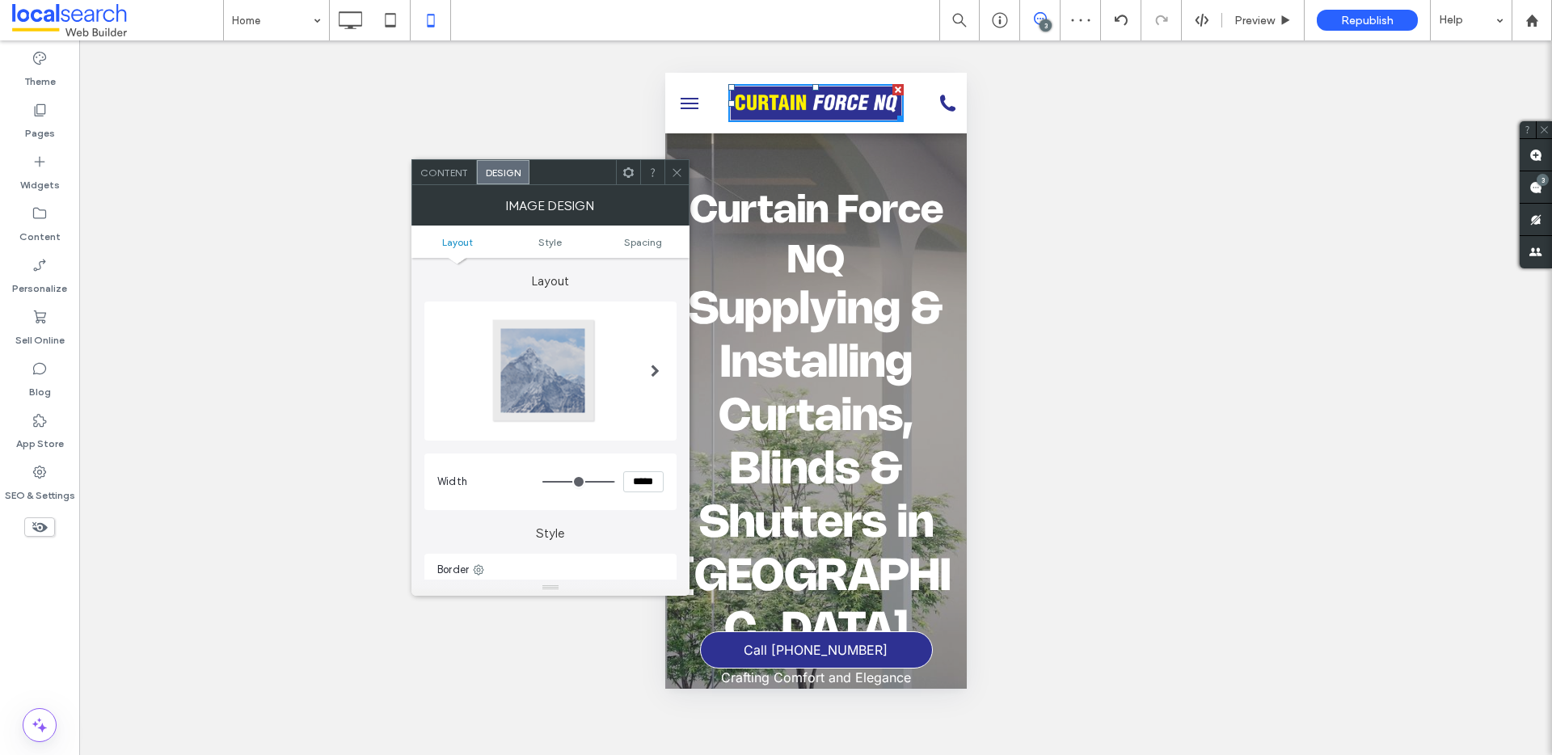
click at [457, 175] on span "Content" at bounding box center [444, 173] width 48 height 12
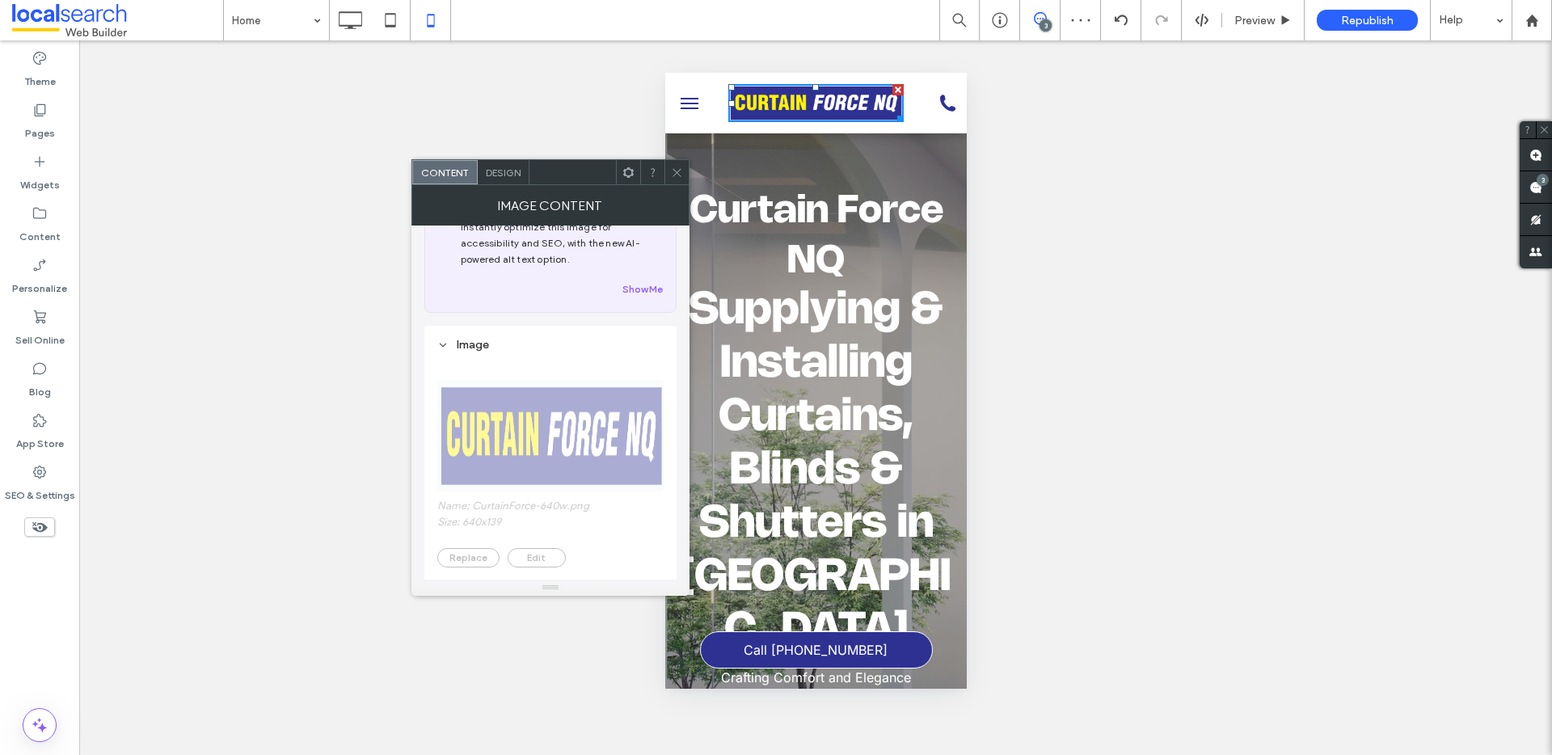
scroll to position [121, 0]
click at [679, 175] on use at bounding box center [677, 172] width 8 height 8
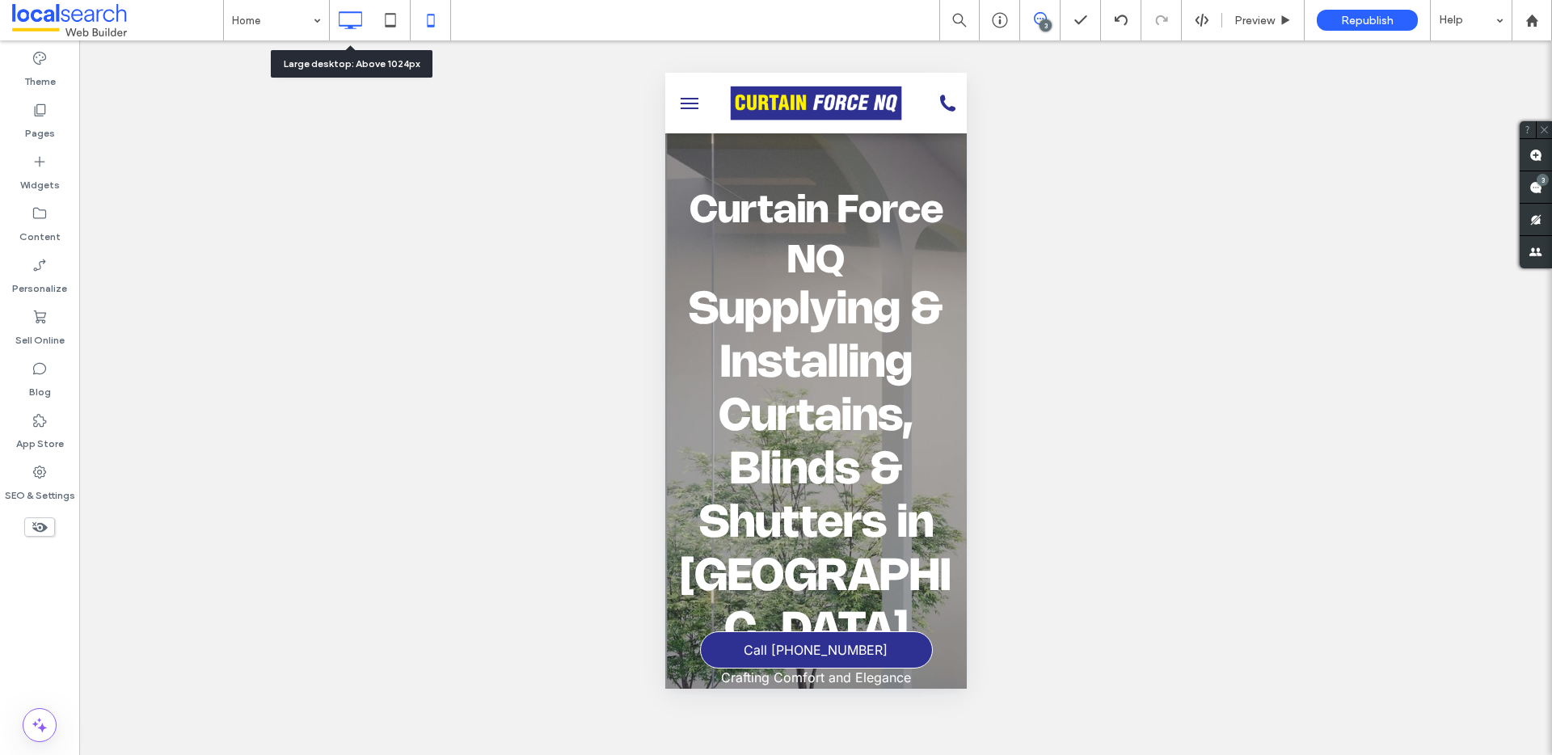
click at [348, 27] on icon at bounding box center [350, 20] width 32 height 32
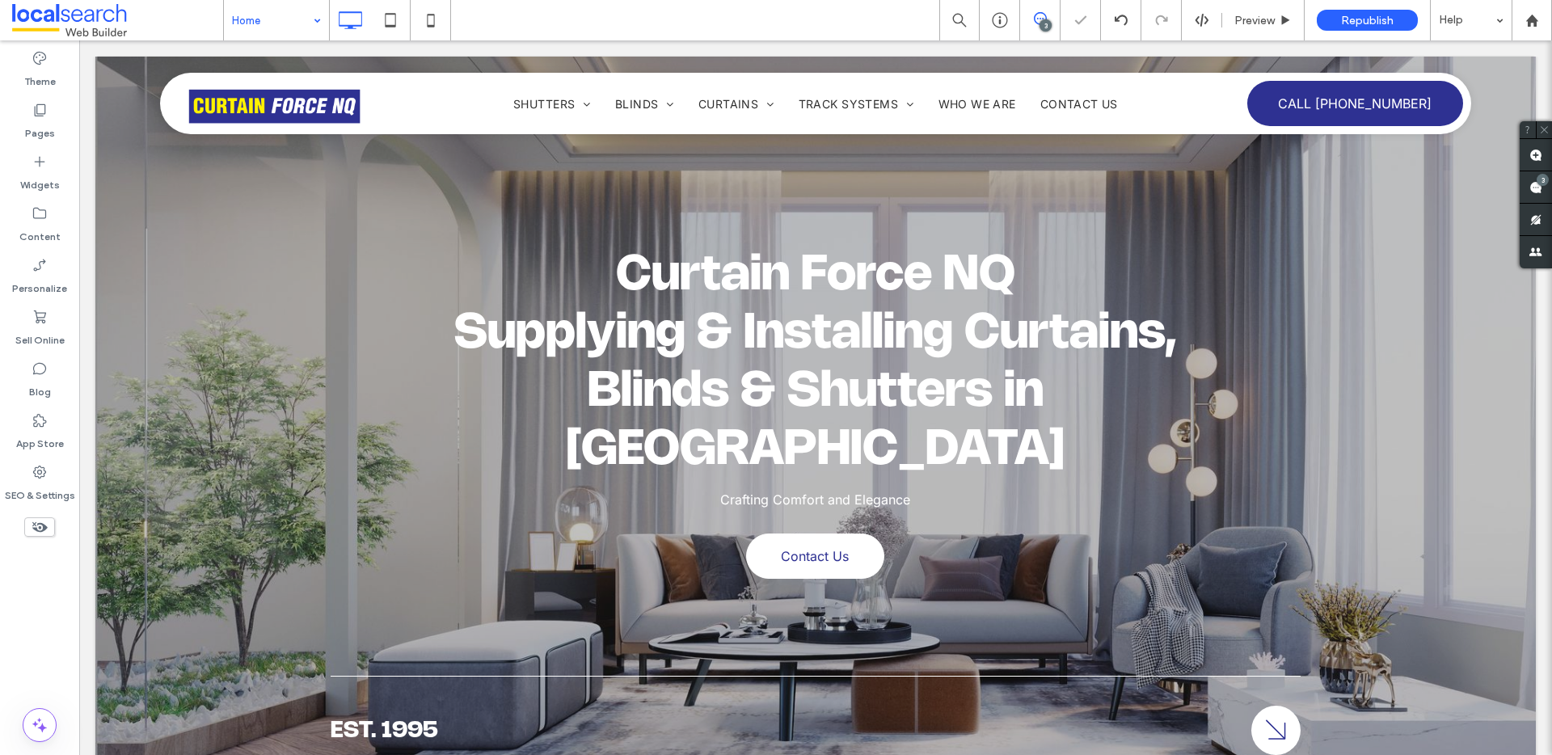
scroll to position [0, 0]
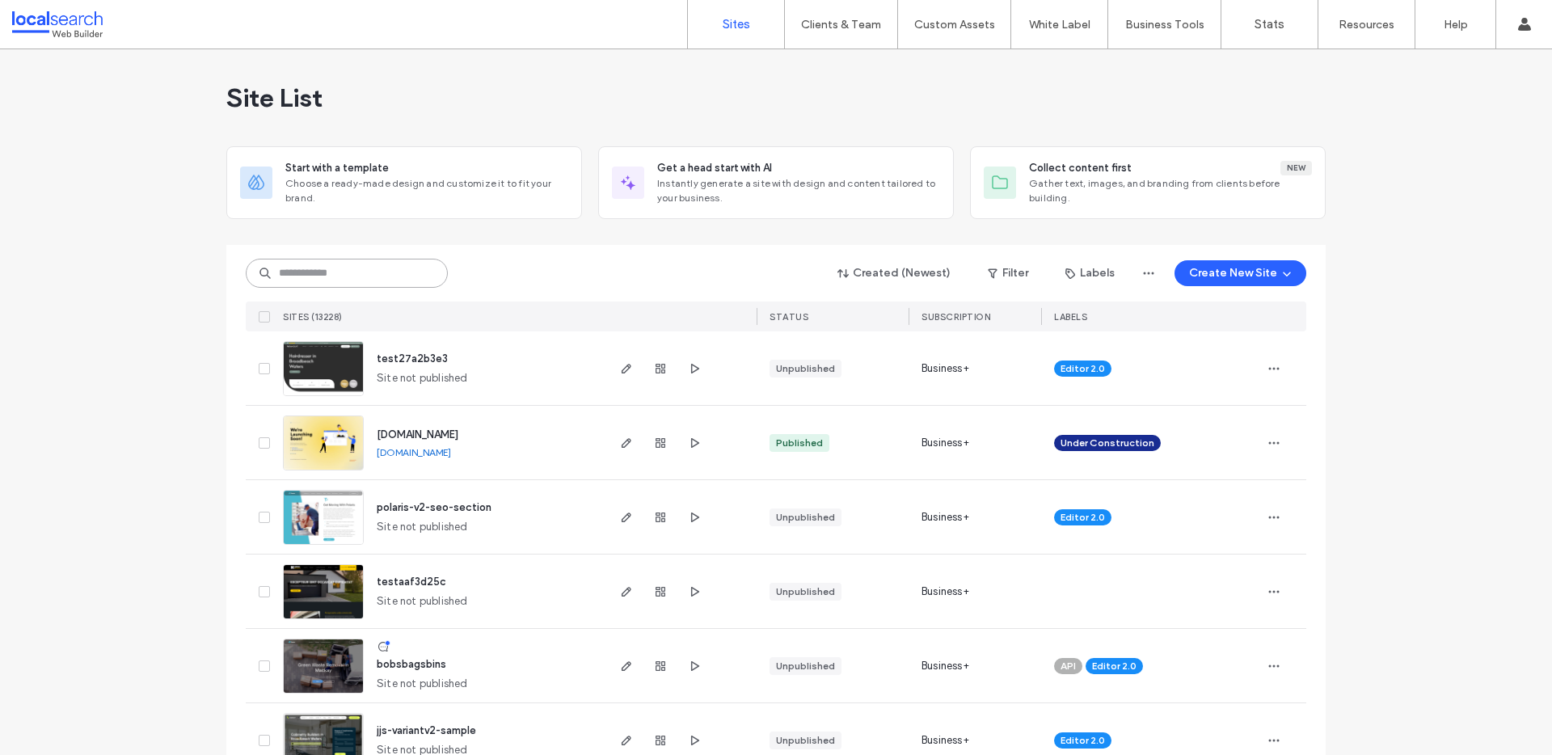
click at [391, 272] on input at bounding box center [347, 273] width 202 height 29
paste input "********"
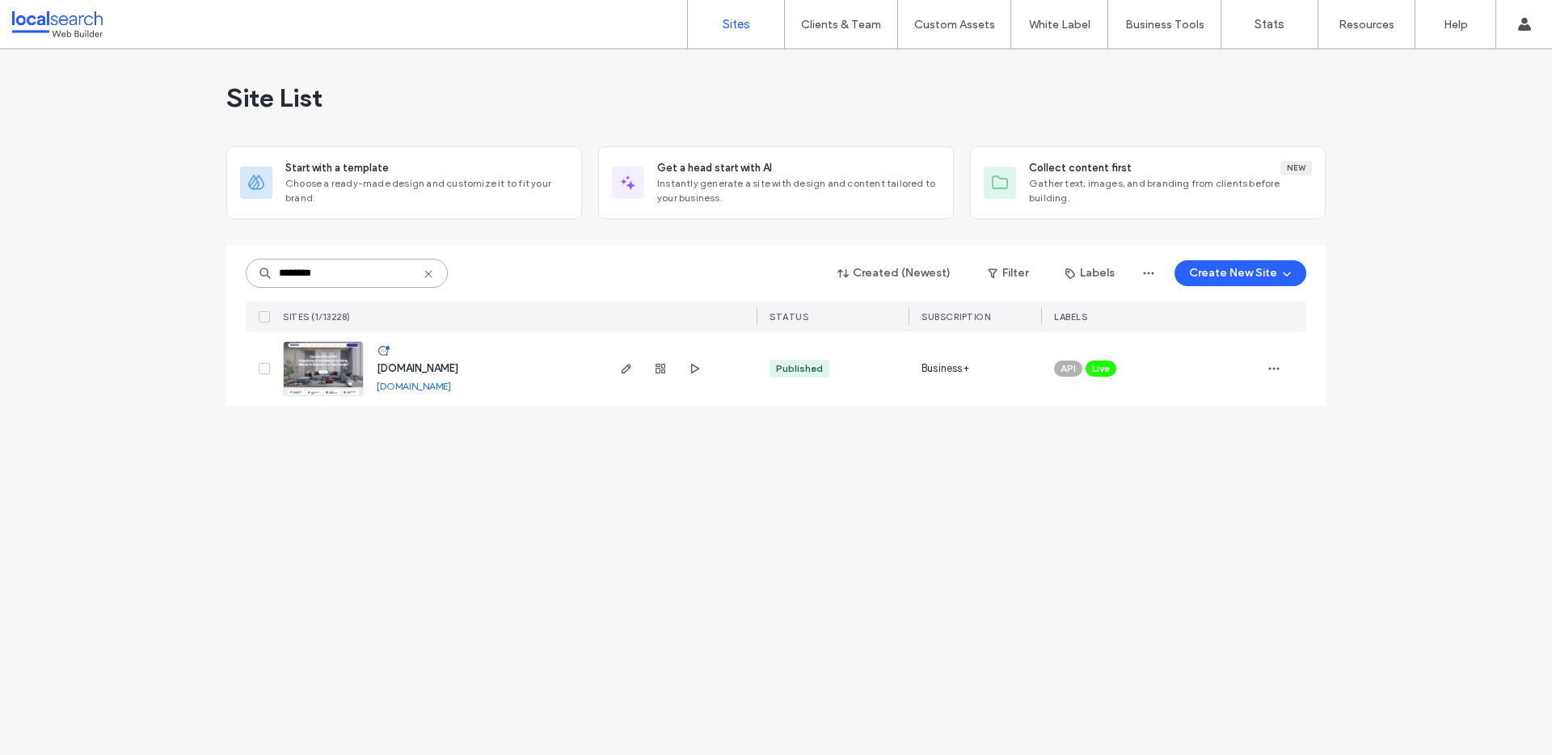
type input "********"
click at [321, 364] on link at bounding box center [323, 368] width 81 height 55
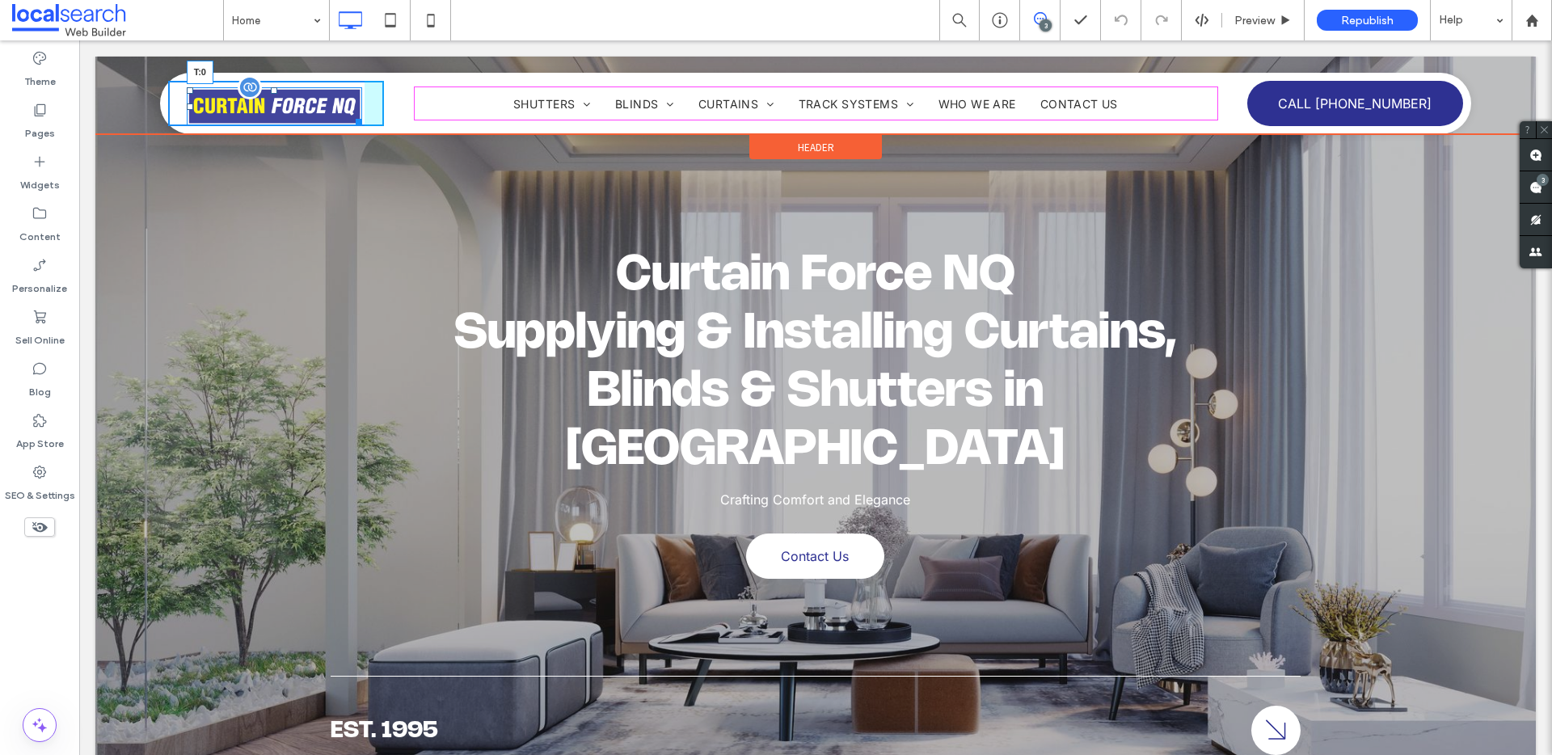
drag, startPoint x: 272, startPoint y: 89, endPoint x: 264, endPoint y: 82, distance: 11.0
click at [264, 87] on div "T:0" at bounding box center [274, 106] width 175 height 38
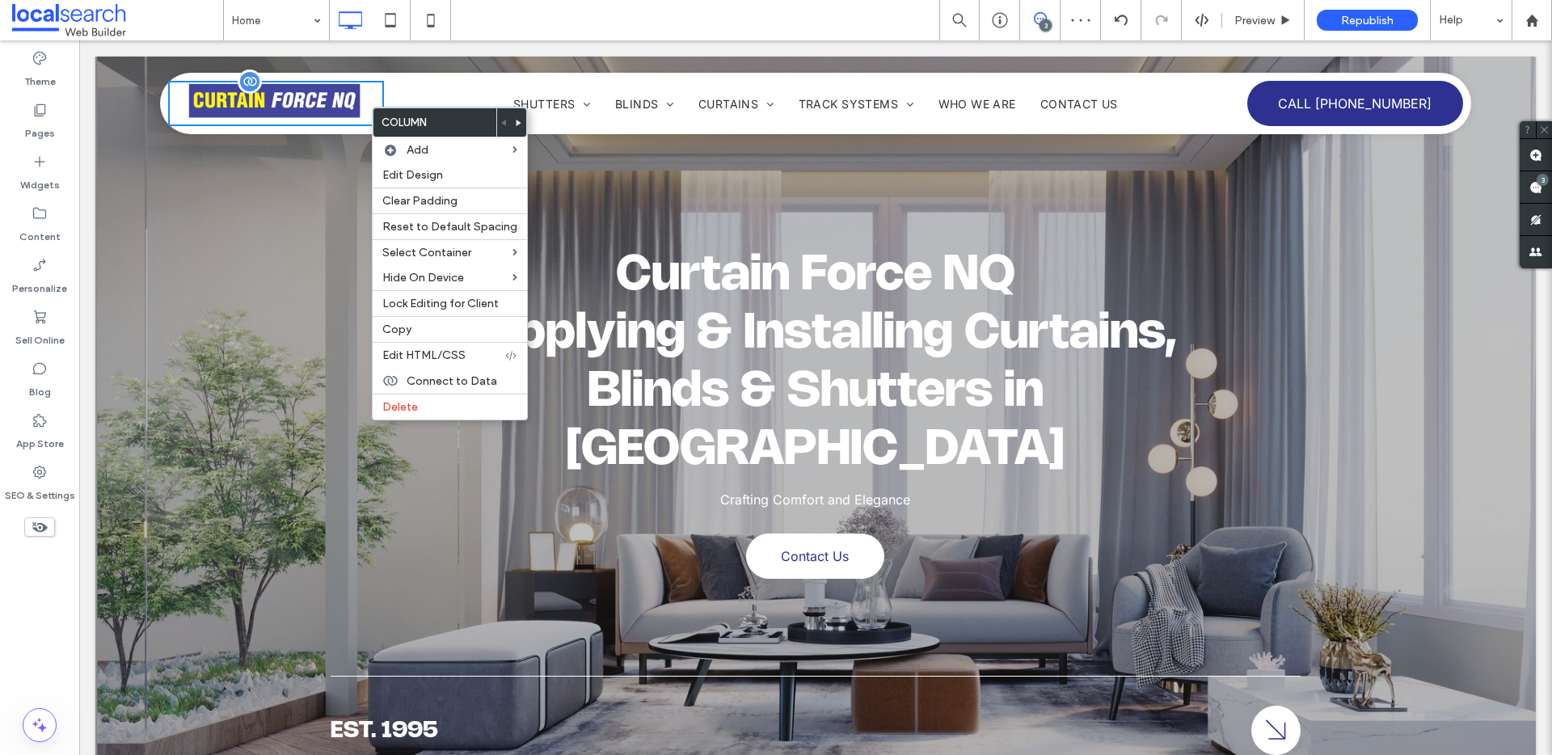
click at [326, 94] on img at bounding box center [274, 101] width 175 height 38
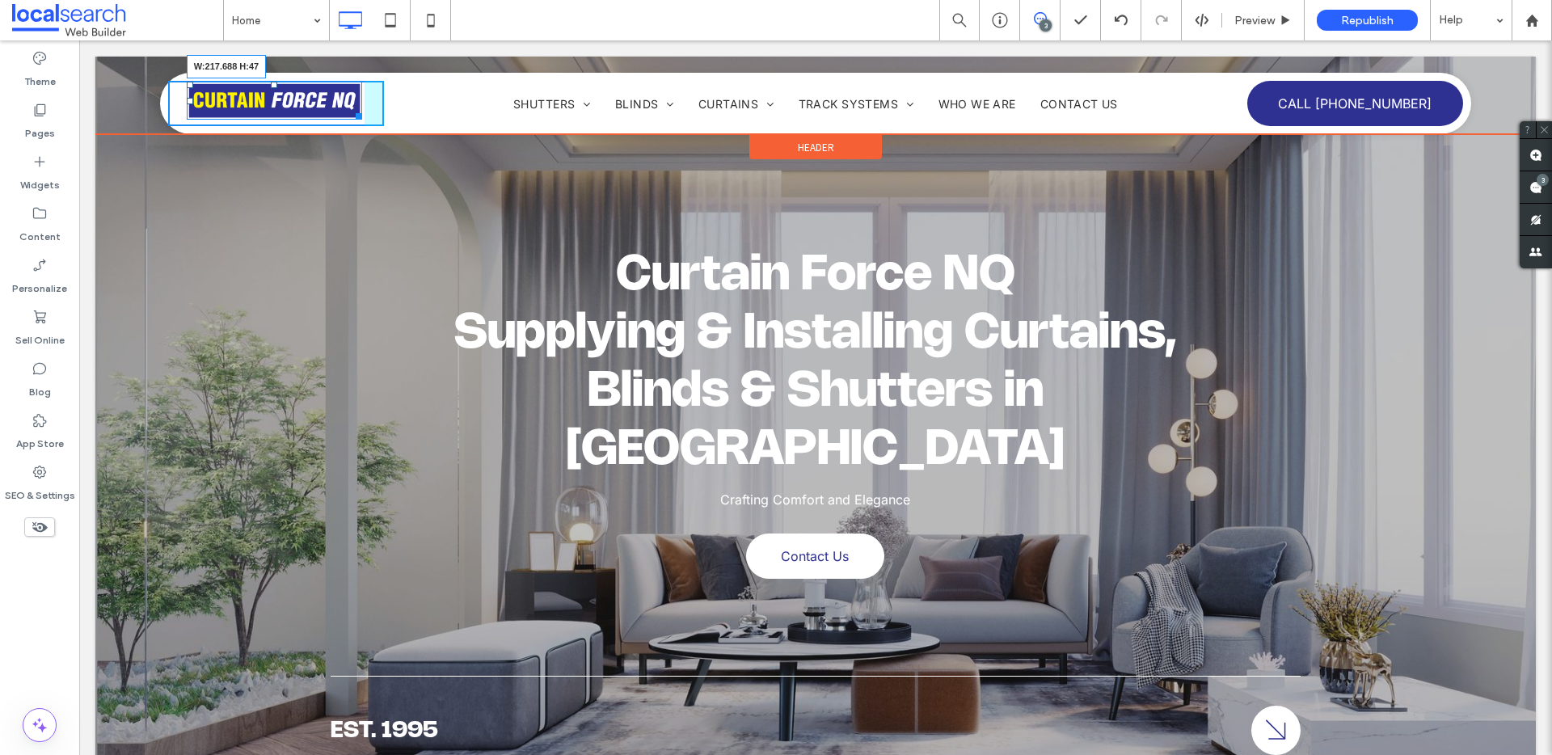
drag, startPoint x: 357, startPoint y: 113, endPoint x: 365, endPoint y: 124, distance: 12.8
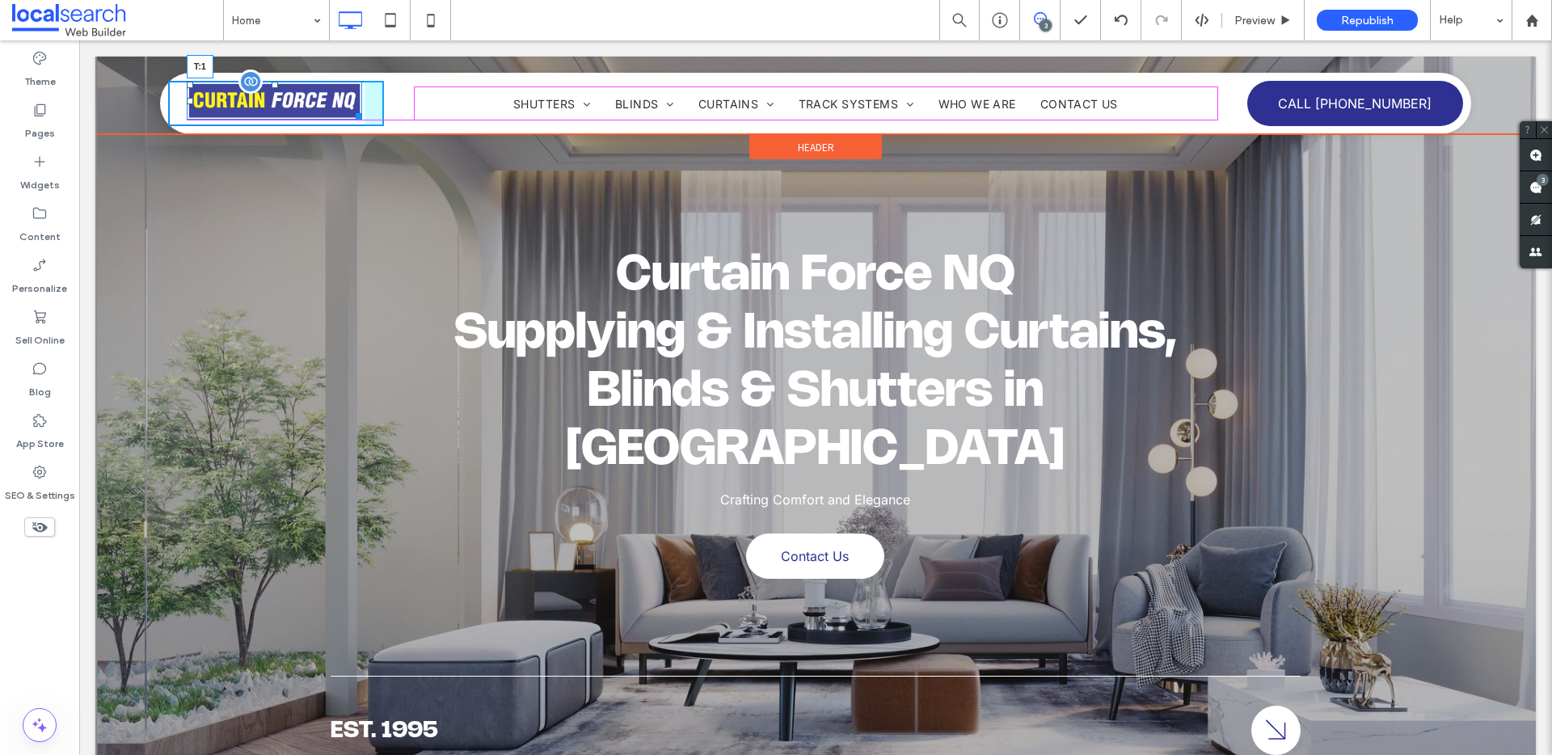
click at [281, 85] on div "T:1" at bounding box center [275, 101] width 176 height 38
click at [279, 85] on div "T:0" at bounding box center [275, 101] width 176 height 38
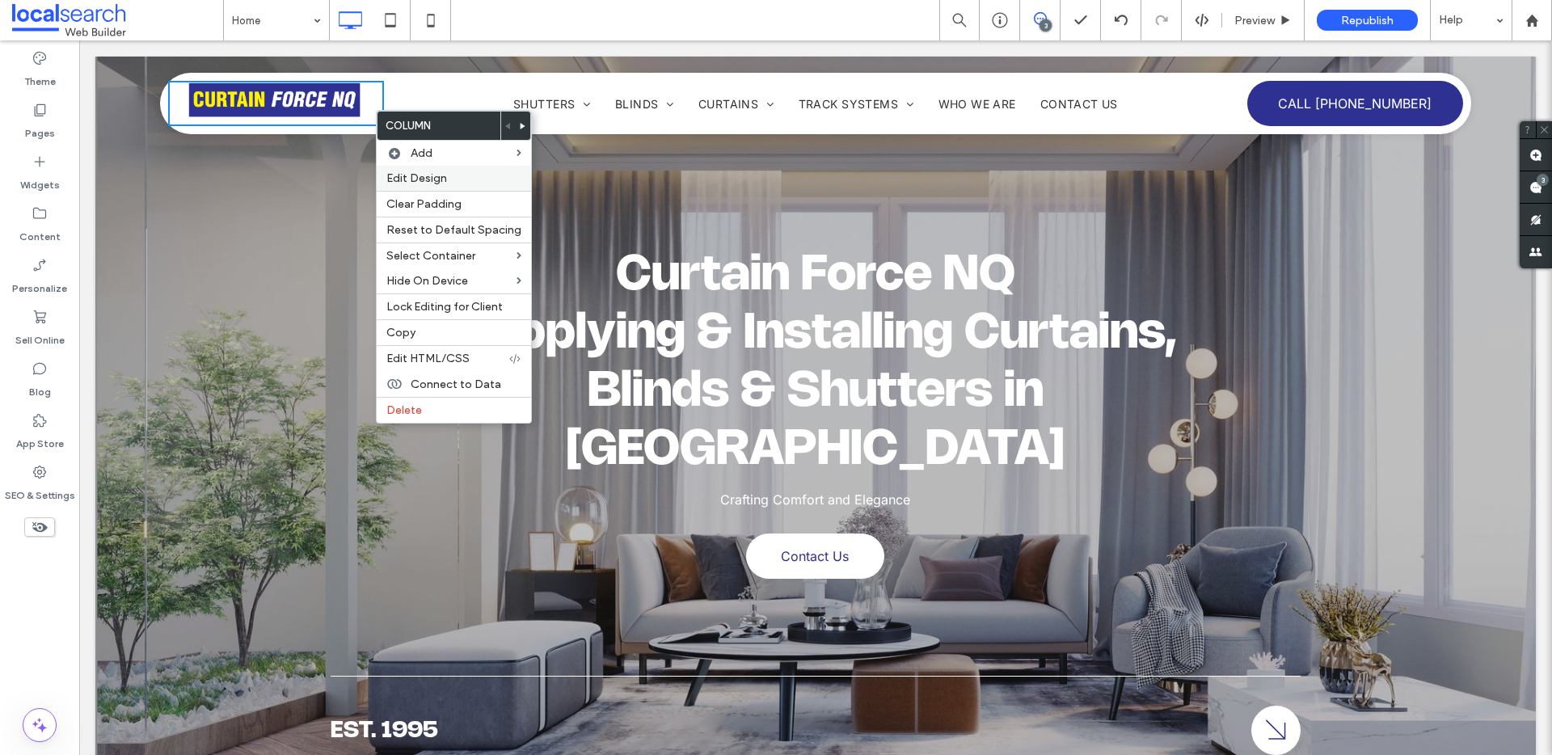
click at [453, 175] on label "Edit Design" at bounding box center [453, 178] width 135 height 14
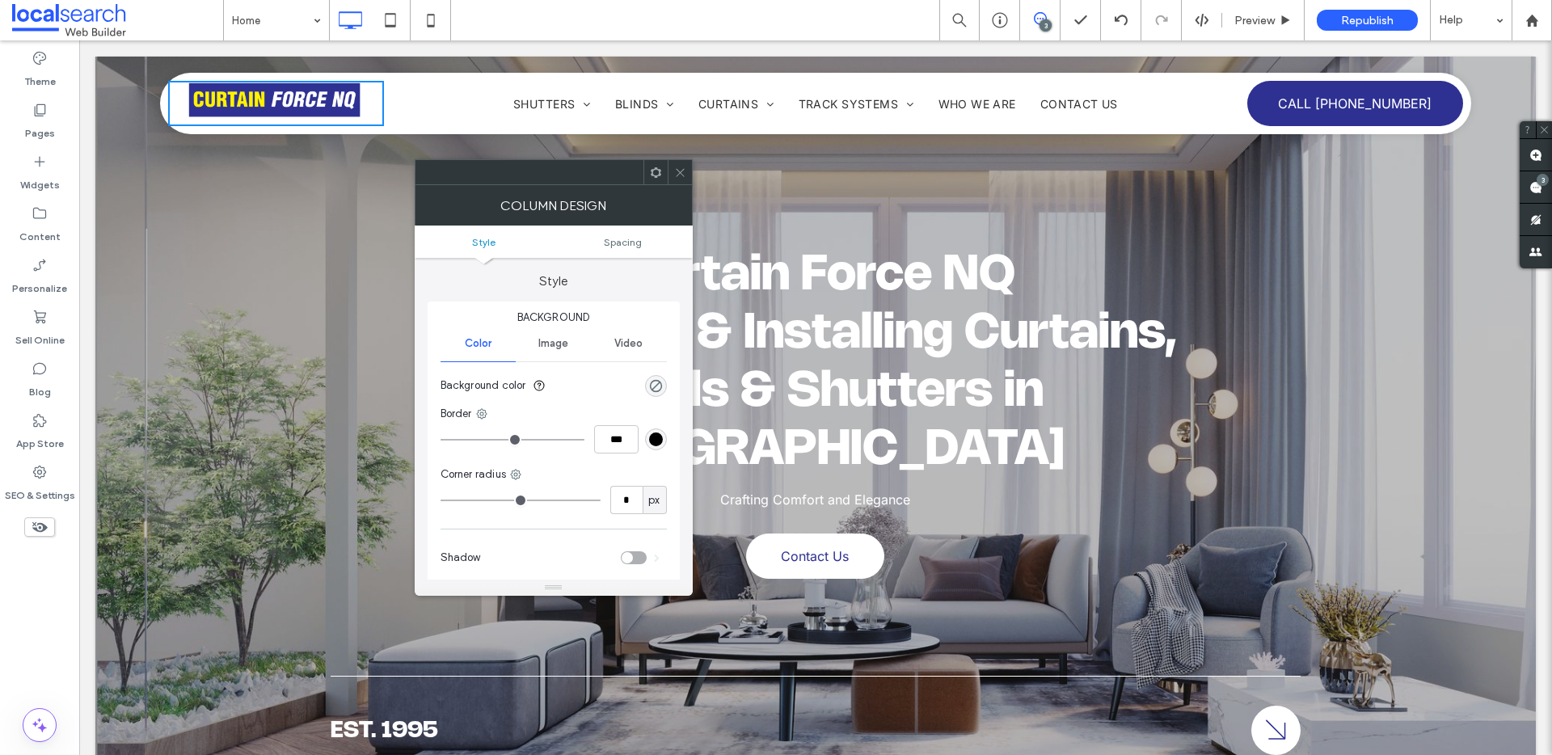
click at [682, 170] on icon at bounding box center [680, 173] width 12 height 12
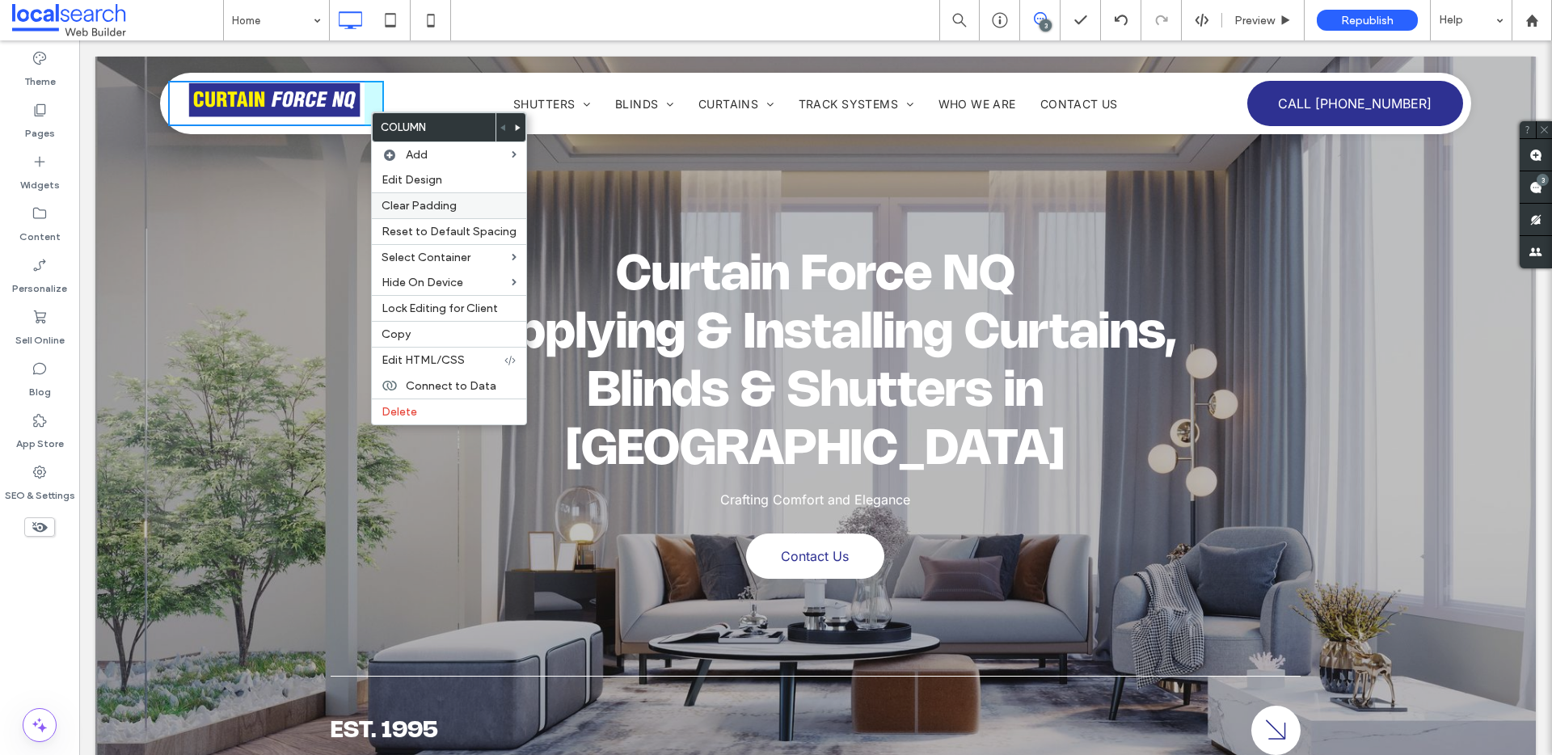
click at [418, 197] on div "Clear Padding" at bounding box center [449, 205] width 154 height 26
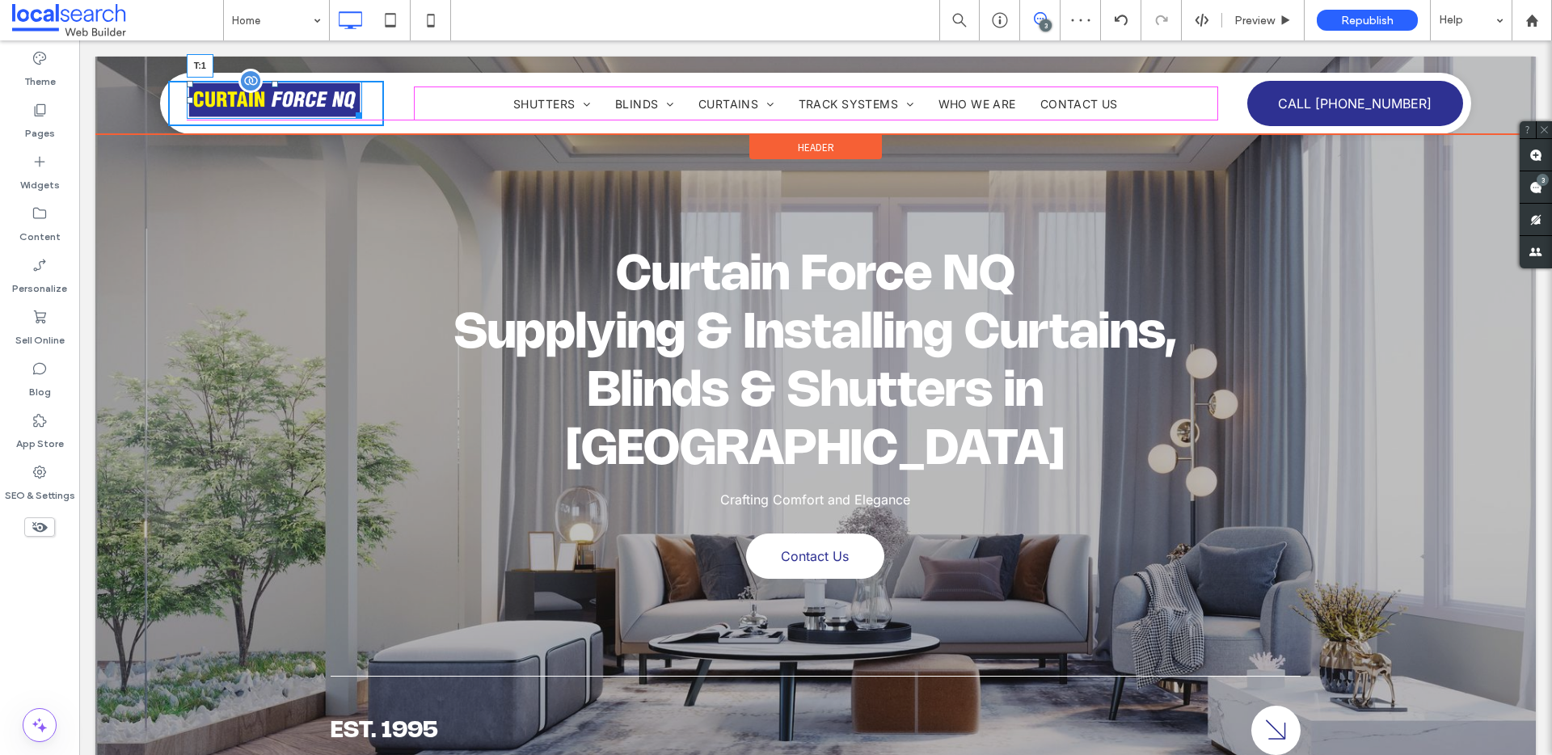
click at [273, 84] on div at bounding box center [275, 84] width 6 height 6
drag, startPoint x: 357, startPoint y: 116, endPoint x: 373, endPoint y: 124, distance: 17.4
click at [373, 124] on div "W:241.797 H:52 Click To Paste" at bounding box center [276, 103] width 216 height 45
click at [291, 83] on div "T:0" at bounding box center [285, 103] width 196 height 43
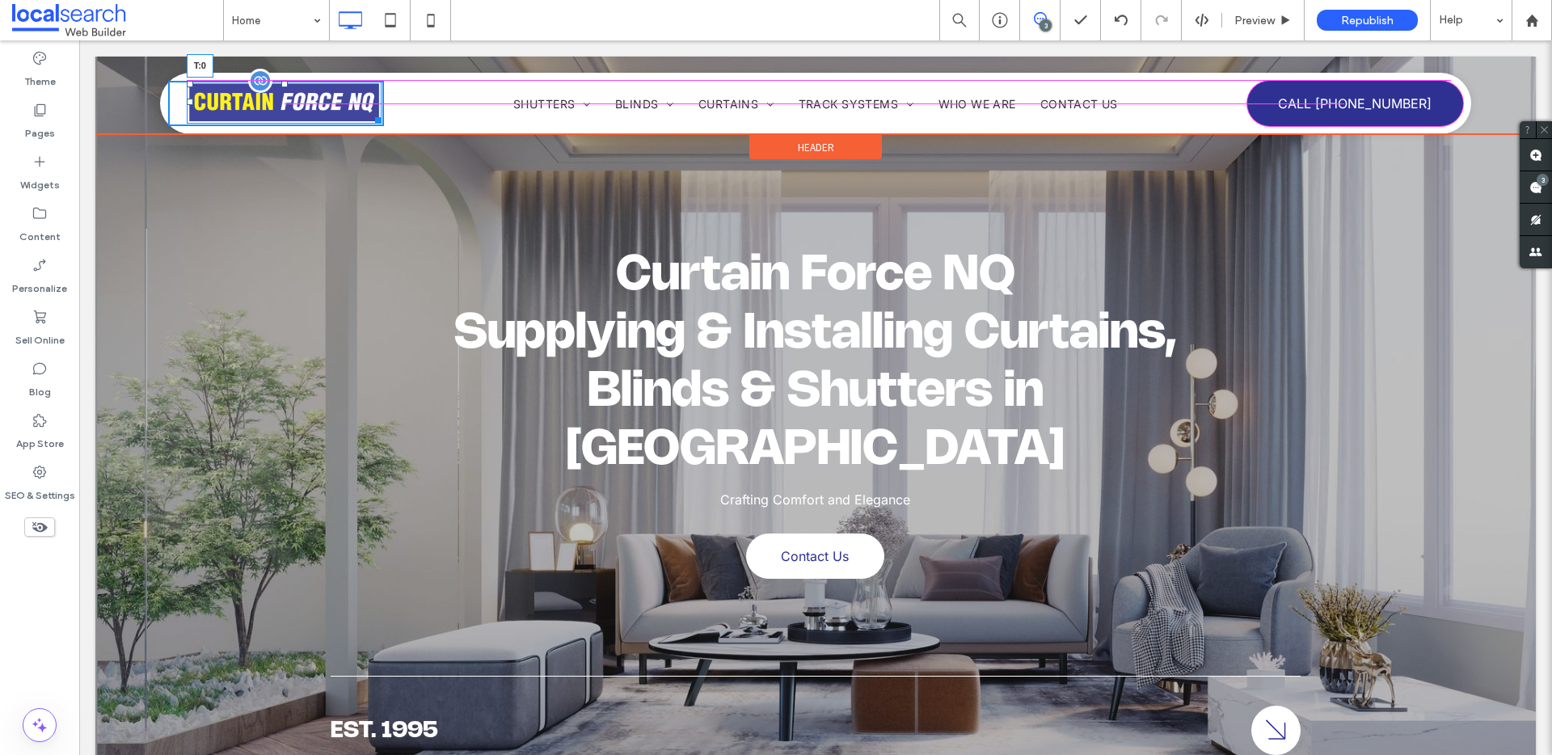
click at [280, 88] on div "T:0" at bounding box center [285, 102] width 196 height 43
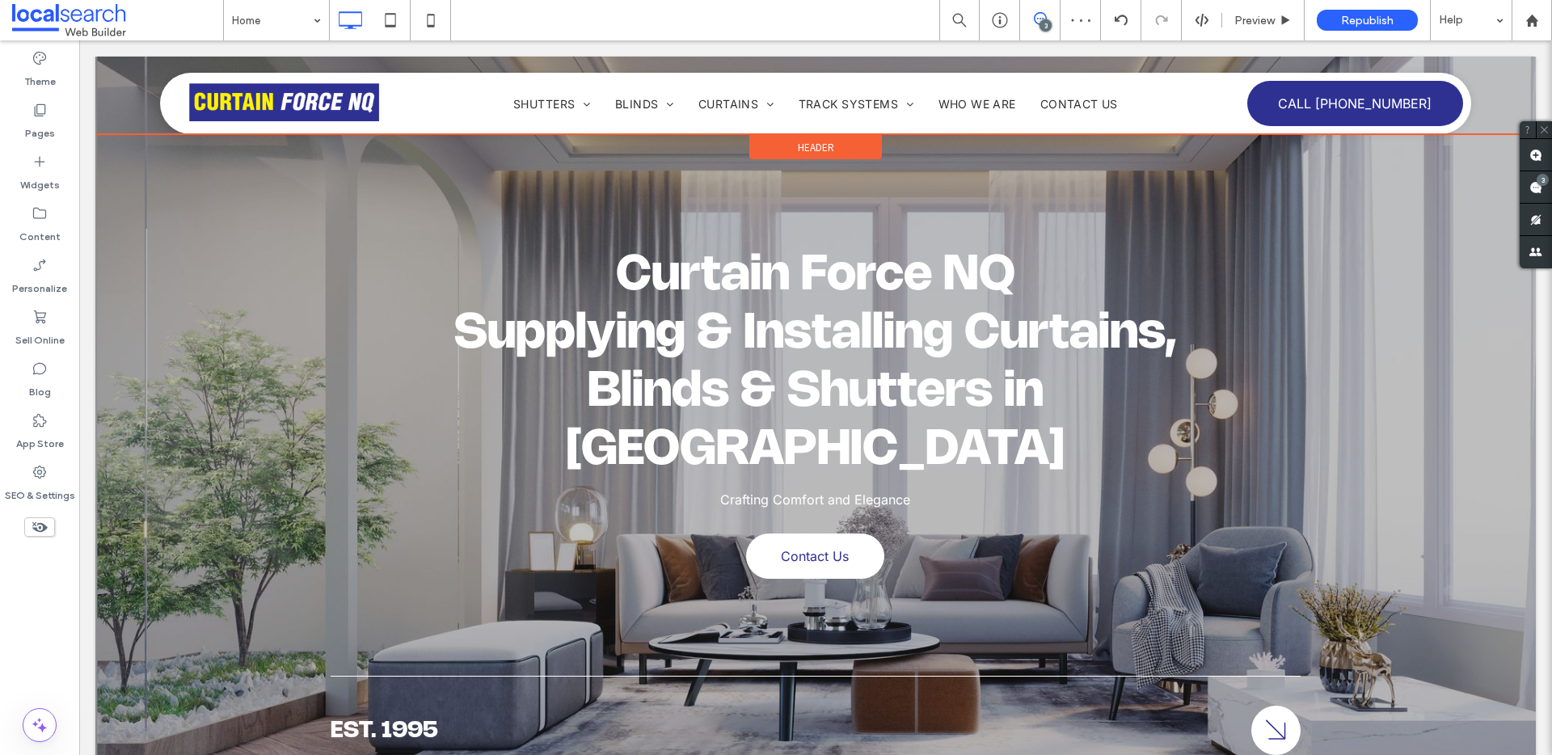
click at [798, 153] on span "Header" at bounding box center [816, 148] width 36 height 14
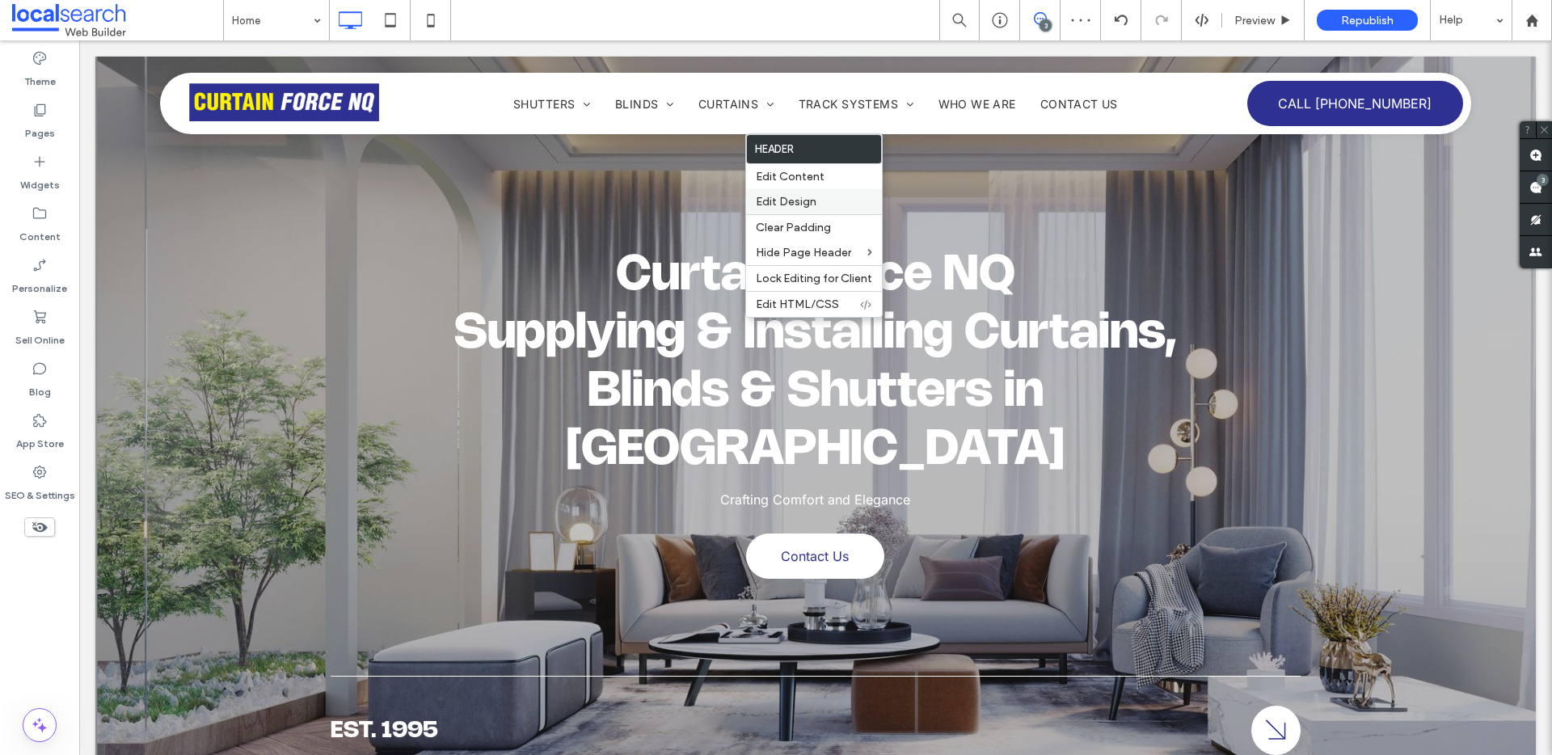
click at [814, 196] on span "Edit Design" at bounding box center [786, 202] width 61 height 14
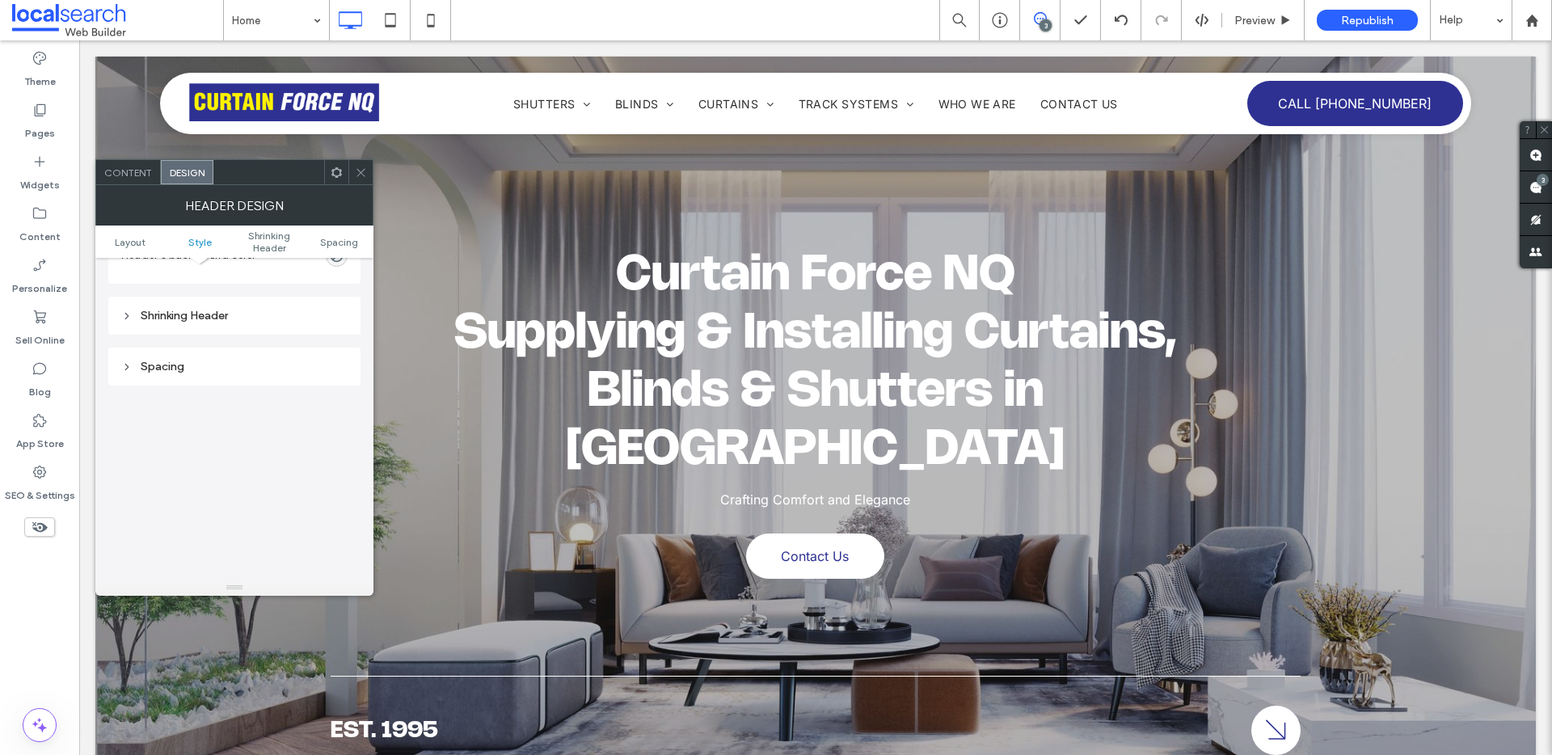
scroll to position [520, 0]
click at [289, 330] on div "Shrinking Header" at bounding box center [234, 312] width 252 height 38
click at [283, 313] on div "Shrinking Header" at bounding box center [234, 313] width 226 height 14
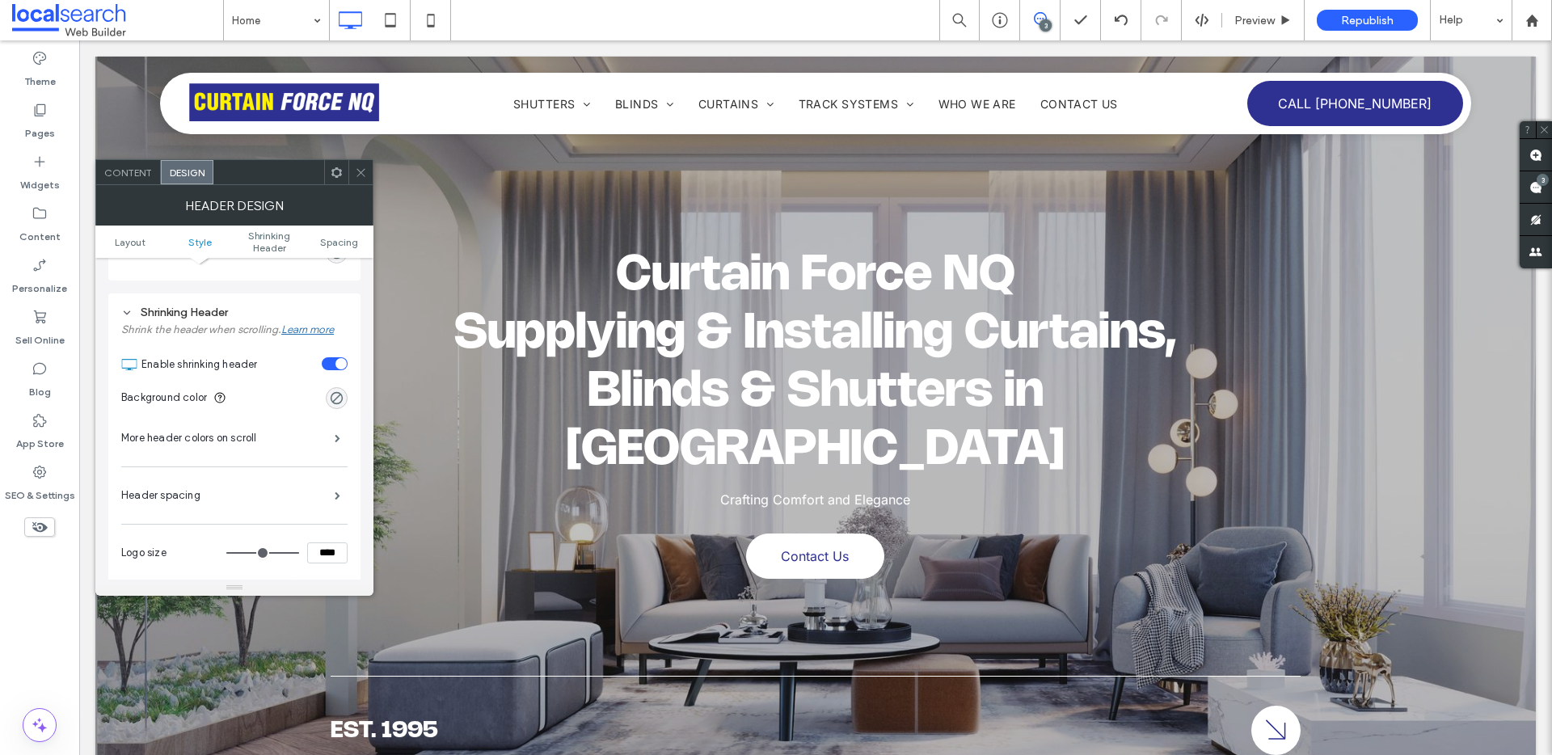
click at [338, 364] on div "toggle" at bounding box center [341, 363] width 11 height 11
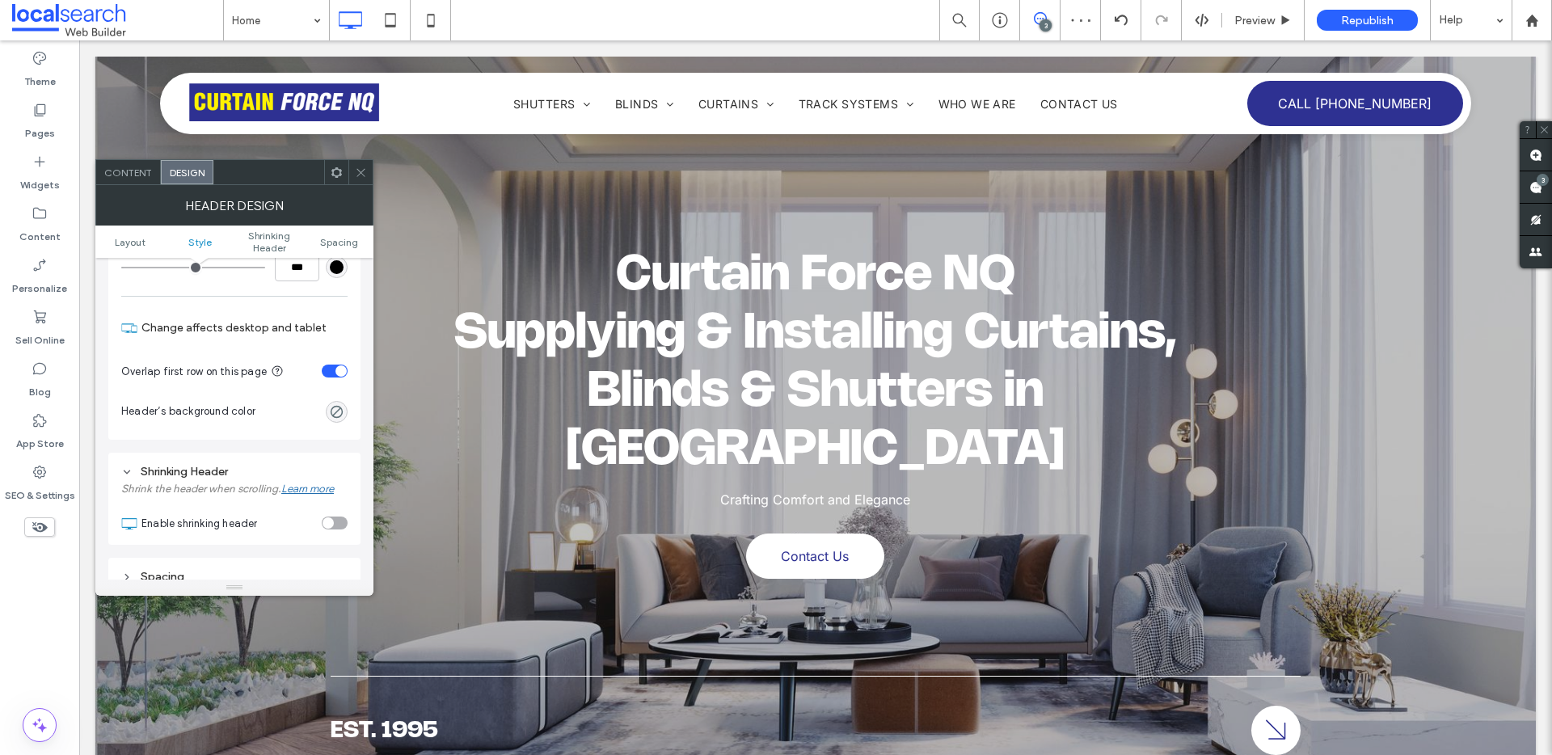
scroll to position [430, 0]
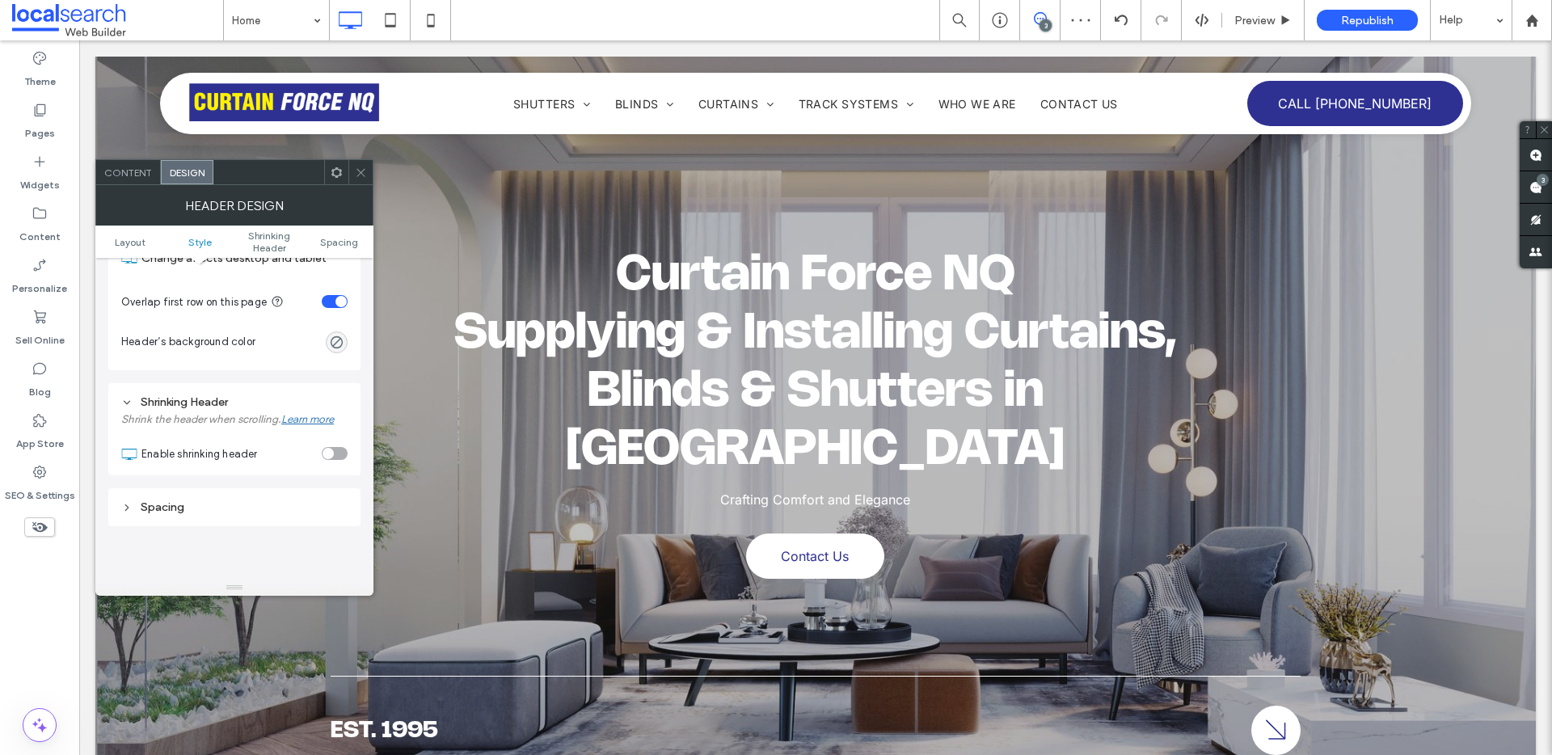
click at [337, 453] on div "toggle" at bounding box center [335, 453] width 26 height 13
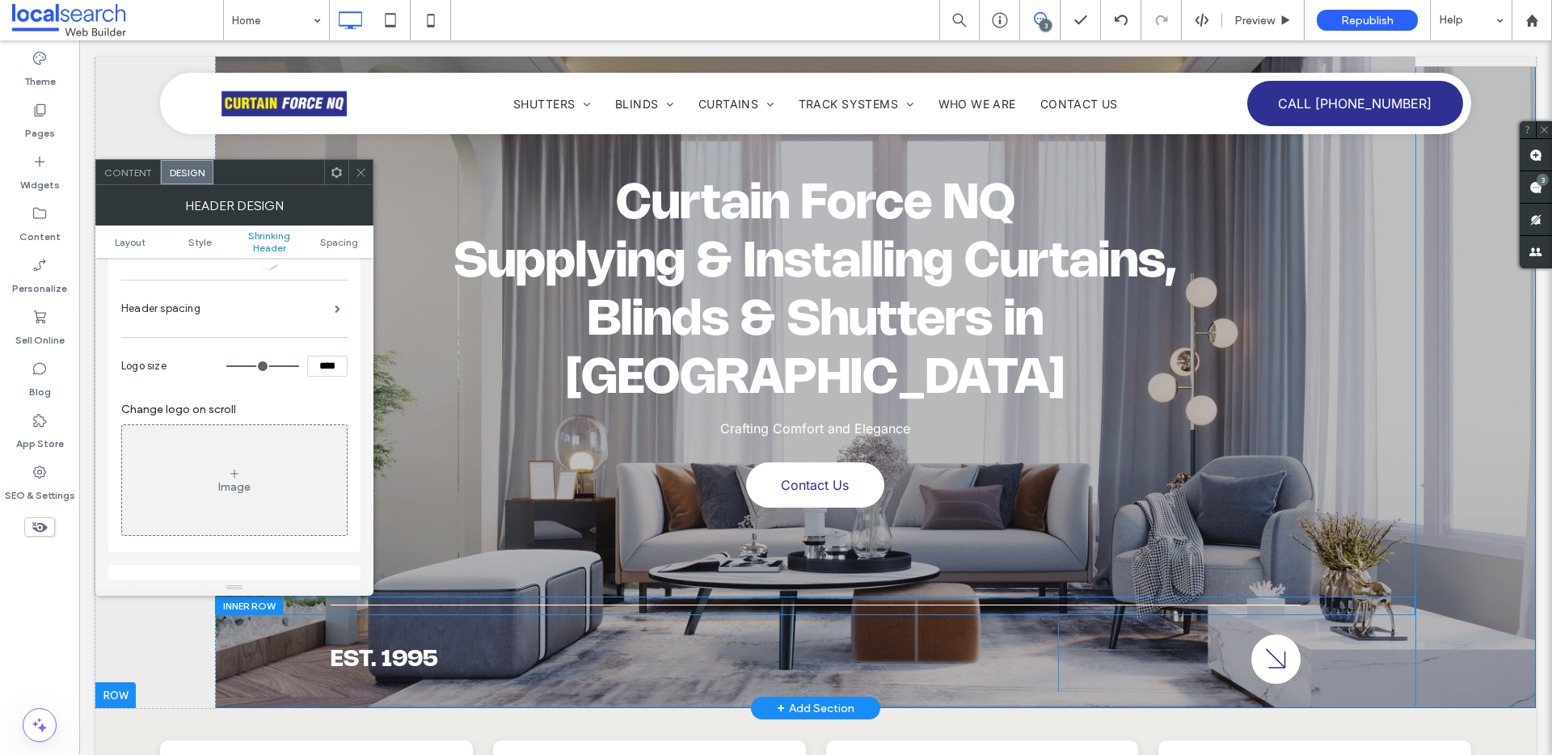
scroll to position [142, 0]
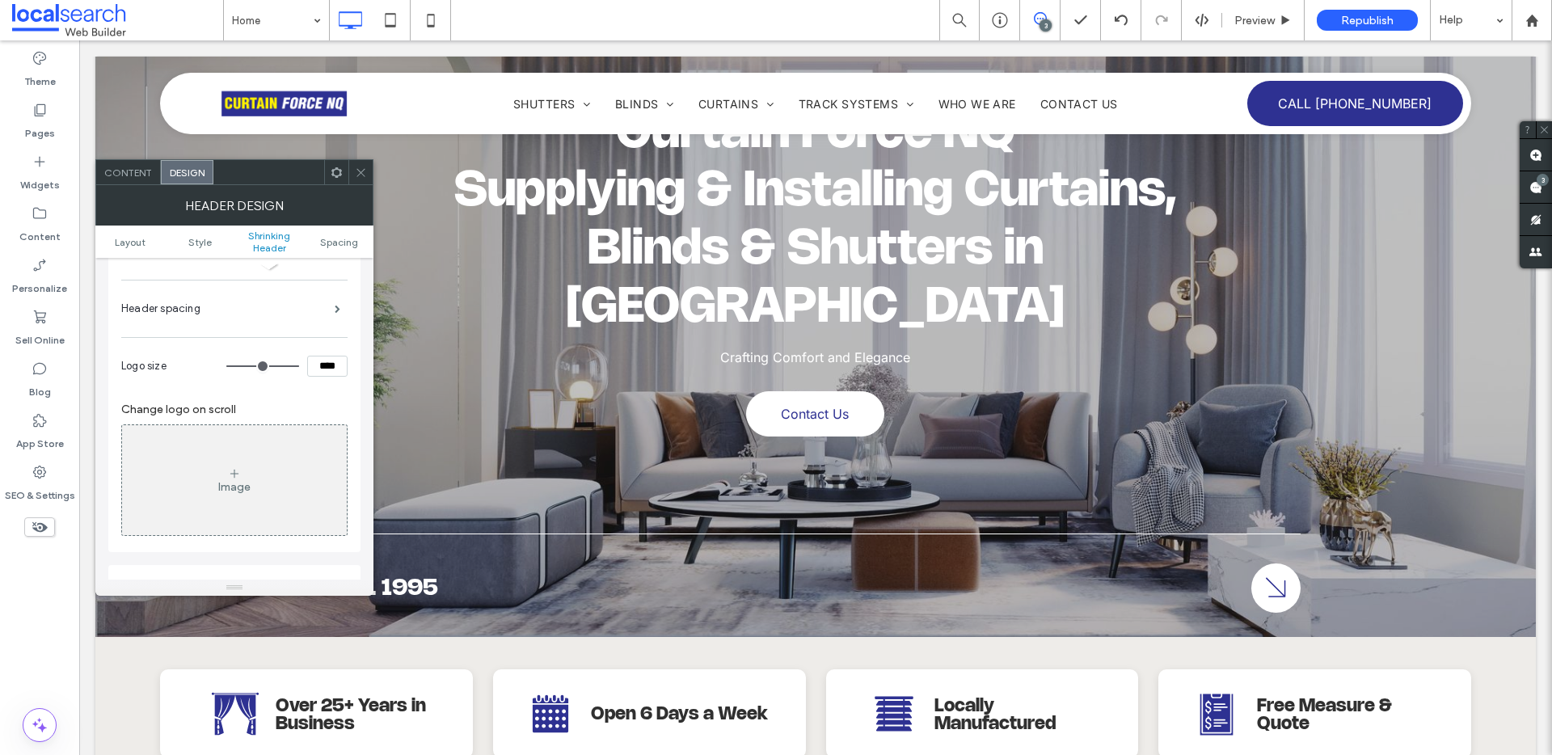
type input "**"
type input "***"
type input "**"
type input "***"
type input "**"
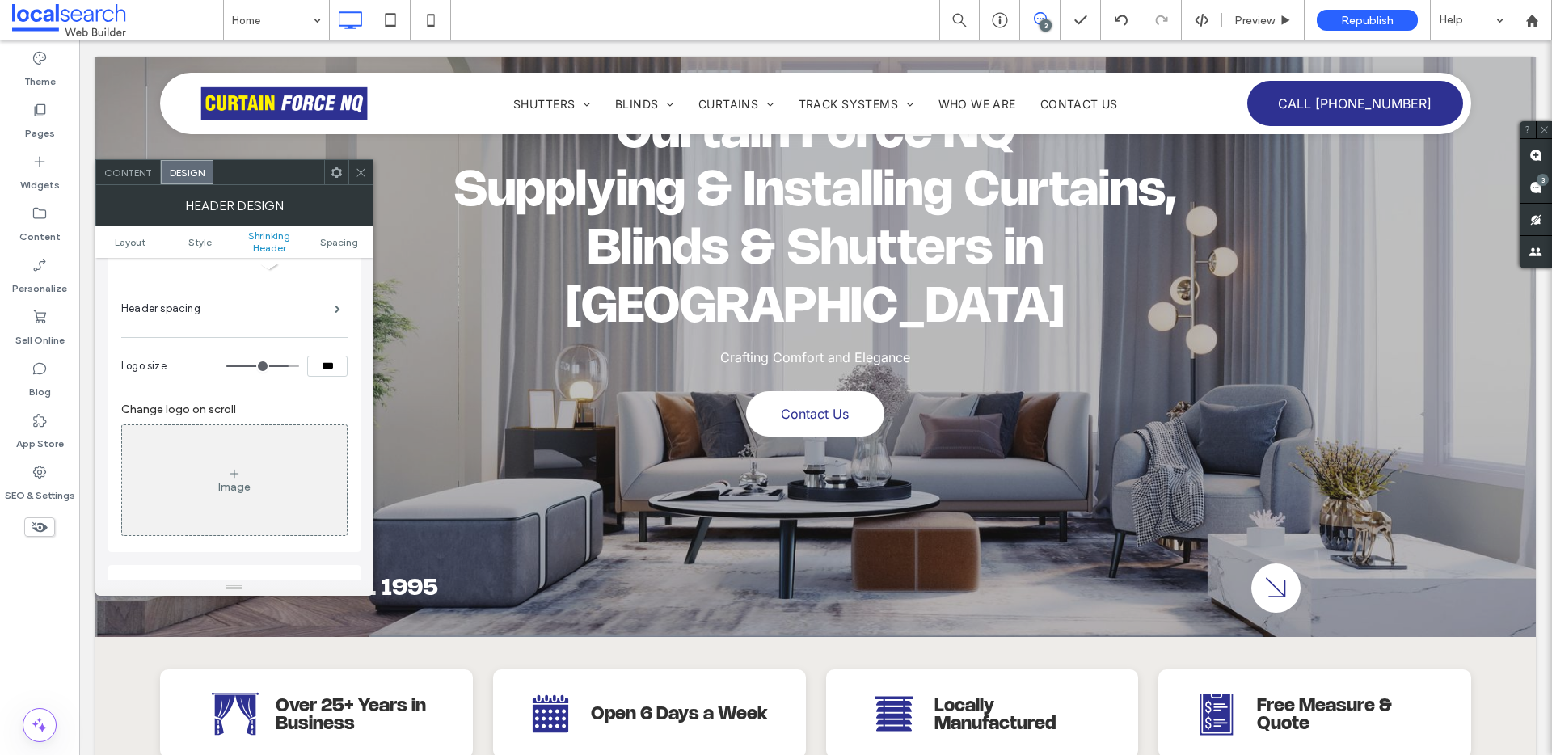
type input "***"
type input "**"
type input "***"
click at [286, 366] on input "range" at bounding box center [262, 366] width 73 height 2
type input "**"
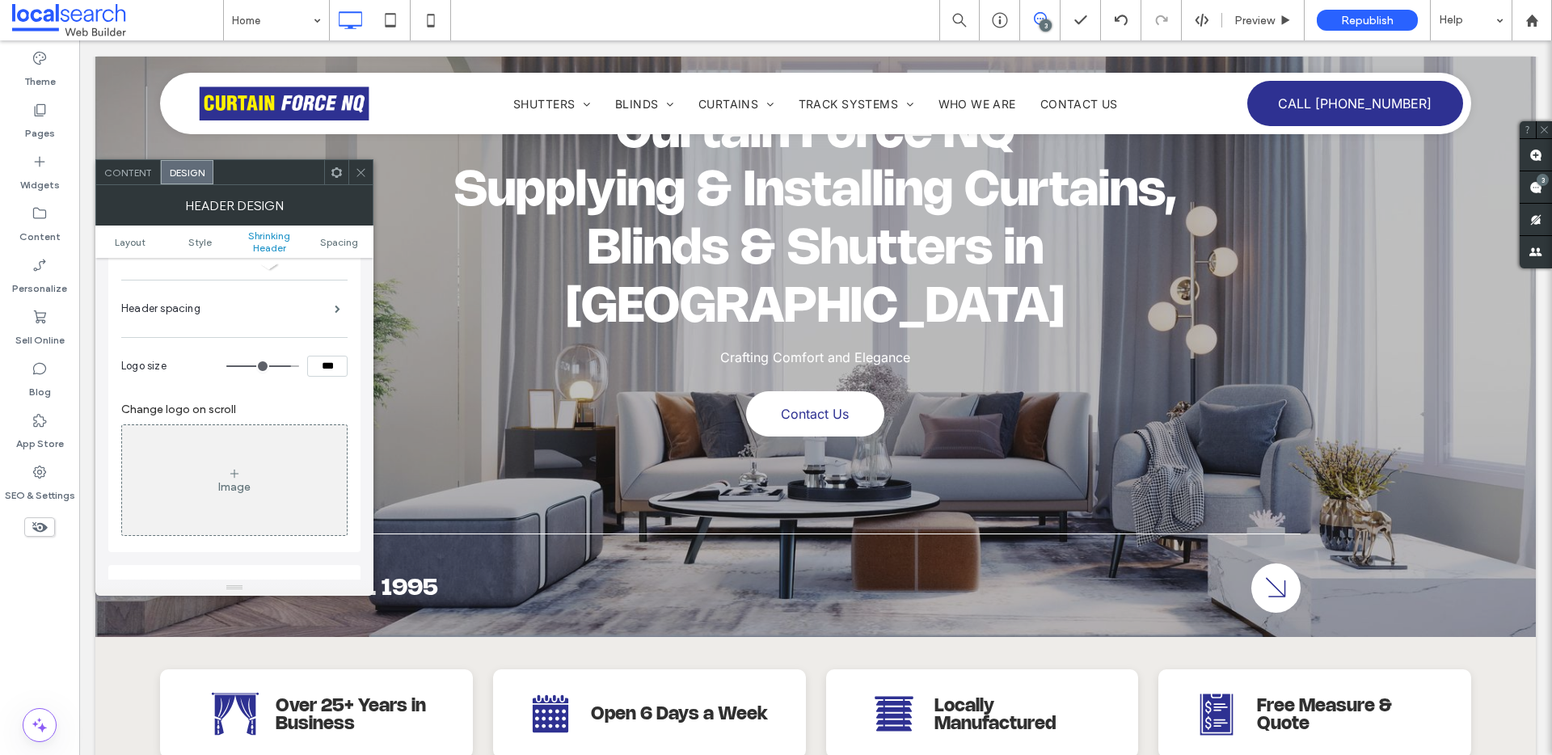
type input "***"
type input "**"
type input "***"
type input "**"
type input "***"
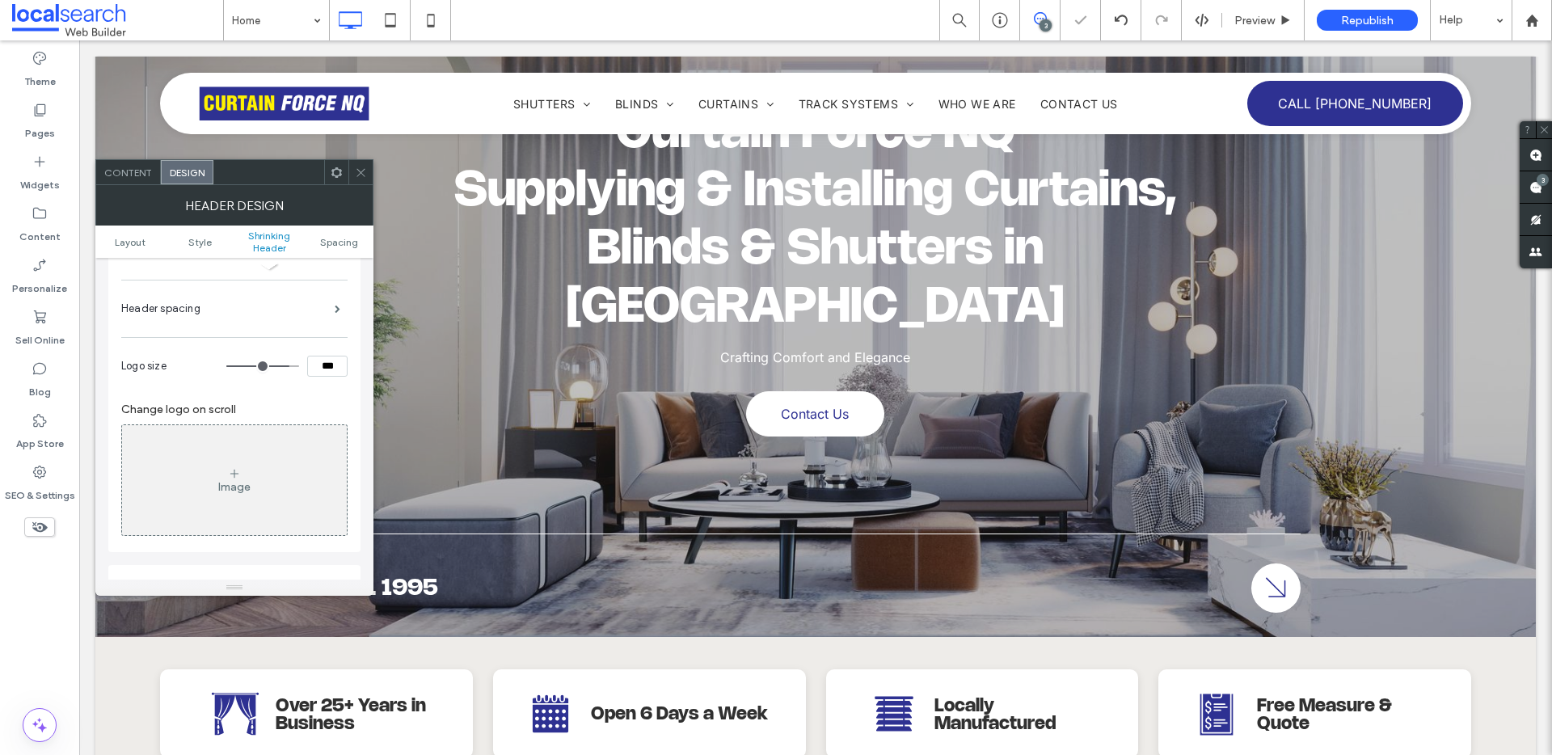
type input "**"
type input "***"
type input "**"
type input "***"
type input "**"
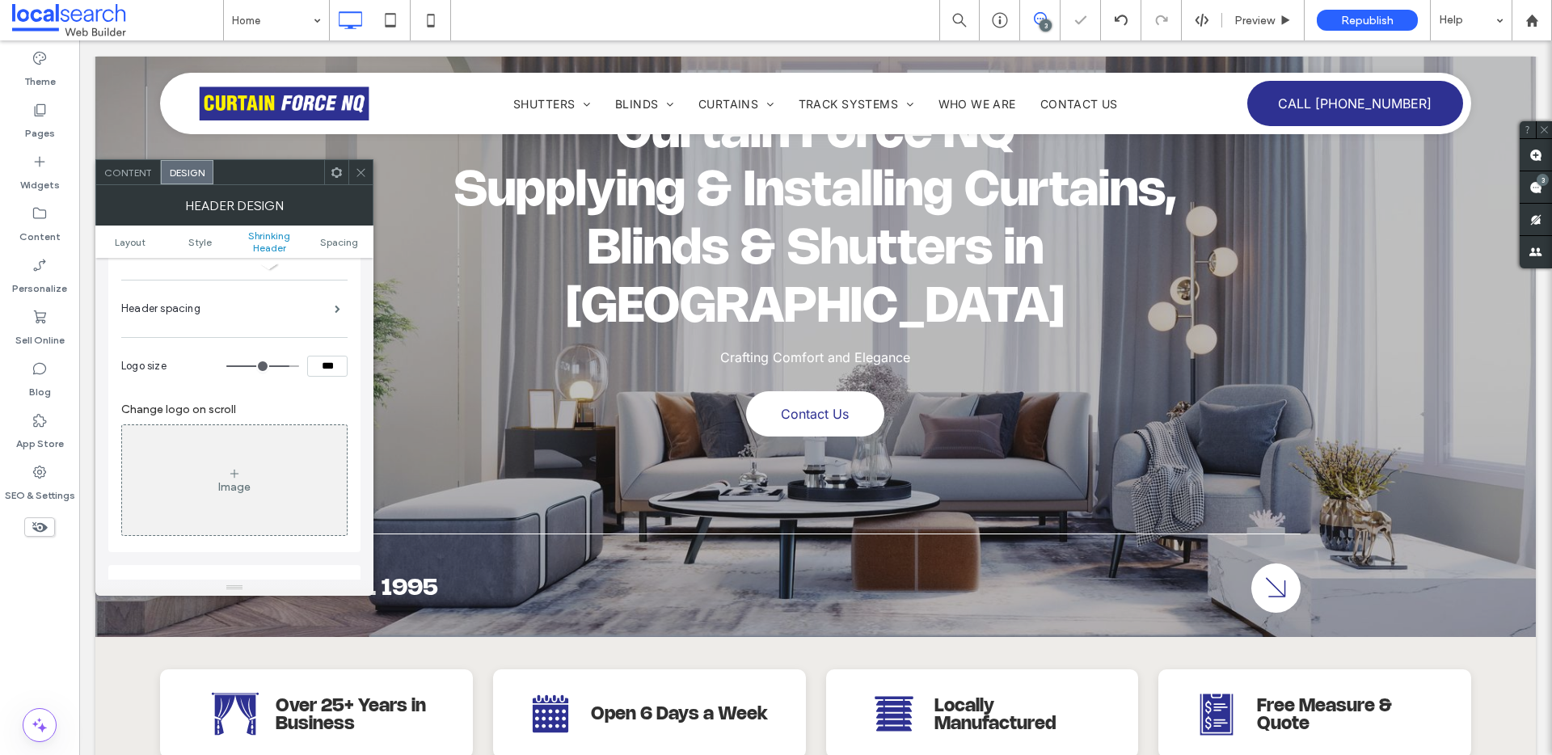
type input "***"
type input "**"
type input "***"
type input "**"
type input "***"
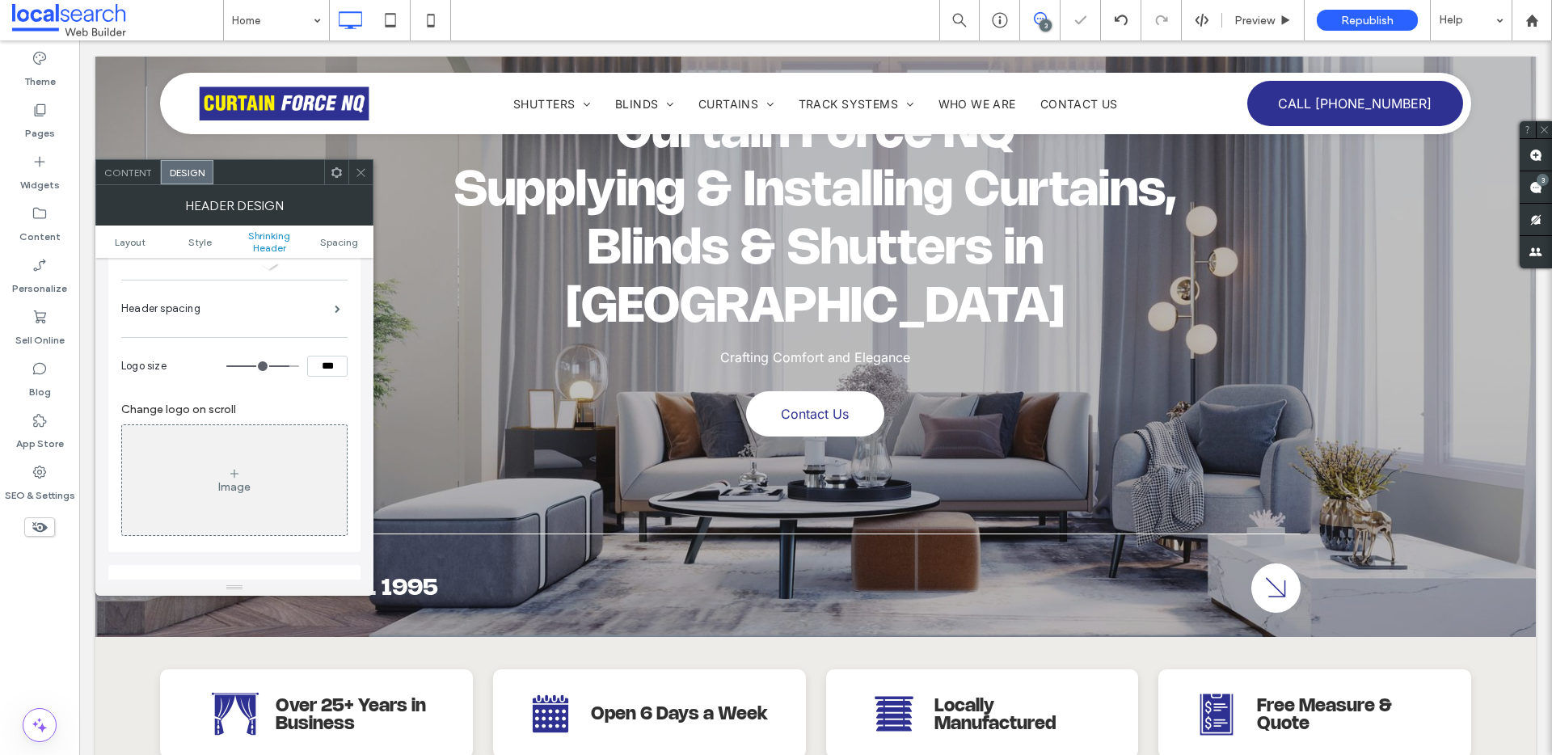
type input "**"
type input "***"
type input "**"
type input "***"
type input "**"
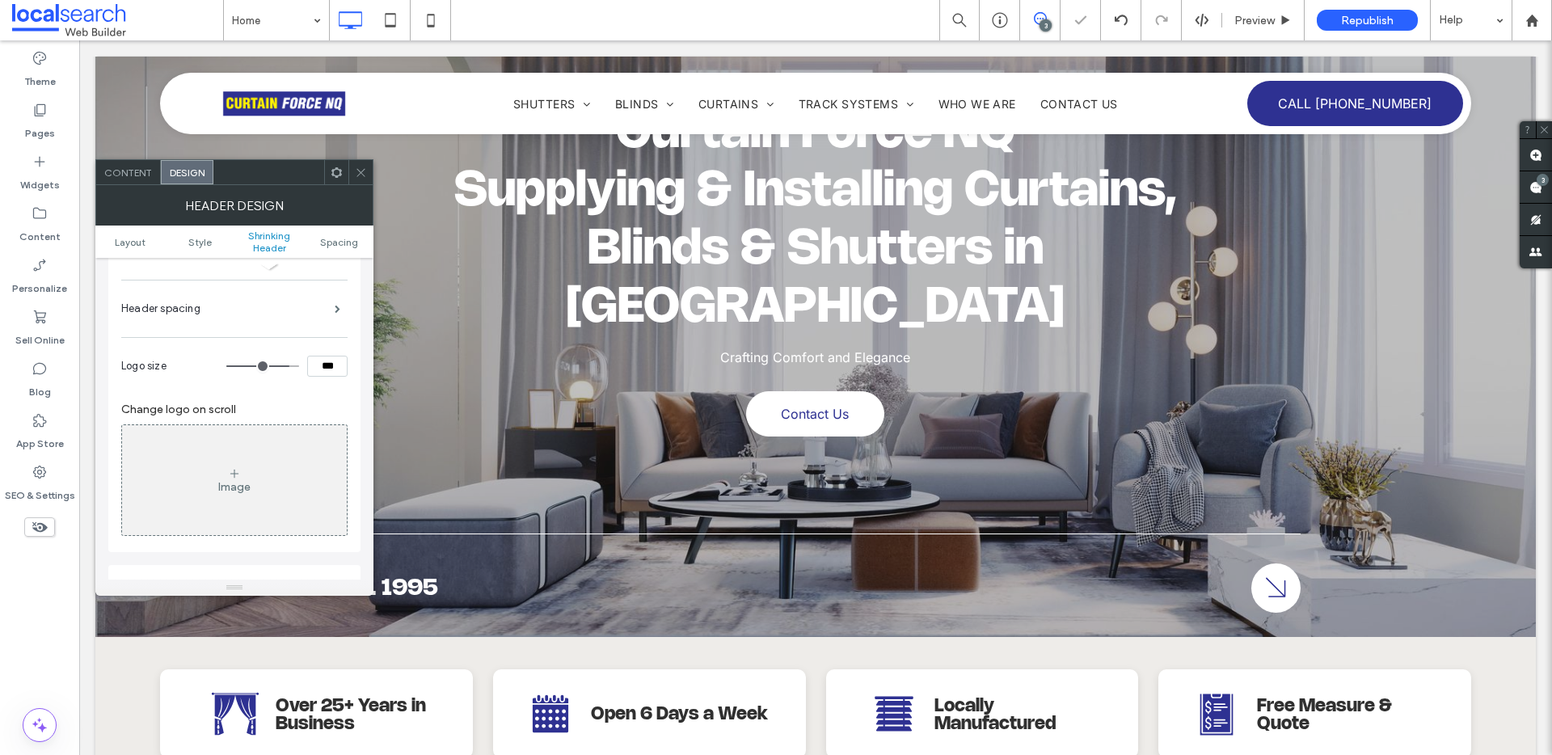
type input "***"
type input "**"
type input "***"
type input "**"
type input "***"
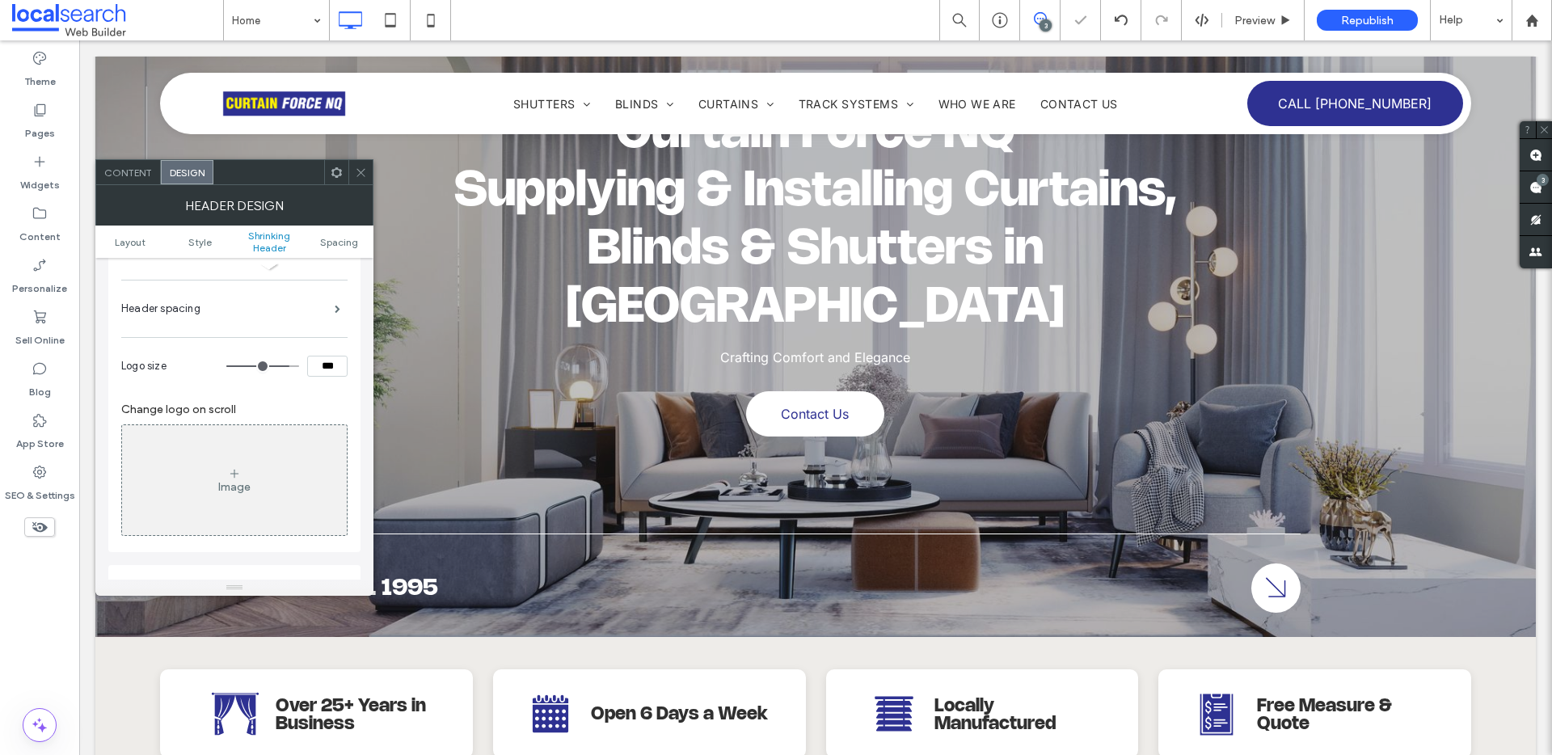
type input "**"
type input "***"
type input "**"
type input "***"
type input "**"
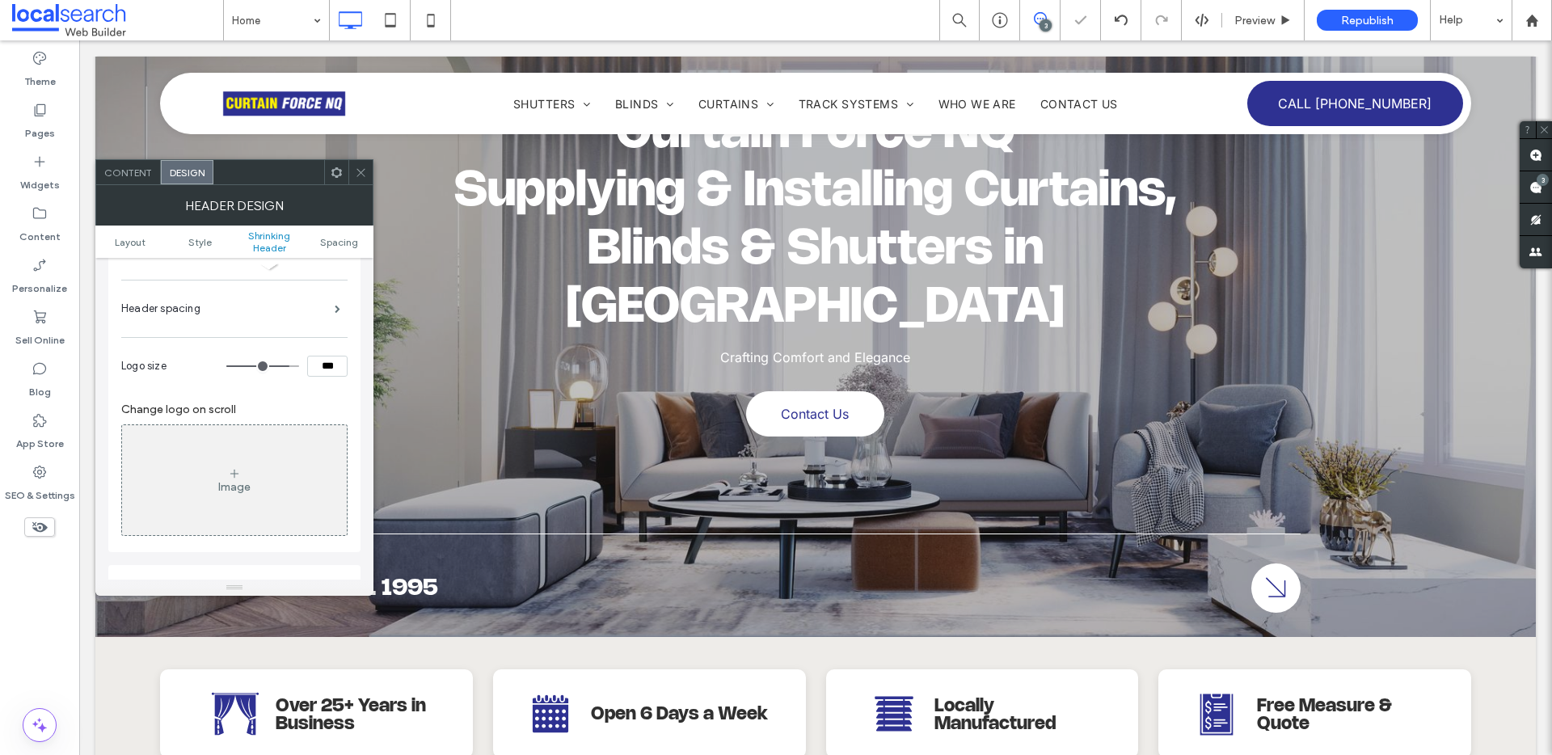
type input "***"
type input "**"
type input "***"
type input "**"
type input "***"
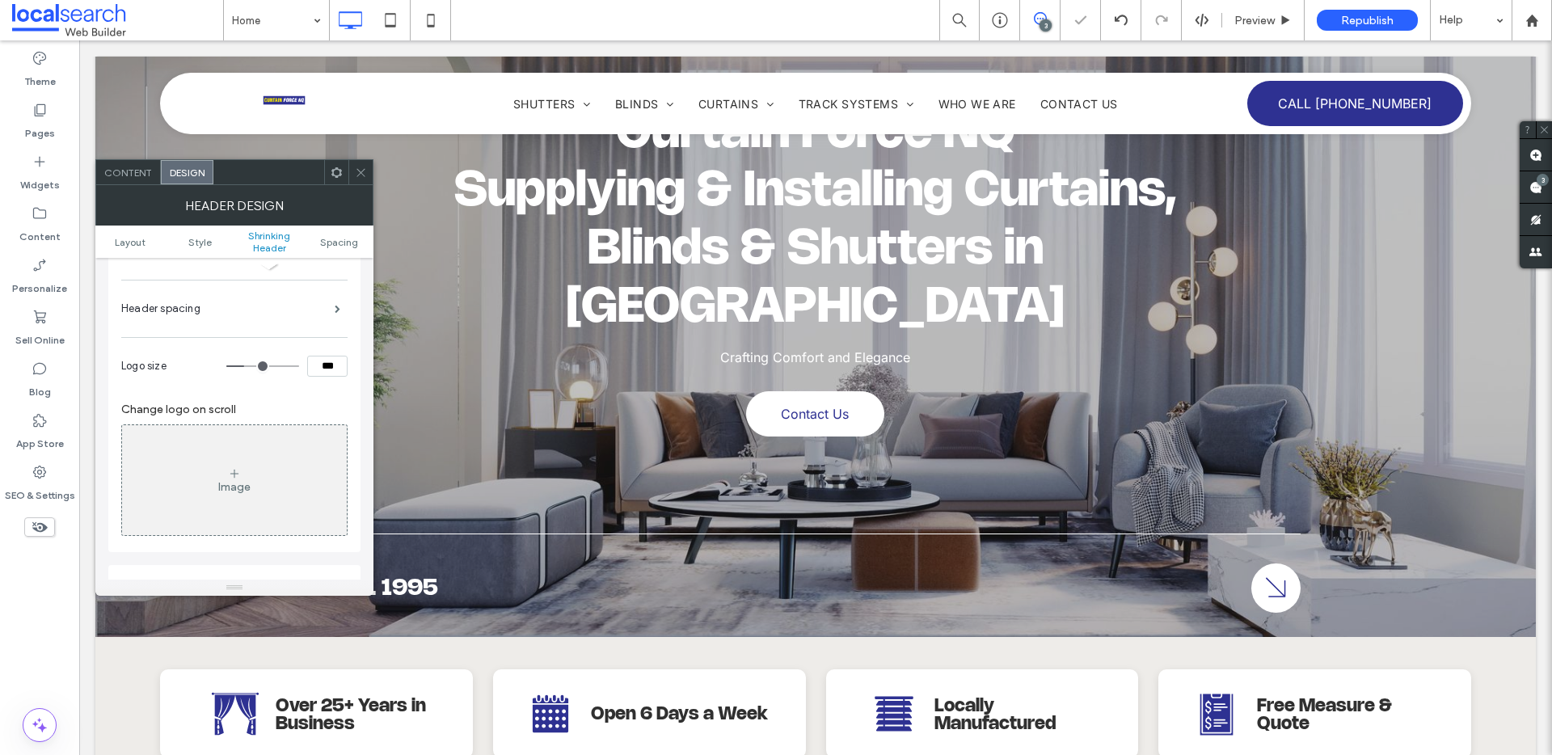
type input "**"
type input "***"
type input "**"
type input "***"
type input "**"
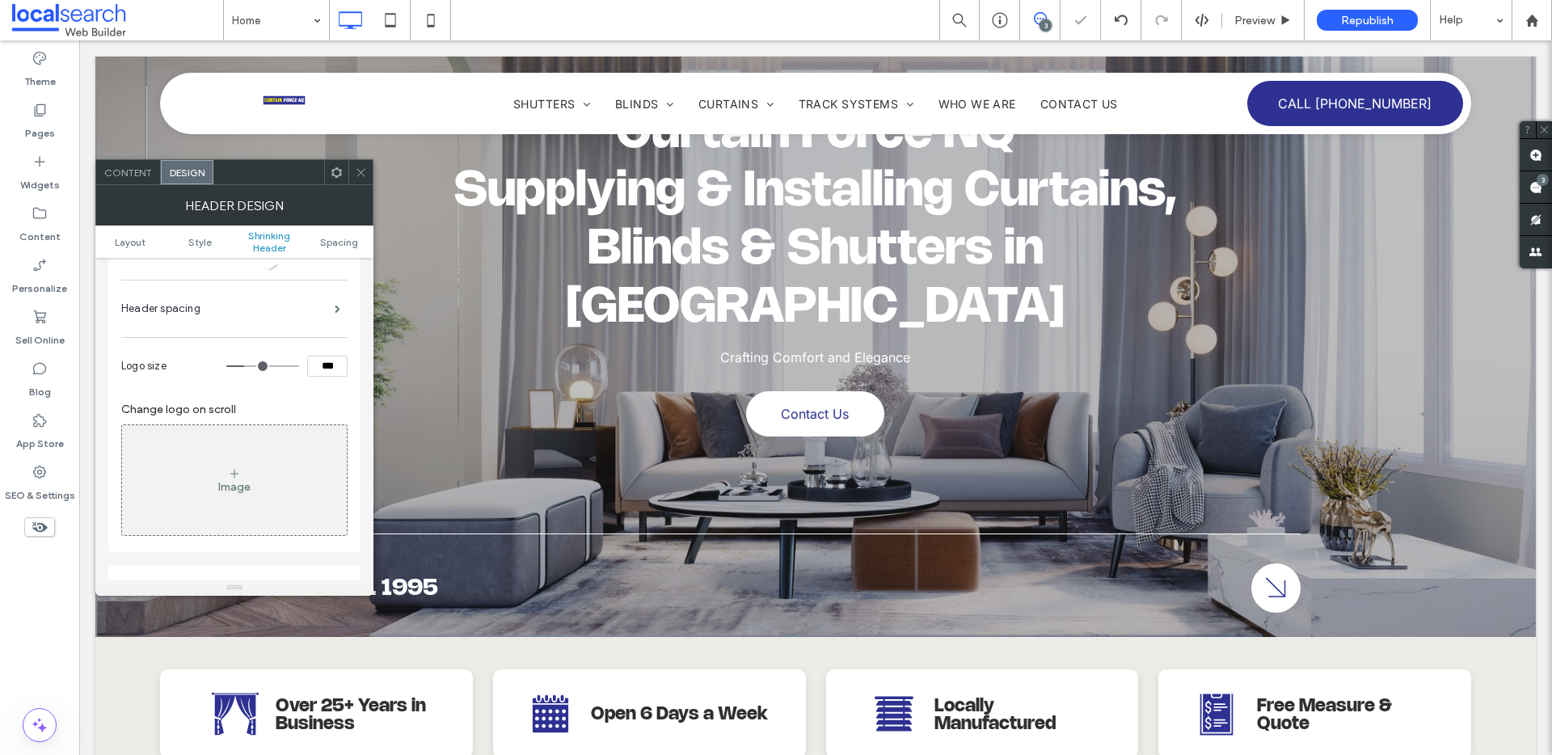
type input "***"
type input "**"
type input "***"
type input "**"
type input "***"
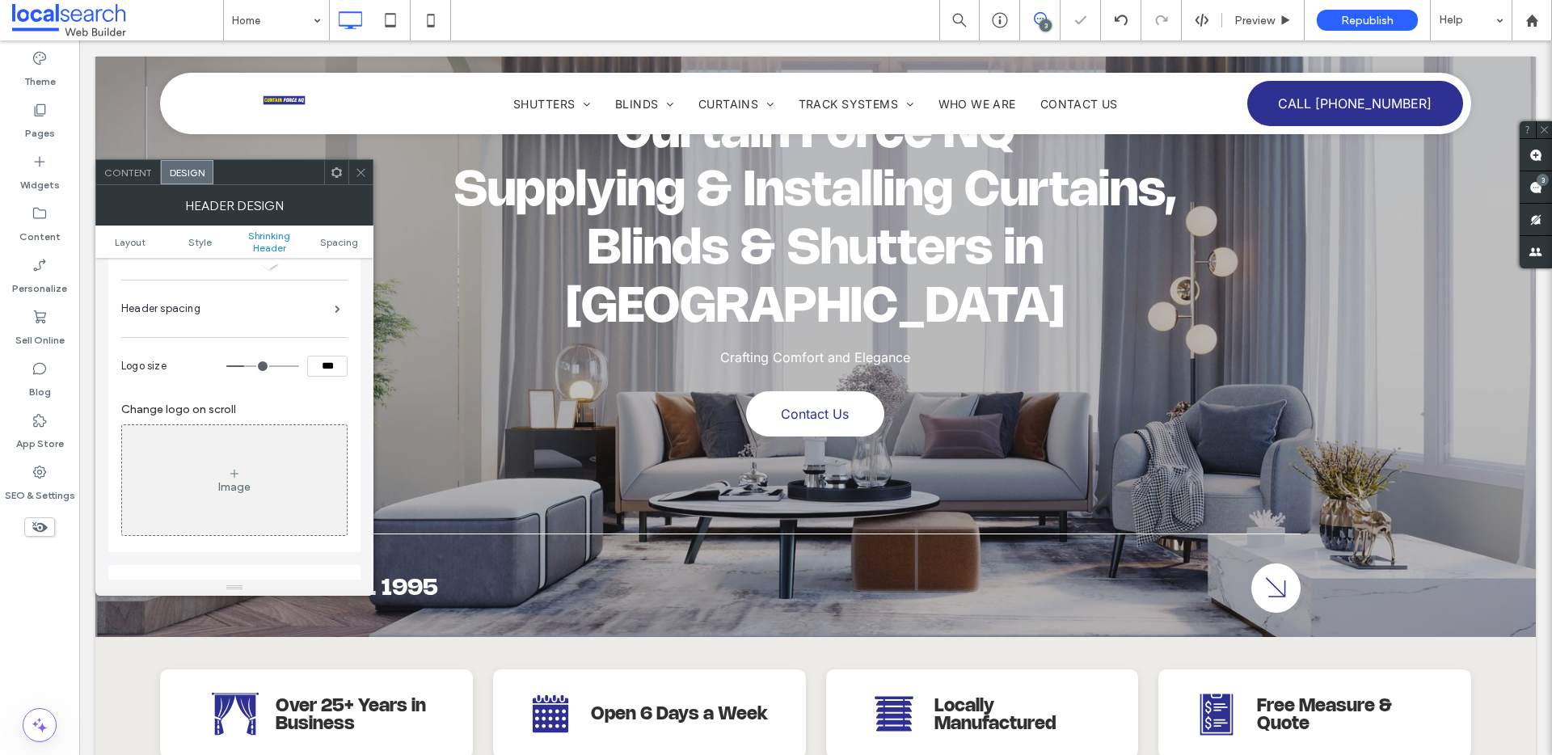
type input "**"
type input "***"
type input "**"
type input "***"
type input "**"
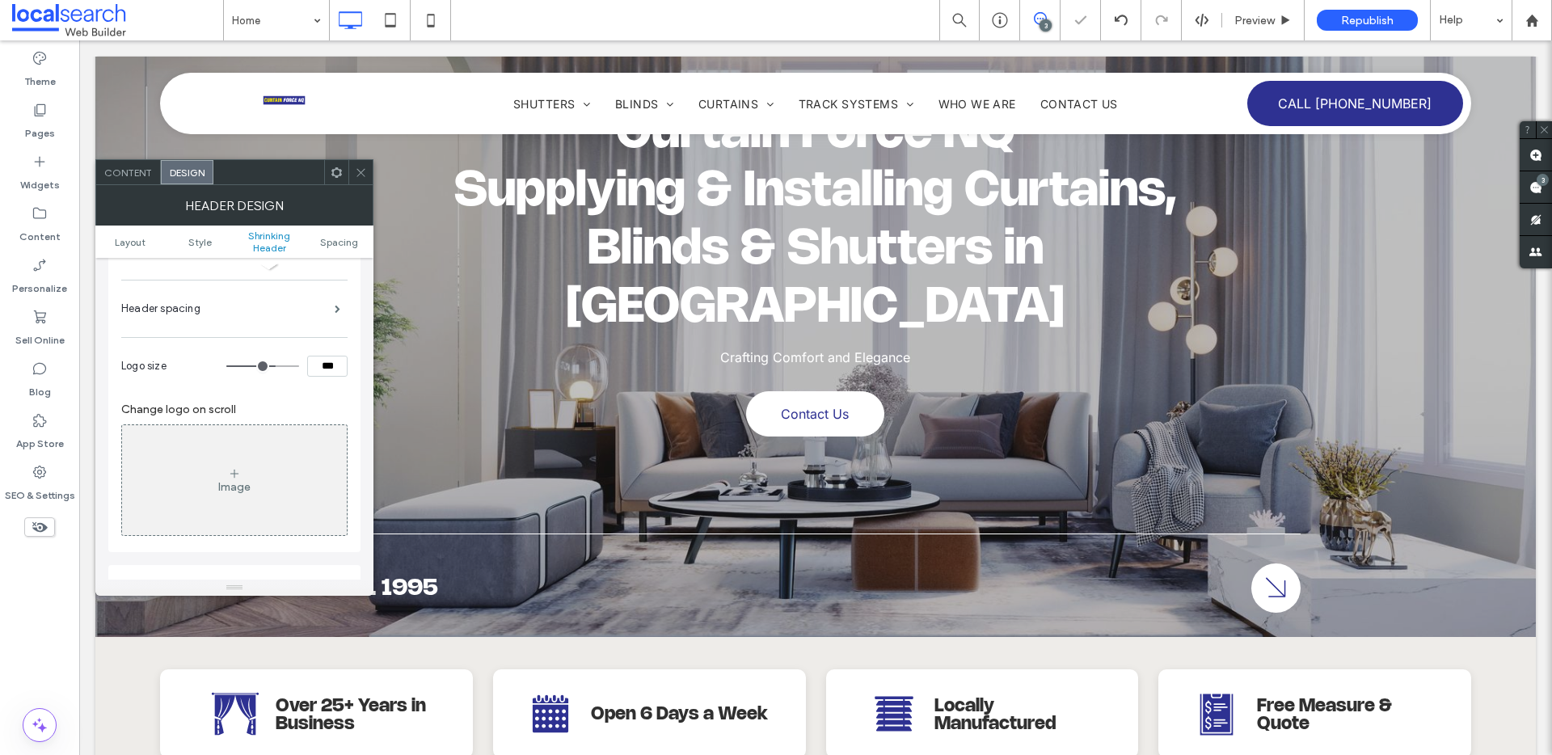
type input "***"
type input "**"
type input "***"
type input "**"
type input "***"
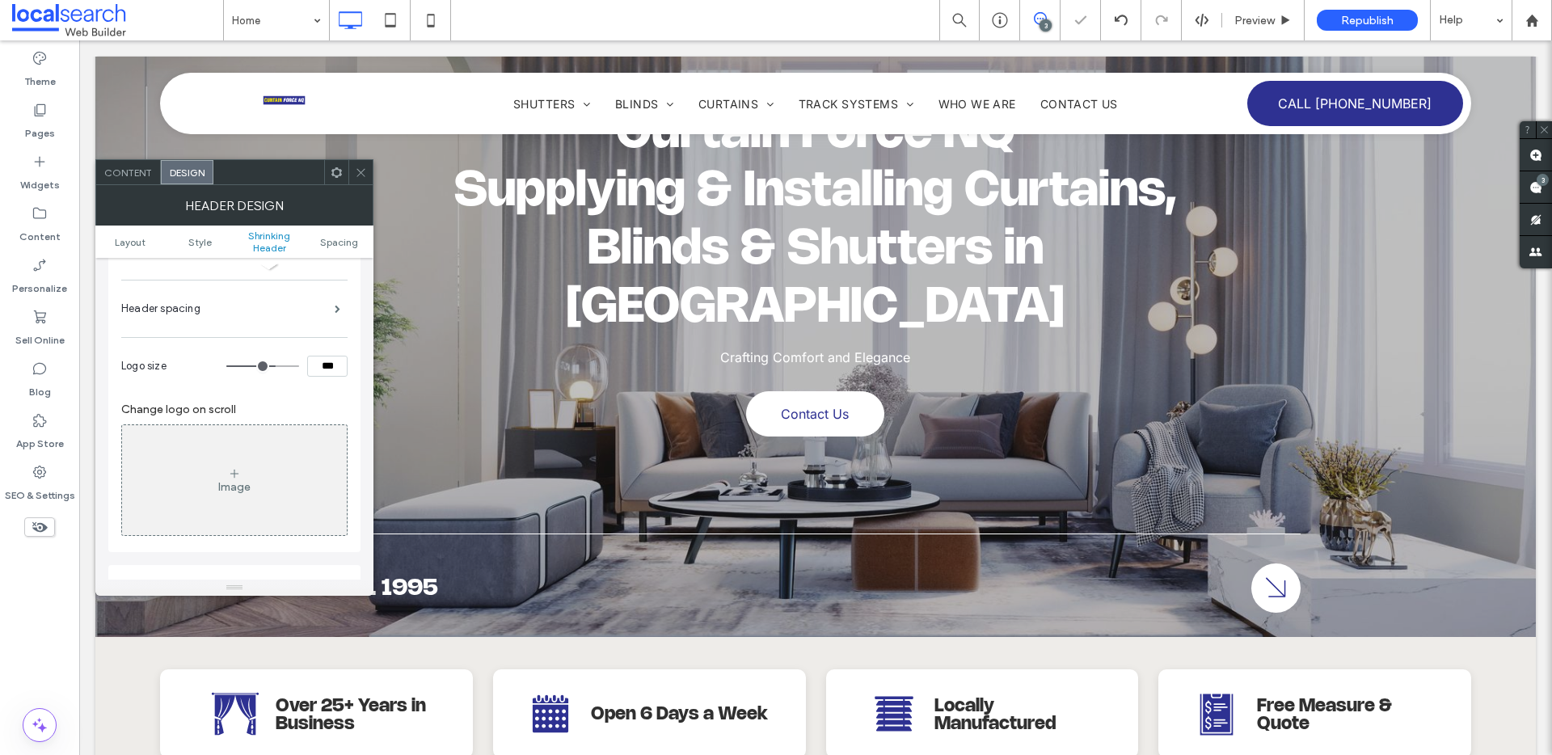
type input "***"
type input "****"
drag, startPoint x: 285, startPoint y: 368, endPoint x: 399, endPoint y: 364, distance: 114.9
type input "***"
click at [299, 365] on input "range" at bounding box center [262, 366] width 73 height 2
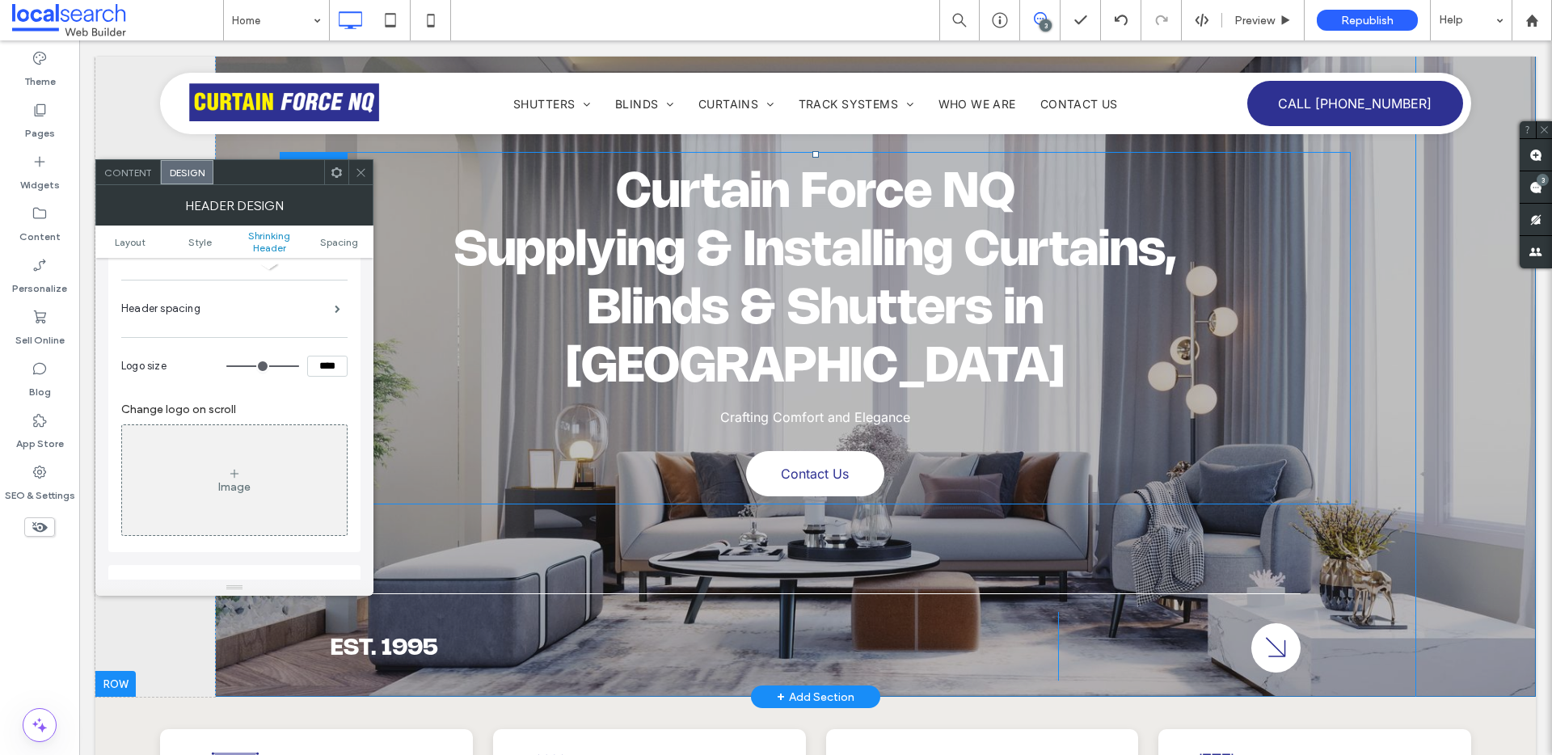
scroll to position [79, 0]
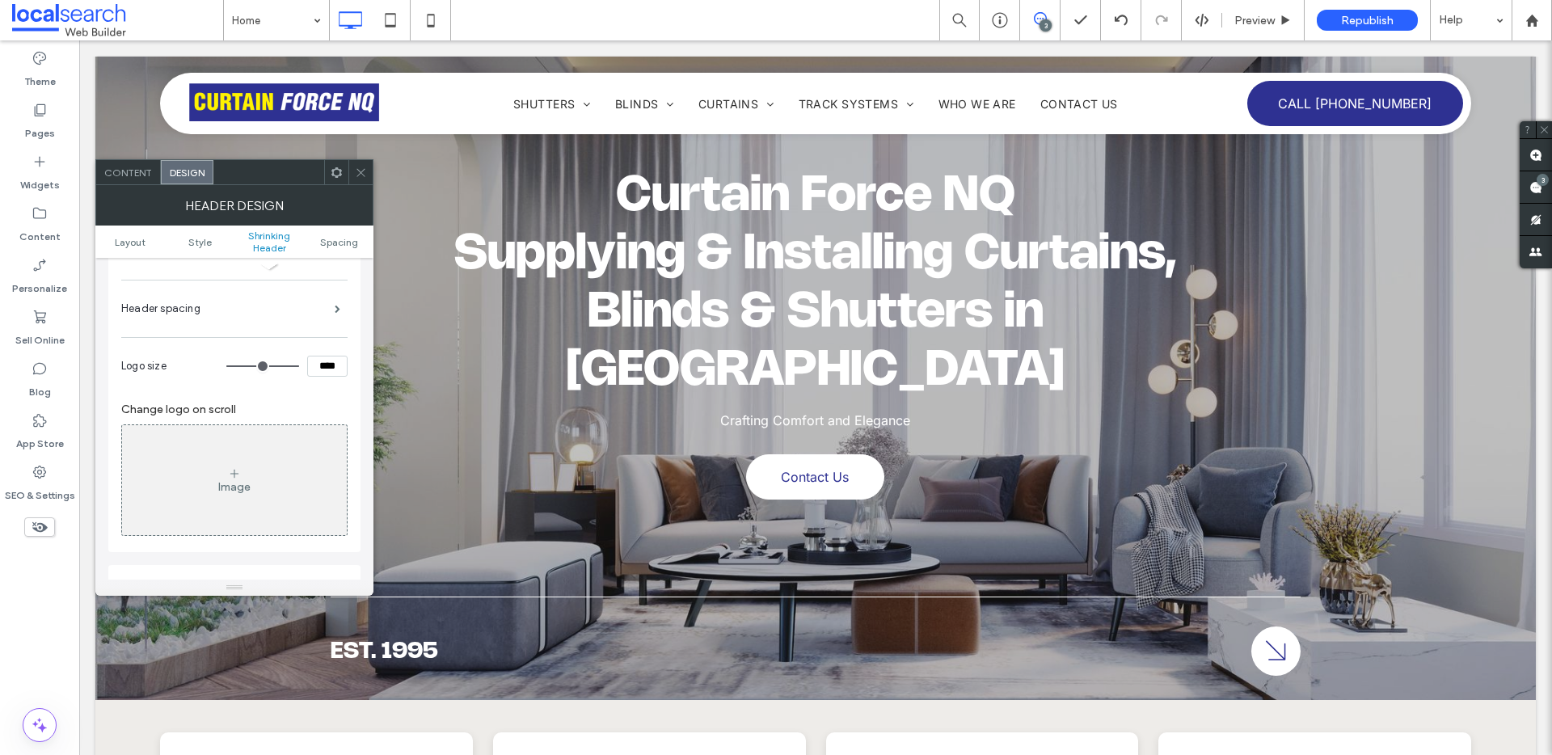
click at [357, 179] on span at bounding box center [361, 172] width 12 height 24
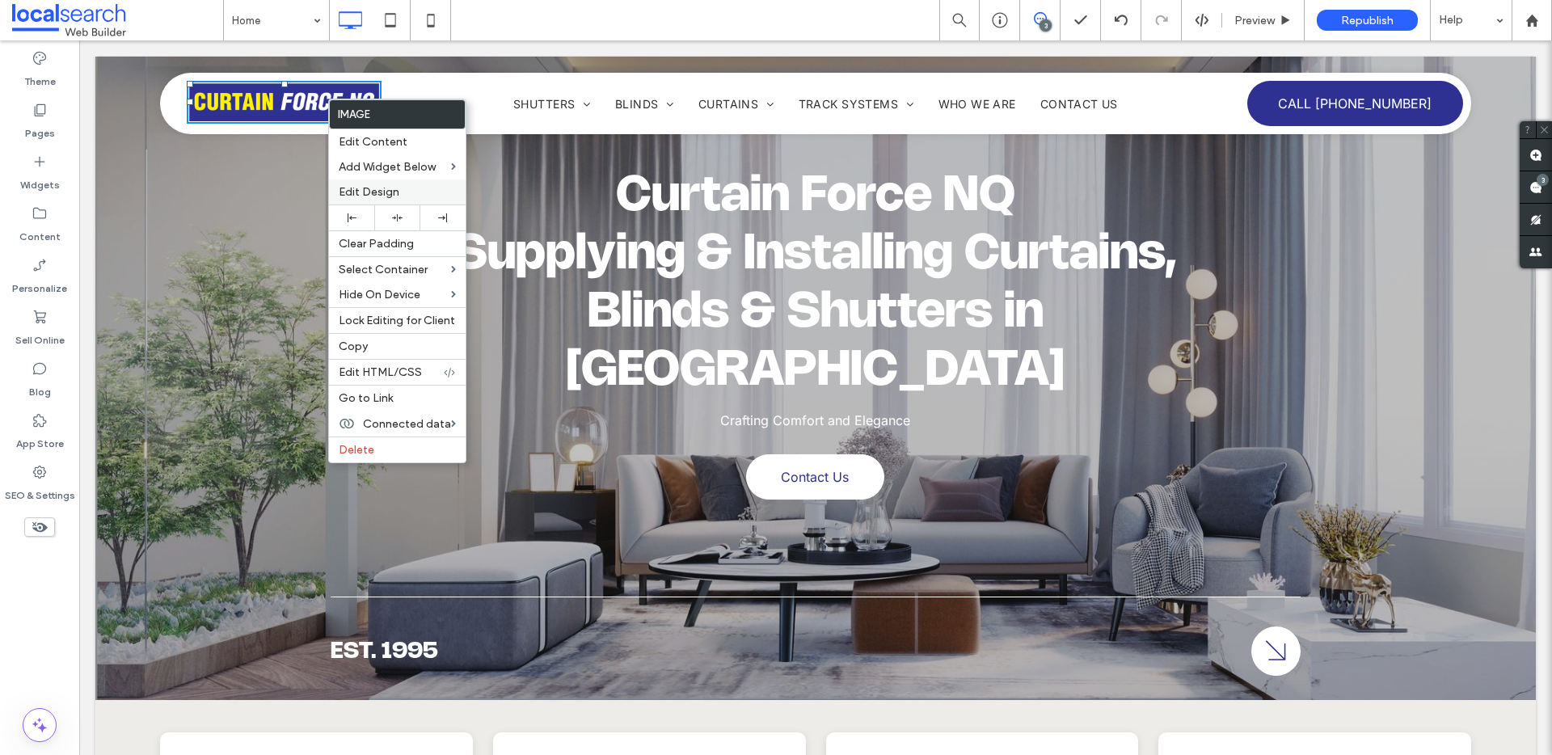
click at [393, 196] on span "Edit Design" at bounding box center [369, 192] width 61 height 14
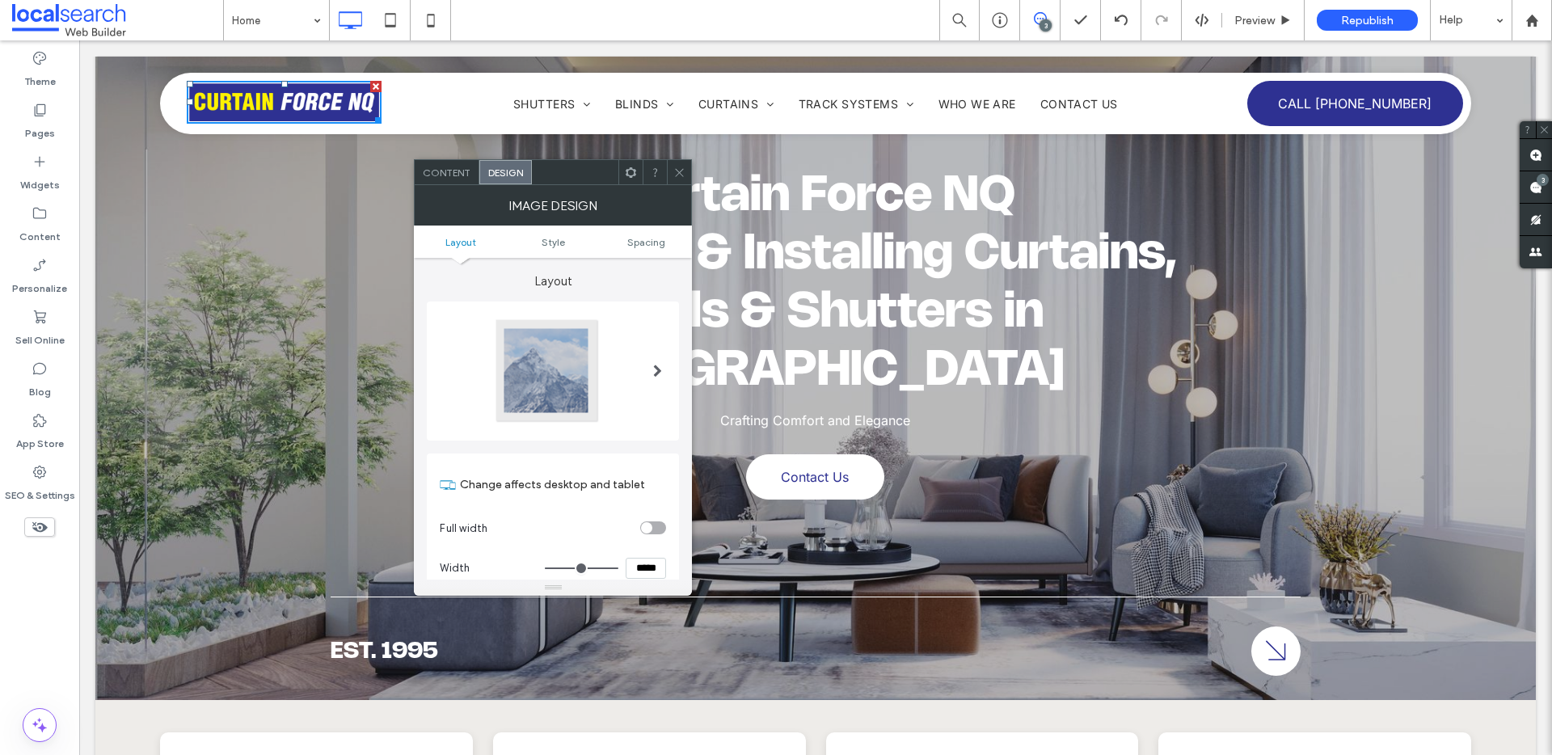
drag, startPoint x: 688, startPoint y: 166, endPoint x: 649, endPoint y: 158, distance: 39.5
click at [686, 165] on div at bounding box center [679, 172] width 24 height 24
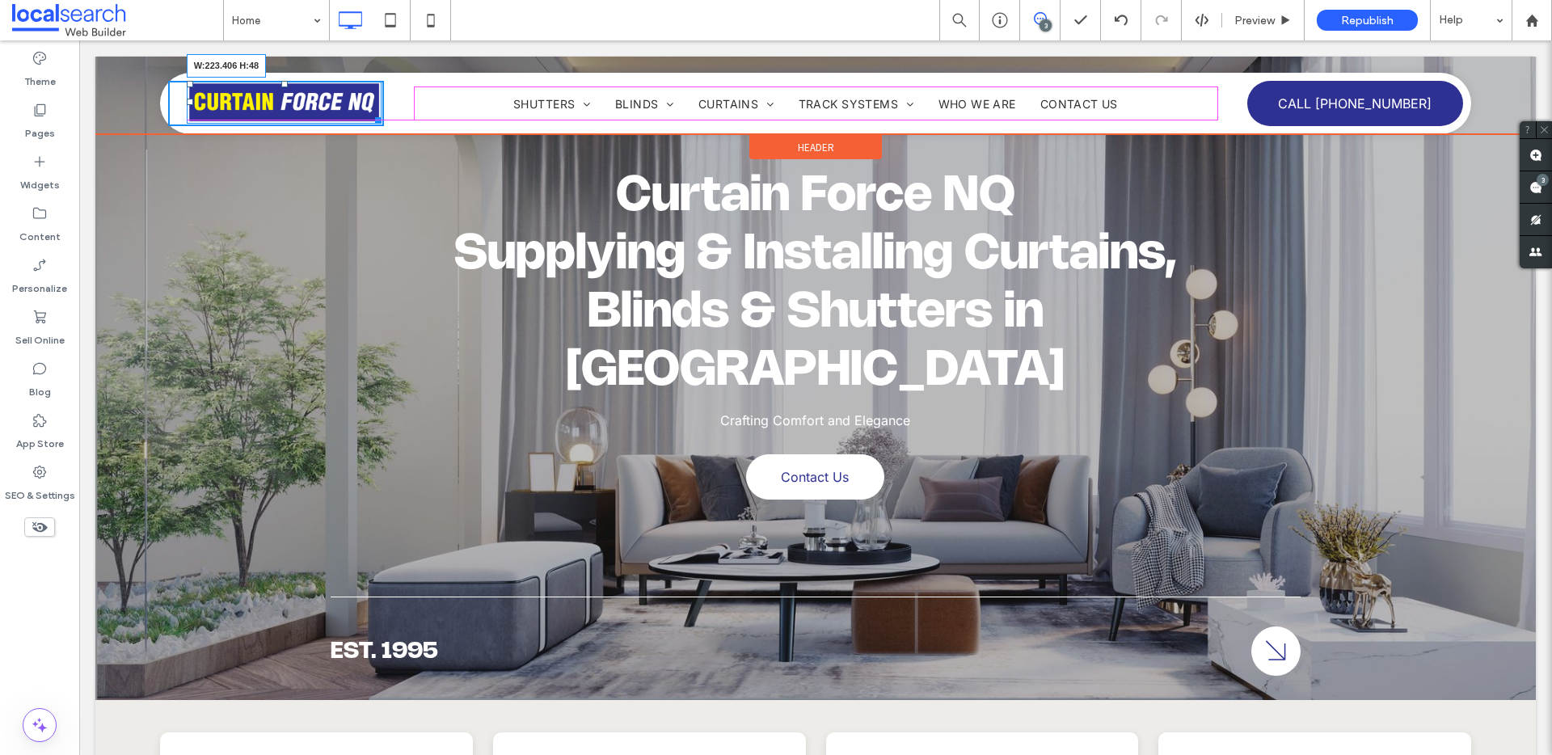
drag, startPoint x: 373, startPoint y: 120, endPoint x: 446, endPoint y: 158, distance: 82.8
click at [369, 117] on div "W:223.406 H:48 Click To Paste" at bounding box center [276, 103] width 216 height 45
drag, startPoint x: 275, startPoint y: 84, endPoint x: 360, endPoint y: 132, distance: 97.4
click at [281, 91] on div "T:8" at bounding box center [277, 101] width 180 height 40
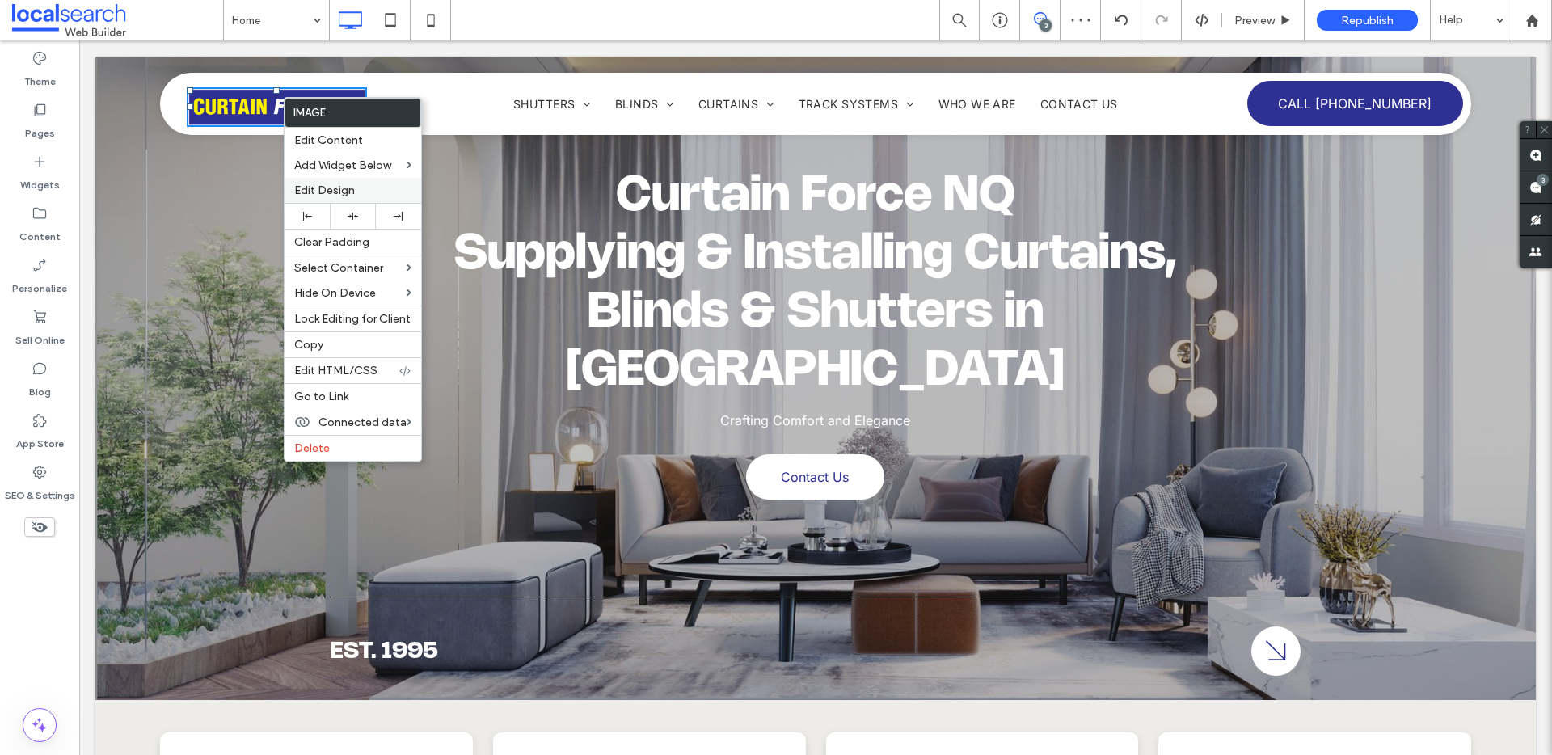
click at [331, 189] on span "Edit Design" at bounding box center [324, 191] width 61 height 14
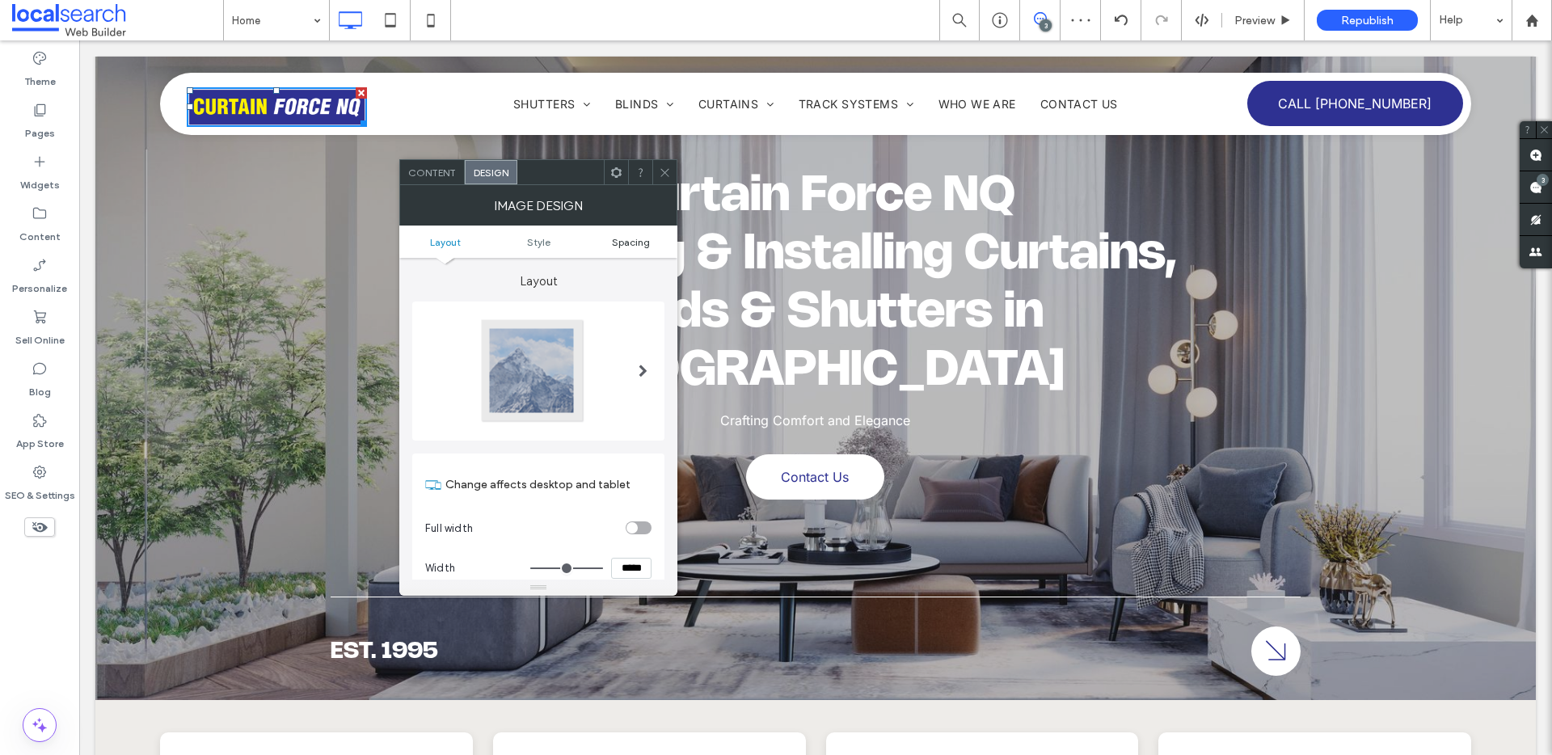
click at [637, 236] on span "Spacing" at bounding box center [631, 242] width 38 height 12
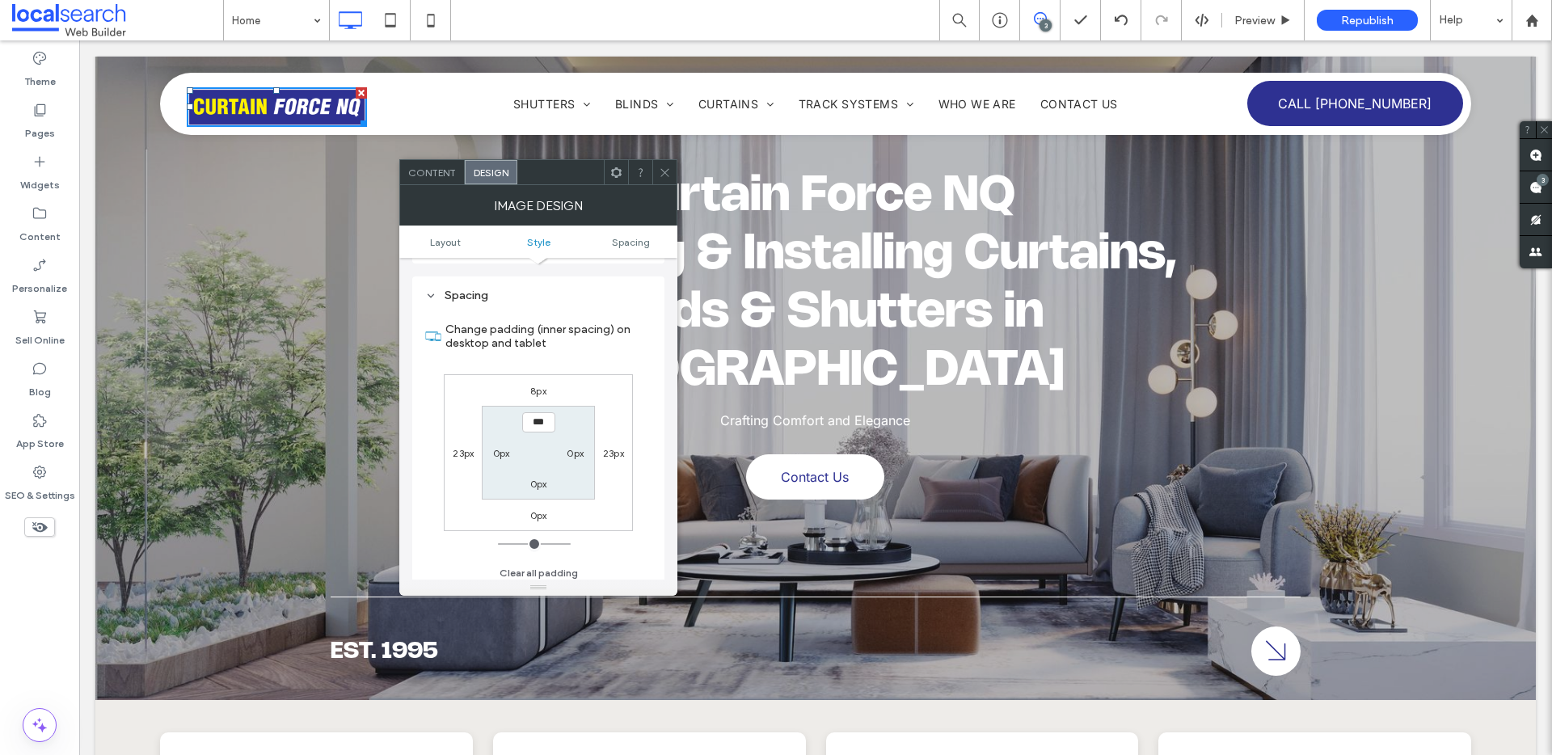
scroll to position [762, 0]
click at [534, 388] on div "8px 23px 0px 23px *** 0px 0px 0px" at bounding box center [538, 447] width 189 height 157
click at [534, 388] on label "8px" at bounding box center [538, 385] width 16 height 12
type input "*"
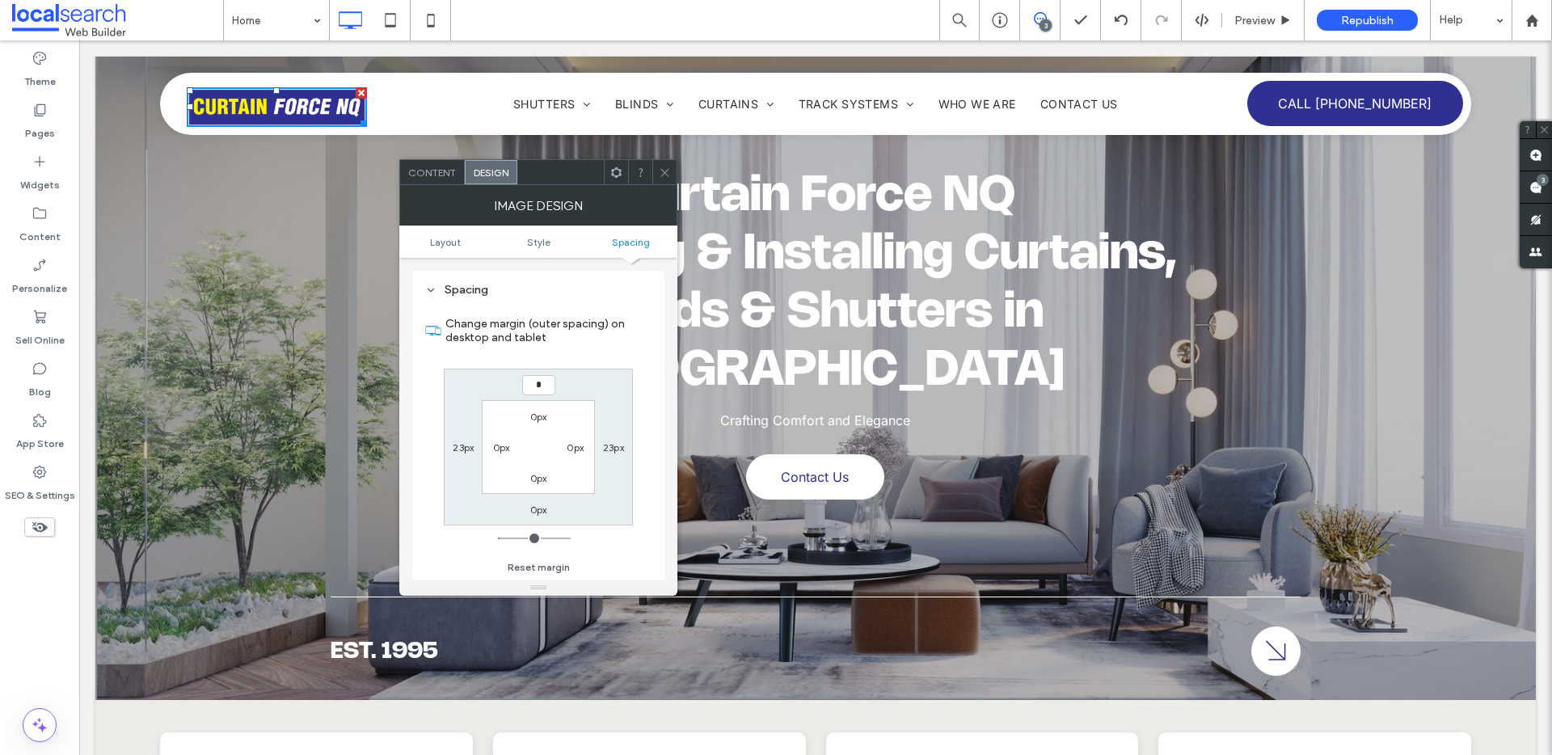
type input "*"
type input "***"
drag, startPoint x: 666, startPoint y: 167, endPoint x: 654, endPoint y: 195, distance: 30.8
click at [667, 169] on icon at bounding box center [665, 173] width 12 height 12
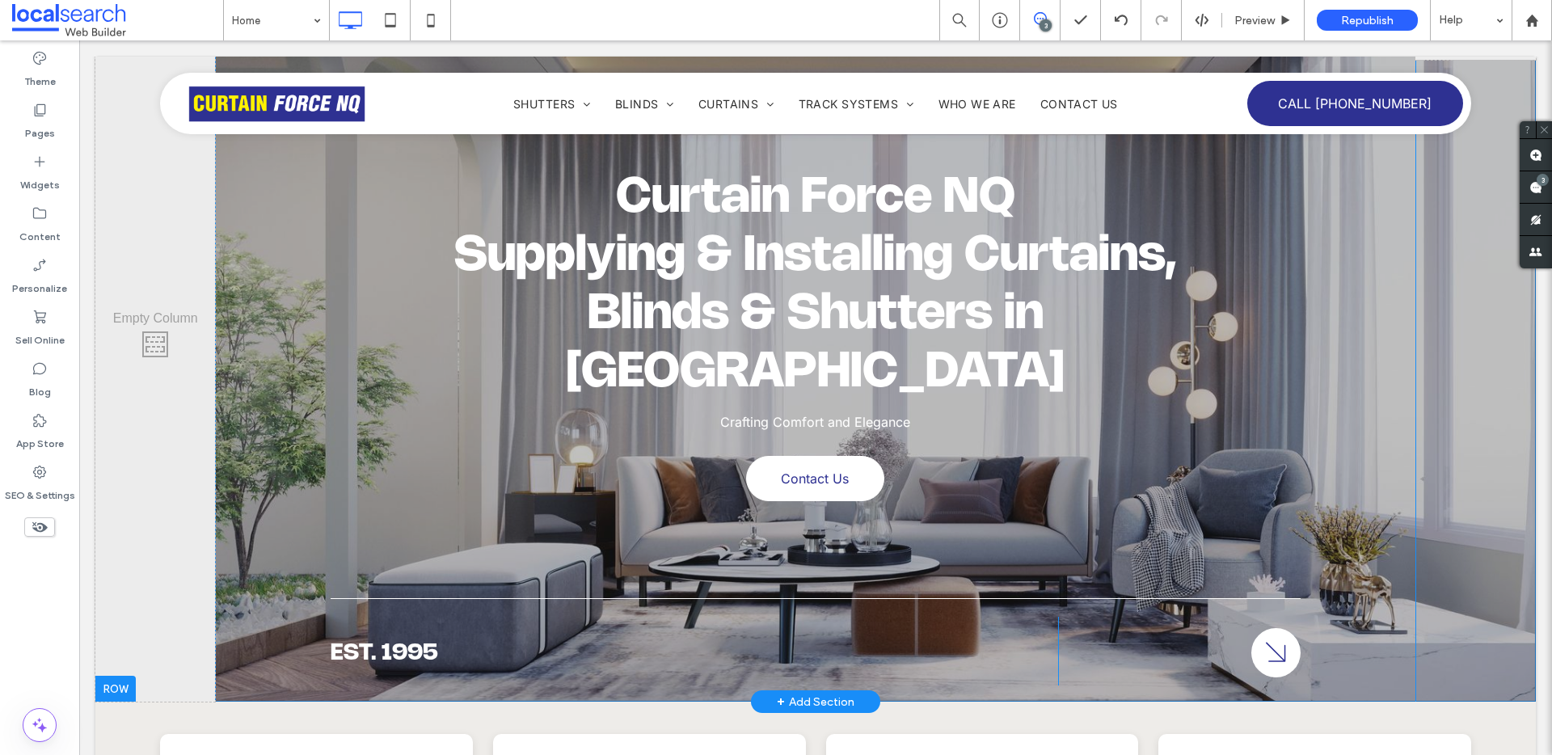
scroll to position [0, 0]
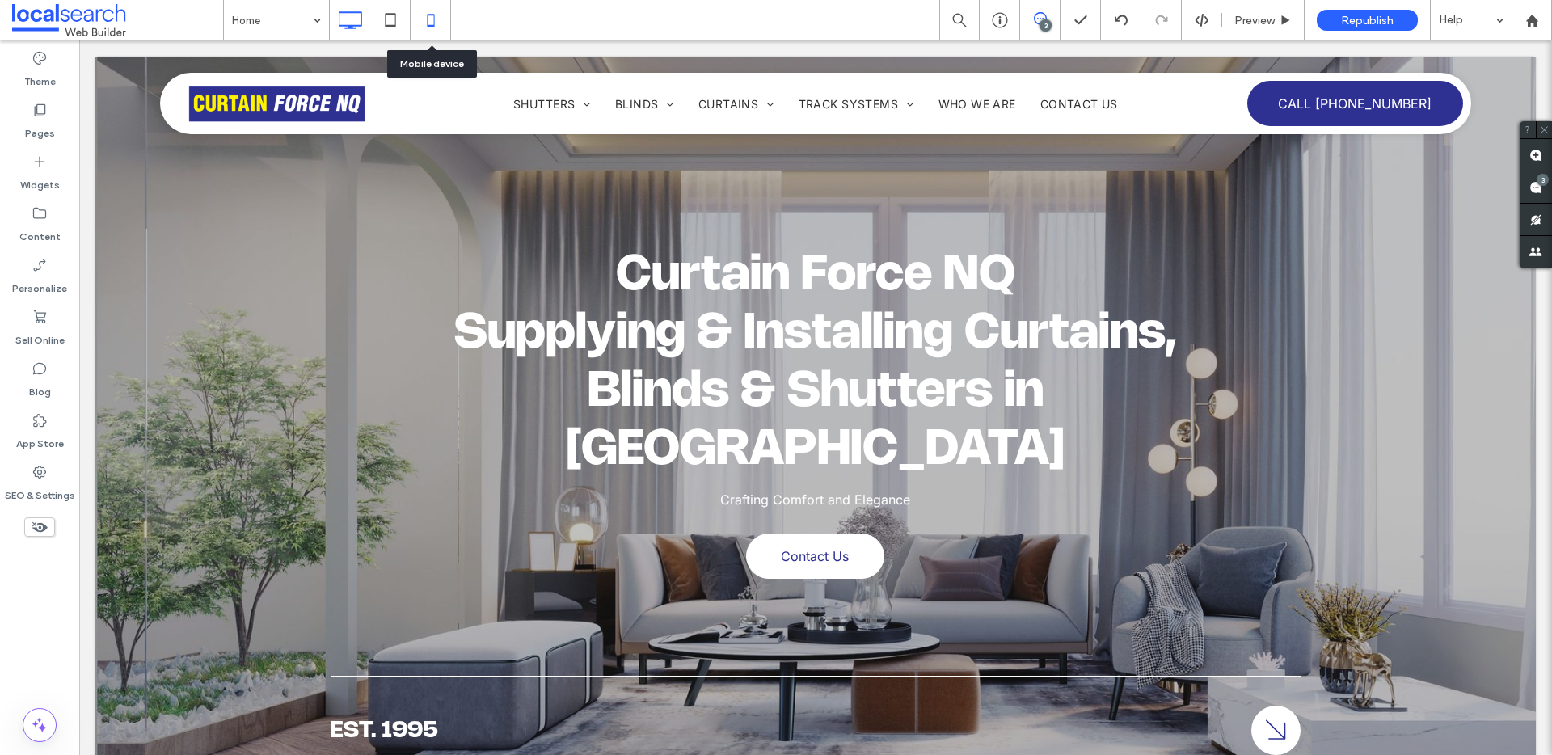
drag, startPoint x: 438, startPoint y: 23, endPoint x: 443, endPoint y: 15, distance: 9.4
click at [438, 21] on icon at bounding box center [431, 20] width 32 height 32
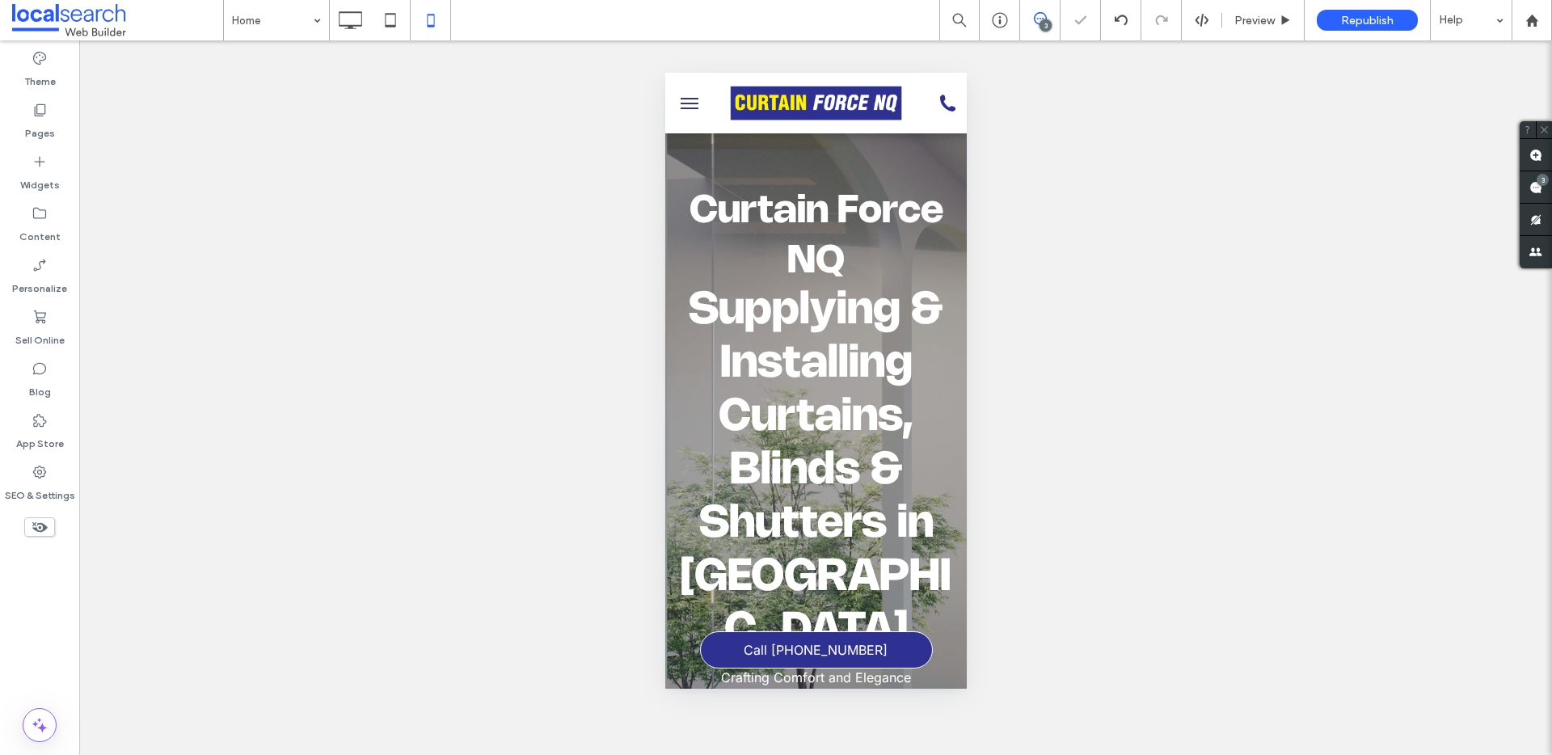
click at [770, 96] on img at bounding box center [815, 103] width 175 height 38
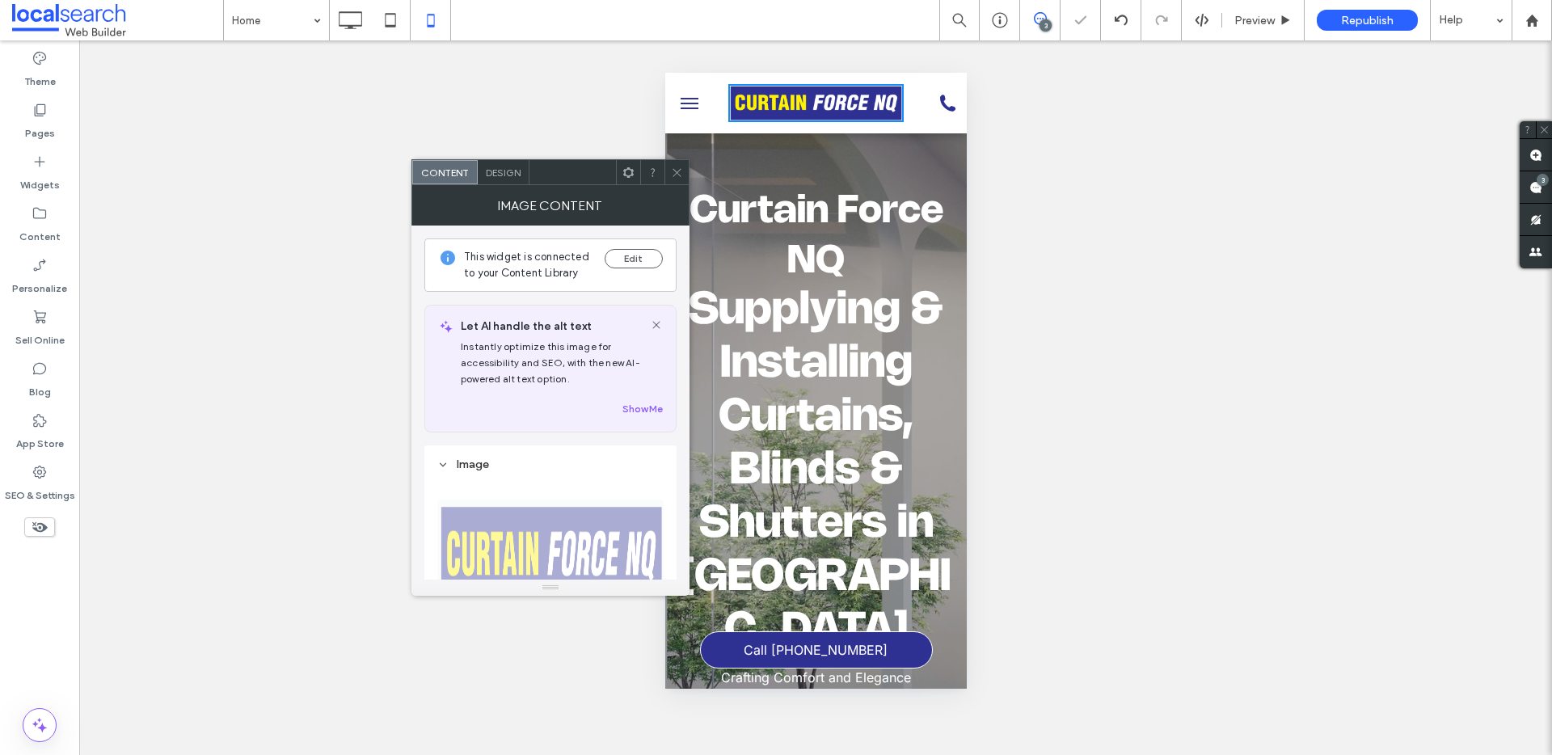
click at [503, 177] on span "Design" at bounding box center [503, 173] width 35 height 12
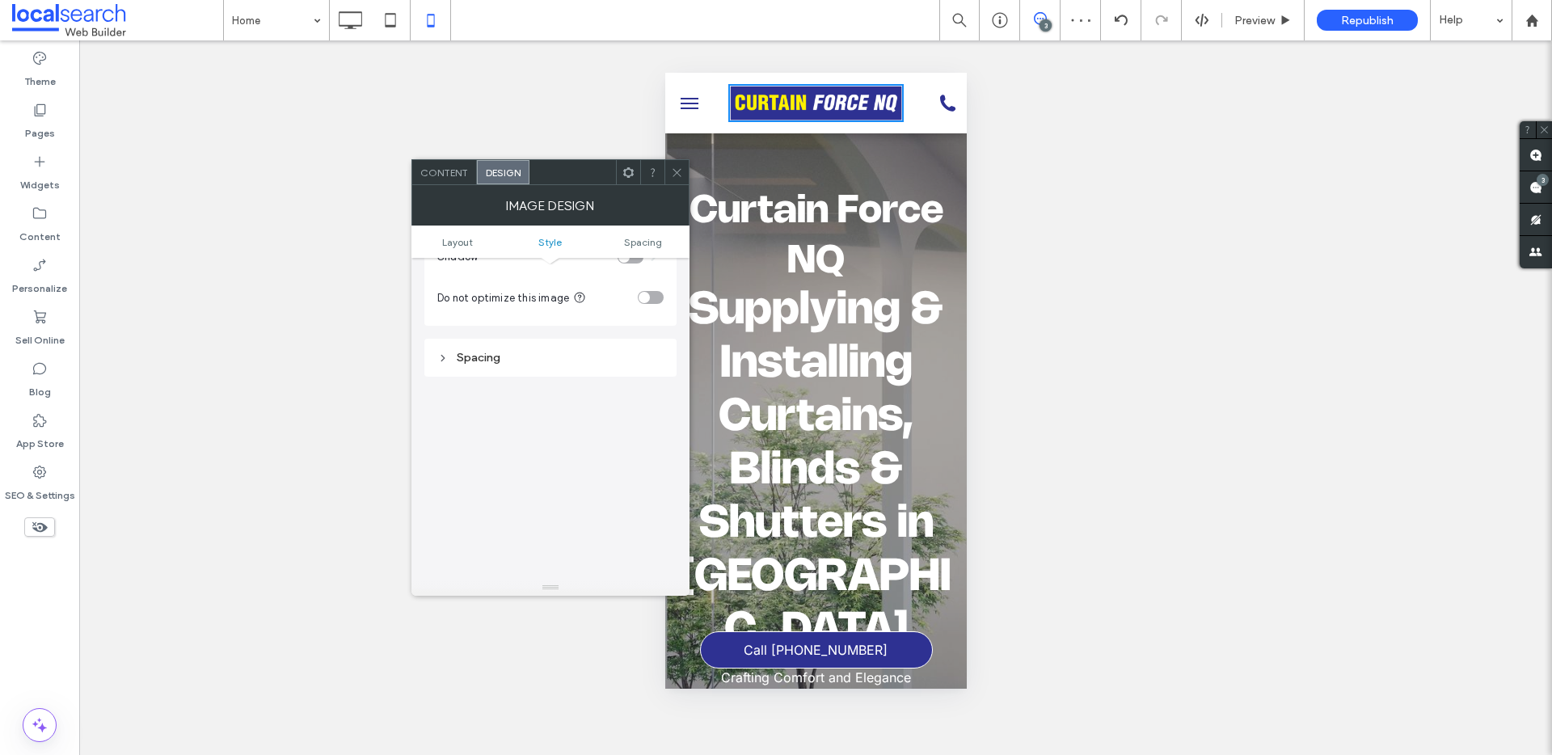
scroll to position [443, 0]
click at [657, 294] on div "toggle" at bounding box center [651, 294] width 26 height 13
click at [678, 179] on span at bounding box center [677, 172] width 12 height 24
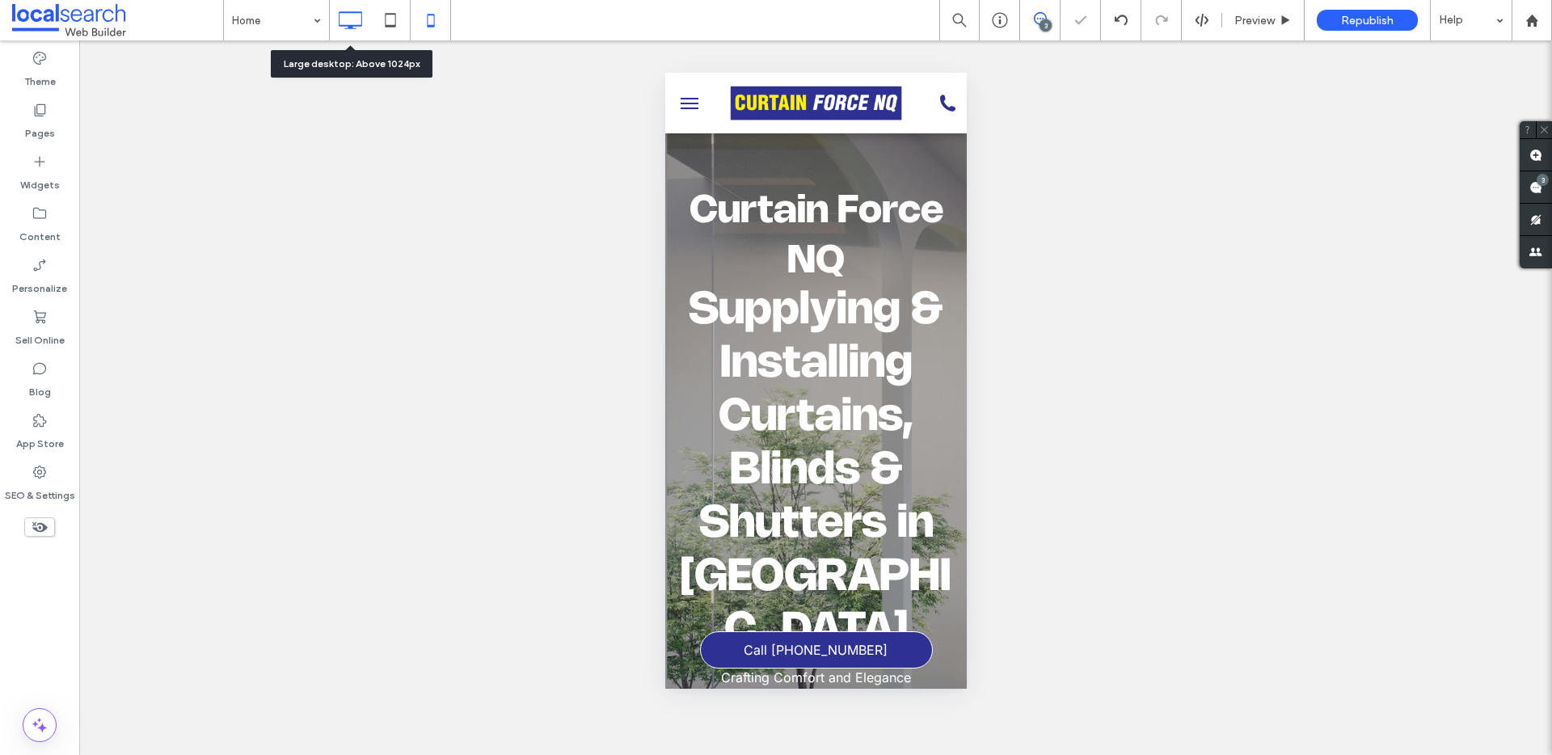
click at [342, 21] on icon at bounding box center [350, 20] width 32 height 32
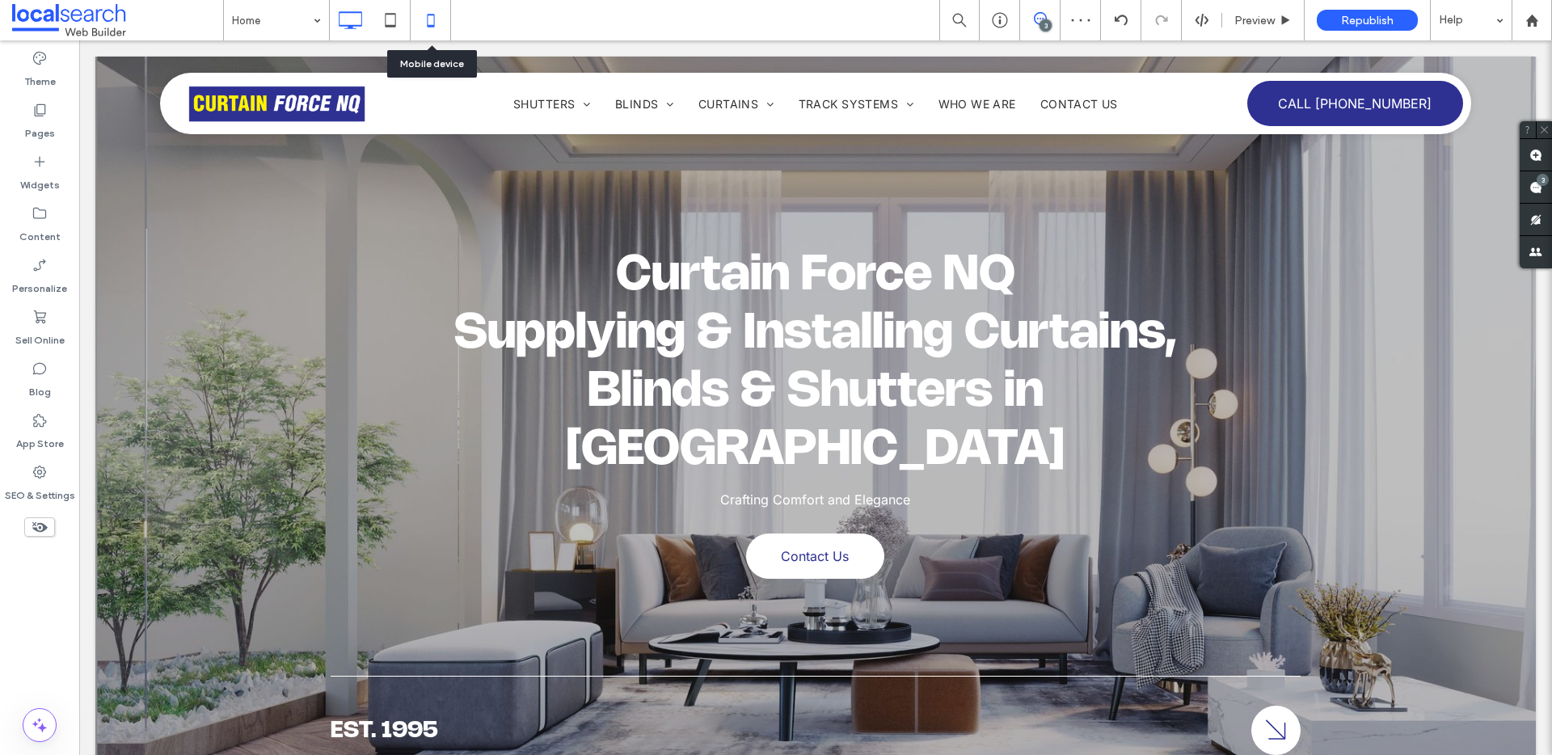
scroll to position [0, 0]
click at [432, 20] on icon at bounding box center [431, 20] width 32 height 32
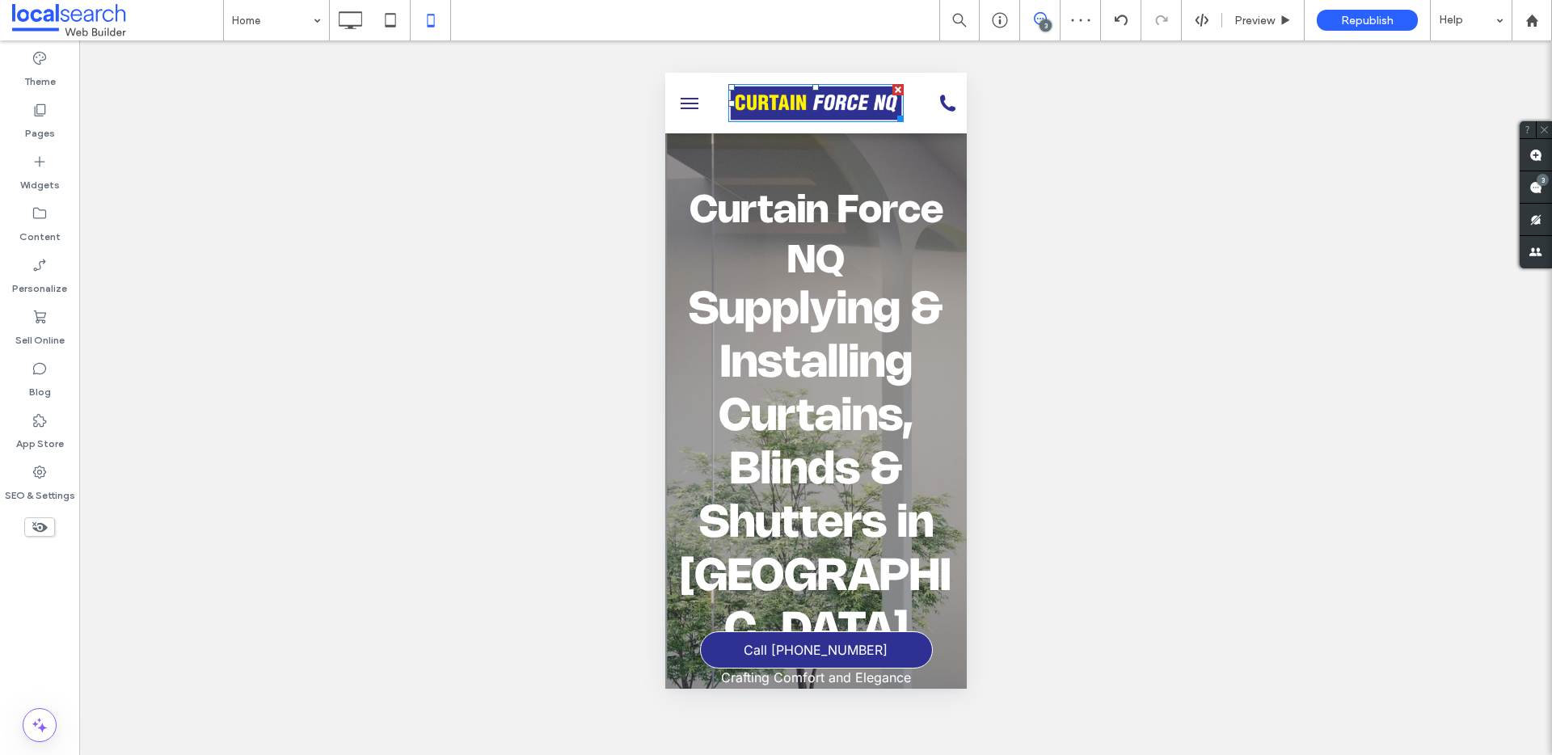
click at [793, 110] on img at bounding box center [815, 103] width 175 height 38
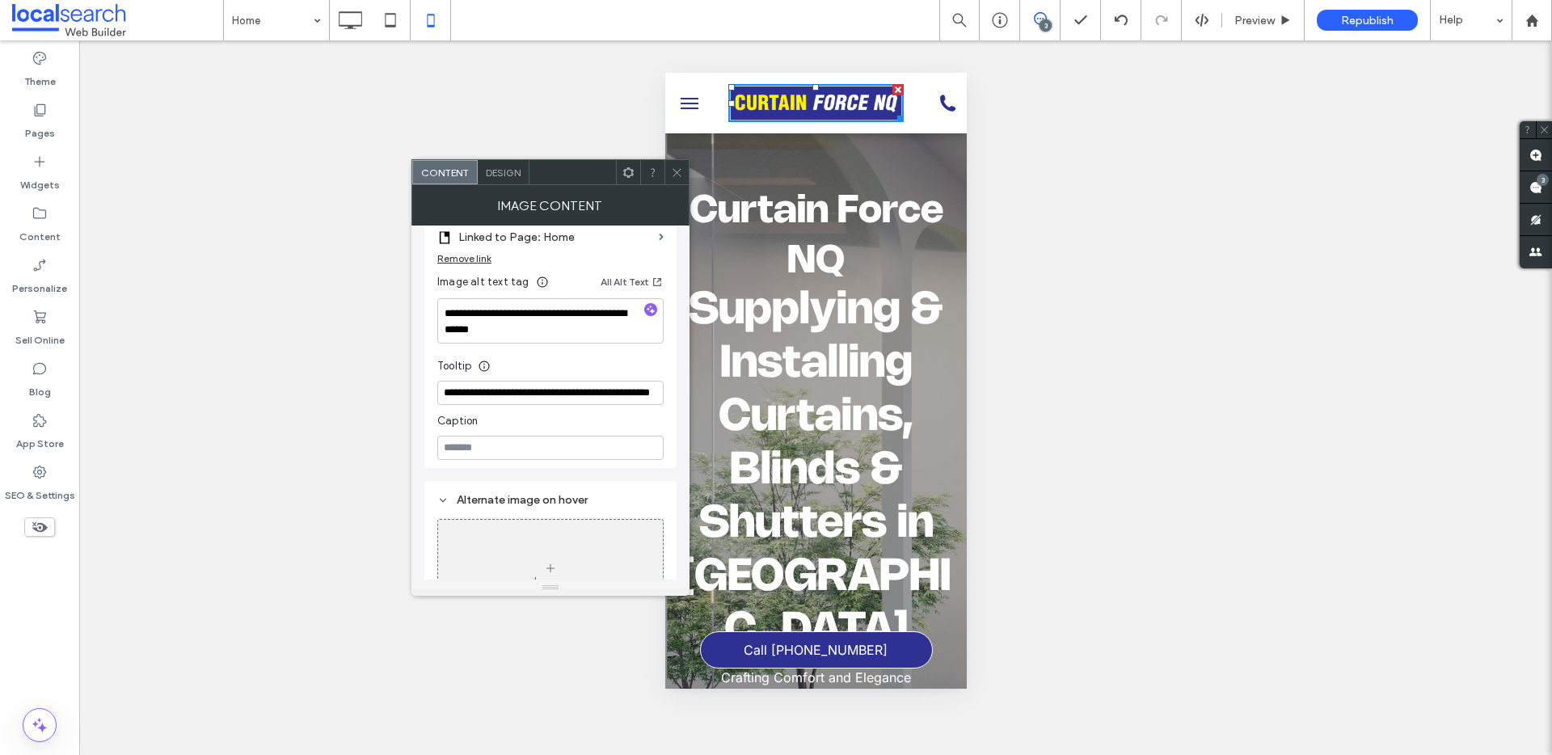
scroll to position [540, 0]
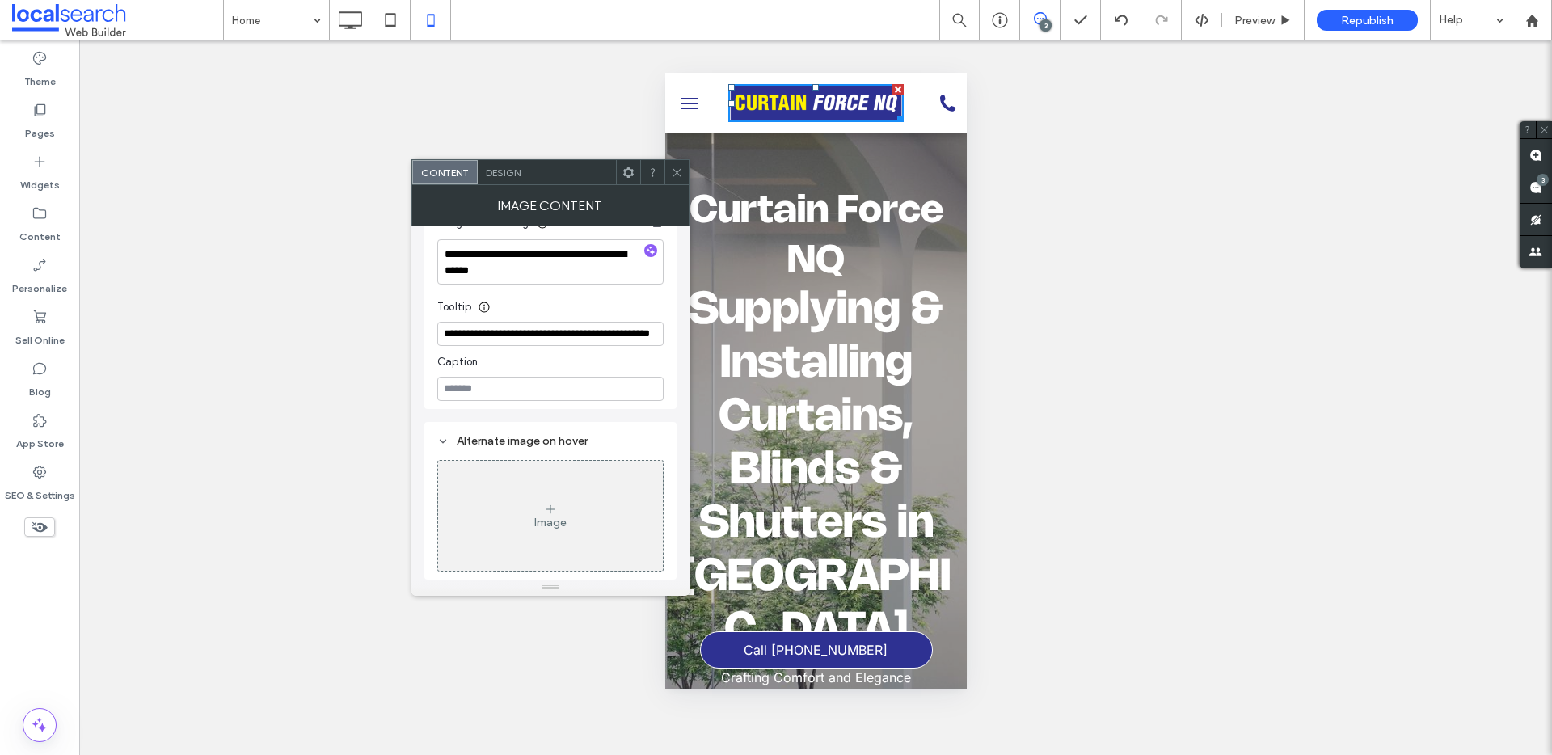
click at [508, 167] on span "Design" at bounding box center [503, 173] width 35 height 12
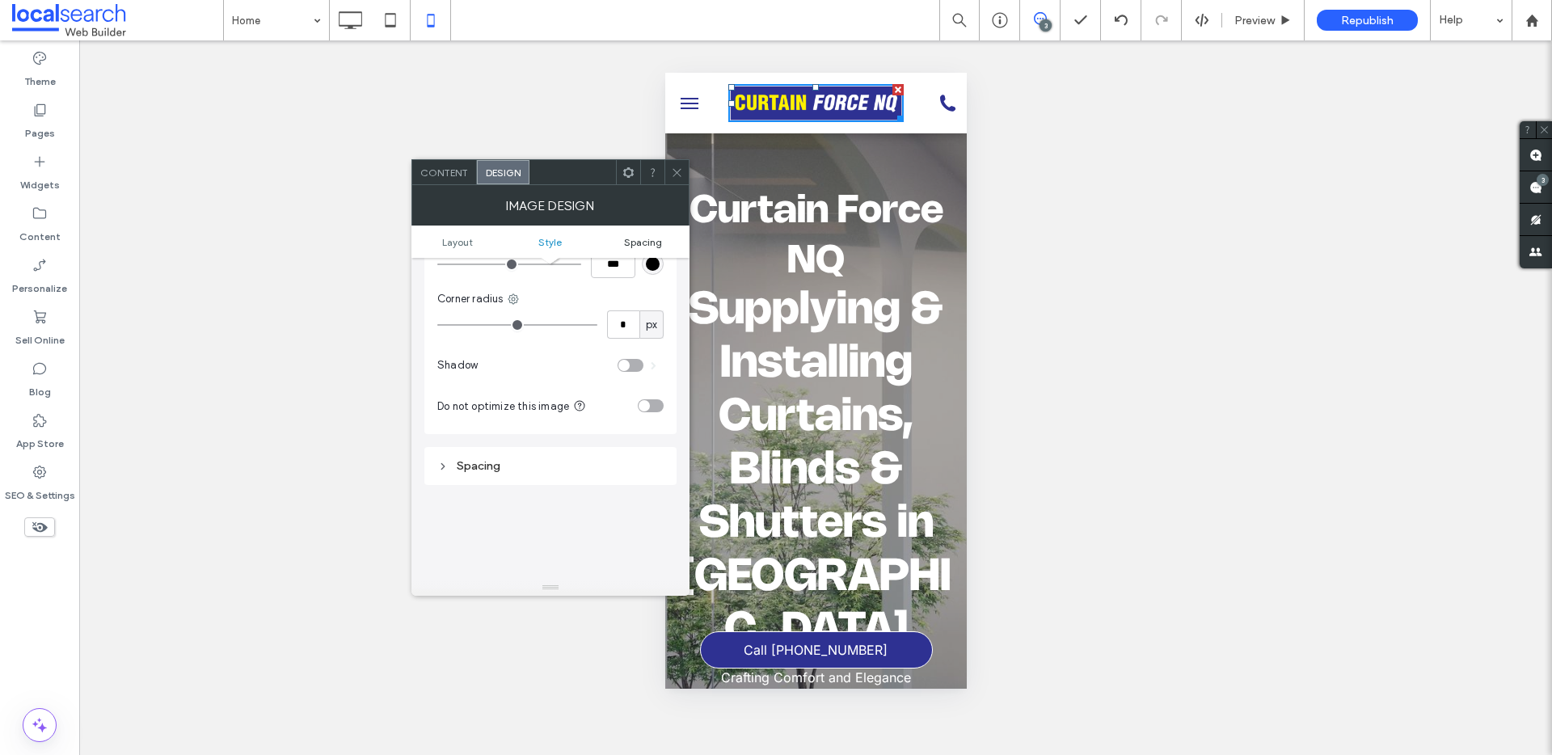
scroll to position [335, 0]
click at [677, 169] on icon at bounding box center [677, 173] width 12 height 12
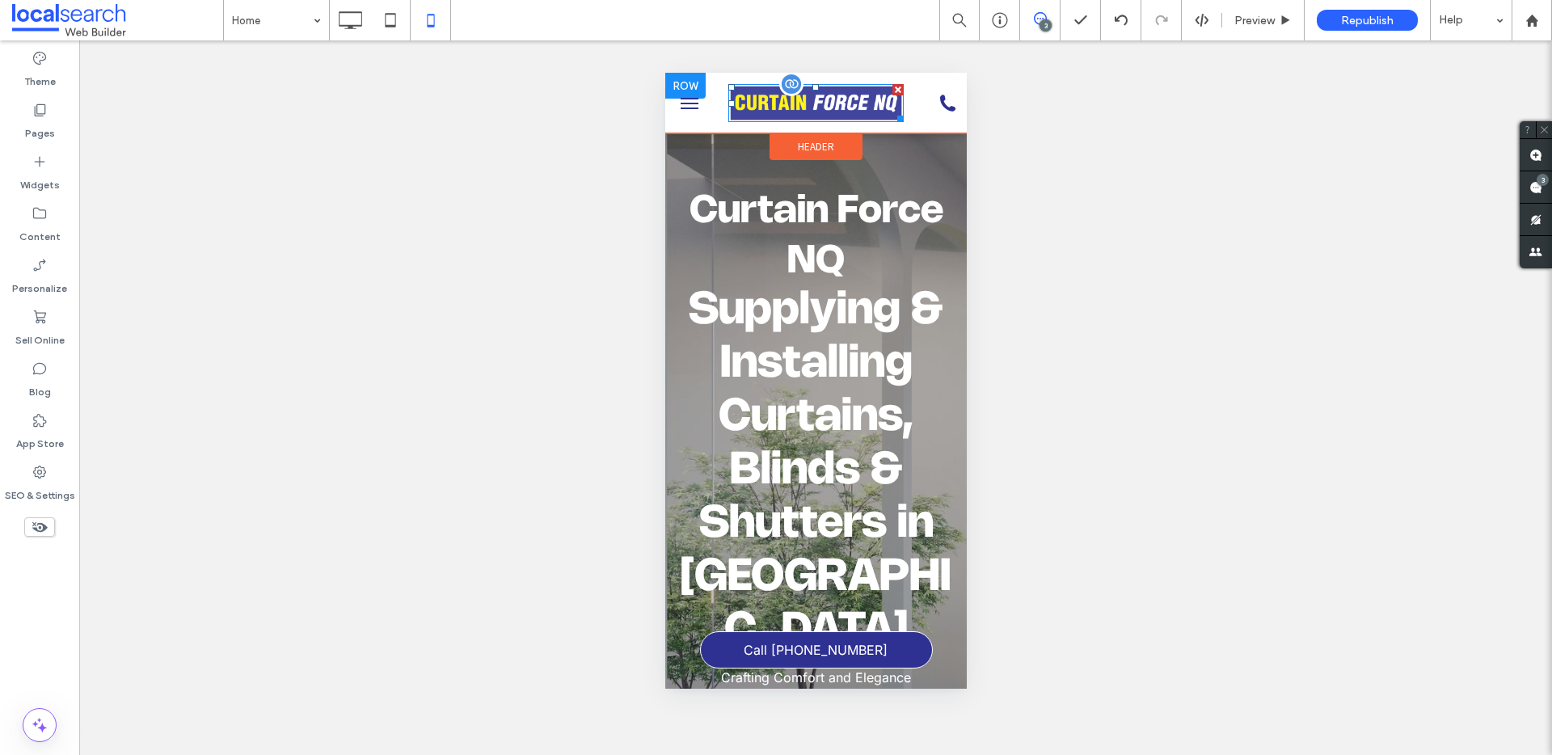
click at [774, 101] on img at bounding box center [815, 103] width 175 height 38
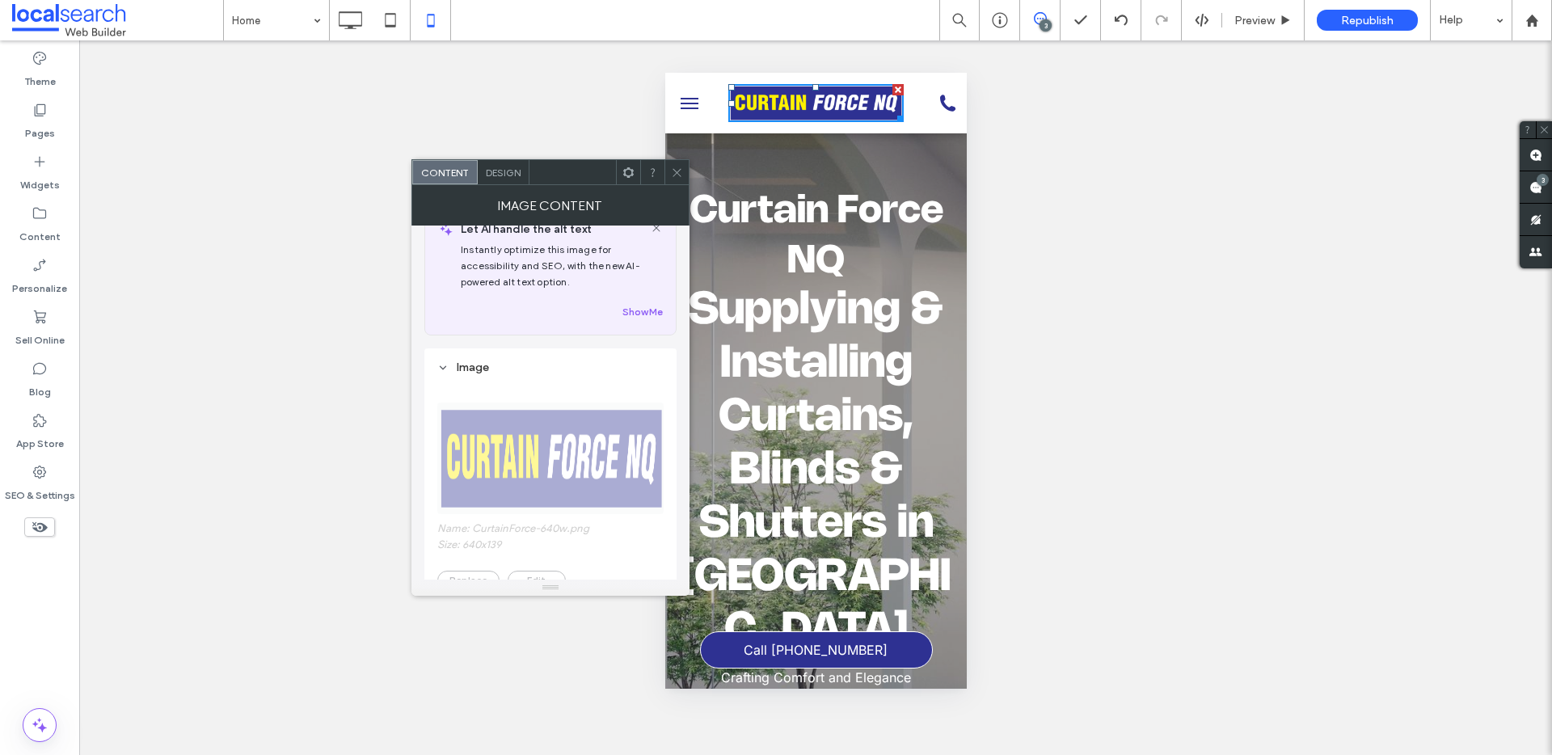
scroll to position [108, 0]
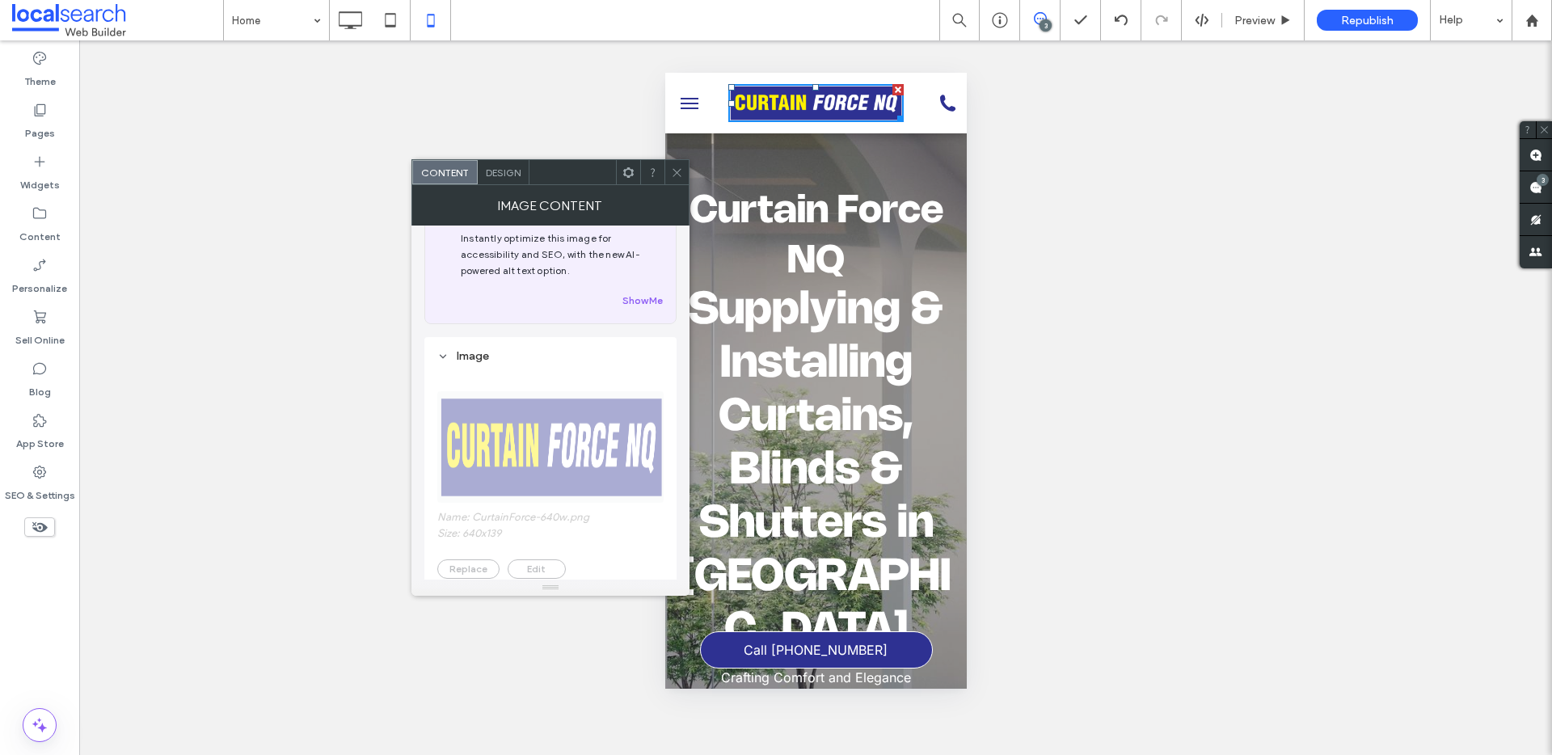
click at [679, 170] on use at bounding box center [677, 172] width 8 height 8
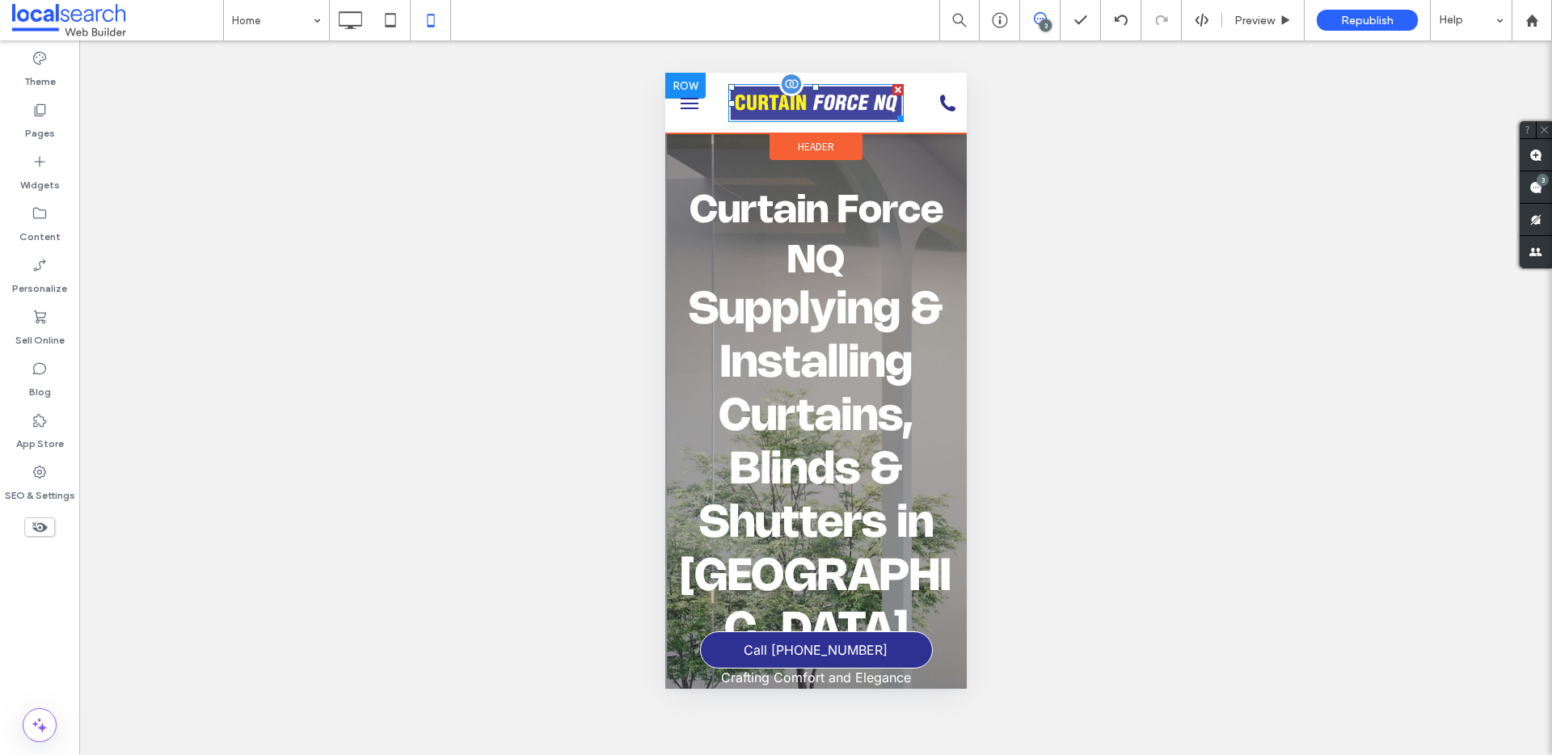
click at [821, 105] on img at bounding box center [815, 103] width 175 height 38
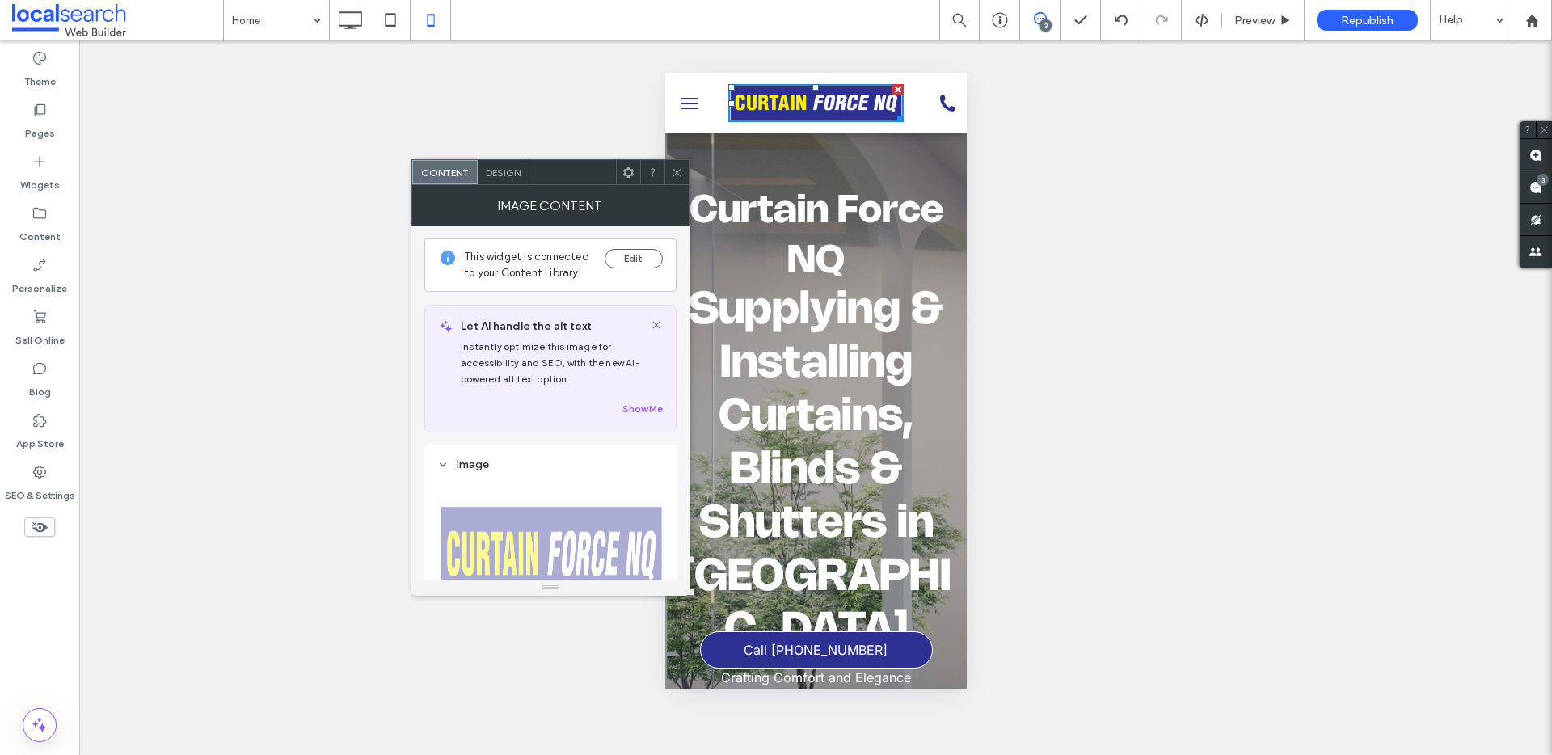
click at [502, 180] on div "Design" at bounding box center [504, 172] width 52 height 24
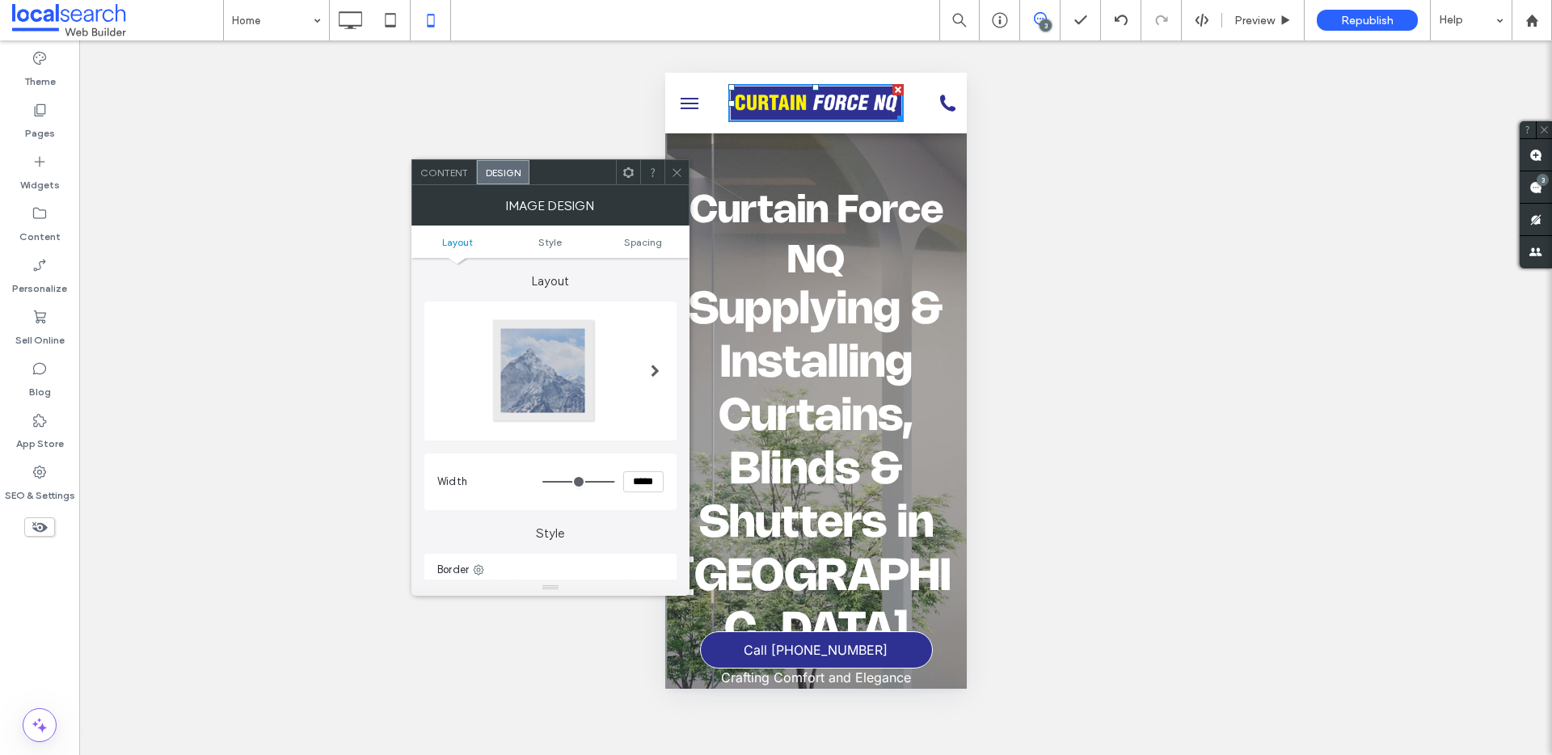
click at [460, 179] on div "Content" at bounding box center [444, 172] width 65 height 24
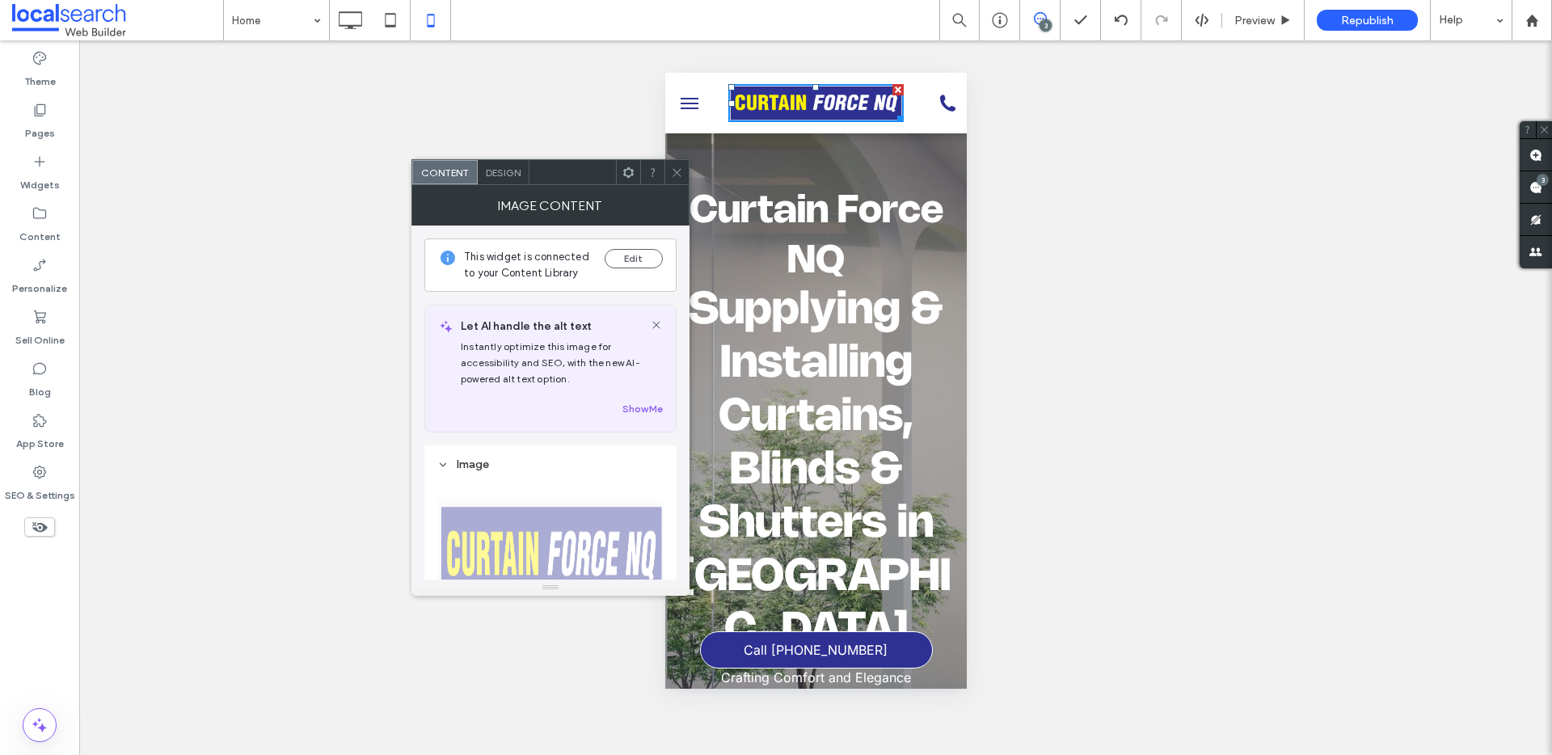
click at [683, 169] on div at bounding box center [677, 172] width 24 height 24
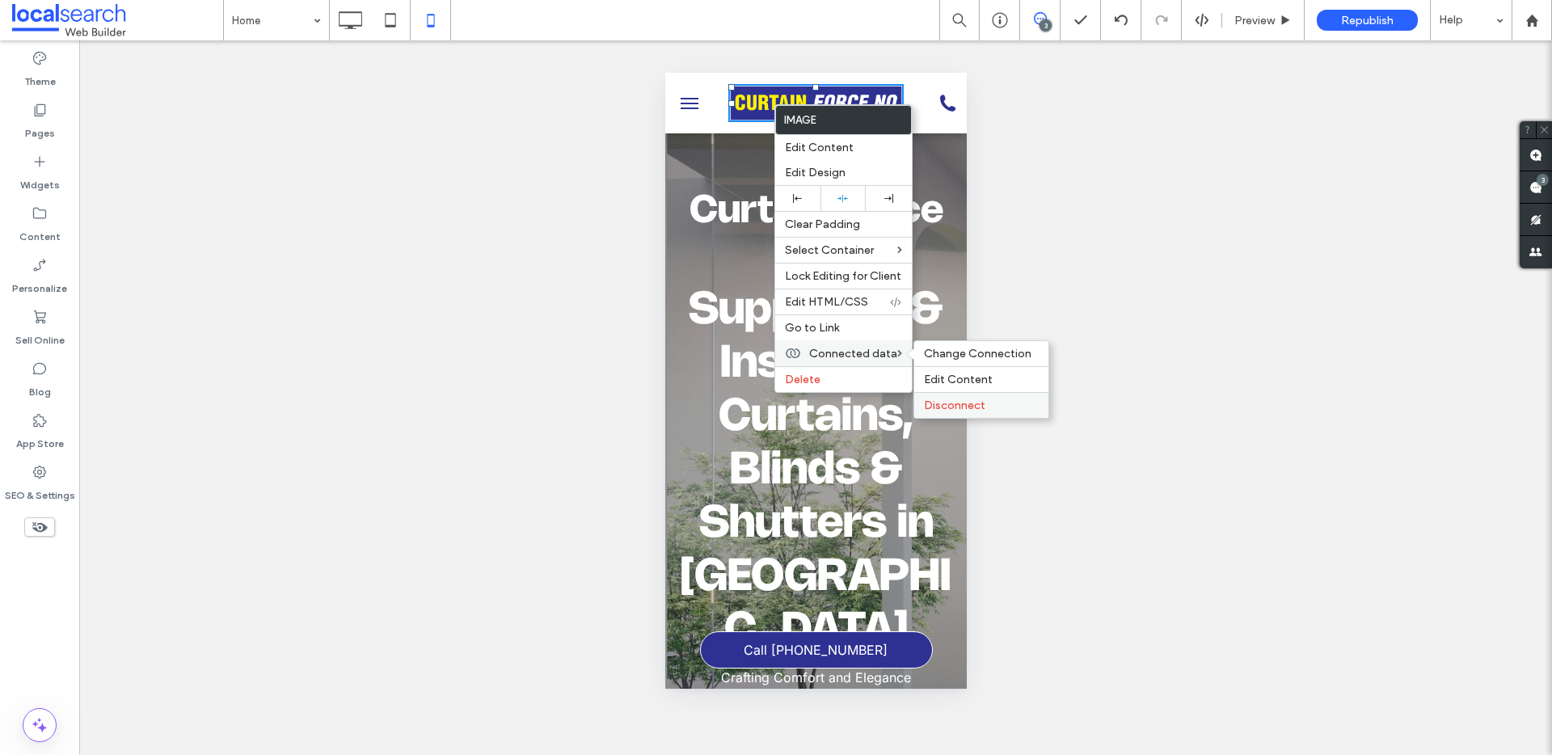
click at [961, 400] on span "Disconnect" at bounding box center [954, 406] width 61 height 14
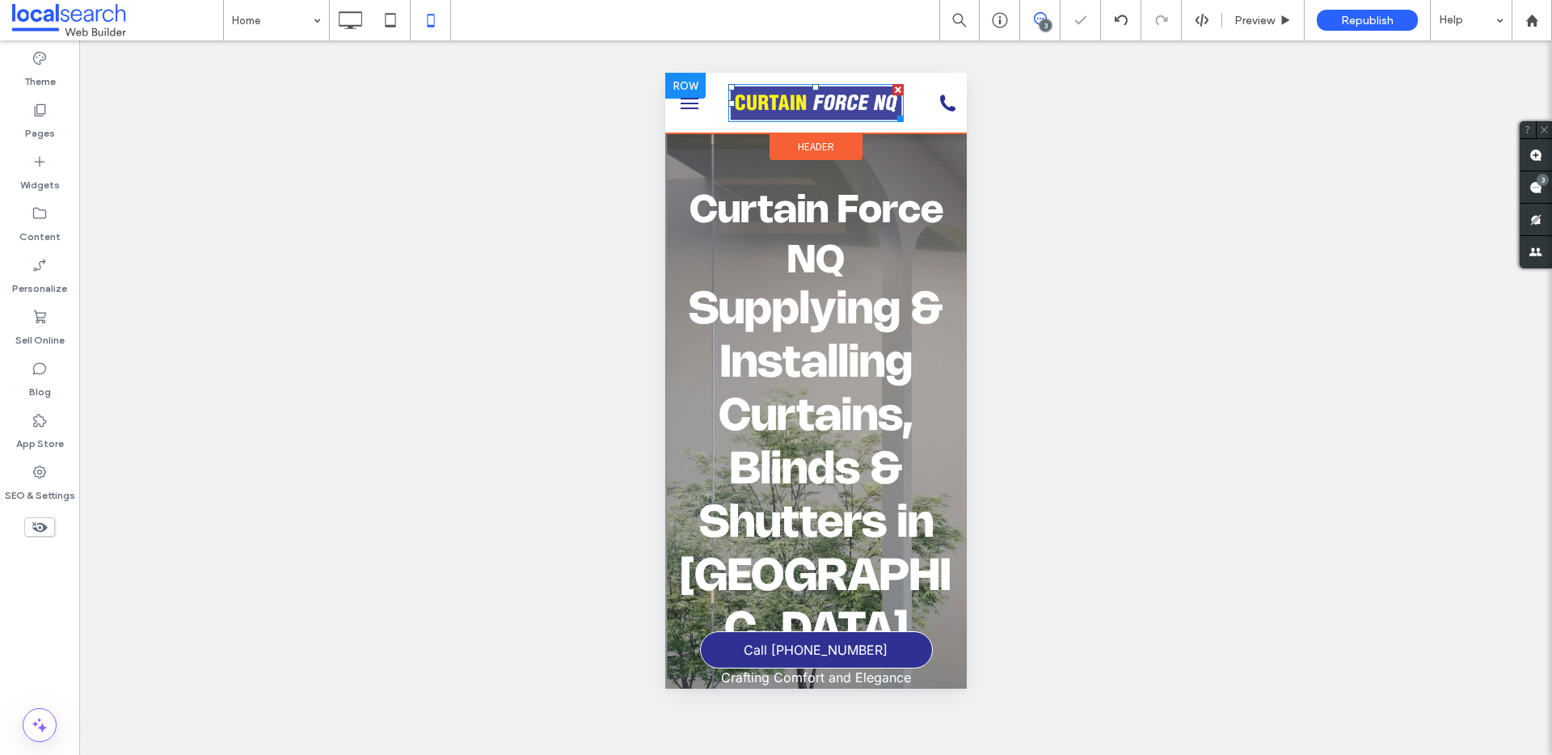
click at [808, 106] on img at bounding box center [815, 103] width 175 height 38
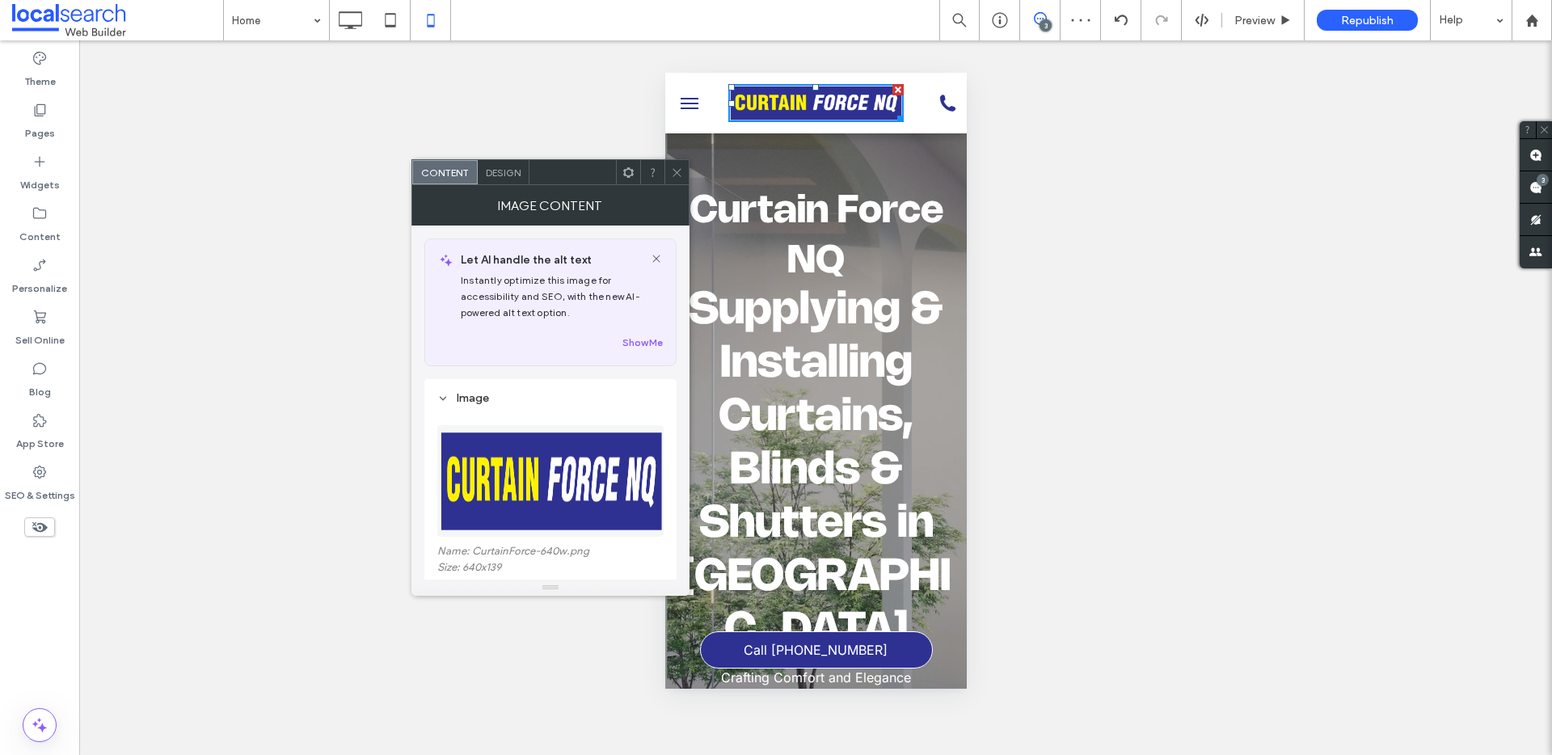
click at [516, 171] on span "Design" at bounding box center [503, 173] width 35 height 12
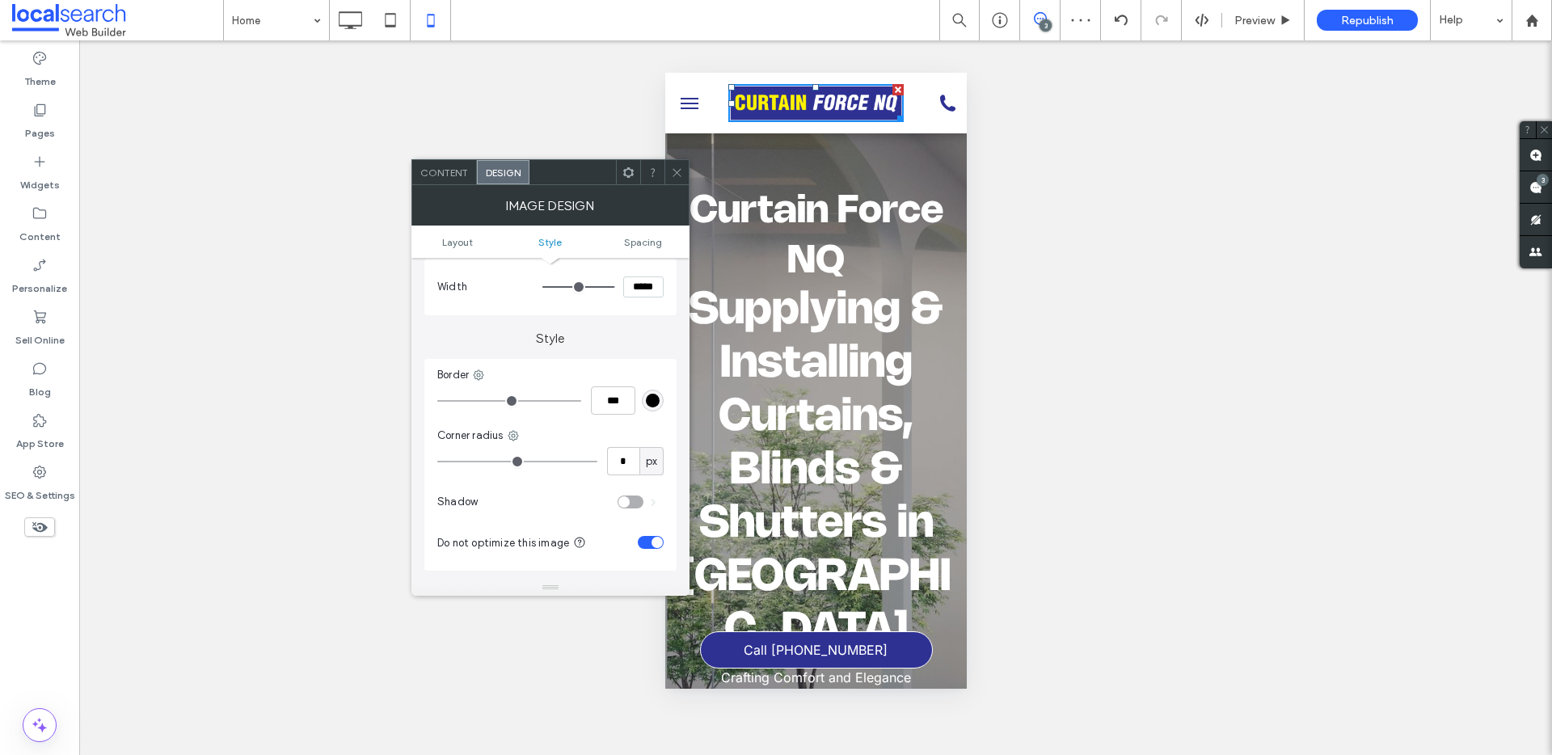
scroll to position [268, 0]
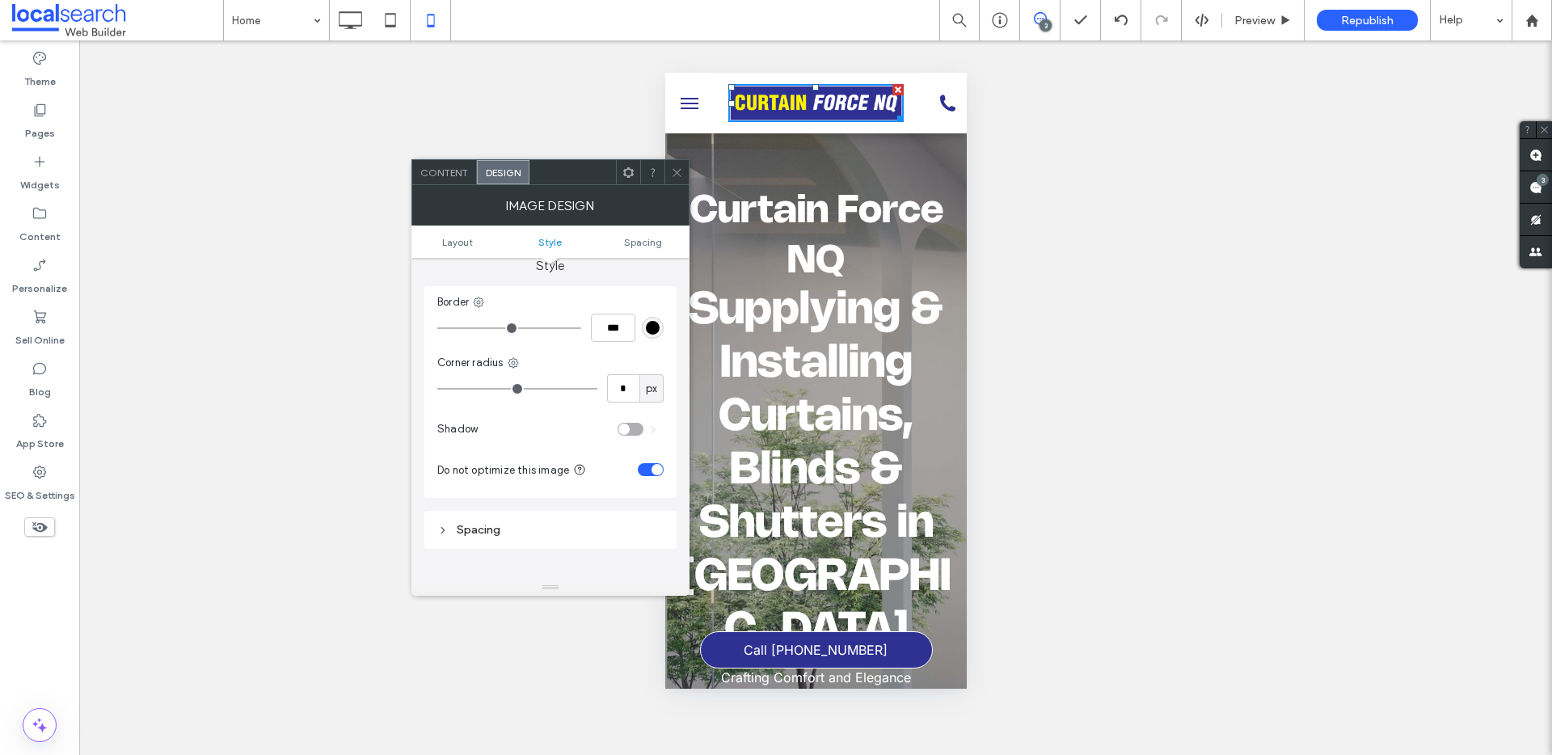
click at [447, 175] on span "Content" at bounding box center [444, 173] width 48 height 12
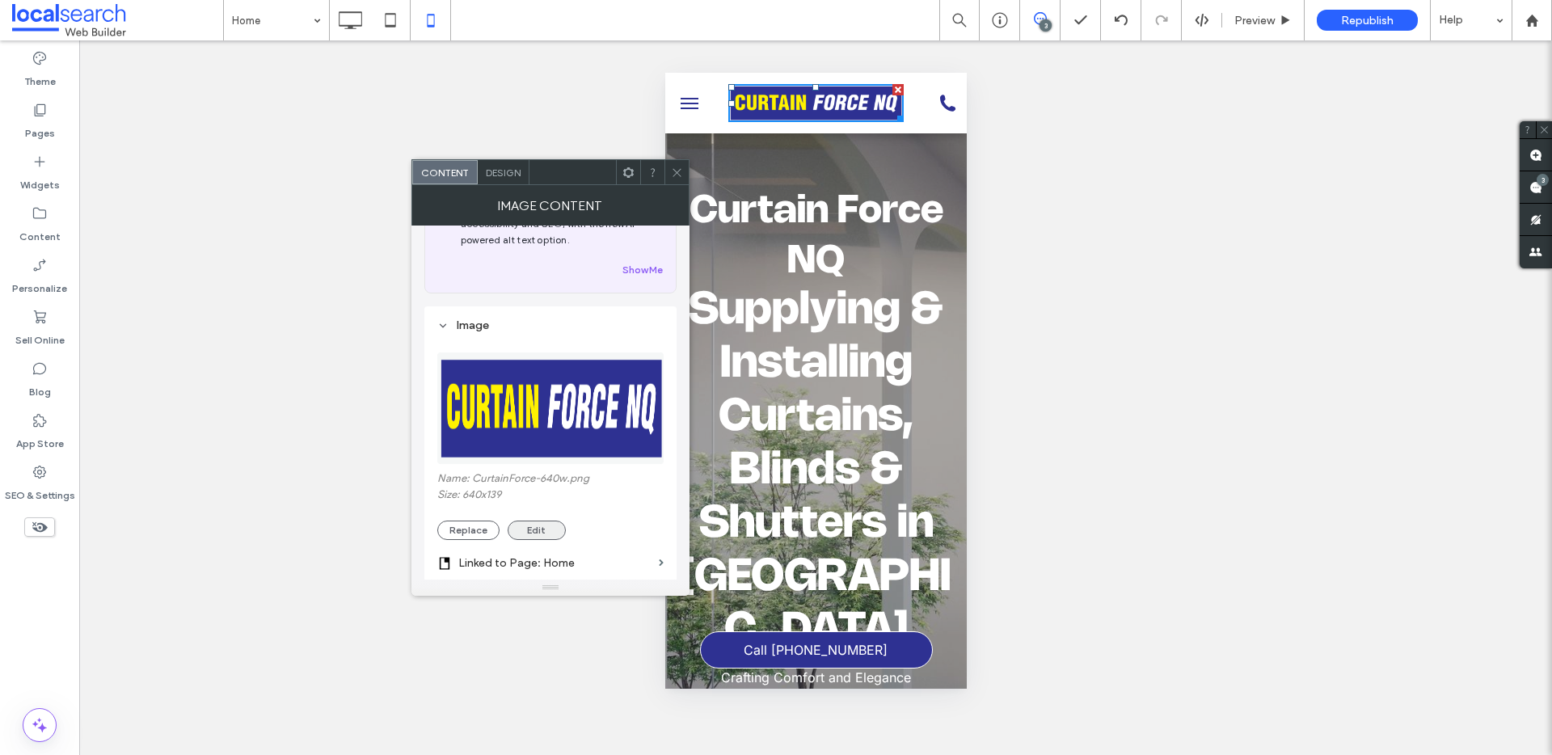
scroll to position [154, 0]
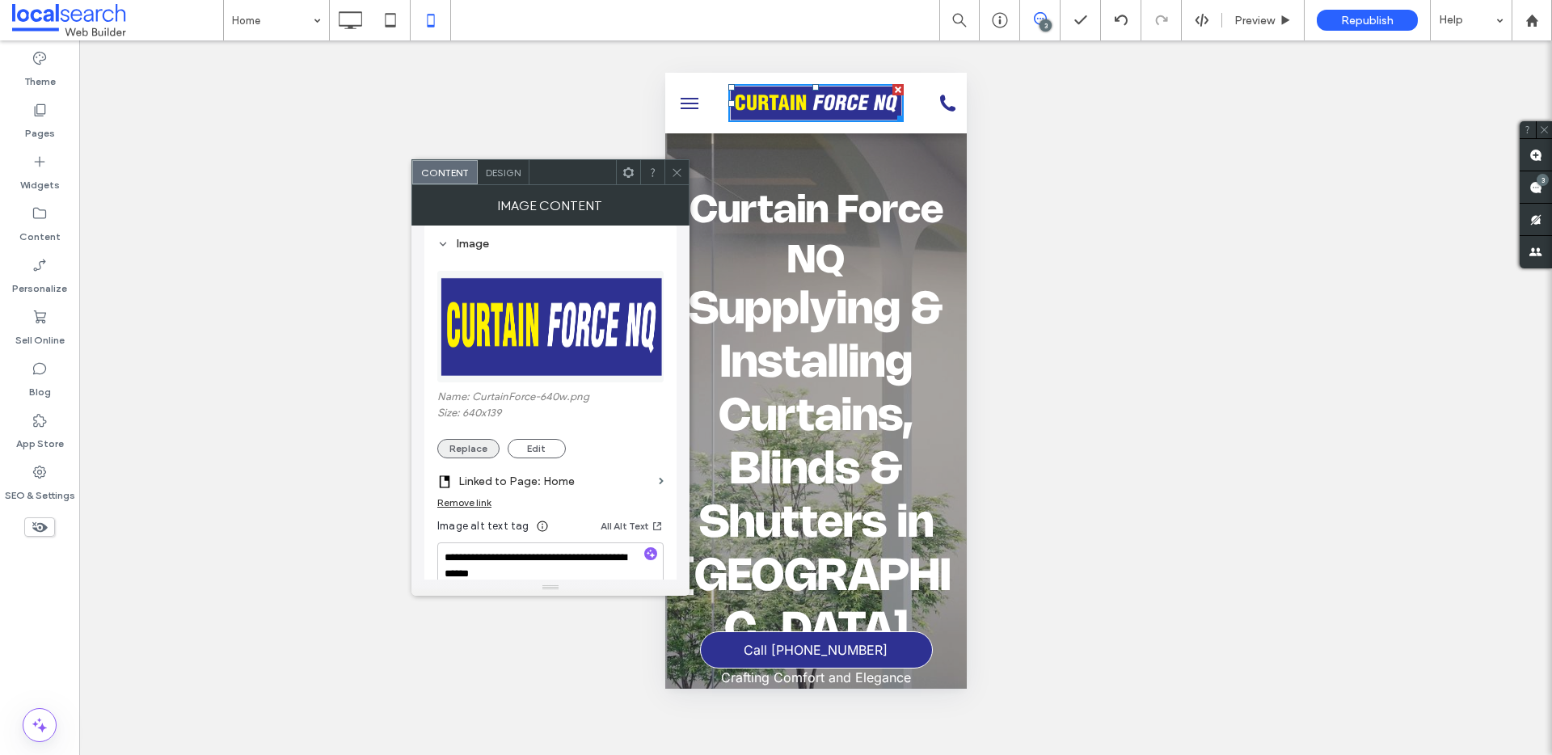
click at [475, 443] on button "Replace" at bounding box center [468, 448] width 62 height 19
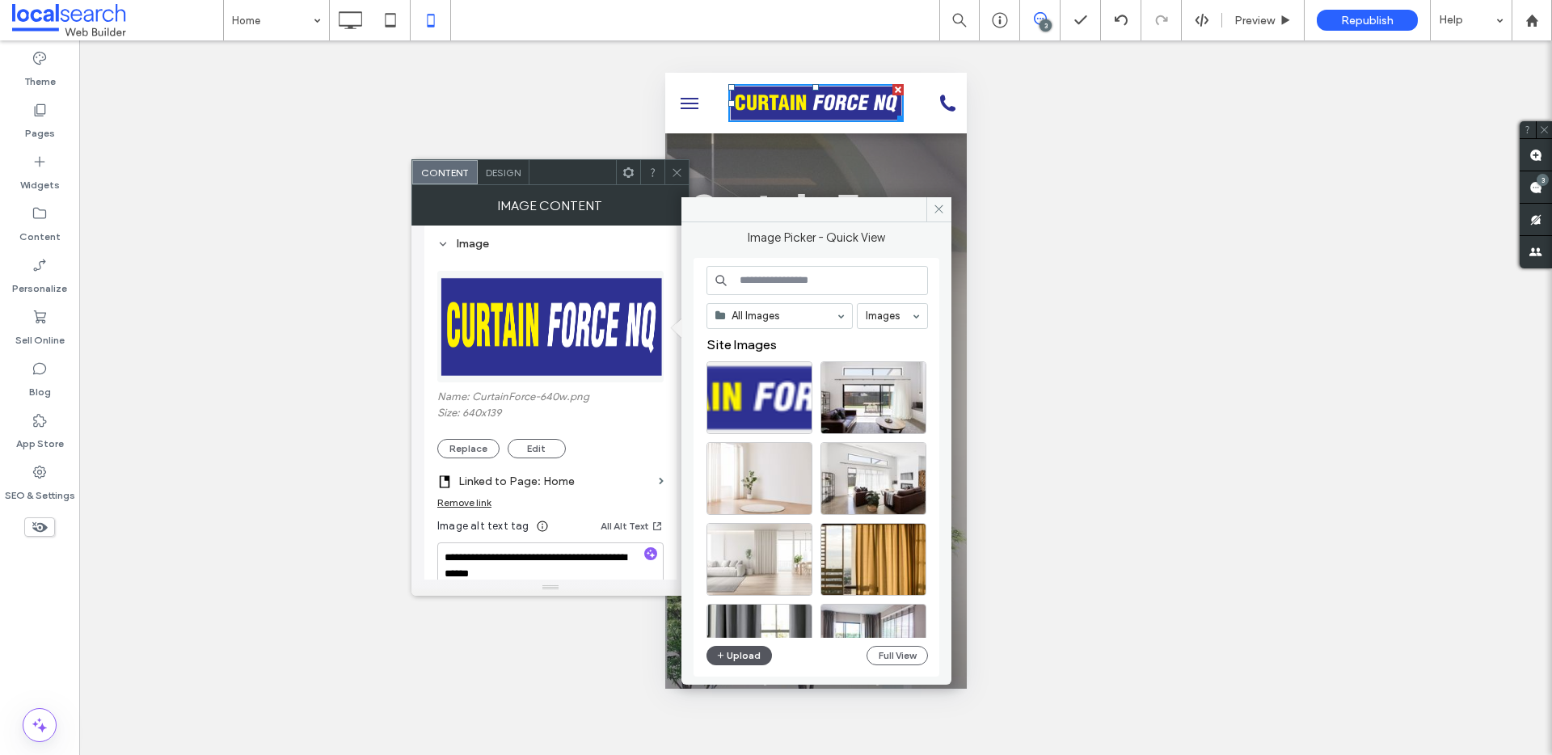
click at [737, 649] on button "Upload" at bounding box center [740, 655] width 66 height 19
click at [471, 454] on button "Replace" at bounding box center [468, 448] width 62 height 19
click at [749, 657] on button "Upload" at bounding box center [740, 655] width 66 height 19
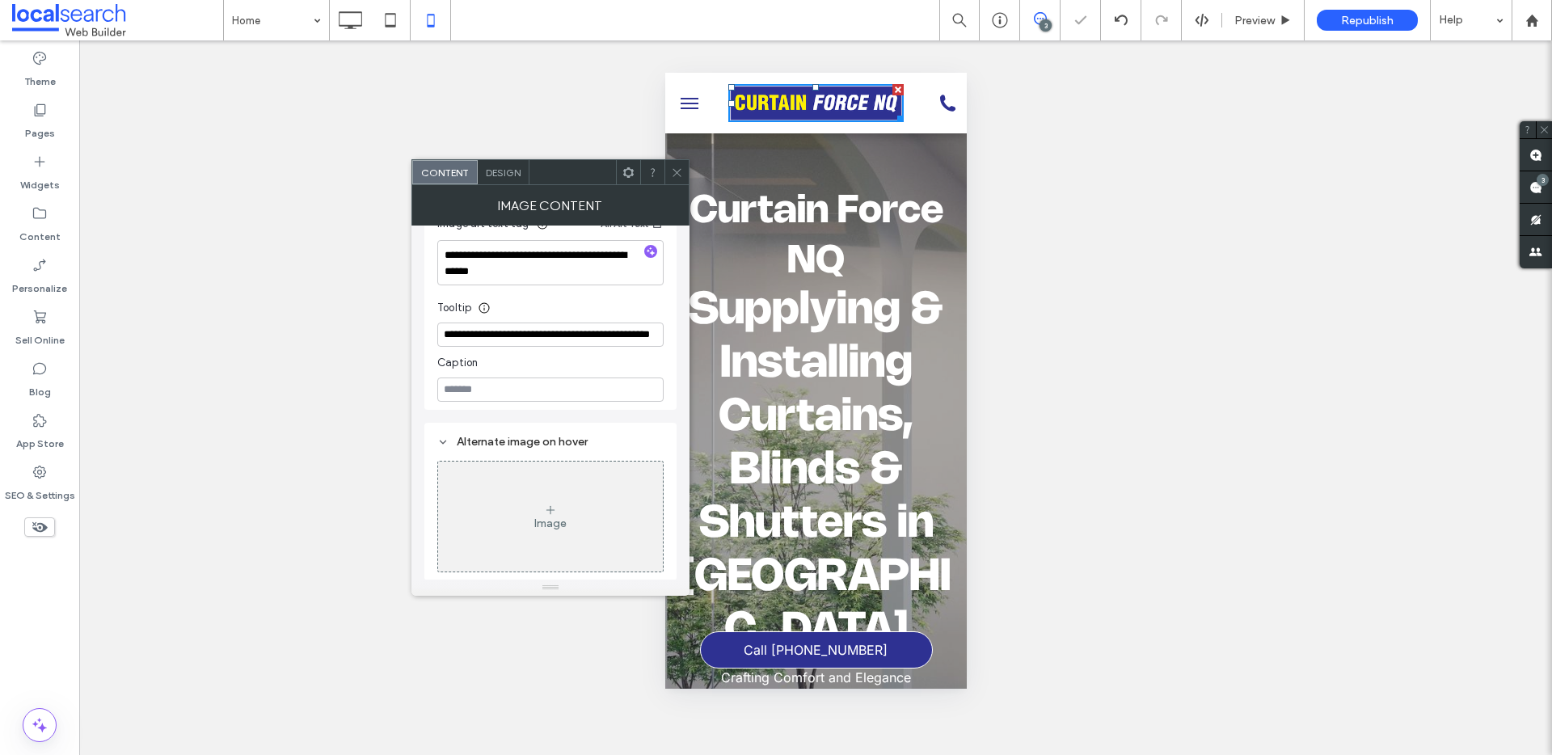
scroll to position [458, 0]
click at [506, 180] on div "Design" at bounding box center [504, 172] width 52 height 24
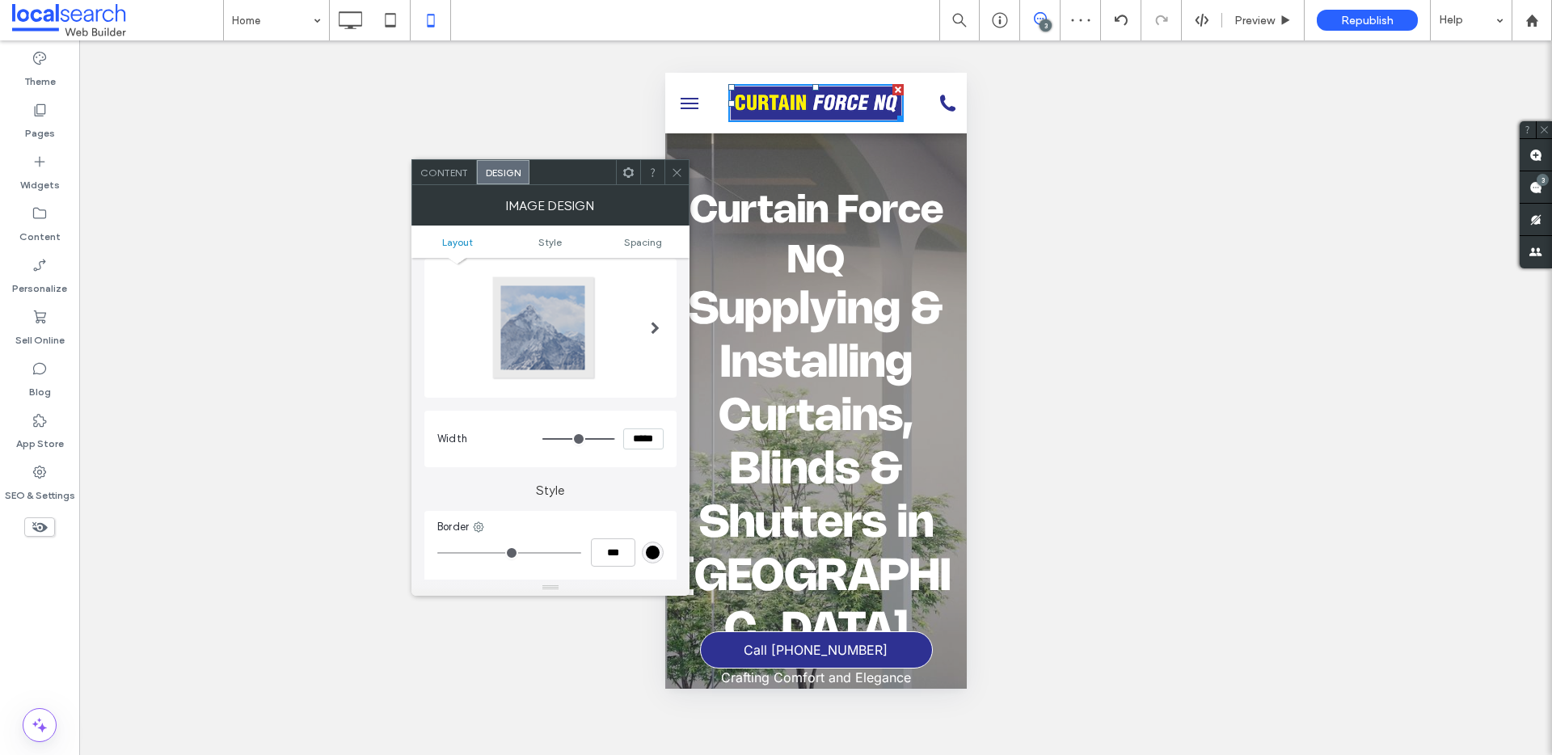
scroll to position [277, 0]
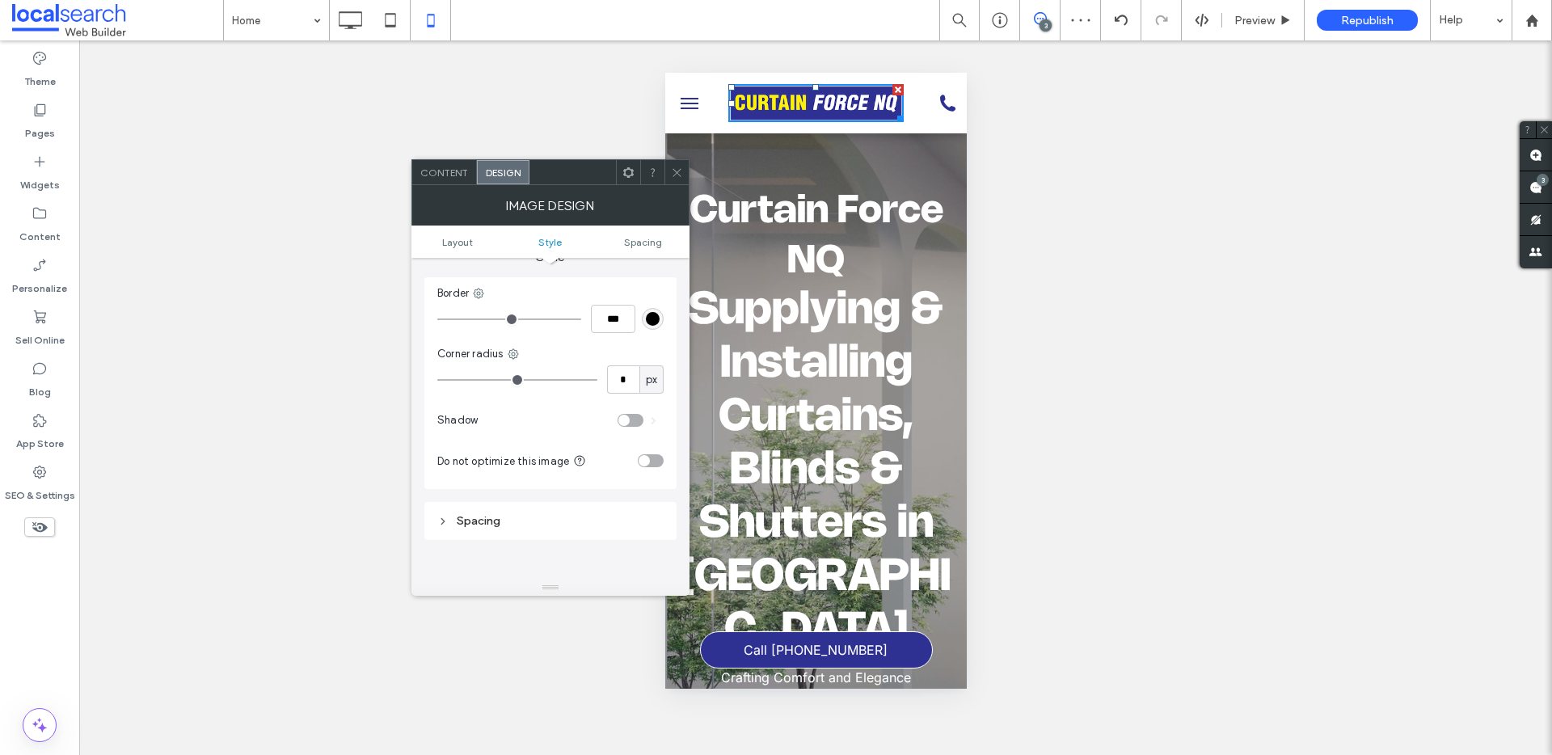
click at [654, 458] on div "toggle" at bounding box center [651, 460] width 26 height 13
click at [678, 171] on icon at bounding box center [677, 173] width 12 height 12
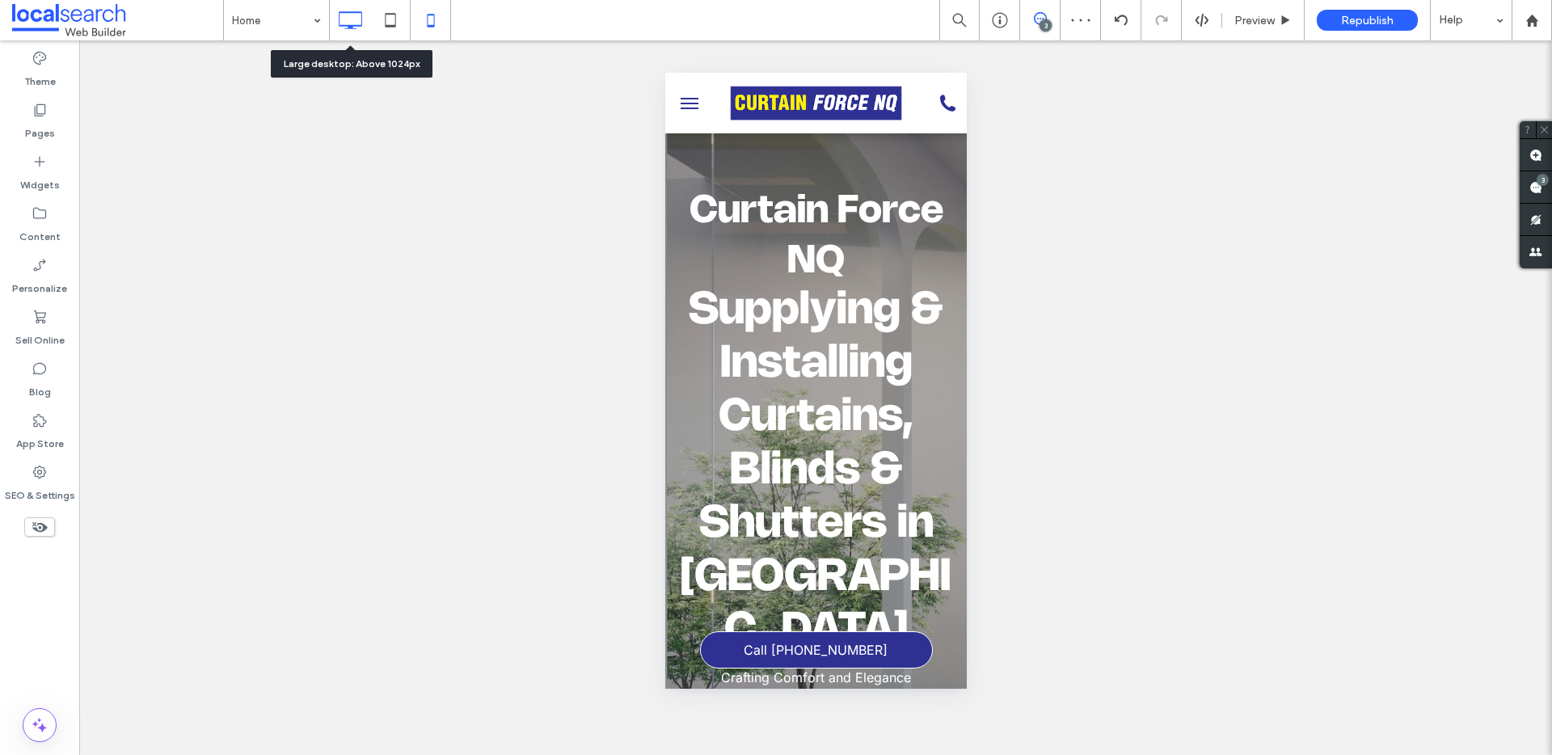
click at [340, 9] on icon at bounding box center [350, 20] width 32 height 32
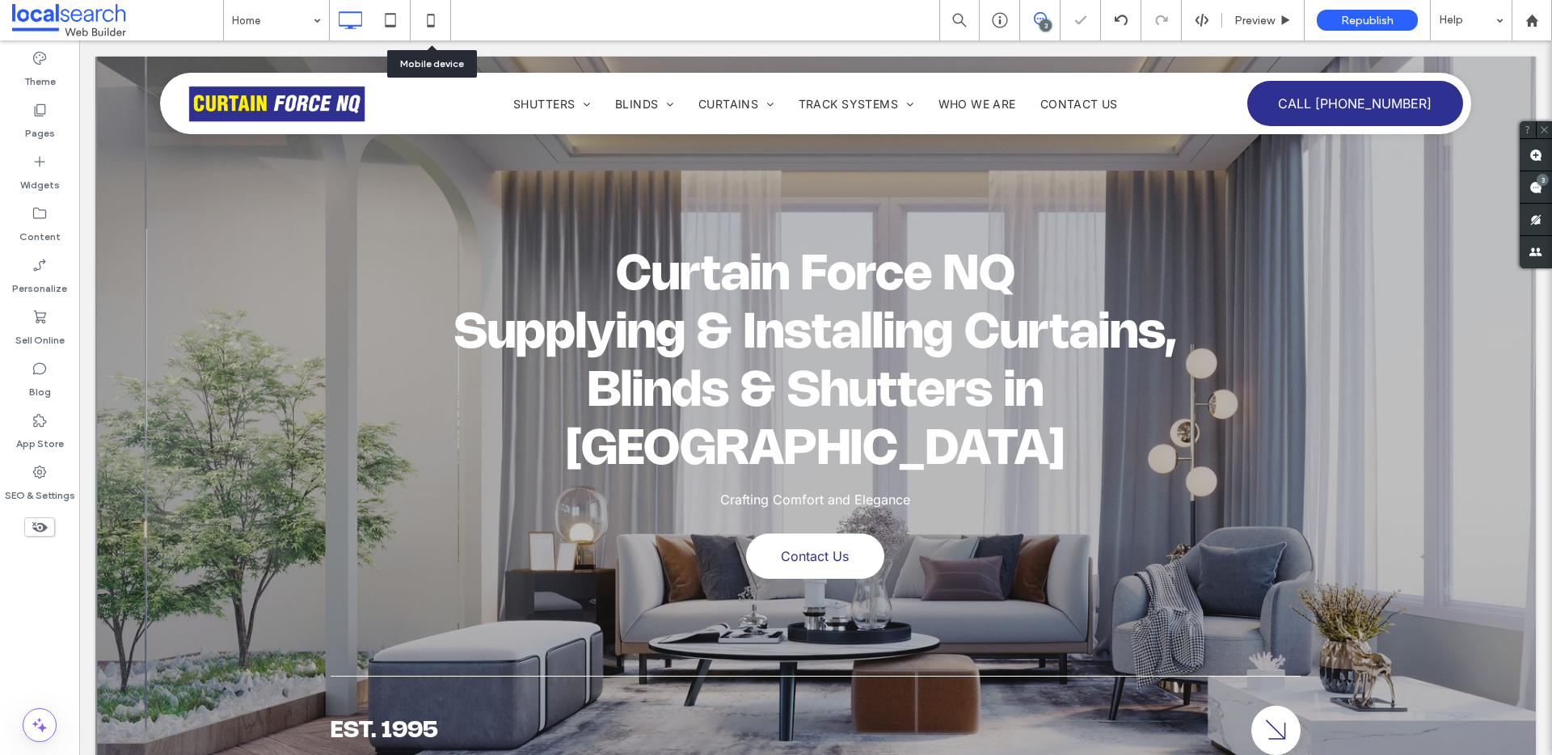
scroll to position [0, 0]
click at [431, 21] on icon at bounding box center [431, 20] width 32 height 32
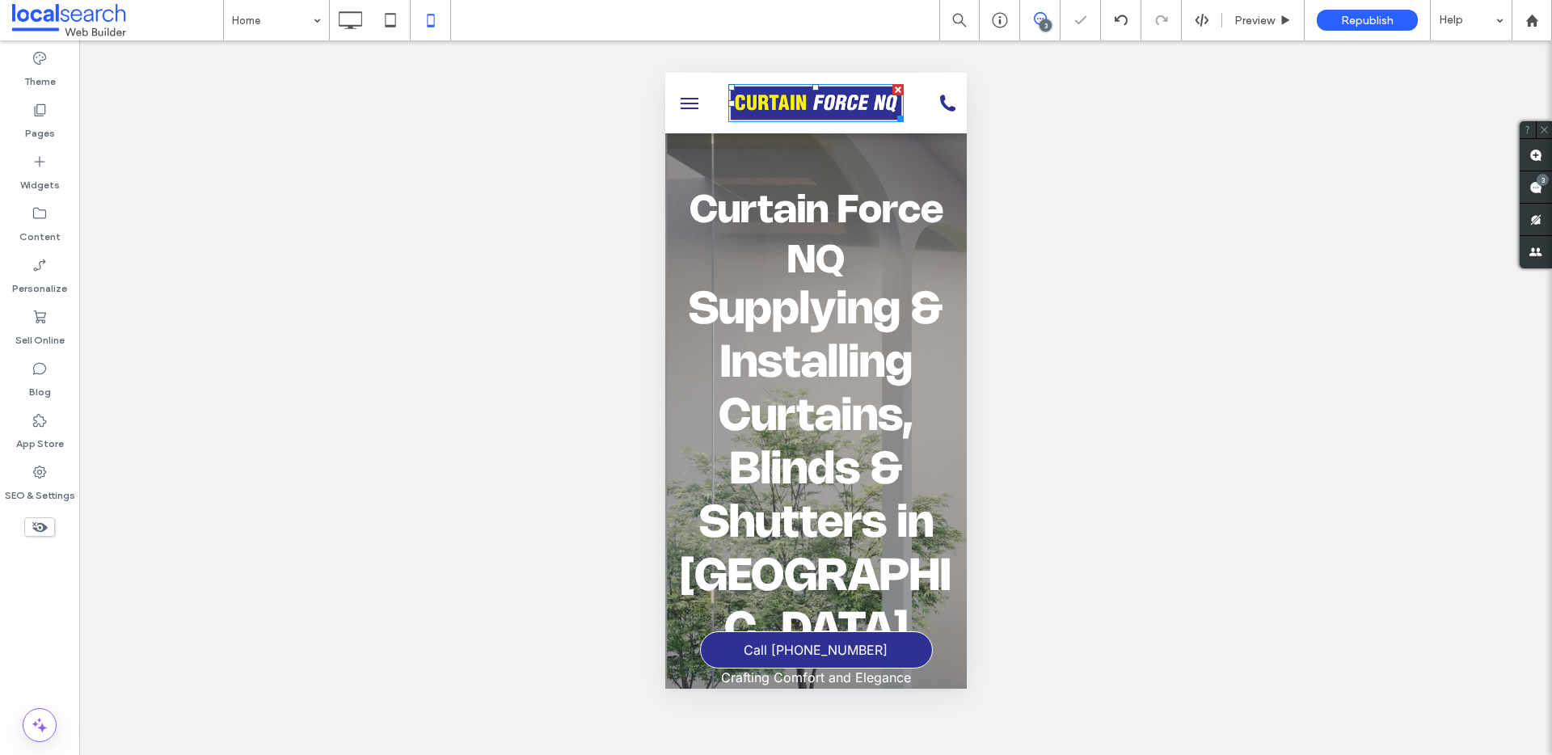
click at [785, 113] on img at bounding box center [815, 103] width 175 height 38
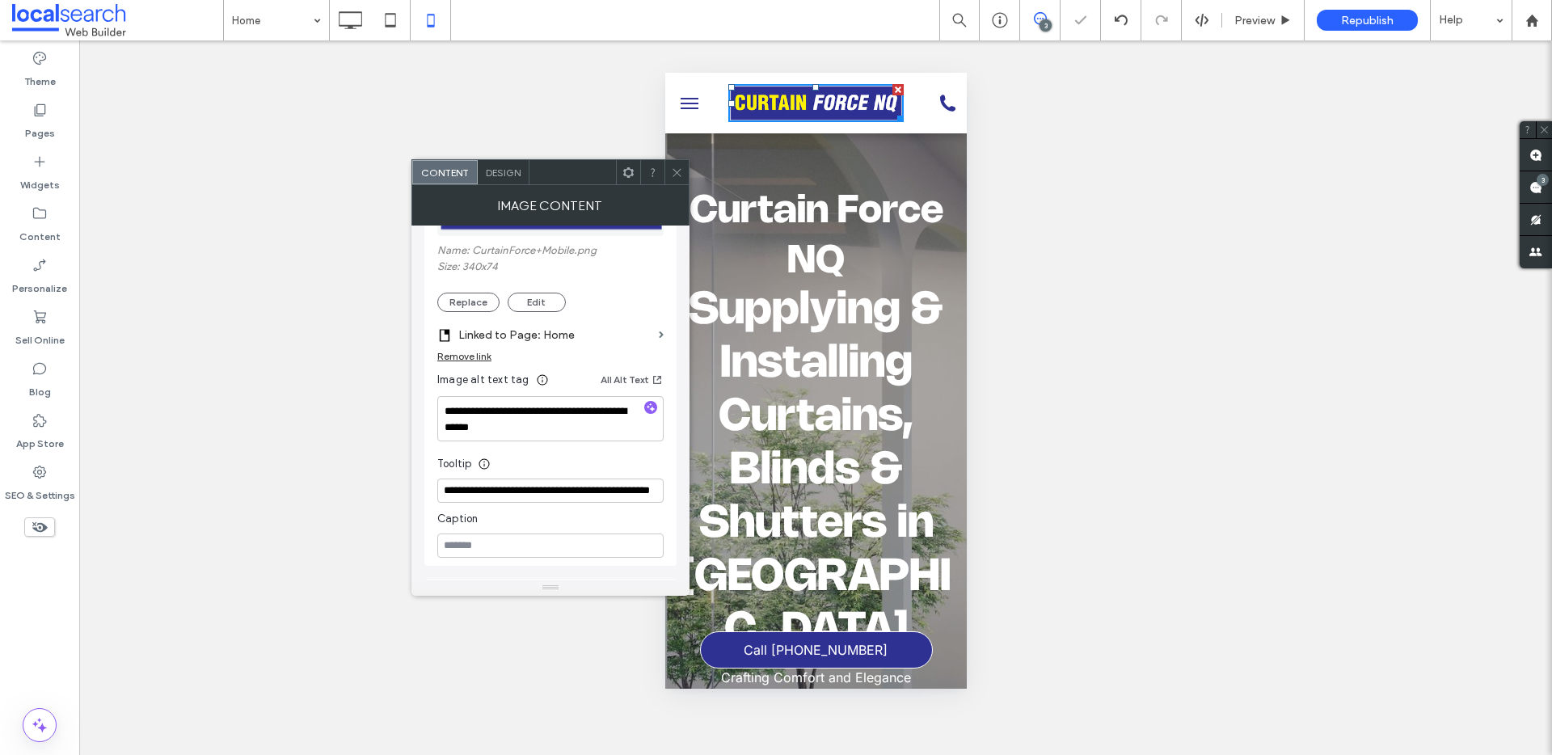
scroll to position [458, 0]
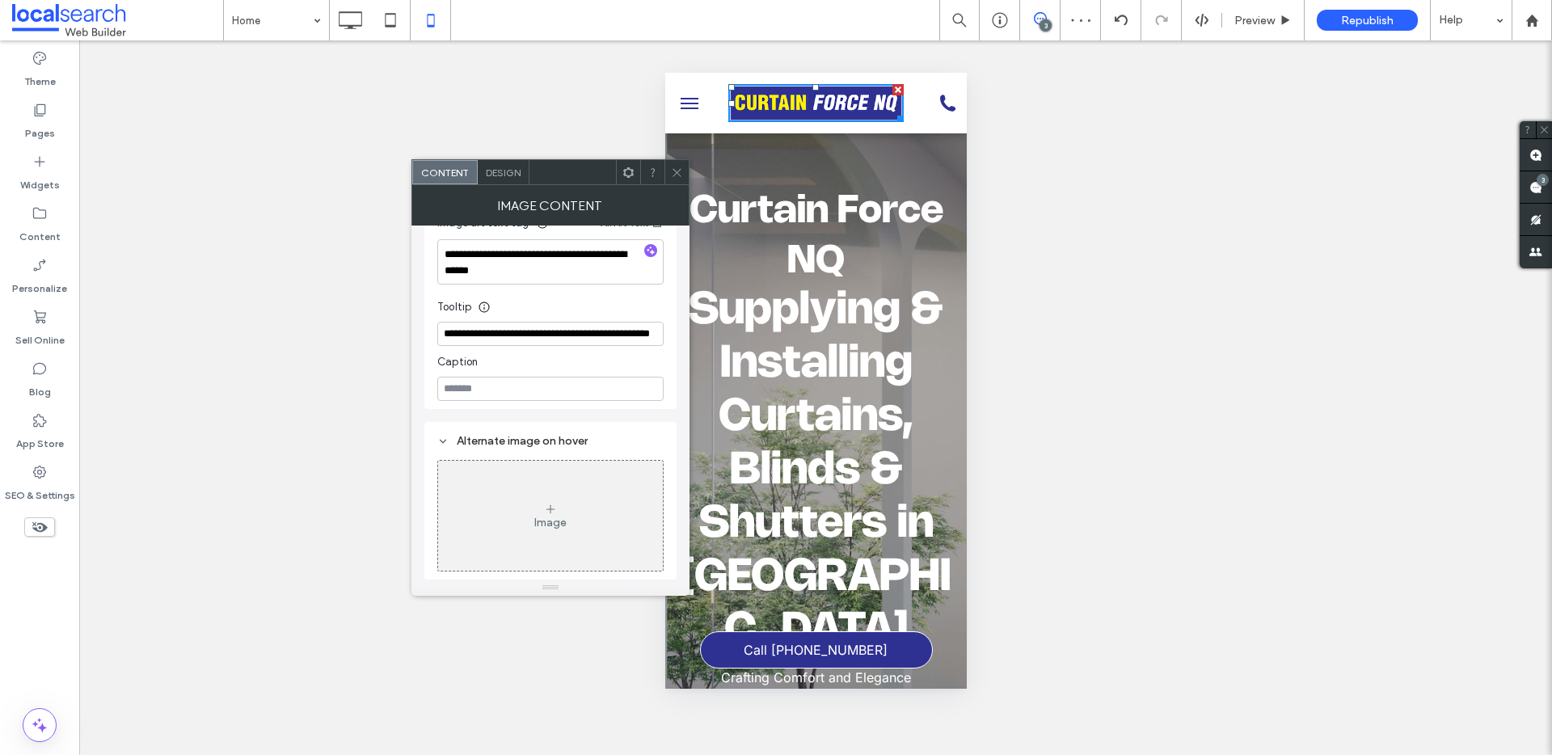
click at [488, 175] on span "Design" at bounding box center [503, 173] width 35 height 12
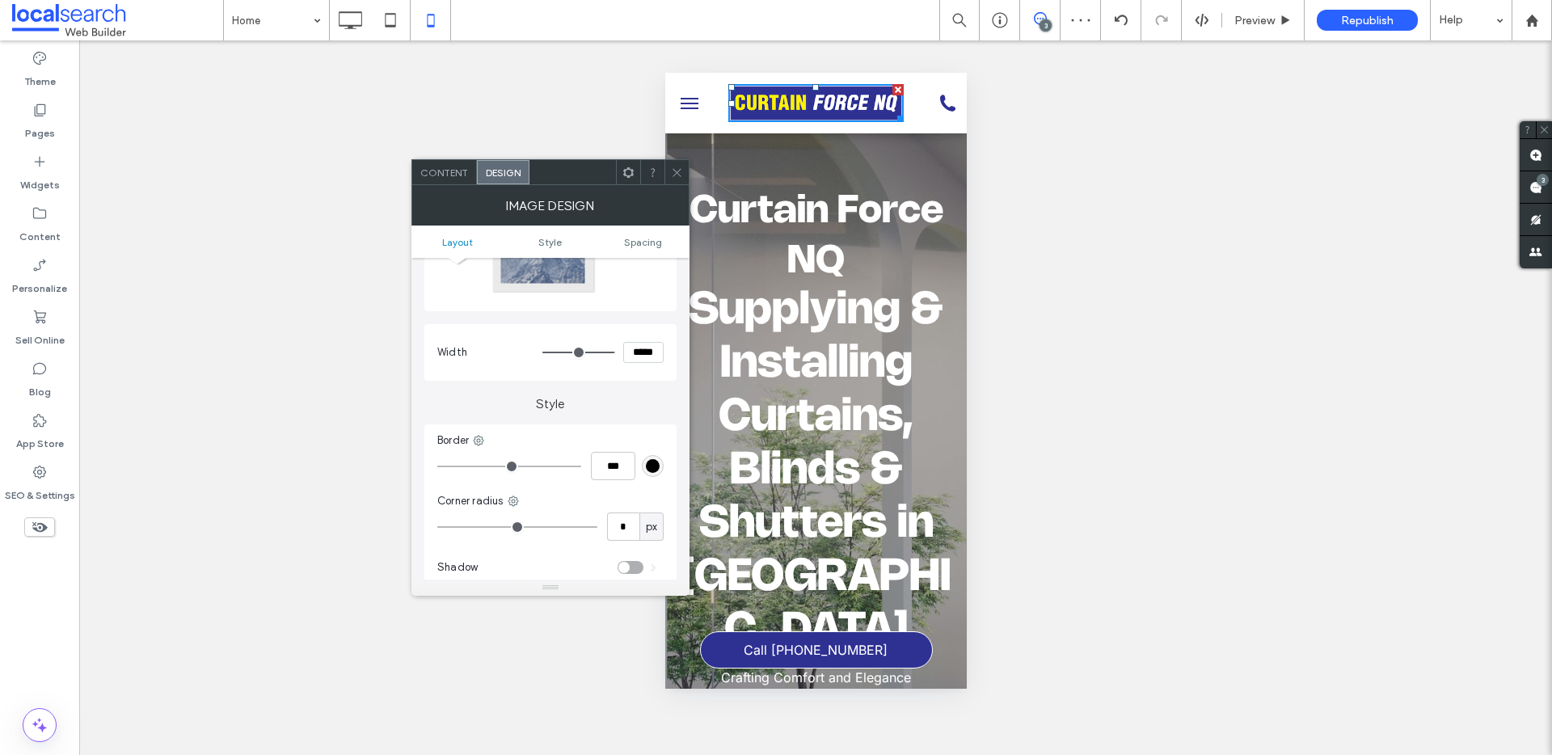
scroll to position [308, 0]
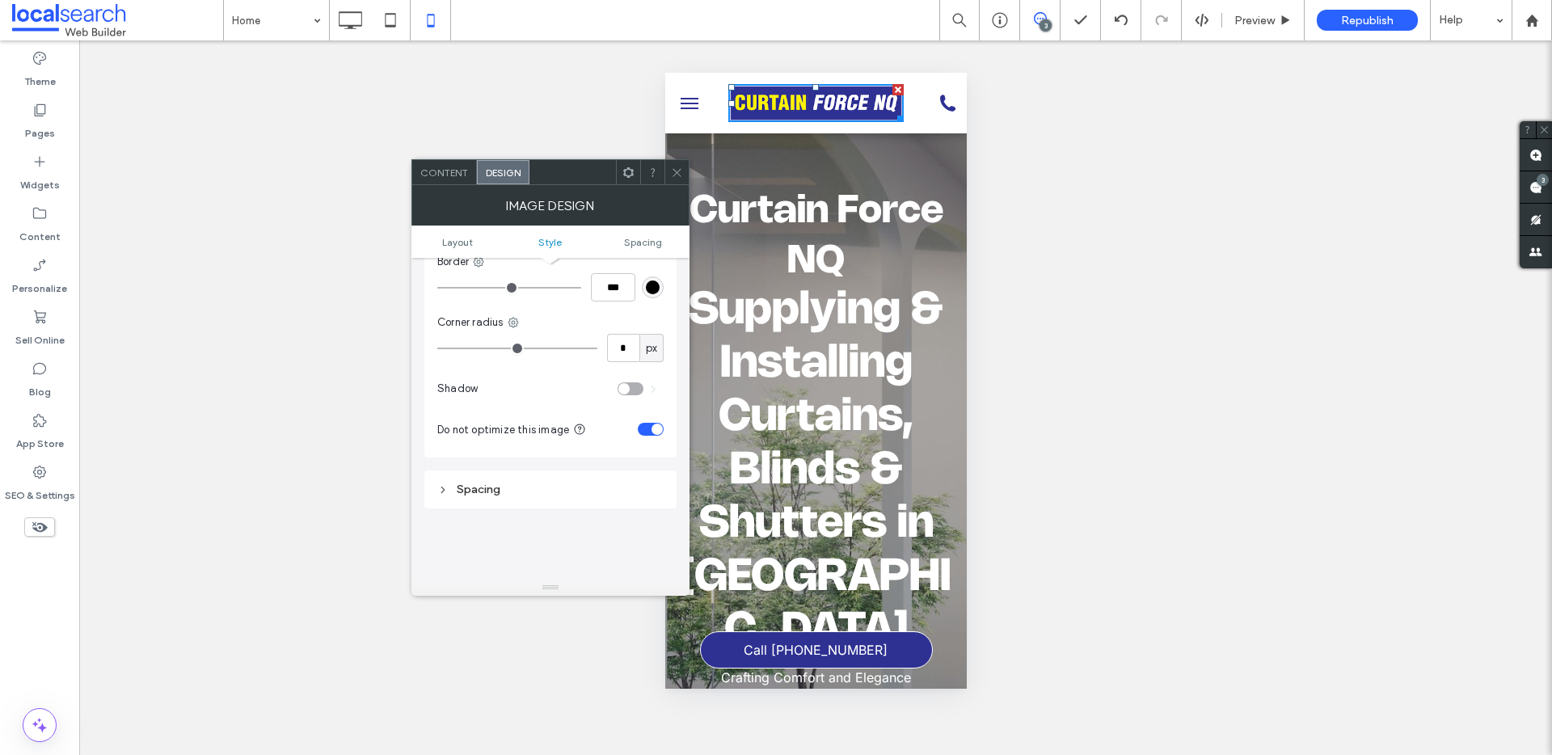
click at [682, 175] on icon at bounding box center [677, 173] width 12 height 12
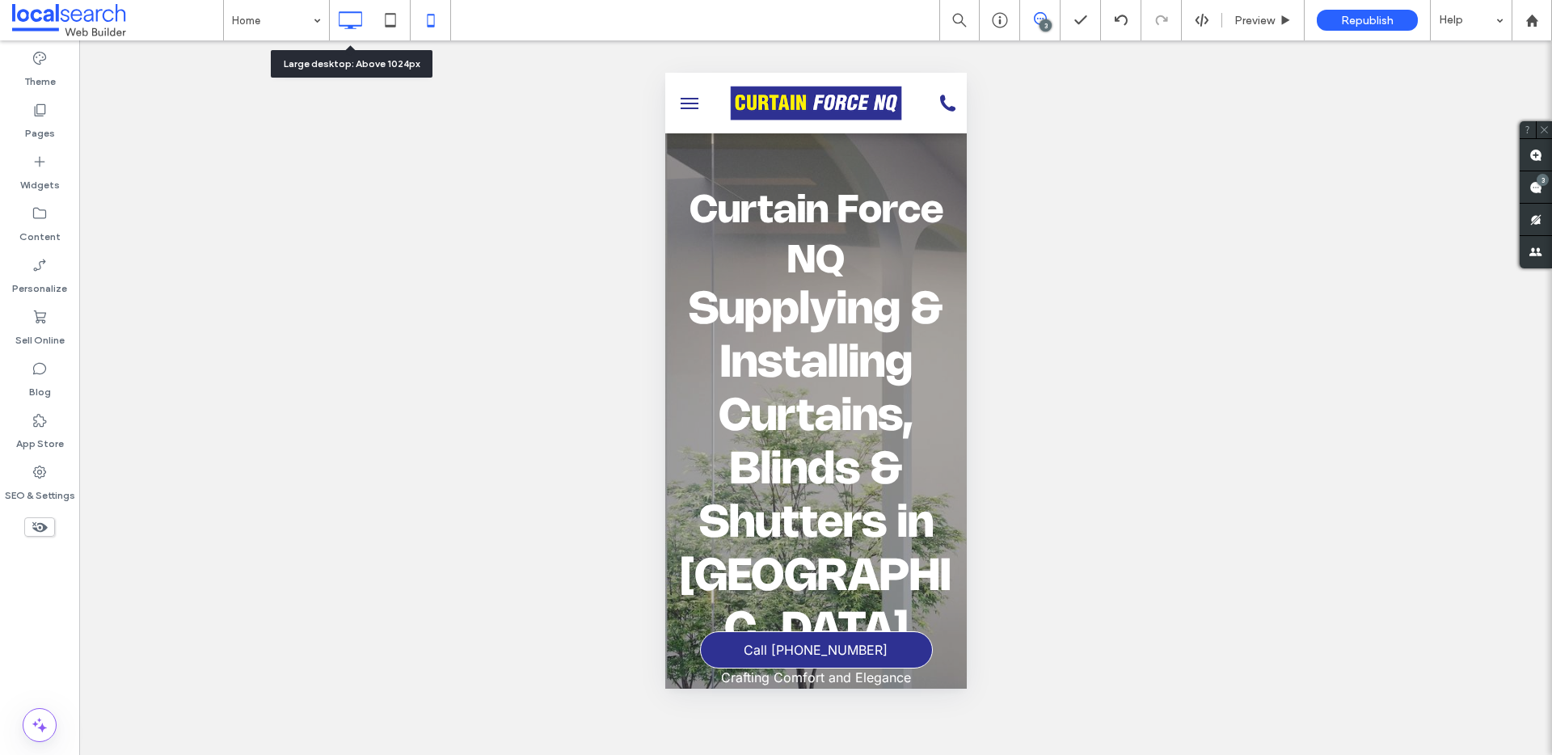
click at [358, 23] on icon at bounding box center [350, 20] width 32 height 32
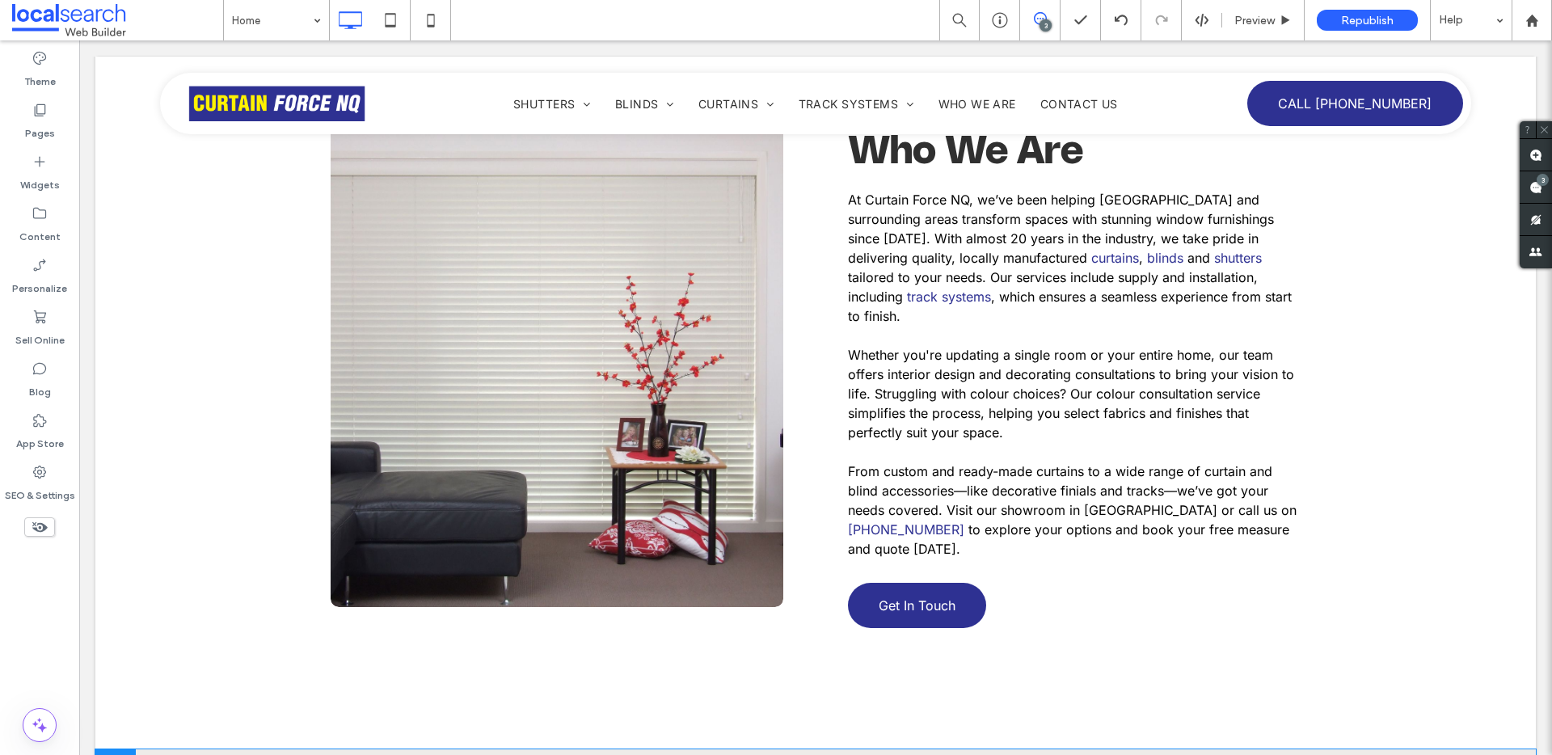
scroll to position [0, 0]
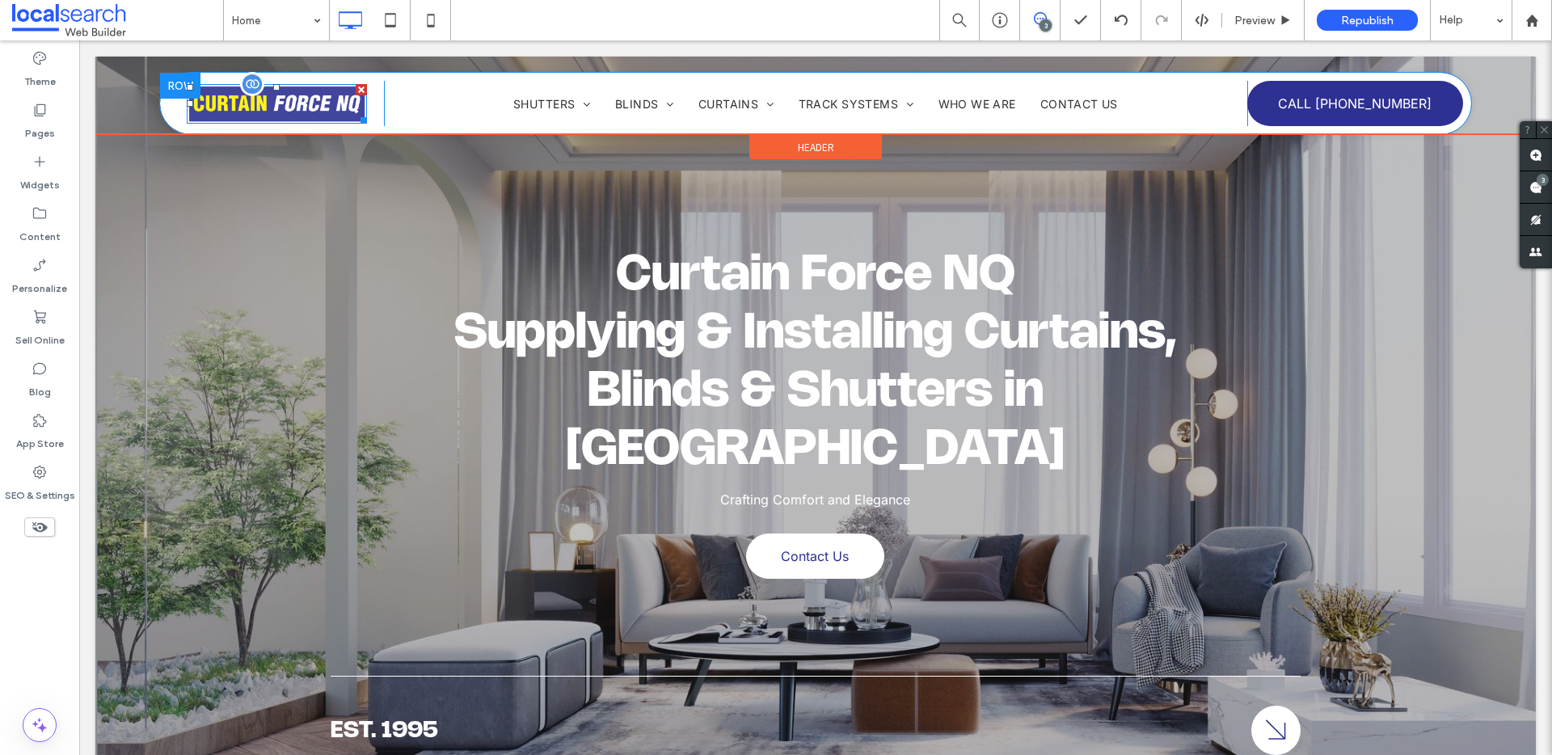
click at [264, 98] on img at bounding box center [277, 104] width 180 height 40
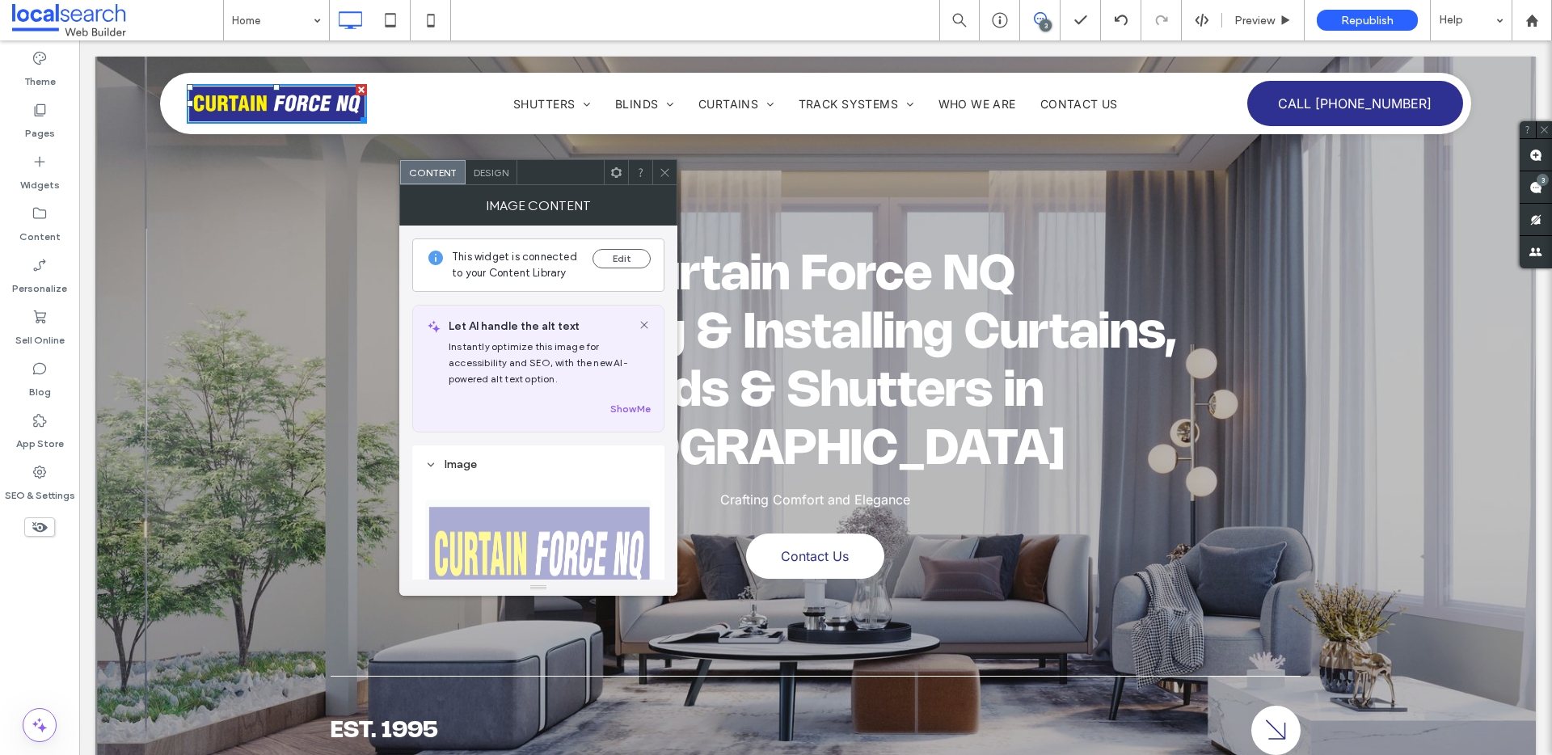
click at [663, 175] on icon at bounding box center [665, 173] width 12 height 12
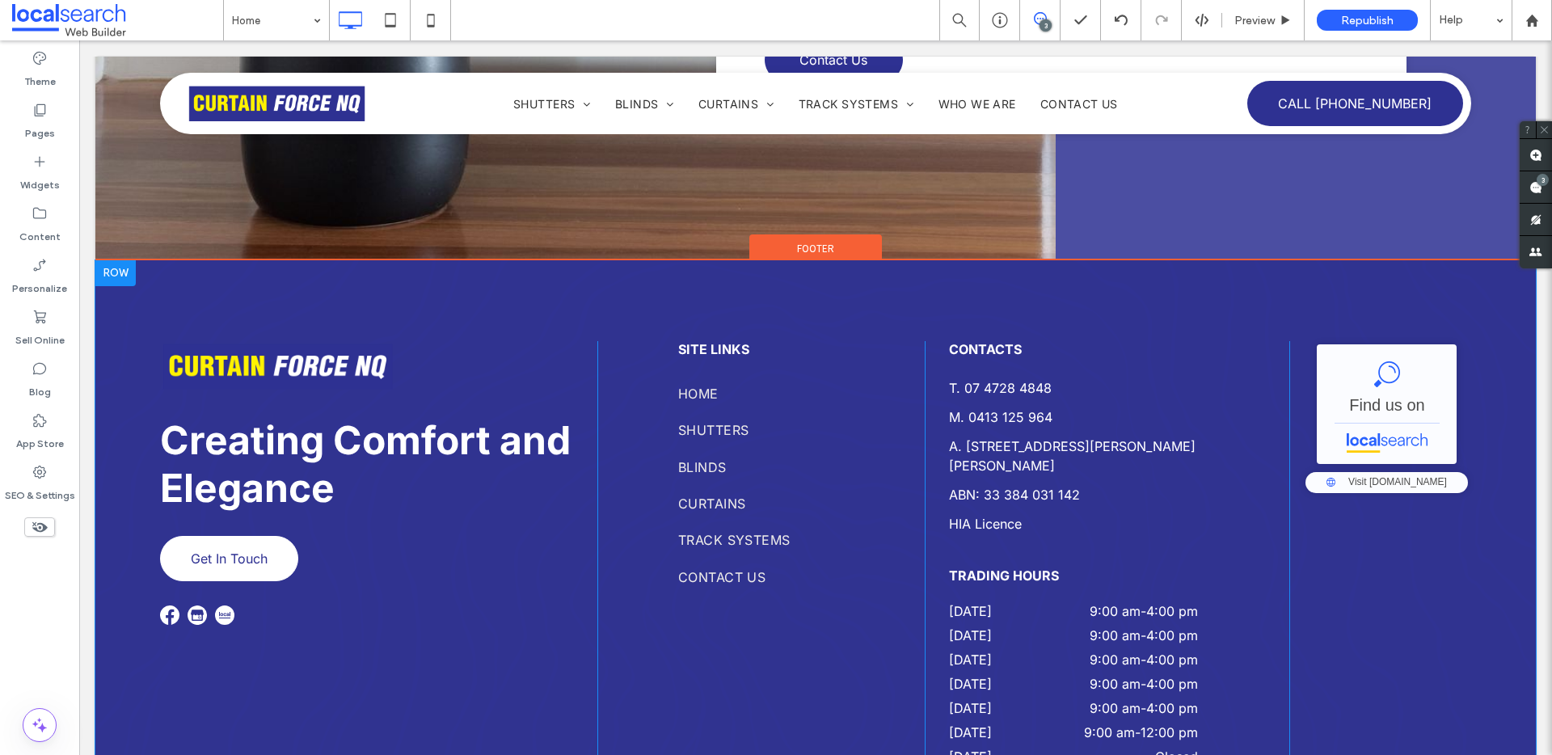
scroll to position [7857, 0]
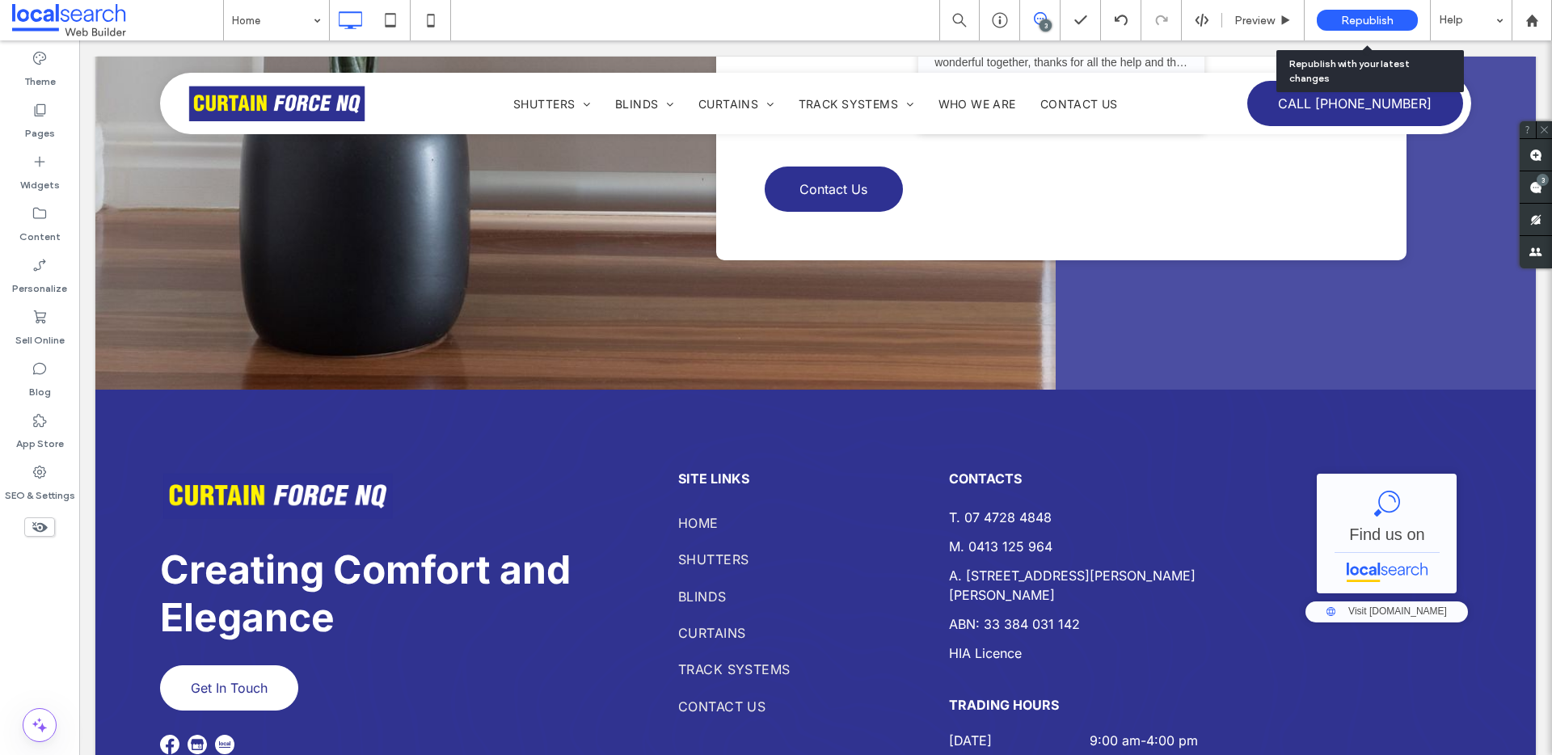
click at [1362, 21] on span "Republish" at bounding box center [1367, 21] width 53 height 14
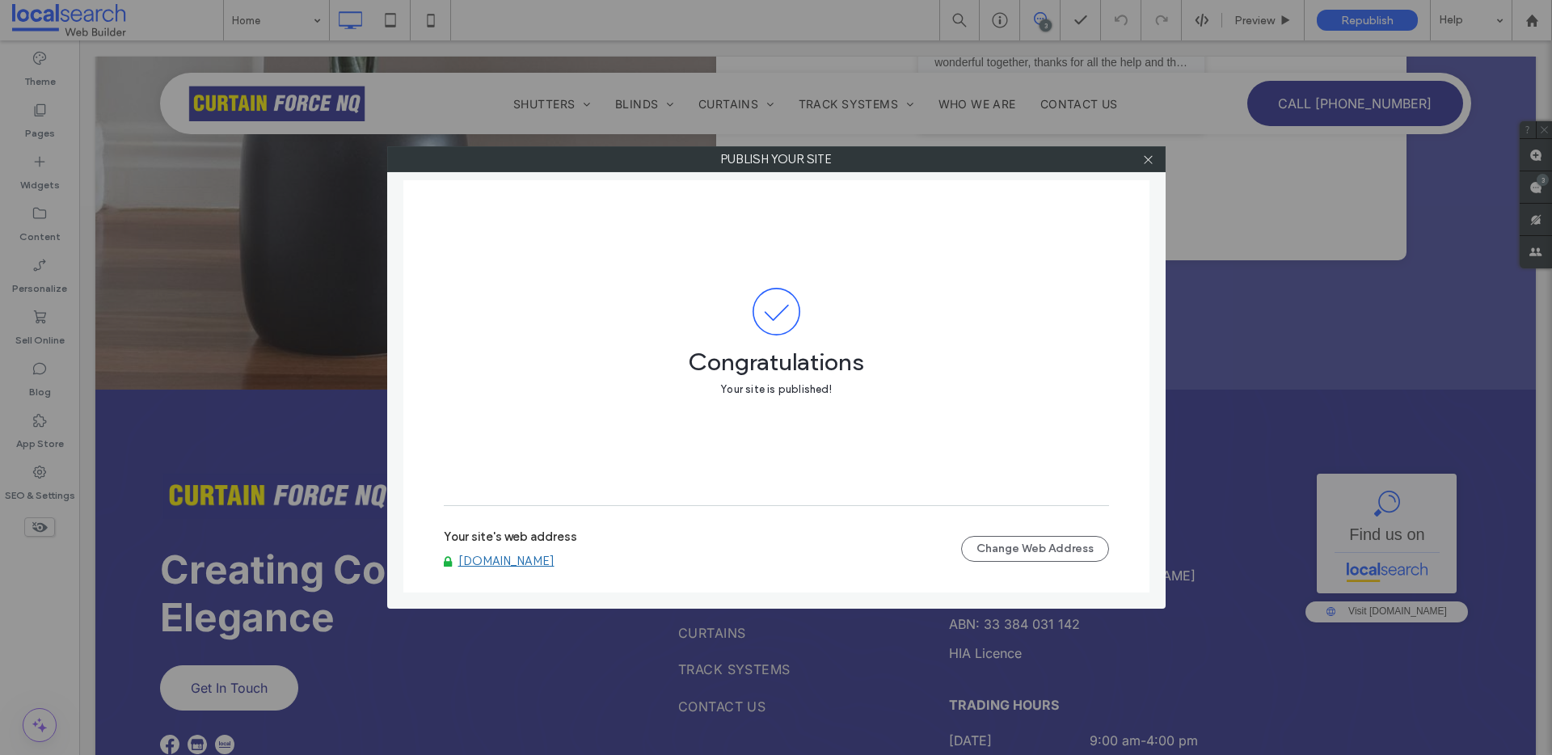
click at [548, 556] on link "[DOMAIN_NAME]" at bounding box center [506, 561] width 96 height 15
click at [555, 561] on link "[DOMAIN_NAME]" at bounding box center [506, 561] width 96 height 15
click at [1150, 163] on icon at bounding box center [1148, 160] width 12 height 12
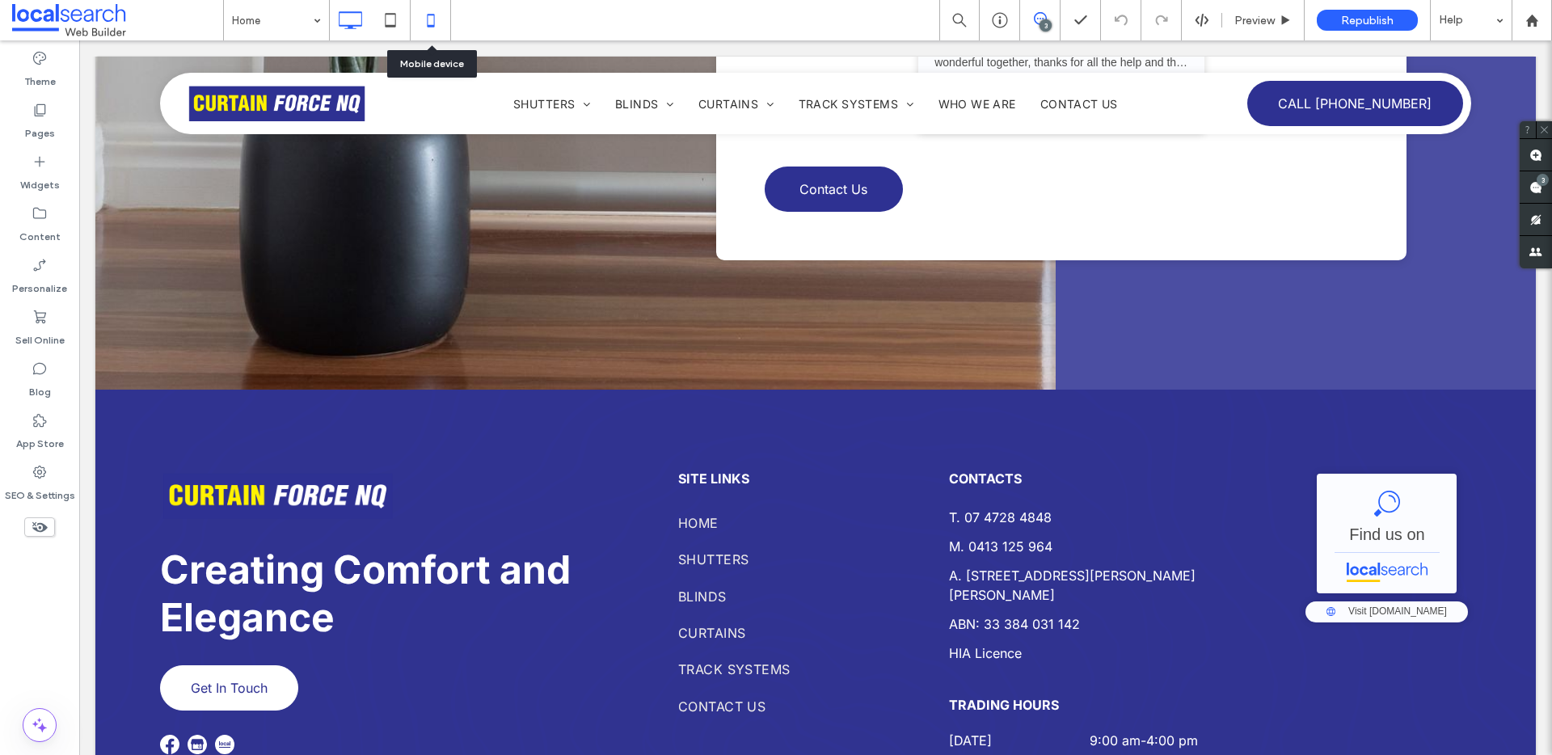
click at [424, 21] on icon at bounding box center [431, 20] width 32 height 32
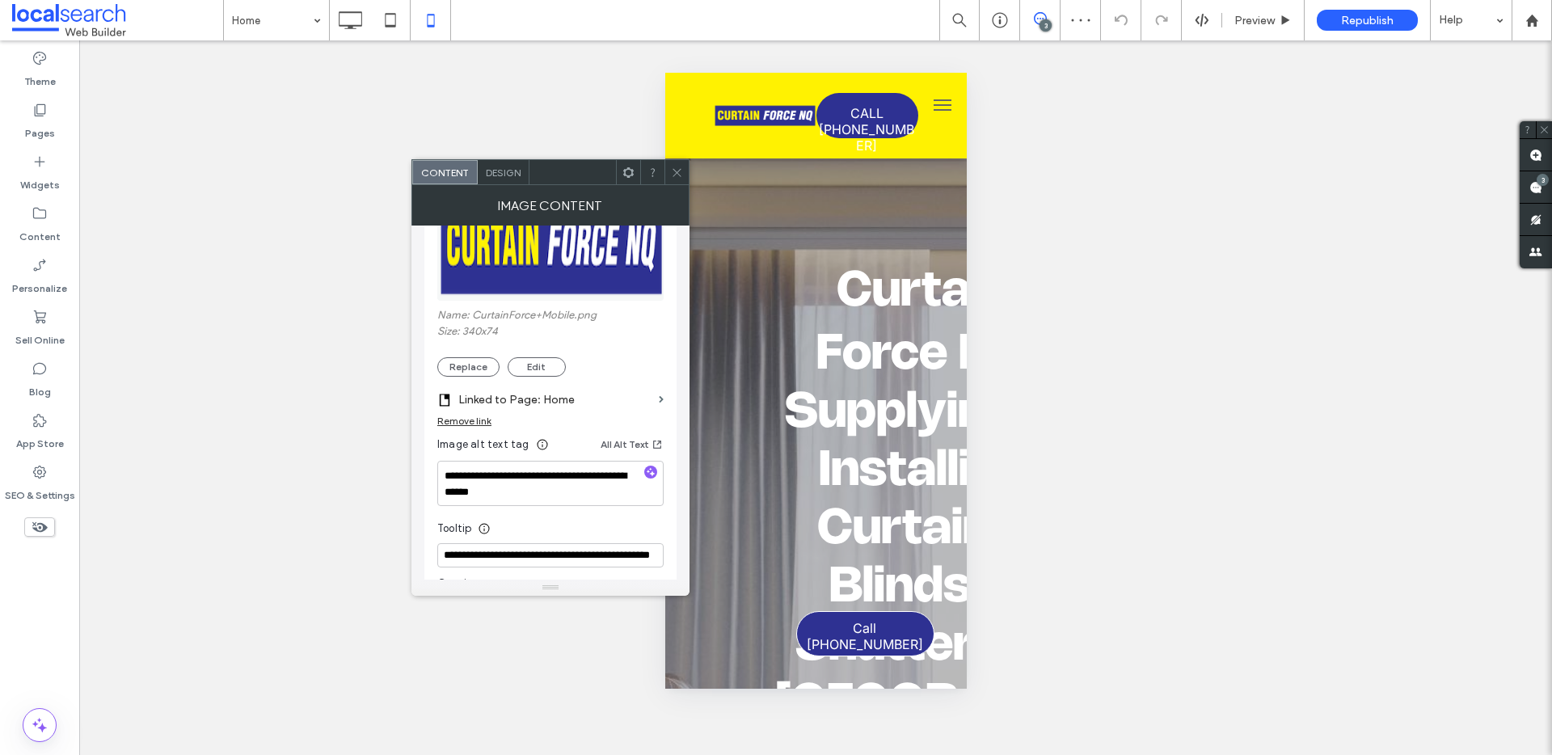
scroll to position [239, 0]
click at [504, 175] on span "Design" at bounding box center [503, 173] width 35 height 12
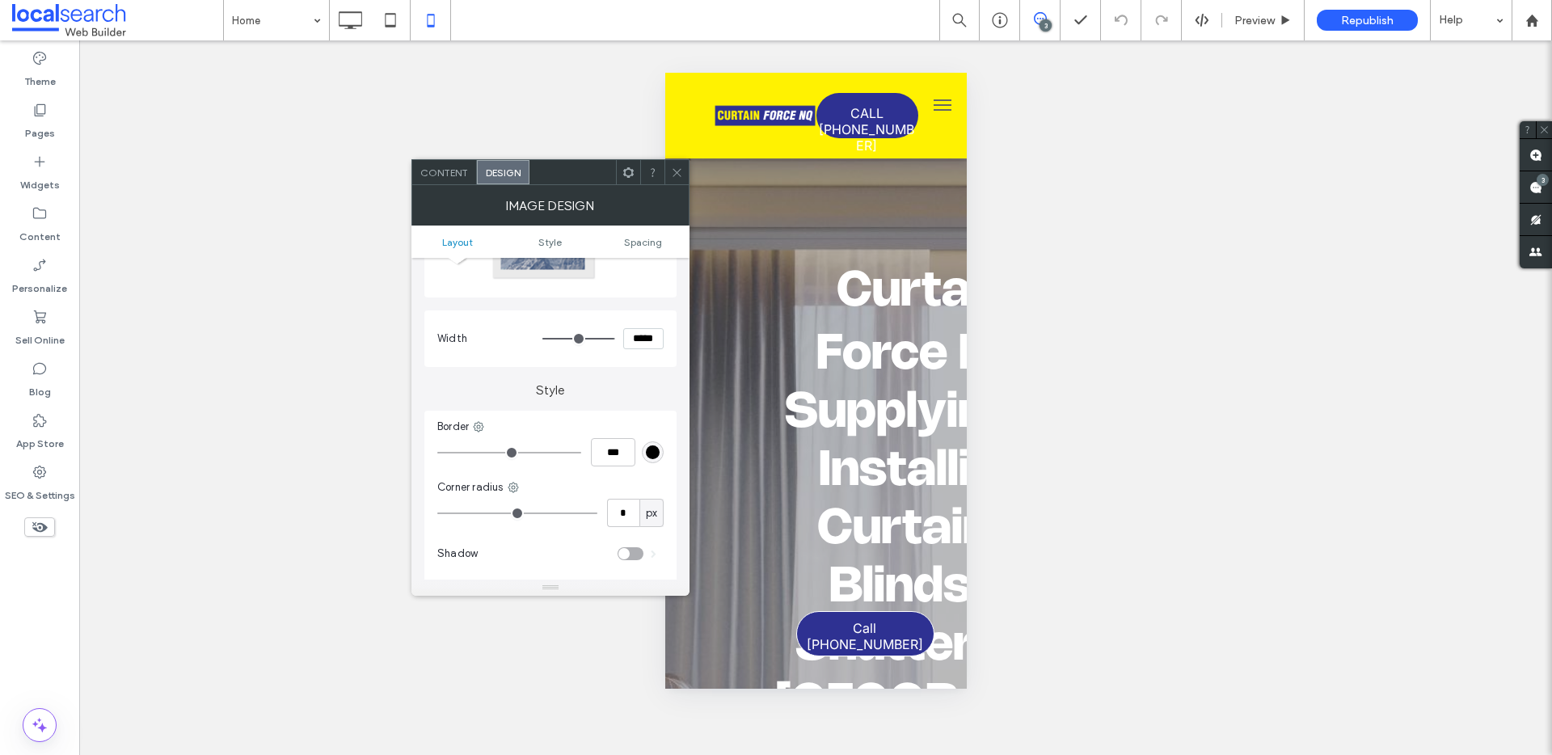
scroll to position [336, 0]
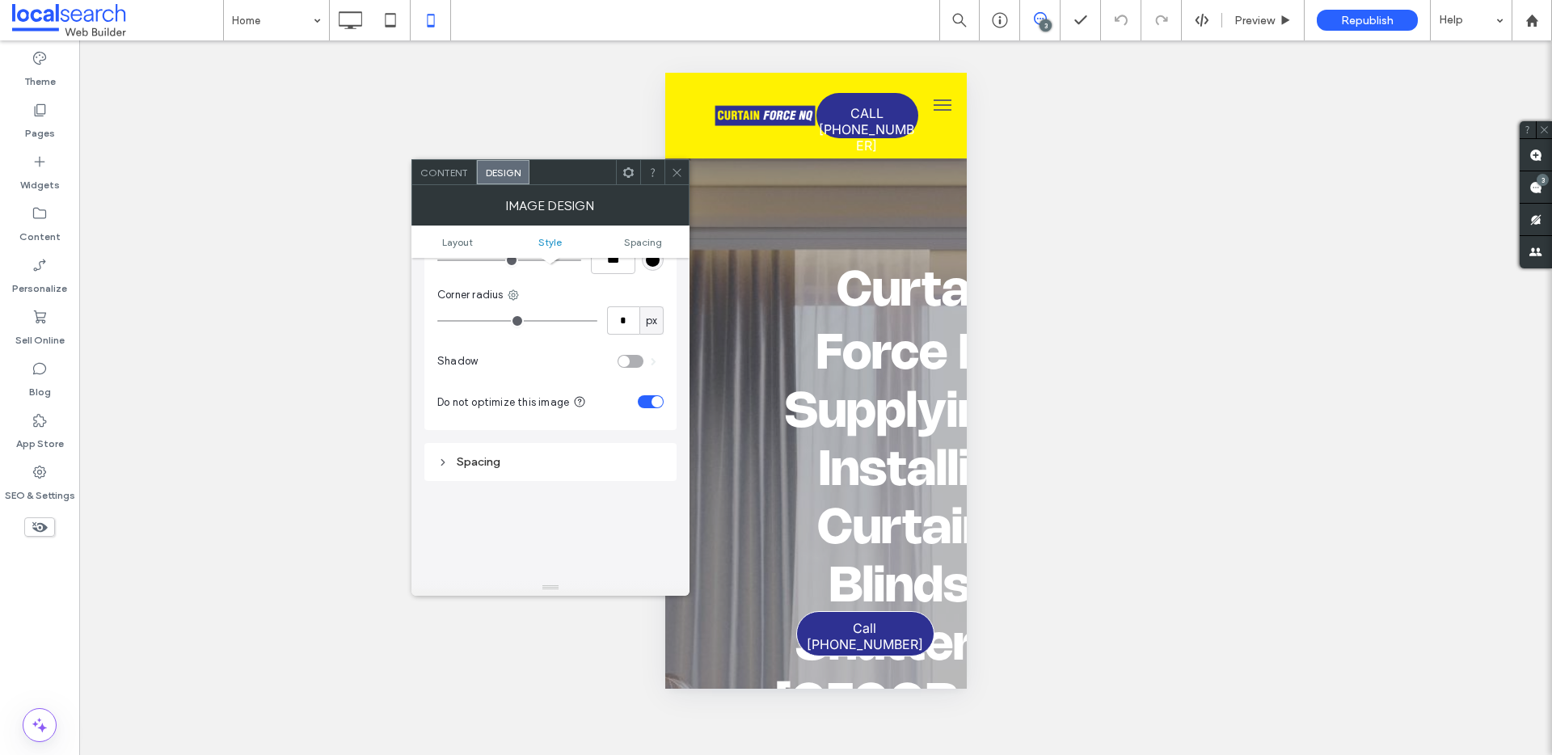
click at [685, 176] on div at bounding box center [677, 172] width 24 height 24
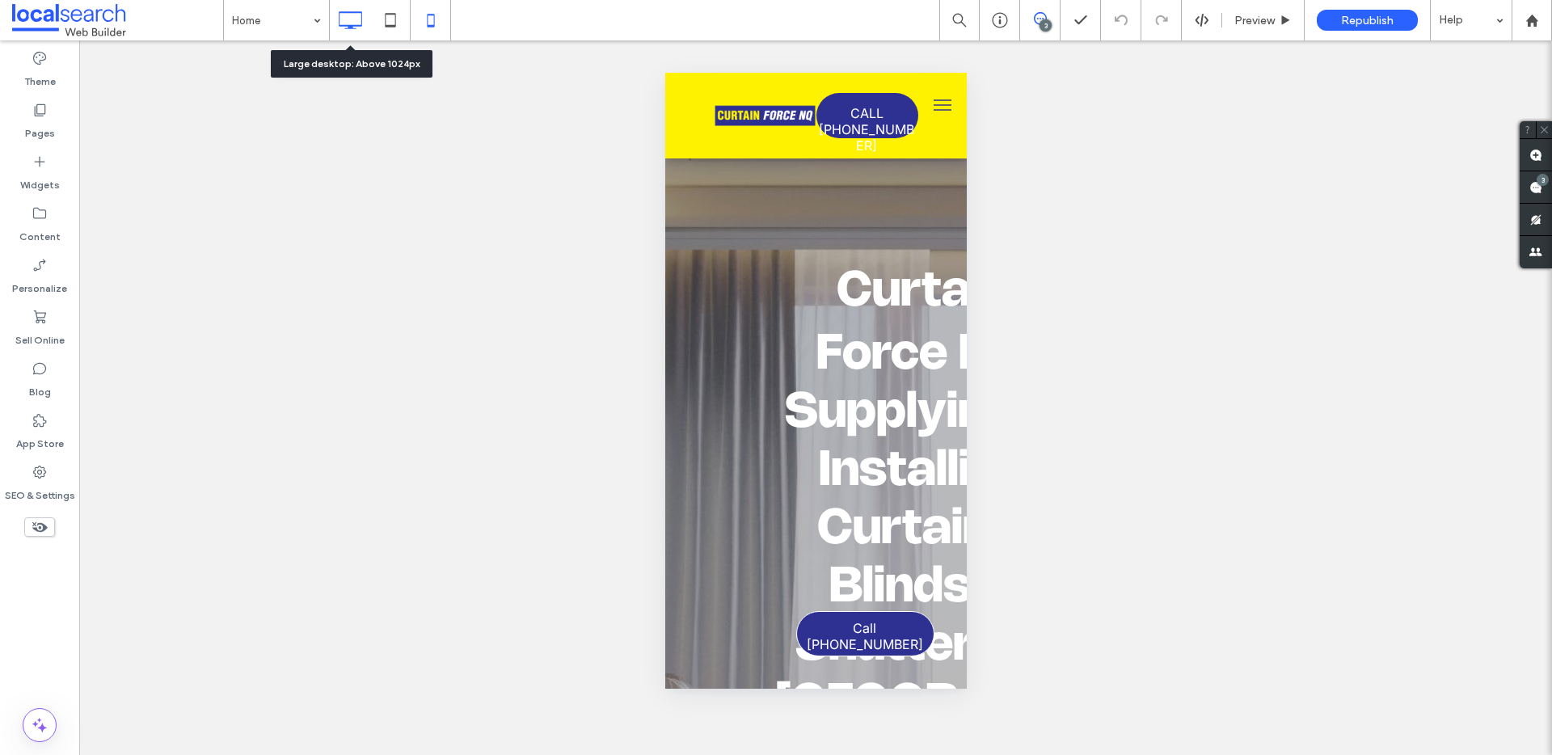
click at [358, 13] on use at bounding box center [351, 20] width 23 height 18
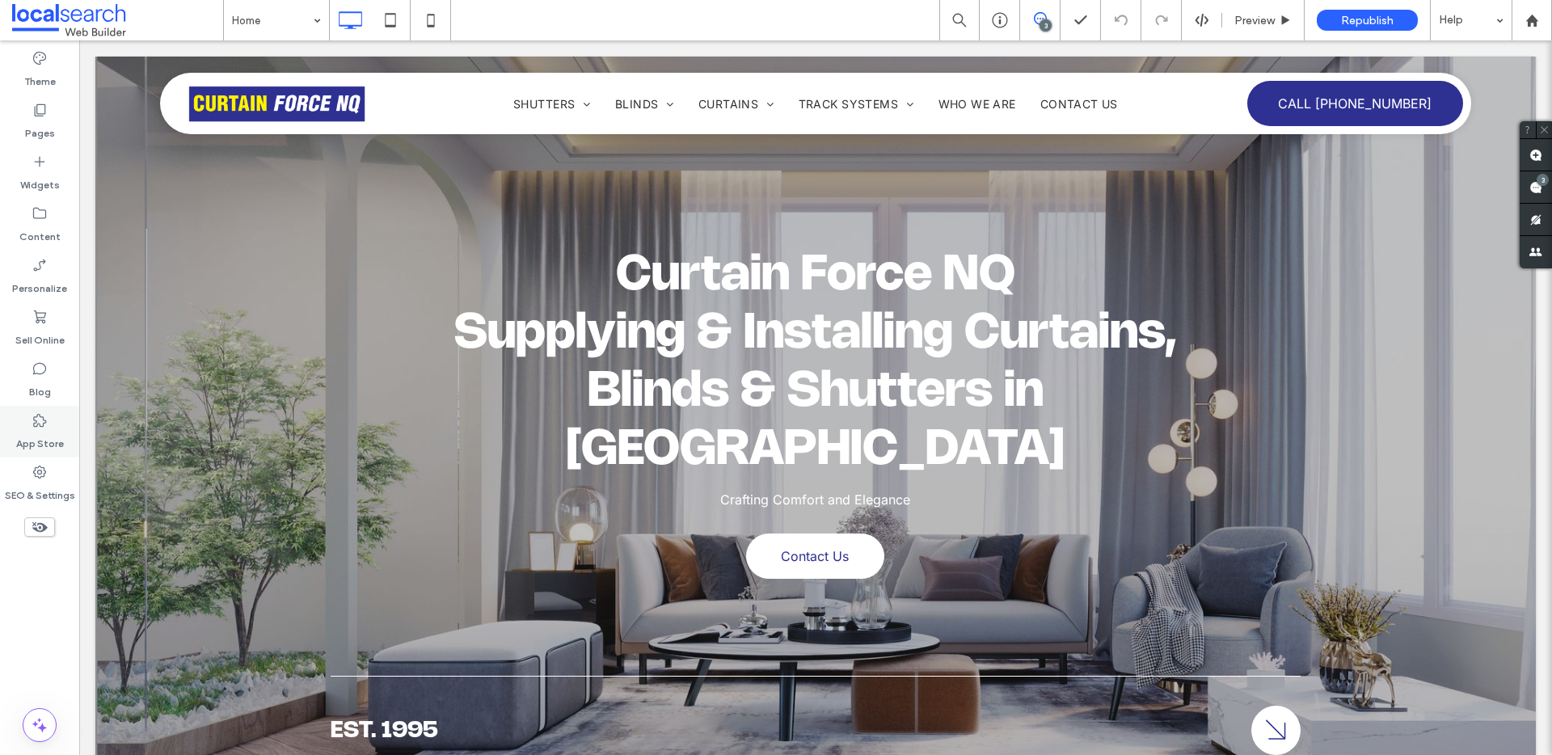
click at [43, 442] on label "App Store" at bounding box center [40, 440] width 48 height 23
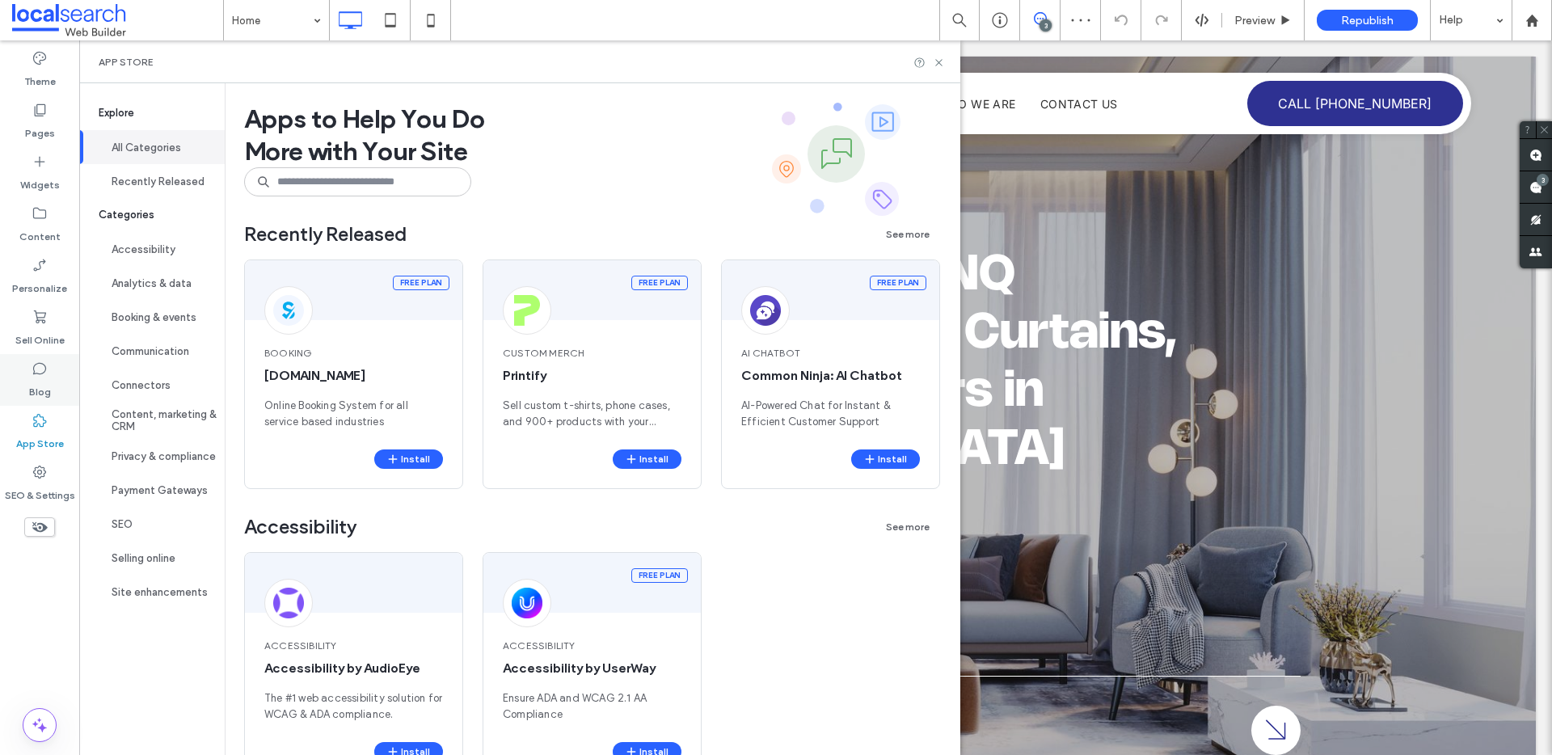
click at [47, 396] on label "Blog" at bounding box center [40, 388] width 22 height 23
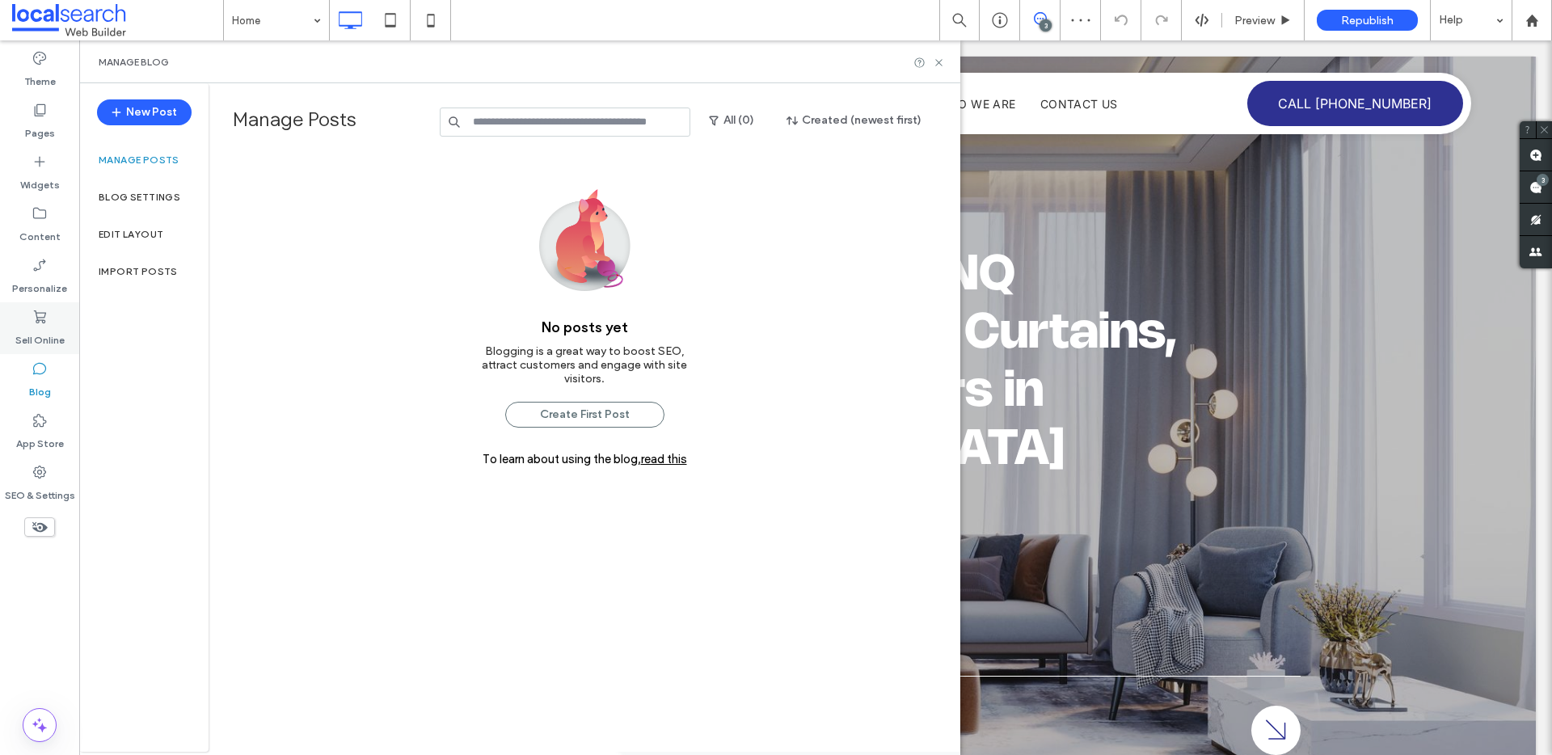
click at [52, 342] on label "Sell Online" at bounding box center [39, 336] width 49 height 23
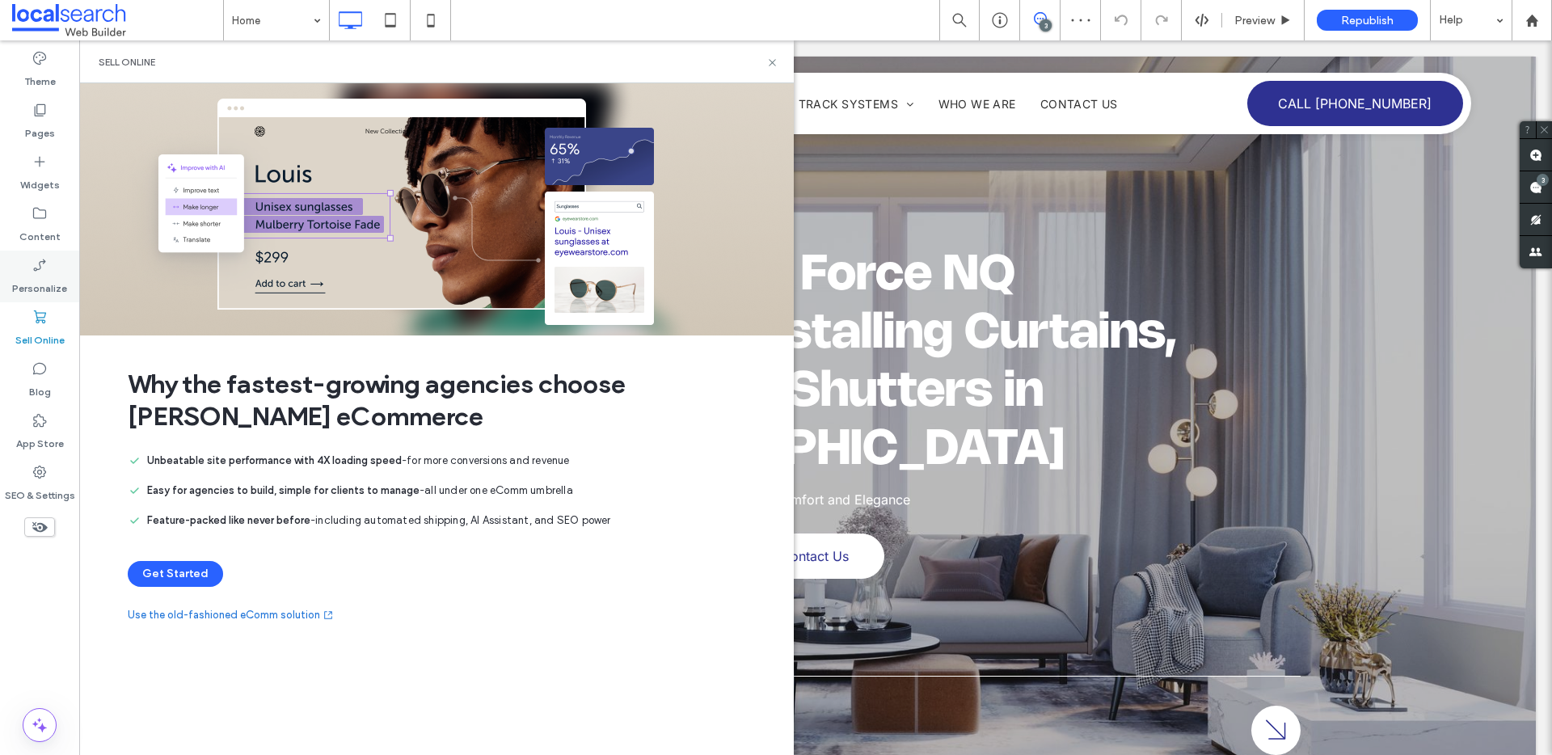
click at [40, 262] on use at bounding box center [39, 265] width 12 height 12
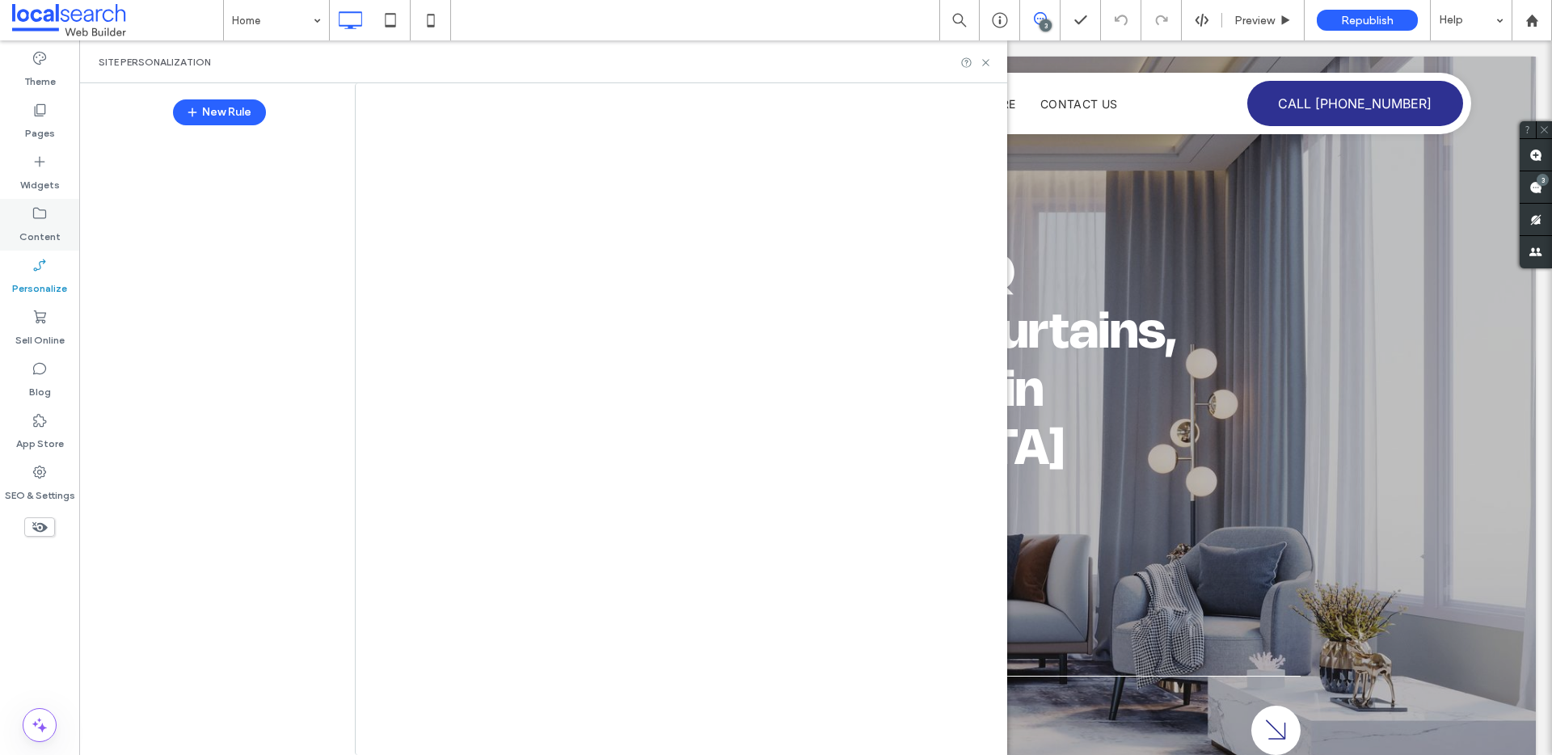
click at [37, 216] on icon at bounding box center [40, 213] width 16 height 16
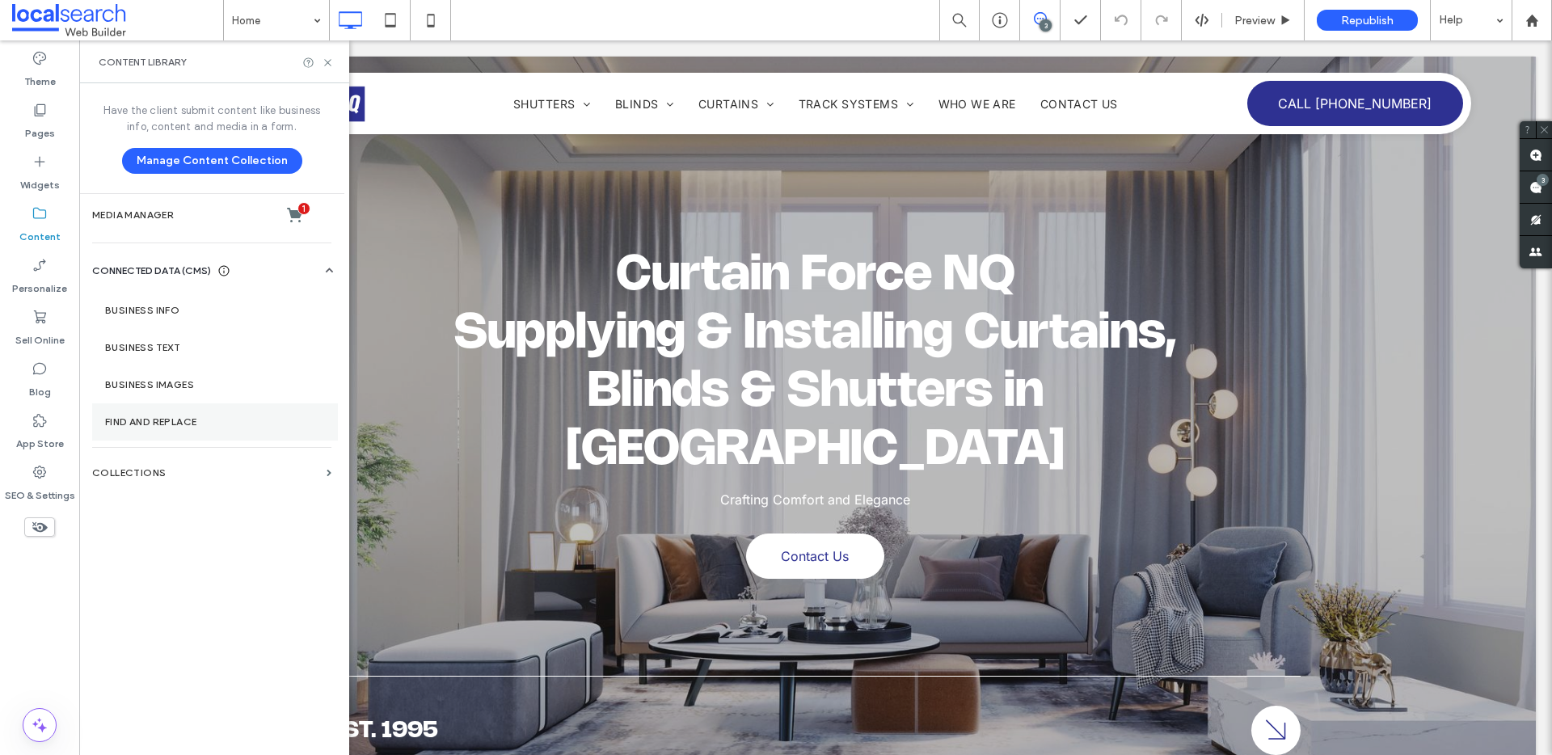
drag, startPoint x: 167, startPoint y: 471, endPoint x: 148, endPoint y: 426, distance: 48.9
click at [166, 470] on label "Collections" at bounding box center [206, 472] width 228 height 11
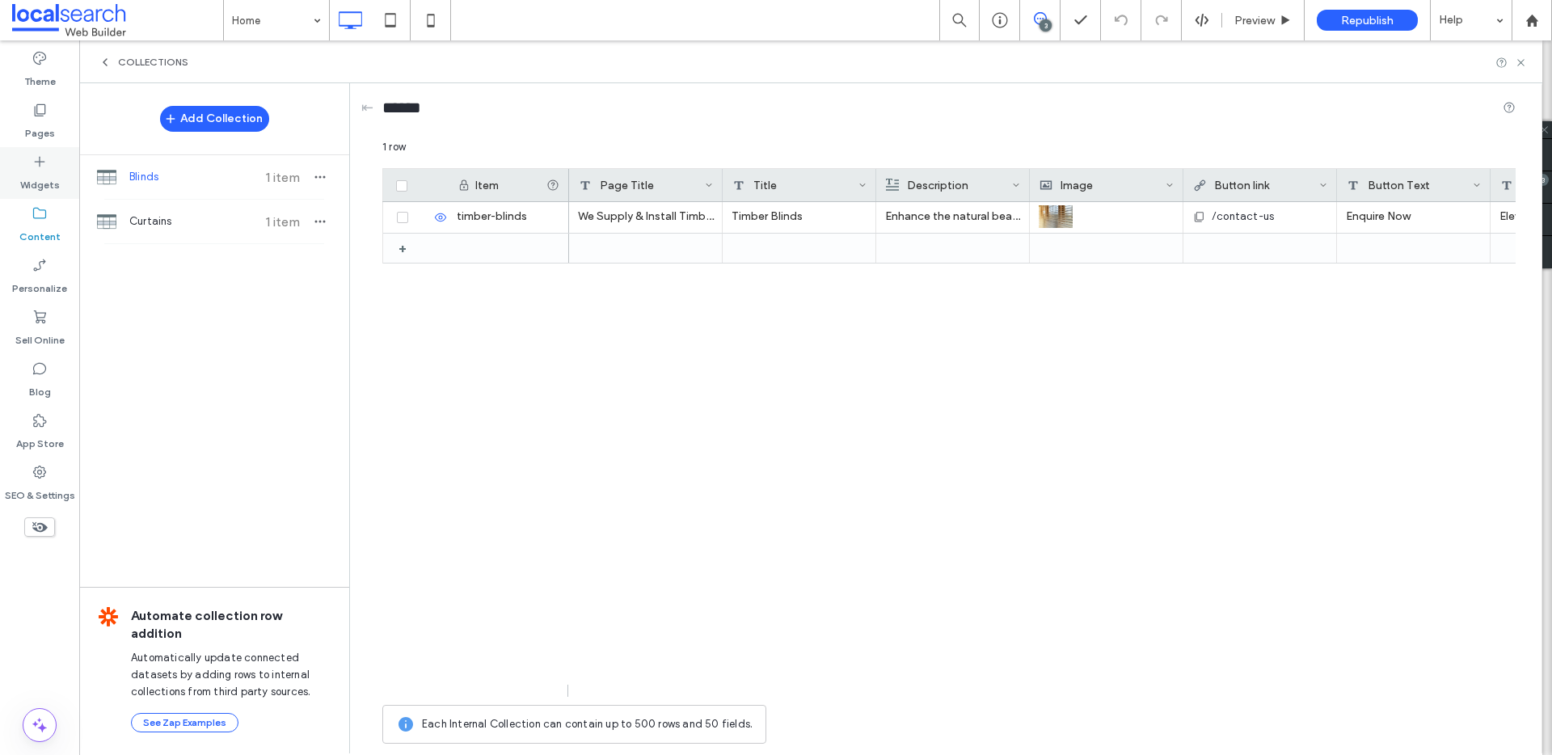
click at [55, 179] on label "Widgets" at bounding box center [40, 181] width 40 height 23
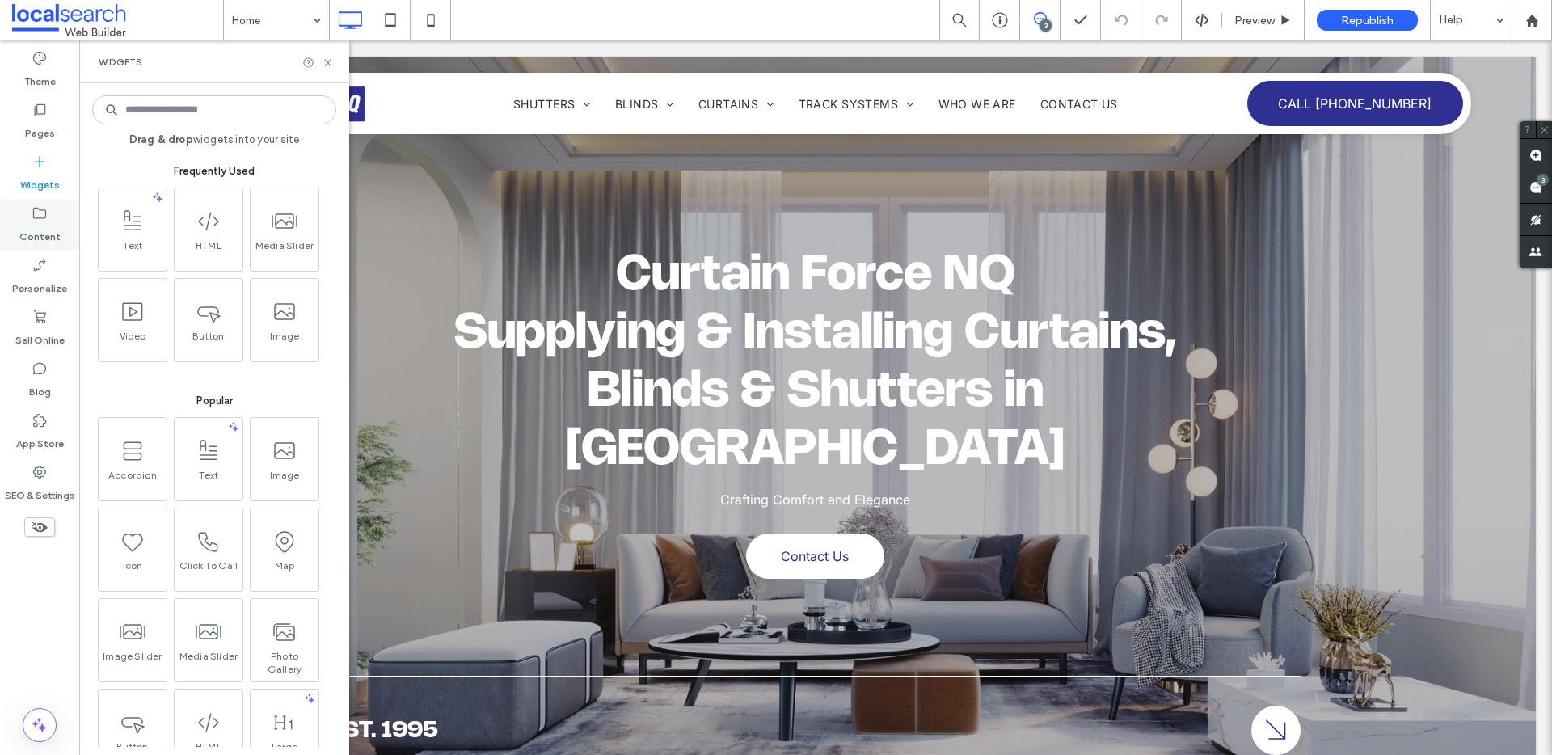
click at [52, 233] on label "Content" at bounding box center [39, 233] width 41 height 23
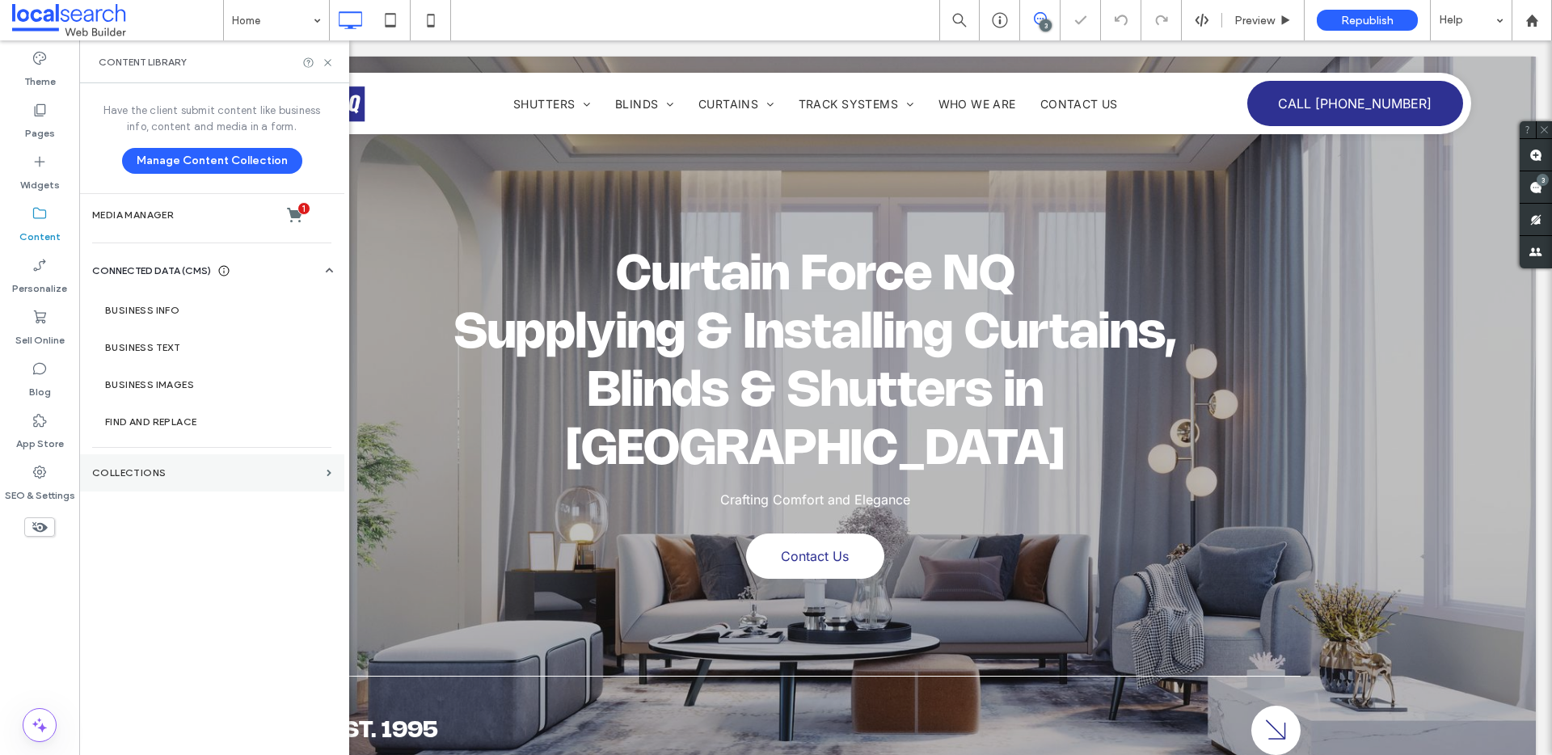
click at [161, 477] on label "Collections" at bounding box center [206, 472] width 228 height 11
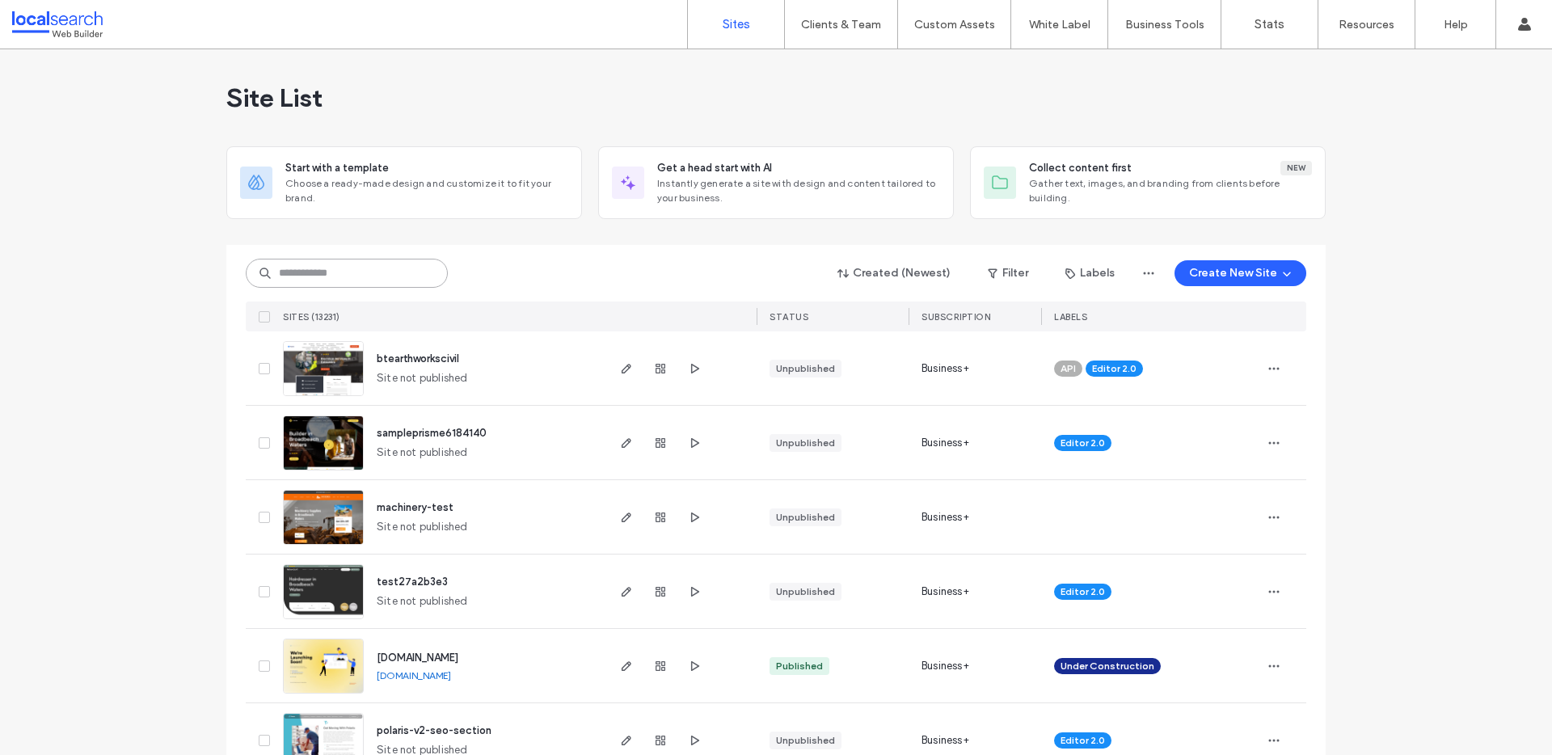
click at [317, 280] on input at bounding box center [347, 273] width 202 height 29
paste input "********"
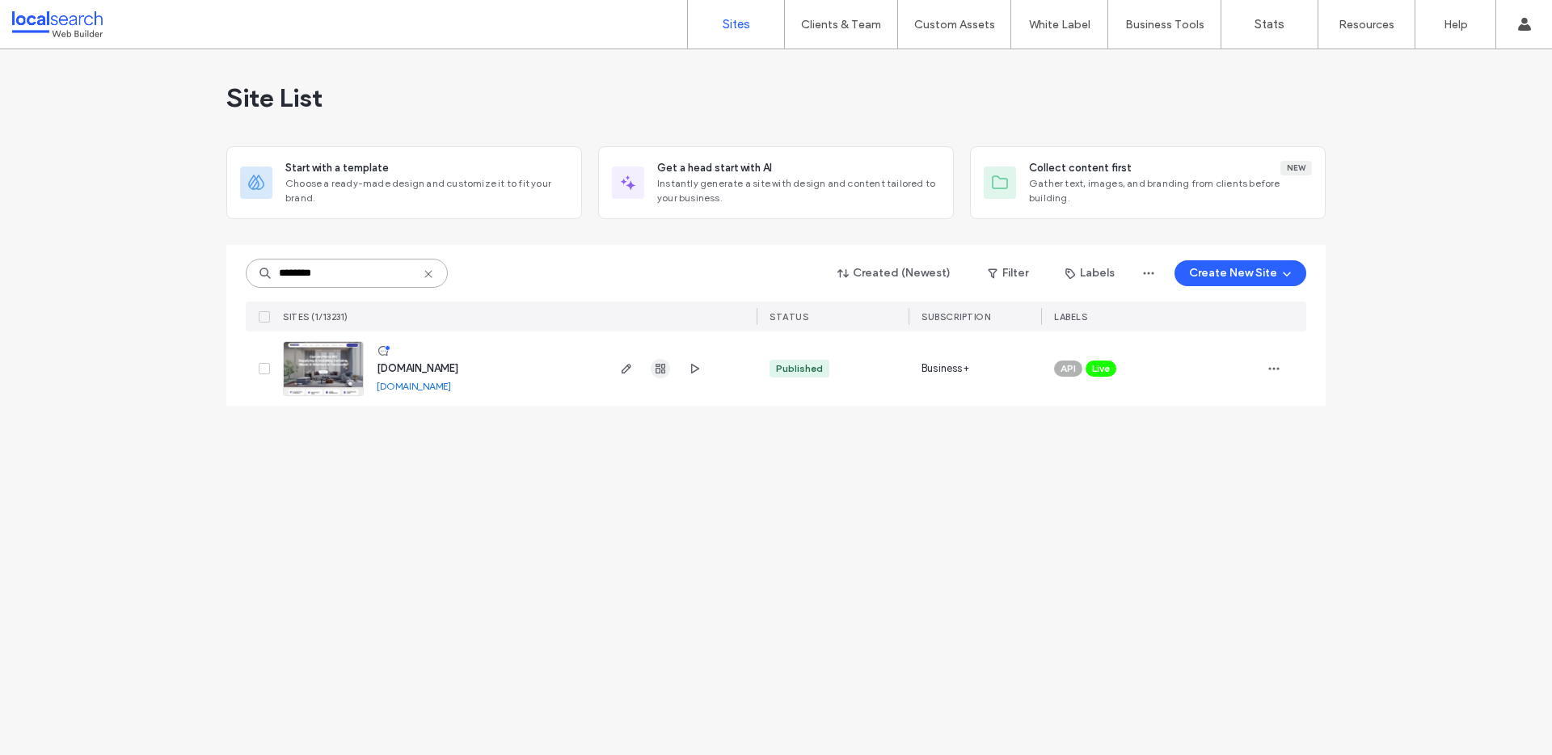
type input "********"
click at [661, 374] on icon "button" at bounding box center [660, 368] width 13 height 13
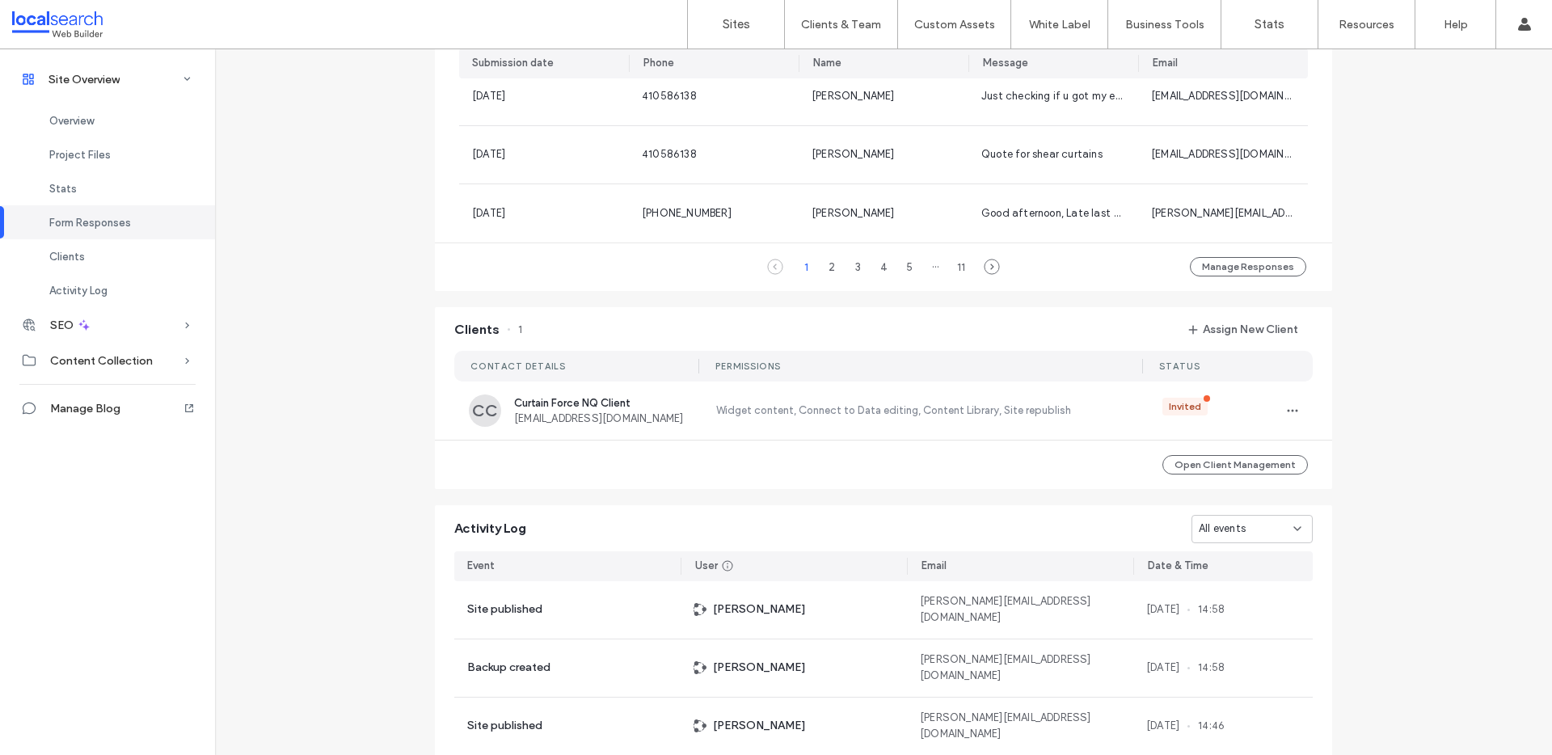
scroll to position [1231, 0]
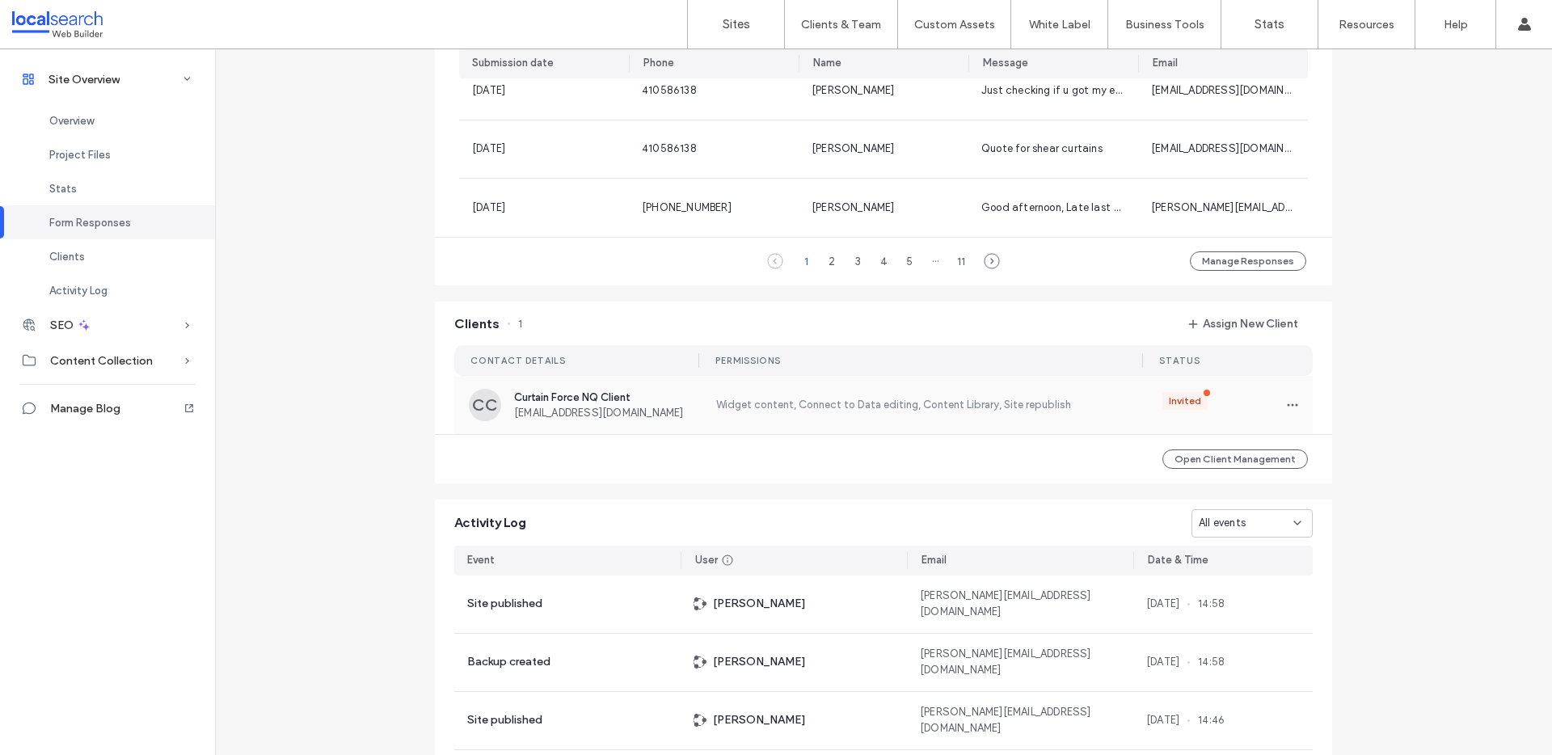
click at [634, 405] on div "Curtain Force NQ Client [EMAIL_ADDRESS][DOMAIN_NAME]" at bounding box center [605, 404] width 182 height 27
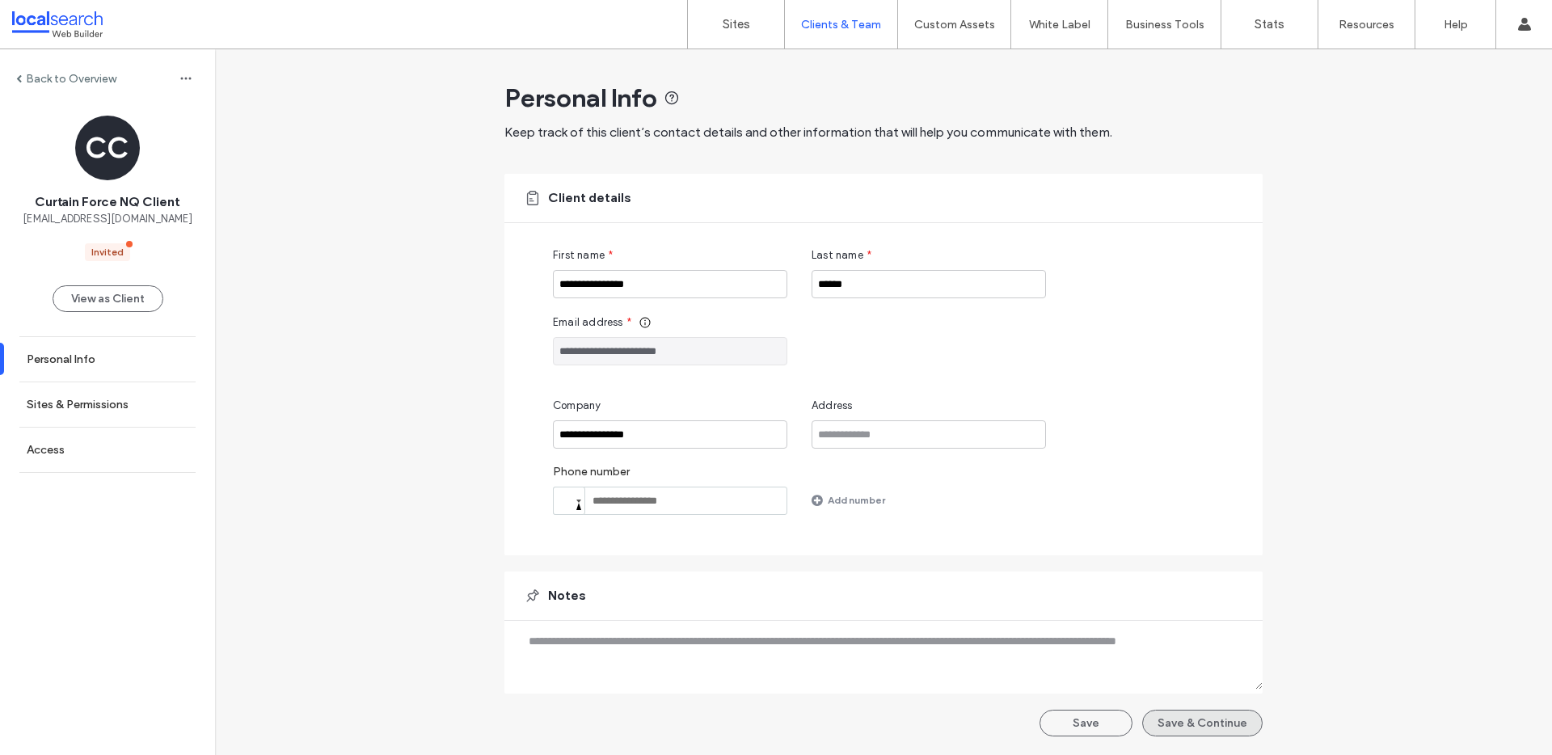
click at [1232, 712] on button "Save & Continue" at bounding box center [1202, 723] width 120 height 27
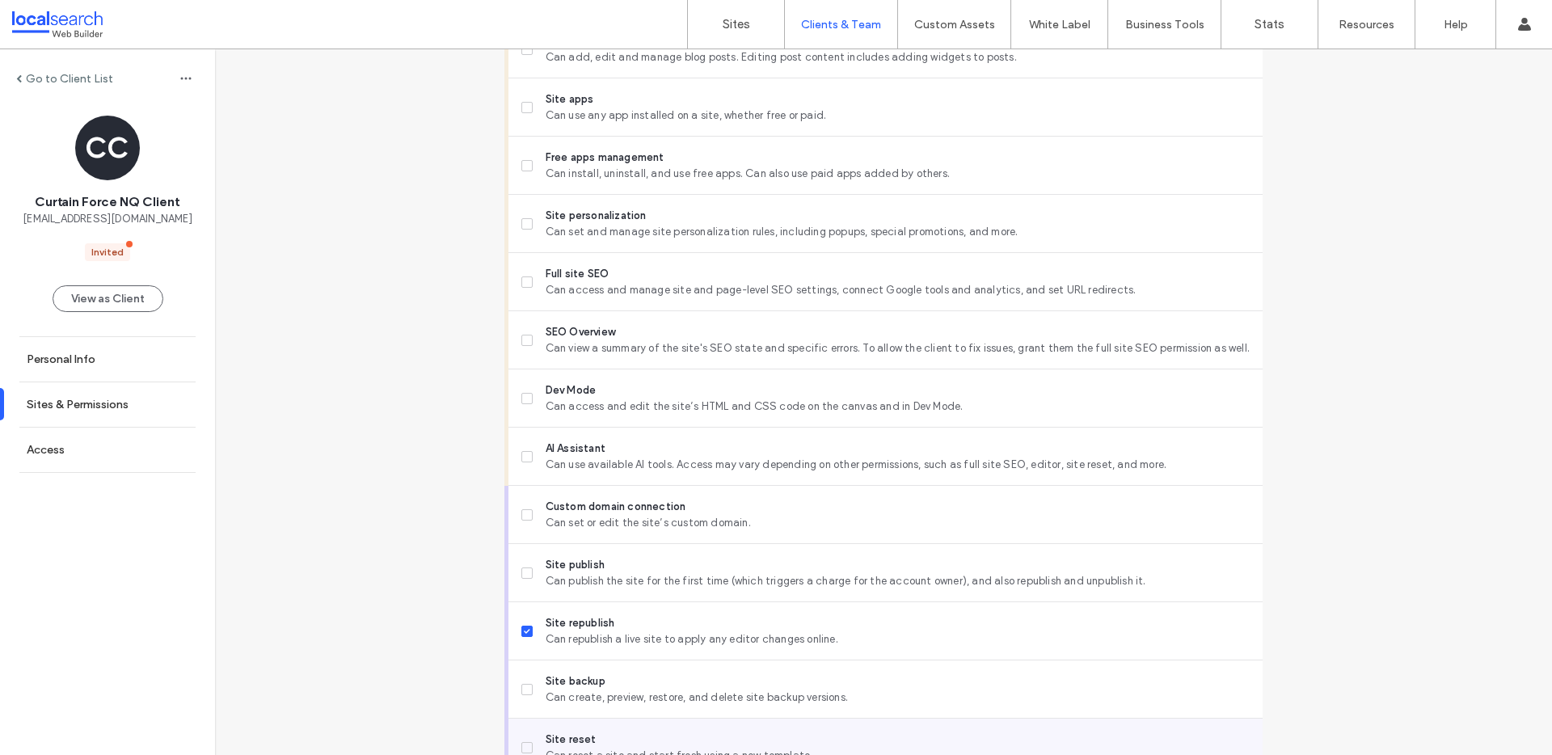
scroll to position [1269, 0]
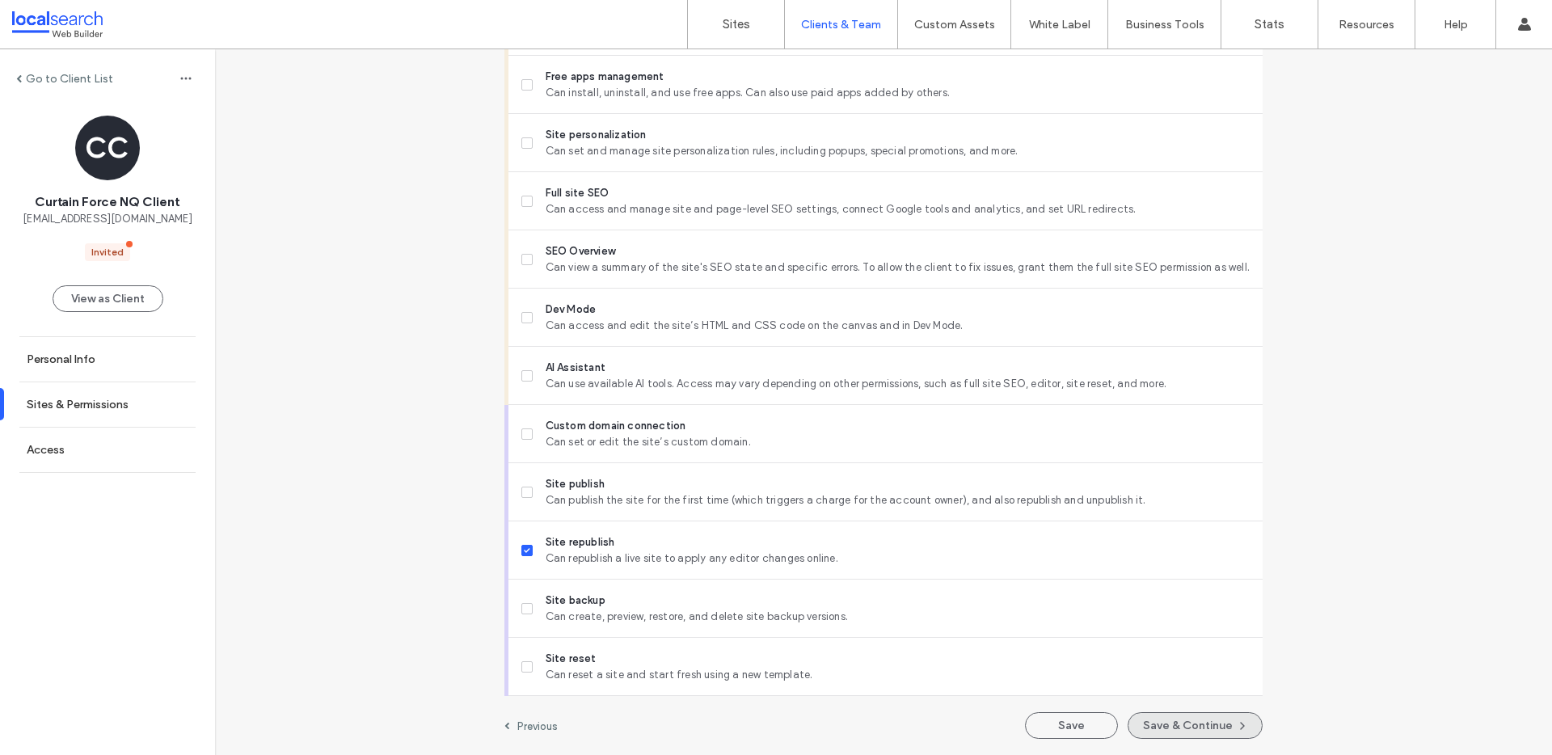
click at [1193, 736] on button "Save & Continue" at bounding box center [1195, 725] width 135 height 27
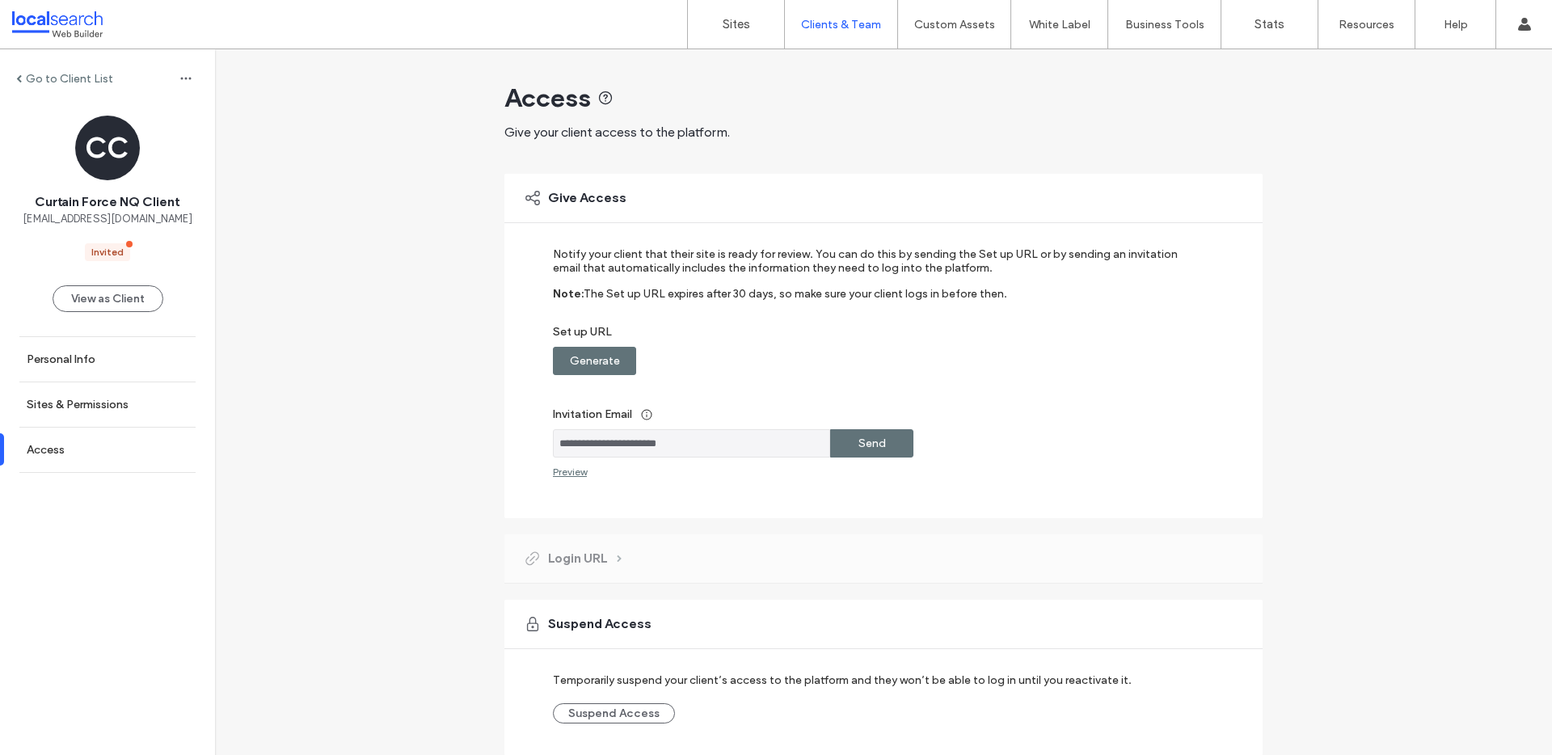
click at [614, 360] on div "Generate" at bounding box center [594, 361] width 83 height 28
click at [898, 367] on div "Copy" at bounding box center [871, 361] width 83 height 28
click at [651, 448] on input "**********" at bounding box center [691, 443] width 277 height 28
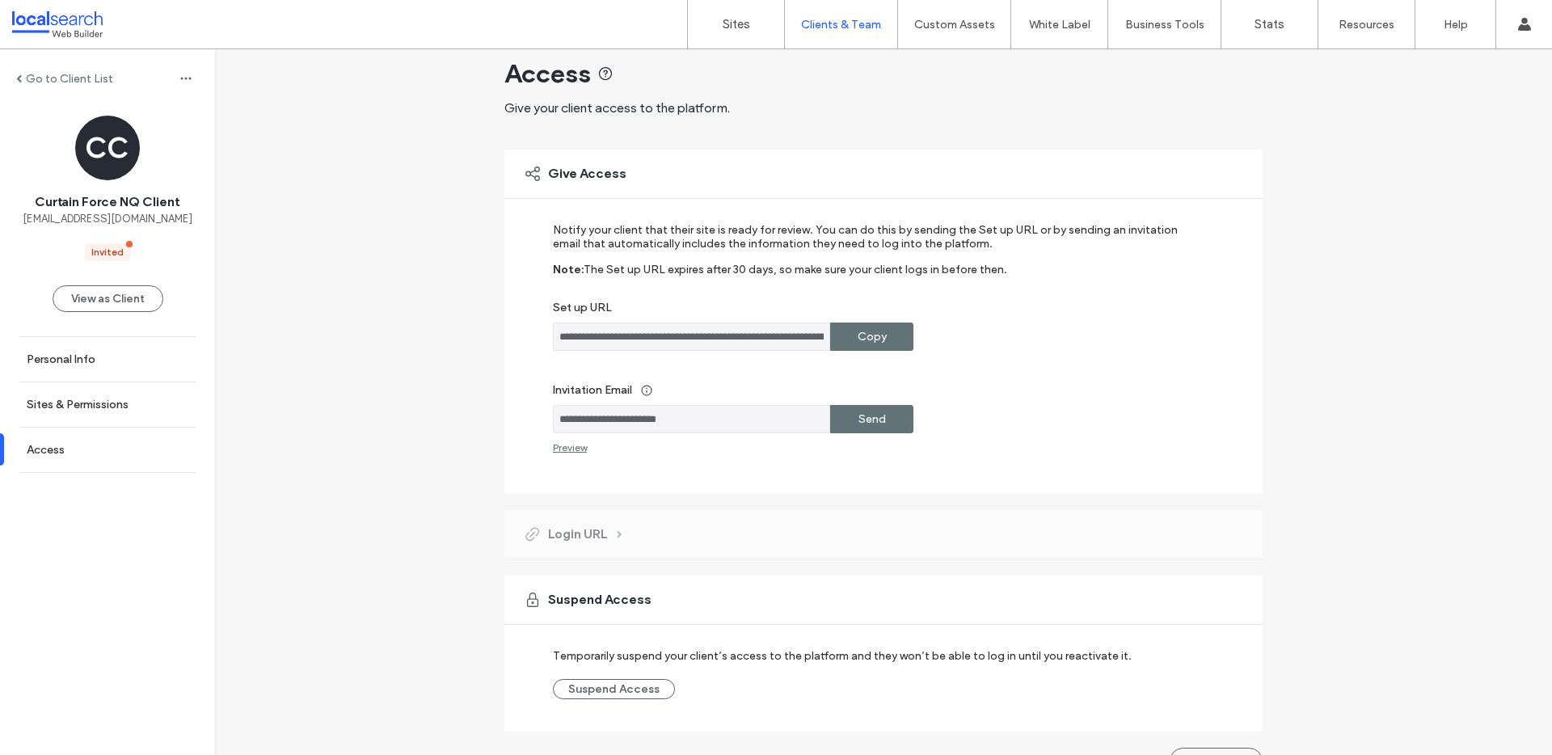
scroll to position [60, 0]
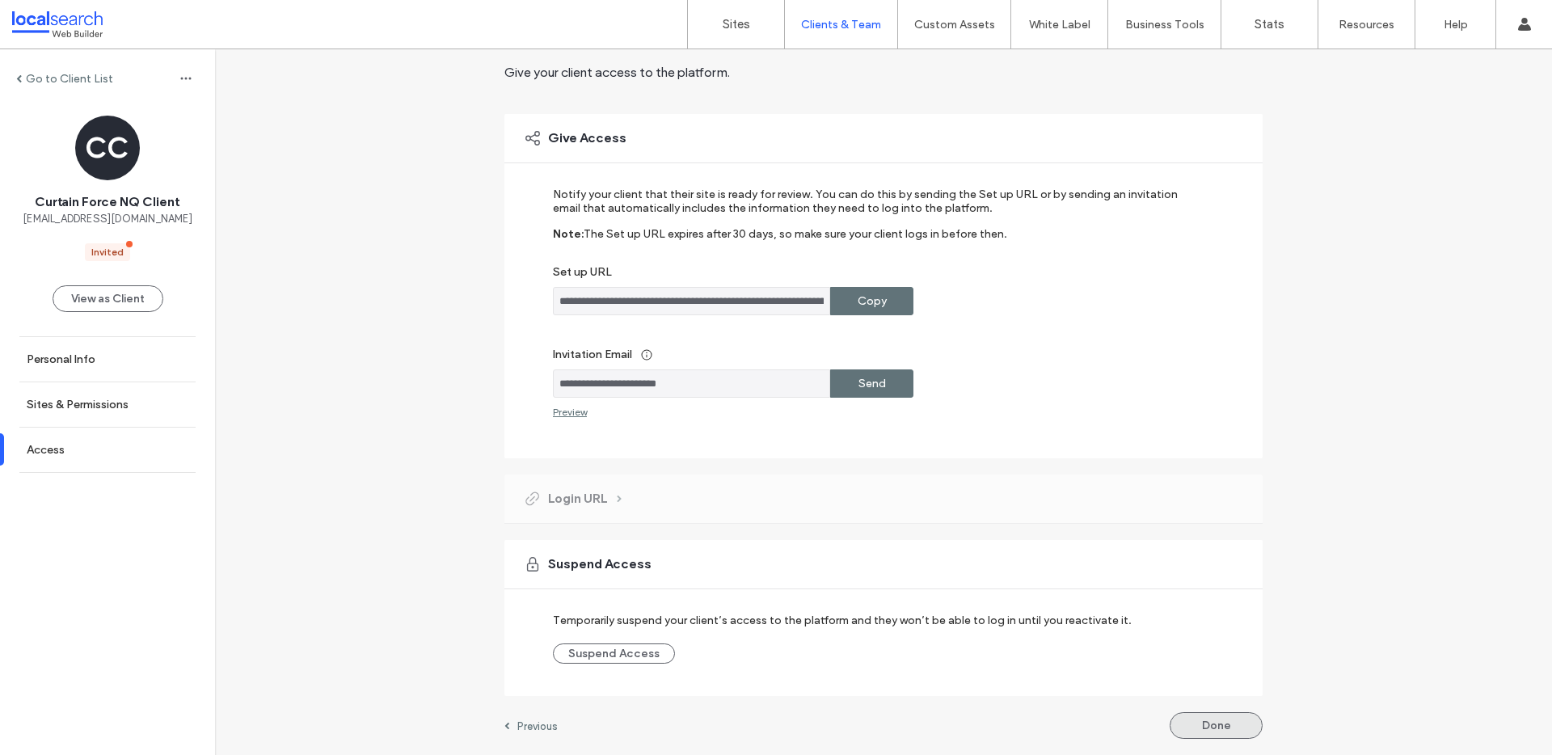
click at [1241, 714] on button "Done" at bounding box center [1216, 725] width 93 height 27
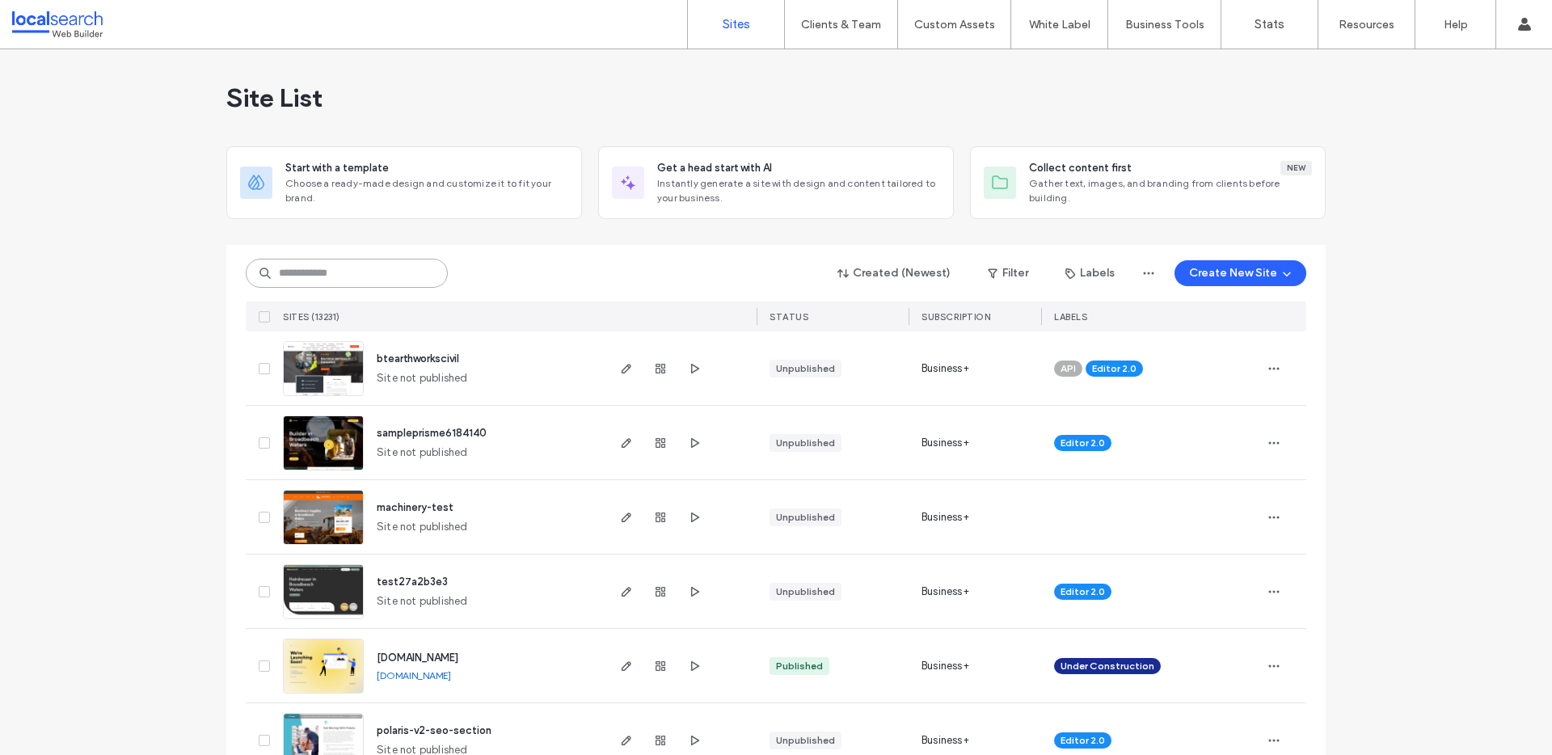
click at [303, 278] on input at bounding box center [347, 273] width 202 height 29
paste input "********"
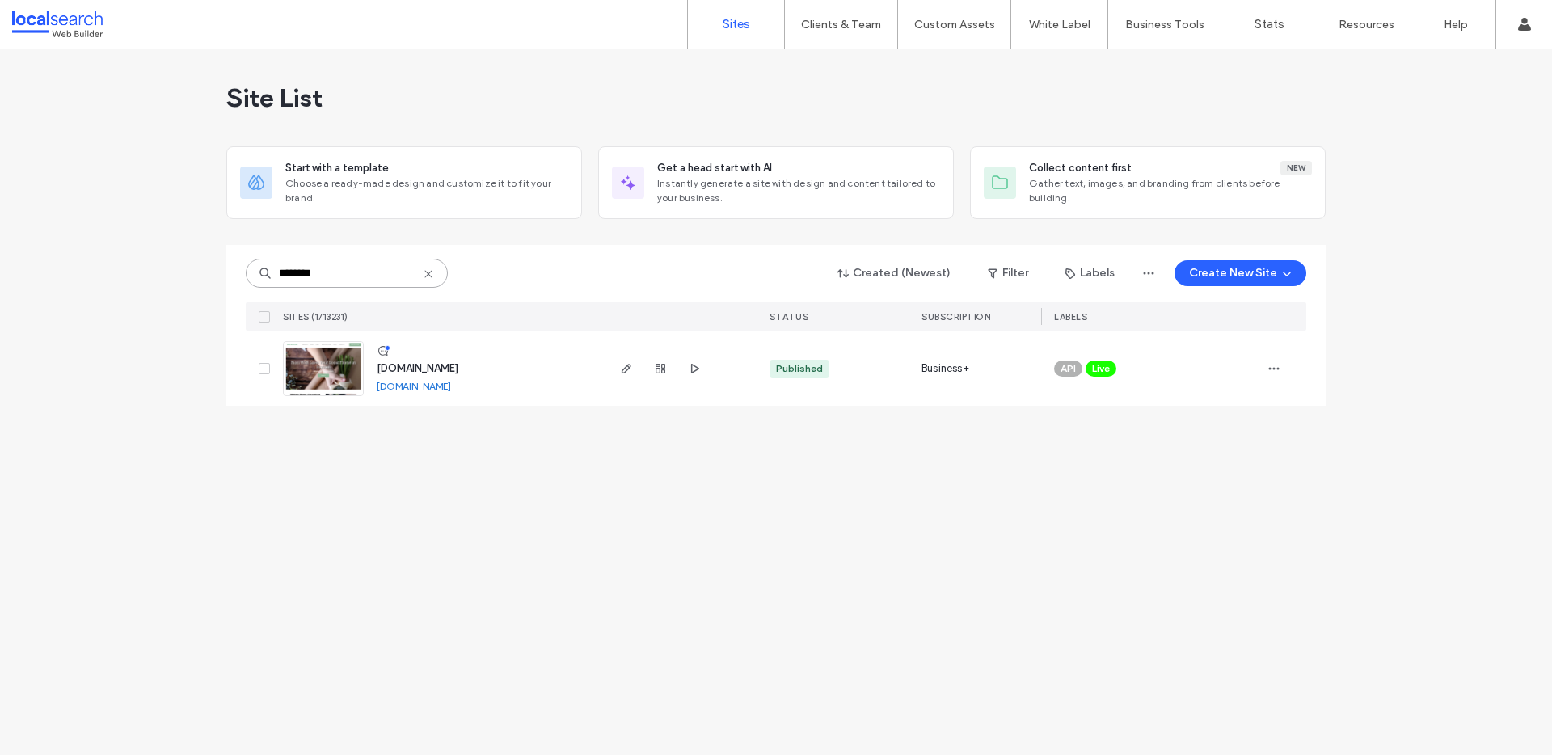
type input "********"
click at [335, 372] on img at bounding box center [323, 397] width 79 height 110
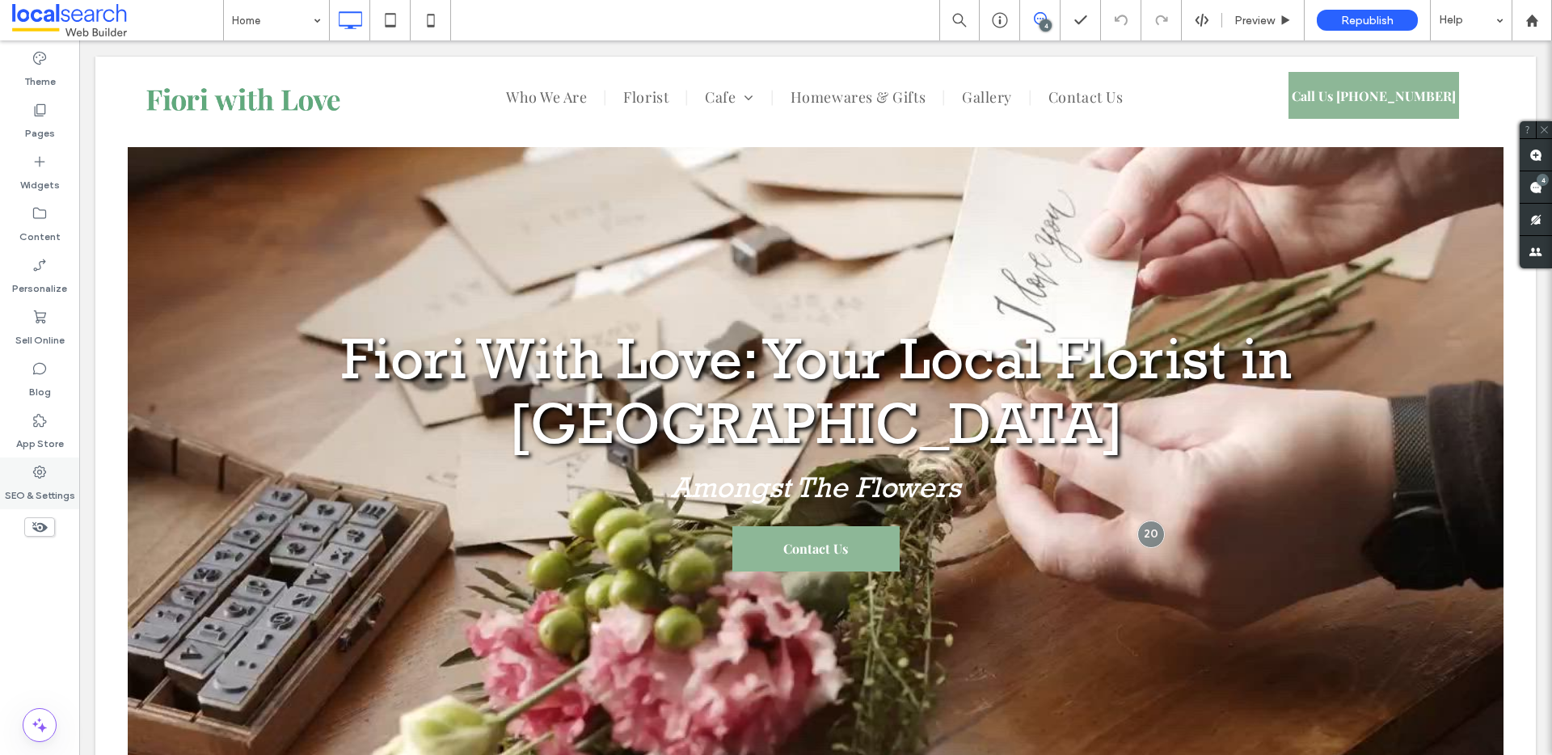
click at [68, 490] on label "SEO & Settings" at bounding box center [40, 491] width 70 height 23
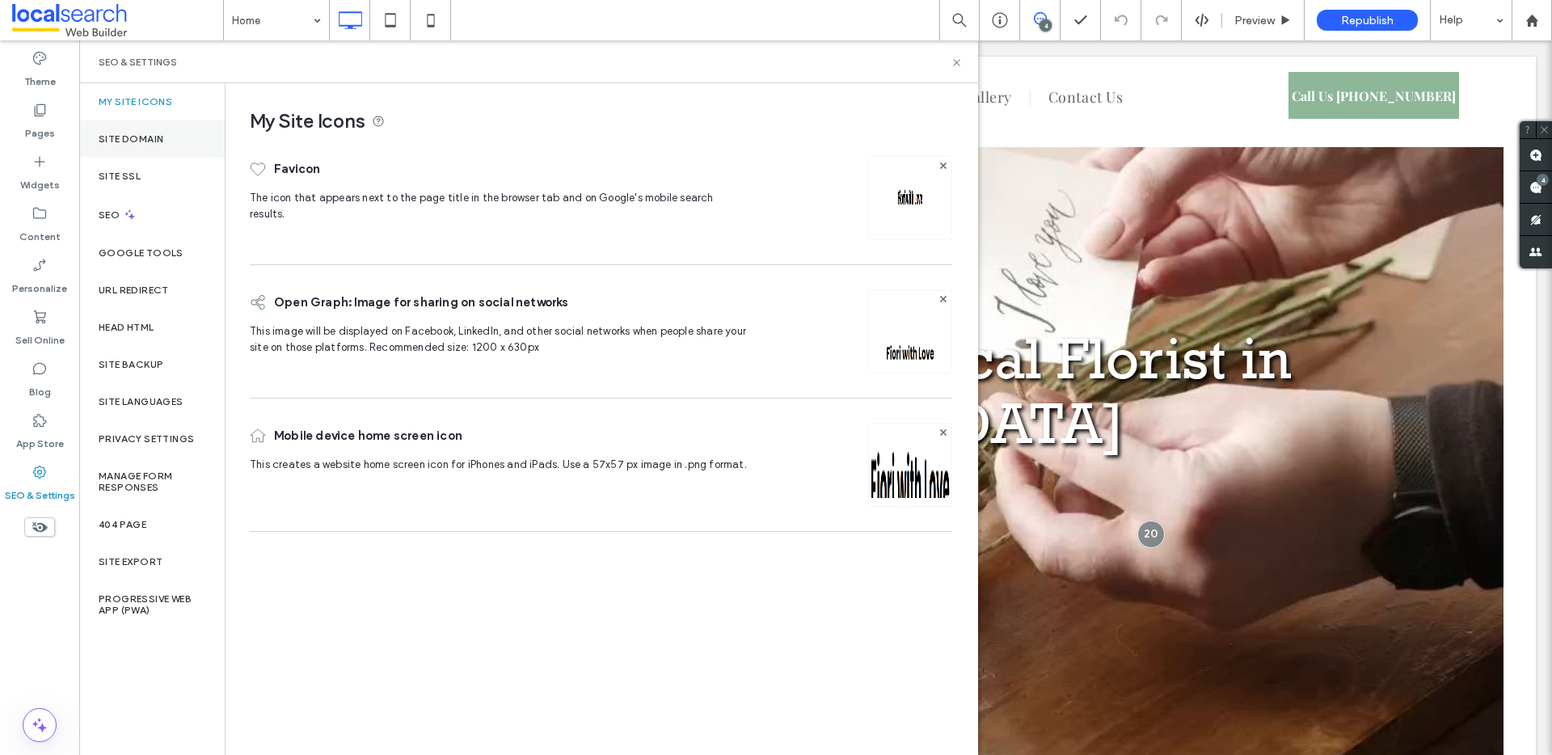
click at [204, 146] on div "Site Domain" at bounding box center [152, 138] width 146 height 37
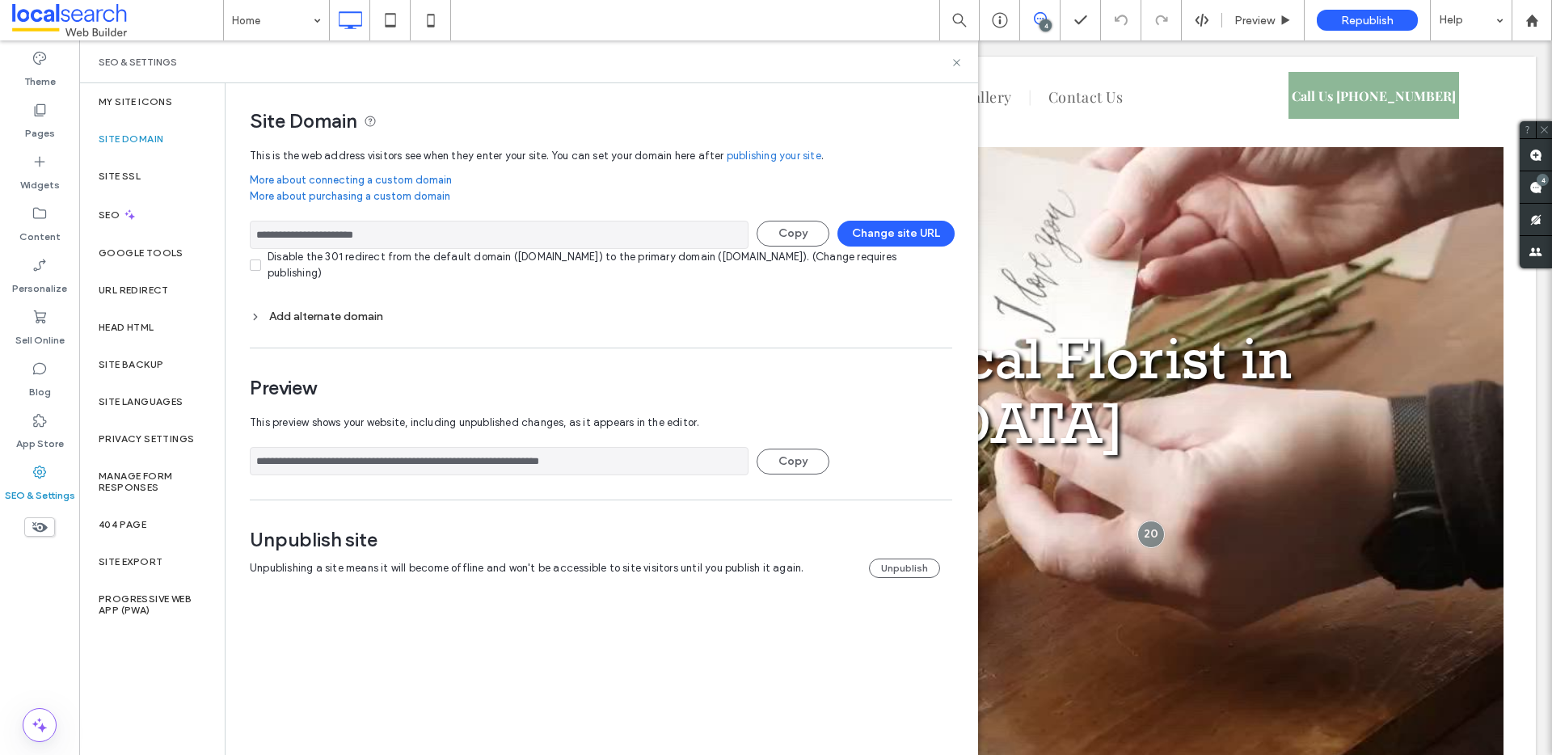
click at [453, 238] on input "**********" at bounding box center [499, 235] width 499 height 28
drag, startPoint x: 539, startPoint y: 462, endPoint x: 247, endPoint y: 454, distance: 292.0
click at [247, 454] on div "**********" at bounding box center [595, 346] width 739 height 527
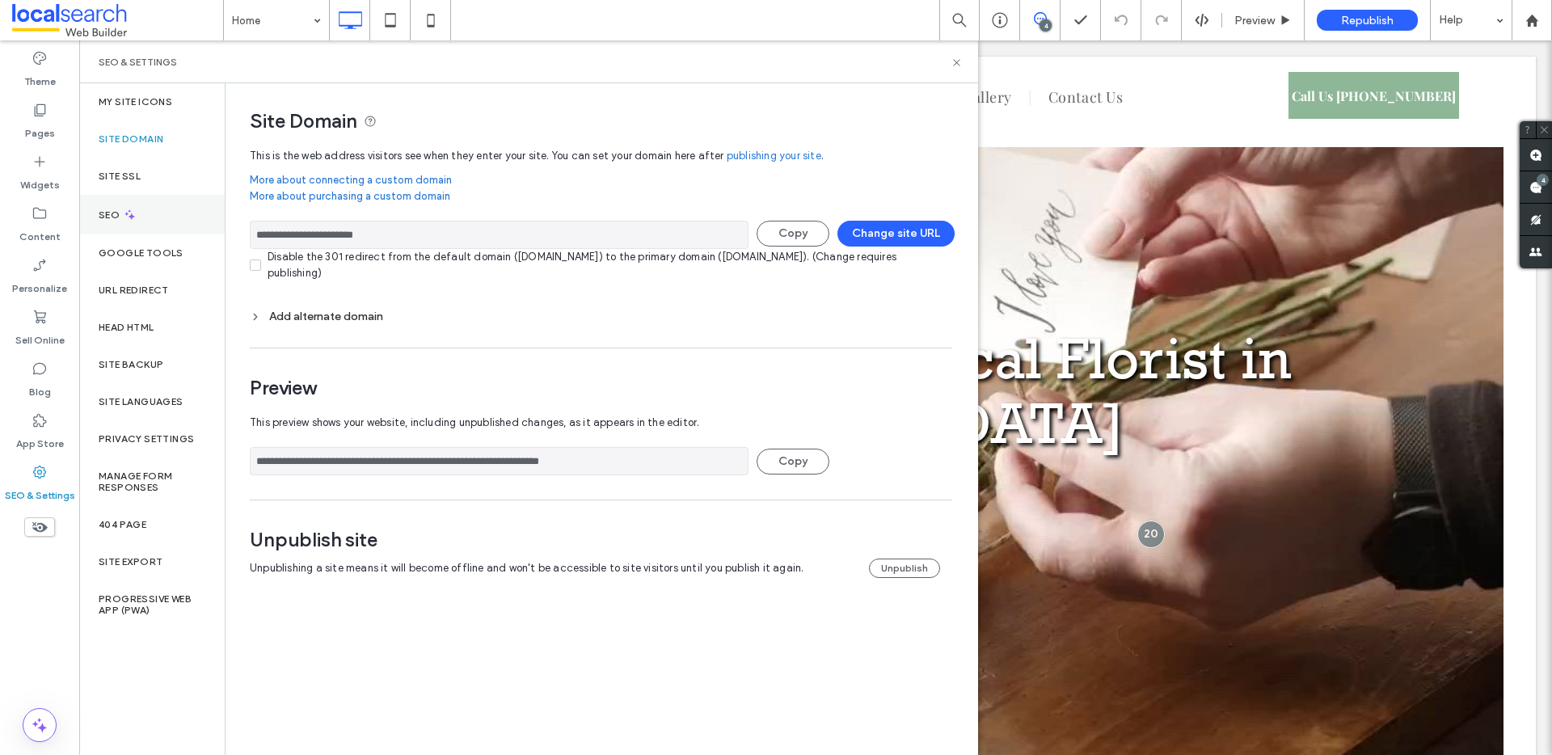
click at [188, 211] on div "SEO" at bounding box center [152, 215] width 146 height 40
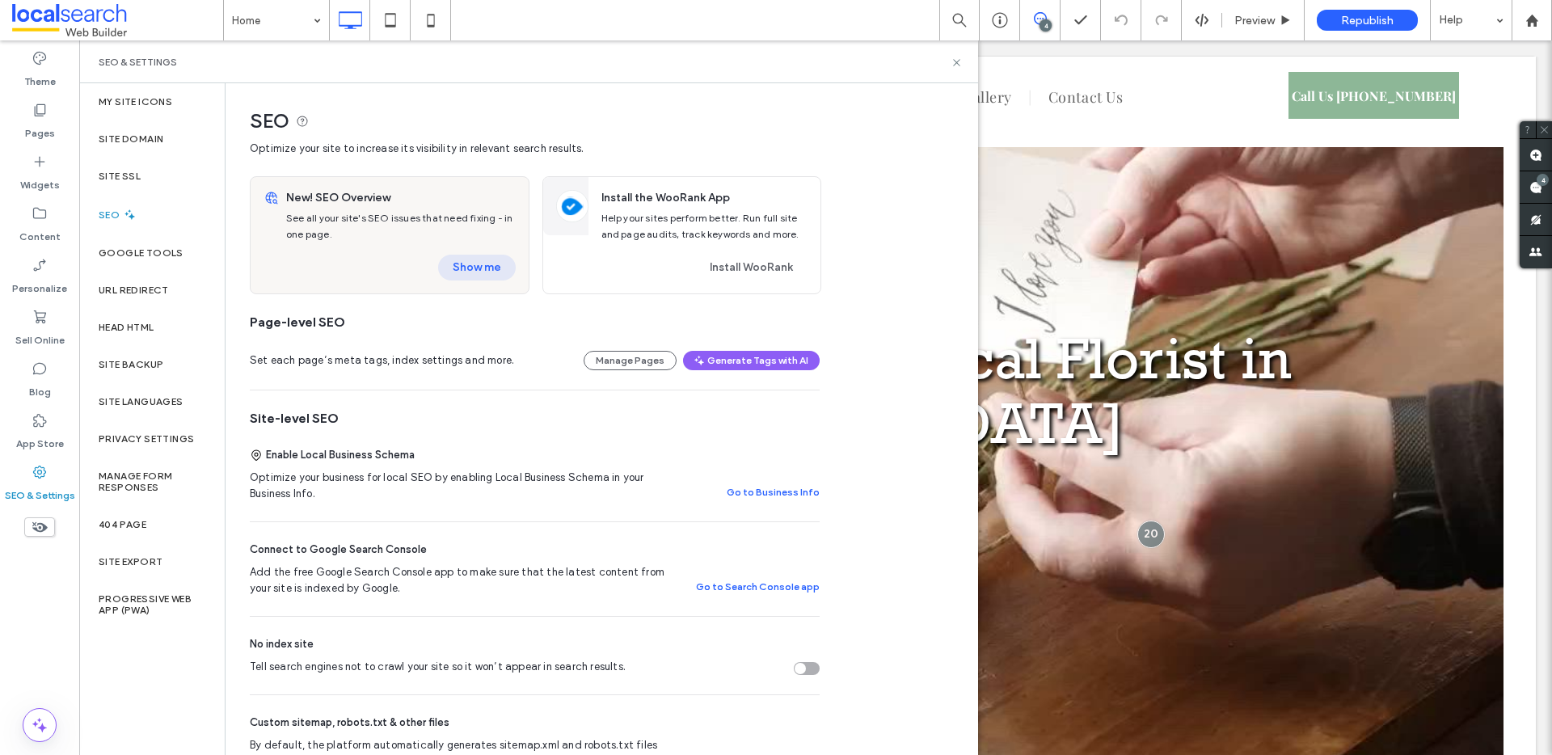
click at [482, 269] on button "Show me" at bounding box center [477, 268] width 78 height 26
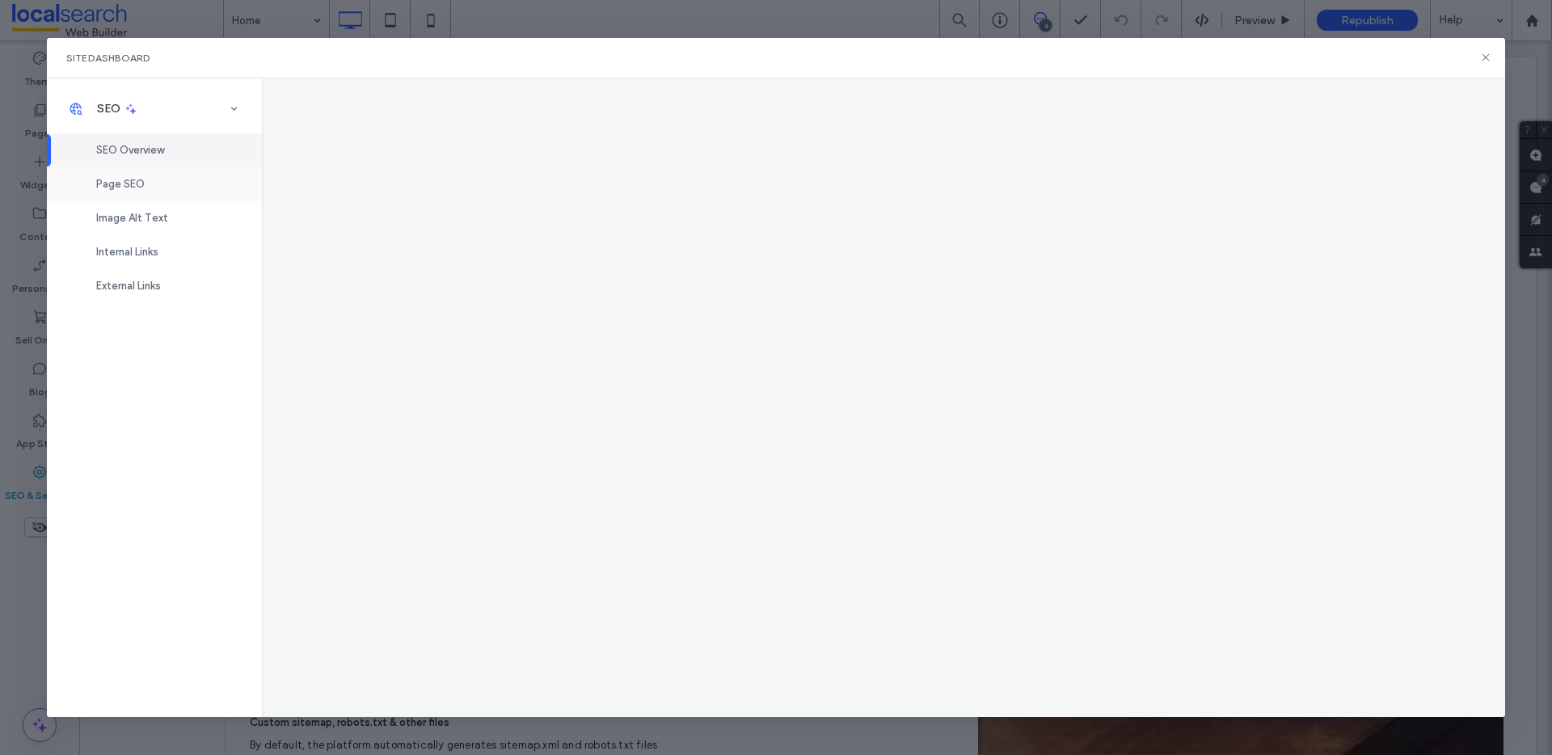
click at [148, 186] on div "Page SEO" at bounding box center [154, 184] width 215 height 34
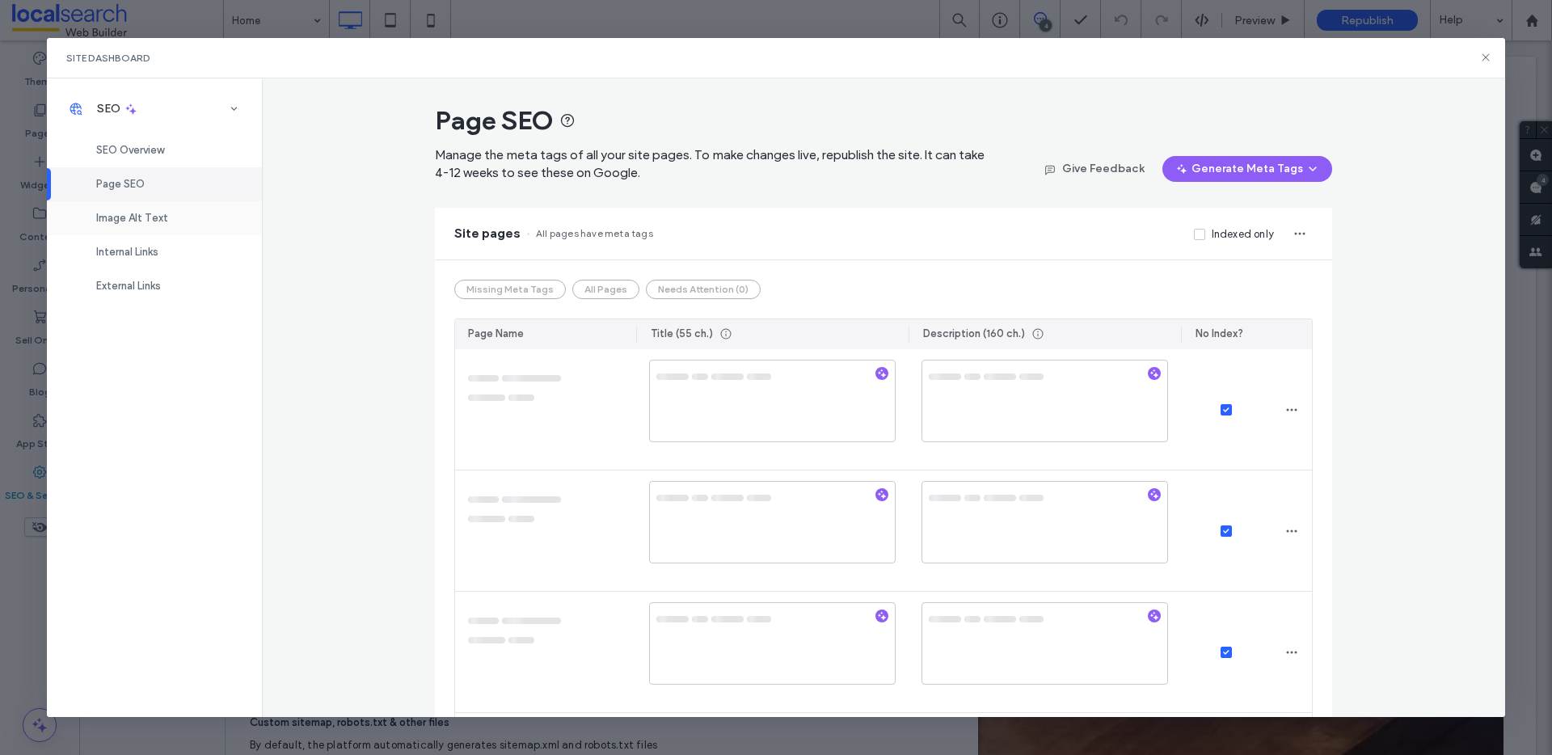
click at [152, 216] on span "Image Alt Text" at bounding box center [132, 218] width 72 height 12
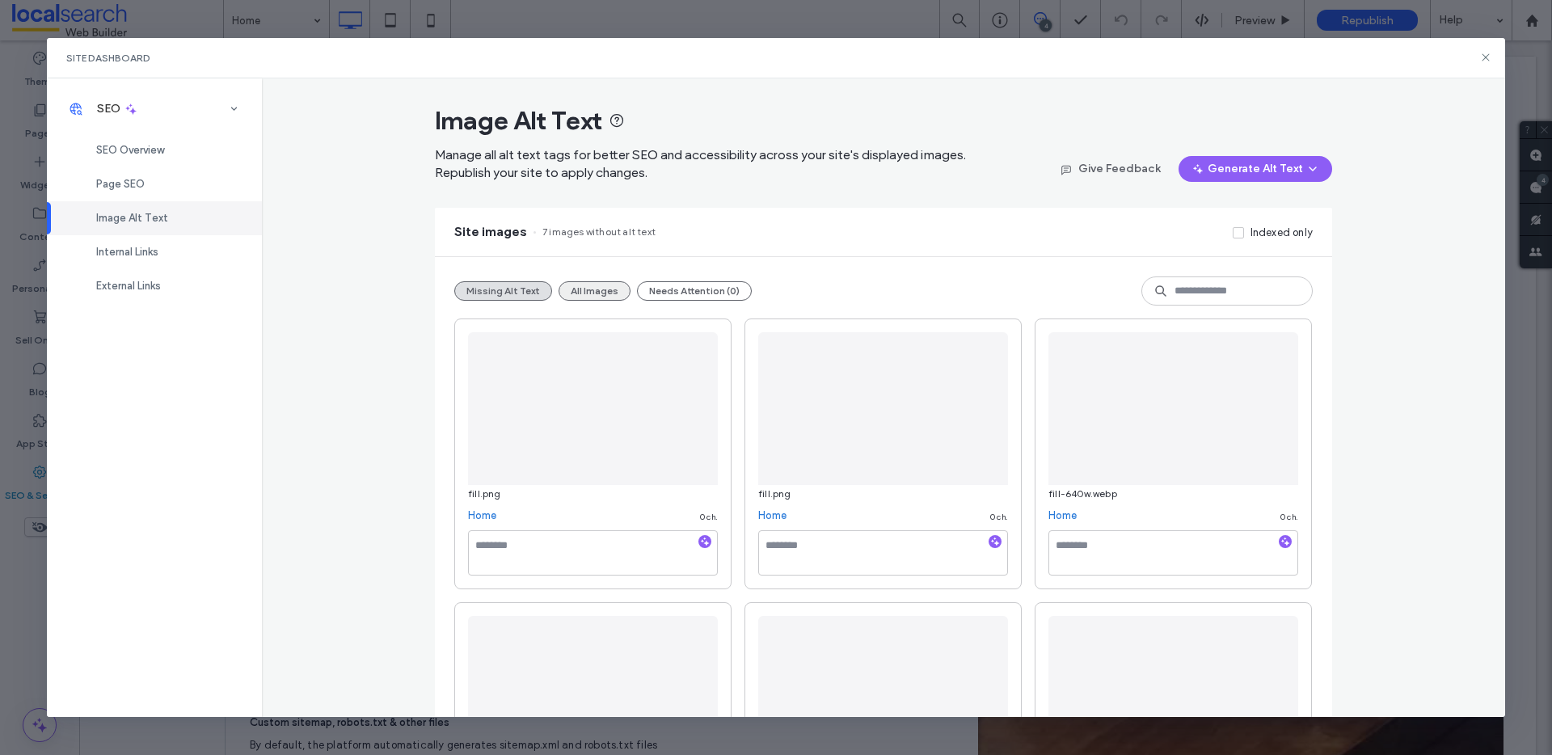
click at [581, 291] on button "All Images" at bounding box center [595, 290] width 72 height 19
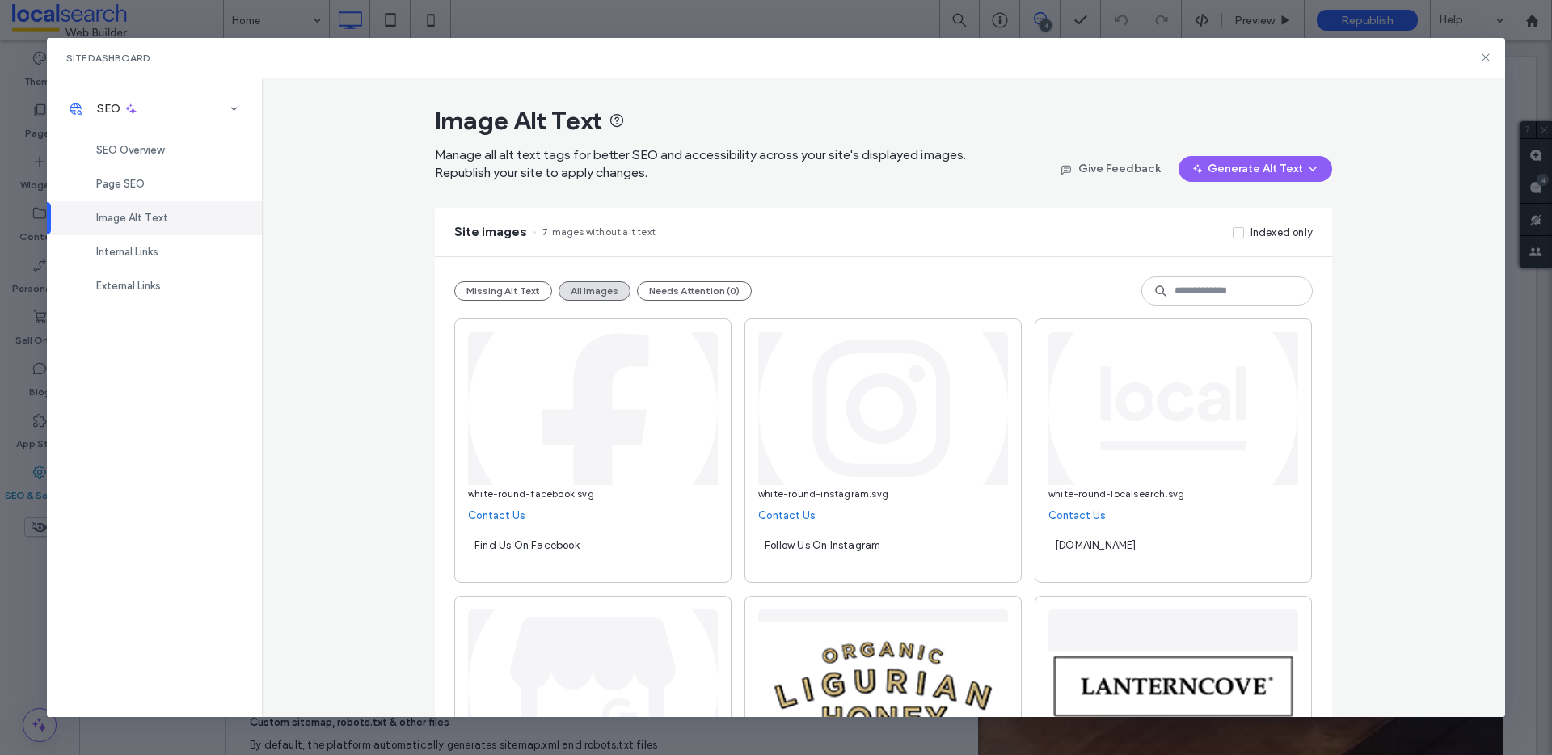
click at [509, 302] on div "Missing Alt Text All Images Needs Attention (0)" at bounding box center [883, 291] width 859 height 29
click at [512, 298] on button "Missing Alt Text" at bounding box center [503, 290] width 98 height 19
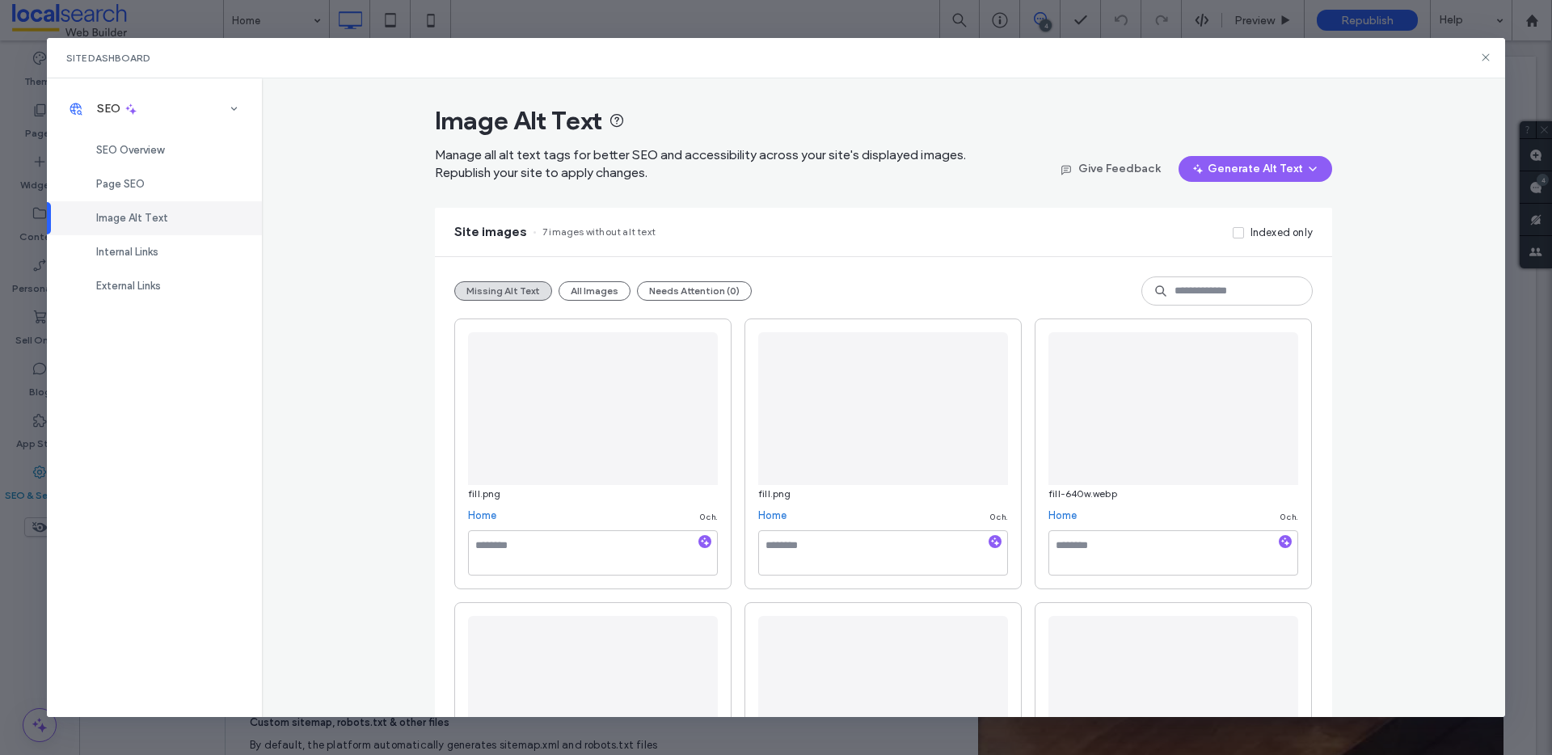
click at [478, 418] on img at bounding box center [593, 408] width 250 height 153
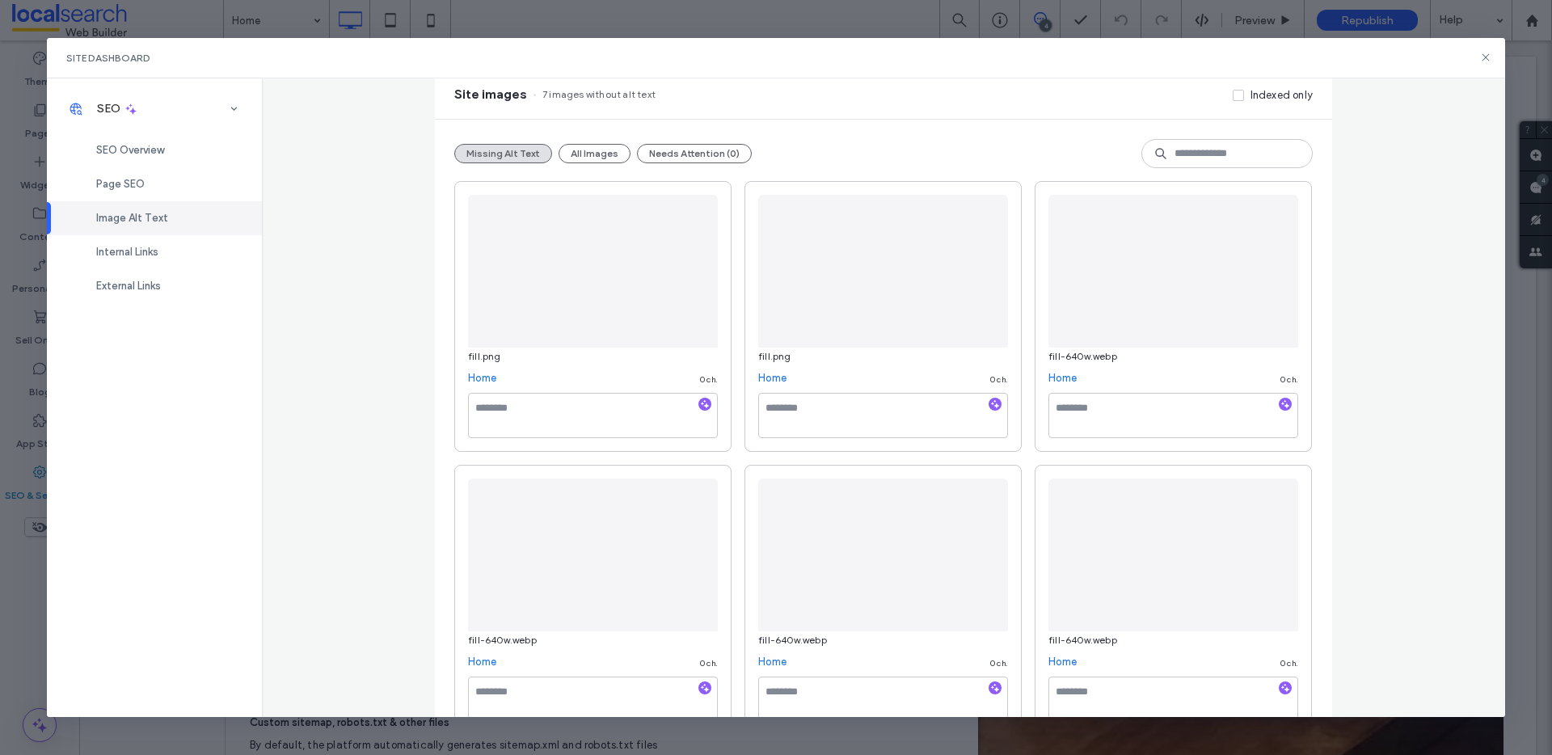
scroll to position [458, 0]
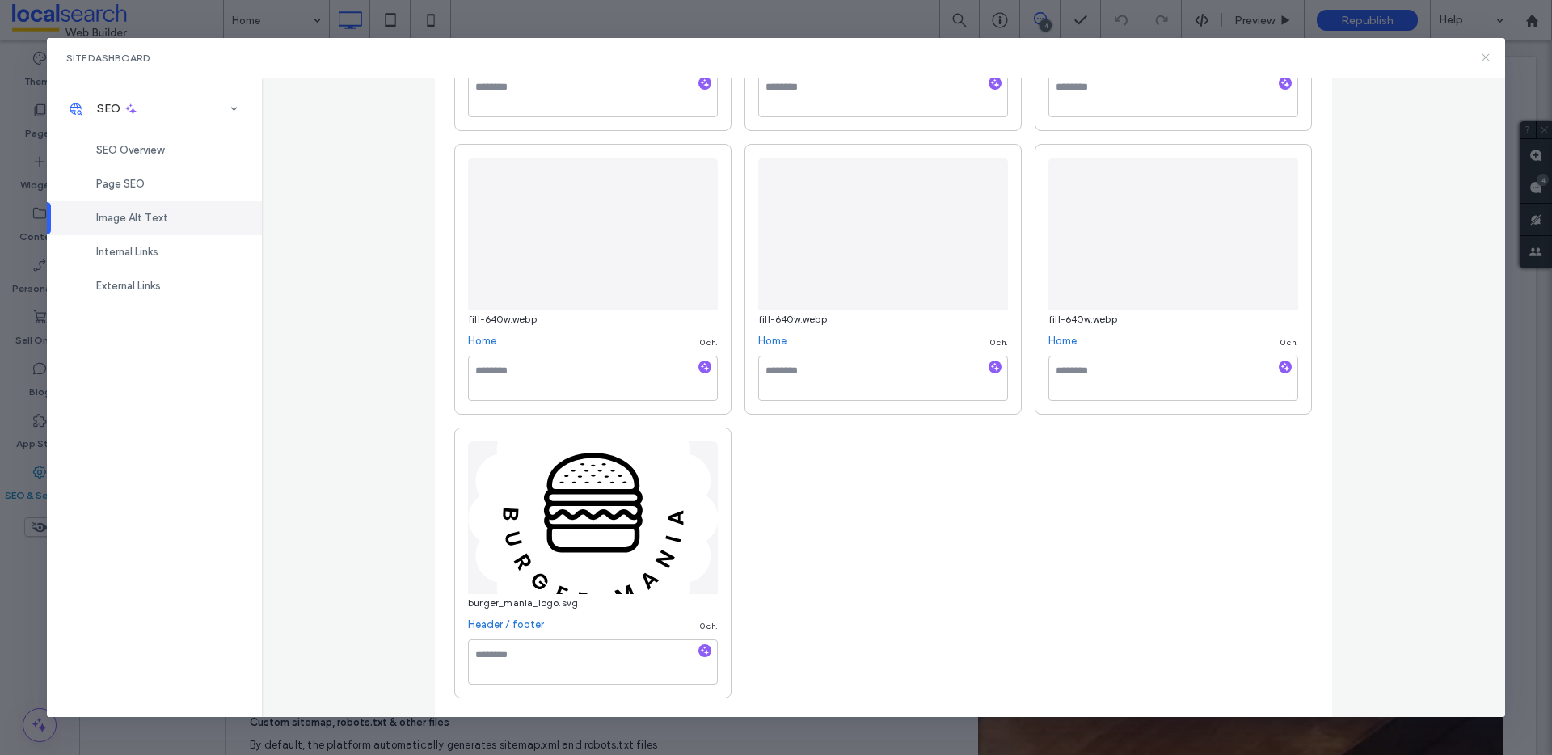
click at [1489, 53] on icon at bounding box center [1486, 57] width 13 height 13
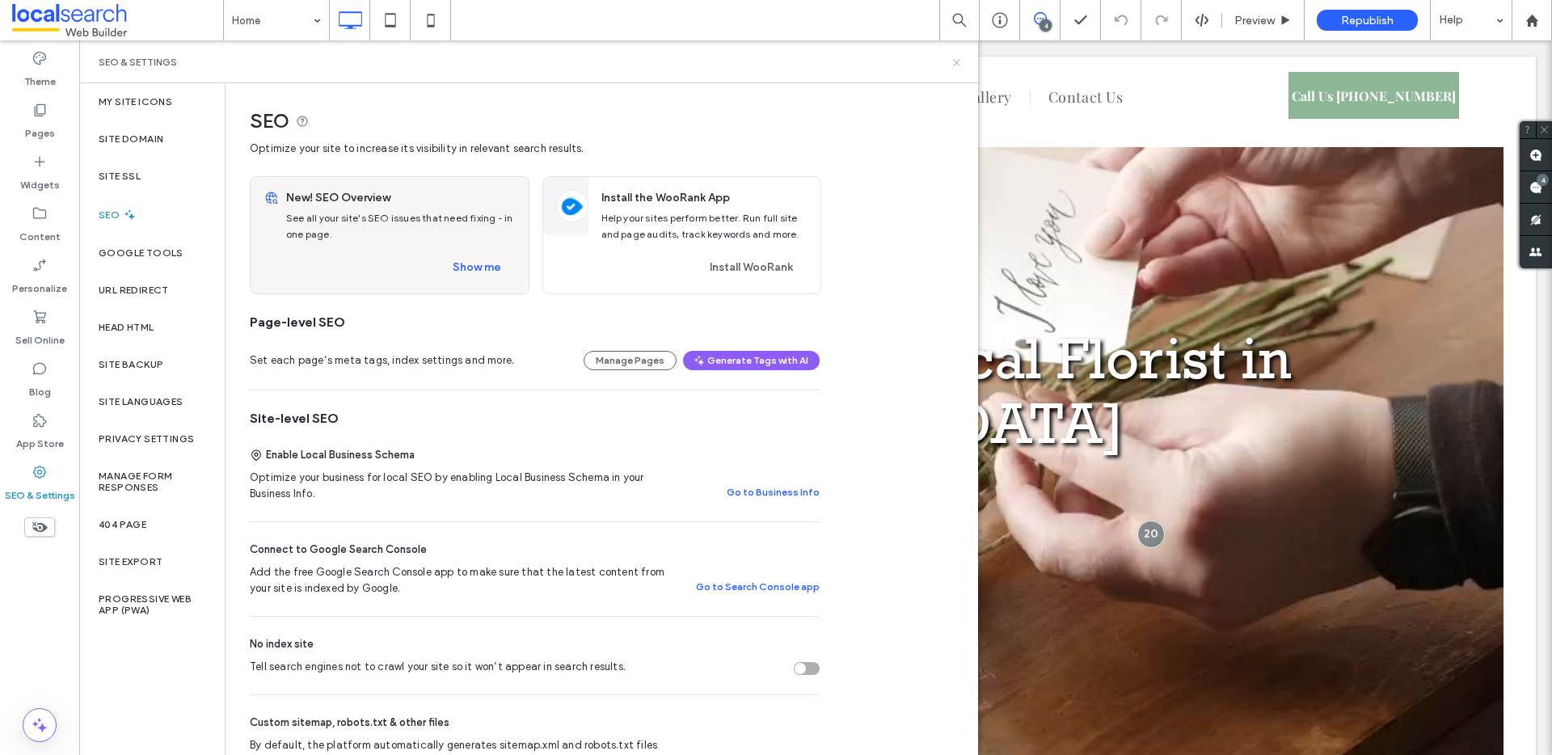
click at [956, 65] on icon at bounding box center [957, 63] width 12 height 12
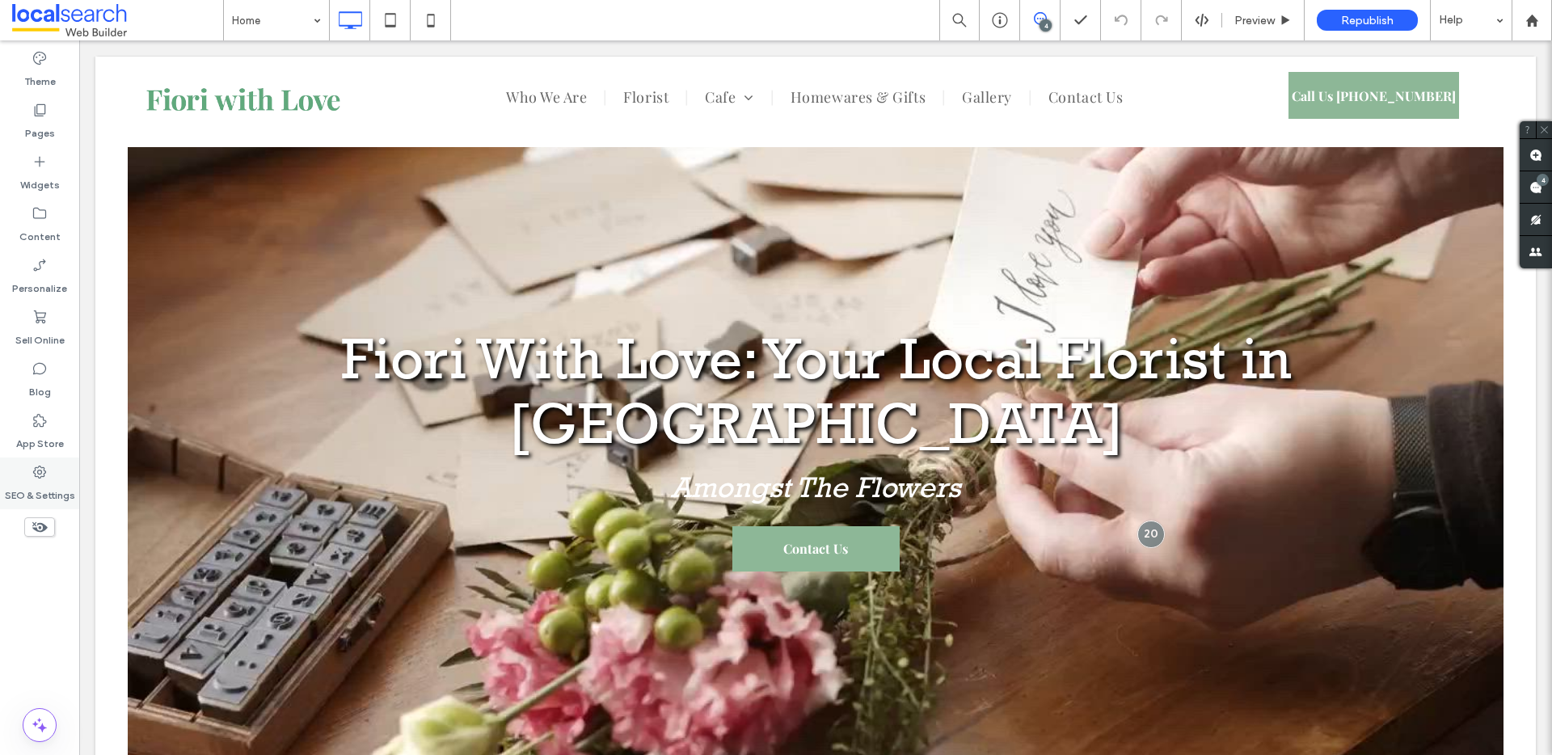
click at [53, 486] on label "SEO & Settings" at bounding box center [40, 491] width 70 height 23
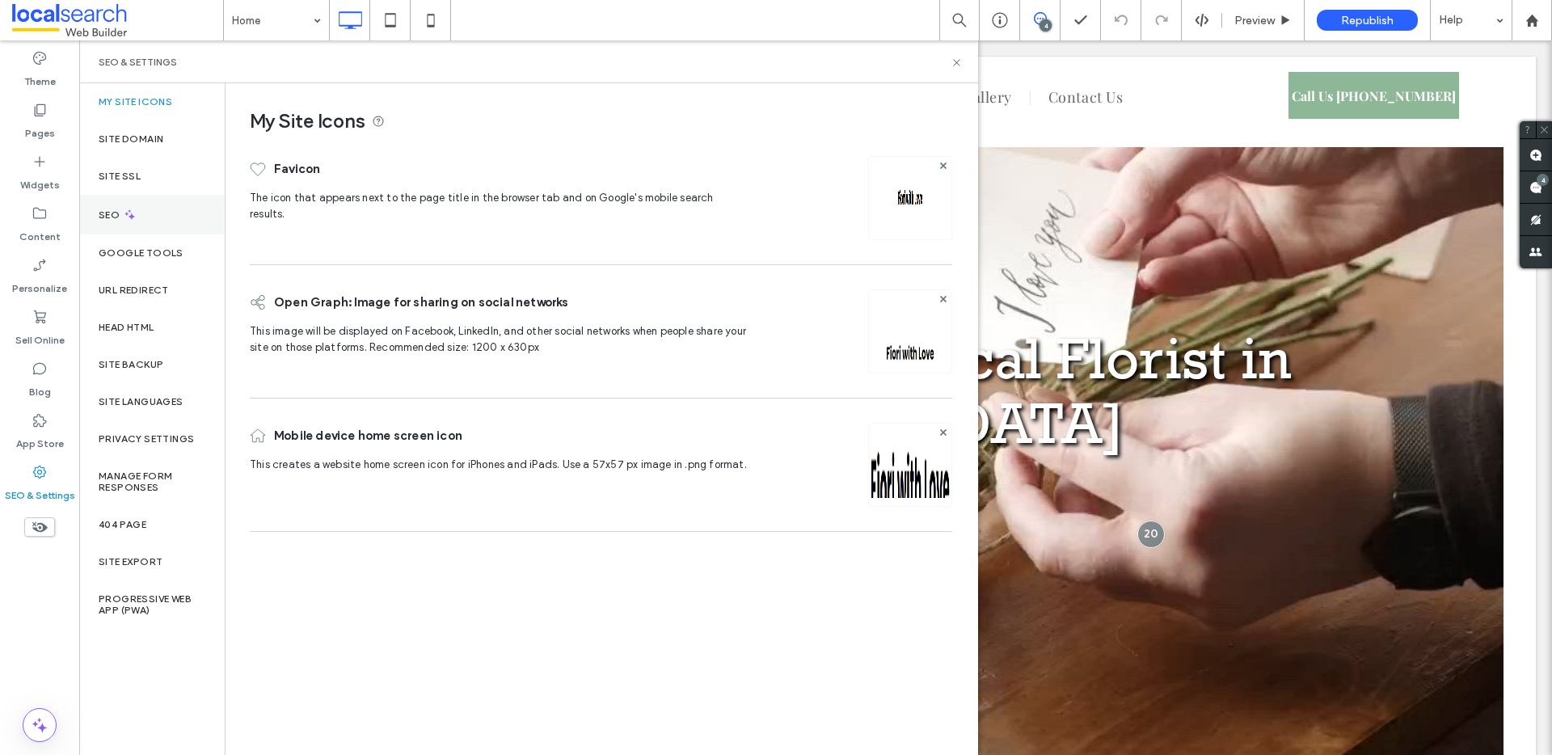
click at [169, 222] on div "SEO" at bounding box center [152, 215] width 146 height 40
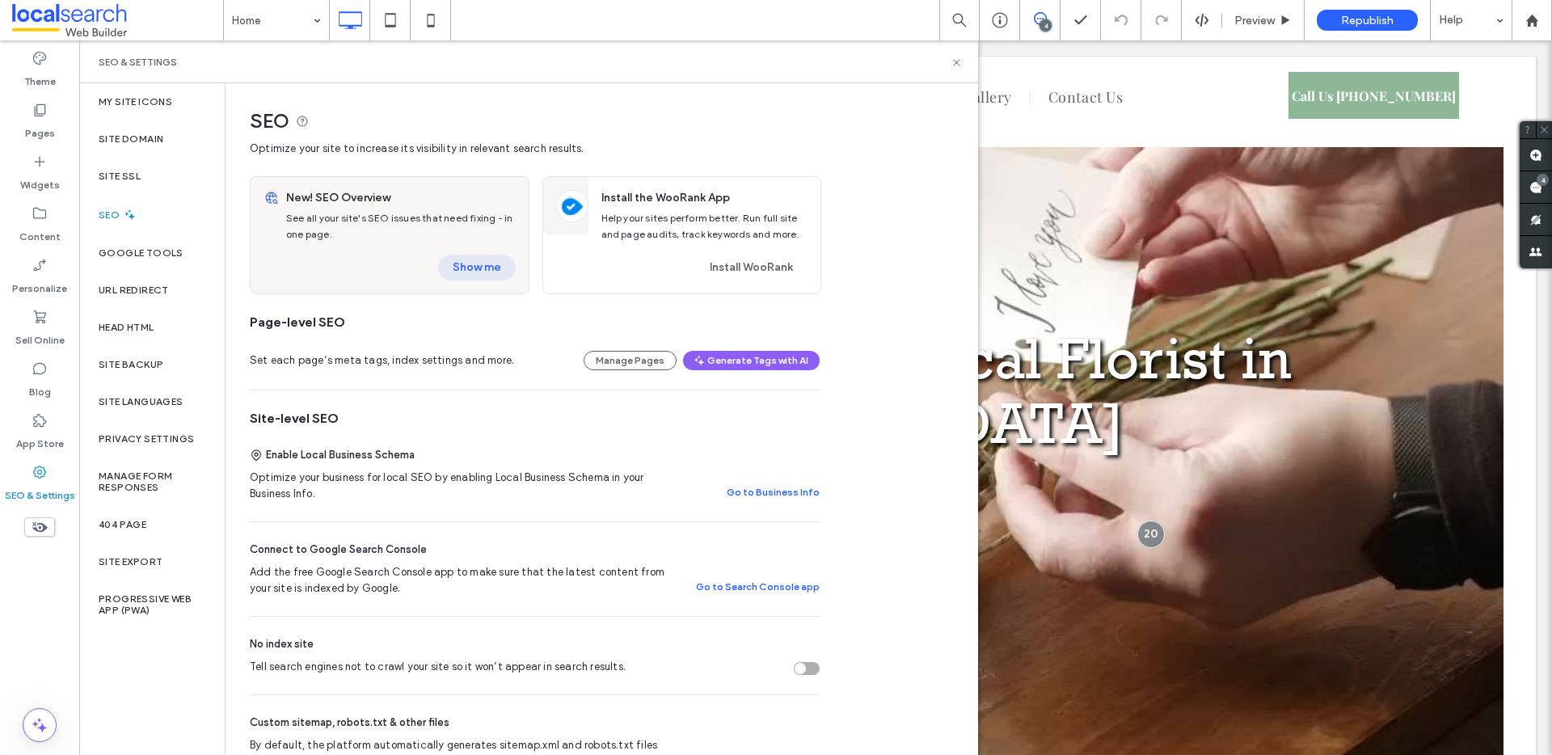
click at [468, 271] on button "Show me" at bounding box center [477, 268] width 78 height 26
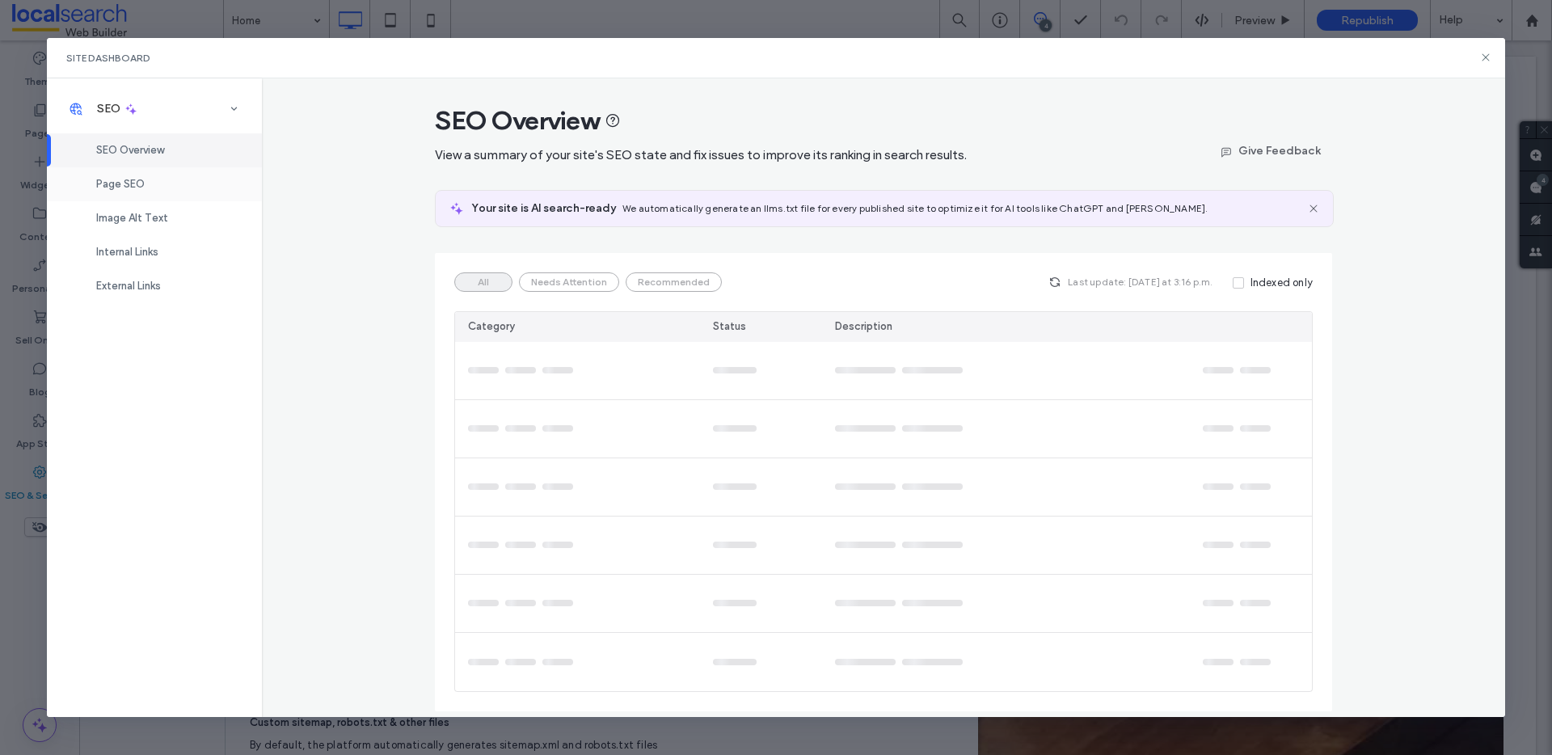
click at [148, 173] on div "Page SEO" at bounding box center [154, 184] width 215 height 34
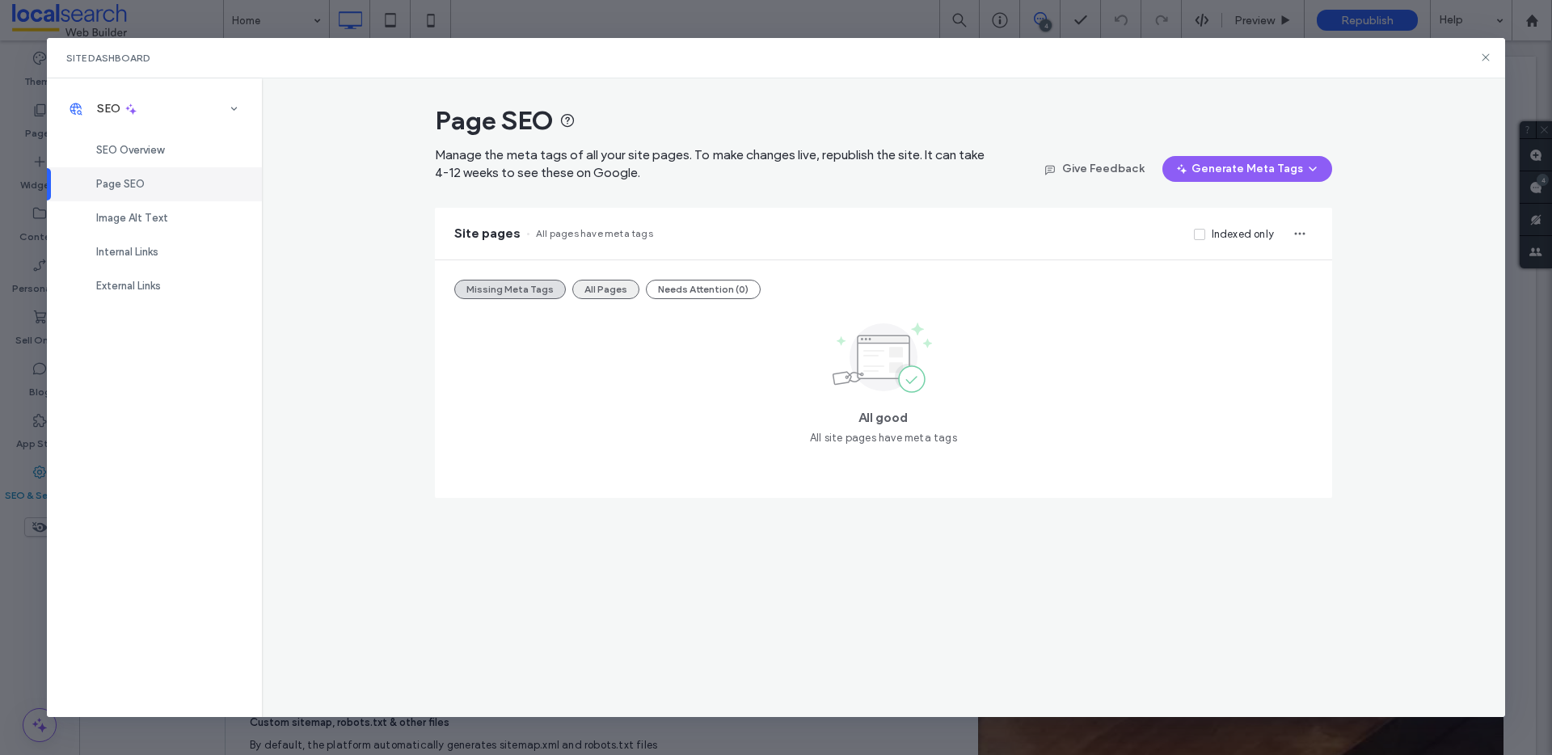
click at [604, 286] on button "All Pages" at bounding box center [605, 289] width 67 height 19
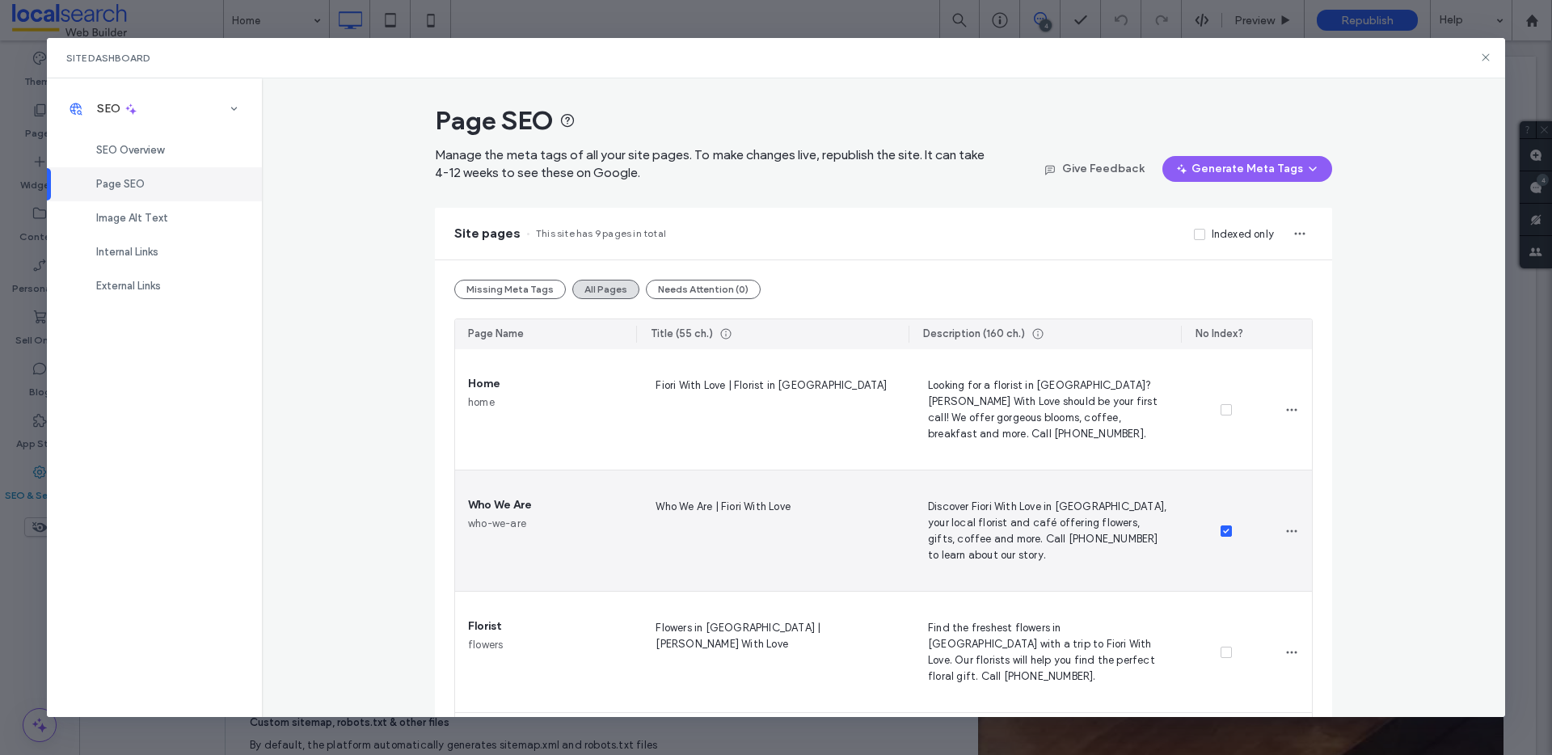
click at [1221, 534] on span at bounding box center [1226, 531] width 11 height 11
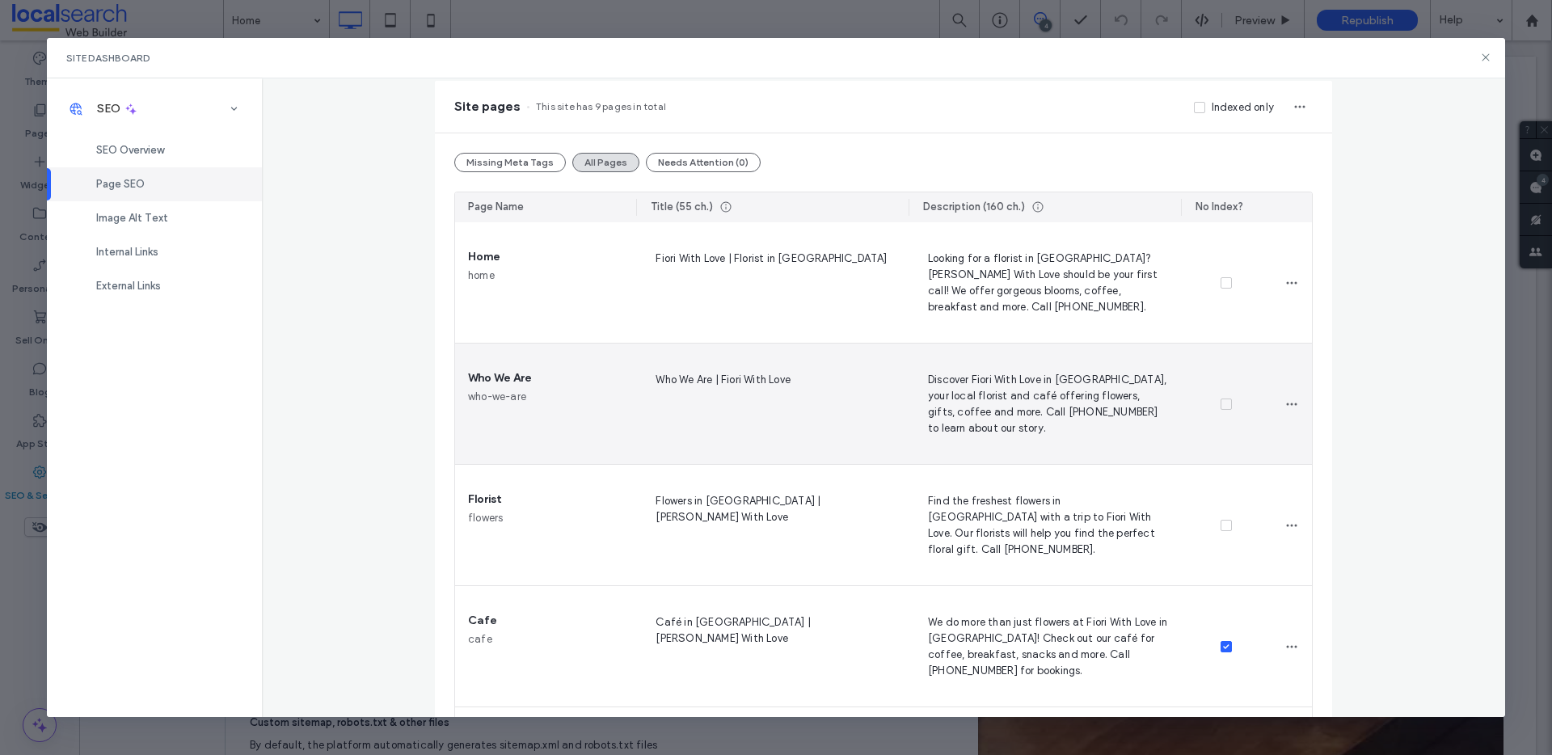
scroll to position [315, 0]
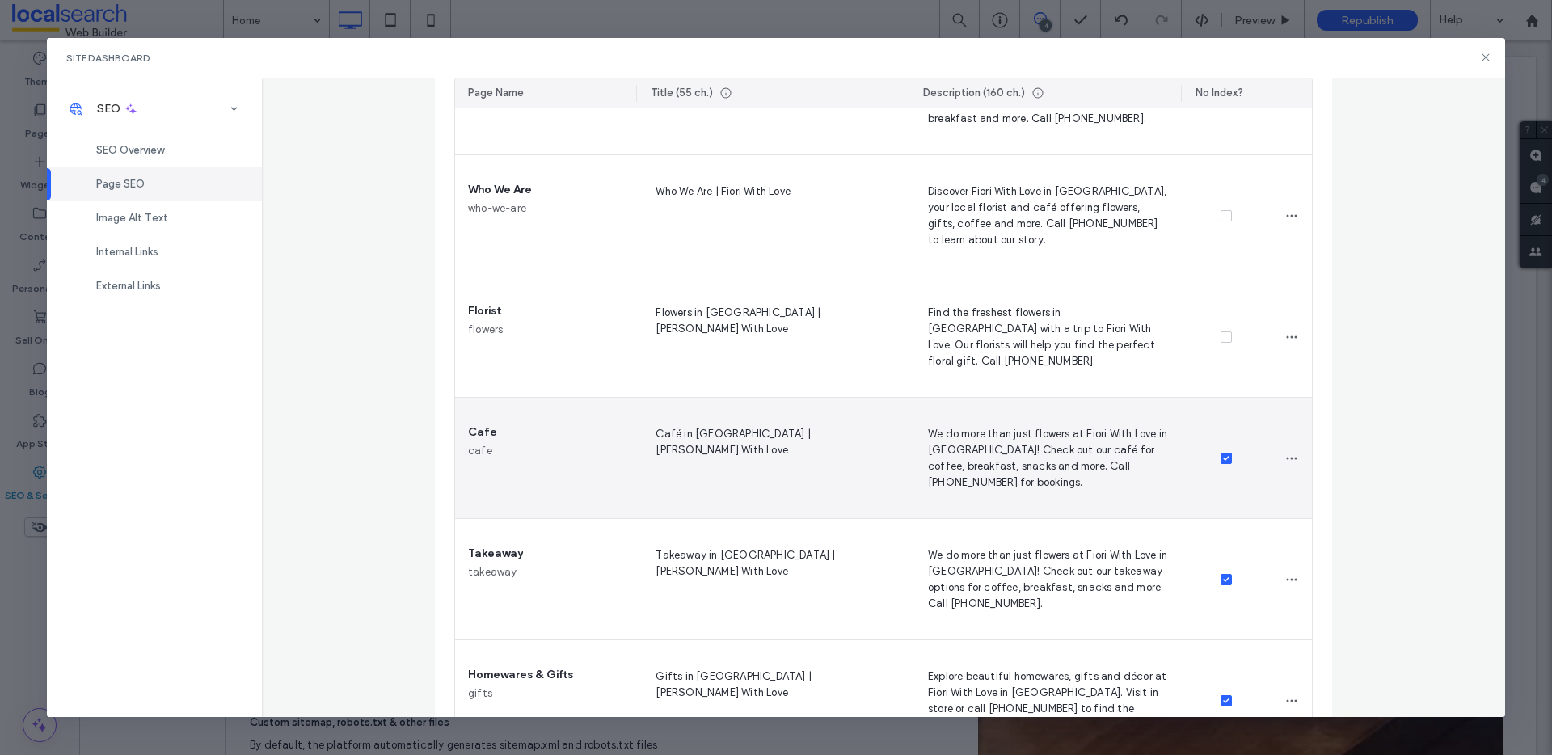
click at [1223, 458] on icon at bounding box center [1226, 458] width 6 height 5
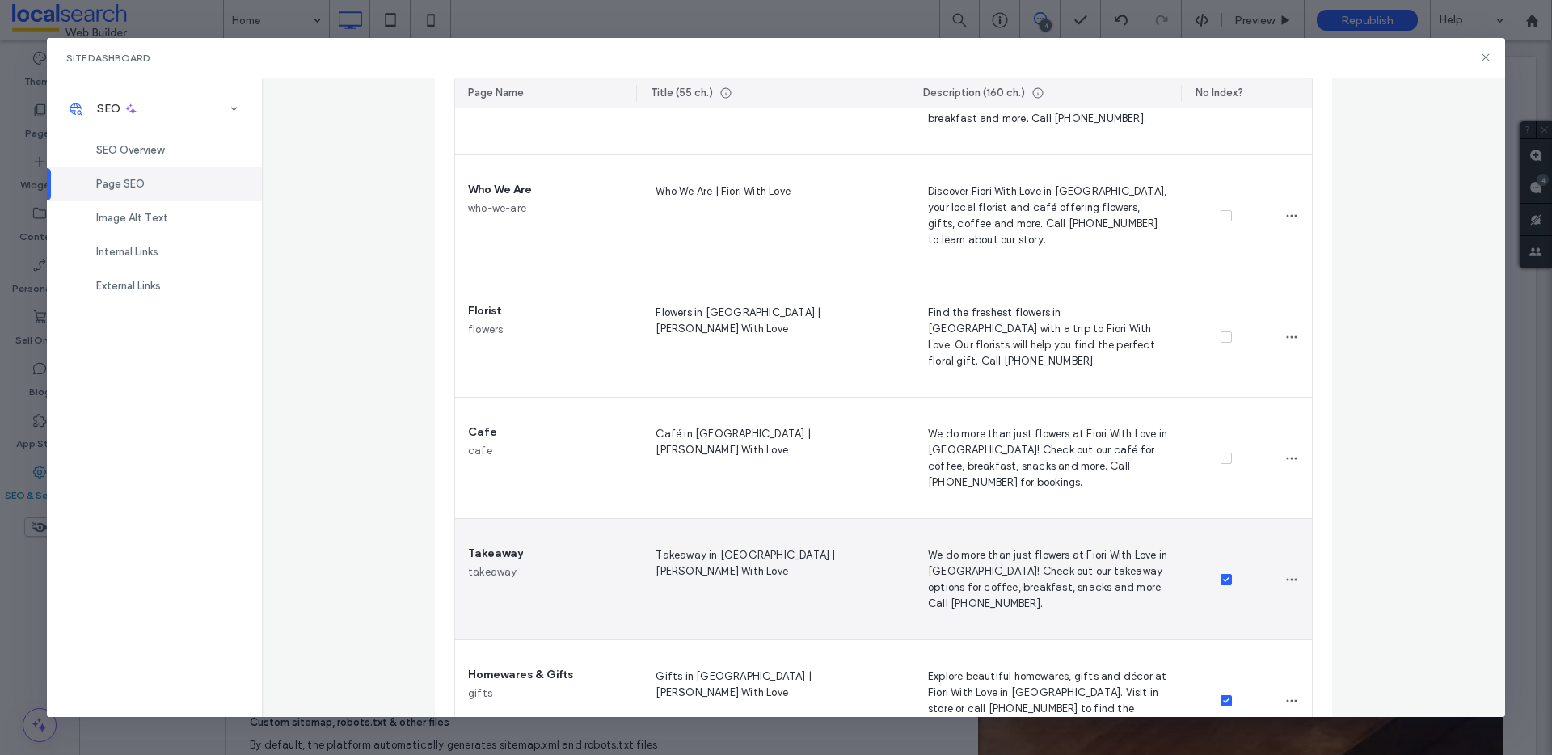
click at [1221, 574] on span at bounding box center [1226, 579] width 11 height 11
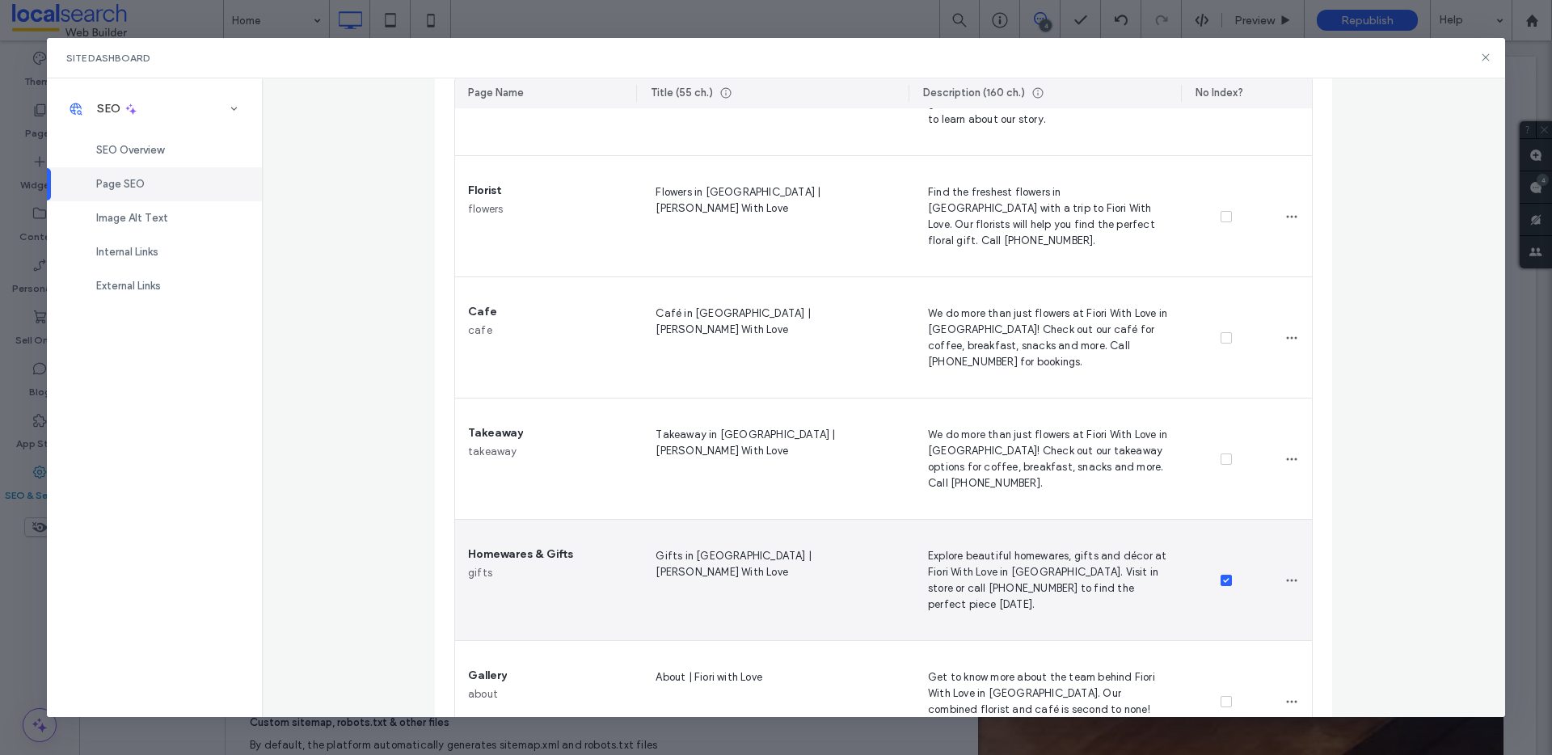
click at [1218, 571] on div at bounding box center [1226, 580] width 91 height 121
click at [1221, 576] on span at bounding box center [1226, 580] width 11 height 11
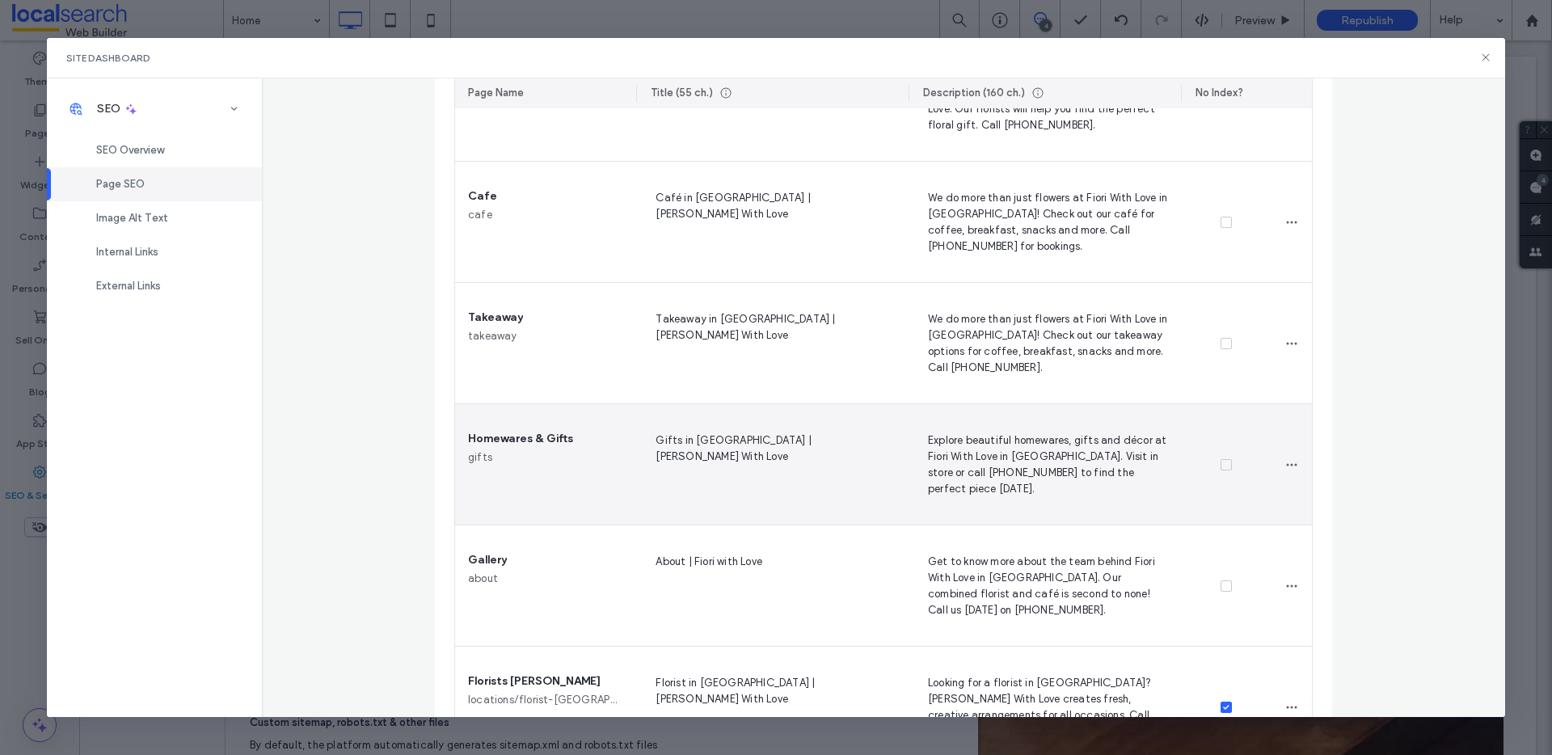
scroll to position [743, 0]
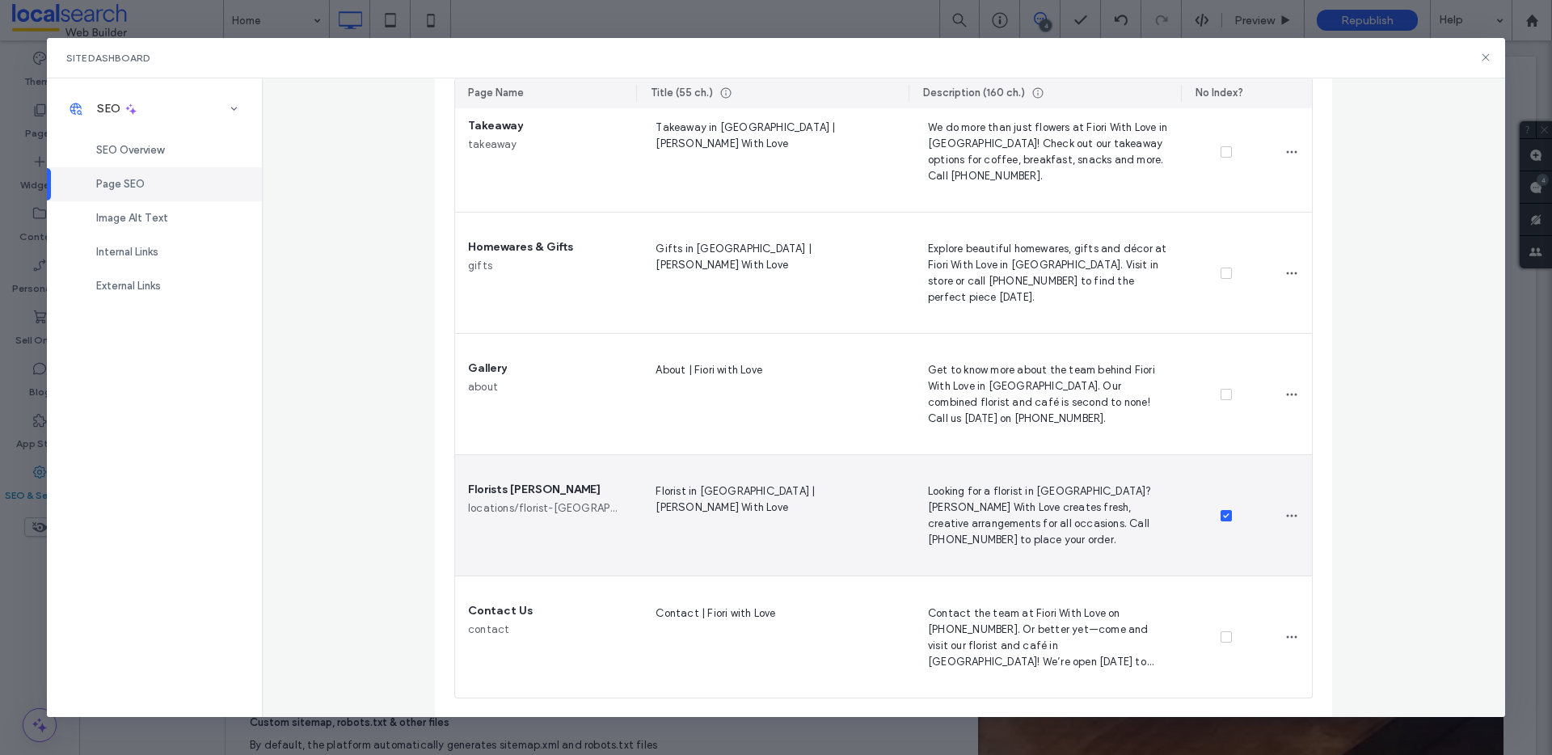
click at [1224, 527] on div at bounding box center [1226, 515] width 91 height 121
click at [1226, 514] on div at bounding box center [1226, 515] width 91 height 121
click at [1223, 518] on span at bounding box center [1226, 515] width 11 height 11
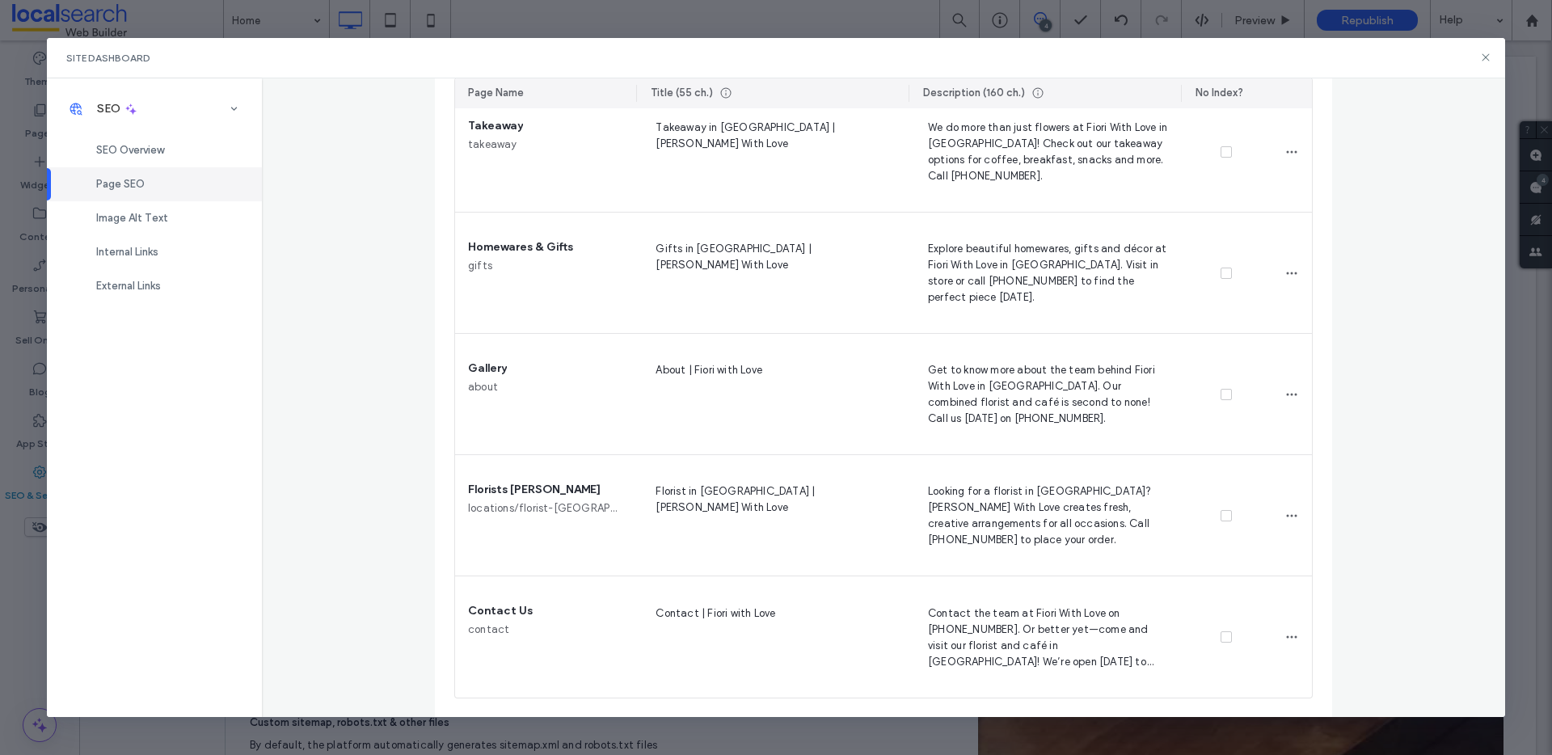
click at [1478, 65] on div "Site Dashboard" at bounding box center [776, 58] width 1459 height 40
click at [1483, 61] on icon at bounding box center [1486, 57] width 13 height 13
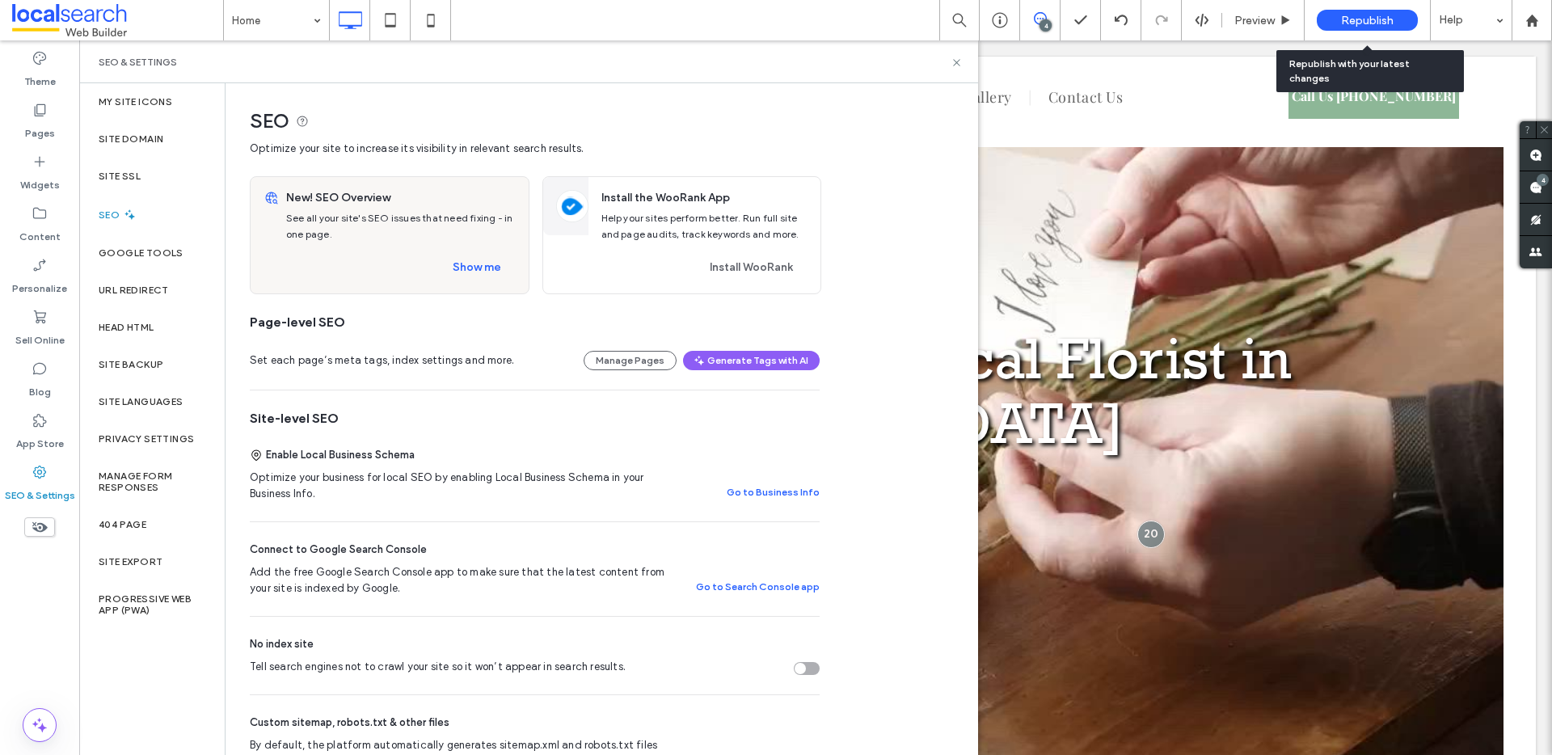
click at [1361, 26] on span "Republish" at bounding box center [1367, 21] width 53 height 14
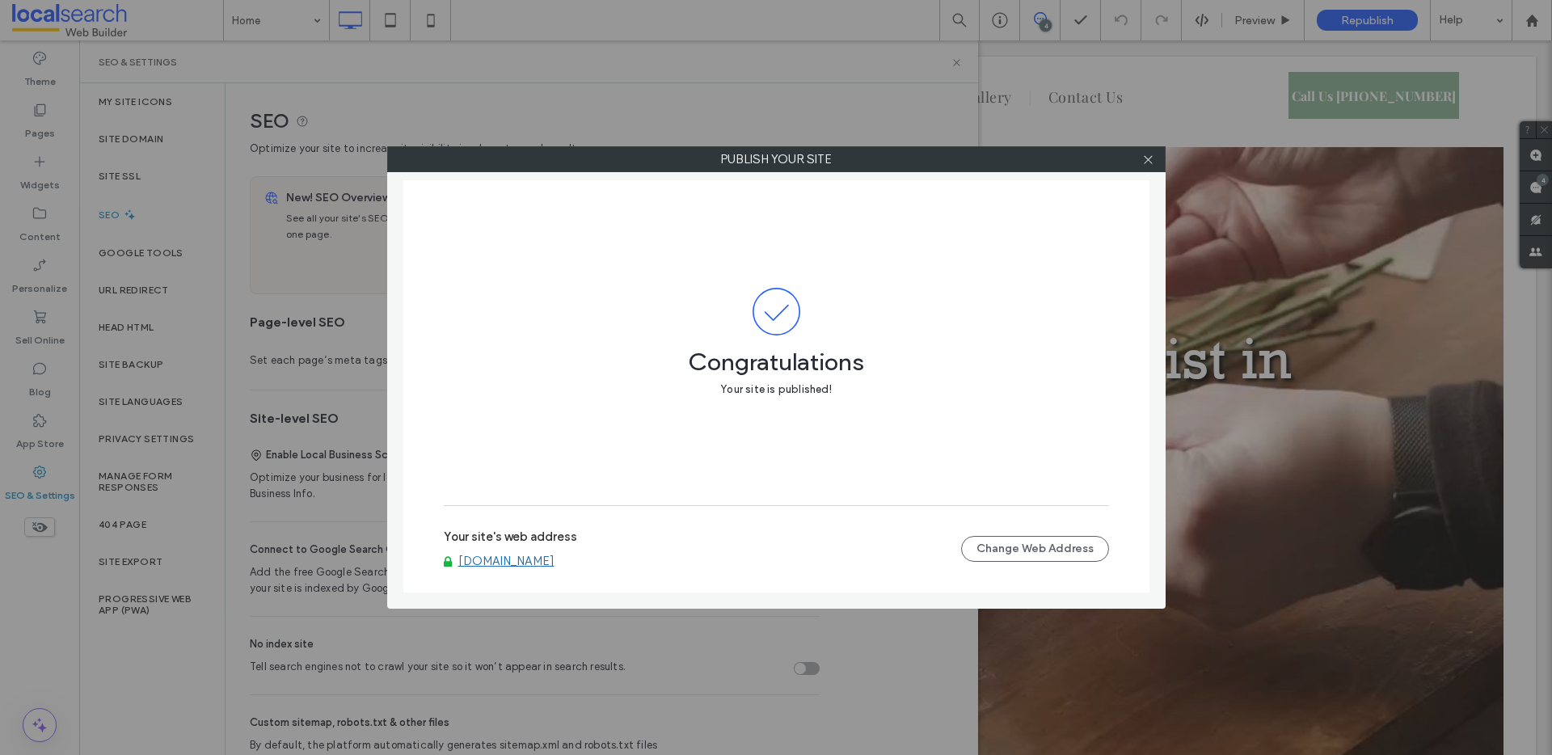
drag, startPoint x: 1147, startPoint y: 160, endPoint x: 1087, endPoint y: 184, distance: 65.0
click at [1147, 160] on use at bounding box center [1148, 159] width 8 height 8
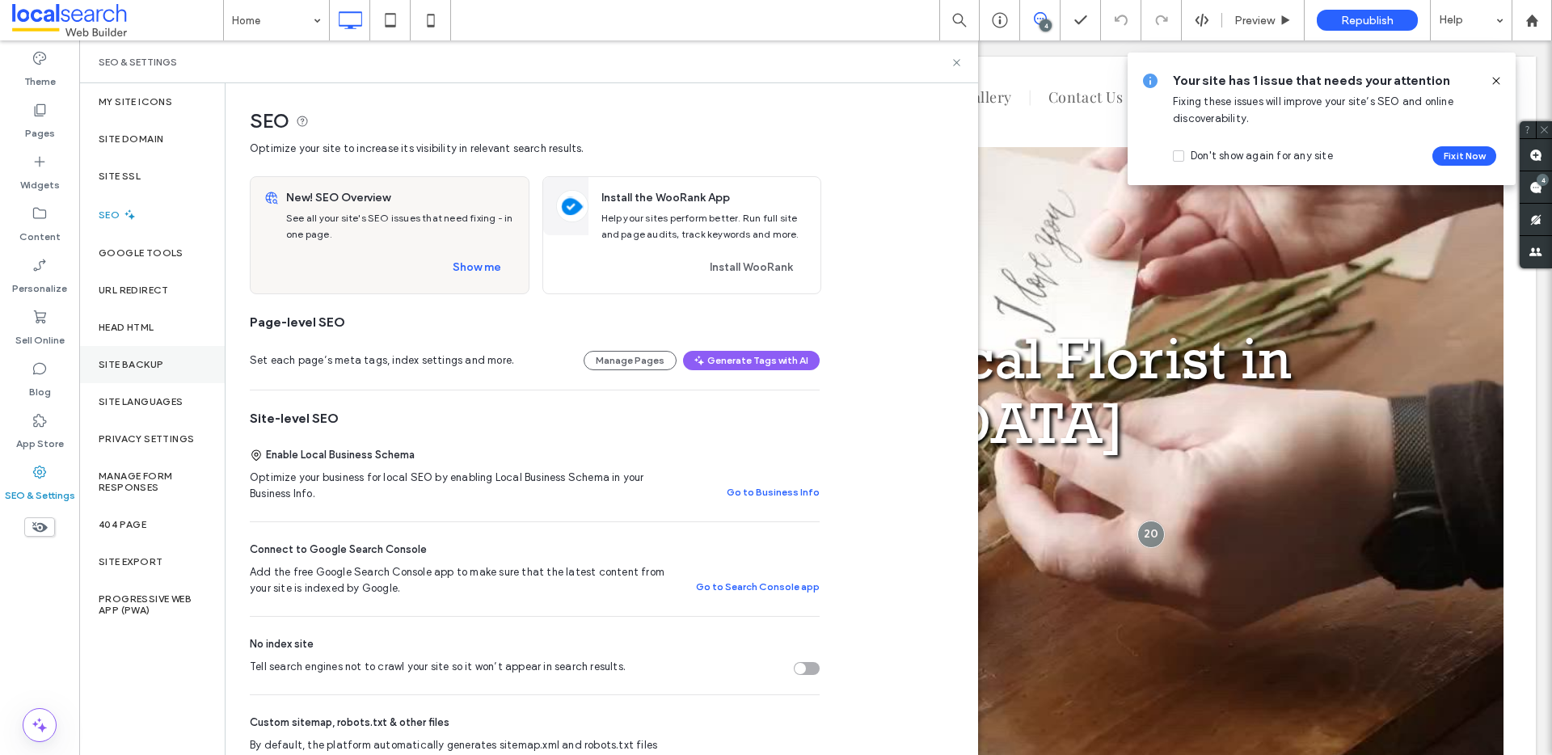
click at [152, 352] on div "Site Backup" at bounding box center [152, 364] width 146 height 37
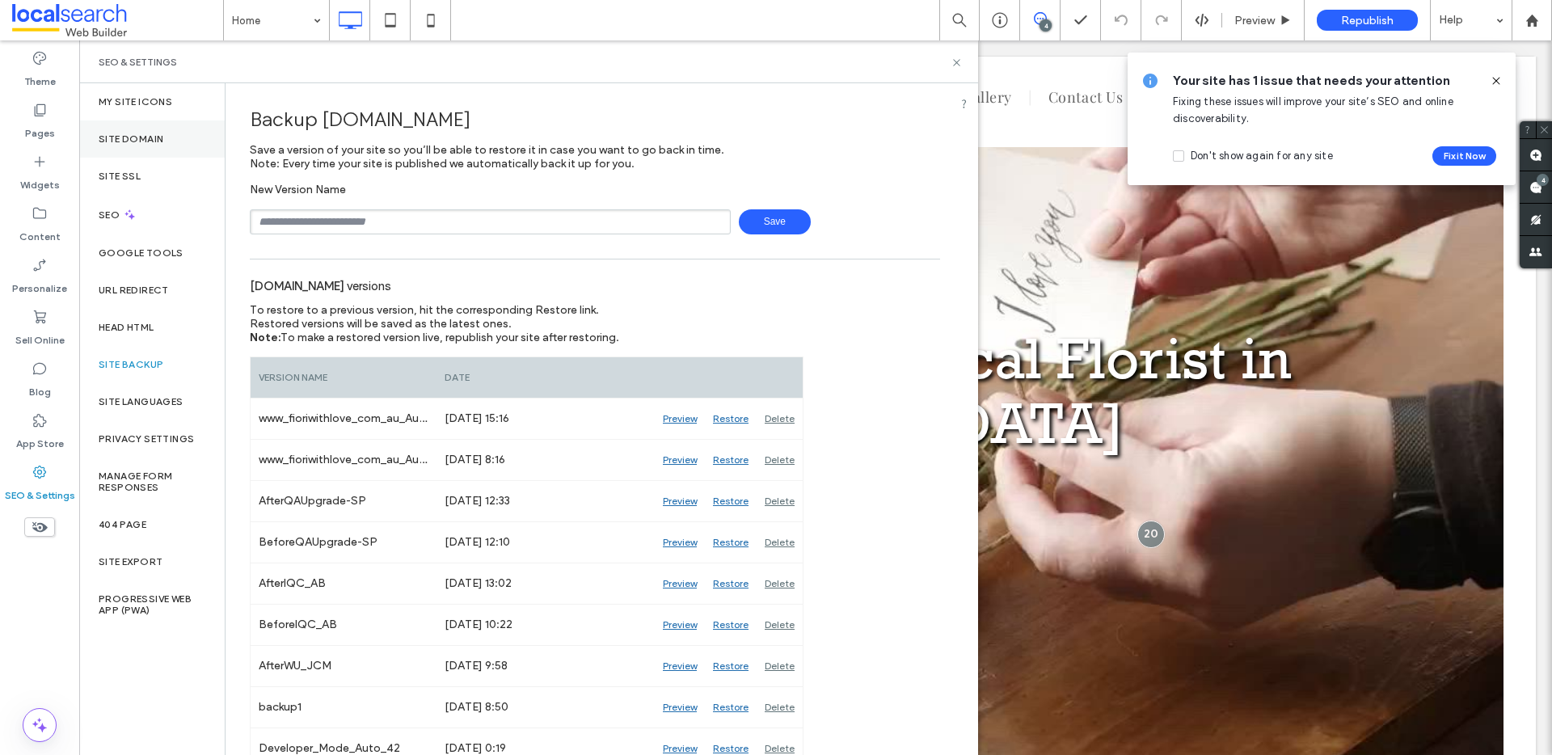
click at [145, 145] on div "Site Domain" at bounding box center [152, 138] width 146 height 37
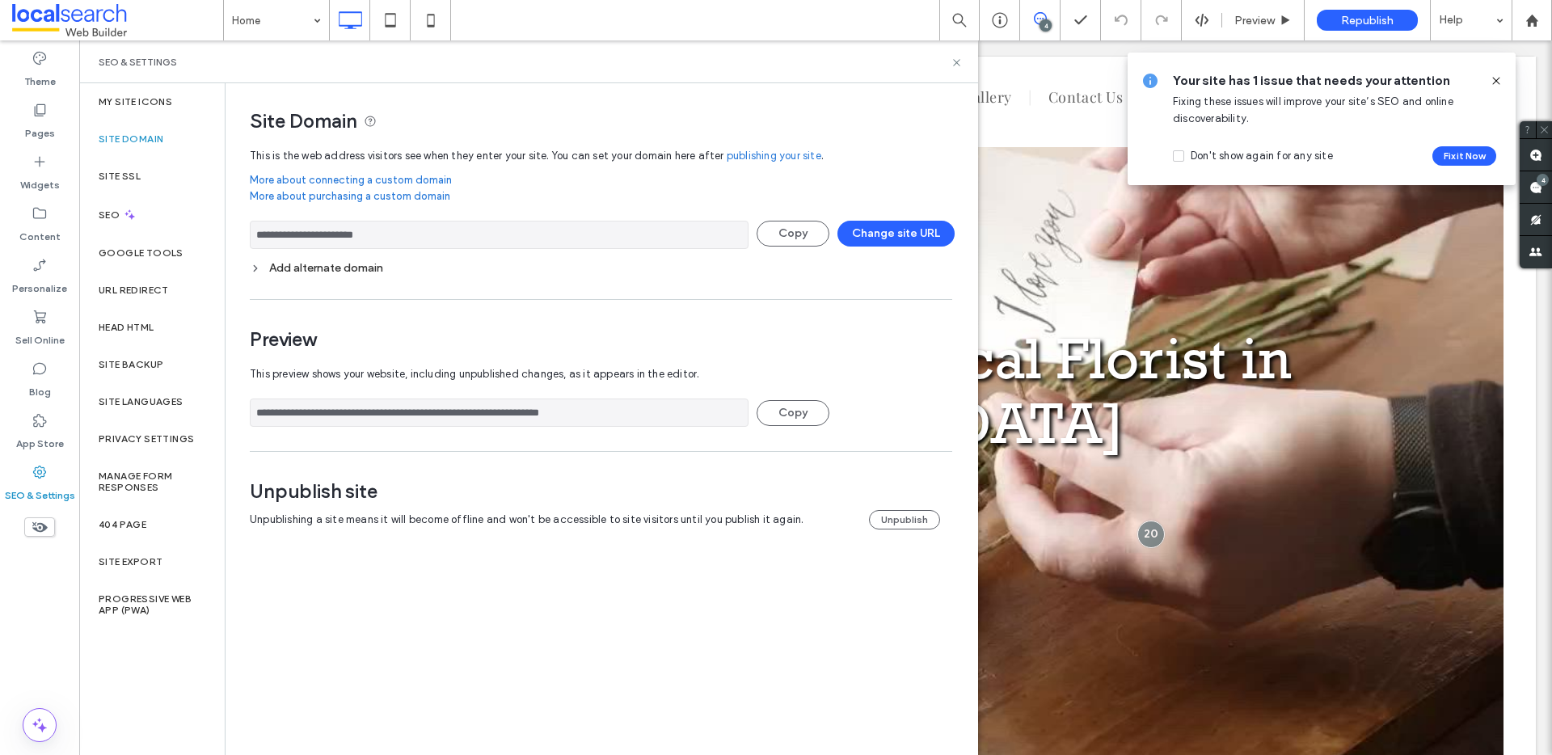
click at [346, 268] on div "Add alternate domain" at bounding box center [601, 268] width 703 height 14
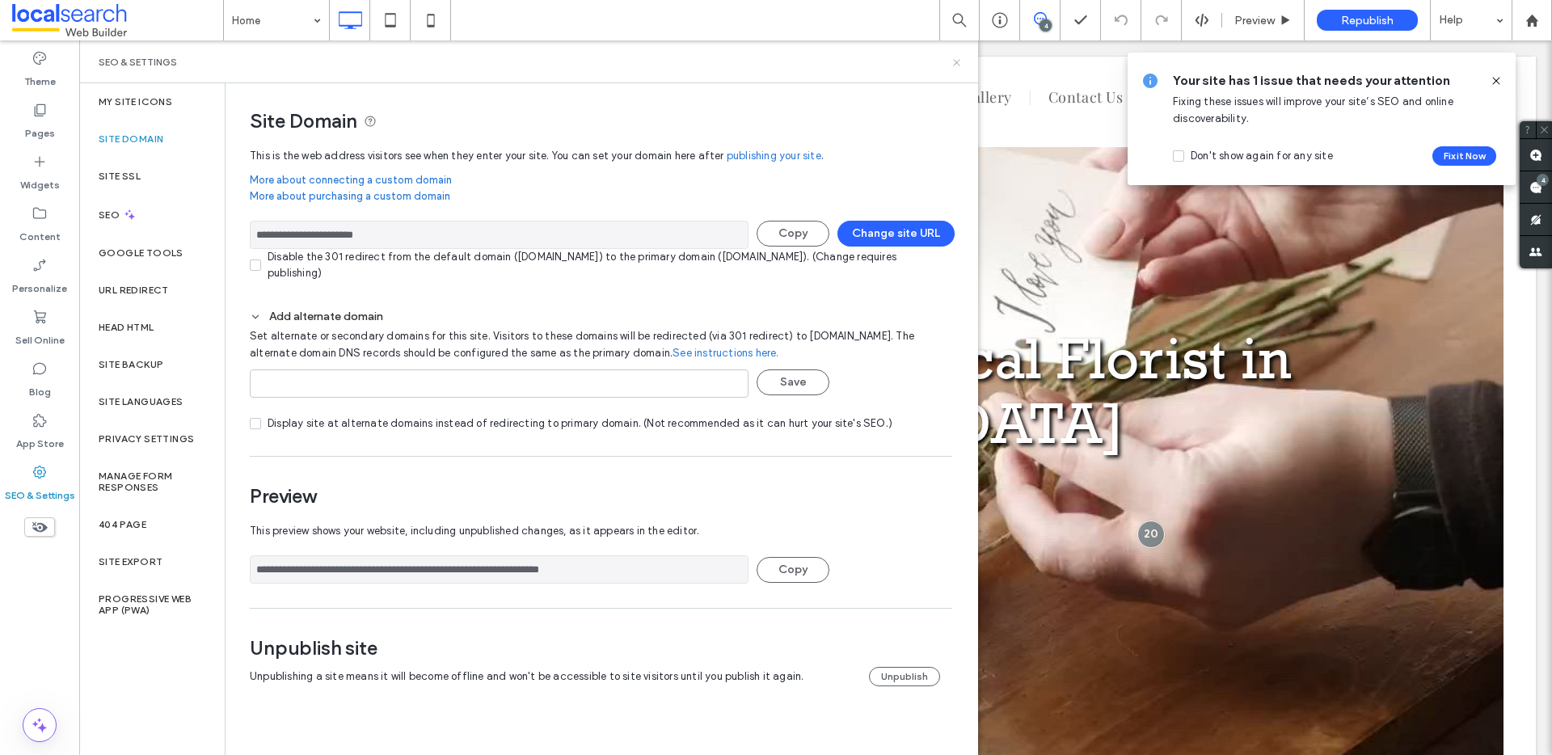
click at [951, 64] on icon at bounding box center [957, 63] width 12 height 12
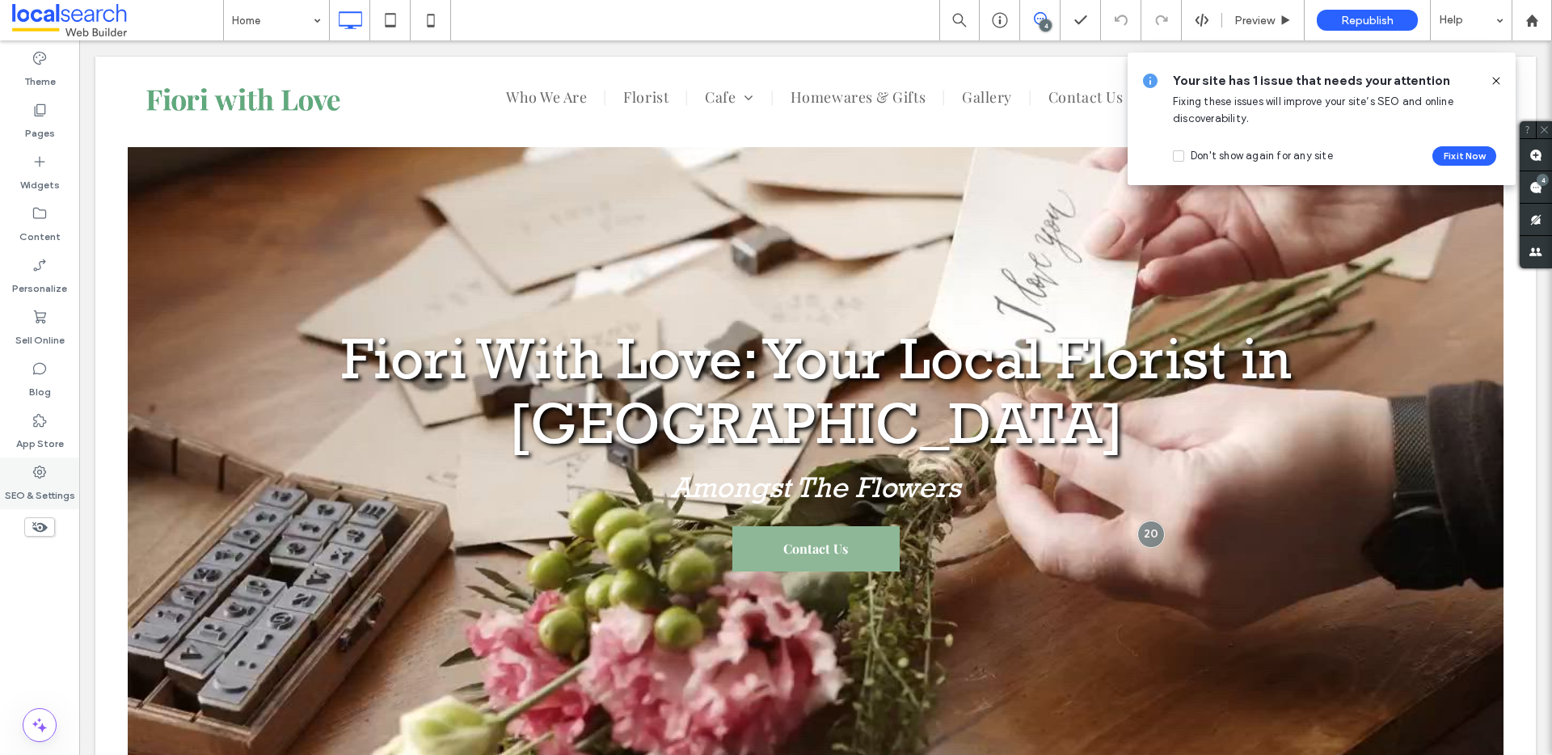
click at [37, 477] on icon at bounding box center [40, 472] width 16 height 16
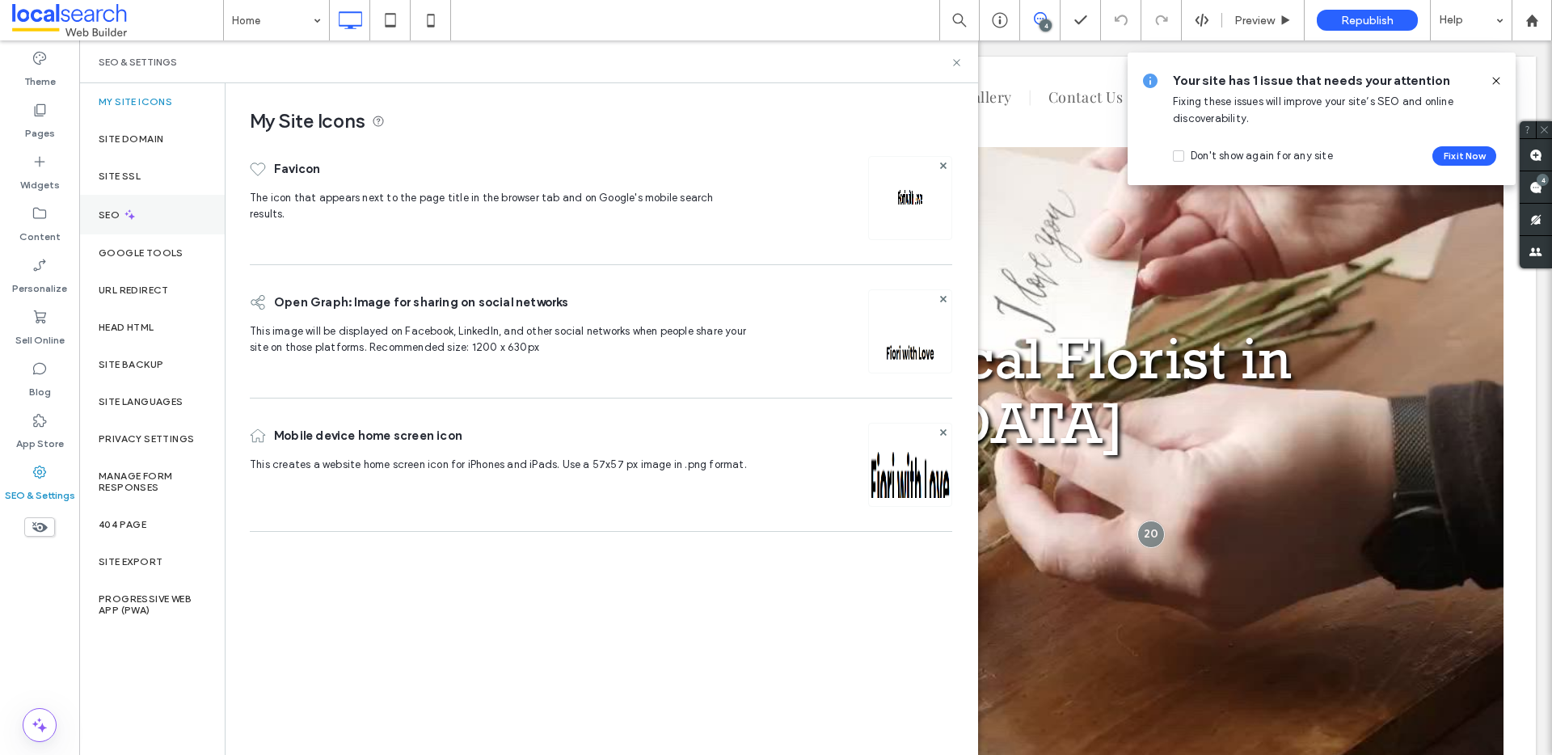
click at [166, 215] on div "SEO" at bounding box center [152, 215] width 146 height 40
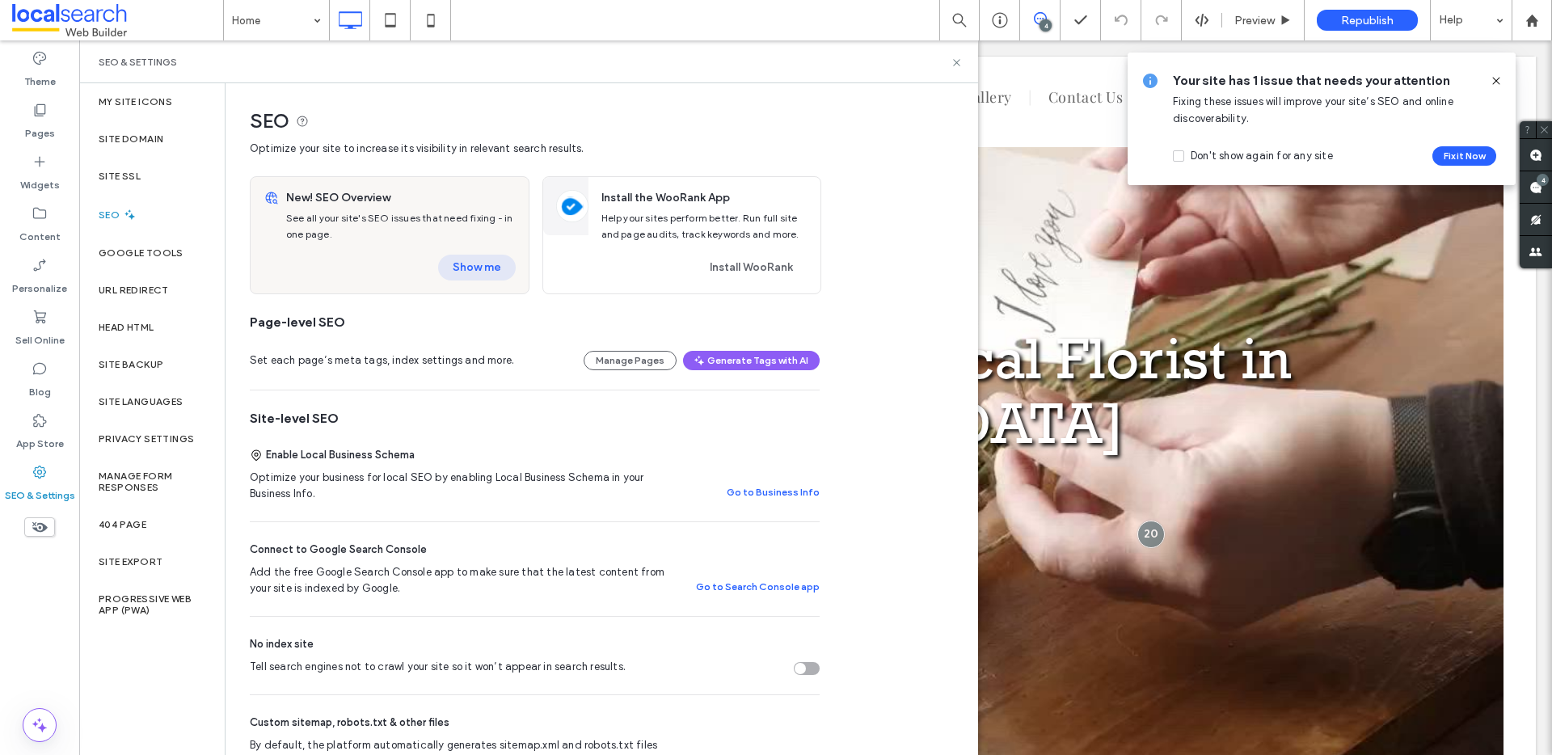
click at [467, 265] on button "Show me" at bounding box center [477, 268] width 78 height 26
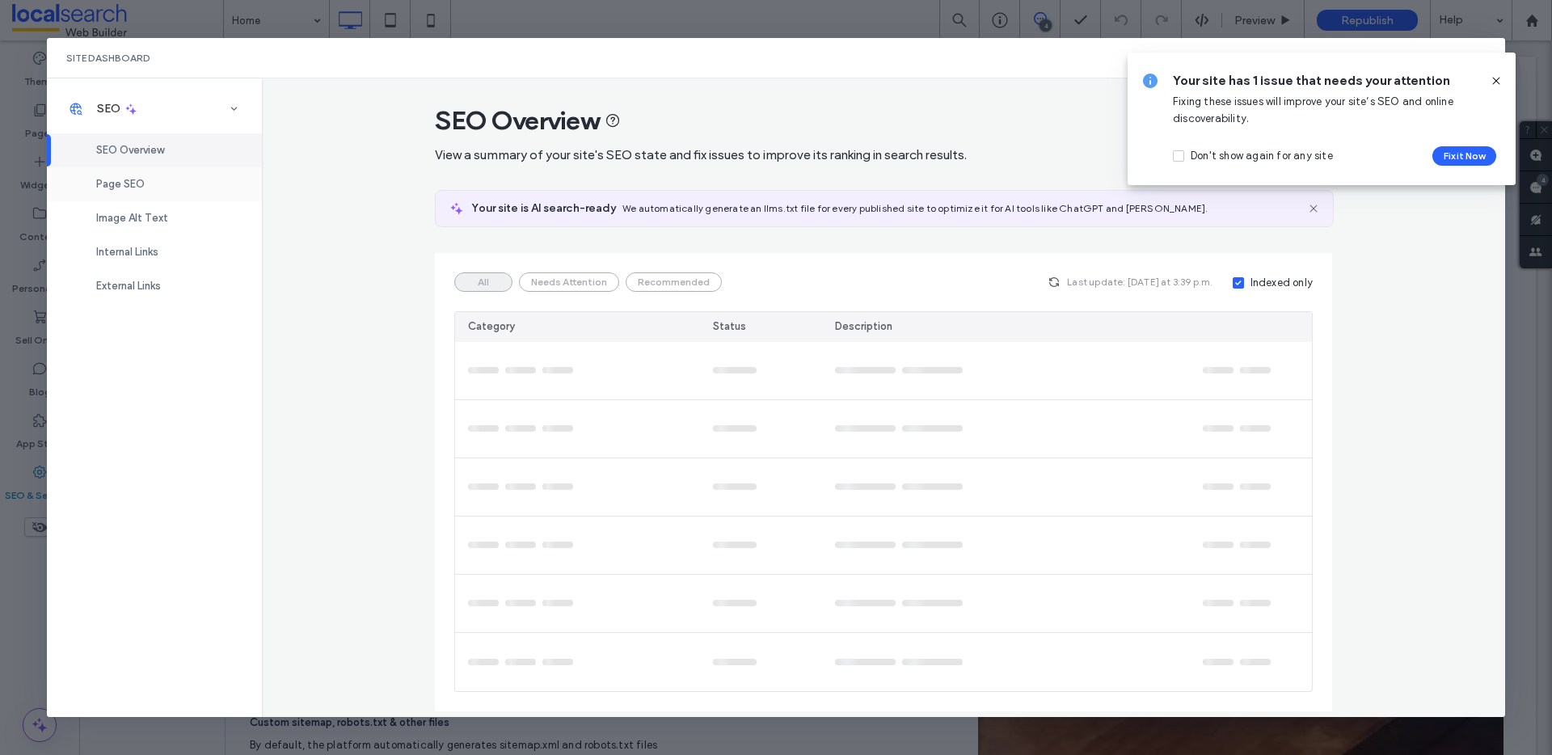
click at [146, 194] on div "Page SEO" at bounding box center [154, 184] width 215 height 34
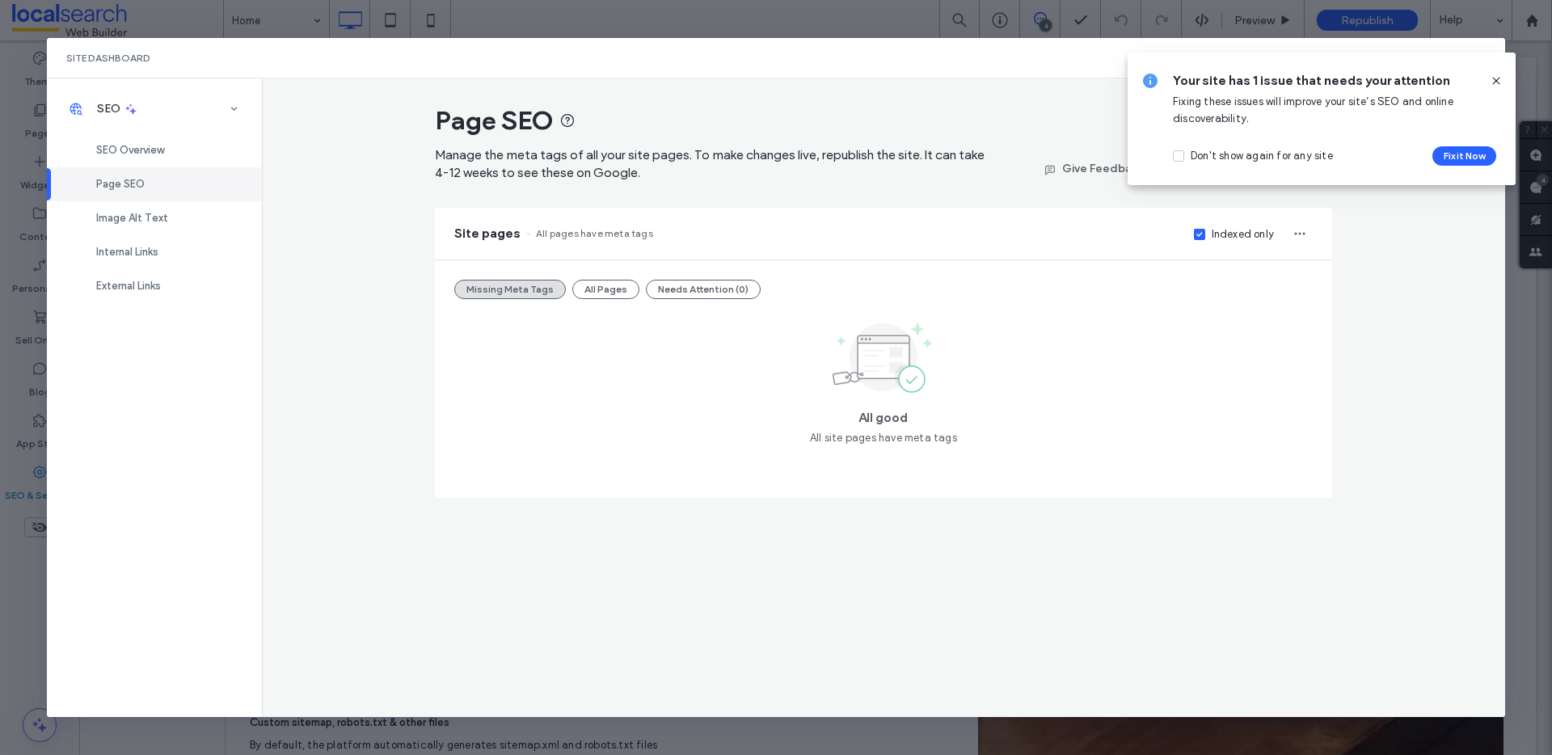
click at [1497, 74] on icon at bounding box center [1496, 80] width 13 height 13
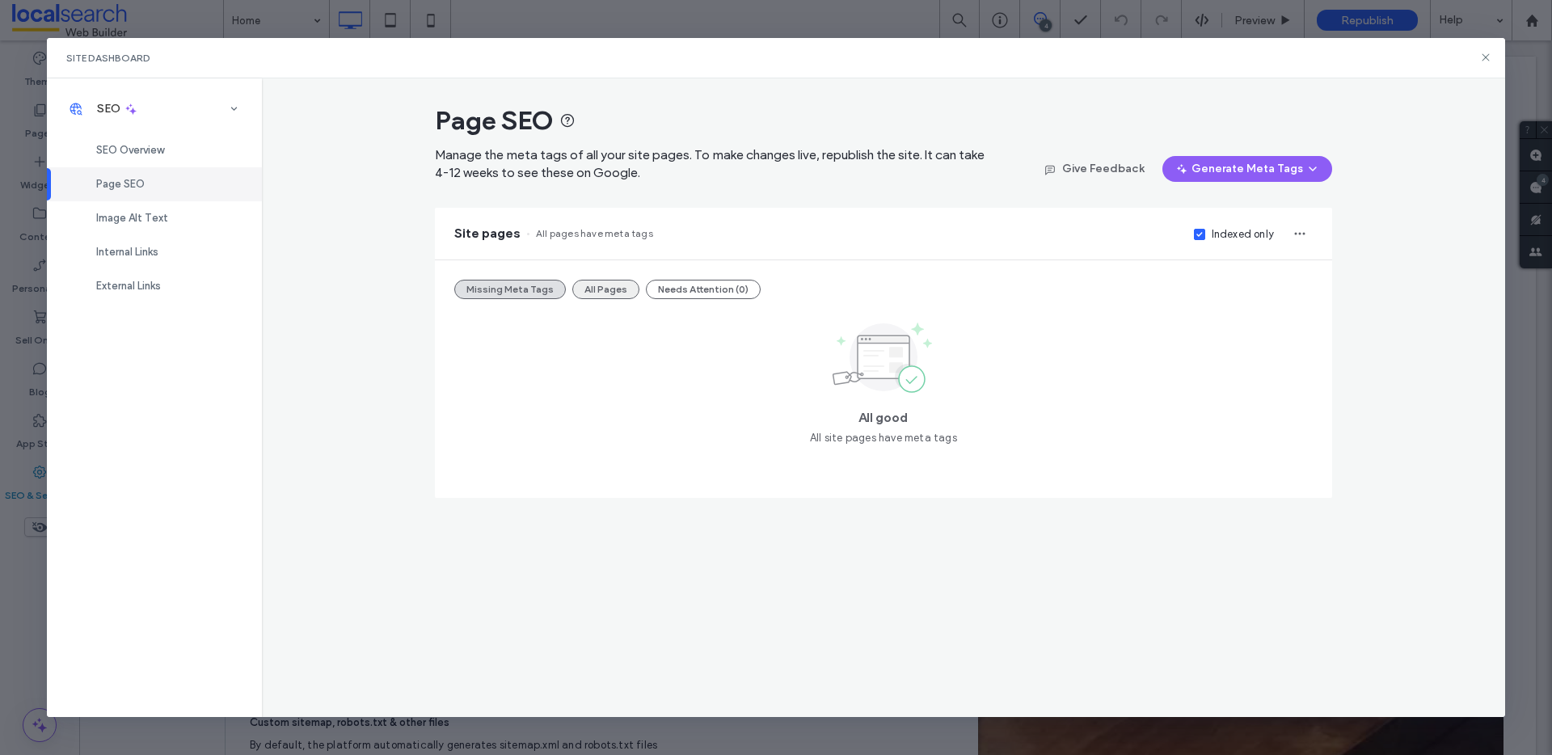
click at [593, 285] on button "All Pages" at bounding box center [605, 289] width 67 height 19
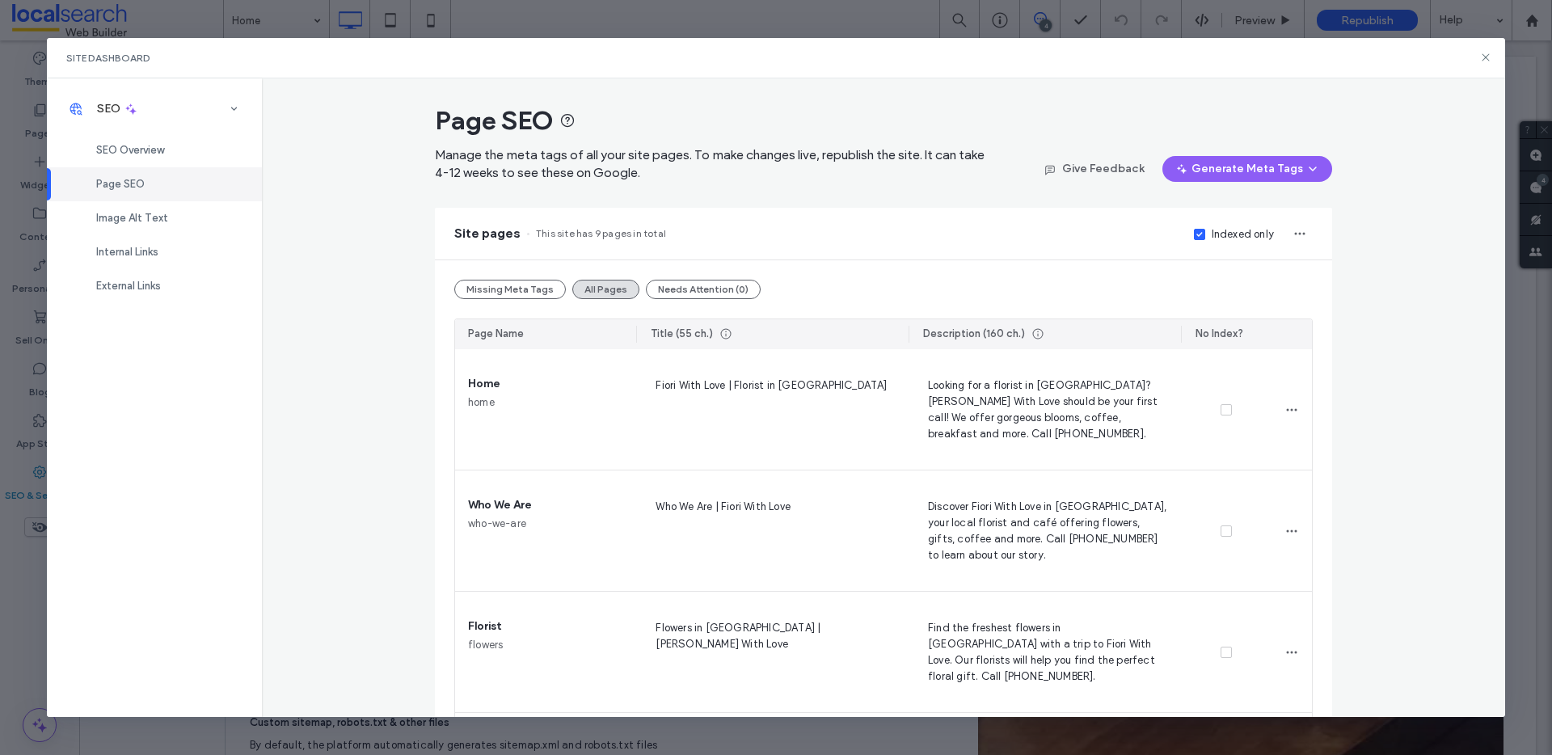
click at [1214, 234] on div "Indexed only" at bounding box center [1243, 234] width 62 height 16
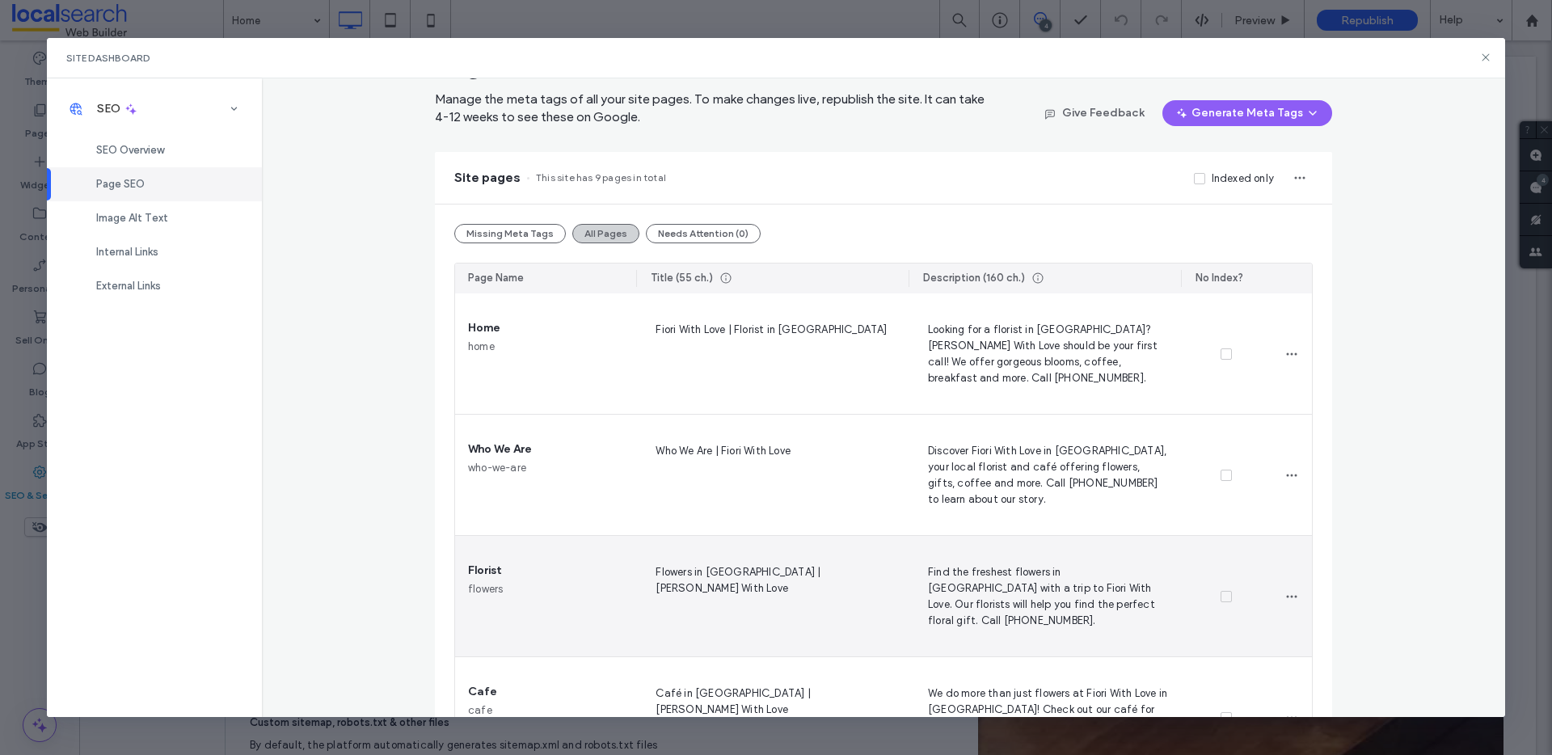
scroll to position [0, 0]
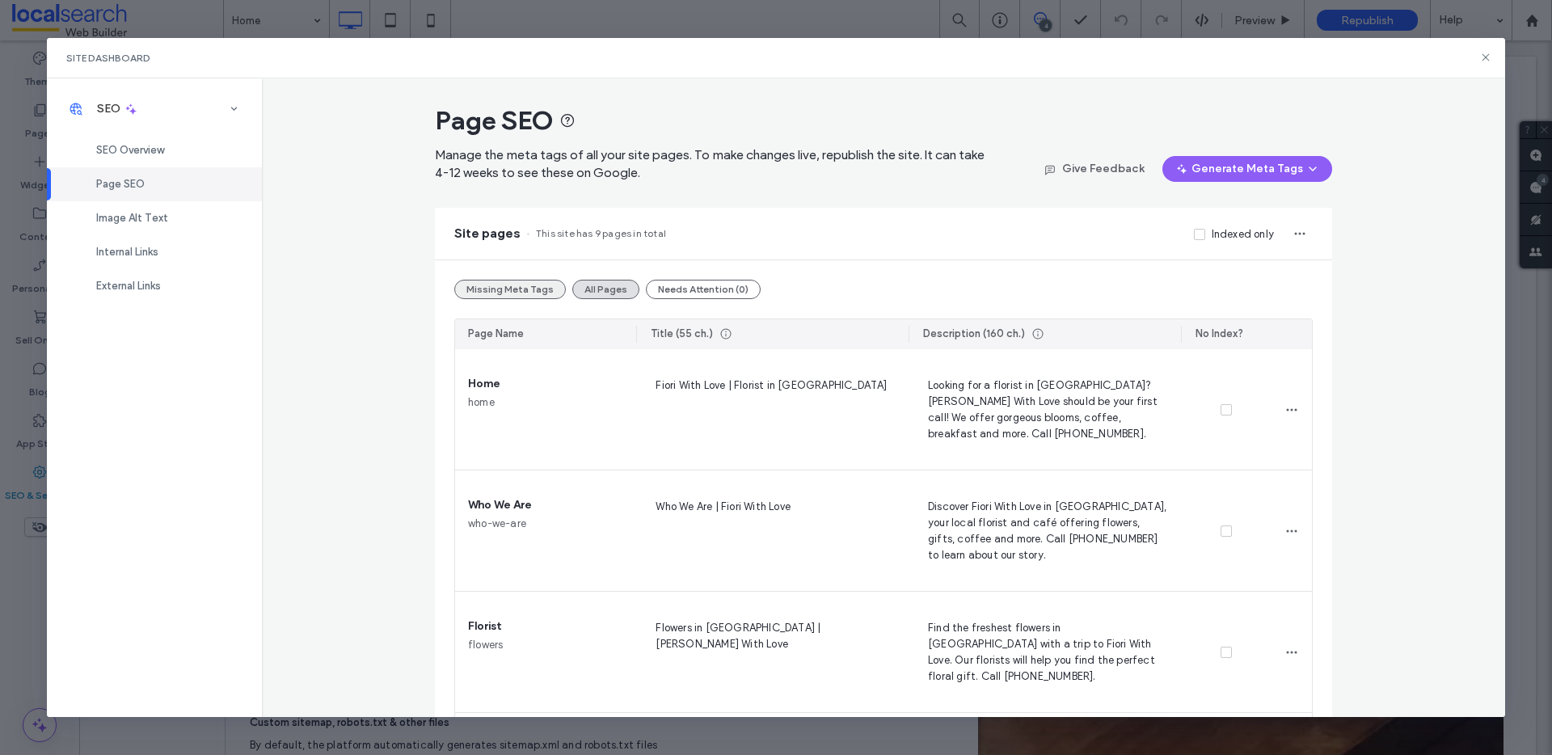
click at [506, 295] on button "Missing Meta Tags" at bounding box center [510, 289] width 112 height 19
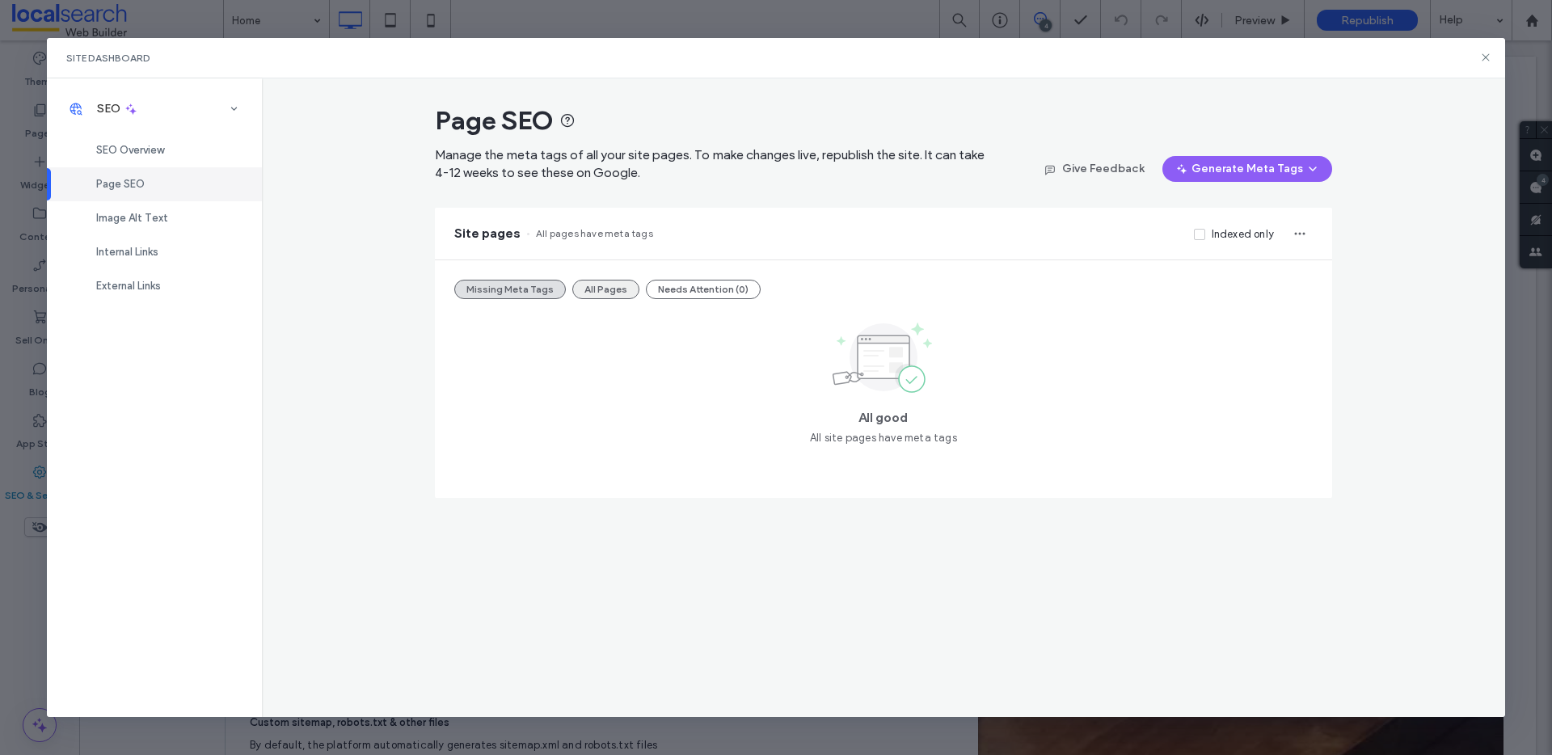
click at [622, 287] on button "All Pages" at bounding box center [605, 289] width 67 height 19
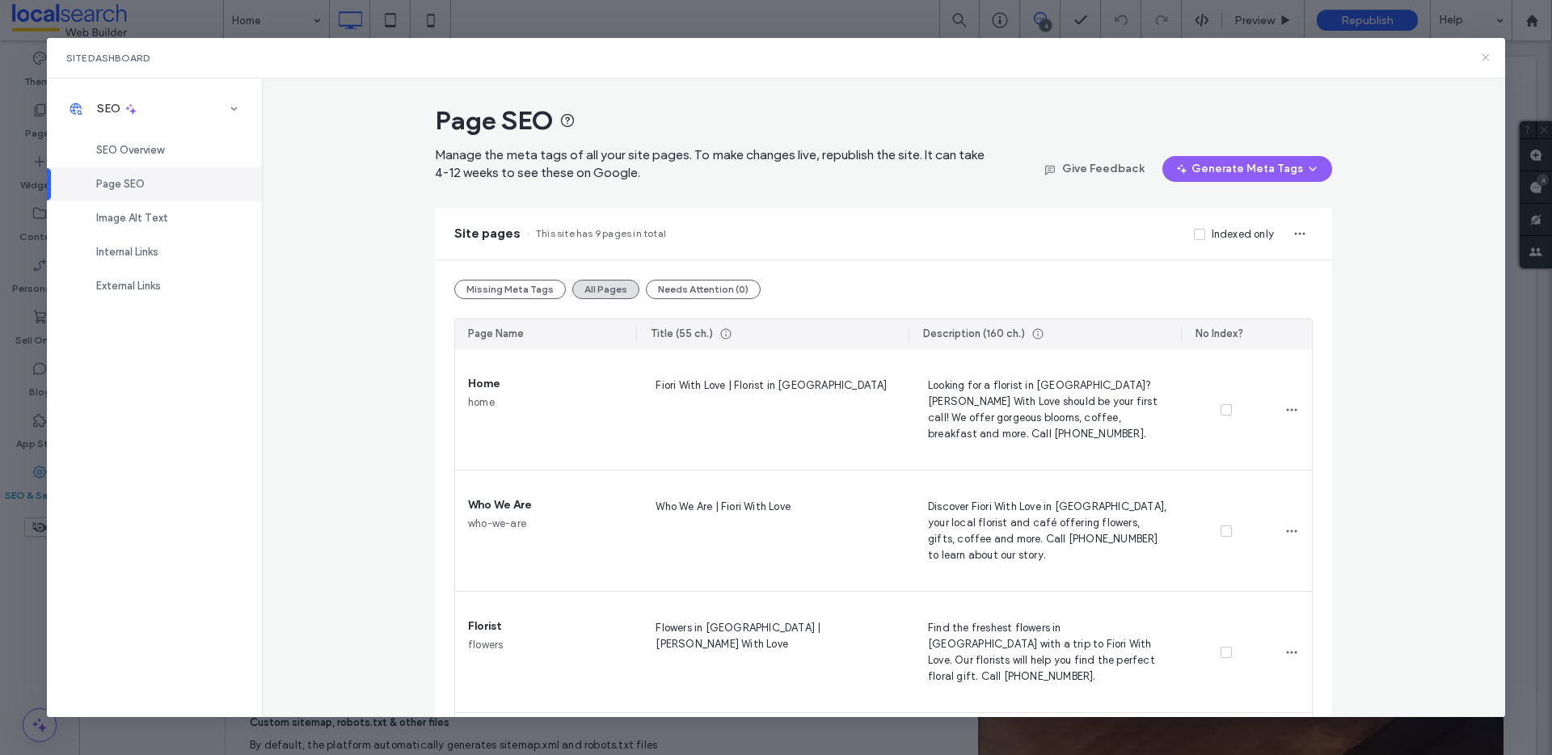
drag, startPoint x: 1484, startPoint y: 57, endPoint x: 1404, endPoint y: 15, distance: 89.3
click at [1484, 57] on icon at bounding box center [1486, 57] width 13 height 13
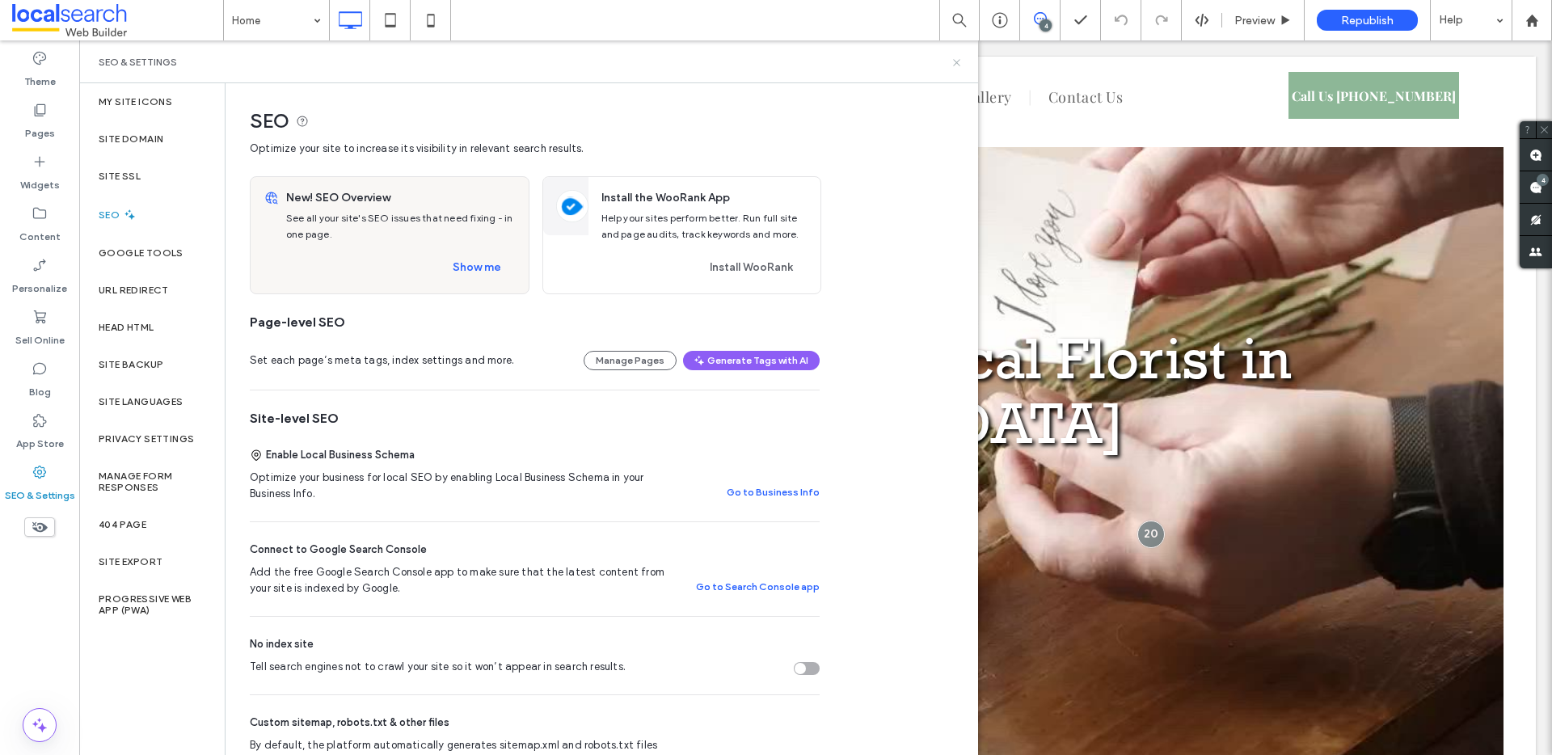
drag, startPoint x: 958, startPoint y: 59, endPoint x: 1103, endPoint y: 40, distance: 145.9
click at [958, 59] on icon at bounding box center [957, 63] width 12 height 12
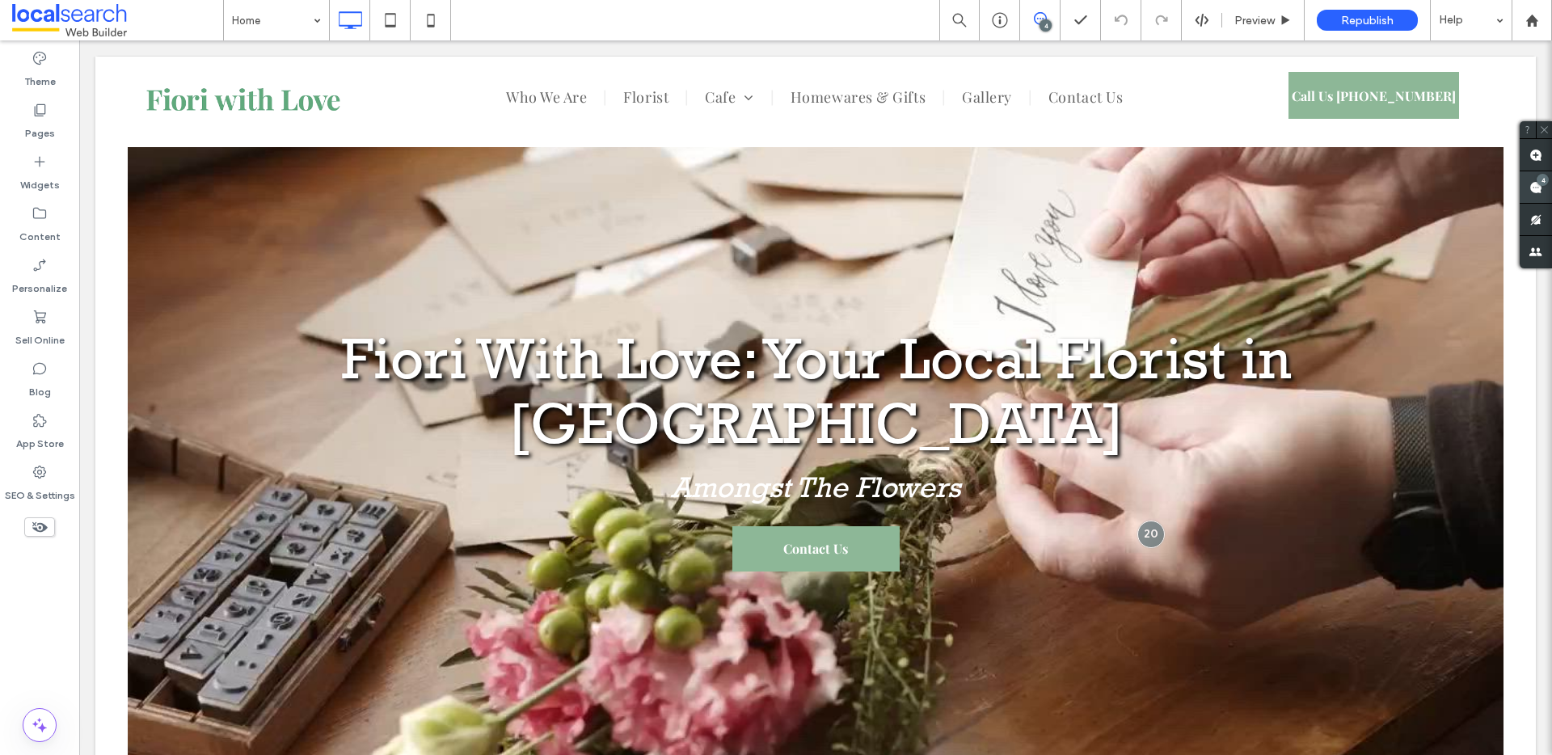
click at [1534, 190] on use at bounding box center [1536, 187] width 13 height 13
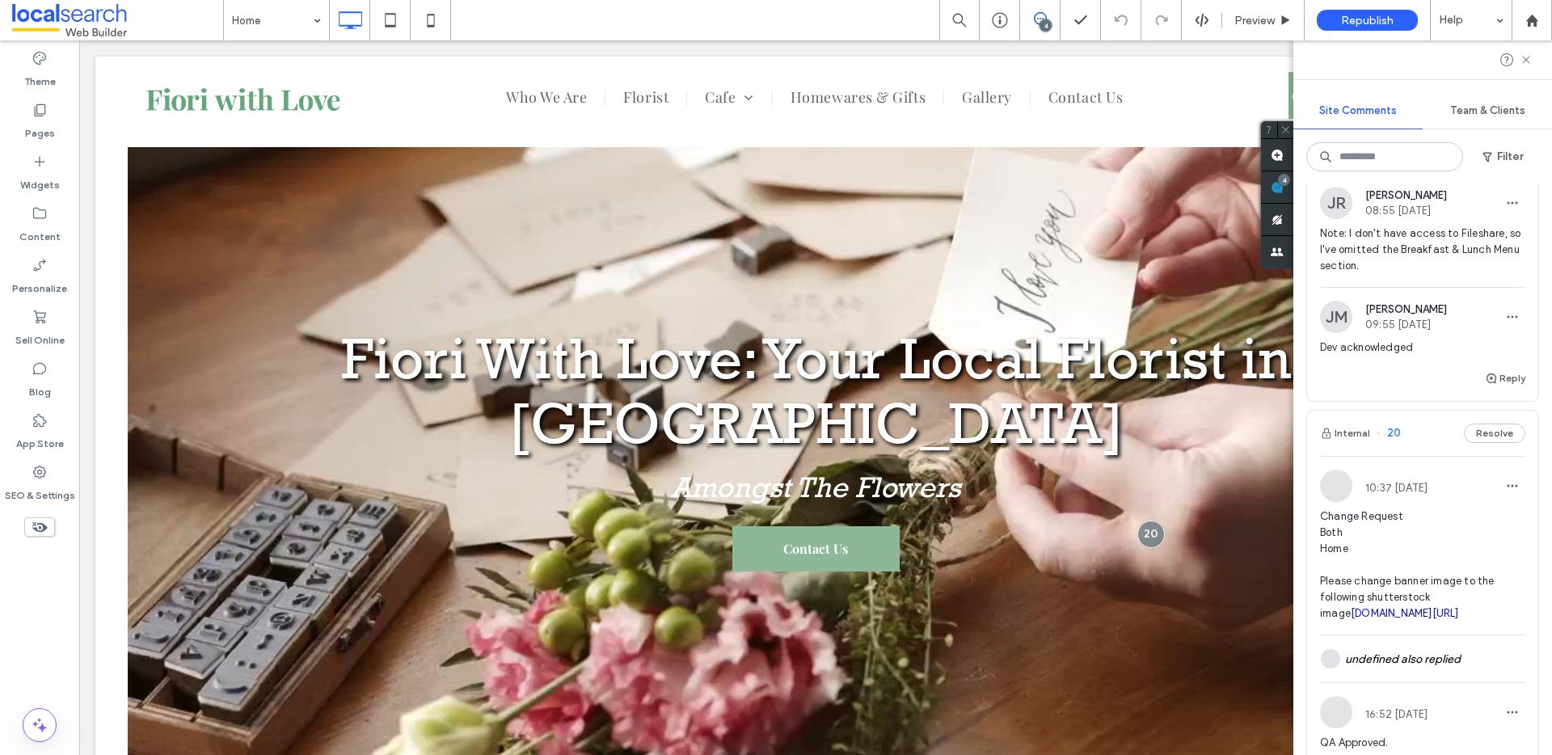
scroll to position [1048, 0]
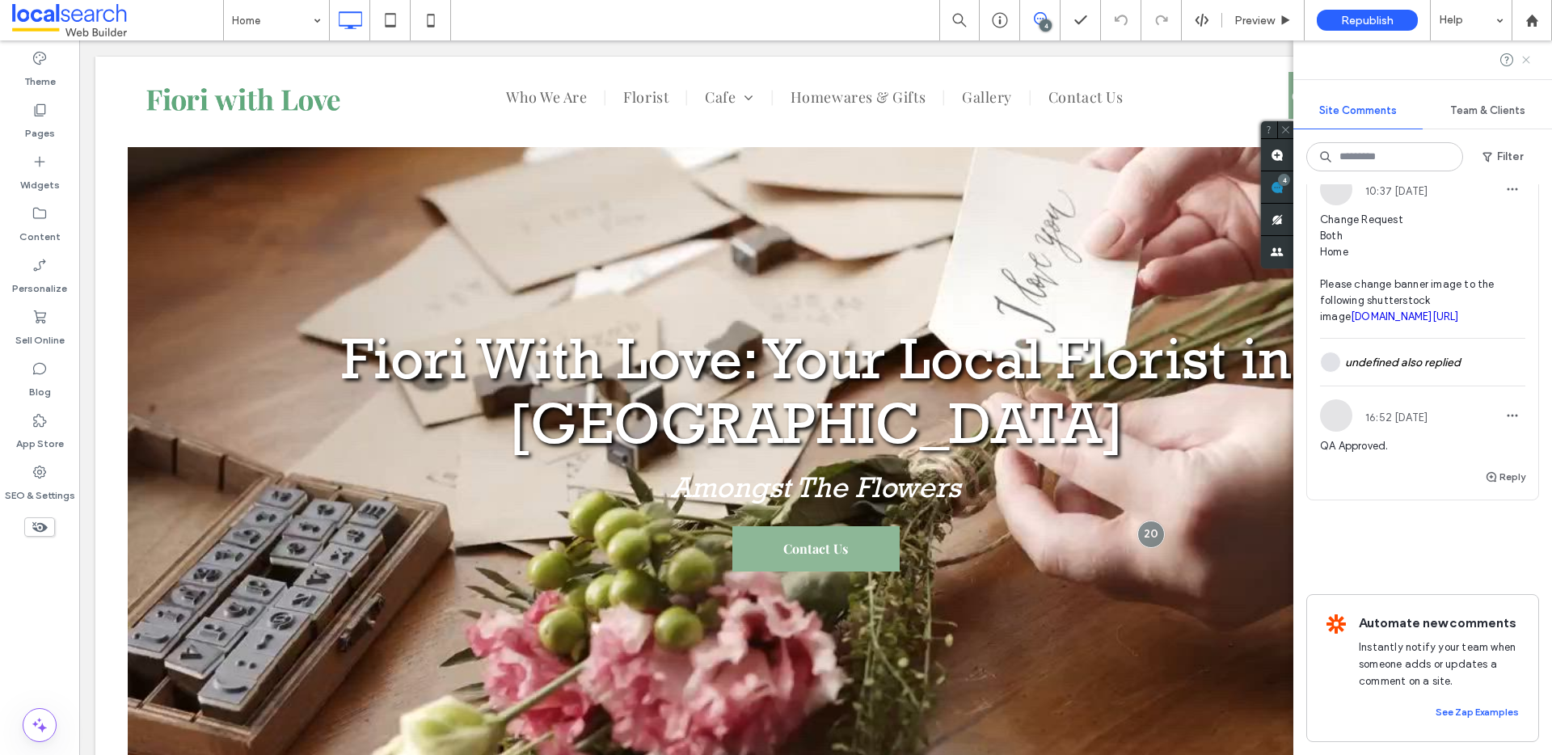
click at [1525, 57] on use at bounding box center [1525, 59] width 7 height 7
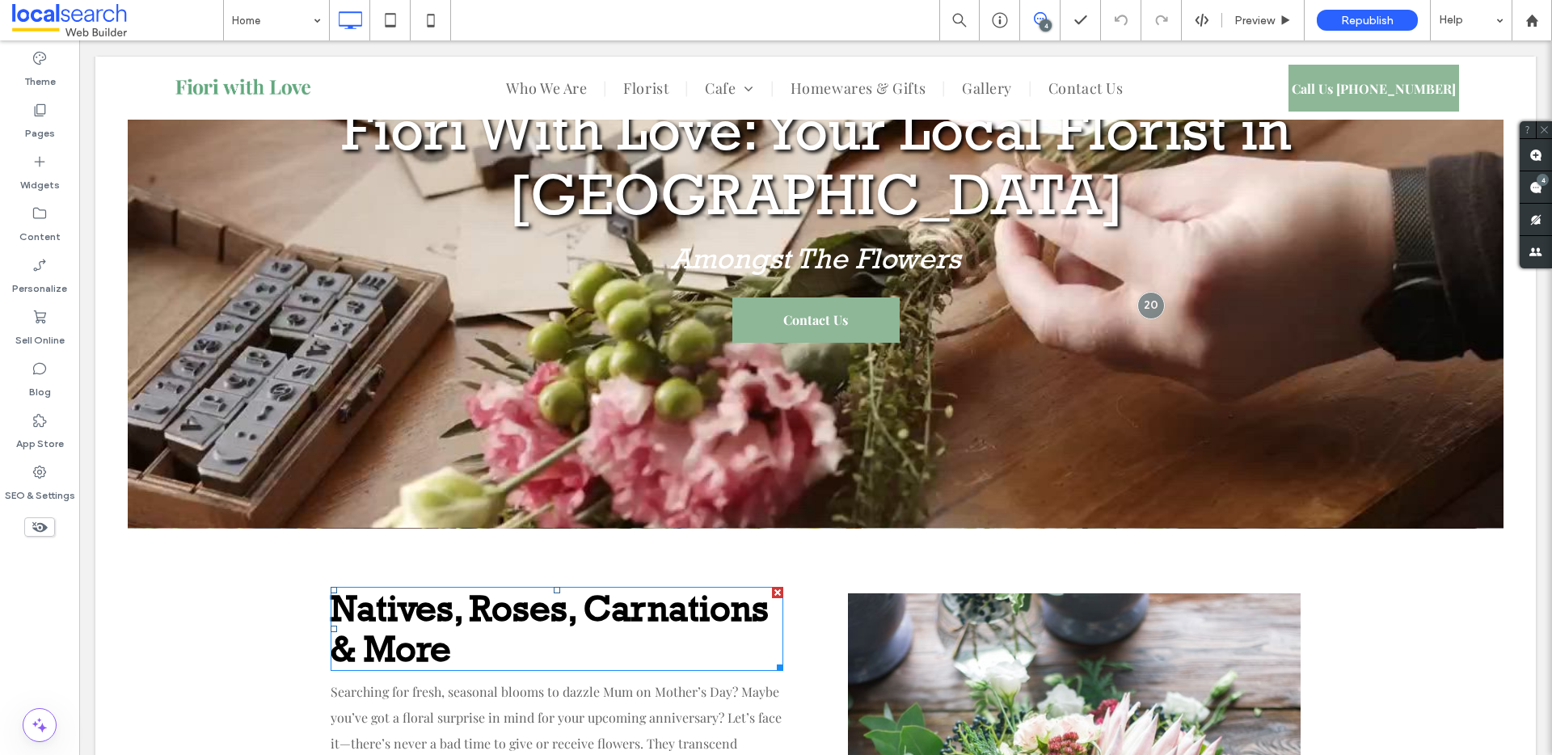
scroll to position [0, 0]
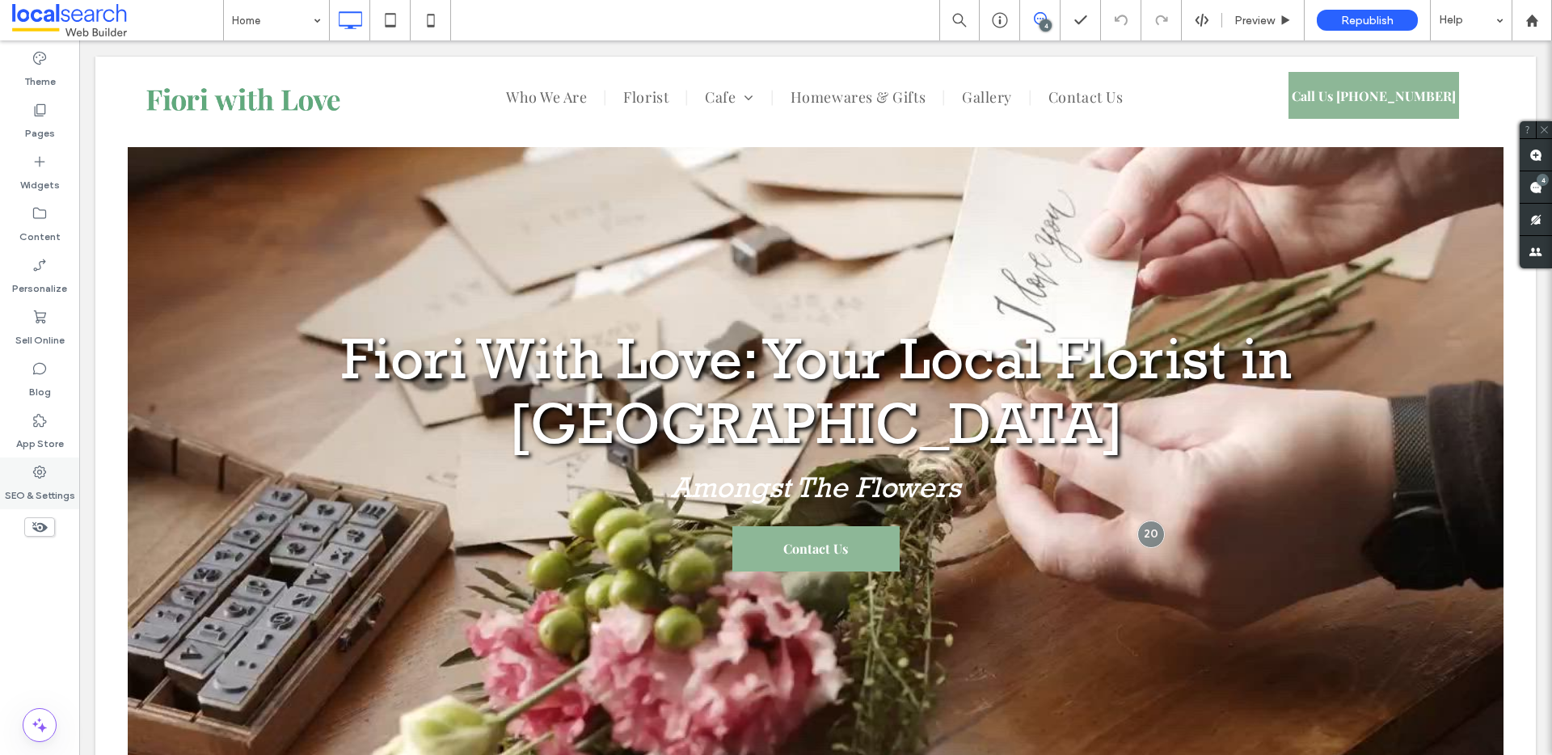
click at [50, 472] on div "SEO & Settings" at bounding box center [39, 484] width 79 height 52
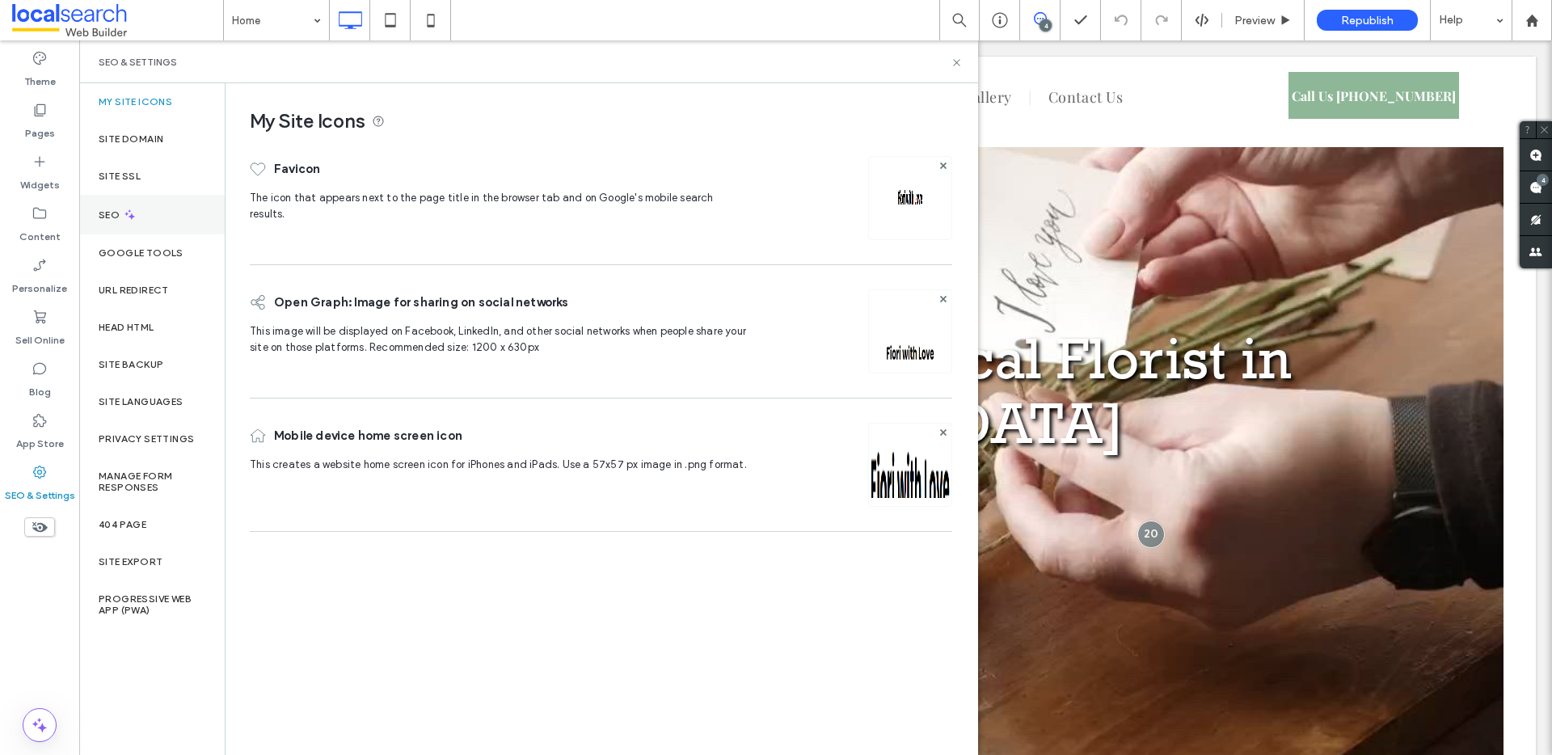
click at [176, 209] on div "SEO" at bounding box center [152, 215] width 146 height 40
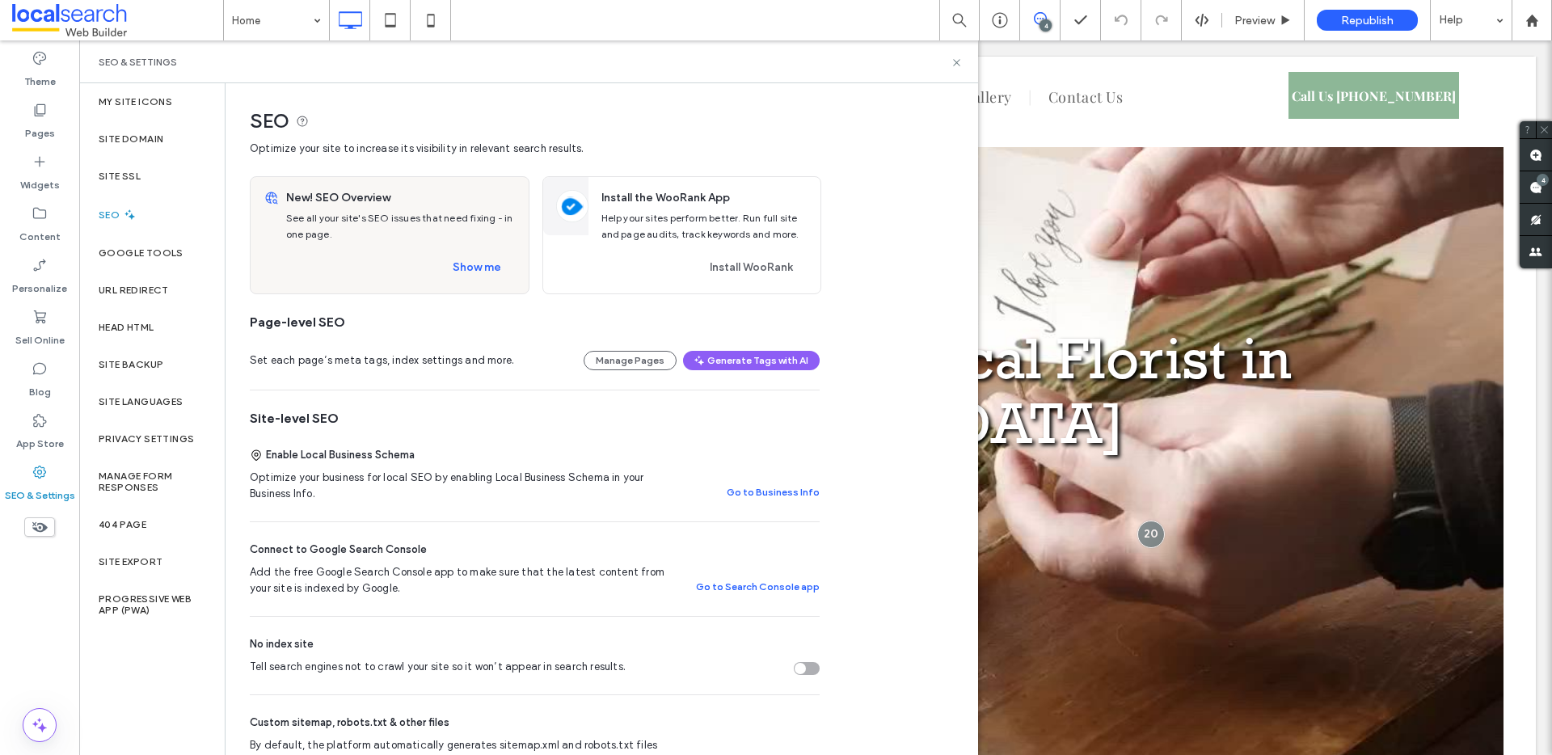
click at [479, 253] on div "New! SEO Overview See all your site's SEO issues that need fixing - in one page…" at bounding box center [404, 235] width 249 height 116
click at [483, 264] on button "Show me" at bounding box center [477, 268] width 78 height 26
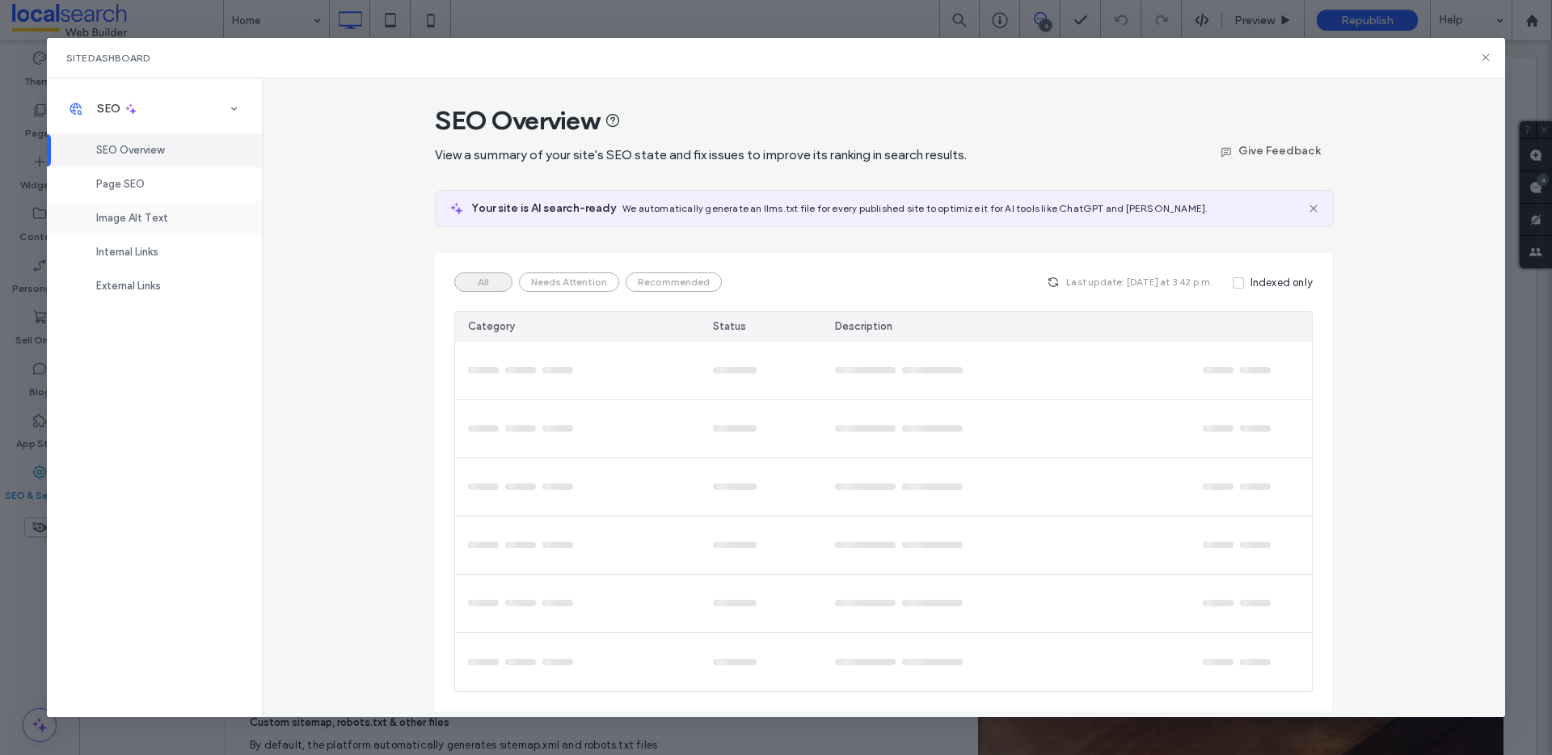
click at [183, 215] on div "Image Alt Text" at bounding box center [154, 218] width 215 height 34
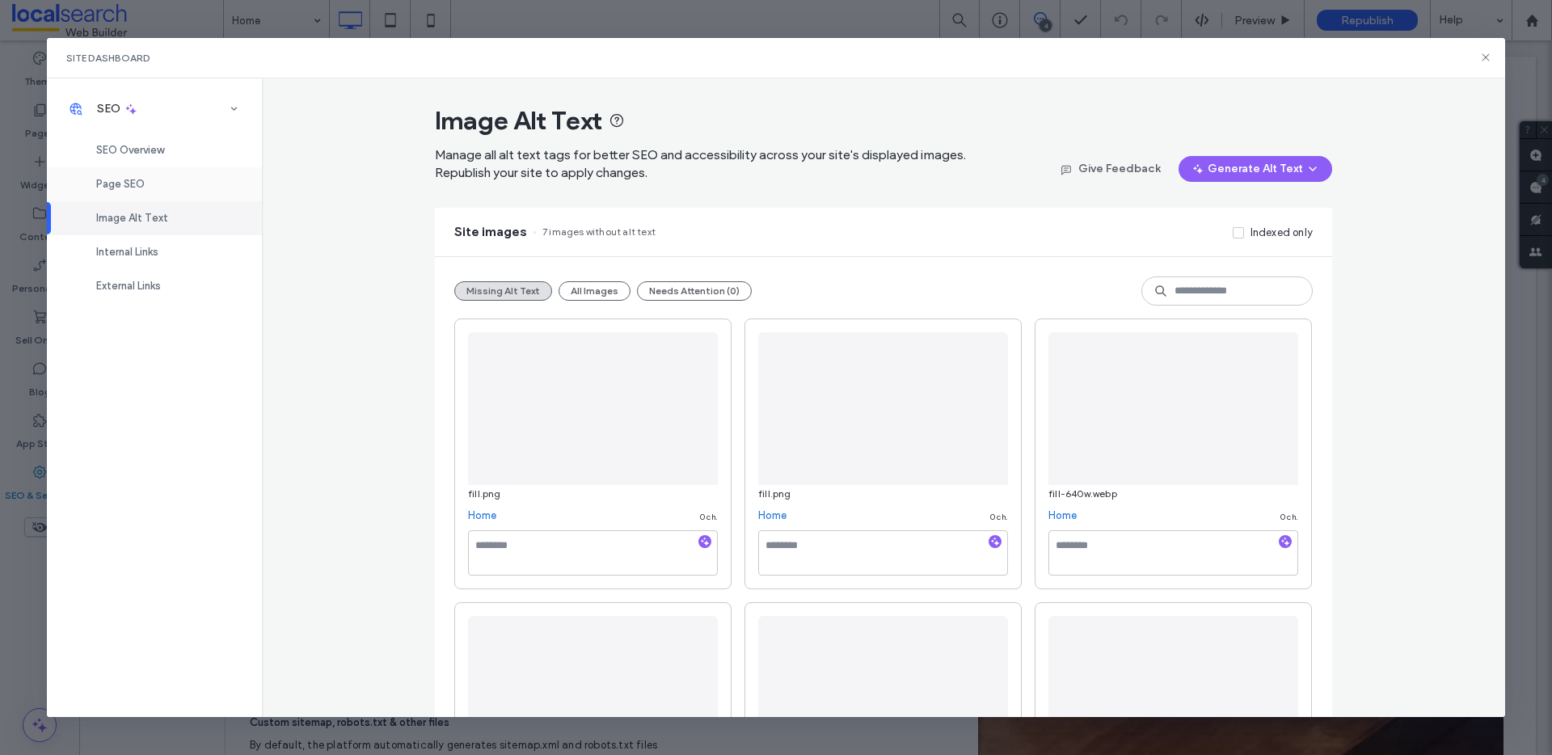
click at [171, 194] on div "Page SEO" at bounding box center [154, 184] width 215 height 34
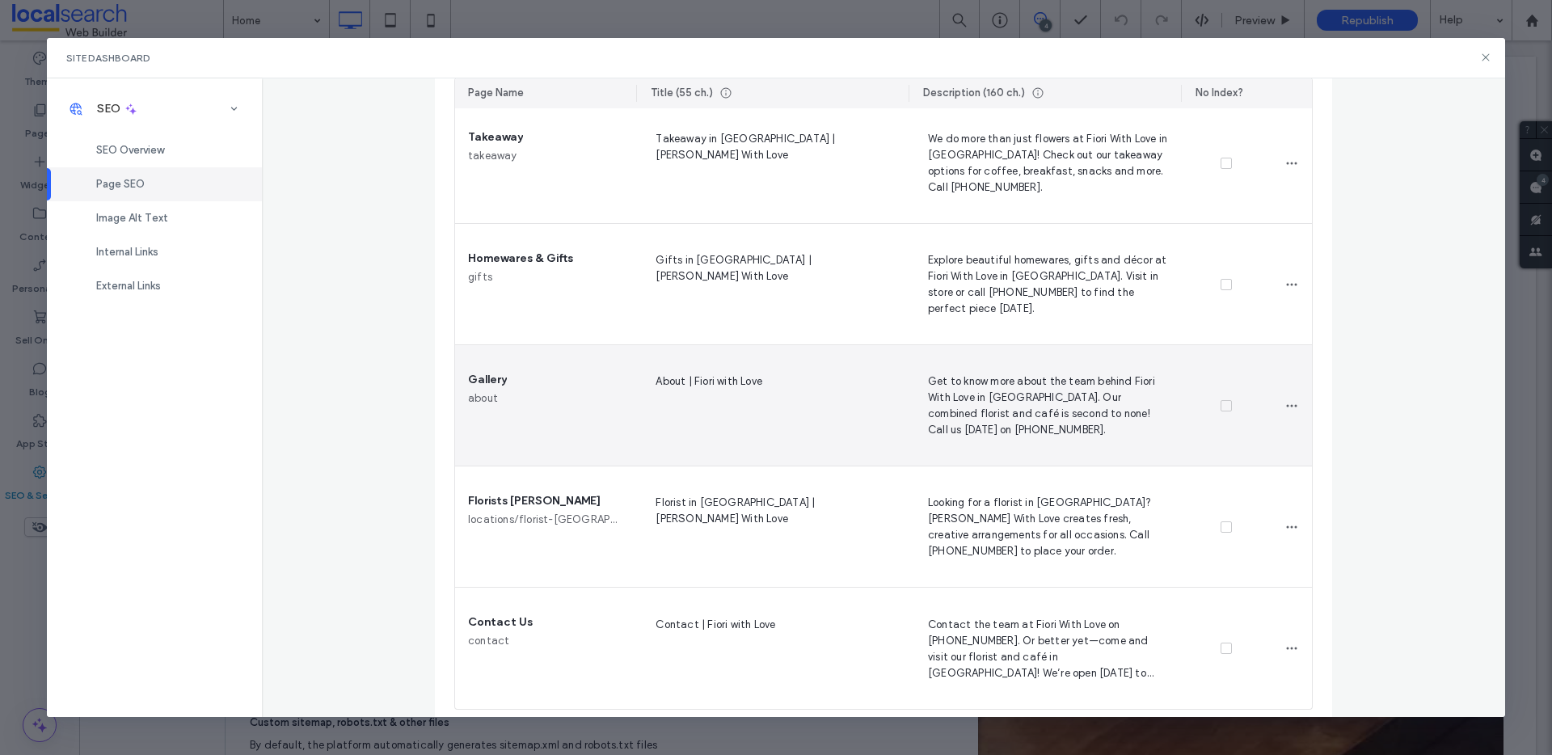
scroll to position [743, 0]
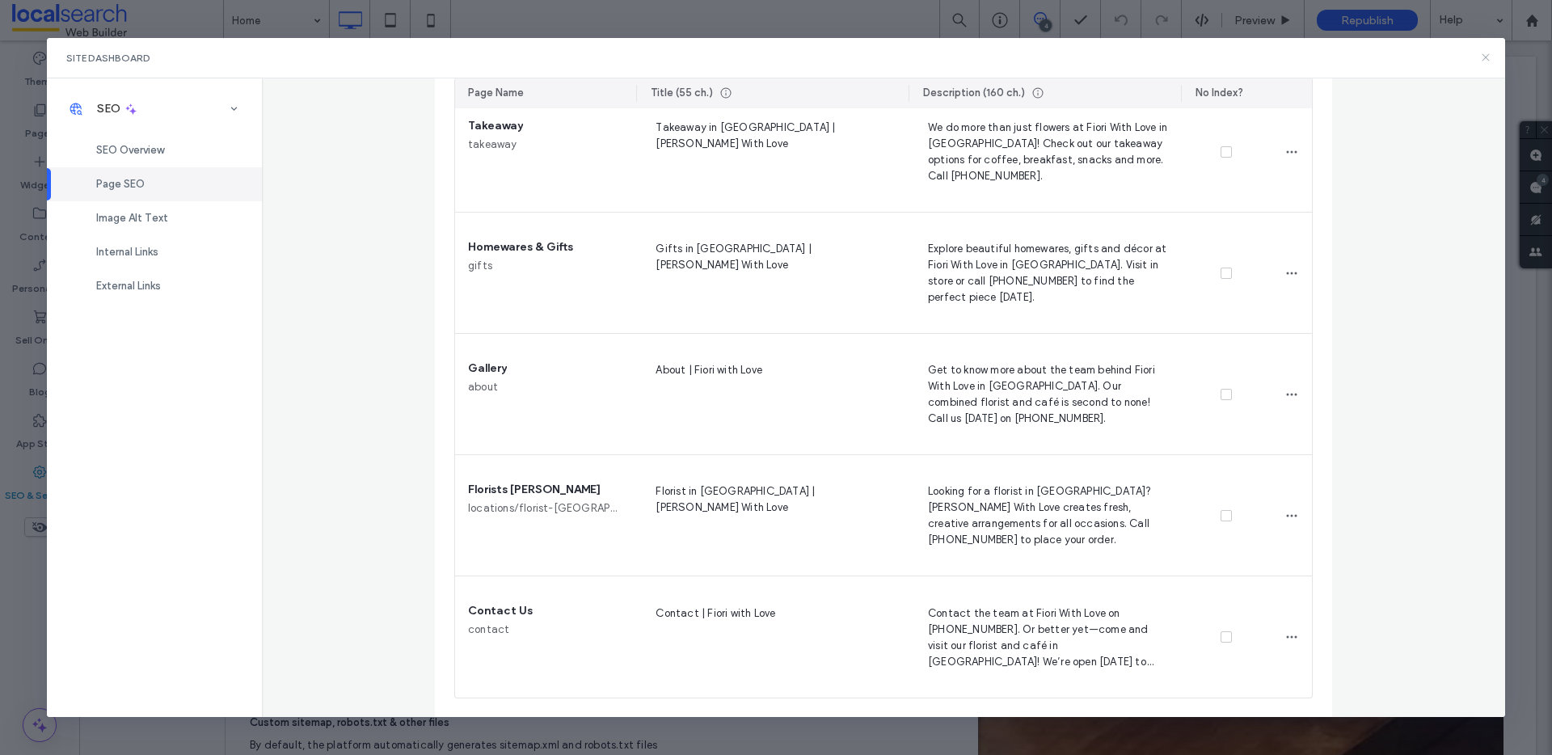
click at [1488, 61] on icon at bounding box center [1486, 57] width 13 height 13
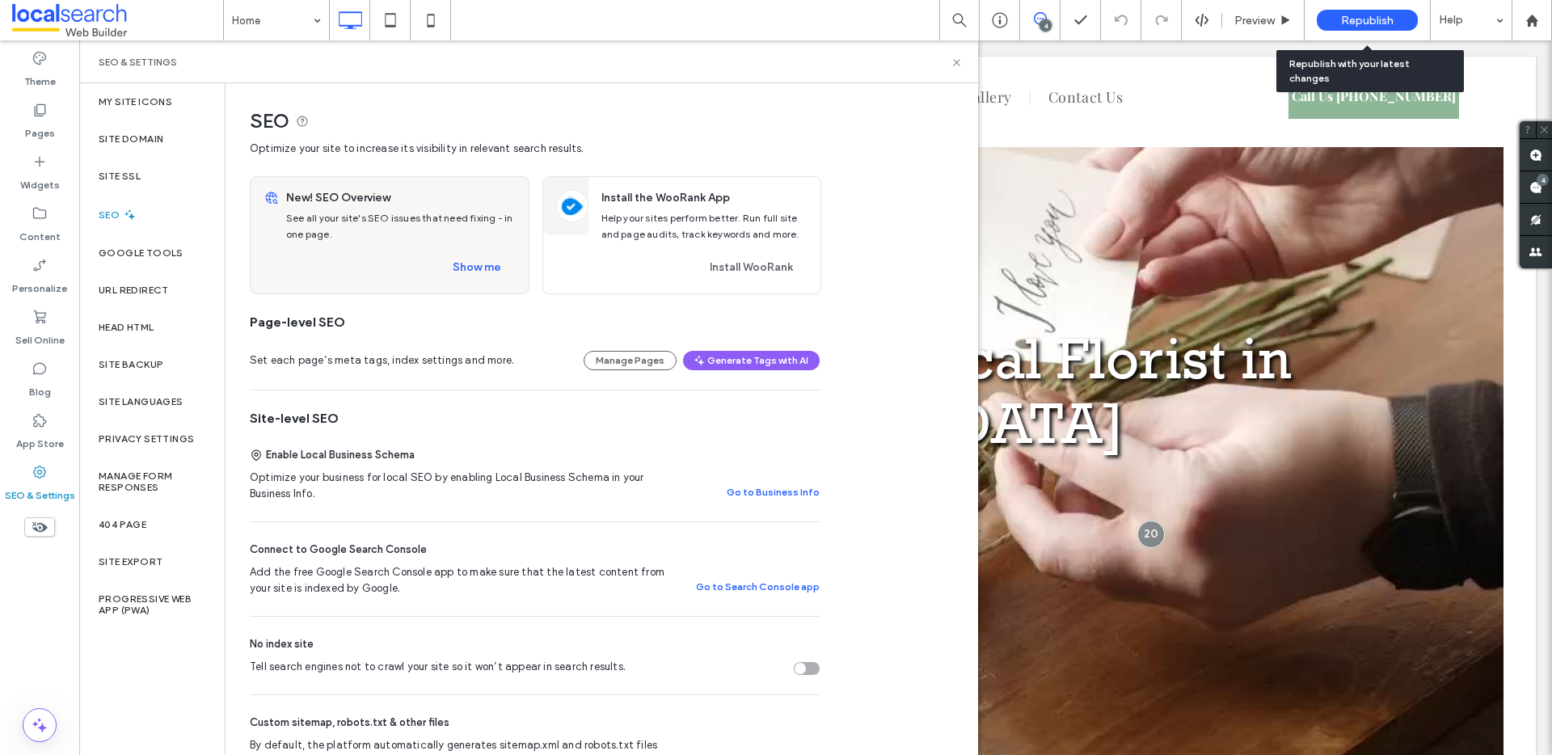
click at [1376, 27] on div "Republish" at bounding box center [1367, 20] width 101 height 21
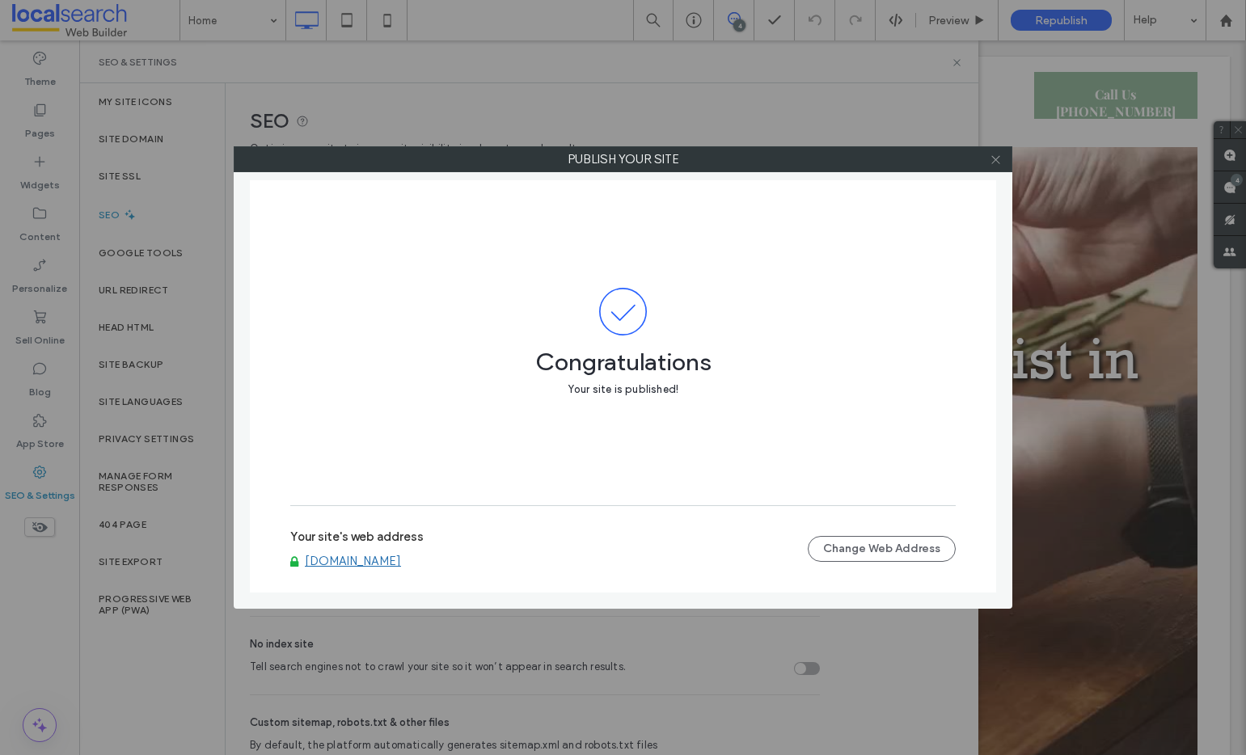
click at [999, 158] on icon at bounding box center [996, 160] width 12 height 12
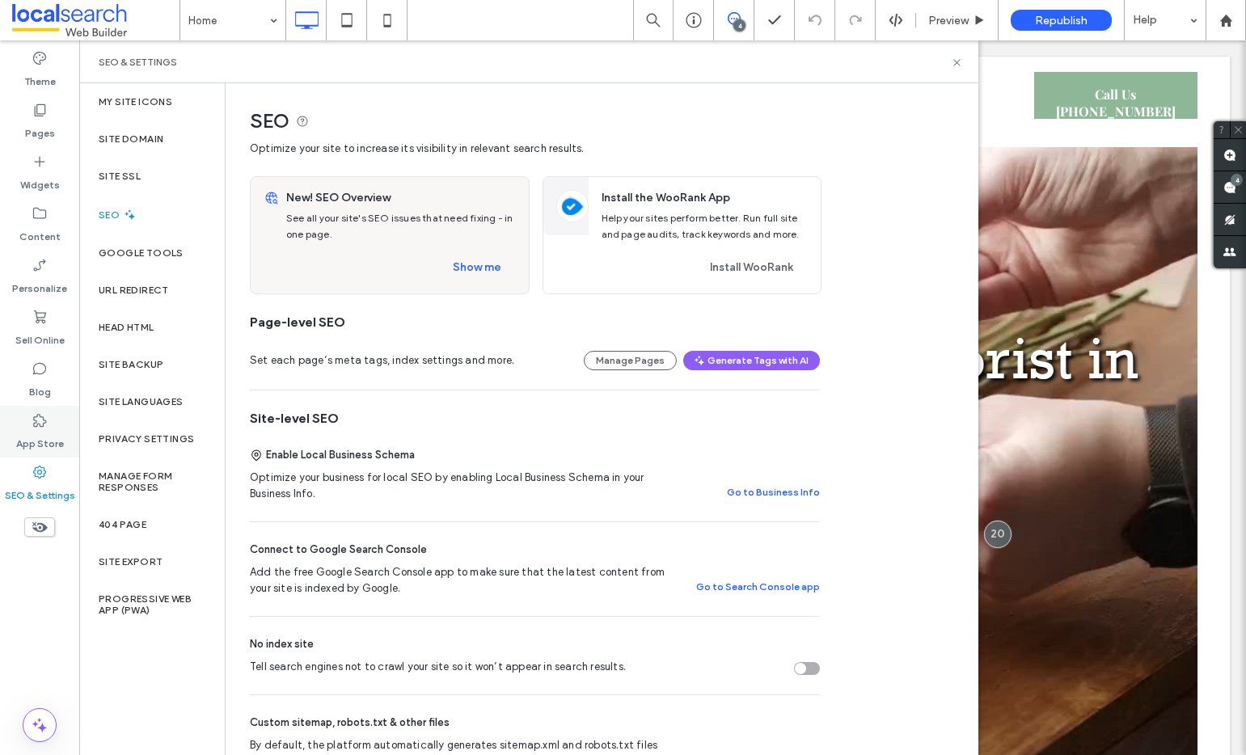
click at [37, 431] on label "App Store" at bounding box center [40, 440] width 48 height 23
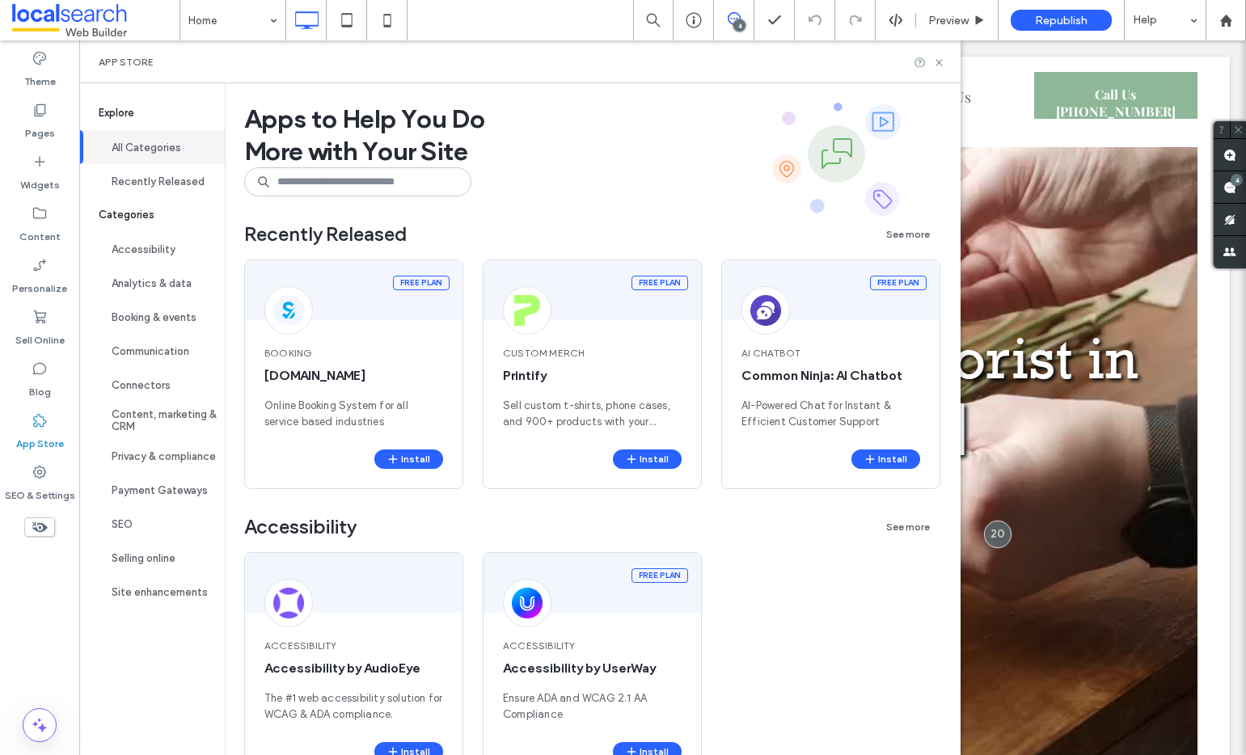
click at [39, 426] on icon at bounding box center [40, 420] width 16 height 16
click at [27, 369] on div "Blog" at bounding box center [39, 380] width 79 height 52
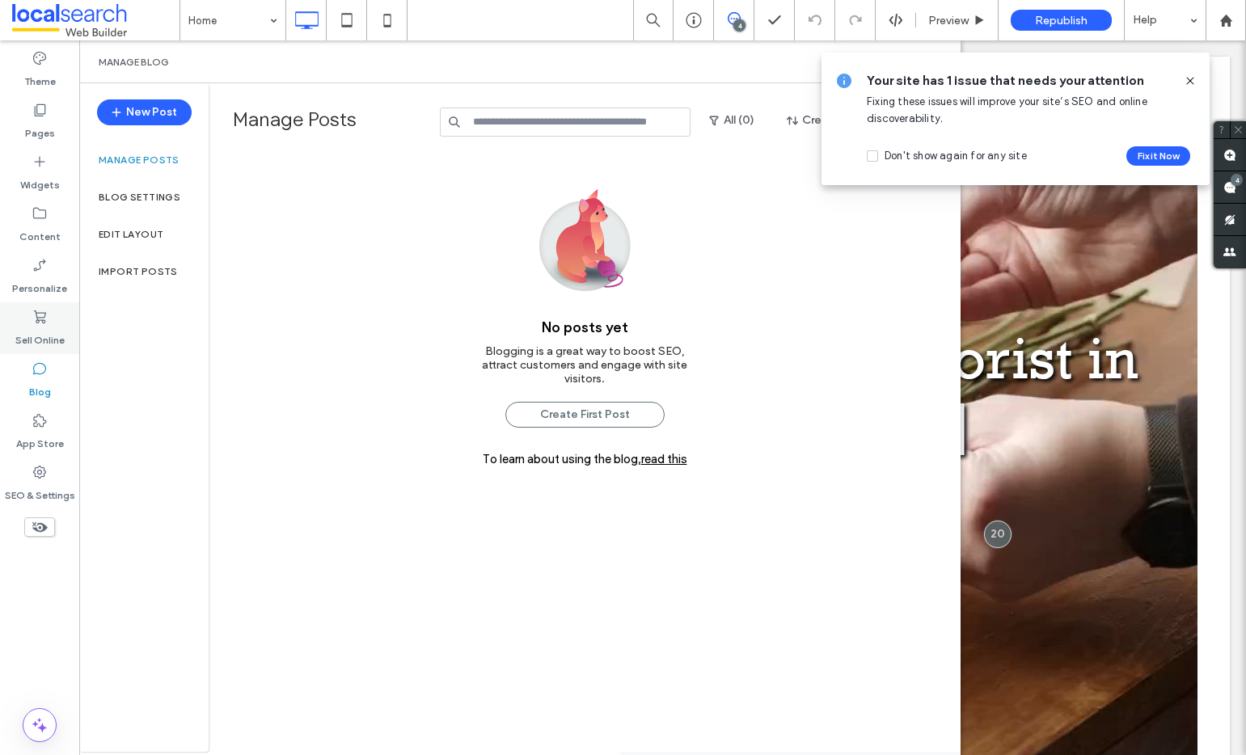
click at [45, 336] on label "Sell Online" at bounding box center [39, 336] width 49 height 23
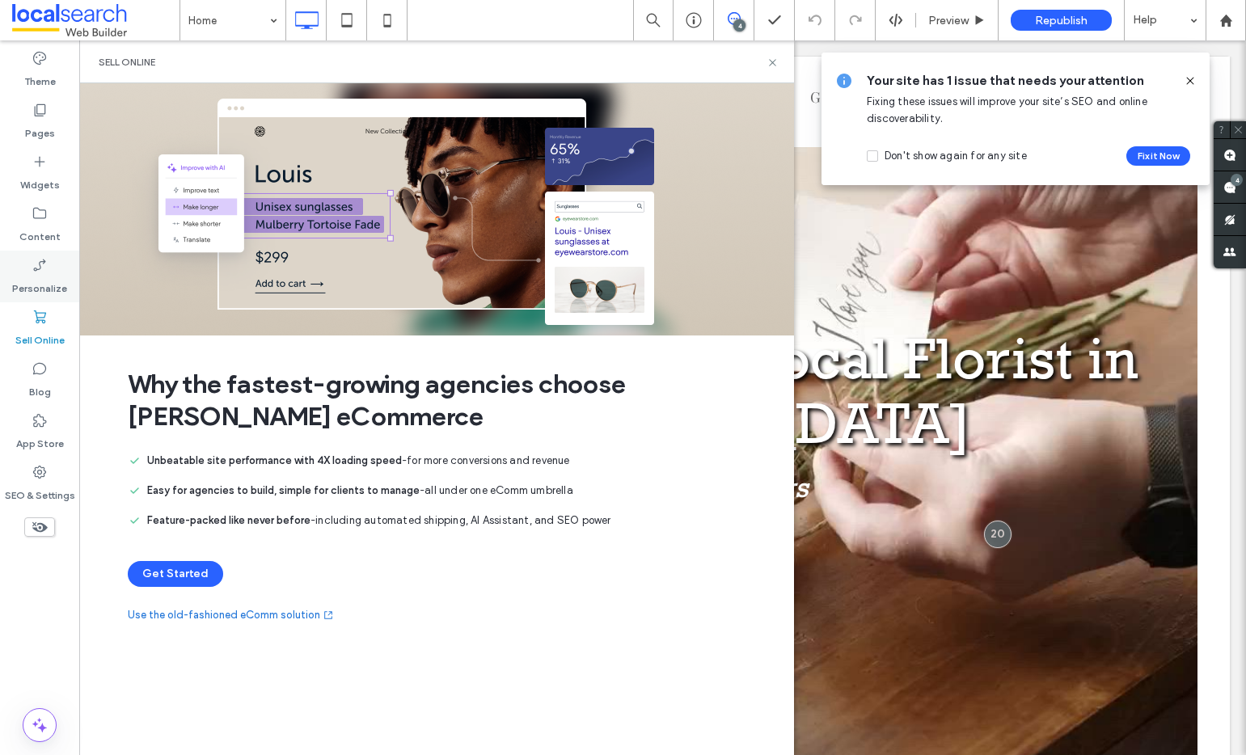
click at [48, 292] on label "Personalize" at bounding box center [39, 284] width 55 height 23
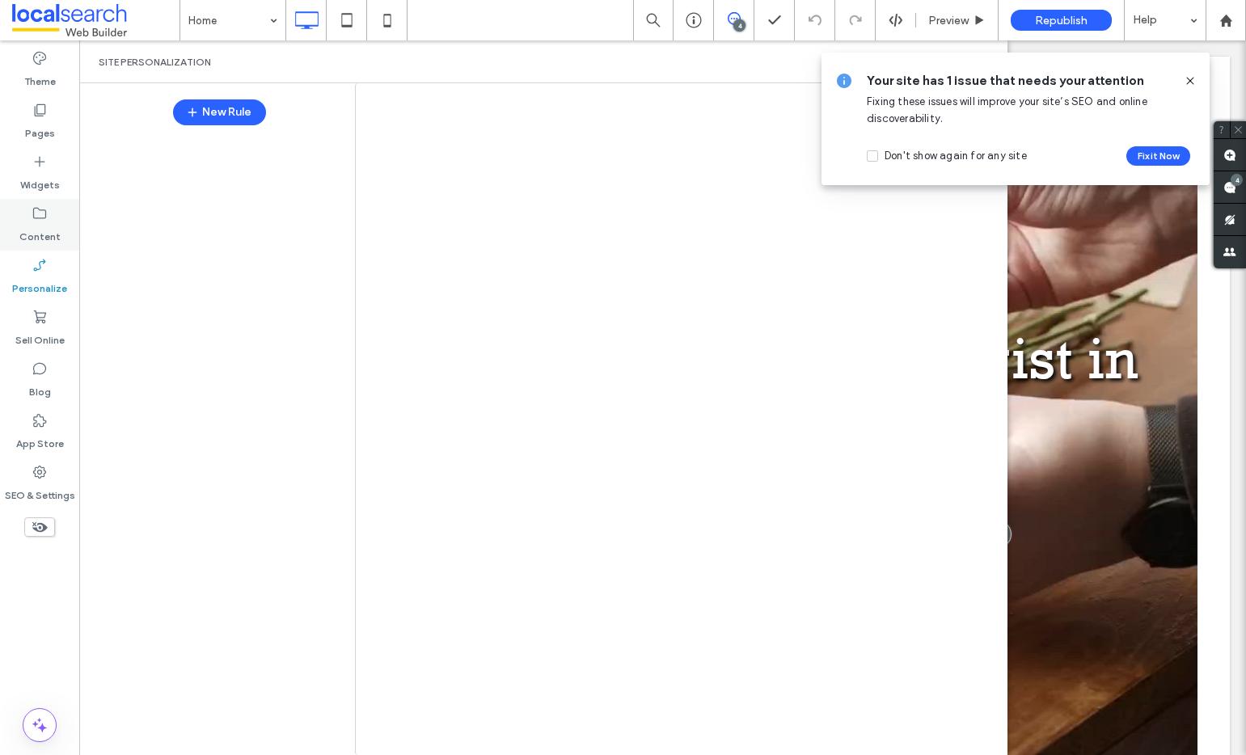
click at [44, 222] on label "Content" at bounding box center [39, 233] width 41 height 23
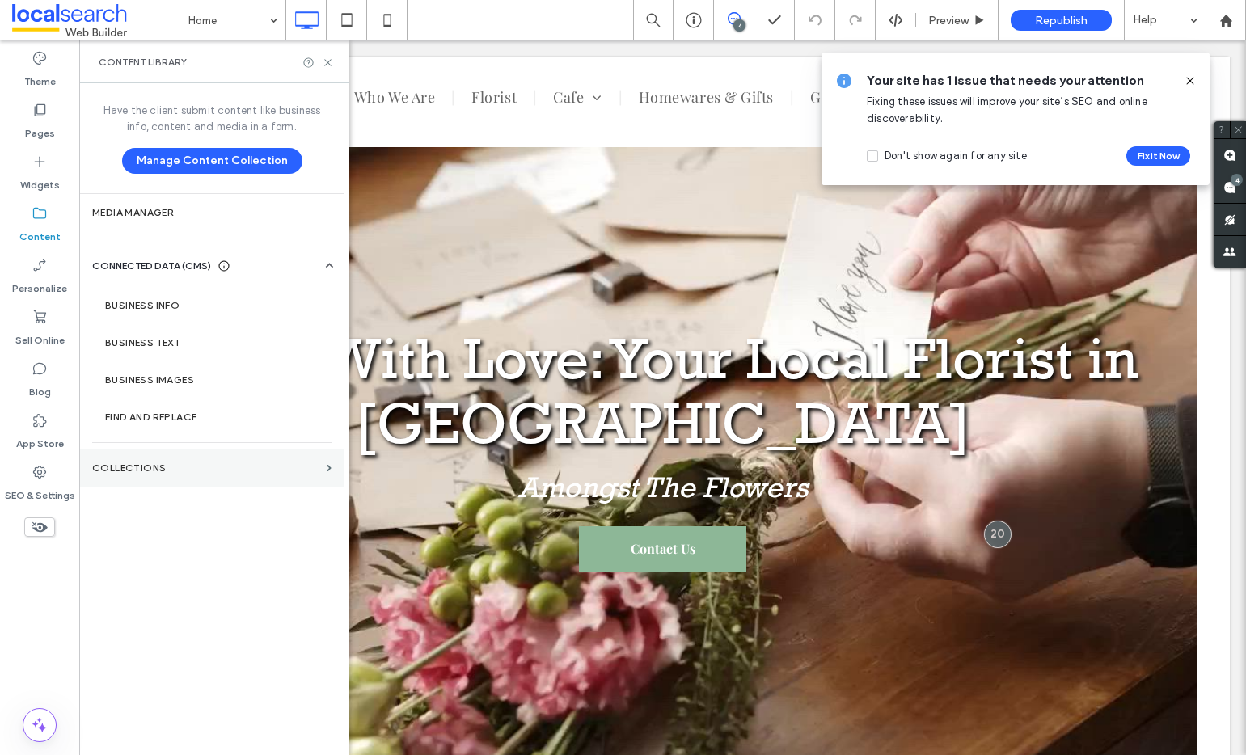
click at [121, 456] on section "Collections" at bounding box center [211, 468] width 265 height 37
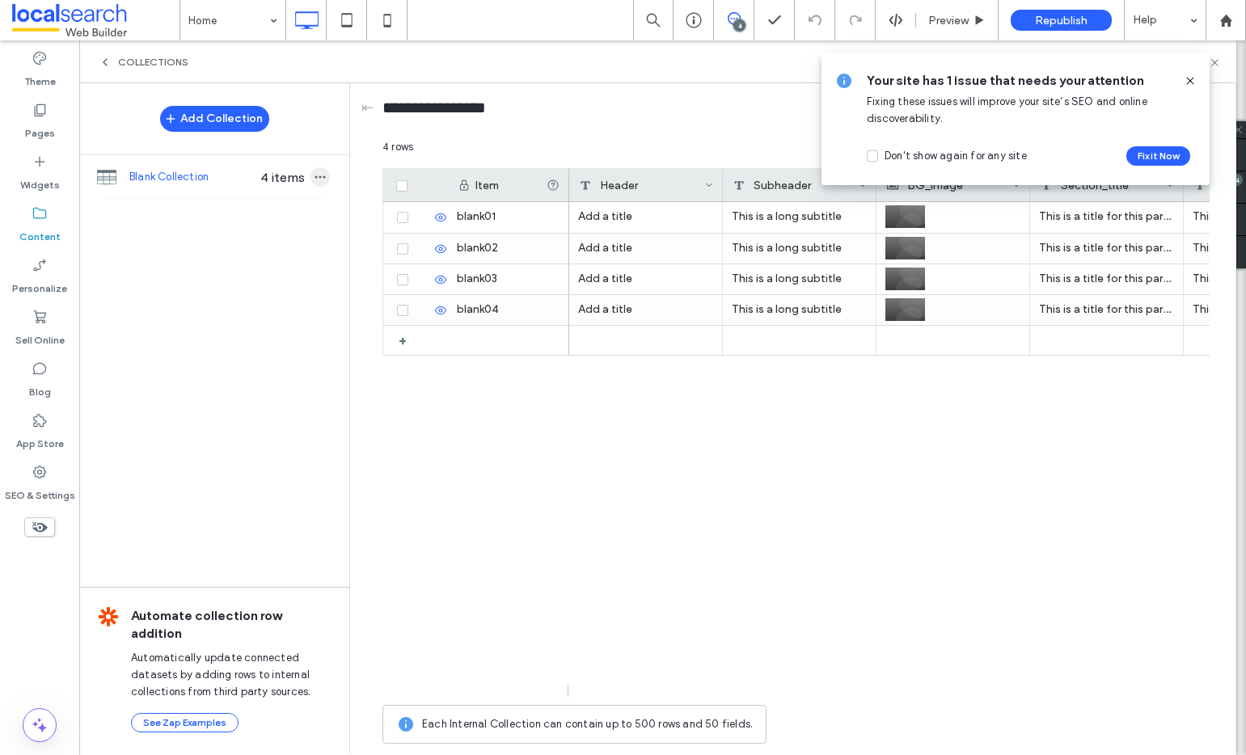
click at [321, 175] on icon "button" at bounding box center [320, 177] width 13 height 13
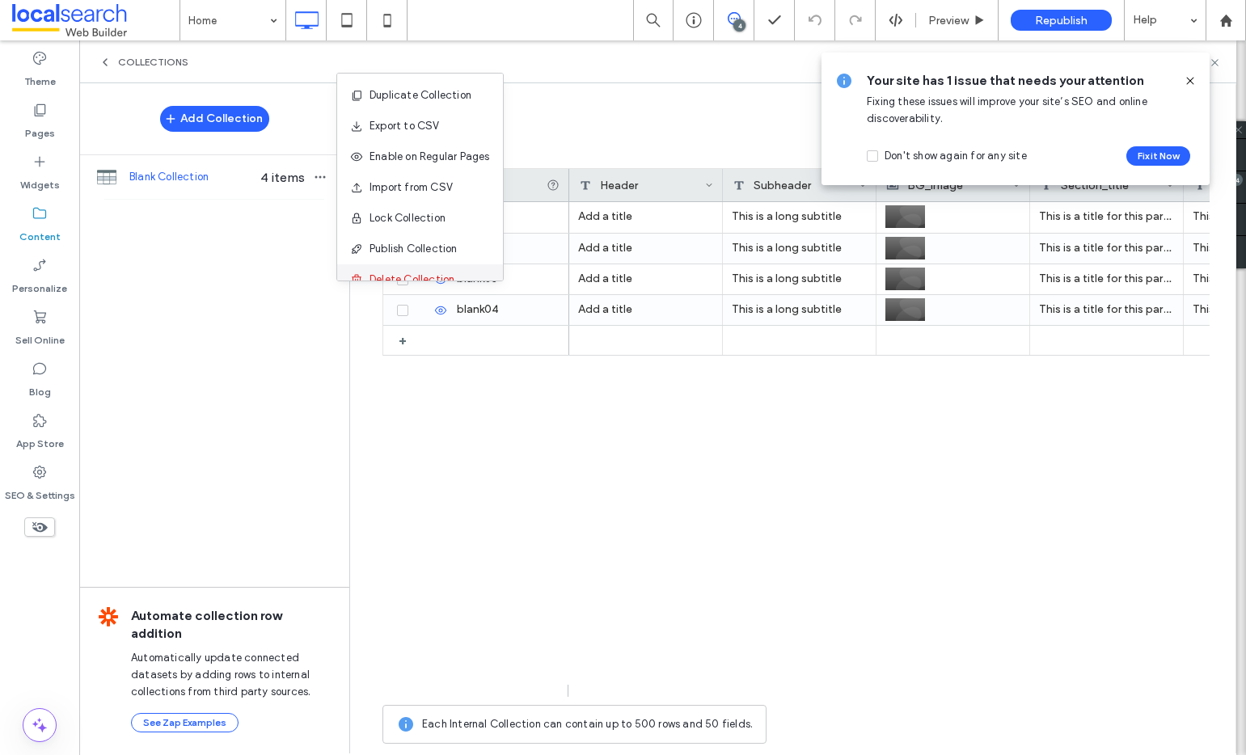
click at [393, 267] on div "Delete Collection" at bounding box center [420, 279] width 166 height 31
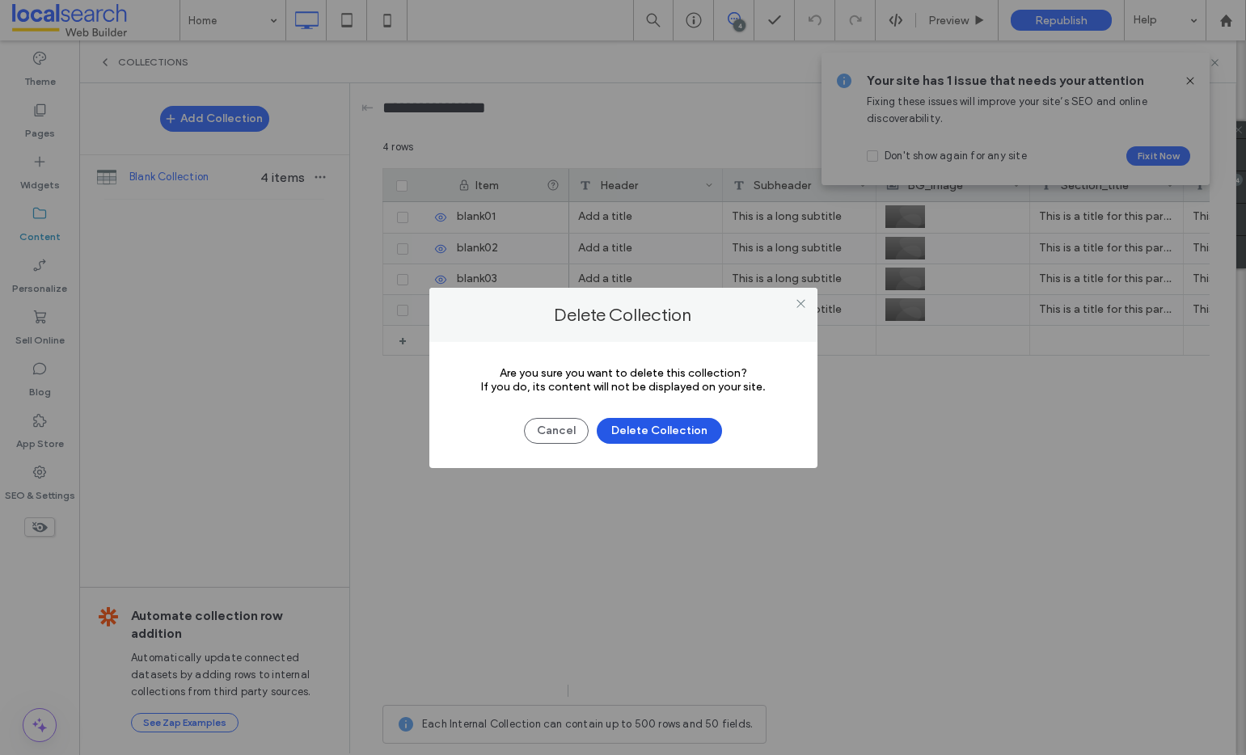
click at [652, 434] on button "Delete Collection" at bounding box center [659, 431] width 125 height 26
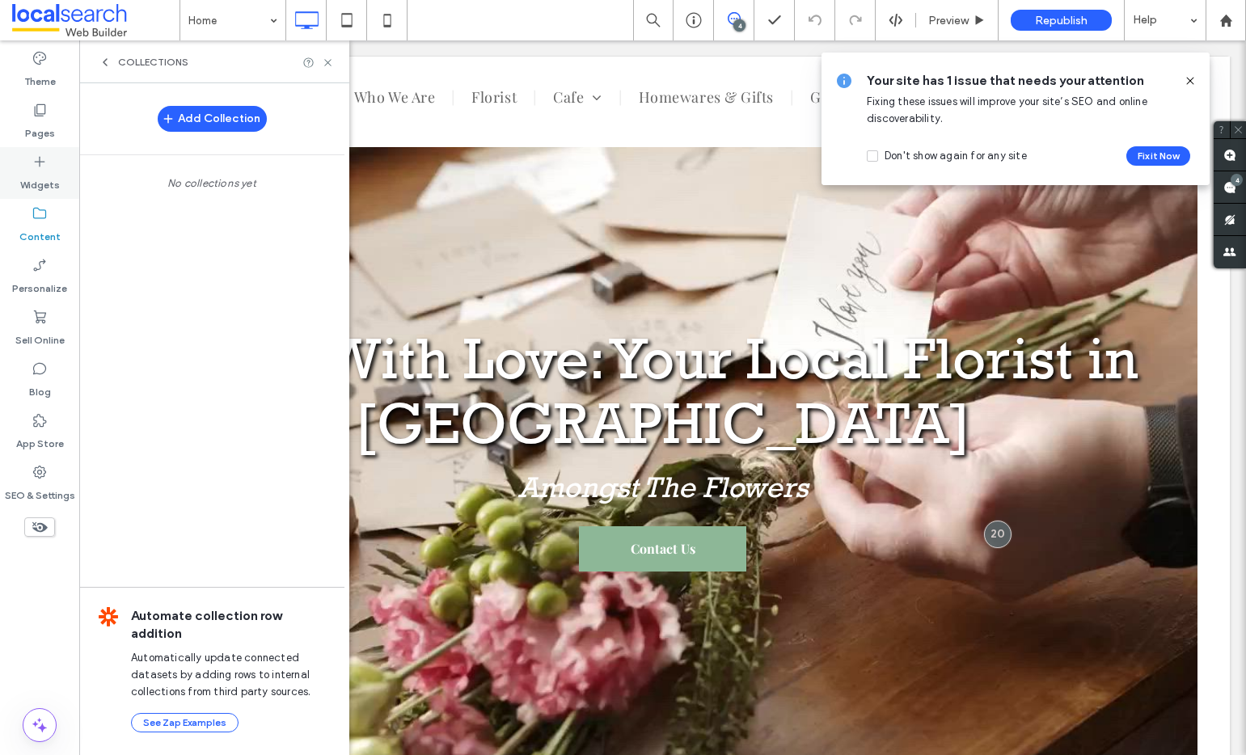
click at [49, 177] on label "Widgets" at bounding box center [40, 181] width 40 height 23
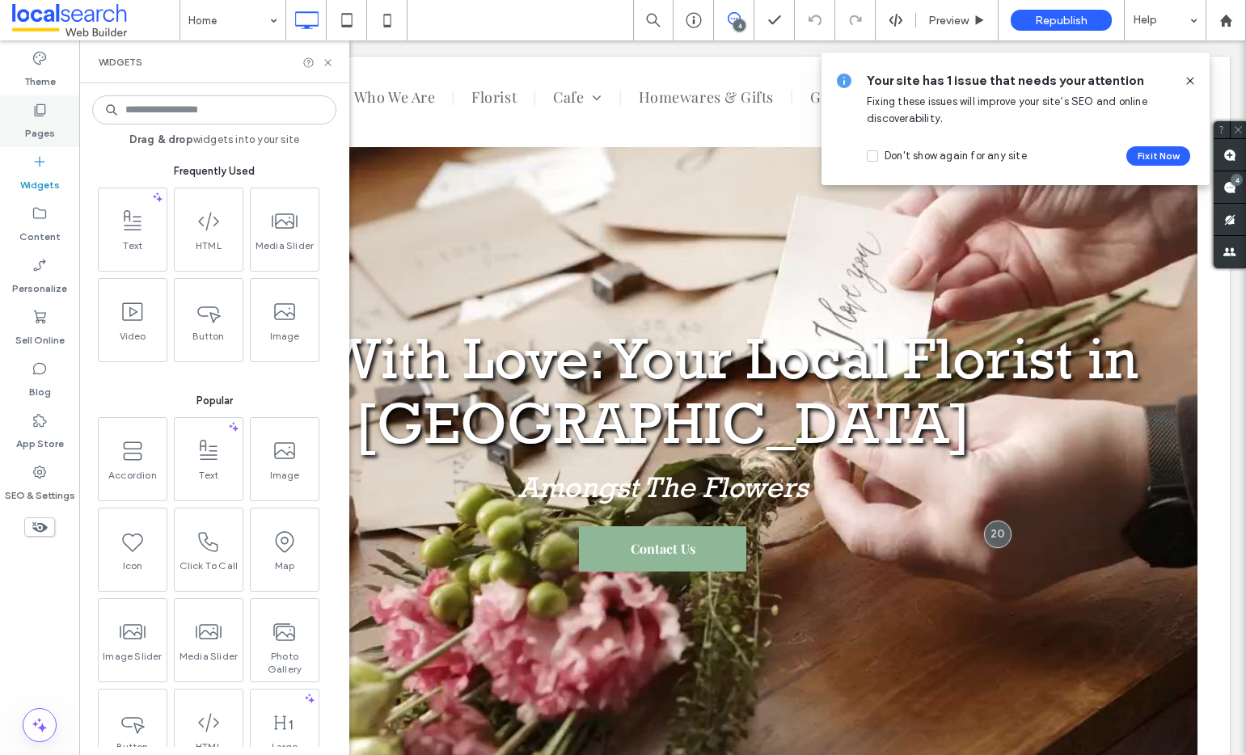
click at [37, 122] on label "Pages" at bounding box center [40, 129] width 30 height 23
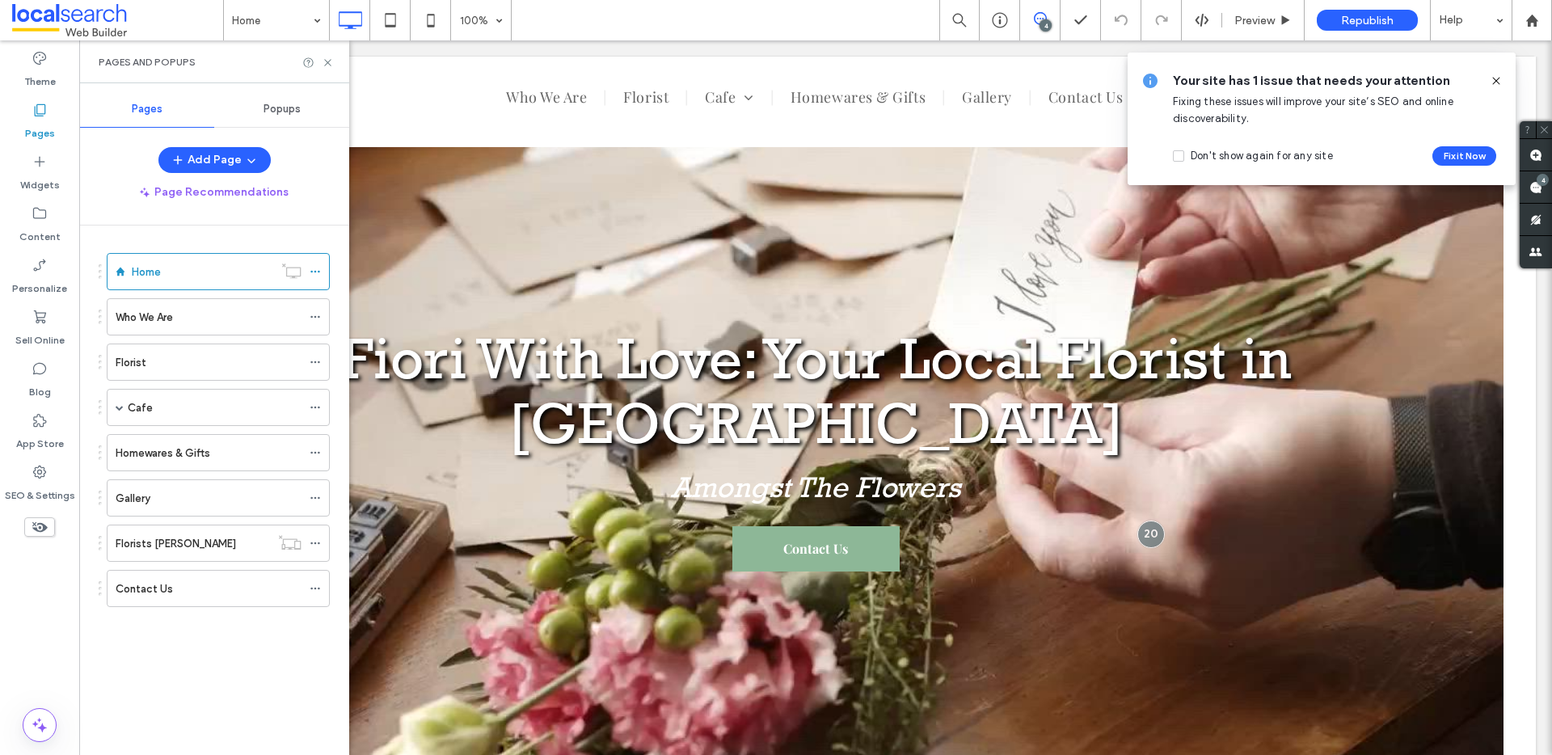
scroll to position [0, 0]
click at [38, 471] on use at bounding box center [39, 472] width 13 height 13
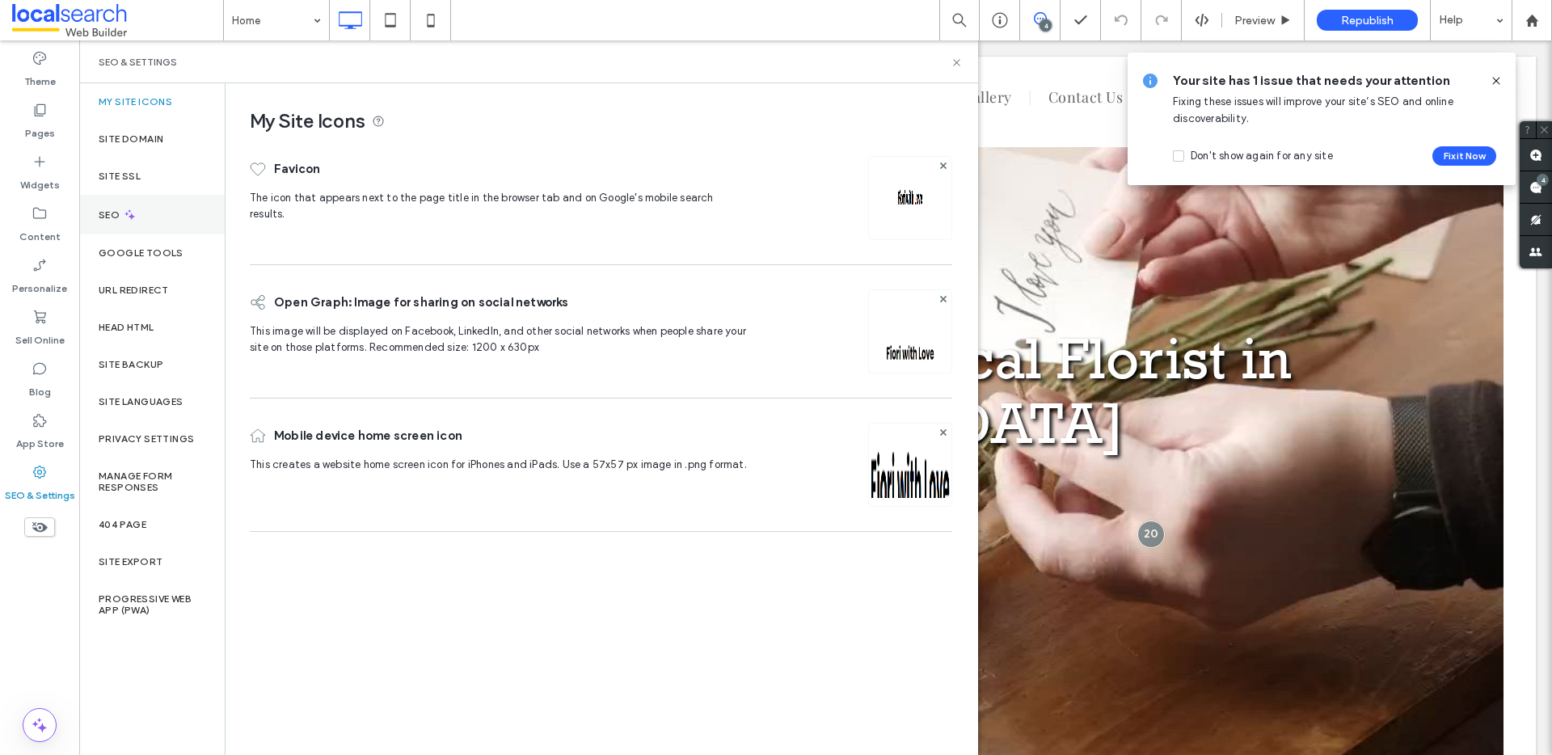
click at [157, 234] on div "Google Tools" at bounding box center [152, 252] width 146 height 37
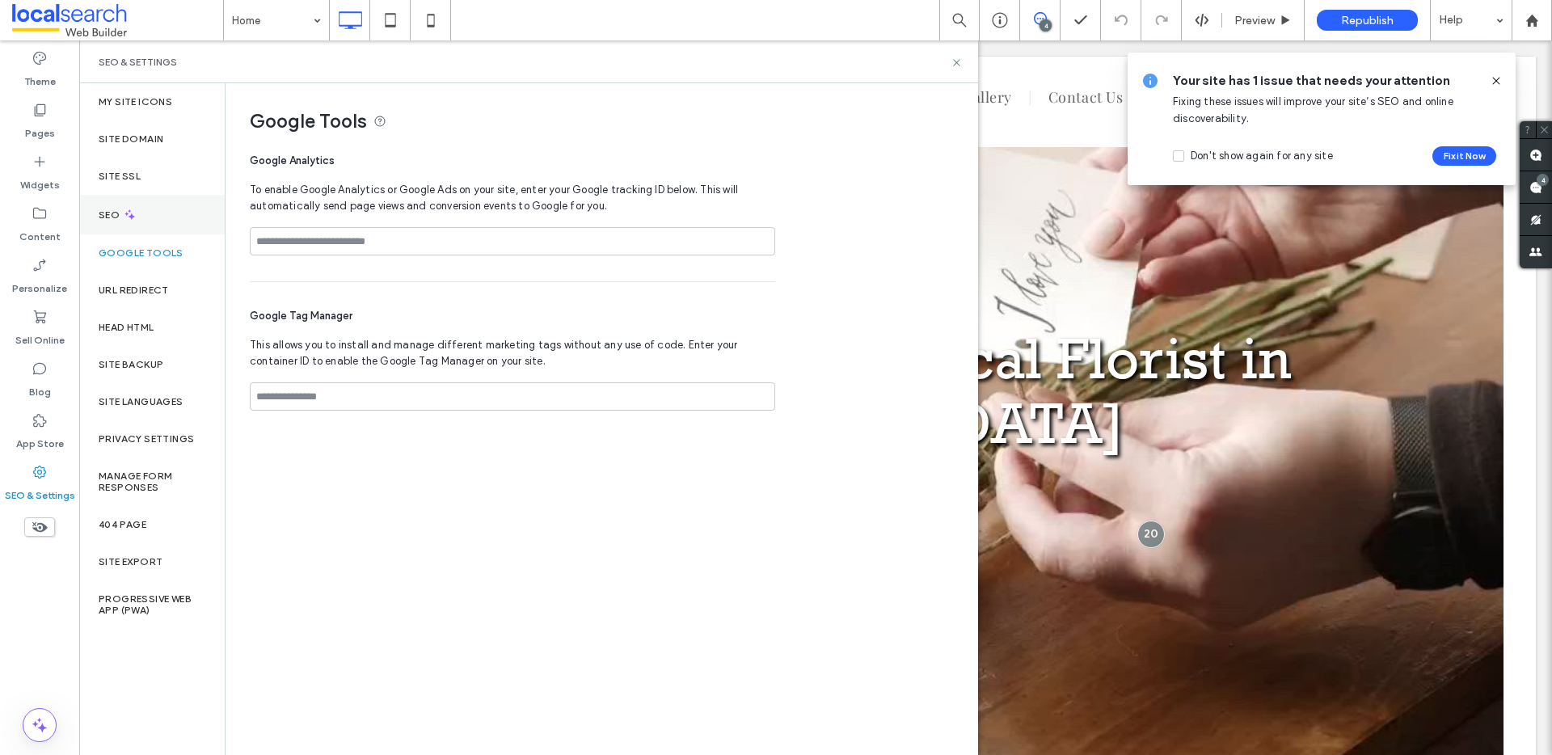
click at [157, 212] on div "SEO" at bounding box center [152, 215] width 146 height 40
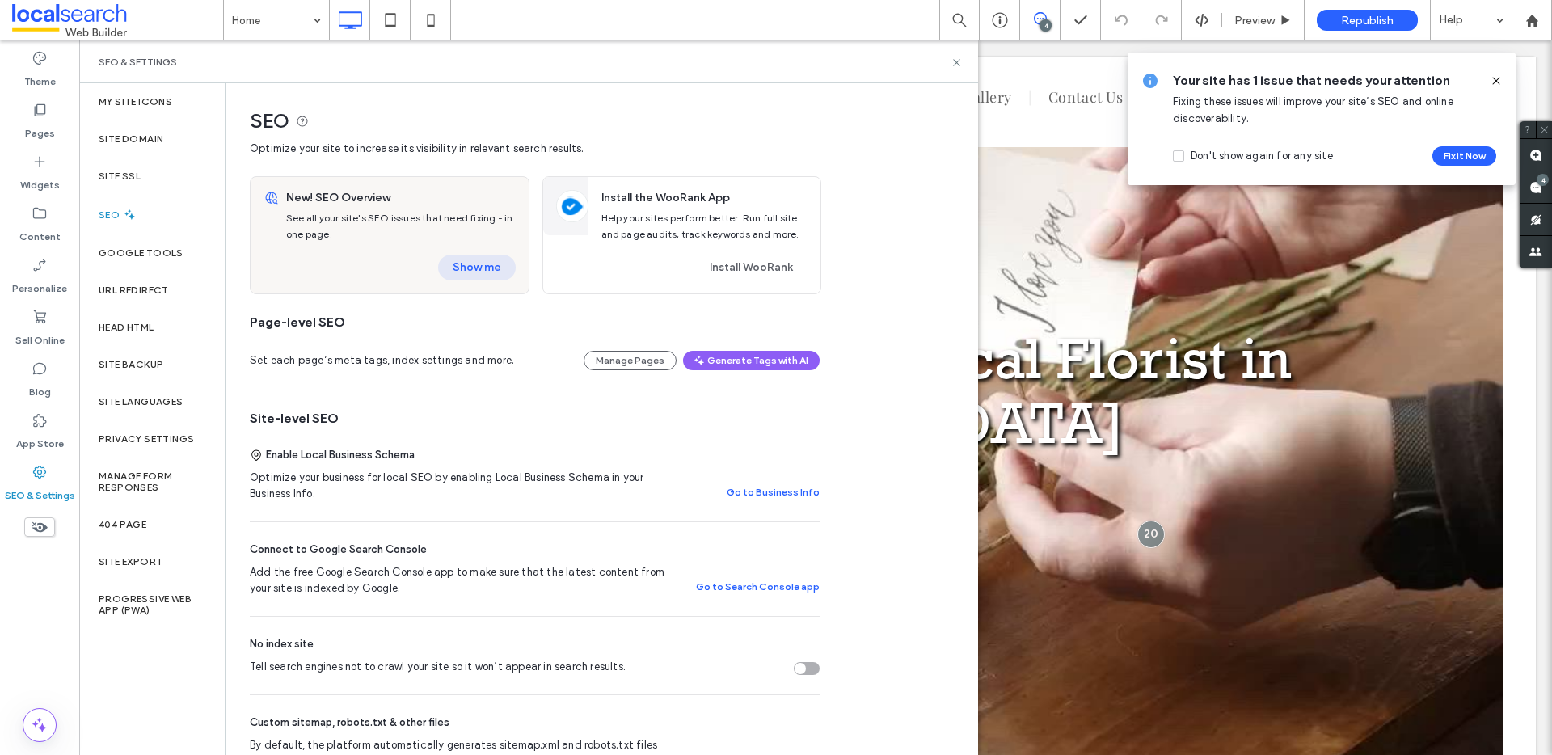
click at [462, 264] on button "Show me" at bounding box center [477, 268] width 78 height 26
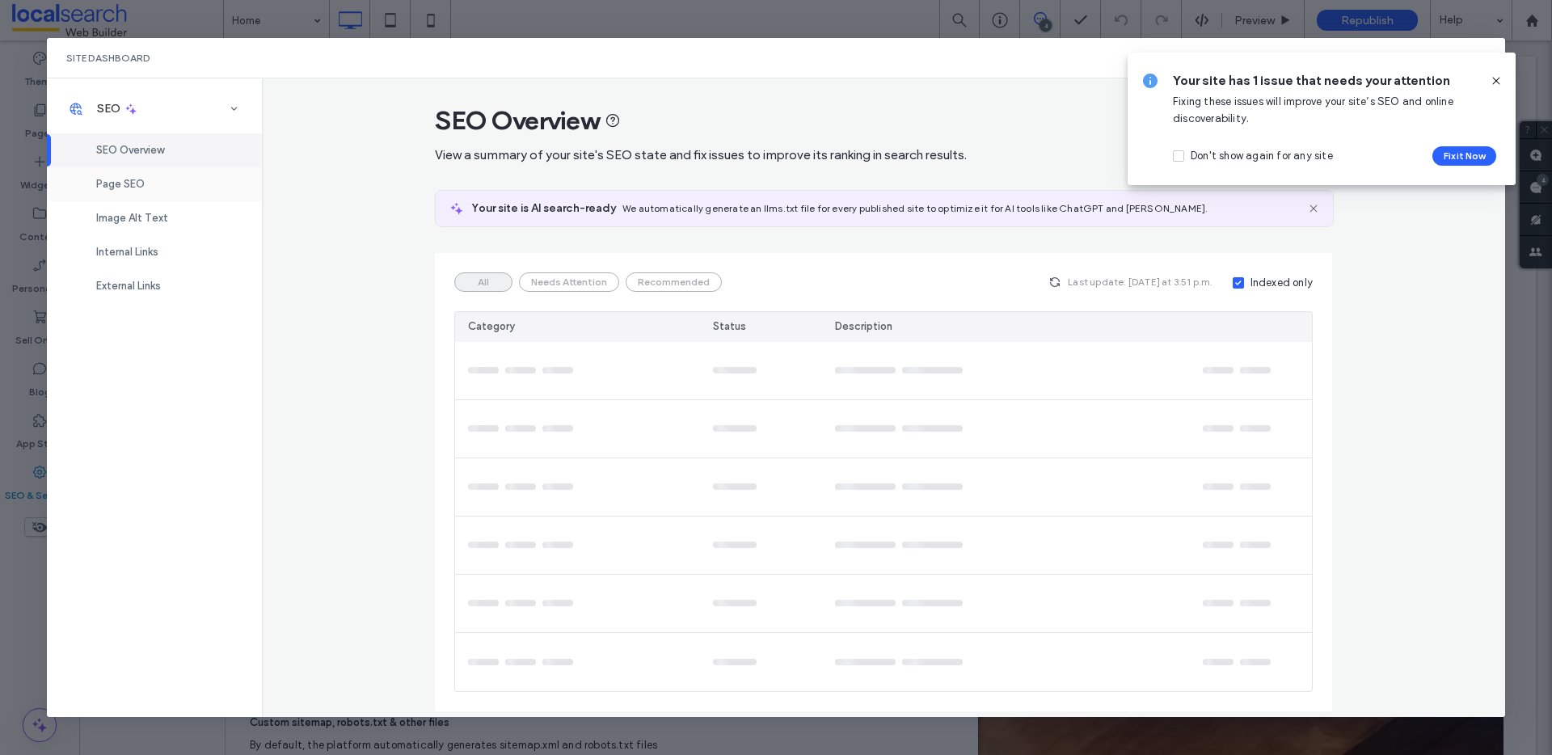
click at [206, 184] on div "Page SEO" at bounding box center [154, 184] width 215 height 34
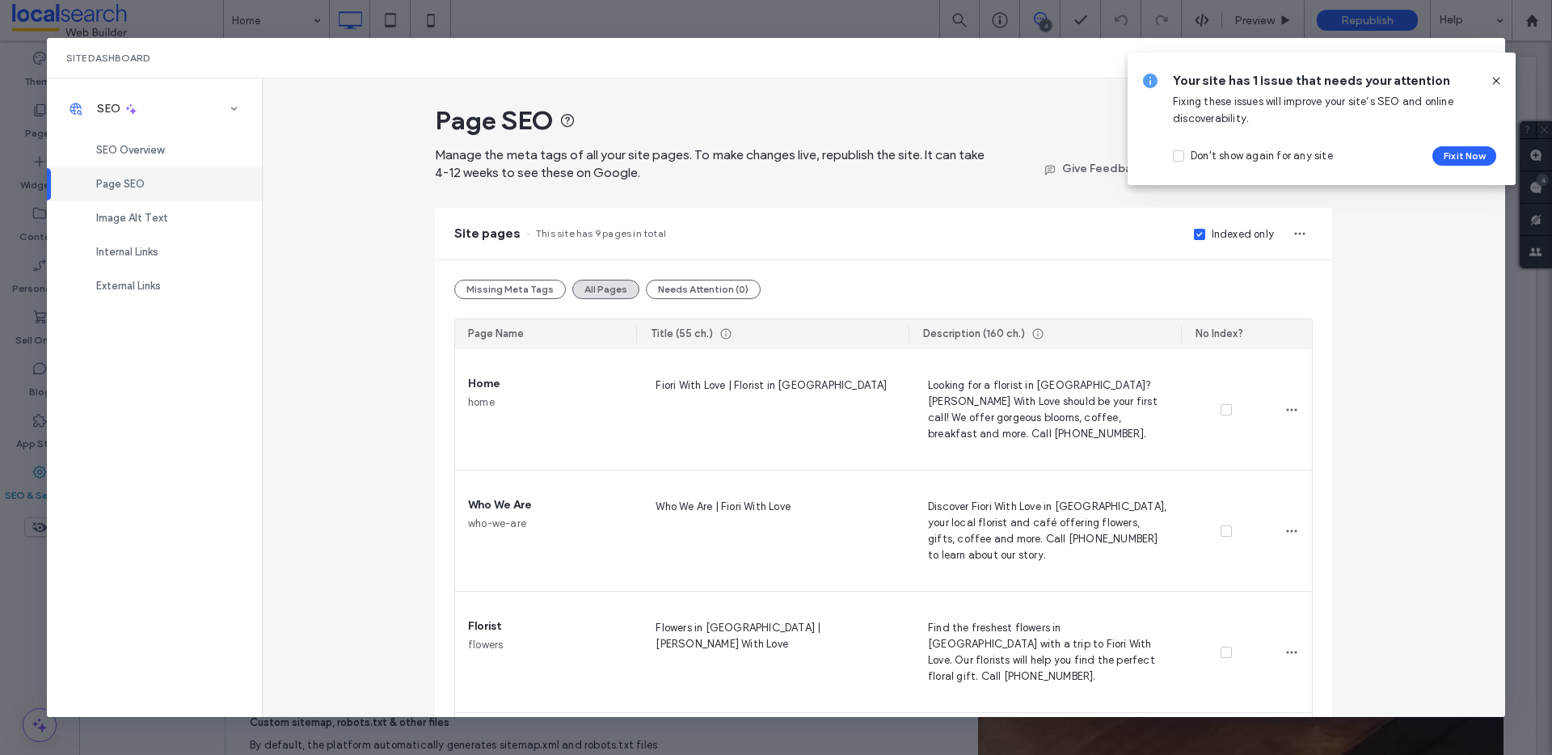
click at [1214, 240] on div "Indexed only" at bounding box center [1243, 234] width 62 height 16
click at [519, 296] on button "Missing Meta Tags" at bounding box center [510, 289] width 112 height 19
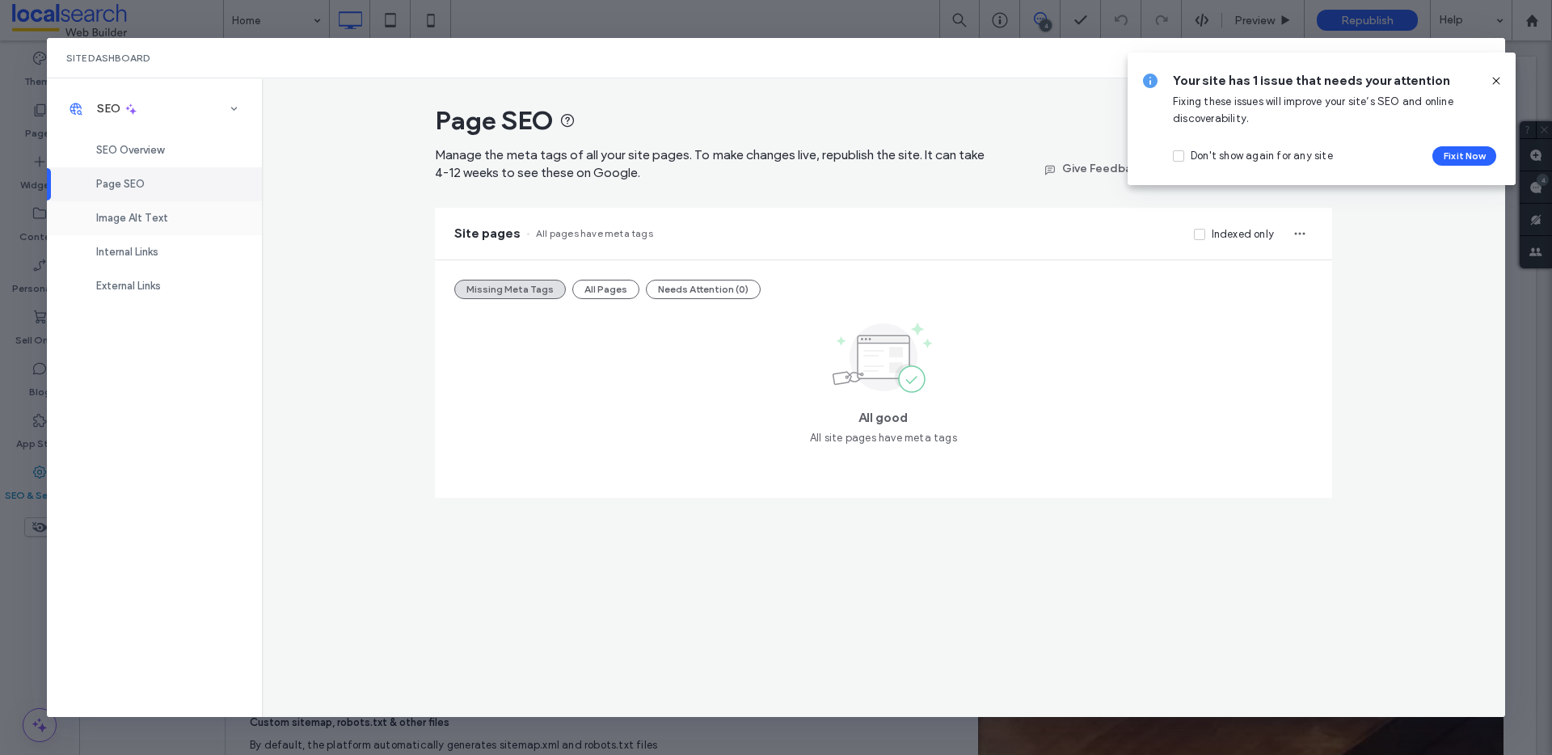
click at [168, 217] on div "Image Alt Text" at bounding box center [154, 218] width 215 height 34
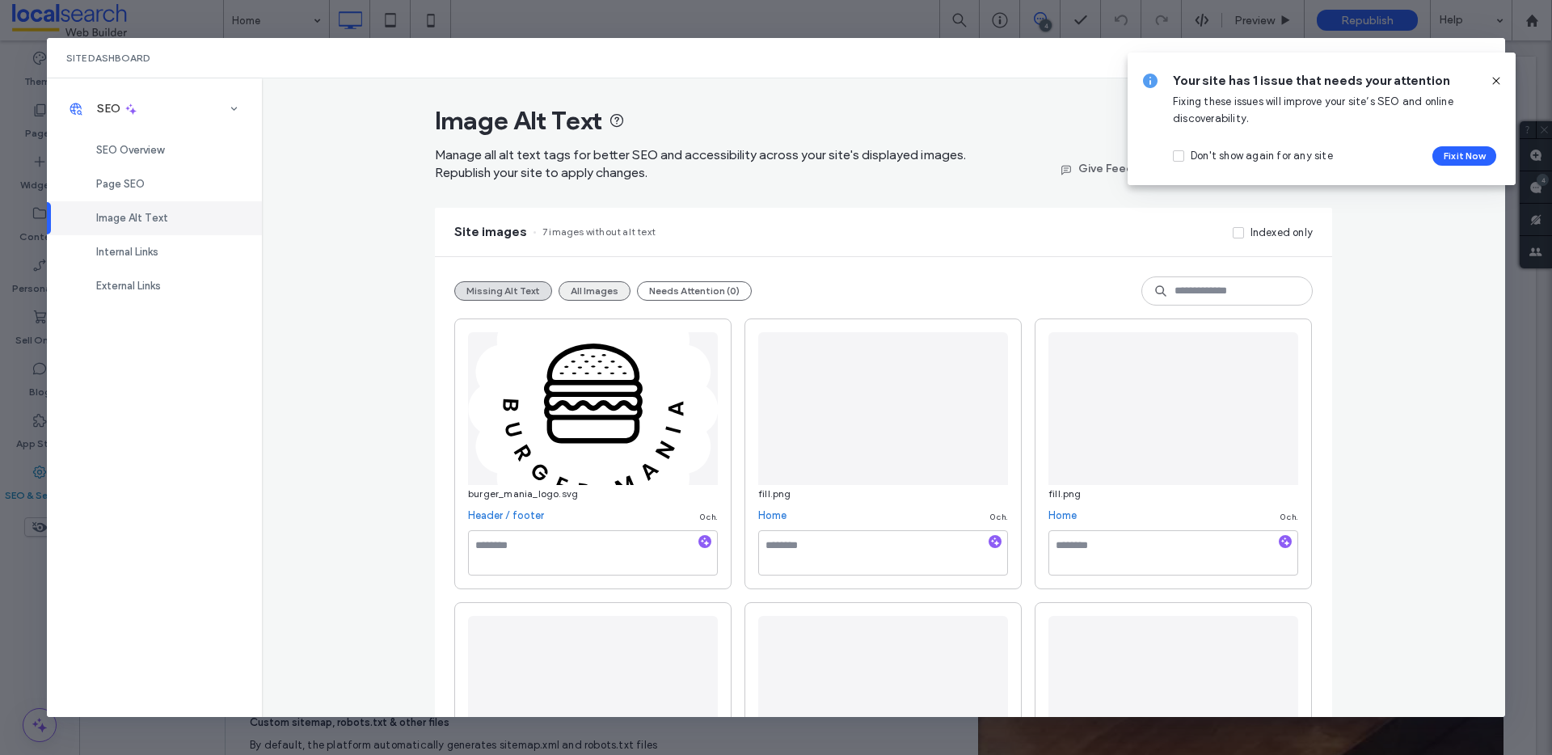
click at [566, 291] on button "All Images" at bounding box center [595, 290] width 72 height 19
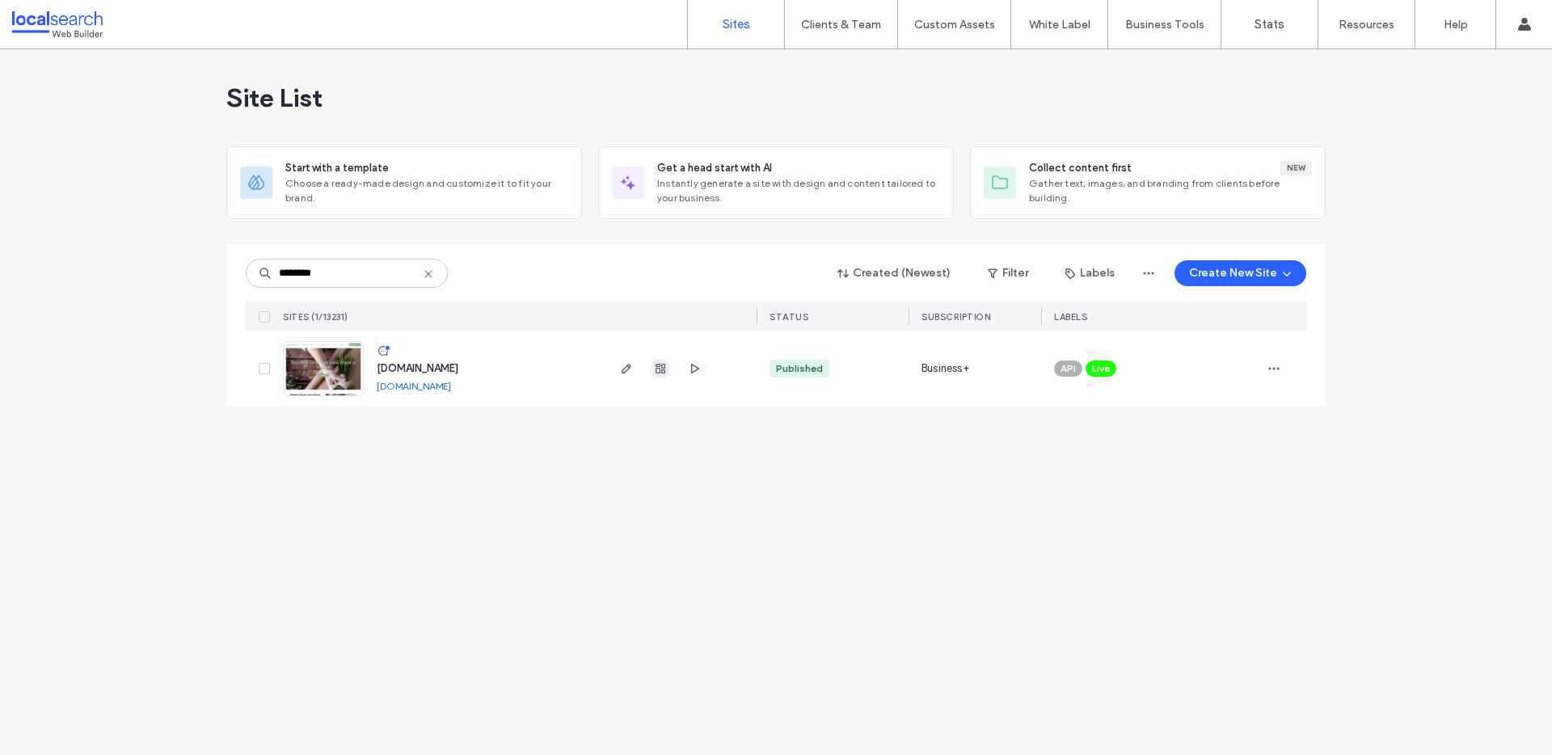
type input "********"
click at [669, 373] on span "button" at bounding box center [660, 368] width 19 height 19
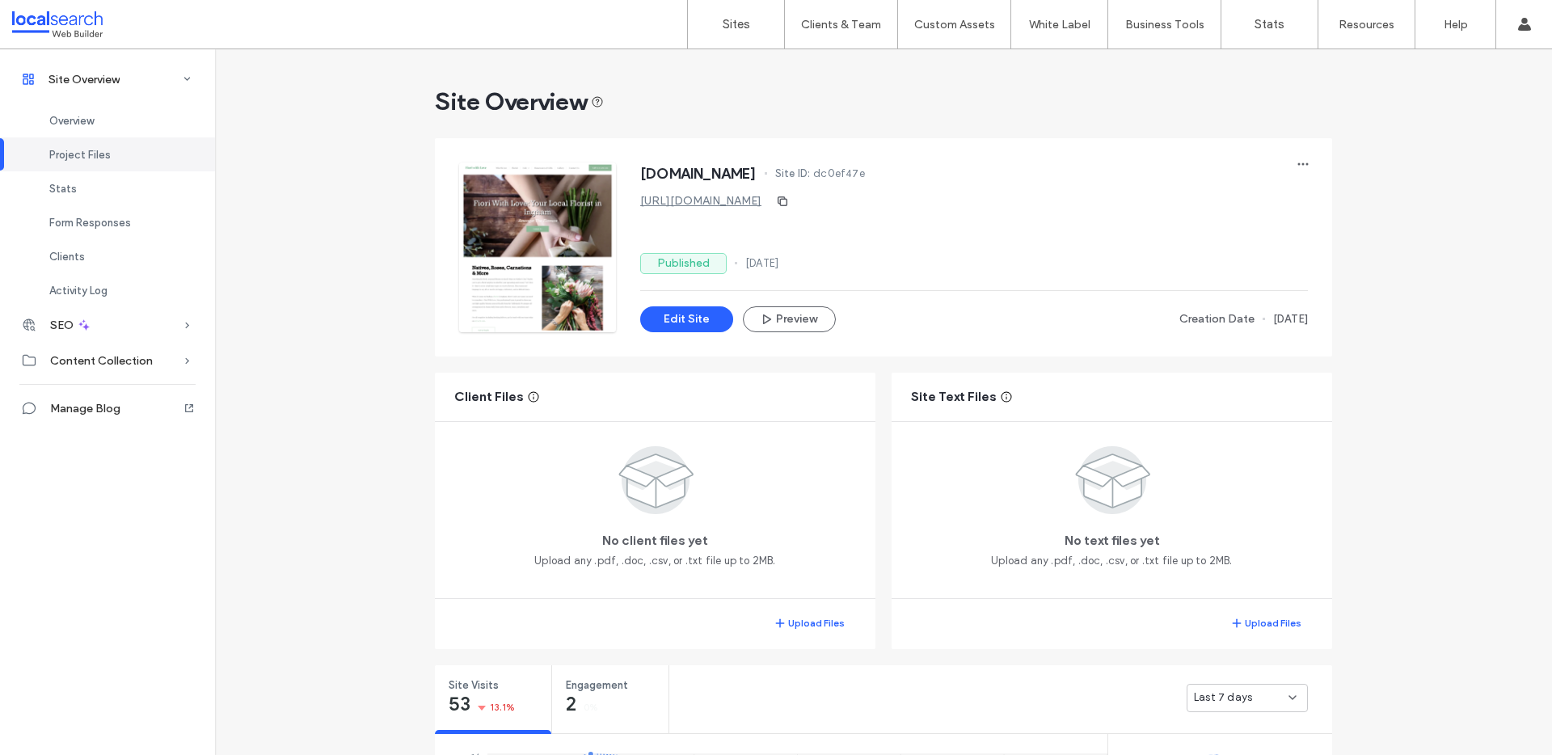
scroll to position [1333, 0]
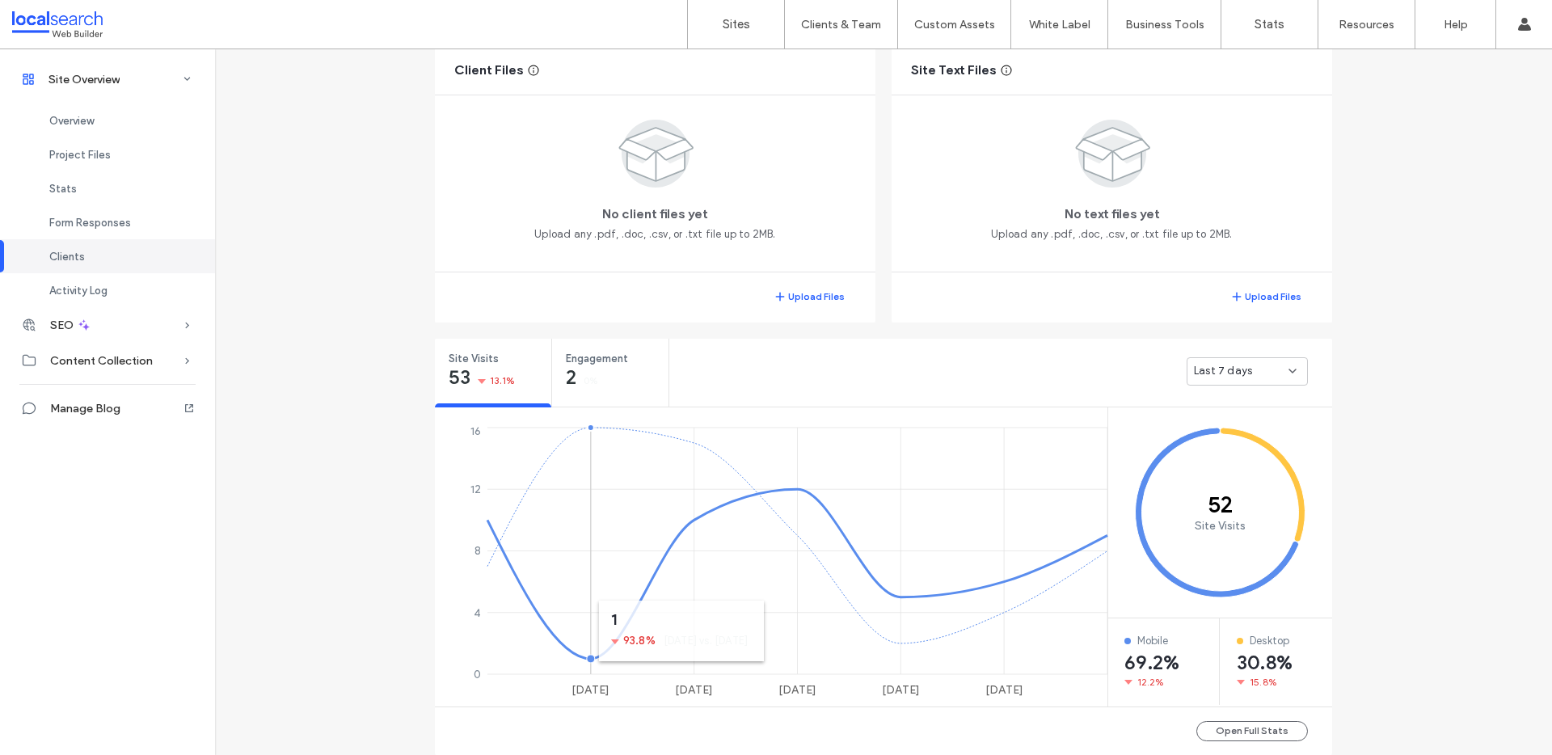
scroll to position [323, 0]
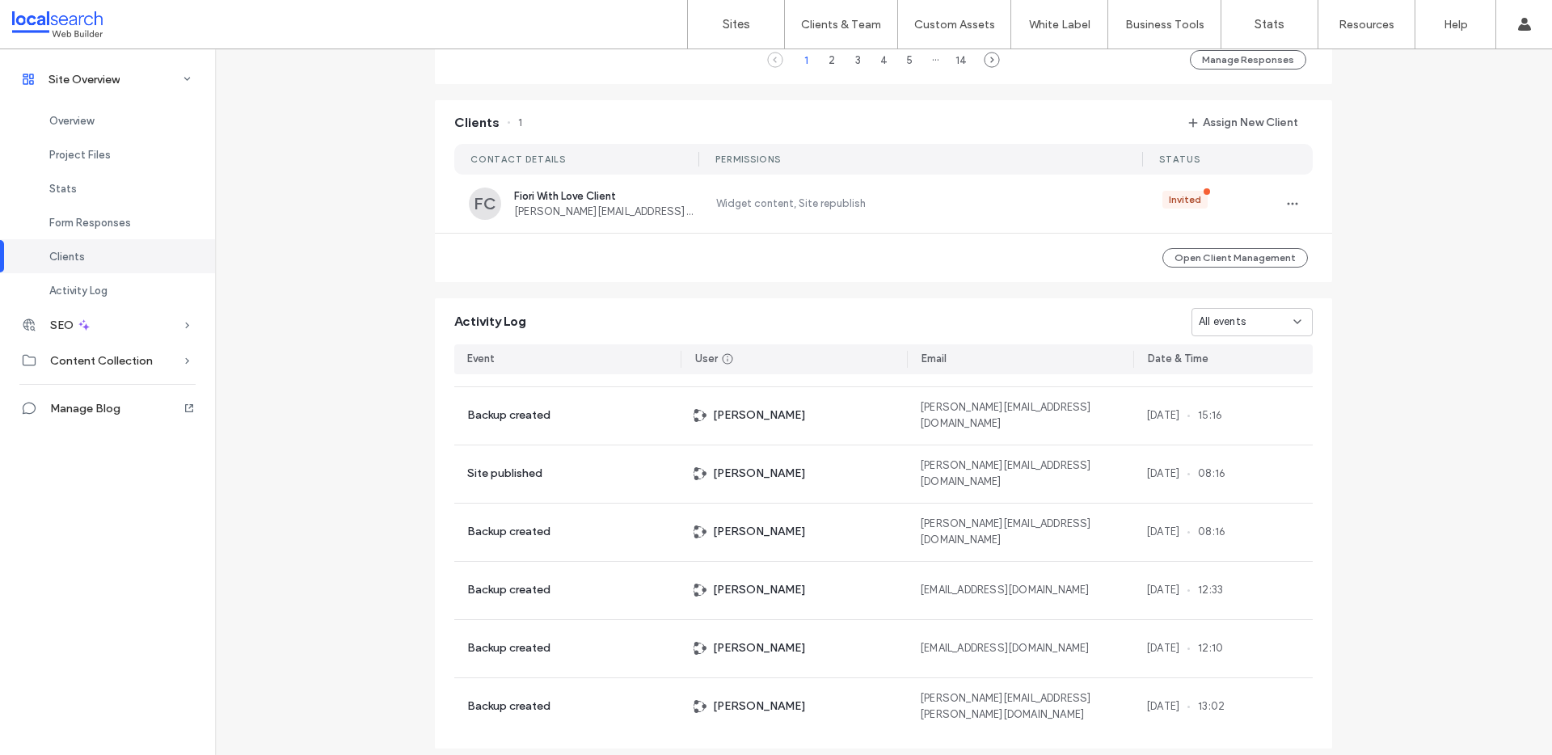
scroll to position [1476, 0]
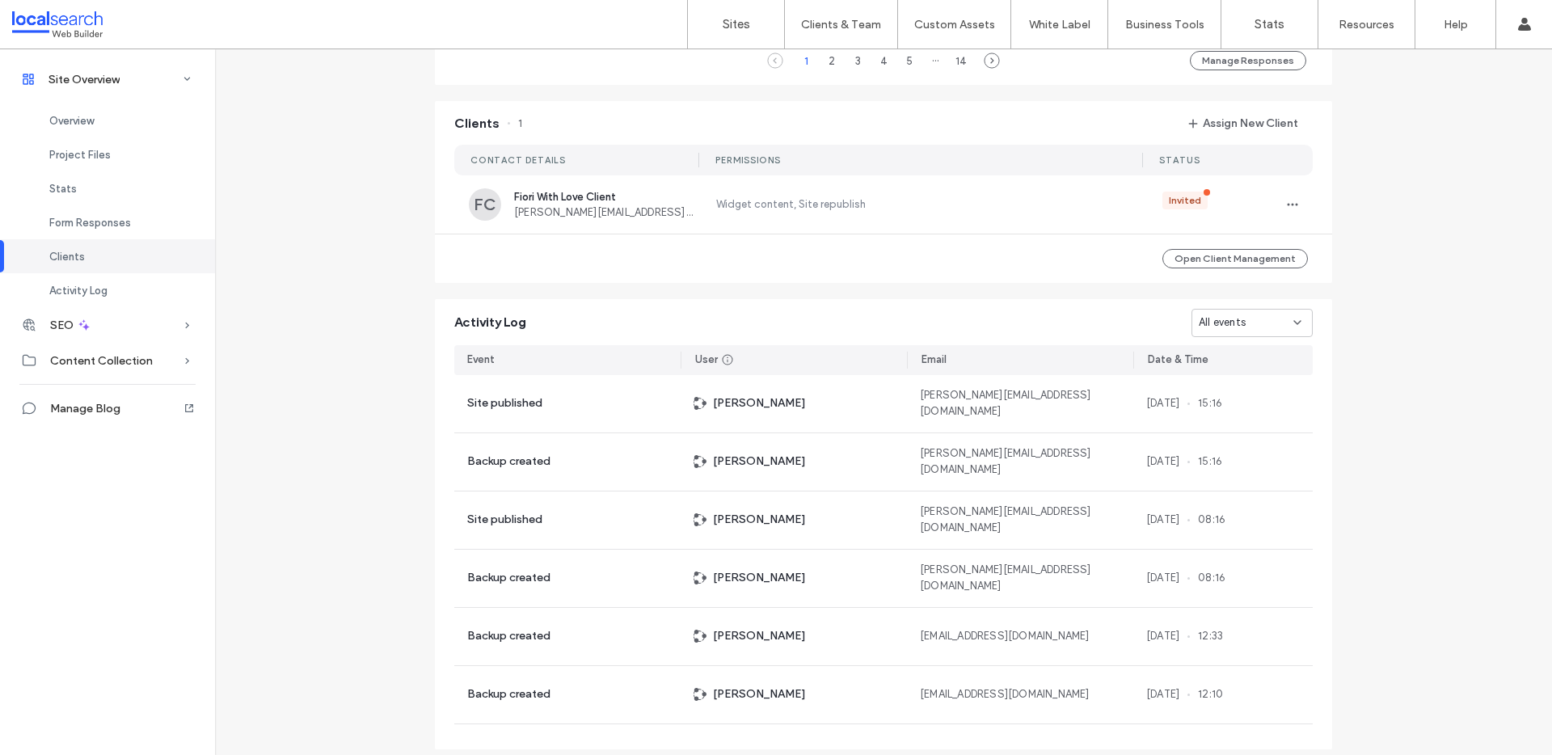
scroll to position [1476, 0]
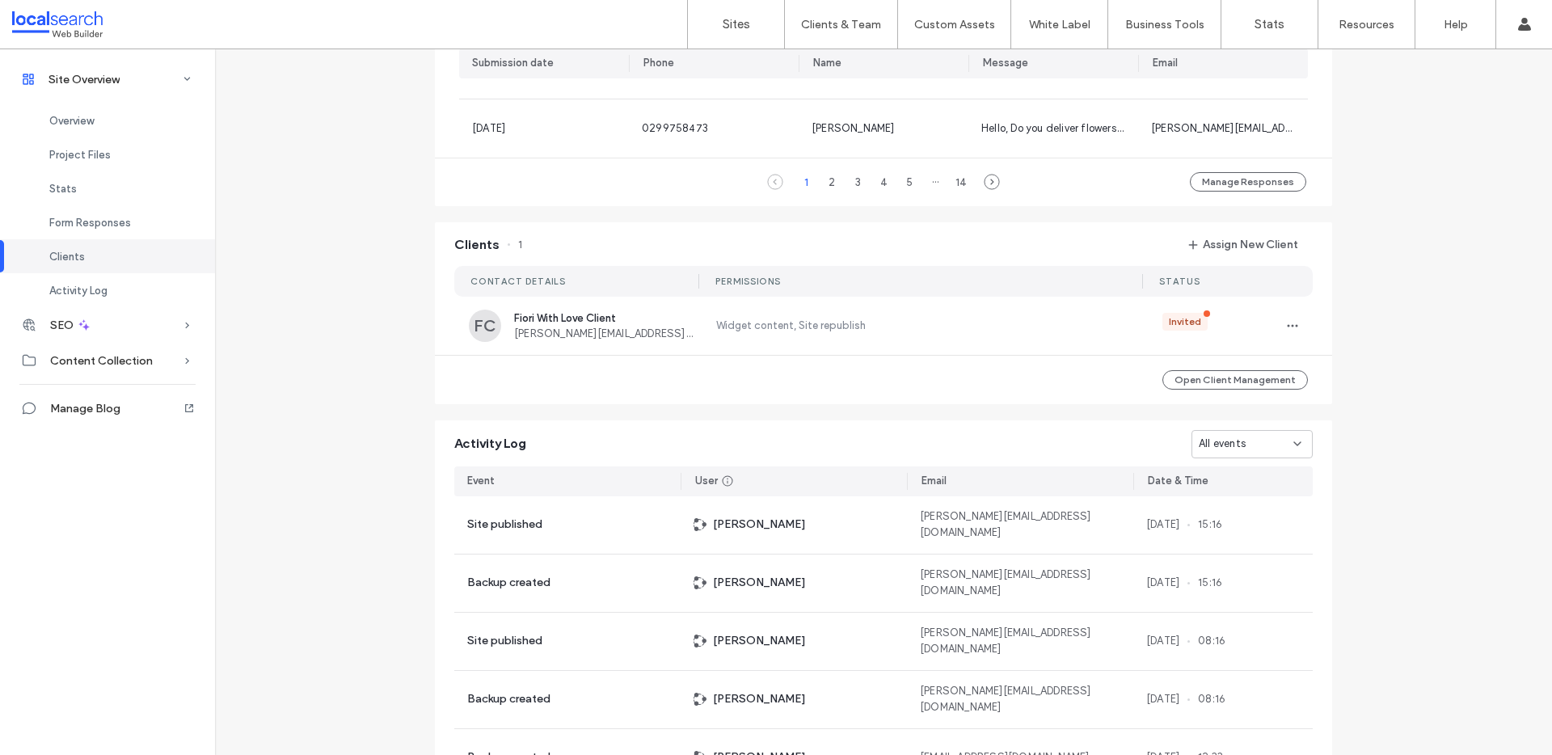
scroll to position [1359, 0]
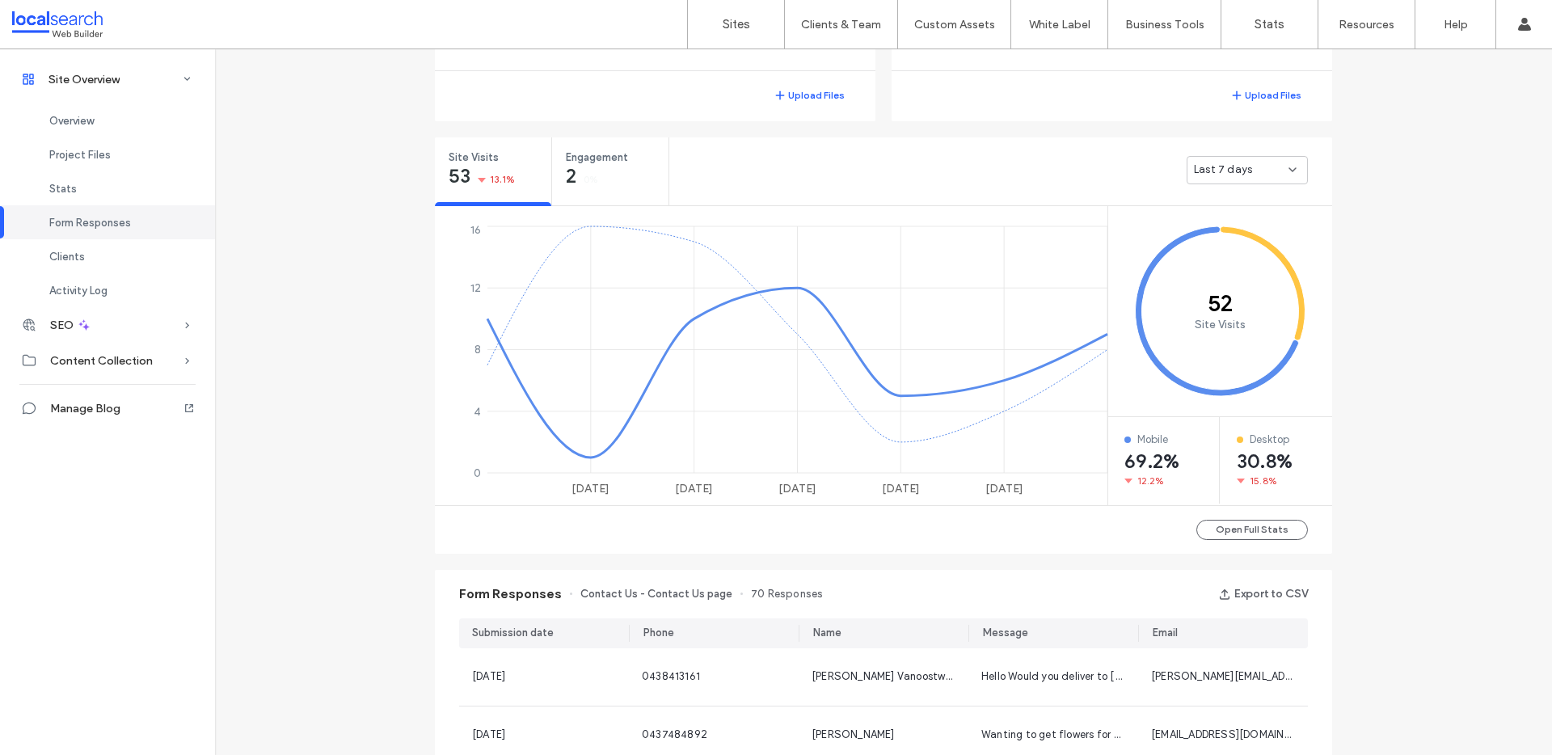
scroll to position [237, 0]
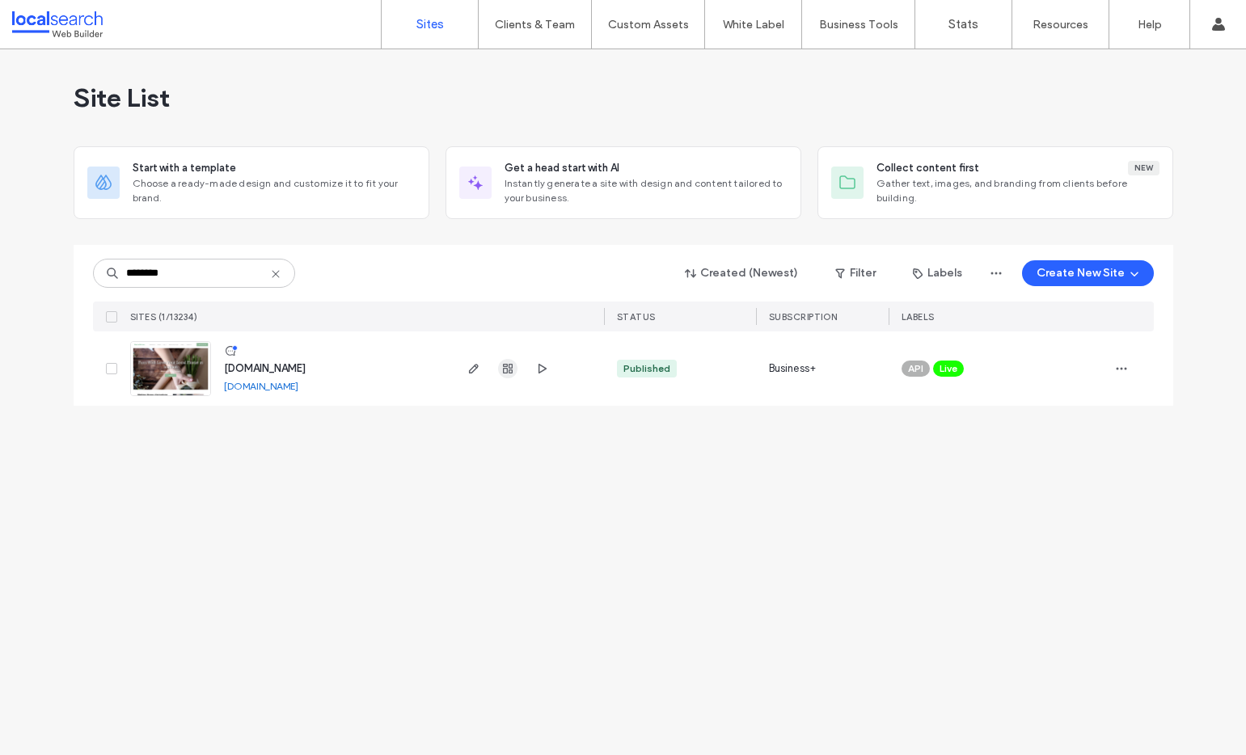
type input "********"
click at [513, 369] on span "button" at bounding box center [507, 368] width 19 height 19
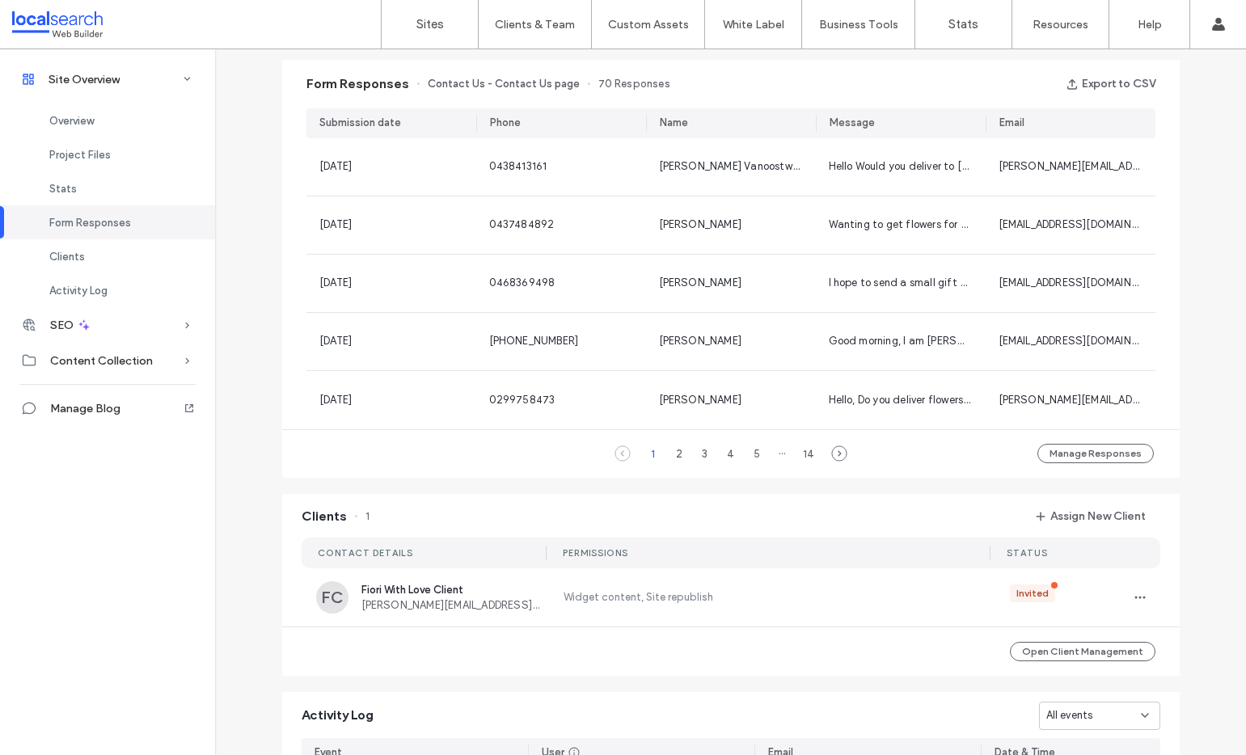
scroll to position [1065, 0]
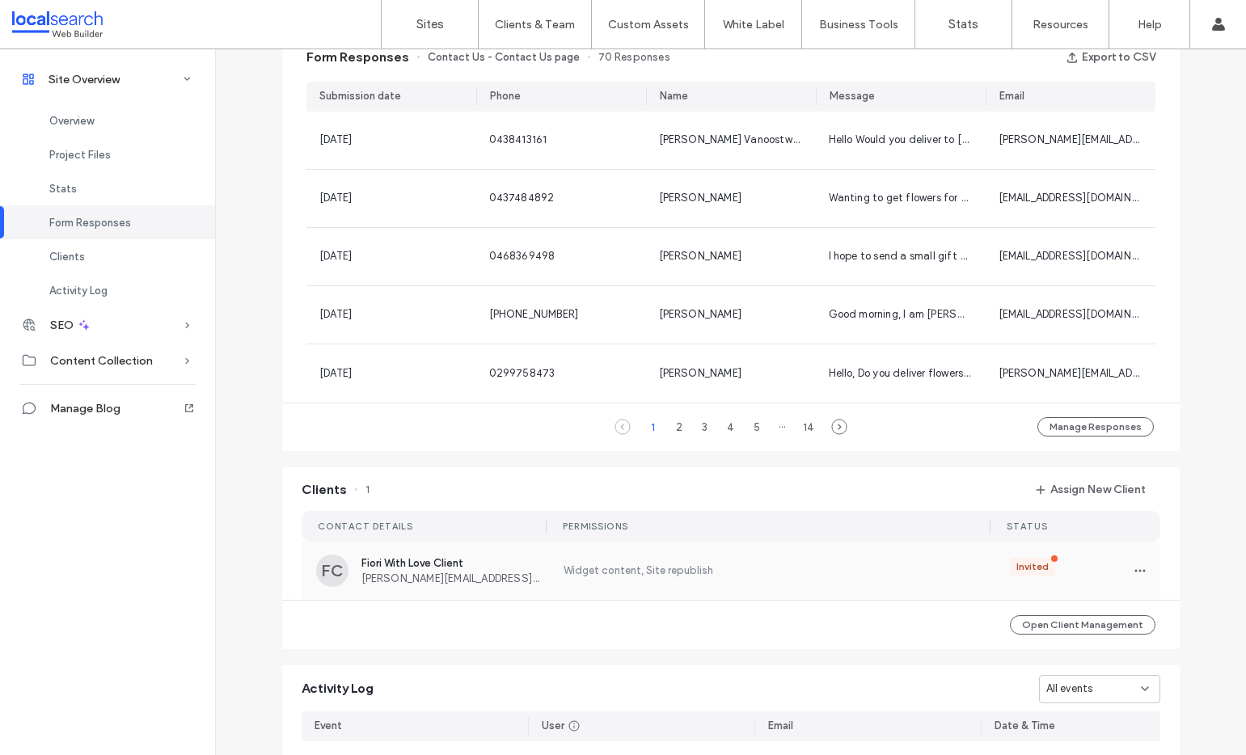
click at [489, 589] on div "FC Fiori With Love Client louise@fioriwithlove.com.au Widget content, Site repu…" at bounding box center [731, 571] width 859 height 58
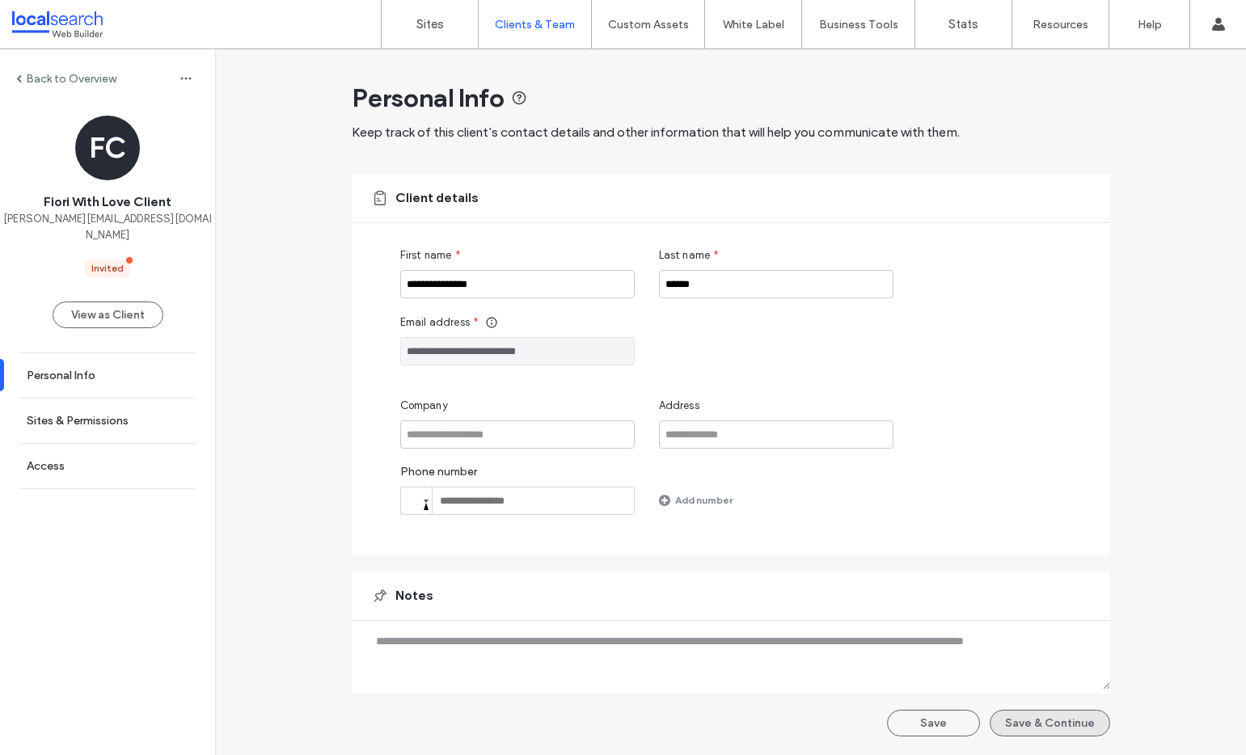
click at [1104, 718] on button "Save & Continue" at bounding box center [1050, 723] width 120 height 27
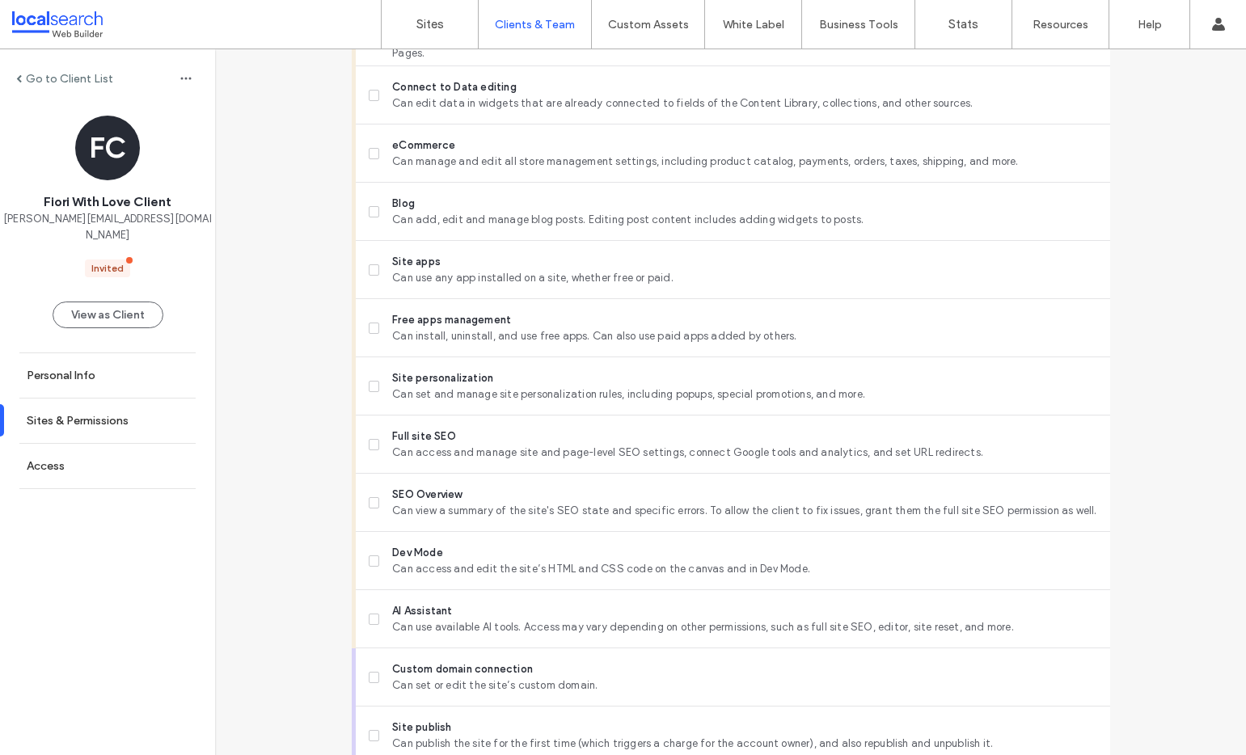
scroll to position [1269, 0]
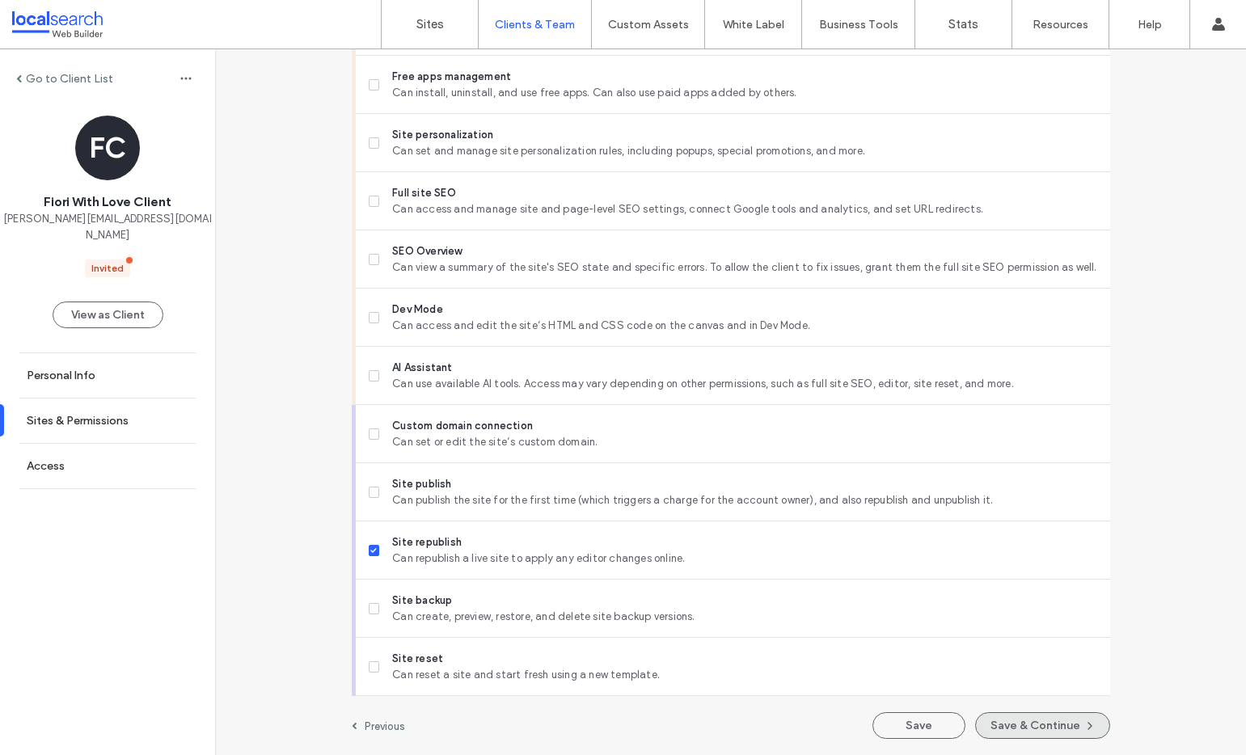
click at [1063, 720] on button "Save & Continue" at bounding box center [1042, 725] width 135 height 27
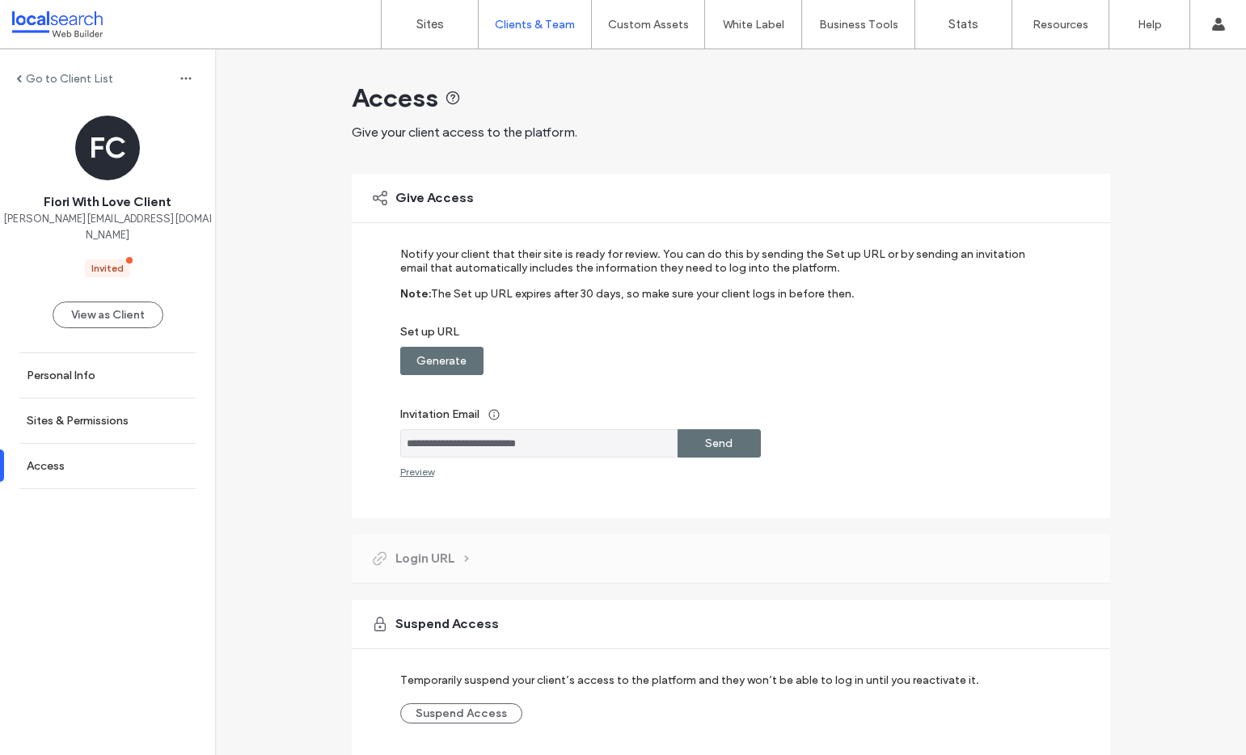
drag, startPoint x: 421, startPoint y: 362, endPoint x: 488, endPoint y: 361, distance: 66.3
click at [421, 362] on label "Generate" at bounding box center [441, 361] width 50 height 30
click at [724, 369] on label "Copy" at bounding box center [718, 361] width 29 height 30
click at [513, 433] on input "**********" at bounding box center [538, 443] width 277 height 28
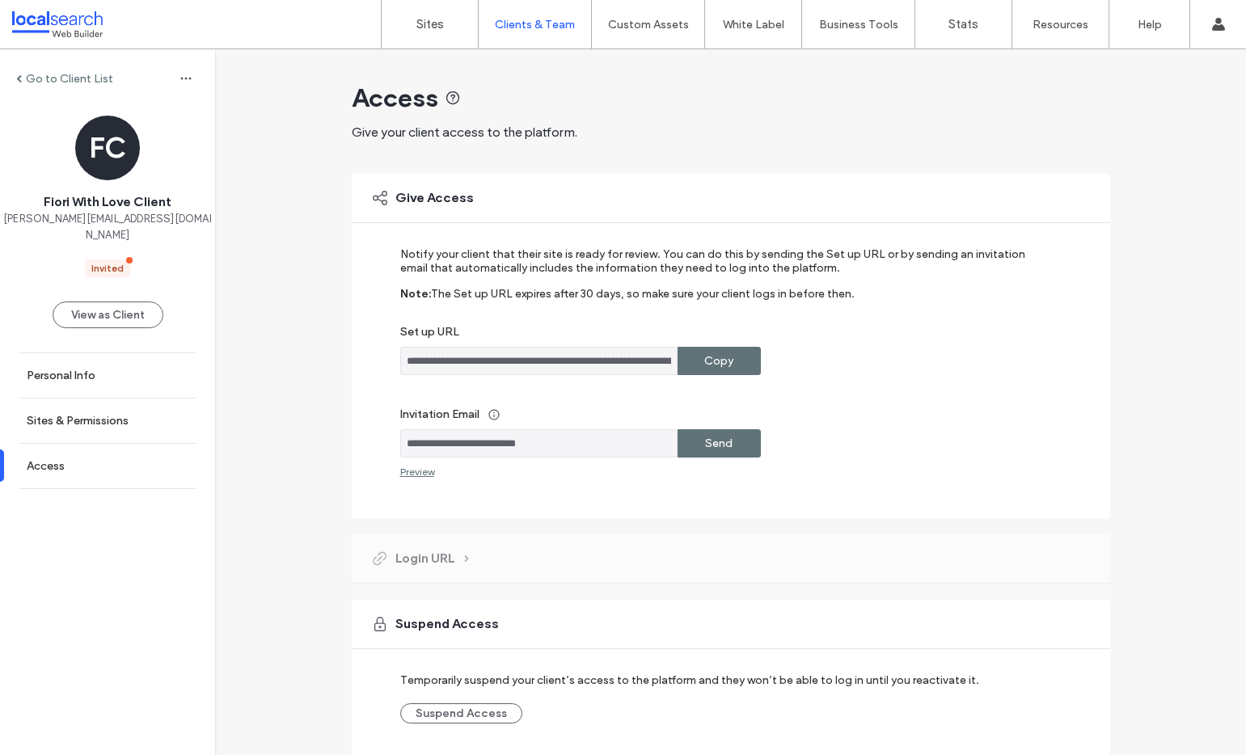
click at [513, 433] on input "**********" at bounding box center [538, 443] width 277 height 28
click at [722, 362] on label "Copy" at bounding box center [718, 361] width 29 height 30
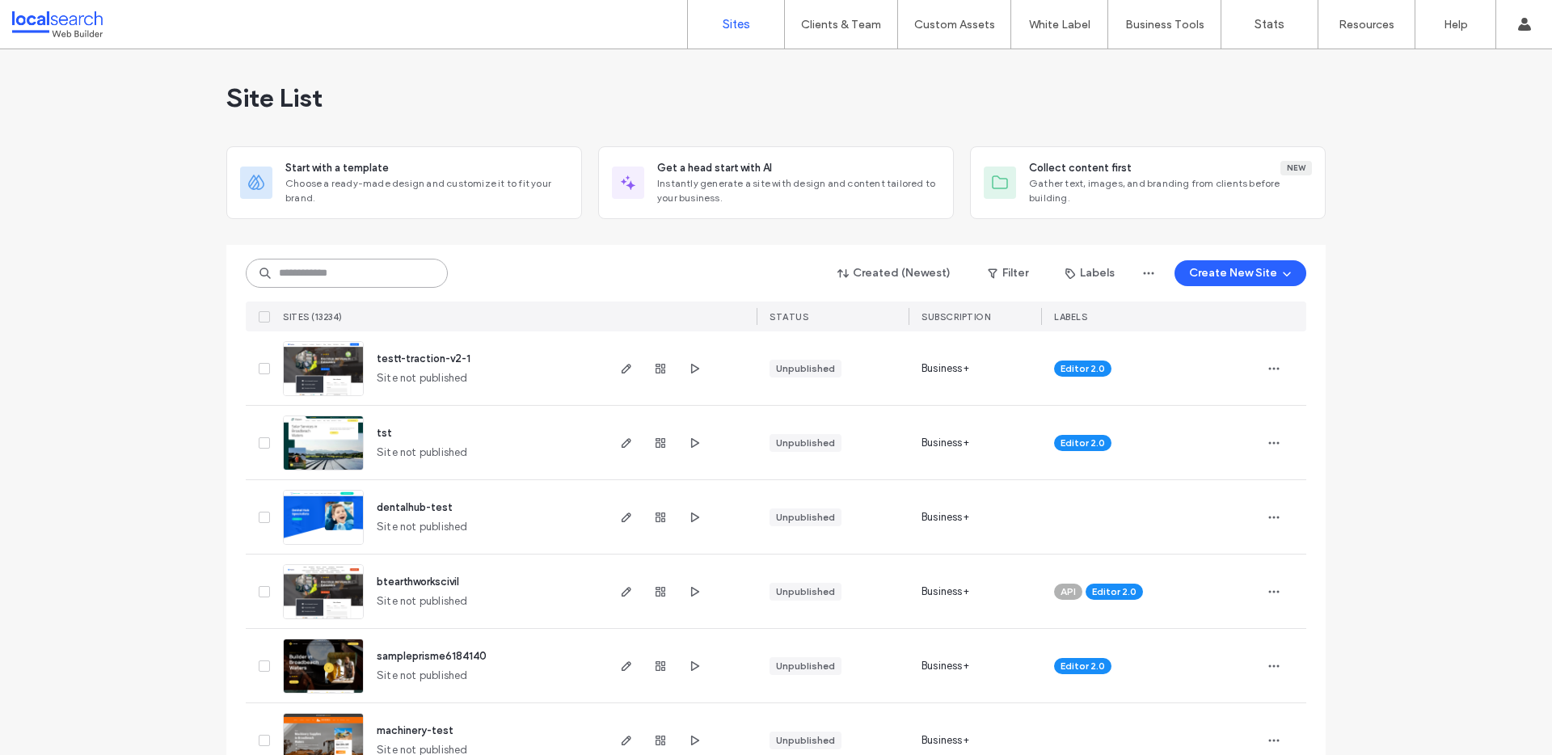
click at [314, 279] on input at bounding box center [347, 273] width 202 height 29
paste input "********"
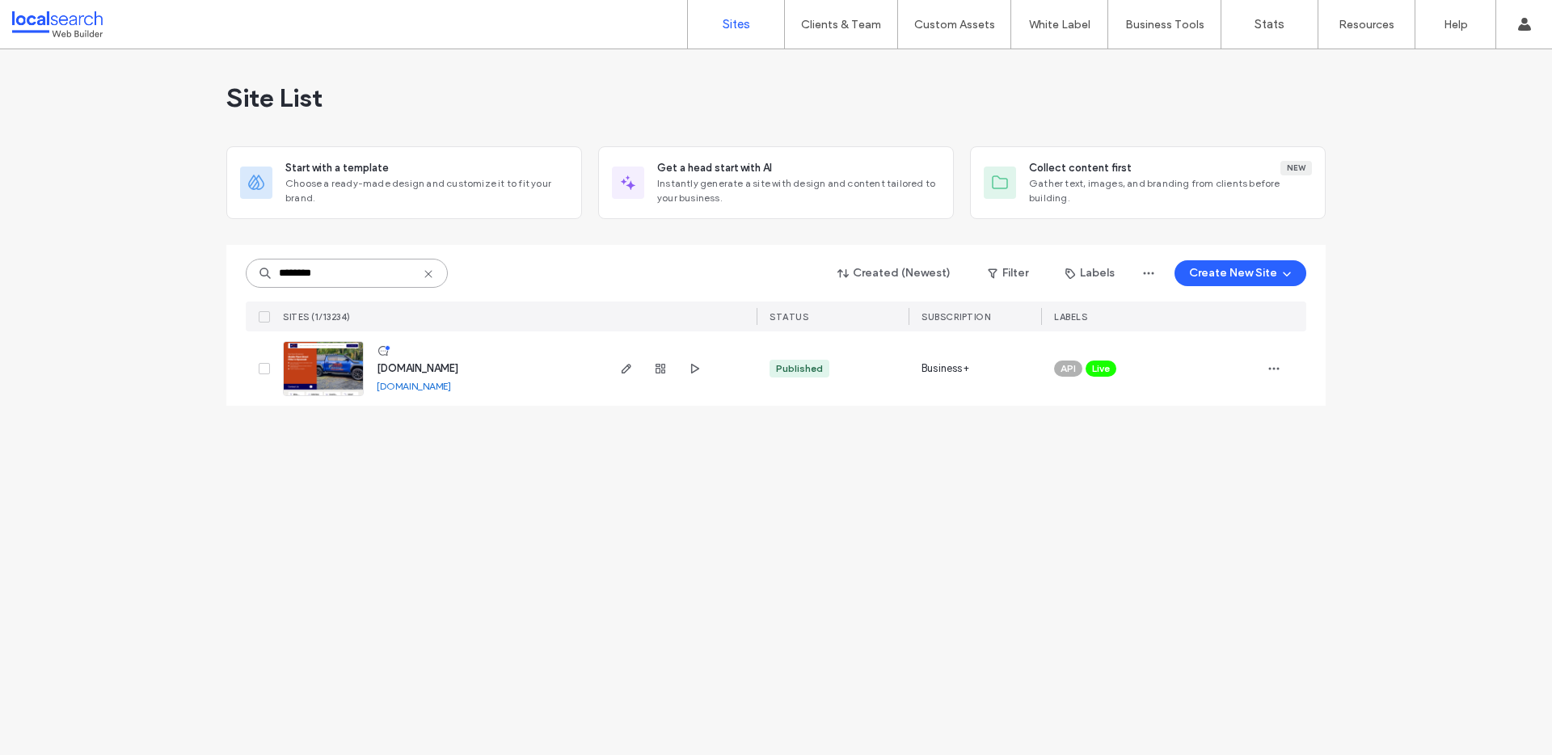
type input "********"
click at [431, 391] on link "[DOMAIN_NAME]" at bounding box center [414, 386] width 74 height 12
click at [303, 370] on img at bounding box center [323, 397] width 79 height 110
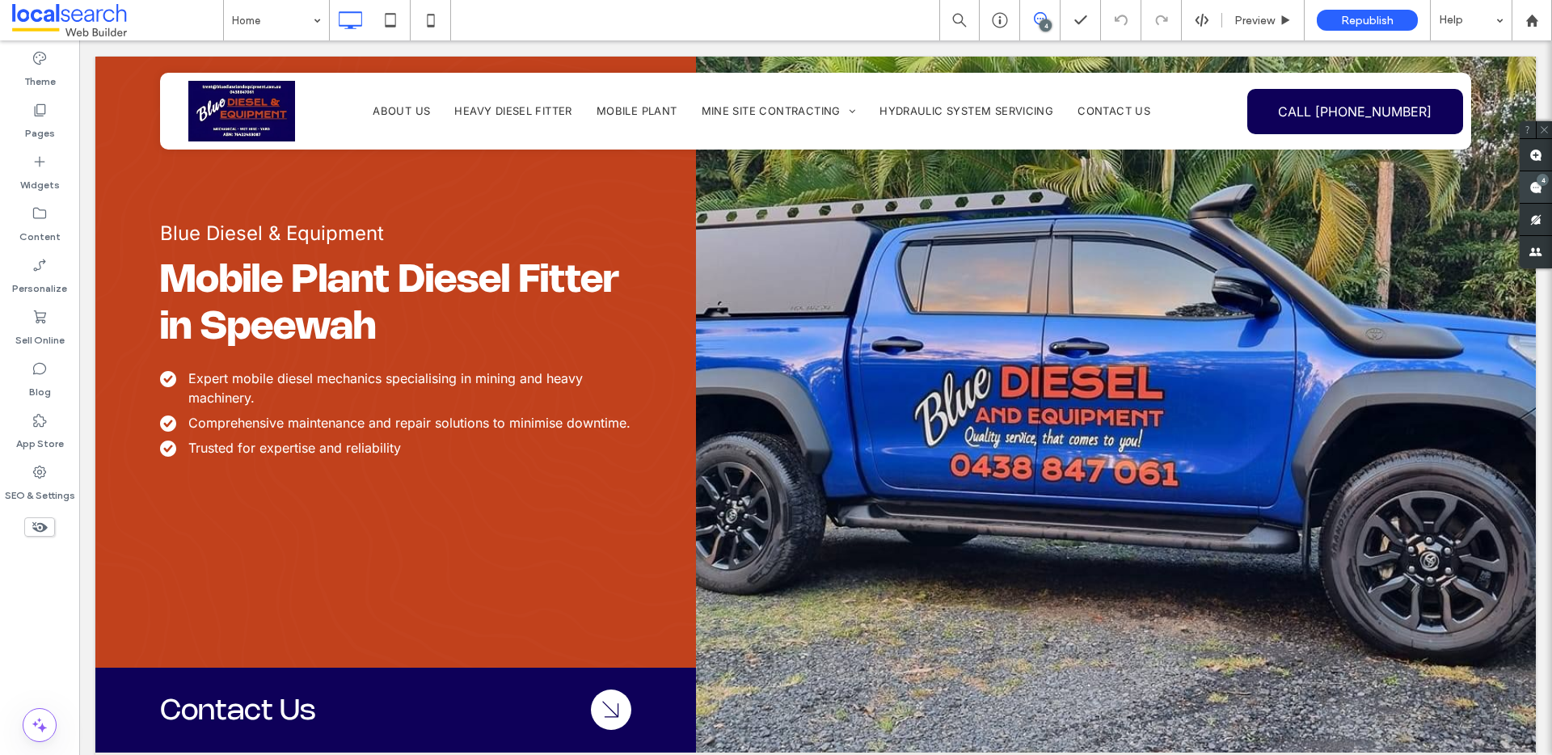
click at [1526, 184] on span at bounding box center [1536, 187] width 32 height 32
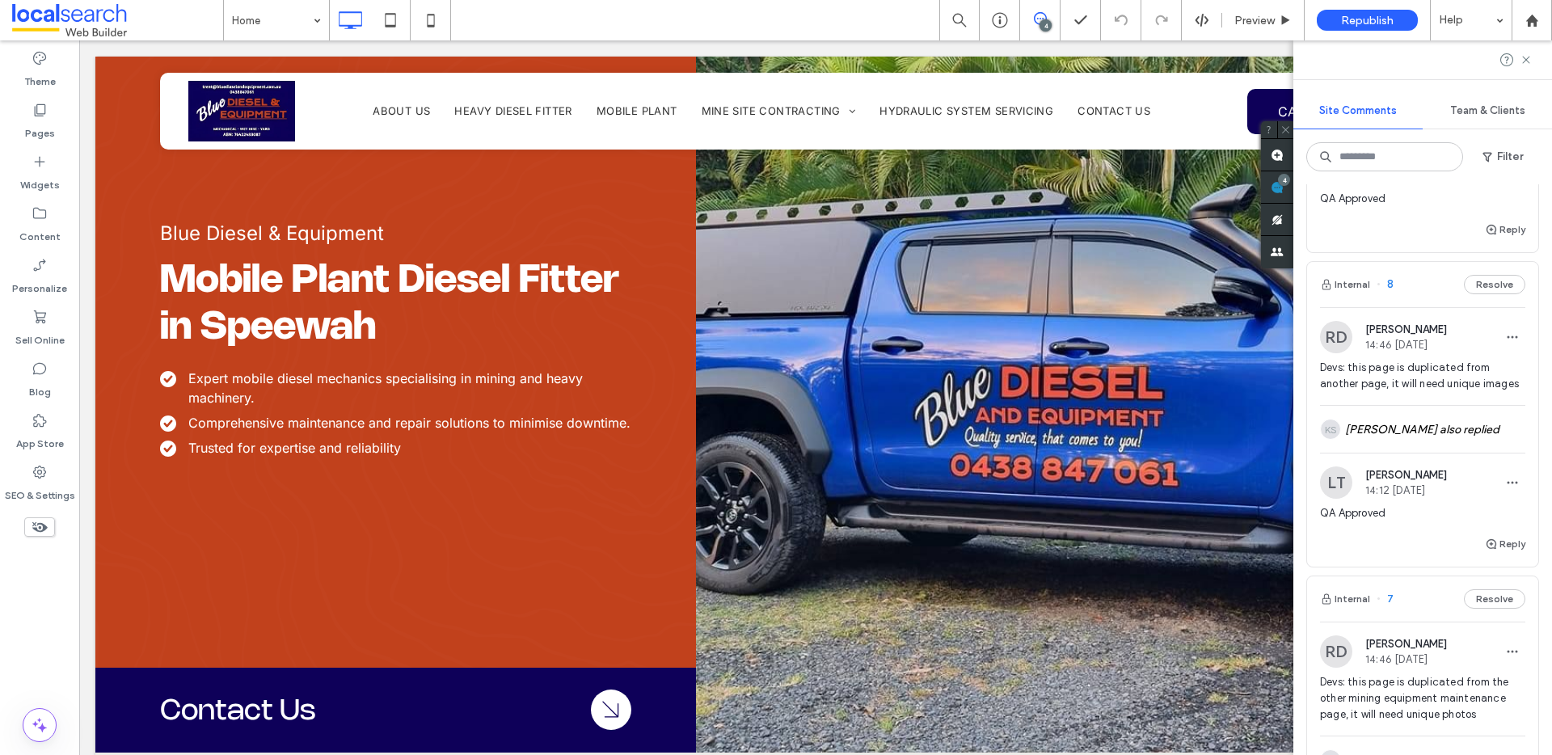
scroll to position [1082, 0]
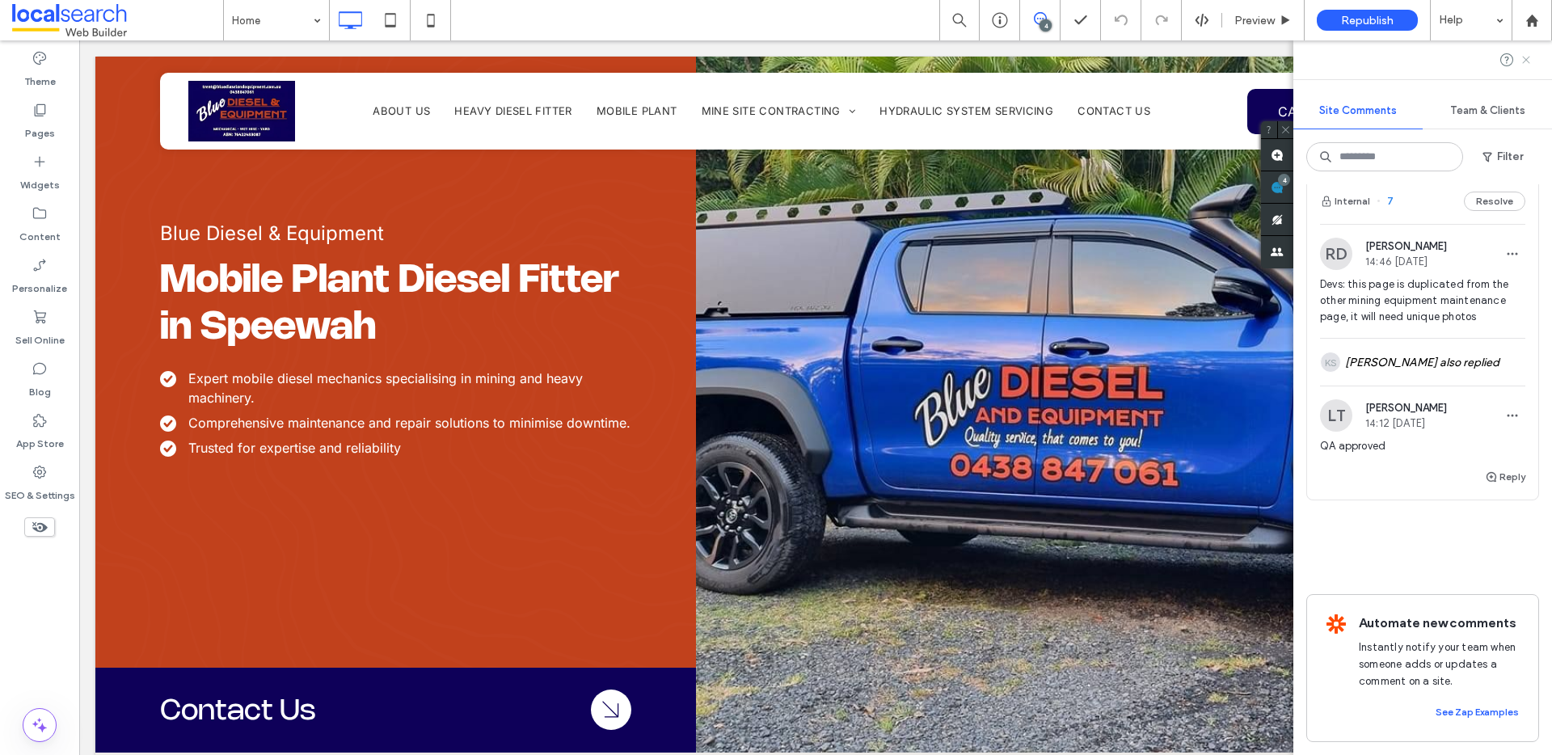
click at [1529, 61] on icon at bounding box center [1526, 59] width 13 height 13
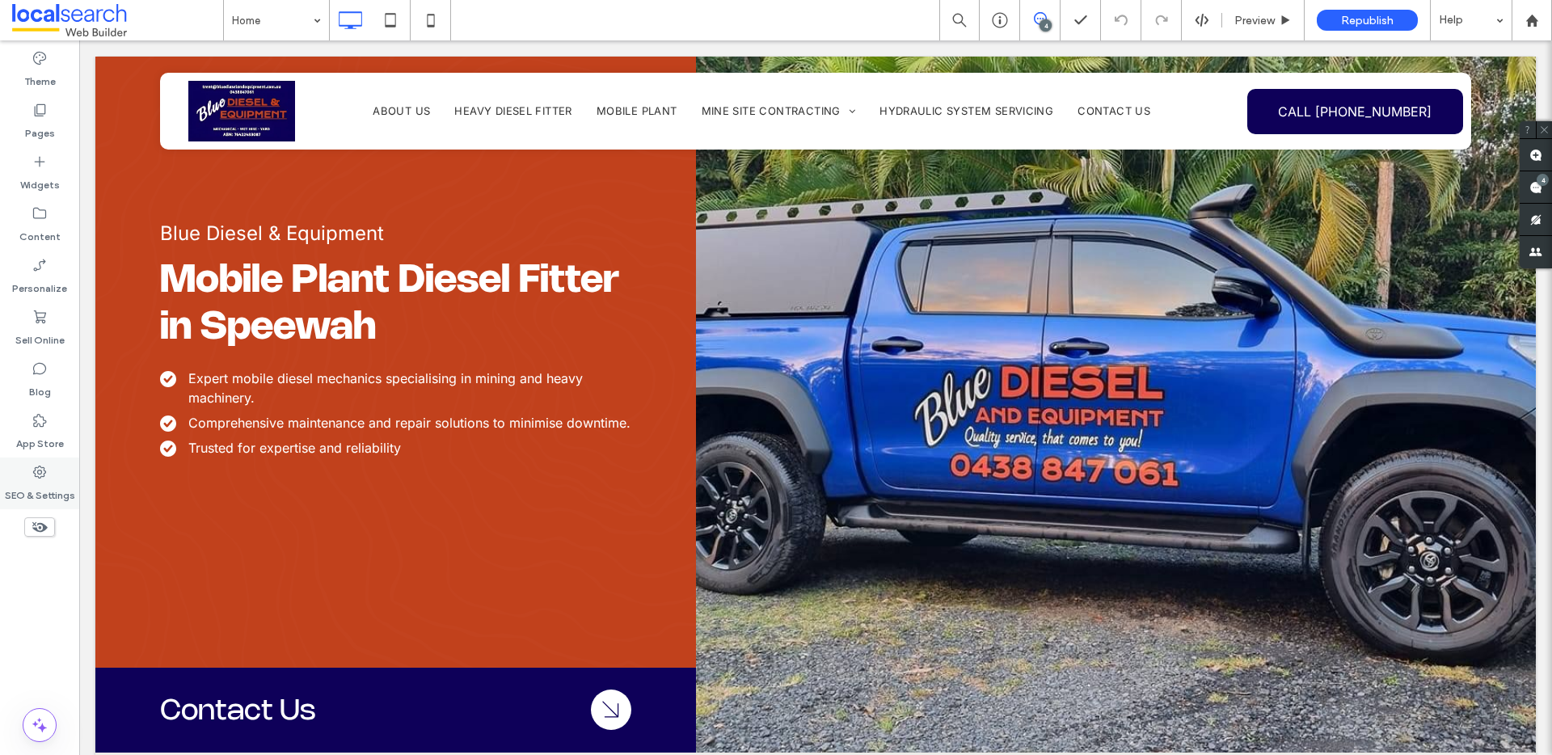
click at [42, 474] on icon at bounding box center [40, 472] width 16 height 16
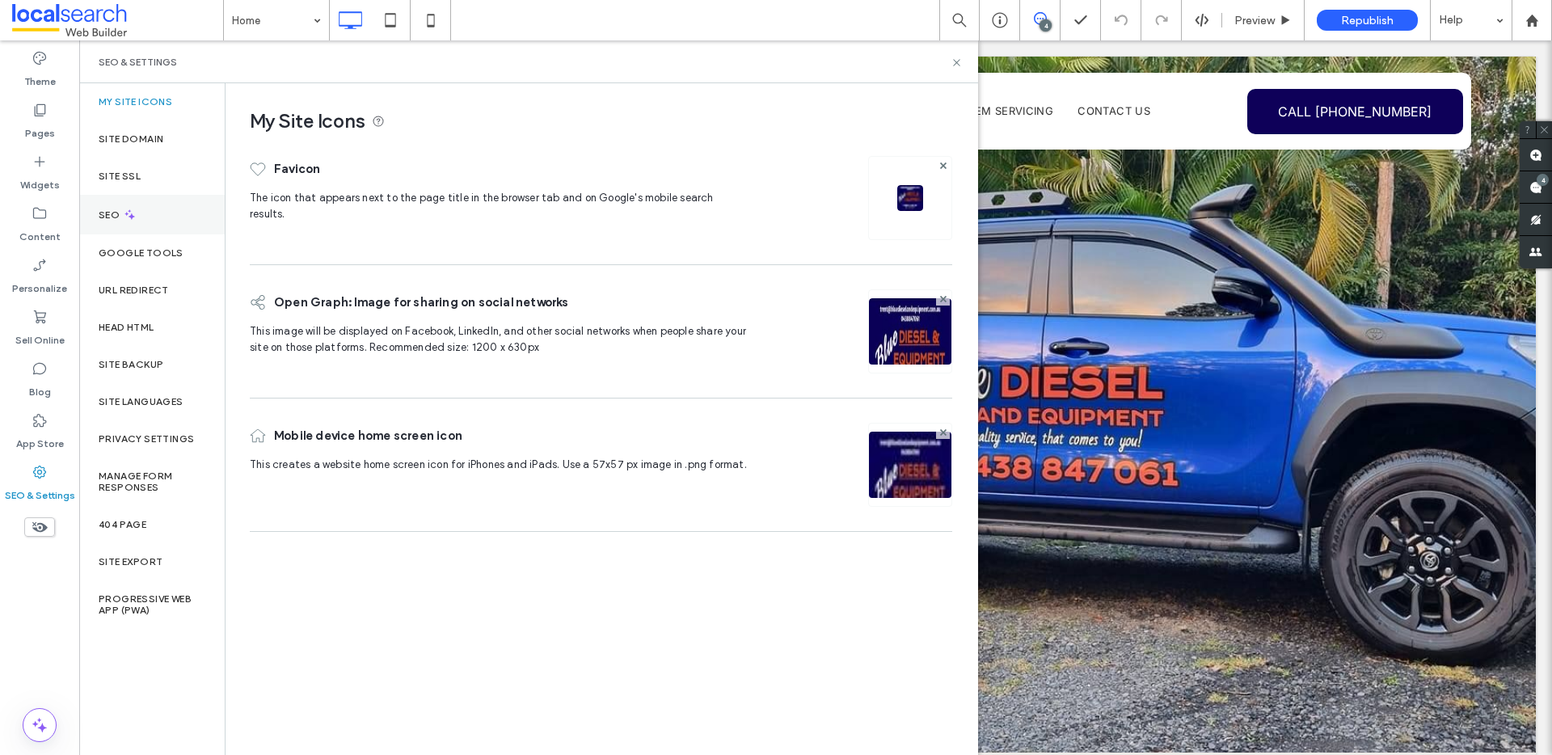
click at [164, 214] on div "SEO" at bounding box center [152, 215] width 146 height 40
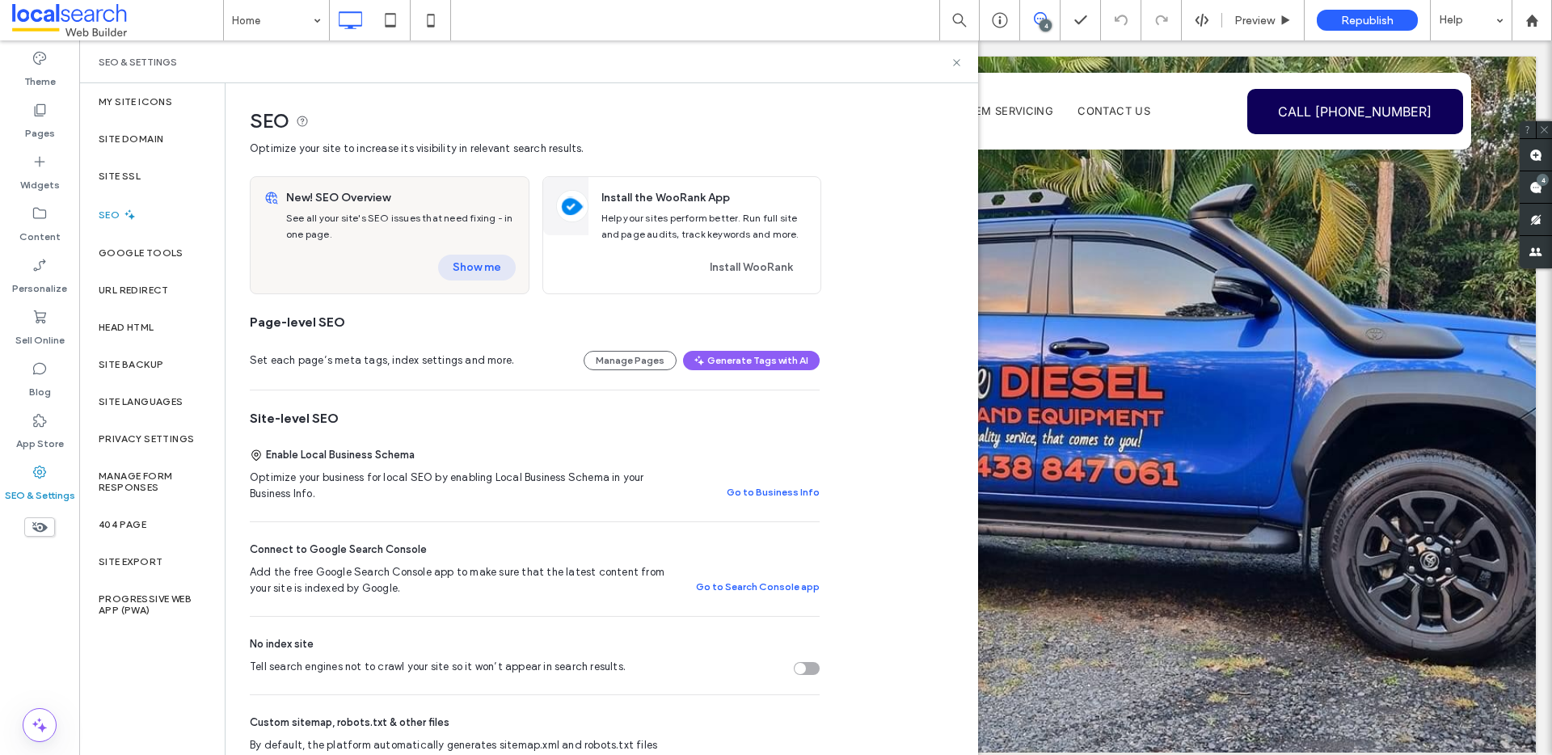
click at [467, 278] on button "Show me" at bounding box center [477, 268] width 78 height 26
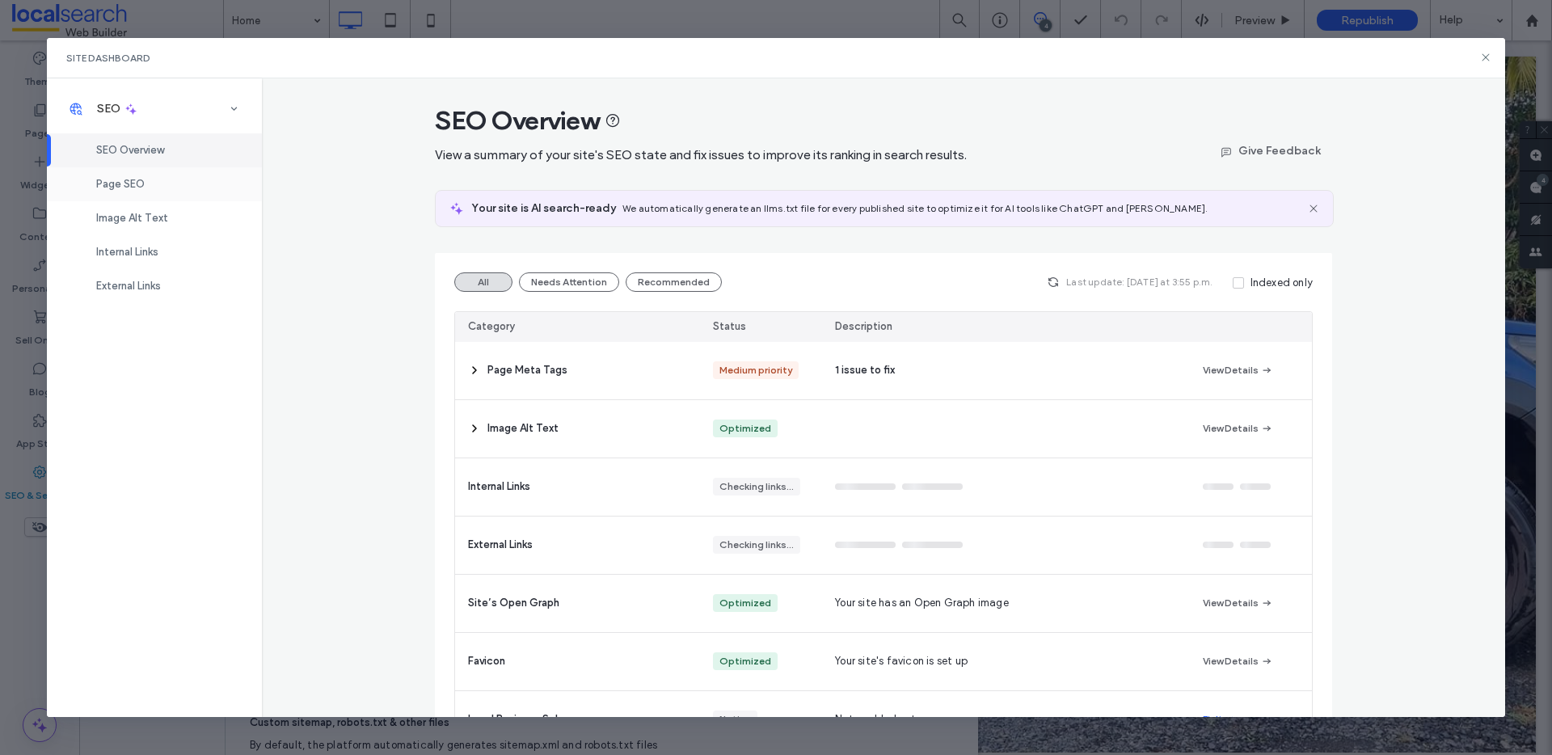
click at [180, 187] on div "Page SEO" at bounding box center [154, 184] width 215 height 34
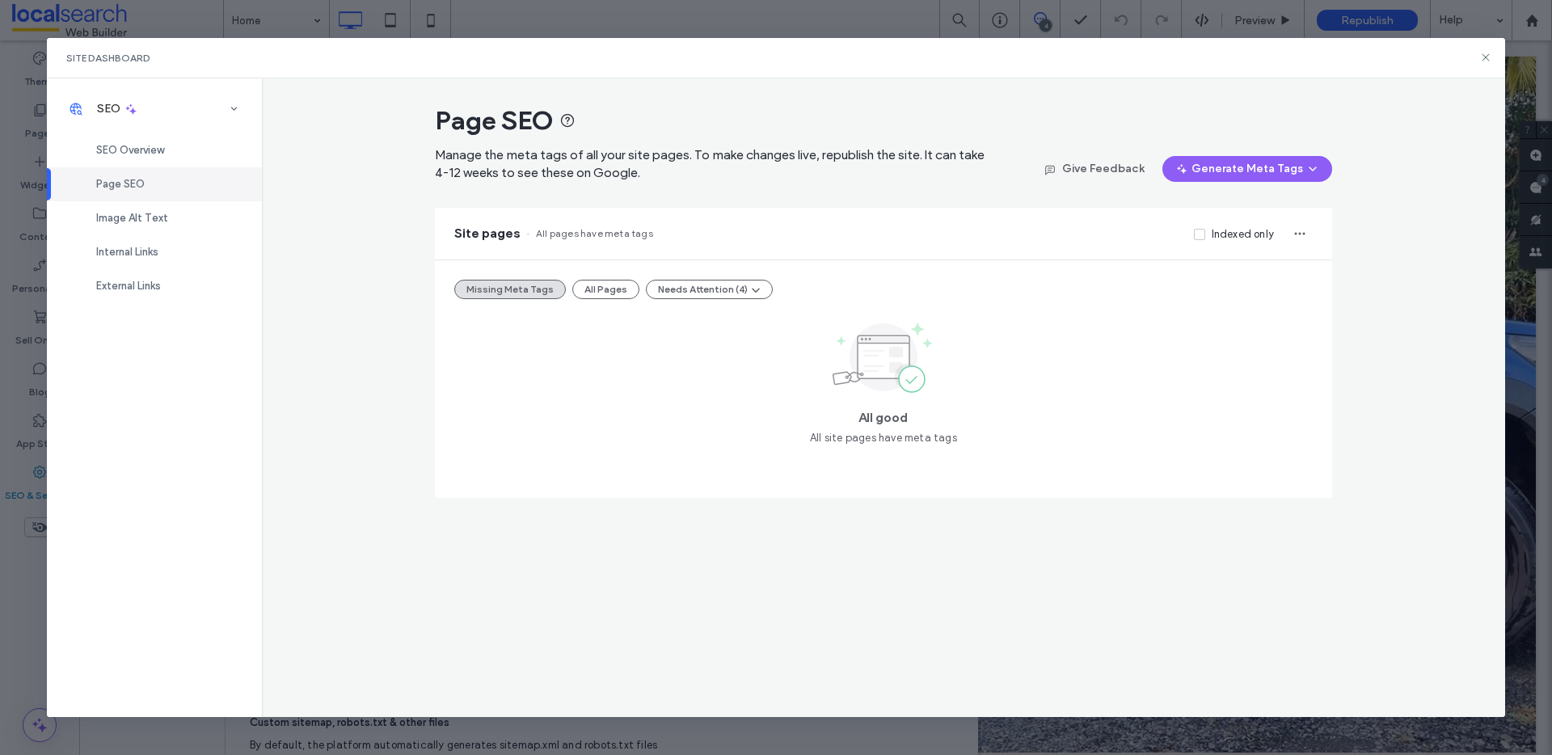
click at [609, 300] on div "Missing Meta Tags All Pages Needs Attention (4) All good All site pages have me…" at bounding box center [883, 379] width 897 height 238
drag, startPoint x: 610, startPoint y: 294, endPoint x: 593, endPoint y: 299, distance: 18.4
click at [609, 293] on button "All Pages" at bounding box center [605, 289] width 67 height 19
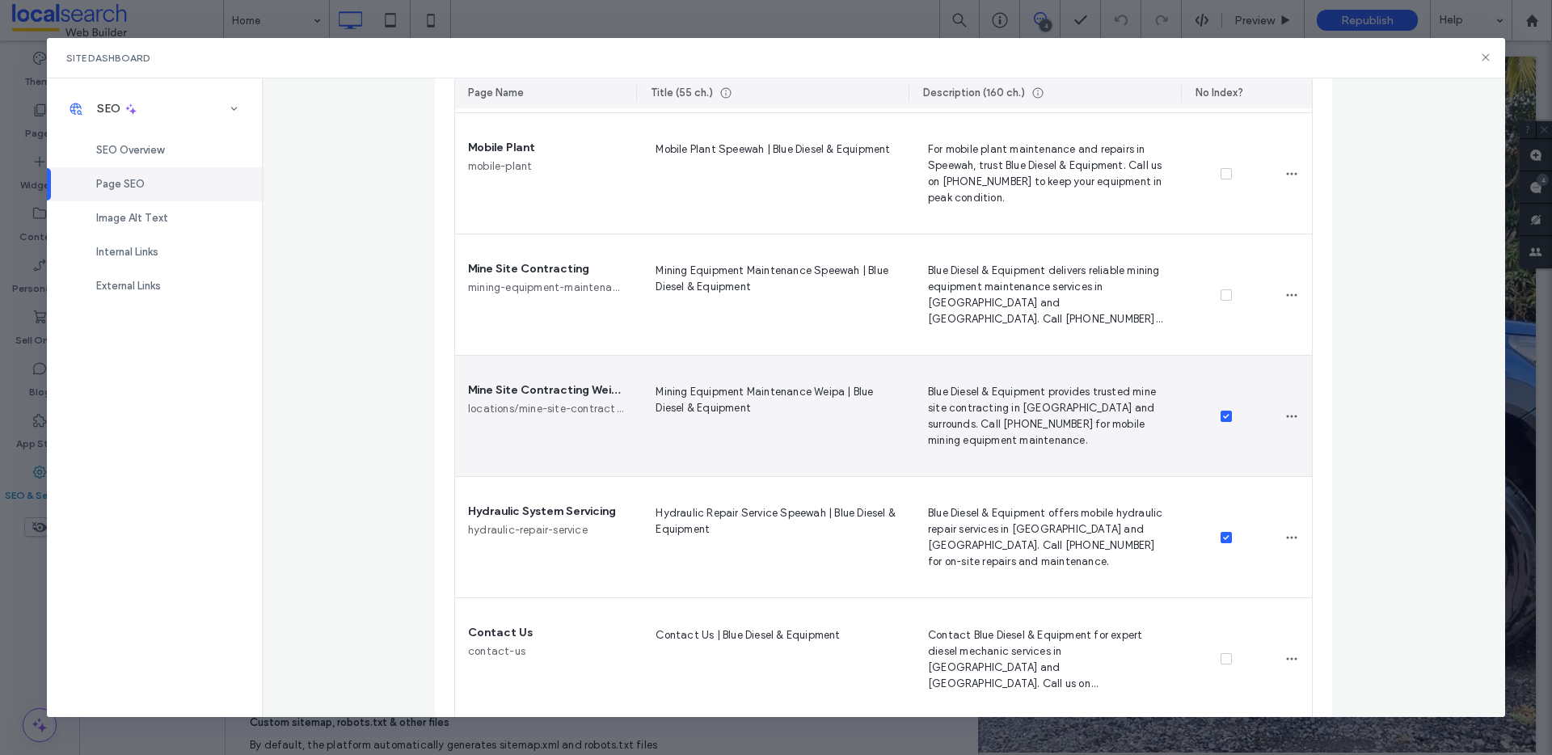
scroll to position [500, 0]
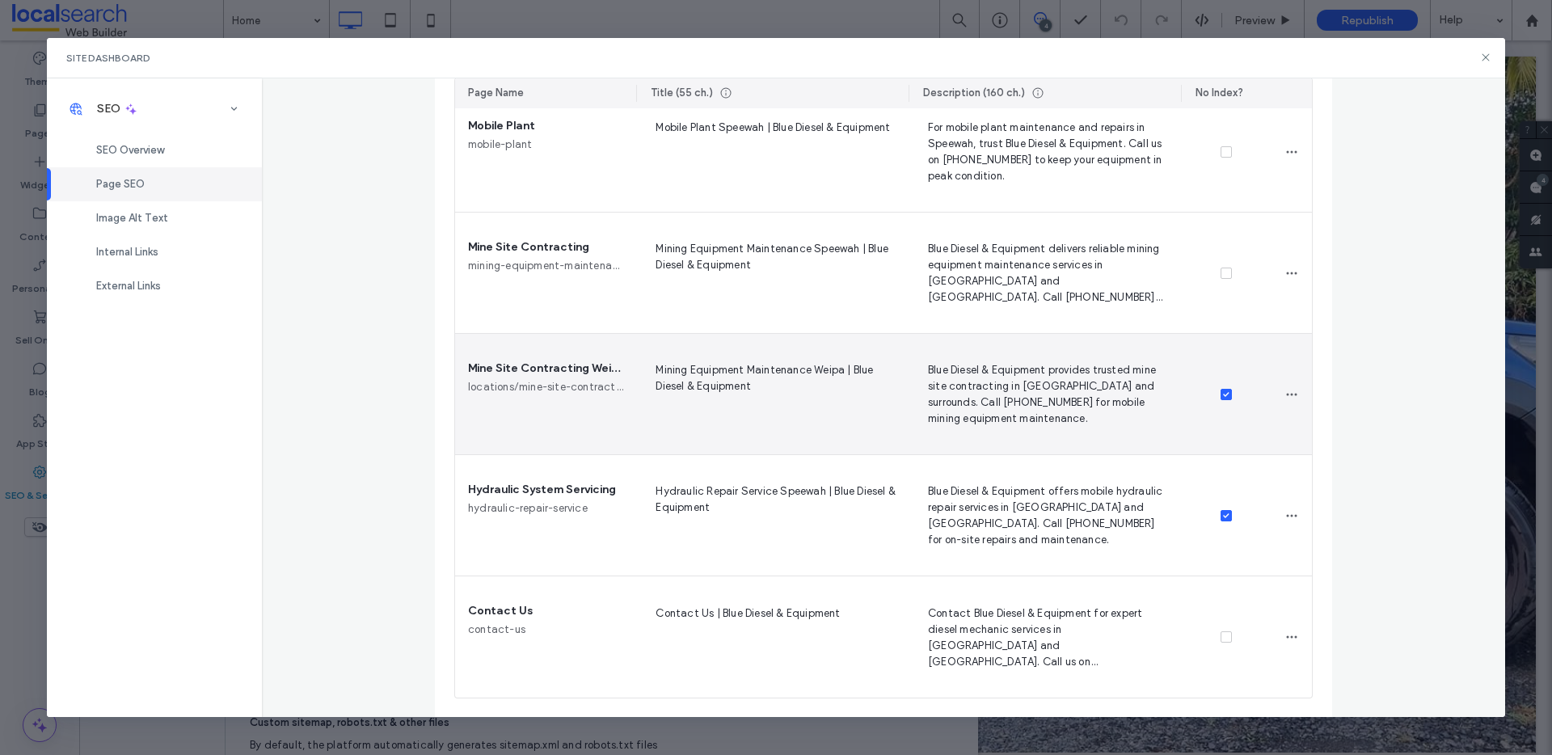
click at [1214, 385] on div at bounding box center [1226, 394] width 91 height 121
click at [1223, 392] on icon at bounding box center [1226, 394] width 6 height 5
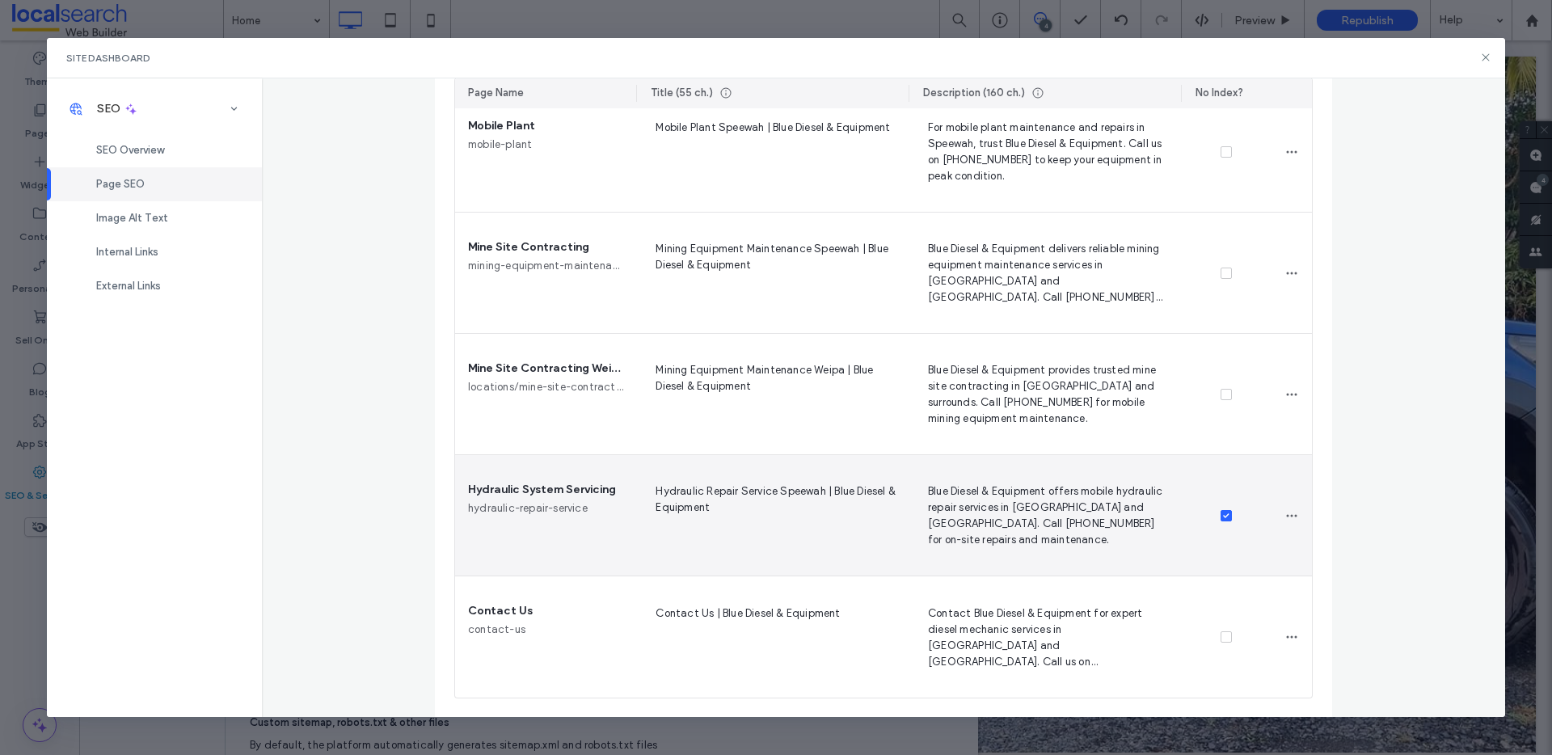
click at [1222, 520] on span at bounding box center [1226, 515] width 11 height 11
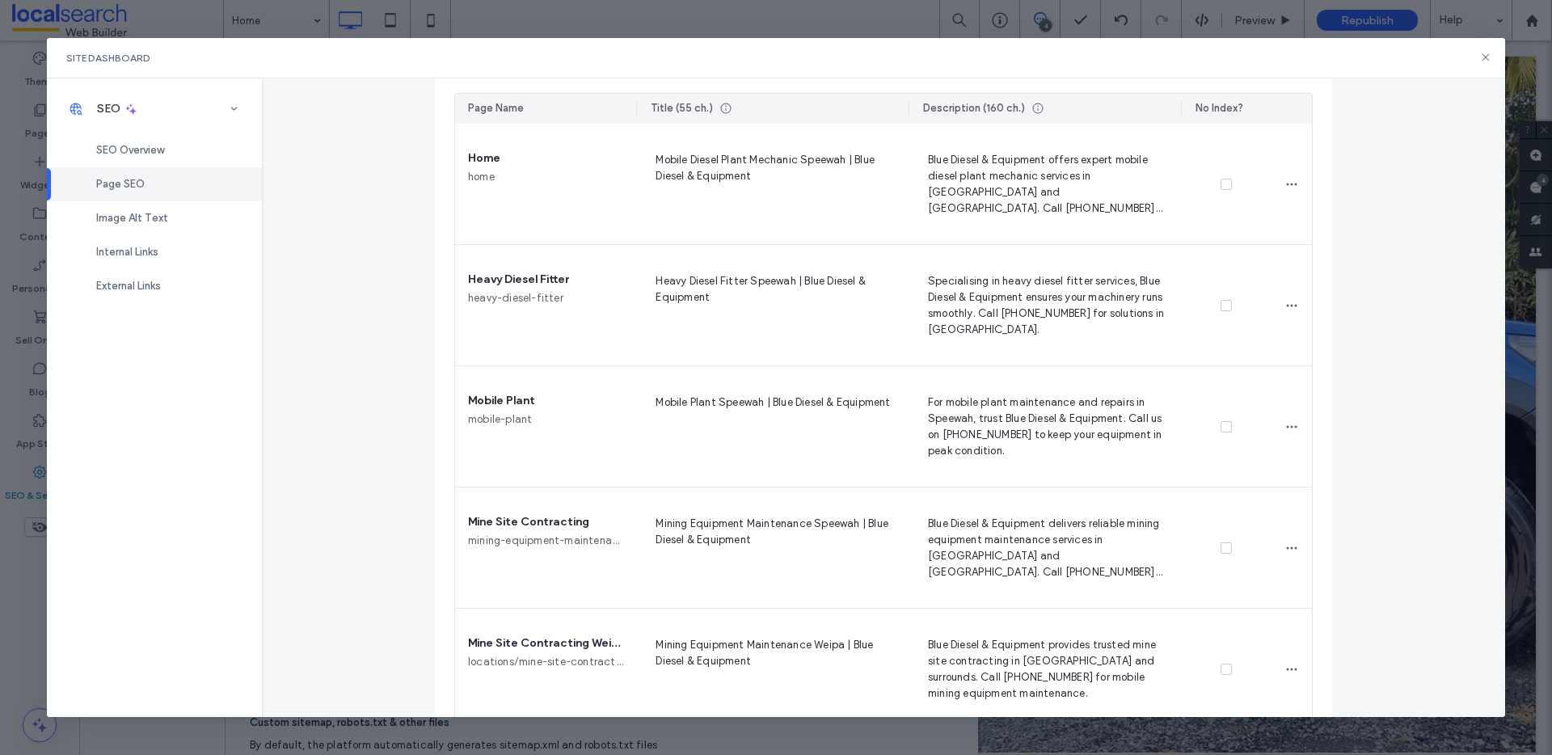
scroll to position [0, 0]
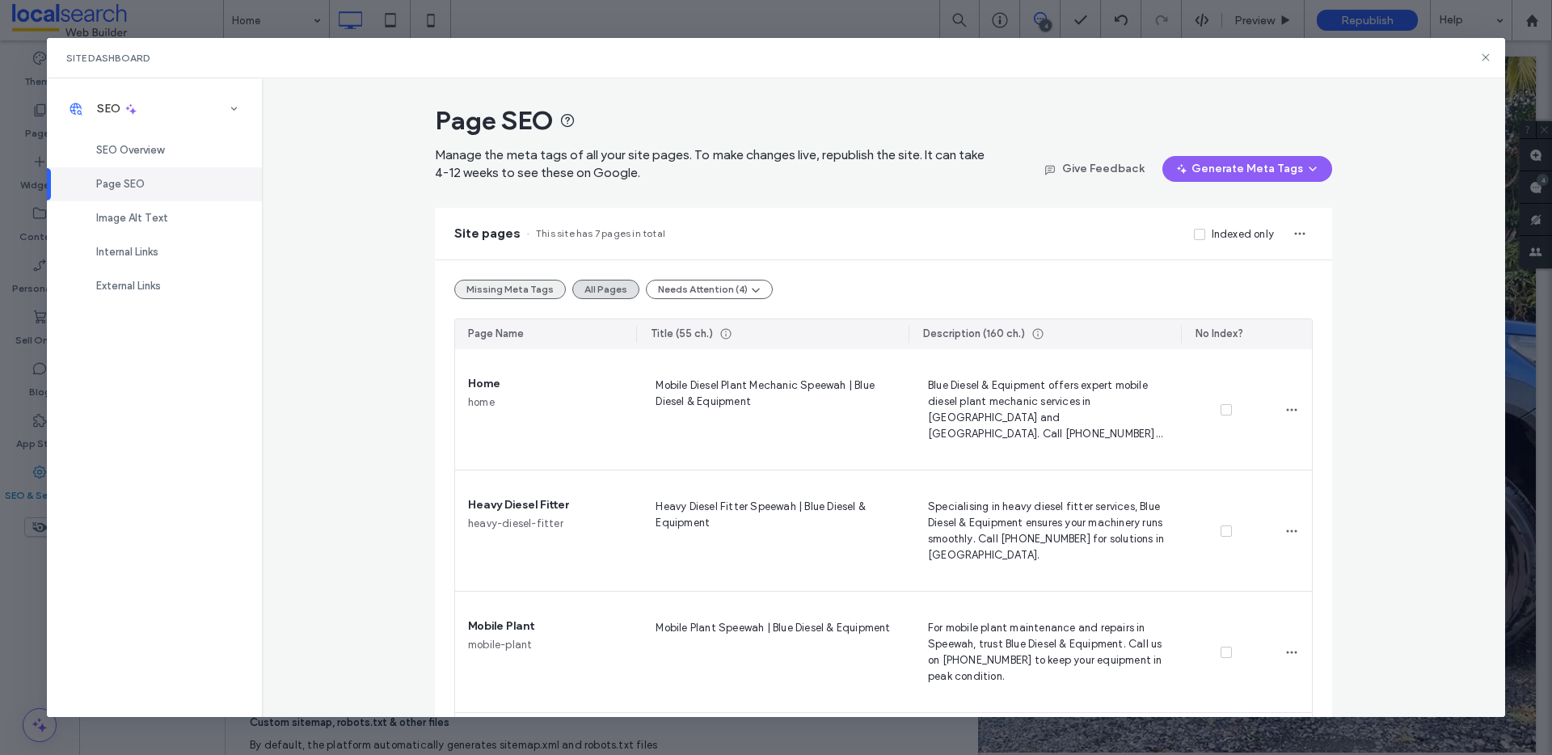
click at [517, 291] on button "Missing Meta Tags" at bounding box center [510, 289] width 112 height 19
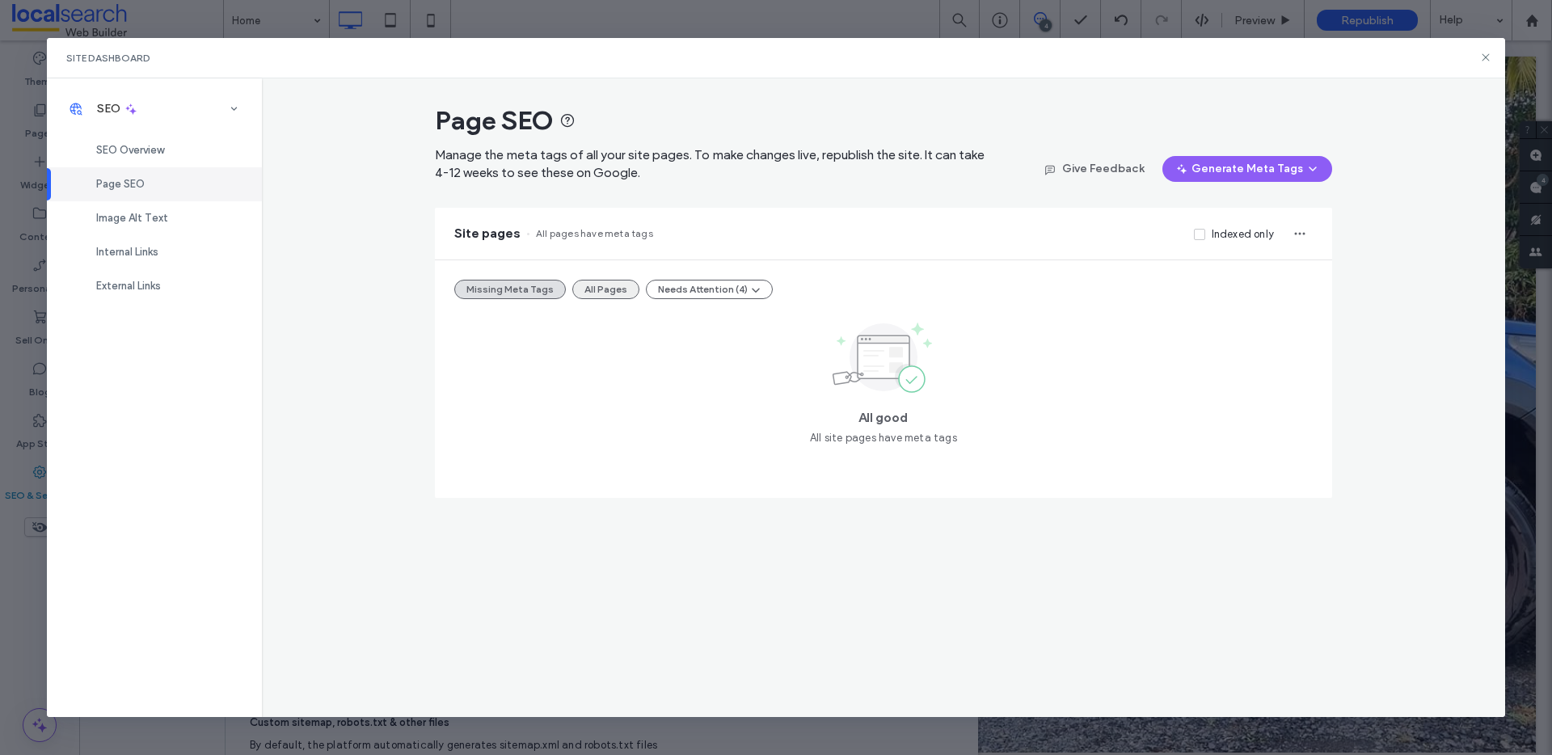
click at [611, 298] on button "All Pages" at bounding box center [605, 289] width 67 height 19
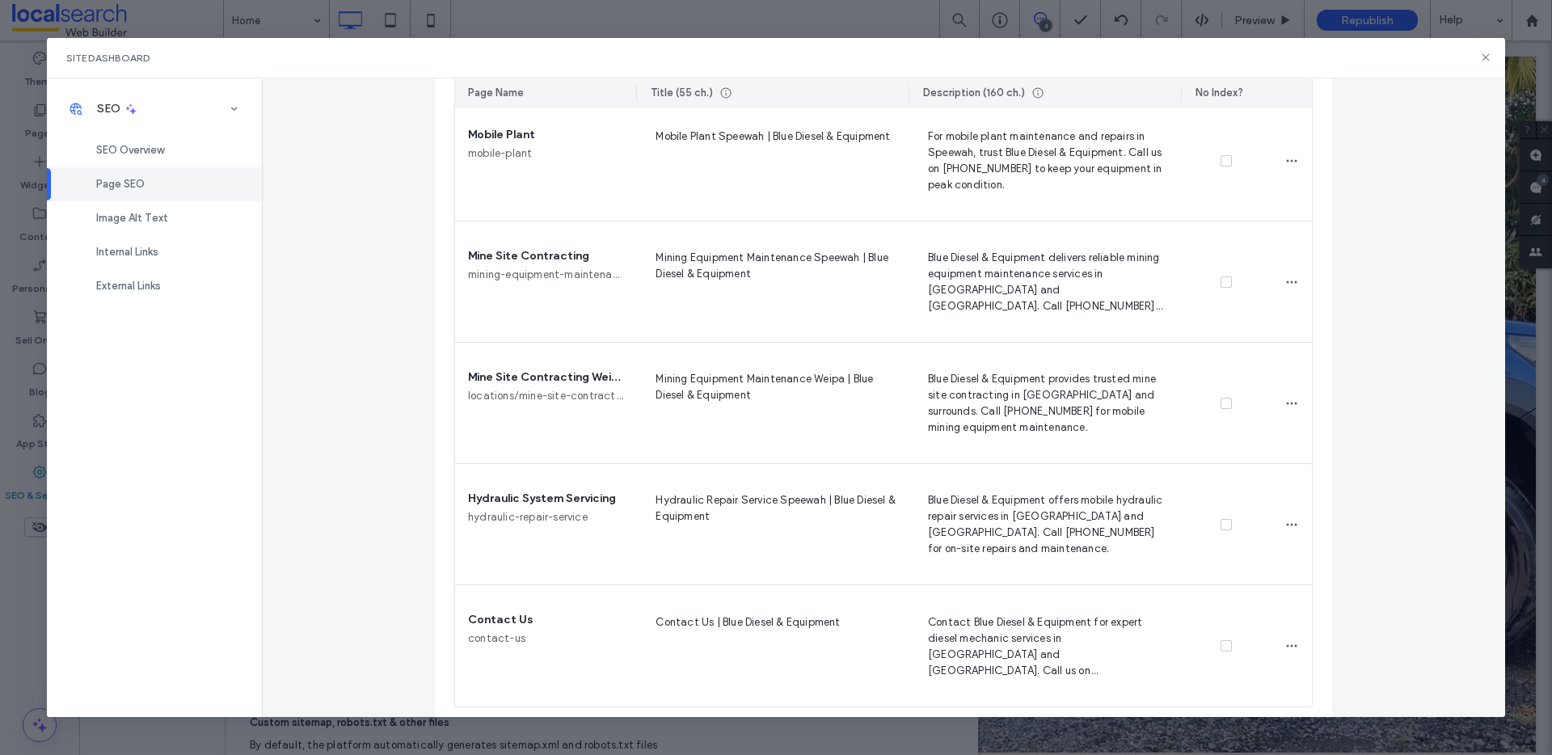
scroll to position [500, 0]
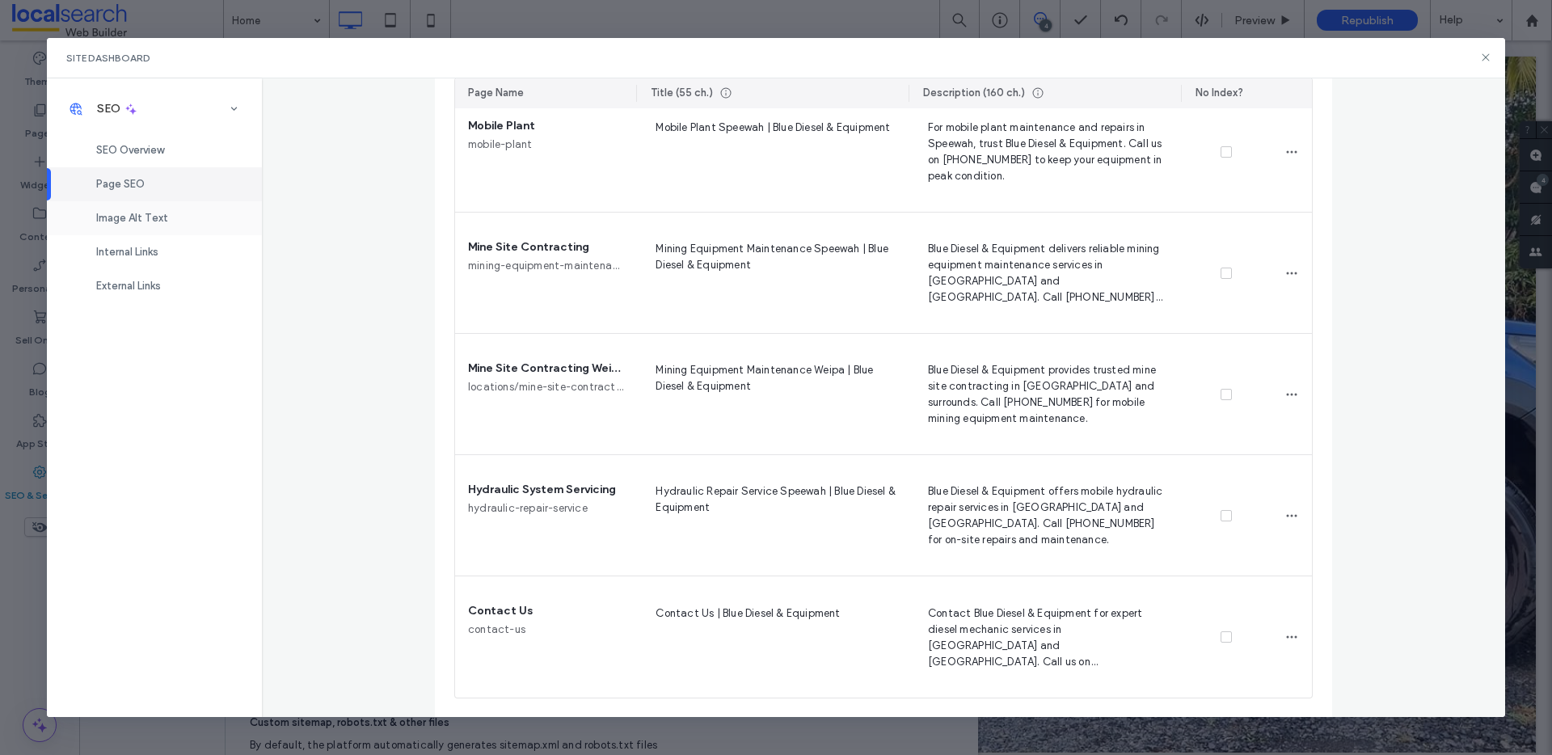
click at [91, 214] on div "Image Alt Text" at bounding box center [154, 218] width 215 height 34
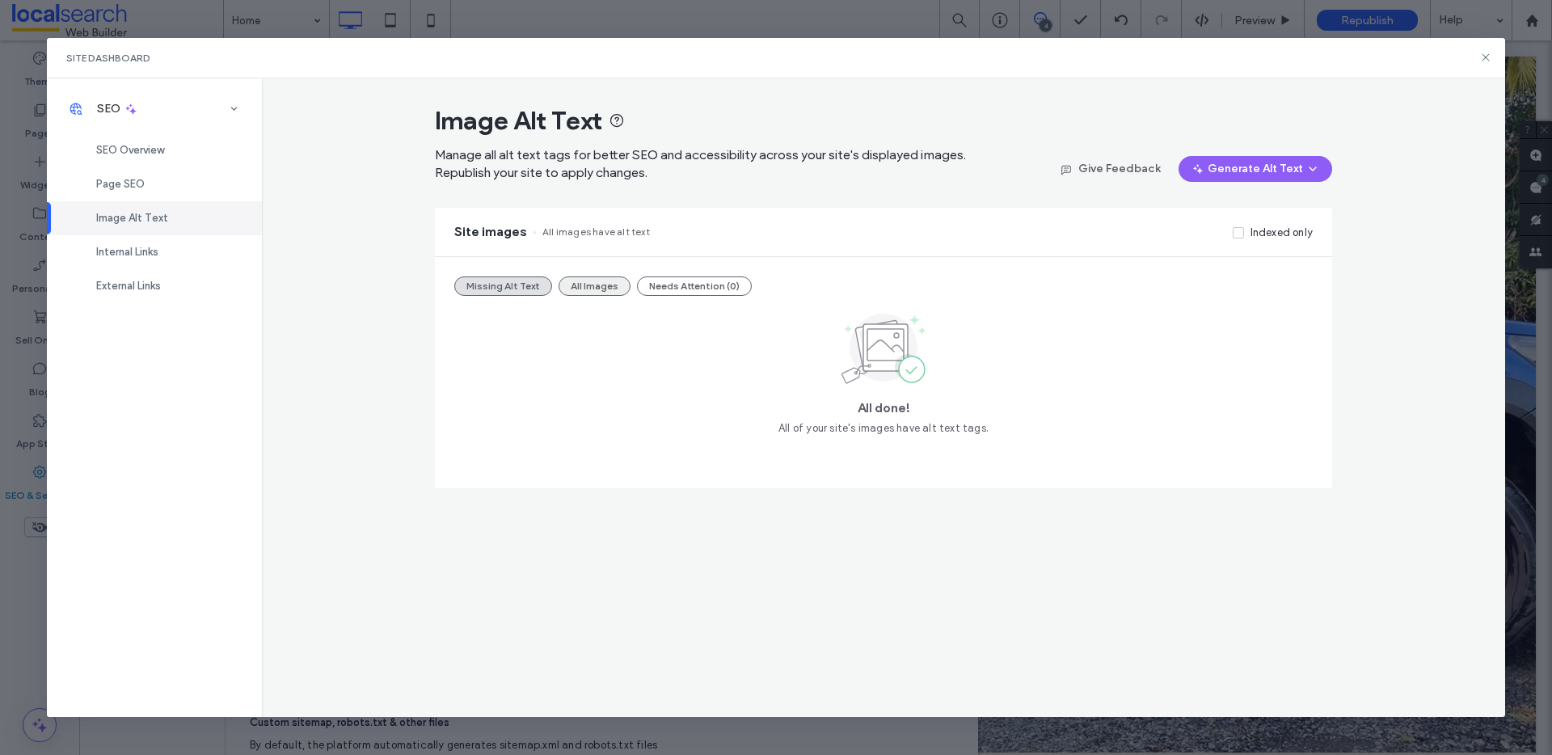
click at [588, 291] on button "All Images" at bounding box center [595, 286] width 72 height 19
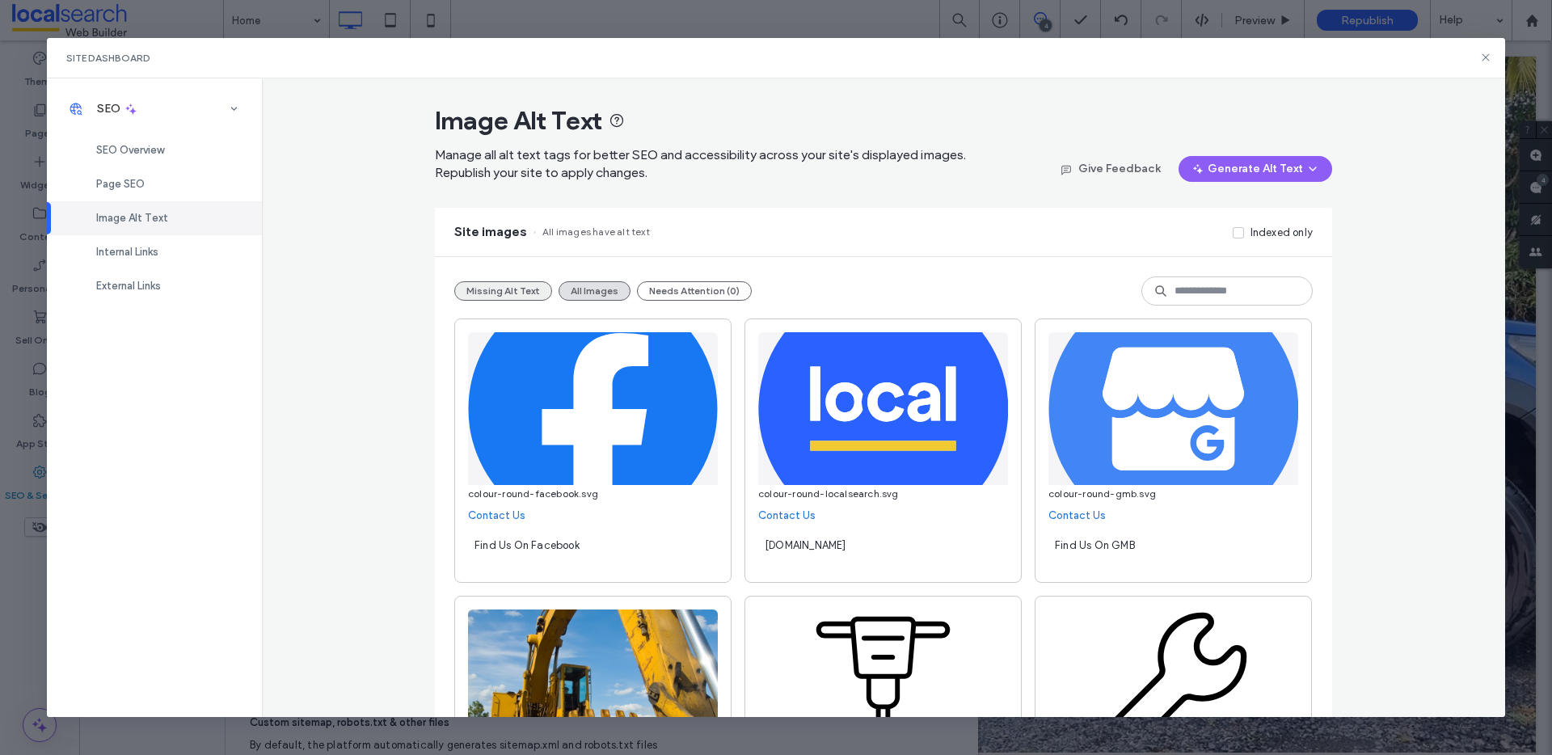
click at [516, 286] on button "Missing Alt Text" at bounding box center [503, 290] width 98 height 19
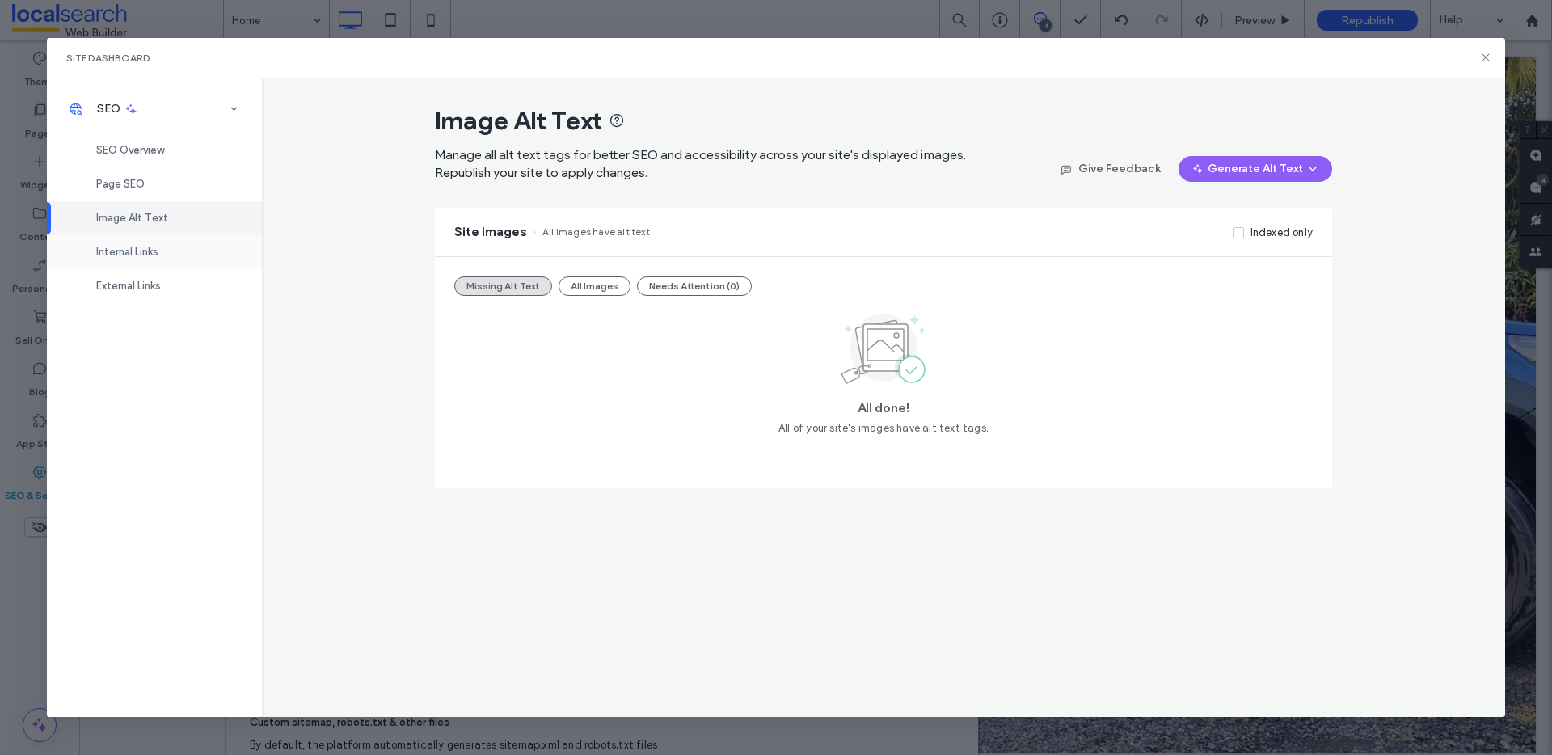
click at [137, 265] on div "Internal Links" at bounding box center [154, 252] width 215 height 34
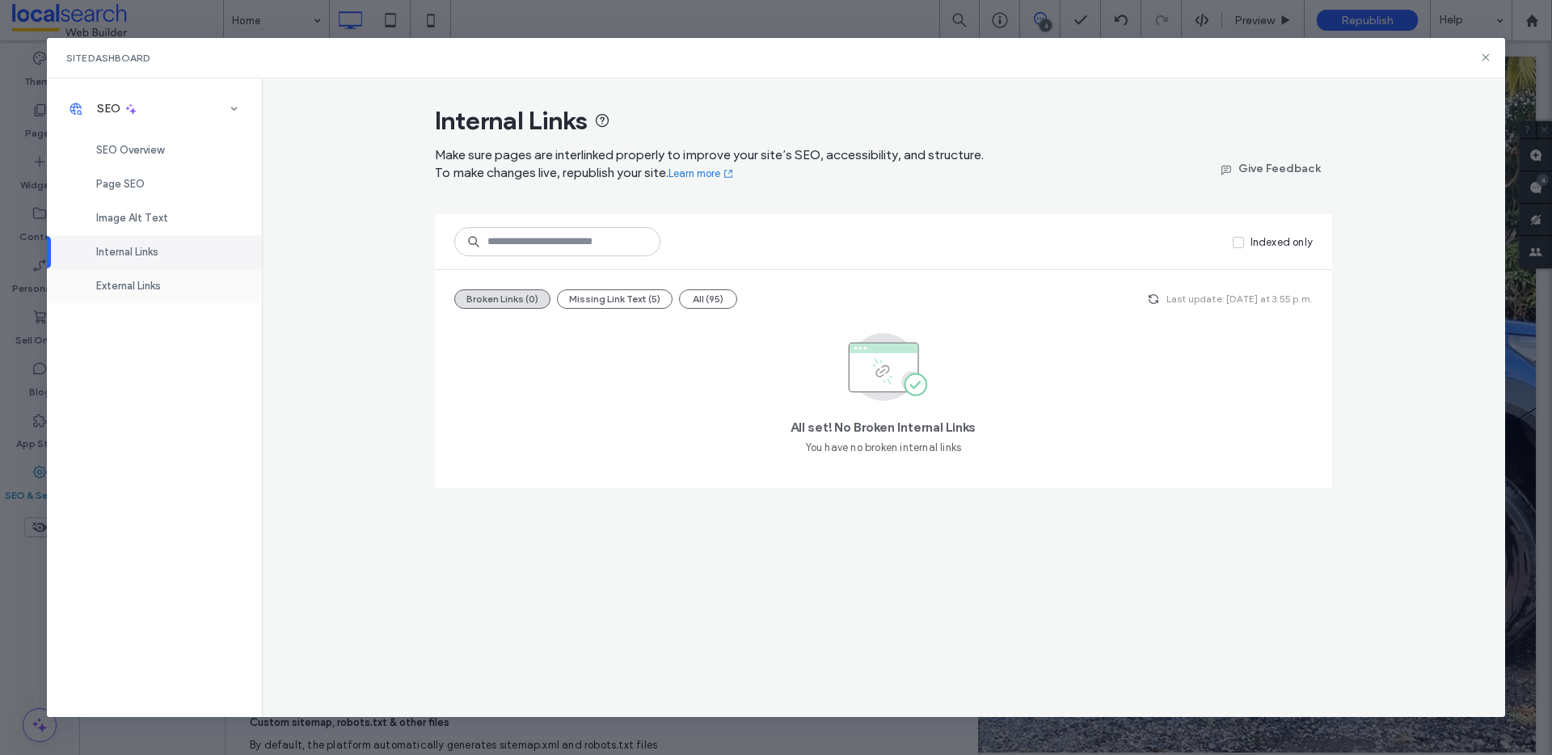
click at [125, 281] on span "External Links" at bounding box center [128, 286] width 65 height 12
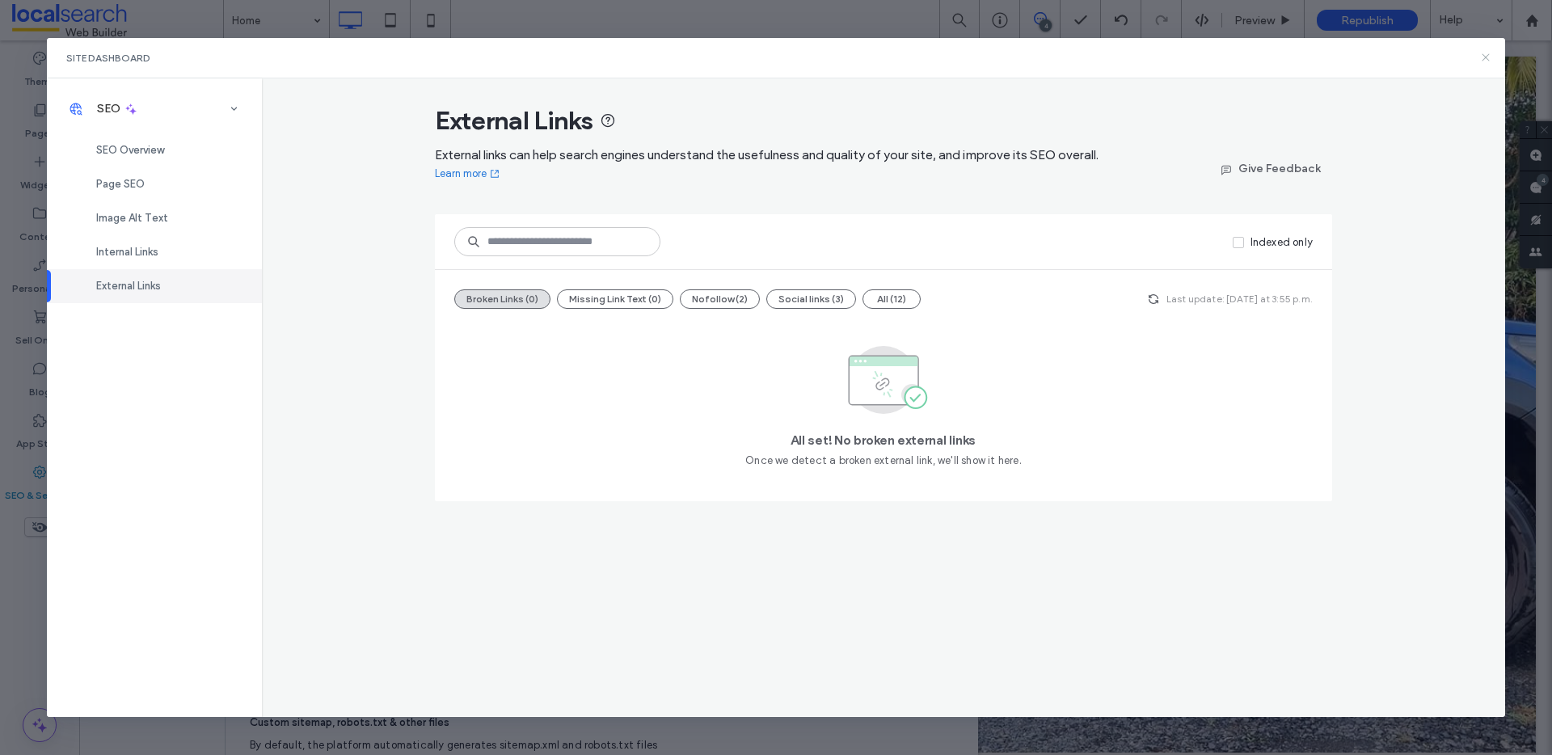
drag, startPoint x: 1486, startPoint y: 71, endPoint x: 1488, endPoint y: 61, distance: 9.8
click at [1486, 69] on div "Site Dashboard" at bounding box center [776, 58] width 1459 height 40
click at [1487, 61] on icon at bounding box center [1486, 57] width 13 height 13
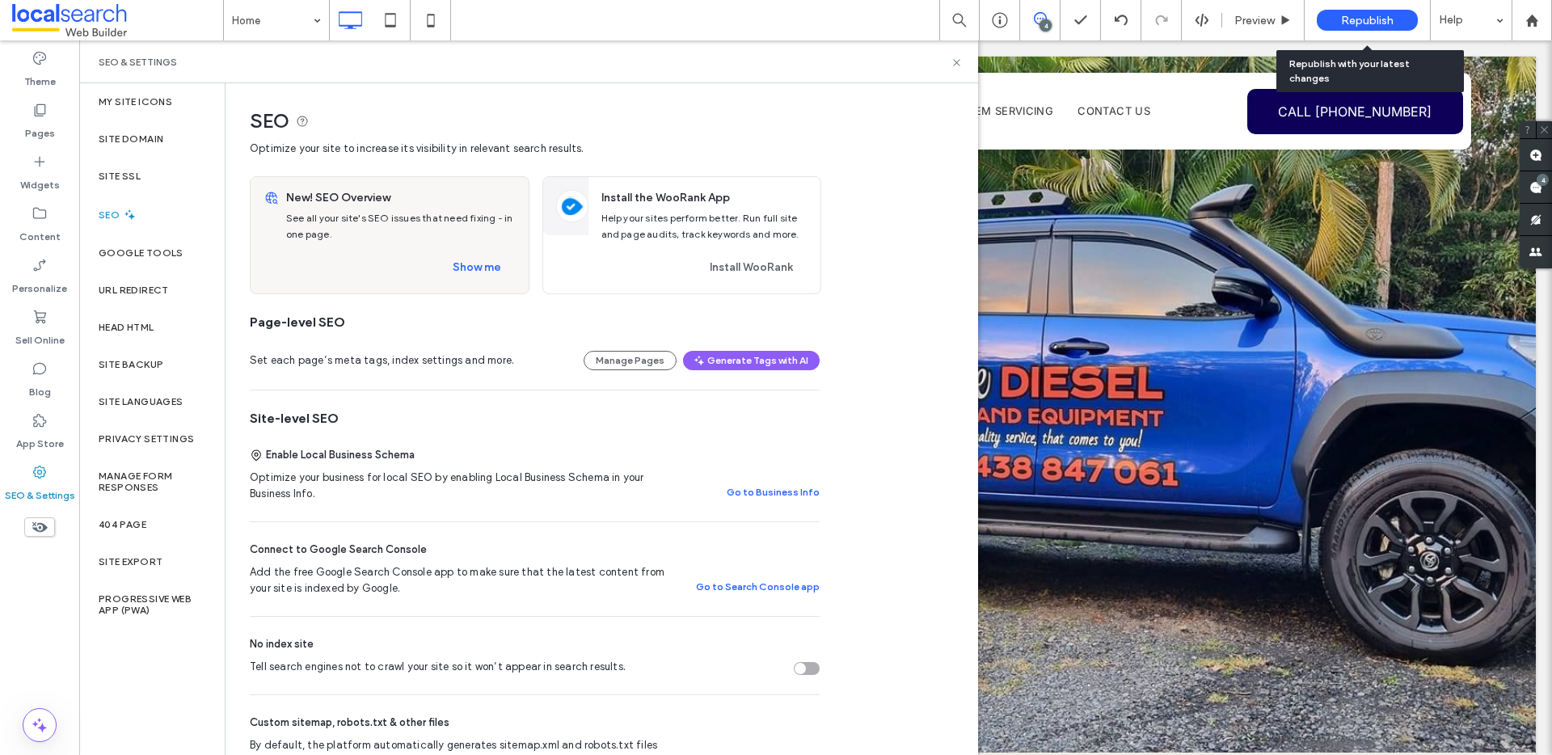
click at [1334, 20] on div "Republish" at bounding box center [1367, 20] width 101 height 21
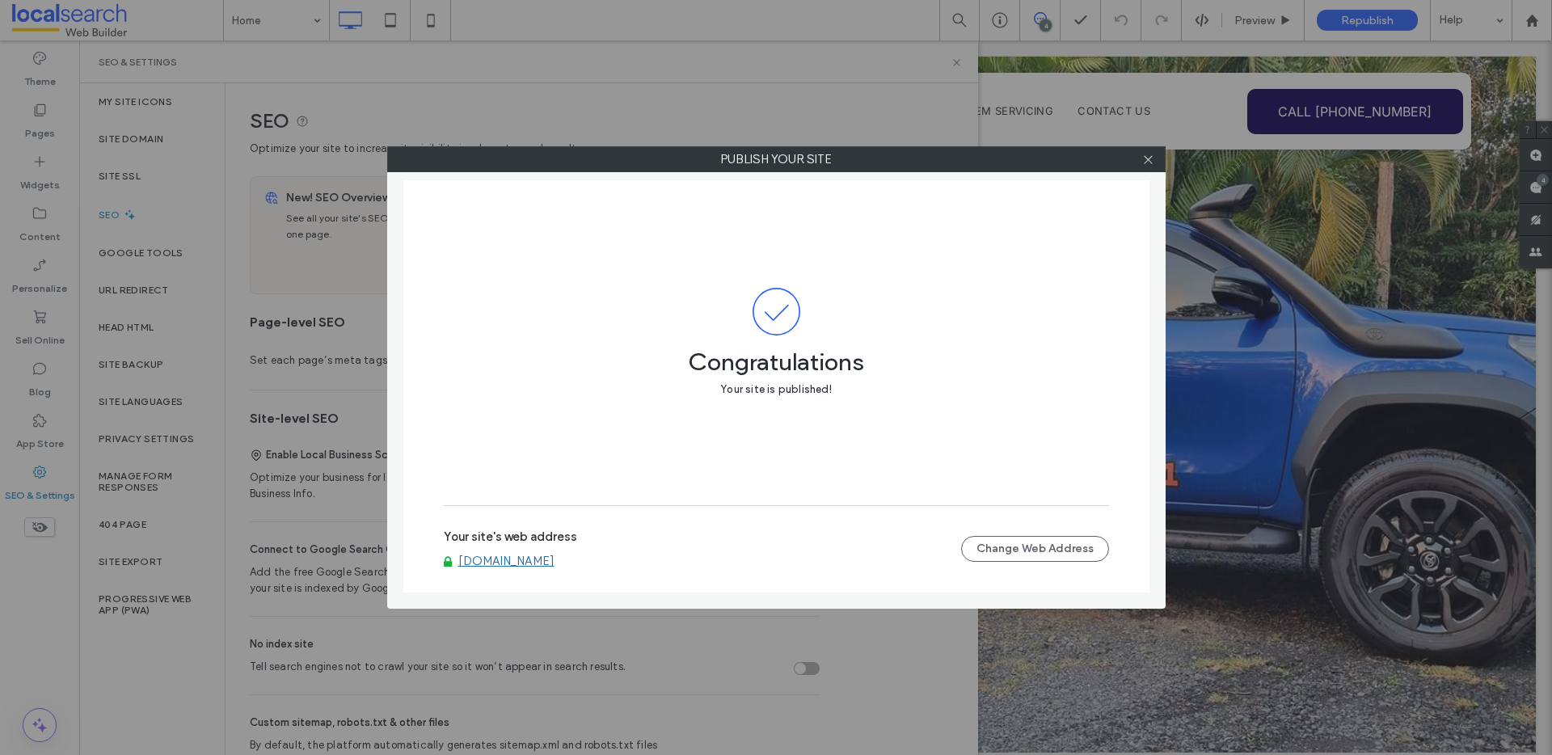
click at [583, 580] on div "Your site's web address [DOMAIN_NAME] Change Web Address" at bounding box center [776, 549] width 665 height 88
click at [555, 568] on link "[DOMAIN_NAME]" at bounding box center [506, 561] width 96 height 15
click at [1144, 161] on icon at bounding box center [1148, 160] width 12 height 12
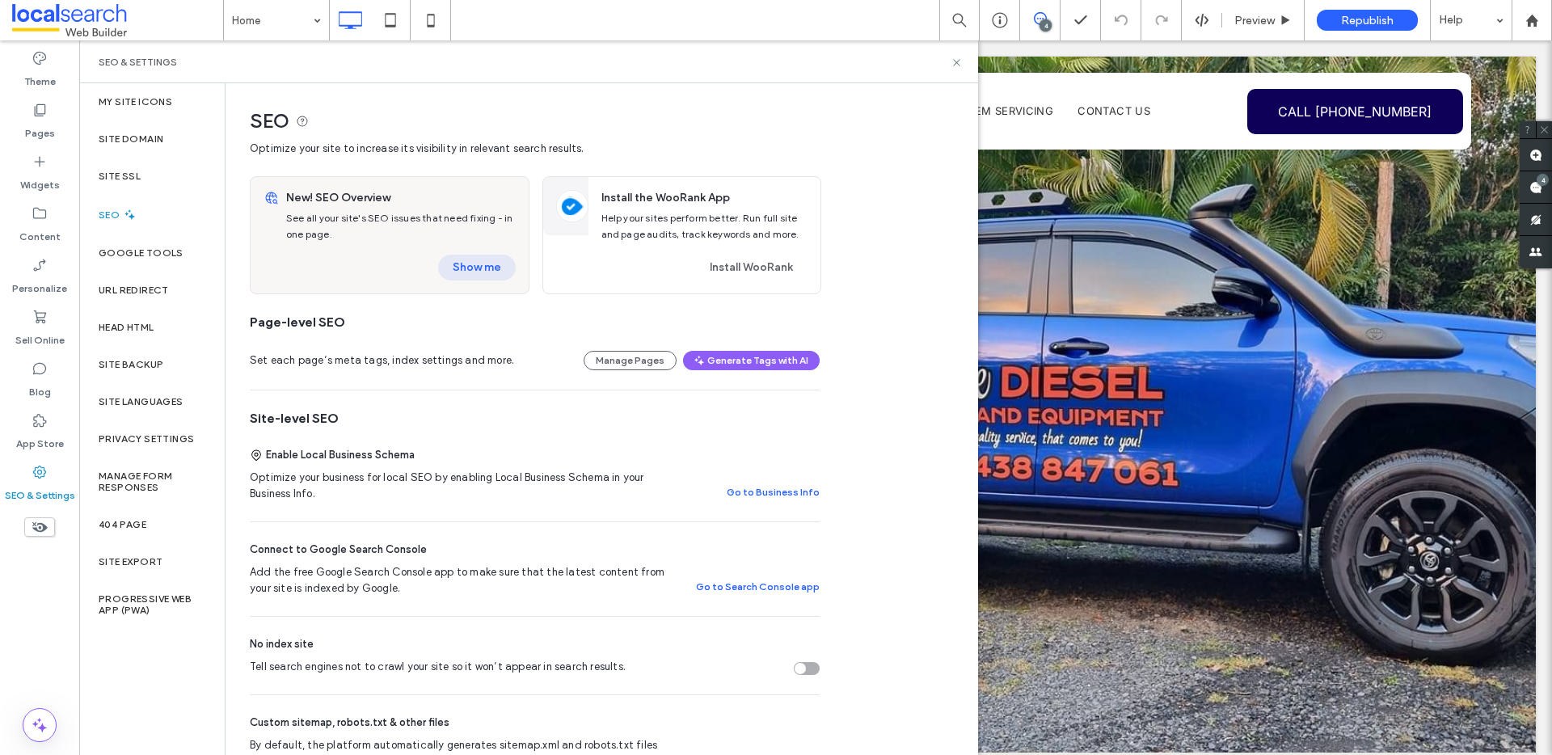
drag, startPoint x: 457, startPoint y: 272, endPoint x: 446, endPoint y: 273, distance: 10.5
click at [446, 273] on button "Show me" at bounding box center [477, 268] width 78 height 26
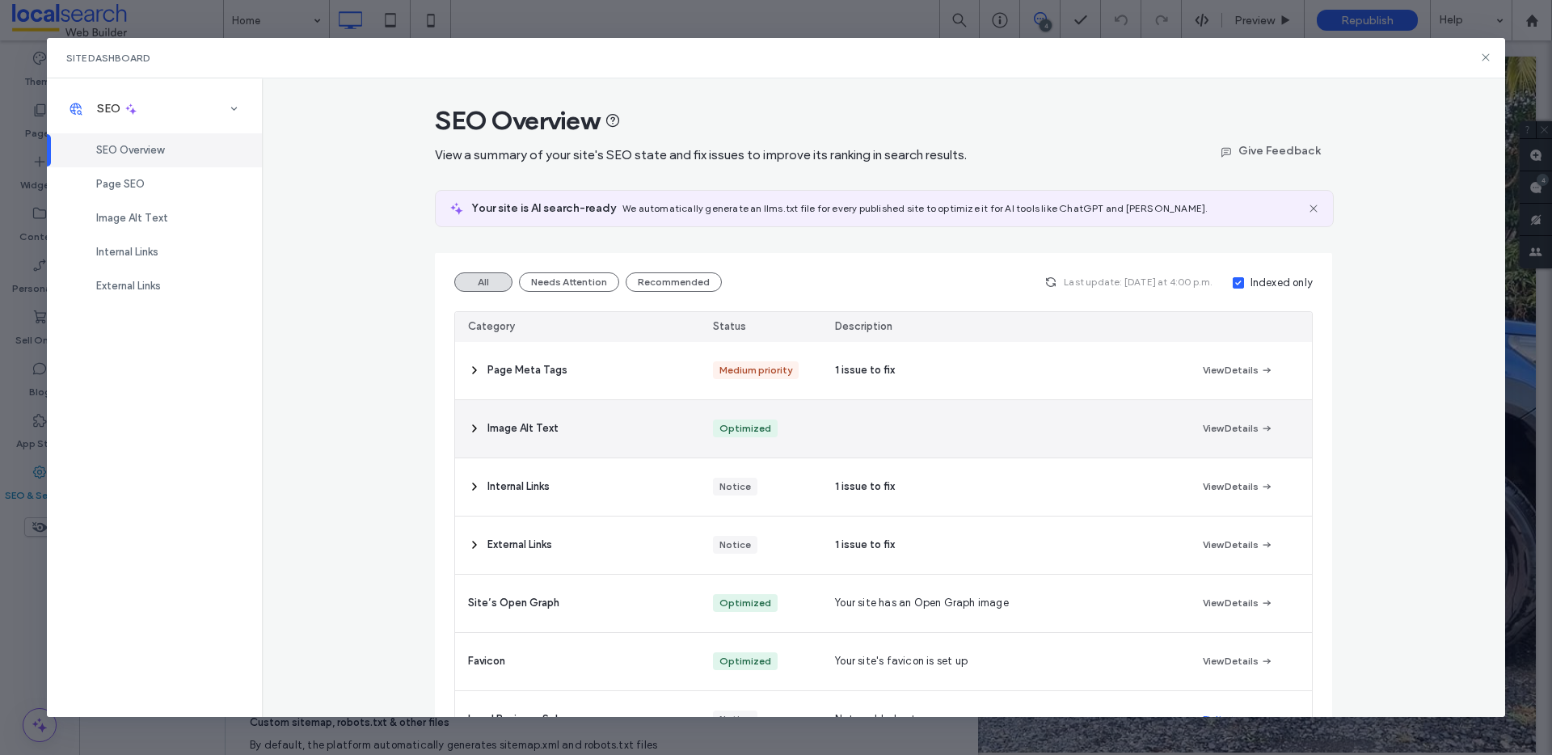
click at [593, 437] on div "Image Alt Text" at bounding box center [577, 428] width 245 height 57
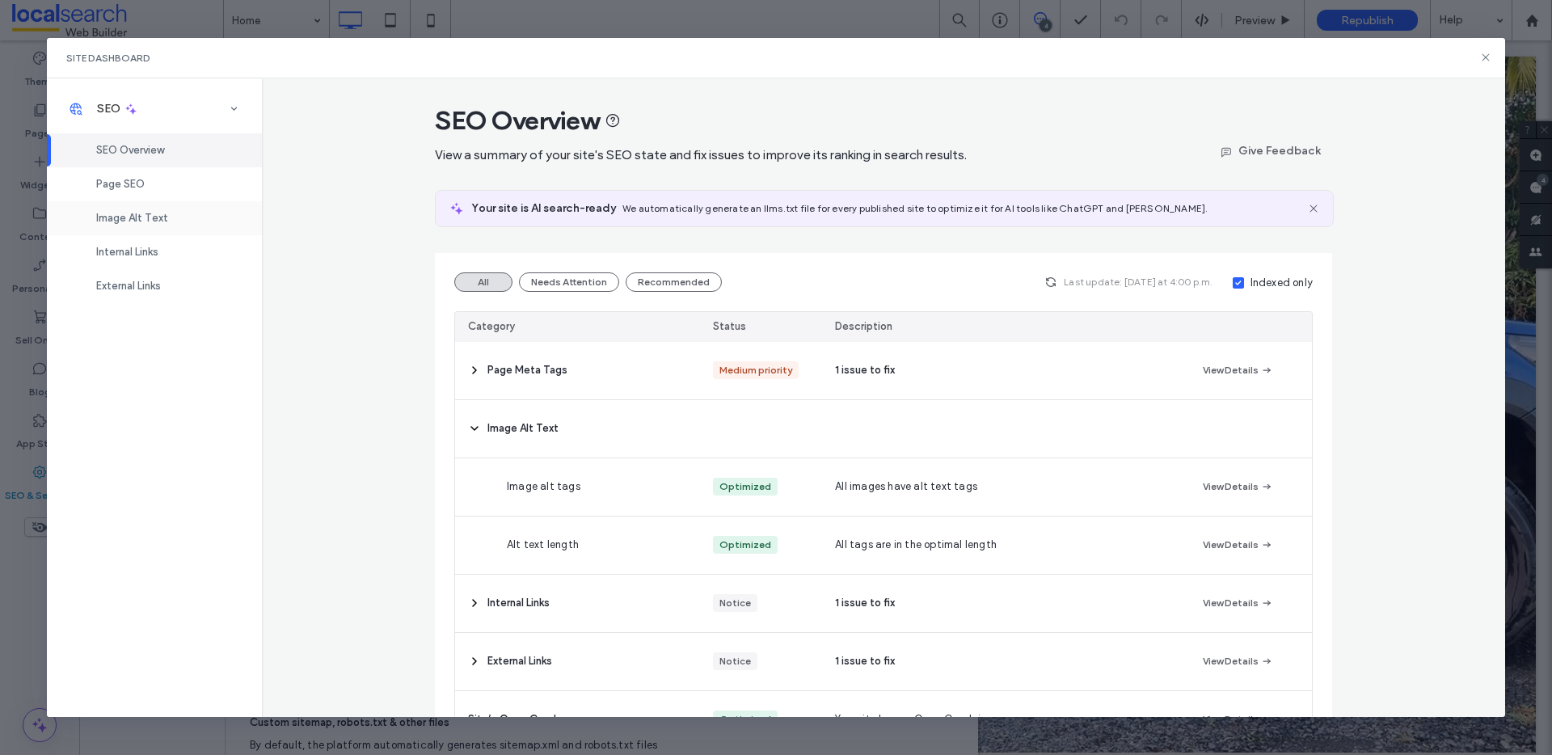
click at [174, 217] on div "Image Alt Text" at bounding box center [154, 218] width 215 height 34
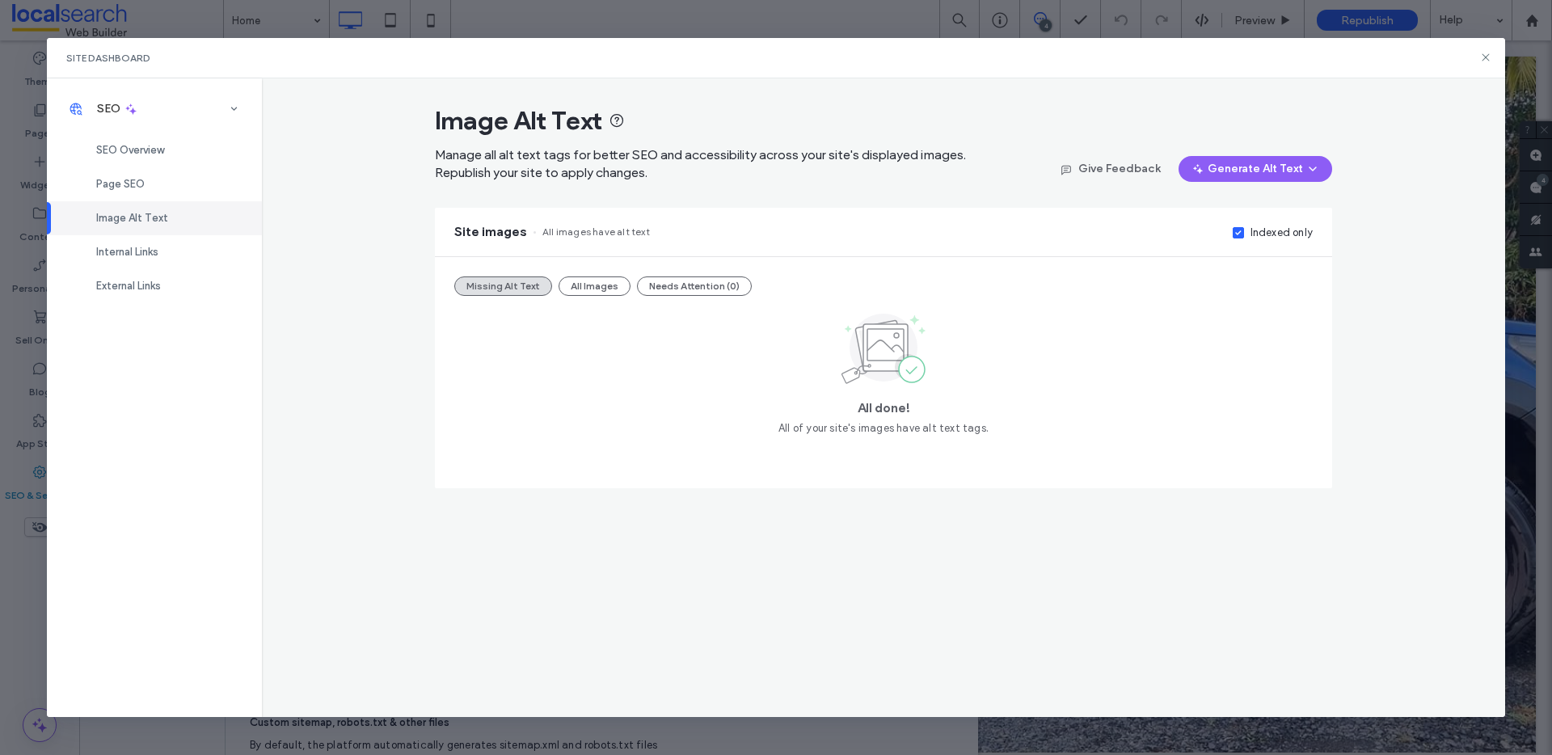
click at [1275, 234] on div "Indexed only" at bounding box center [1282, 233] width 62 height 16
click at [142, 196] on div "Page SEO" at bounding box center [154, 184] width 215 height 34
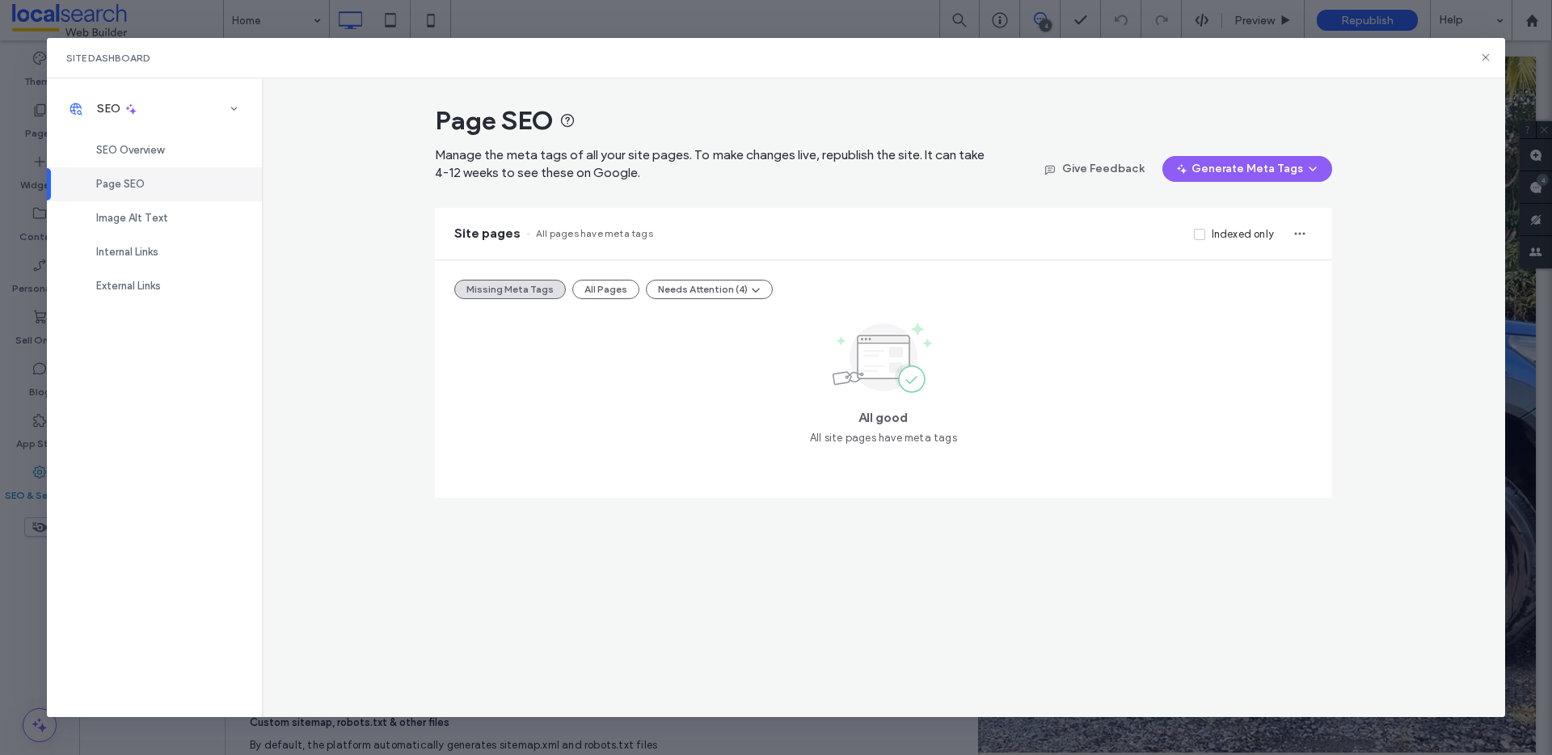
click at [591, 274] on div "Missing Meta Tags All Pages Needs Attention (4) All good All site pages have me…" at bounding box center [883, 379] width 897 height 238
click at [592, 285] on button "All Pages" at bounding box center [605, 289] width 67 height 19
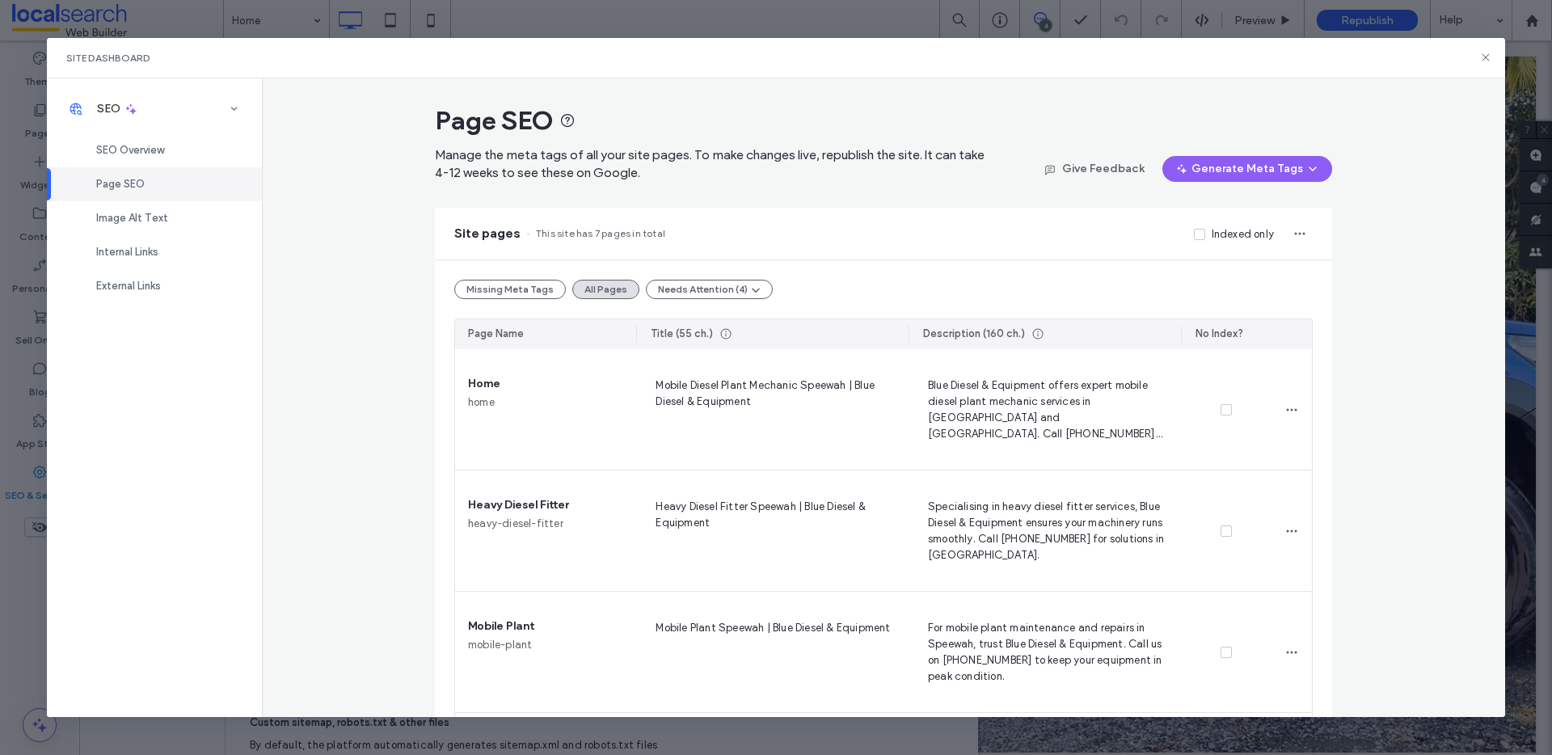
scroll to position [500, 0]
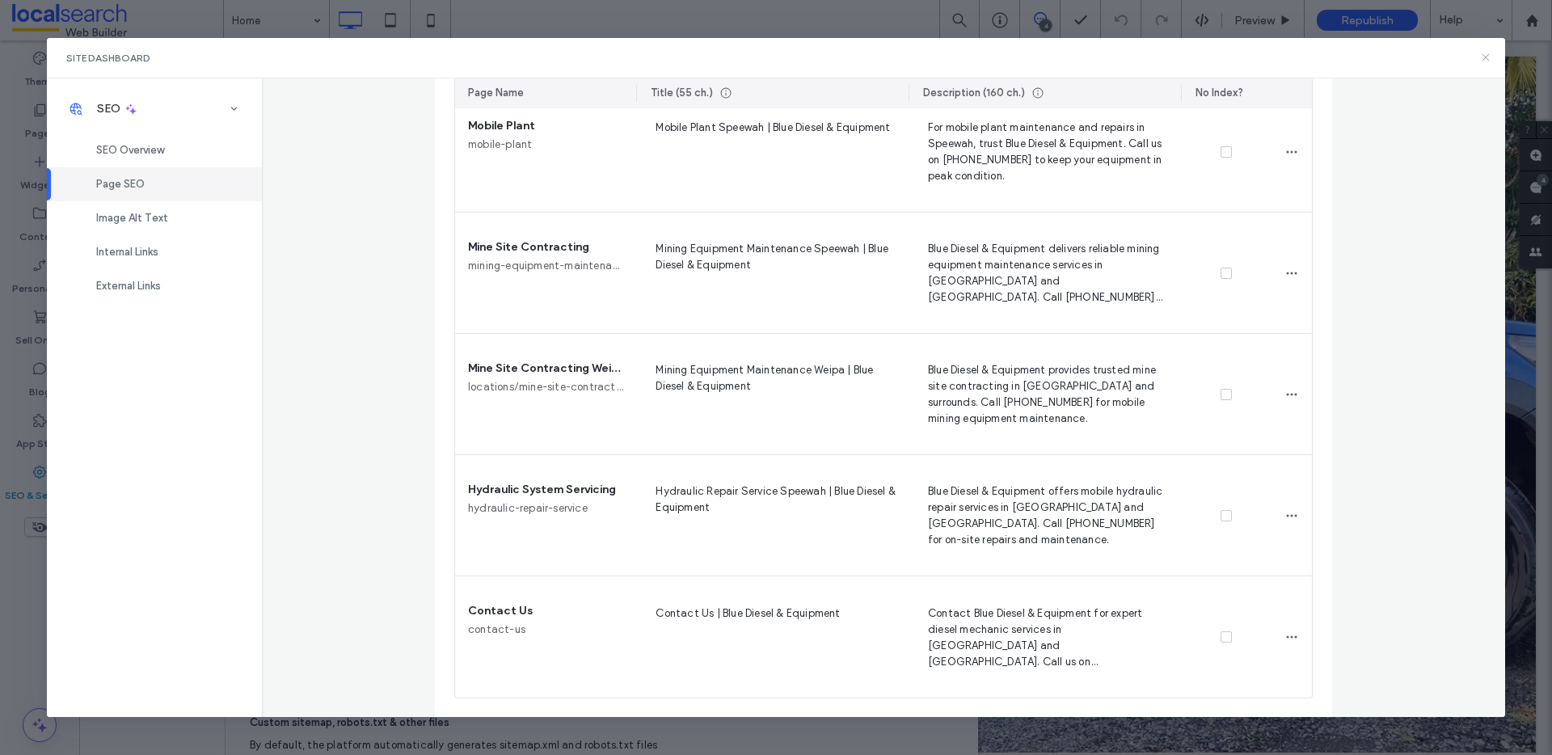
click at [1484, 55] on icon at bounding box center [1486, 57] width 13 height 13
